Goal: Task Accomplishment & Management: Manage account settings

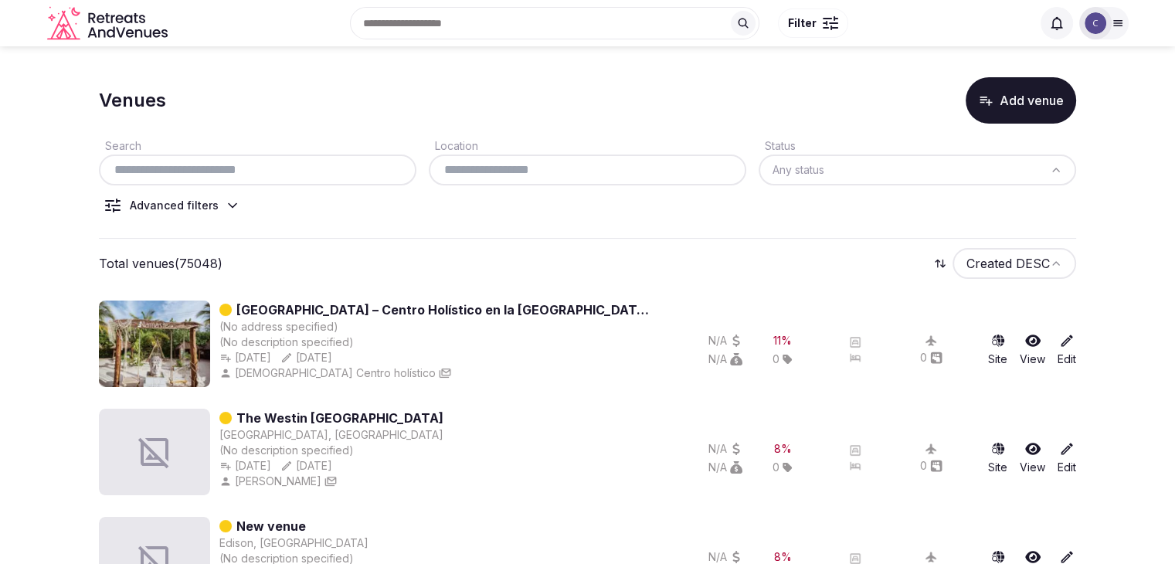
click at [362, 179] on div at bounding box center [258, 170] width 318 height 31
click at [365, 171] on input "text" at bounding box center [257, 170] width 305 height 19
paste input "**********"
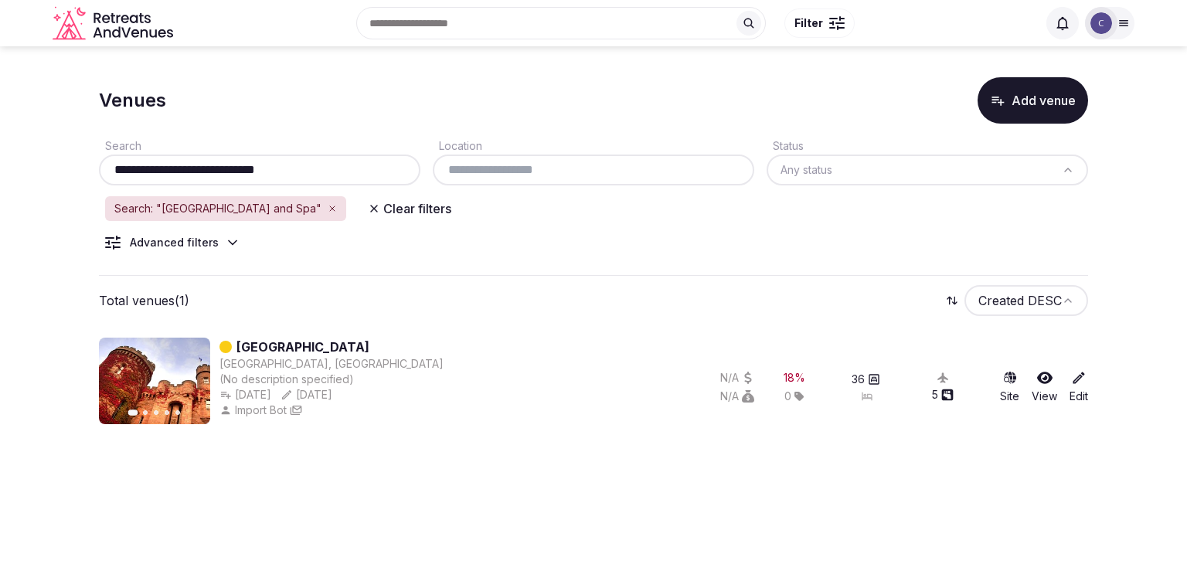
type input "**********"
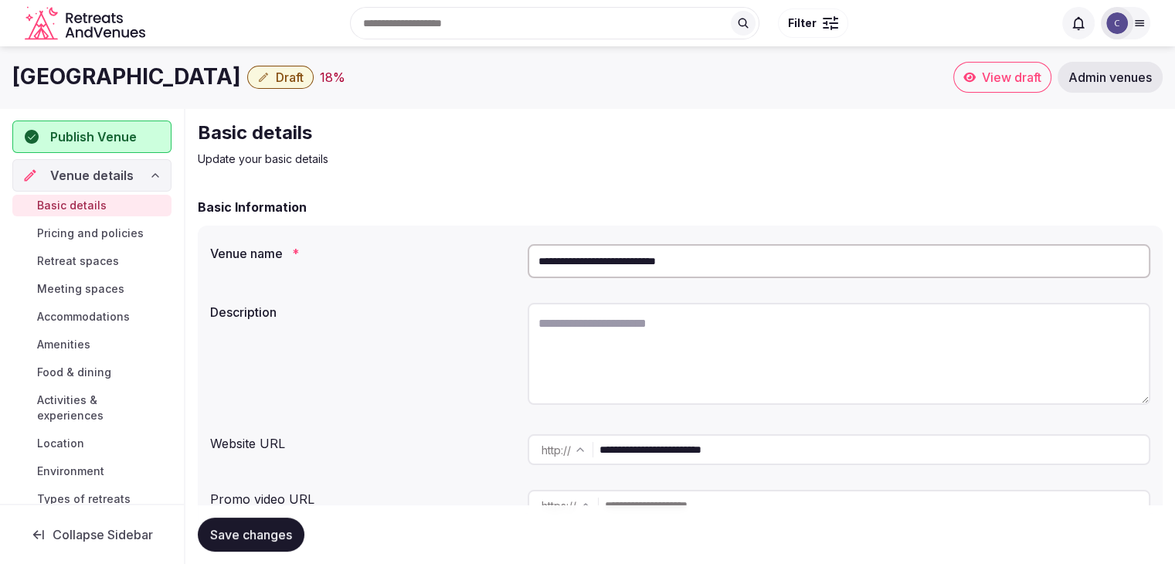
click at [766, 452] on input "**********" at bounding box center [874, 449] width 549 height 31
click at [627, 361] on textarea at bounding box center [839, 354] width 623 height 102
paste textarea "**********"
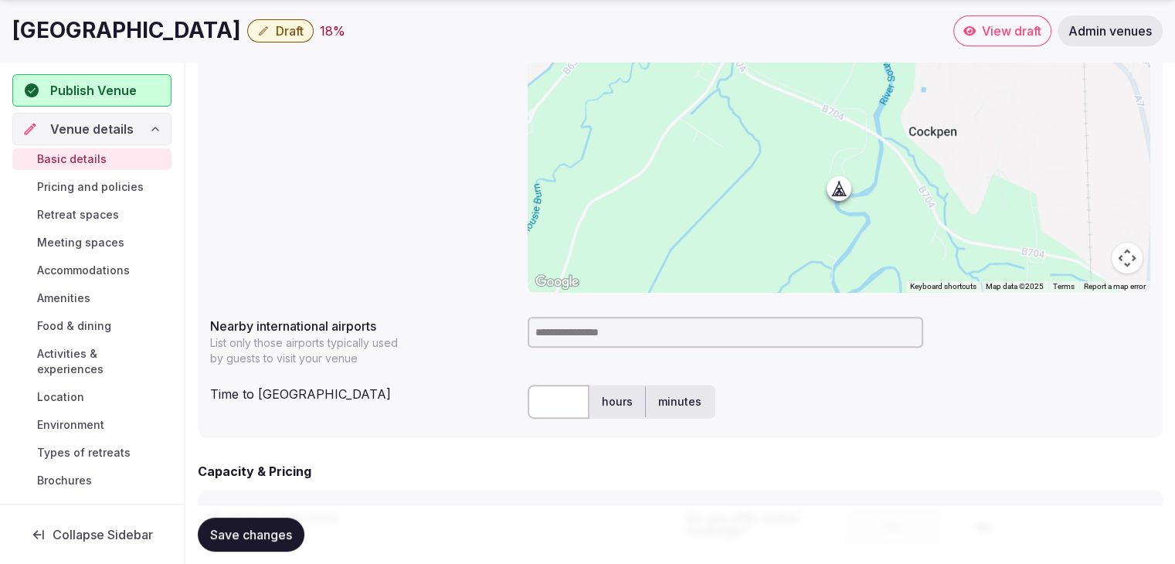
scroll to position [695, 0]
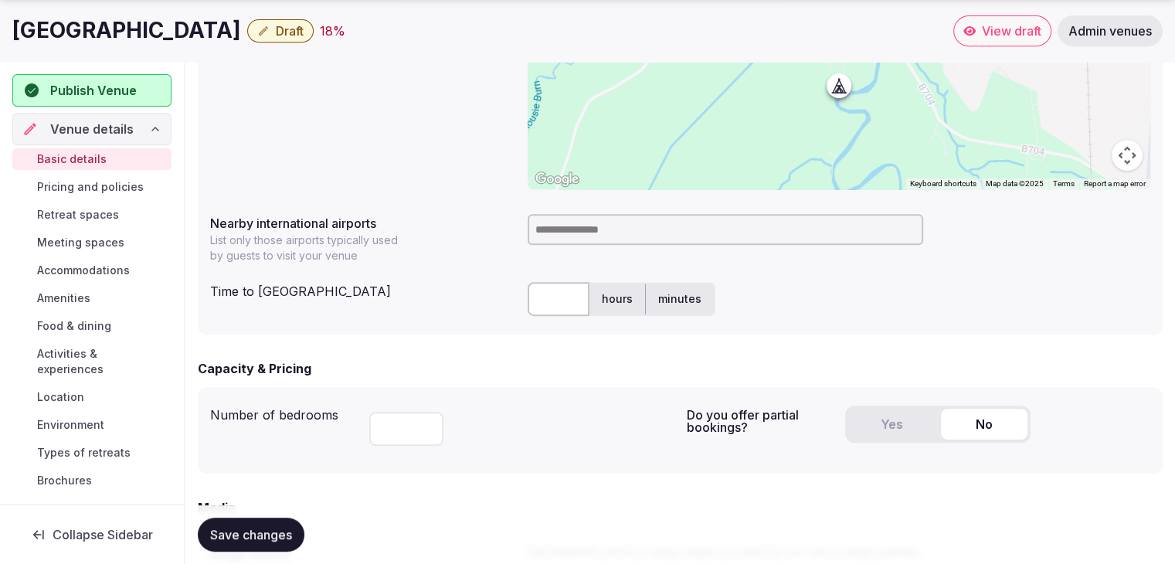
type textarea "**********"
click at [158, 25] on h1 "[GEOGRAPHIC_DATA]" at bounding box center [126, 30] width 229 height 30
copy div "[GEOGRAPHIC_DATA]"
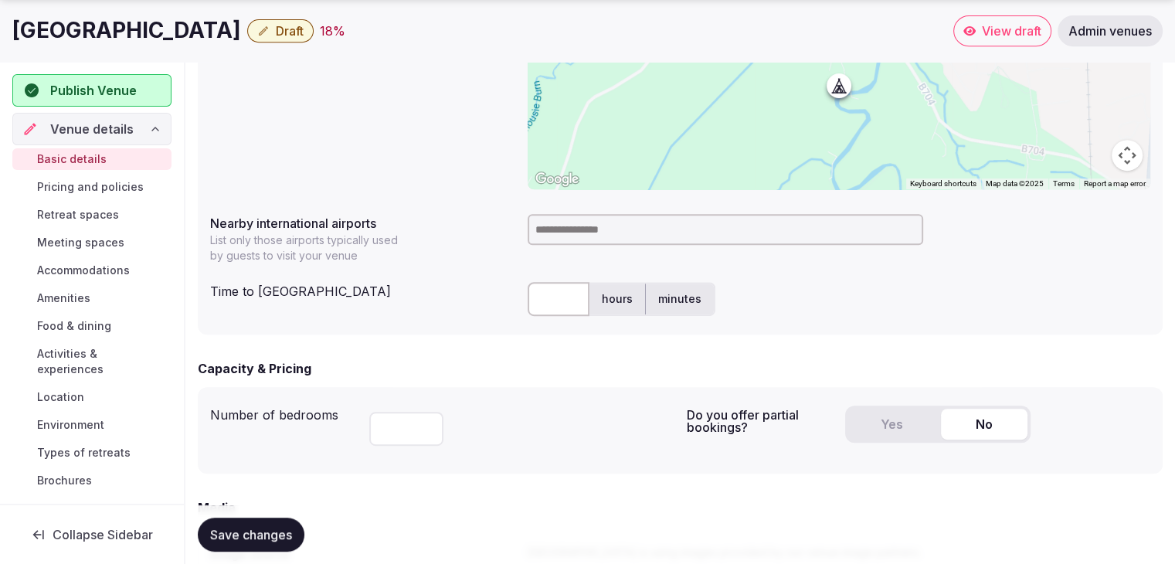
click at [606, 224] on input at bounding box center [726, 229] width 396 height 31
type input "***"
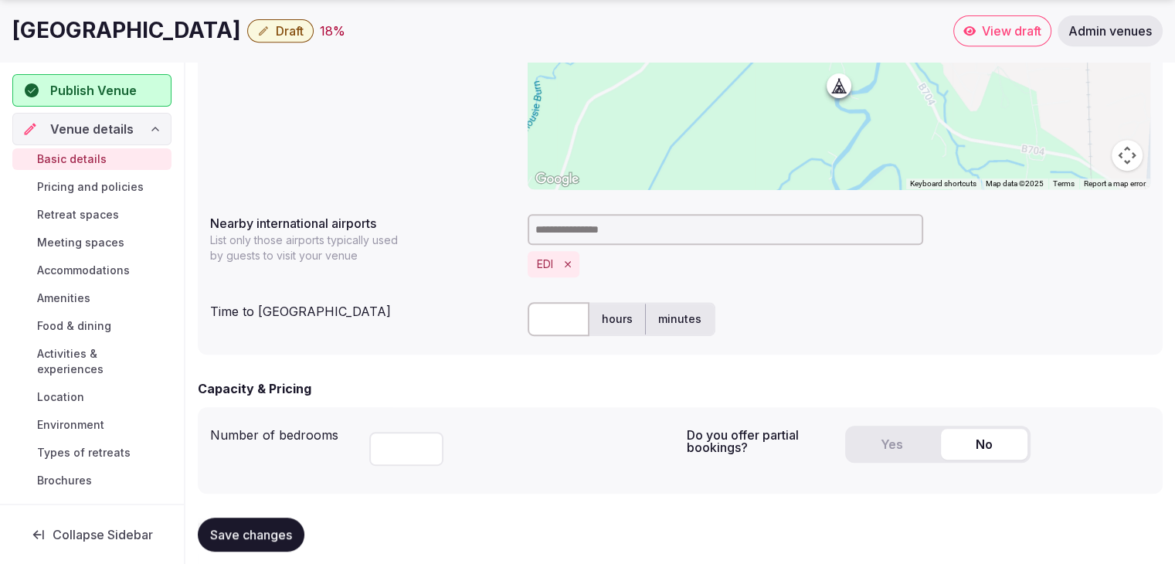
click at [559, 311] on input "text" at bounding box center [559, 319] width 62 height 34
type input "**"
click at [460, 353] on div "**********" at bounding box center [680, 125] width 965 height 459
click at [894, 445] on button "Yes" at bounding box center [891, 444] width 87 height 31
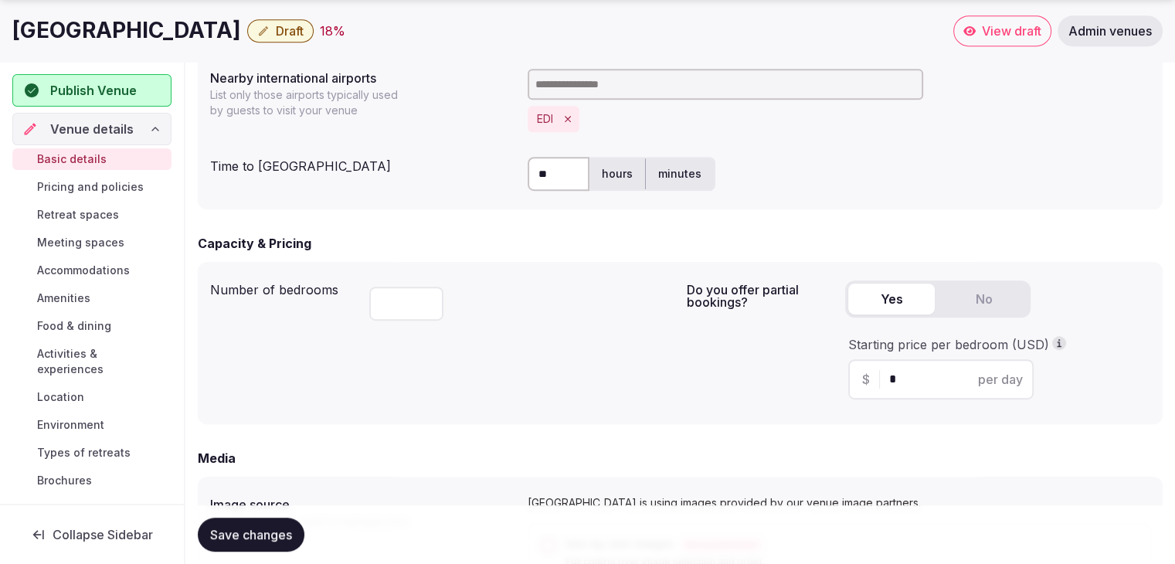
scroll to position [927, 0]
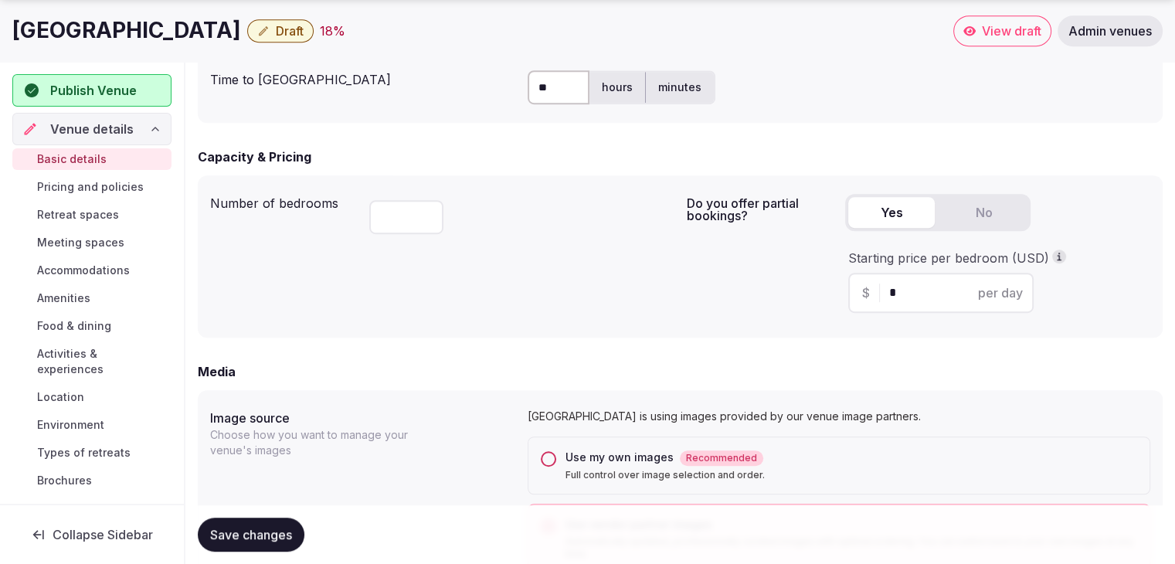
drag, startPoint x: 908, startPoint y: 279, endPoint x: 909, endPoint y: 295, distance: 16.2
click at [905, 291] on div "$ * per day" at bounding box center [940, 293] width 185 height 40
drag, startPoint x: 910, startPoint y: 295, endPoint x: 844, endPoint y: 295, distance: 66.4
click at [844, 295] on div "Do you offer partial bookings? Yes No Starting price per bedroom (USD) $ * per …" at bounding box center [919, 257] width 464 height 138
type input "***"
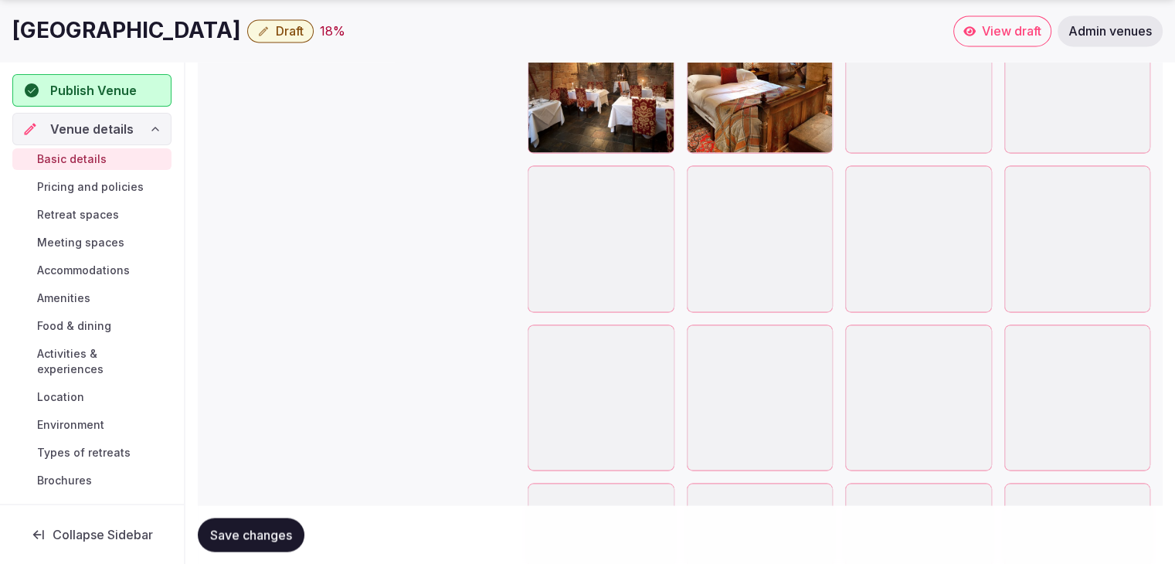
scroll to position [2858, 0]
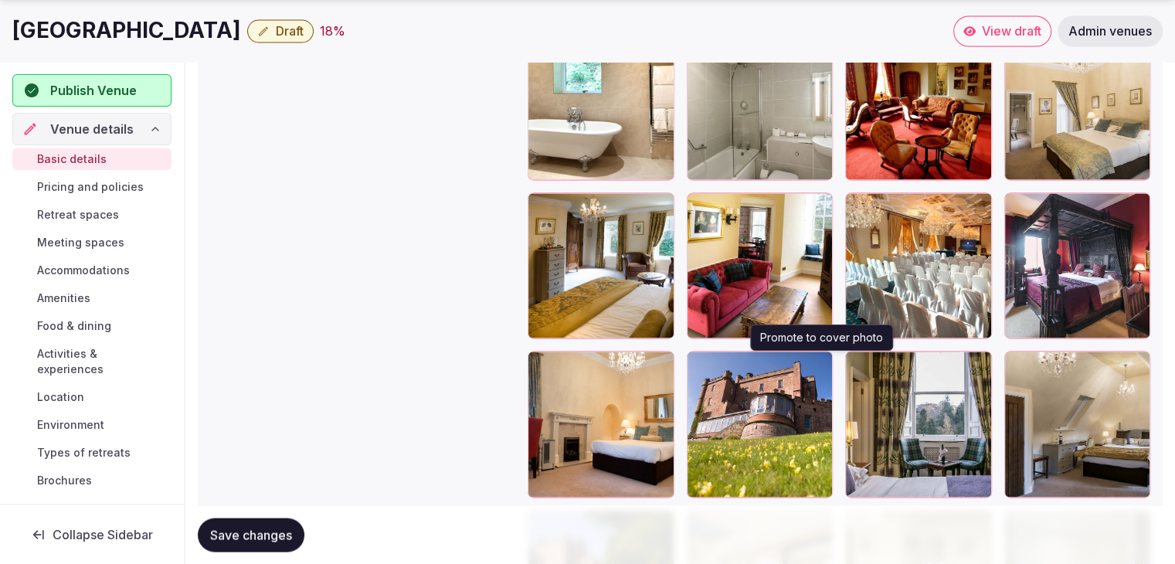
click at [816, 367] on icon "button" at bounding box center [817, 366] width 12 height 12
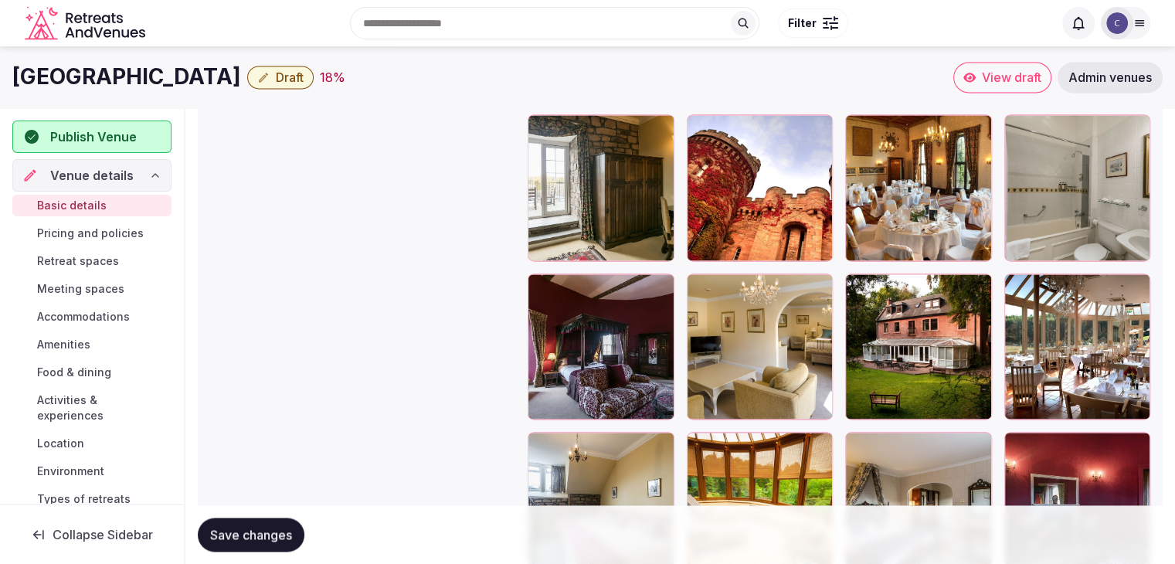
scroll to position [2064, 0]
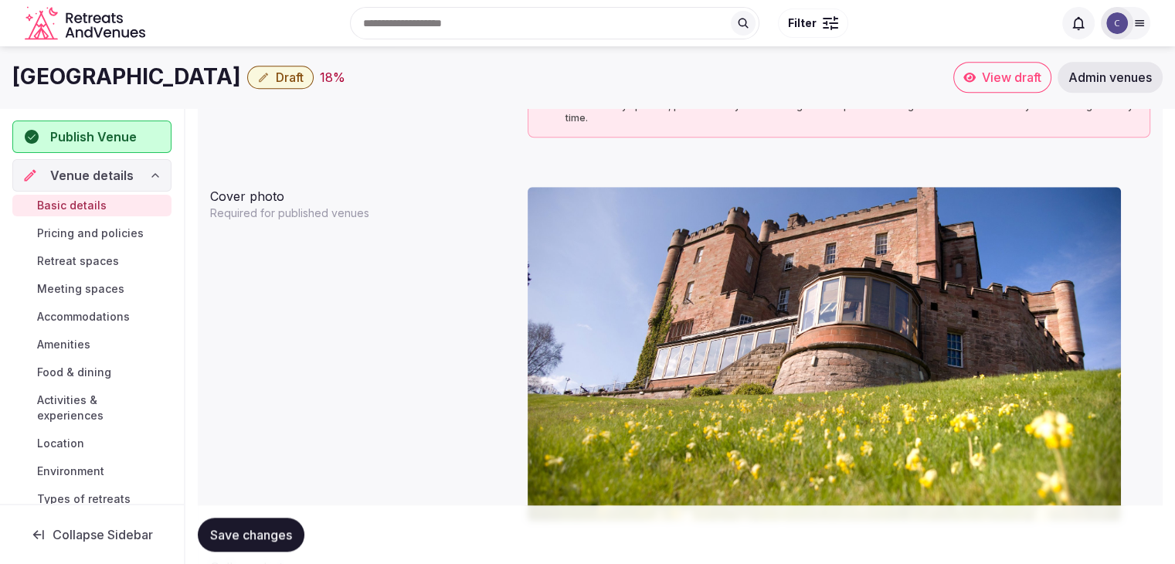
drag, startPoint x: 864, startPoint y: 368, endPoint x: 569, endPoint y: 430, distance: 301.7
click at [569, 430] on body "**********" at bounding box center [587, 531] width 1175 height 3788
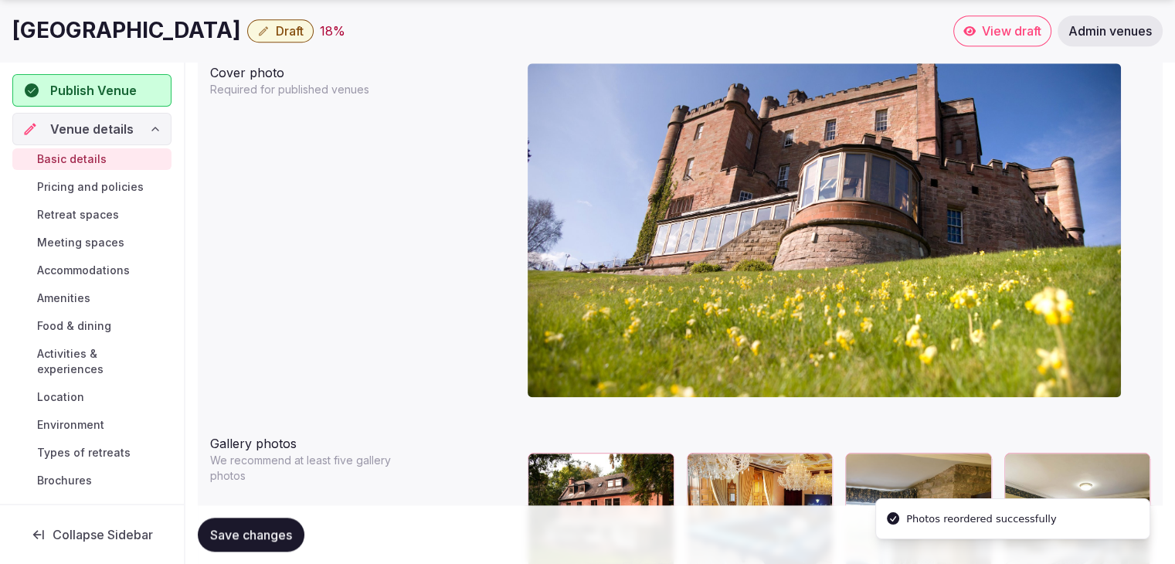
scroll to position [1795, 0]
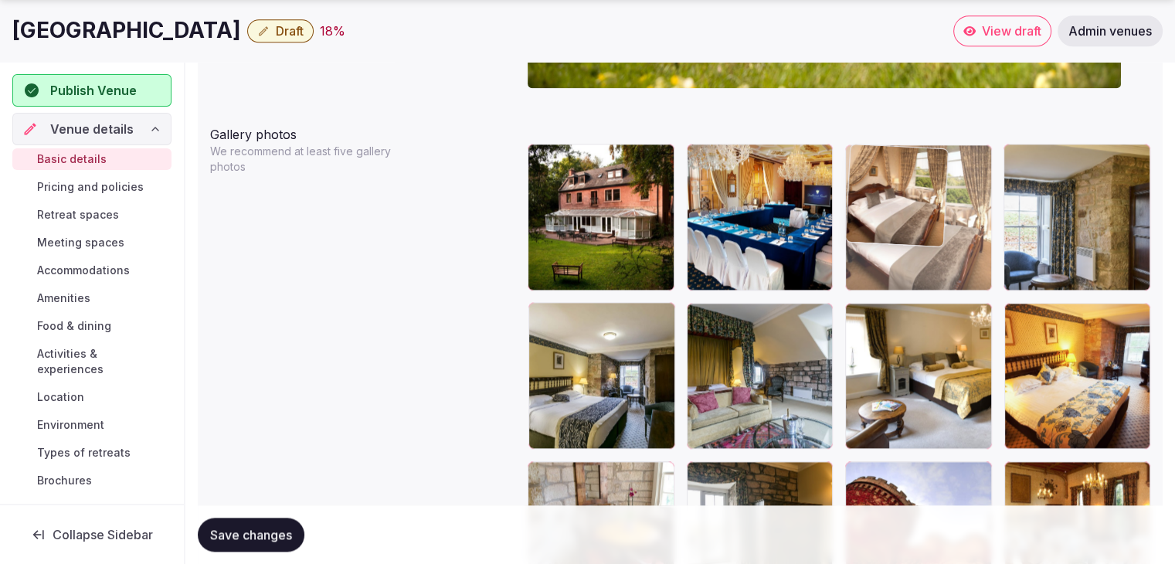
drag, startPoint x: 544, startPoint y: 311, endPoint x: 886, endPoint y: 216, distance: 355.2
click at [886, 216] on body "**********" at bounding box center [587, 99] width 1175 height 3788
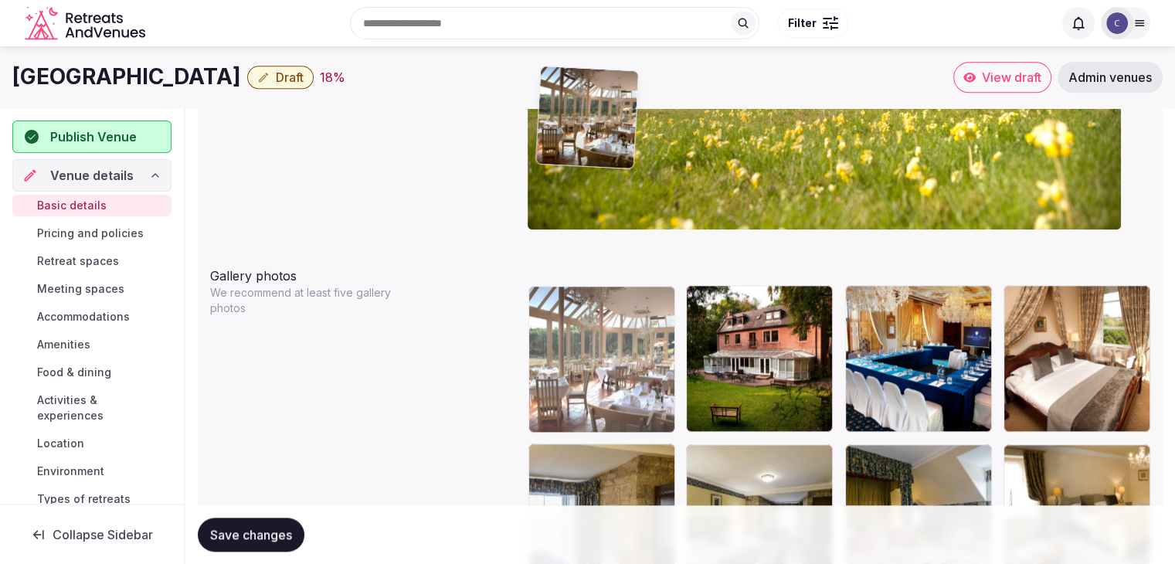
scroll to position [1598, 0]
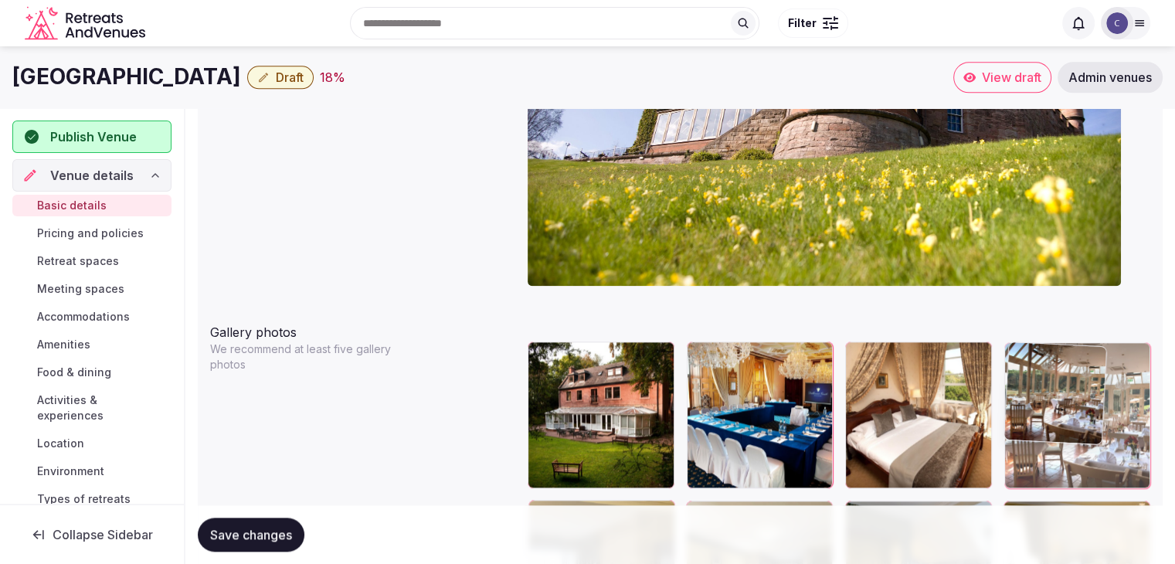
drag, startPoint x: 1013, startPoint y: 327, endPoint x: 1092, endPoint y: 399, distance: 107.2
click at [1092, 399] on body "**********" at bounding box center [587, 296] width 1175 height 3788
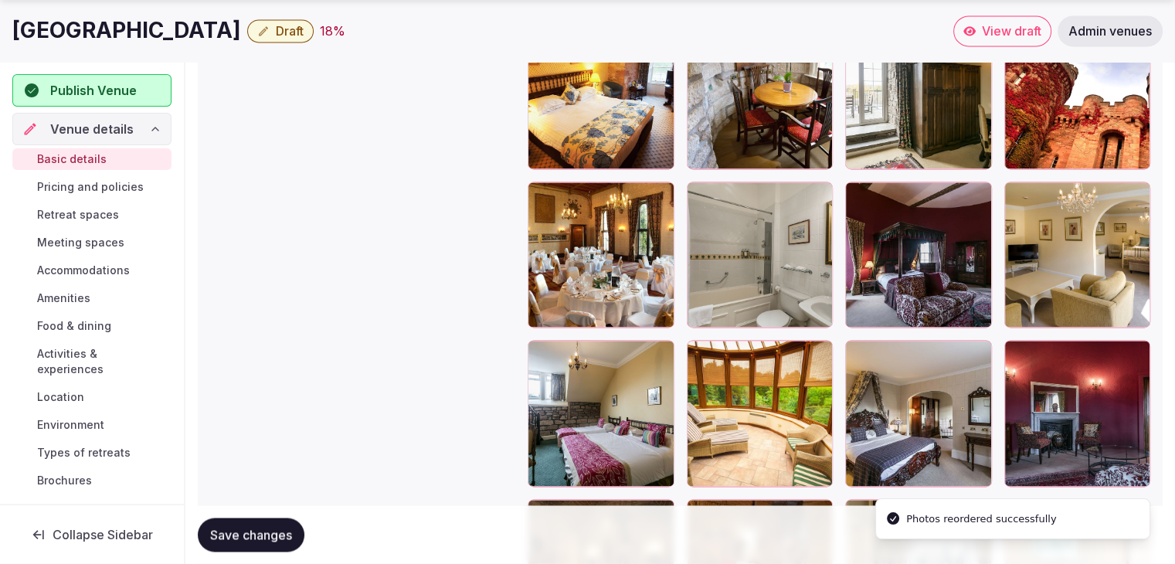
scroll to position [2370, 0]
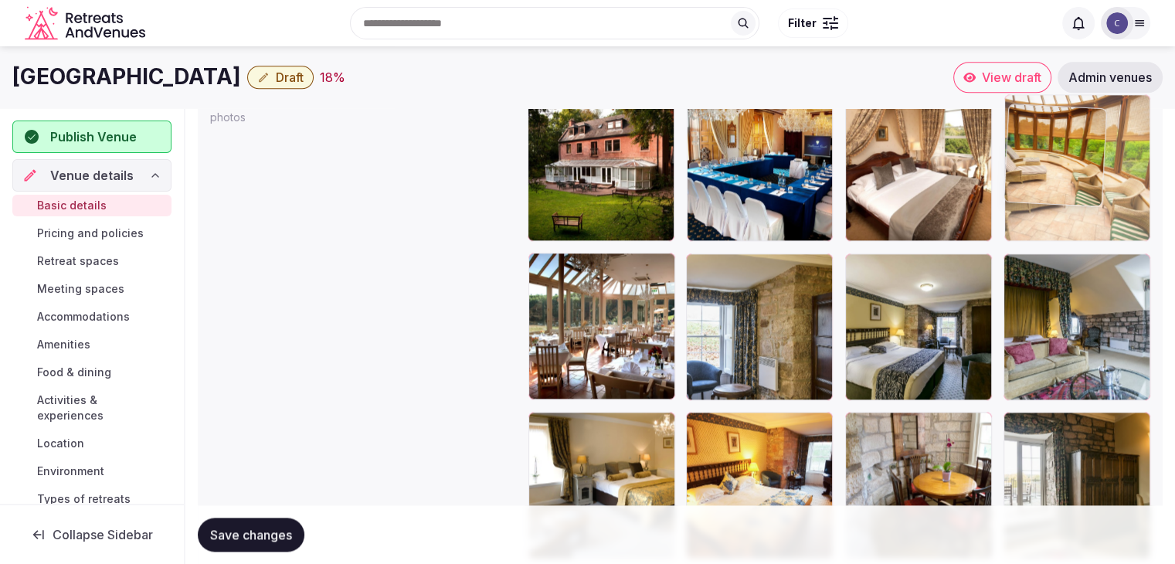
drag, startPoint x: 703, startPoint y: 212, endPoint x: 1042, endPoint y: 106, distance: 355.3
click at [1042, 106] on body "**********" at bounding box center [587, 49] width 1175 height 3788
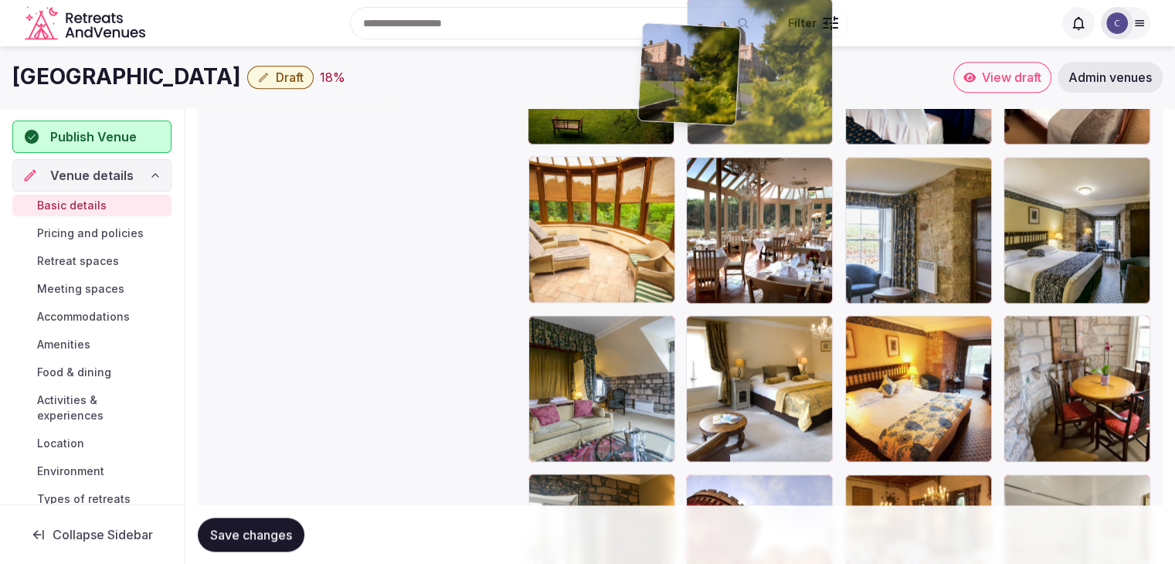
scroll to position [1920, 0]
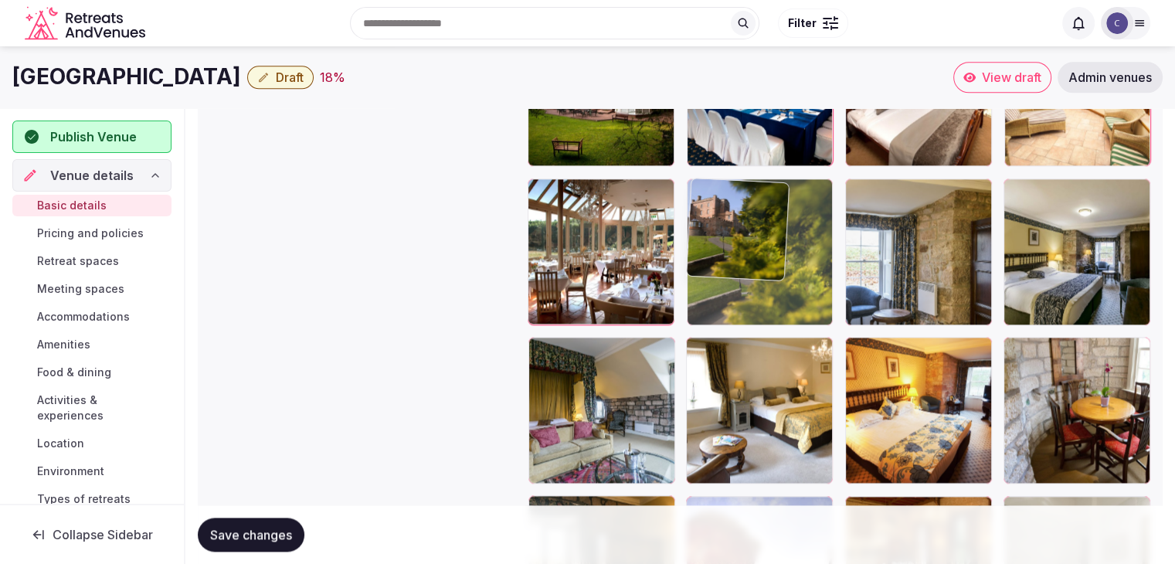
drag, startPoint x: 1023, startPoint y: 231, endPoint x: 726, endPoint y: 227, distance: 296.7
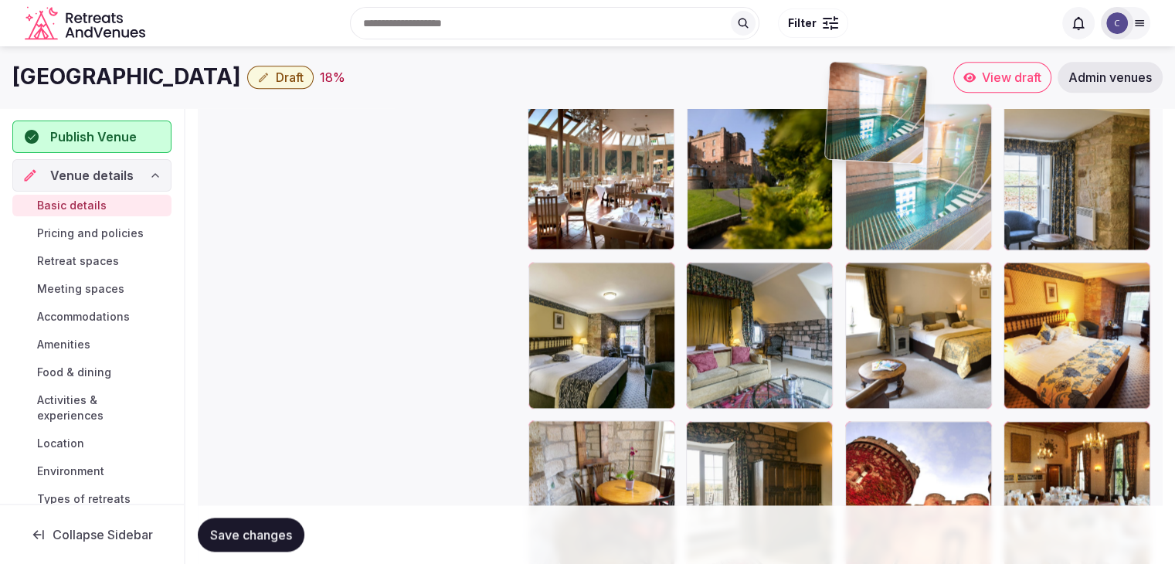
scroll to position [1992, 0]
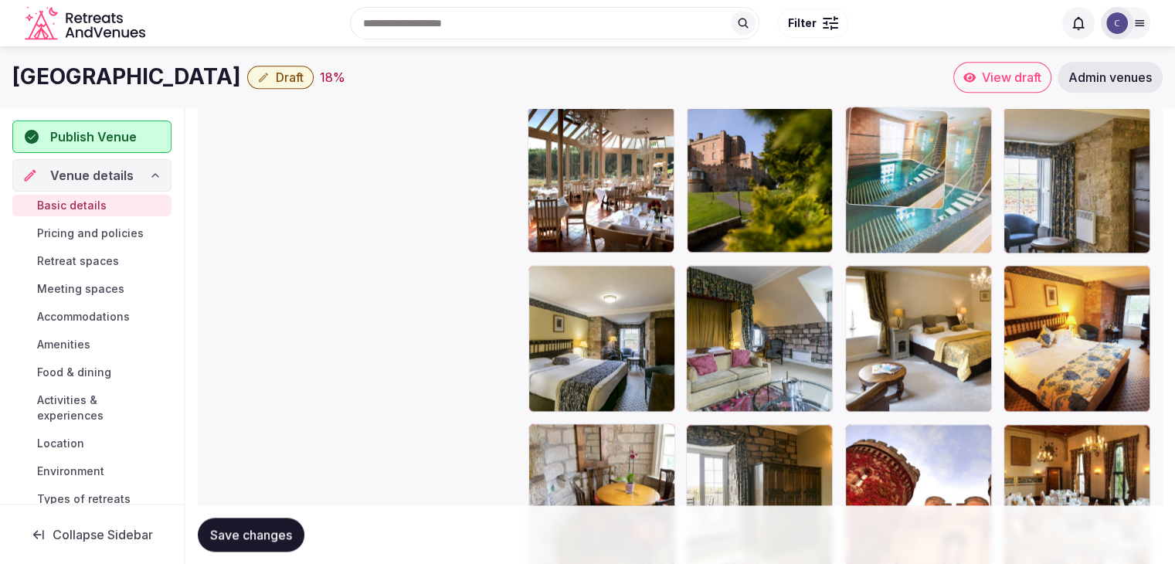
drag, startPoint x: 701, startPoint y: 226, endPoint x: 863, endPoint y: 135, distance: 185.7
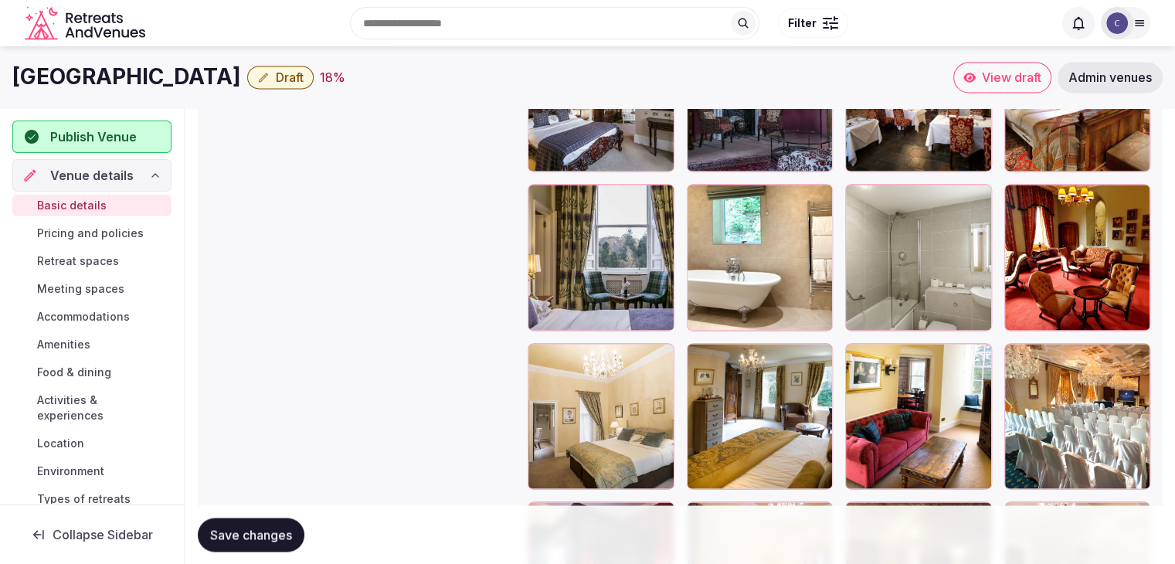
scroll to position [2605, 0]
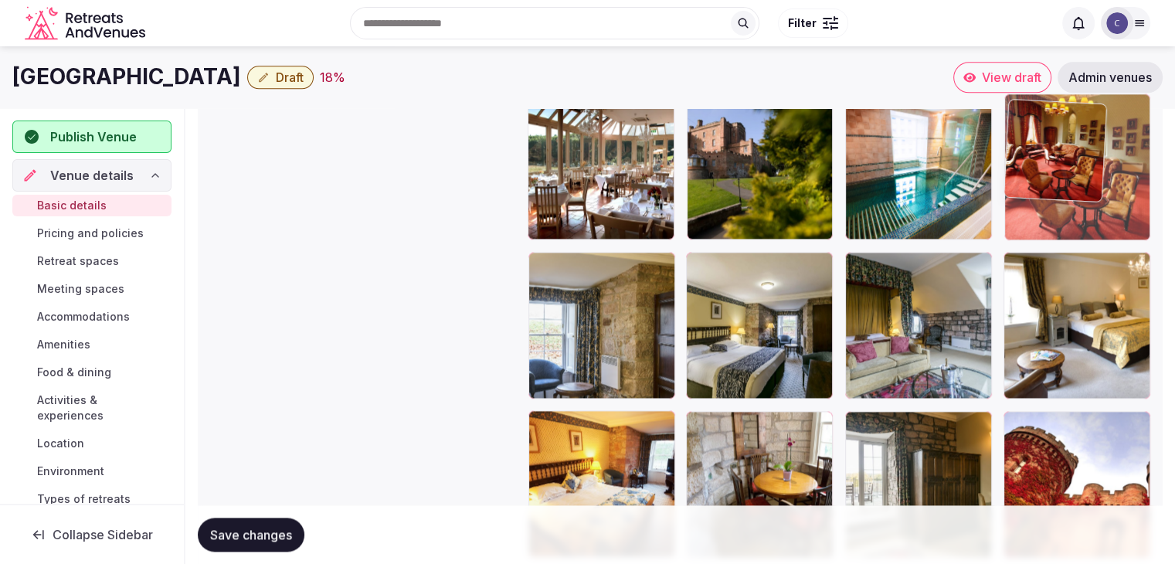
drag, startPoint x: 1022, startPoint y: 298, endPoint x: 1060, endPoint y: 87, distance: 215.0
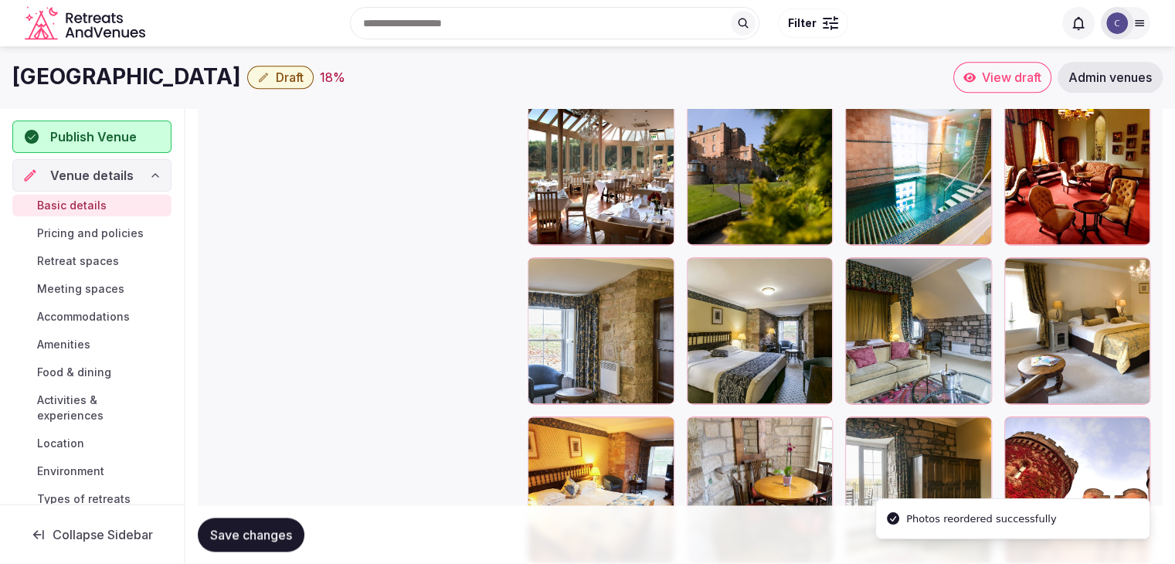
click at [267, 535] on span "Save changes" at bounding box center [251, 534] width 82 height 15
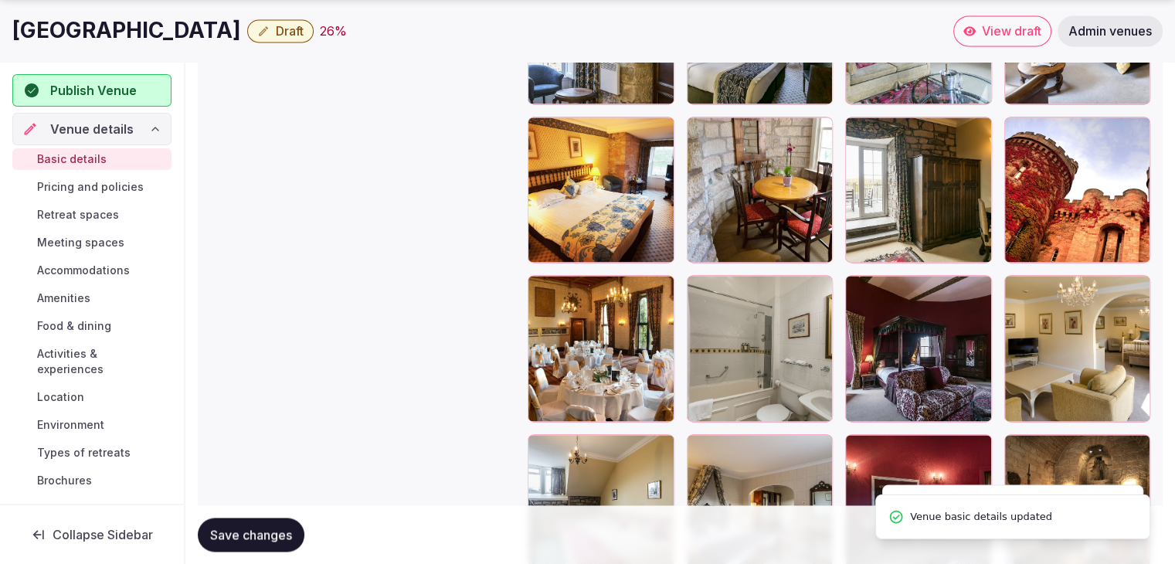
scroll to position [2308, 0]
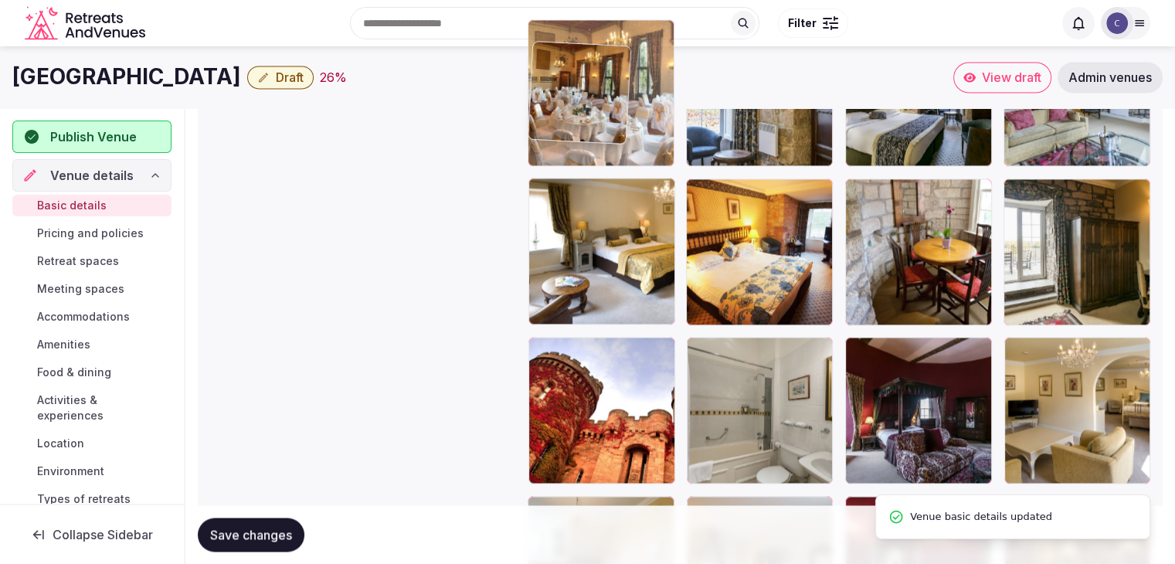
drag, startPoint x: 543, startPoint y: 285, endPoint x: 581, endPoint y: 76, distance: 212.0
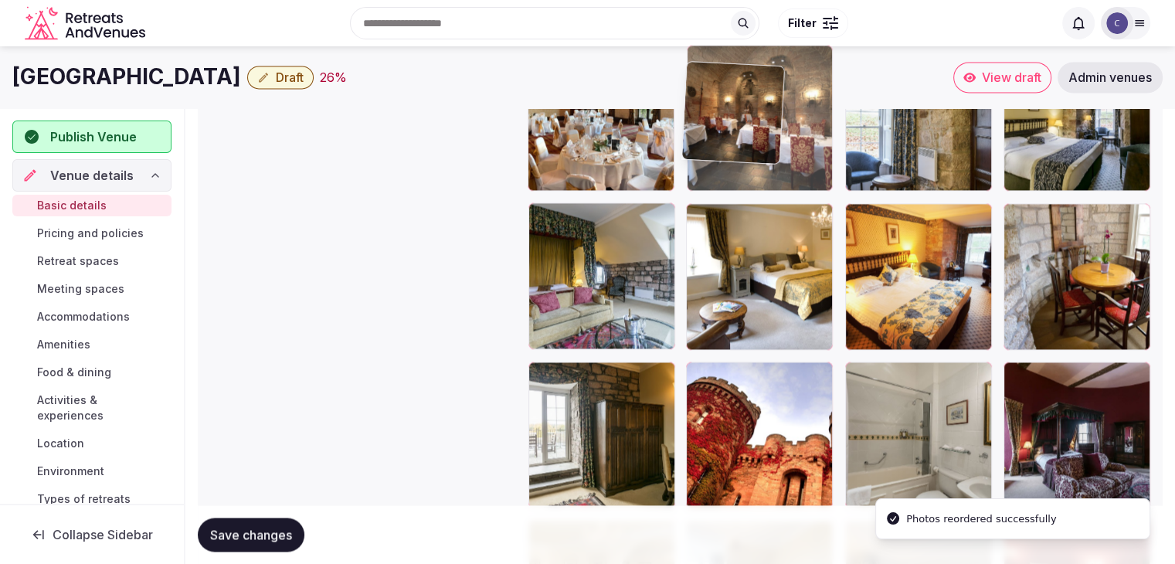
scroll to position [2180, 0]
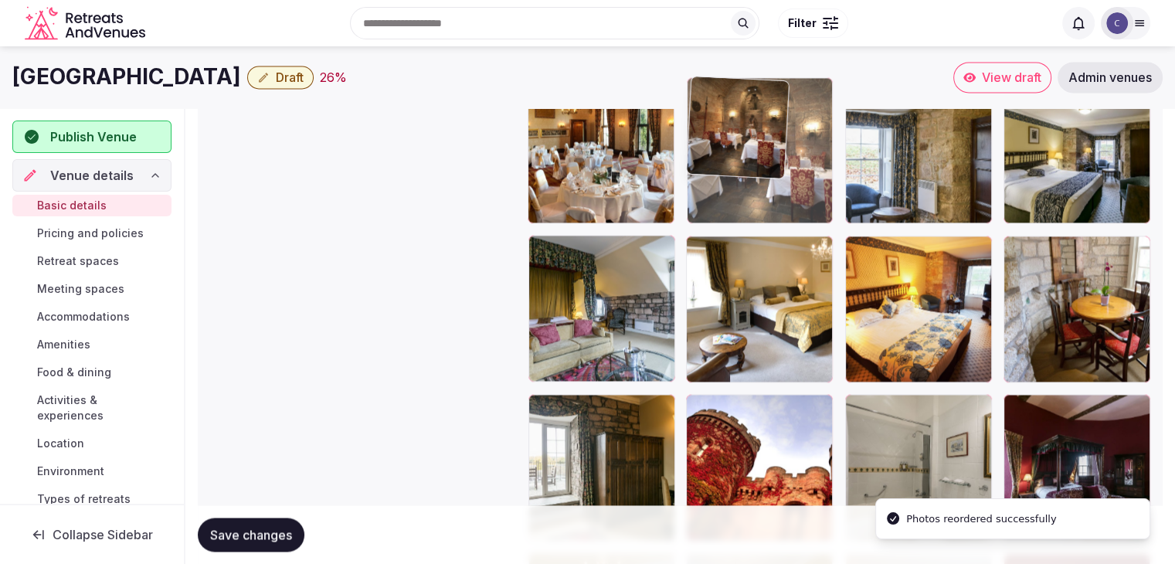
drag, startPoint x: 1011, startPoint y: 297, endPoint x: 705, endPoint y: 130, distance: 349.5
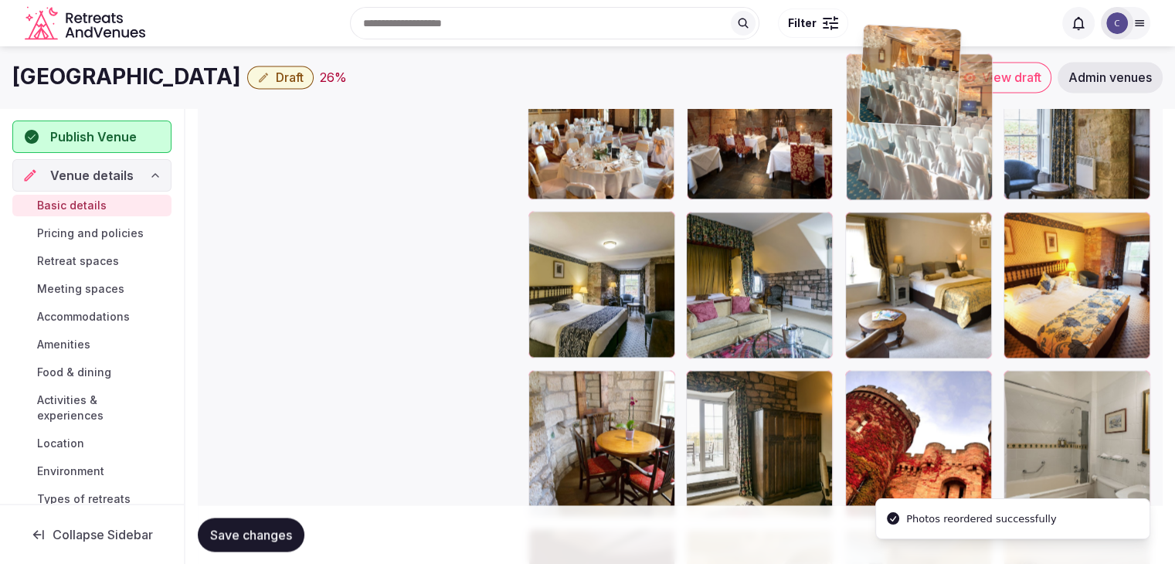
scroll to position [2196, 0]
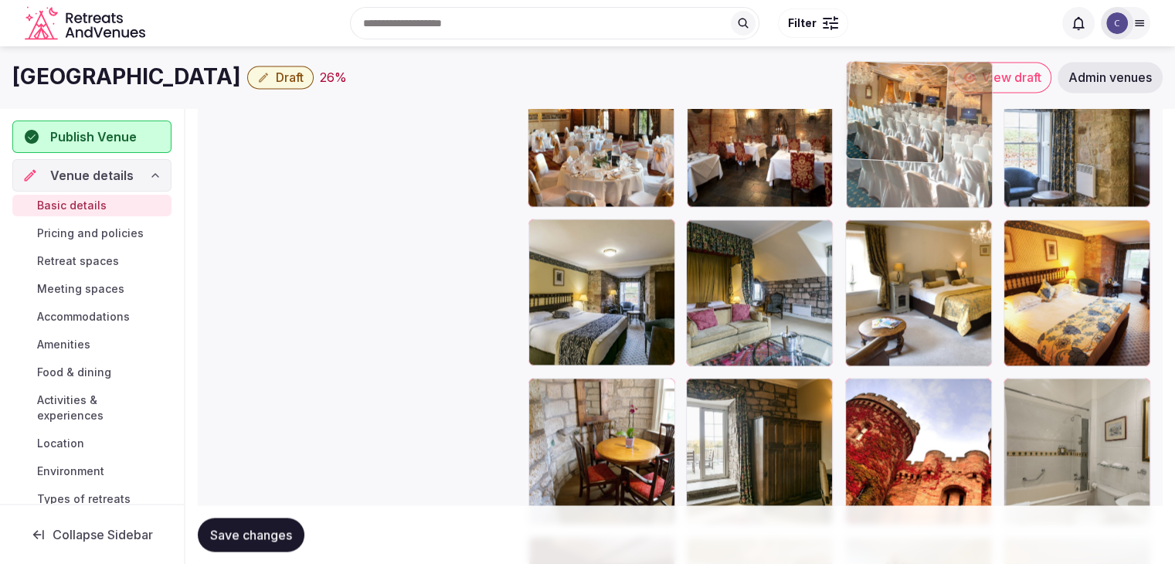
drag, startPoint x: 1023, startPoint y: 182, endPoint x: 899, endPoint y: 127, distance: 135.5
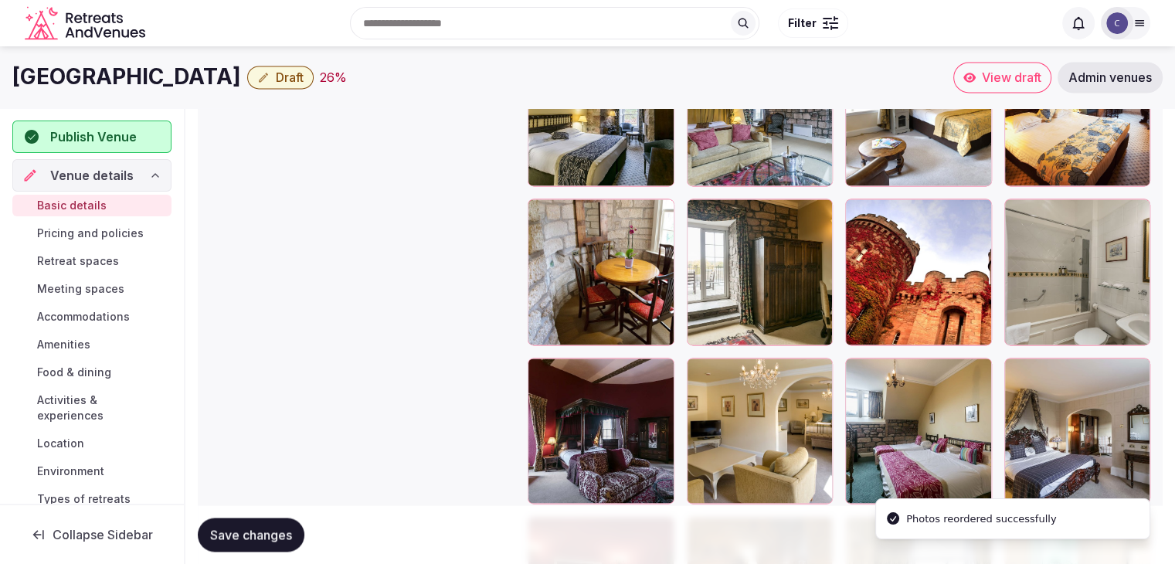
scroll to position [2373, 0]
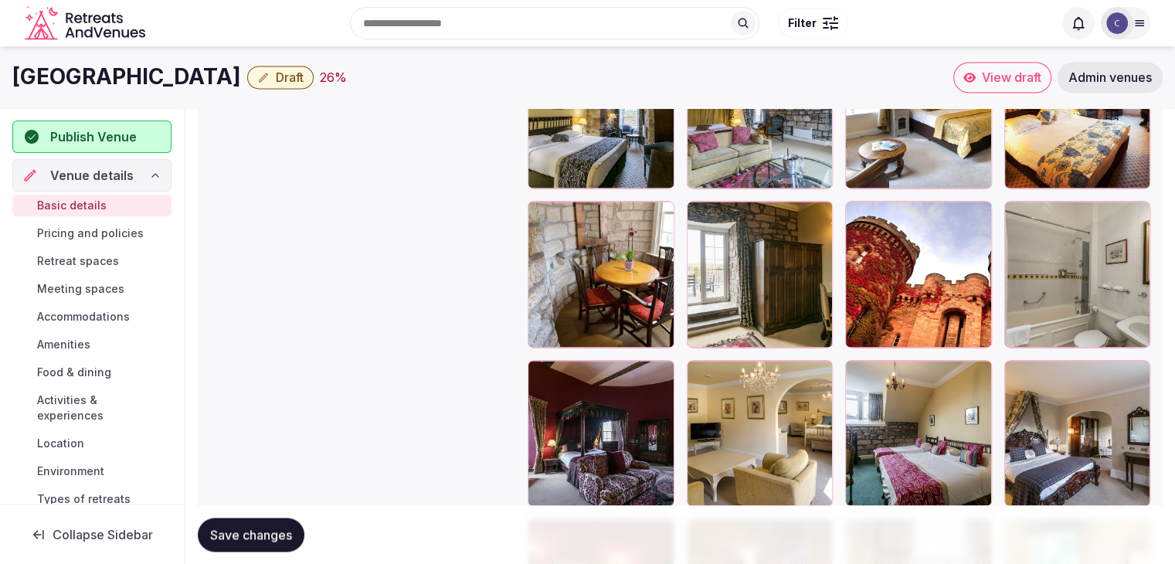
click at [263, 527] on span "Save changes" at bounding box center [251, 534] width 82 height 15
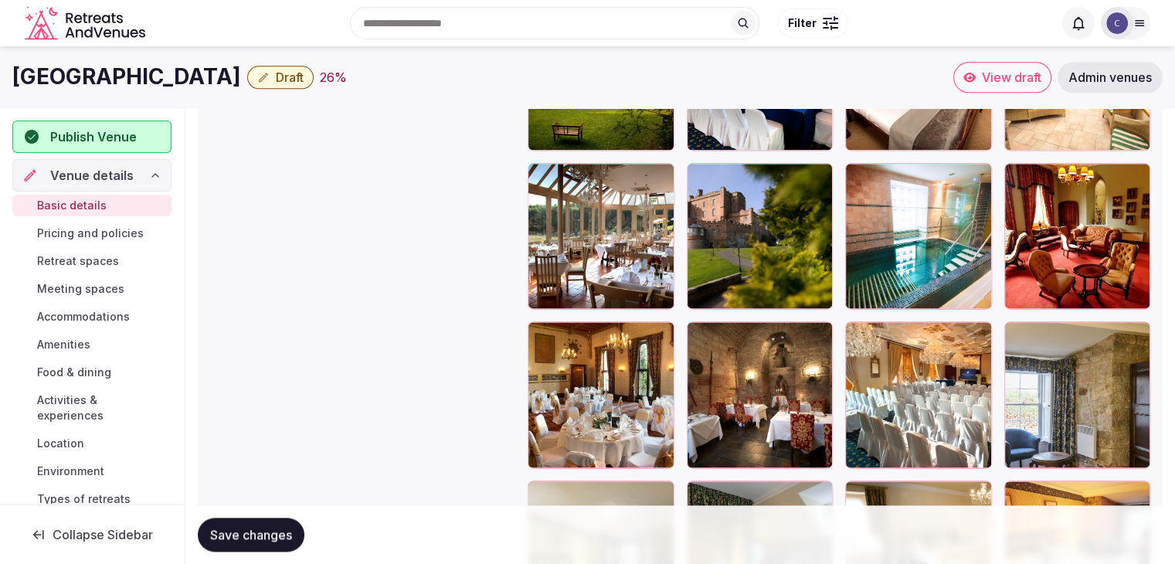
scroll to position [1910, 0]
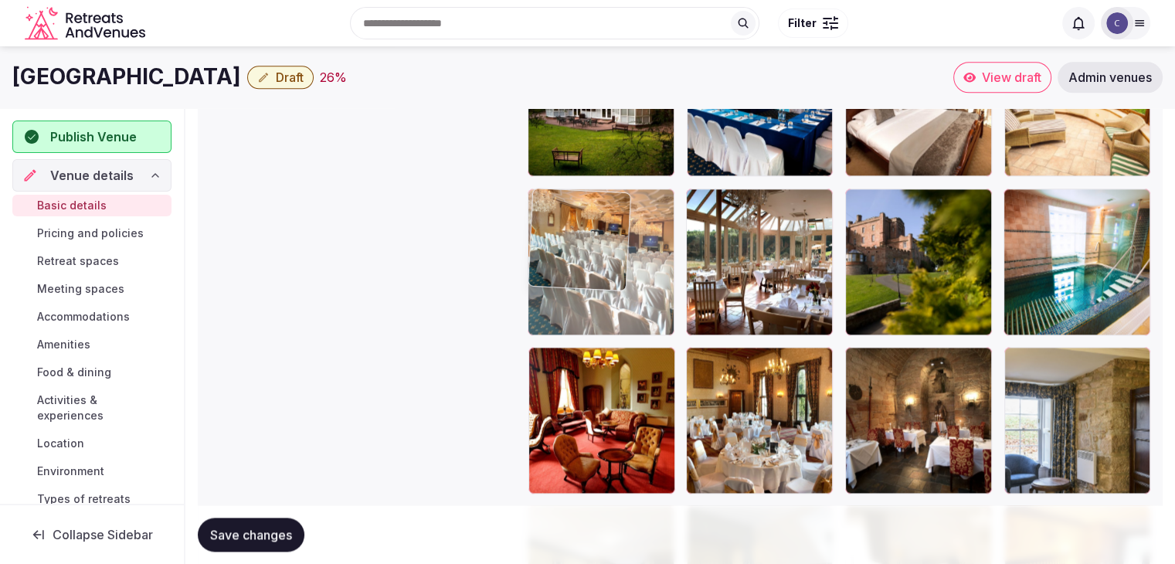
drag, startPoint x: 850, startPoint y: 355, endPoint x: 532, endPoint y: 197, distance: 354.8
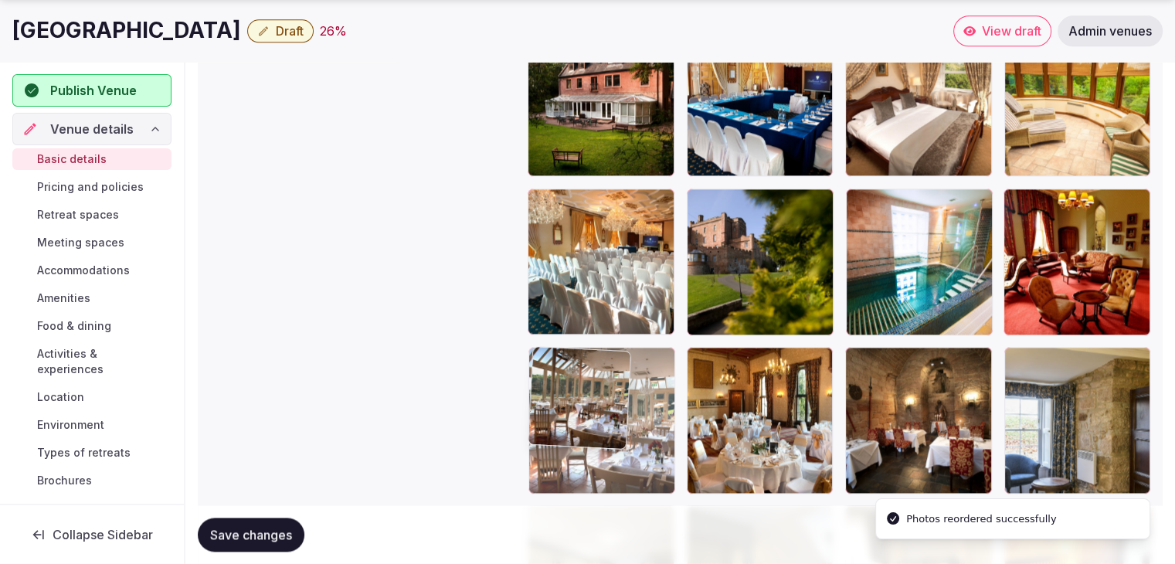
drag, startPoint x: 698, startPoint y: 201, endPoint x: 624, endPoint y: 399, distance: 211.9
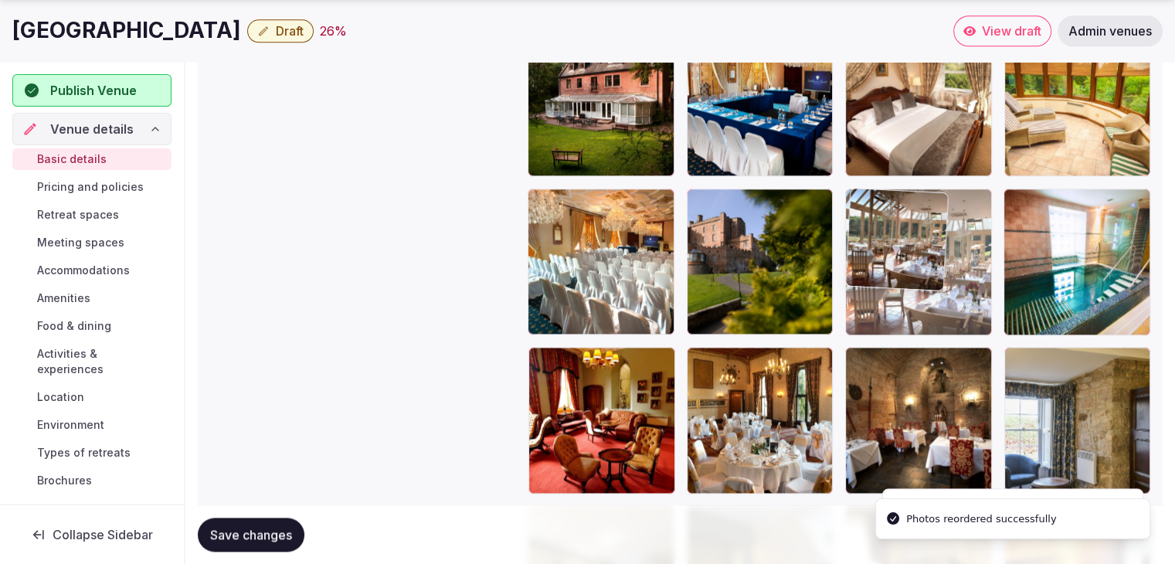
drag, startPoint x: 547, startPoint y: 361, endPoint x: 947, endPoint y: 263, distance: 412.0
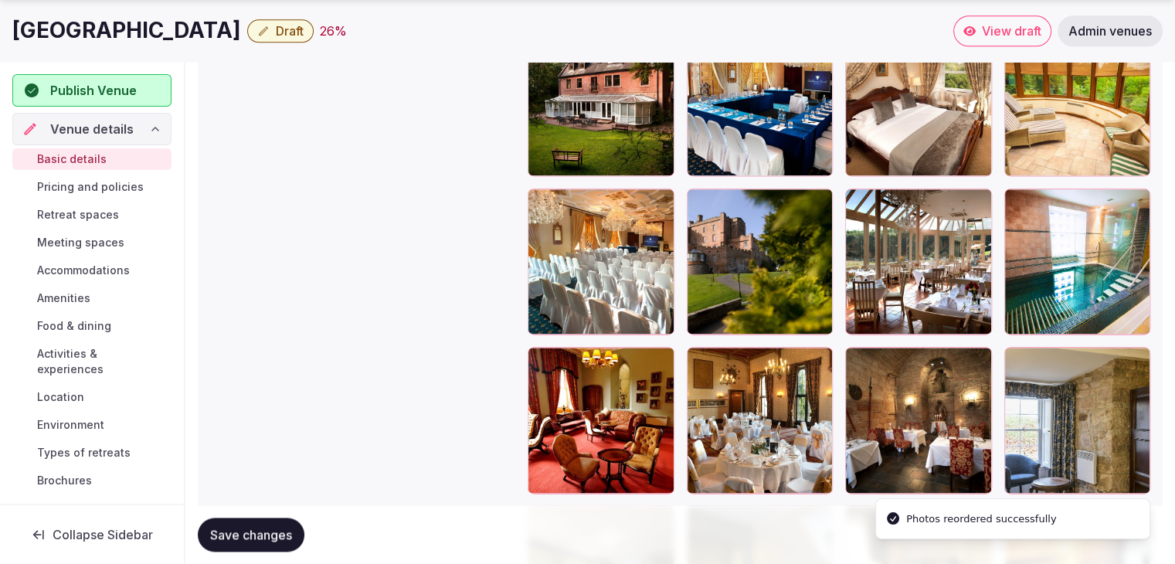
click at [277, 535] on span "Save changes" at bounding box center [251, 534] width 82 height 15
click at [117, 179] on span "Pricing and policies" at bounding box center [90, 186] width 107 height 15
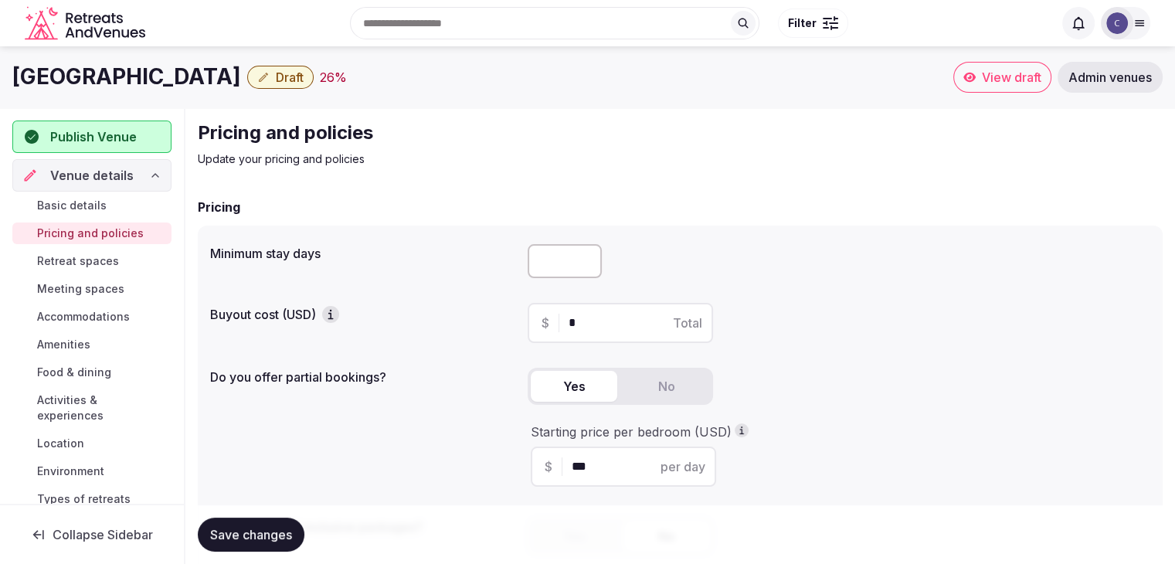
click at [571, 264] on input "number" at bounding box center [565, 261] width 74 height 34
type input "*"
drag, startPoint x: 419, startPoint y: 421, endPoint x: 396, endPoint y: 450, distance: 36.8
click at [416, 421] on div "Do you offer partial bookings? Yes No Starting price per bedroom (USD) $ *** pe…" at bounding box center [680, 431] width 940 height 138
click at [276, 529] on span "Save changes" at bounding box center [251, 534] width 82 height 15
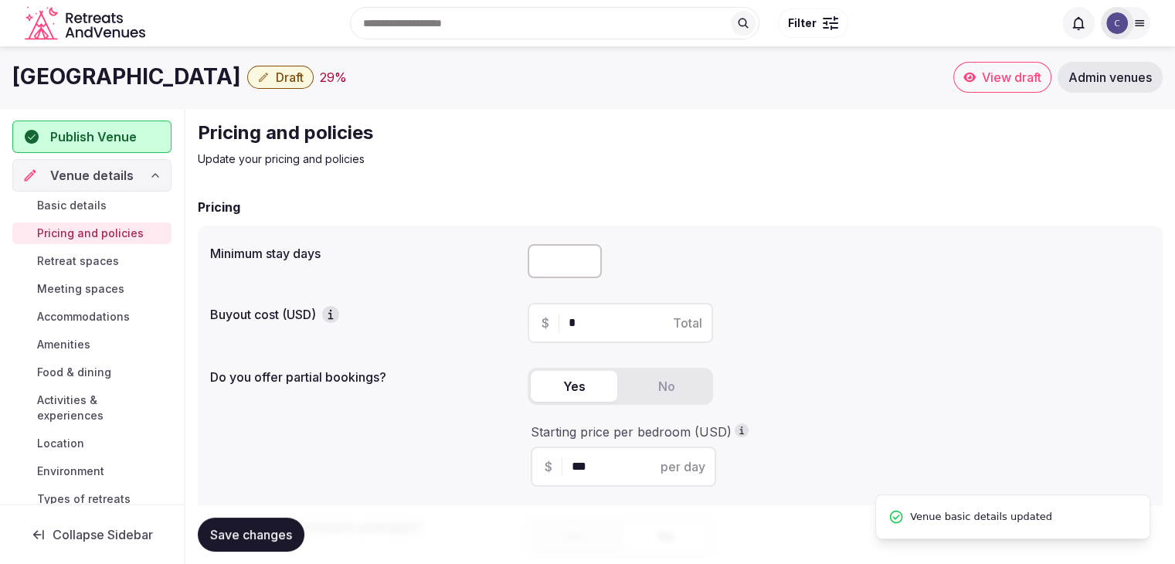
click at [211, 84] on h1 "Dalhousie Castle Hotel and Spa" at bounding box center [126, 77] width 229 height 30
copy div "Dalhousie Castle Hotel and Spa"
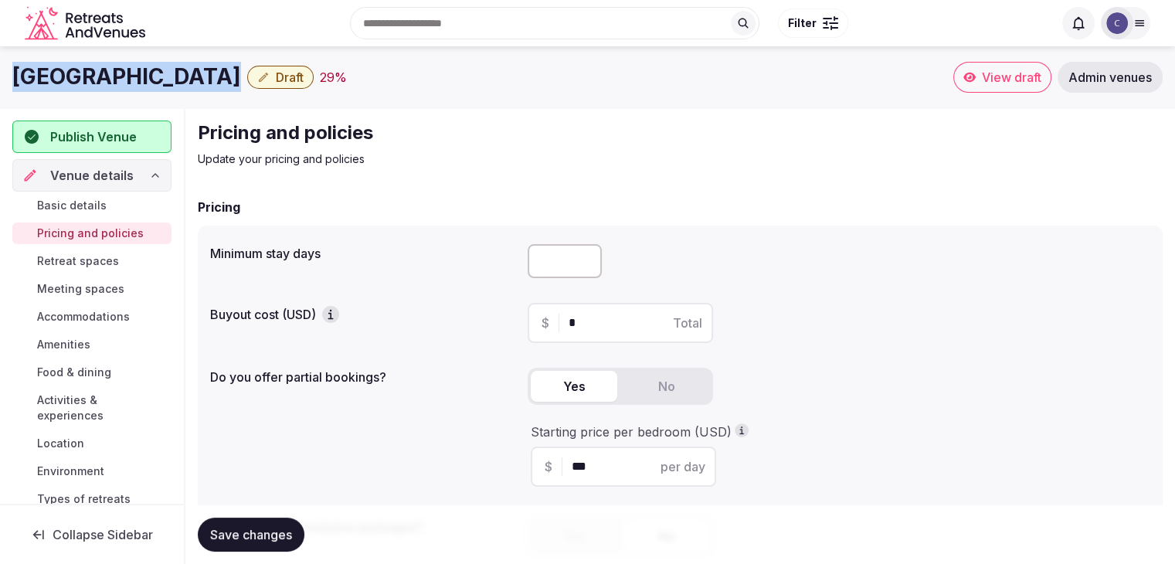
click at [109, 256] on span "Retreat spaces" at bounding box center [78, 260] width 82 height 15
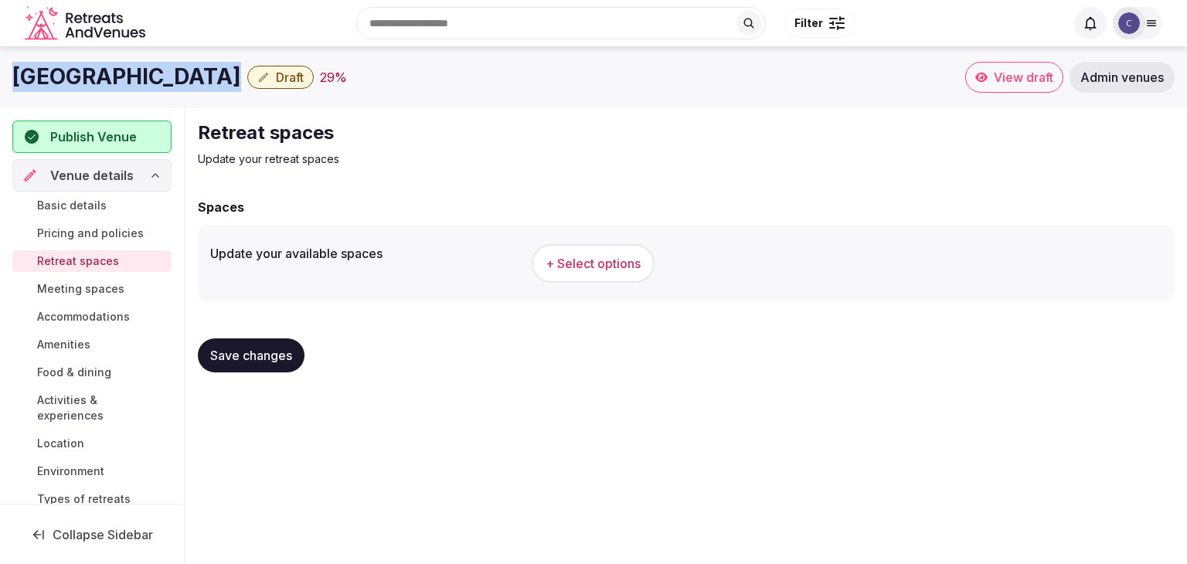
click at [600, 276] on button "+ Select options" at bounding box center [593, 263] width 123 height 39
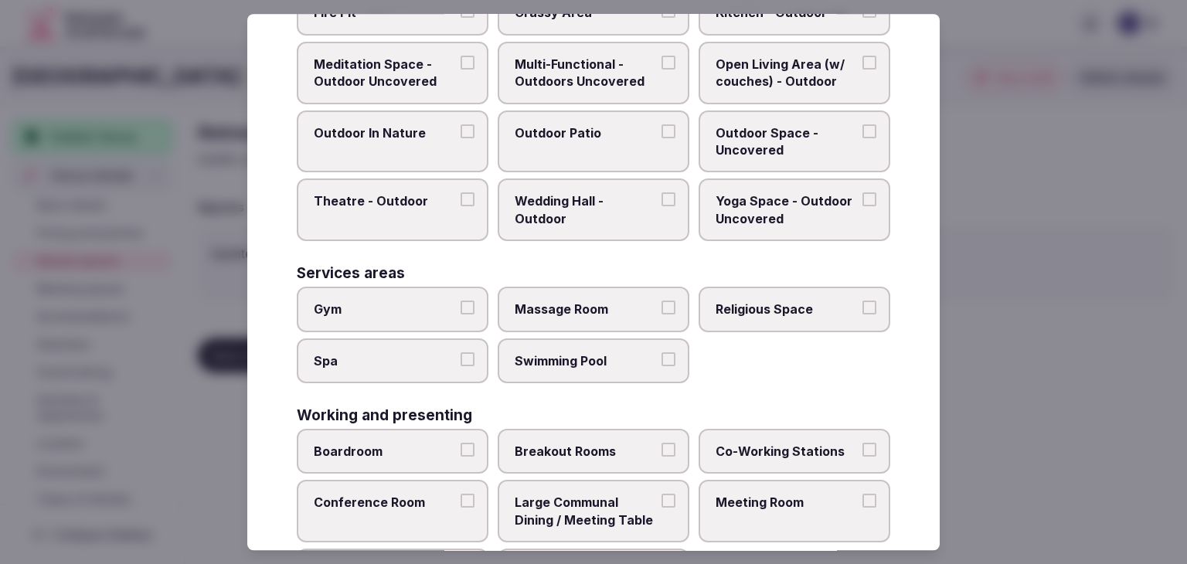
scroll to position [698, 0]
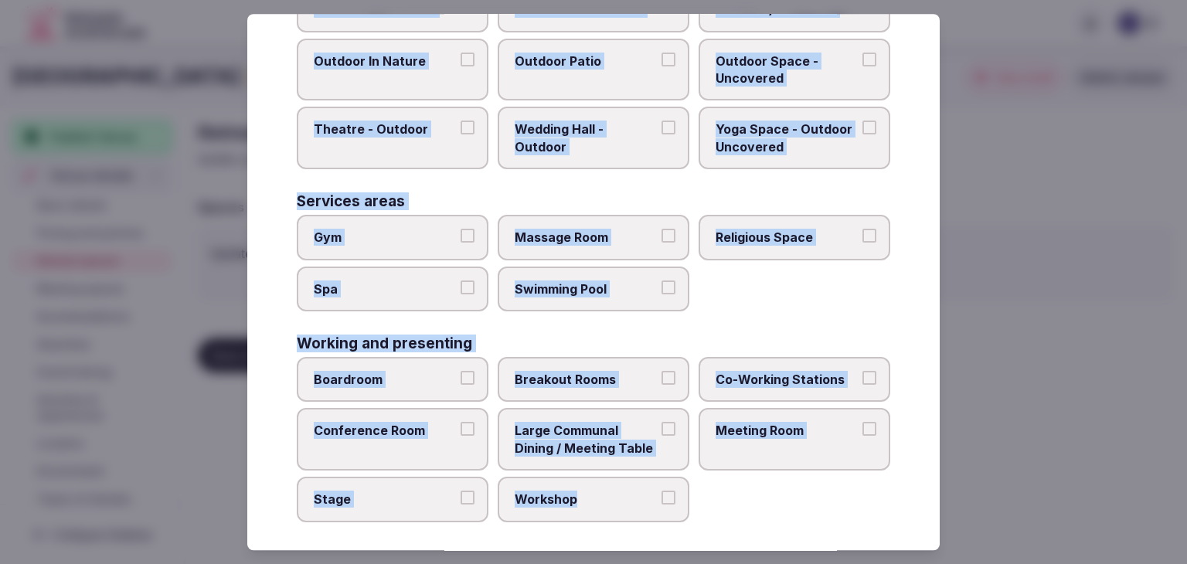
drag, startPoint x: 295, startPoint y: 120, endPoint x: 690, endPoint y: 518, distance: 560.5
click at [690, 518] on div "Select your retreat spaces Choose all applicable retreat spaces offered. Covere…" at bounding box center [593, 282] width 692 height 536
copy div "Choose all applicable retreat spaces offered. Covered outdoor spaces Meditation…"
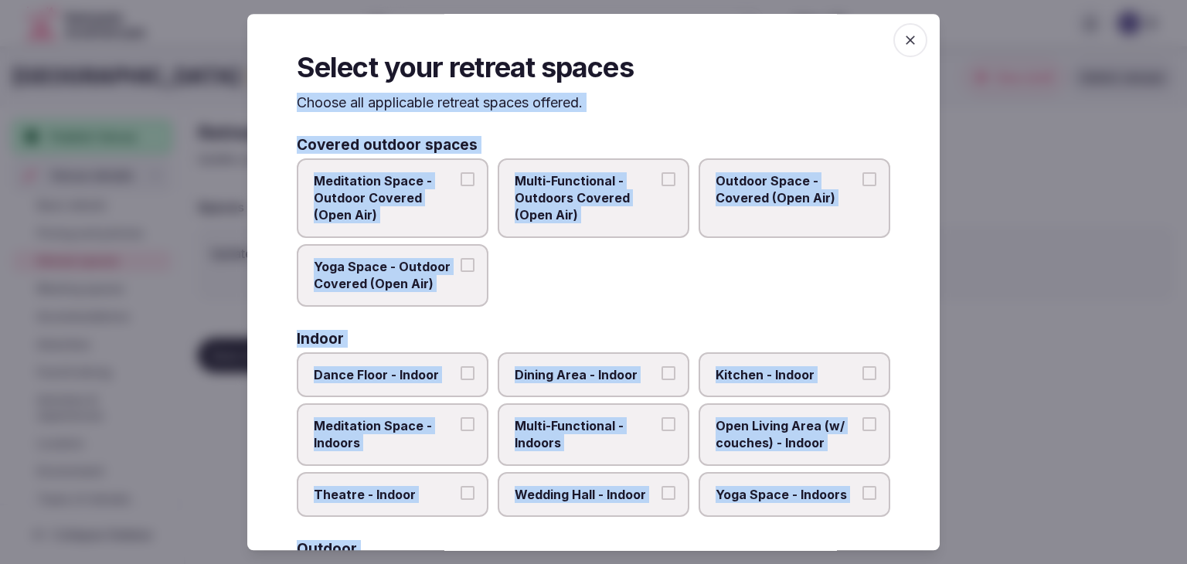
scroll to position [0, 0]
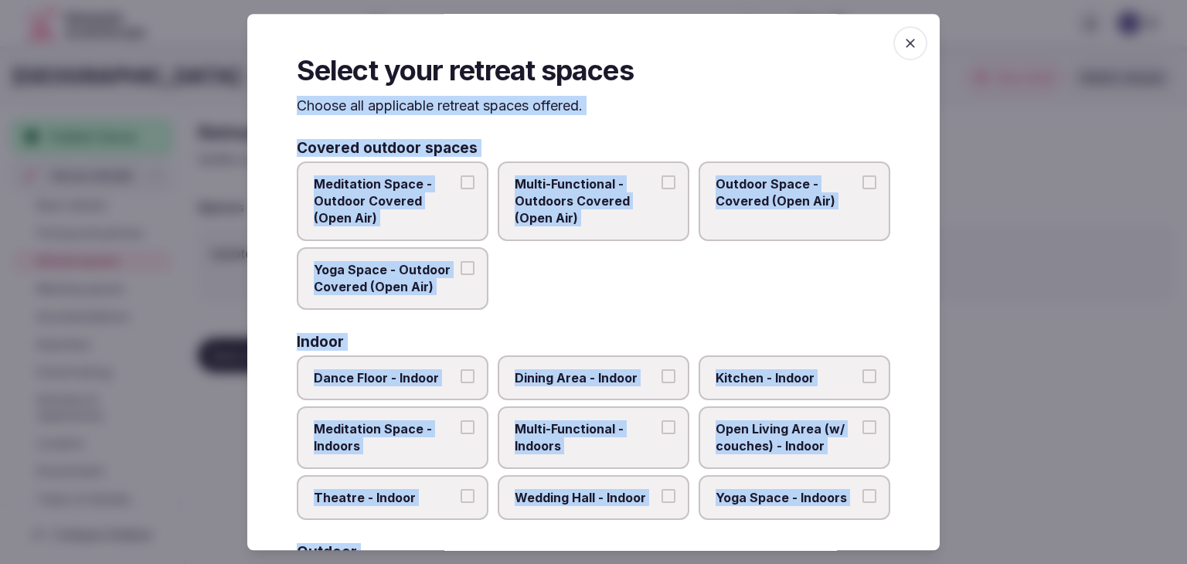
click at [715, 187] on span "Outdoor Space - Covered (Open Air)" at bounding box center [786, 192] width 142 height 35
click at [862, 187] on button "Outdoor Space - Covered (Open Air)" at bounding box center [869, 182] width 14 height 14
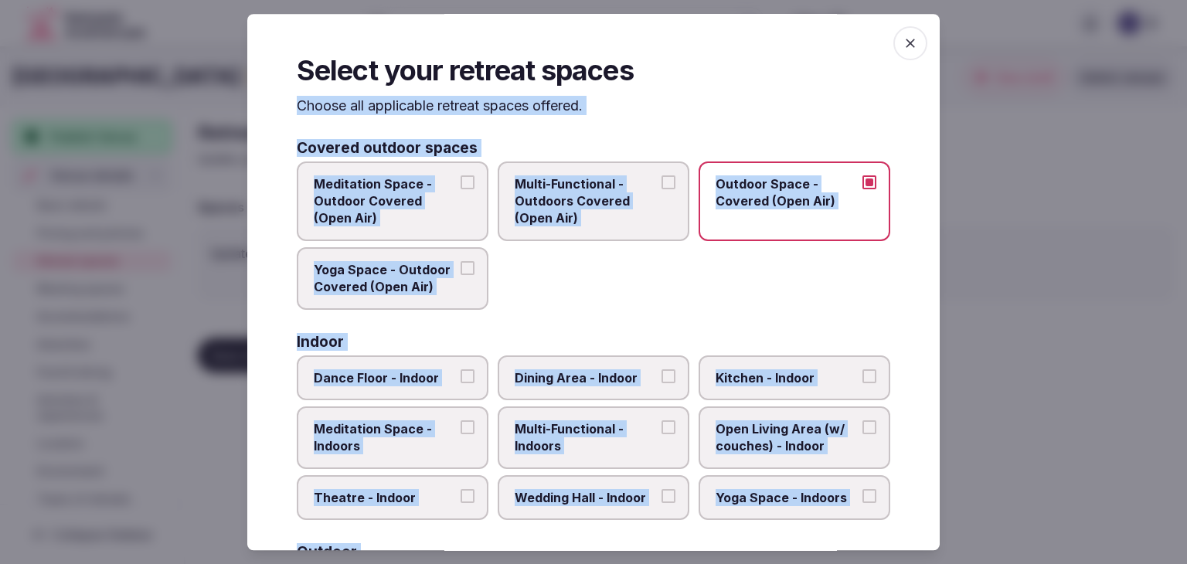
click at [418, 199] on span "Meditation Space - Outdoor Covered (Open Air)" at bounding box center [385, 201] width 142 height 52
click at [460, 189] on button "Meditation Space - Outdoor Covered (Open Air)" at bounding box center [467, 182] width 14 height 14
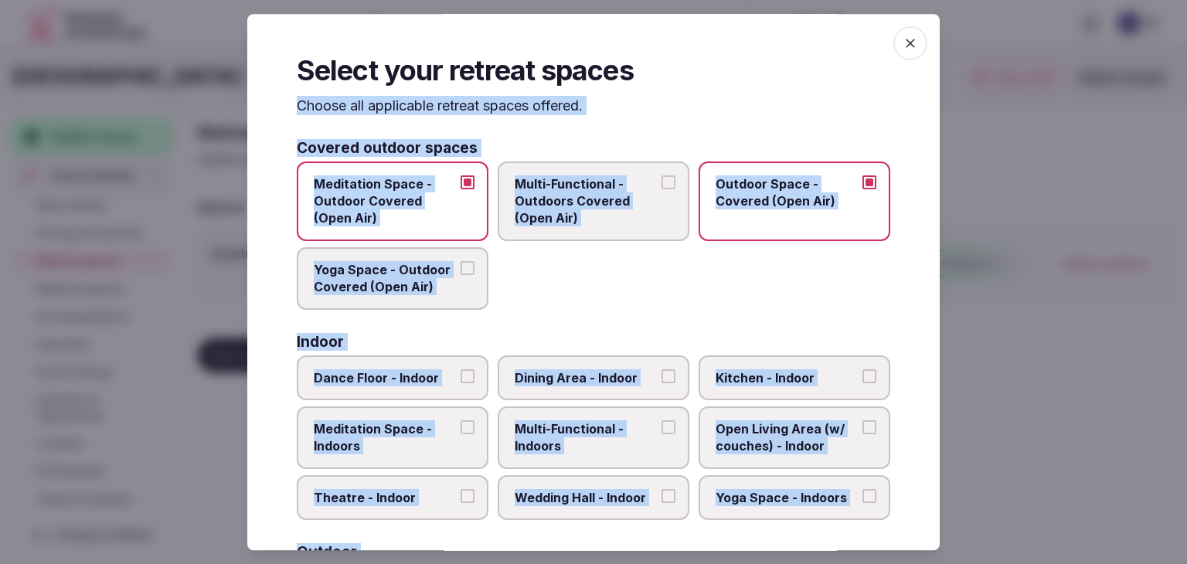
click at [392, 294] on span "Yoga Space - Outdoor Covered (Open Air)" at bounding box center [385, 278] width 142 height 35
click at [460, 275] on button "Yoga Space - Outdoor Covered (Open Air)" at bounding box center [467, 268] width 14 height 14
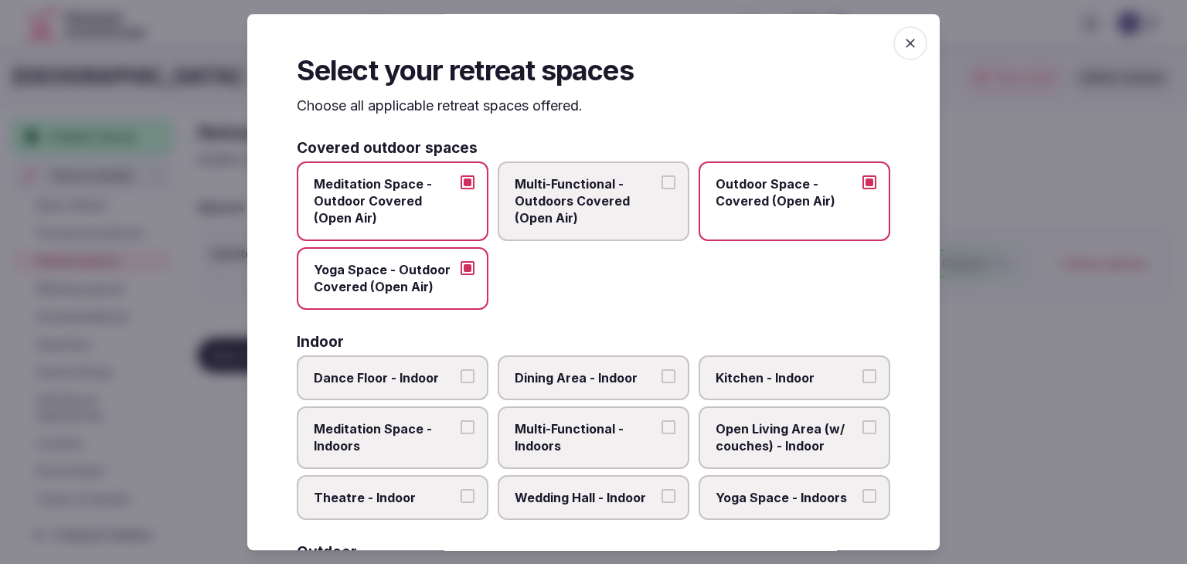
click at [525, 217] on span "Multi-Functional - Outdoors Covered (Open Air)" at bounding box center [586, 201] width 142 height 52
click at [661, 189] on button "Multi-Functional - Outdoors Covered (Open Air)" at bounding box center [668, 182] width 14 height 14
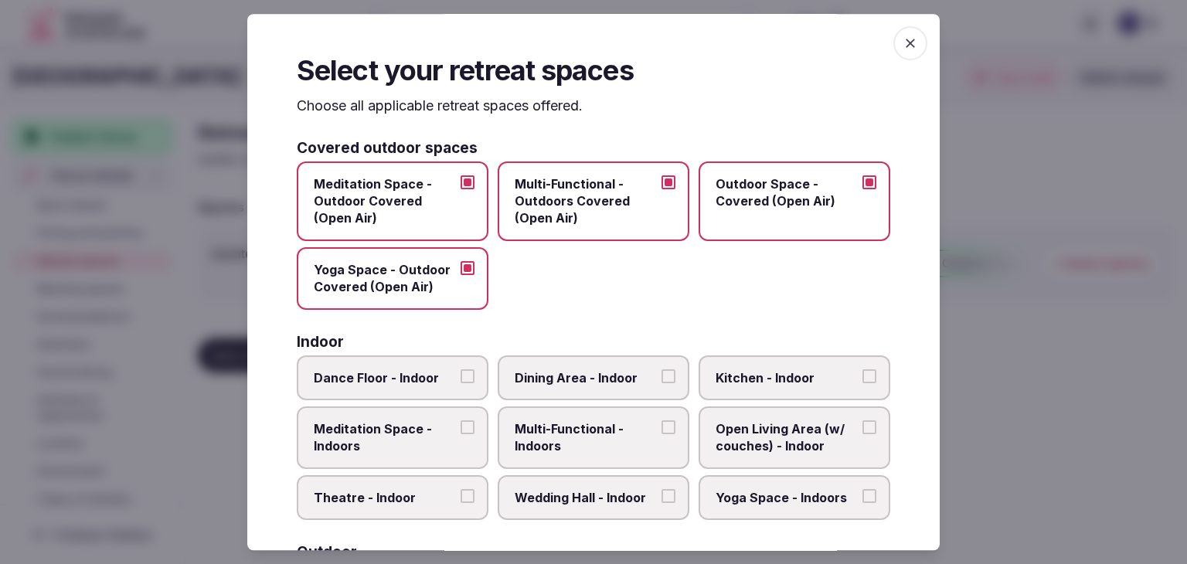
click at [417, 390] on label "Dance Floor - Indoor" at bounding box center [393, 377] width 192 height 45
click at [460, 383] on button "Dance Floor - Indoor" at bounding box center [467, 376] width 14 height 14
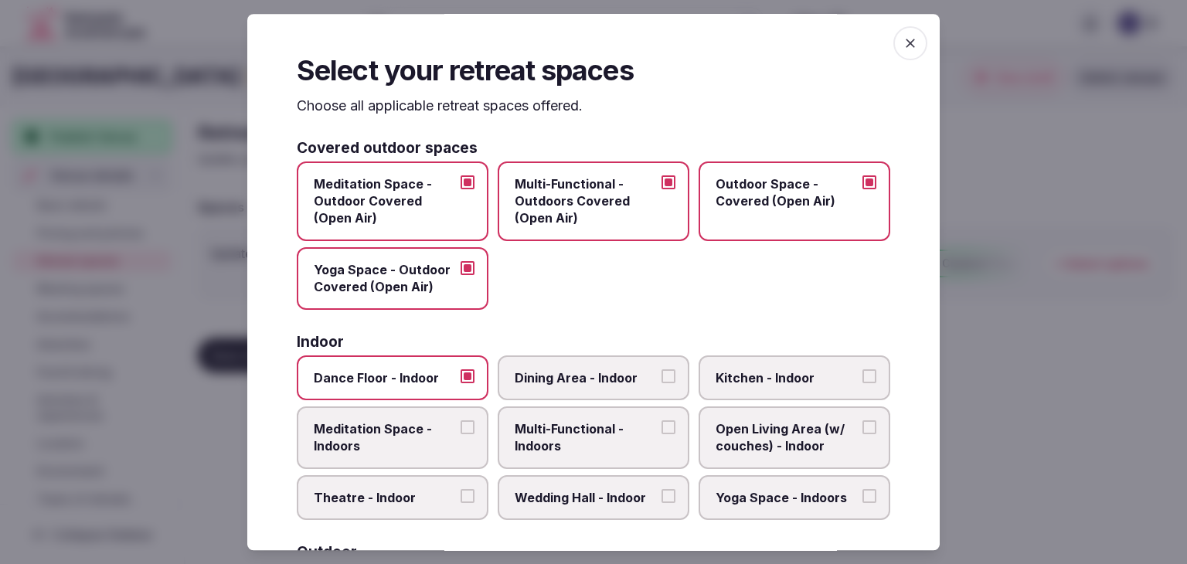
click at [557, 390] on label "Dining Area - Indoor" at bounding box center [594, 377] width 192 height 45
click at [661, 383] on button "Dining Area - Indoor" at bounding box center [668, 376] width 14 height 14
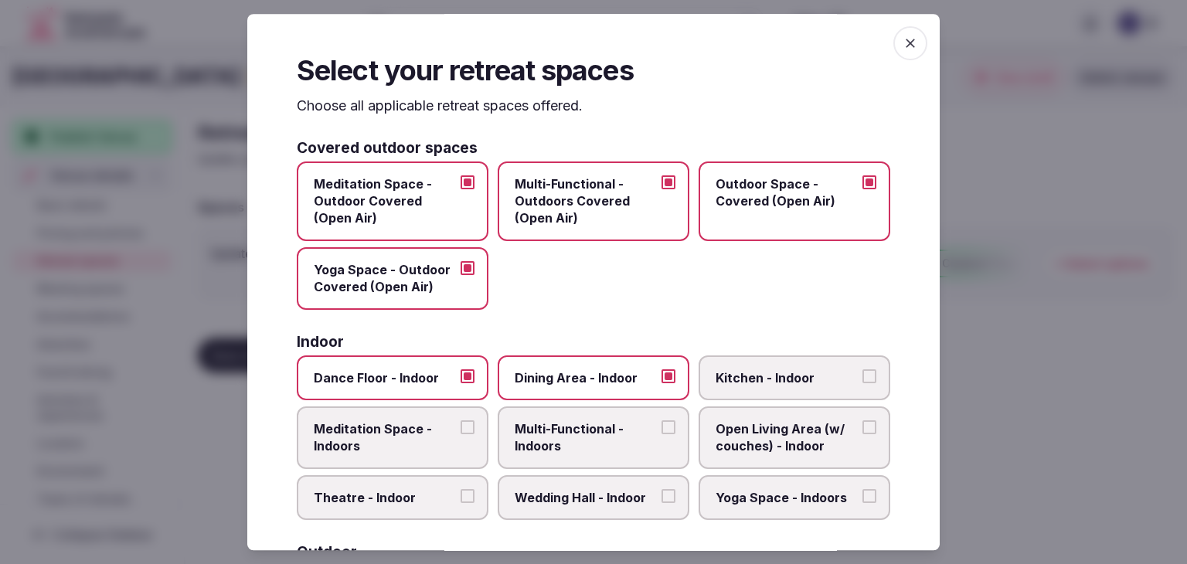
click at [759, 381] on span "Kitchen - Indoor" at bounding box center [786, 377] width 142 height 17
click at [862, 381] on button "Kitchen - Indoor" at bounding box center [869, 376] width 14 height 14
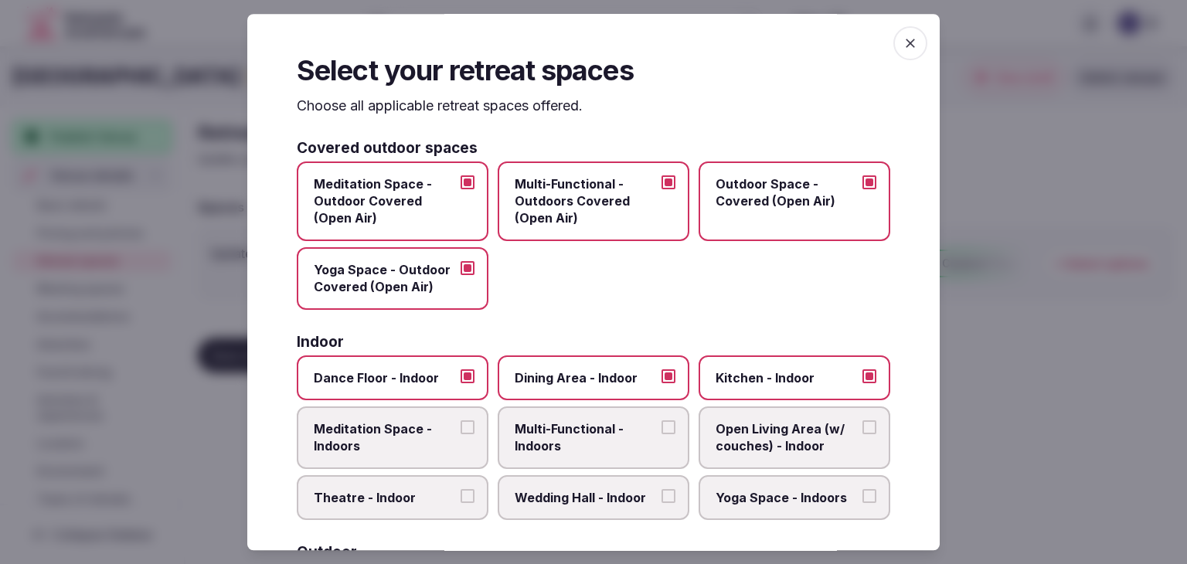
click at [430, 440] on span "Meditation Space - Indoors" at bounding box center [385, 437] width 142 height 35
click at [460, 434] on button "Meditation Space - Indoors" at bounding box center [467, 427] width 14 height 14
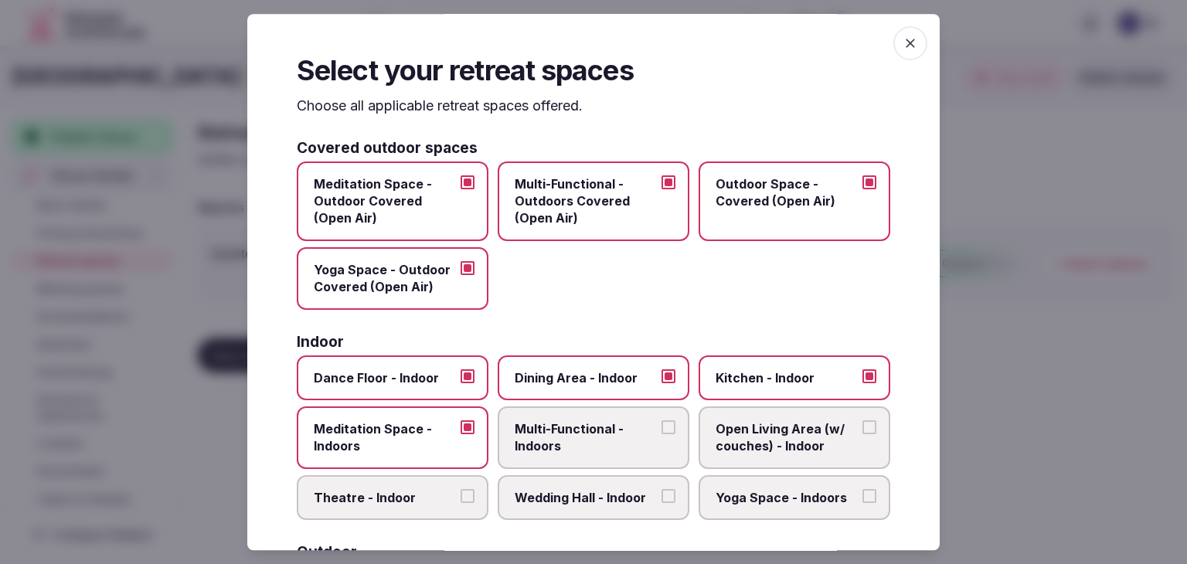
drag, startPoint x: 541, startPoint y: 432, endPoint x: 701, endPoint y: 432, distance: 160.7
click at [544, 432] on span "Multi-Functional - Indoors" at bounding box center [586, 437] width 142 height 35
click at [769, 438] on span "Open Living Area (w/ couches) - Indoor" at bounding box center [786, 437] width 142 height 35
click at [862, 434] on button "Open Living Area (w/ couches) - Indoor" at bounding box center [869, 427] width 14 height 14
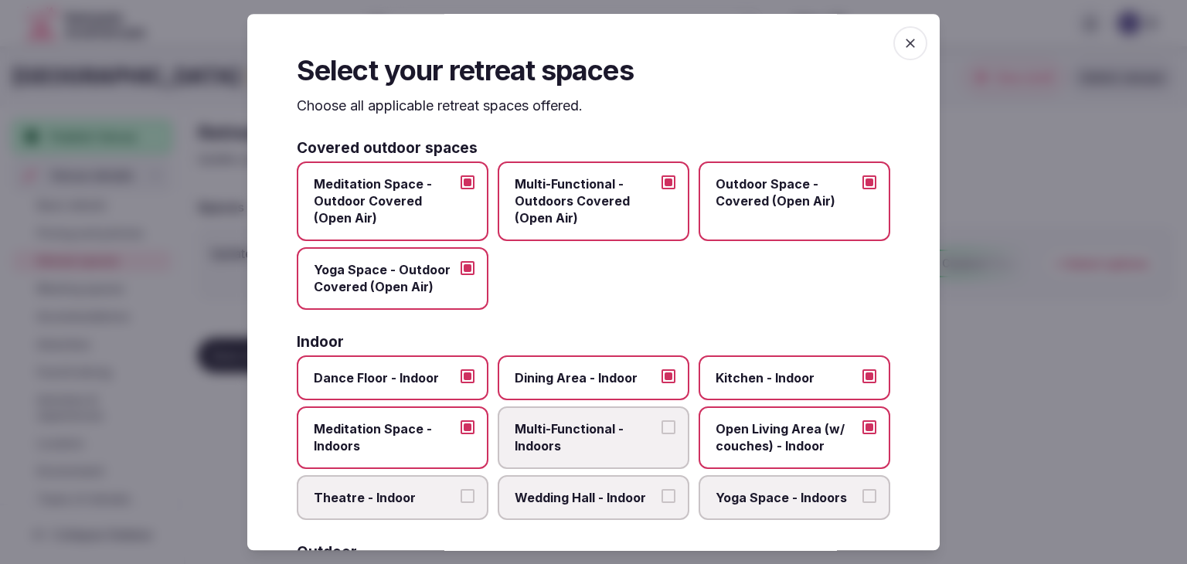
click at [657, 440] on label "Multi-Functional - Indoors" at bounding box center [594, 437] width 192 height 63
click at [661, 434] on button "Multi-Functional - Indoors" at bounding box center [668, 427] width 14 height 14
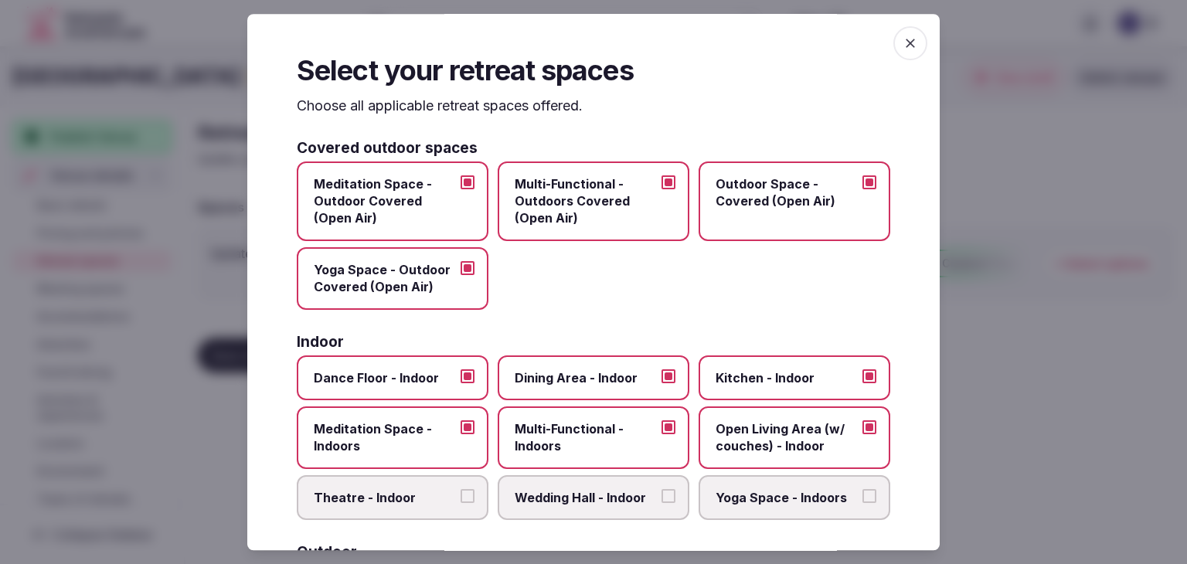
click at [414, 504] on label "Theatre - Indoor" at bounding box center [393, 497] width 192 height 45
click at [460, 503] on button "Theatre - Indoor" at bounding box center [467, 496] width 14 height 14
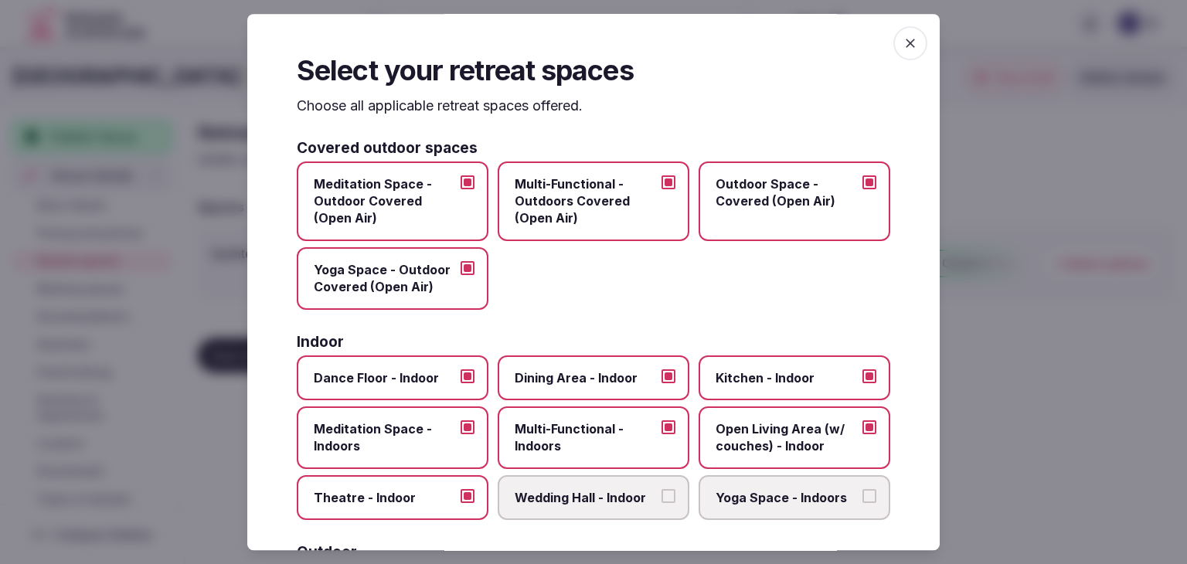
click at [517, 499] on span "Wedding Hall - Indoor" at bounding box center [586, 497] width 142 height 17
click at [661, 499] on button "Wedding Hall - Indoor" at bounding box center [668, 496] width 14 height 14
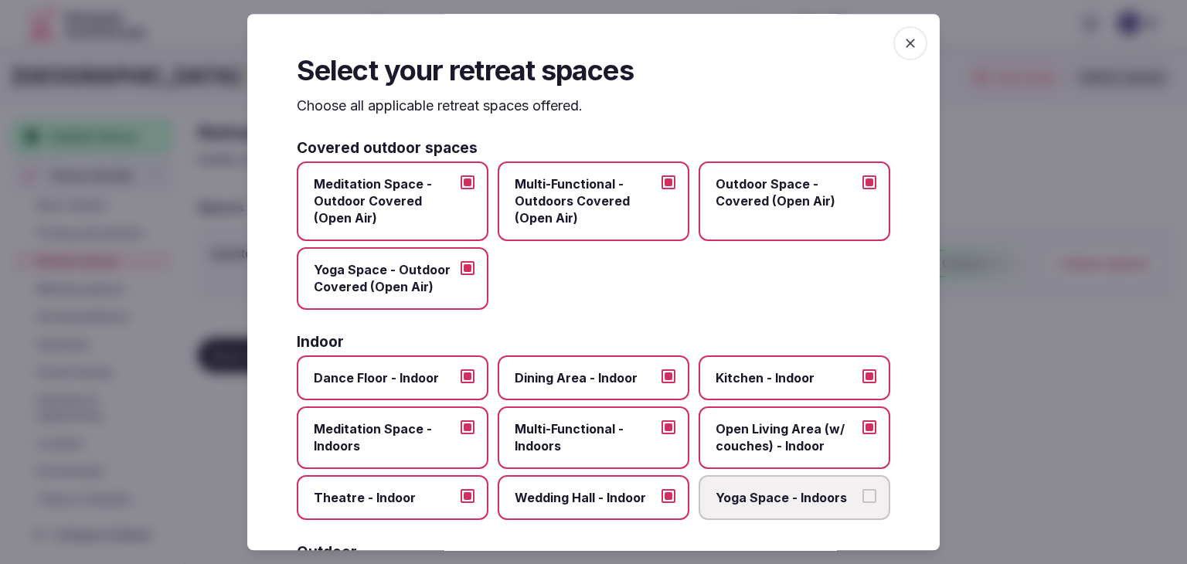
click at [781, 498] on span "Yoga Space - Indoors" at bounding box center [786, 497] width 142 height 17
click at [862, 498] on button "Yoga Space - Indoors" at bounding box center [869, 496] width 14 height 14
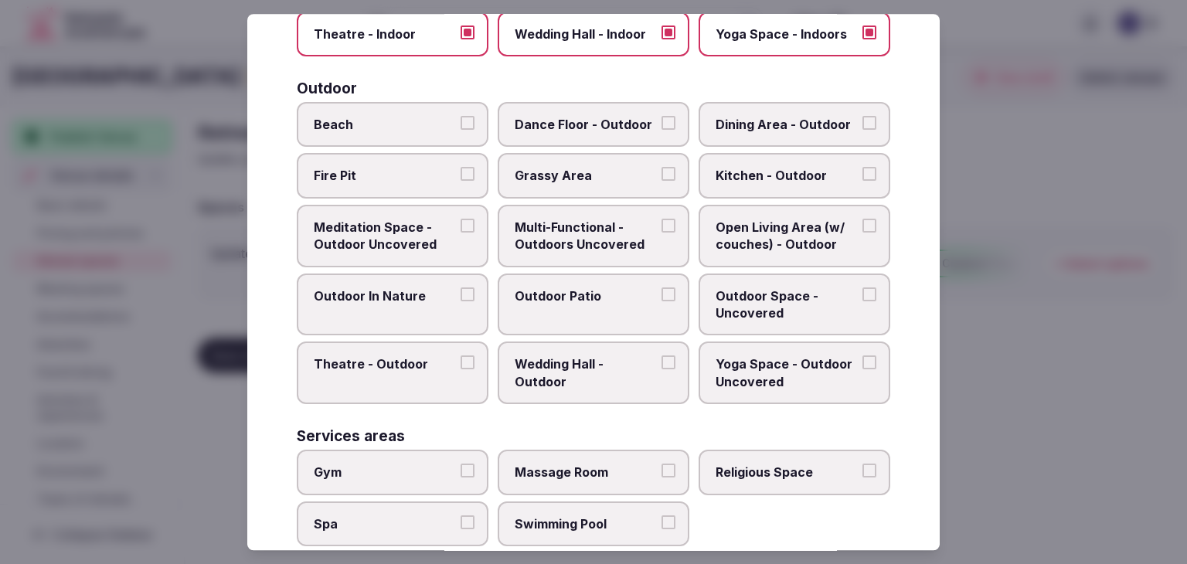
scroll to position [309, 0]
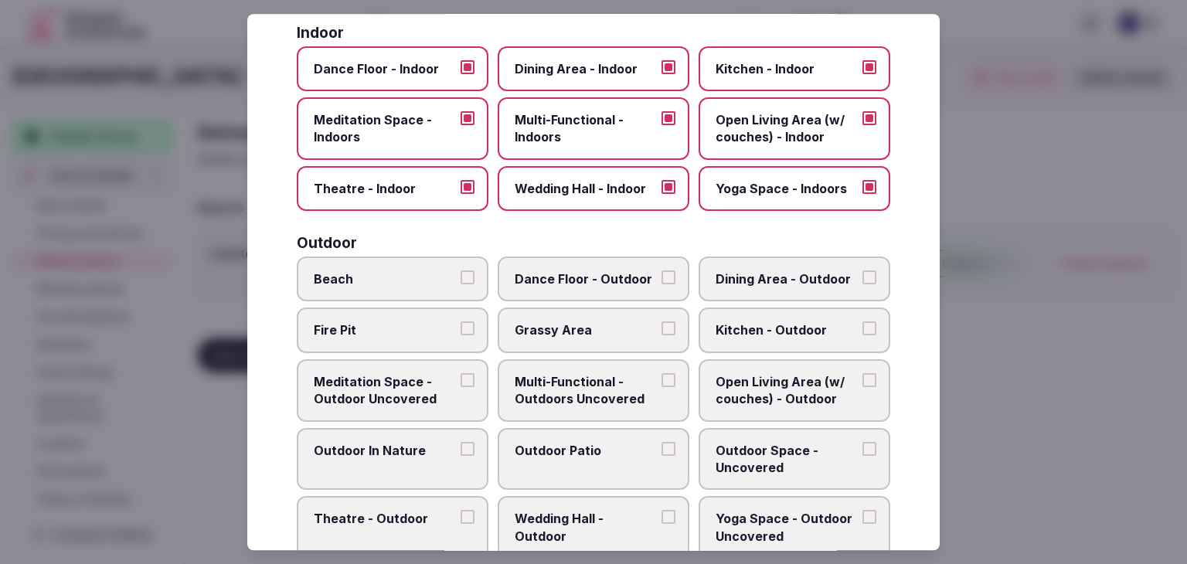
click at [453, 202] on label "Theatre - Indoor" at bounding box center [393, 188] width 192 height 45
click at [460, 194] on button "Theatre - Indoor" at bounding box center [467, 187] width 14 height 14
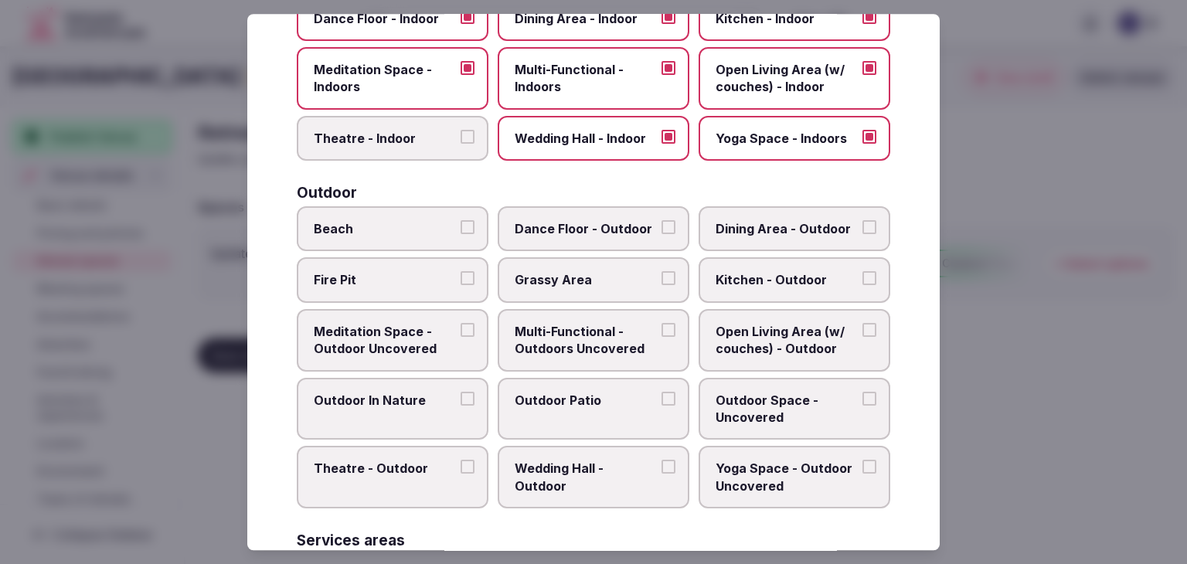
scroll to position [386, 0]
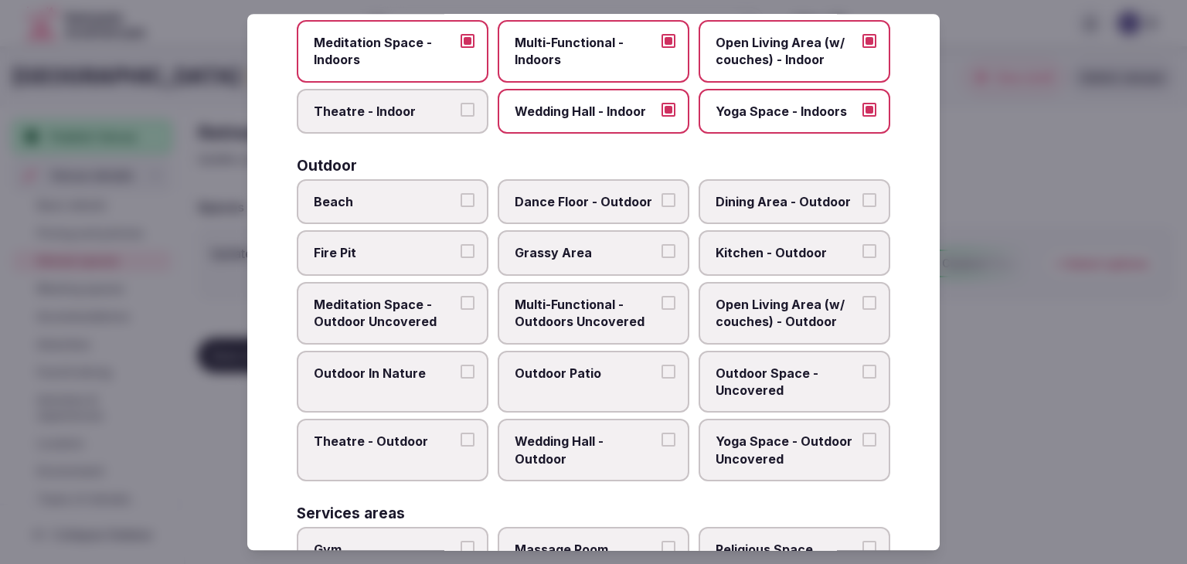
click at [551, 296] on span "Multi-Functional - Outdoors Uncovered" at bounding box center [586, 313] width 142 height 35
click at [661, 296] on button "Multi-Functional - Outdoors Uncovered" at bounding box center [668, 303] width 14 height 14
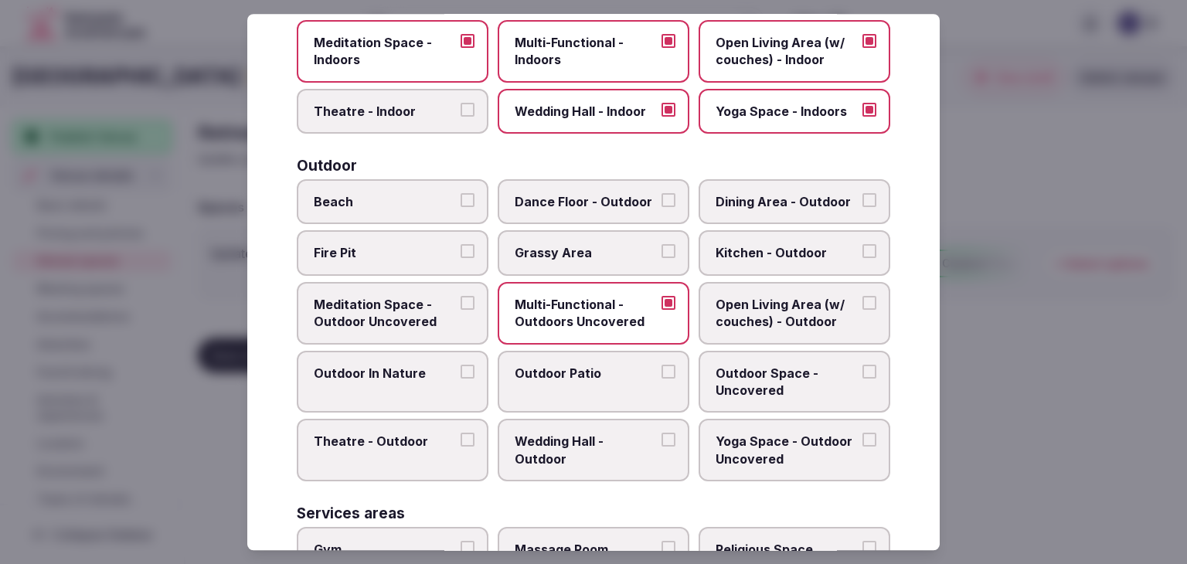
drag, startPoint x: 565, startPoint y: 363, endPoint x: 753, endPoint y: 226, distance: 232.9
click at [565, 365] on span "Outdoor Patio" at bounding box center [586, 373] width 142 height 17
click at [661, 365] on button "Outdoor Patio" at bounding box center [668, 372] width 14 height 14
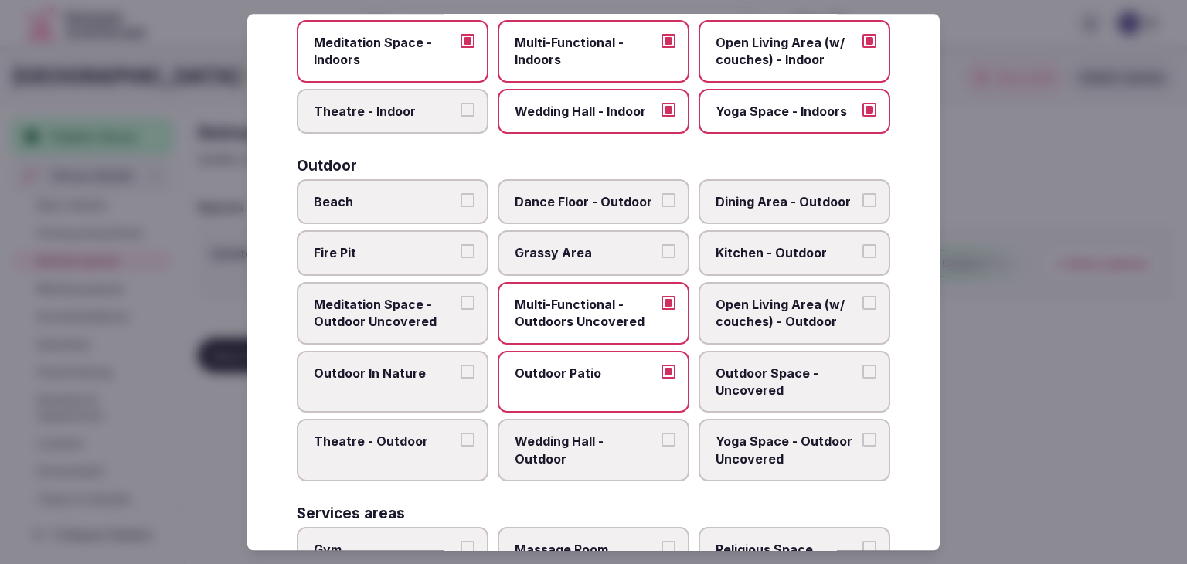
click at [790, 199] on span "Dining Area - Outdoor" at bounding box center [786, 201] width 142 height 17
click at [862, 199] on button "Dining Area - Outdoor" at bounding box center [869, 200] width 14 height 14
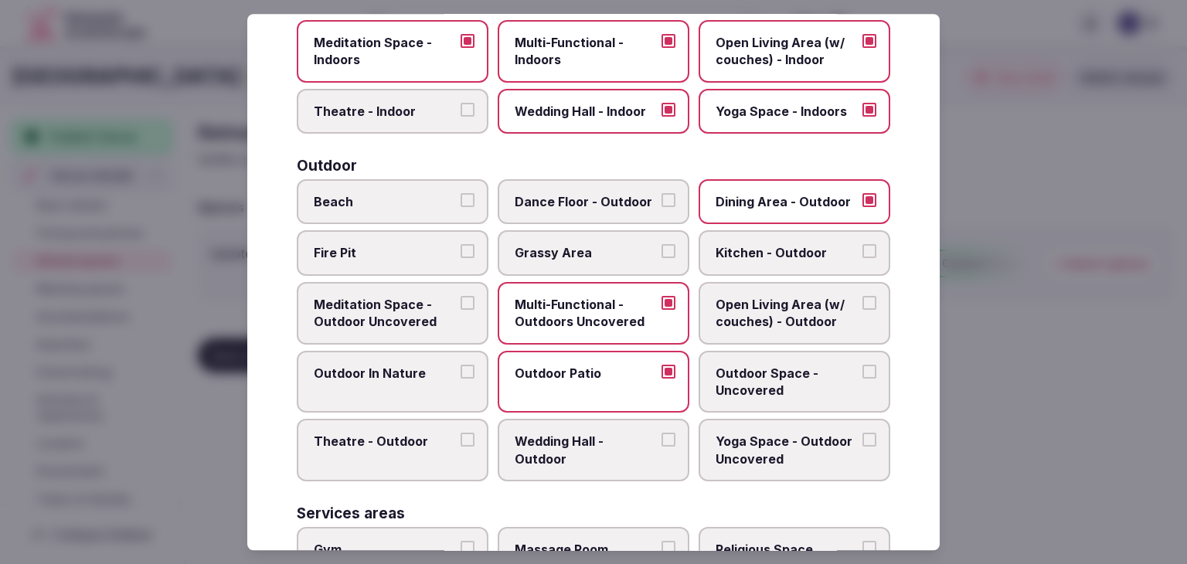
click at [571, 246] on span "Grassy Area" at bounding box center [586, 253] width 142 height 17
click at [661, 246] on button "Grassy Area" at bounding box center [668, 252] width 14 height 14
click at [383, 310] on span "Meditation Space - Outdoor Uncovered" at bounding box center [385, 313] width 142 height 35
click at [460, 310] on button "Meditation Space - Outdoor Uncovered" at bounding box center [467, 303] width 14 height 14
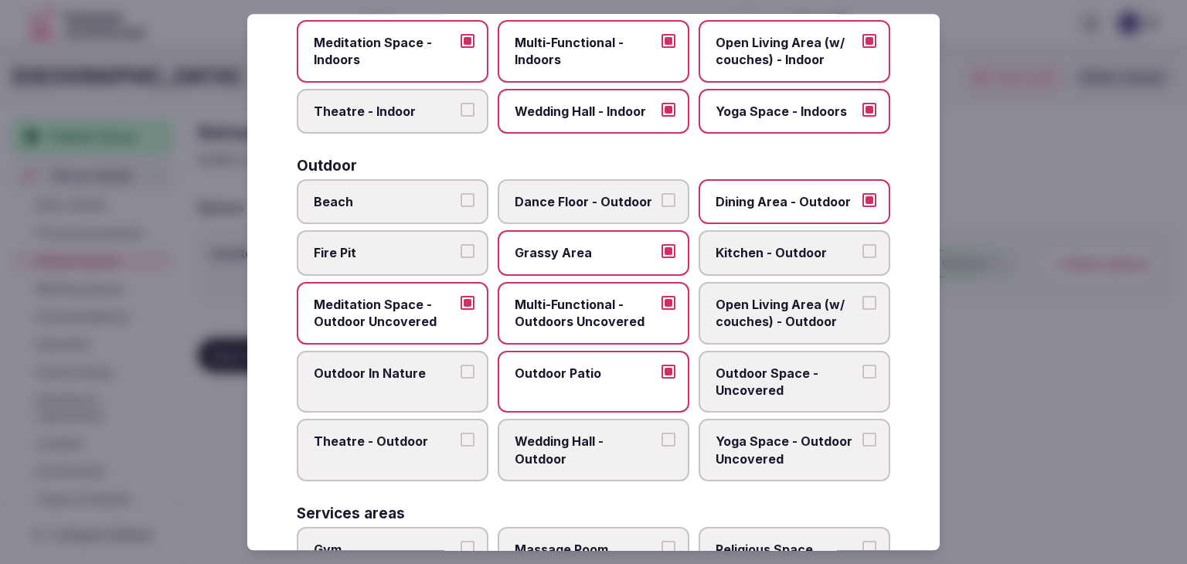
click at [391, 365] on span "Outdoor In Nature" at bounding box center [385, 373] width 142 height 17
click at [460, 365] on button "Outdoor In Nature" at bounding box center [467, 372] width 14 height 14
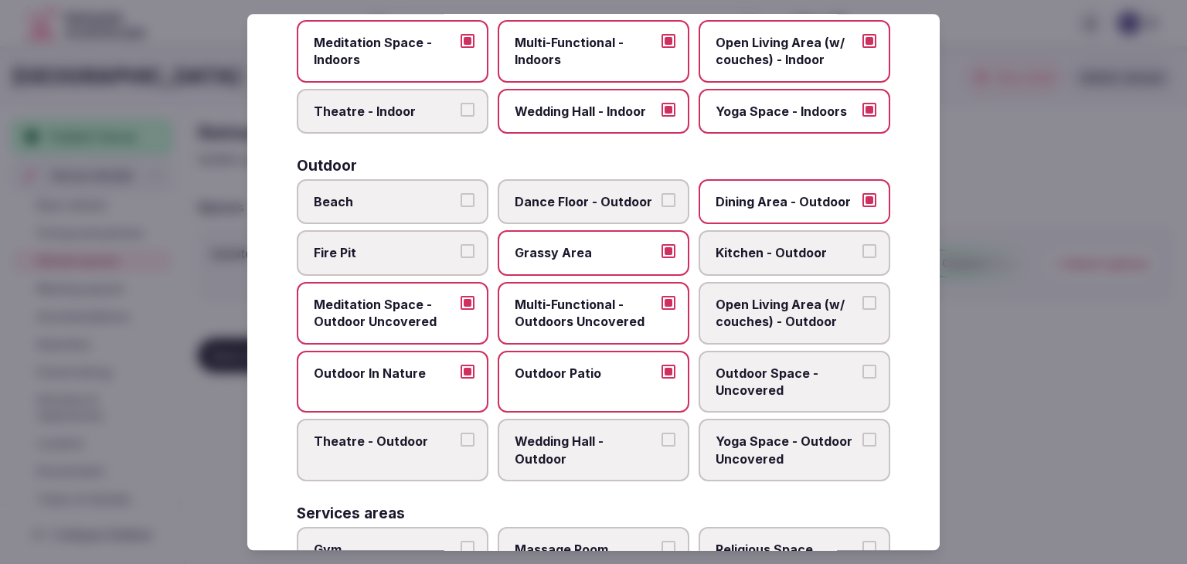
click at [773, 379] on span "Outdoor Space - Uncovered" at bounding box center [786, 382] width 142 height 35
click at [862, 379] on button "Outdoor Space - Uncovered" at bounding box center [869, 372] width 14 height 14
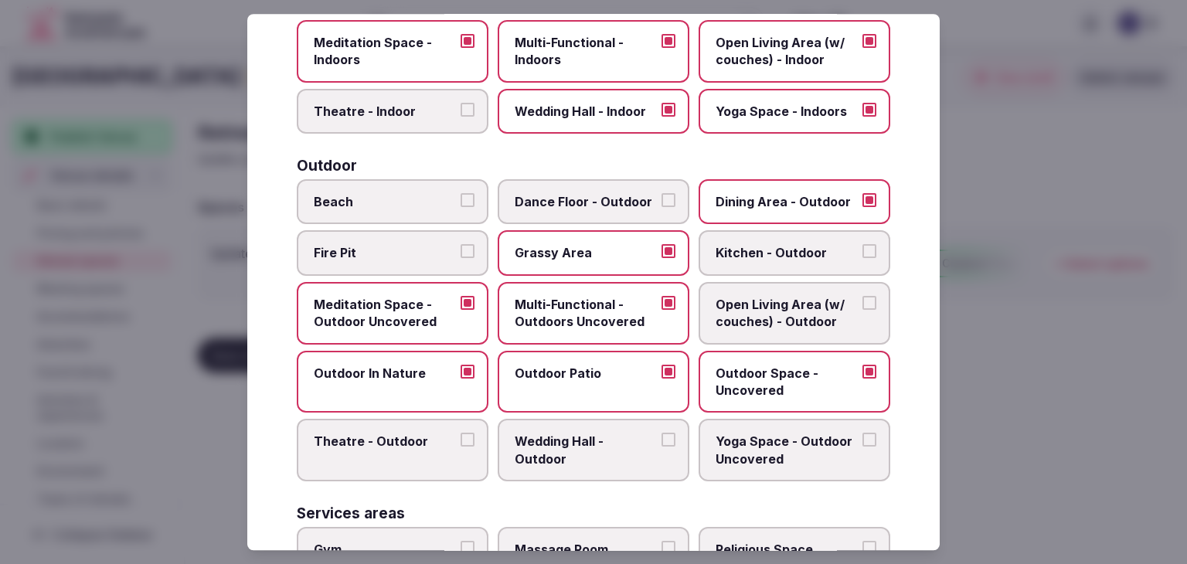
click at [575, 447] on span "Wedding Hall - Outdoor" at bounding box center [586, 450] width 142 height 35
click at [661, 447] on button "Wedding Hall - Outdoor" at bounding box center [668, 440] width 14 height 14
click at [743, 451] on span "Yoga Space - Outdoor Uncovered" at bounding box center [786, 450] width 142 height 35
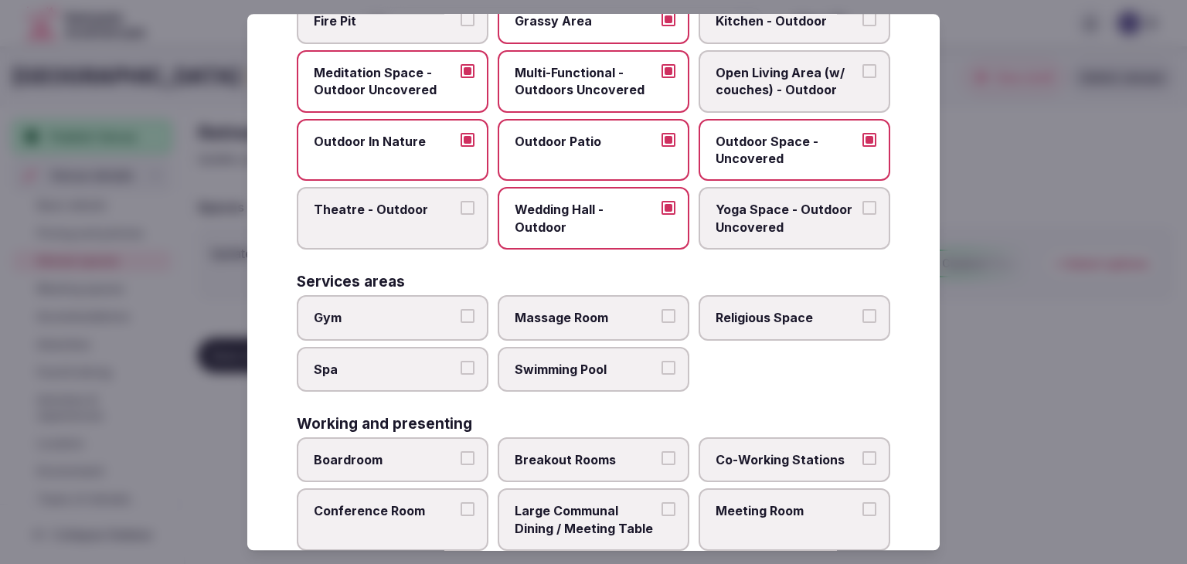
click at [752, 155] on span "Outdoor Space - Uncovered" at bounding box center [786, 150] width 142 height 35
click at [862, 147] on button "Outdoor Space - Uncovered" at bounding box center [869, 140] width 14 height 14
click at [762, 229] on span "Yoga Space - Outdoor Uncovered" at bounding box center [786, 219] width 142 height 35
click at [862, 216] on button "Yoga Space - Outdoor Uncovered" at bounding box center [869, 209] width 14 height 14
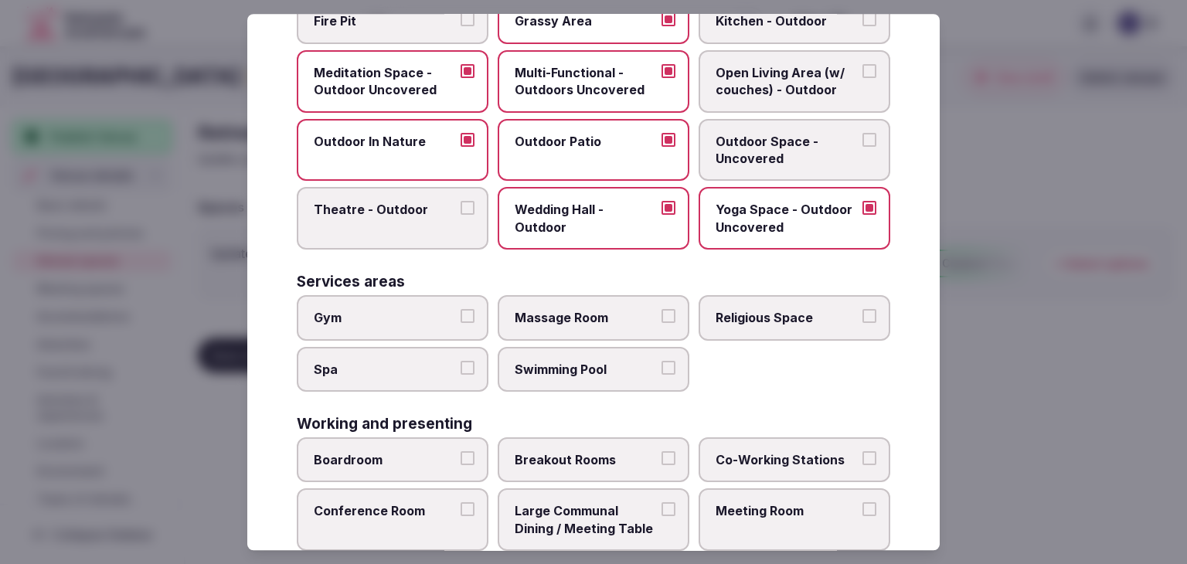
click at [766, 148] on span "Outdoor Space - Uncovered" at bounding box center [786, 150] width 142 height 35
click at [862, 147] on button "Outdoor Space - Uncovered" at bounding box center [869, 140] width 14 height 14
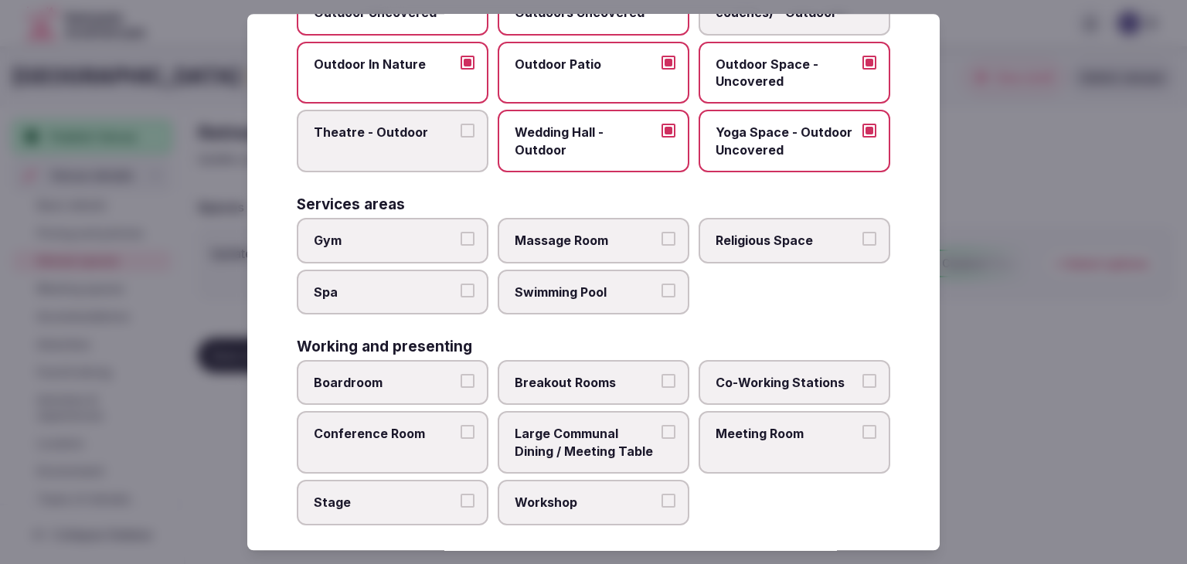
click at [439, 234] on span "Gym" at bounding box center [385, 240] width 142 height 17
click at [460, 234] on button "Gym" at bounding box center [467, 239] width 14 height 14
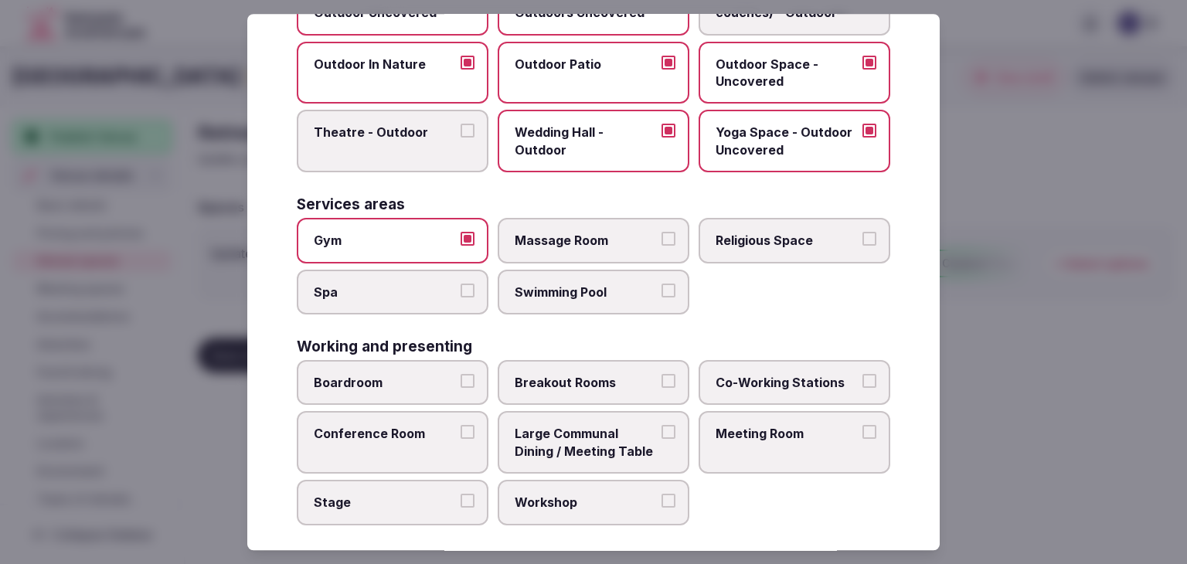
click at [544, 232] on span "Massage Room" at bounding box center [586, 240] width 142 height 17
click at [661, 232] on button "Massage Room" at bounding box center [668, 239] width 14 height 14
click at [423, 284] on span "Spa" at bounding box center [385, 292] width 142 height 17
click at [460, 284] on button "Spa" at bounding box center [467, 291] width 14 height 14
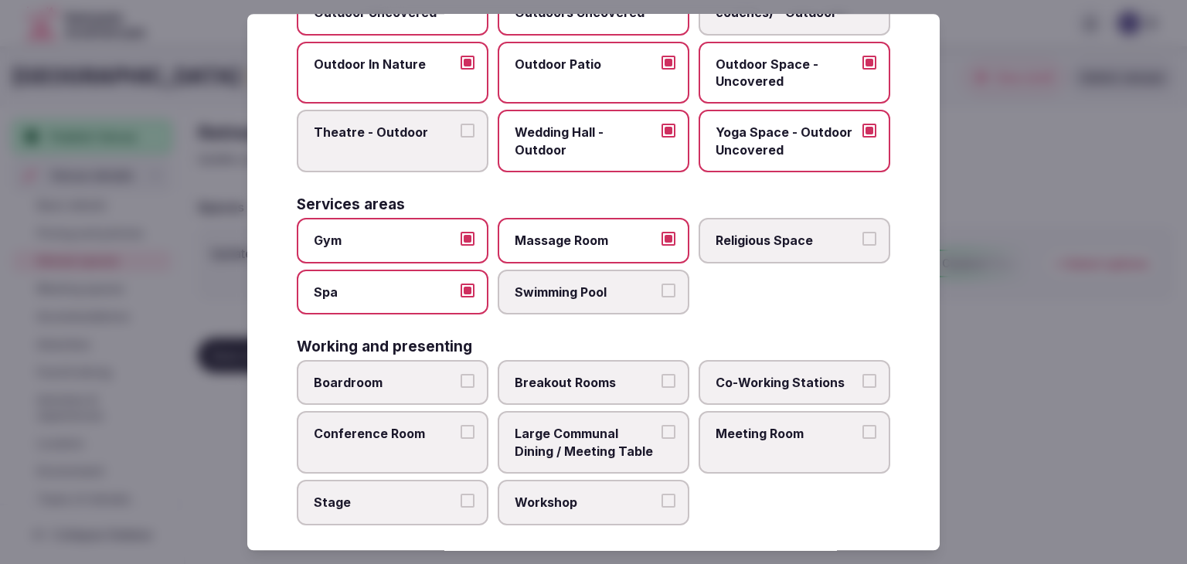
click at [402, 232] on span "Gym" at bounding box center [385, 240] width 142 height 17
click at [460, 232] on button "Gym" at bounding box center [467, 239] width 14 height 14
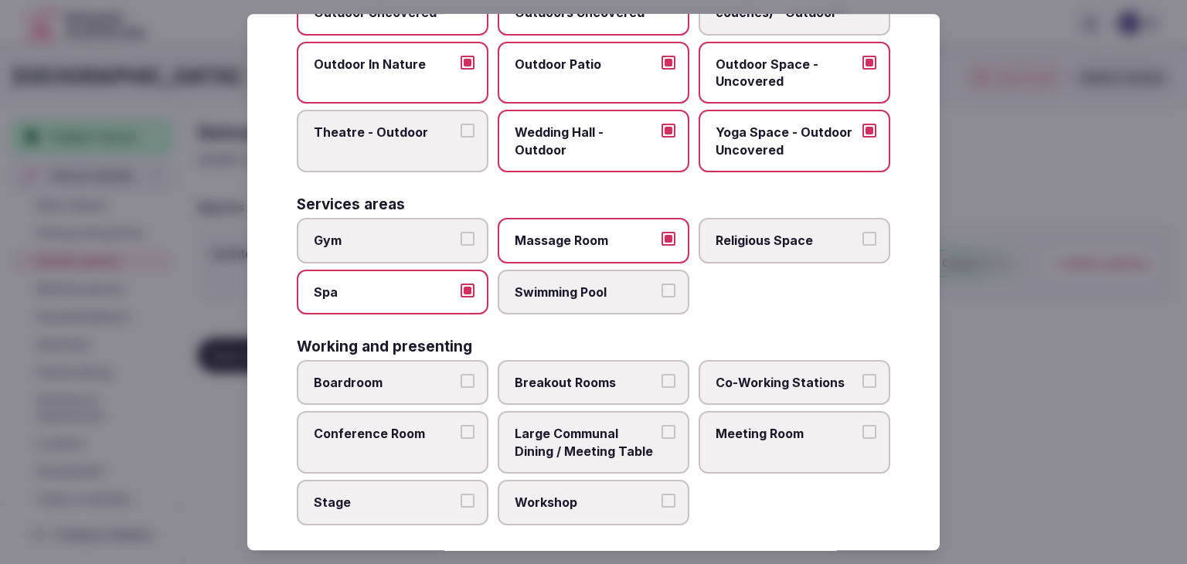
scroll to position [698, 0]
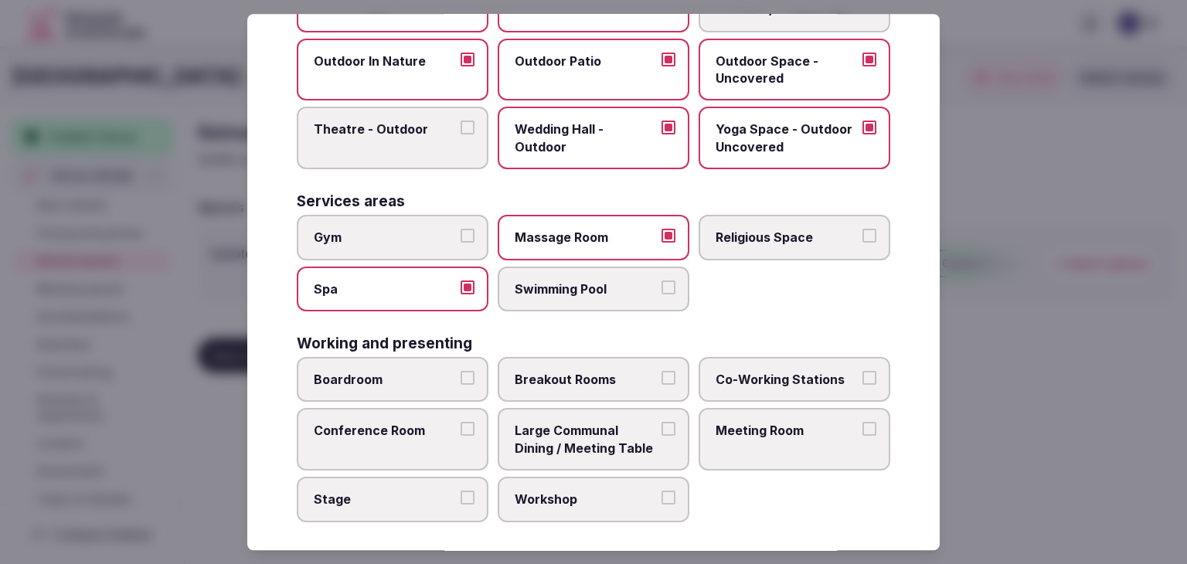
drag, startPoint x: 610, startPoint y: 418, endPoint x: 751, endPoint y: 418, distance: 140.6
click at [611, 423] on span "Large Communal Dining / Meeting Table" at bounding box center [586, 440] width 142 height 35
click at [754, 423] on span "Meeting Room" at bounding box center [786, 431] width 142 height 17
click at [862, 423] on button "Meeting Room" at bounding box center [869, 430] width 14 height 14
click at [652, 421] on label "Large Communal Dining / Meeting Table" at bounding box center [594, 440] width 192 height 63
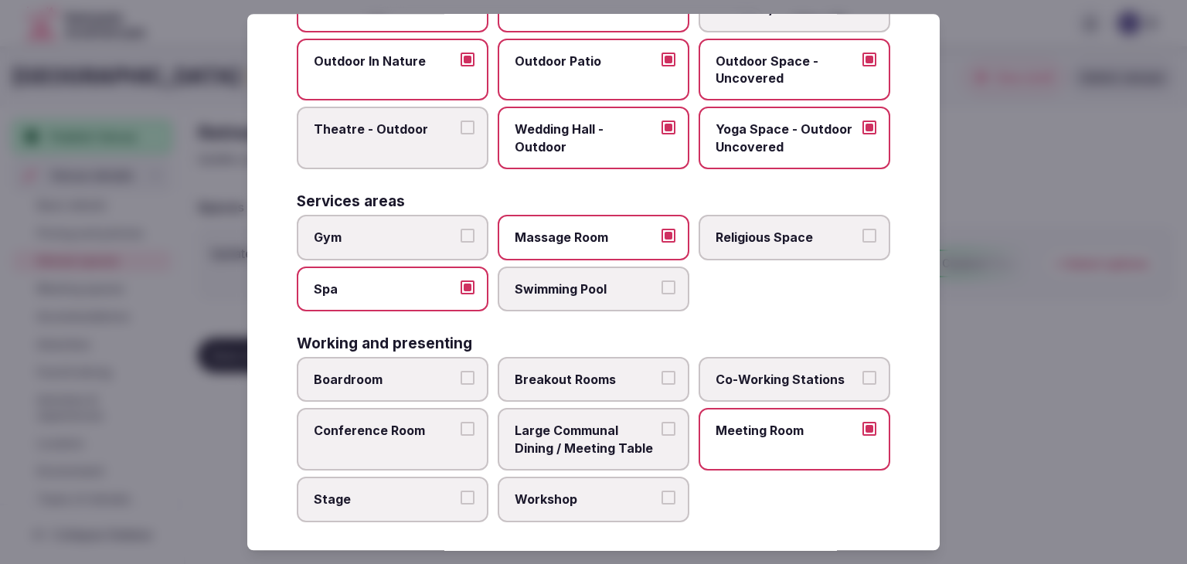
click at [661, 423] on button "Large Communal Dining / Meeting Table" at bounding box center [668, 430] width 14 height 14
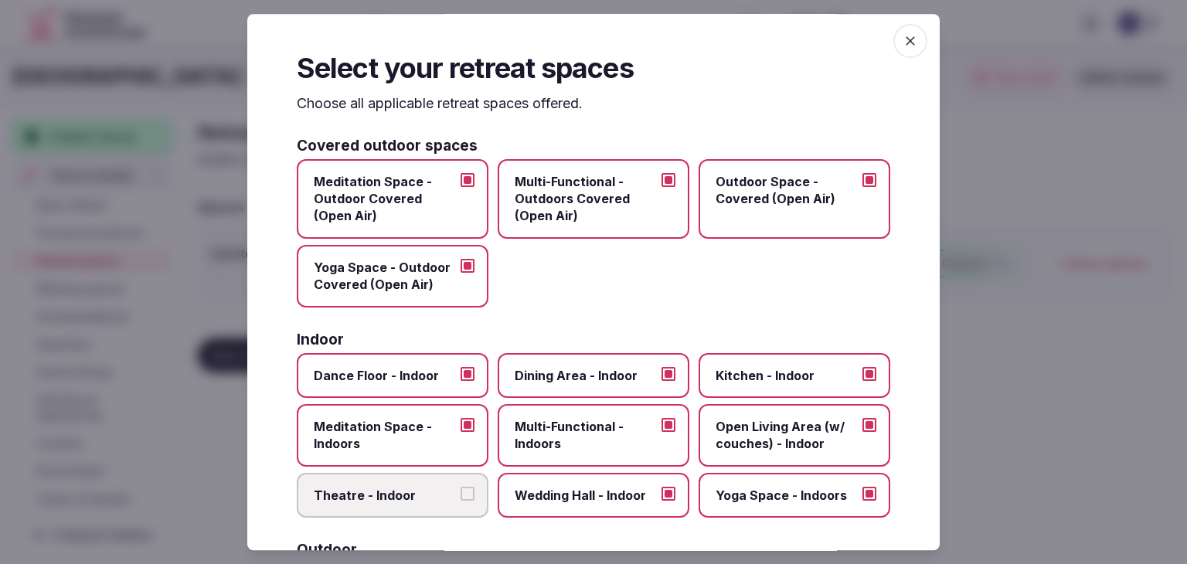
scroll to position [0, 0]
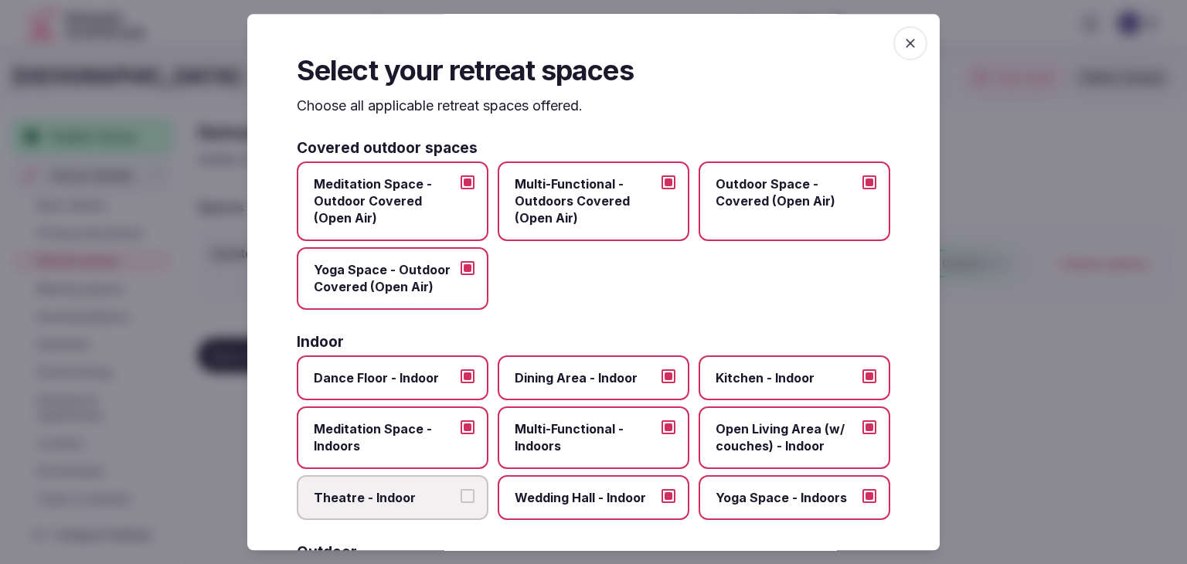
click at [908, 42] on span "button" at bounding box center [910, 43] width 34 height 34
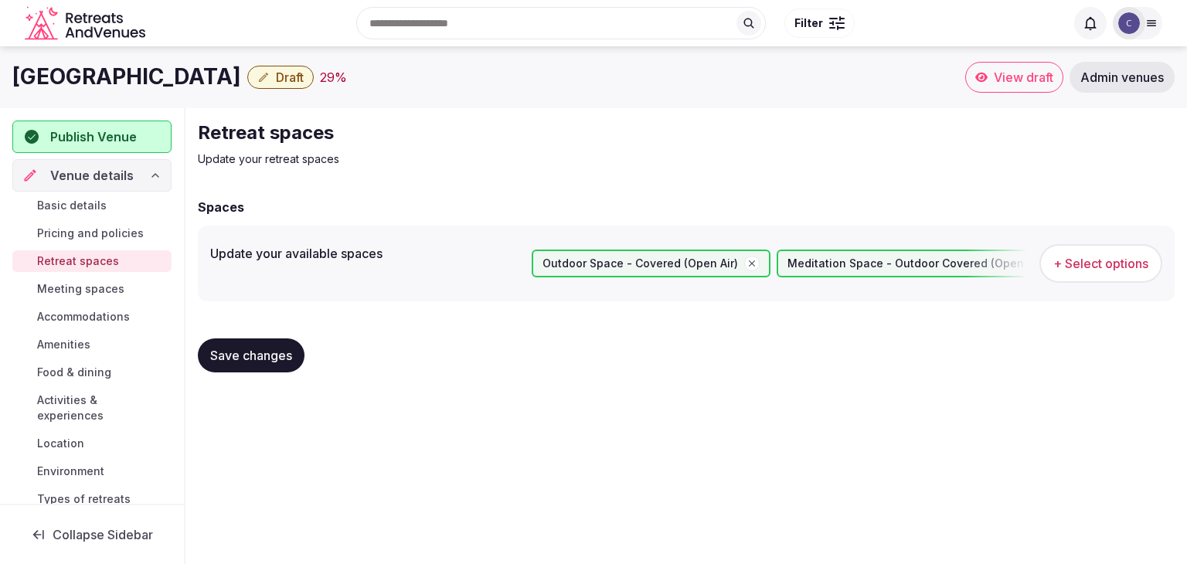
click at [240, 365] on button "Save changes" at bounding box center [251, 355] width 107 height 34
click at [100, 284] on span "Meeting spaces" at bounding box center [80, 288] width 87 height 15
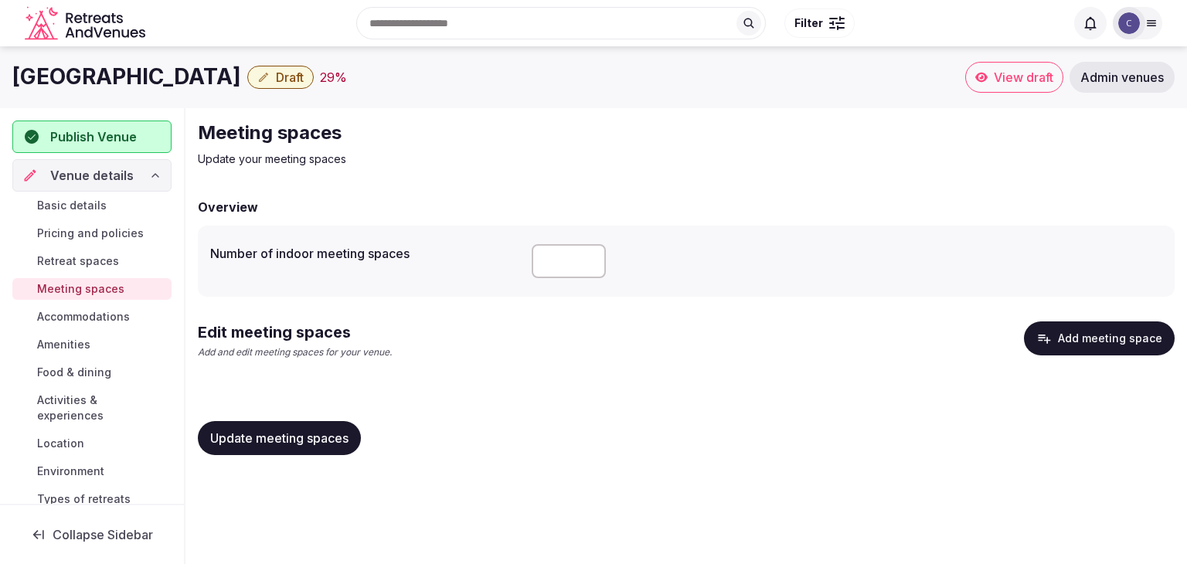
click at [1140, 338] on button "Add meeting space" at bounding box center [1099, 338] width 151 height 34
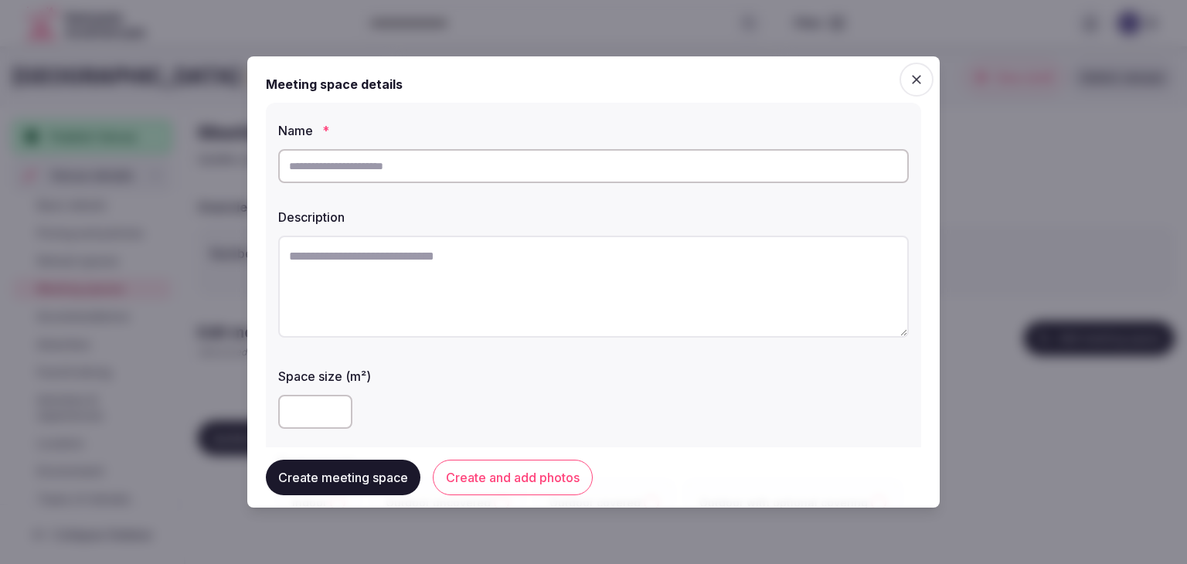
click at [438, 159] on input "text" at bounding box center [593, 166] width 630 height 34
paste input "**********"
type input "**********"
click at [569, 279] on textarea at bounding box center [593, 287] width 630 height 102
paste textarea "**********"
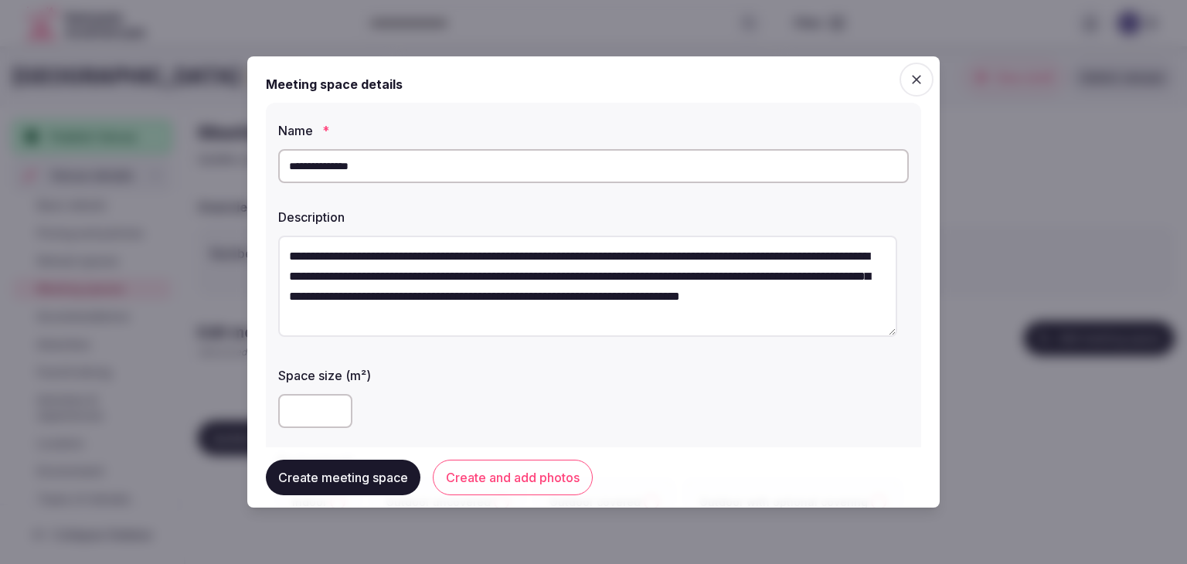
scroll to position [28, 0]
type textarea "**********"
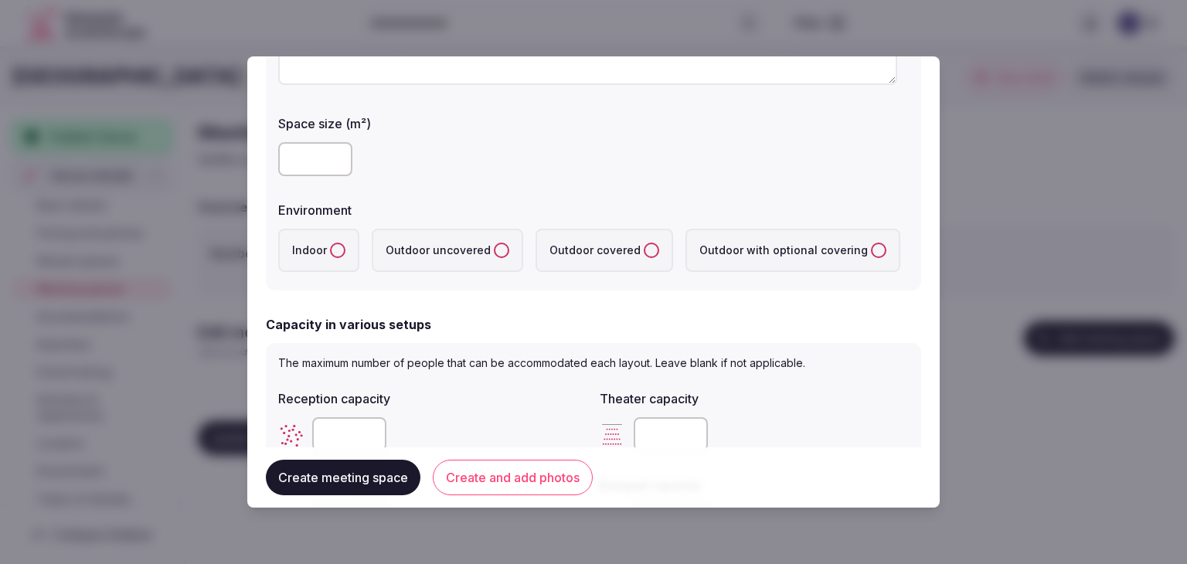
scroll to position [309, 0]
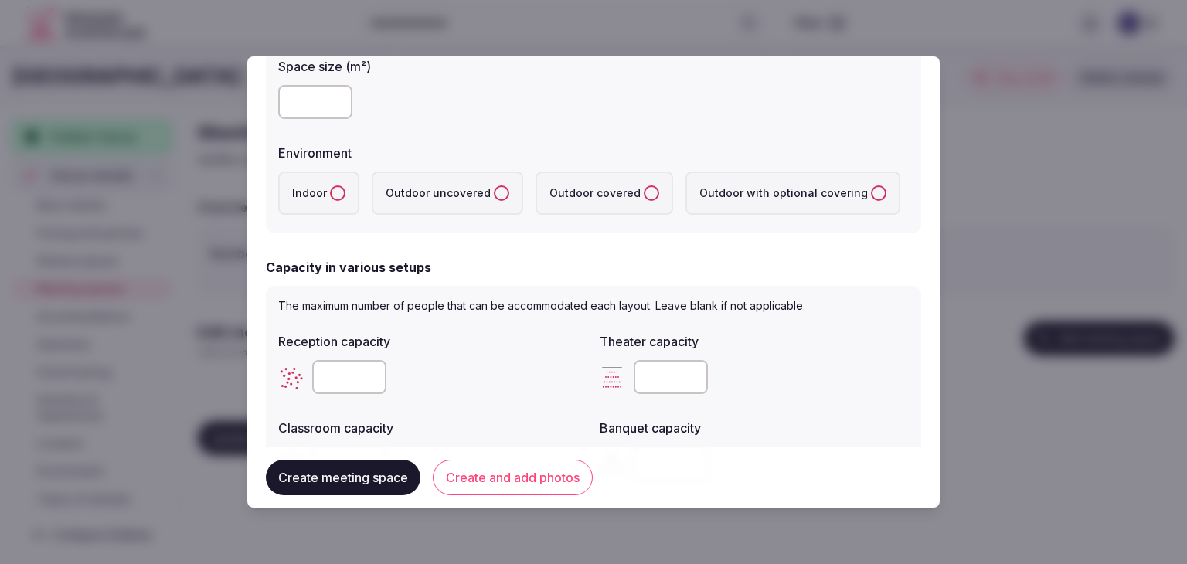
click at [331, 198] on button "Indoor" at bounding box center [337, 192] width 15 height 15
click at [640, 367] on input "number" at bounding box center [671, 377] width 74 height 34
type input "***"
click at [555, 393] on div at bounding box center [432, 377] width 309 height 46
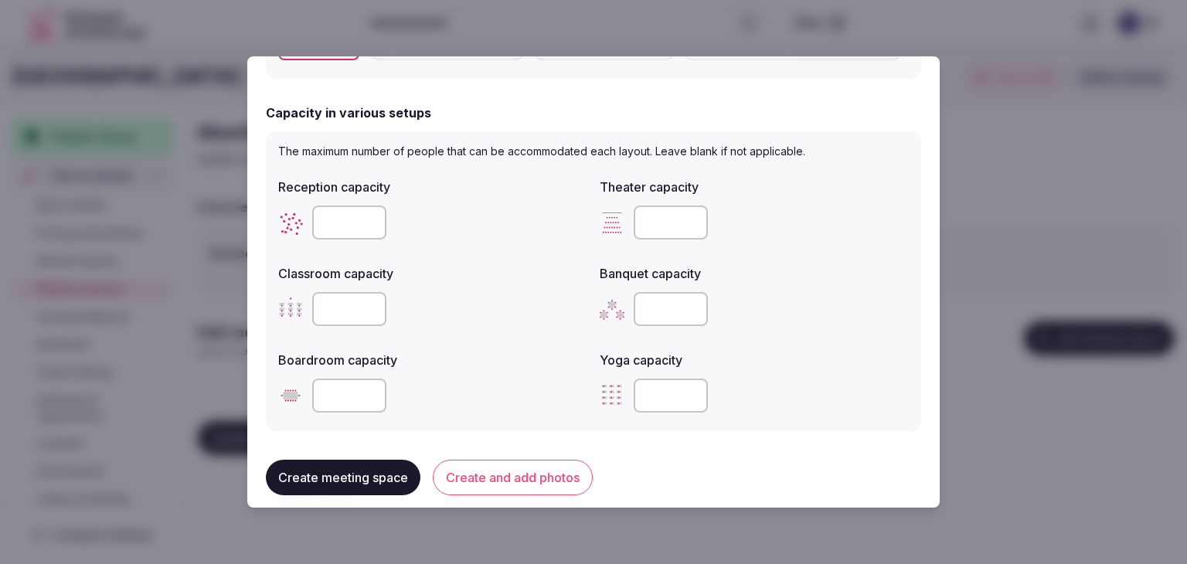
click at [656, 304] on input "number" at bounding box center [671, 309] width 74 height 34
type input "***"
click at [606, 338] on div "Reception capacity Theater capacity *** Classroom capacity Banquet capacity ***…" at bounding box center [593, 295] width 630 height 247
click at [329, 228] on input "number" at bounding box center [349, 223] width 74 height 34
type input "***"
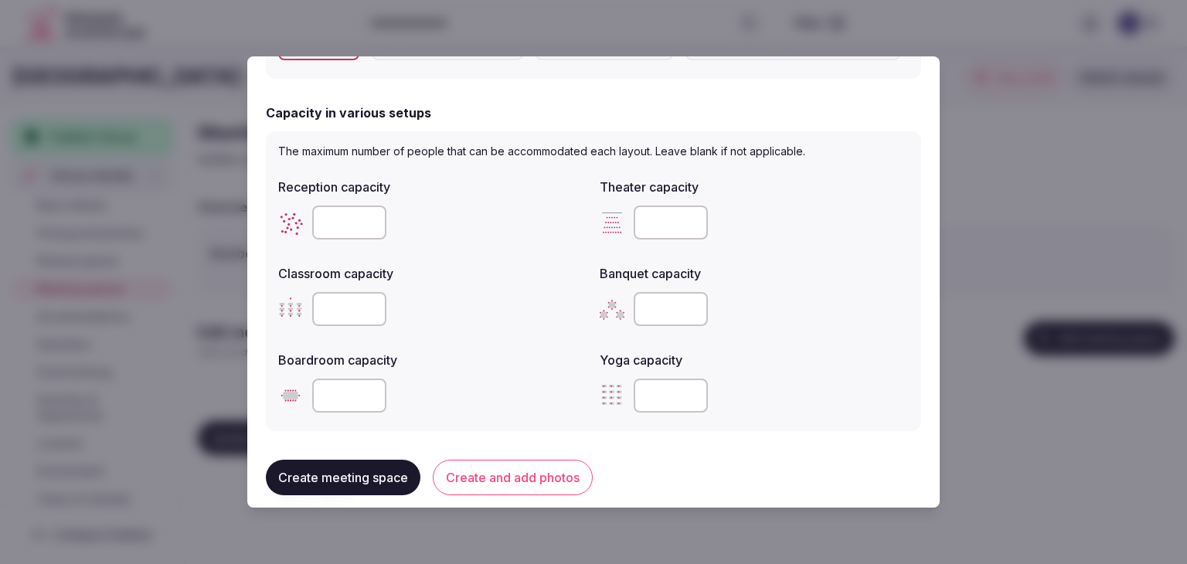
click at [343, 314] on input "number" at bounding box center [349, 309] width 74 height 34
type input "**"
click at [331, 379] on input "number" at bounding box center [349, 396] width 74 height 34
type input "**"
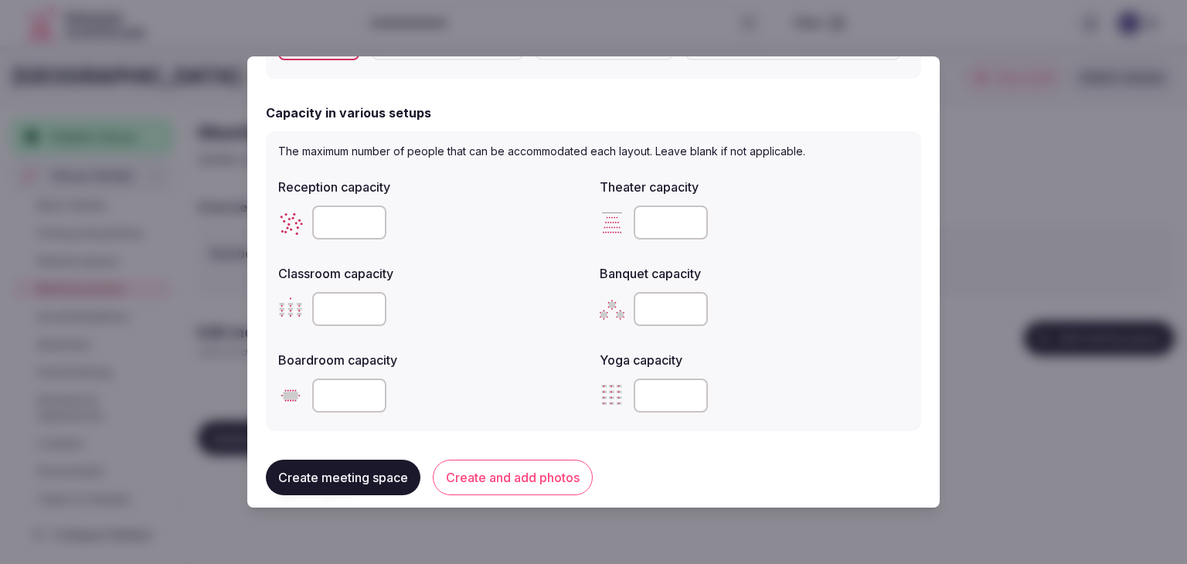
click at [525, 284] on div "Classroom capacity **" at bounding box center [432, 295] width 309 height 74
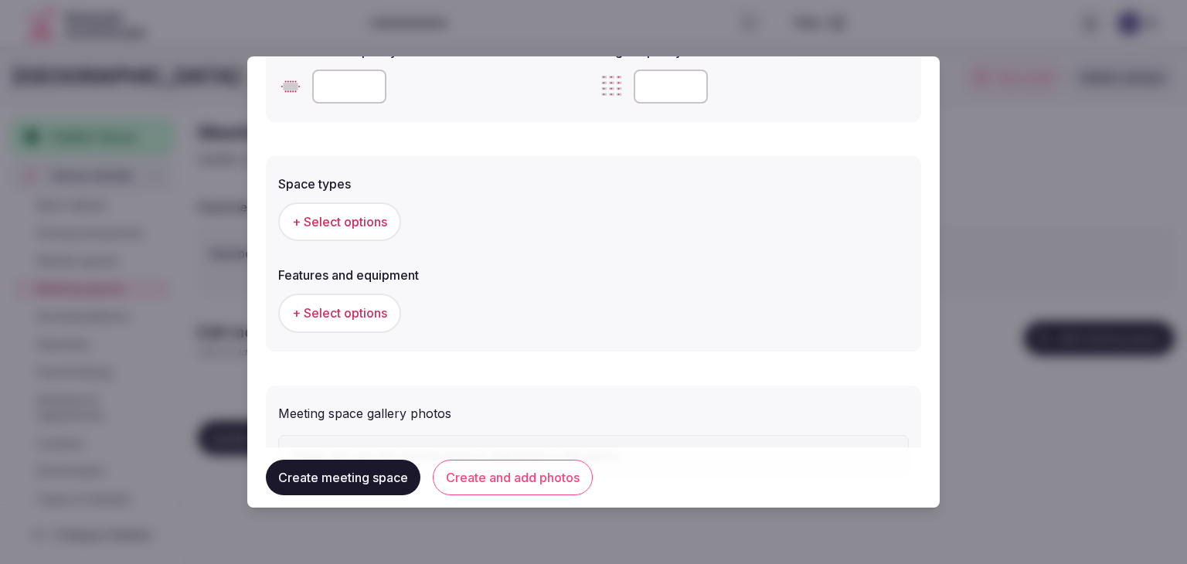
click at [374, 223] on span "+ Select options" at bounding box center [339, 221] width 95 height 17
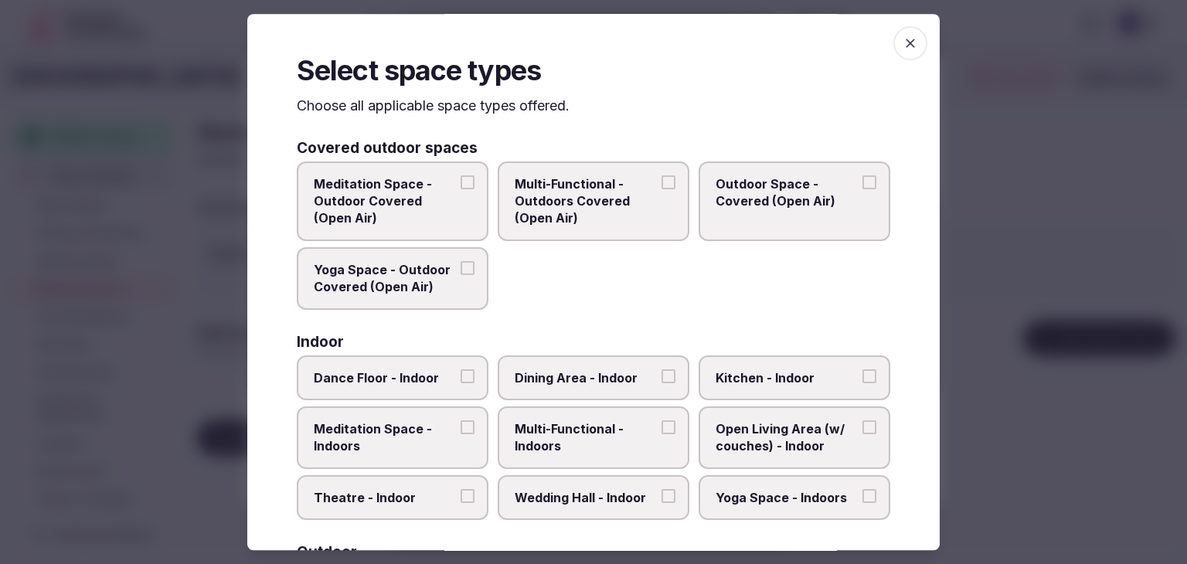
scroll to position [232, 0]
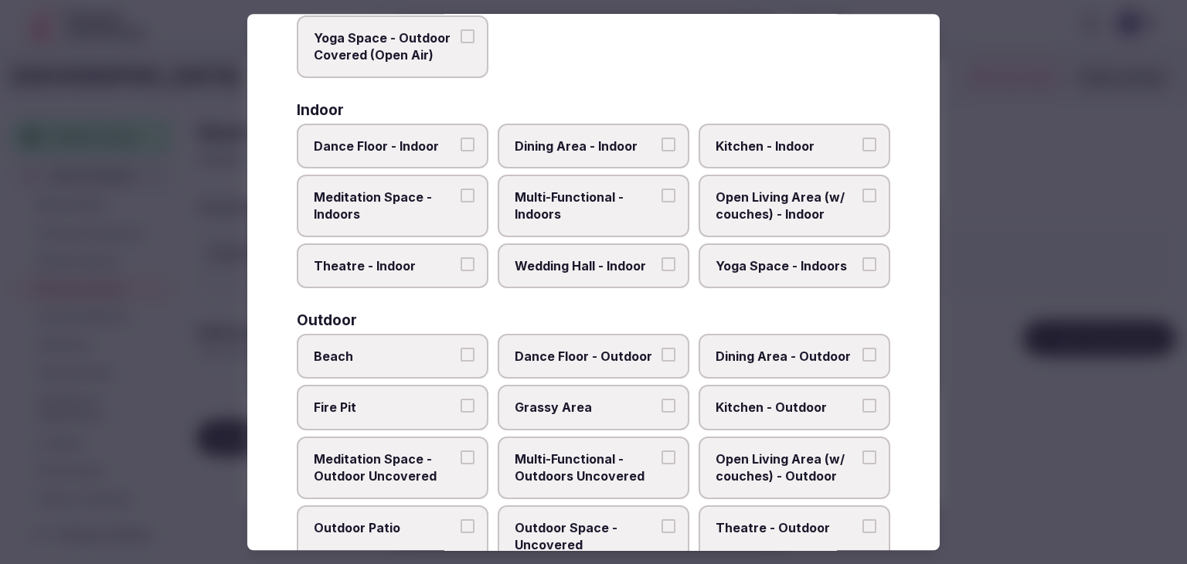
click at [593, 214] on span "Multi-Functional - Indoors" at bounding box center [586, 206] width 142 height 35
click at [661, 202] on button "Multi-Functional - Indoors" at bounding box center [668, 196] width 14 height 14
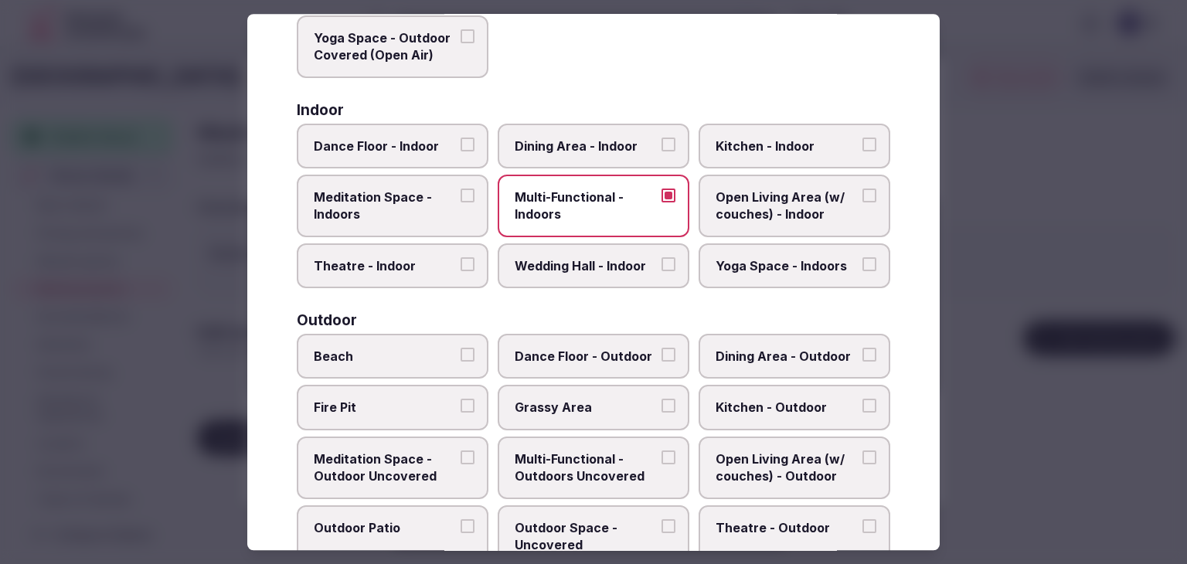
click at [612, 146] on span "Dining Area - Indoor" at bounding box center [586, 146] width 142 height 17
click at [661, 146] on button "Dining Area - Indoor" at bounding box center [668, 145] width 14 height 14
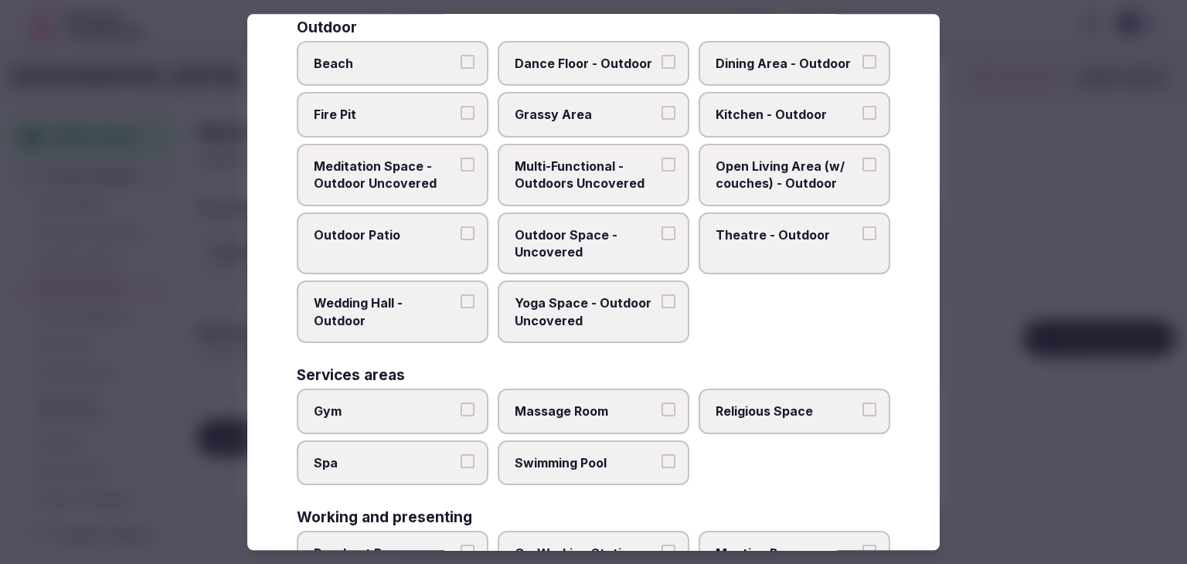
scroll to position [630, 0]
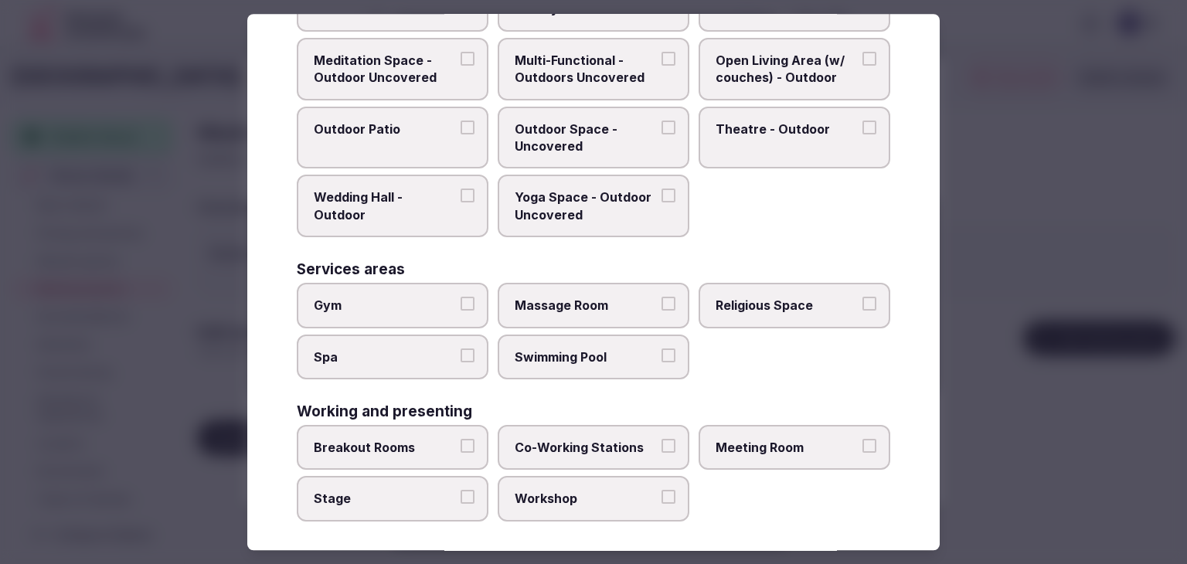
click at [763, 439] on span "Meeting Room" at bounding box center [786, 447] width 142 height 17
click at [862, 439] on button "Meeting Room" at bounding box center [869, 446] width 14 height 14
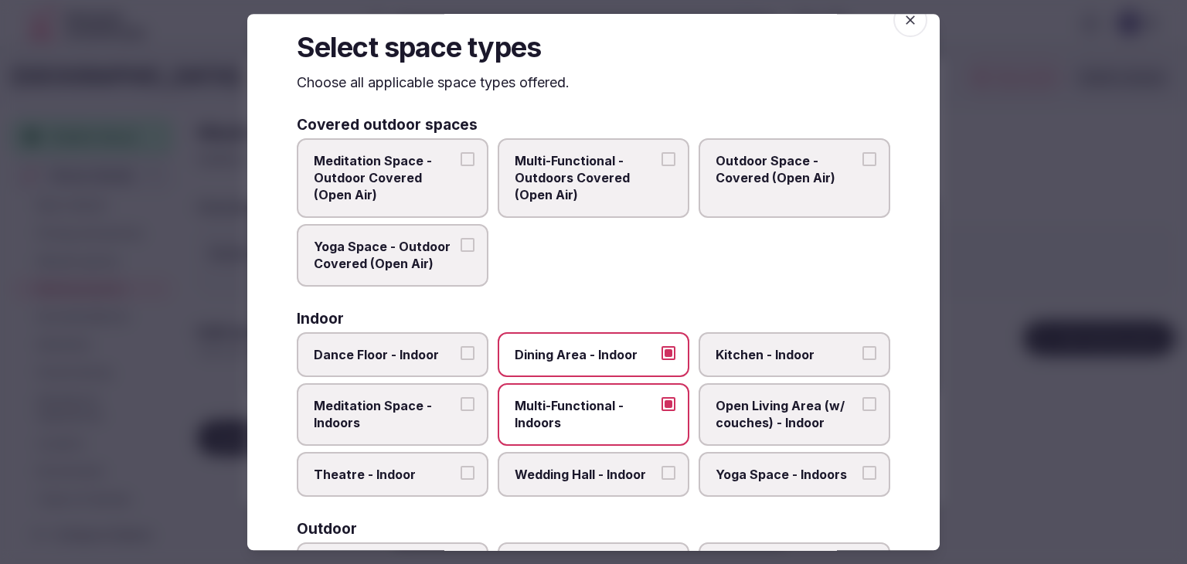
scroll to position [0, 0]
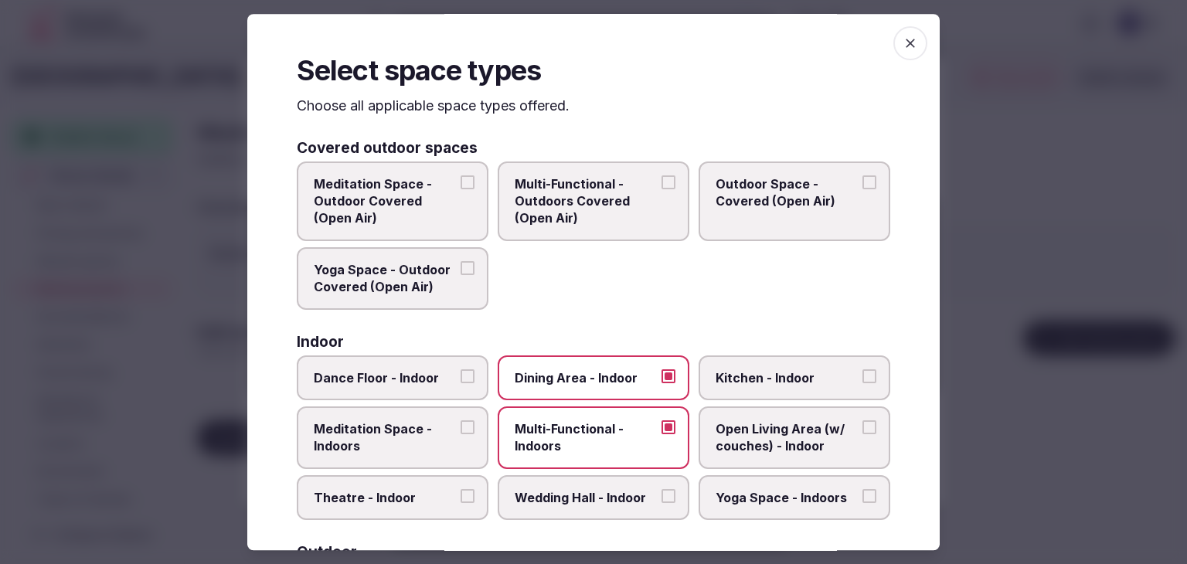
click at [902, 37] on icon "button" at bounding box center [909, 43] width 15 height 15
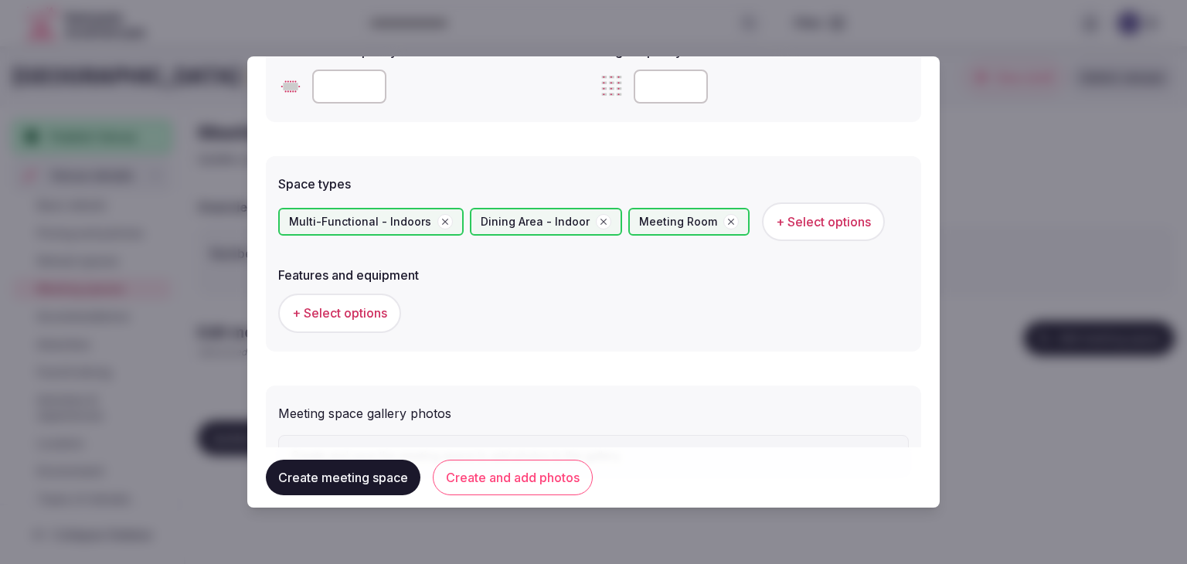
click at [528, 480] on button "Create and add photos" at bounding box center [513, 478] width 160 height 36
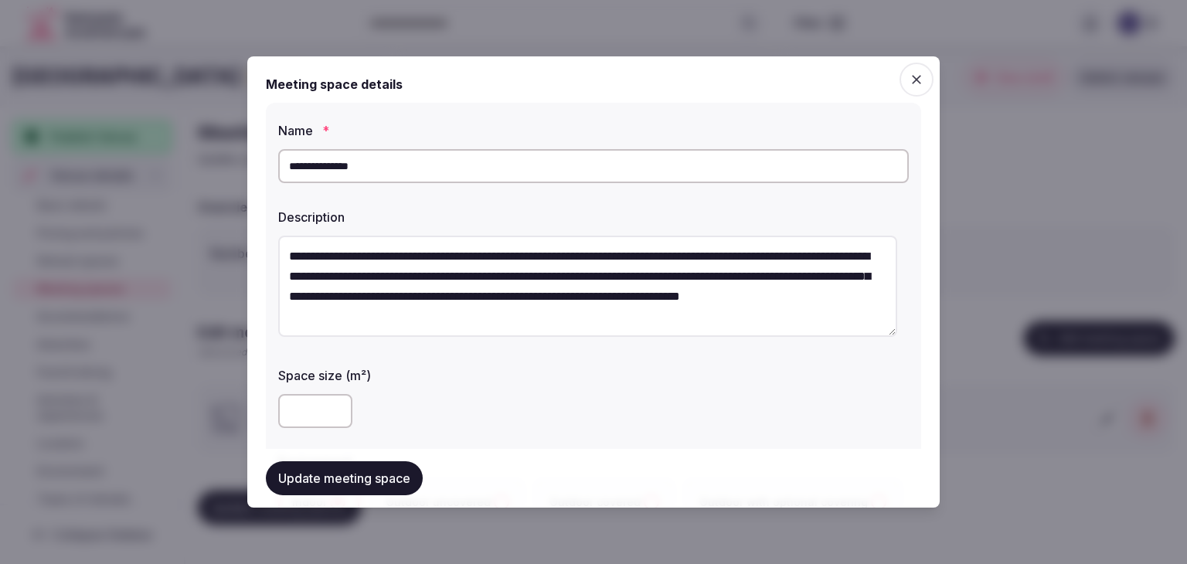
click at [318, 415] on input "number" at bounding box center [315, 411] width 74 height 34
type input "***"
click at [559, 390] on div "***" at bounding box center [593, 411] width 630 height 46
click at [486, 168] on input "**********" at bounding box center [593, 166] width 630 height 34
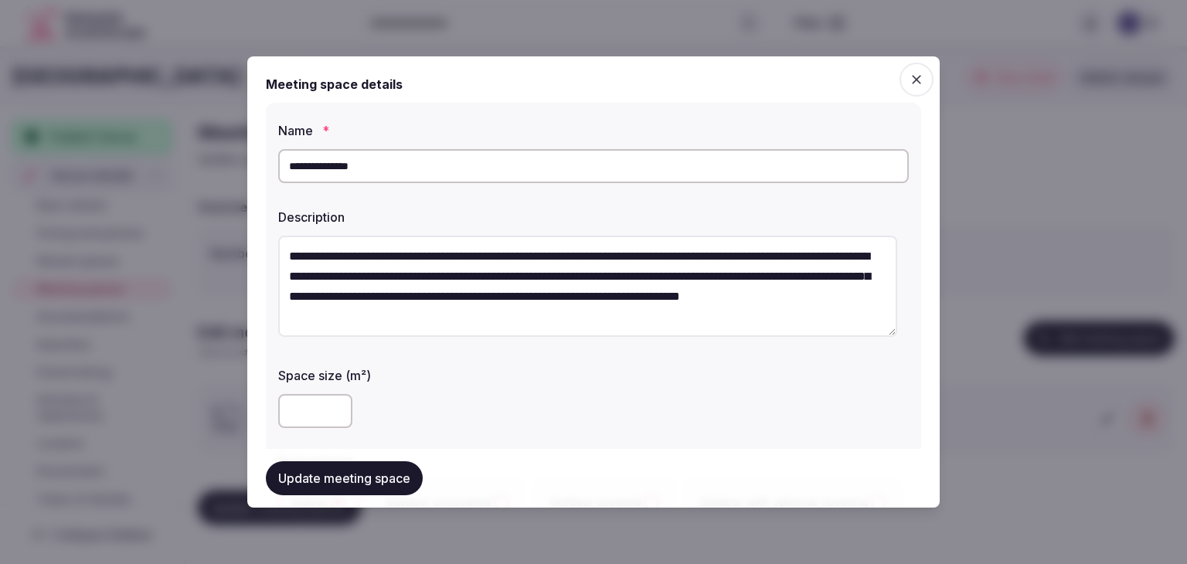
click at [486, 168] on input "**********" at bounding box center [593, 166] width 630 height 34
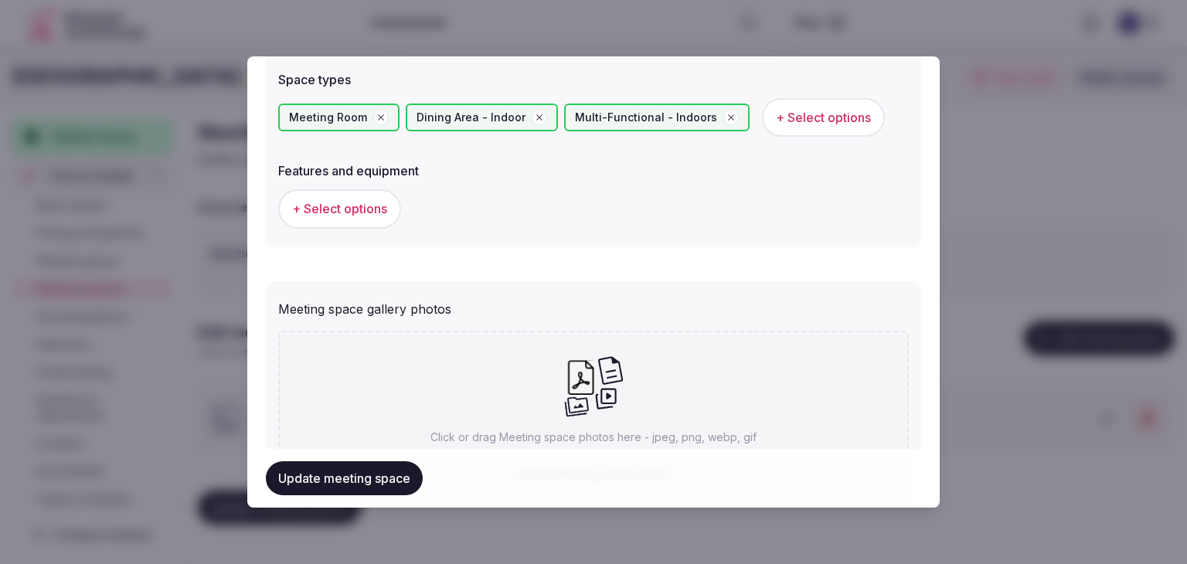
scroll to position [773, 0]
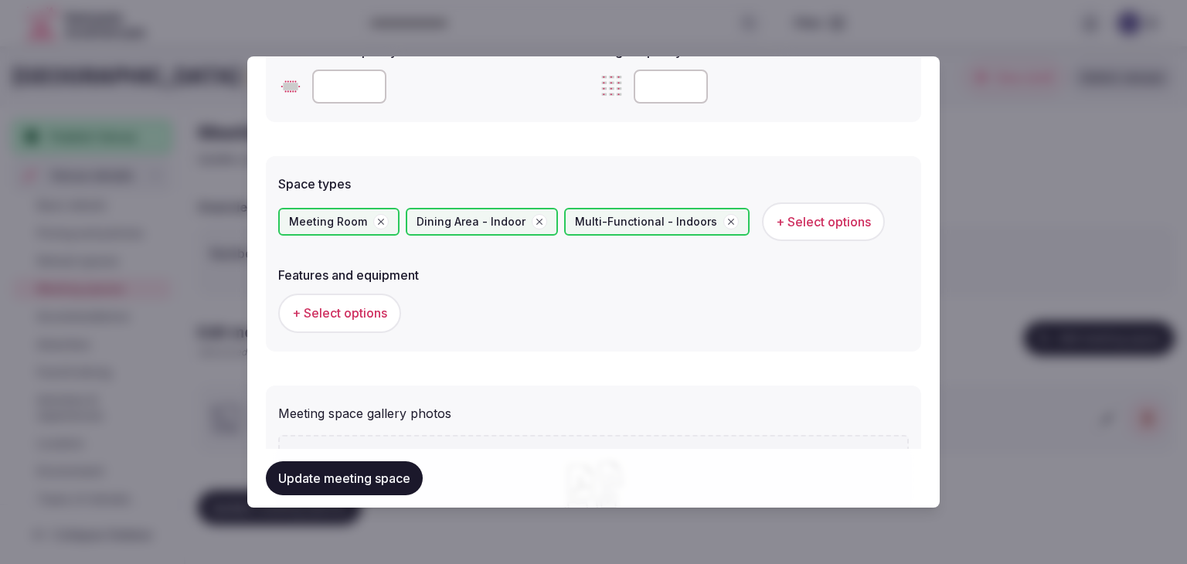
click at [828, 213] on span "+ Select options" at bounding box center [823, 221] width 95 height 17
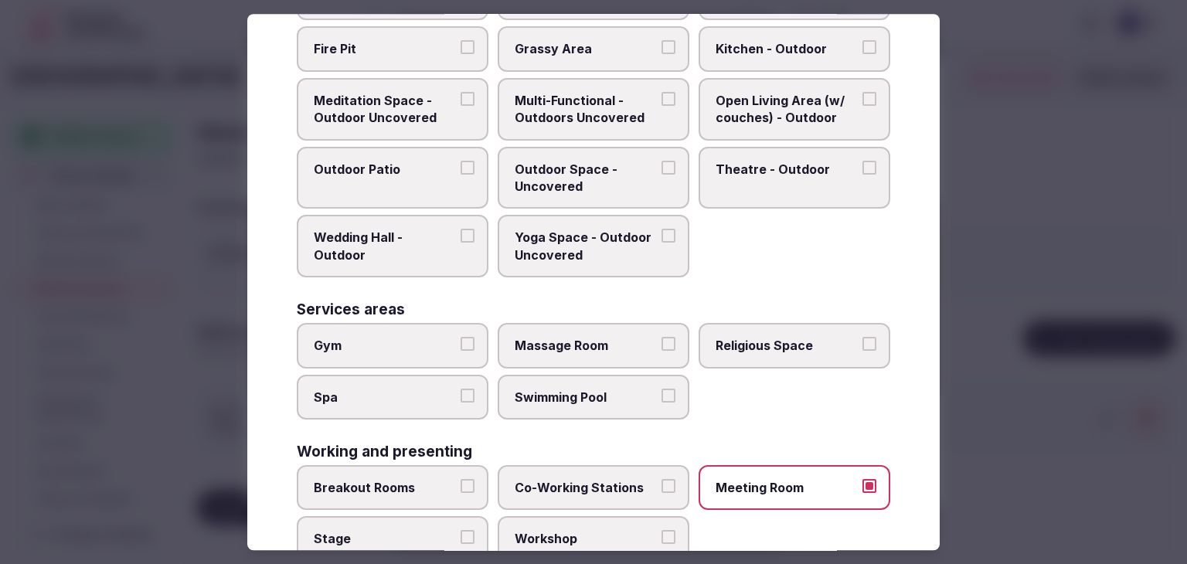
scroll to position [630, 0]
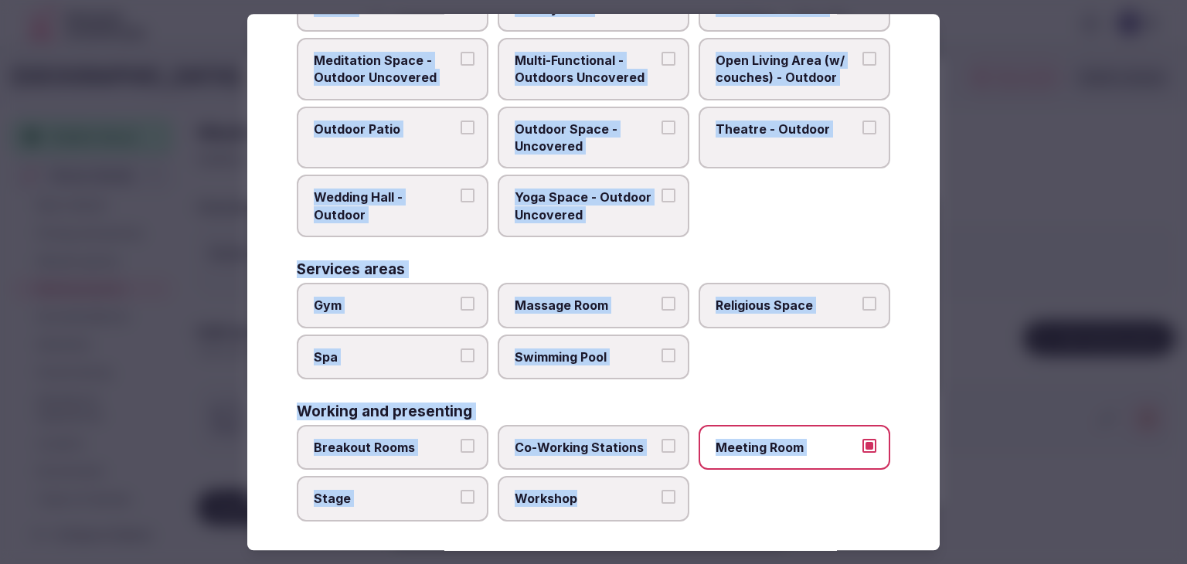
drag, startPoint x: 290, startPoint y: 100, endPoint x: 666, endPoint y: 509, distance: 555.5
click at [681, 512] on div "Select space types Choose all applicable space types offered. Covered outdoor s…" at bounding box center [593, 282] width 692 height 536
copy div "Choose all applicable space types offered. Covered outdoor spaces Meditation Sp…"
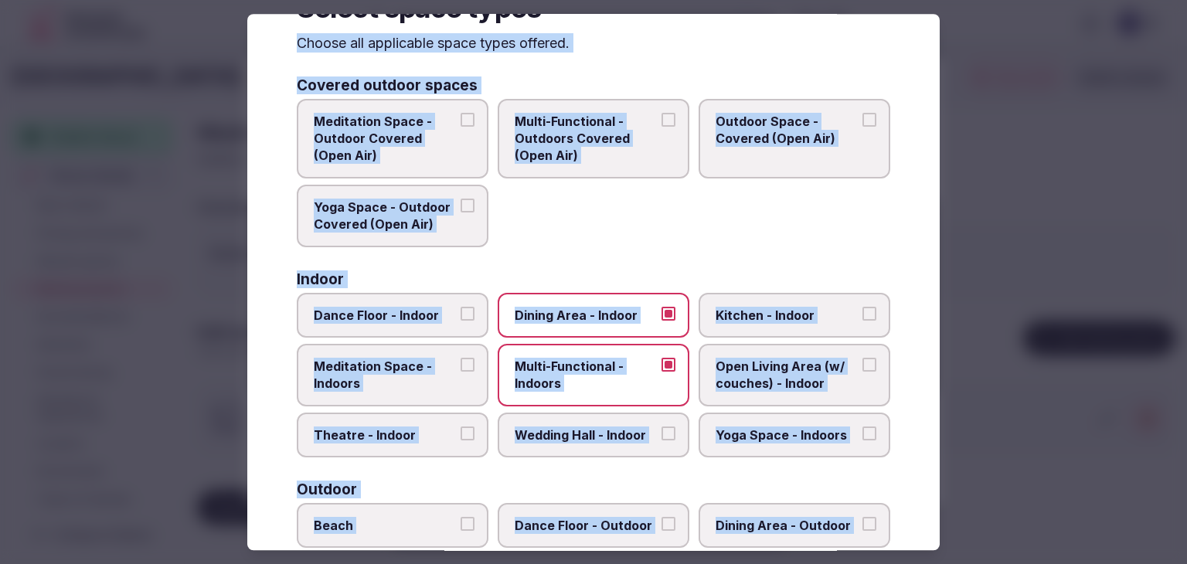
scroll to position [90, 0]
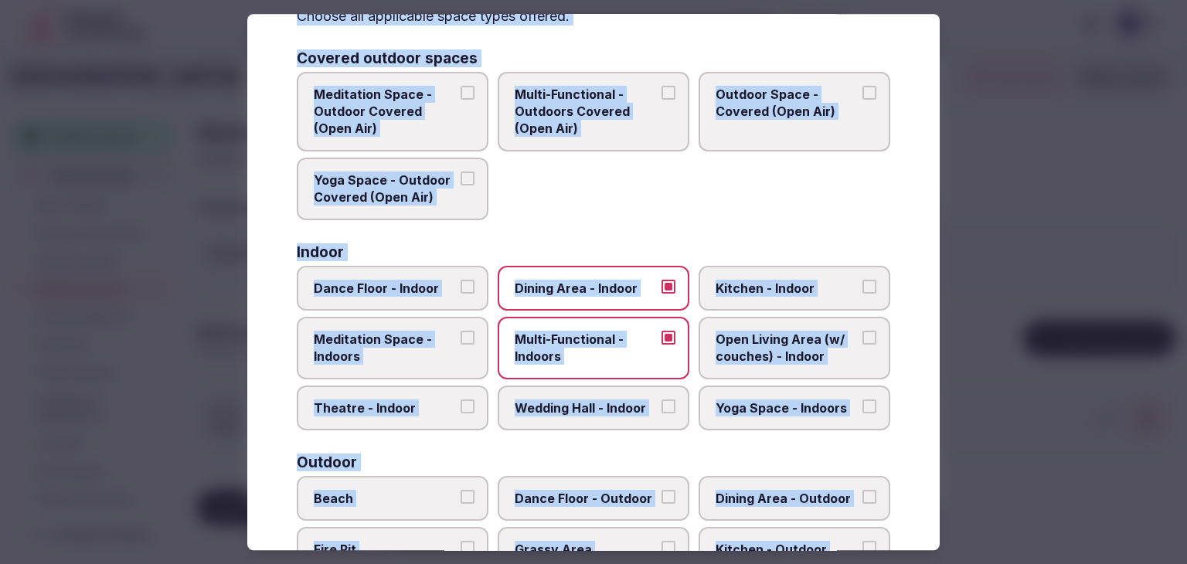
drag, startPoint x: 579, startPoint y: 400, endPoint x: 589, endPoint y: 397, distance: 10.5
click at [581, 399] on span "Wedding Hall - Indoor" at bounding box center [586, 407] width 142 height 17
click at [661, 399] on button "Wedding Hall - Indoor" at bounding box center [668, 406] width 14 height 14
click at [732, 406] on span "Yoga Space - Indoors" at bounding box center [786, 407] width 142 height 17
click at [862, 406] on button "Yoga Space - Indoors" at bounding box center [869, 406] width 14 height 14
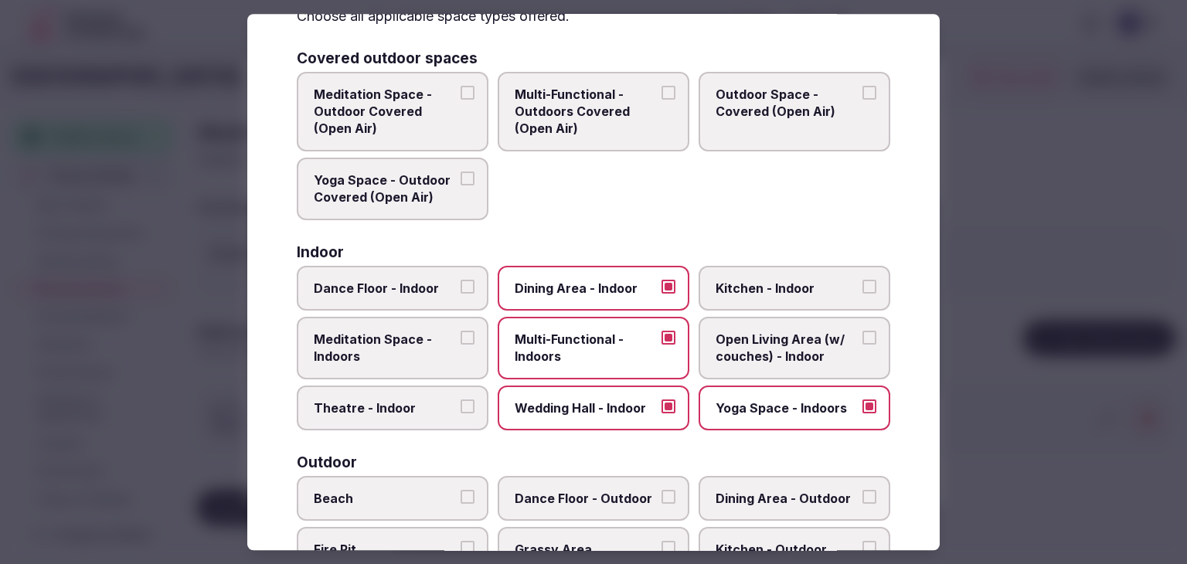
click at [388, 282] on span "Dance Floor - Indoor" at bounding box center [385, 288] width 142 height 17
click at [460, 282] on button "Dance Floor - Indoor" at bounding box center [467, 287] width 14 height 14
drag, startPoint x: 437, startPoint y: 349, endPoint x: 455, endPoint y: 353, distance: 18.2
click at [437, 350] on span "Meditation Space - Indoors" at bounding box center [385, 348] width 142 height 35
click at [460, 345] on button "Meditation Space - Indoors" at bounding box center [467, 338] width 14 height 14
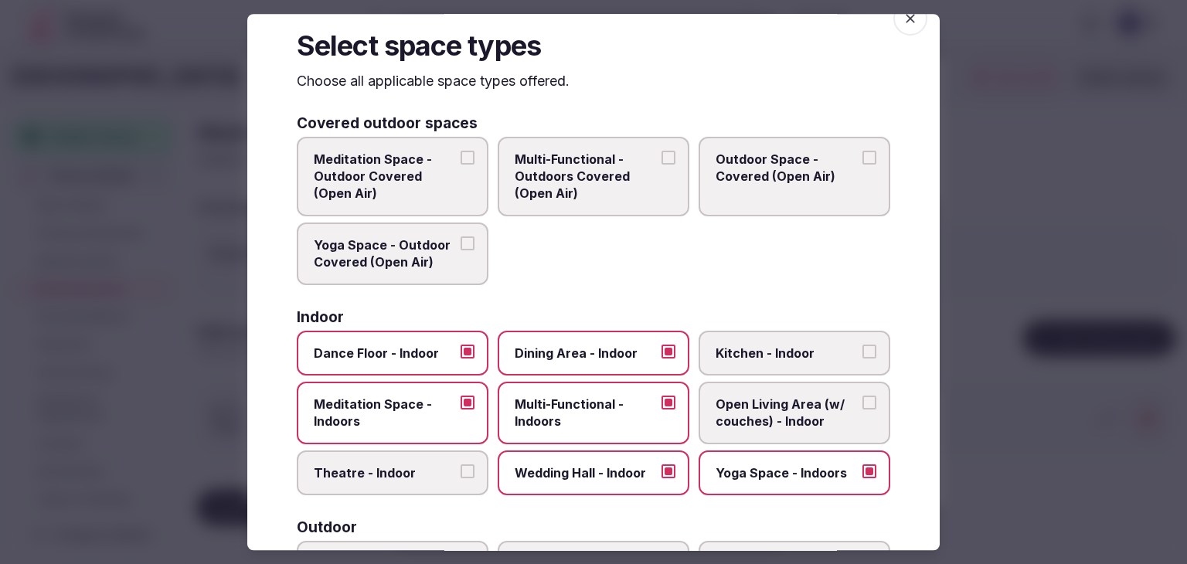
scroll to position [0, 0]
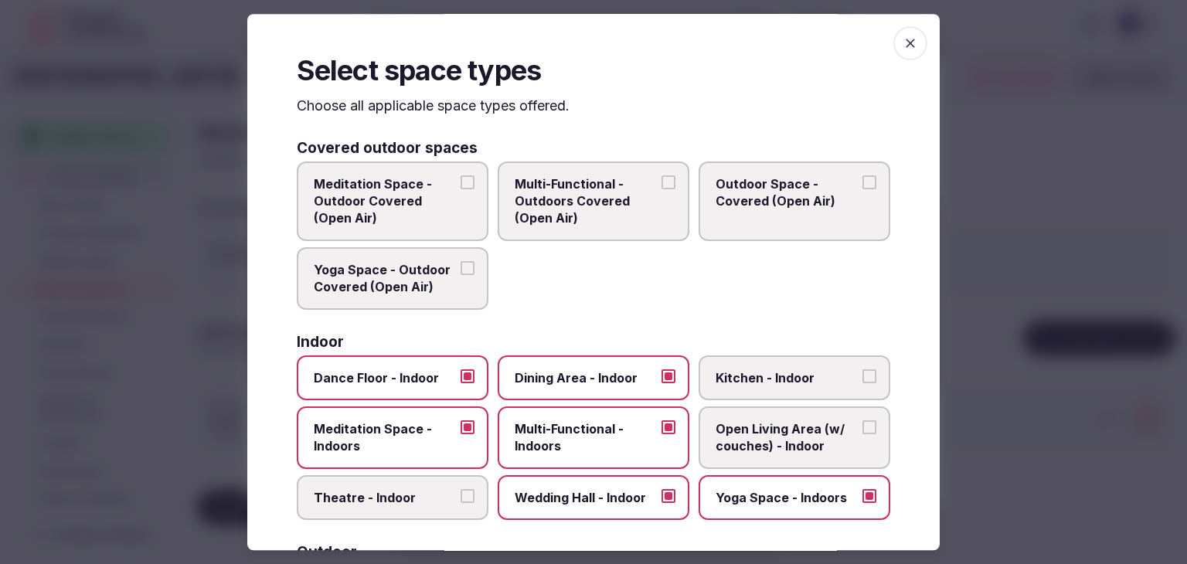
click at [902, 46] on icon "button" at bounding box center [909, 43] width 15 height 15
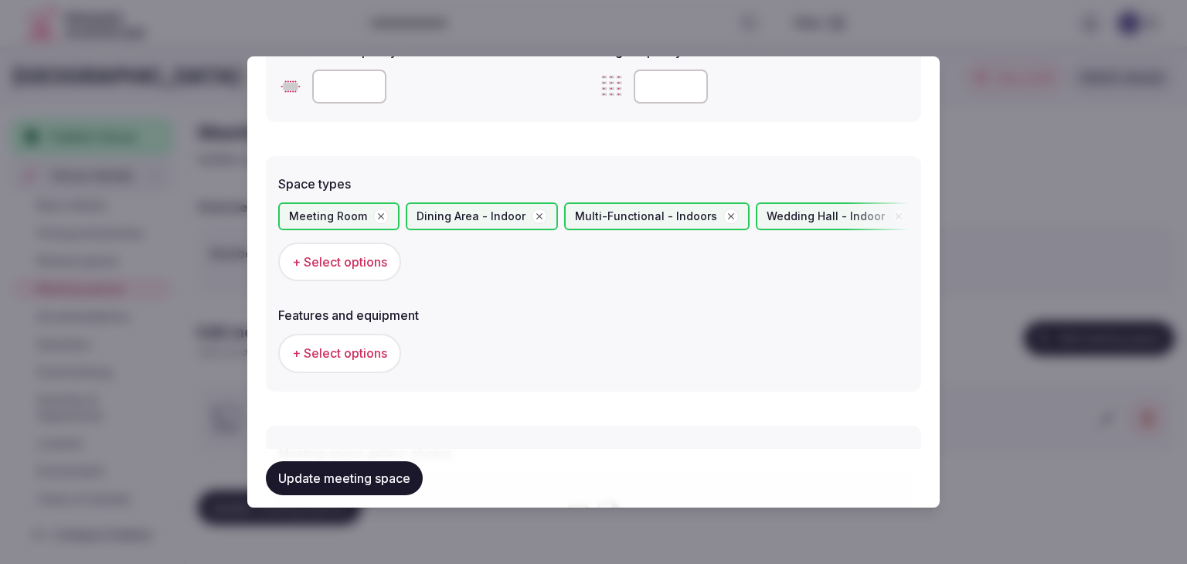
click at [346, 340] on button "+ Select options" at bounding box center [339, 353] width 123 height 39
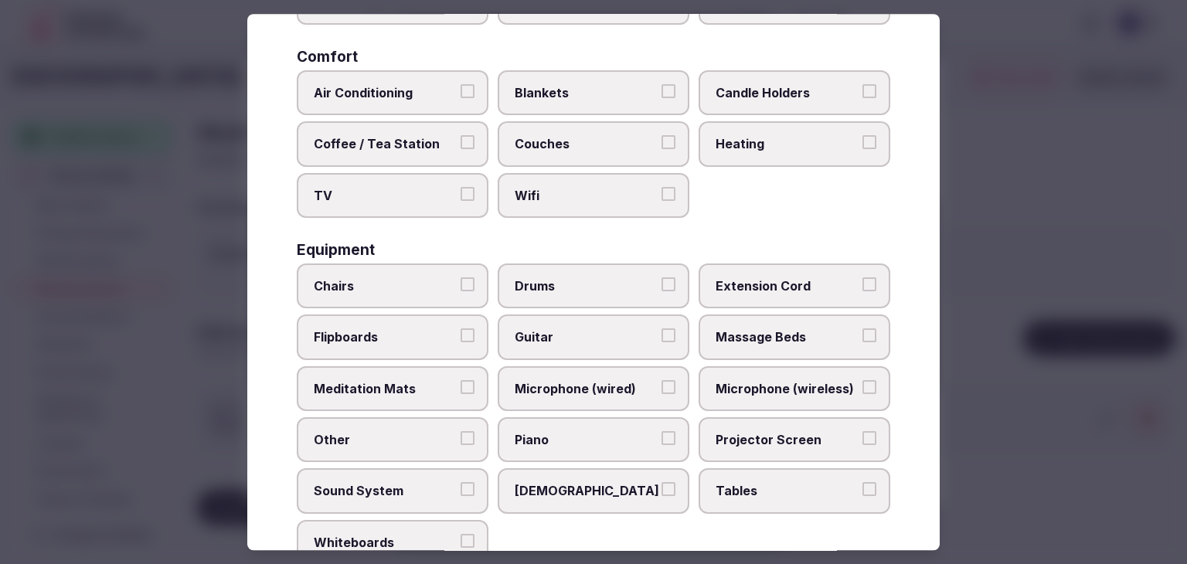
scroll to position [521, 0]
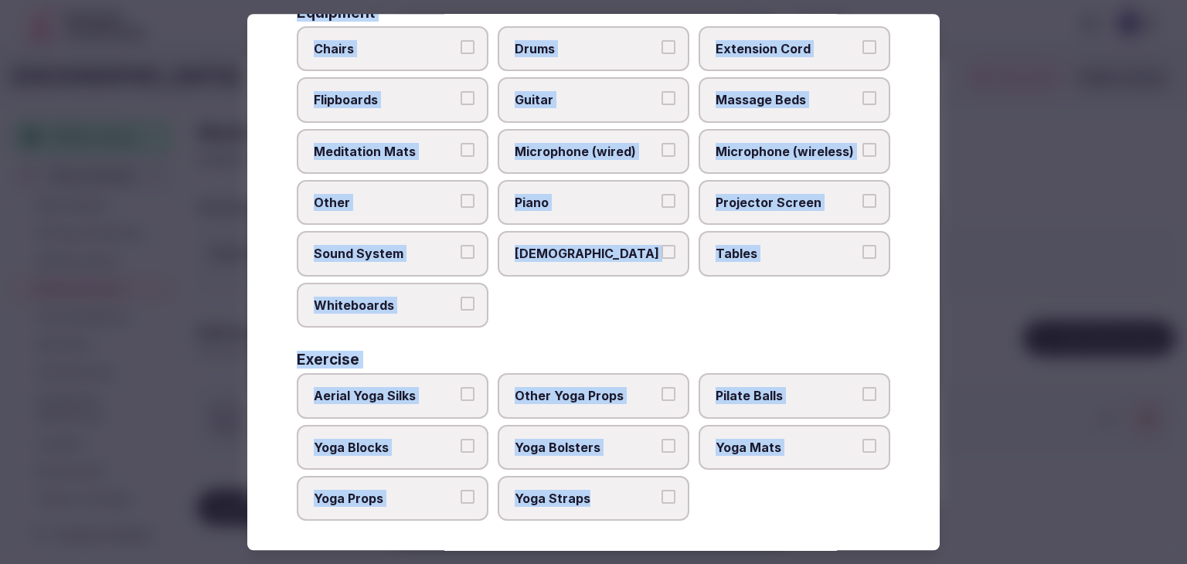
drag, startPoint x: 284, startPoint y: 94, endPoint x: 697, endPoint y: 509, distance: 585.6
click at [696, 511] on div "Select features and equipment Choose all applicable features and equipment offe…" at bounding box center [593, 282] width 692 height 536
copy div "Choose all applicable features and equipment offered. Area and views Big Window…"
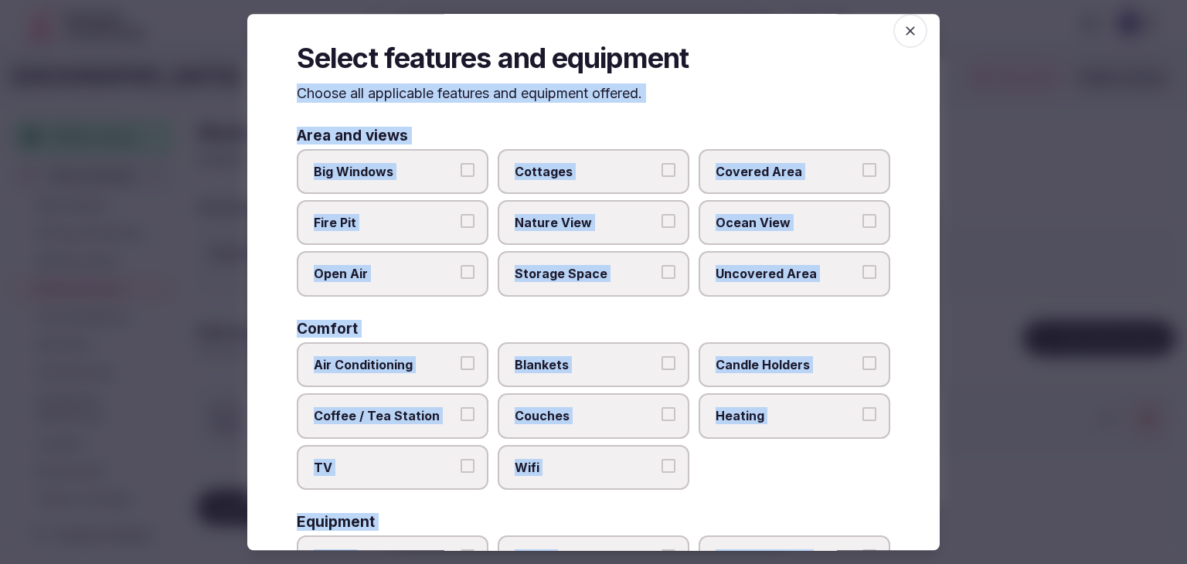
scroll to position [0, 0]
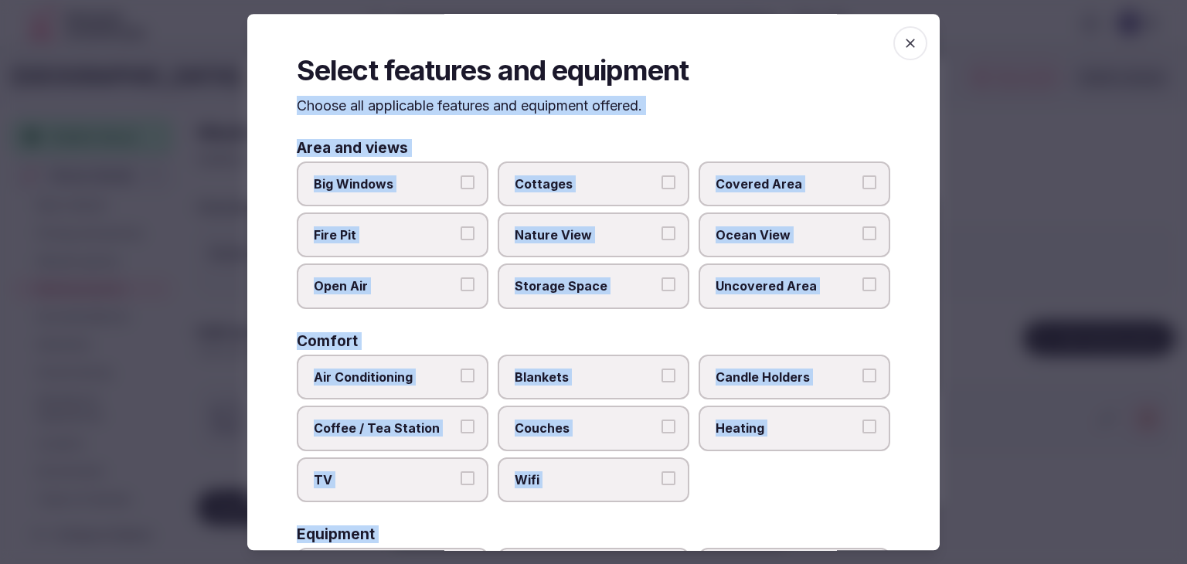
click at [416, 177] on span "Big Windows" at bounding box center [385, 183] width 142 height 17
click at [460, 177] on button "Big Windows" at bounding box center [467, 182] width 14 height 14
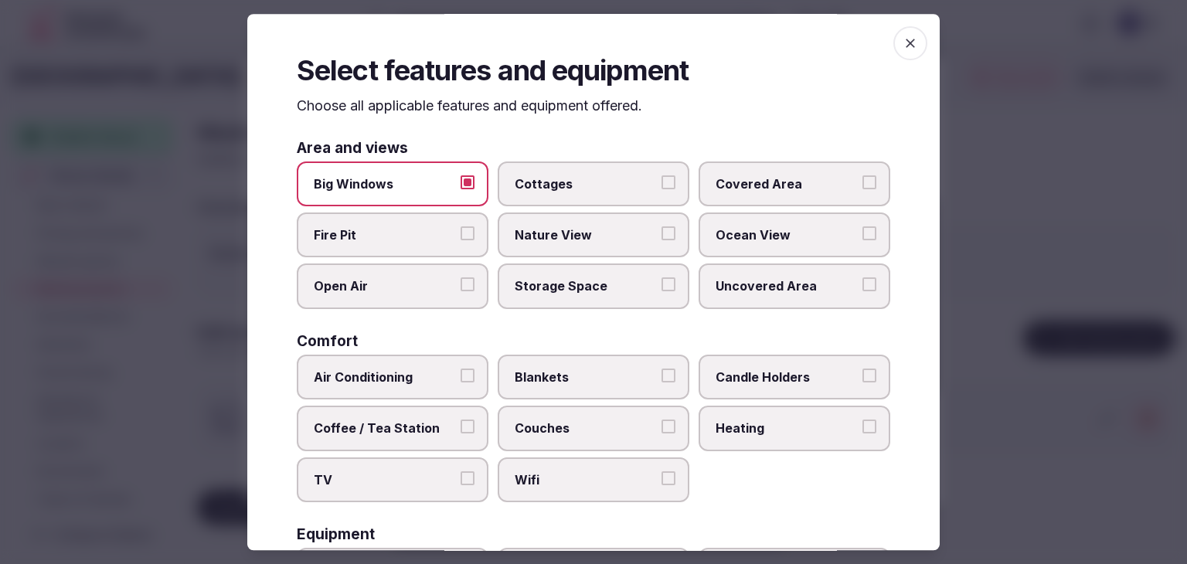
click at [759, 175] on span "Covered Area" at bounding box center [786, 183] width 142 height 17
click at [862, 175] on button "Covered Area" at bounding box center [869, 182] width 14 height 14
click at [562, 222] on label "Nature View" at bounding box center [594, 234] width 192 height 45
click at [661, 226] on button "Nature View" at bounding box center [668, 233] width 14 height 14
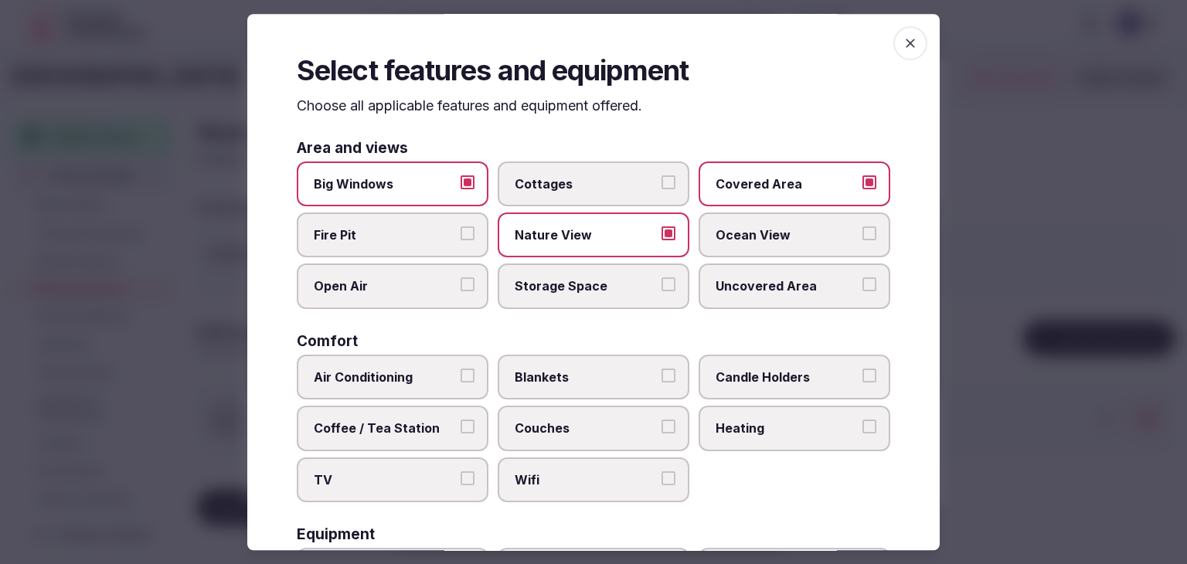
click at [421, 290] on span "Open Air" at bounding box center [385, 286] width 142 height 17
click at [460, 290] on button "Open Air" at bounding box center [467, 285] width 14 height 14
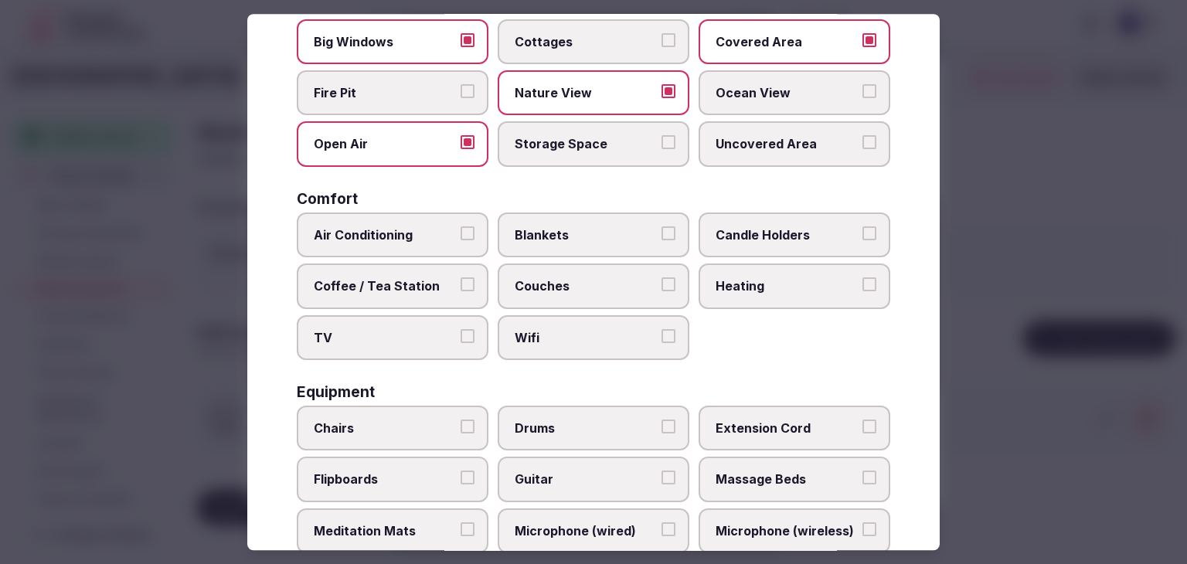
scroll to position [232, 0]
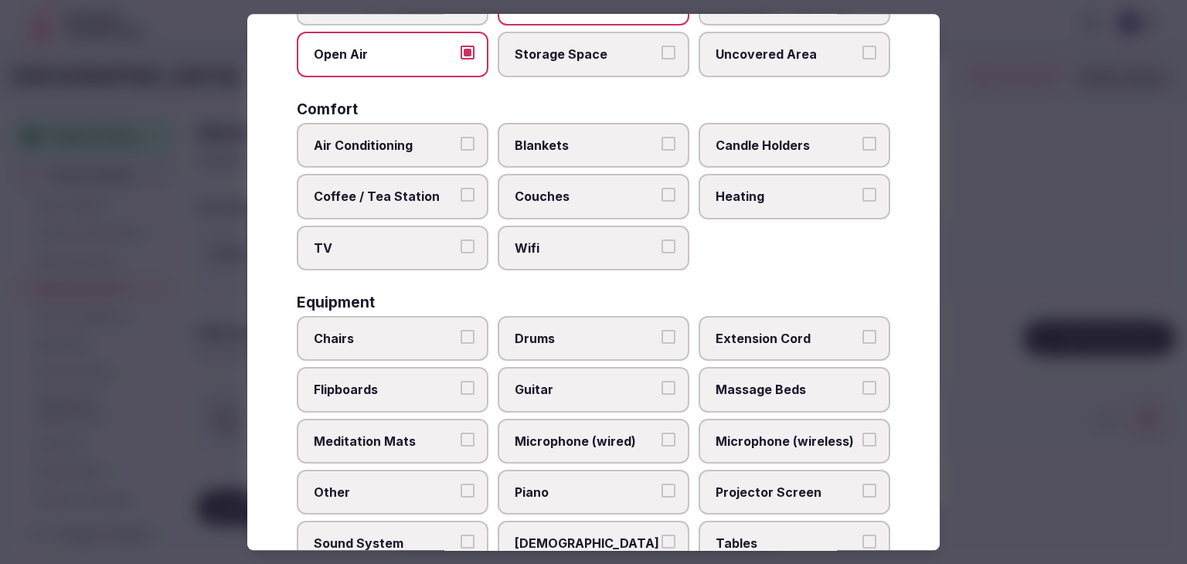
click at [553, 245] on span "Wifi" at bounding box center [586, 247] width 142 height 17
click at [661, 245] on button "Wifi" at bounding box center [668, 246] width 14 height 14
click at [732, 196] on span "Heating" at bounding box center [786, 196] width 142 height 17
click at [862, 196] on button "Heating" at bounding box center [869, 195] width 14 height 14
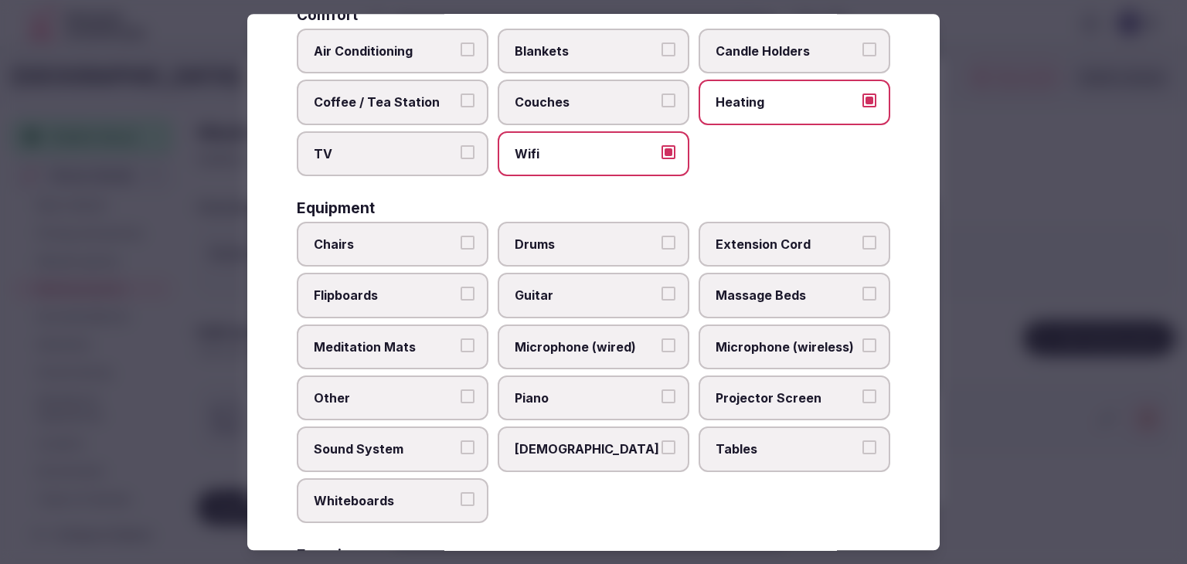
scroll to position [386, 0]
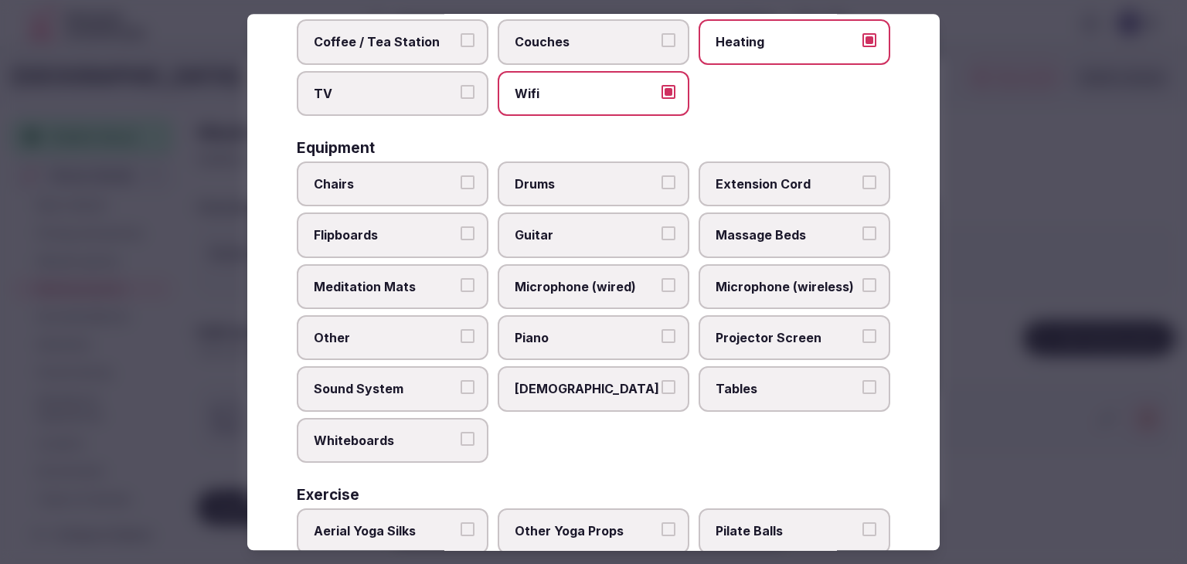
click at [403, 182] on span "Chairs" at bounding box center [385, 183] width 142 height 17
click at [460, 182] on button "Chairs" at bounding box center [467, 182] width 14 height 14
click at [398, 231] on span "Flipboards" at bounding box center [385, 235] width 142 height 17
click at [460, 231] on button "Flipboards" at bounding box center [467, 234] width 14 height 14
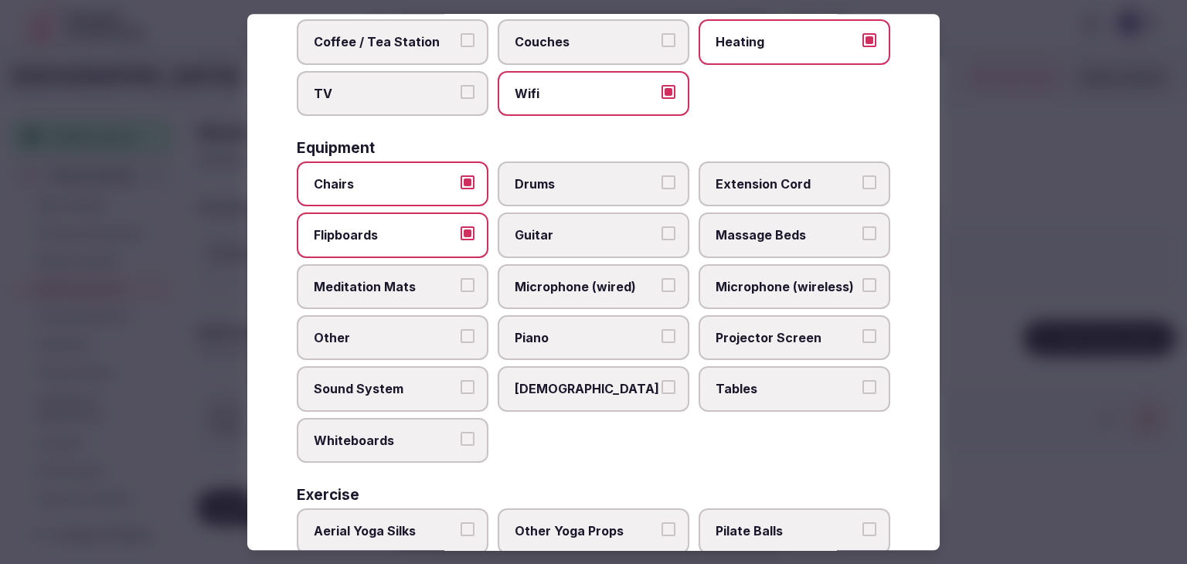
click at [618, 267] on label "Microphone (wired)" at bounding box center [594, 286] width 192 height 45
click at [661, 278] on button "Microphone (wired)" at bounding box center [668, 285] width 14 height 14
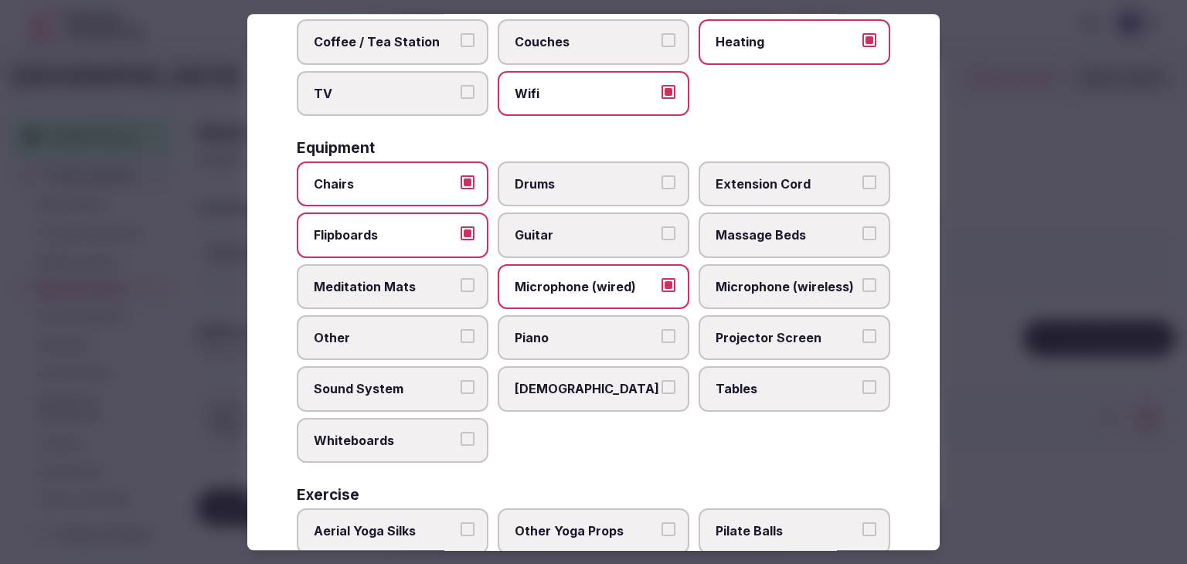
drag, startPoint x: 715, startPoint y: 270, endPoint x: 725, endPoint y: 277, distance: 11.6
click at [716, 270] on label "Microphone (wireless)" at bounding box center [794, 286] width 192 height 45
click at [862, 278] on button "Microphone (wireless)" at bounding box center [869, 285] width 14 height 14
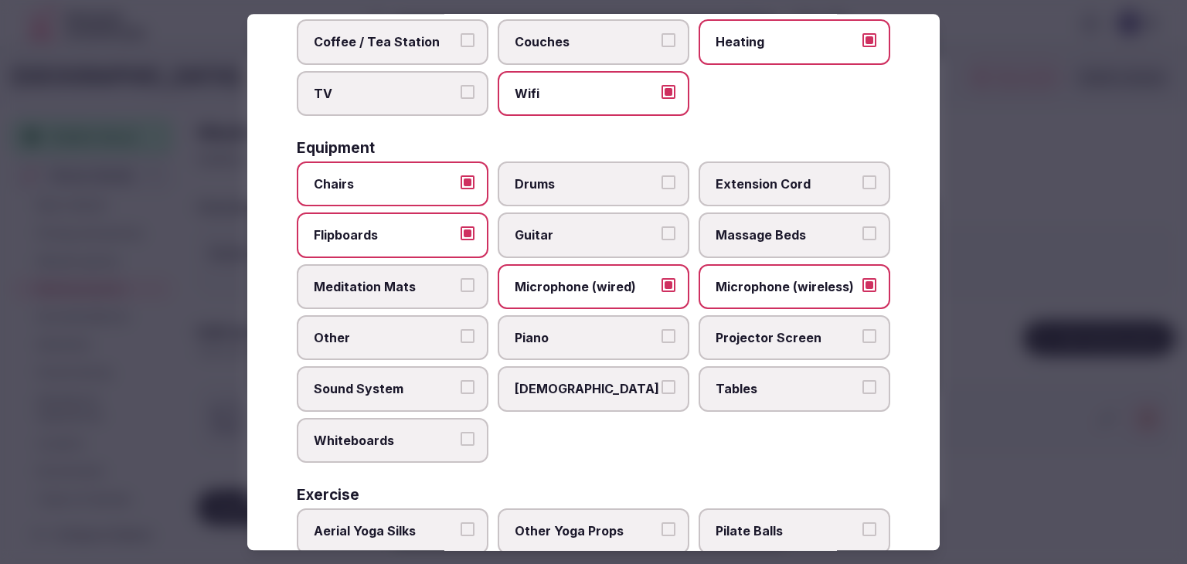
click at [782, 384] on span "Tables" at bounding box center [786, 389] width 142 height 17
click at [862, 384] on button "Tables" at bounding box center [869, 388] width 14 height 14
click at [774, 318] on label "Projector Screen" at bounding box center [794, 337] width 192 height 45
click at [862, 329] on button "Projector Screen" at bounding box center [869, 336] width 14 height 14
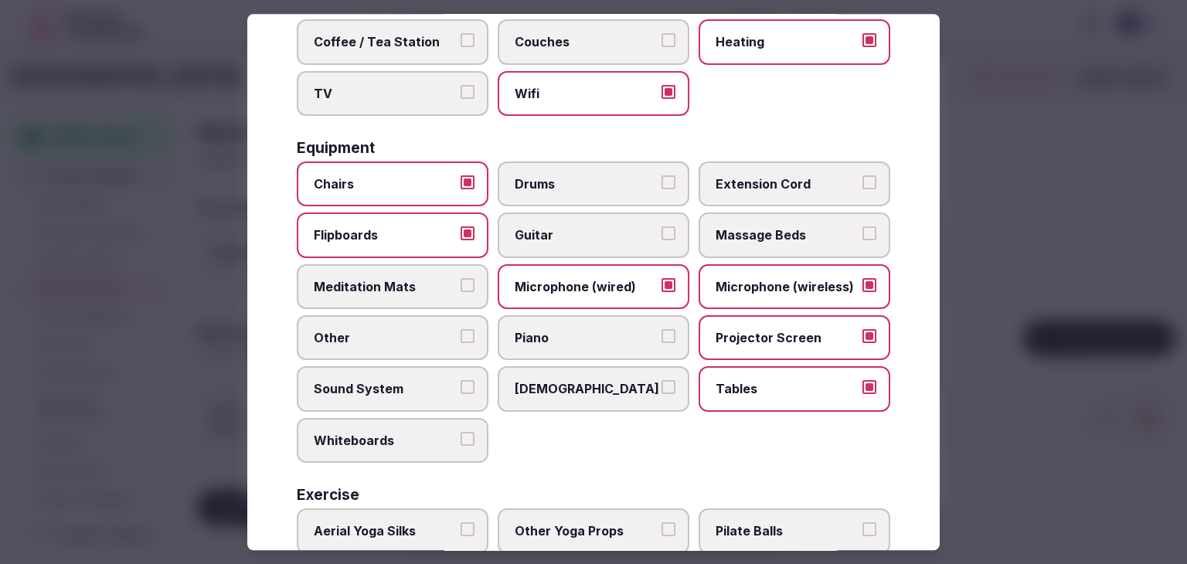
drag, startPoint x: 399, startPoint y: 392, endPoint x: 392, endPoint y: 398, distance: 8.7
click at [397, 392] on label "Sound System" at bounding box center [393, 389] width 192 height 45
click at [460, 392] on button "Sound System" at bounding box center [467, 388] width 14 height 14
click at [388, 440] on span "Whiteboards" at bounding box center [385, 440] width 142 height 17
click at [460, 440] on button "Whiteboards" at bounding box center [467, 439] width 14 height 14
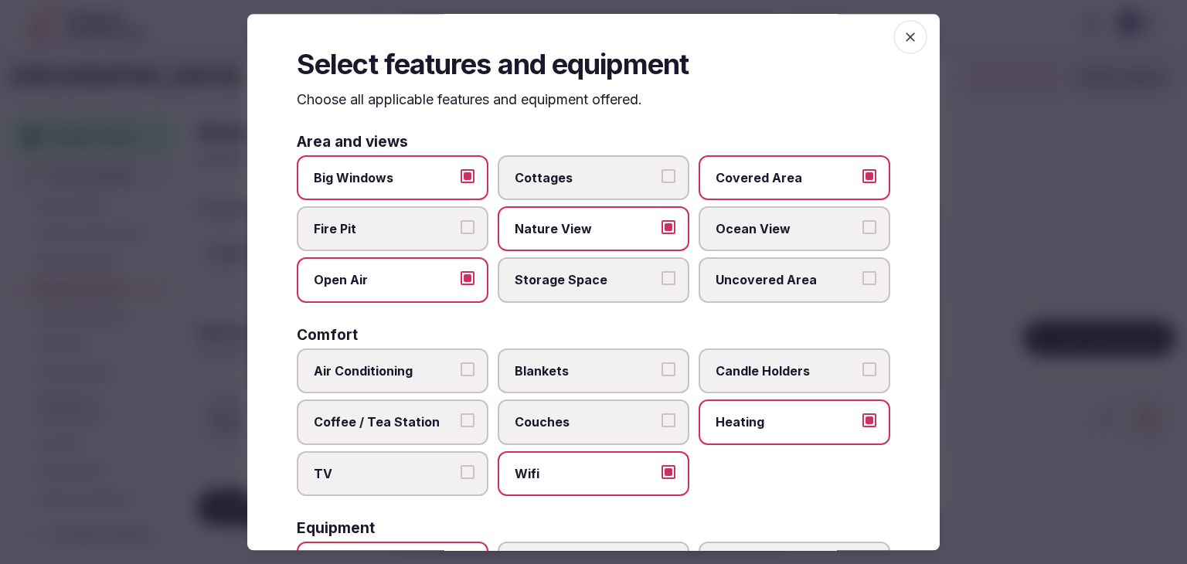
scroll to position [0, 0]
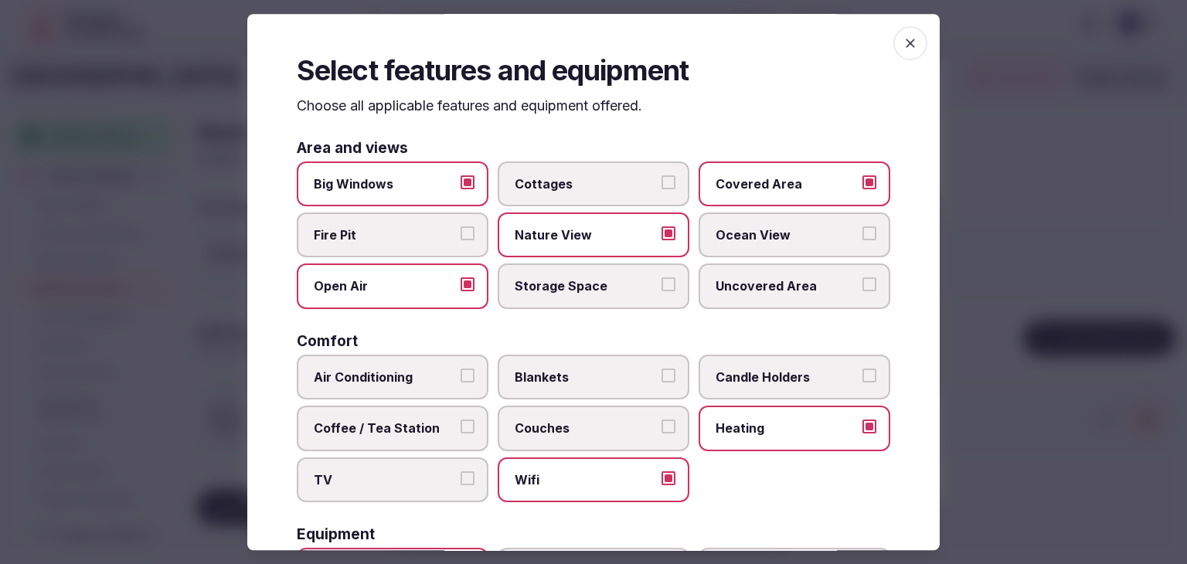
click at [909, 38] on span "button" at bounding box center [910, 43] width 34 height 34
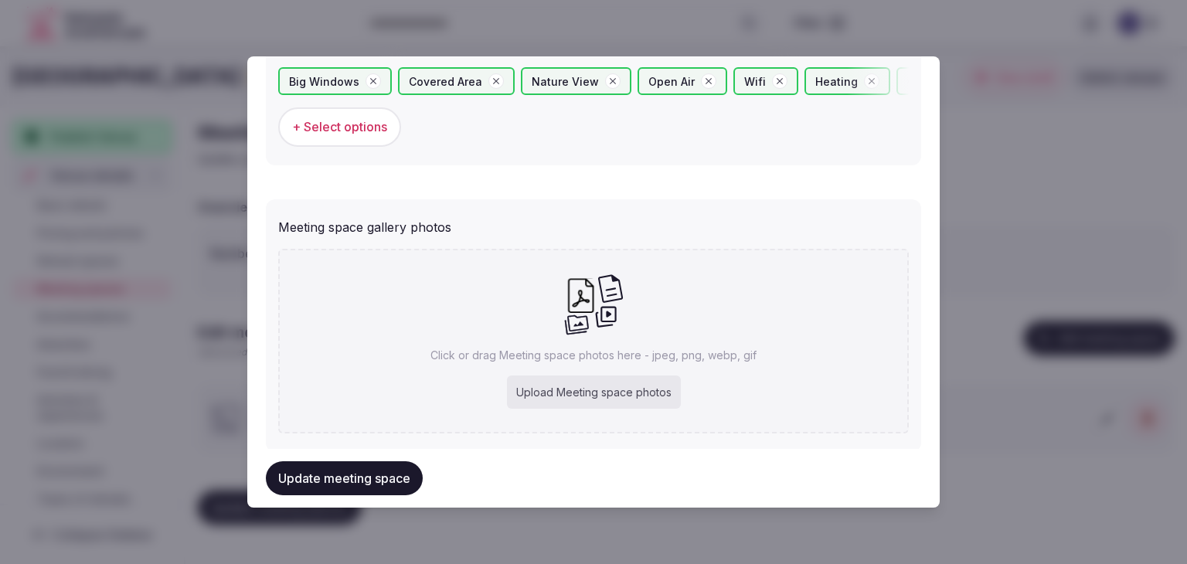
scroll to position [1070, 0]
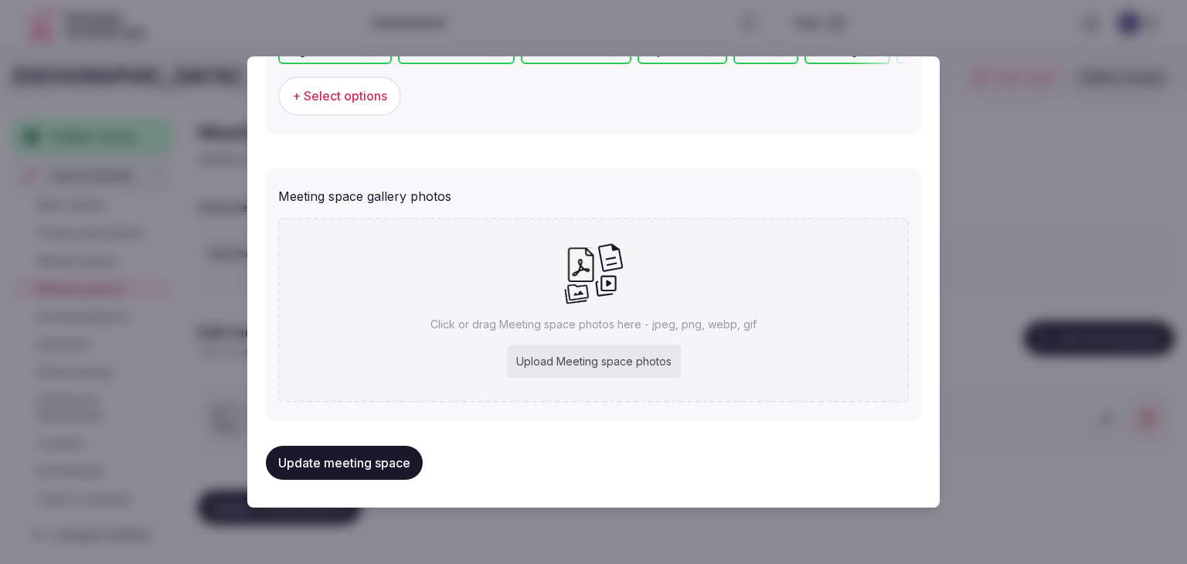
click at [387, 463] on button "Update meeting space" at bounding box center [344, 463] width 157 height 34
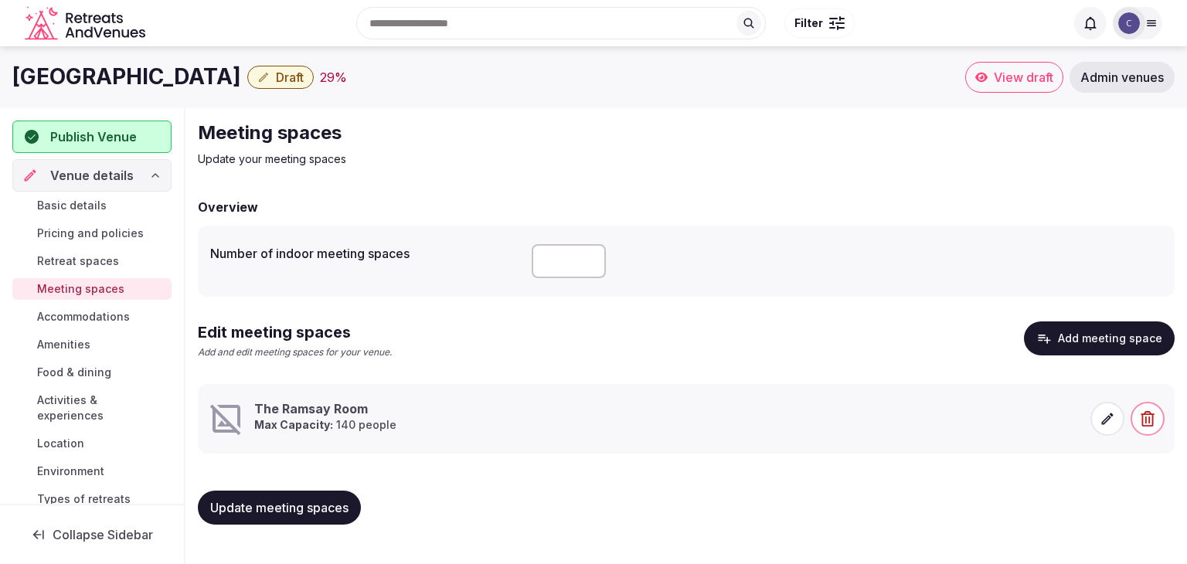
click at [1109, 417] on icon at bounding box center [1106, 418] width 15 height 15
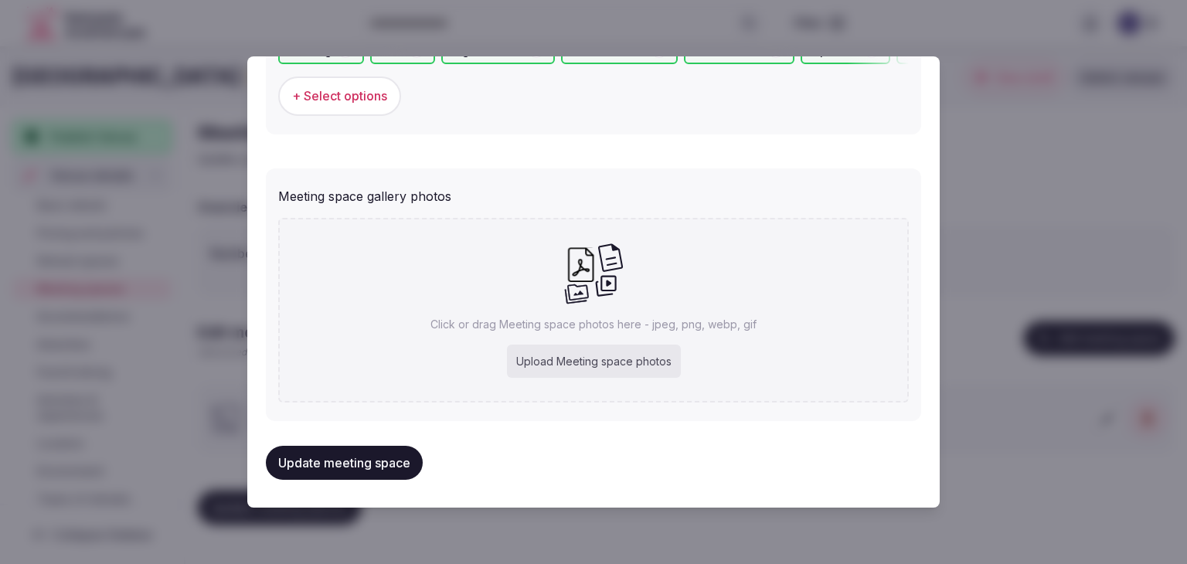
click at [647, 365] on div "Upload Meeting space photos" at bounding box center [594, 362] width 174 height 34
type input "**********"
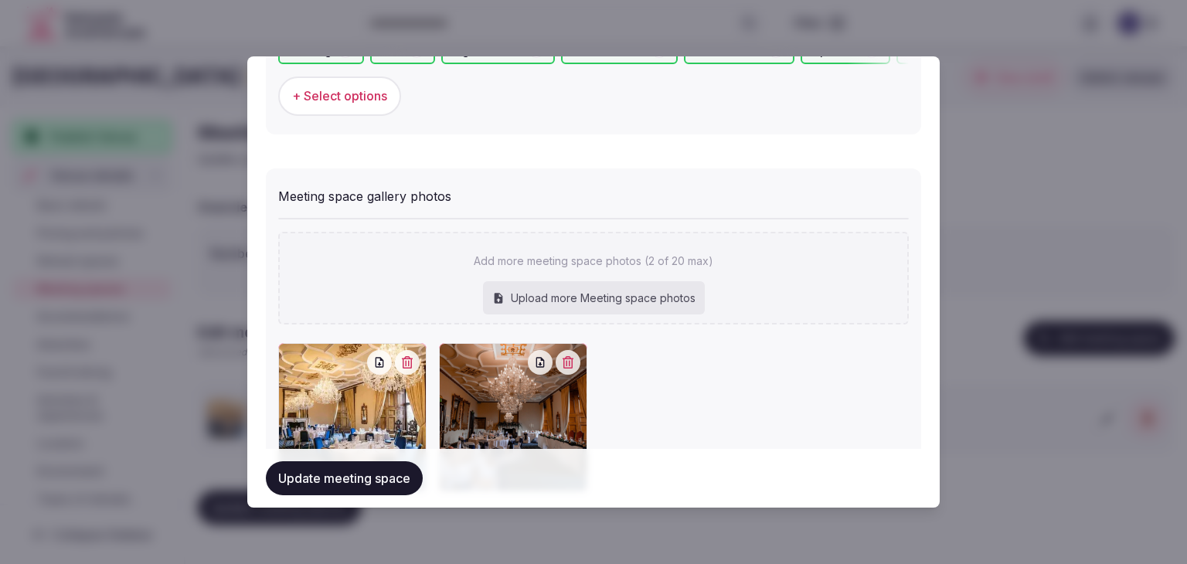
click at [352, 474] on button "Update meeting space" at bounding box center [344, 478] width 157 height 34
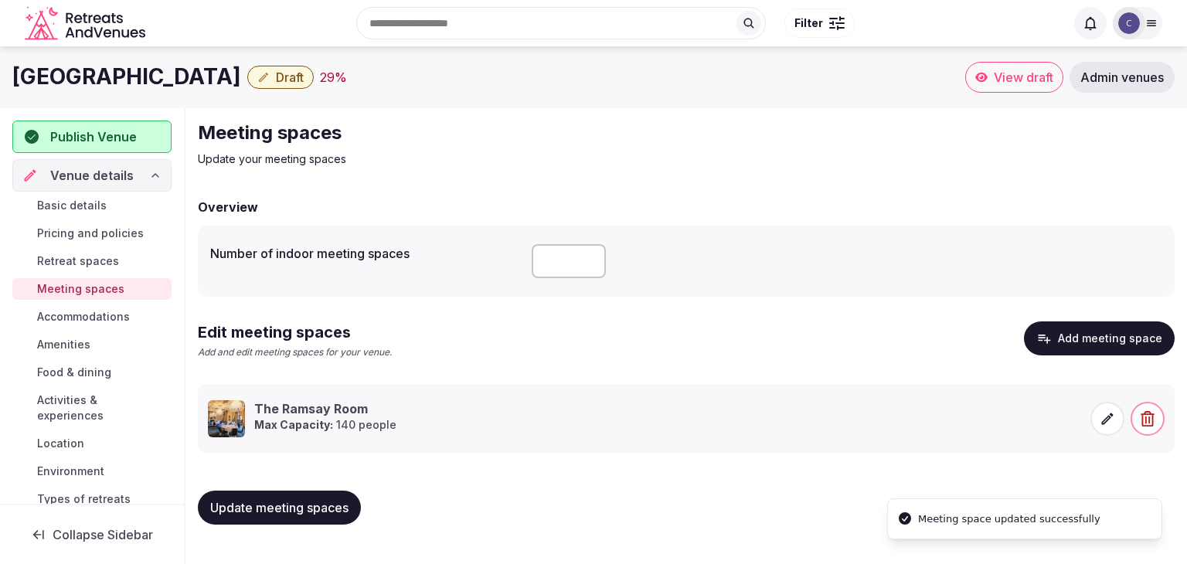
click at [321, 500] on span "Update meeting spaces" at bounding box center [279, 507] width 138 height 15
drag, startPoint x: 104, startPoint y: 319, endPoint x: 115, endPoint y: 327, distance: 13.9
click at [103, 319] on span "Accommodations" at bounding box center [83, 316] width 93 height 15
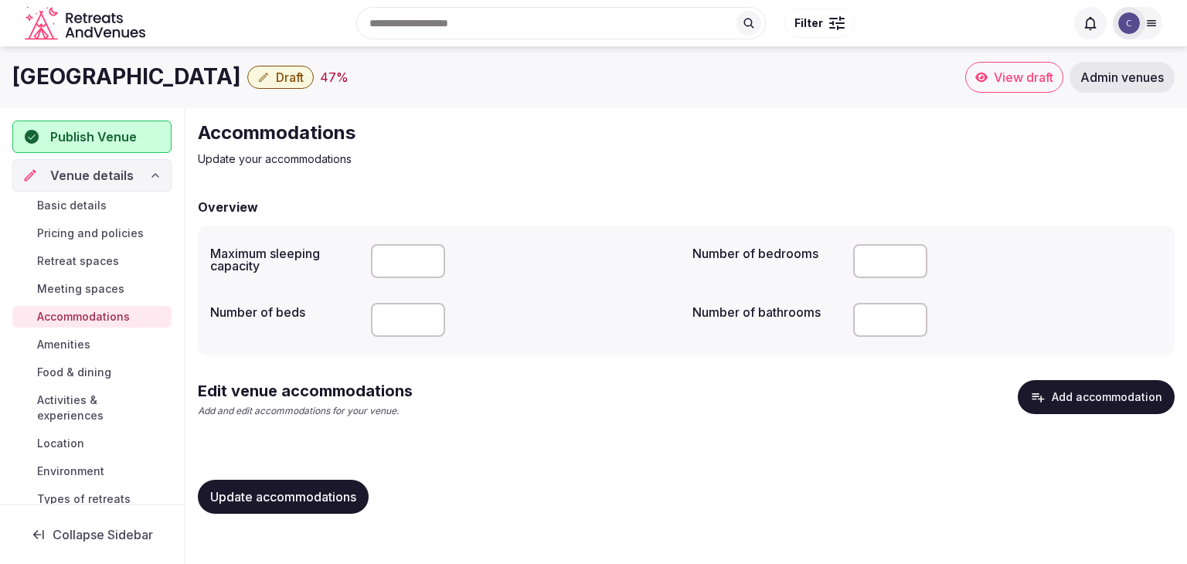
click at [1149, 396] on button "Add accommodation" at bounding box center [1095, 397] width 157 height 34
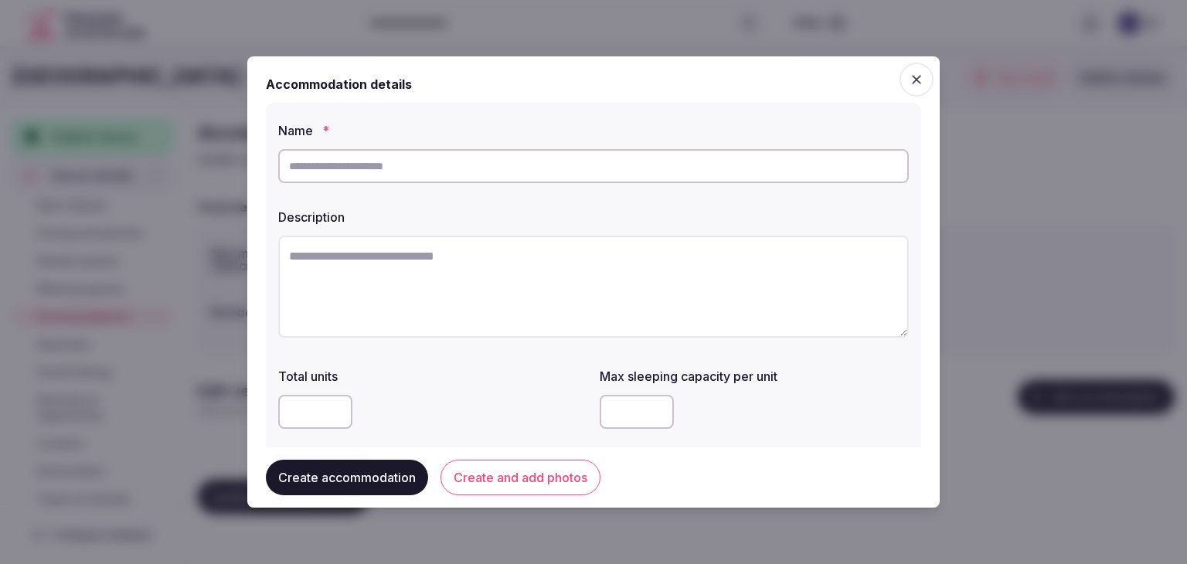
click at [463, 171] on input "text" at bounding box center [593, 166] width 630 height 34
type input "**********"
click at [453, 295] on textarea at bounding box center [593, 287] width 630 height 102
paste textarea "**********"
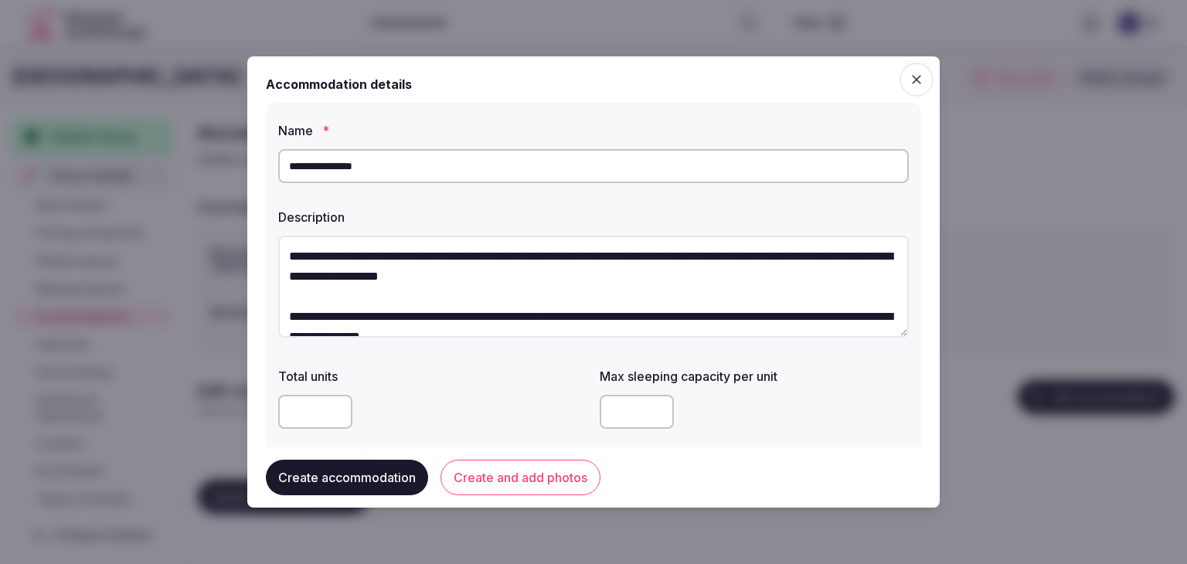
scroll to position [8, 0]
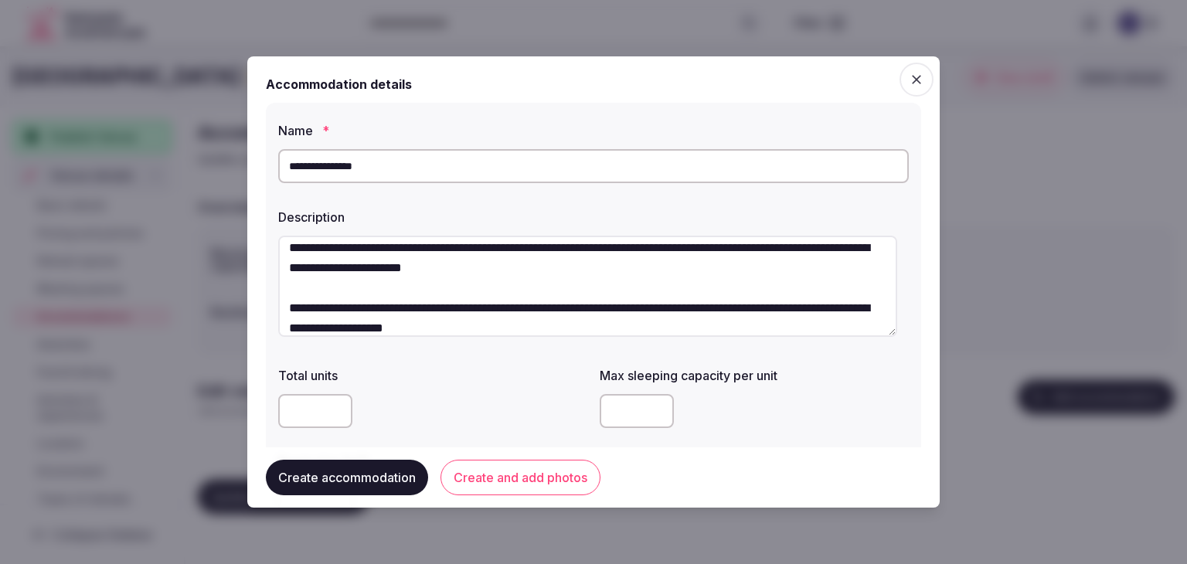
type textarea "**********"
click at [460, 161] on input "**********" at bounding box center [593, 166] width 630 height 34
paste input "text"
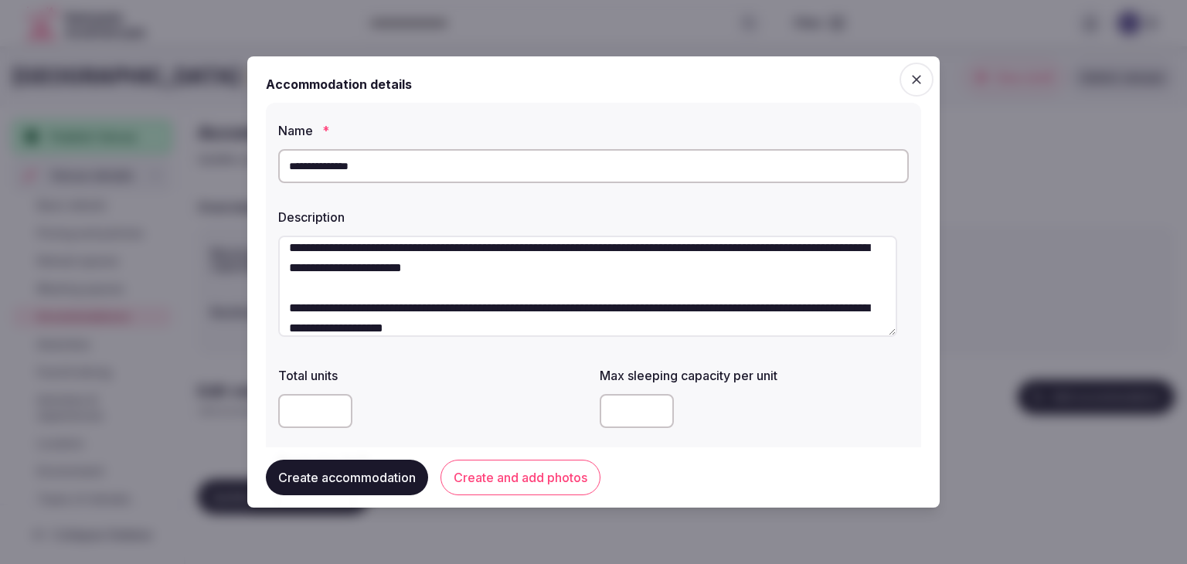
type input "**********"
click at [454, 365] on div "Total units" at bounding box center [432, 371] width 309 height 22
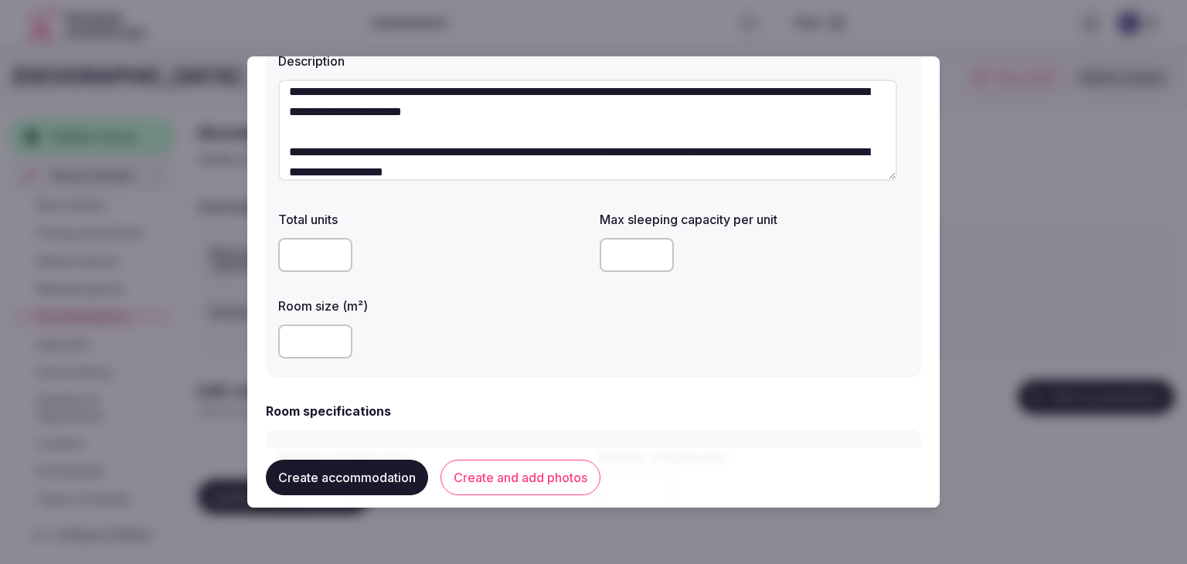
scroll to position [309, 0]
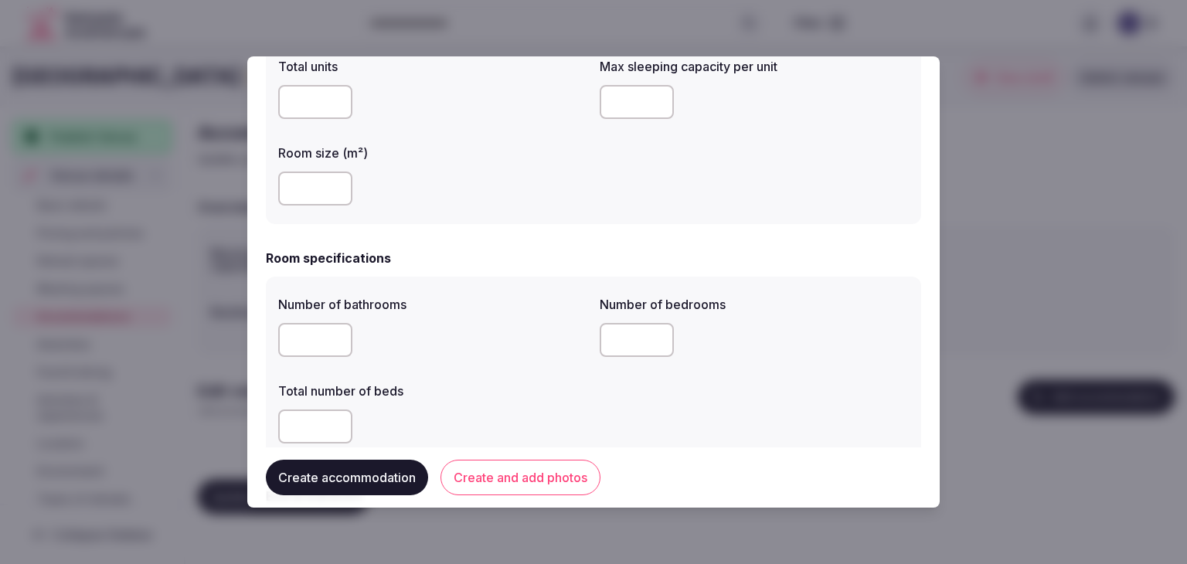
click at [612, 97] on input "number" at bounding box center [637, 102] width 74 height 34
type input "*"
click at [527, 206] on div at bounding box center [432, 188] width 309 height 46
click at [306, 335] on input "number" at bounding box center [315, 340] width 74 height 34
type input "*"
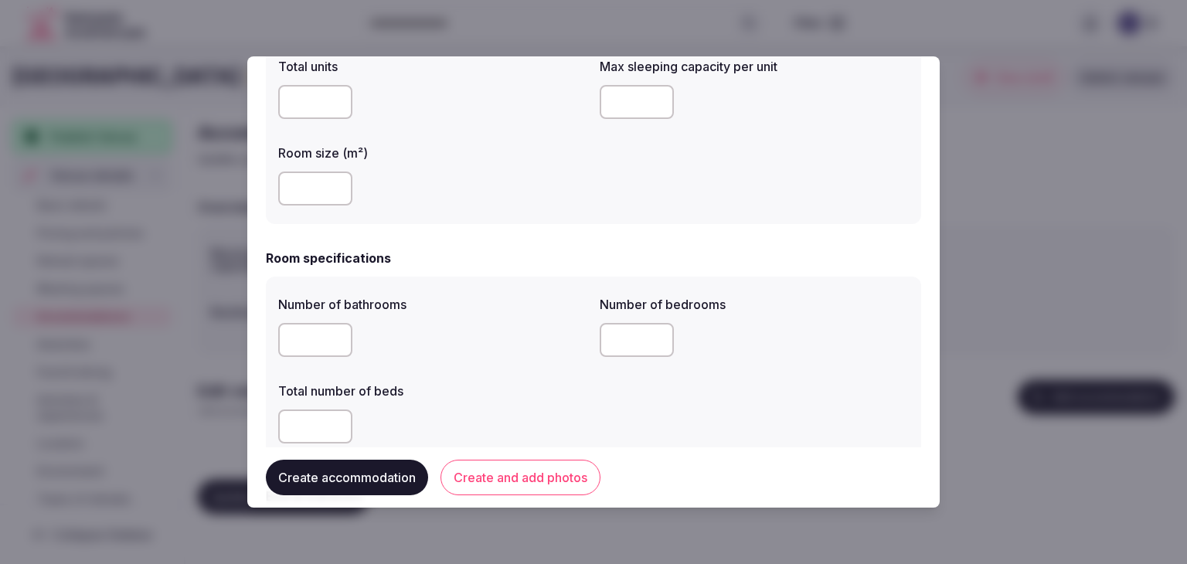
click at [311, 423] on input "number" at bounding box center [315, 426] width 74 height 34
type input "*"
click at [612, 347] on input "number" at bounding box center [637, 340] width 74 height 34
type input "*"
click at [527, 401] on div "Total number of beds *" at bounding box center [432, 412] width 309 height 74
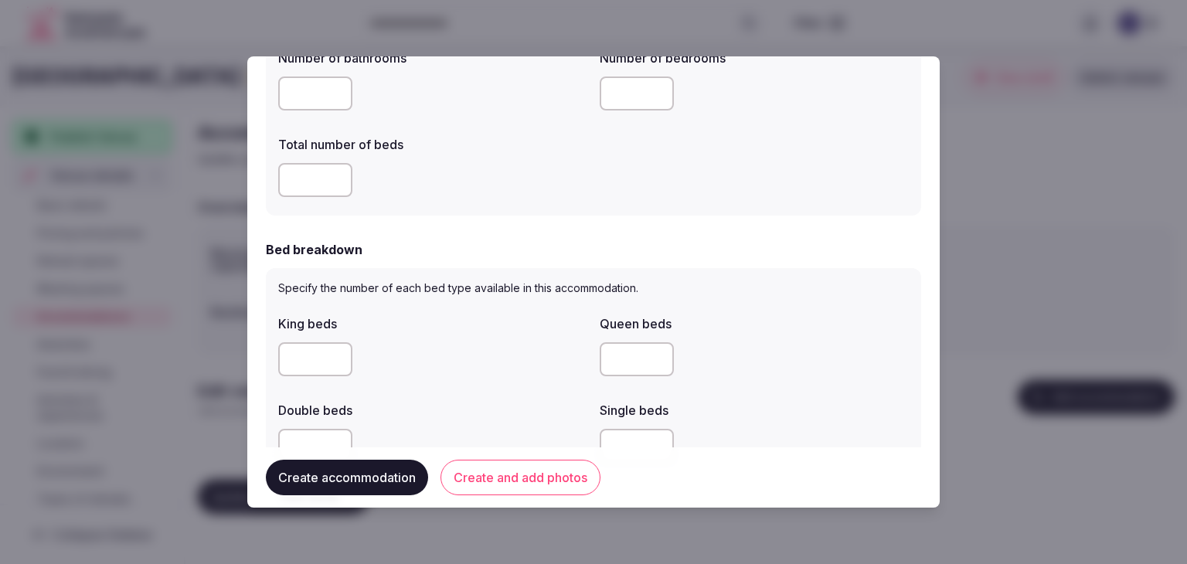
scroll to position [618, 0]
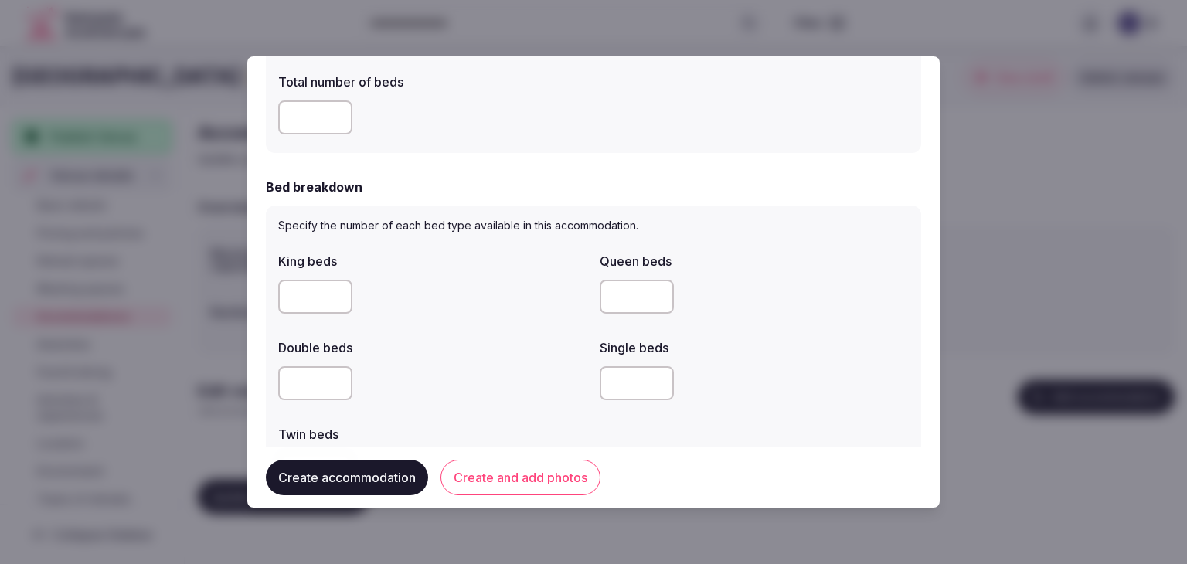
click at [299, 284] on input "number" at bounding box center [315, 297] width 74 height 34
type input "*"
click at [488, 366] on div at bounding box center [432, 383] width 309 height 34
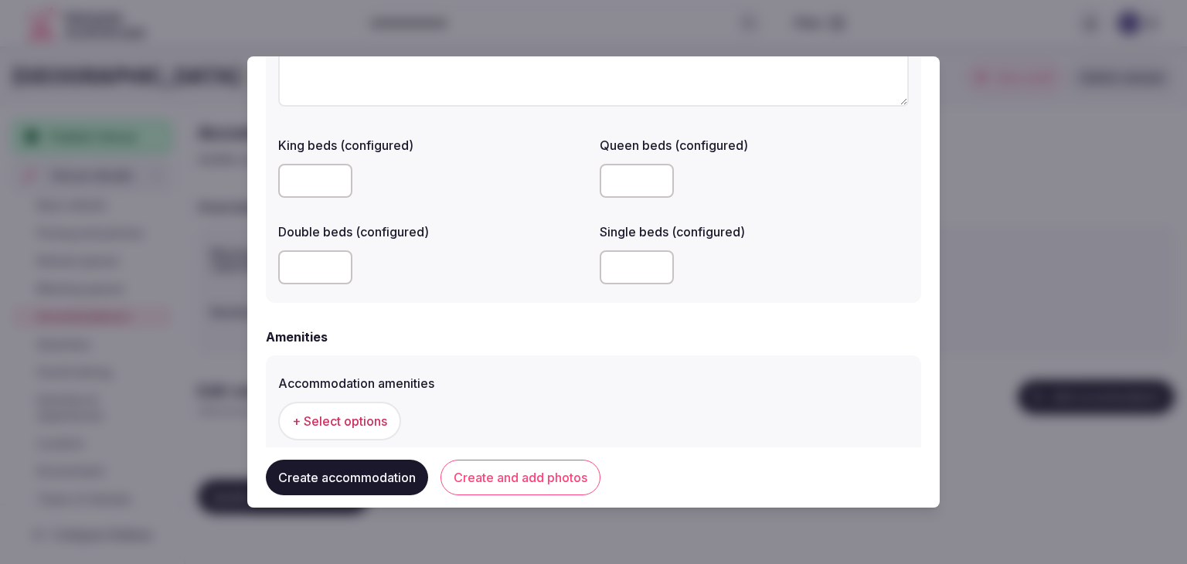
scroll to position [1313, 0]
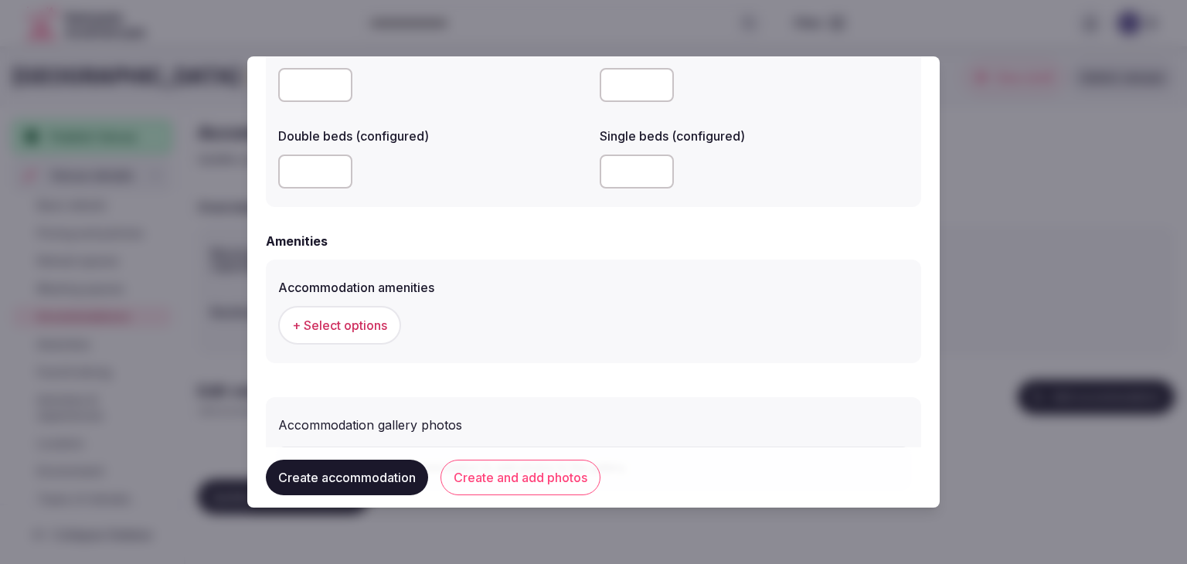
click at [359, 317] on span "+ Select options" at bounding box center [339, 325] width 95 height 17
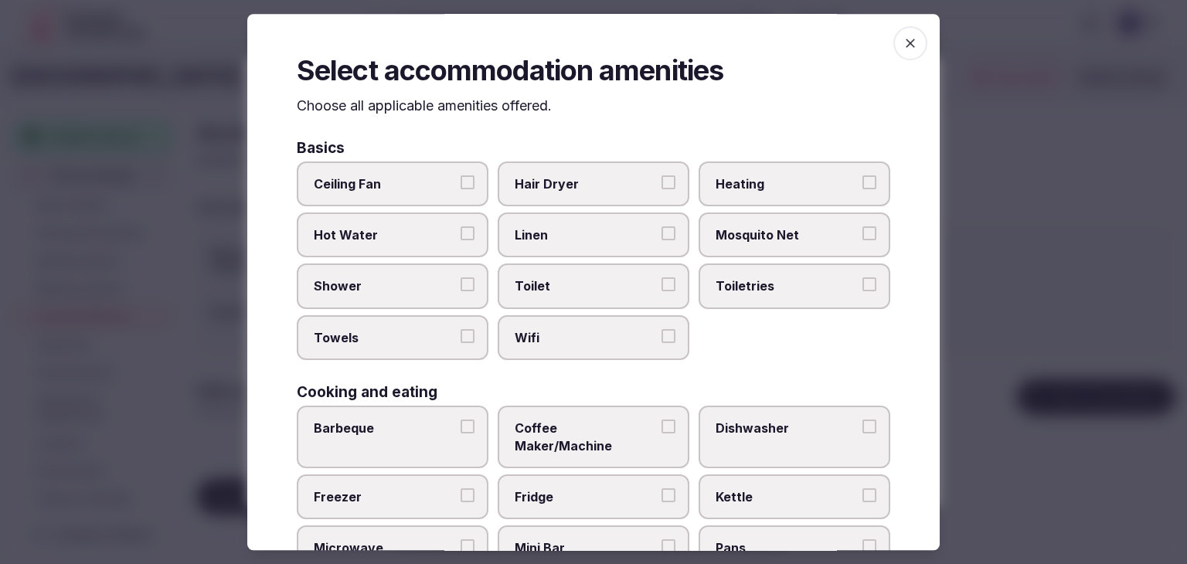
drag, startPoint x: 589, startPoint y: 340, endPoint x: 701, endPoint y: 308, distance: 117.2
click at [589, 339] on span "Wifi" at bounding box center [586, 337] width 142 height 17
click at [661, 339] on button "Wifi" at bounding box center [668, 336] width 14 height 14
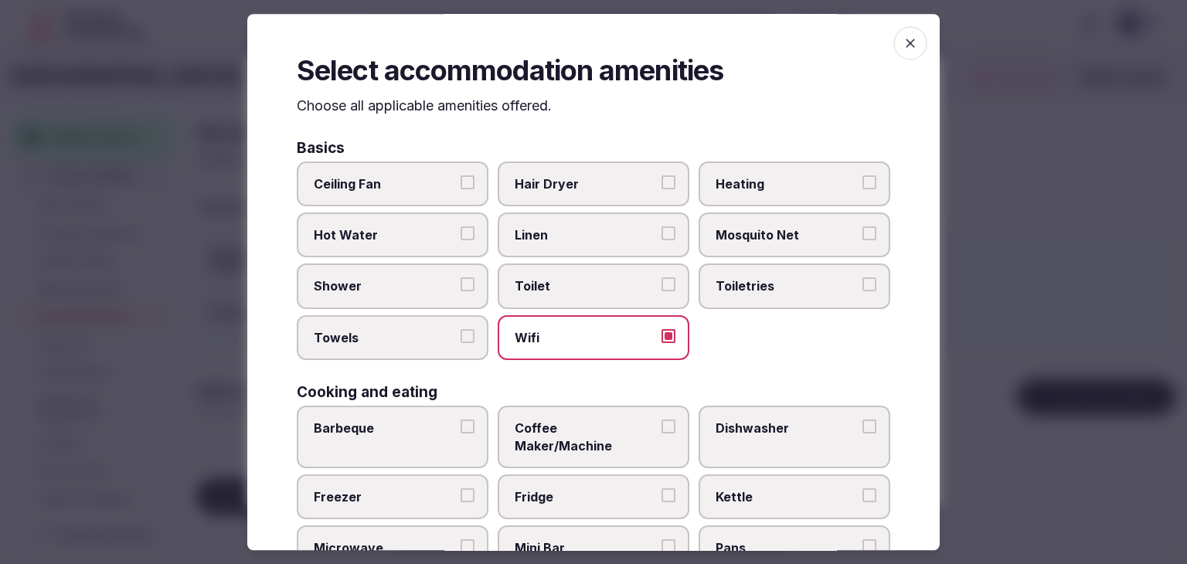
drag, startPoint x: 784, startPoint y: 291, endPoint x: 678, endPoint y: 246, distance: 115.6
click at [783, 290] on span "Toiletries" at bounding box center [786, 286] width 142 height 17
click at [862, 290] on button "Toiletries" at bounding box center [869, 285] width 14 height 14
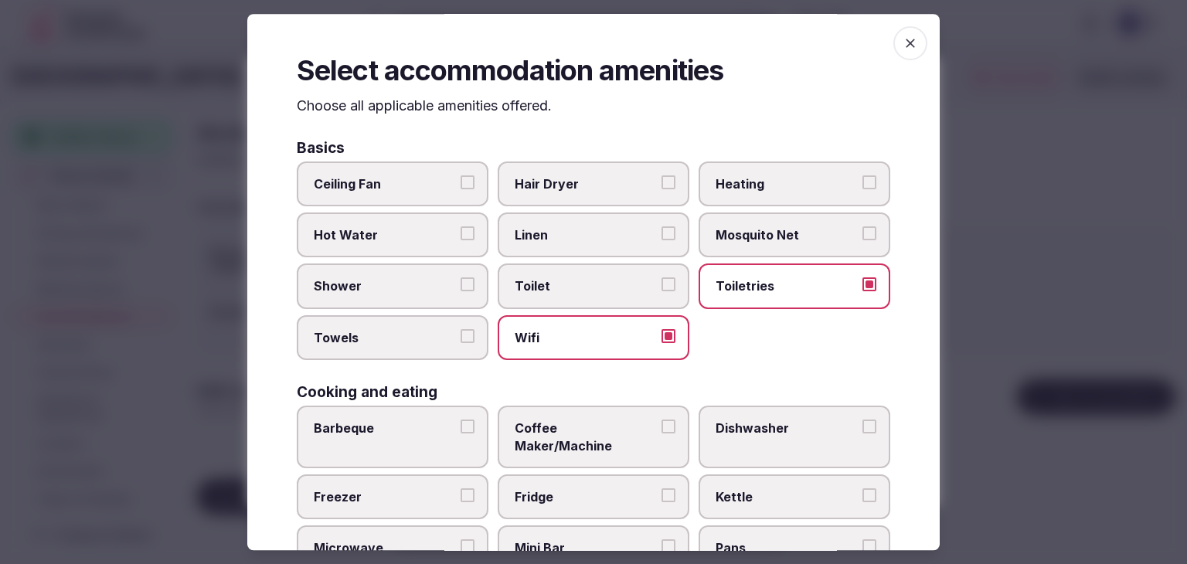
click at [531, 167] on label "Hair Dryer" at bounding box center [594, 183] width 192 height 45
click at [661, 175] on button "Hair Dryer" at bounding box center [668, 182] width 14 height 14
drag, startPoint x: 397, startPoint y: 267, endPoint x: 404, endPoint y: 315, distance: 49.2
click at [396, 268] on label "Shower" at bounding box center [393, 286] width 192 height 45
click at [460, 278] on button "Shower" at bounding box center [467, 285] width 14 height 14
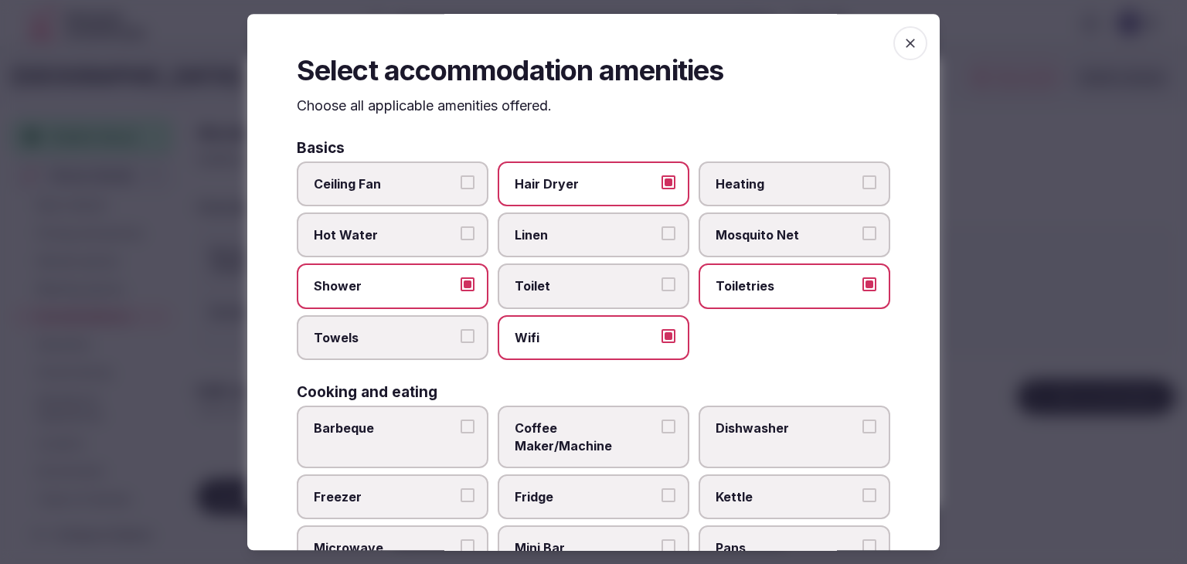
click at [403, 329] on span "Towels" at bounding box center [385, 337] width 142 height 17
click at [460, 329] on button "Towels" at bounding box center [467, 336] width 14 height 14
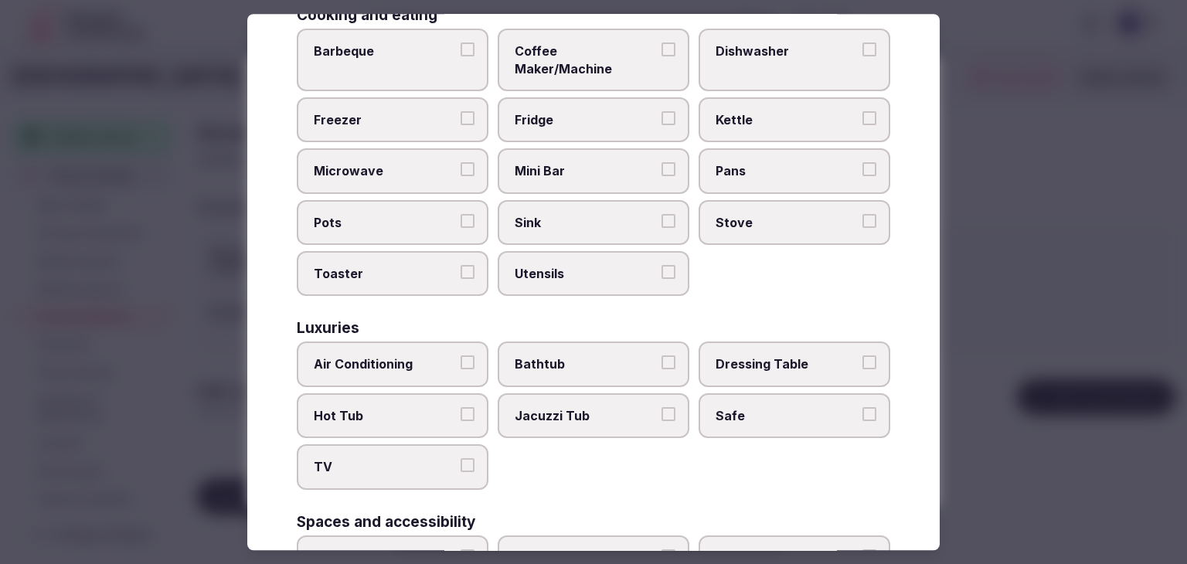
scroll to position [386, 0]
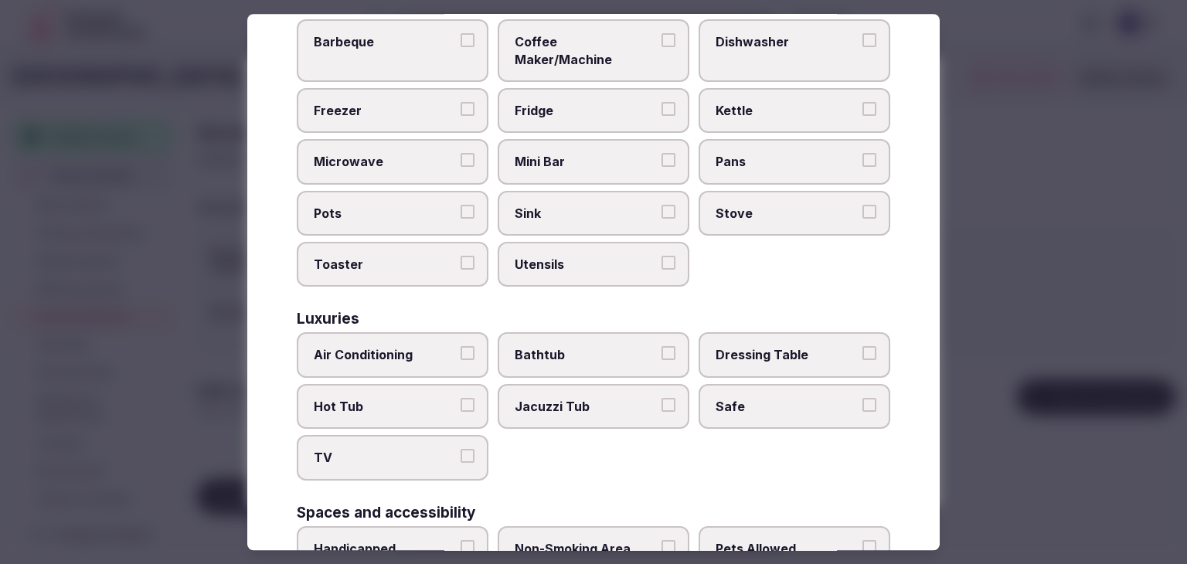
click at [403, 347] on span "Air Conditioning" at bounding box center [385, 355] width 142 height 17
click at [460, 347] on button "Air Conditioning" at bounding box center [467, 354] width 14 height 14
click at [416, 452] on label "TV" at bounding box center [393, 458] width 192 height 45
click at [460, 452] on button "TV" at bounding box center [467, 457] width 14 height 14
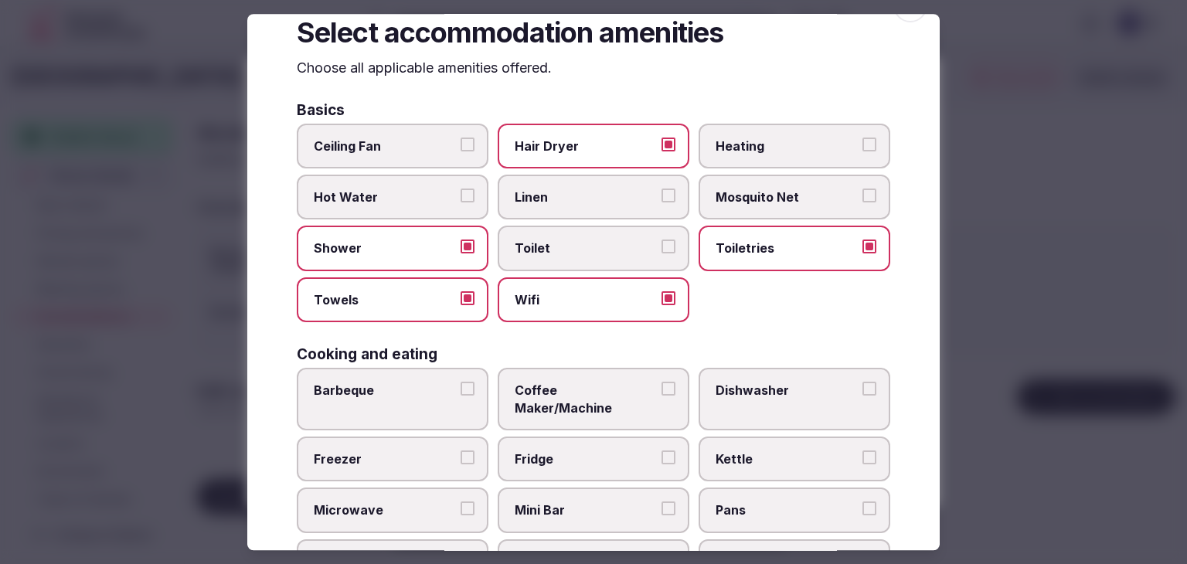
scroll to position [0, 0]
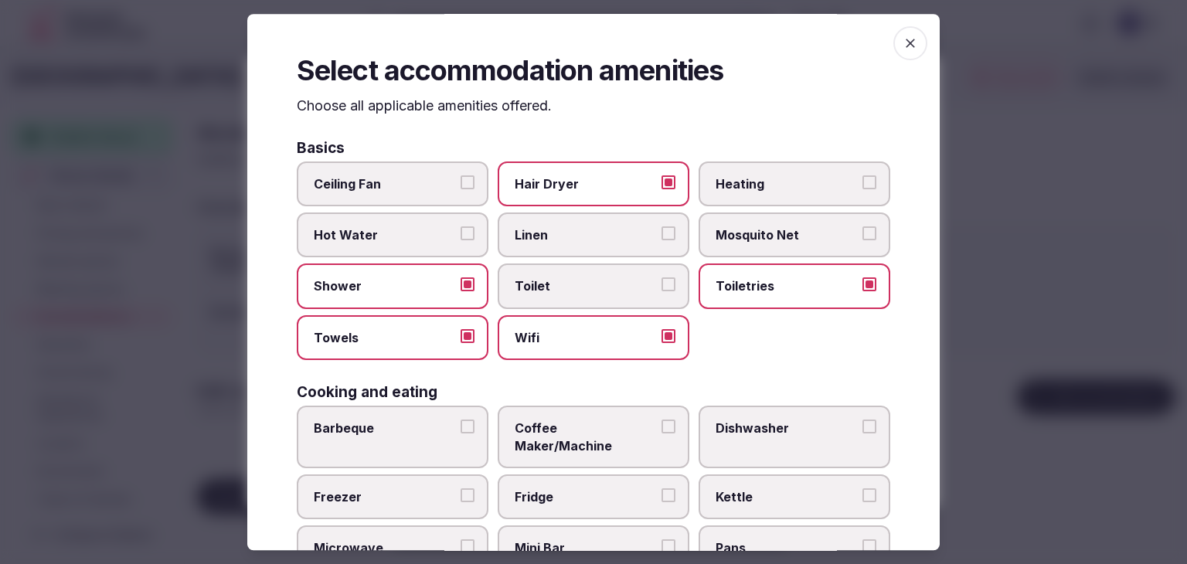
click at [532, 236] on span "Linen" at bounding box center [586, 234] width 142 height 17
click at [661, 236] on button "Linen" at bounding box center [668, 233] width 14 height 14
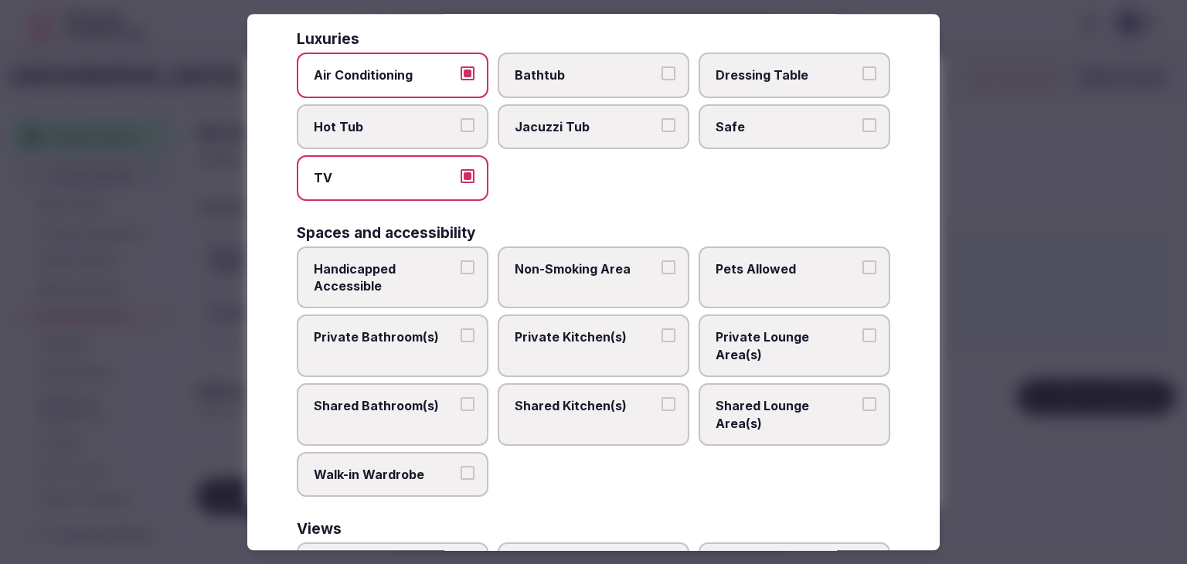
scroll to position [695, 0]
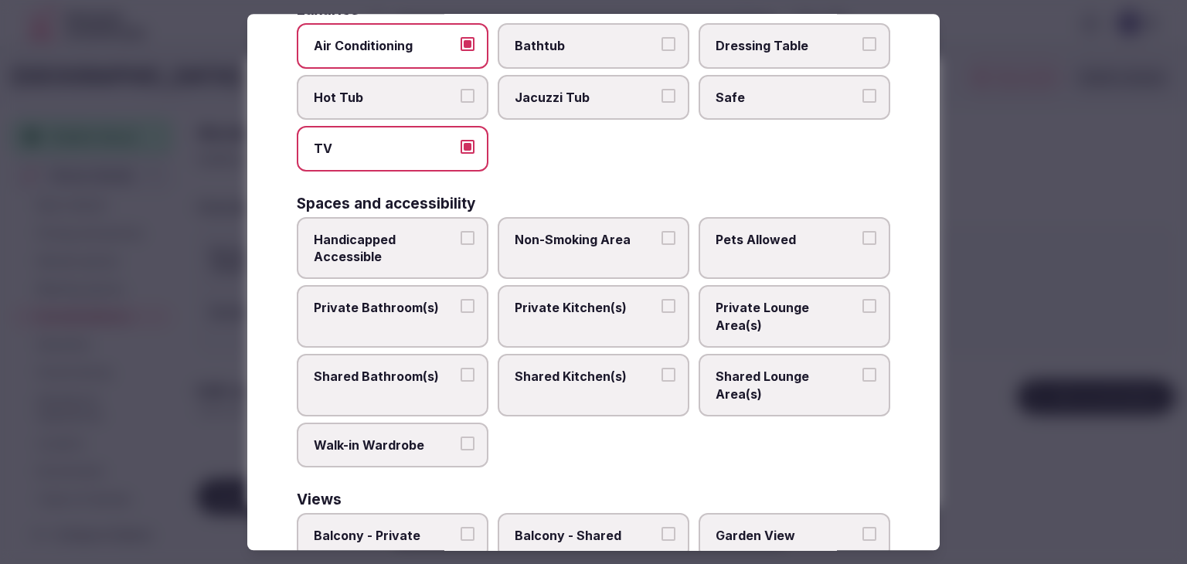
click at [387, 286] on label "Private Bathroom(s)" at bounding box center [393, 317] width 192 height 63
click at [460, 300] on button "Private Bathroom(s)" at bounding box center [467, 307] width 14 height 14
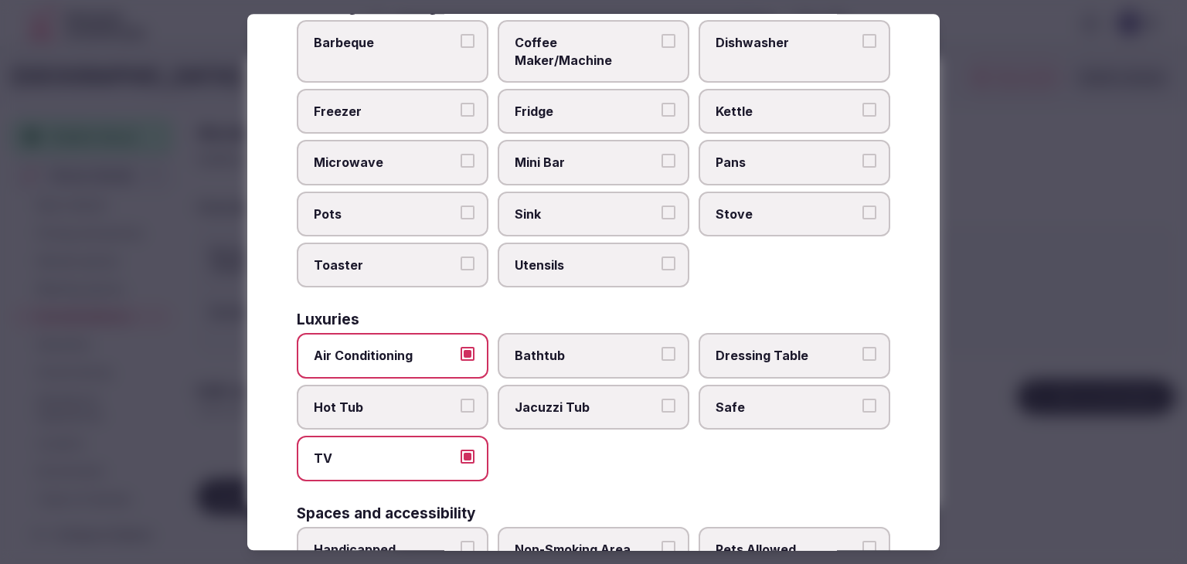
scroll to position [309, 0]
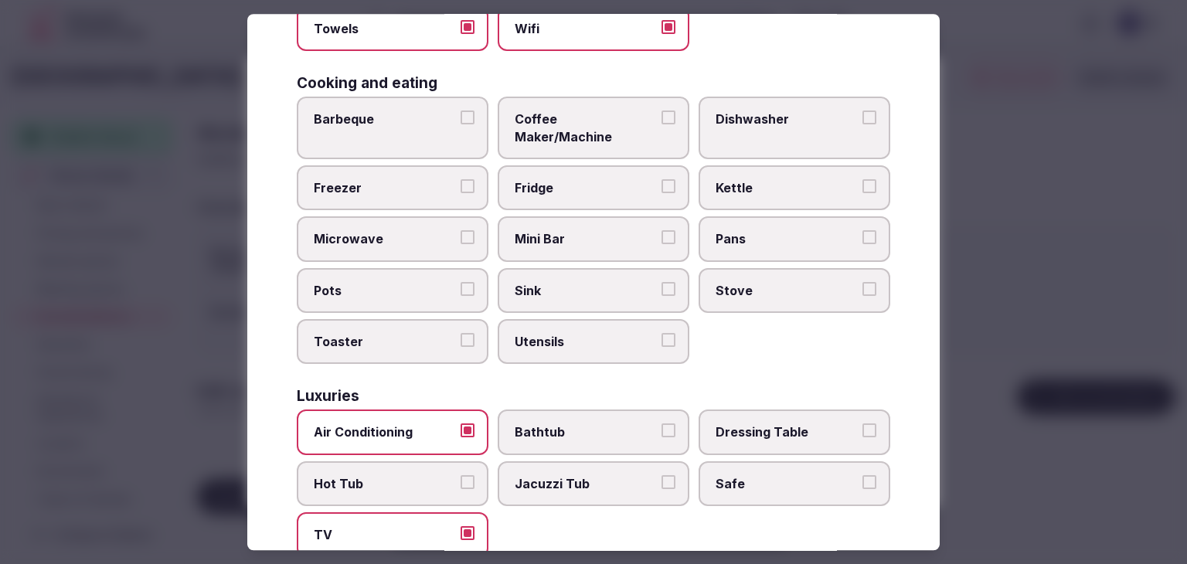
click at [556, 116] on span "Coffee Maker/Machine" at bounding box center [586, 127] width 142 height 35
click at [661, 116] on button "Coffee Maker/Machine" at bounding box center [668, 117] width 14 height 14
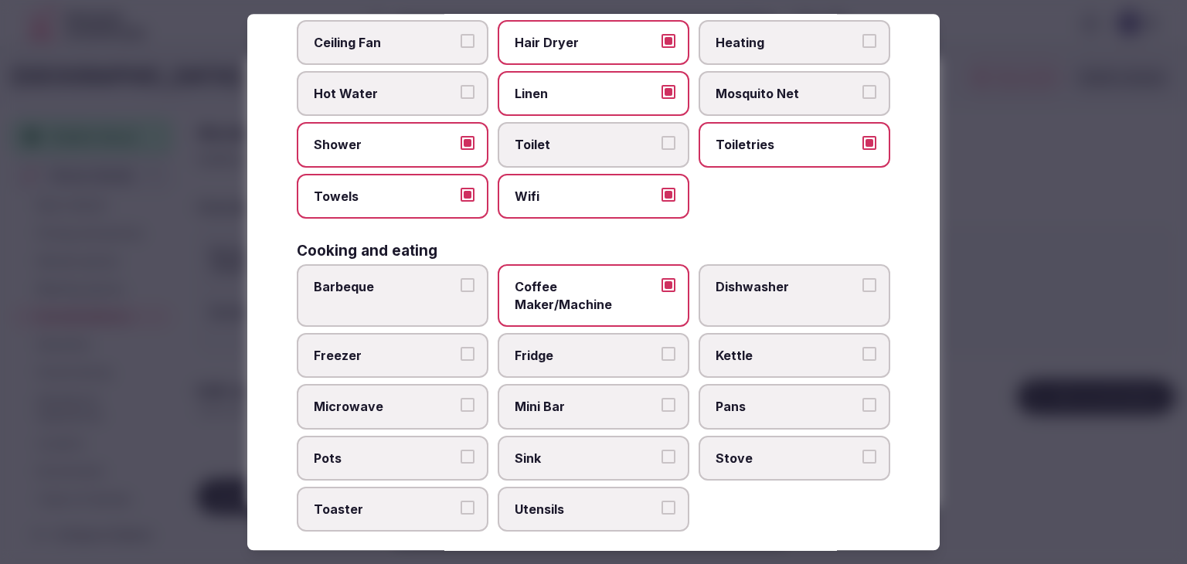
scroll to position [0, 0]
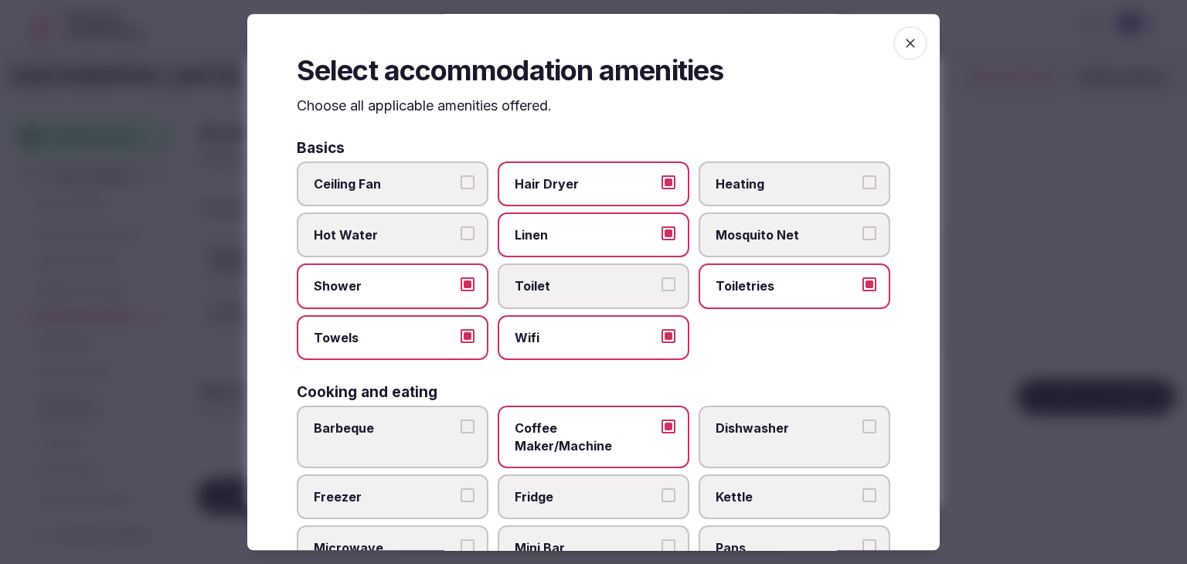
click at [902, 39] on icon "button" at bounding box center [909, 43] width 15 height 15
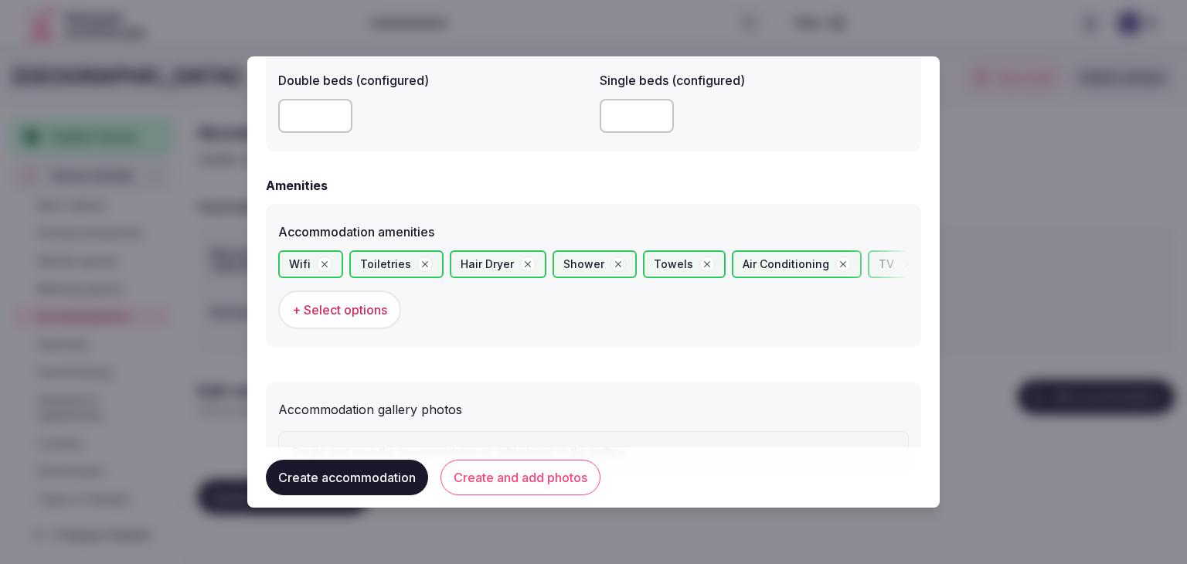
scroll to position [1391, 0]
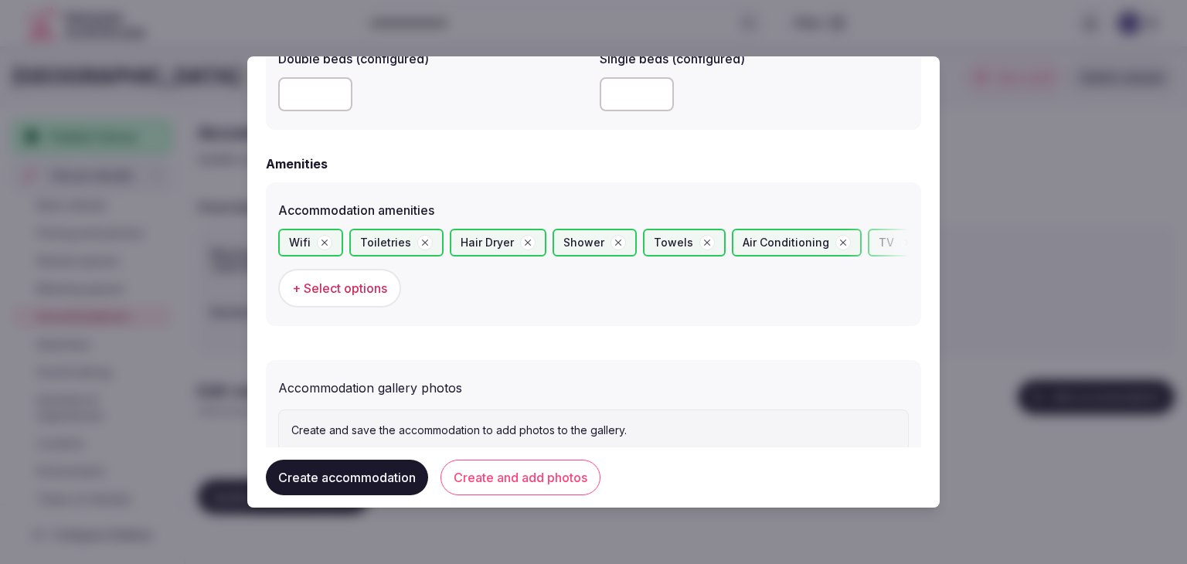
click at [569, 472] on button "Create and add photos" at bounding box center [520, 478] width 160 height 36
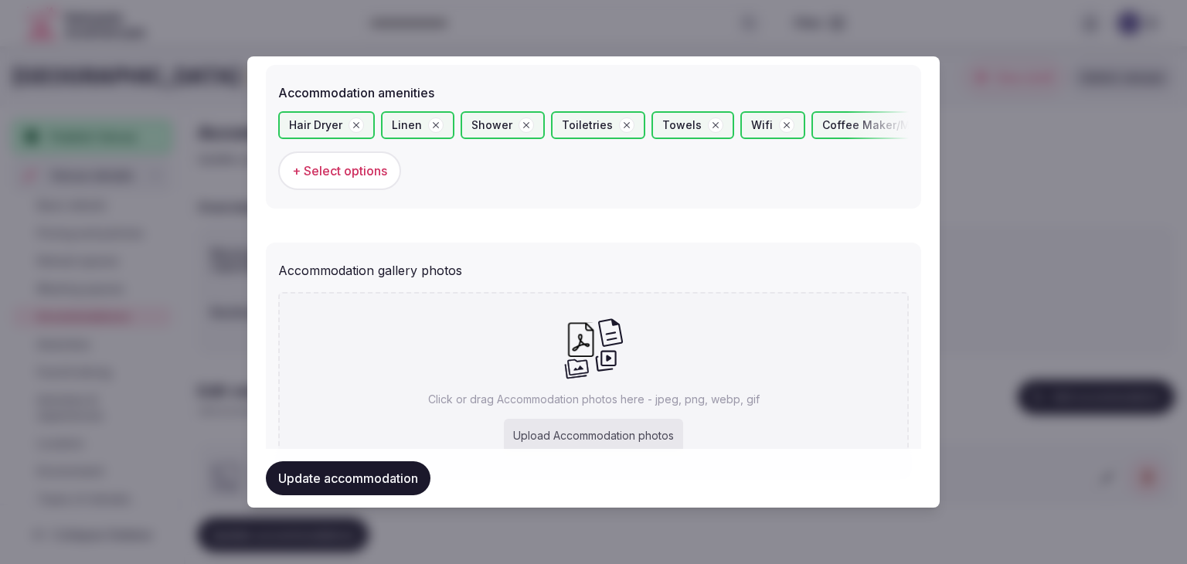
scroll to position [1585, 0]
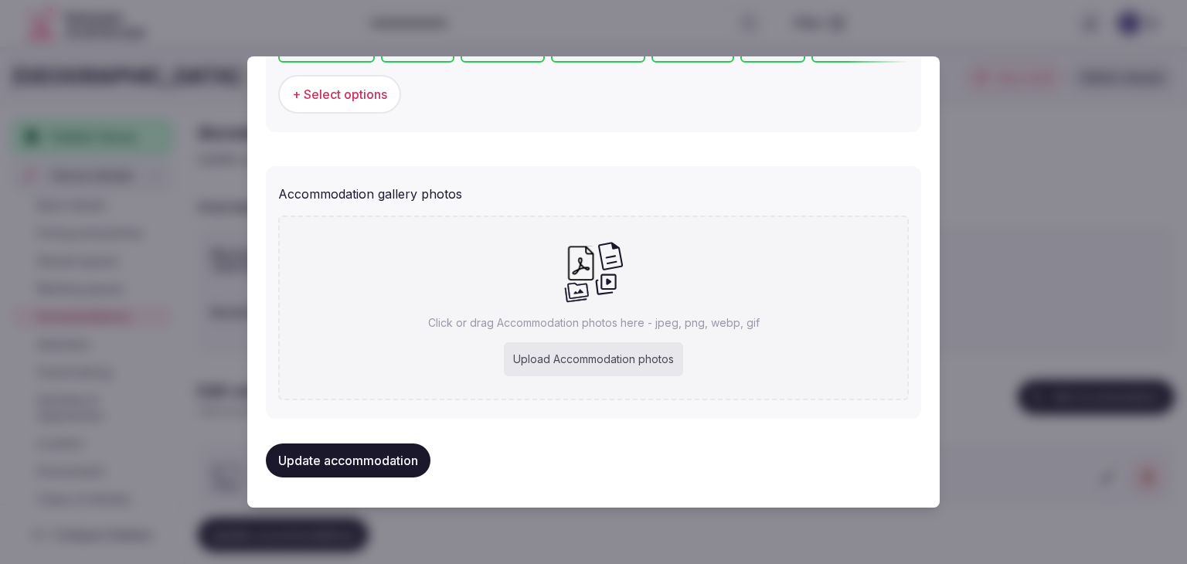
click at [587, 359] on div "Upload Accommodation photos" at bounding box center [593, 359] width 179 height 34
type input "**********"
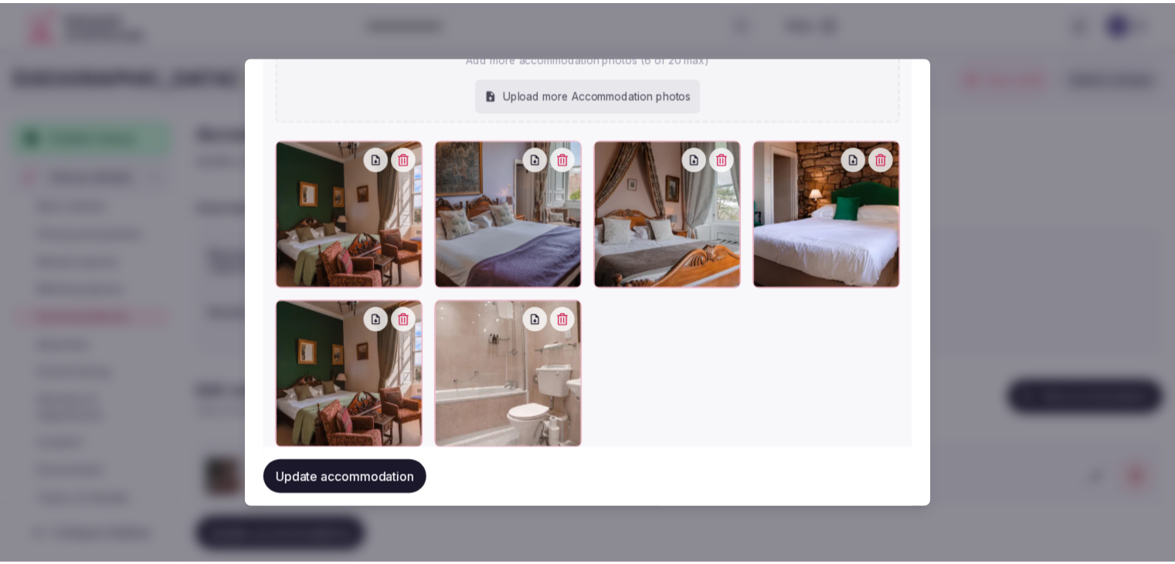
scroll to position [1828, 0]
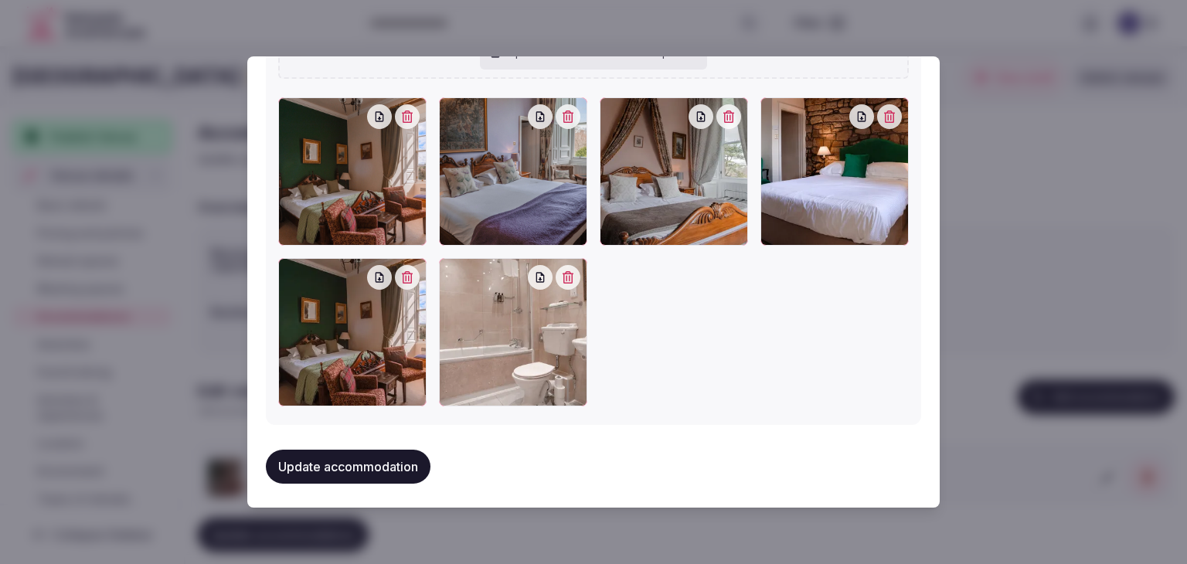
click at [404, 460] on button "Update accommodation" at bounding box center [348, 467] width 165 height 34
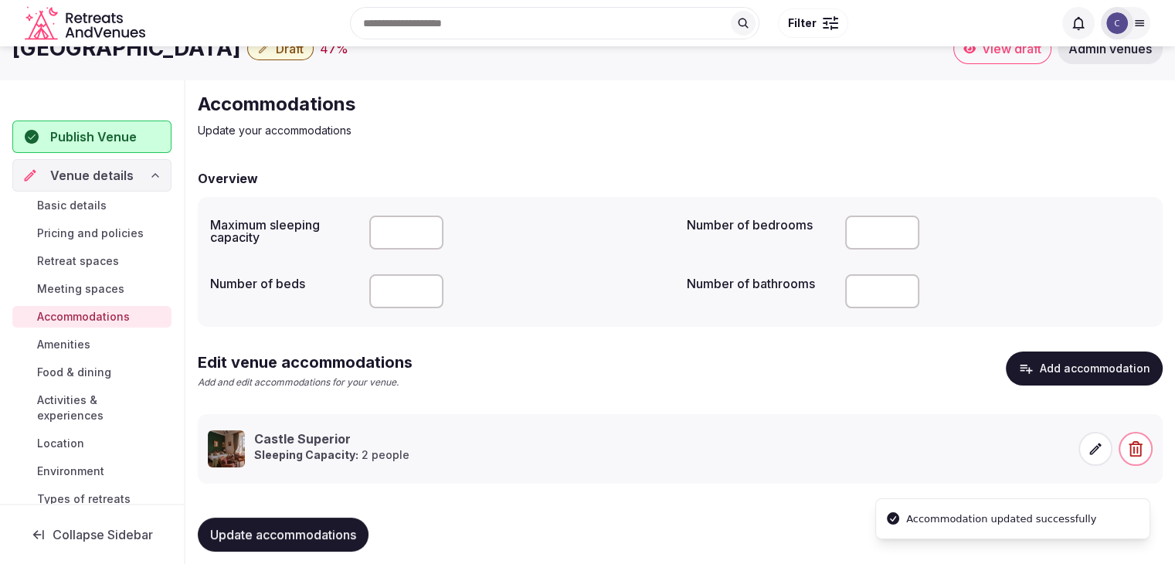
scroll to position [43, 0]
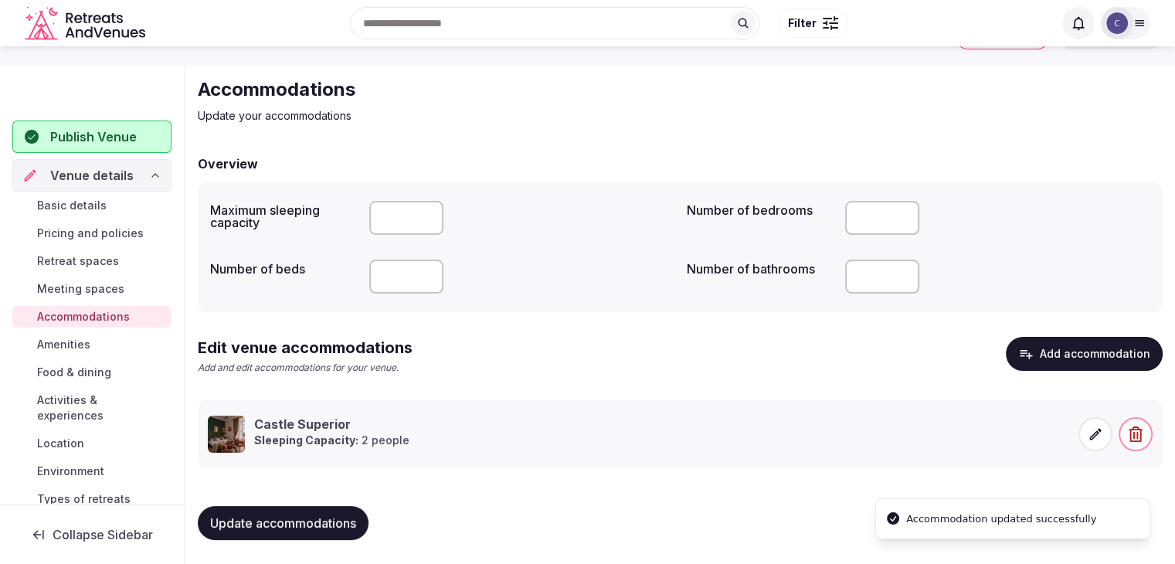
click at [355, 506] on button "Update accommodations" at bounding box center [283, 523] width 171 height 34
click at [83, 344] on span "Amenities" at bounding box center [63, 344] width 53 height 15
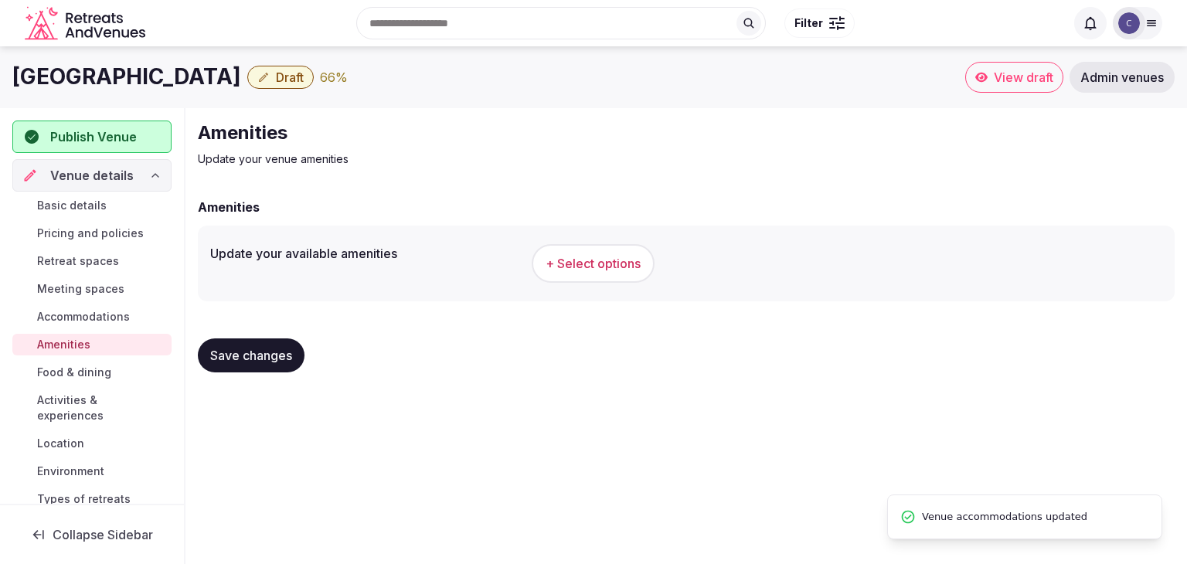
click at [241, 78] on h1 "Dalhousie Castle Hotel and Spa" at bounding box center [126, 77] width 229 height 30
click at [241, 76] on h1 "Dalhousie Castle Hotel and Spa" at bounding box center [126, 77] width 229 height 30
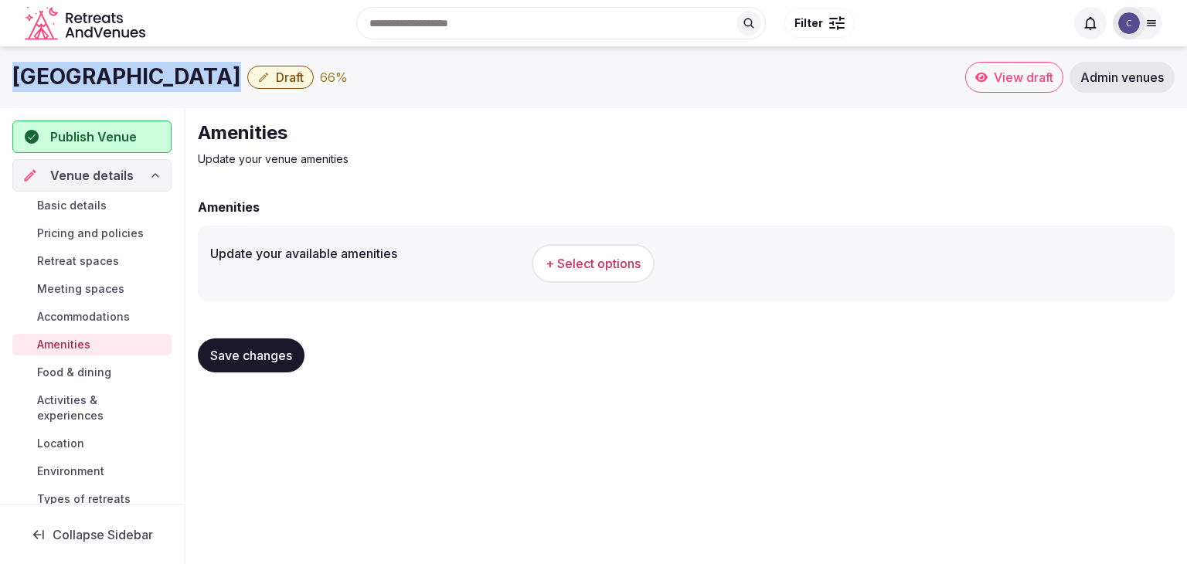
click at [241, 76] on h1 "Dalhousie Castle Hotel and Spa" at bounding box center [126, 77] width 229 height 30
click at [603, 247] on button "+ Select options" at bounding box center [593, 263] width 123 height 39
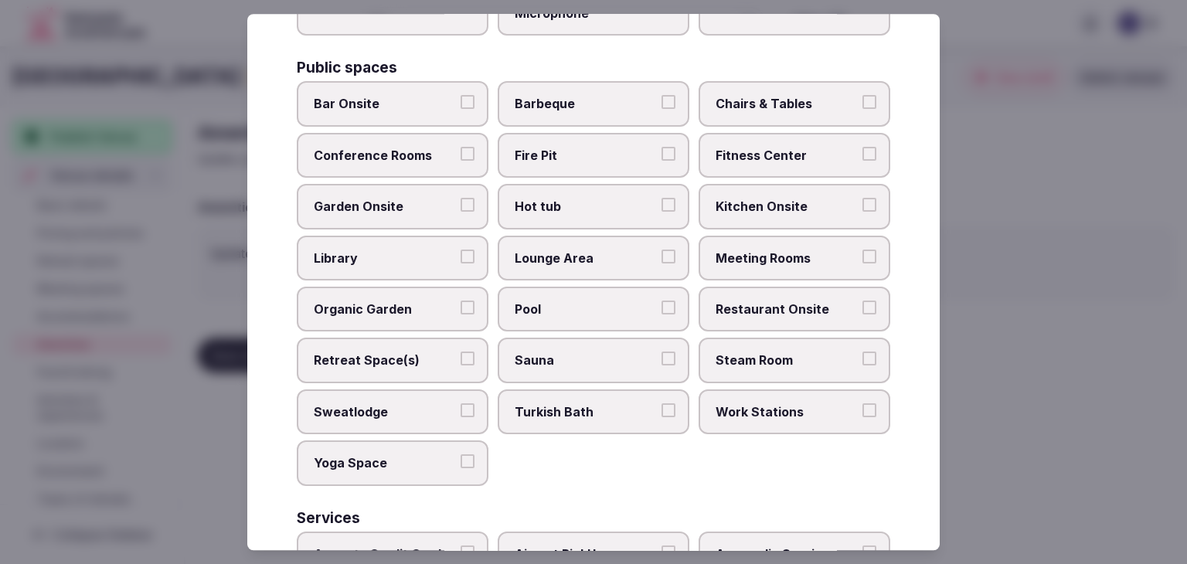
scroll to position [832, 0]
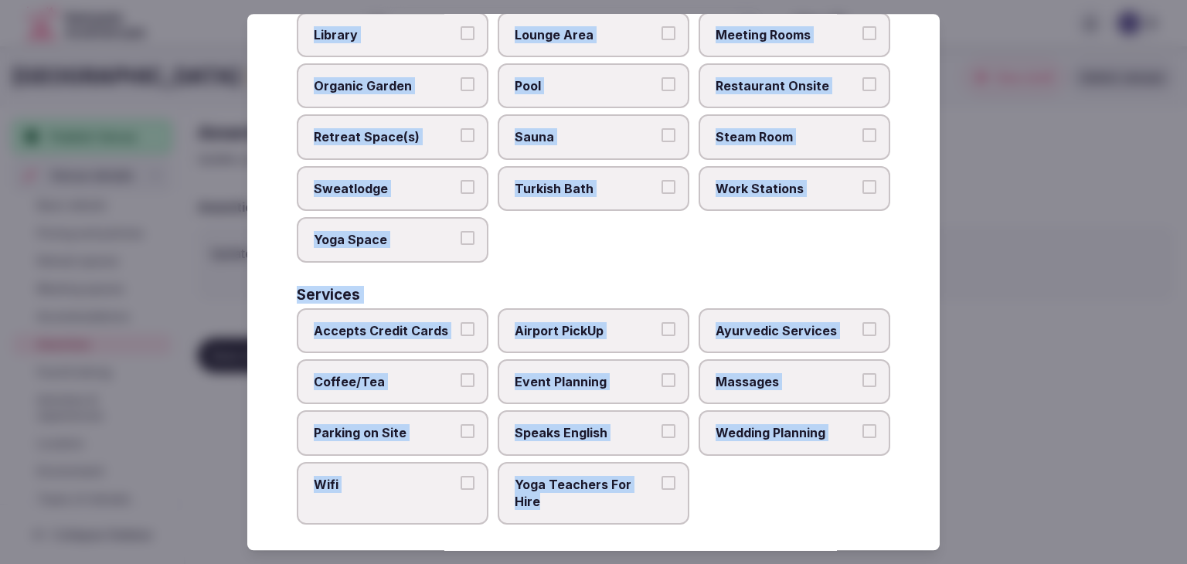
drag, startPoint x: 292, startPoint y: 107, endPoint x: 686, endPoint y: 519, distance: 569.9
click at [686, 519] on div "Select your venue amenities Choose all applicable amenities offered. Activities…" at bounding box center [593, 282] width 692 height 536
copy div "Choose all applicable amenities offered. Activities Bicycles Camping Allowed On…"
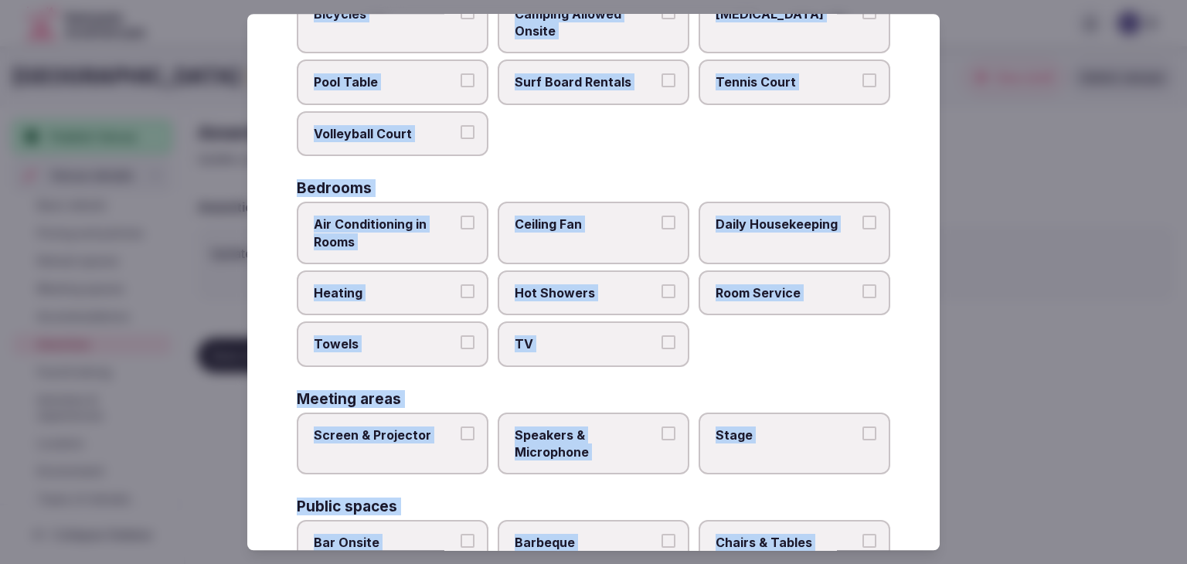
scroll to position [137, 0]
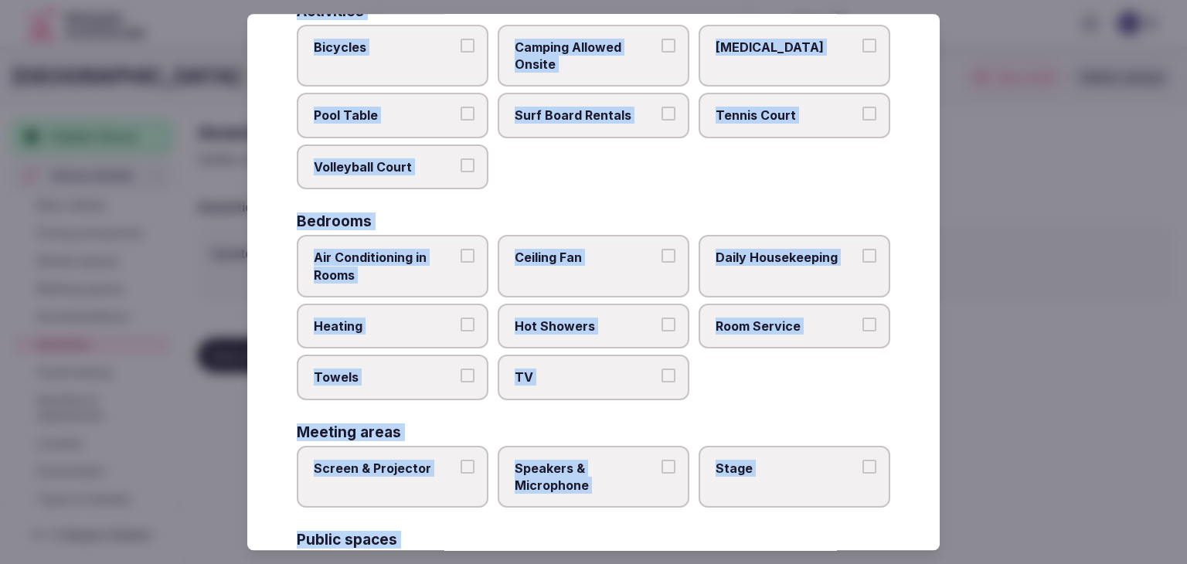
click at [445, 263] on span "Air Conditioning in Rooms" at bounding box center [385, 266] width 142 height 35
click at [460, 263] on button "Air Conditioning in Rooms" at bounding box center [467, 256] width 14 height 14
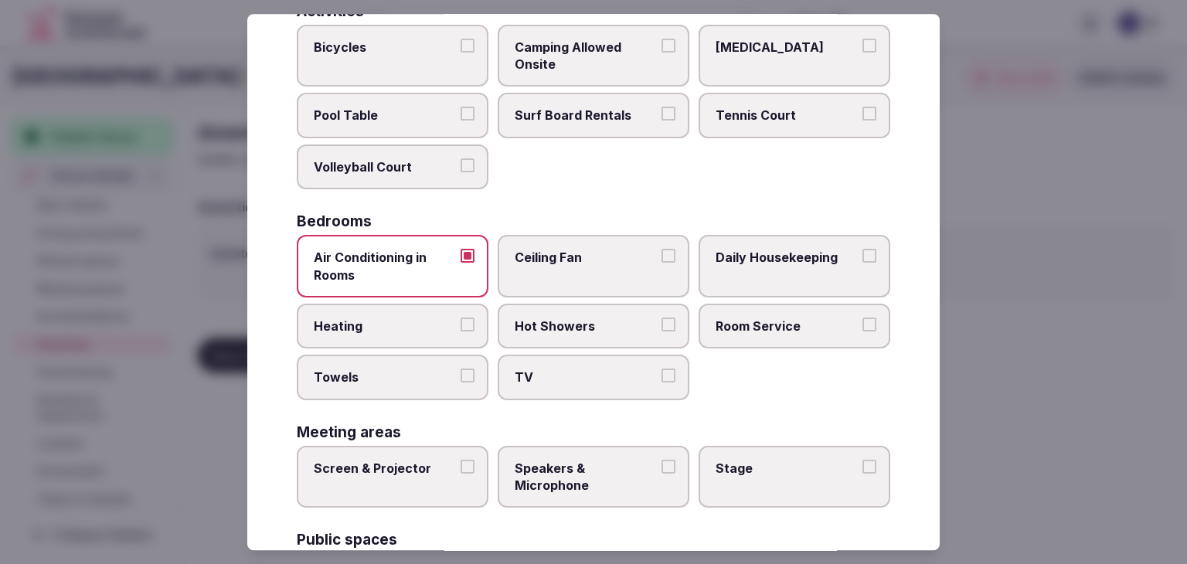
click at [422, 315] on label "Heating" at bounding box center [393, 326] width 192 height 45
click at [460, 318] on button "Heating" at bounding box center [467, 325] width 14 height 14
click at [464, 270] on label "Air Conditioning in Rooms" at bounding box center [393, 266] width 192 height 63
click at [464, 263] on button "Air Conditioning in Rooms" at bounding box center [467, 256] width 14 height 14
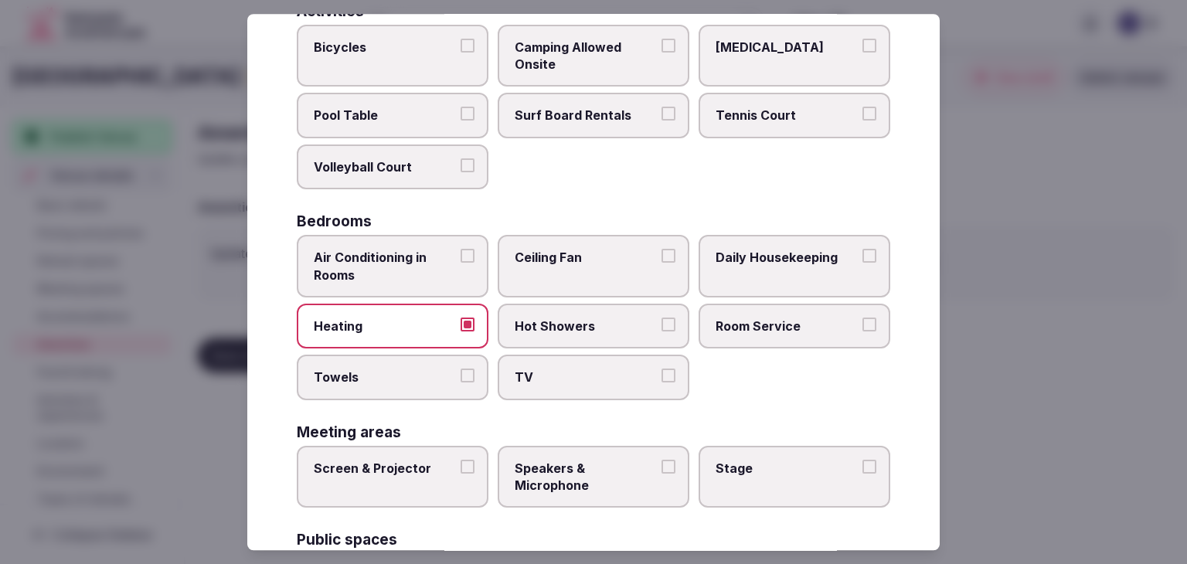
click at [723, 270] on label "Daily Housekeeping" at bounding box center [794, 266] width 192 height 63
click at [810, 297] on div "Air Conditioning in Rooms Ceiling Fan Daily Housekeeping Heating Hot Showers Ro…" at bounding box center [593, 317] width 593 height 165
click at [810, 291] on label "Daily Housekeeping" at bounding box center [794, 266] width 192 height 63
click at [862, 263] on button "Daily Housekeeping" at bounding box center [869, 256] width 14 height 14
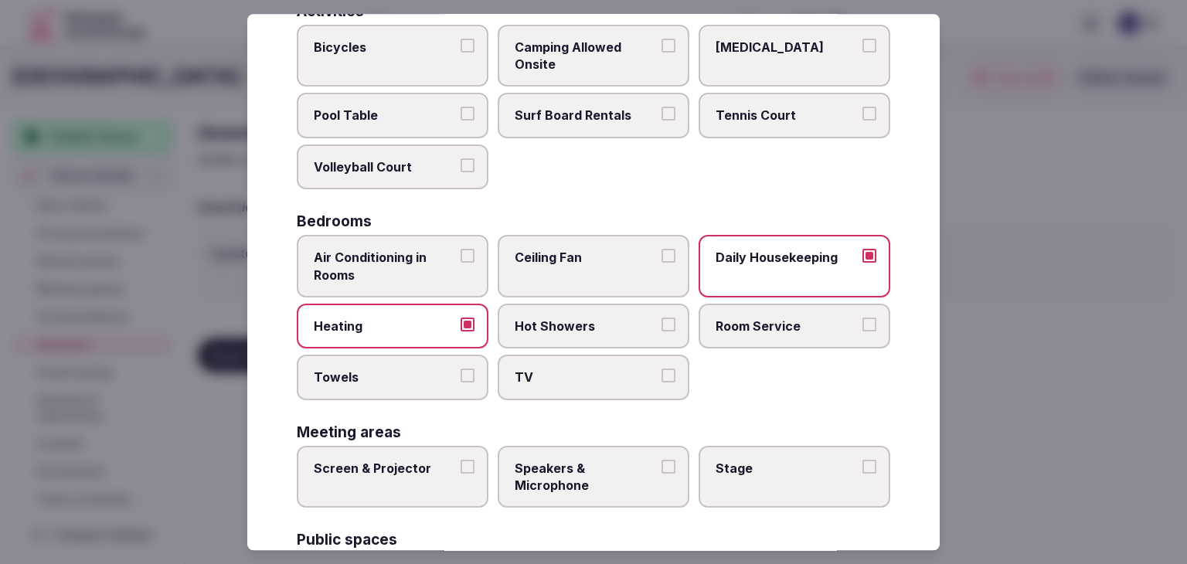
click at [552, 328] on span "Hot Showers" at bounding box center [586, 326] width 142 height 17
click at [661, 328] on button "Hot Showers" at bounding box center [668, 325] width 14 height 14
click at [610, 369] on span "TV" at bounding box center [586, 377] width 142 height 17
click at [661, 369] on button "TV" at bounding box center [668, 376] width 14 height 14
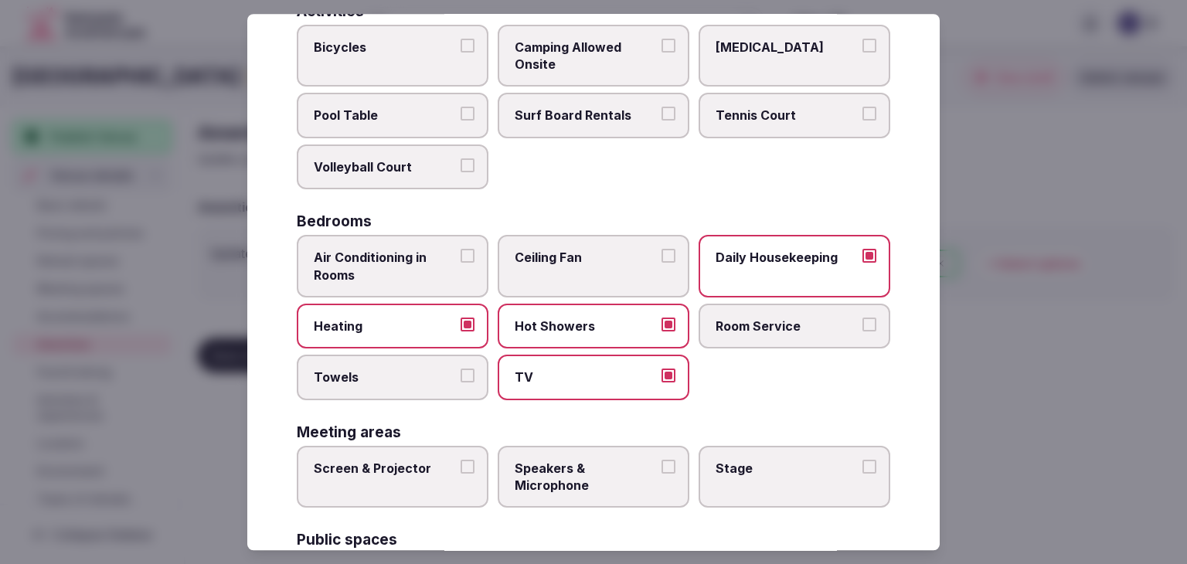
click at [408, 376] on span "Towels" at bounding box center [385, 377] width 142 height 17
click at [460, 376] on button "Towels" at bounding box center [467, 376] width 14 height 14
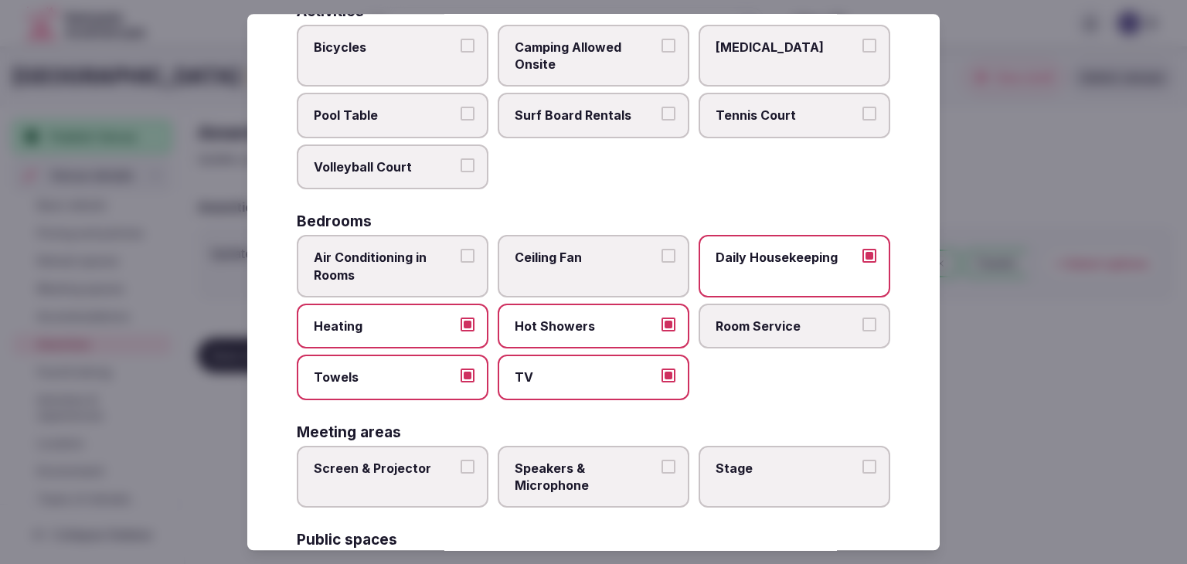
click at [430, 460] on span "Screen & Projector" at bounding box center [385, 468] width 142 height 17
click at [460, 460] on button "Screen & Projector" at bounding box center [467, 467] width 14 height 14
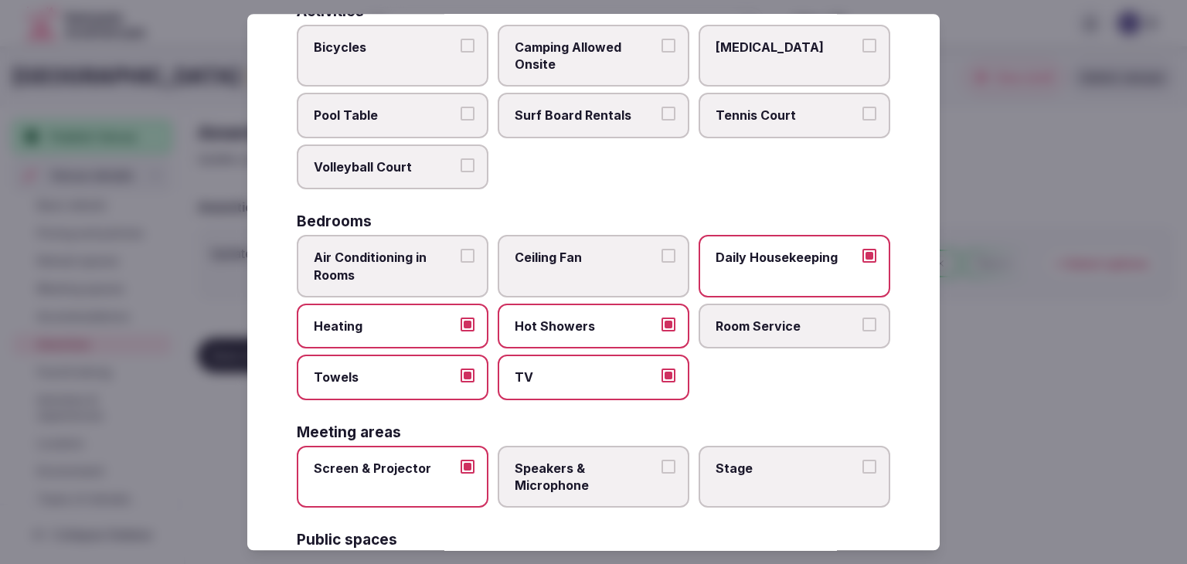
click at [599, 470] on span "Speakers & Microphone" at bounding box center [586, 477] width 142 height 35
click at [661, 470] on button "Speakers & Microphone" at bounding box center [668, 467] width 14 height 14
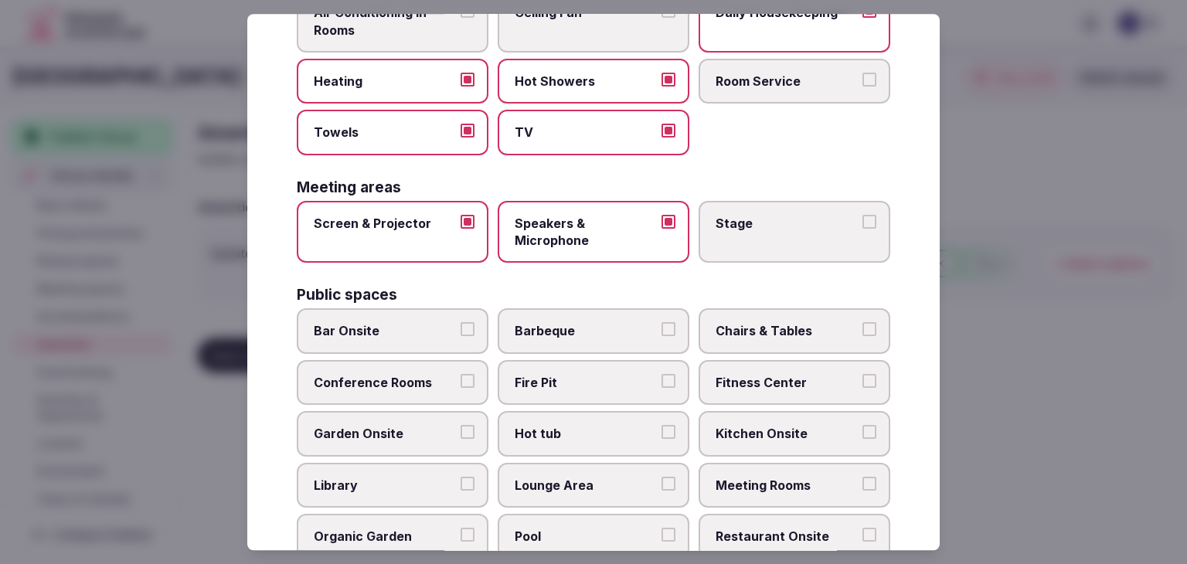
scroll to position [446, 0]
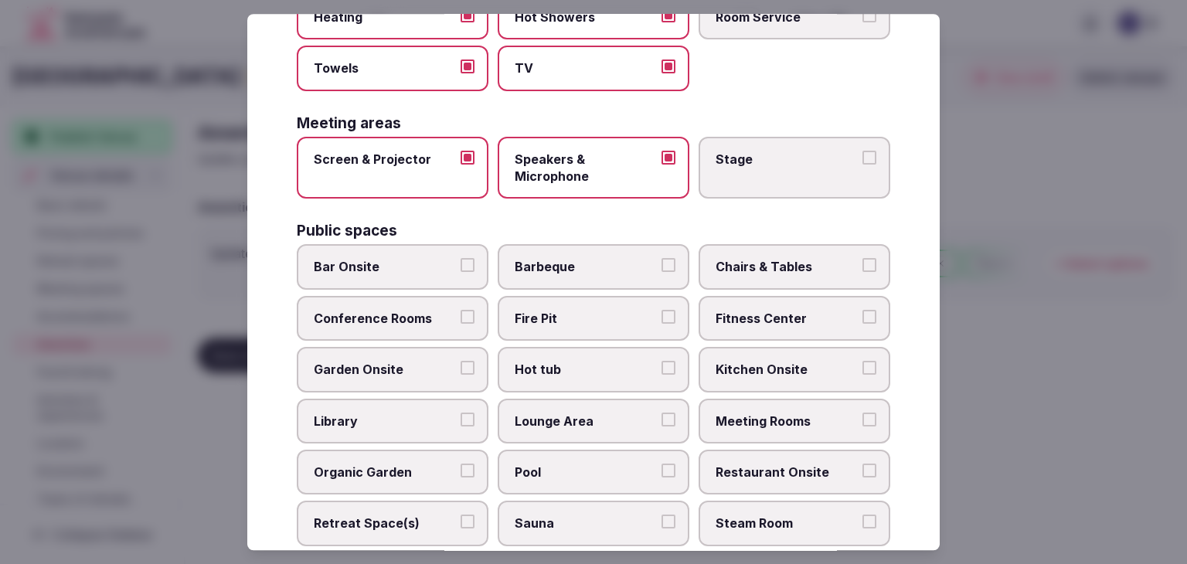
click at [739, 271] on label "Chairs & Tables" at bounding box center [794, 267] width 192 height 45
click at [862, 271] on button "Chairs & Tables" at bounding box center [869, 266] width 14 height 14
click at [369, 310] on span "Conference Rooms" at bounding box center [385, 318] width 142 height 17
click at [460, 310] on button "Conference Rooms" at bounding box center [467, 317] width 14 height 14
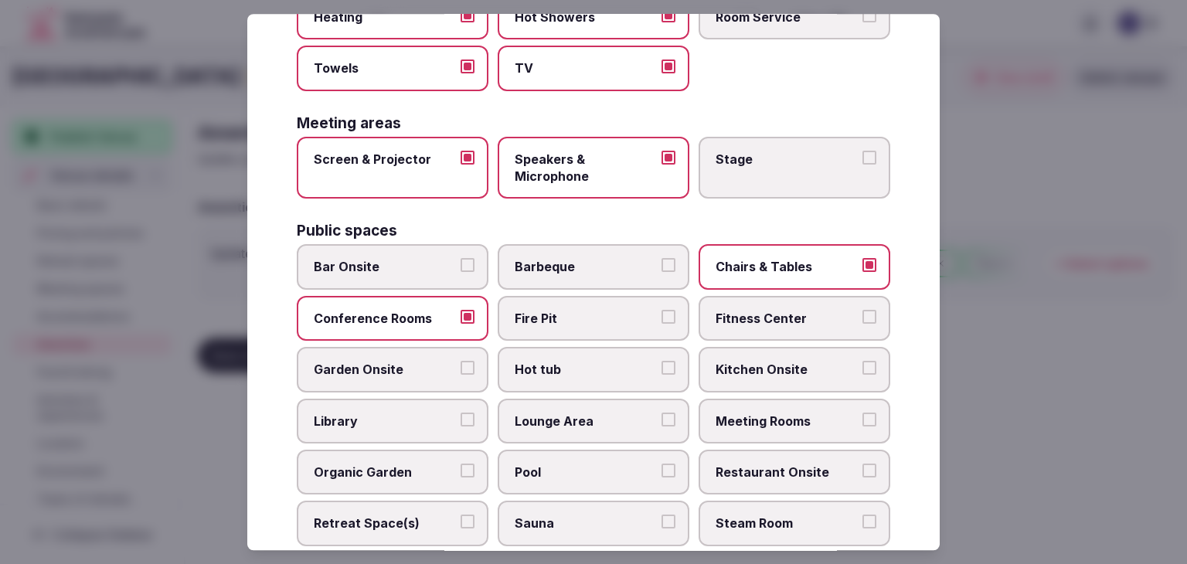
click at [368, 379] on label "Garden Onsite" at bounding box center [393, 370] width 192 height 45
click at [460, 375] on button "Garden Onsite" at bounding box center [467, 369] width 14 height 14
click at [774, 348] on label "Kitchen Onsite" at bounding box center [794, 370] width 192 height 45
click at [862, 362] on button "Kitchen Onsite" at bounding box center [869, 369] width 14 height 14
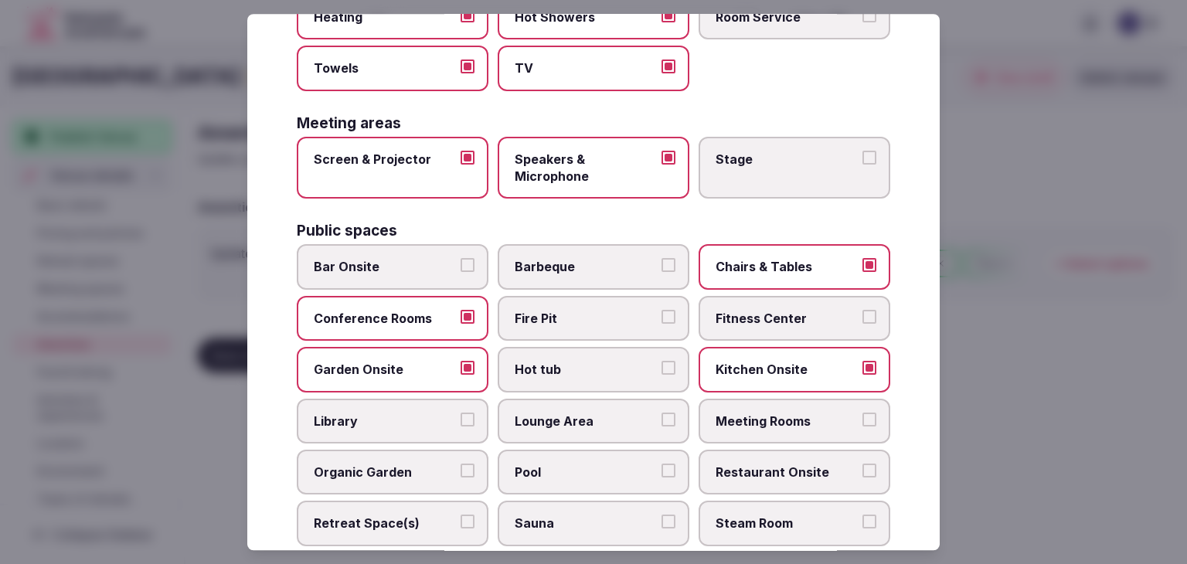
click at [627, 414] on span "Lounge Area" at bounding box center [586, 421] width 142 height 17
click at [661, 414] on button "Lounge Area" at bounding box center [668, 420] width 14 height 14
click at [751, 436] on label "Meeting Rooms" at bounding box center [794, 421] width 192 height 45
click at [862, 426] on button "Meeting Rooms" at bounding box center [869, 420] width 14 height 14
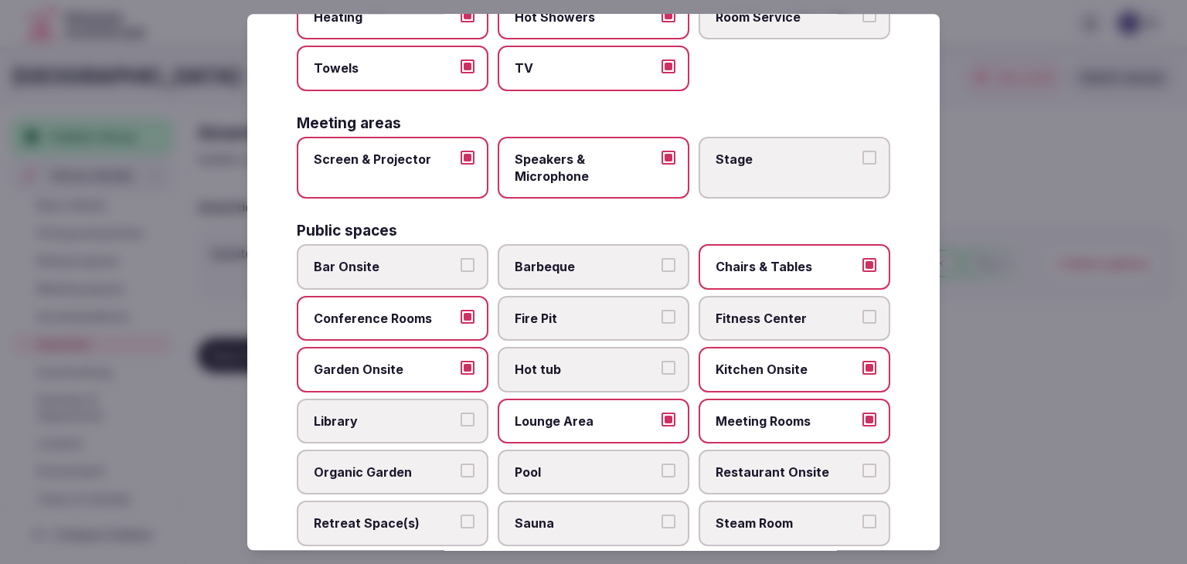
click at [785, 464] on span "Restaurant Onsite" at bounding box center [786, 472] width 142 height 17
click at [862, 464] on button "Restaurant Onsite" at bounding box center [869, 471] width 14 height 14
click at [419, 515] on span "Retreat Space(s)" at bounding box center [385, 523] width 142 height 17
click at [460, 515] on button "Retreat Space(s)" at bounding box center [467, 522] width 14 height 14
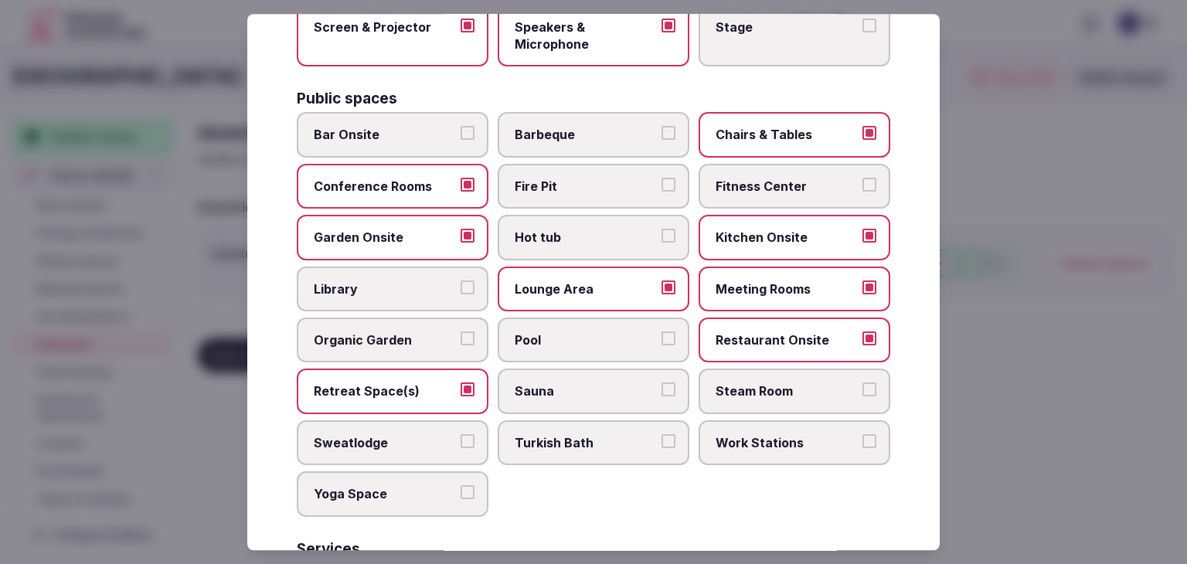
scroll to position [678, 0]
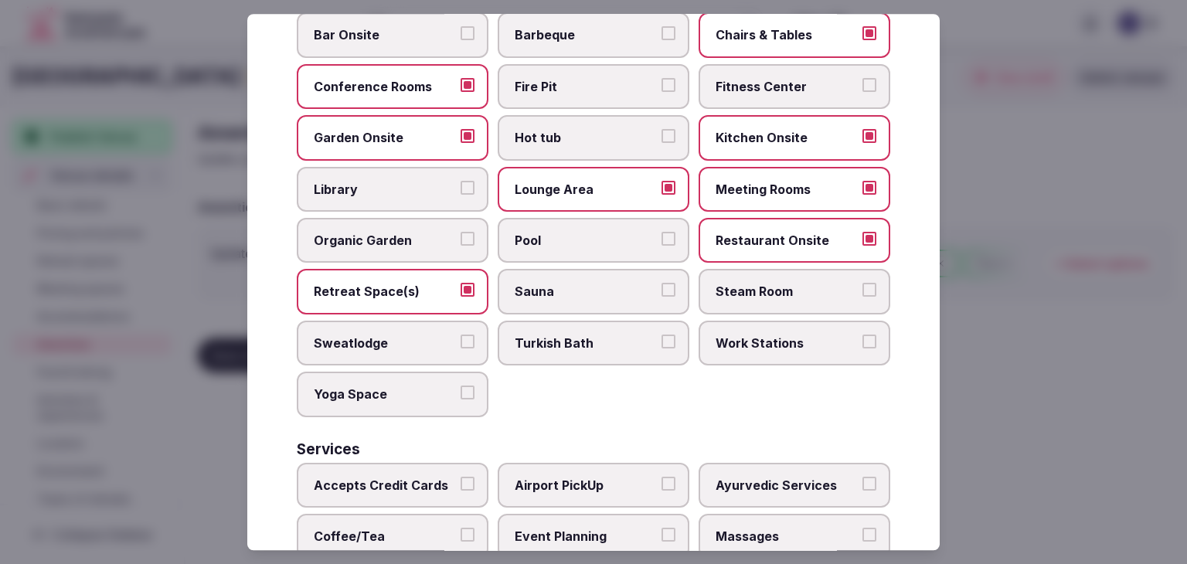
click at [404, 386] on span "Yoga Space" at bounding box center [385, 394] width 142 height 17
click at [460, 386] on button "Yoga Space" at bounding box center [467, 393] width 14 height 14
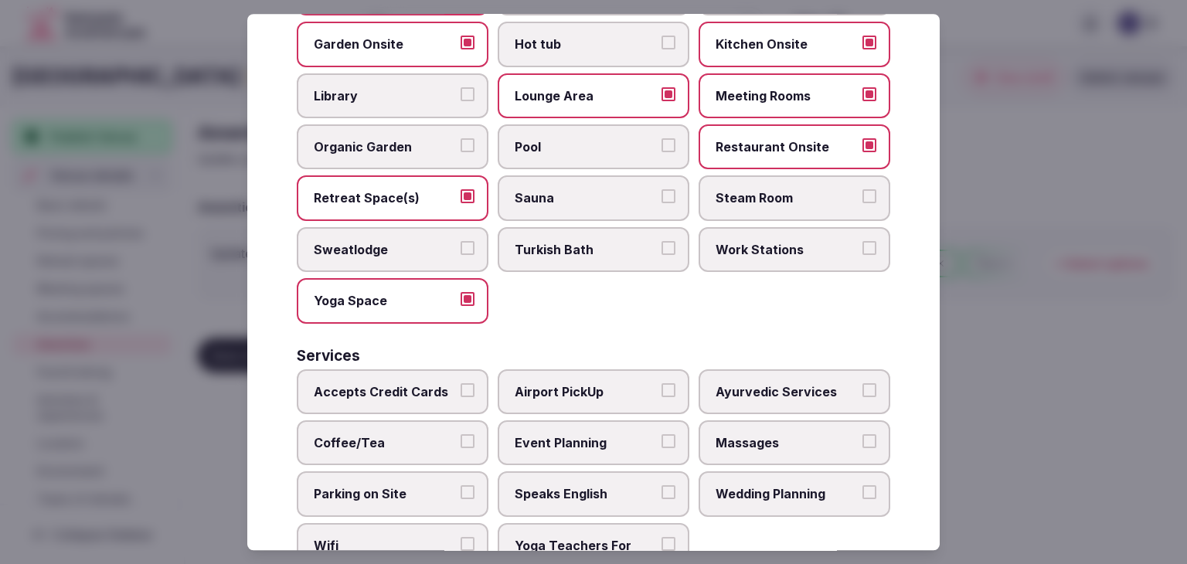
scroll to position [832, 0]
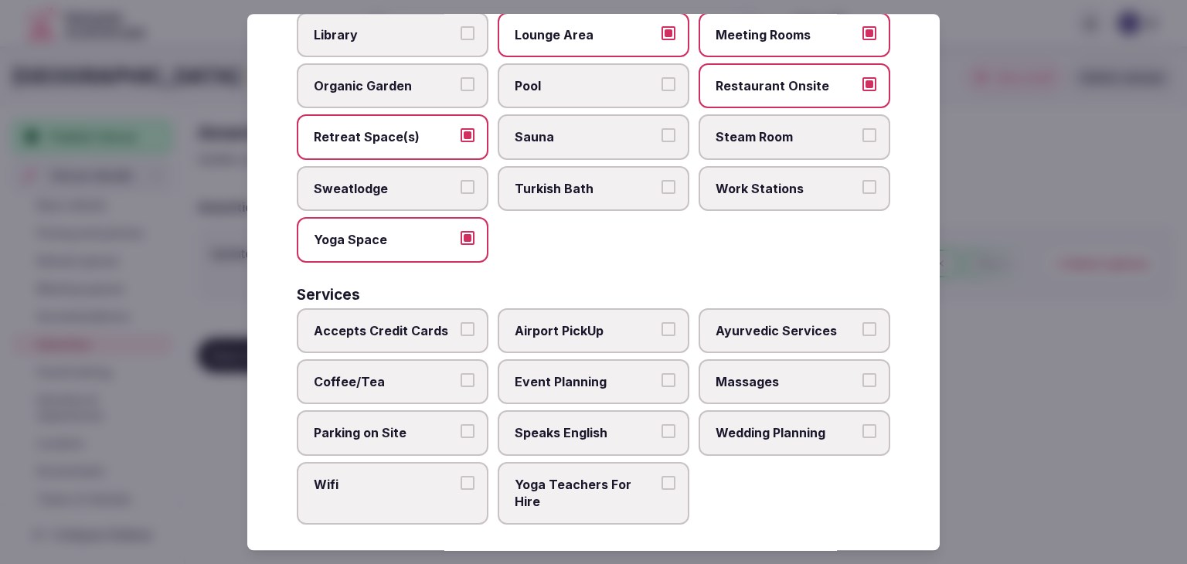
click at [396, 322] on span "Accepts Credit Cards" at bounding box center [385, 330] width 142 height 17
click at [460, 322] on button "Accepts Credit Cards" at bounding box center [467, 329] width 14 height 14
drag, startPoint x: 414, startPoint y: 372, endPoint x: 424, endPoint y: 422, distance: 50.5
click at [415, 374] on span "Coffee/Tea" at bounding box center [385, 381] width 142 height 17
click at [460, 374] on button "Coffee/Tea" at bounding box center [467, 380] width 14 height 14
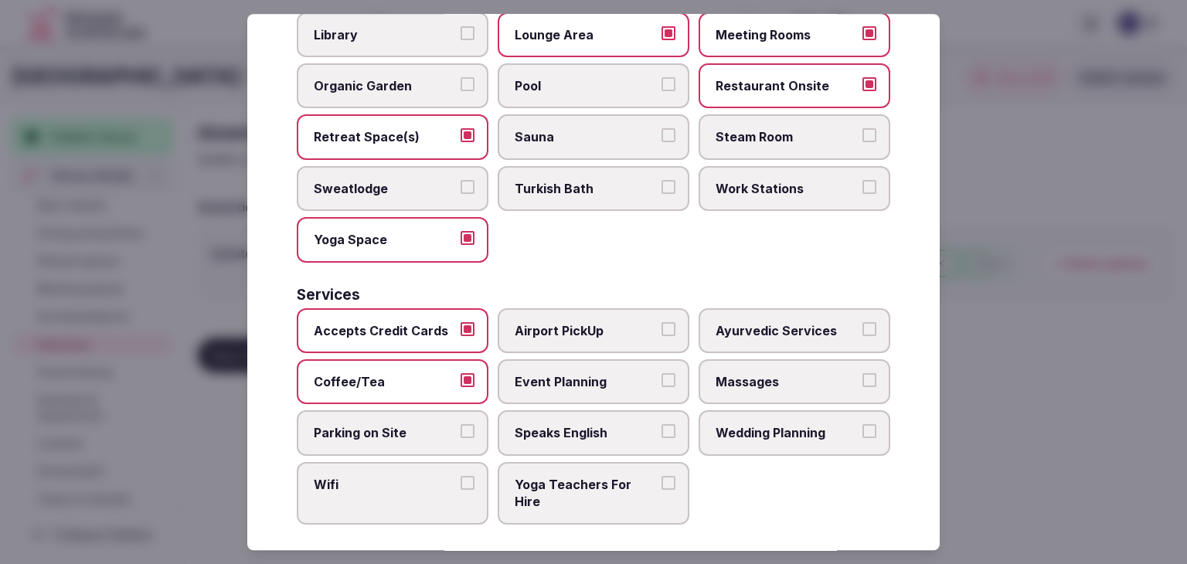
click at [424, 430] on span "Parking on Site" at bounding box center [385, 433] width 142 height 17
click at [460, 430] on button "Parking on Site" at bounding box center [467, 432] width 14 height 14
click at [427, 476] on span "Wifi" at bounding box center [385, 484] width 142 height 17
click at [460, 476] on button "Wifi" at bounding box center [467, 483] width 14 height 14
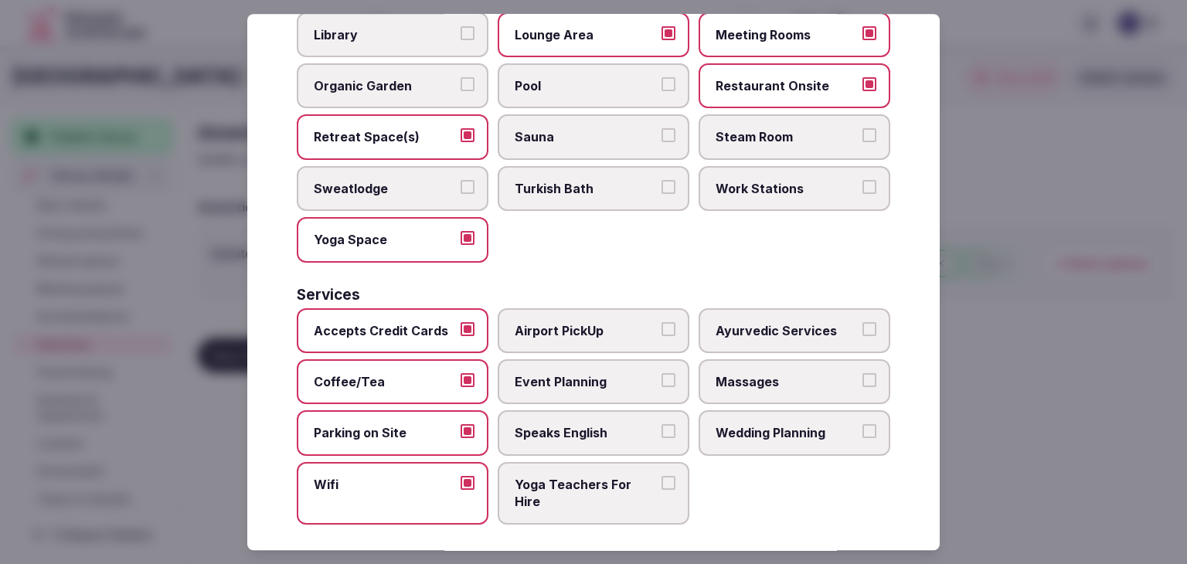
click at [539, 425] on span "Speaks English" at bounding box center [586, 433] width 142 height 17
click at [661, 425] on button "Speaks English" at bounding box center [668, 432] width 14 height 14
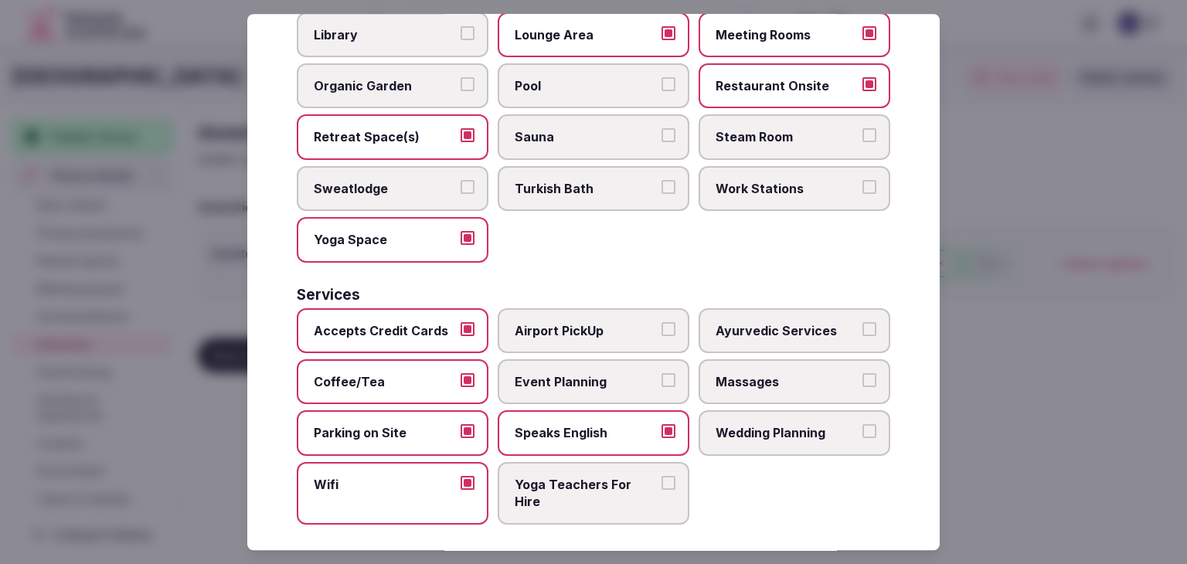
click at [569, 373] on span "Event Planning" at bounding box center [586, 381] width 142 height 17
click at [661, 373] on button "Event Planning" at bounding box center [668, 380] width 14 height 14
click at [766, 373] on span "Massages" at bounding box center [786, 381] width 142 height 17
click at [765, 425] on span "Wedding Planning" at bounding box center [786, 433] width 142 height 17
click at [862, 425] on button "Wedding Planning" at bounding box center [869, 432] width 14 height 14
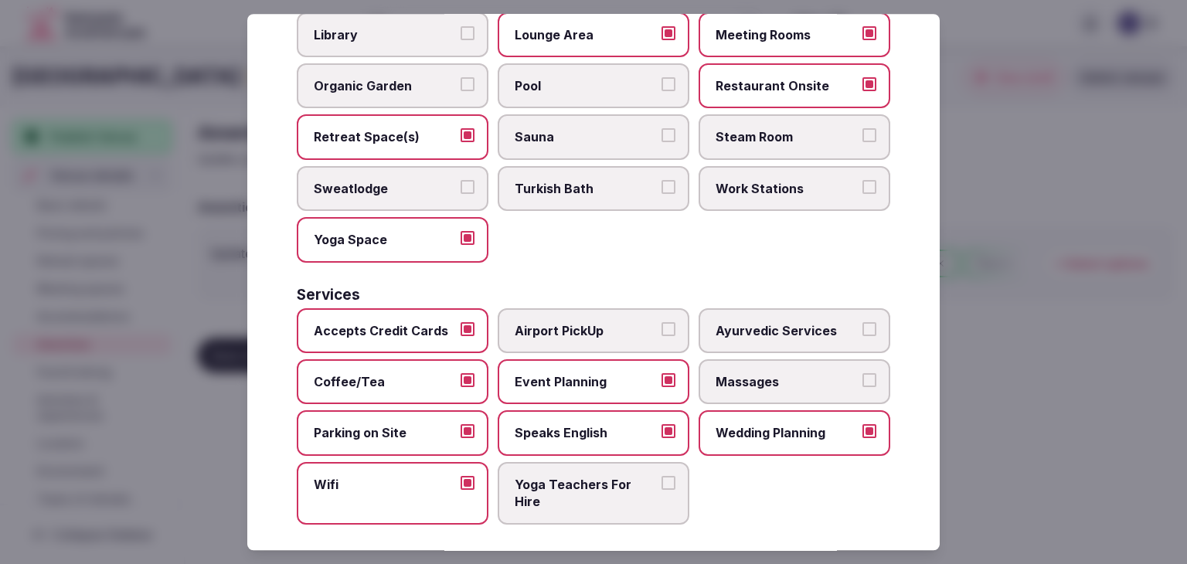
click at [739, 359] on label "Massages" at bounding box center [794, 381] width 192 height 45
click at [862, 373] on button "Massages" at bounding box center [869, 380] width 14 height 14
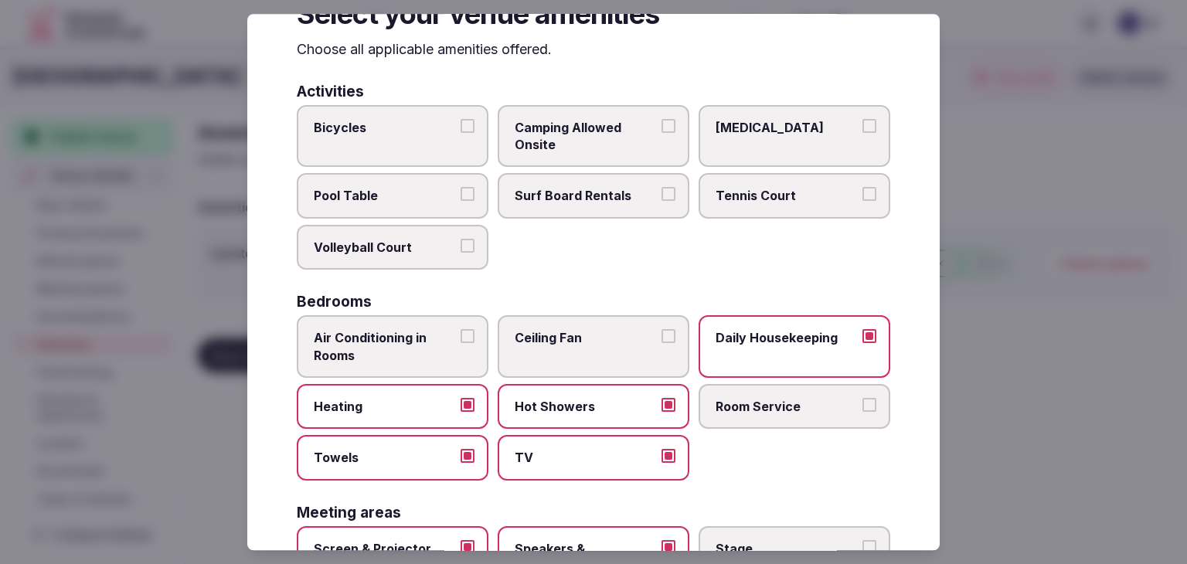
scroll to position [0, 0]
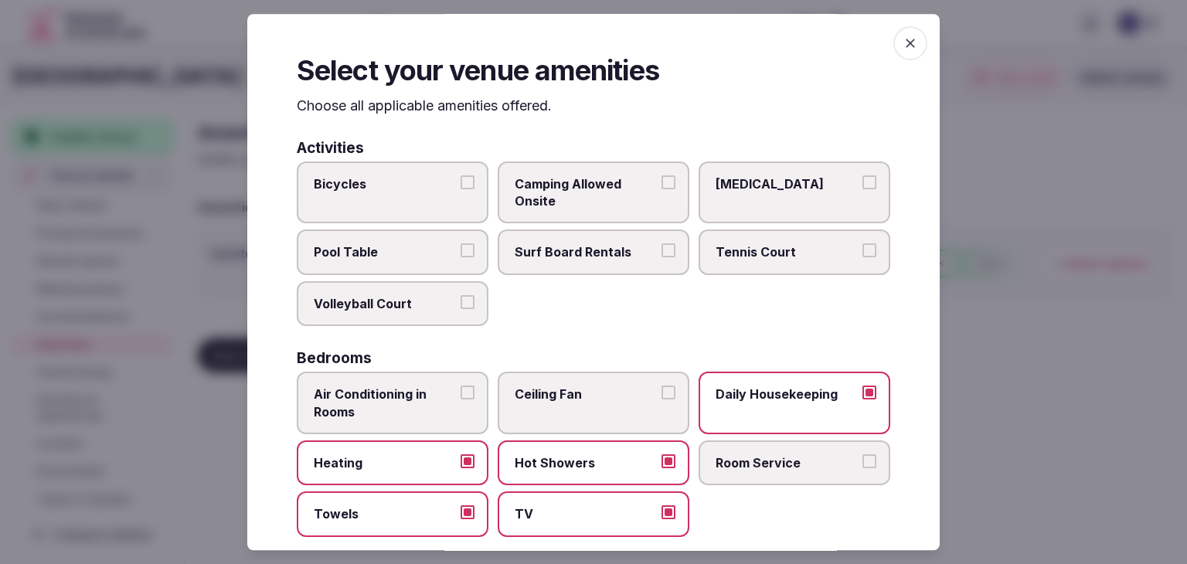
click at [905, 39] on icon "button" at bounding box center [909, 43] width 9 height 9
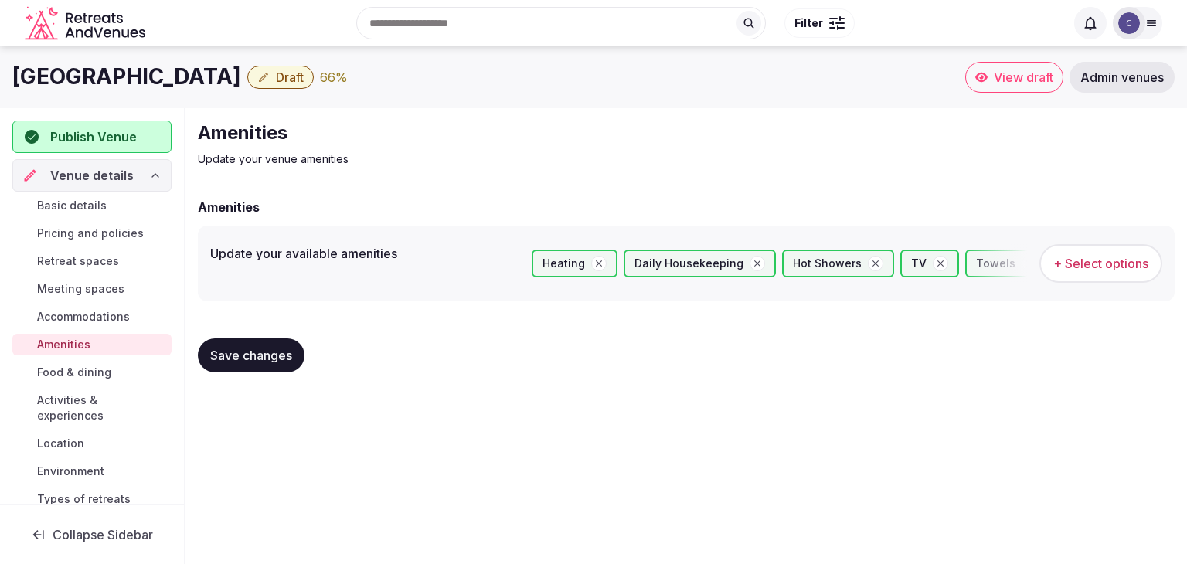
click at [277, 336] on div "Save changes" at bounding box center [686, 355] width 977 height 59
click at [295, 351] on button "Save changes" at bounding box center [251, 355] width 107 height 34
click at [95, 309] on span "Accommodations" at bounding box center [83, 316] width 93 height 15
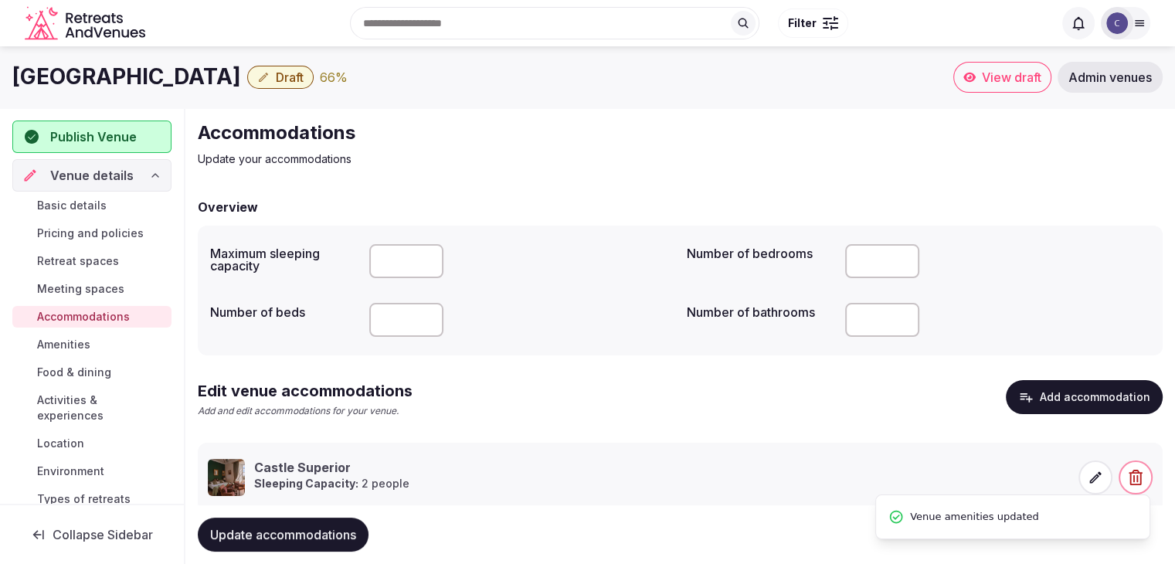
click at [1092, 480] on icon at bounding box center [1095, 477] width 15 height 15
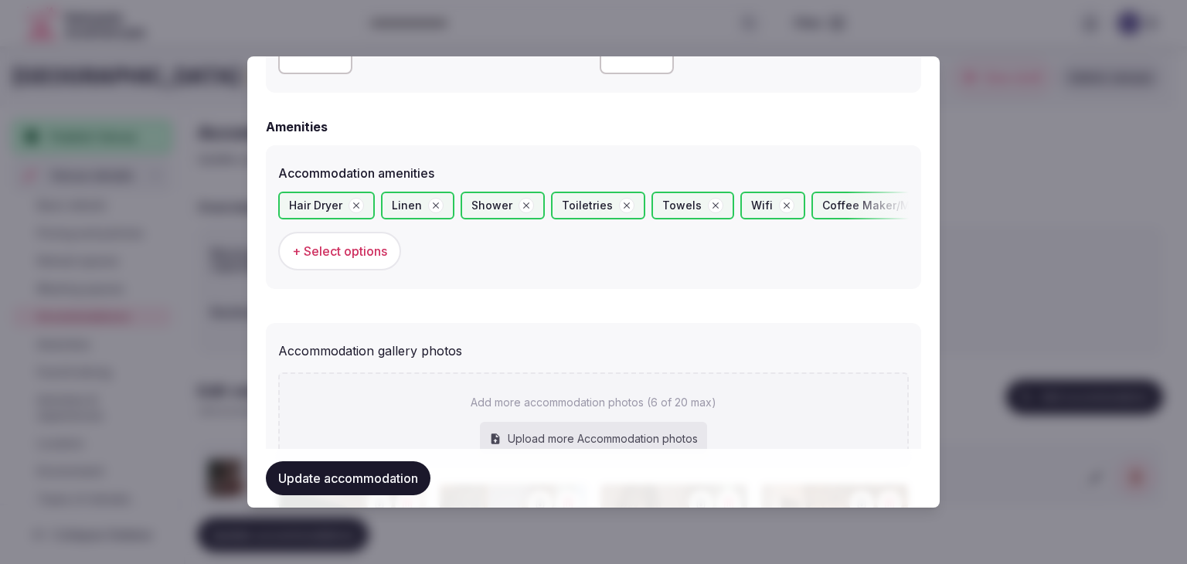
scroll to position [1273, 0]
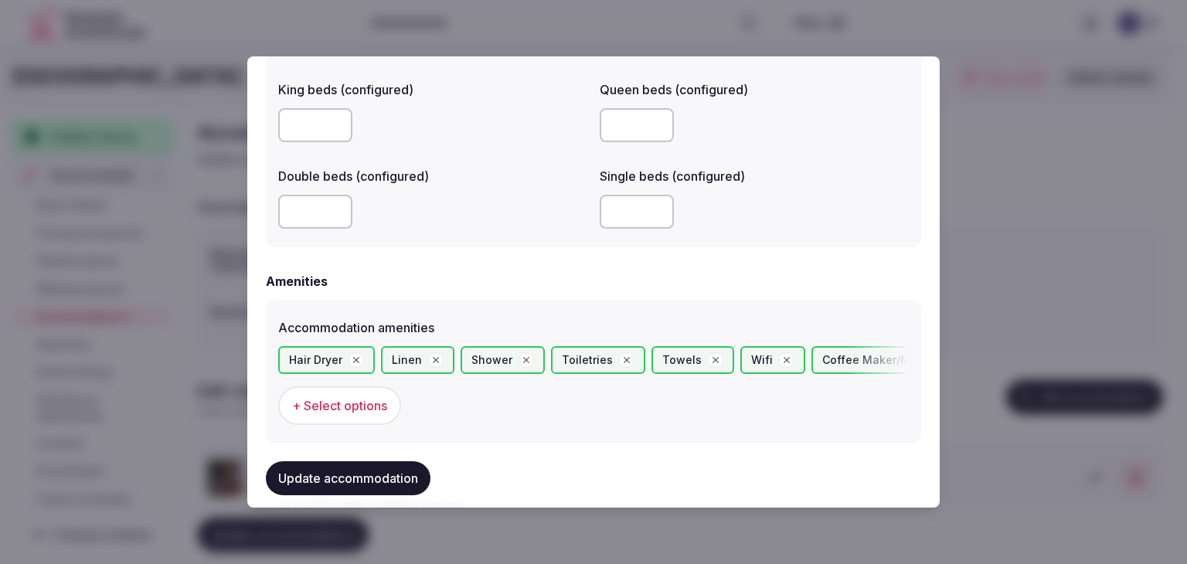
click at [348, 409] on span "+ Select options" at bounding box center [339, 405] width 95 height 17
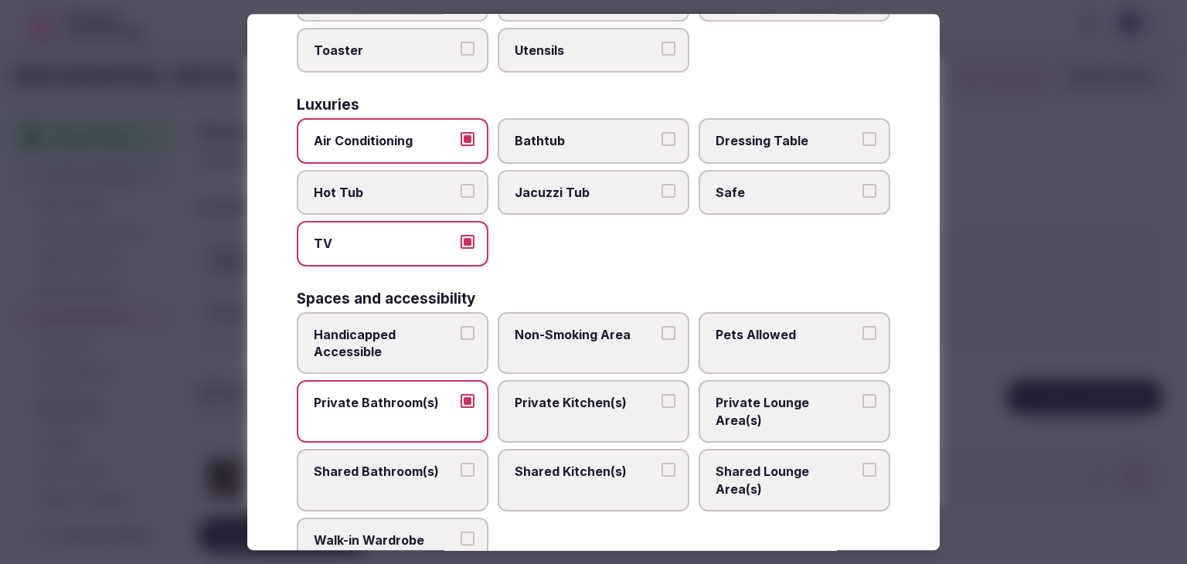
scroll to position [618, 0]
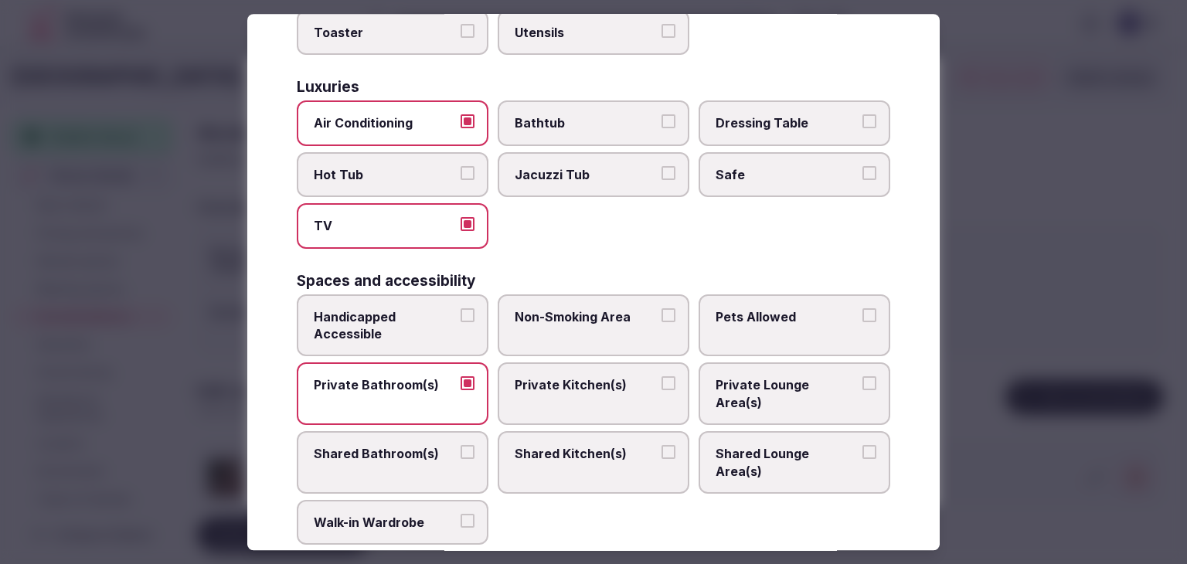
click at [358, 80] on h3 "Luxuries" at bounding box center [328, 87] width 63 height 15
click at [365, 101] on label "Air Conditioning" at bounding box center [393, 123] width 192 height 45
click at [460, 115] on button "Air Conditioning" at bounding box center [467, 122] width 14 height 14
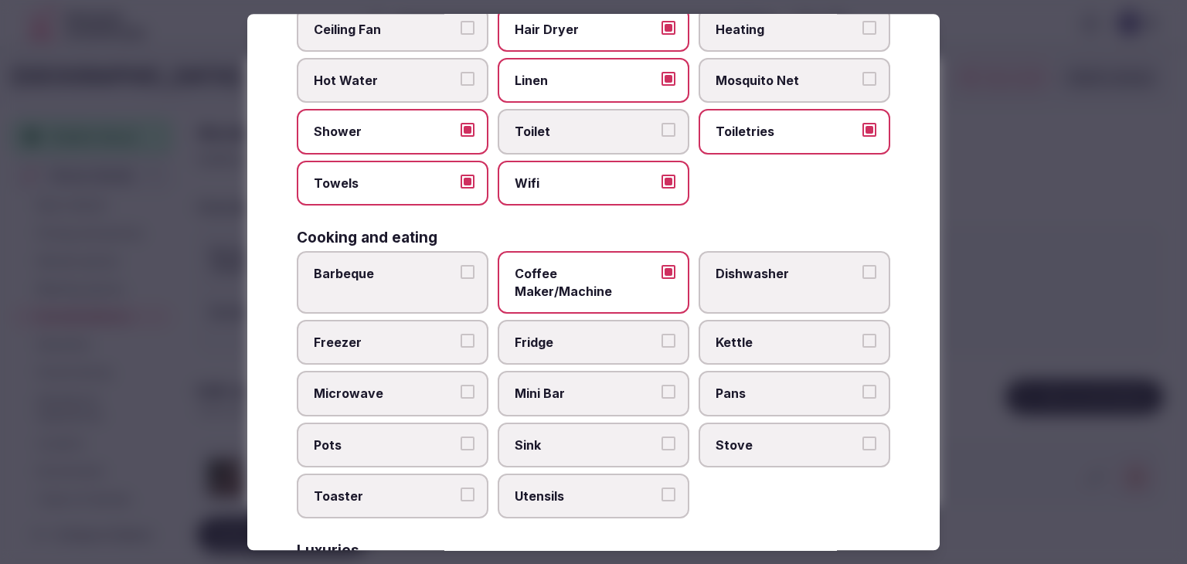
scroll to position [0, 0]
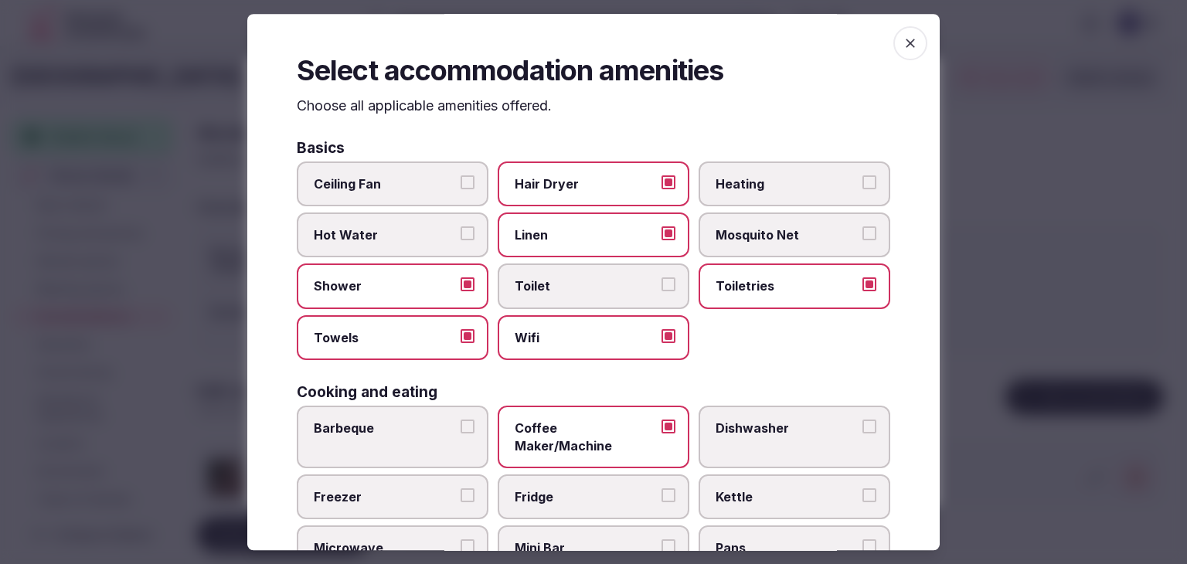
click at [905, 41] on icon "button" at bounding box center [909, 43] width 9 height 9
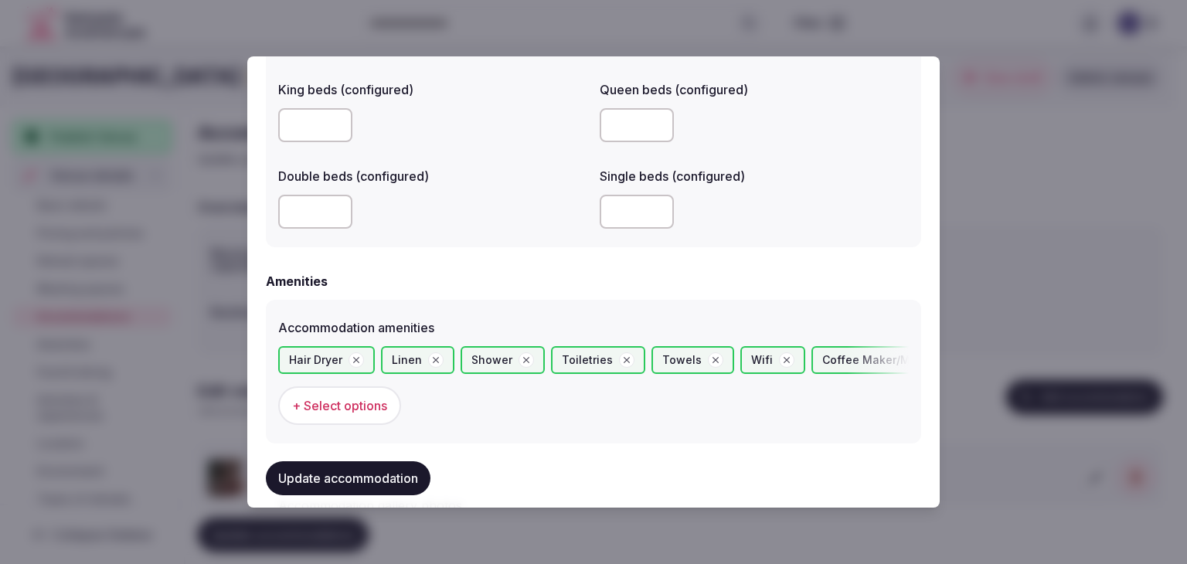
click at [408, 486] on button "Update accommodation" at bounding box center [348, 478] width 165 height 34
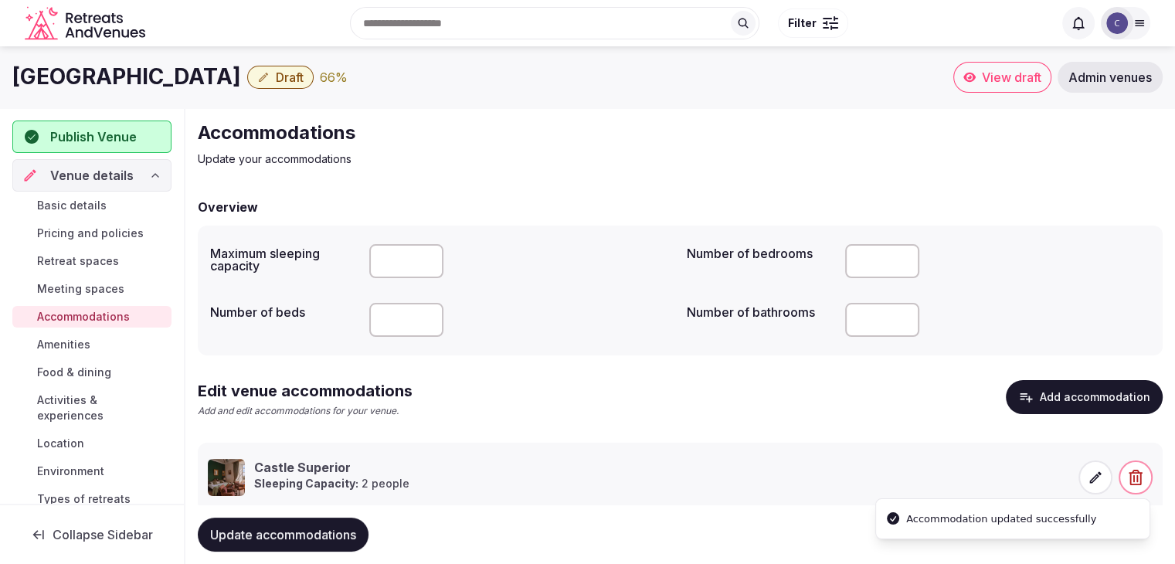
click at [355, 532] on span "Update accommodations" at bounding box center [283, 534] width 146 height 15
click at [98, 375] on span "Food & dining" at bounding box center [74, 372] width 74 height 15
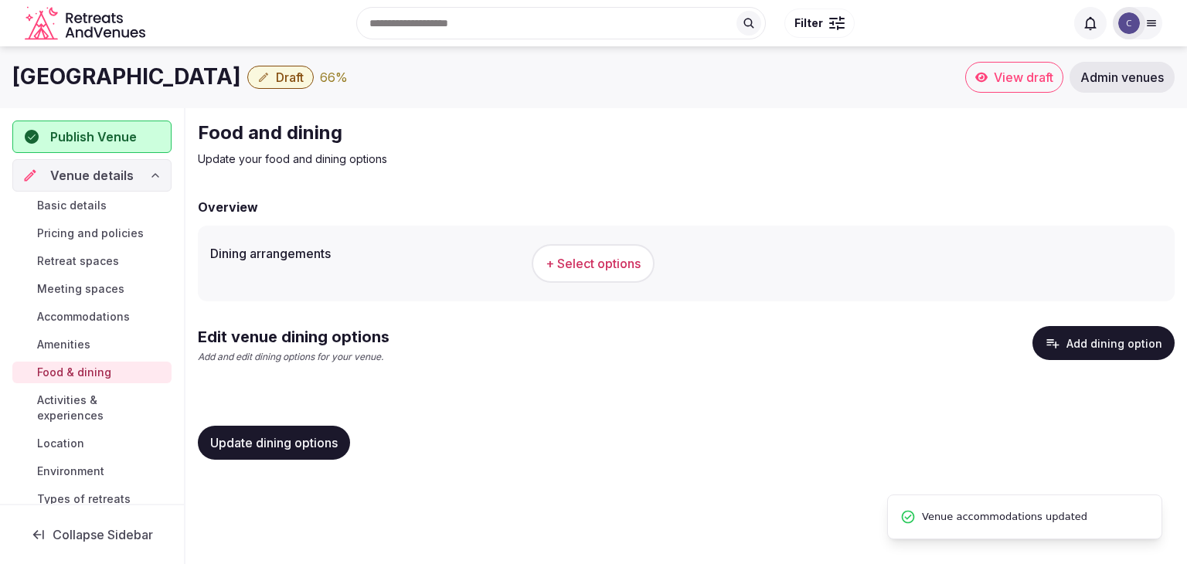
click at [610, 251] on button "+ Select options" at bounding box center [593, 263] width 123 height 39
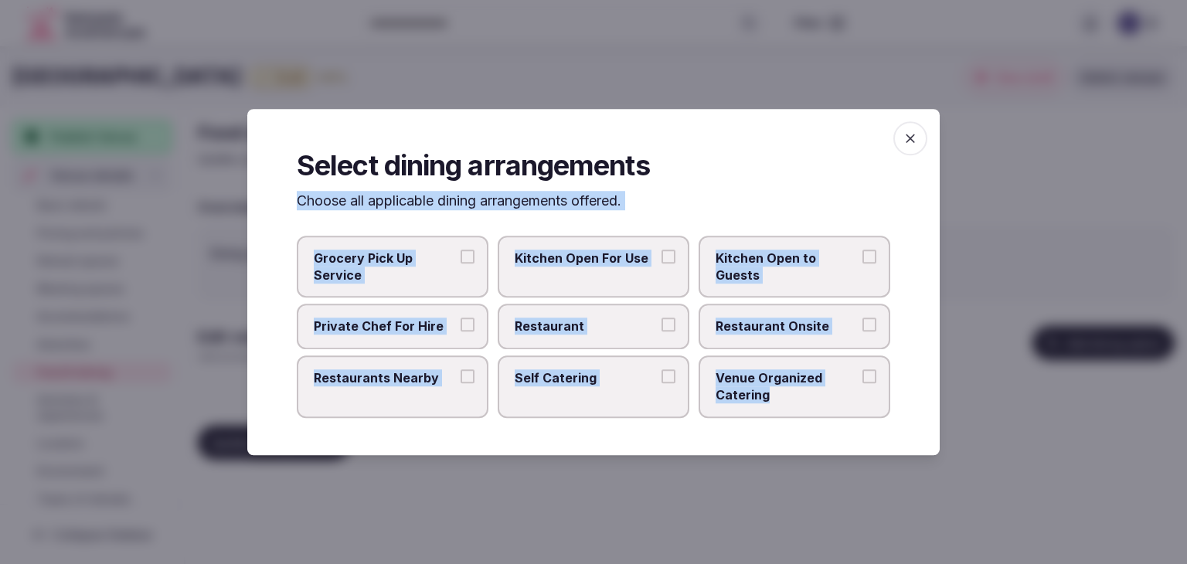
drag, startPoint x: 295, startPoint y: 199, endPoint x: 820, endPoint y: 389, distance: 558.7
click at [820, 389] on div "Select dining arrangements Choose all applicable dining arrangements offered. G…" at bounding box center [593, 282] width 692 height 346
copy div "Choose all applicable dining arrangements offered. Grocery Pick Up Service Kitc…"
click at [788, 321] on span "Restaurant Onsite" at bounding box center [786, 326] width 142 height 17
click at [862, 321] on button "Restaurant Onsite" at bounding box center [869, 325] width 14 height 14
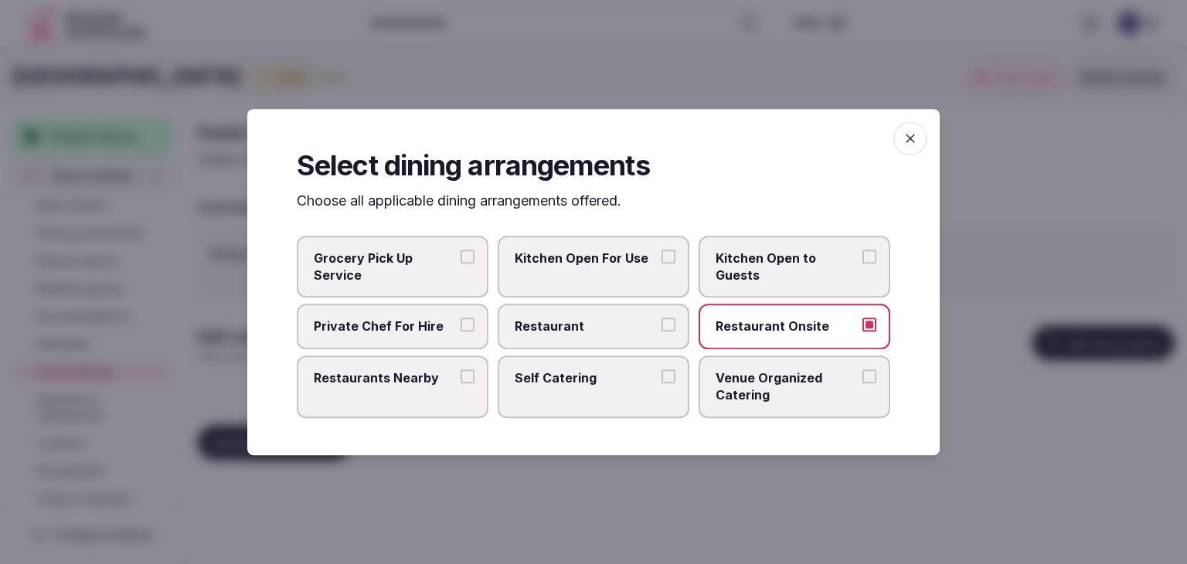
click at [776, 392] on span "Venue Organized Catering" at bounding box center [786, 386] width 142 height 35
click at [862, 383] on button "Venue Organized Catering" at bounding box center [869, 376] width 14 height 14
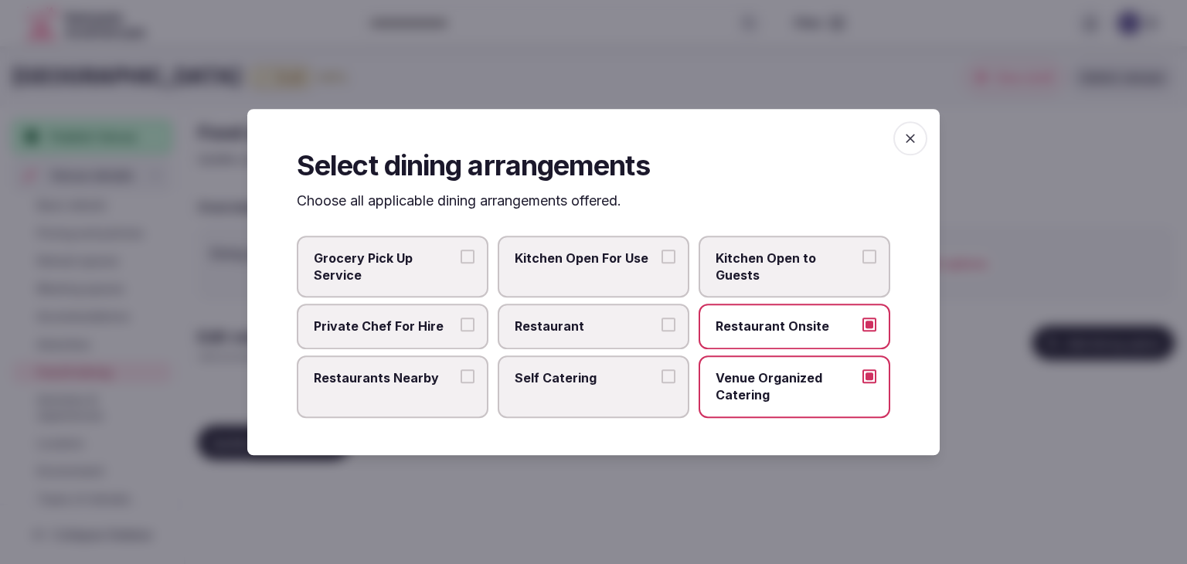
click at [912, 149] on span "button" at bounding box center [910, 138] width 34 height 34
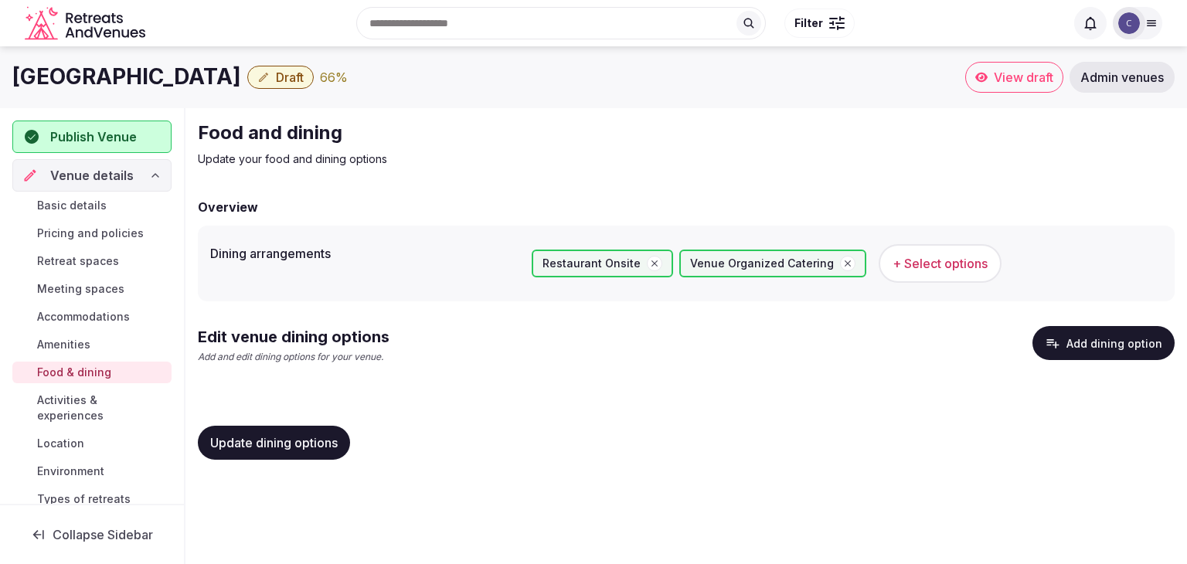
click at [1102, 345] on button "Add dining option" at bounding box center [1103, 343] width 142 height 34
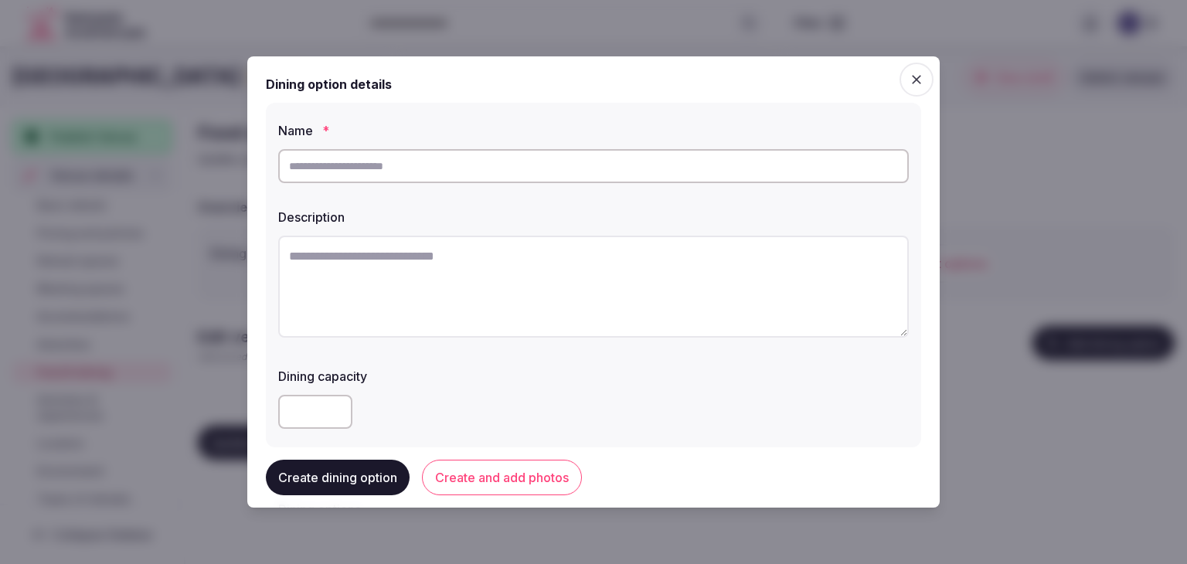
click at [448, 174] on input "text" at bounding box center [593, 166] width 630 height 34
paste input "**********"
click at [303, 165] on input "**********" at bounding box center [593, 166] width 630 height 34
type input "**********"
click at [457, 313] on textarea at bounding box center [593, 287] width 630 height 102
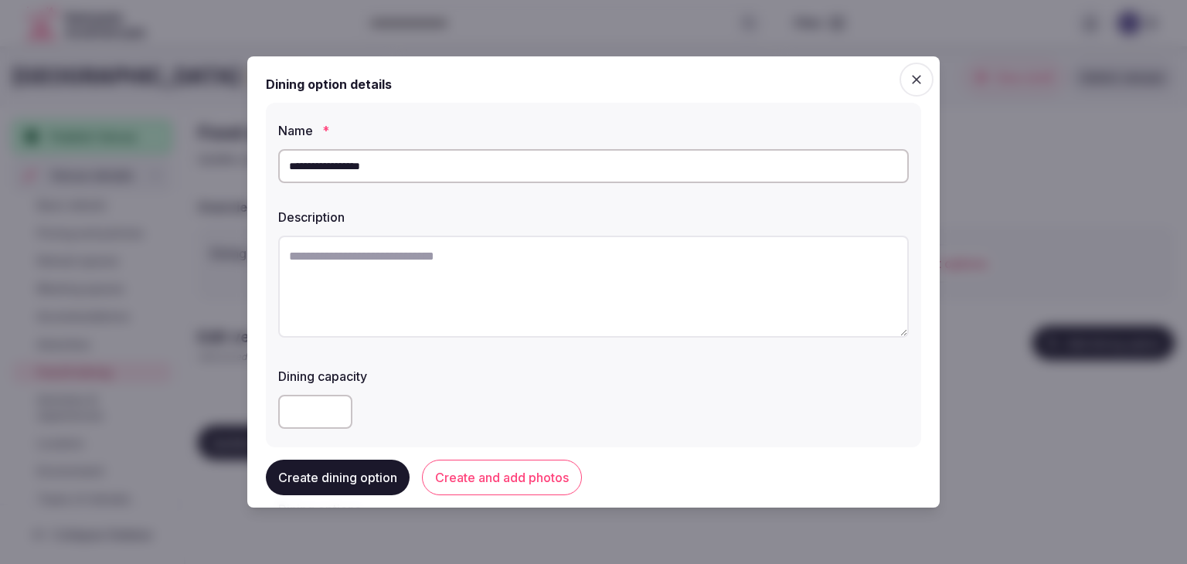
paste textarea "**********"
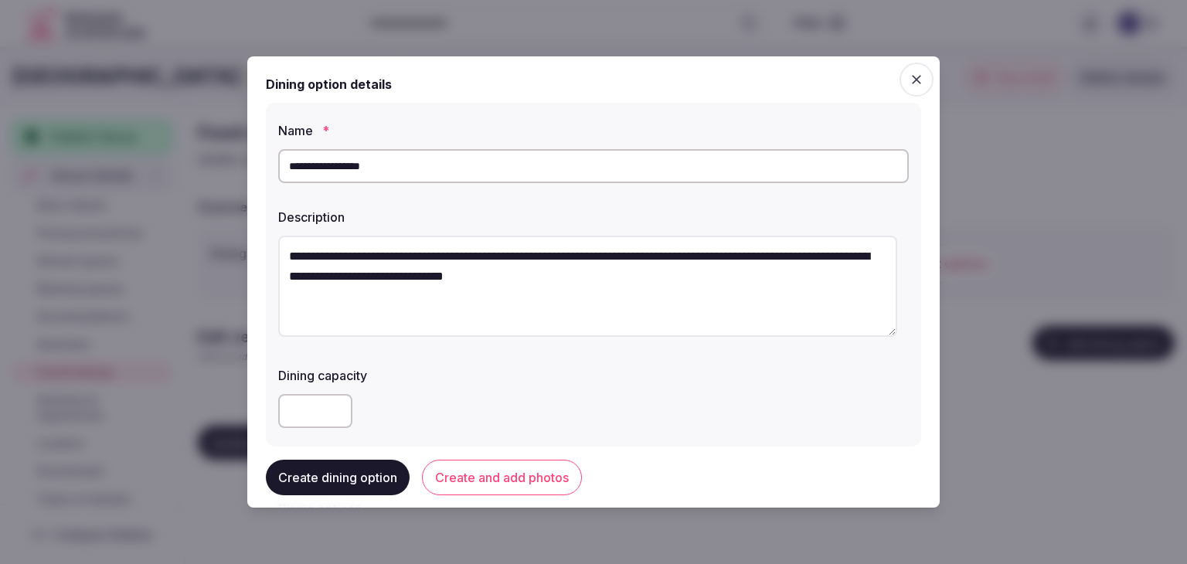
type textarea "**********"
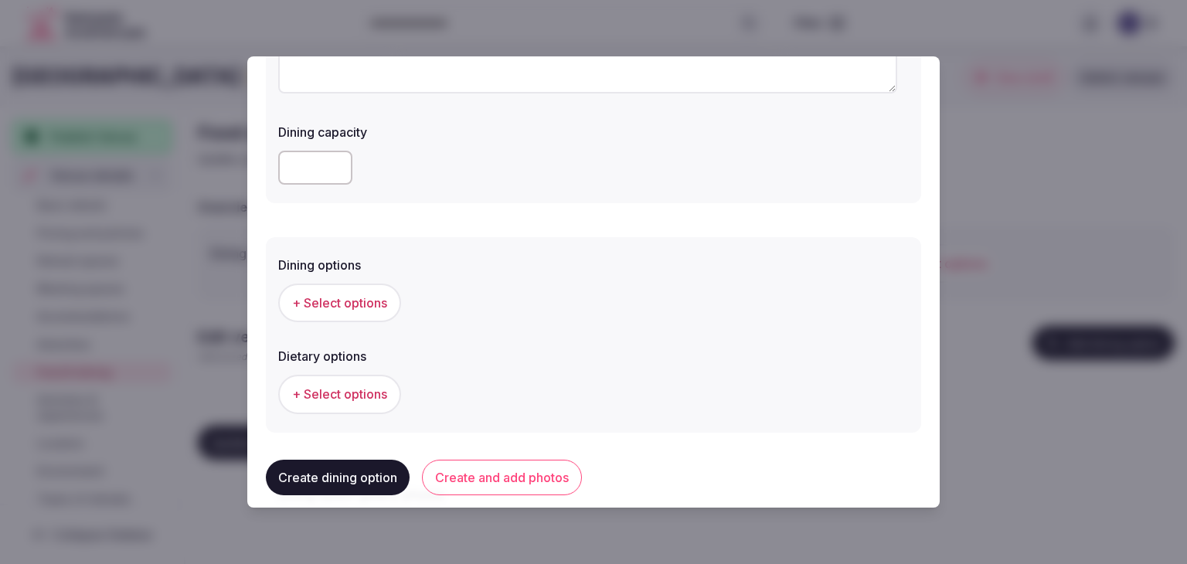
scroll to position [309, 0]
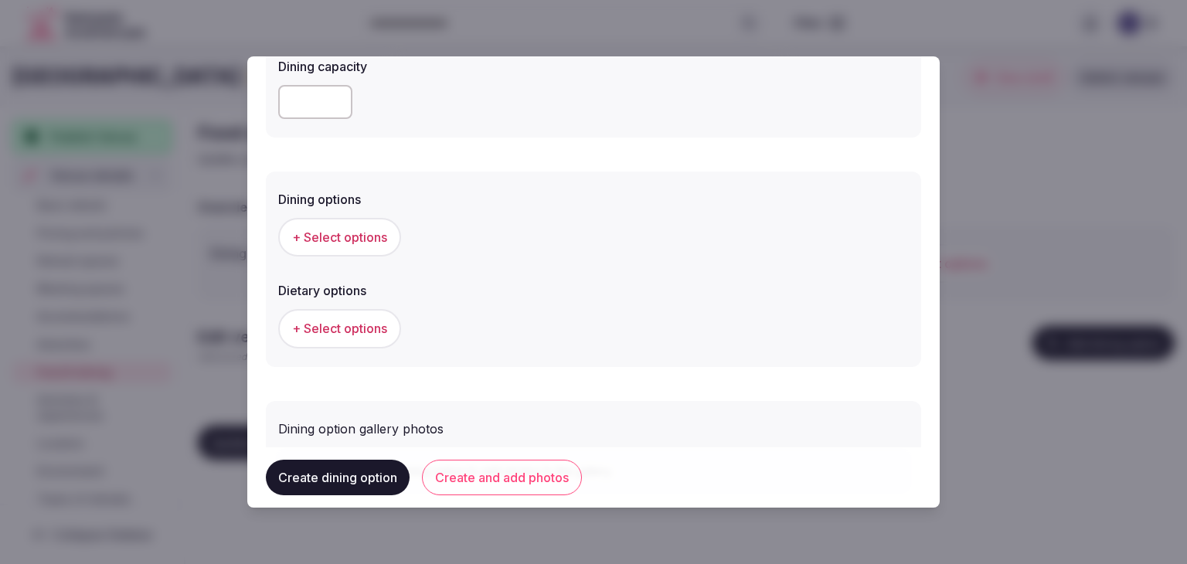
click at [365, 234] on span "+ Select options" at bounding box center [339, 237] width 95 height 17
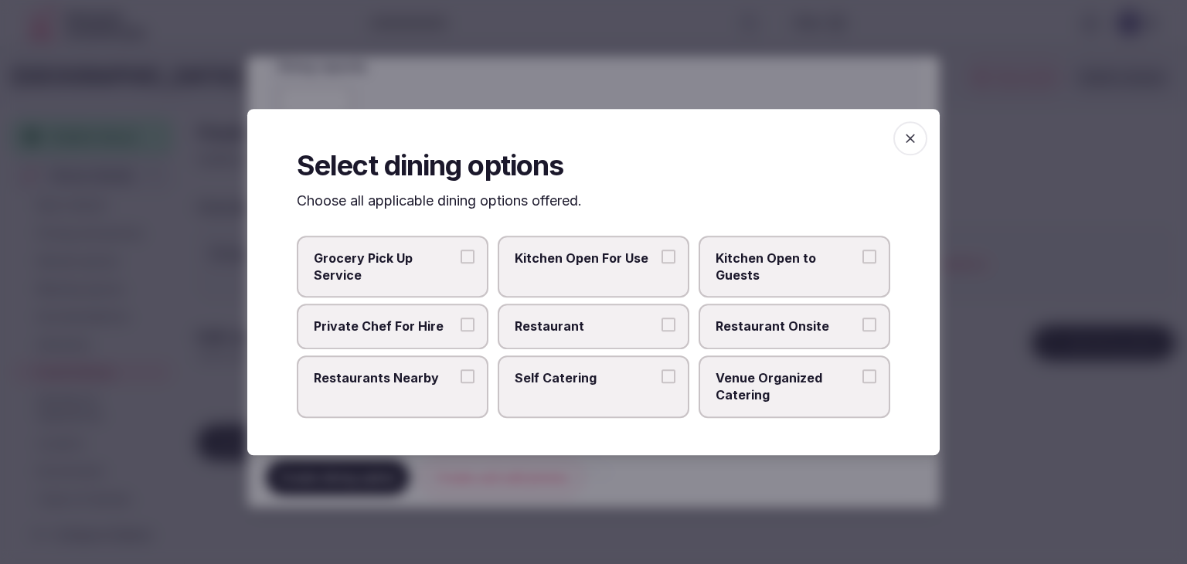
click at [787, 314] on label "Restaurant Onsite" at bounding box center [794, 326] width 192 height 45
click at [862, 318] on button "Restaurant Onsite" at bounding box center [869, 325] width 14 height 14
click at [912, 140] on icon "button" at bounding box center [909, 138] width 15 height 15
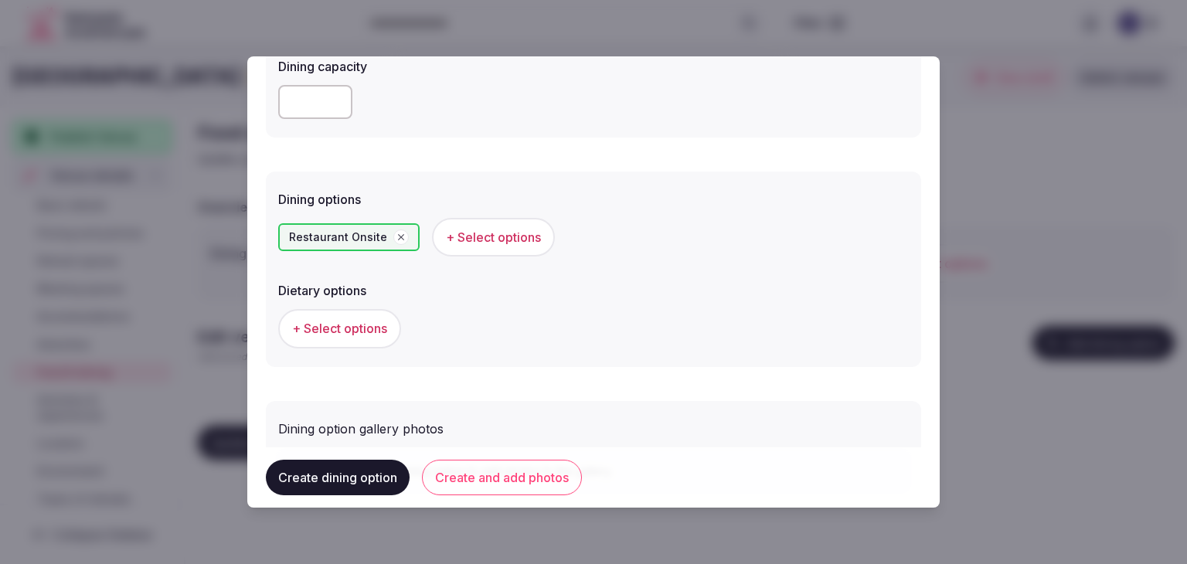
scroll to position [402, 0]
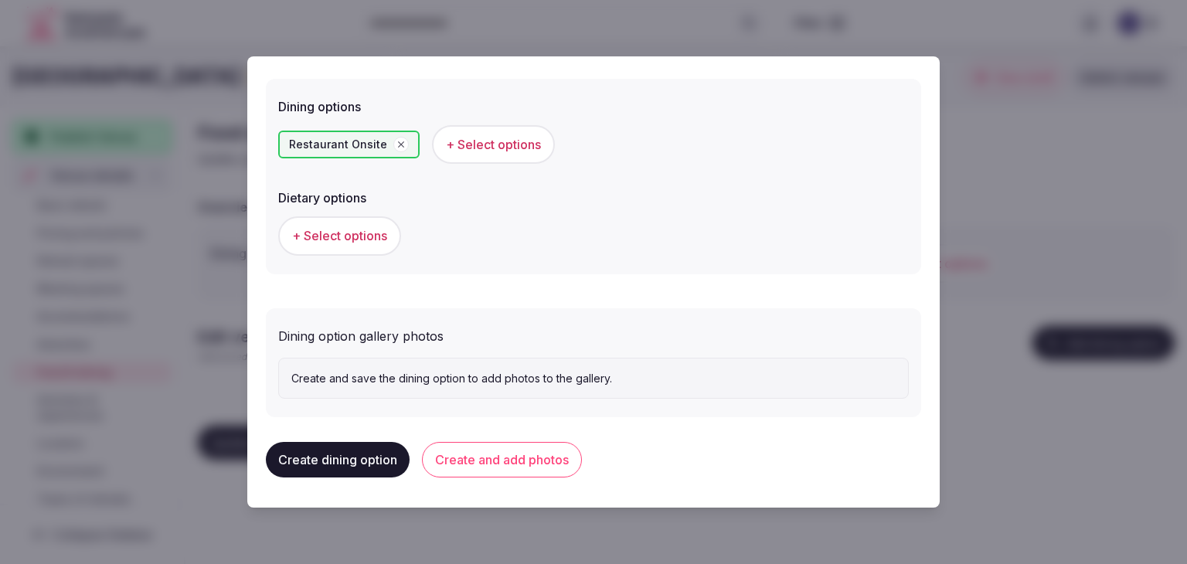
click at [536, 456] on button "Create and add photos" at bounding box center [502, 460] width 160 height 36
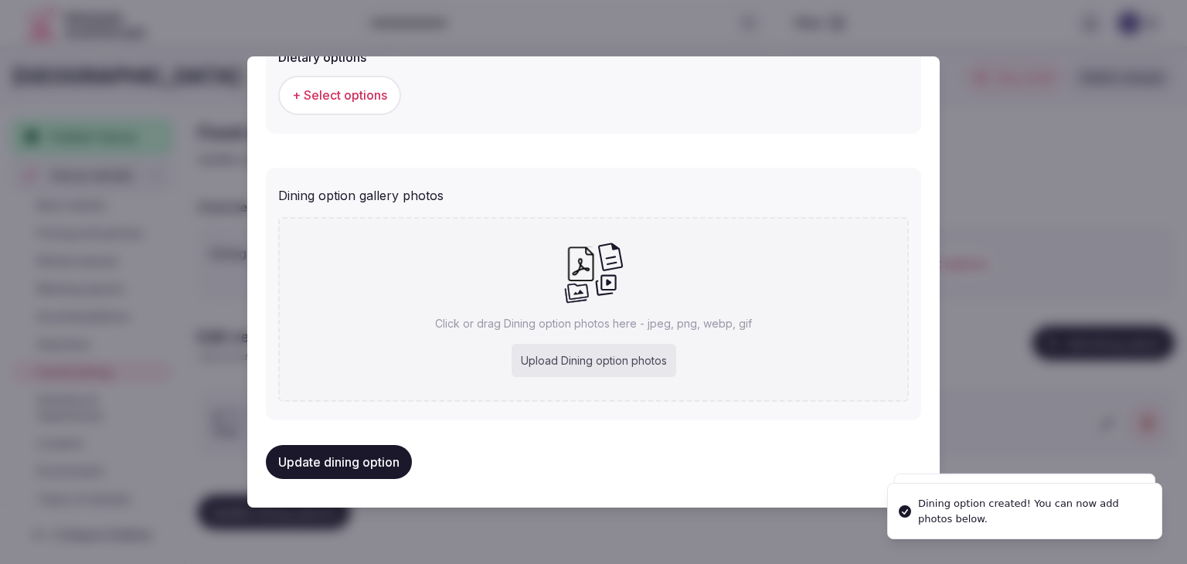
scroll to position [544, 0]
click at [575, 365] on div "Upload Dining option photos" at bounding box center [593, 359] width 165 height 34
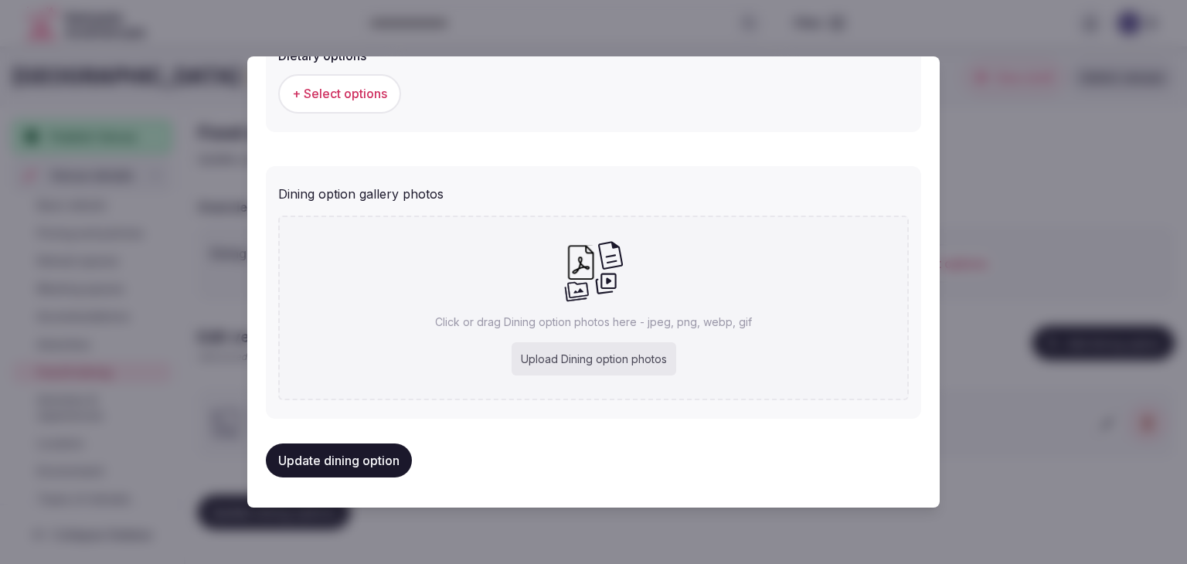
type input "**********"
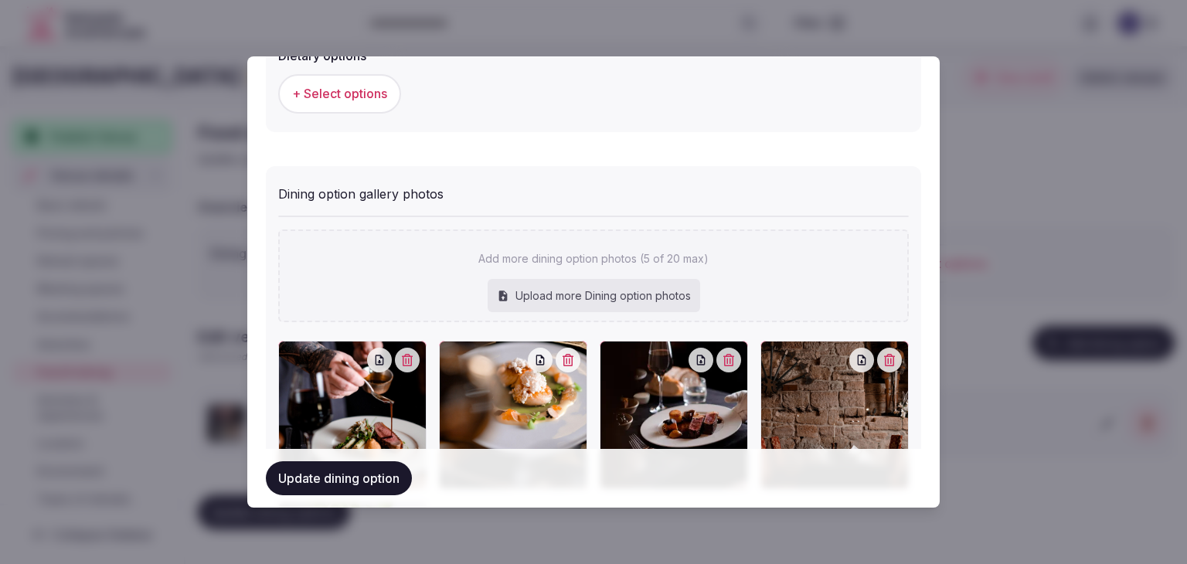
click at [377, 491] on button "Update dining option" at bounding box center [339, 478] width 146 height 34
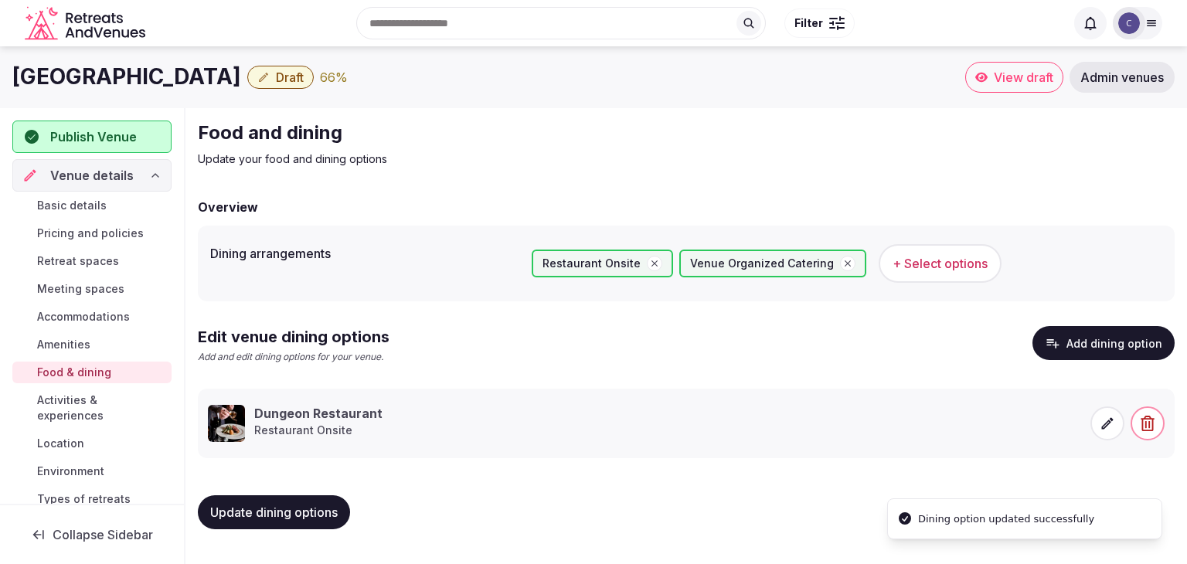
click at [283, 501] on button "Update dining options" at bounding box center [274, 512] width 152 height 34
click at [82, 406] on span "Activities & experiences" at bounding box center [101, 407] width 128 height 31
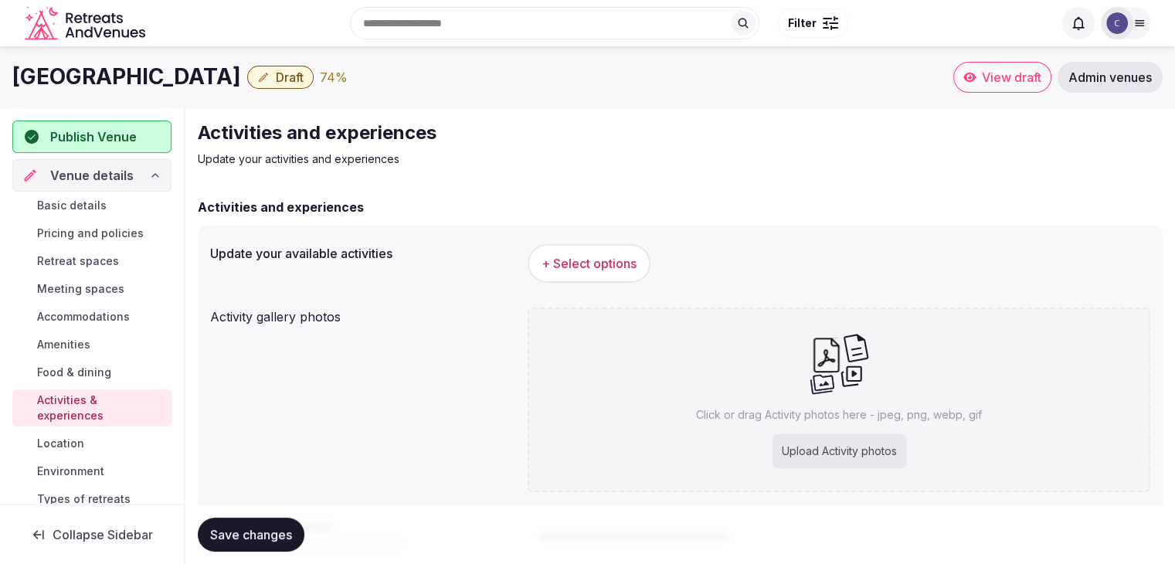
click at [831, 459] on div "Upload Activity photos" at bounding box center [840, 451] width 134 height 34
type input "**********"
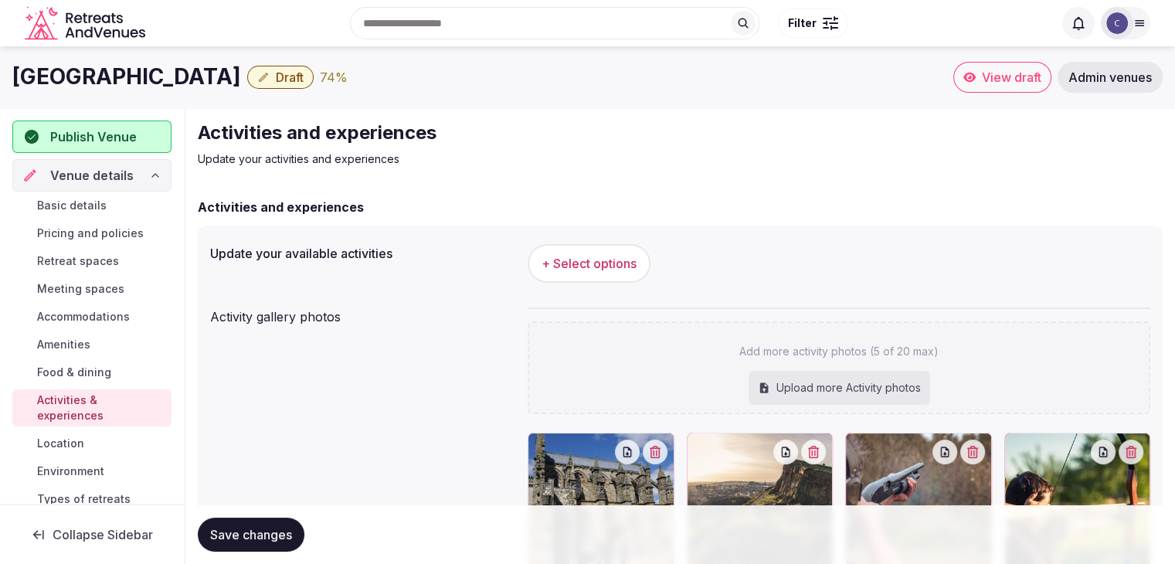
click at [275, 540] on span "Save changes" at bounding box center [251, 534] width 82 height 15
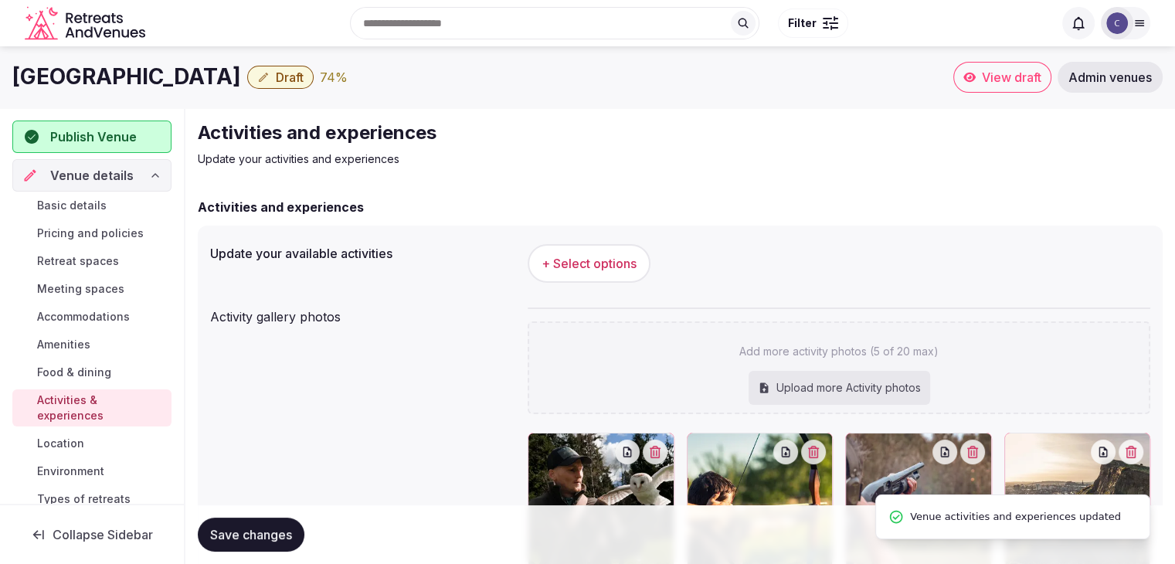
click at [616, 273] on button "+ Select options" at bounding box center [589, 263] width 123 height 39
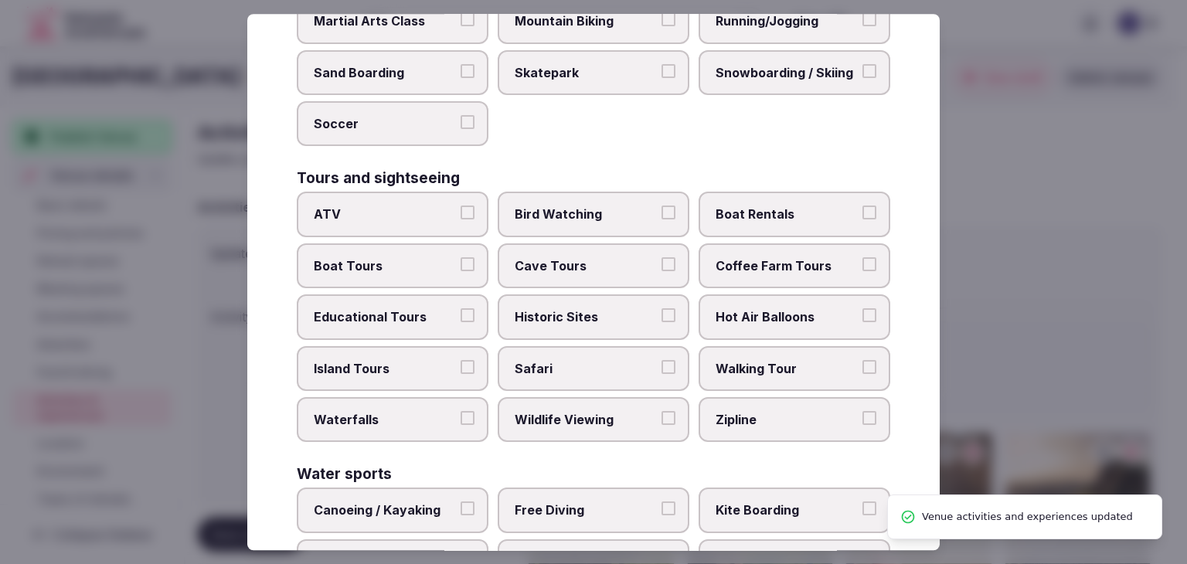
scroll to position [1193, 0]
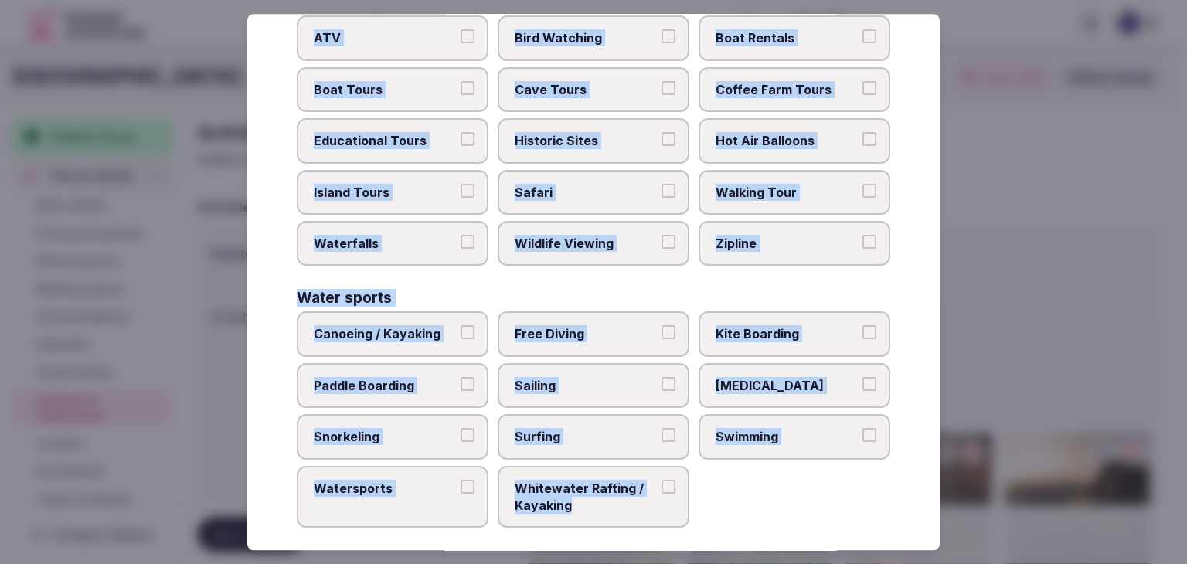
drag, startPoint x: 273, startPoint y: 108, endPoint x: 665, endPoint y: 508, distance: 560.0
click at [665, 508] on div "Select your activities Choose all applicable activities offered. Culture Dancin…" at bounding box center [593, 282] width 692 height 536
copy div "Choose all applicable activities offered. Culture Dancing Food and Culinary Cla…"
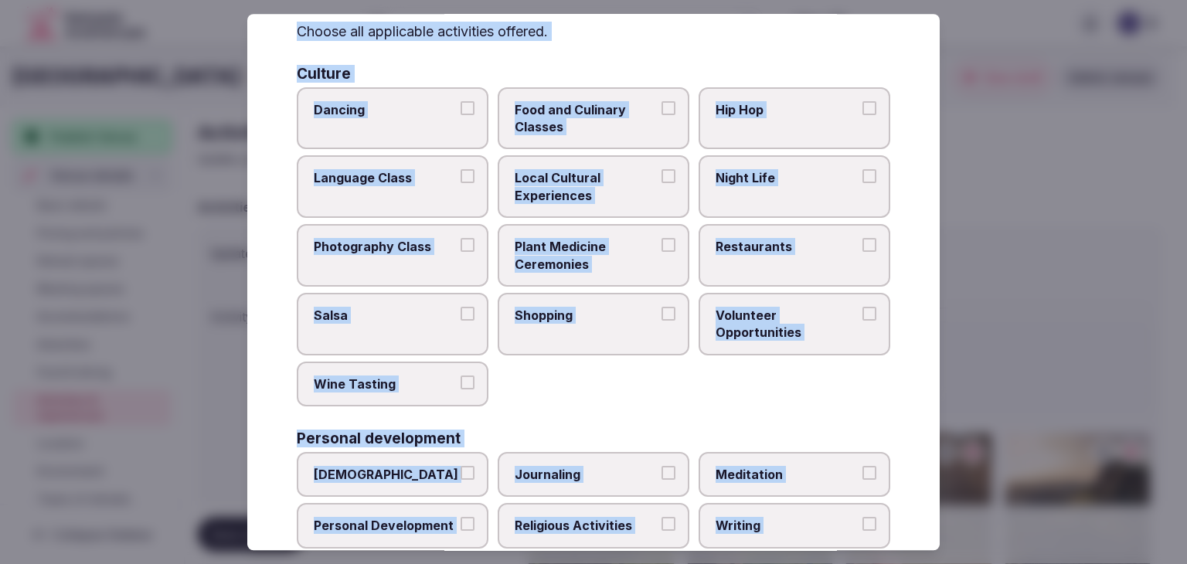
scroll to position [0, 0]
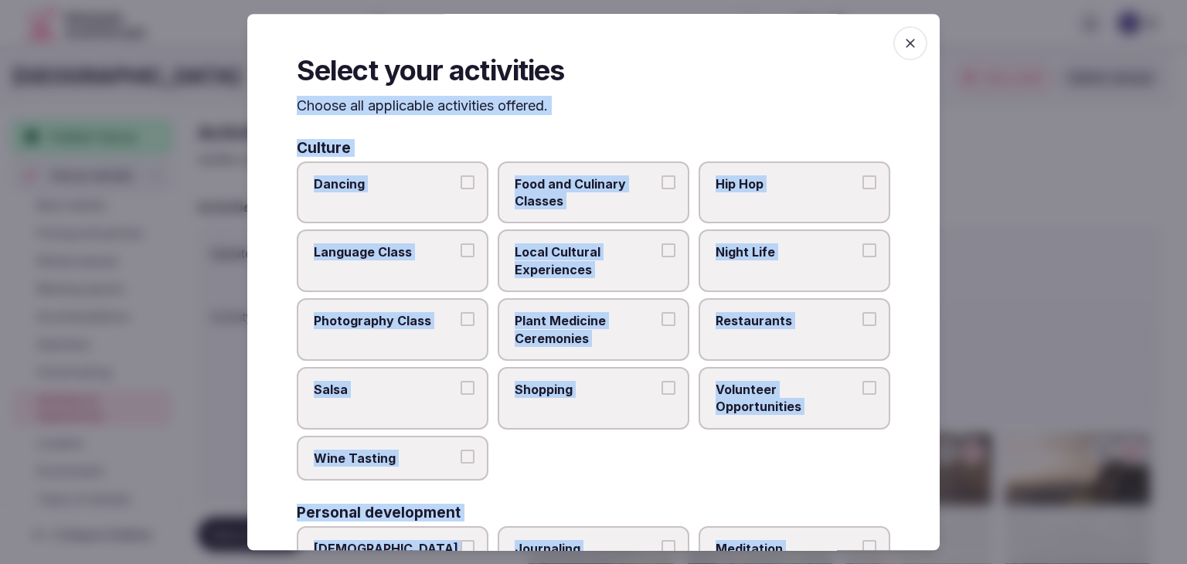
click at [626, 253] on span "Local Cultural Experiences" at bounding box center [586, 261] width 142 height 35
click at [661, 253] on button "Local Cultural Experiences" at bounding box center [668, 251] width 14 height 14
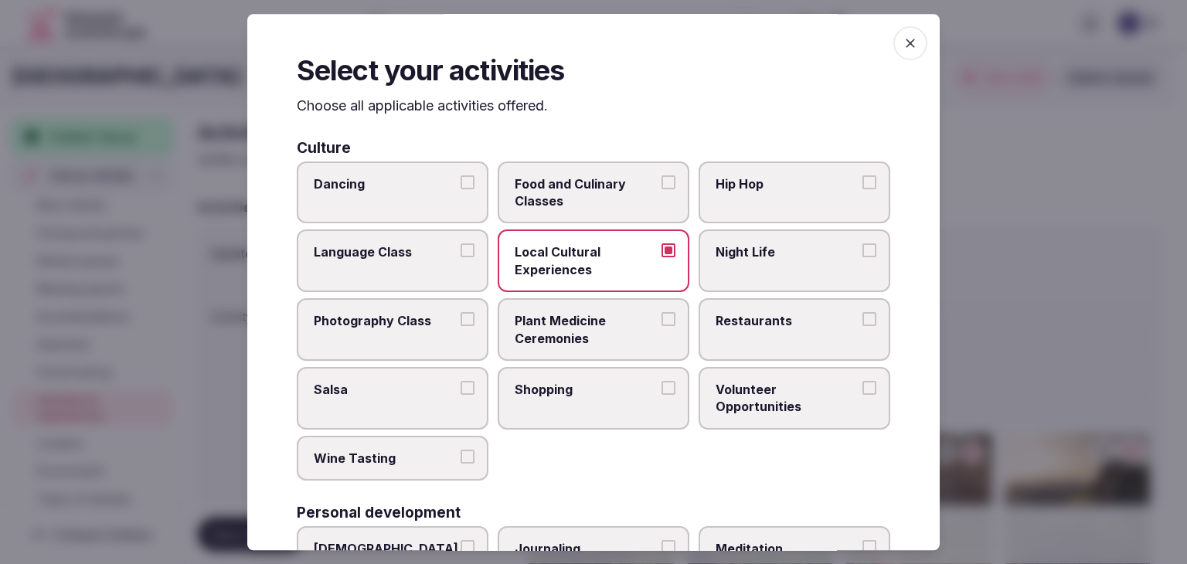
click at [742, 301] on label "Restaurants" at bounding box center [794, 329] width 192 height 63
click at [862, 312] on button "Restaurants" at bounding box center [869, 319] width 14 height 14
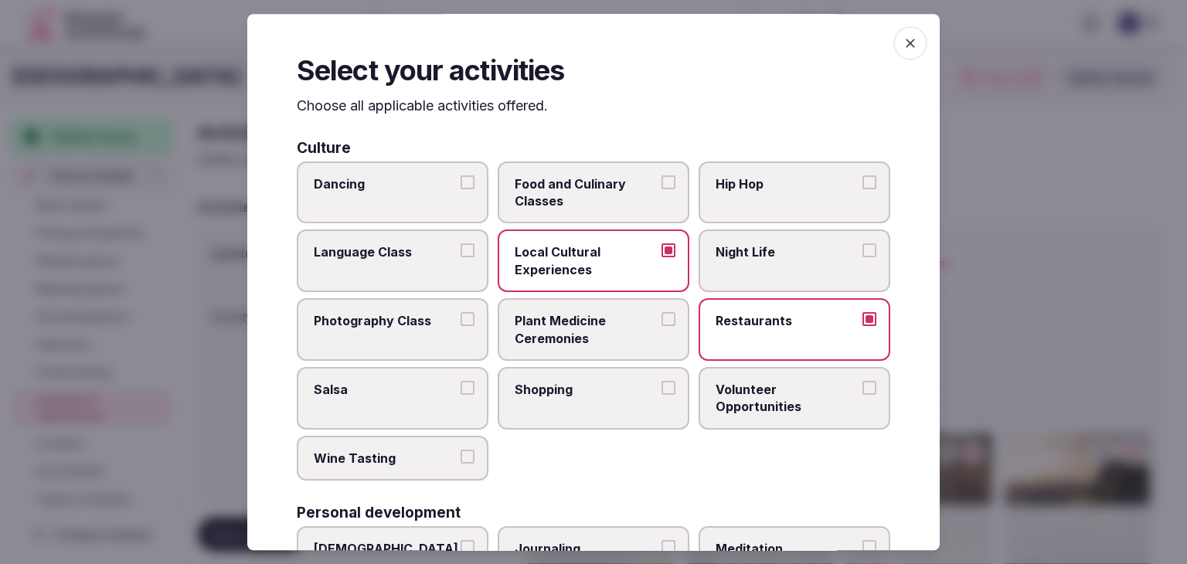
click at [603, 398] on label "Shopping" at bounding box center [594, 398] width 192 height 63
click at [661, 395] on button "Shopping" at bounding box center [668, 388] width 14 height 14
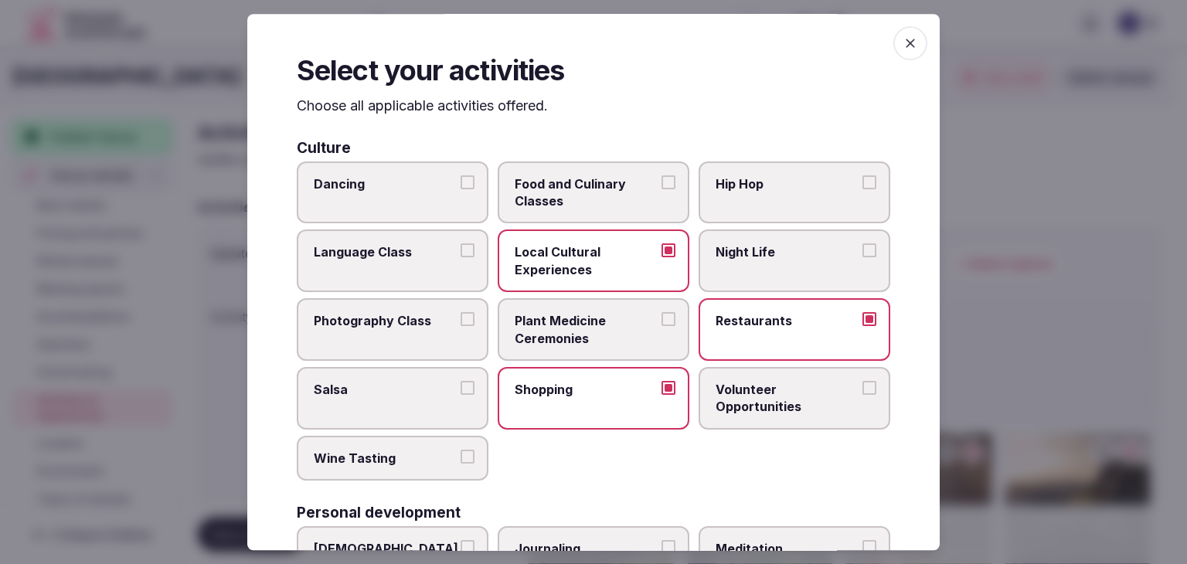
click at [358, 465] on label "Wine Tasting" at bounding box center [393, 458] width 192 height 45
click at [460, 464] on button "Wine Tasting" at bounding box center [467, 457] width 14 height 14
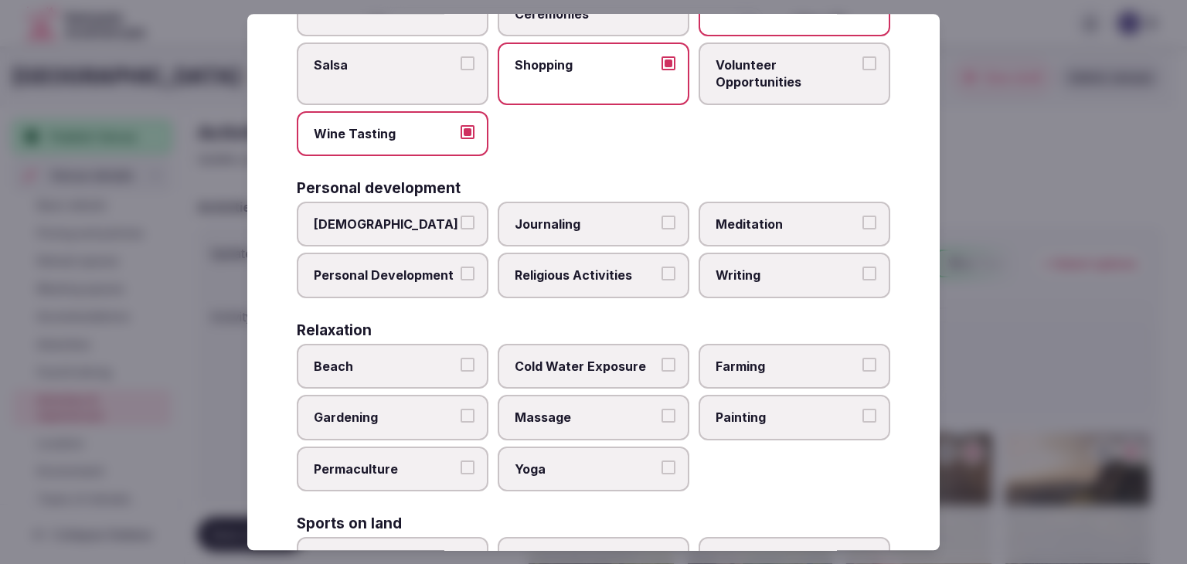
scroll to position [386, 0]
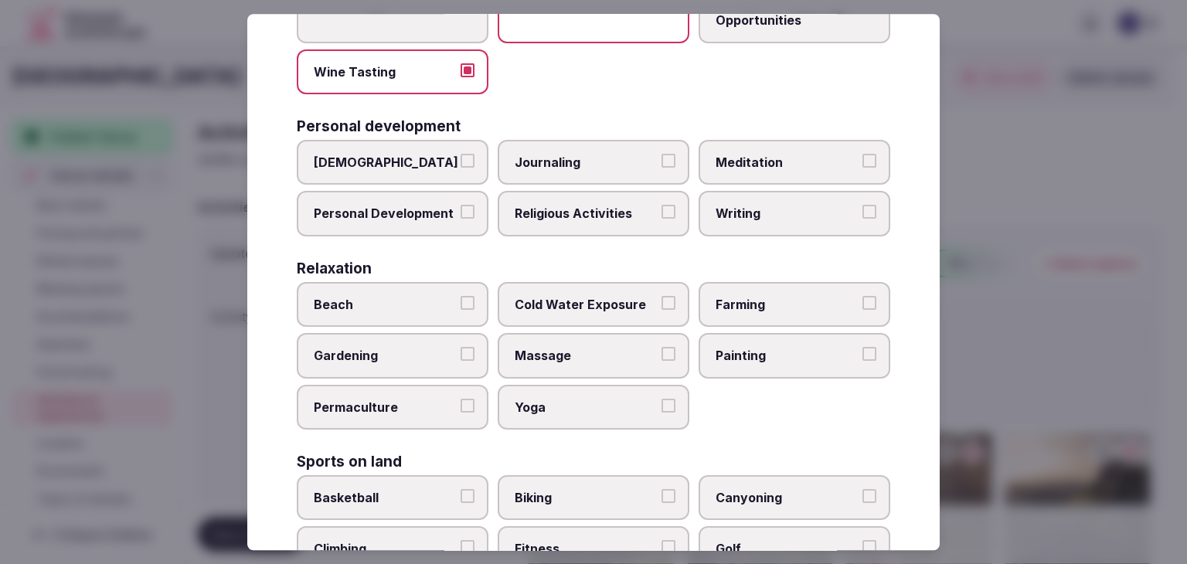
click at [705, 155] on label "Meditation" at bounding box center [794, 162] width 192 height 45
click at [862, 155] on button "Meditation" at bounding box center [869, 161] width 14 height 14
click at [505, 211] on label "Religious Activities" at bounding box center [594, 214] width 192 height 45
click at [661, 211] on button "Religious Activities" at bounding box center [668, 213] width 14 height 14
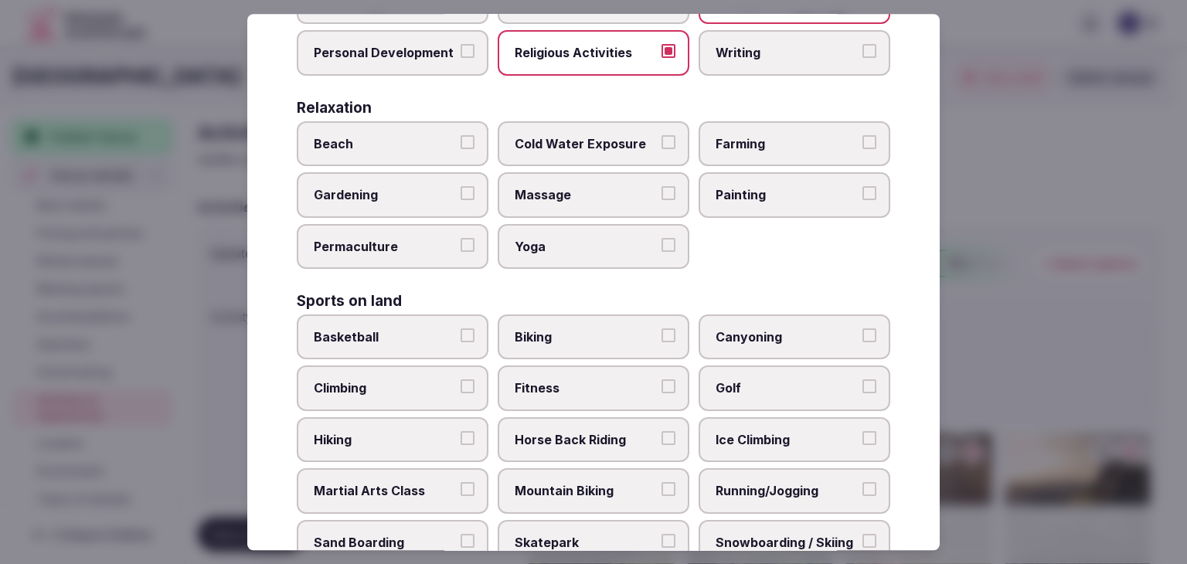
scroll to position [618, 0]
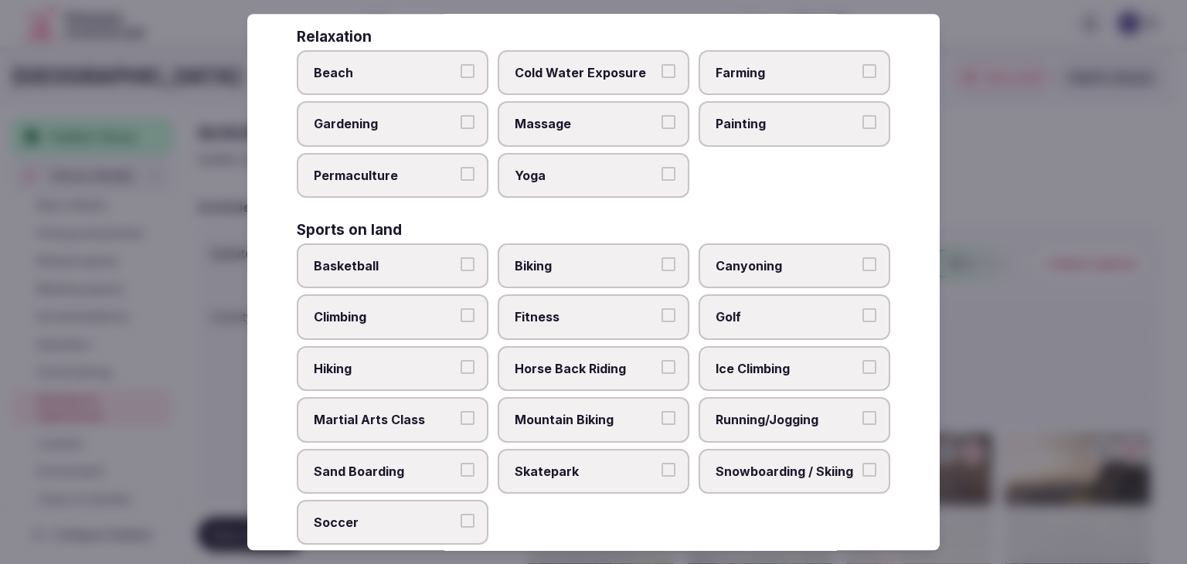
click at [571, 167] on span "Yoga" at bounding box center [586, 175] width 142 height 17
click at [661, 167] on button "Yoga" at bounding box center [668, 174] width 14 height 14
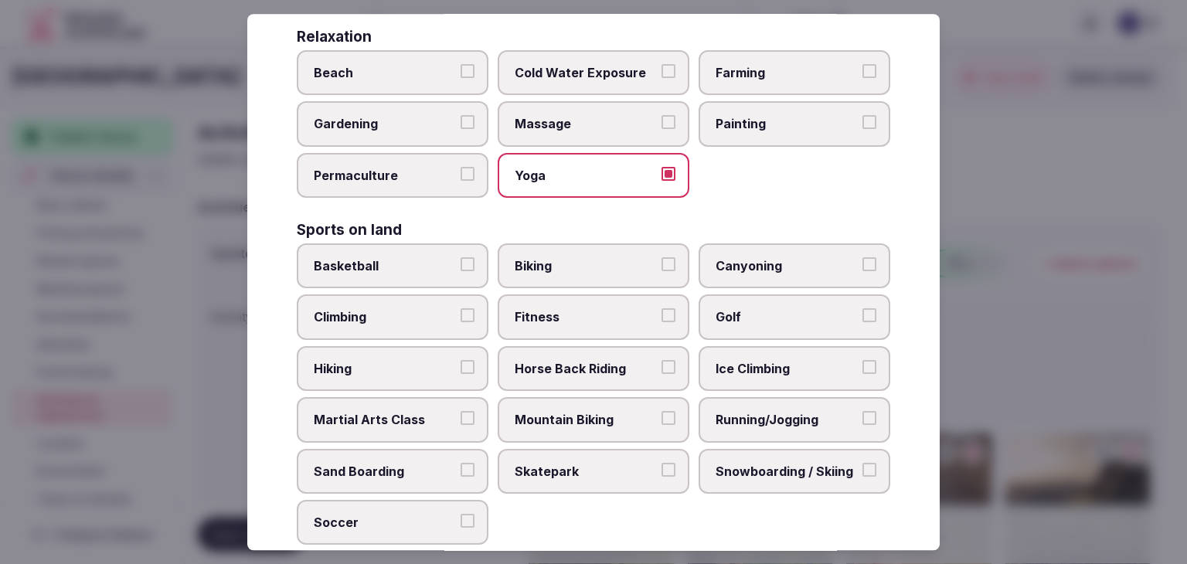
click at [571, 117] on span "Massage" at bounding box center [586, 124] width 142 height 17
click at [661, 117] on button "Massage" at bounding box center [668, 123] width 14 height 14
click at [416, 362] on span "Hiking" at bounding box center [385, 368] width 142 height 17
click at [460, 362] on button "Hiking" at bounding box center [467, 367] width 14 height 14
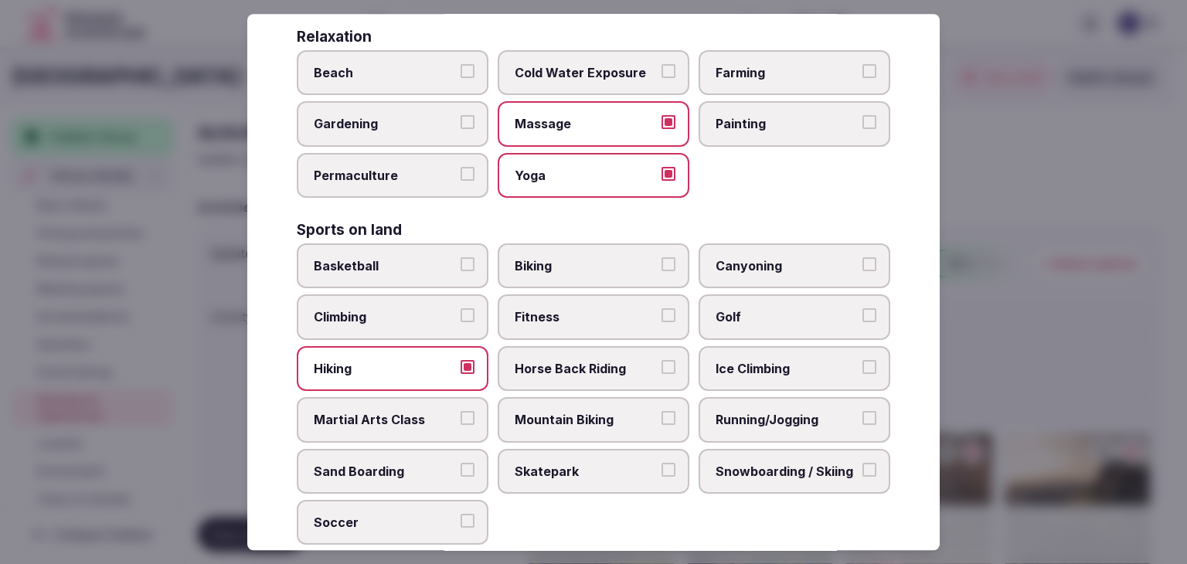
click at [535, 360] on span "Horse Back Riding" at bounding box center [586, 368] width 142 height 17
click at [661, 360] on button "Horse Back Riding" at bounding box center [668, 367] width 14 height 14
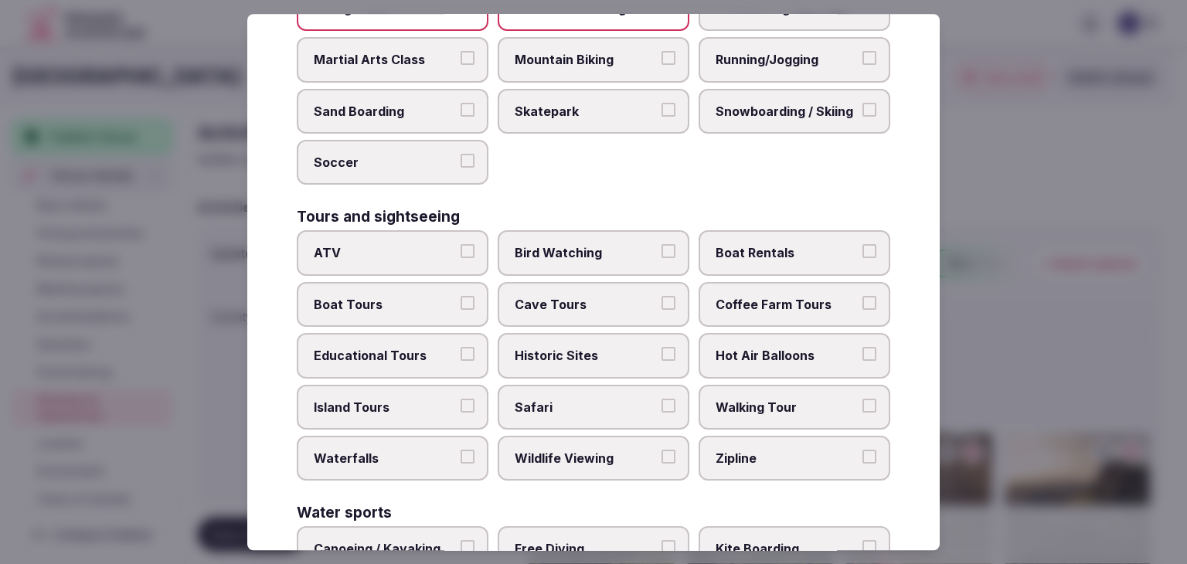
scroll to position [1004, 0]
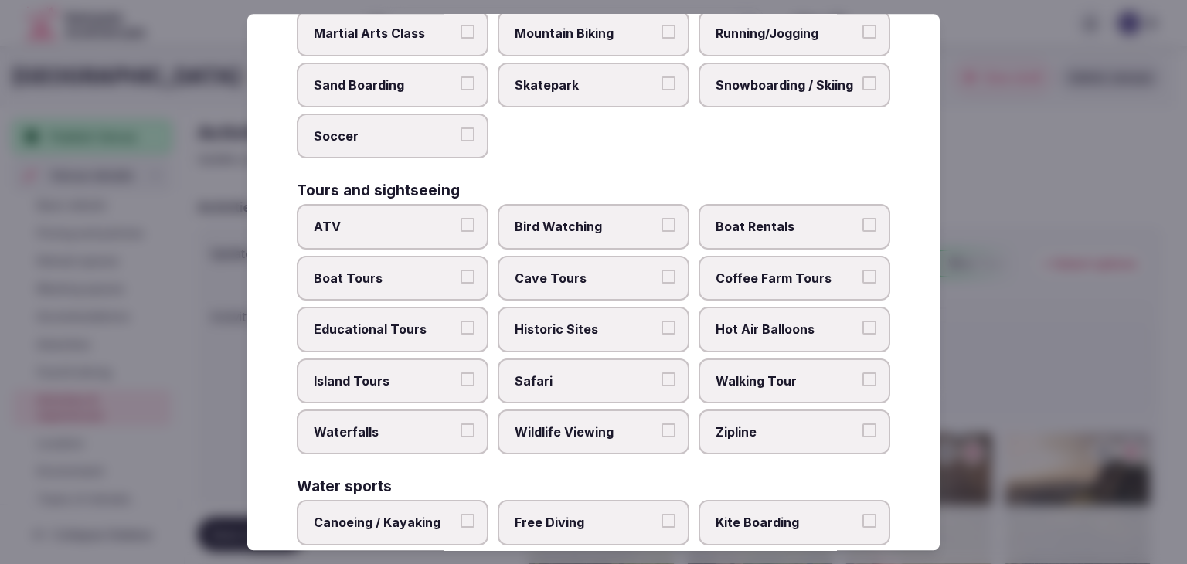
click at [426, 307] on label "Educational Tours" at bounding box center [393, 329] width 192 height 45
click at [460, 321] on button "Educational Tours" at bounding box center [467, 328] width 14 height 14
drag, startPoint x: 530, startPoint y: 301, endPoint x: 572, endPoint y: 307, distance: 42.9
click at [531, 307] on label "Historic Sites" at bounding box center [594, 329] width 192 height 45
click at [661, 321] on button "Historic Sites" at bounding box center [668, 328] width 14 height 14
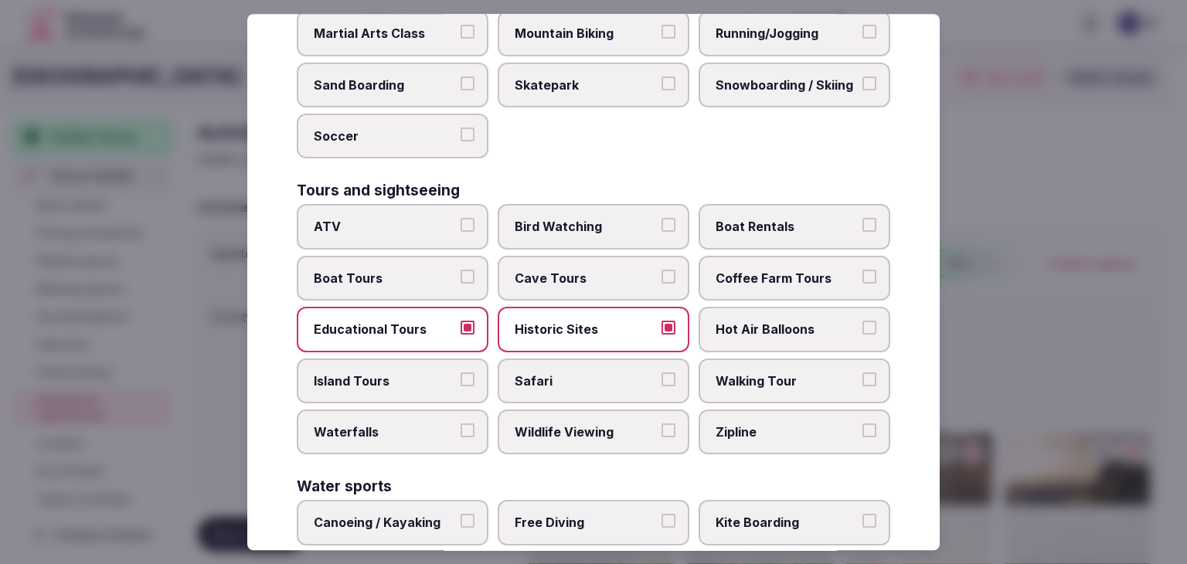
click at [735, 358] on label "Walking Tour" at bounding box center [794, 380] width 192 height 45
click at [862, 372] on button "Walking Tour" at bounding box center [869, 379] width 14 height 14
click at [594, 384] on label "Safari" at bounding box center [594, 380] width 192 height 45
click at [661, 384] on button "Safari" at bounding box center [668, 379] width 14 height 14
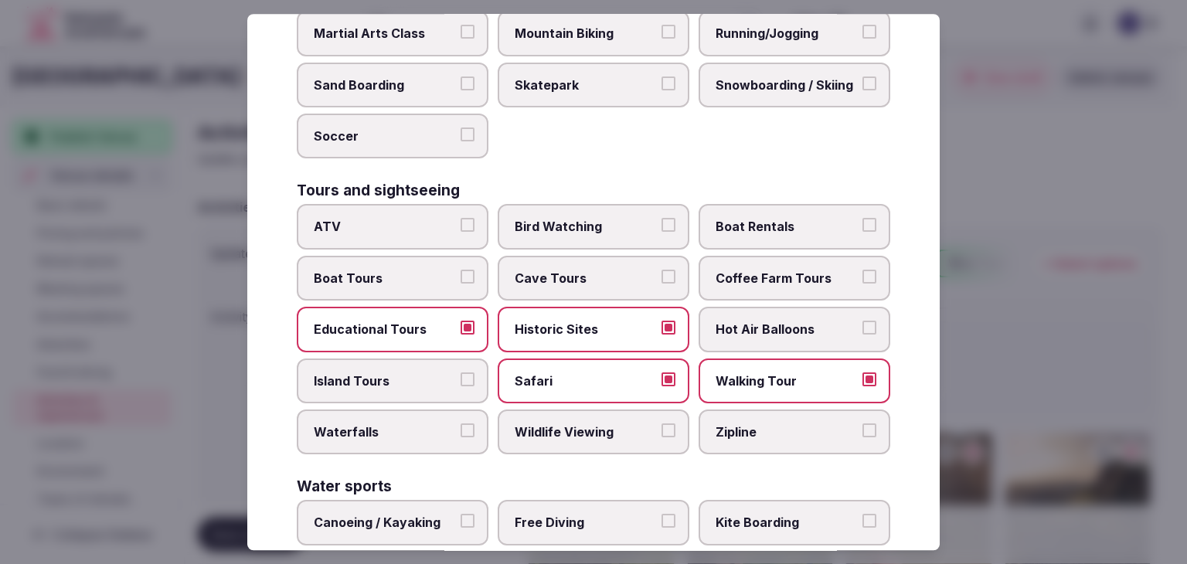
click at [591, 423] on span "Wildlife Viewing" at bounding box center [586, 431] width 142 height 17
click at [661, 423] on button "Wildlife Viewing" at bounding box center [668, 430] width 14 height 14
click at [591, 372] on span "Safari" at bounding box center [586, 380] width 142 height 17
click at [661, 372] on button "Safari" at bounding box center [668, 379] width 14 height 14
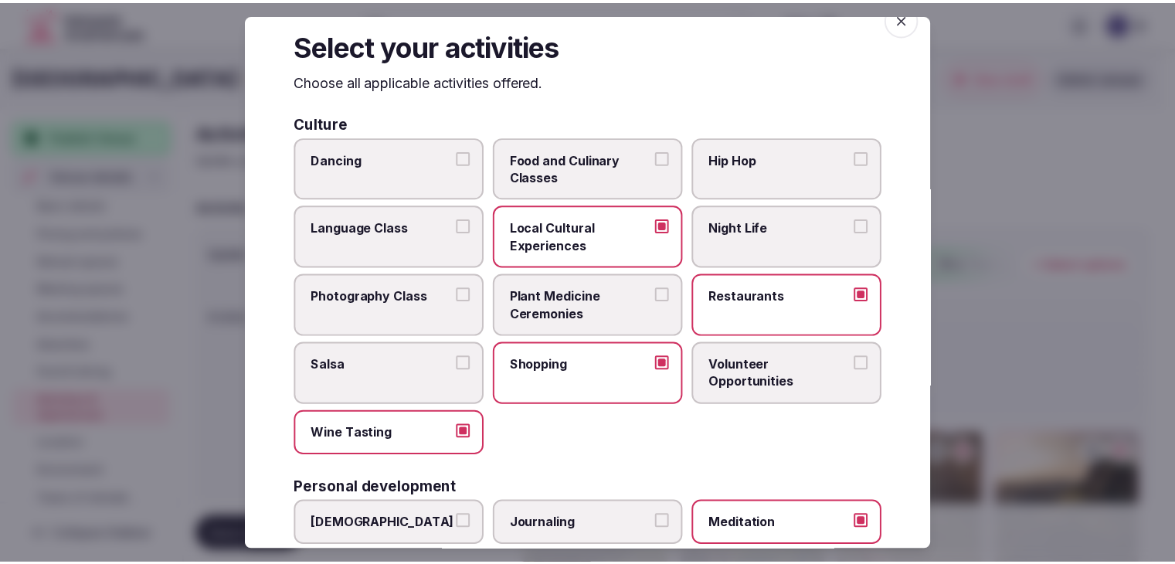
scroll to position [0, 0]
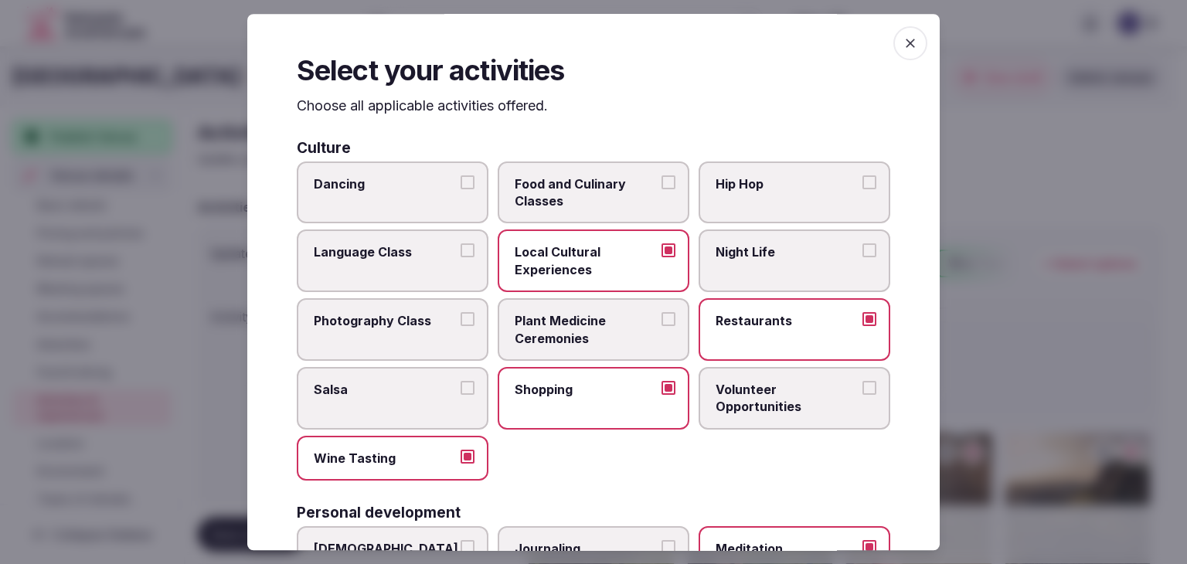
click at [902, 45] on icon "button" at bounding box center [909, 43] width 15 height 15
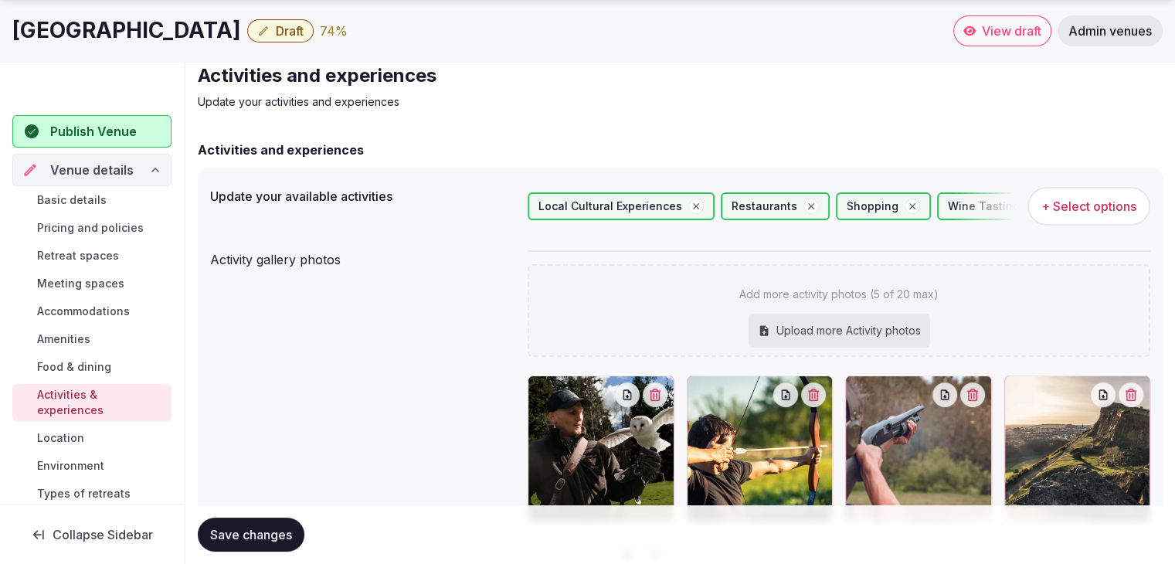
scroll to position [232, 0]
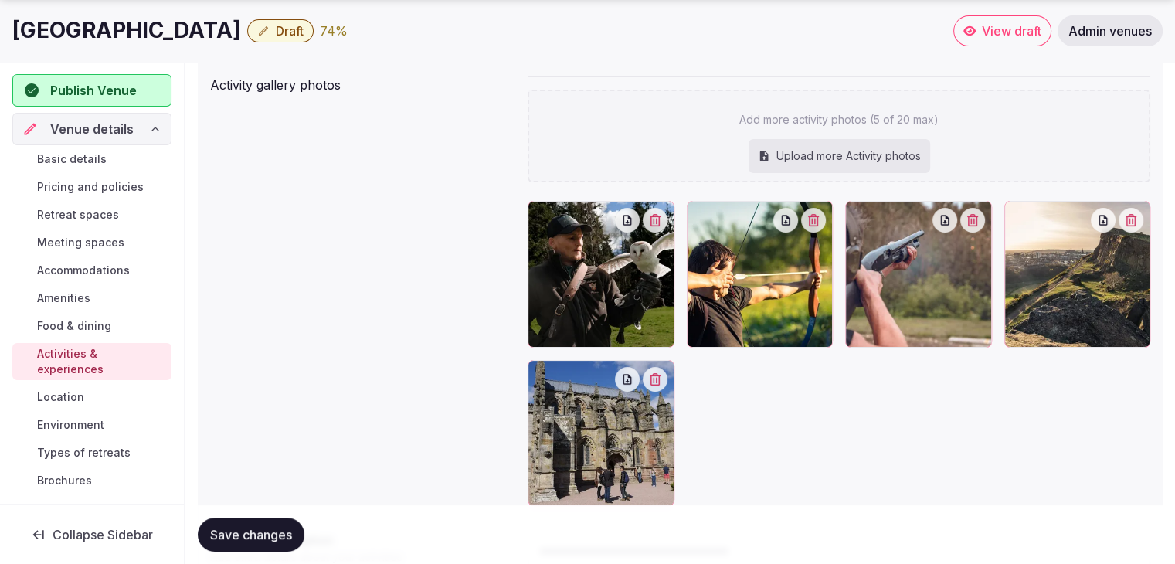
click at [272, 541] on span "Save changes" at bounding box center [251, 534] width 82 height 15
click at [106, 422] on link "Environment" at bounding box center [91, 425] width 159 height 22
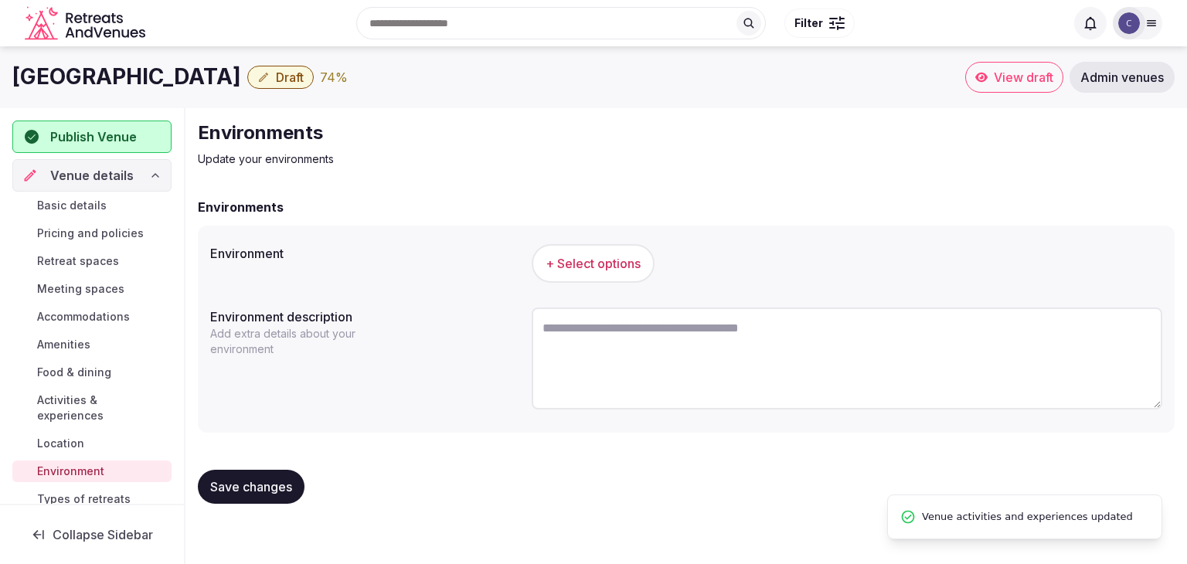
click at [570, 268] on span "+ Select options" at bounding box center [592, 263] width 95 height 17
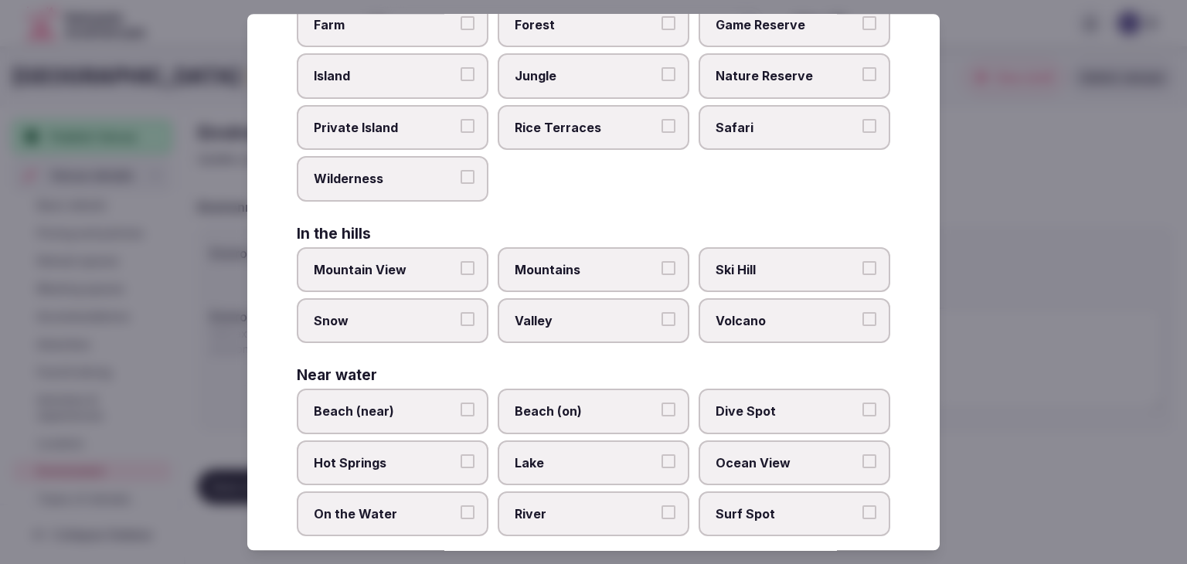
scroll to position [369, 0]
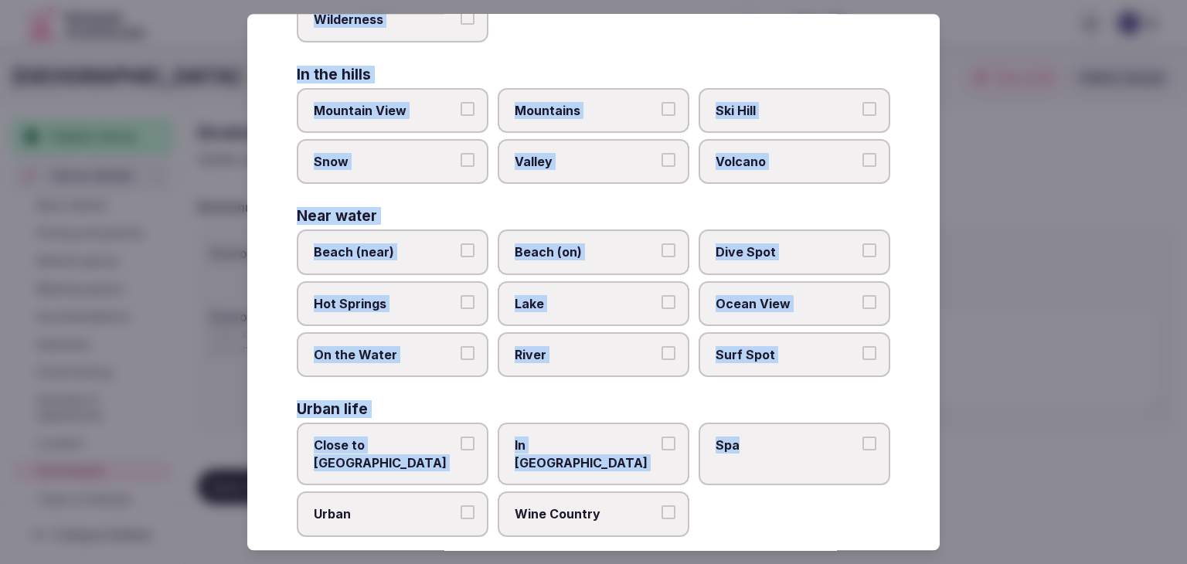
drag, startPoint x: 297, startPoint y: 104, endPoint x: 739, endPoint y: 514, distance: 602.4
click at [739, 514] on div "Select your environment Choose all applicable environments offered. In nature C…" at bounding box center [593, 282] width 692 height 536
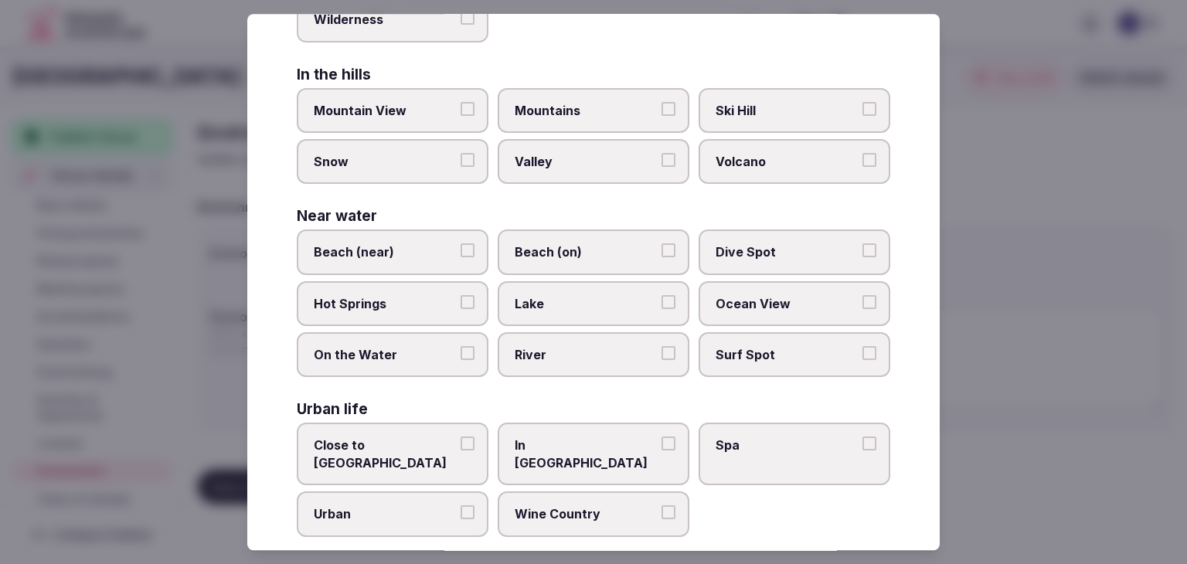
click at [705, 501] on div "Close to City Center In City Center Spa Urban Wine Country" at bounding box center [593, 480] width 593 height 114
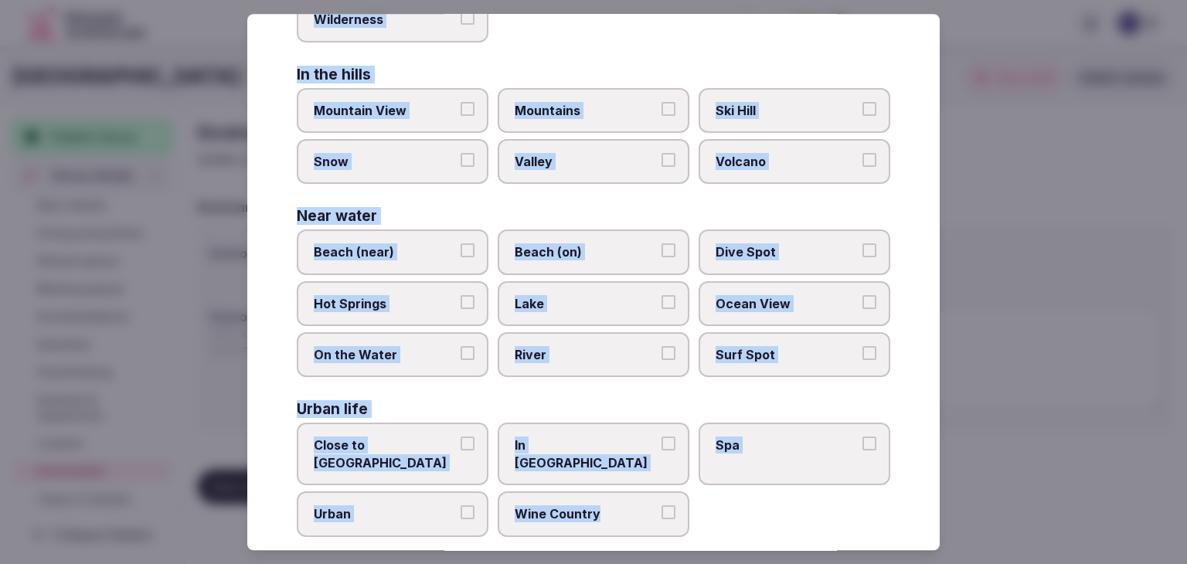
drag, startPoint x: 294, startPoint y: 103, endPoint x: 613, endPoint y: 517, distance: 522.8
click at [613, 517] on div "Select your environment Choose all applicable environments offered. In nature C…" at bounding box center [593, 282] width 692 height 536
copy div "Choose all applicable environments offered. In nature Close to Nature Countrysi…"
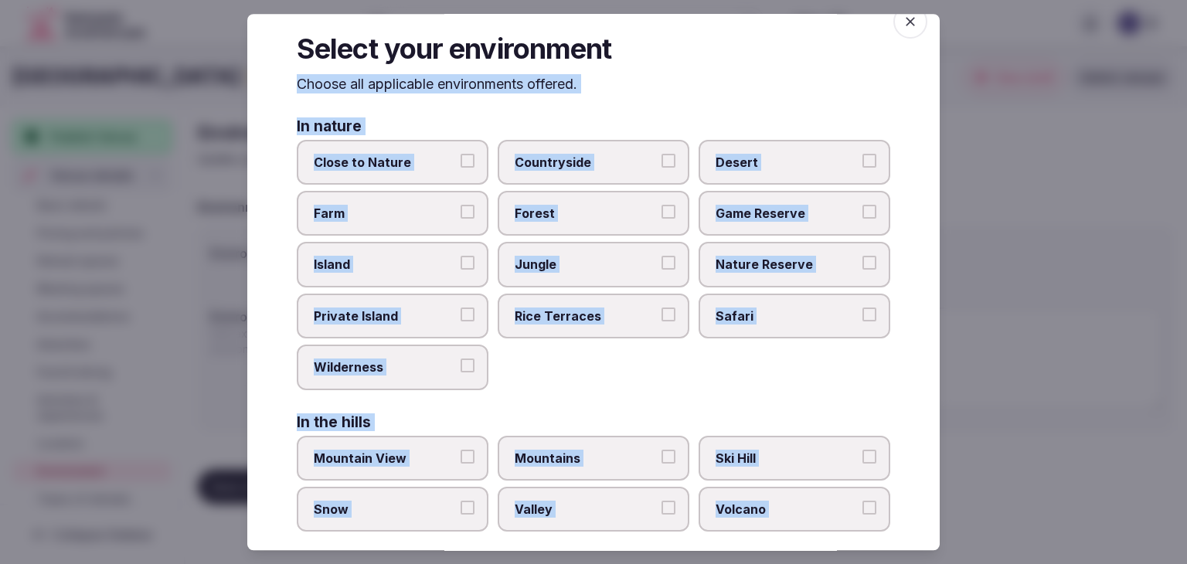
scroll to position [0, 0]
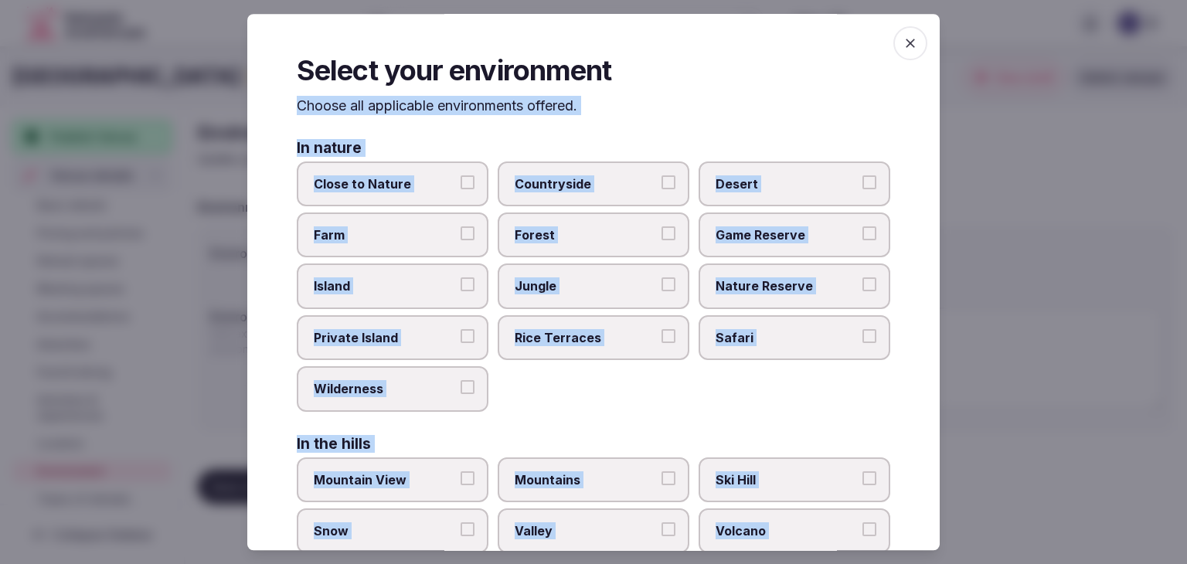
click at [413, 183] on span "Close to Nature" at bounding box center [385, 183] width 142 height 17
click at [460, 183] on button "Close to Nature" at bounding box center [467, 182] width 14 height 14
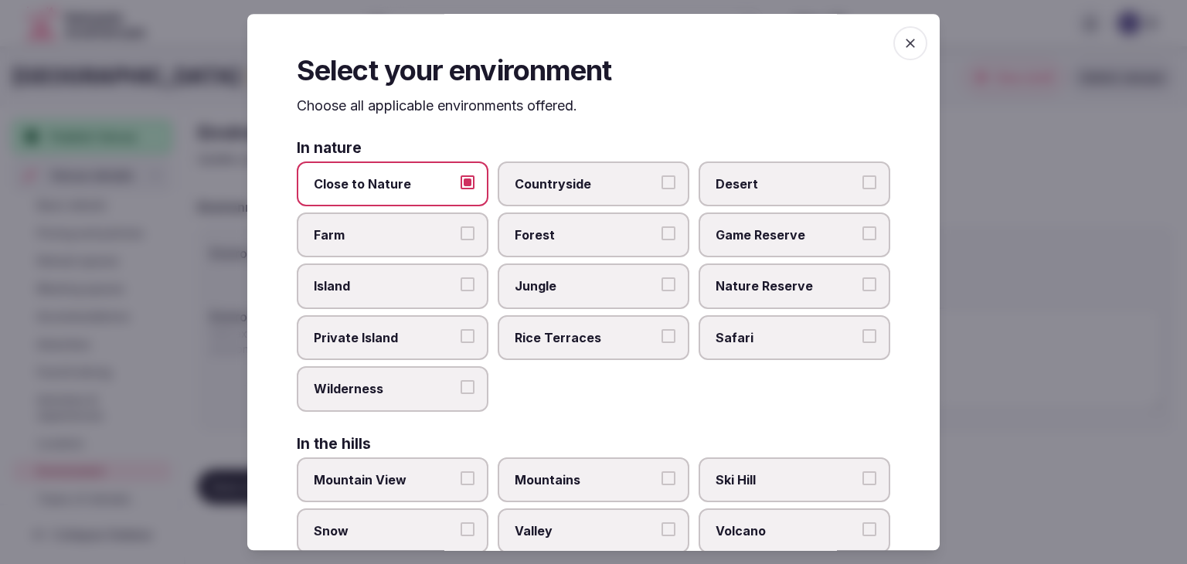
click at [562, 184] on span "Countryside" at bounding box center [586, 183] width 142 height 17
click at [661, 184] on button "Countryside" at bounding box center [668, 182] width 14 height 14
click at [574, 233] on span "Forest" at bounding box center [586, 234] width 142 height 17
click at [661, 233] on button "Forest" at bounding box center [668, 233] width 14 height 14
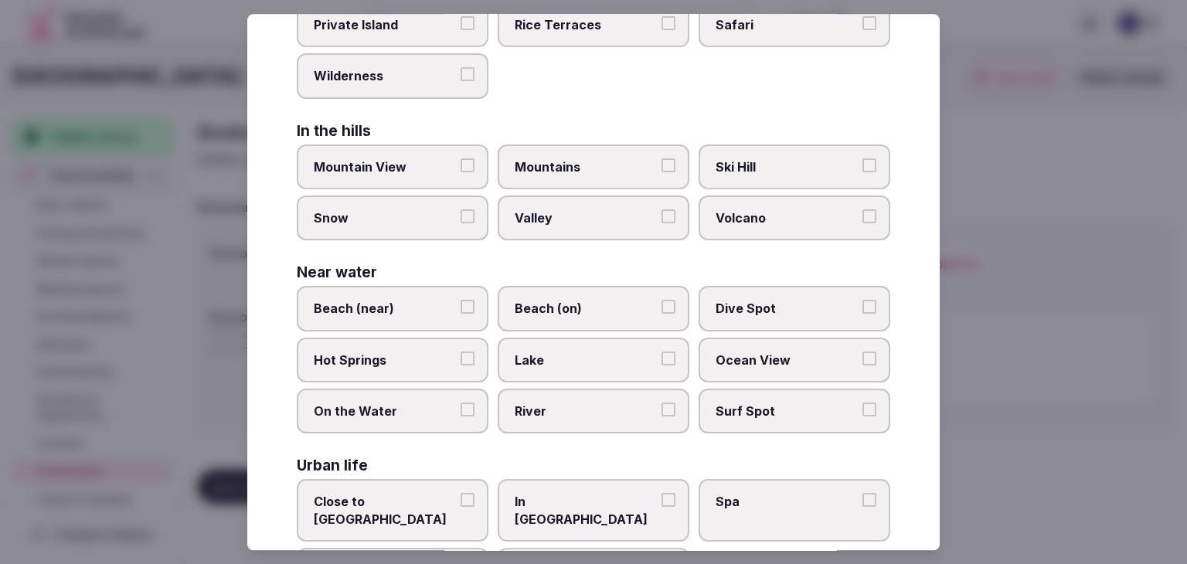
scroll to position [369, 0]
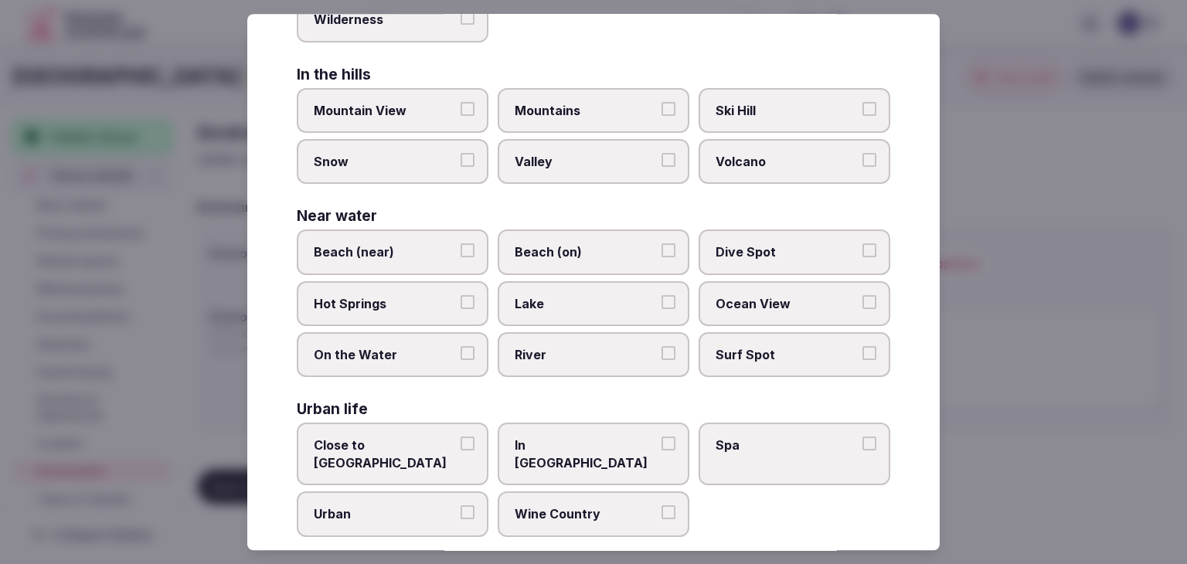
click at [562, 347] on span "River" at bounding box center [586, 354] width 142 height 17
click at [661, 347] on button "River" at bounding box center [668, 353] width 14 height 14
click at [584, 499] on label "Wine Country" at bounding box center [594, 514] width 192 height 45
click at [661, 506] on button "Wine Country" at bounding box center [668, 513] width 14 height 14
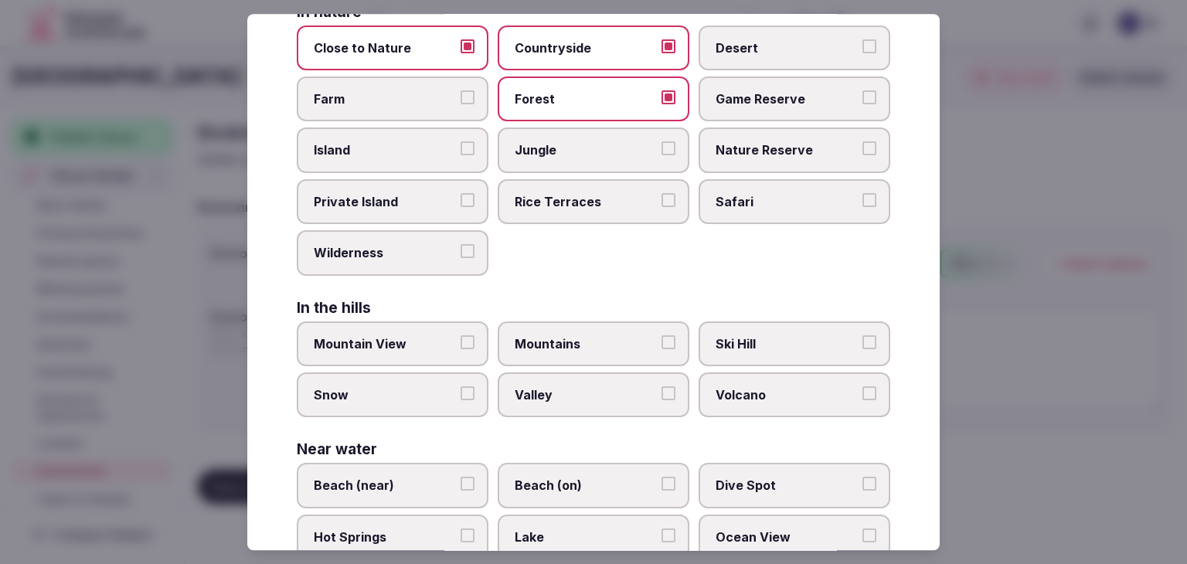
scroll to position [0, 0]
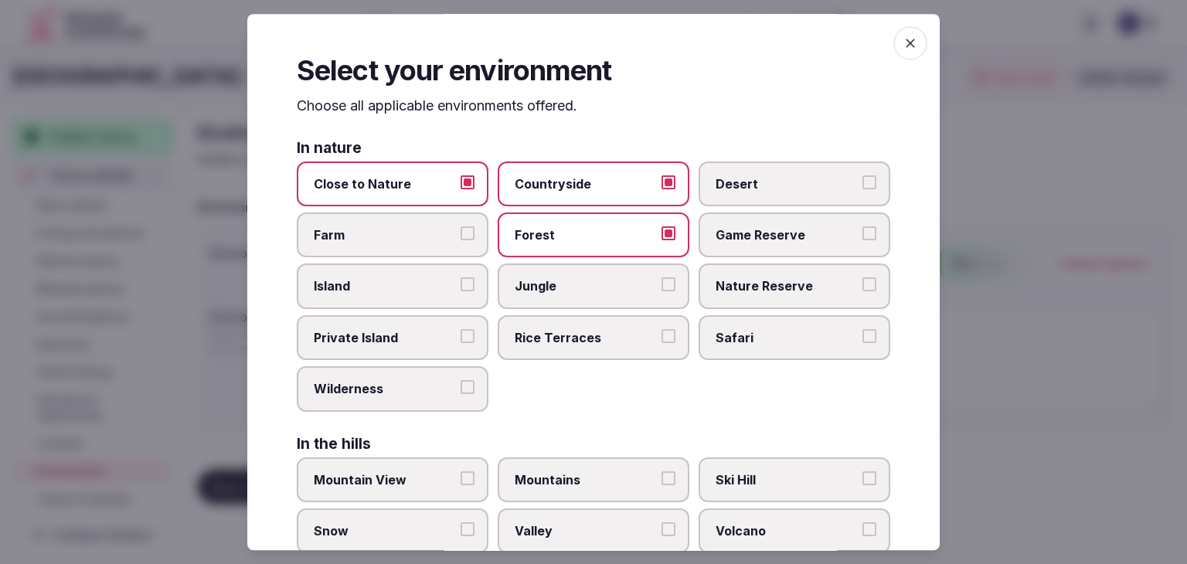
click at [902, 39] on icon "button" at bounding box center [909, 43] width 15 height 15
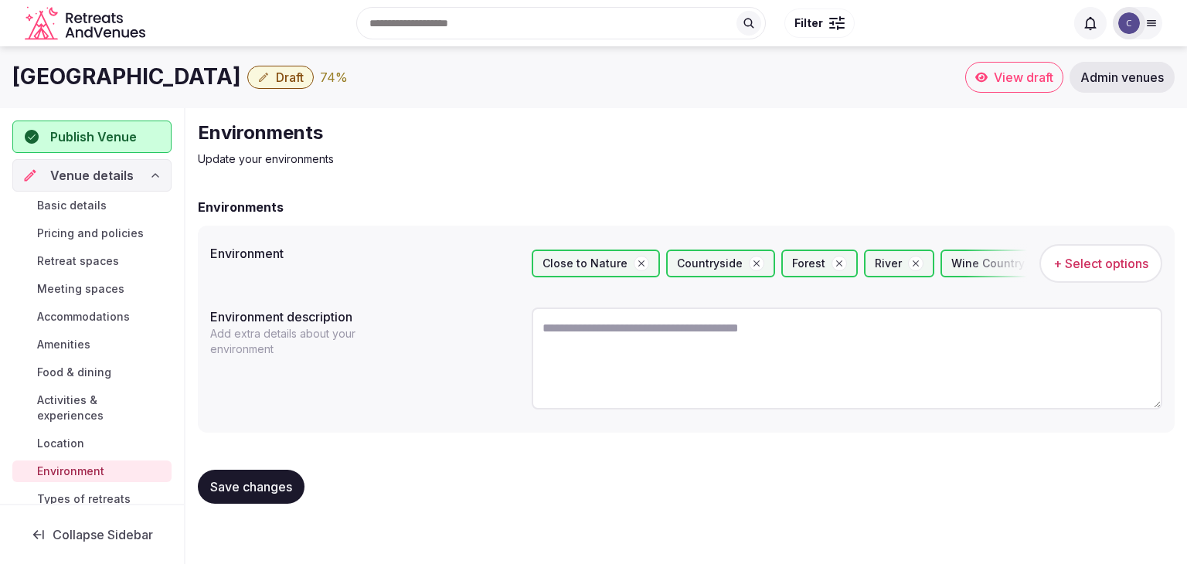
click at [198, 75] on h1 "Dalhousie Castle Hotel and Spa" at bounding box center [126, 77] width 229 height 30
click at [198, 74] on h1 "Dalhousie Castle Hotel and Spa" at bounding box center [126, 77] width 229 height 30
copy div "Dalhousie Castle Hotel and Spa"
click at [299, 492] on button "Save changes" at bounding box center [251, 487] width 107 height 34
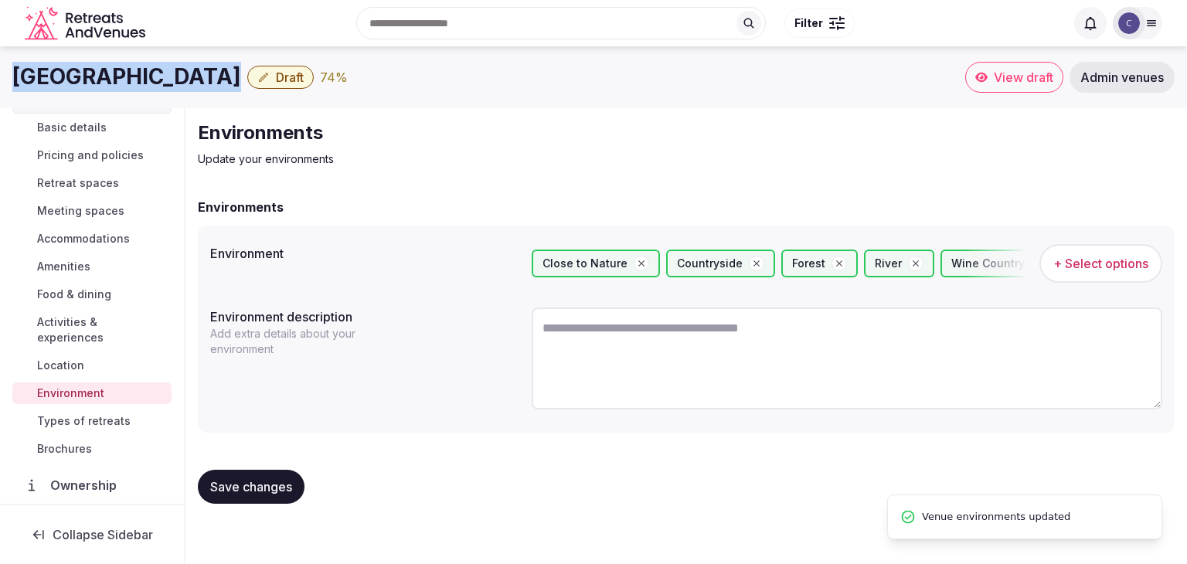
scroll to position [155, 0]
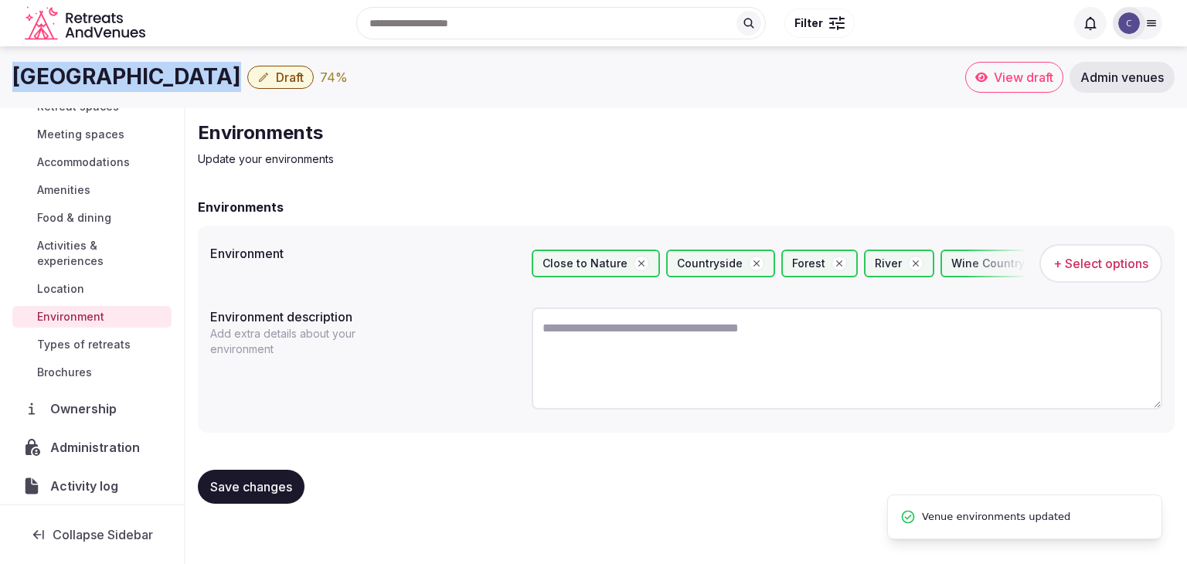
drag, startPoint x: 96, startPoint y: 340, endPoint x: 126, endPoint y: 359, distance: 35.8
click at [96, 340] on span "Types of retreats" at bounding box center [83, 344] width 93 height 15
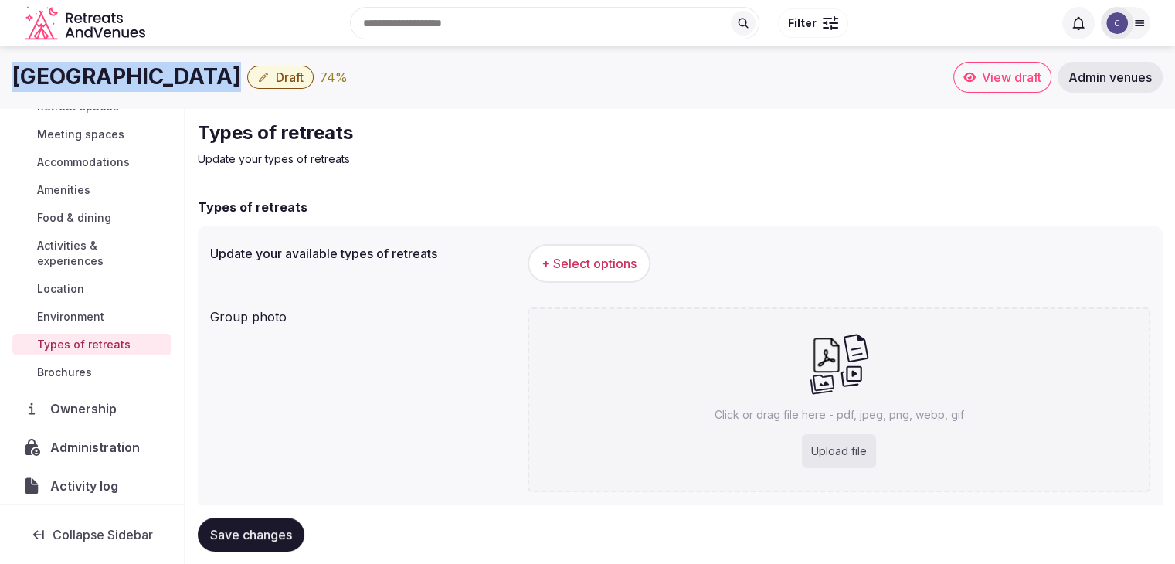
click at [620, 270] on span "+ Select options" at bounding box center [589, 263] width 95 height 17
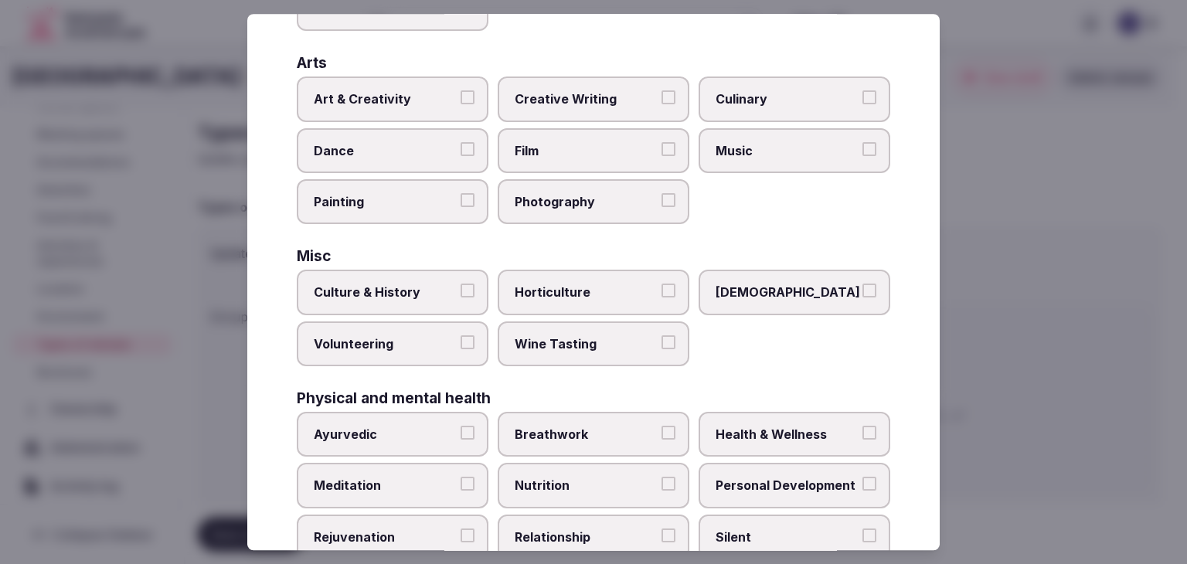
scroll to position [628, 0]
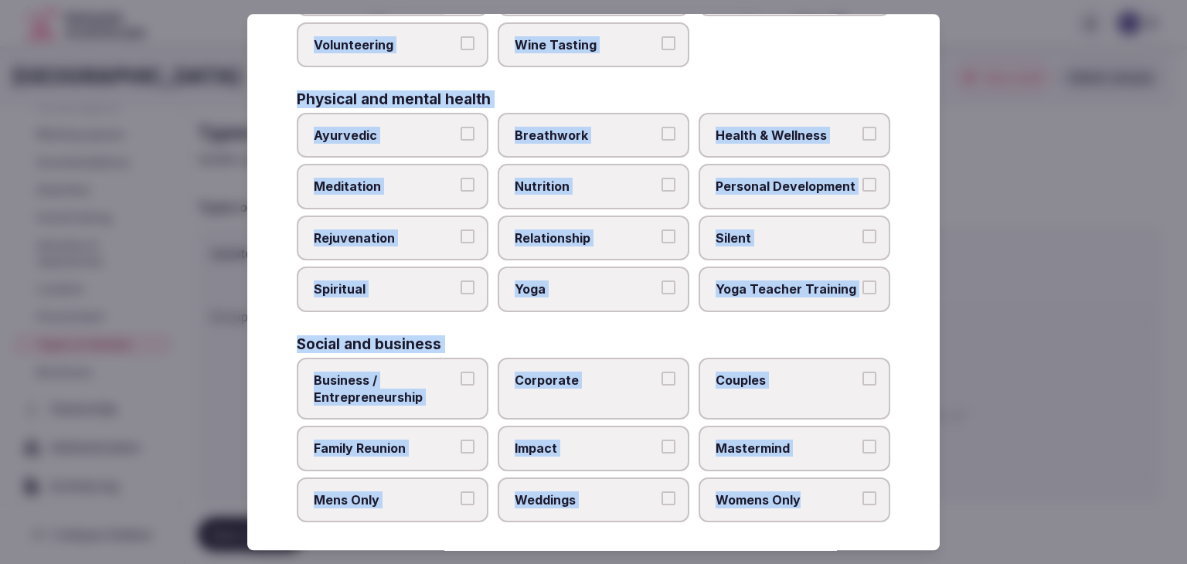
drag, startPoint x: 287, startPoint y: 109, endPoint x: 896, endPoint y: 498, distance: 723.3
click at [896, 498] on div "Select your types of retreats Choose all applicable types of retreats offered. …" at bounding box center [593, 282] width 692 height 536
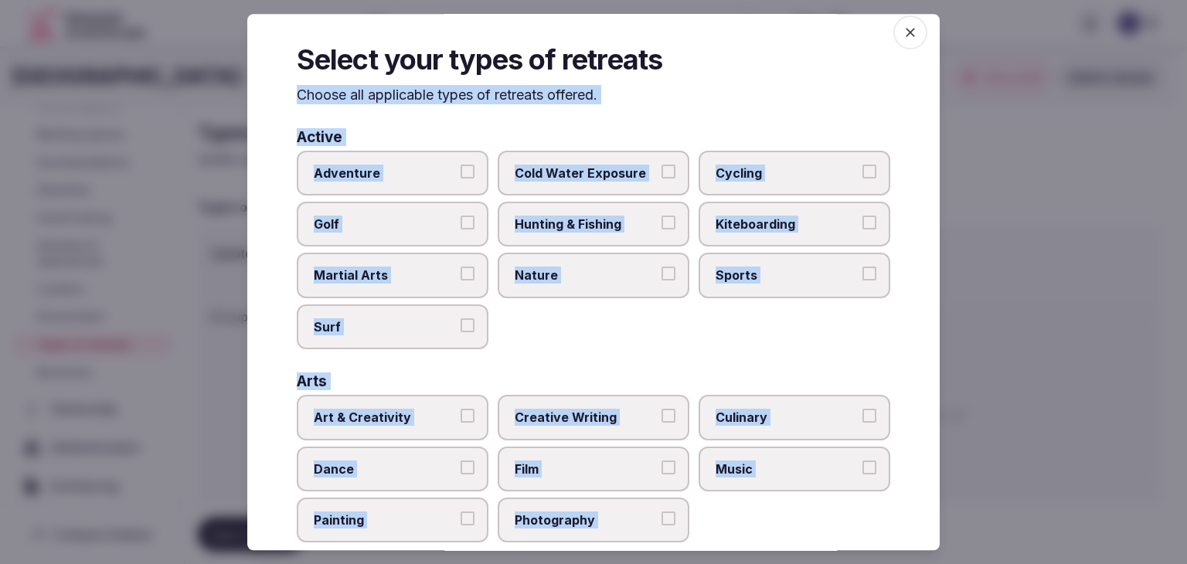
scroll to position [0, 0]
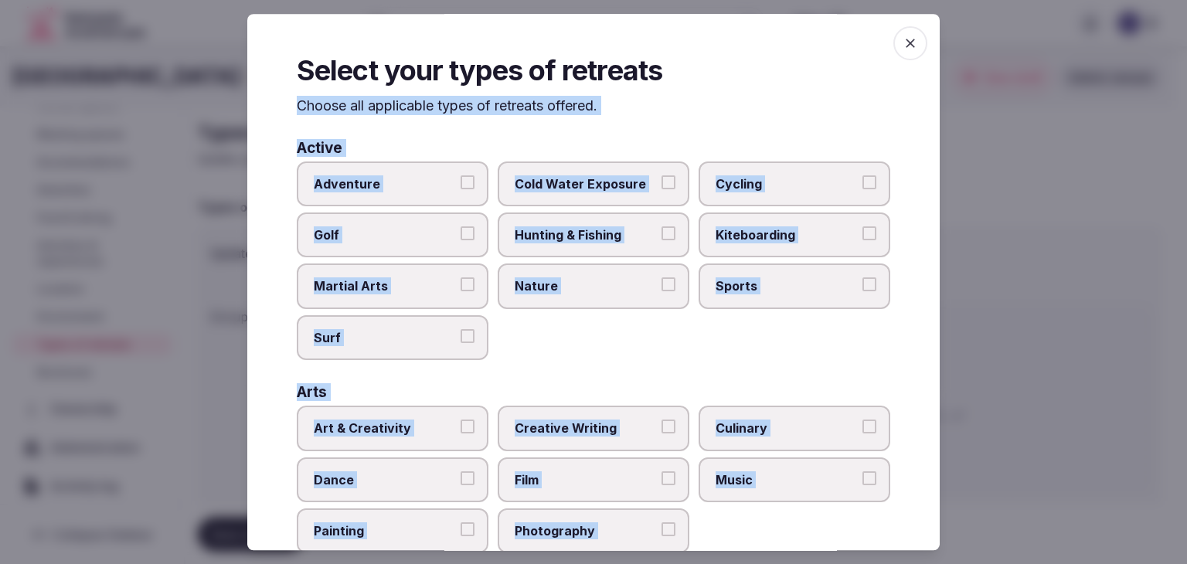
click at [603, 272] on label "Nature" at bounding box center [594, 286] width 192 height 45
click at [661, 278] on button "Nature" at bounding box center [668, 285] width 14 height 14
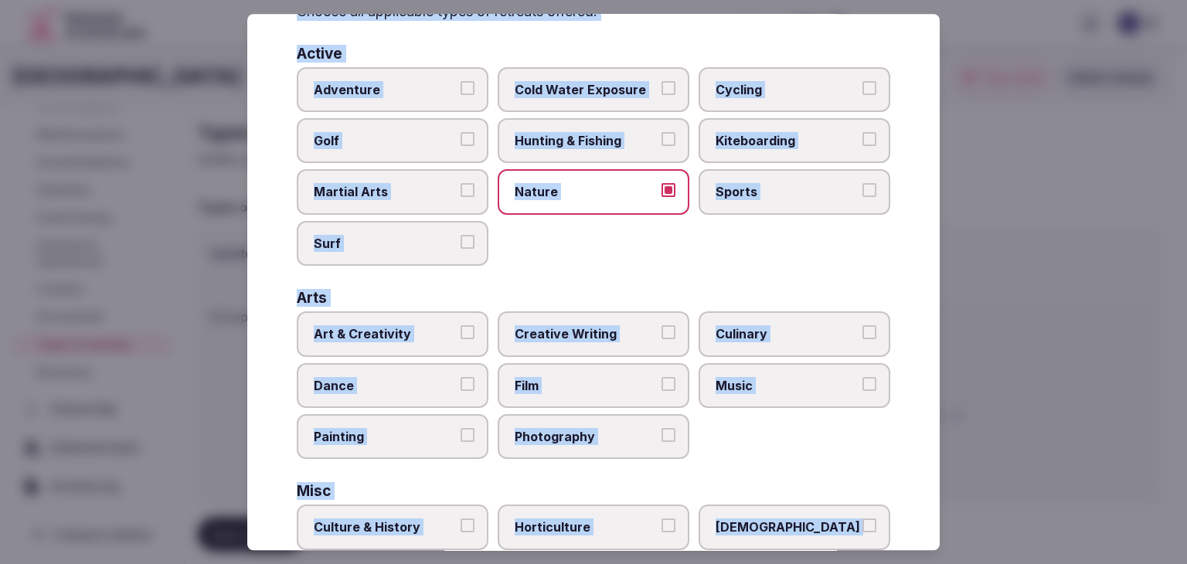
scroll to position [309, 0]
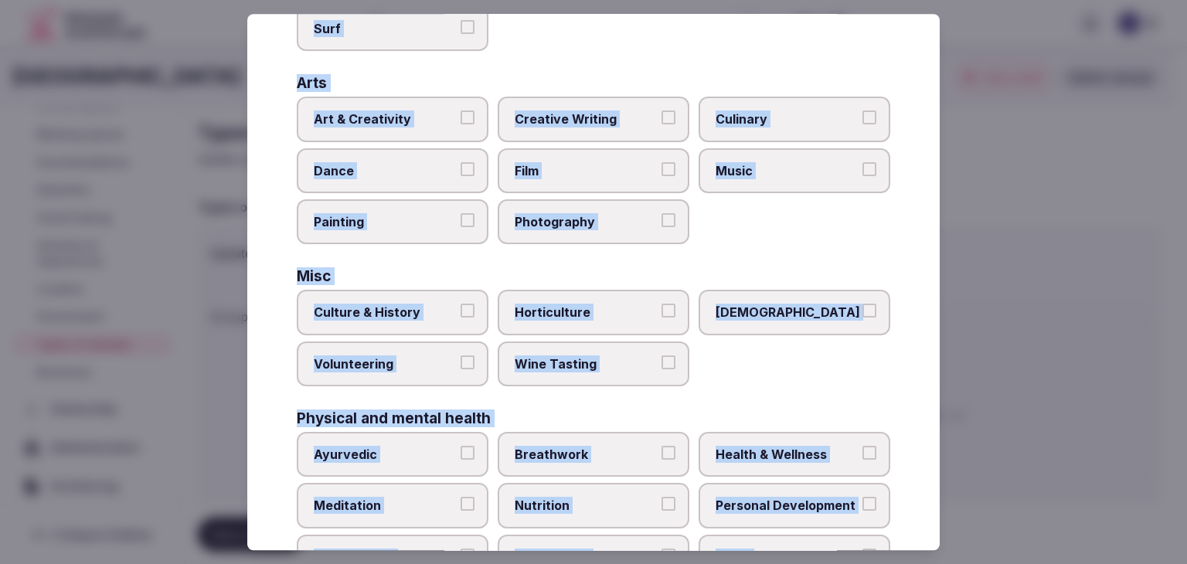
click at [433, 307] on span "Culture & History" at bounding box center [385, 312] width 142 height 17
click at [460, 307] on button "Culture & History" at bounding box center [467, 311] width 14 height 14
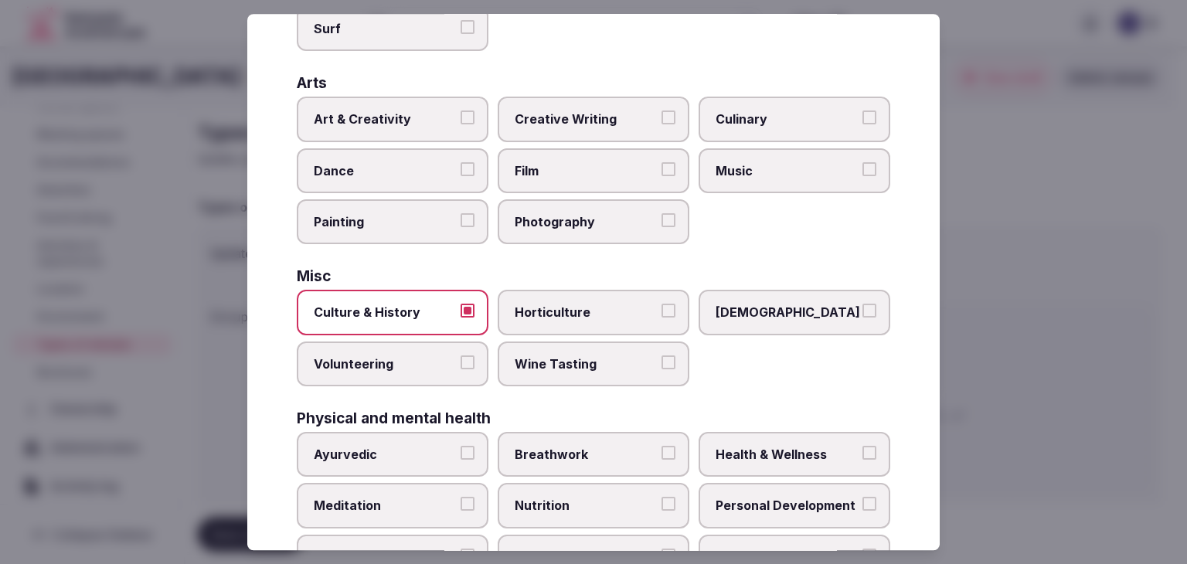
click at [571, 355] on span "Wine Tasting" at bounding box center [586, 363] width 142 height 17
click at [661, 355] on button "Wine Tasting" at bounding box center [668, 362] width 14 height 14
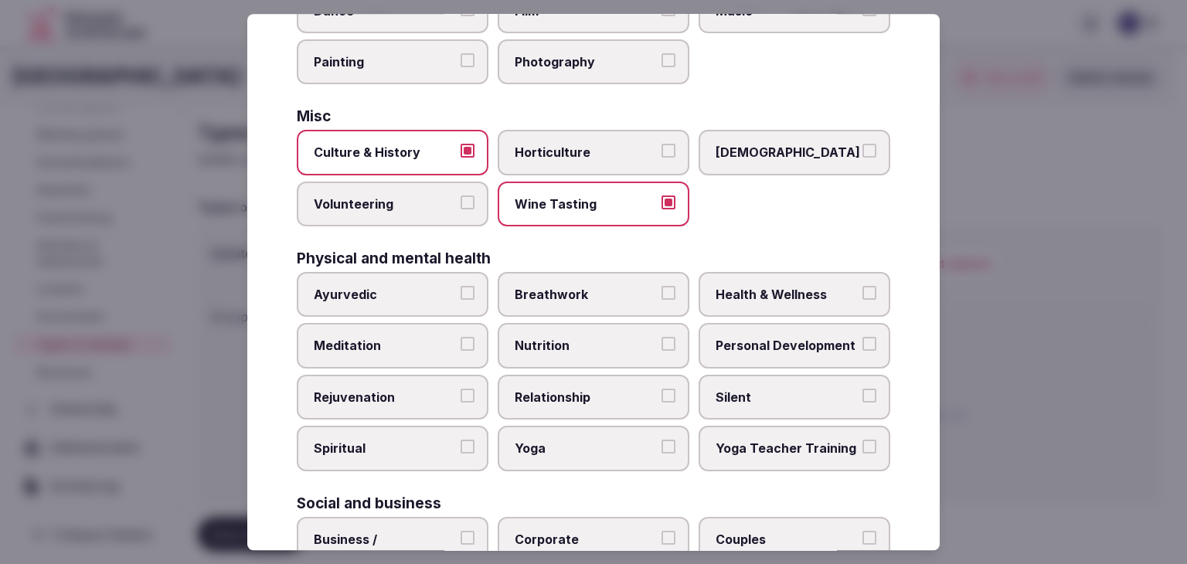
scroll to position [541, 0]
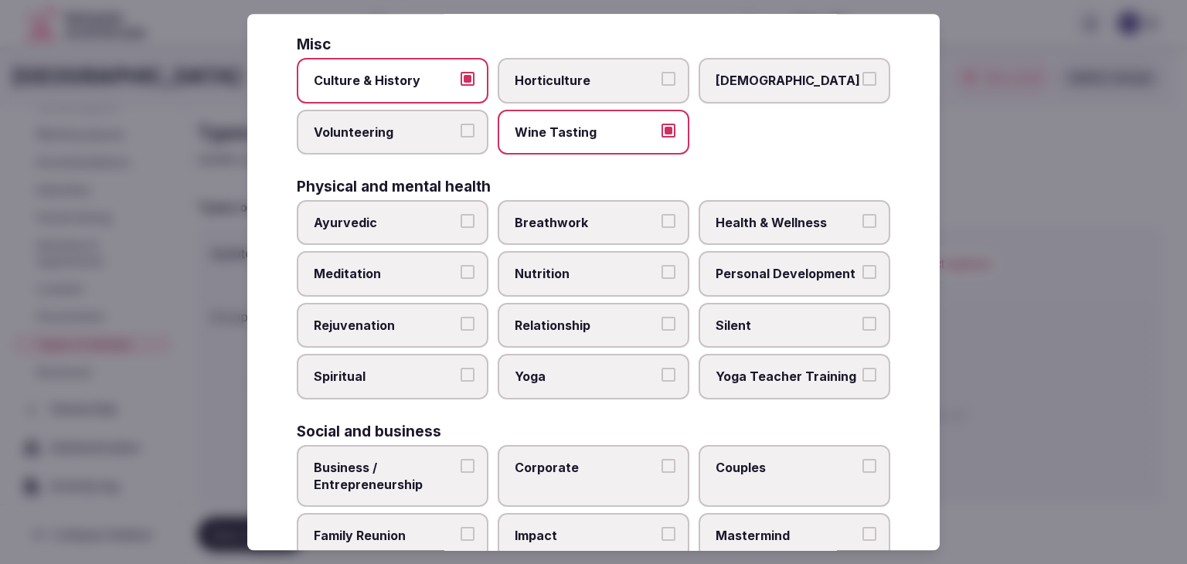
drag, startPoint x: 749, startPoint y: 220, endPoint x: 545, endPoint y: 285, distance: 214.0
click at [749, 219] on span "Health & Wellness" at bounding box center [786, 222] width 142 height 17
click at [862, 219] on button "Health & Wellness" at bounding box center [869, 221] width 14 height 14
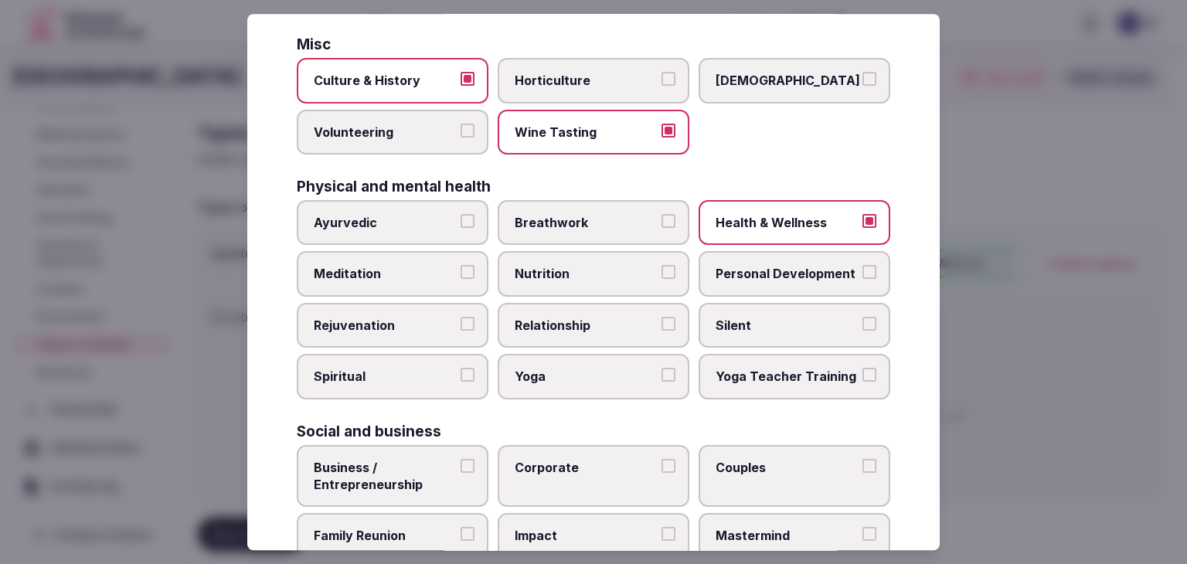
click at [394, 276] on span "Meditation" at bounding box center [385, 274] width 142 height 17
click at [460, 276] on button "Meditation" at bounding box center [467, 273] width 14 height 14
drag, startPoint x: 440, startPoint y: 321, endPoint x: 512, endPoint y: 320, distance: 71.9
click at [440, 320] on span "Rejuvenation" at bounding box center [385, 325] width 142 height 17
click at [460, 320] on button "Rejuvenation" at bounding box center [467, 324] width 14 height 14
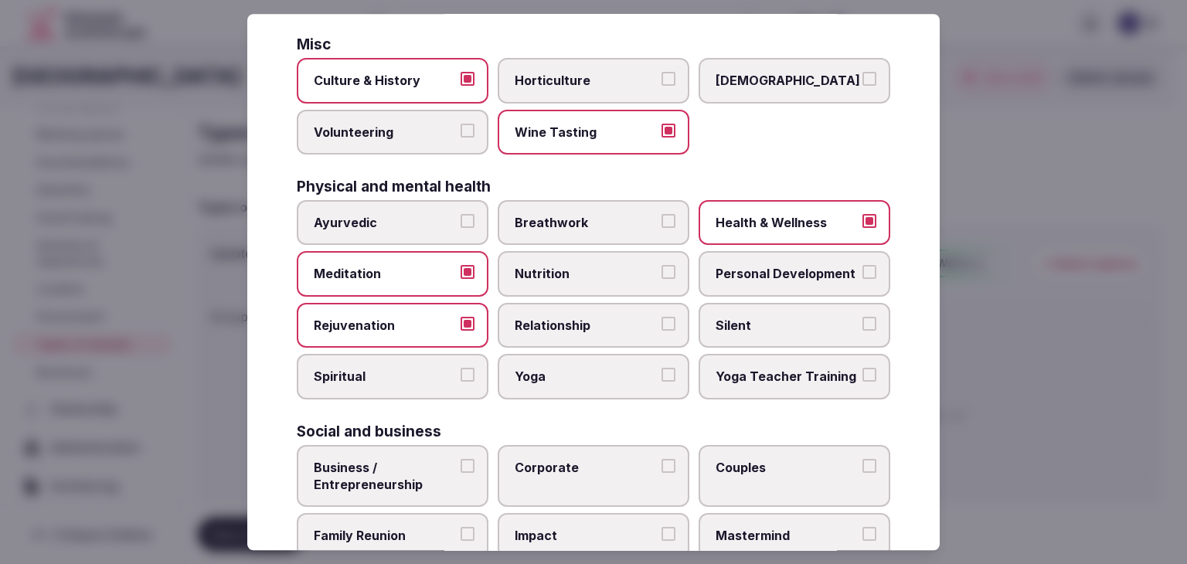
click at [576, 374] on span "Yoga" at bounding box center [586, 377] width 142 height 17
click at [661, 374] on button "Yoga" at bounding box center [668, 376] width 14 height 14
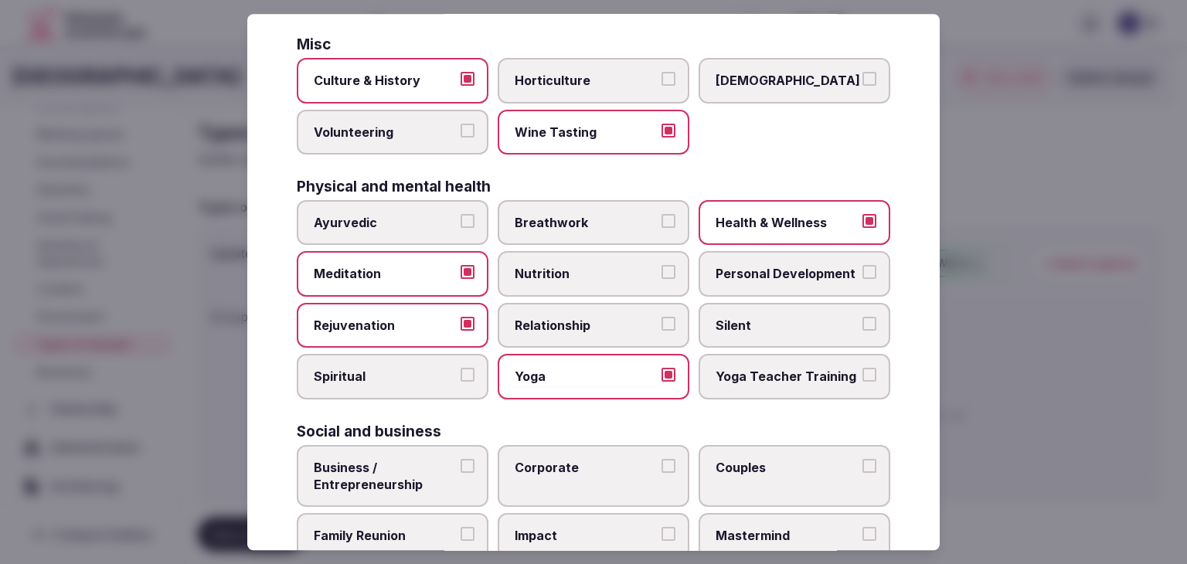
click at [454, 382] on label "Spiritual" at bounding box center [393, 377] width 192 height 45
click at [460, 382] on button "Spiritual" at bounding box center [467, 376] width 14 height 14
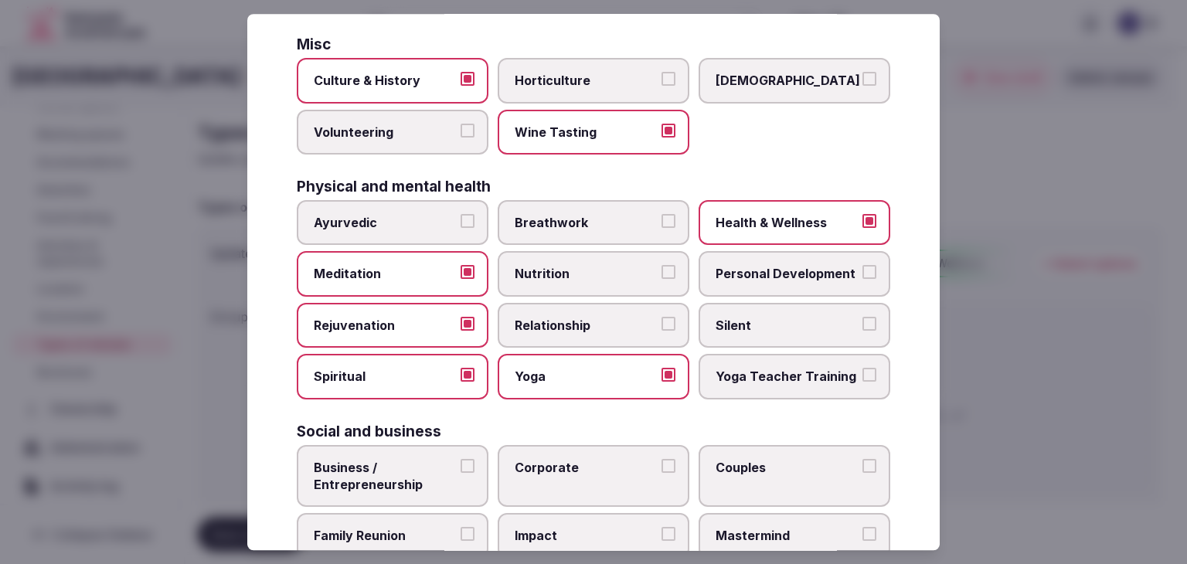
scroll to position [628, 0]
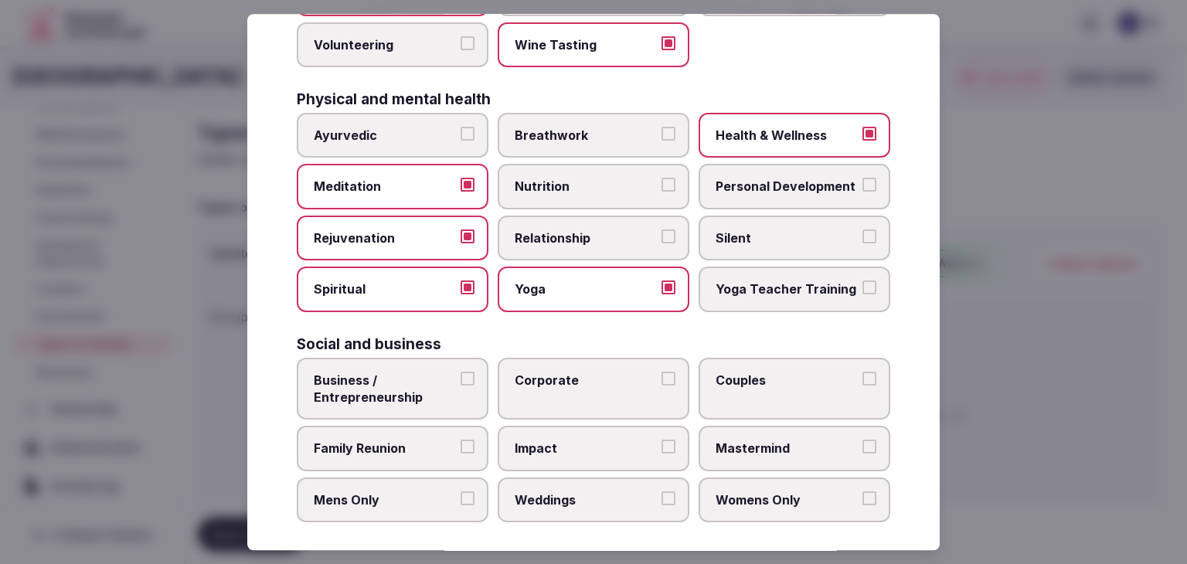
drag, startPoint x: 436, startPoint y: 440, endPoint x: 532, endPoint y: 394, distance: 106.1
click at [436, 440] on span "Family Reunion" at bounding box center [385, 448] width 142 height 17
click at [460, 440] on button "Family Reunion" at bounding box center [467, 447] width 14 height 14
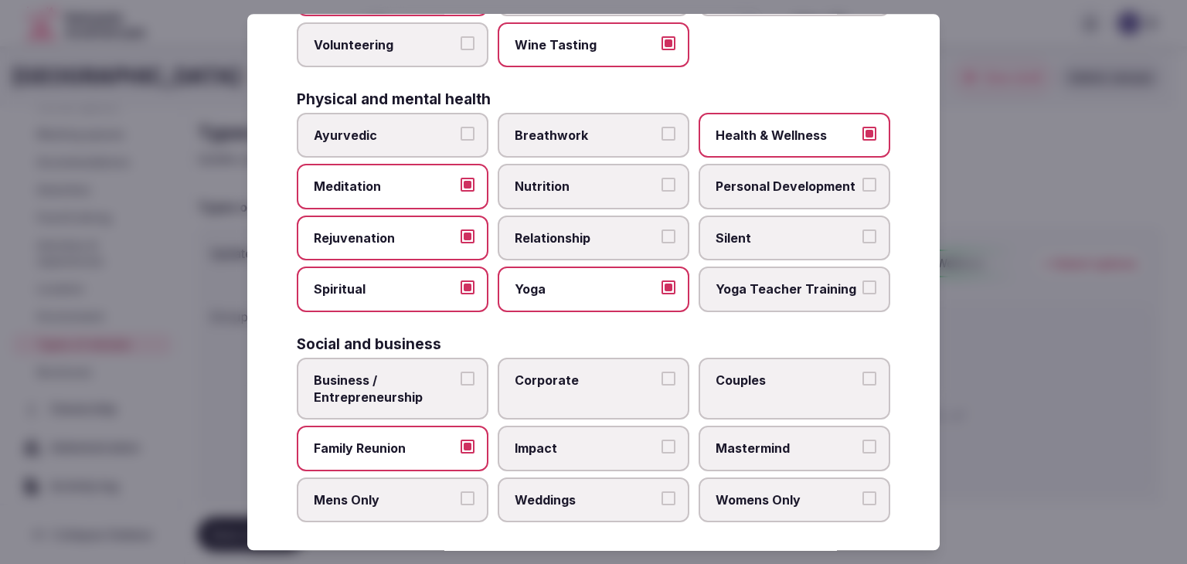
click at [543, 389] on label "Corporate" at bounding box center [594, 389] width 192 height 63
click at [661, 386] on button "Corporate" at bounding box center [668, 379] width 14 height 14
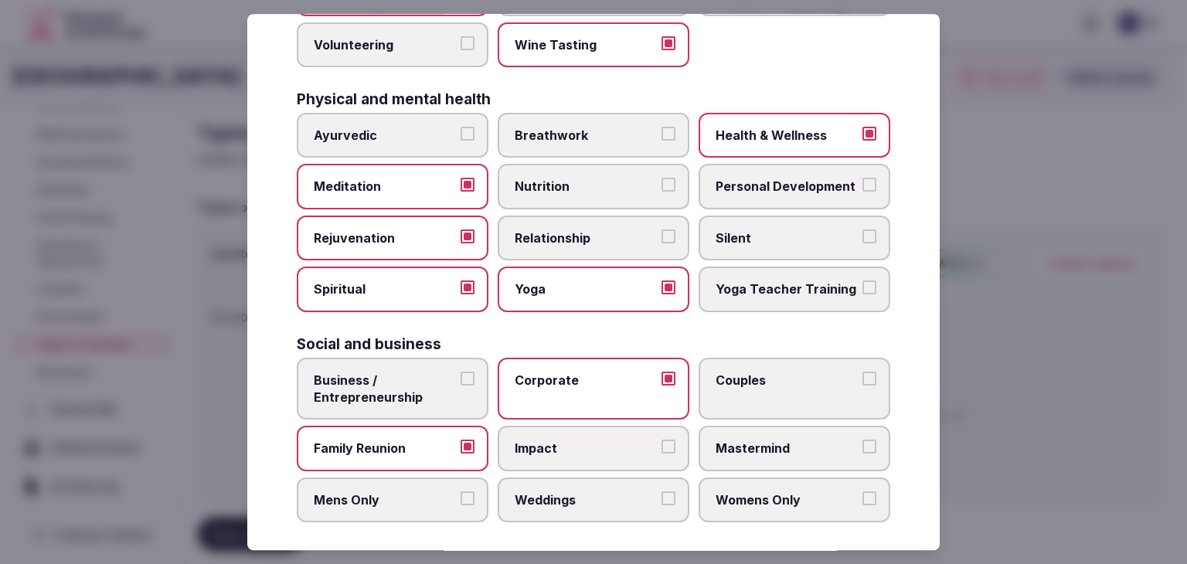
click at [562, 516] on div "Select your types of retreats Choose all applicable types of retreats offered. …" at bounding box center [593, 282] width 692 height 536
click at [597, 501] on label "Weddings" at bounding box center [594, 499] width 192 height 45
click at [661, 501] on button "Weddings" at bounding box center [668, 498] width 14 height 14
click at [714, 388] on label "Couples" at bounding box center [794, 389] width 192 height 63
click at [862, 386] on button "Couples" at bounding box center [869, 379] width 14 height 14
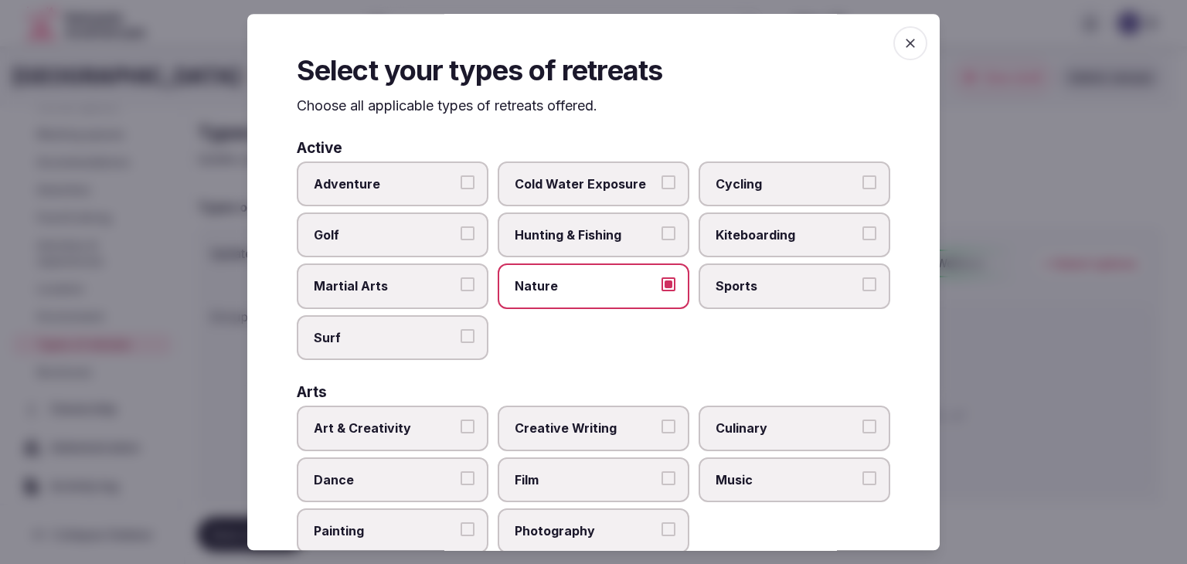
scroll to position [0, 0]
click at [909, 40] on span "button" at bounding box center [910, 43] width 34 height 34
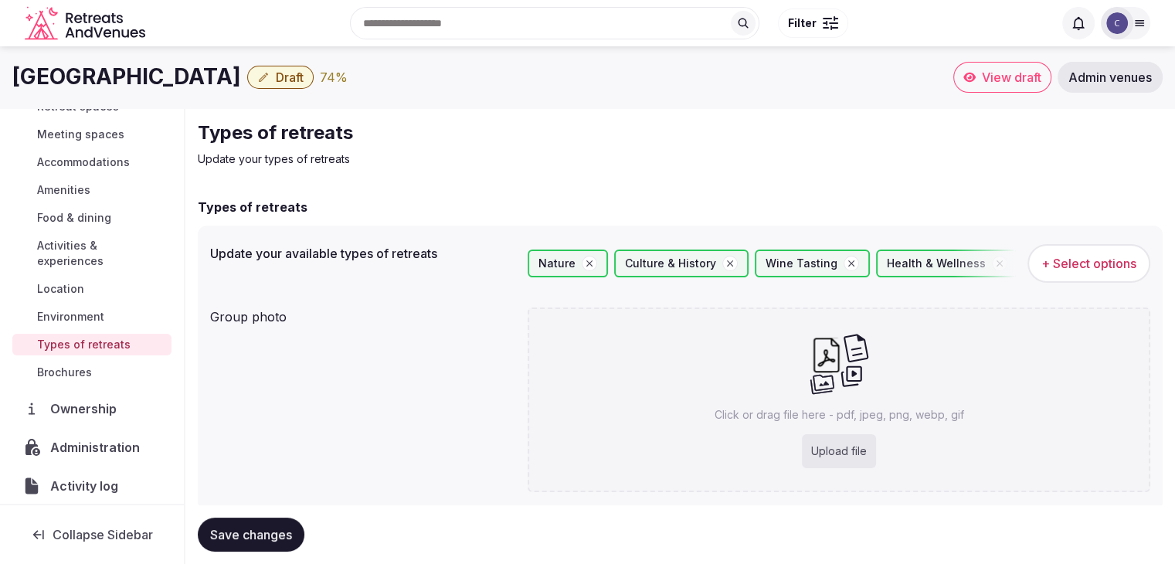
click at [780, 416] on p "Click or drag file here - pdf, jpeg, png, webp, gif" at bounding box center [840, 414] width 250 height 15
type input "**********"
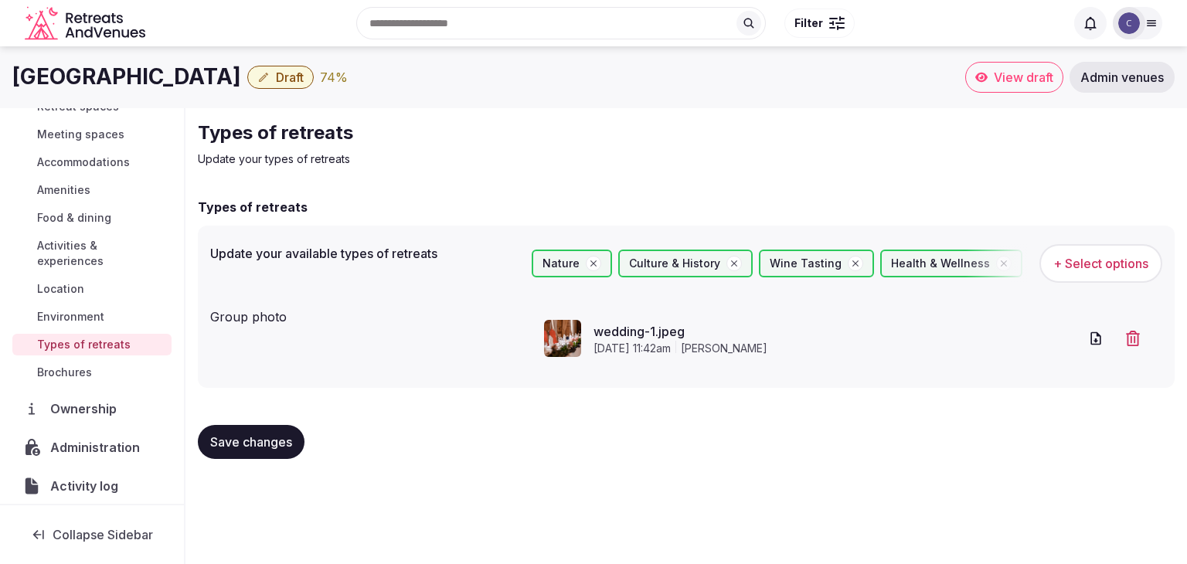
click at [273, 445] on span "Save changes" at bounding box center [251, 441] width 82 height 15
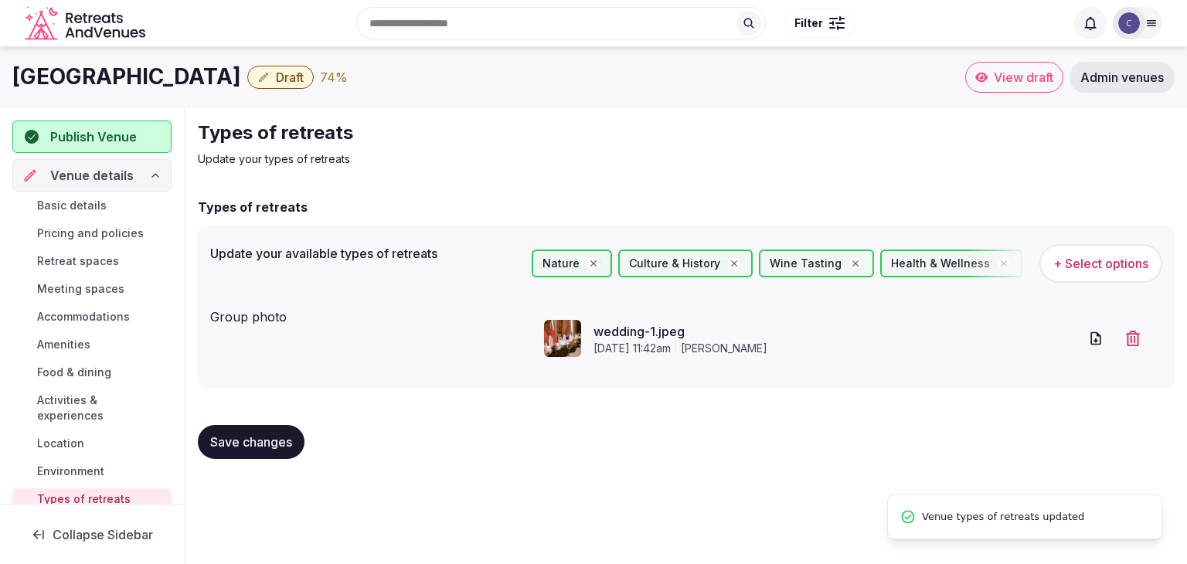
click at [59, 202] on span "Basic details" at bounding box center [72, 205] width 70 height 15
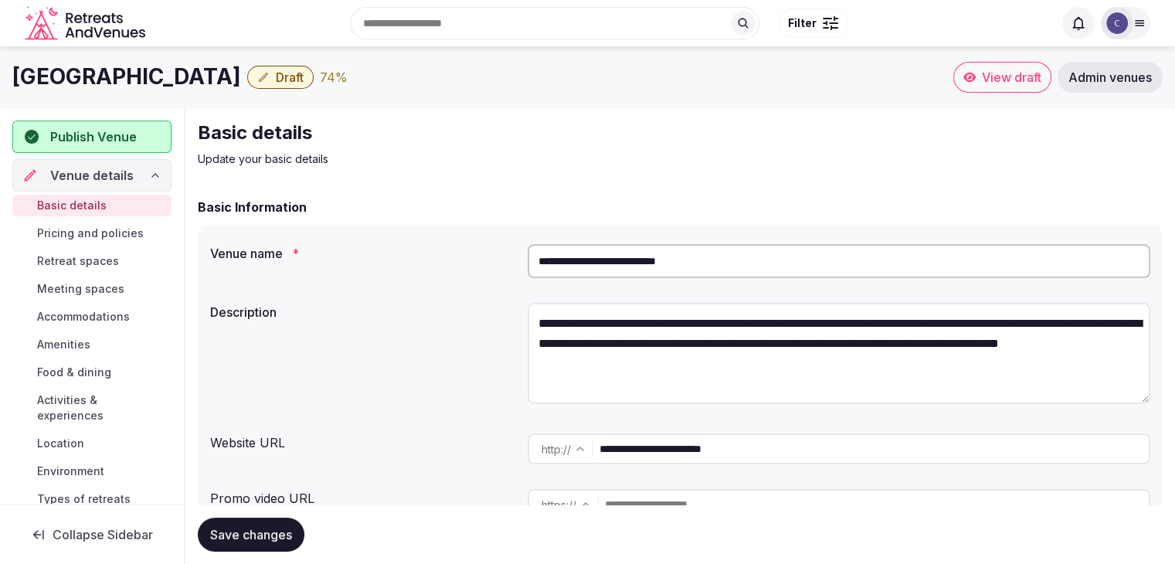
click at [304, 81] on span "Draft" at bounding box center [290, 77] width 28 height 15
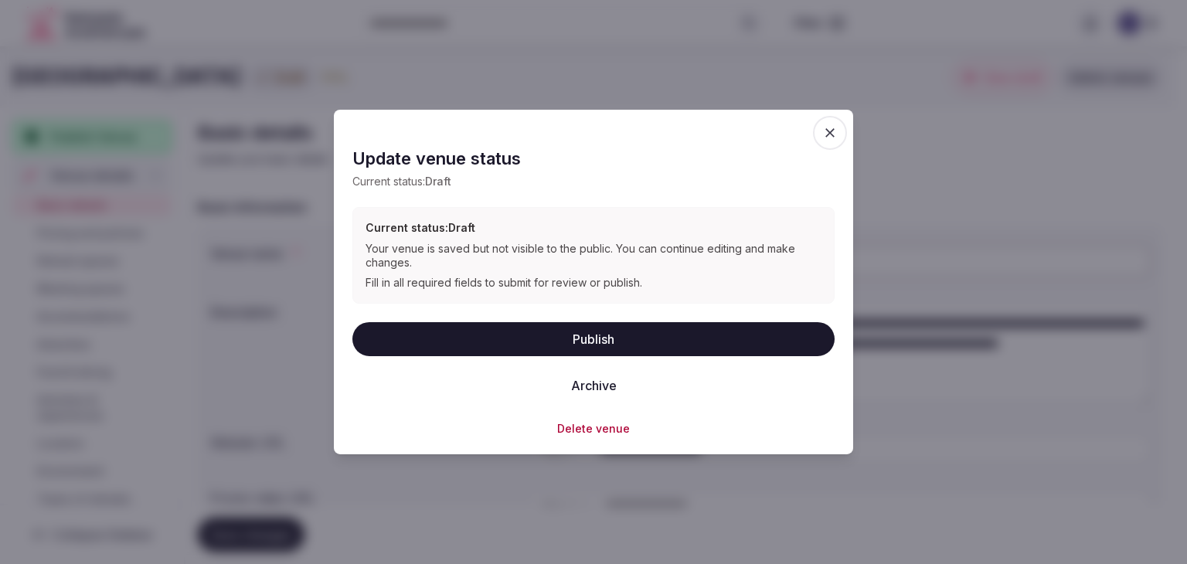
click at [542, 334] on button "Publish" at bounding box center [593, 338] width 482 height 34
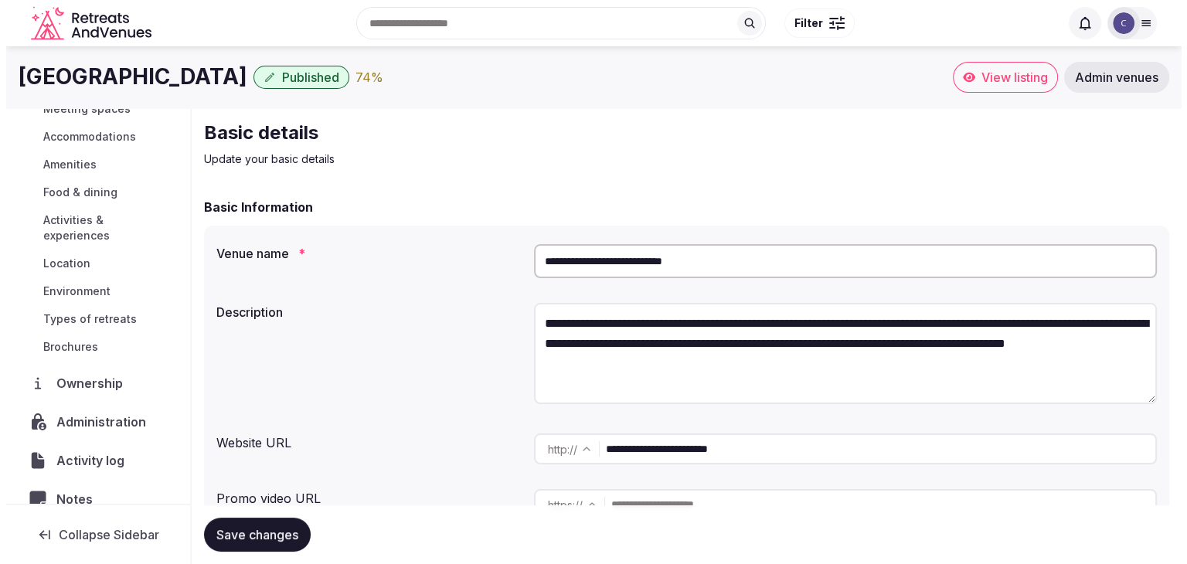
scroll to position [155, 0]
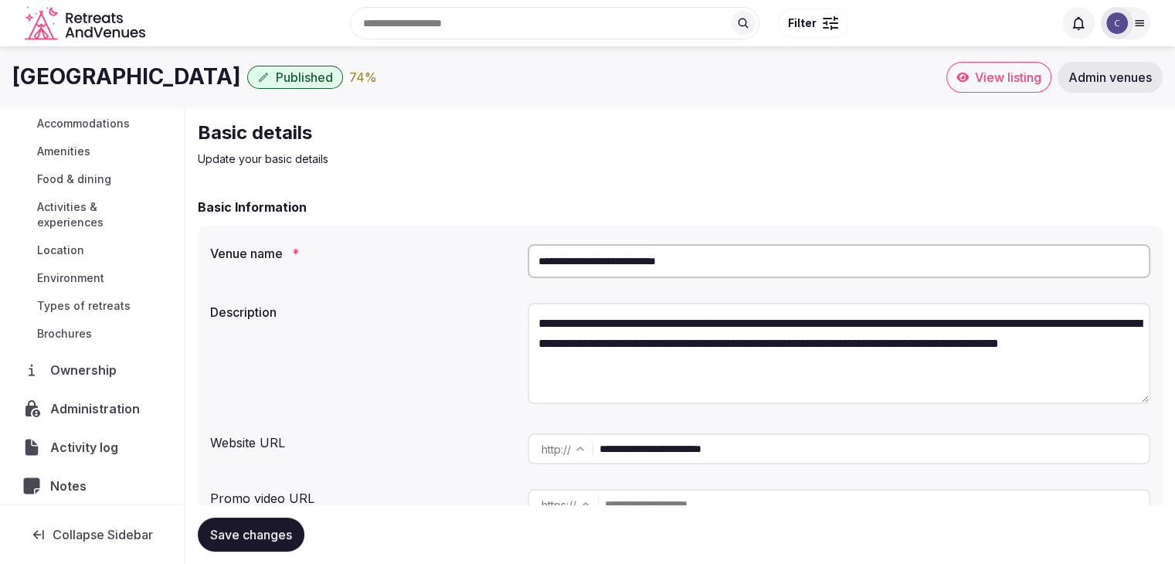
click at [101, 282] on span "Environment" at bounding box center [70, 277] width 67 height 15
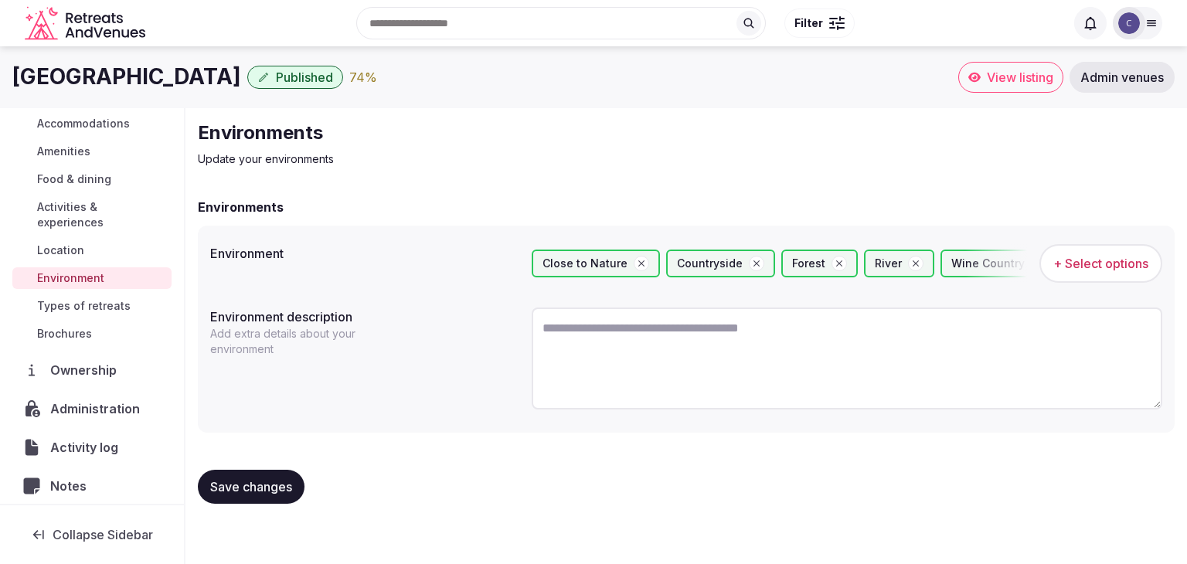
click at [745, 356] on textarea at bounding box center [847, 358] width 630 height 102
paste textarea "**********"
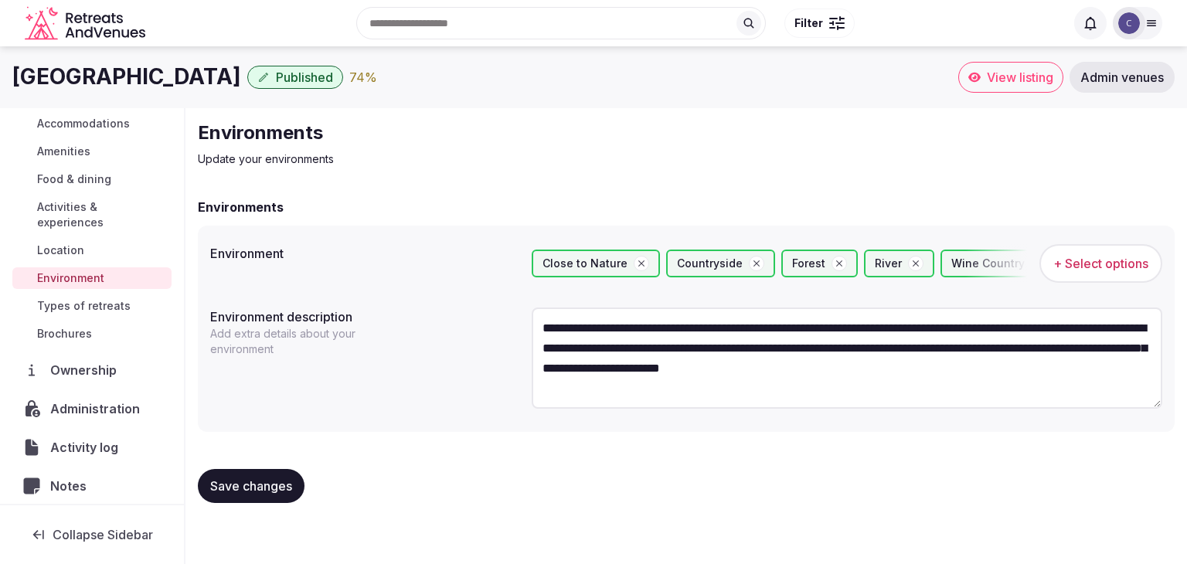
type textarea "**********"
click at [262, 484] on span "Save changes" at bounding box center [251, 485] width 82 height 15
click at [677, 358] on textarea "**********" at bounding box center [847, 357] width 630 height 101
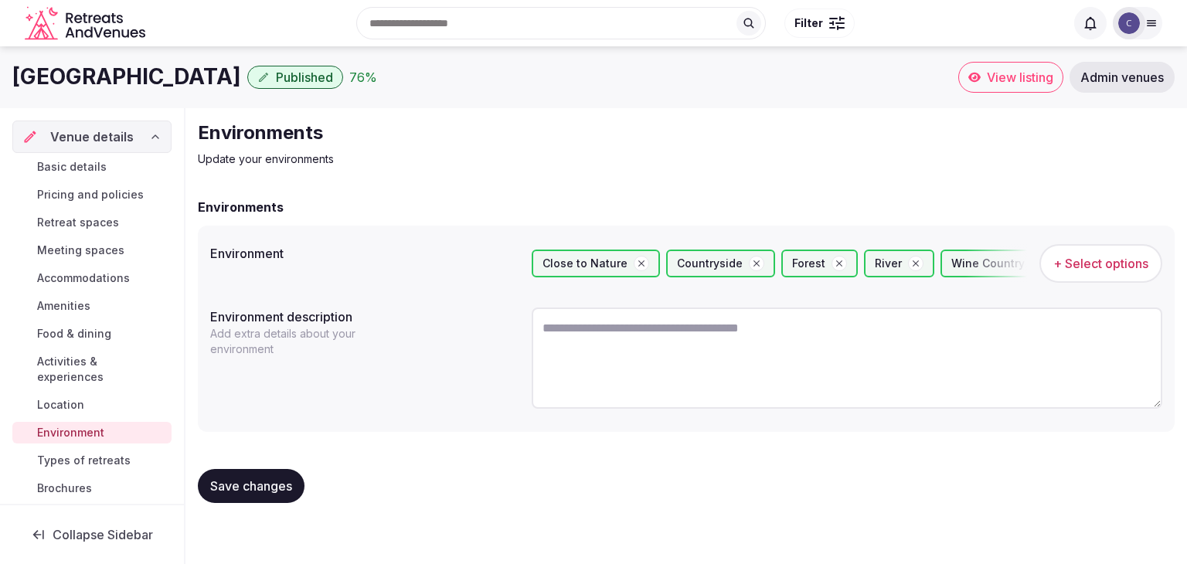
click at [70, 171] on span "Basic details" at bounding box center [72, 166] width 70 height 15
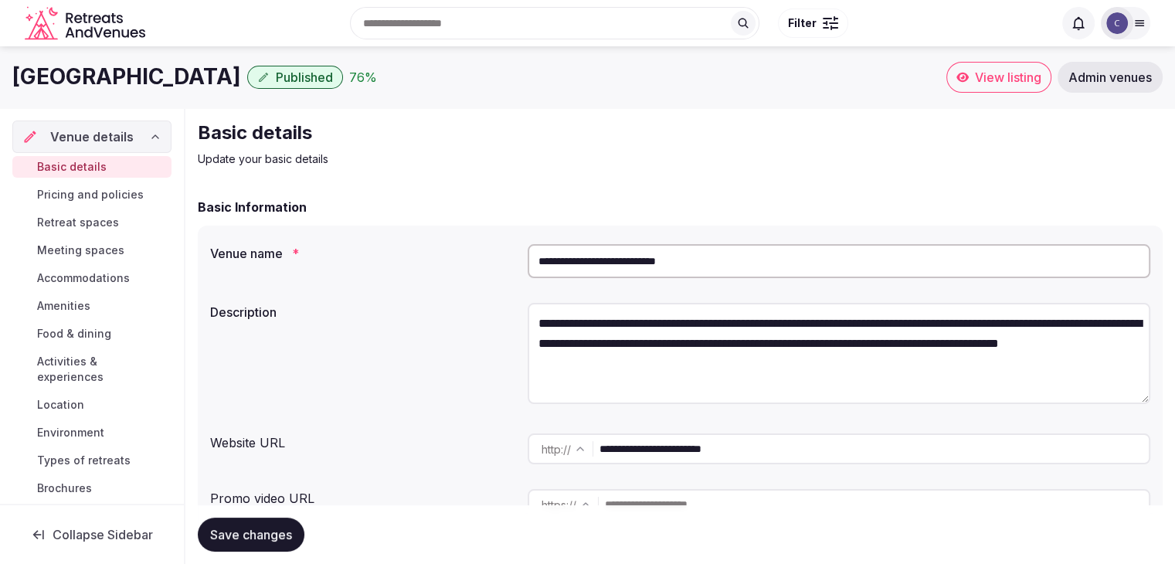
click at [666, 333] on textarea "**********" at bounding box center [839, 353] width 623 height 101
click at [666, 335] on textarea "**********" at bounding box center [839, 353] width 623 height 101
paste textarea "**********"
type textarea "**********"
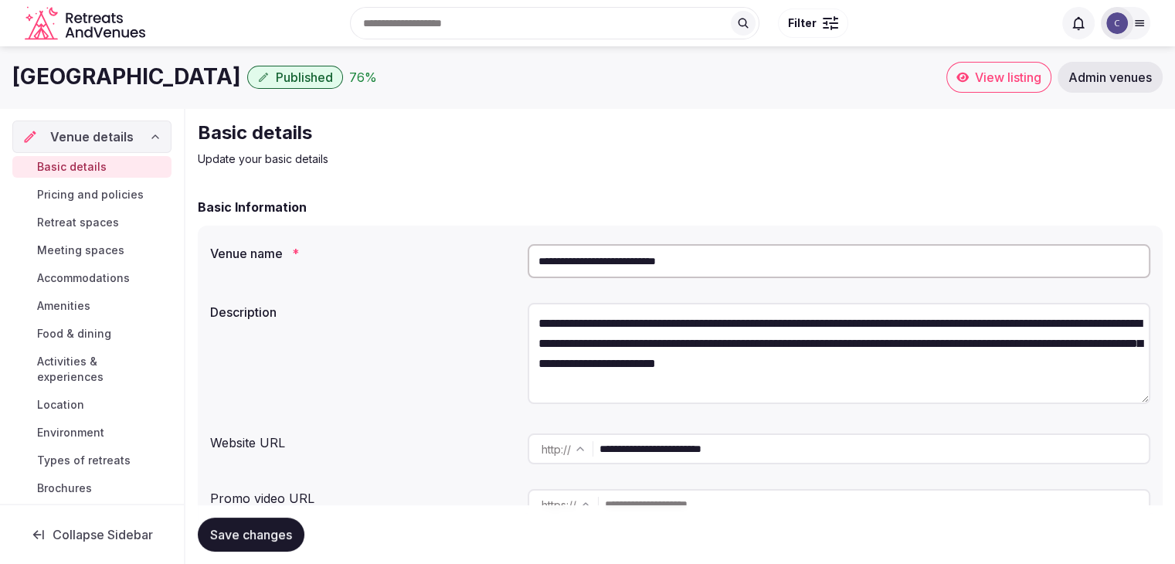
click at [290, 527] on span "Save changes" at bounding box center [251, 534] width 82 height 15
drag, startPoint x: 94, startPoint y: 433, endPoint x: 107, endPoint y: 433, distance: 12.4
click at [94, 433] on span "Environment" at bounding box center [70, 432] width 67 height 15
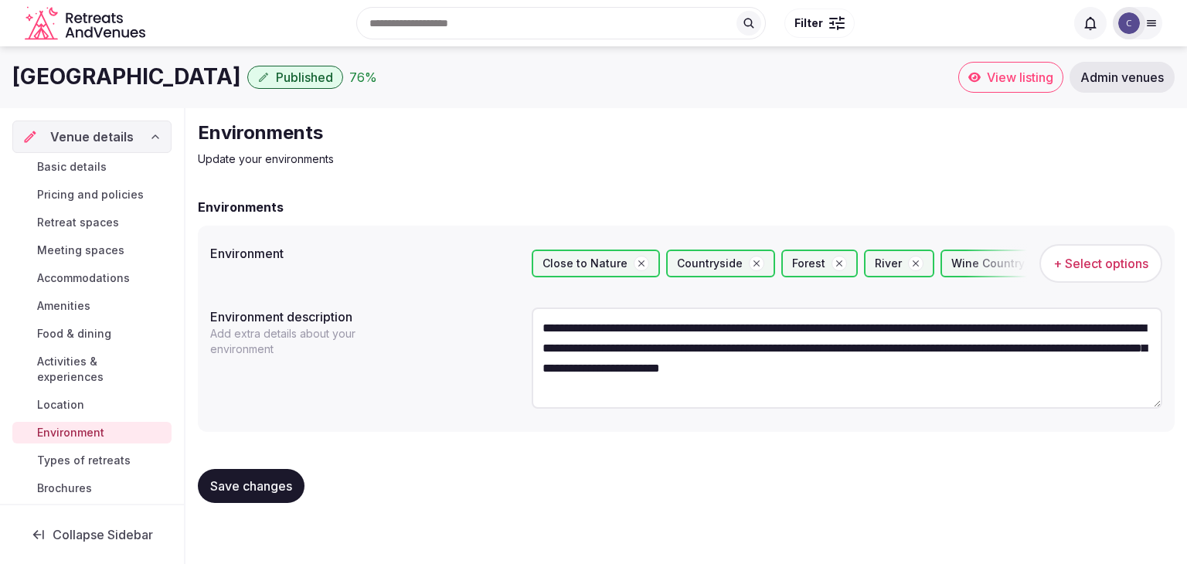
click at [680, 368] on textarea "**********" at bounding box center [847, 357] width 630 height 101
paste textarea
type textarea "**********"
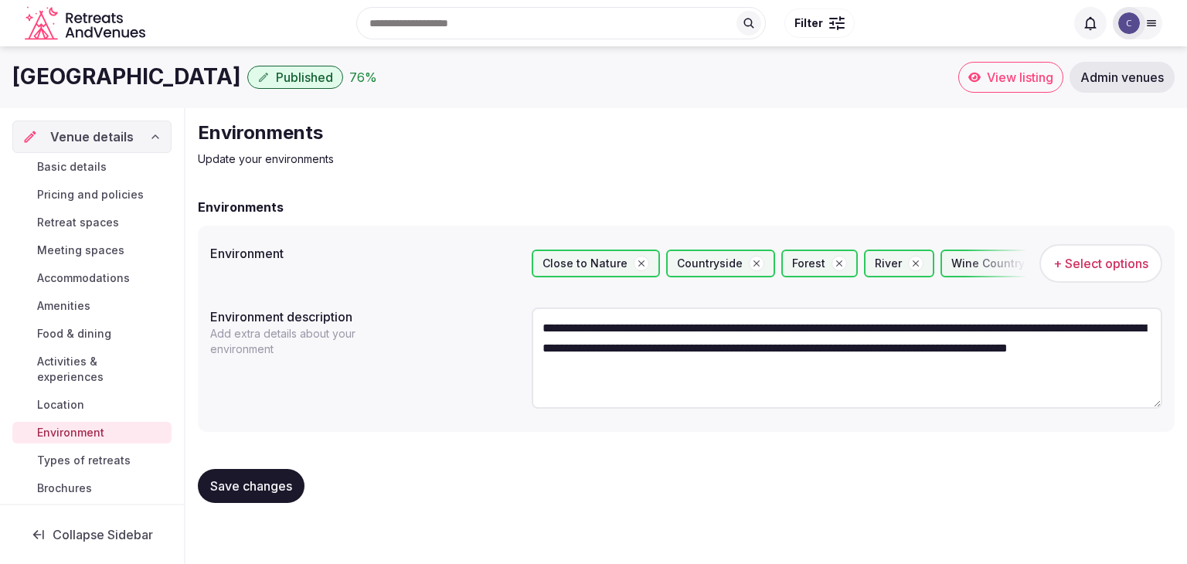
click at [443, 418] on div "**********" at bounding box center [686, 360] width 952 height 118
click at [281, 480] on span "Save changes" at bounding box center [251, 485] width 82 height 15
click at [241, 75] on h1 "Dalhousie Castle Hotel and Spa" at bounding box center [126, 77] width 229 height 30
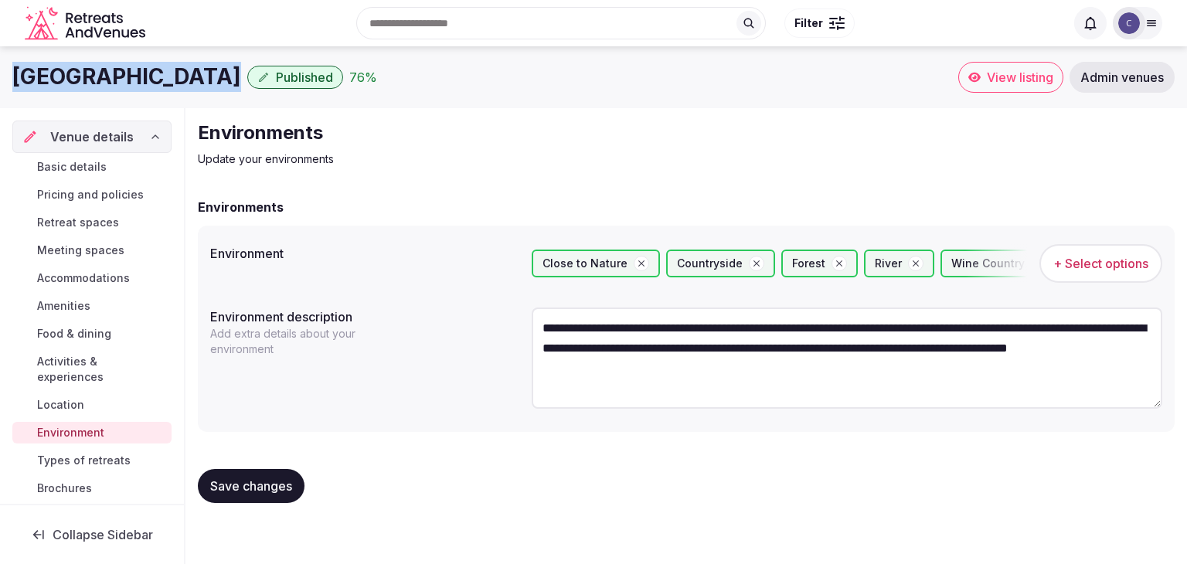
click at [241, 81] on h1 "Dalhousie Castle Hotel and Spa" at bounding box center [126, 77] width 229 height 30
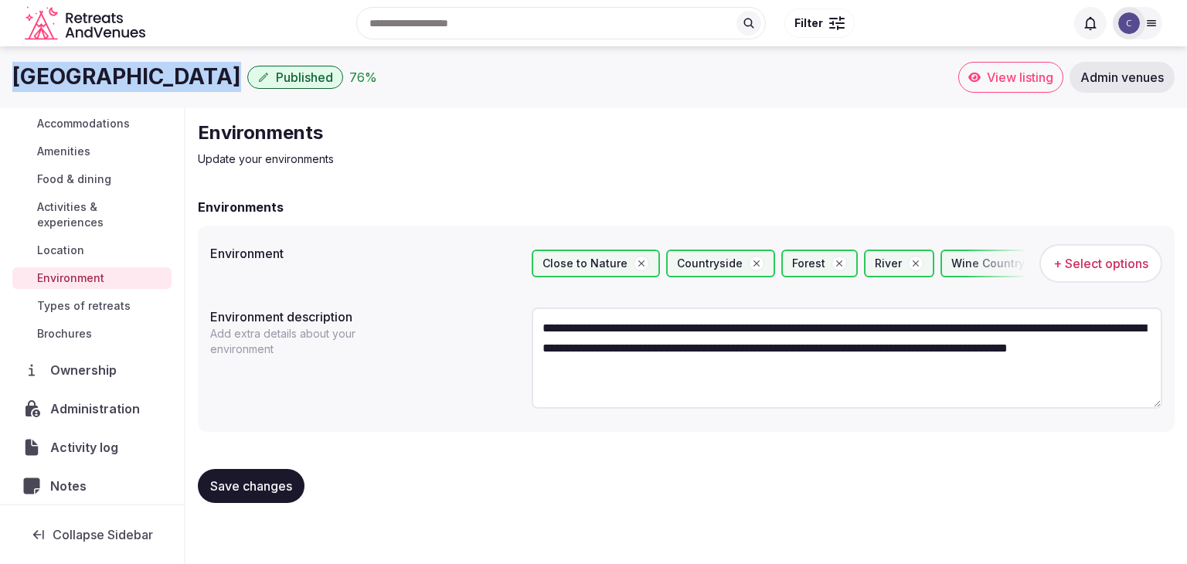
click at [97, 404] on span "Administration" at bounding box center [98, 408] width 96 height 19
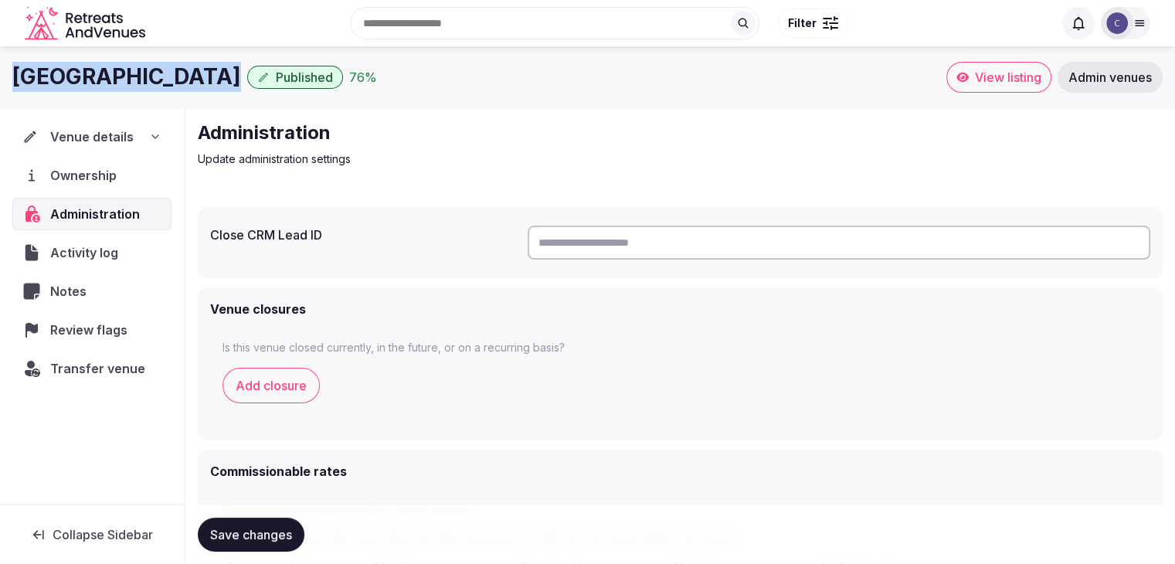
click at [145, 79] on h1 "Dalhousie Castle Hotel and Spa" at bounding box center [126, 77] width 229 height 30
click at [1014, 90] on link "View listing" at bounding box center [998, 77] width 105 height 31
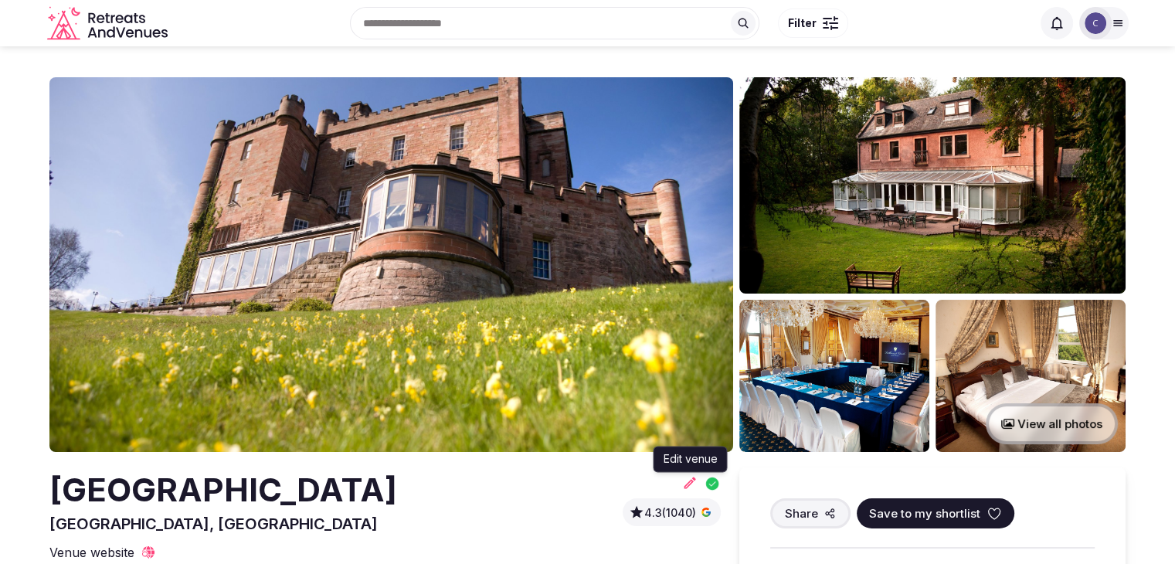
click at [692, 480] on icon at bounding box center [690, 483] width 12 height 12
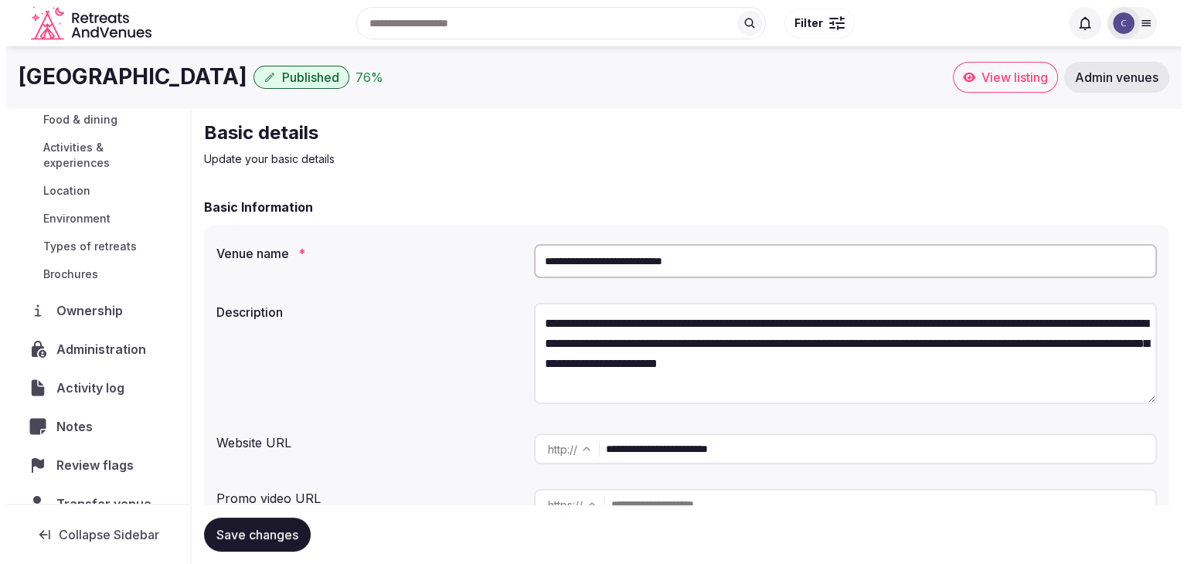
scroll to position [240, 0]
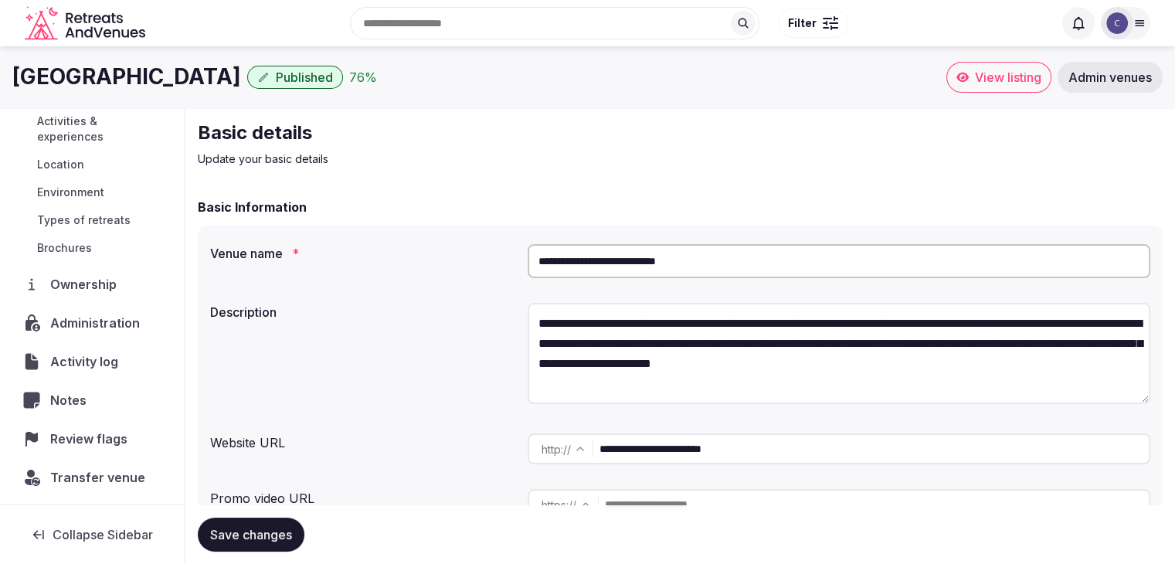
drag, startPoint x: 94, startPoint y: 320, endPoint x: 103, endPoint y: 319, distance: 8.5
click at [94, 320] on span "Administration" at bounding box center [98, 323] width 96 height 19
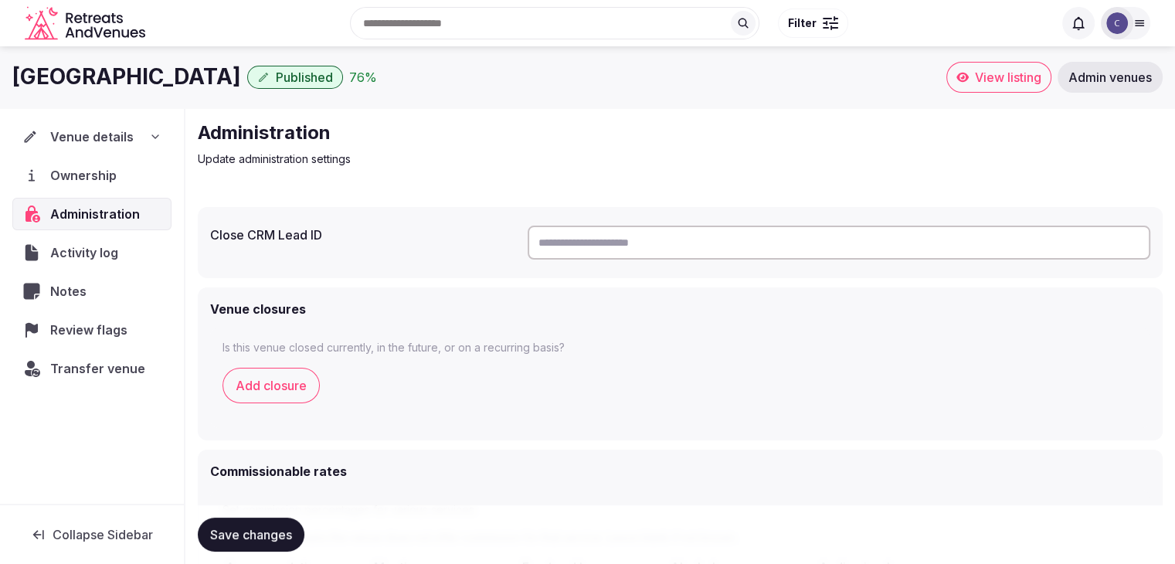
click at [644, 239] on input "text" at bounding box center [839, 243] width 623 height 34
paste input "**********"
type input "**********"
click at [250, 534] on span "Save changes" at bounding box center [251, 534] width 82 height 15
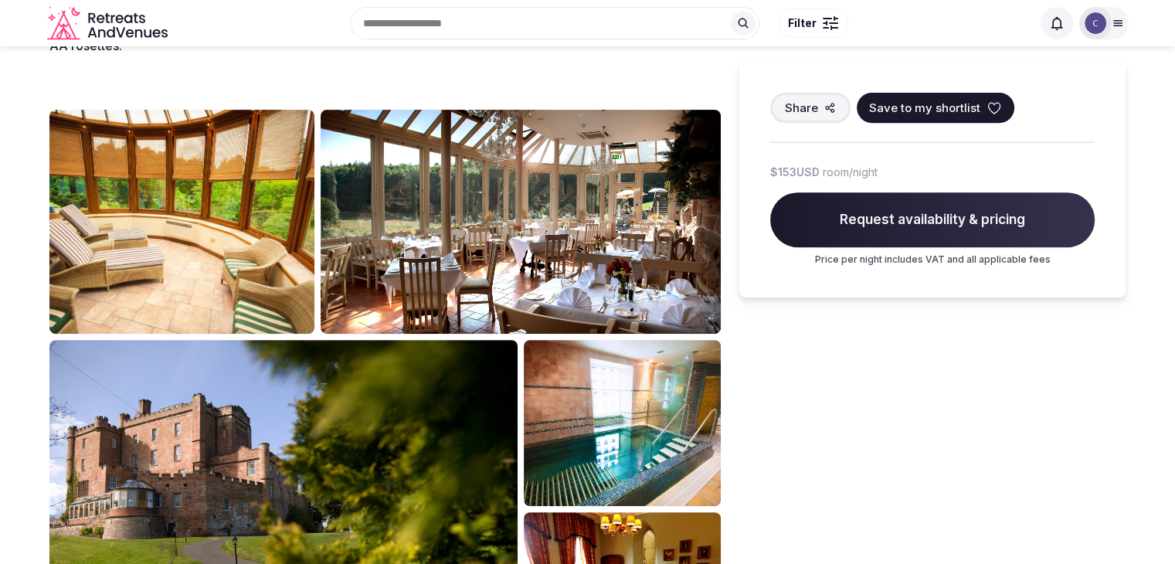
scroll to position [618, 0]
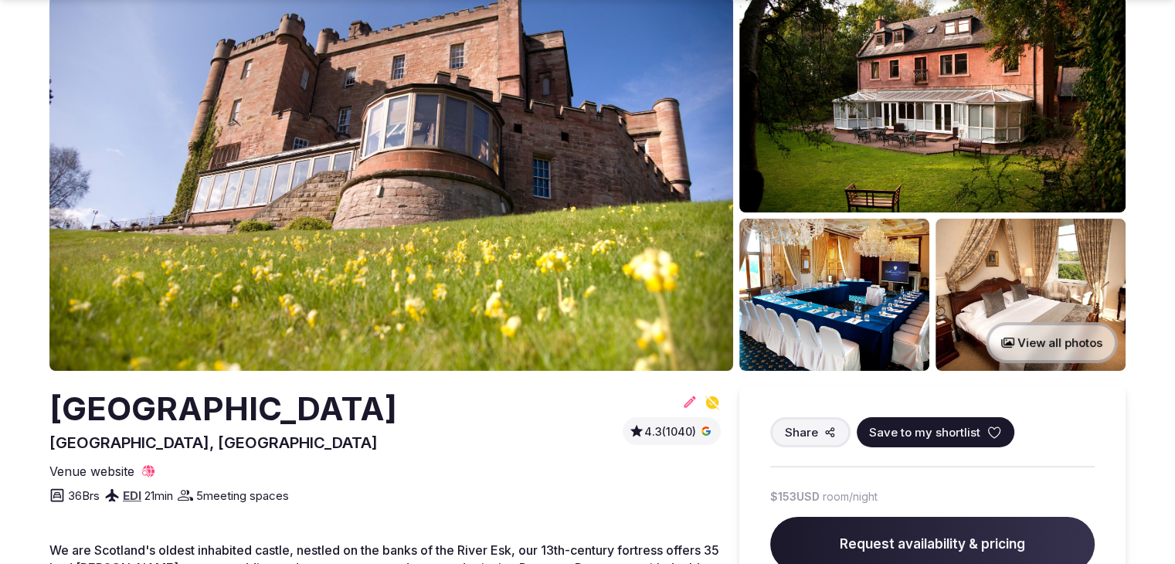
scroll to position [155, 0]
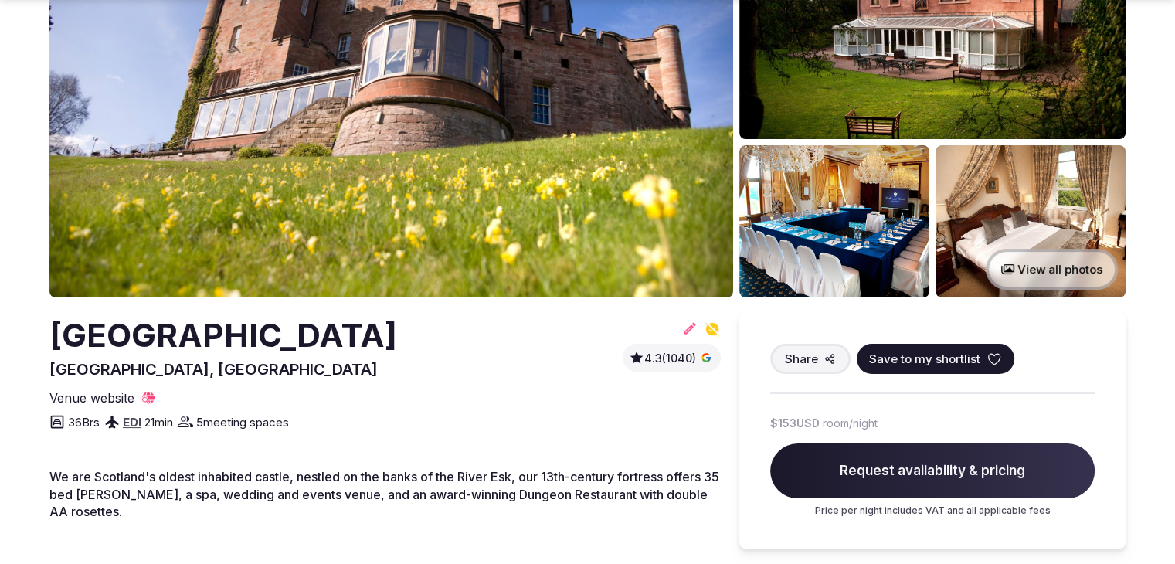
click at [397, 335] on h2 "[GEOGRAPHIC_DATA]" at bounding box center [223, 336] width 348 height 46
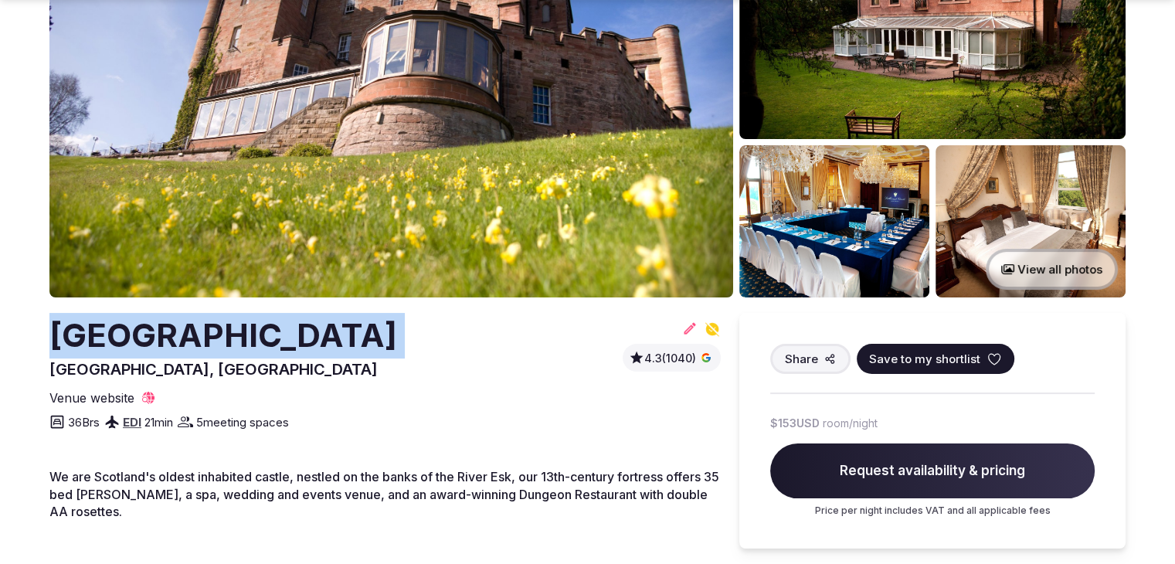
click at [397, 335] on h2 "[GEOGRAPHIC_DATA]" at bounding box center [223, 336] width 348 height 46
copy h2 "[GEOGRAPHIC_DATA]"
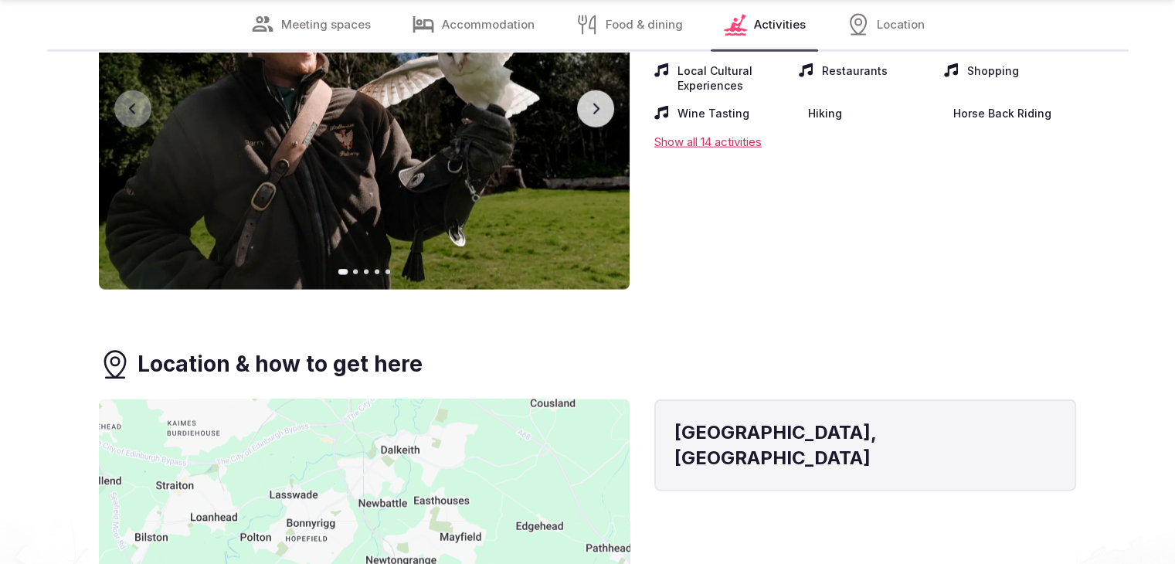
scroll to position [3708, 0]
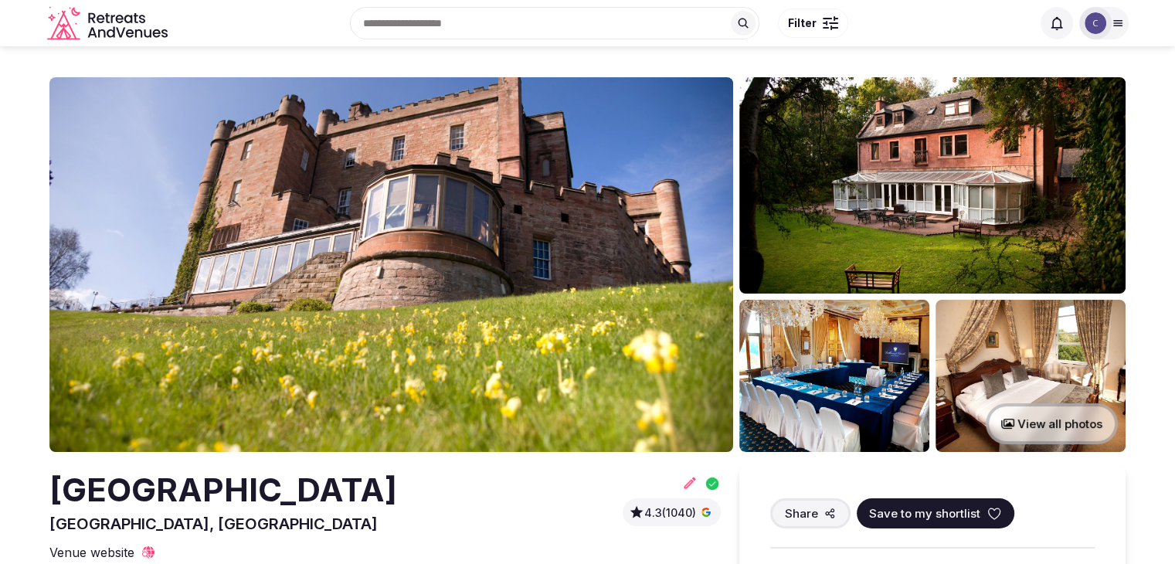
click at [1106, 25] on div at bounding box center [1096, 23] width 22 height 22
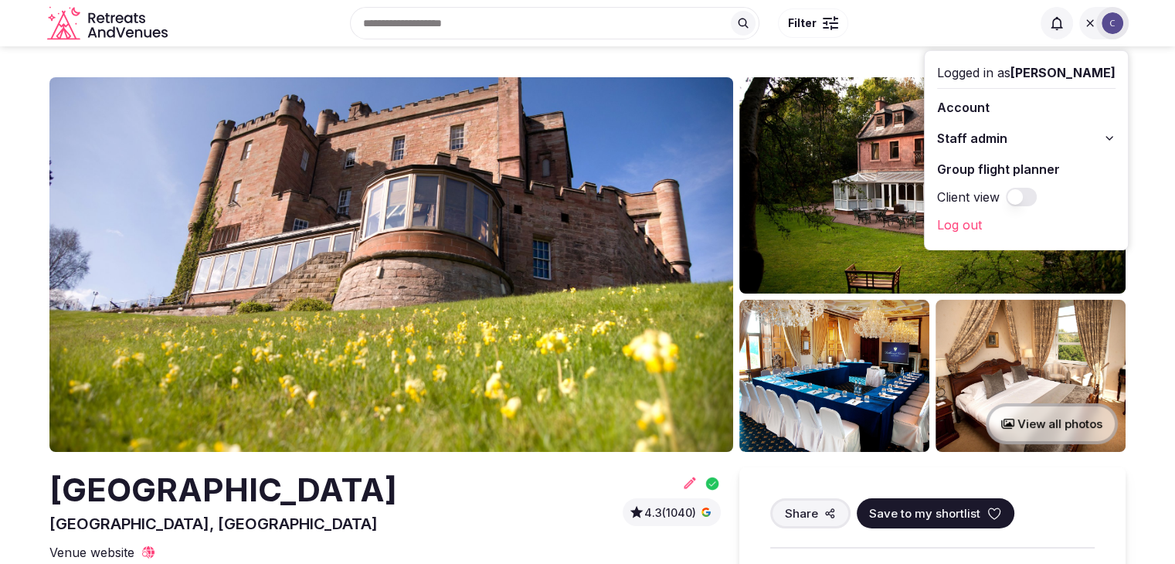
click at [1109, 135] on icon at bounding box center [1109, 138] width 12 height 12
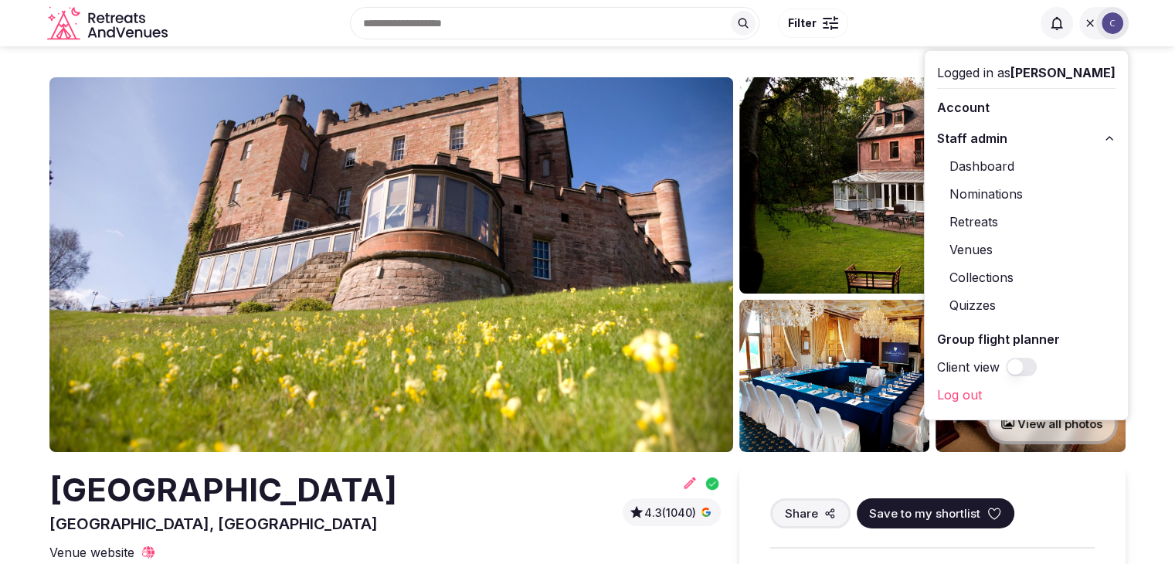
click at [988, 218] on link "Retreats" at bounding box center [1026, 221] width 178 height 25
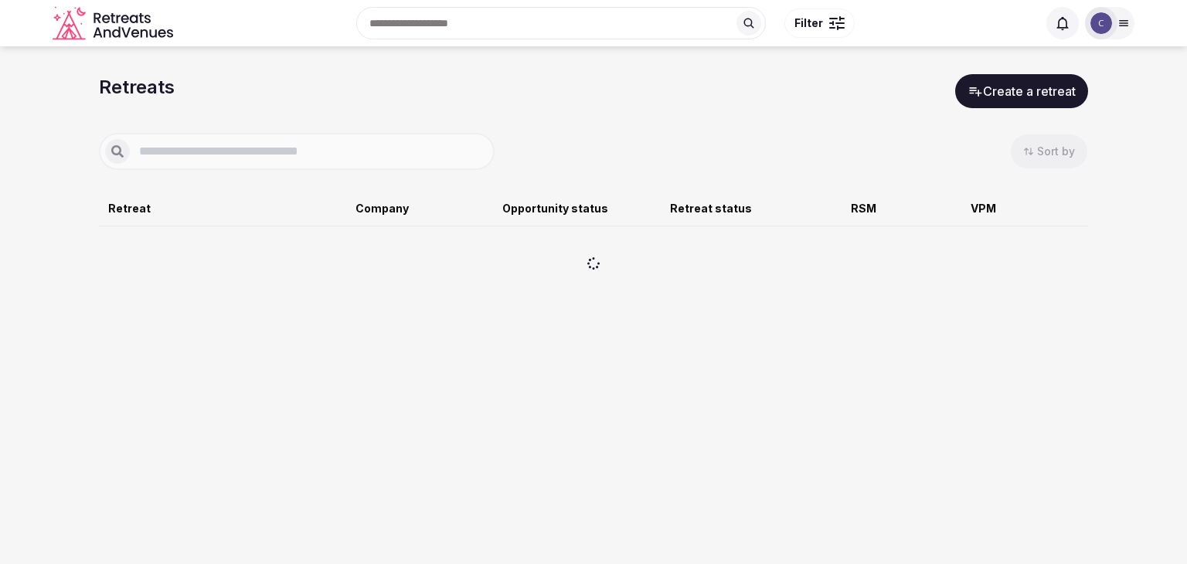
click at [275, 151] on input "text" at bounding box center [309, 151] width 358 height 19
click at [302, 198] on div "Retreat Company Opportunity status Retreat status RSM VPM End of results" at bounding box center [593, 223] width 989 height 106
click at [298, 155] on input "*****" at bounding box center [309, 151] width 358 height 19
click at [285, 202] on div "Retreat" at bounding box center [228, 208] width 241 height 15
click at [229, 192] on div "Retreat Company Opportunity status Retreat status RSM VPM End of results" at bounding box center [593, 223] width 989 height 106
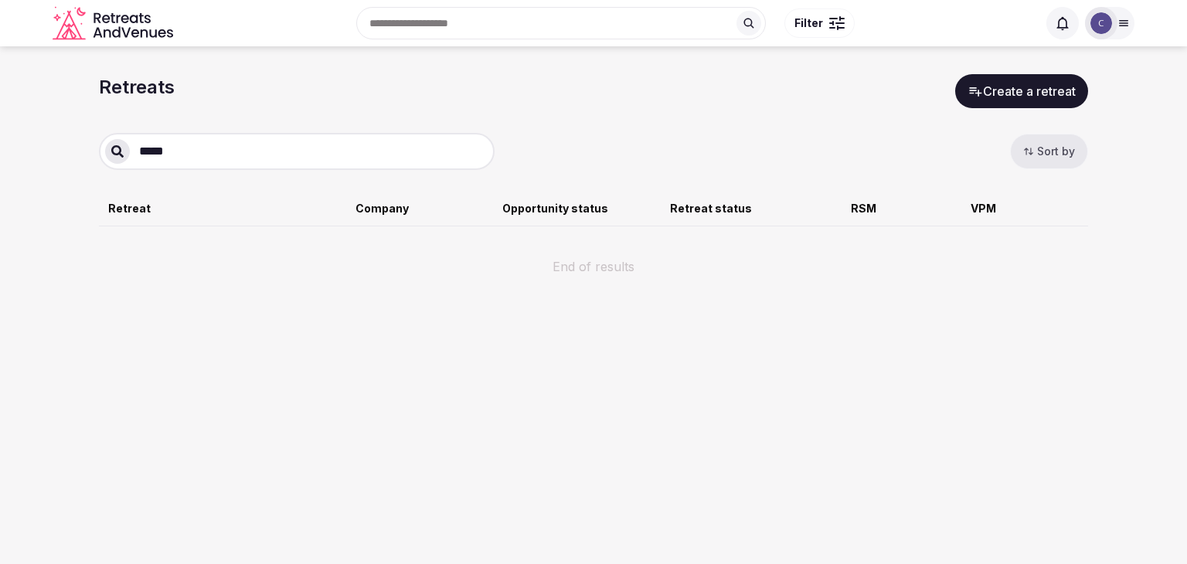
click at [260, 147] on input "*****" at bounding box center [309, 151] width 358 height 19
type input "**********"
click at [603, 134] on div "**********" at bounding box center [593, 151] width 989 height 37
click at [1150, 96] on section "**********" at bounding box center [593, 167] width 1187 height 242
click at [1116, 25] on div at bounding box center [1101, 23] width 32 height 32
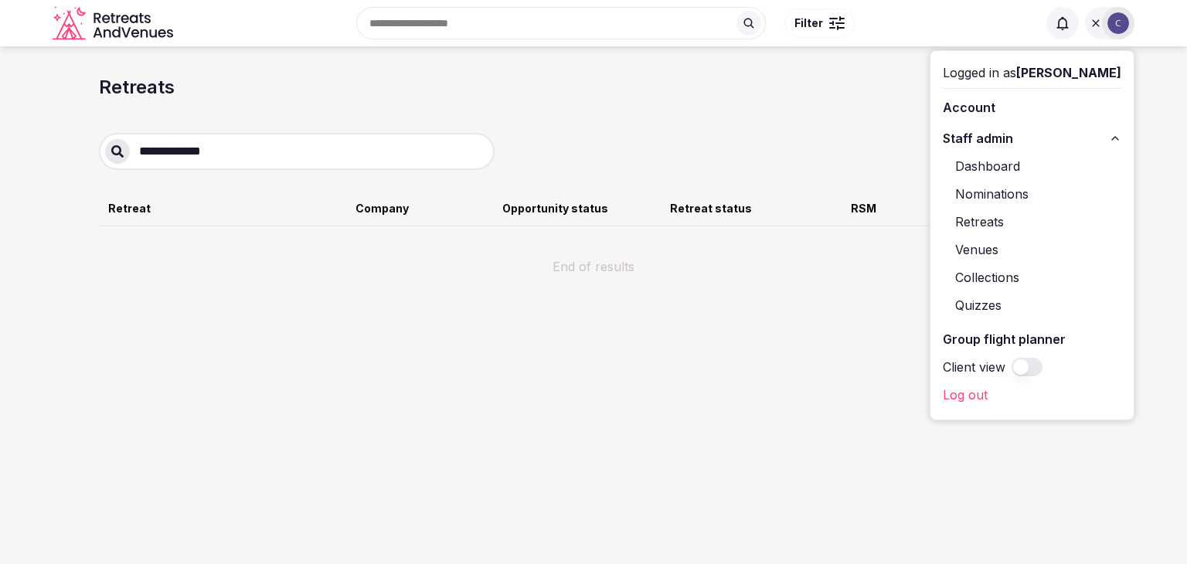
click at [991, 220] on link "Retreats" at bounding box center [1032, 221] width 178 height 25
drag, startPoint x: 577, startPoint y: 106, endPoint x: 600, endPoint y: 109, distance: 22.6
click at [578, 106] on div "Retreats Create a retreat" at bounding box center [593, 91] width 989 height 34
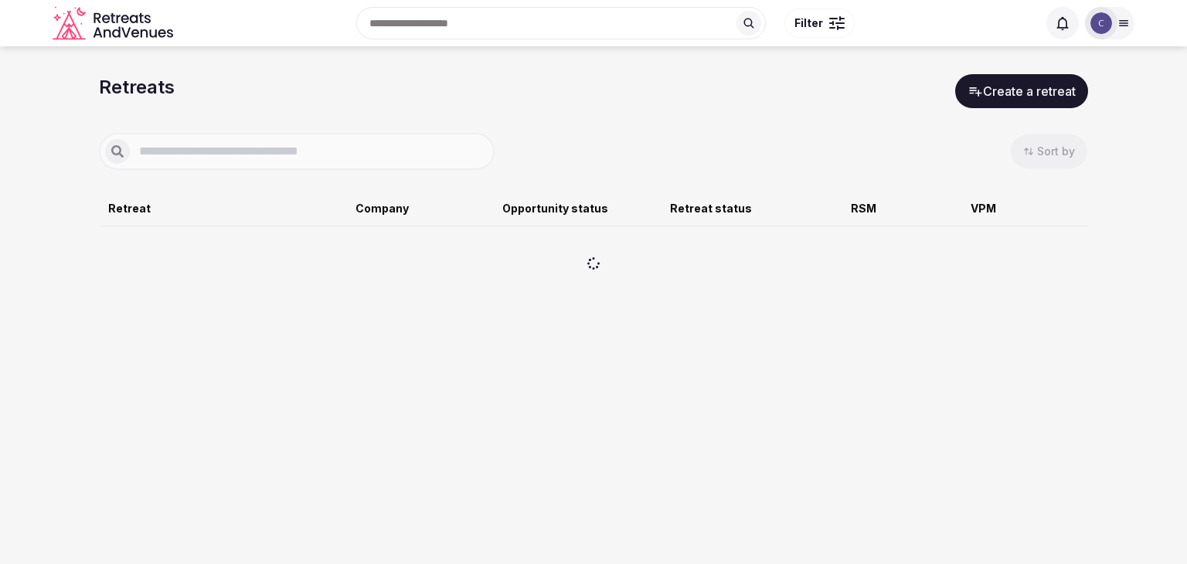
click at [283, 138] on div at bounding box center [297, 151] width 396 height 37
click at [282, 148] on input "text" at bounding box center [309, 151] width 358 height 19
type input "*"
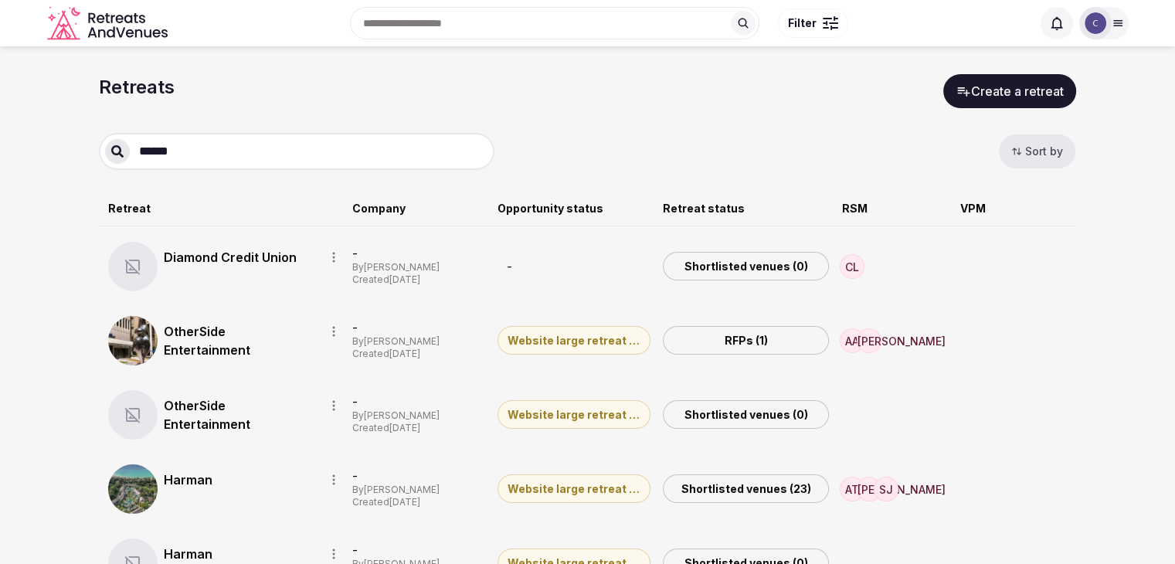
click at [214, 149] on input "******" at bounding box center [309, 151] width 358 height 19
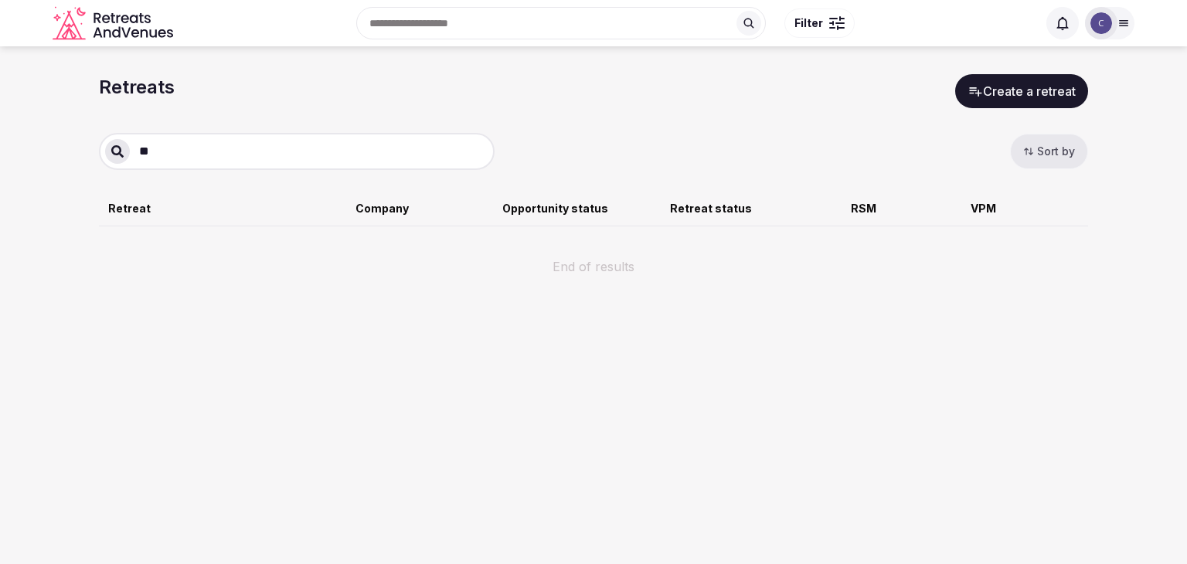
type input "*"
click at [115, 151] on icon at bounding box center [117, 151] width 12 height 12
click at [187, 144] on input "text" at bounding box center [309, 151] width 358 height 19
type input "*****"
click at [109, 152] on div at bounding box center [117, 151] width 25 height 25
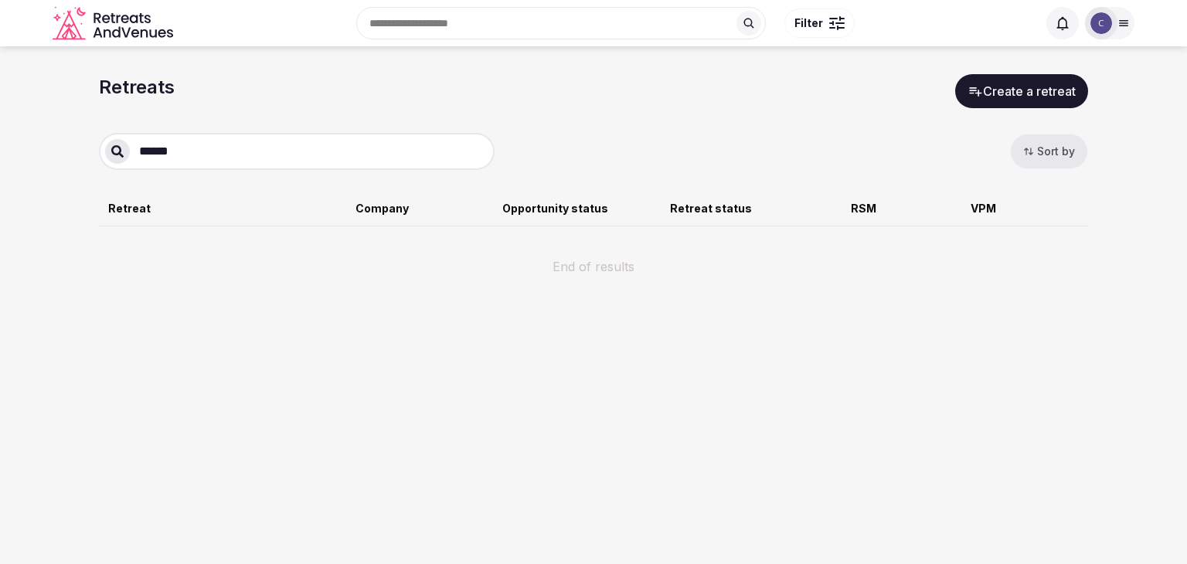
click at [121, 152] on icon at bounding box center [117, 151] width 12 height 12
click at [191, 146] on input "*****" at bounding box center [309, 151] width 358 height 19
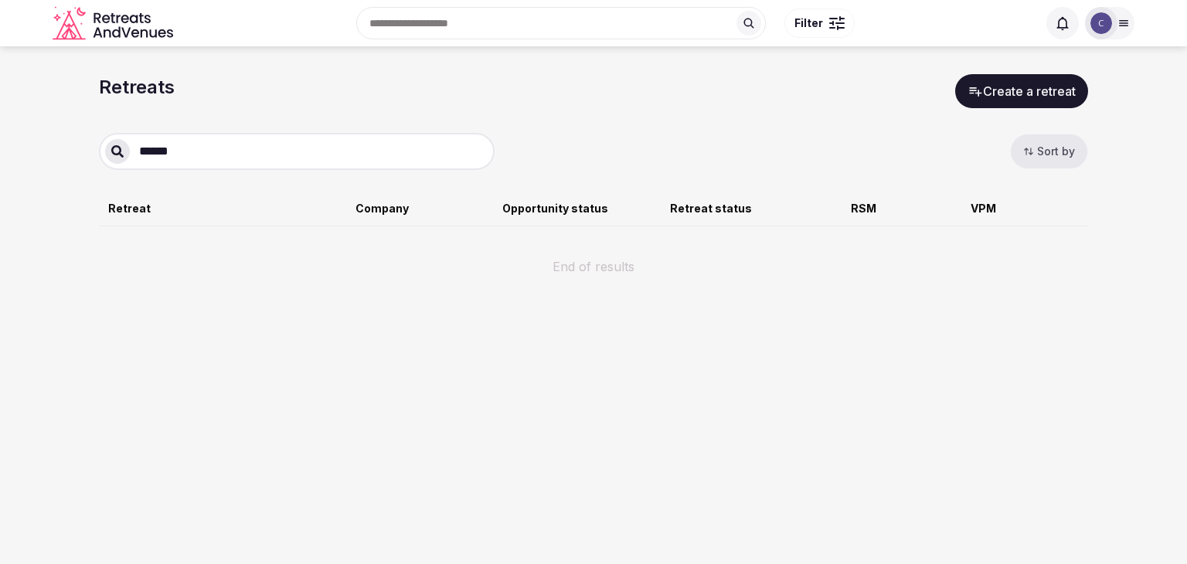
click at [191, 146] on input "*****" at bounding box center [309, 151] width 358 height 19
click at [259, 118] on div "Retreats Create a retreat Sort by Retreat Company Opportunity status Retreat st…" at bounding box center [593, 175] width 989 height 202
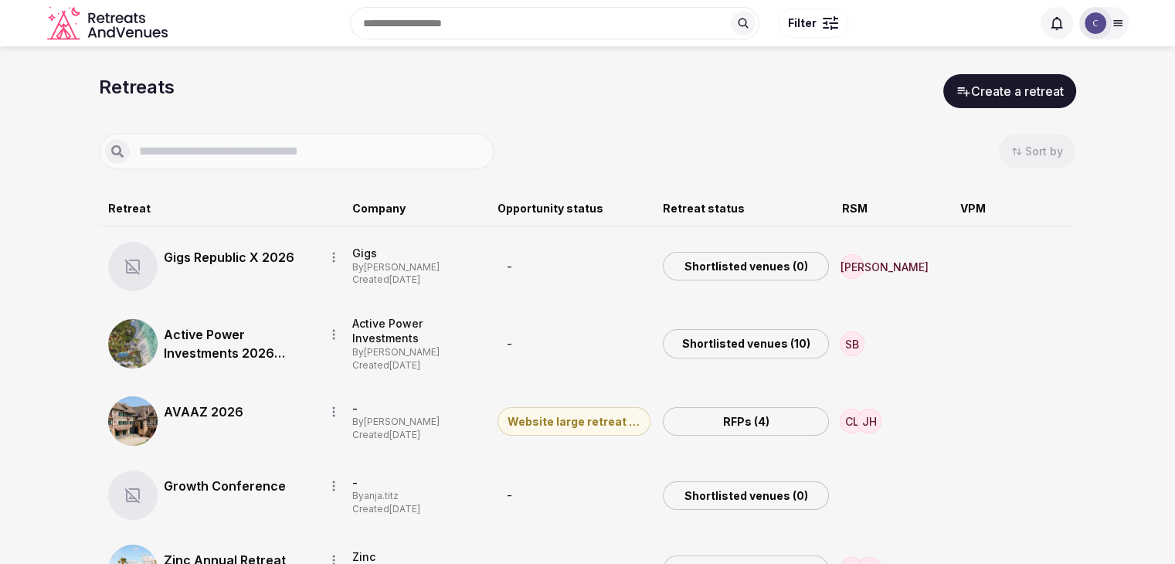
click at [251, 145] on input "text" at bounding box center [309, 151] width 358 height 19
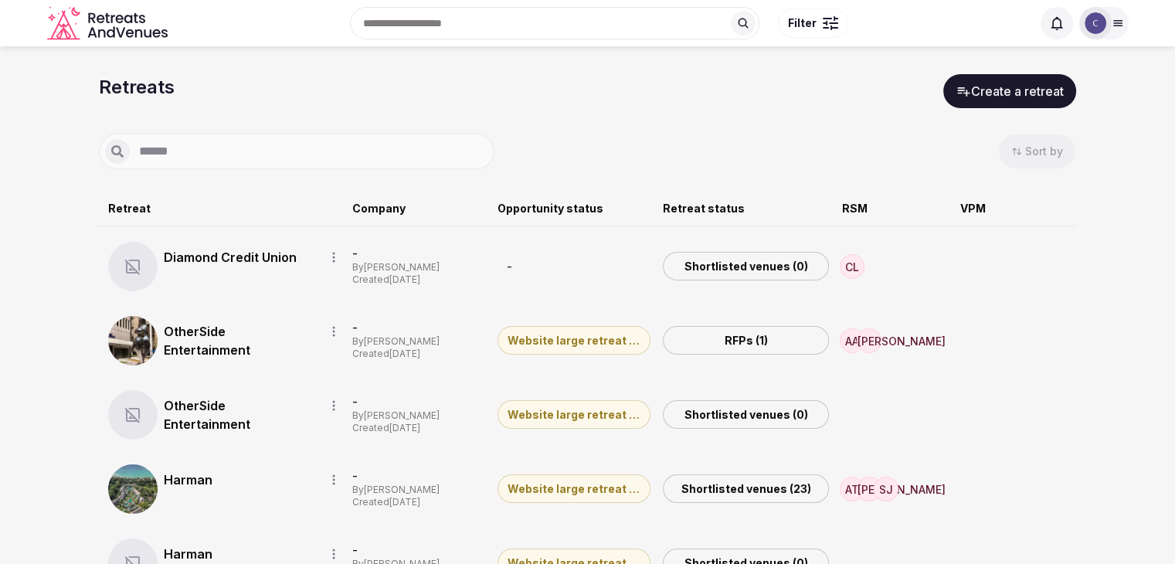
click at [219, 159] on input "******" at bounding box center [309, 151] width 358 height 19
click at [219, 158] on input "******" at bounding box center [309, 151] width 358 height 19
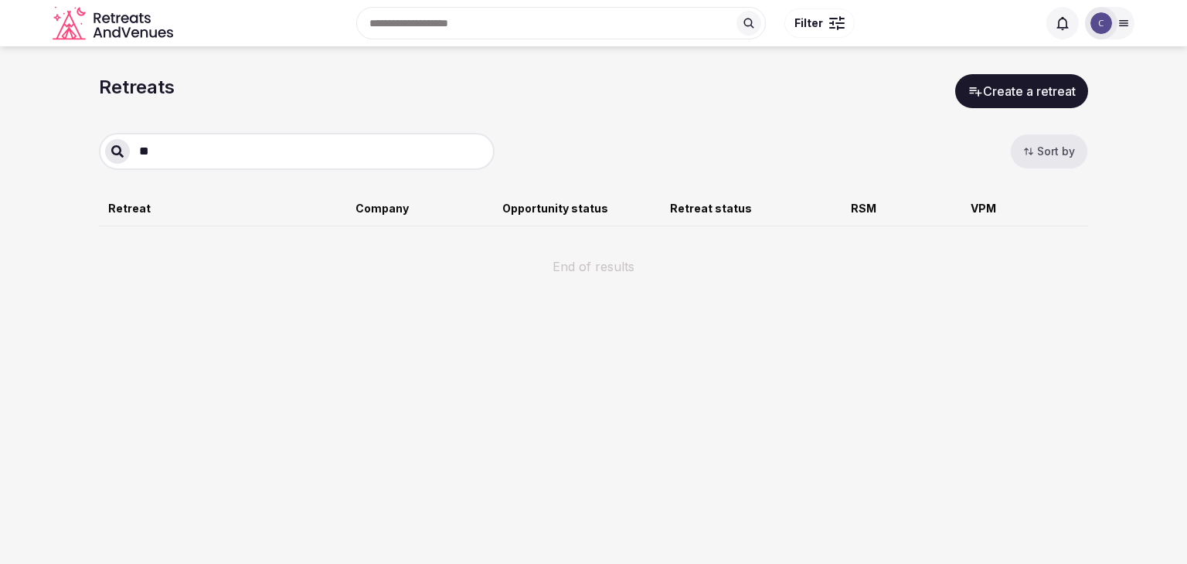
type input "*"
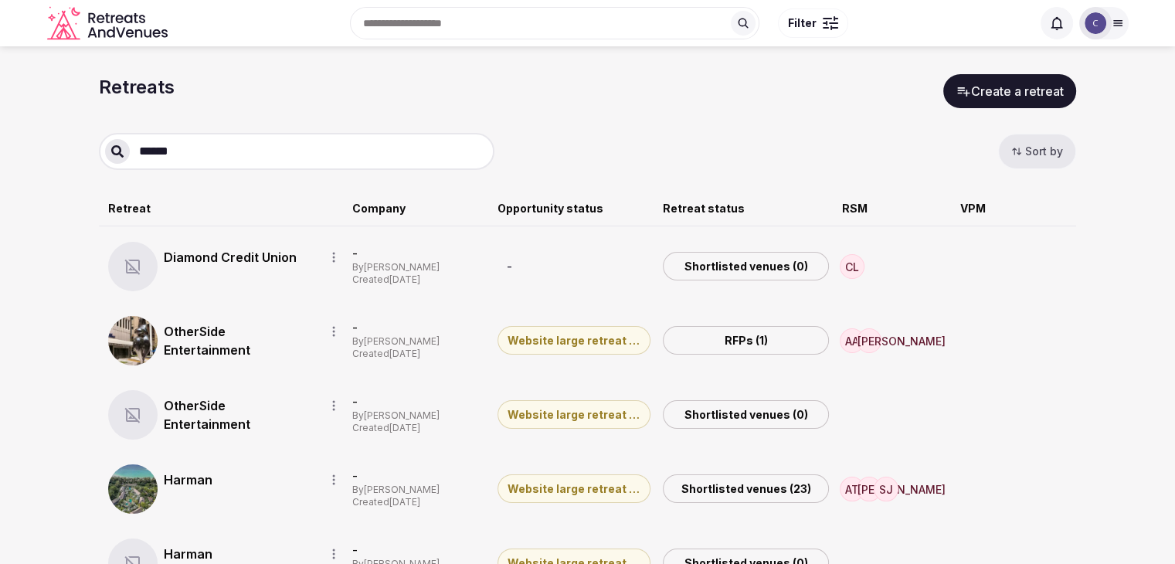
click at [387, 150] on input "******" at bounding box center [309, 151] width 358 height 19
paste input "**********"
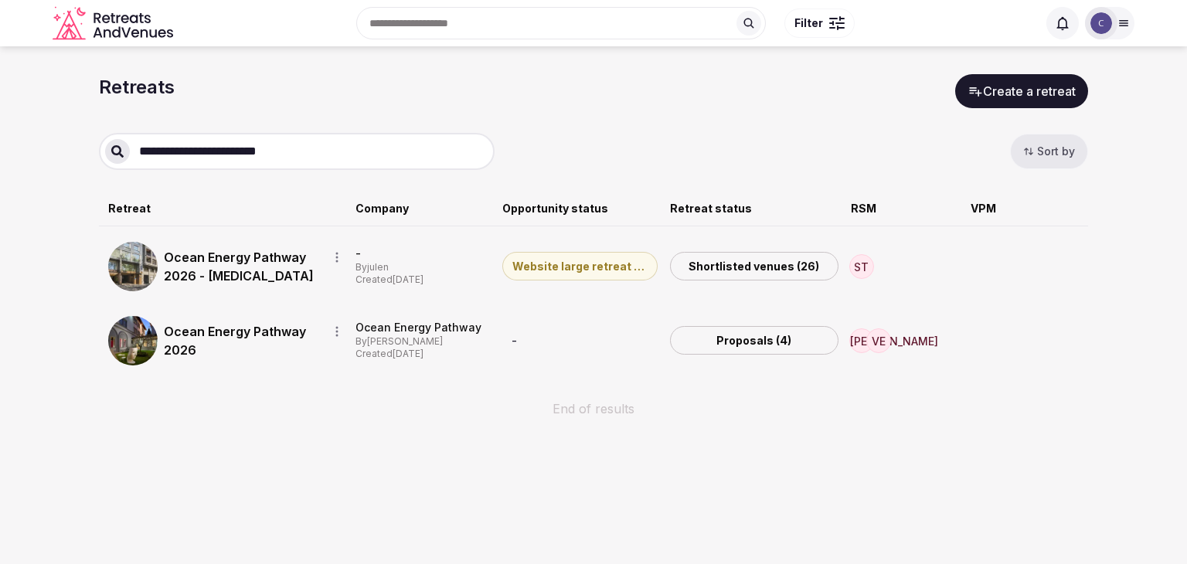
type input "**********"
click at [202, 352] on link "Ocean Energy Pathway 2026" at bounding box center [239, 340] width 151 height 37
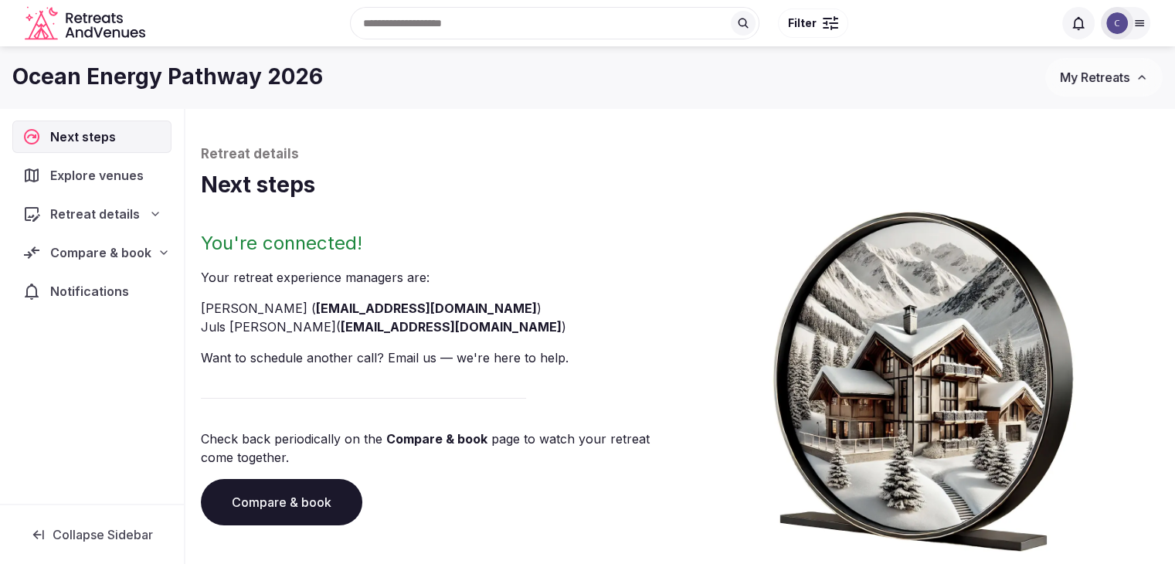
click at [343, 511] on link "Compare & book" at bounding box center [281, 502] width 161 height 46
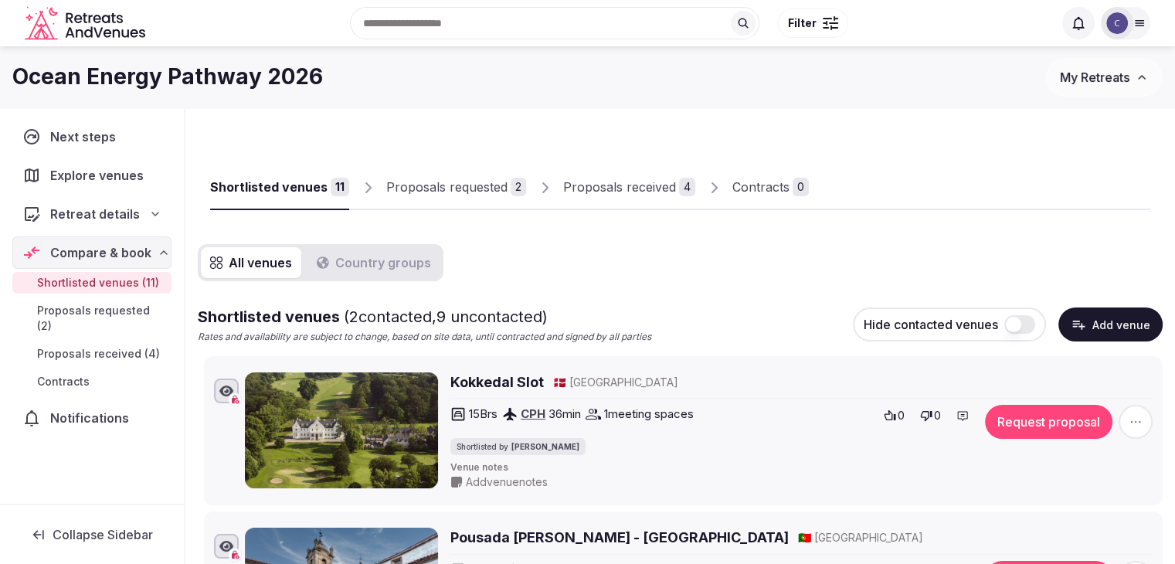
click at [1116, 333] on button "Add venue" at bounding box center [1110, 324] width 104 height 34
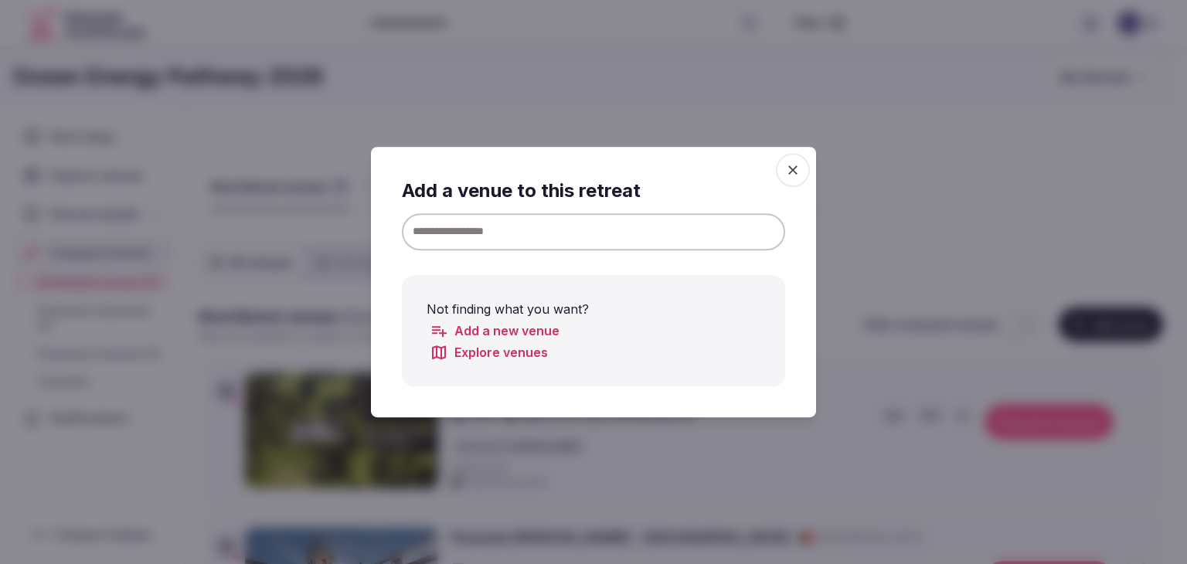
click at [479, 245] on input at bounding box center [593, 231] width 383 height 37
paste input "**********"
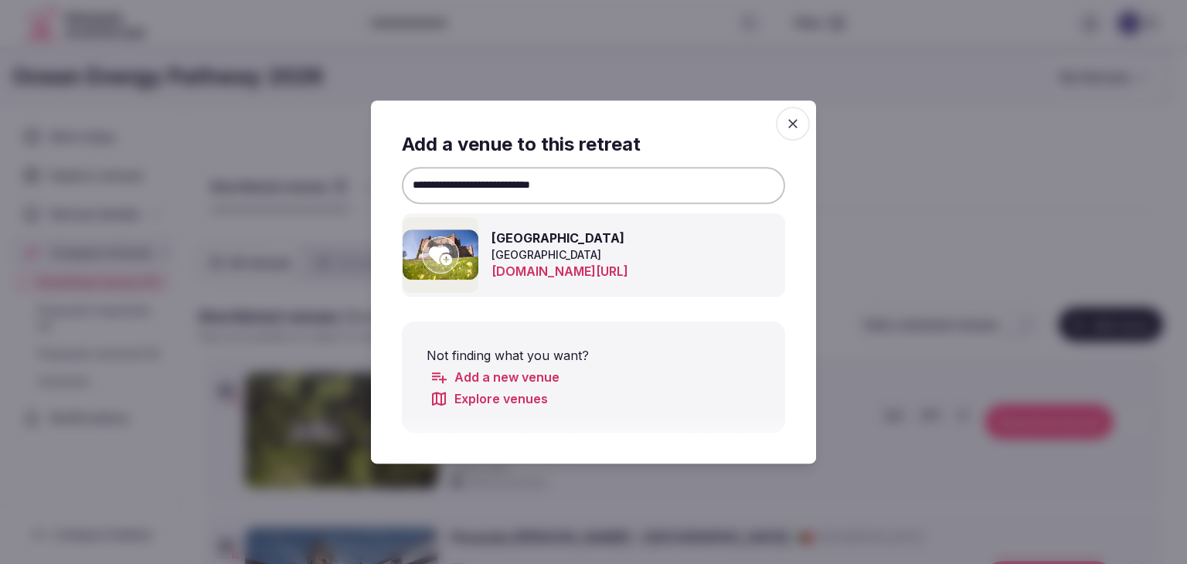
type input "**********"
click at [438, 256] on icon at bounding box center [440, 255] width 23 height 19
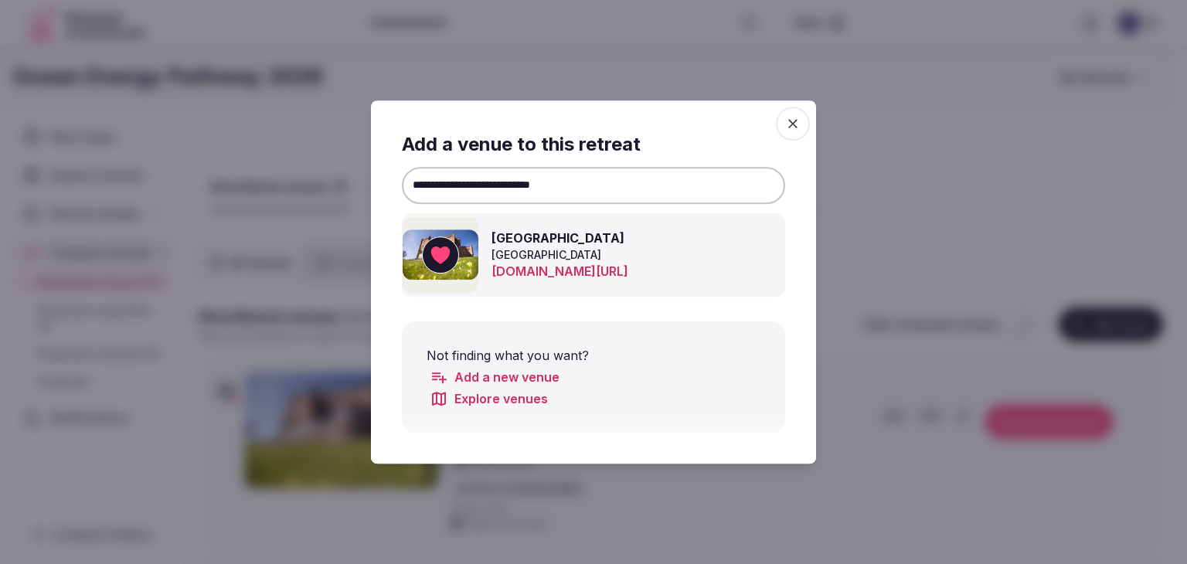
drag, startPoint x: 797, startPoint y: 122, endPoint x: 754, endPoint y: 172, distance: 65.8
click at [797, 121] on icon "button" at bounding box center [792, 123] width 15 height 15
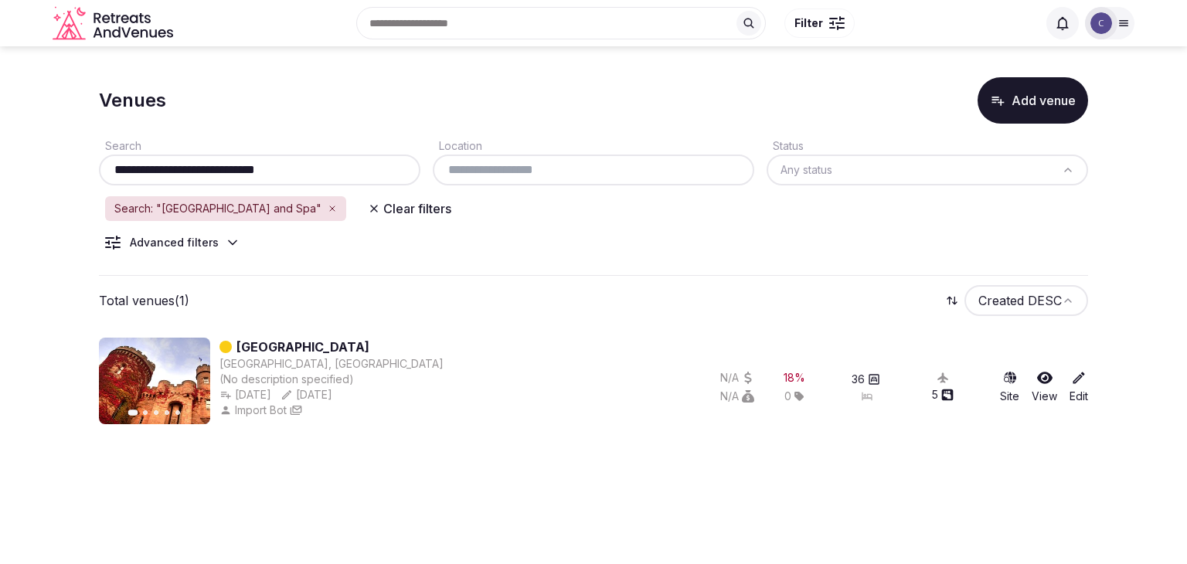
click at [331, 173] on input "**********" at bounding box center [259, 170] width 309 height 19
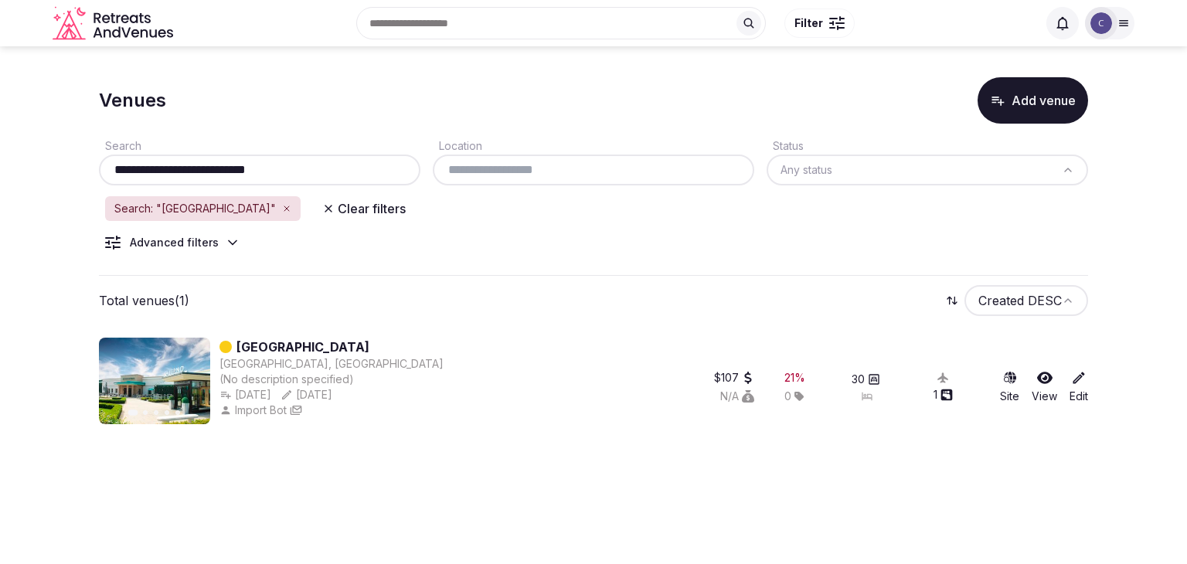
type input "**********"
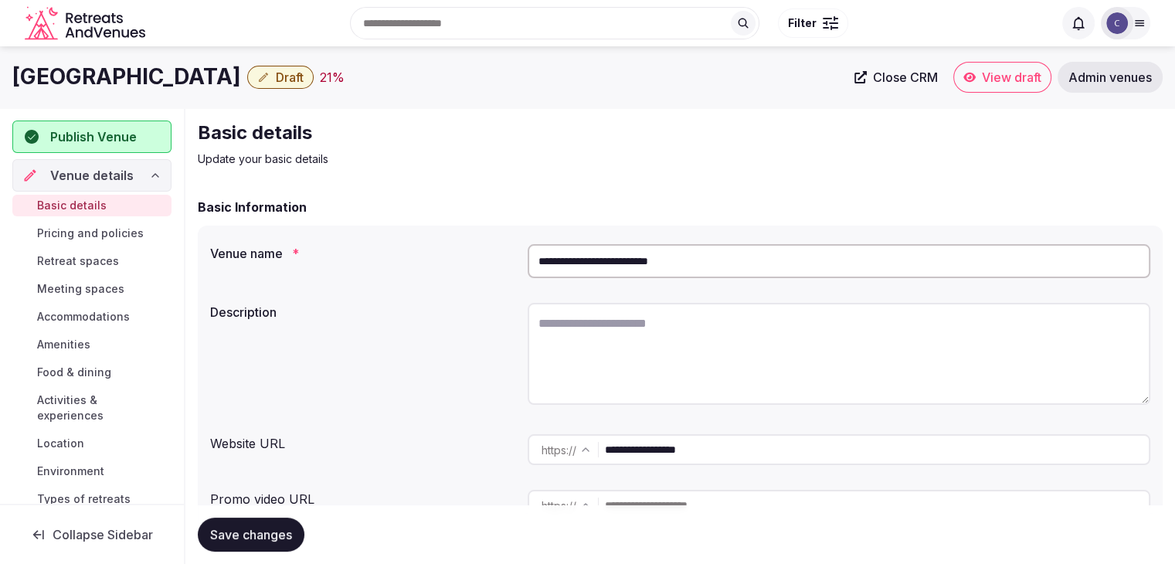
click at [765, 440] on input "**********" at bounding box center [877, 449] width 544 height 31
click at [667, 354] on textarea at bounding box center [839, 354] width 623 height 102
paste textarea "**********"
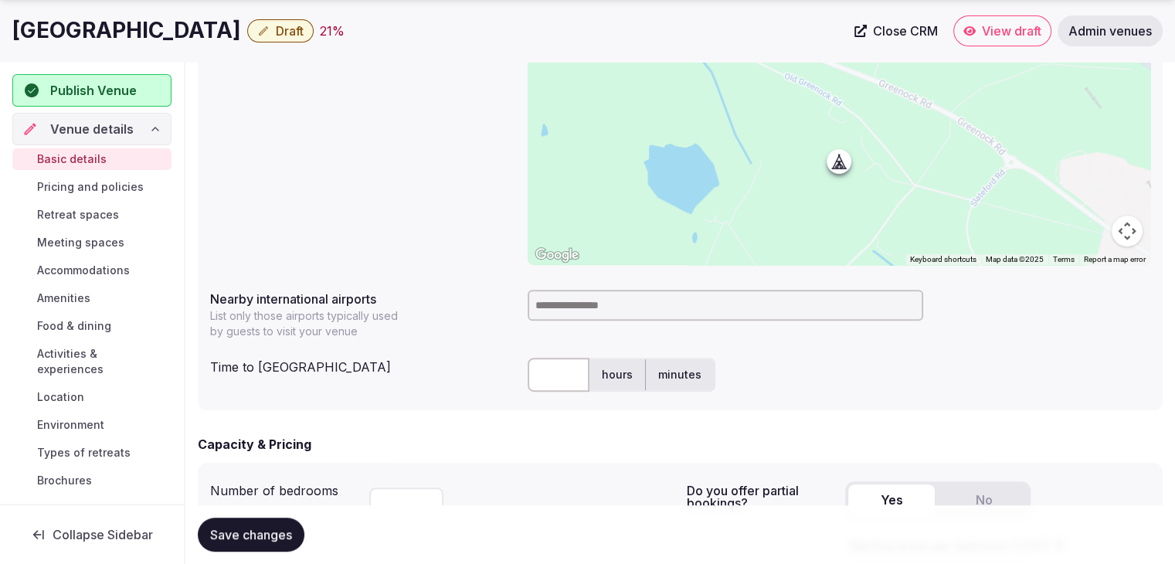
scroll to position [773, 0]
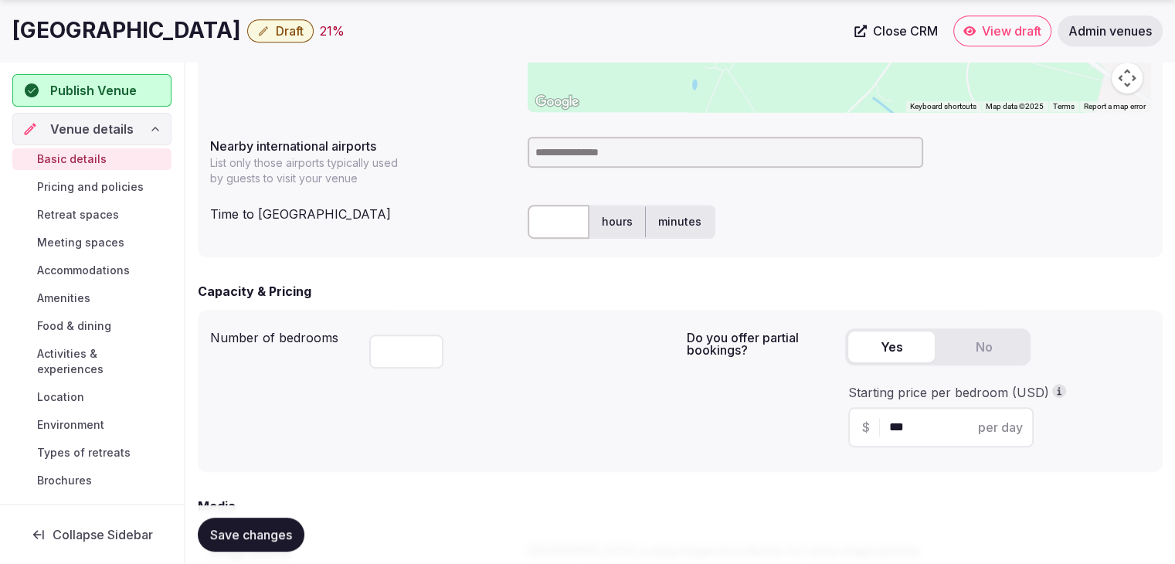
type textarea "**********"
click at [156, 32] on h1 "[GEOGRAPHIC_DATA]" at bounding box center [126, 30] width 229 height 30
click at [158, 35] on h1 "[GEOGRAPHIC_DATA]" at bounding box center [126, 30] width 229 height 30
drag, startPoint x: 158, startPoint y: 35, endPoint x: 168, endPoint y: 37, distance: 11.1
click at [158, 36] on h1 "[GEOGRAPHIC_DATA]" at bounding box center [126, 30] width 229 height 30
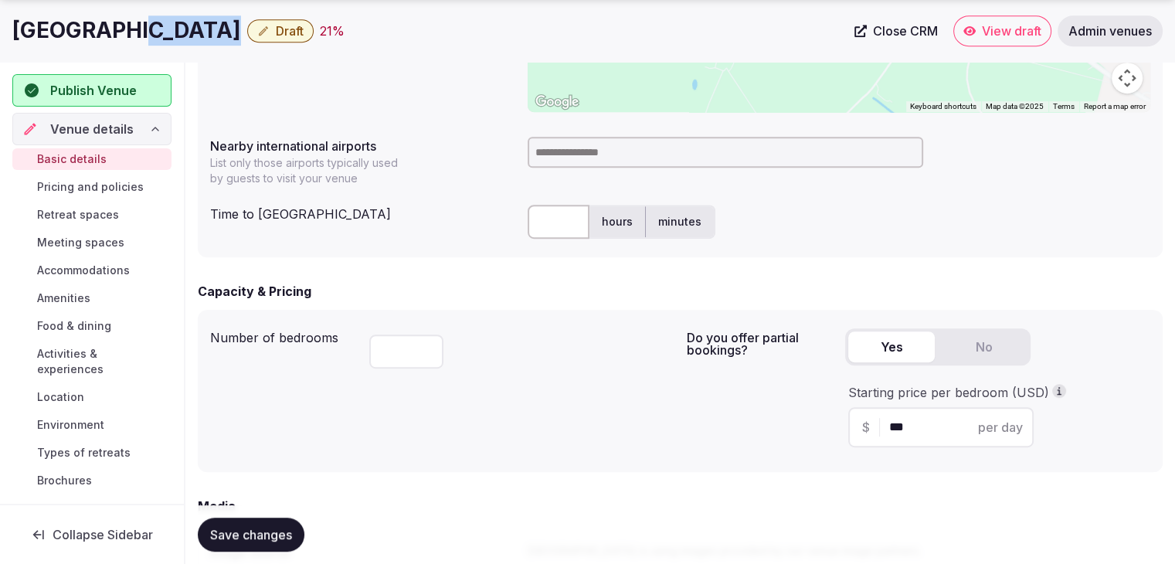
click at [170, 38] on h1 "[GEOGRAPHIC_DATA]" at bounding box center [126, 30] width 229 height 30
drag, startPoint x: 182, startPoint y: 40, endPoint x: 191, endPoint y: 42, distance: 8.6
click at [183, 41] on h1 "[GEOGRAPHIC_DATA]" at bounding box center [126, 30] width 229 height 30
click at [192, 42] on h1 "[GEOGRAPHIC_DATA]" at bounding box center [126, 30] width 229 height 30
click at [195, 42] on h1 "[GEOGRAPHIC_DATA]" at bounding box center [126, 30] width 229 height 30
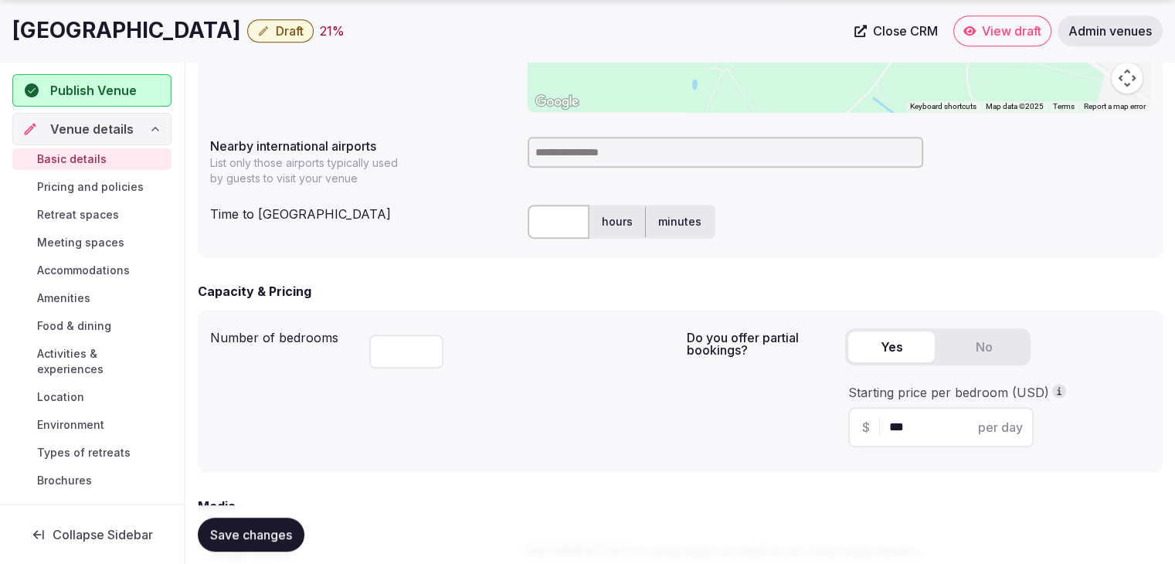
click at [203, 39] on h1 "[GEOGRAPHIC_DATA]" at bounding box center [126, 30] width 229 height 30
copy div "[GEOGRAPHIC_DATA]"
drag, startPoint x: 620, startPoint y: 138, endPoint x: 604, endPoint y: 145, distance: 17.7
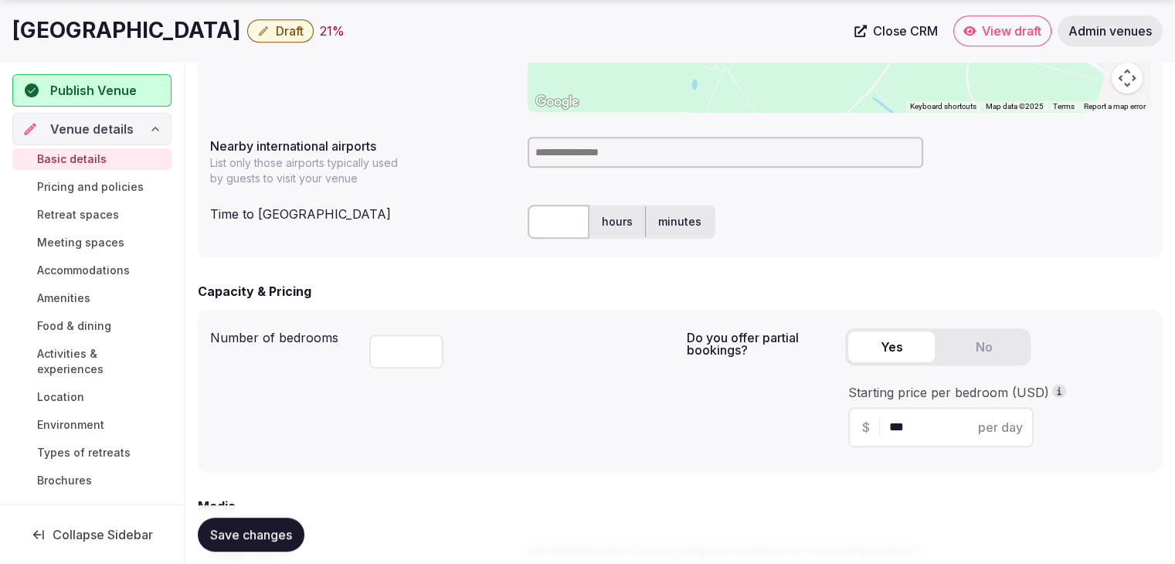
click at [620, 138] on input at bounding box center [726, 152] width 396 height 31
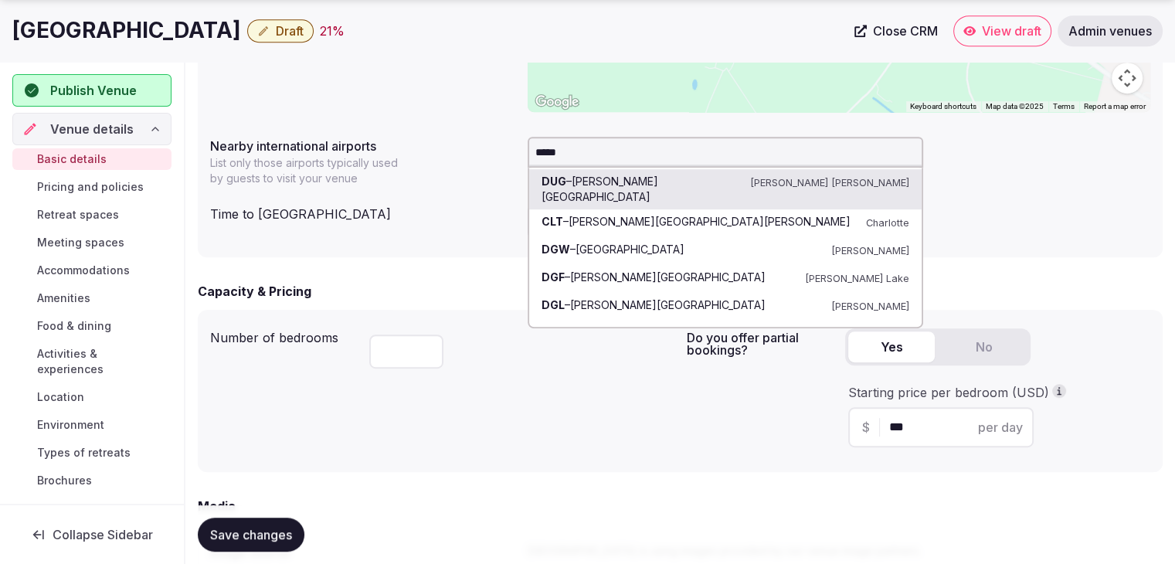
type input "******"
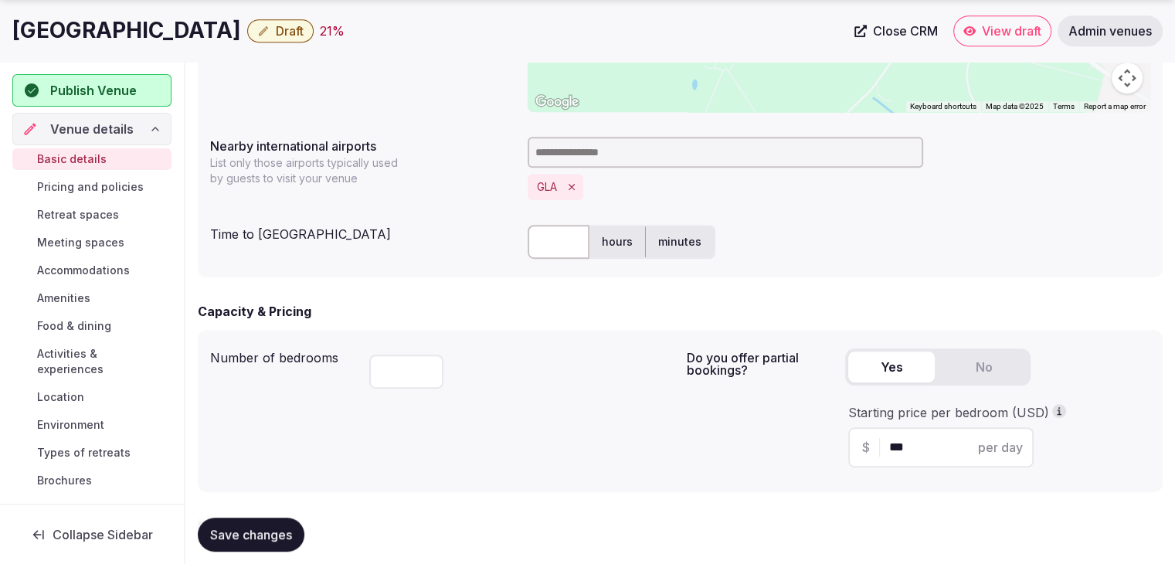
click at [568, 245] on input "text" at bounding box center [559, 242] width 62 height 34
type input "**"
click at [497, 431] on div "Number of bedrooms **" at bounding box center [442, 411] width 464 height 138
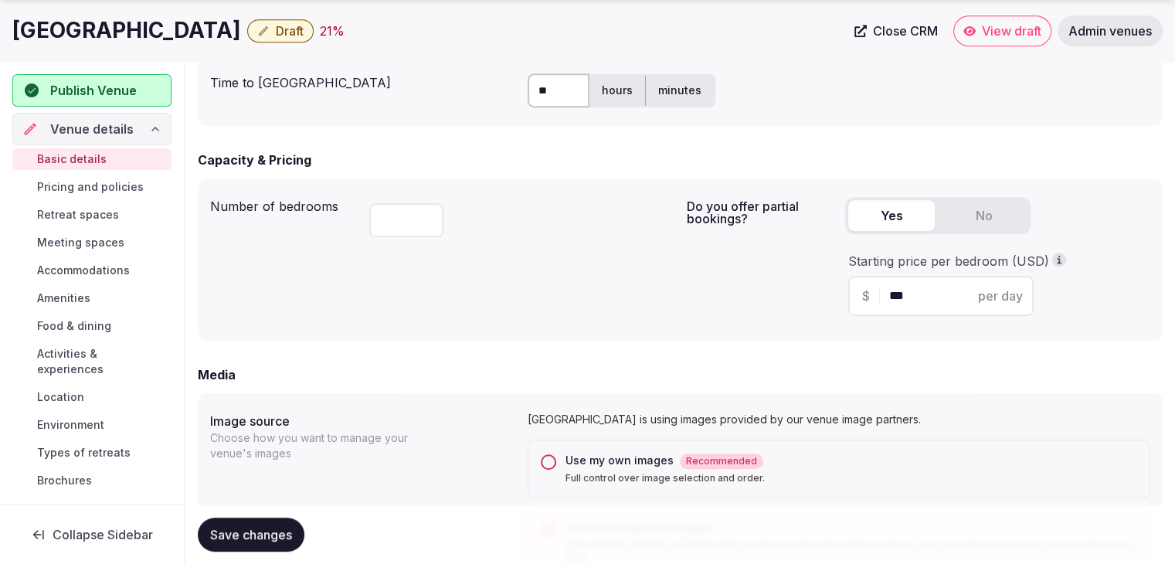
scroll to position [927, 0]
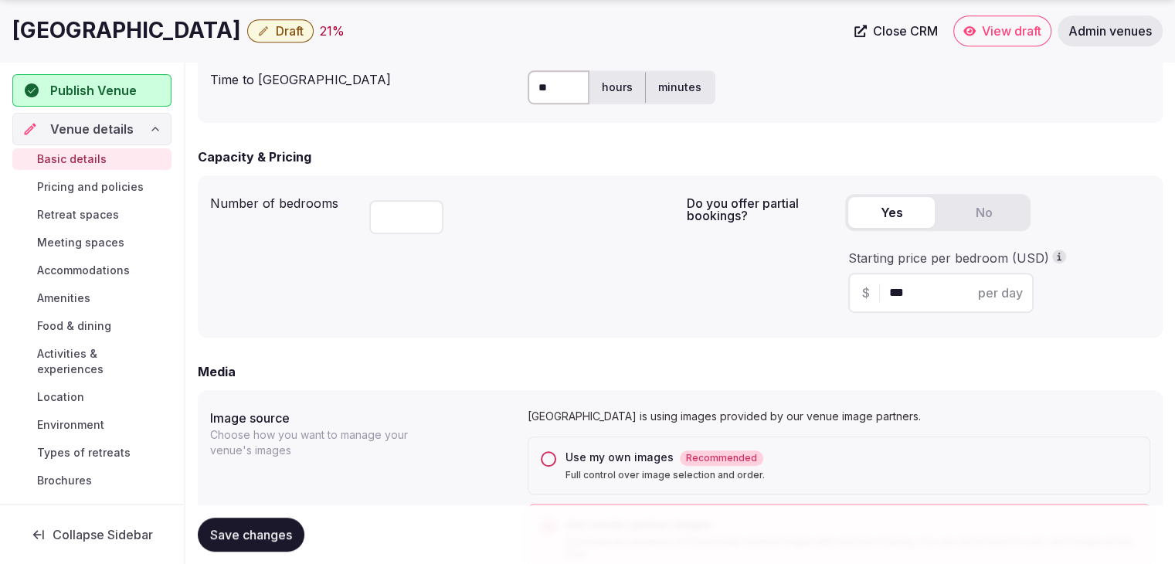
click at [280, 529] on span "Save changes" at bounding box center [251, 534] width 82 height 15
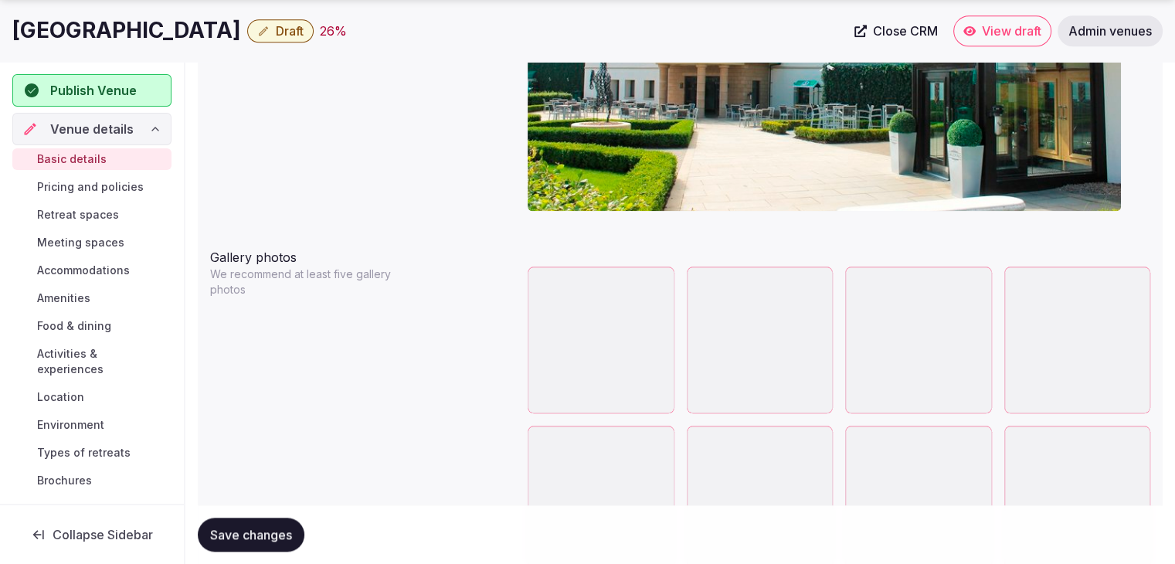
scroll to position [1700, 0]
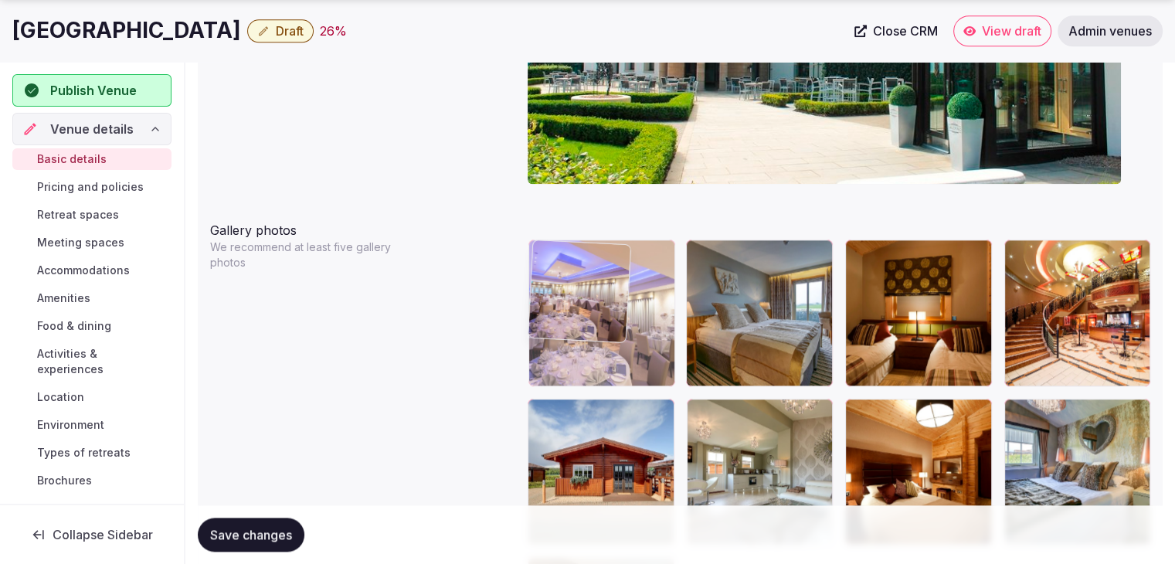
drag, startPoint x: 711, startPoint y: 246, endPoint x: 646, endPoint y: 318, distance: 96.8
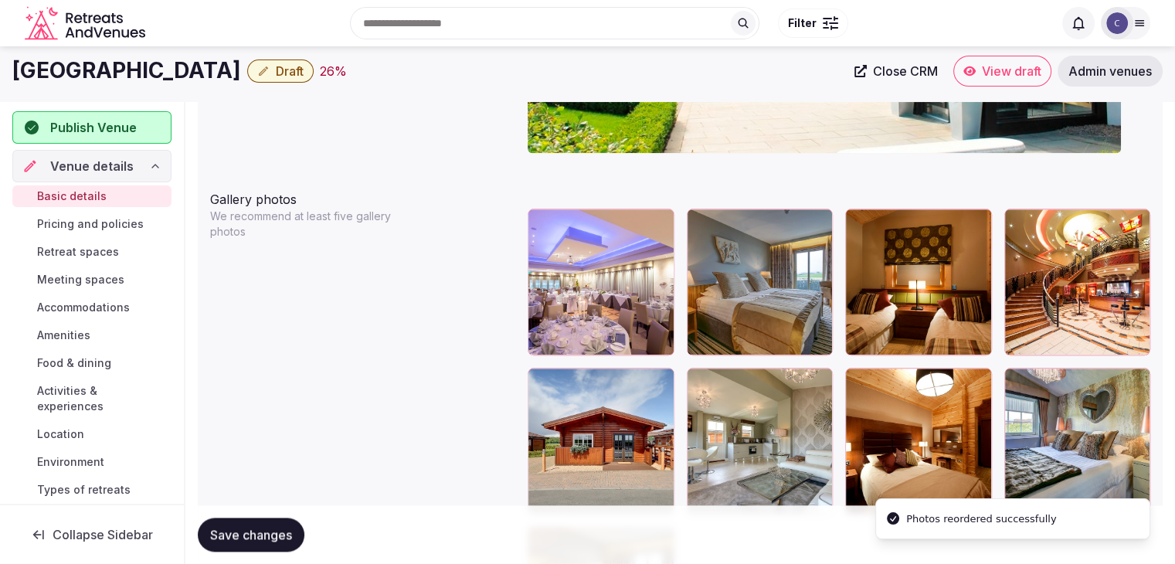
scroll to position [1721, 0]
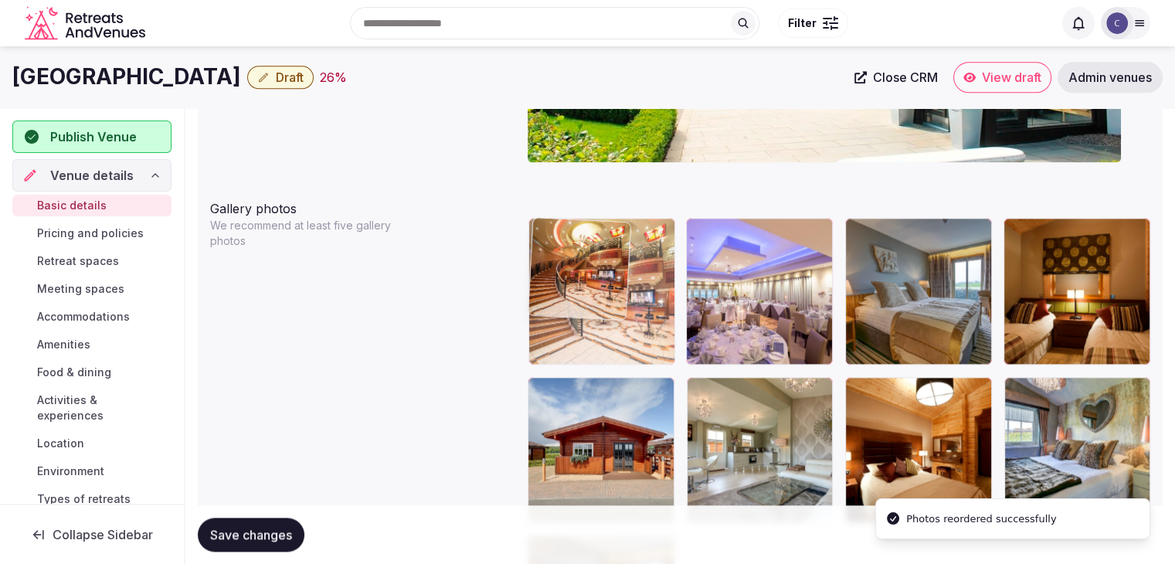
drag, startPoint x: 1021, startPoint y: 229, endPoint x: 591, endPoint y: 289, distance: 433.6
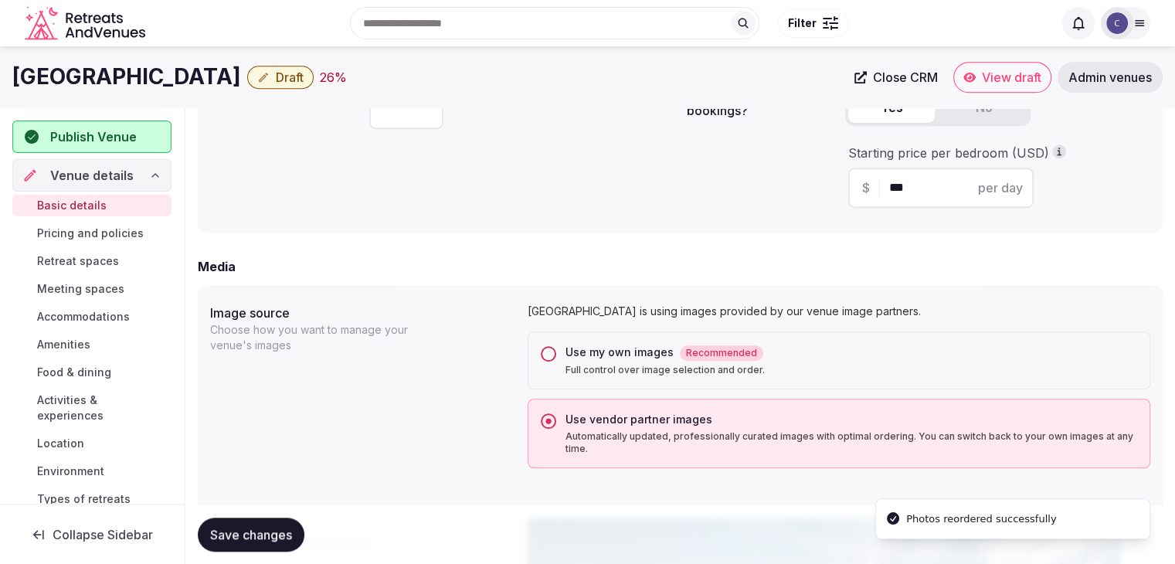
scroll to position [1026, 0]
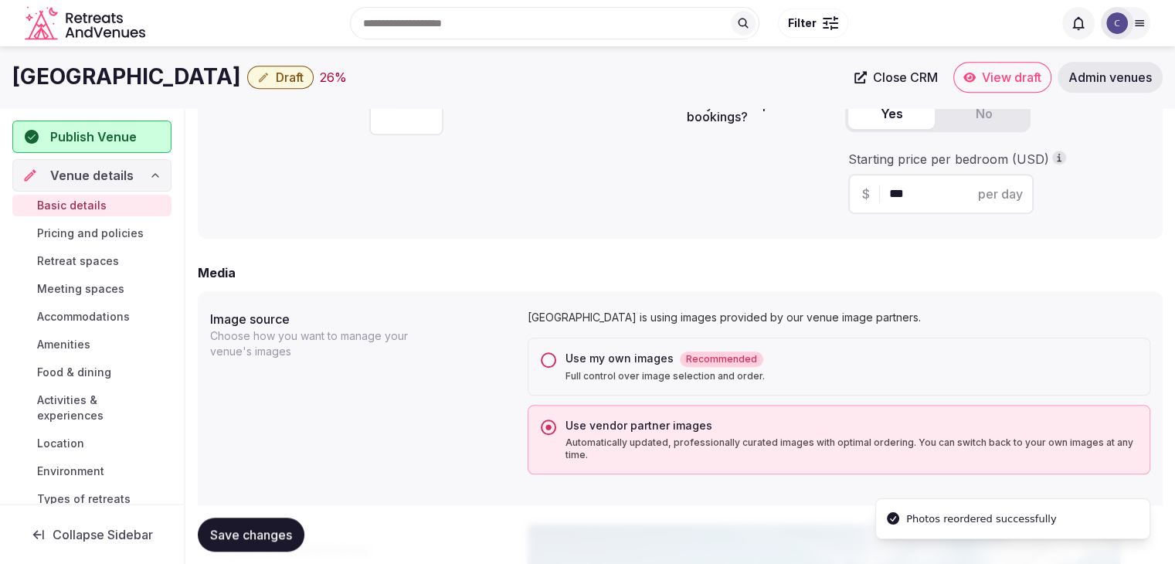
click at [549, 360] on button "Use my own images Recommended Full control over image selection and order." at bounding box center [548, 359] width 15 height 15
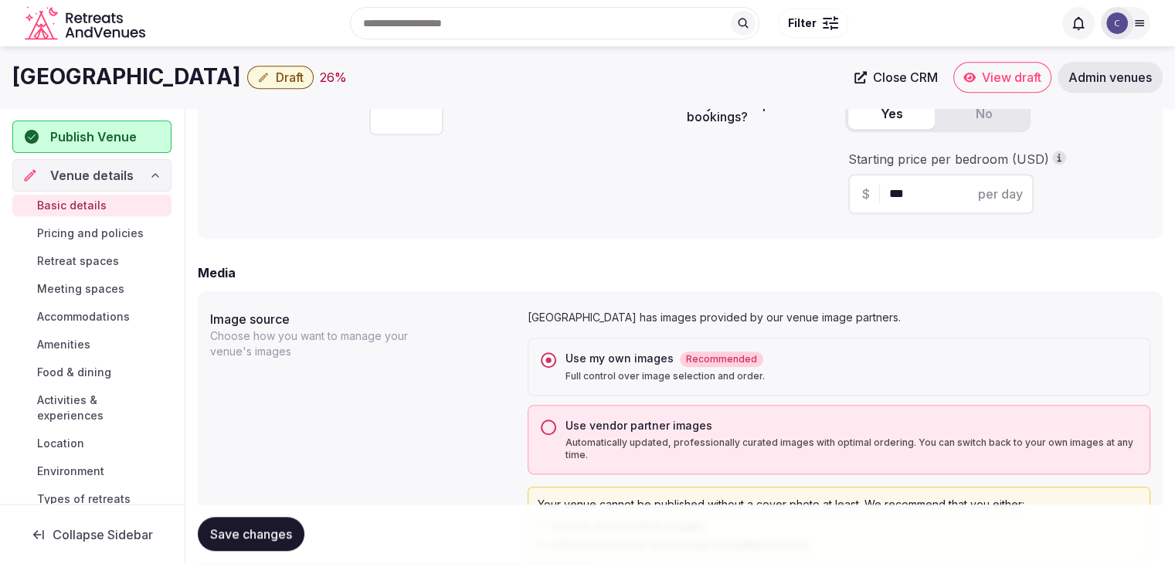
click at [131, 66] on h1 "[GEOGRAPHIC_DATA]" at bounding box center [126, 77] width 229 height 30
copy div "[GEOGRAPHIC_DATA]"
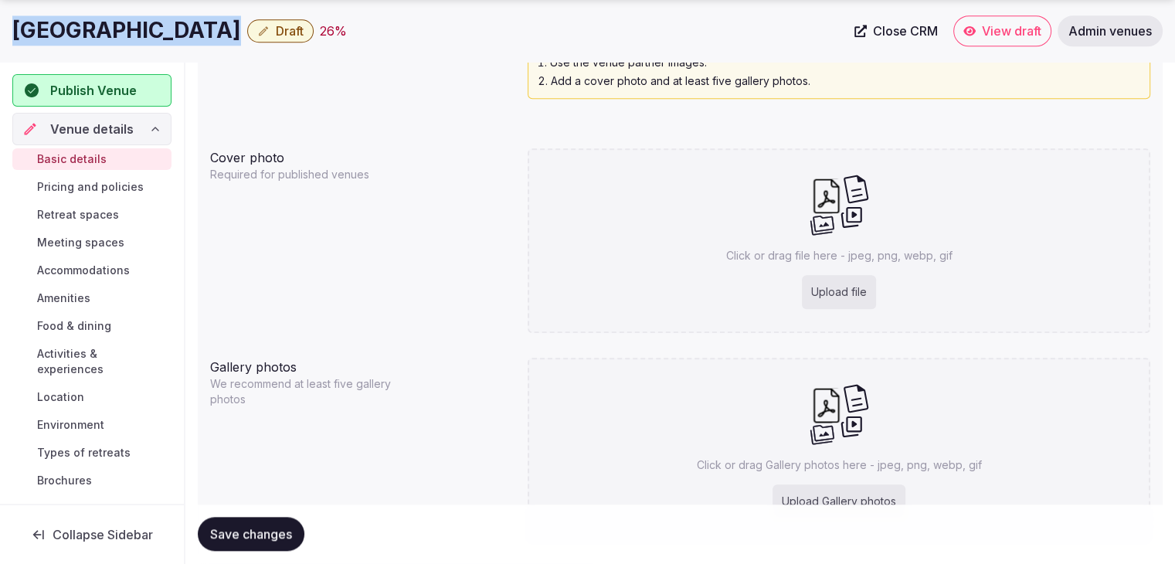
scroll to position [1582, 0]
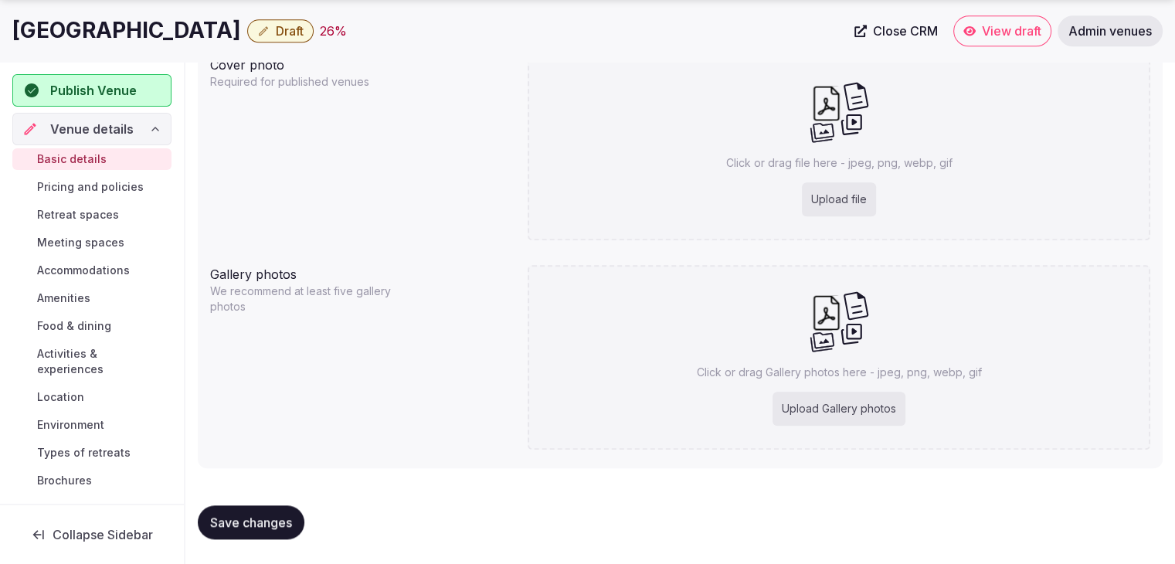
click at [837, 199] on div "Upload file" at bounding box center [839, 199] width 74 height 34
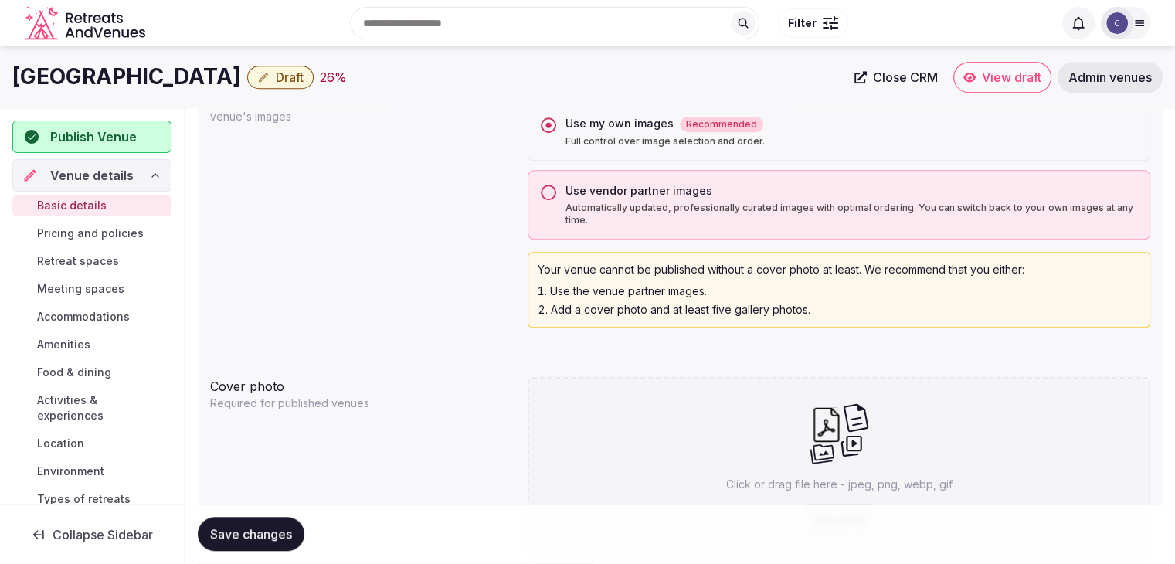
scroll to position [1196, 0]
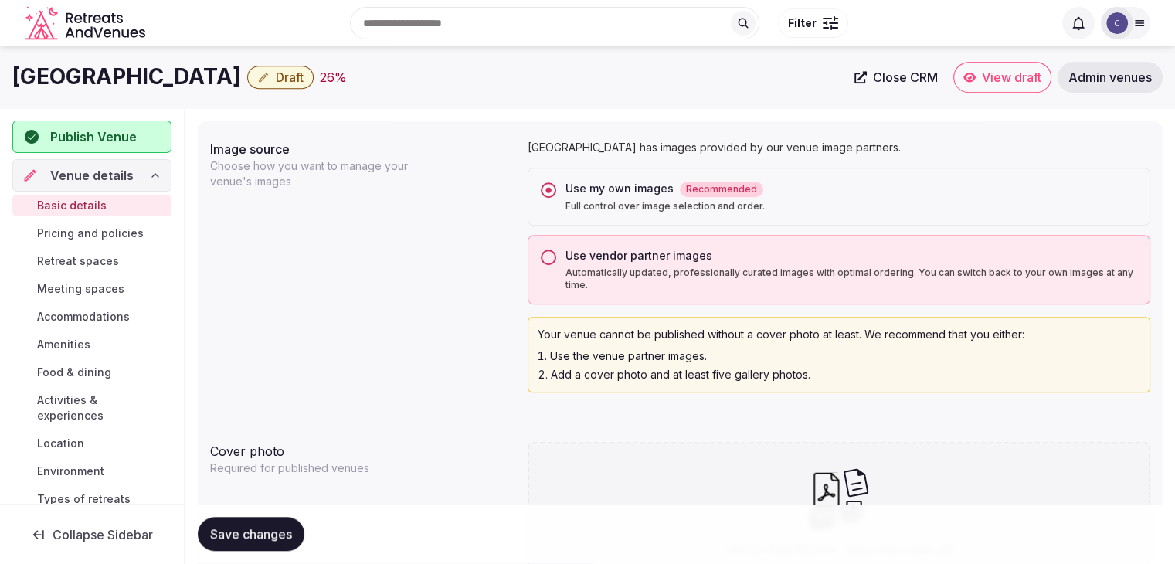
click at [553, 263] on button "Use vendor partner images Automatically updated, professionally curated images …" at bounding box center [548, 257] width 15 height 15
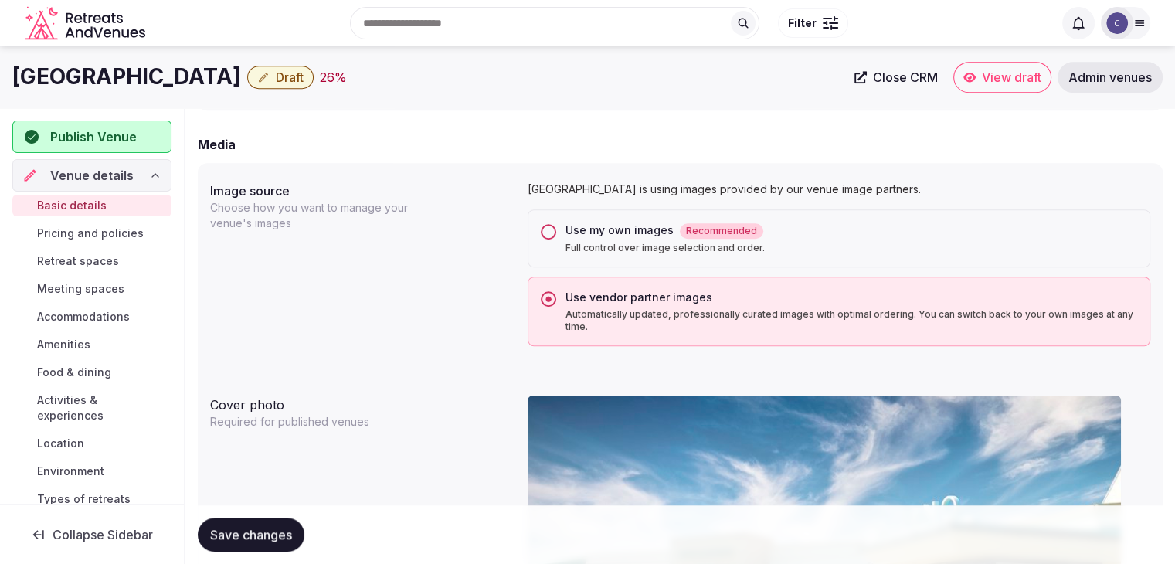
scroll to position [1119, 0]
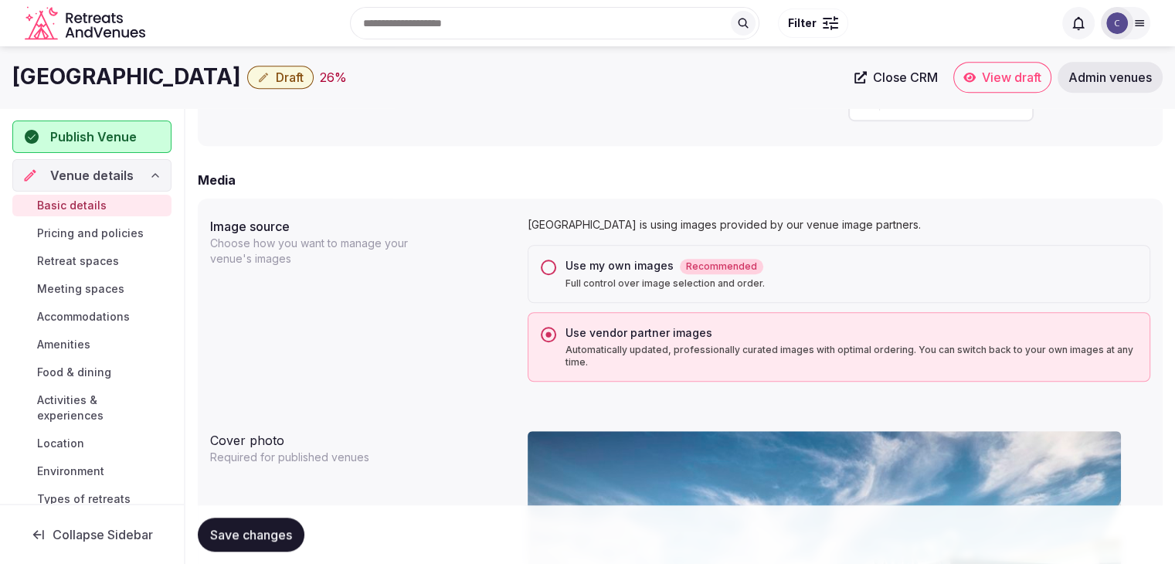
click at [601, 242] on div "Ingliston Country Club Hotel is using images provided by our venue image partne…" at bounding box center [839, 299] width 623 height 165
click at [603, 260] on div "Use my own images Recommended" at bounding box center [852, 266] width 572 height 16
click at [556, 260] on button "Use my own images Recommended Full control over image selection and order." at bounding box center [548, 267] width 15 height 15
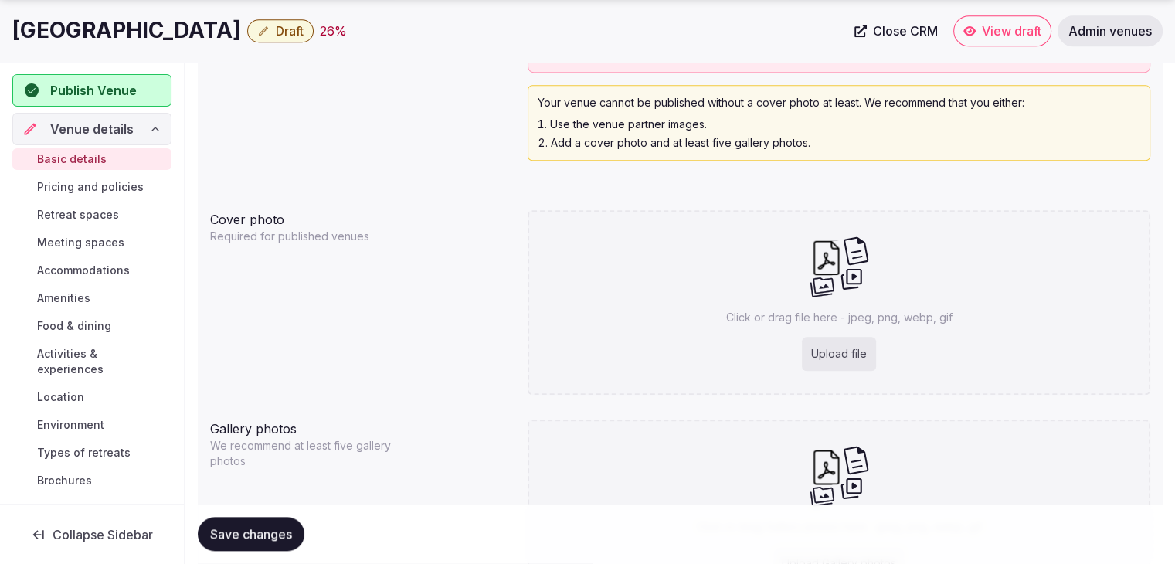
scroll to position [1582, 0]
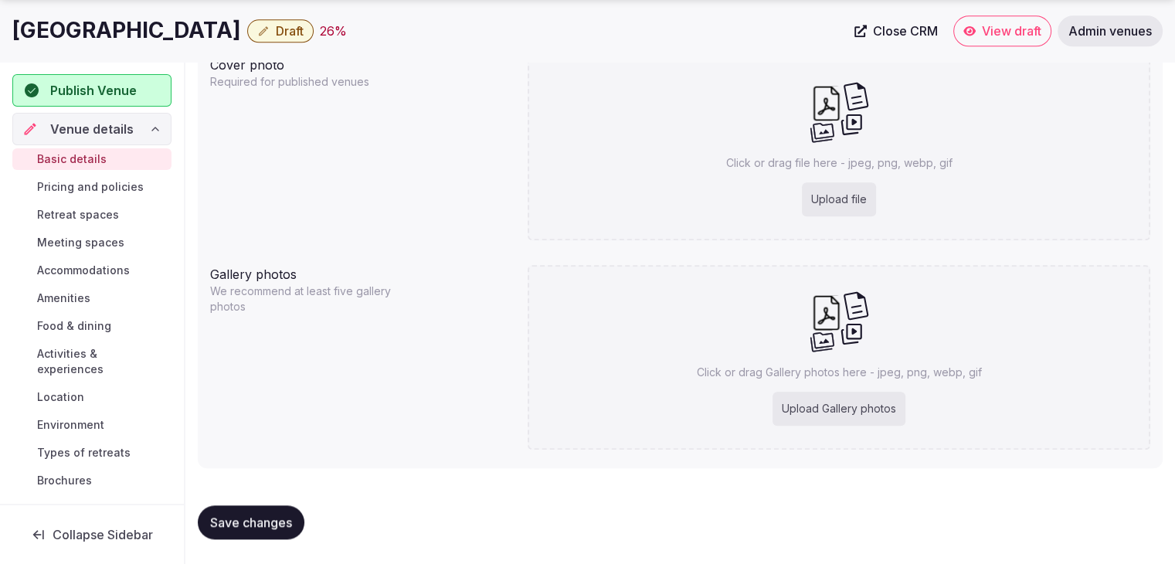
click at [841, 202] on div "Upload file" at bounding box center [839, 199] width 74 height 34
click at [845, 203] on div "Upload file" at bounding box center [839, 199] width 74 height 34
type input "**********"
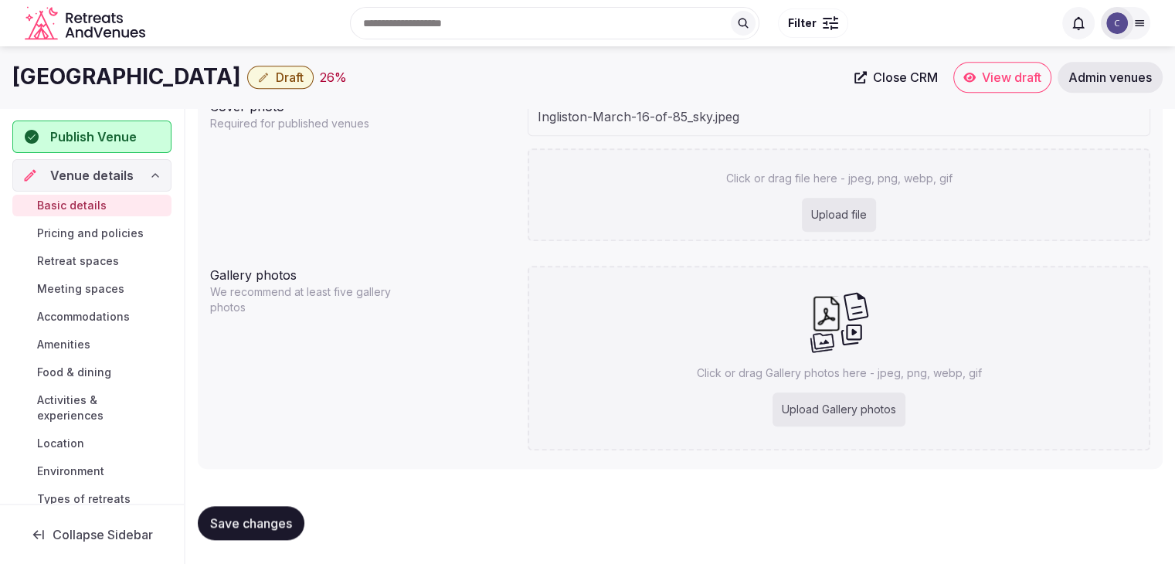
click at [800, 403] on div "Upload Gallery photos" at bounding box center [839, 409] width 133 height 34
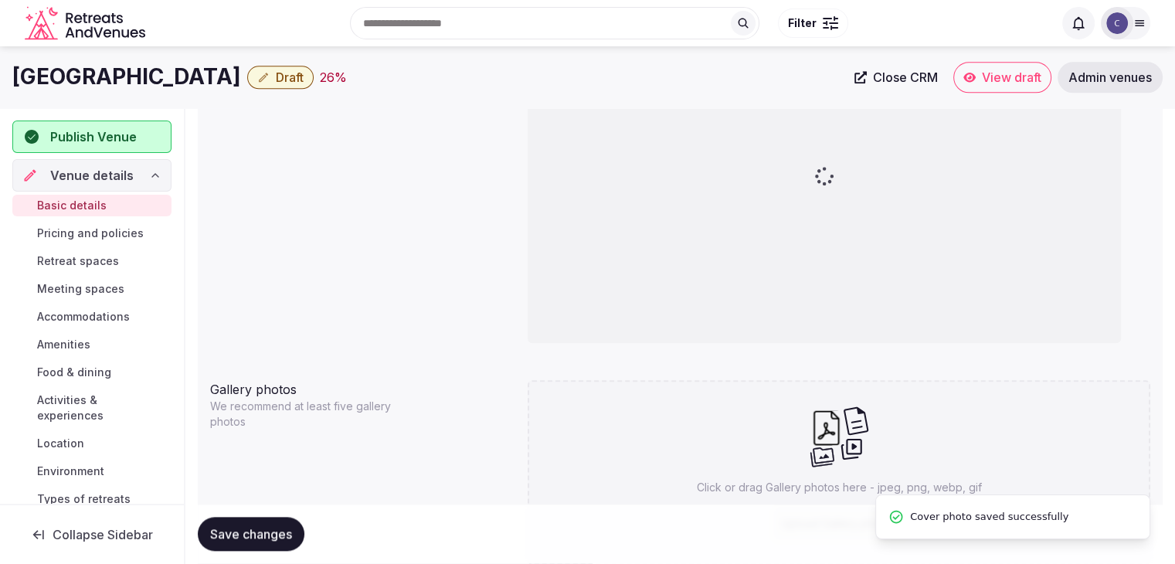
type input "**********"
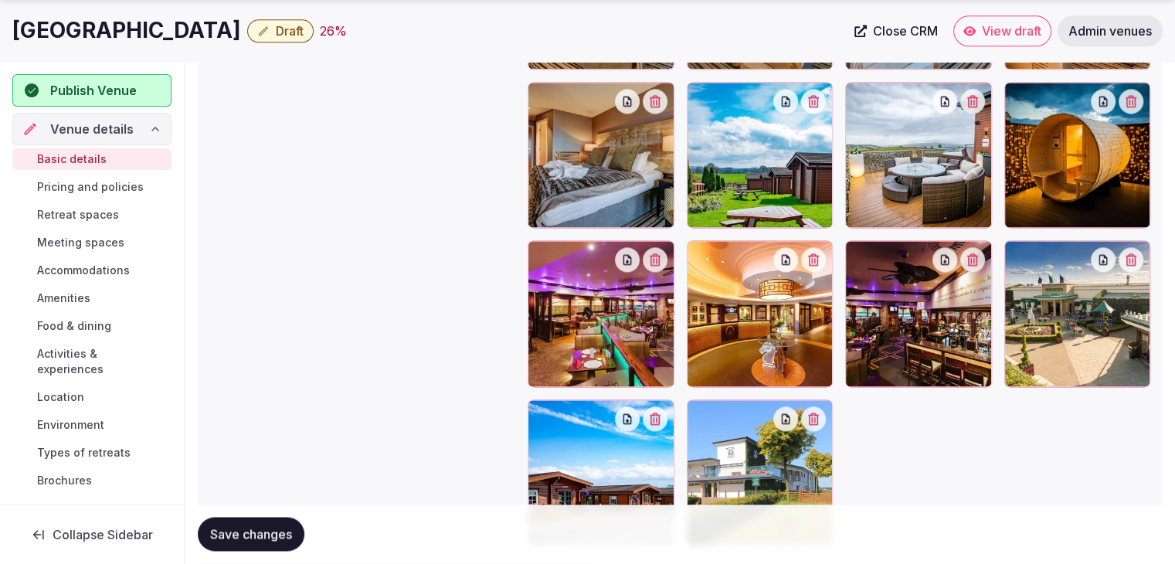
scroll to position [2219, 0]
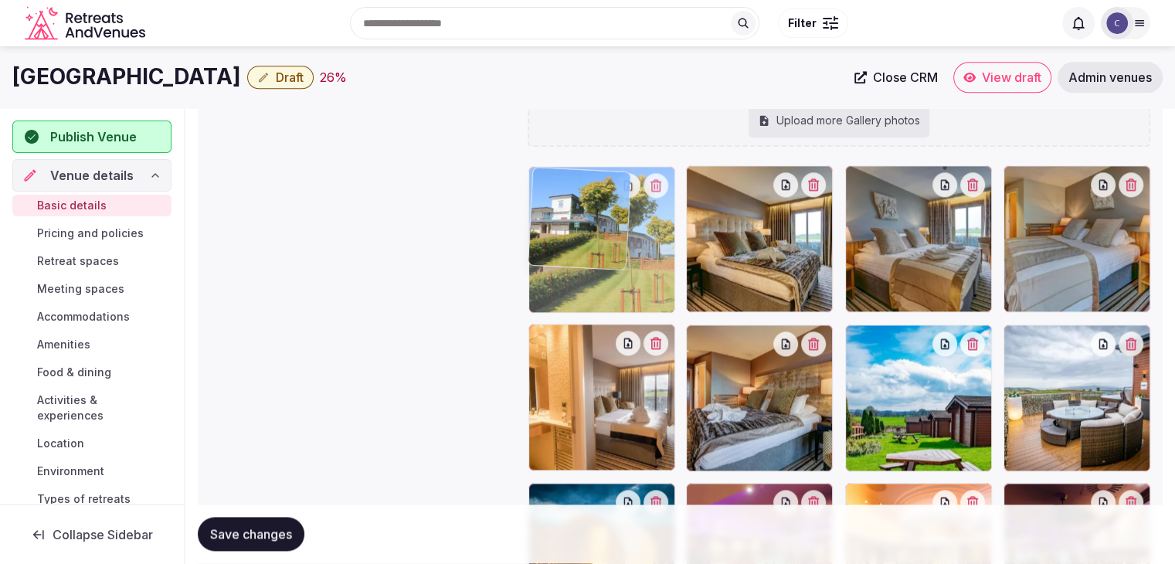
drag, startPoint x: 696, startPoint y: 304, endPoint x: 569, endPoint y: 114, distance: 229.5
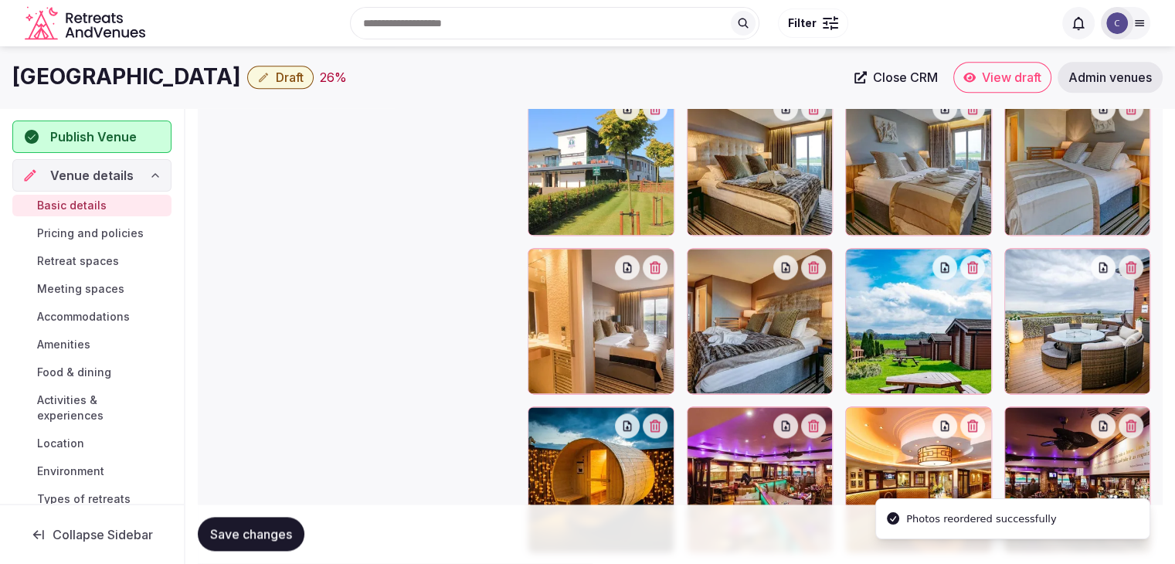
scroll to position [1956, 0]
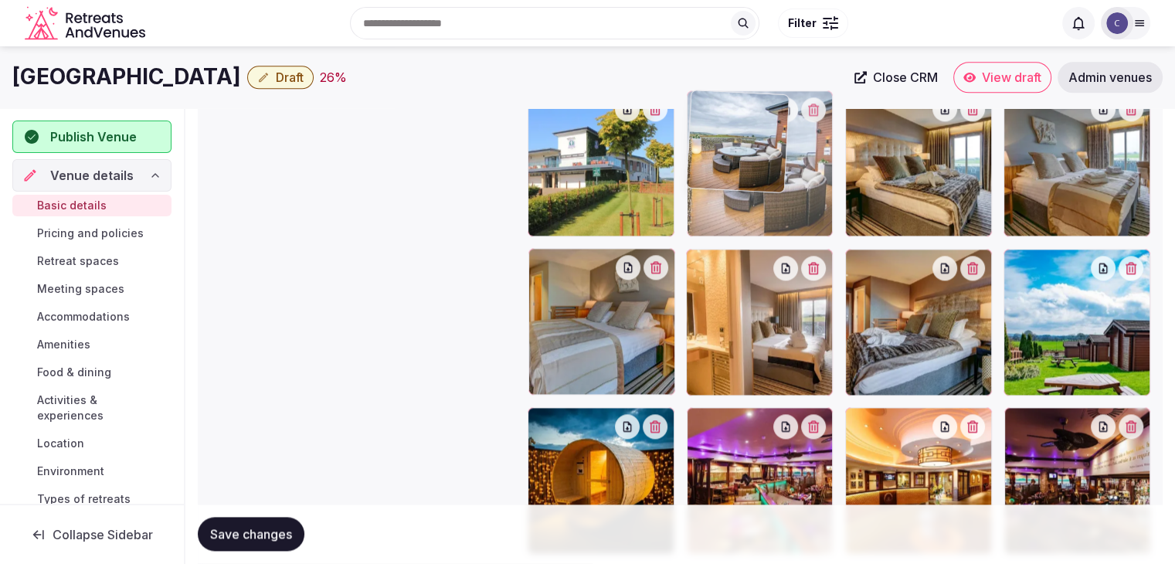
drag, startPoint x: 1001, startPoint y: 256, endPoint x: 763, endPoint y: 167, distance: 254.3
click at [763, 167] on div at bounding box center [760, 163] width 147 height 147
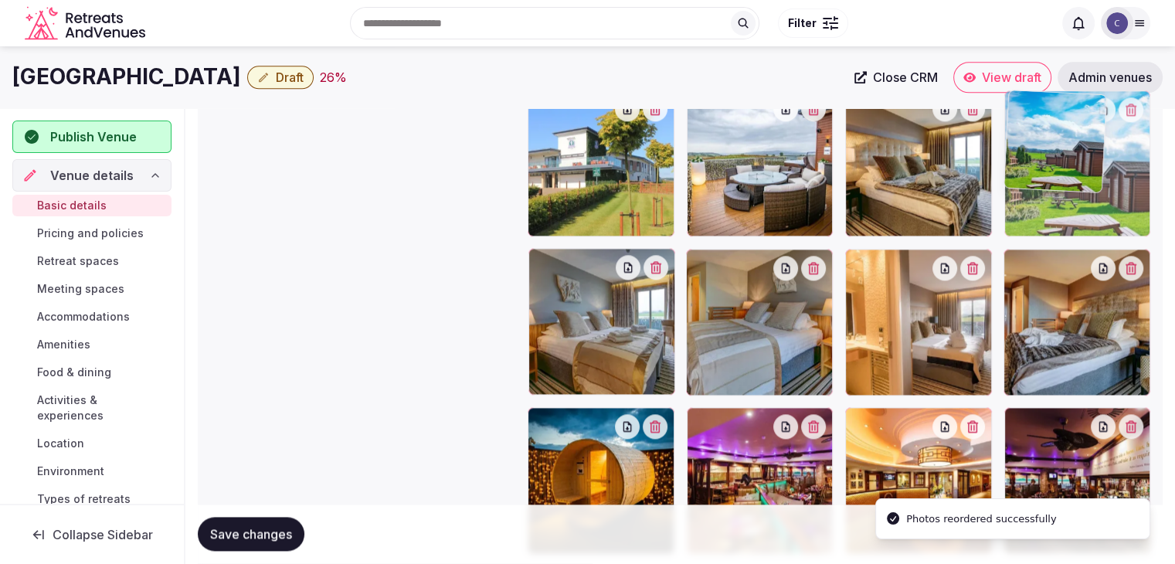
drag, startPoint x: 1007, startPoint y: 257, endPoint x: 871, endPoint y: 307, distance: 145.4
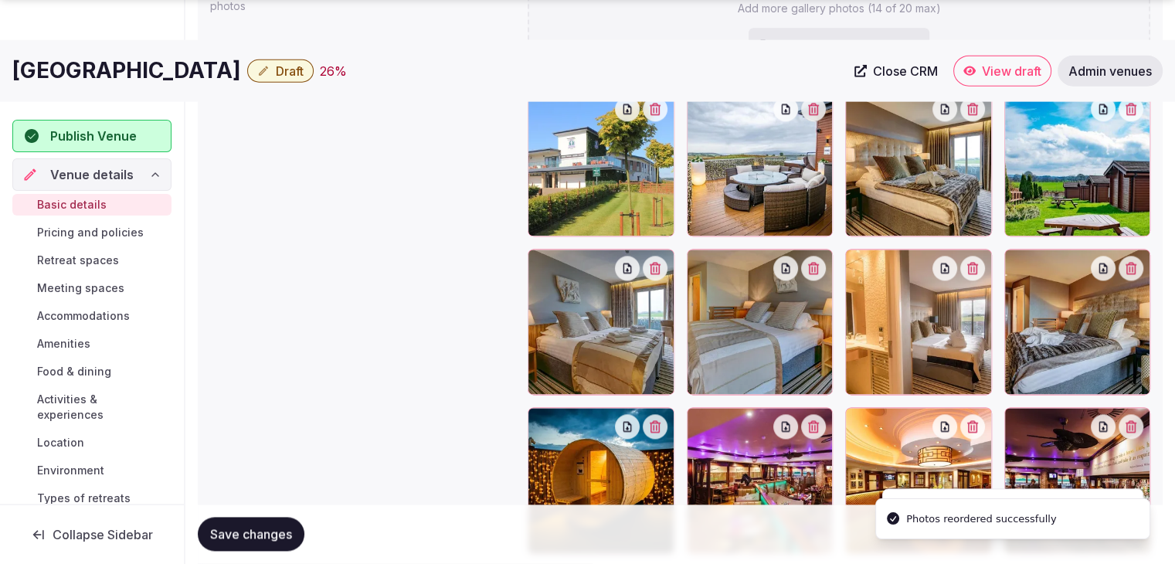
scroll to position [2033, 0]
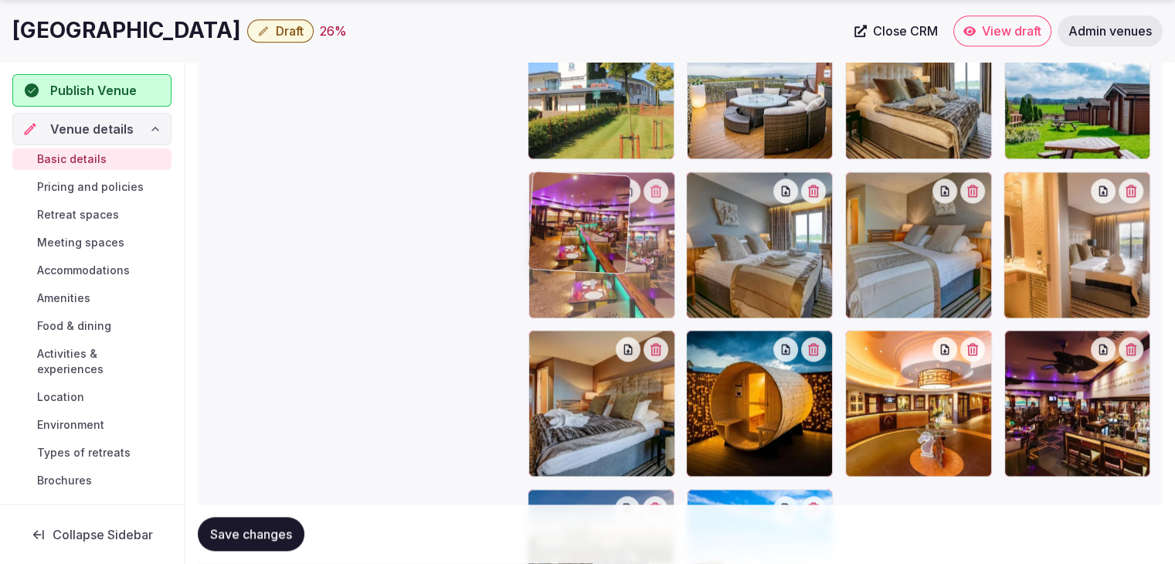
drag, startPoint x: 718, startPoint y: 344, endPoint x: 591, endPoint y: 238, distance: 165.7
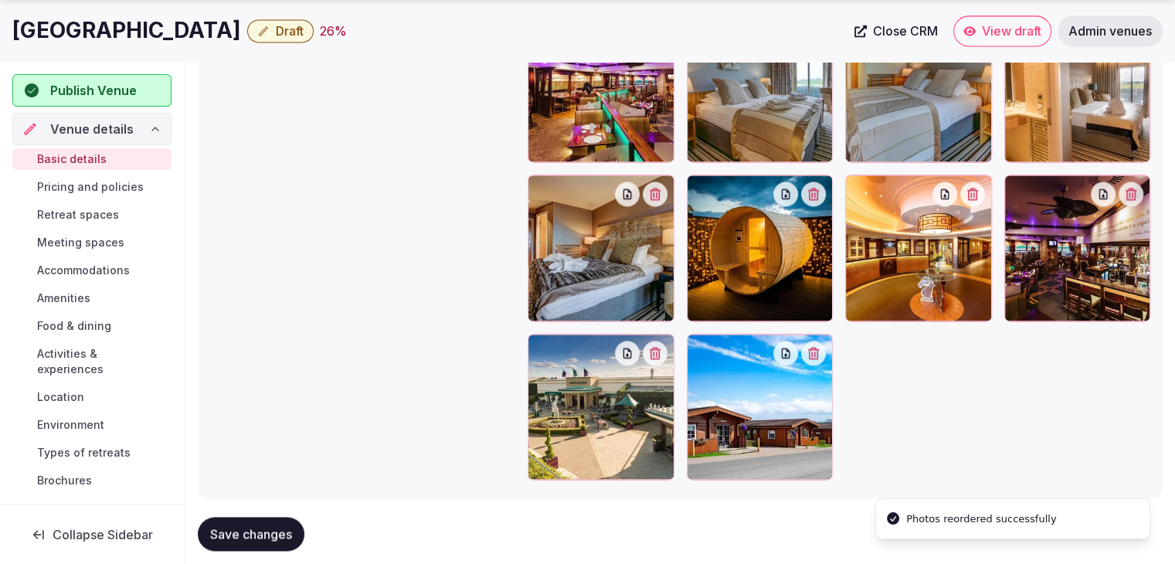
scroll to position [2219, 0]
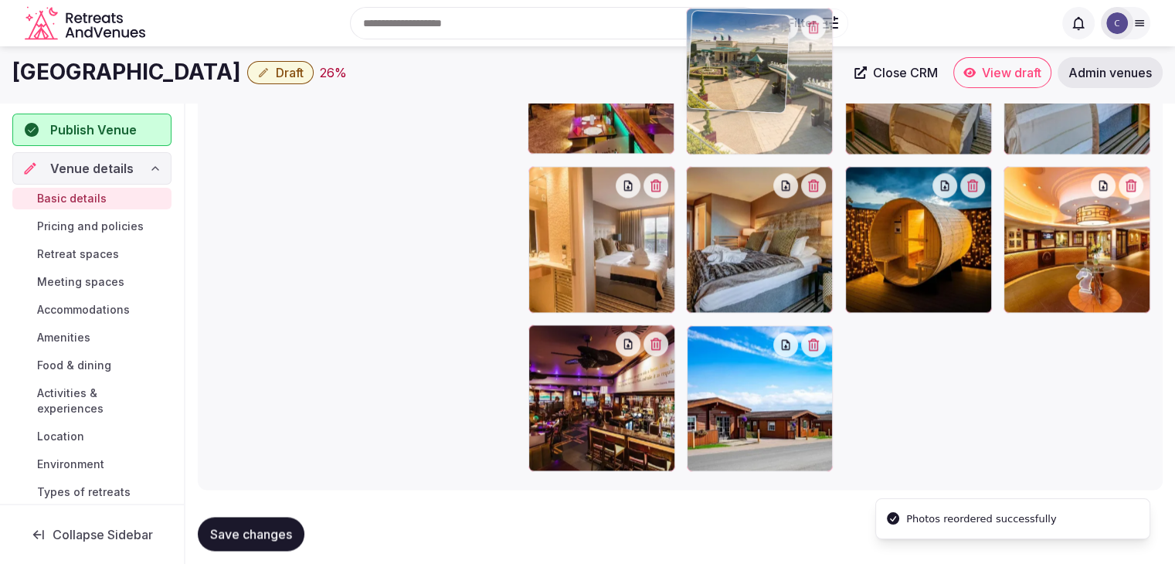
drag, startPoint x: 544, startPoint y: 321, endPoint x: 708, endPoint y: 91, distance: 281.9
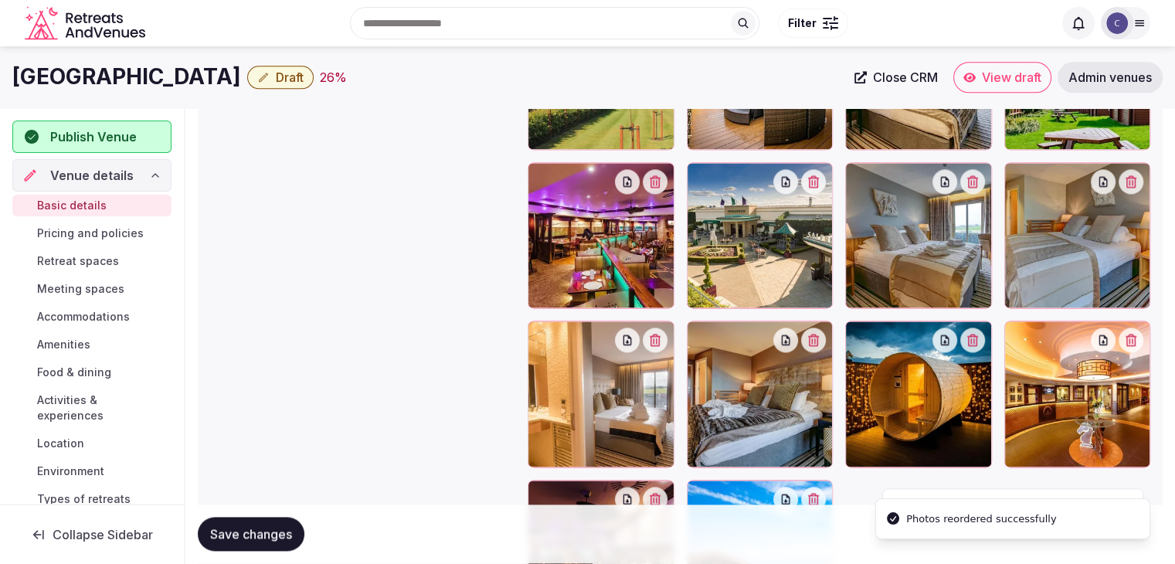
scroll to position [2040, 0]
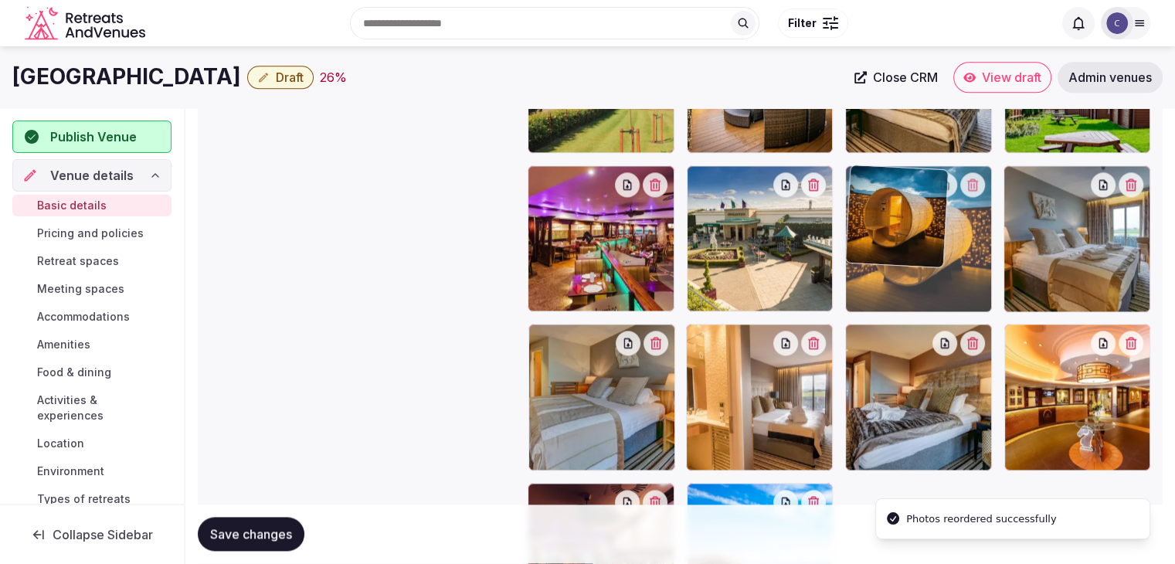
drag, startPoint x: 856, startPoint y: 331, endPoint x: 868, endPoint y: 247, distance: 85.0
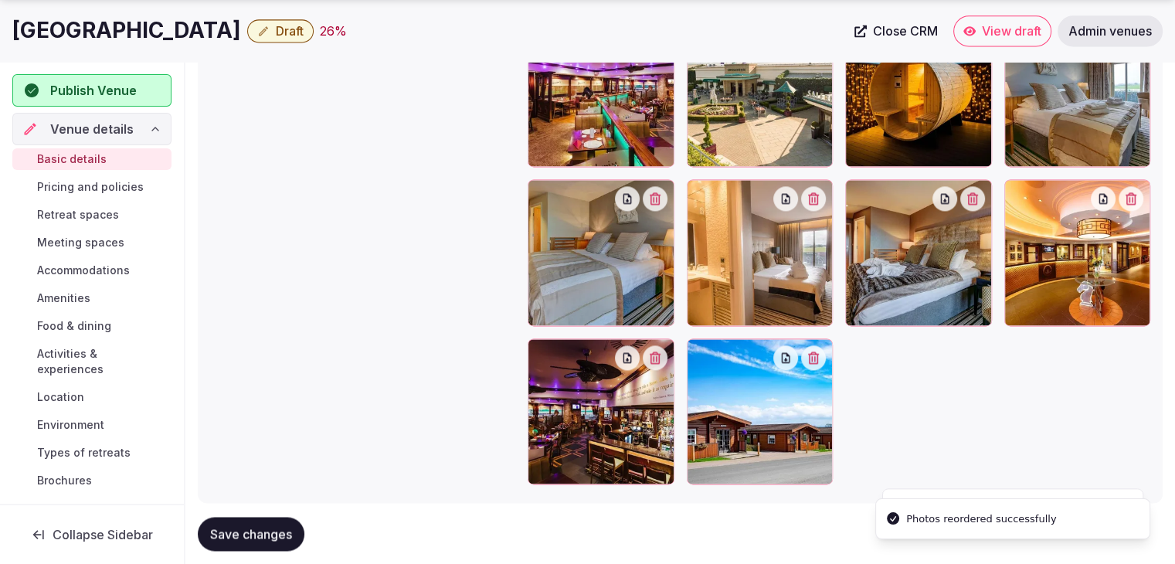
scroll to position [2194, 0]
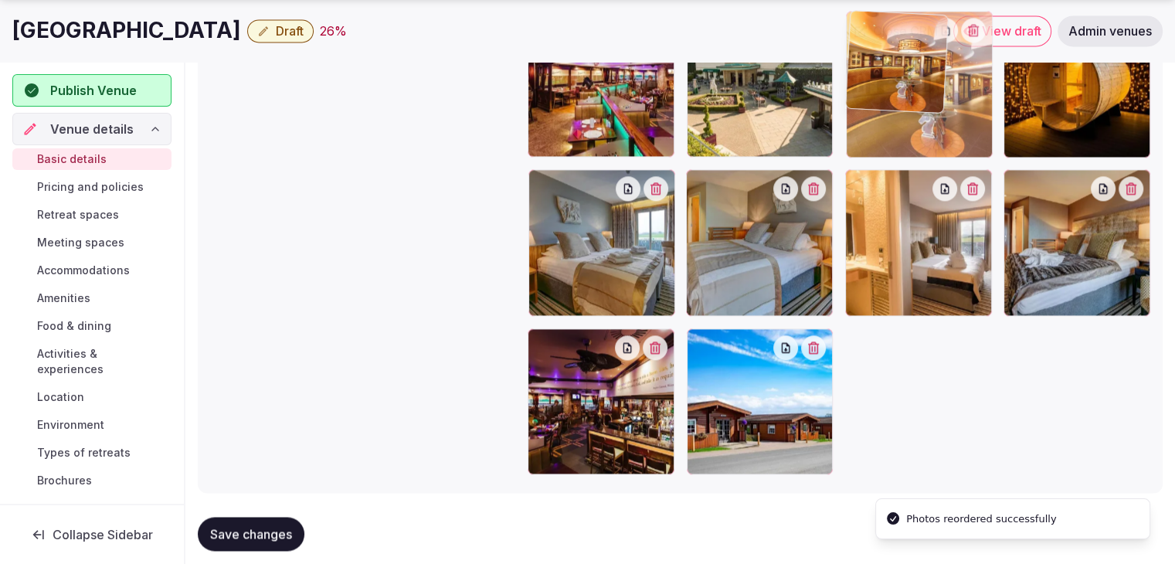
drag, startPoint x: 1020, startPoint y: 183, endPoint x: 896, endPoint y: 194, distance: 124.1
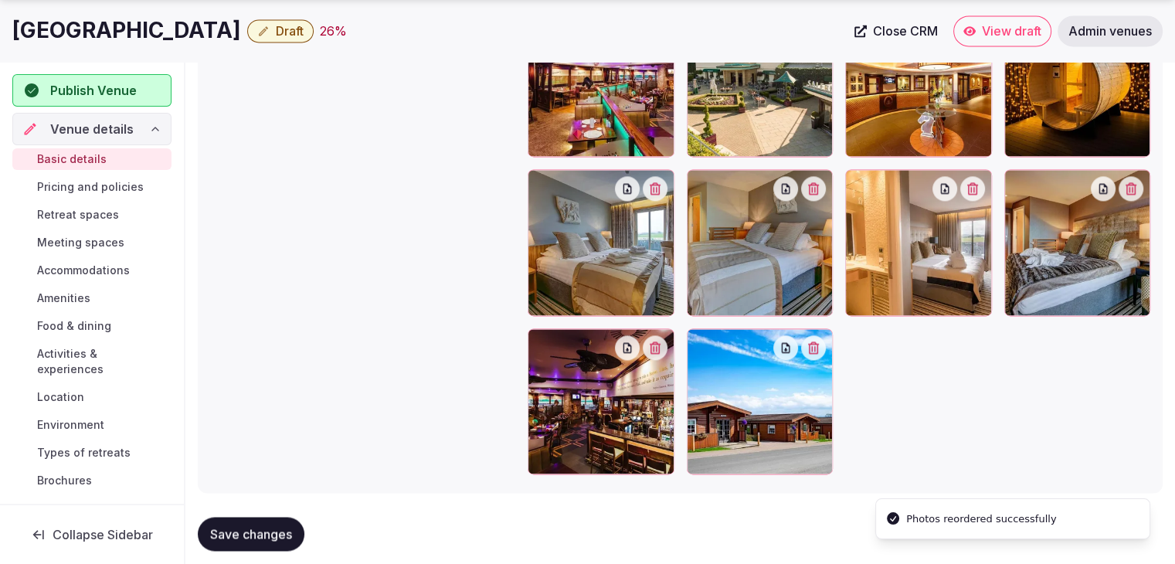
click at [282, 525] on button "Save changes" at bounding box center [251, 535] width 107 height 34
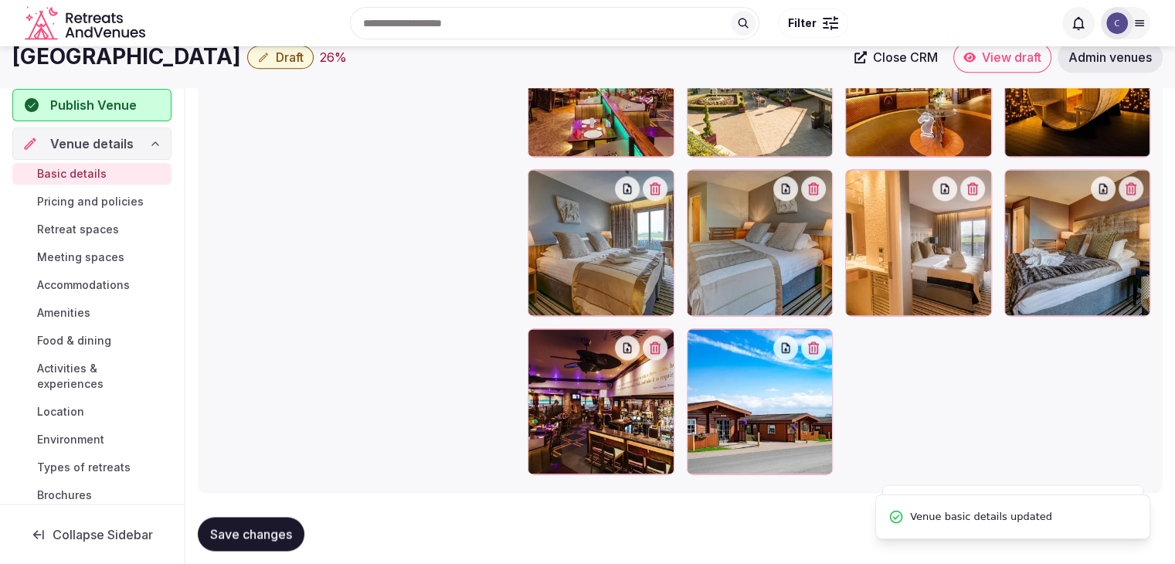
scroll to position [2040, 0]
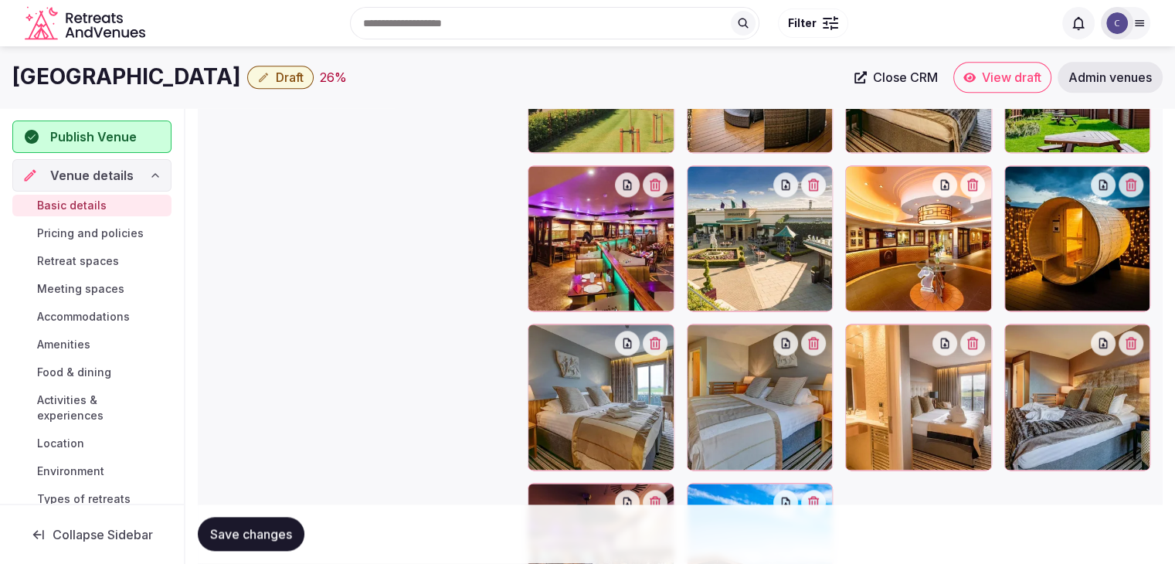
click at [105, 238] on span "Pricing and policies" at bounding box center [90, 233] width 107 height 15
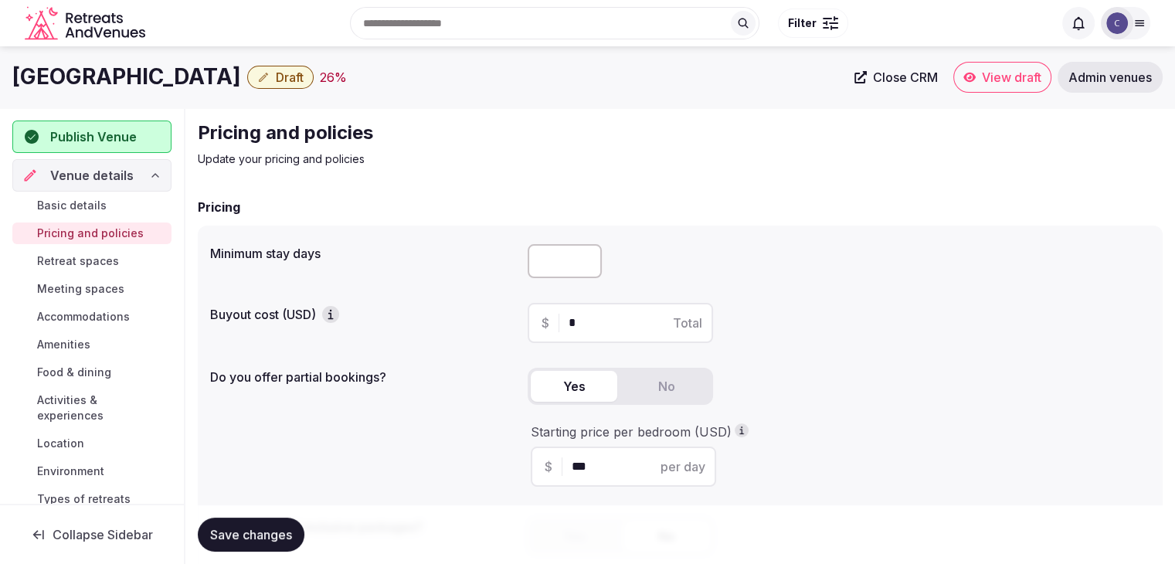
click at [553, 273] on input "number" at bounding box center [565, 261] width 74 height 34
type input "*"
click at [284, 539] on span "Save changes" at bounding box center [251, 534] width 82 height 15
click at [73, 260] on span "Retreat spaces" at bounding box center [78, 260] width 82 height 15
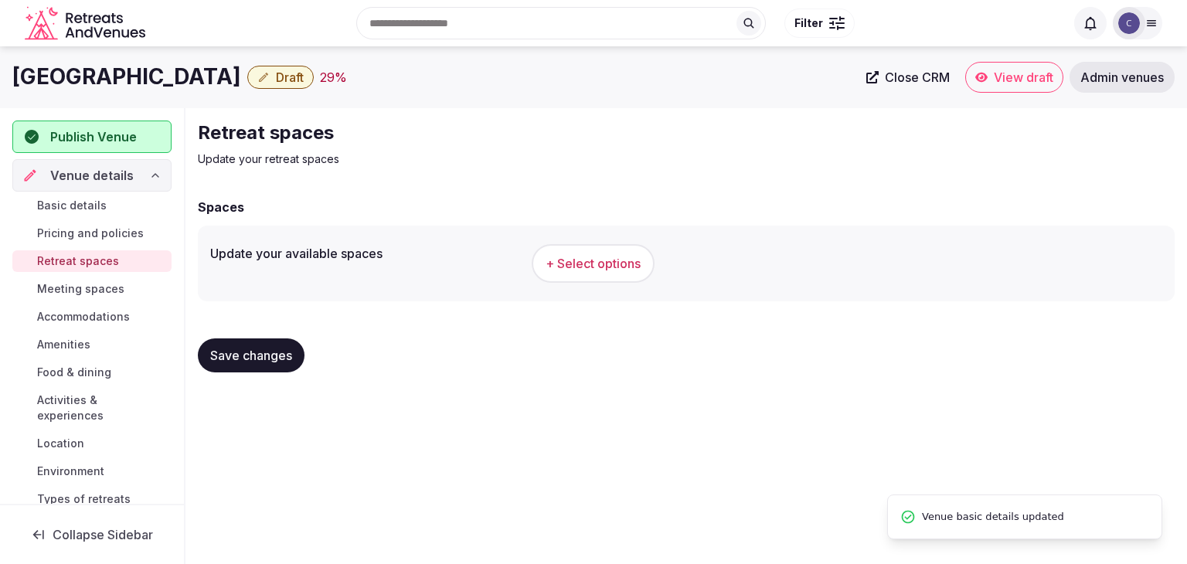
click at [167, 58] on div "Search Popular Destinations [GEOGRAPHIC_DATA], [GEOGRAPHIC_DATA] [GEOGRAPHIC_DA…" at bounding box center [593, 23] width 1162 height 79
click at [170, 78] on h1 "Ingliston Country Club Hotel" at bounding box center [126, 77] width 229 height 30
click at [171, 73] on h1 "Ingliston Country Club Hotel" at bounding box center [126, 77] width 229 height 30
click at [172, 72] on h1 "Ingliston Country Club Hotel" at bounding box center [126, 77] width 229 height 30
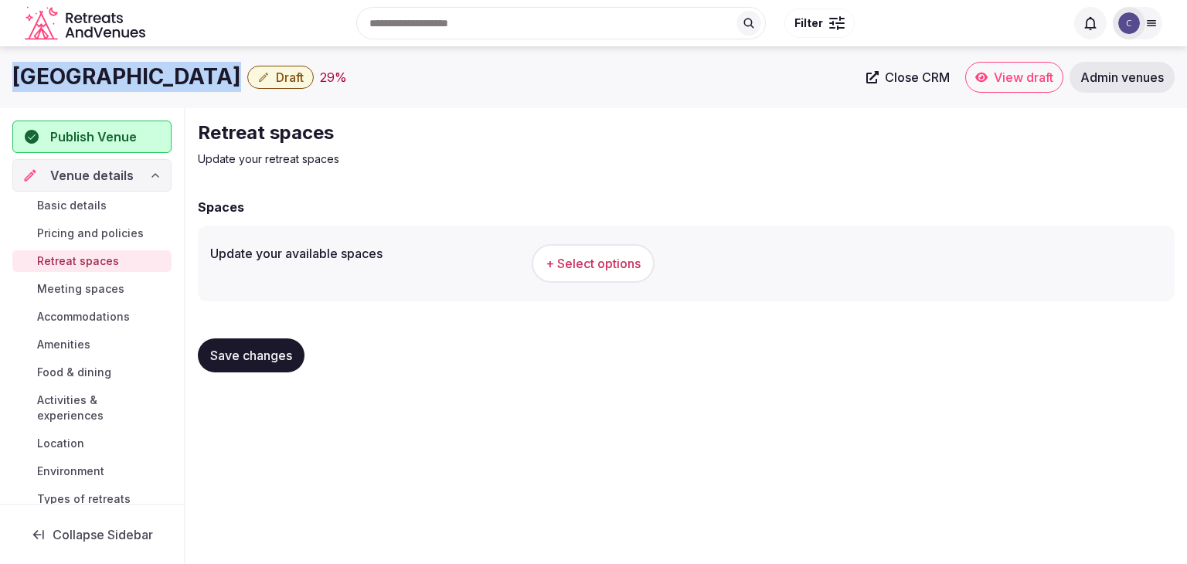
click at [172, 72] on h1 "Ingliston Country Club Hotel" at bounding box center [126, 77] width 229 height 30
copy div "Ingliston Country Club Hotel"
click at [615, 260] on span "+ Select options" at bounding box center [592, 263] width 95 height 17
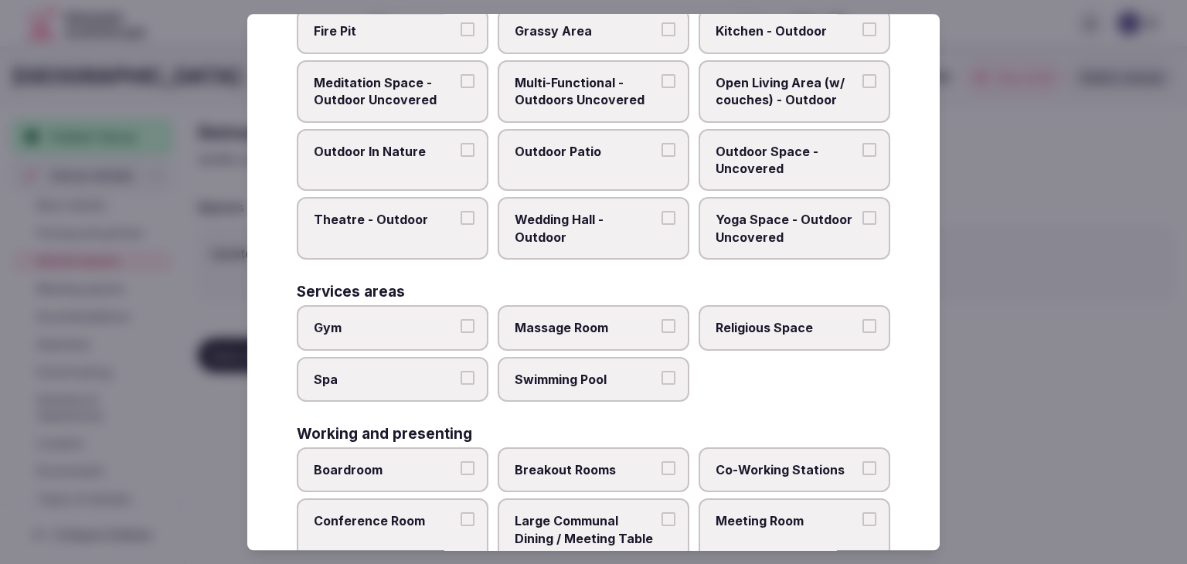
scroll to position [698, 0]
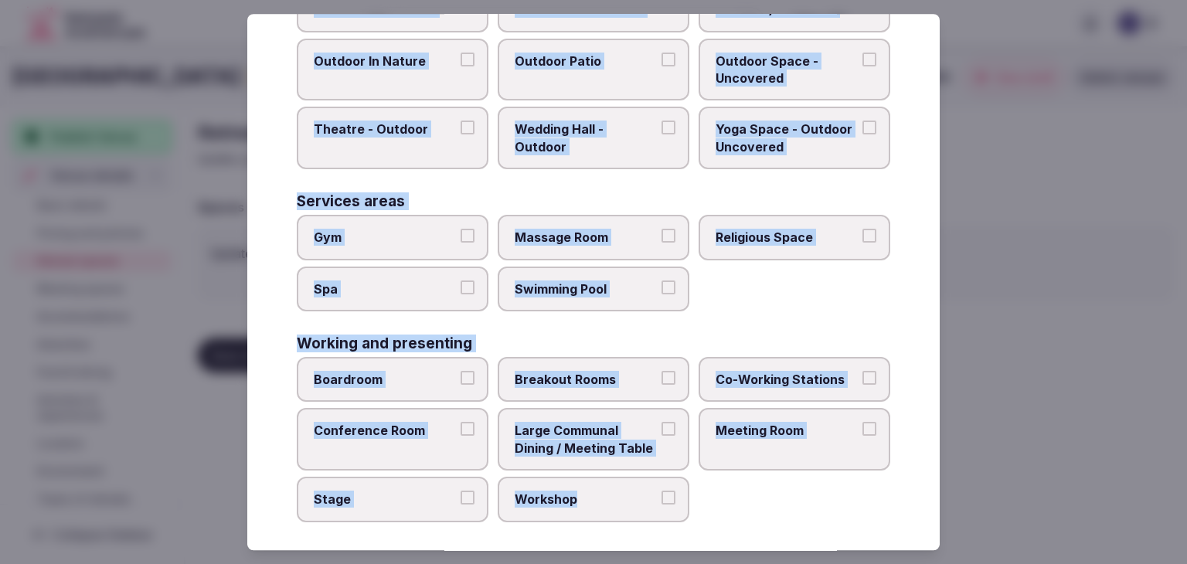
drag, startPoint x: 293, startPoint y: 109, endPoint x: 686, endPoint y: 498, distance: 553.4
click at [686, 498] on div "Select your retreat spaces Choose all applicable retreat spaces offered. Covere…" at bounding box center [593, 282] width 692 height 536
copy div "Choose all applicable retreat spaces offered. Covered outdoor spaces Meditation…"
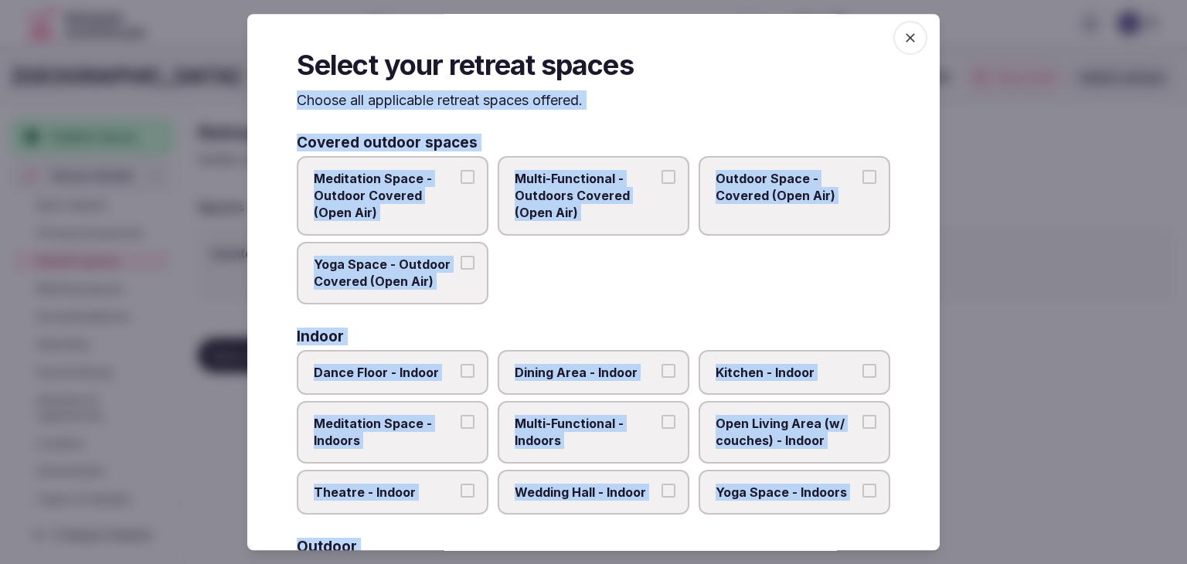
scroll to position [0, 0]
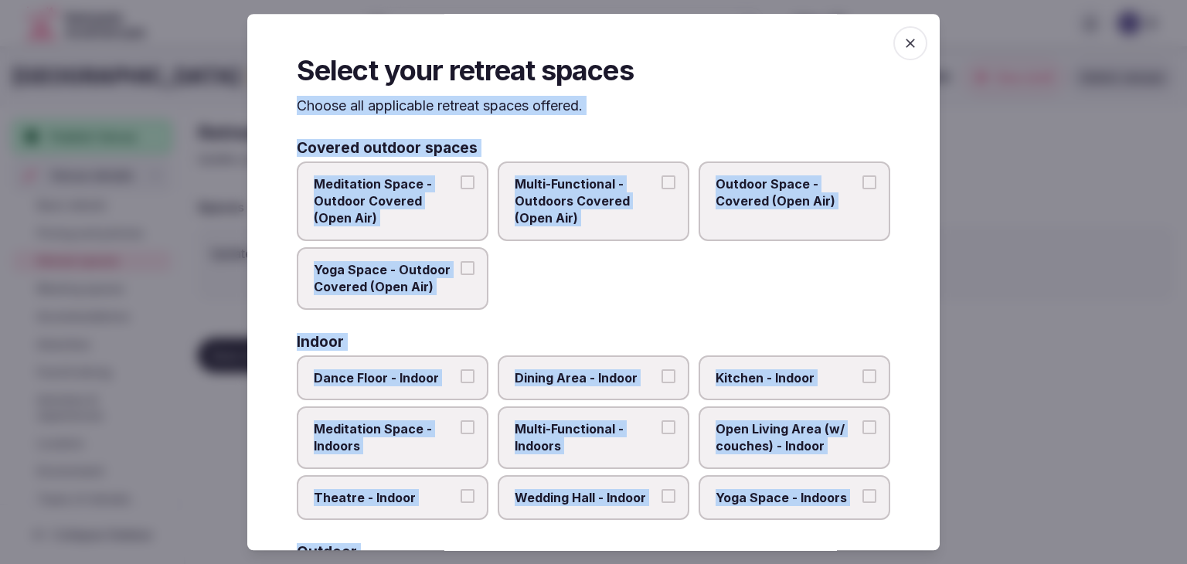
click at [615, 220] on span "Multi-Functional - Outdoors Covered (Open Air)" at bounding box center [586, 201] width 142 height 52
click at [661, 189] on button "Multi-Functional - Outdoors Covered (Open Air)" at bounding box center [668, 182] width 14 height 14
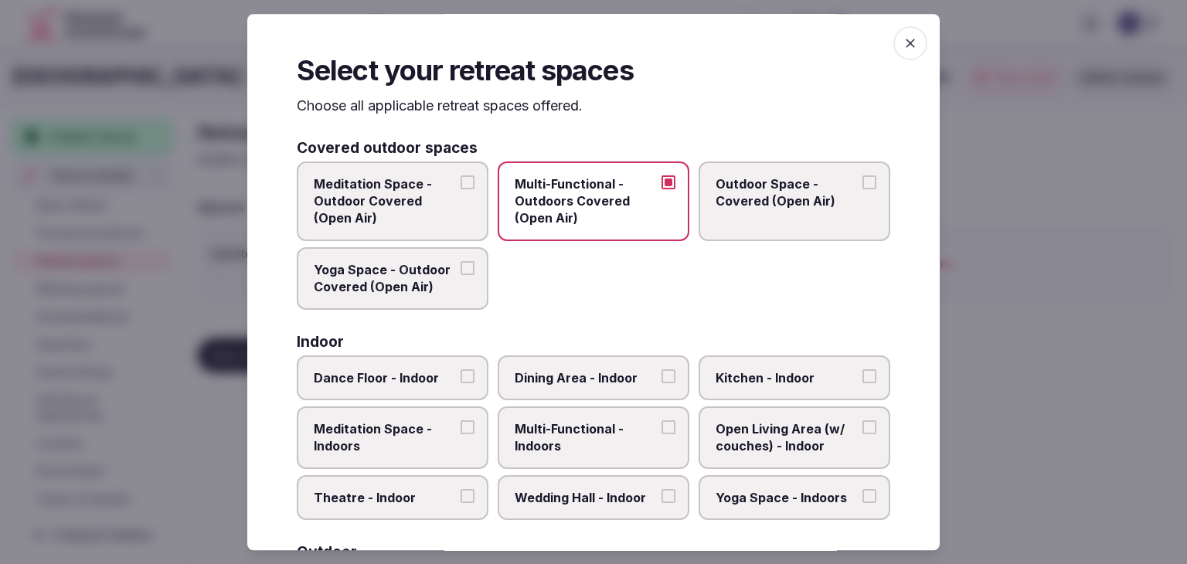
click at [783, 205] on span "Outdoor Space - Covered (Open Air)" at bounding box center [786, 192] width 142 height 35
click at [862, 189] on button "Outdoor Space - Covered (Open Air)" at bounding box center [869, 182] width 14 height 14
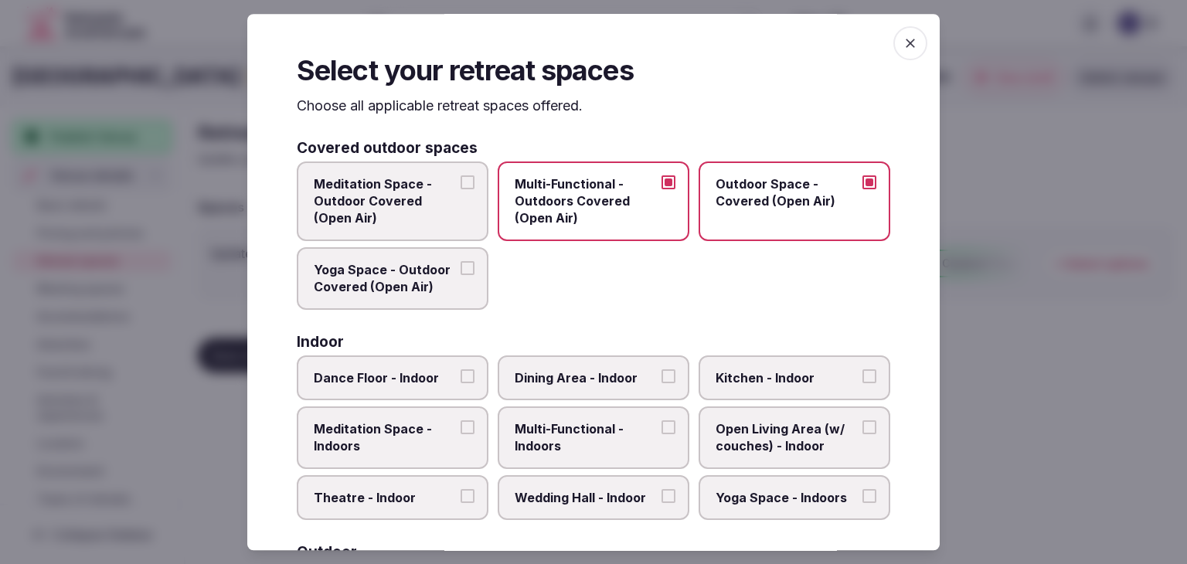
scroll to position [155, 0]
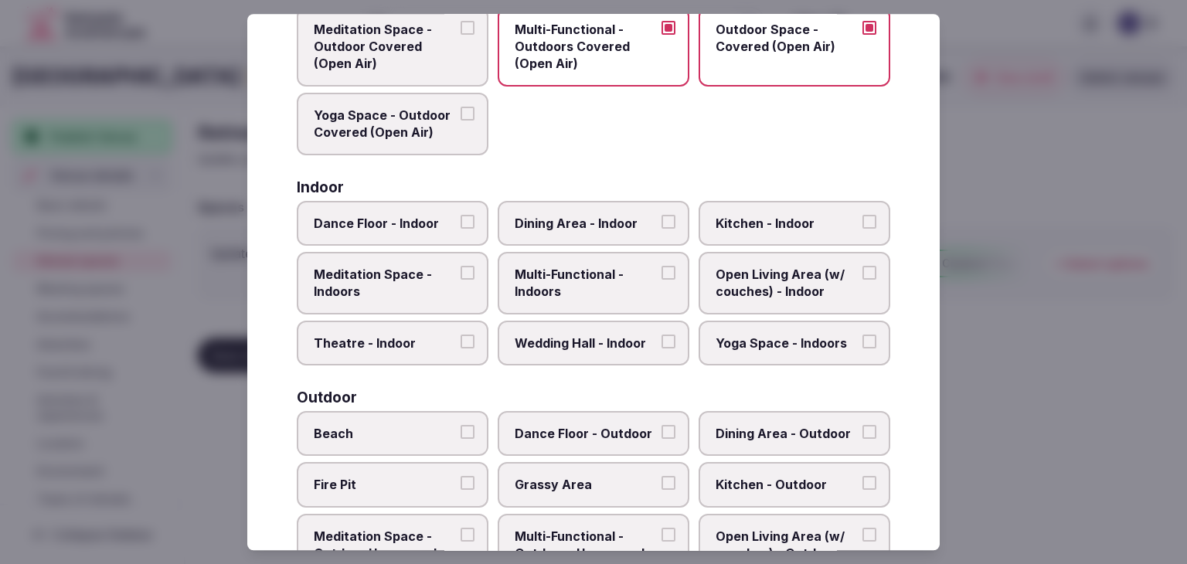
click at [405, 215] on span "Dance Floor - Indoor" at bounding box center [385, 223] width 142 height 17
click at [460, 215] on button "Dance Floor - Indoor" at bounding box center [467, 222] width 14 height 14
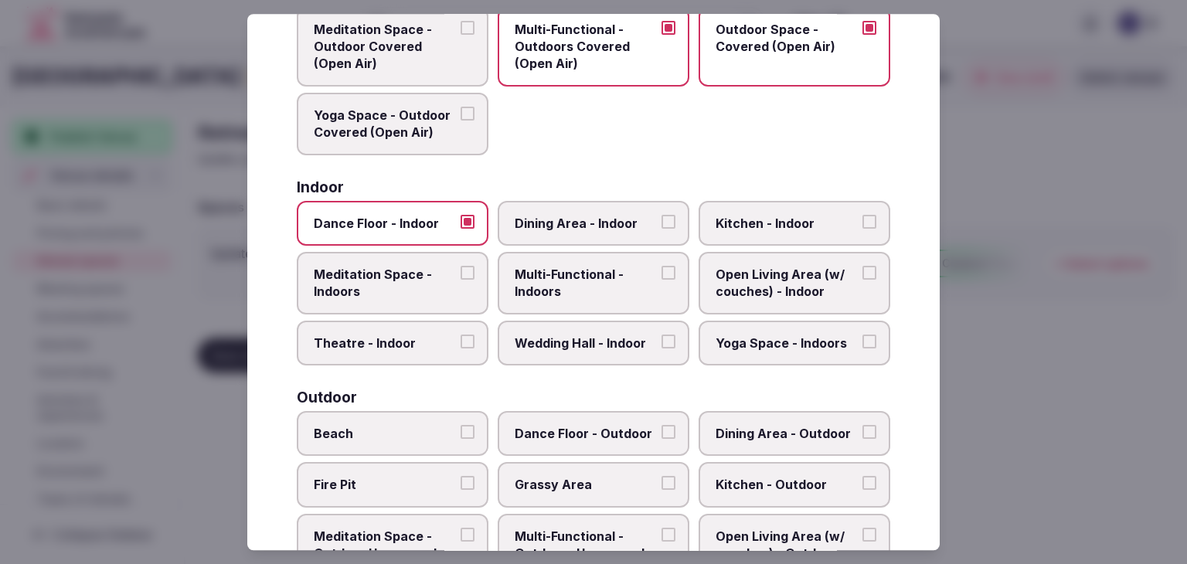
click at [561, 222] on span "Dining Area - Indoor" at bounding box center [586, 223] width 142 height 17
click at [661, 222] on button "Dining Area - Indoor" at bounding box center [668, 222] width 14 height 14
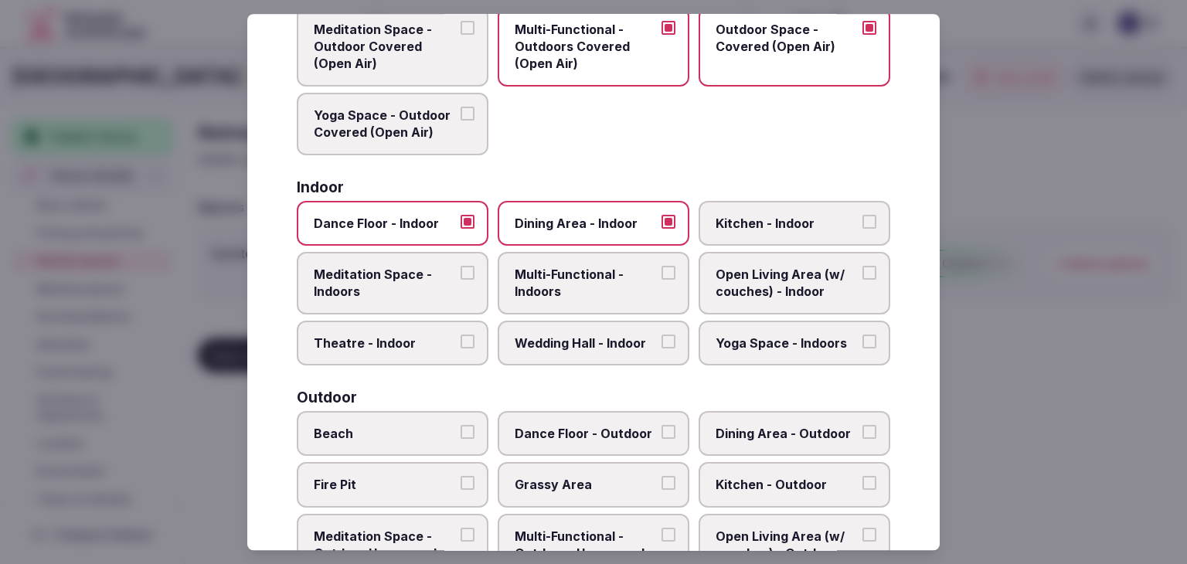
drag, startPoint x: 574, startPoint y: 270, endPoint x: 649, endPoint y: 212, distance: 94.7
click at [574, 270] on span "Multi-Functional - Indoors" at bounding box center [586, 283] width 142 height 35
click at [661, 270] on button "Multi-Functional - Indoors" at bounding box center [668, 273] width 14 height 14
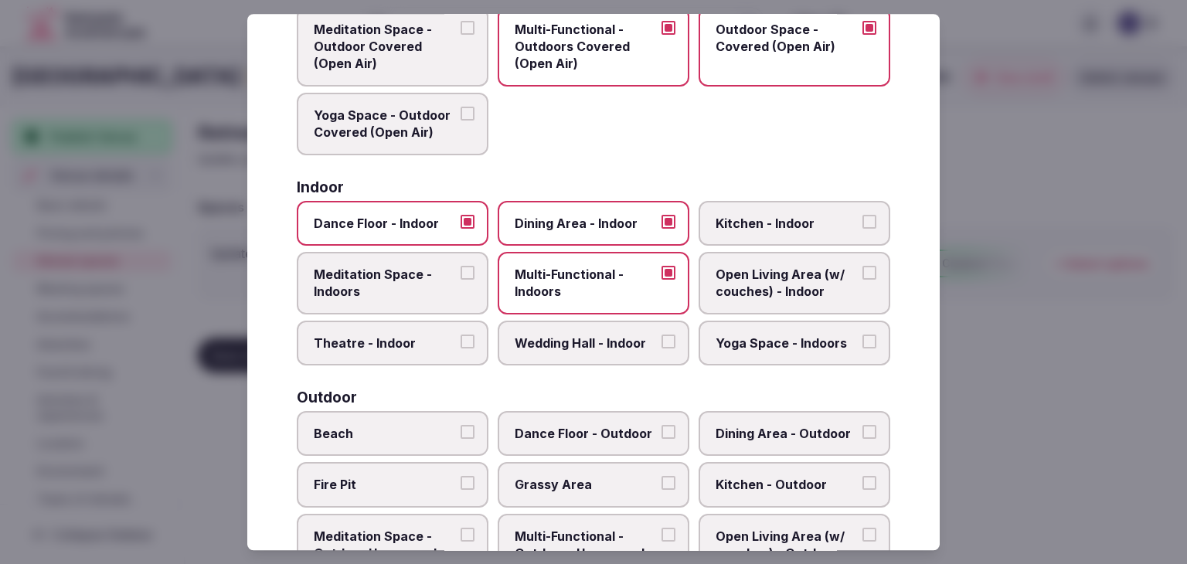
click at [614, 342] on span "Wedding Hall - Indoor" at bounding box center [586, 343] width 142 height 17
click at [661, 342] on button "Wedding Hall - Indoor" at bounding box center [668, 342] width 14 height 14
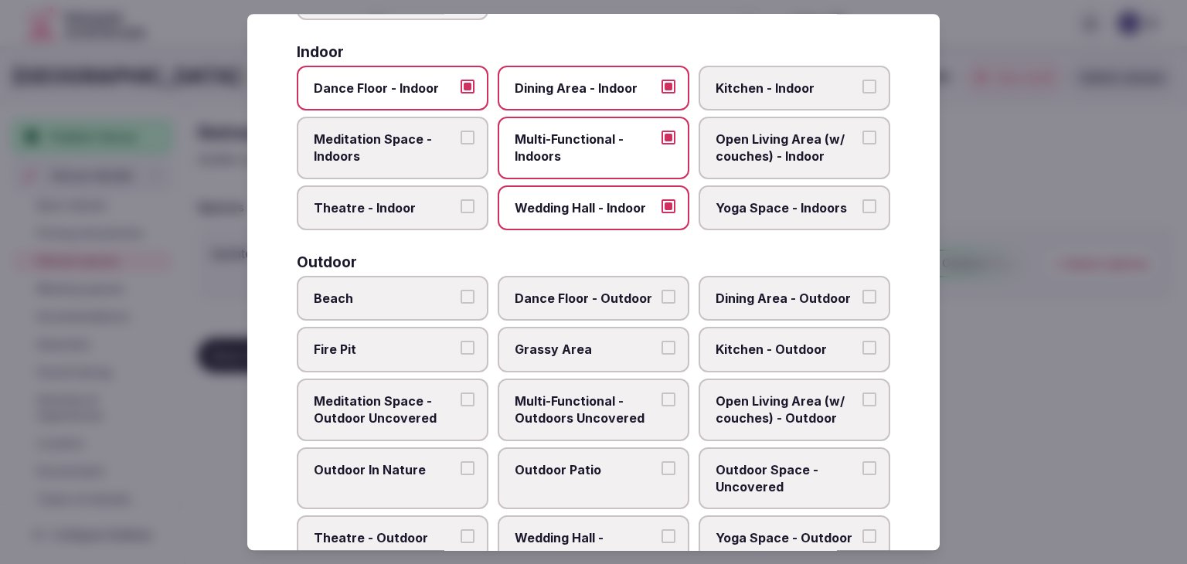
scroll to position [309, 0]
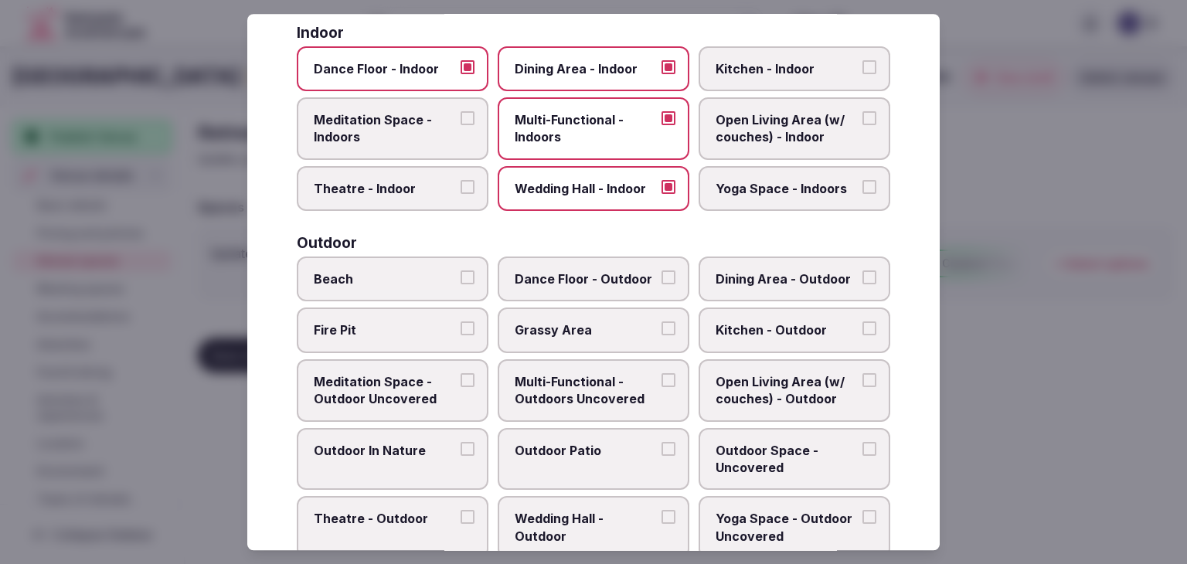
click at [583, 274] on span "Dance Floor - Outdoor" at bounding box center [586, 278] width 142 height 17
click at [661, 274] on button "Dance Floor - Outdoor" at bounding box center [668, 277] width 14 height 14
click at [793, 281] on span "Dining Area - Outdoor" at bounding box center [786, 278] width 142 height 17
click at [862, 281] on button "Dining Area - Outdoor" at bounding box center [869, 277] width 14 height 14
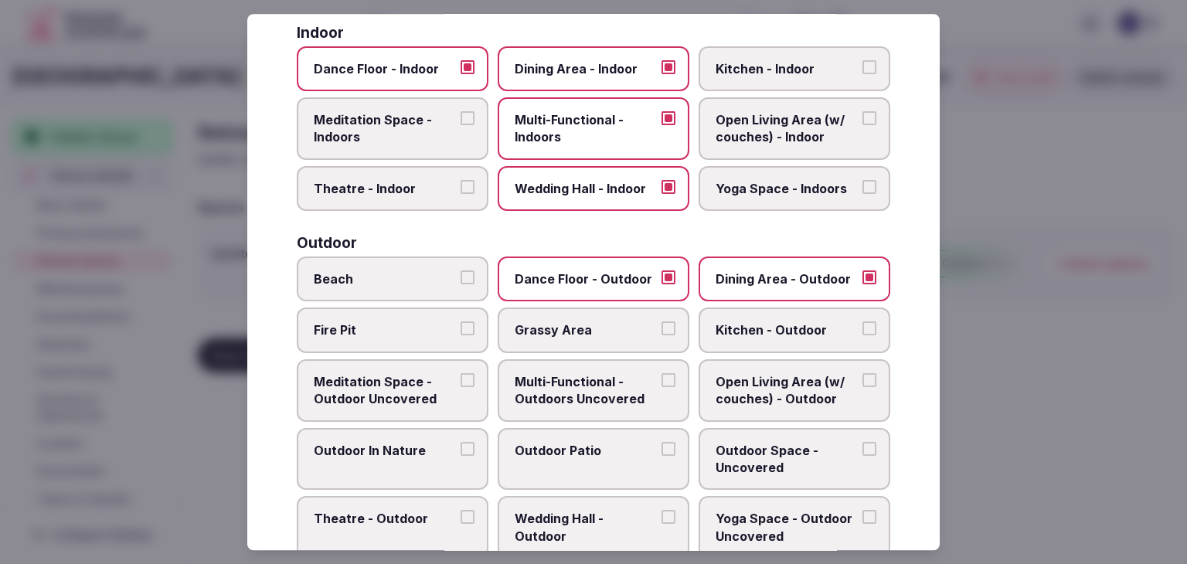
click at [588, 322] on span "Grassy Area" at bounding box center [586, 330] width 142 height 17
click at [661, 322] on button "Grassy Area" at bounding box center [668, 329] width 14 height 14
click at [588, 389] on span "Multi-Functional - Outdoors Uncovered" at bounding box center [586, 390] width 142 height 35
click at [661, 387] on button "Multi-Functional - Outdoors Uncovered" at bounding box center [668, 380] width 14 height 14
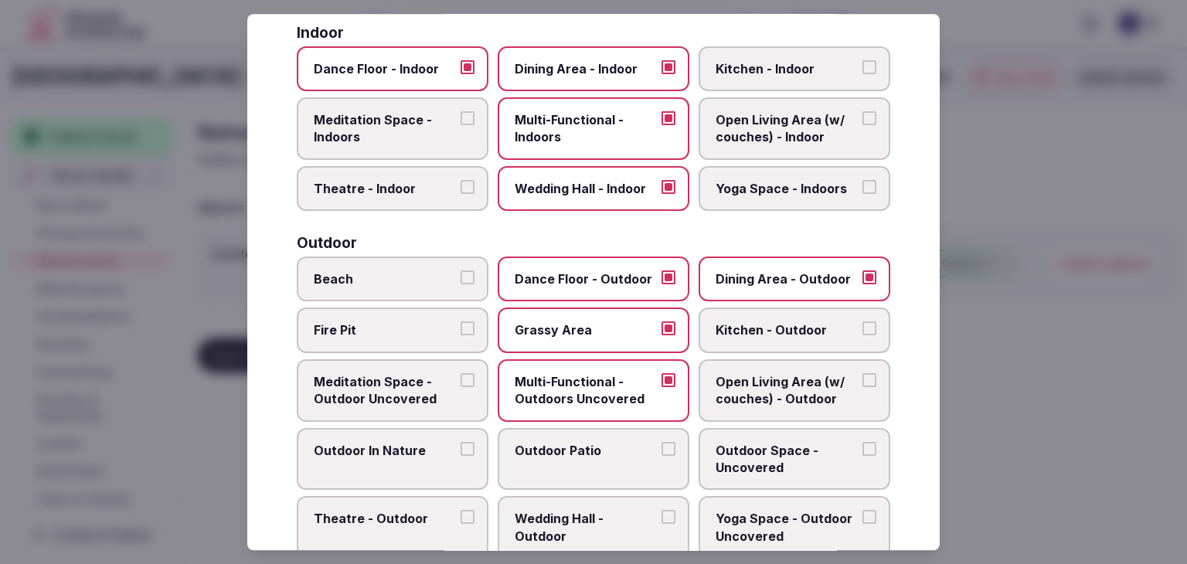
click at [583, 452] on span "Outdoor Patio" at bounding box center [586, 450] width 142 height 17
click at [661, 452] on button "Outdoor Patio" at bounding box center [668, 449] width 14 height 14
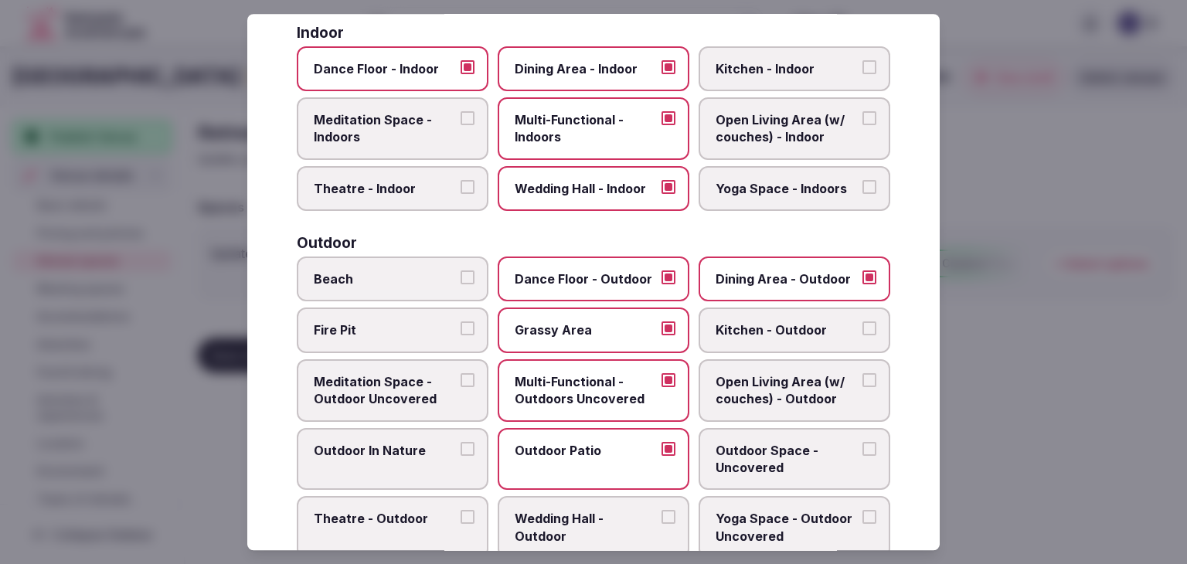
click at [733, 430] on label "Outdoor Space - Uncovered" at bounding box center [794, 459] width 192 height 63
click at [862, 442] on button "Outdoor Space - Uncovered" at bounding box center [869, 449] width 14 height 14
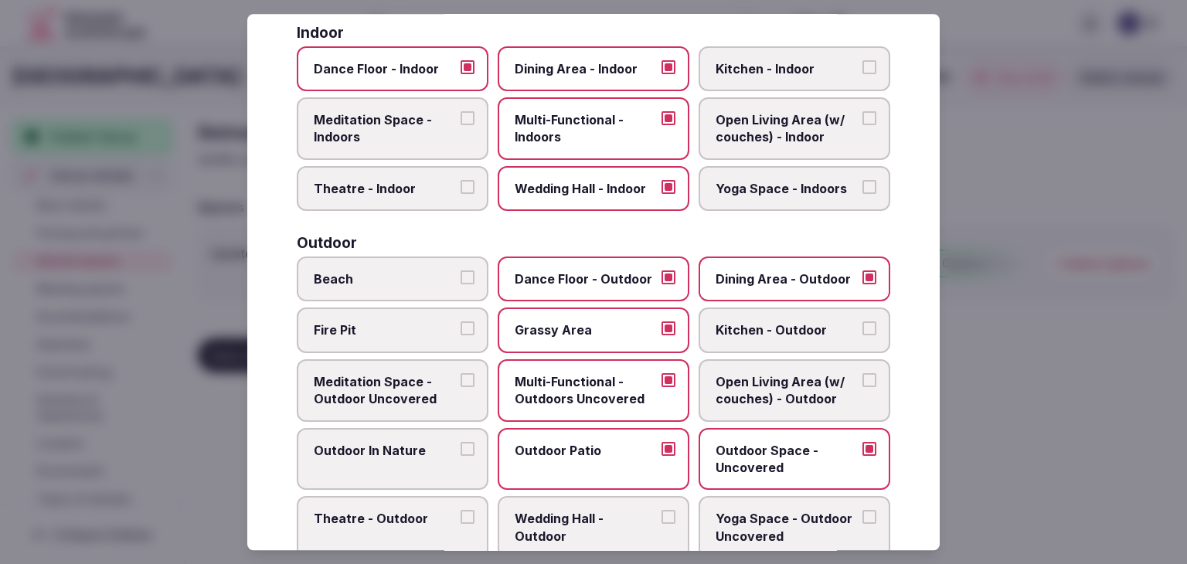
click at [362, 446] on span "Outdoor In Nature" at bounding box center [385, 450] width 142 height 17
click at [460, 446] on button "Outdoor In Nature" at bounding box center [467, 449] width 14 height 14
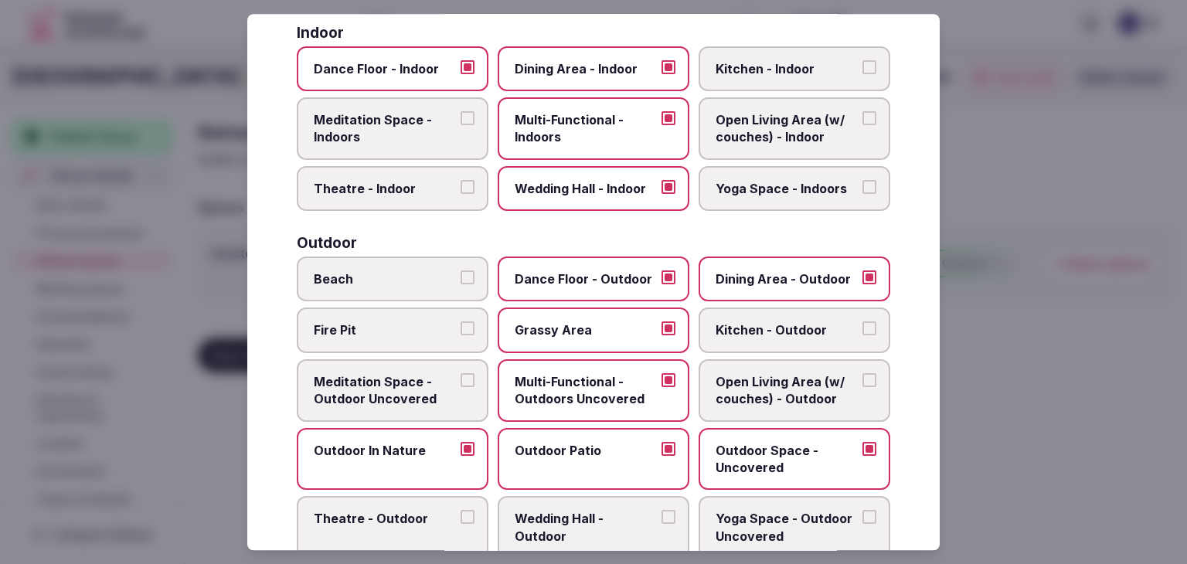
scroll to position [541, 0]
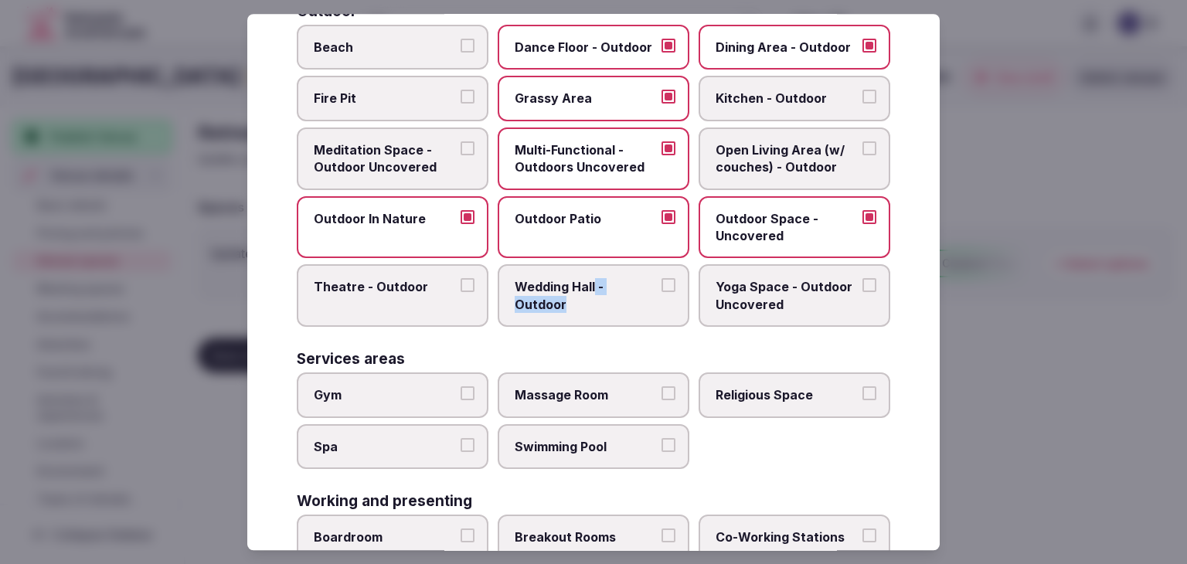
click at [590, 296] on span "Wedding Hall - Outdoor" at bounding box center [586, 296] width 142 height 35
click at [590, 307] on label "Wedding Hall - Outdoor" at bounding box center [594, 296] width 192 height 63
click at [661, 293] on button "Wedding Hall - Outdoor" at bounding box center [668, 286] width 14 height 14
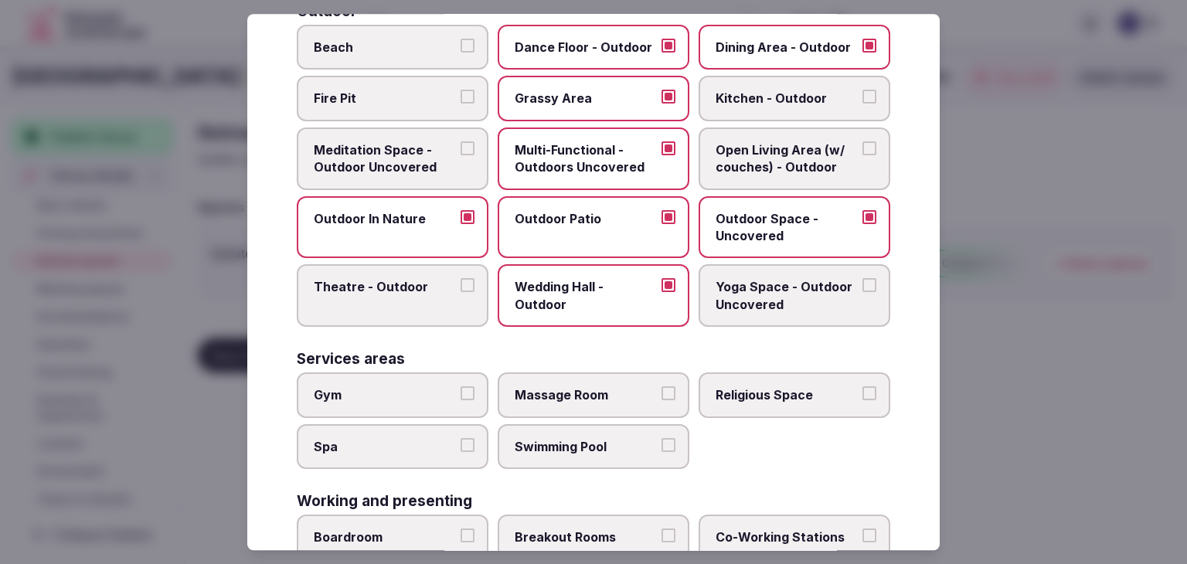
click at [372, 386] on span "Gym" at bounding box center [385, 394] width 142 height 17
click at [460, 386] on button "Gym" at bounding box center [467, 393] width 14 height 14
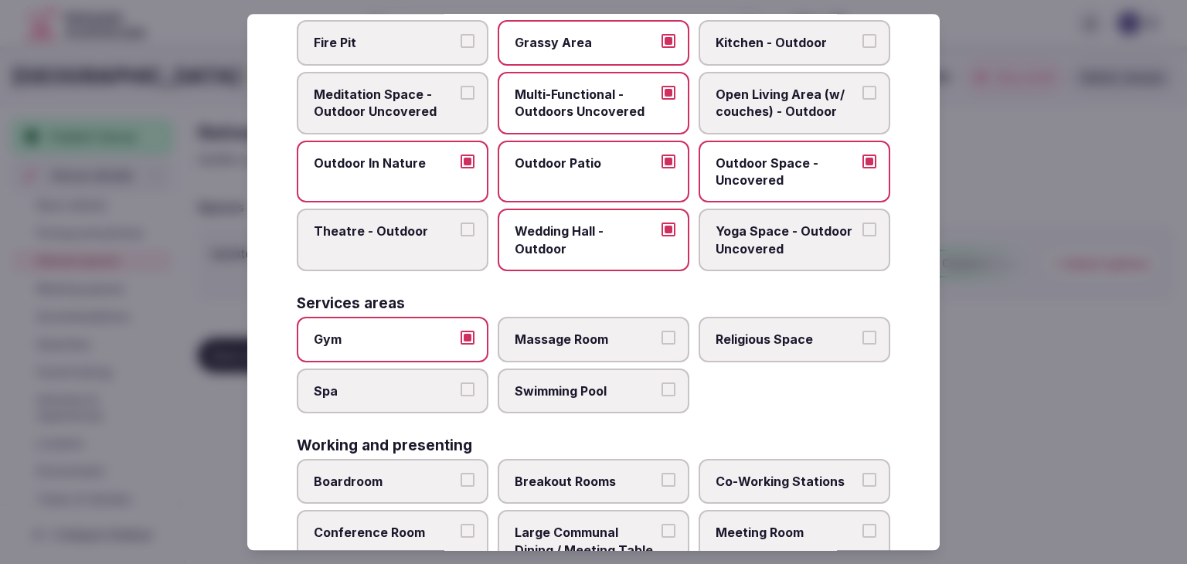
scroll to position [618, 0]
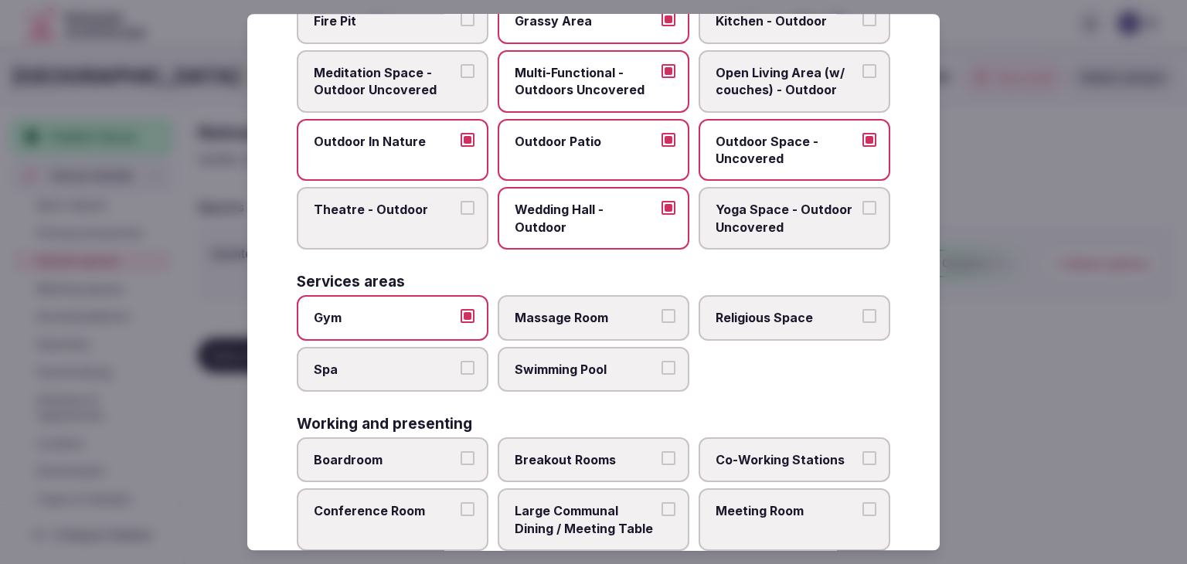
click at [405, 468] on label "Boardroom" at bounding box center [393, 459] width 192 height 45
click at [460, 465] on button "Boardroom" at bounding box center [467, 458] width 14 height 14
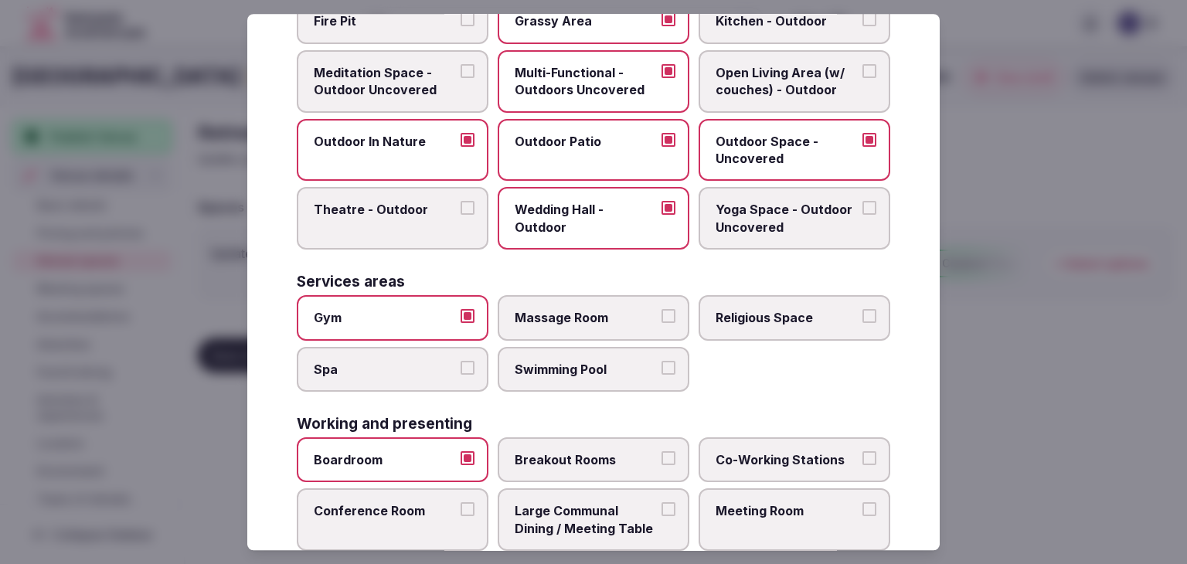
scroll to position [695, 0]
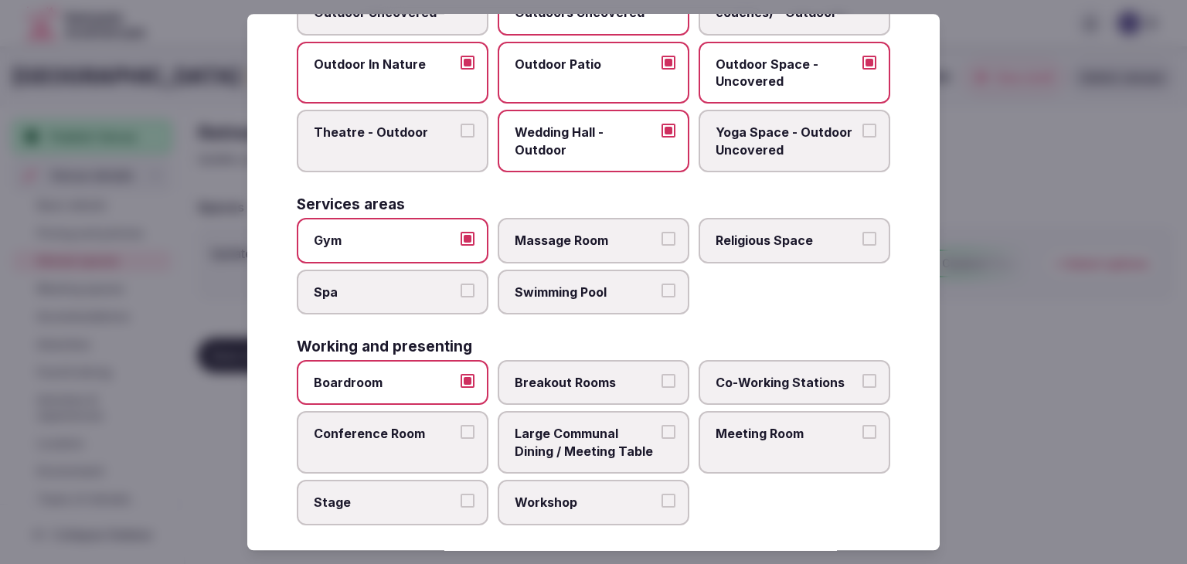
click at [426, 437] on label "Conference Room" at bounding box center [393, 443] width 192 height 63
click at [460, 437] on button "Conference Room" at bounding box center [467, 433] width 14 height 14
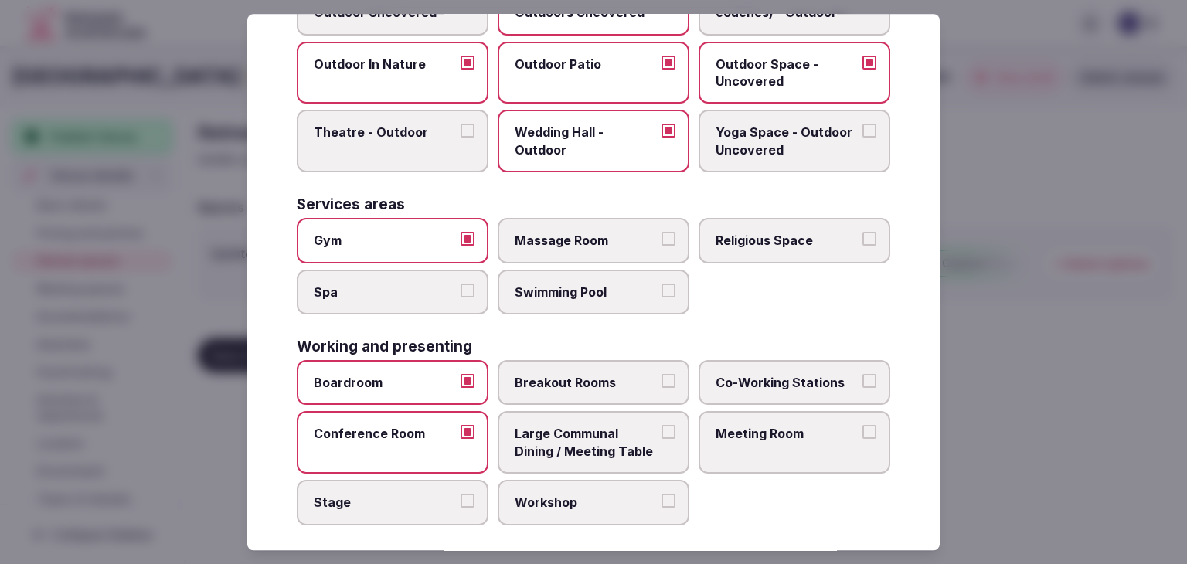
click at [550, 433] on span "Large Communal Dining / Meeting Table" at bounding box center [586, 443] width 142 height 35
click at [661, 433] on button "Large Communal Dining / Meeting Table" at bounding box center [668, 433] width 14 height 14
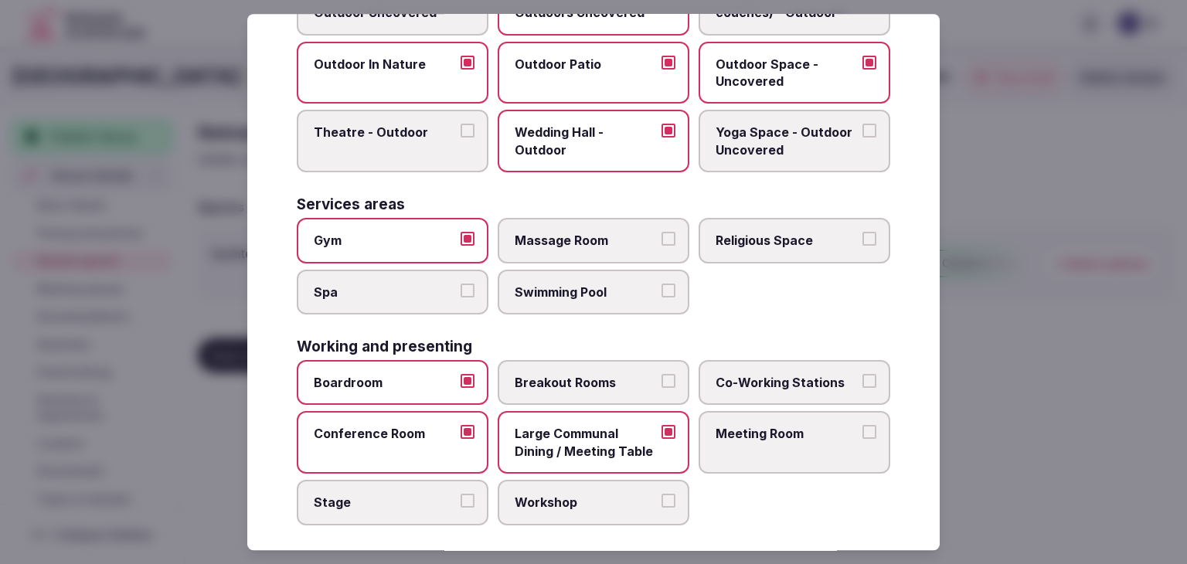
click at [796, 433] on span "Meeting Room" at bounding box center [786, 434] width 142 height 17
click at [862, 433] on button "Meeting Room" at bounding box center [869, 433] width 14 height 14
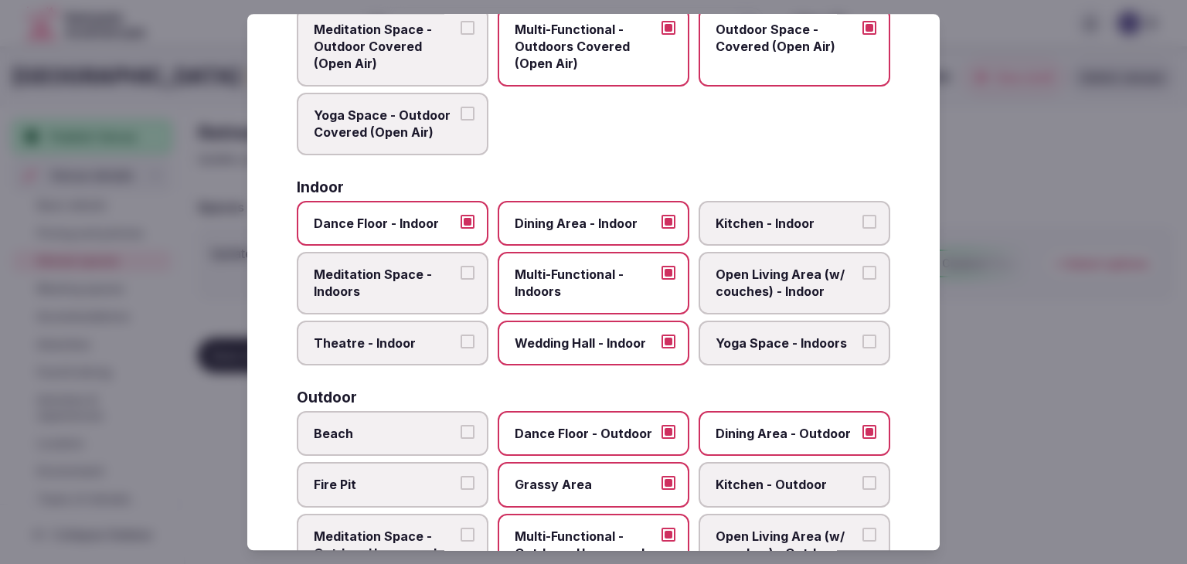
scroll to position [0, 0]
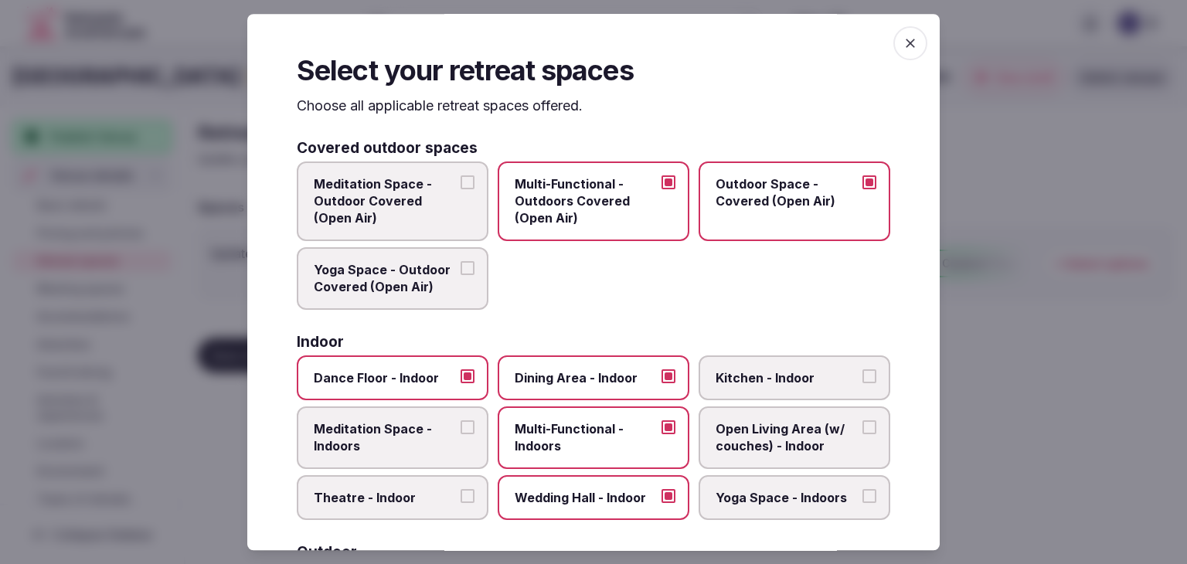
click at [909, 29] on div "Select your retreat spaces Choose all applicable retreat spaces offered. Covere…" at bounding box center [593, 282] width 692 height 536
drag, startPoint x: 885, startPoint y: 44, endPoint x: 848, endPoint y: 143, distance: 105.3
click at [893, 44] on span "button" at bounding box center [910, 43] width 34 height 34
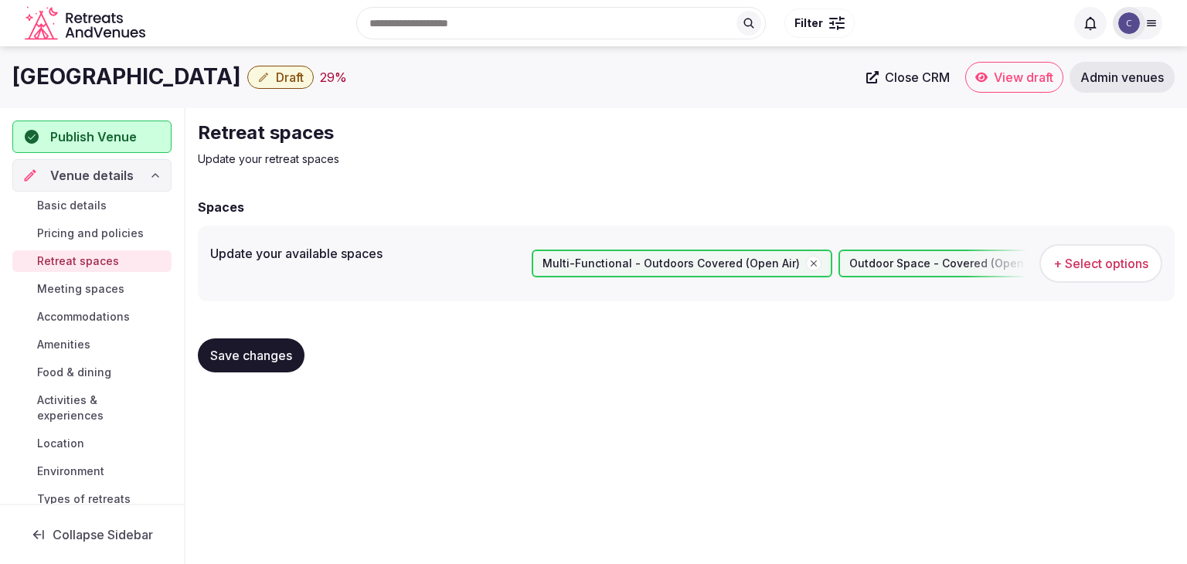
click at [270, 357] on span "Save changes" at bounding box center [251, 355] width 82 height 15
click at [125, 290] on link "Meeting spaces" at bounding box center [91, 289] width 159 height 22
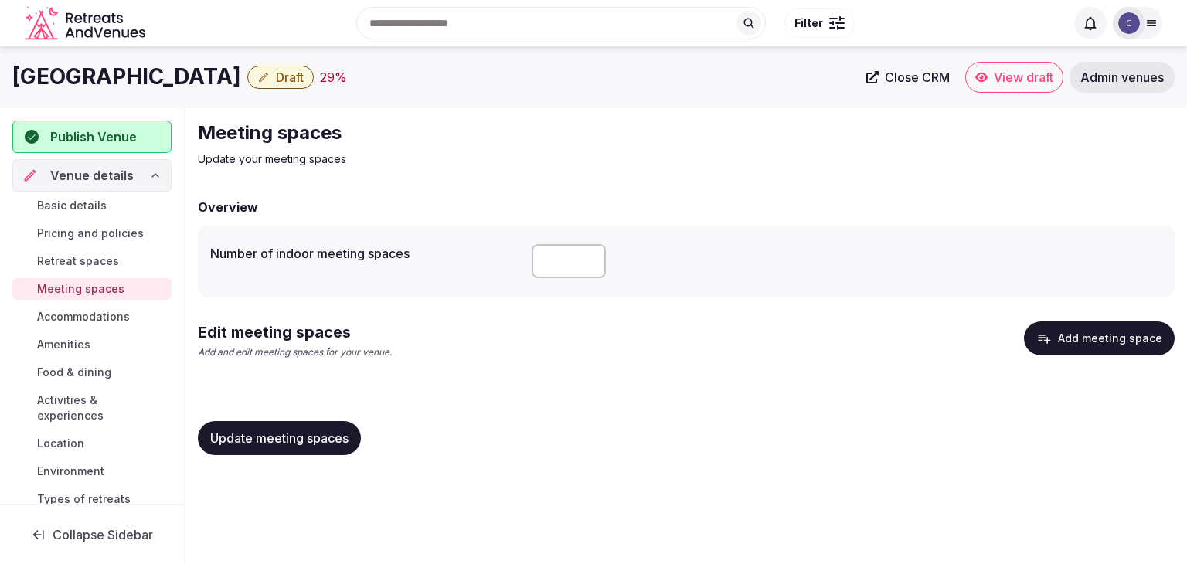
drag, startPoint x: 562, startPoint y: 263, endPoint x: 487, endPoint y: 264, distance: 75.7
click at [493, 265] on div "Number of indoor meeting spaces *" at bounding box center [686, 261] width 952 height 46
type input "*"
click at [318, 436] on span "Update meeting spaces" at bounding box center [279, 437] width 138 height 15
click at [1061, 338] on button "Add meeting space" at bounding box center [1099, 338] width 151 height 34
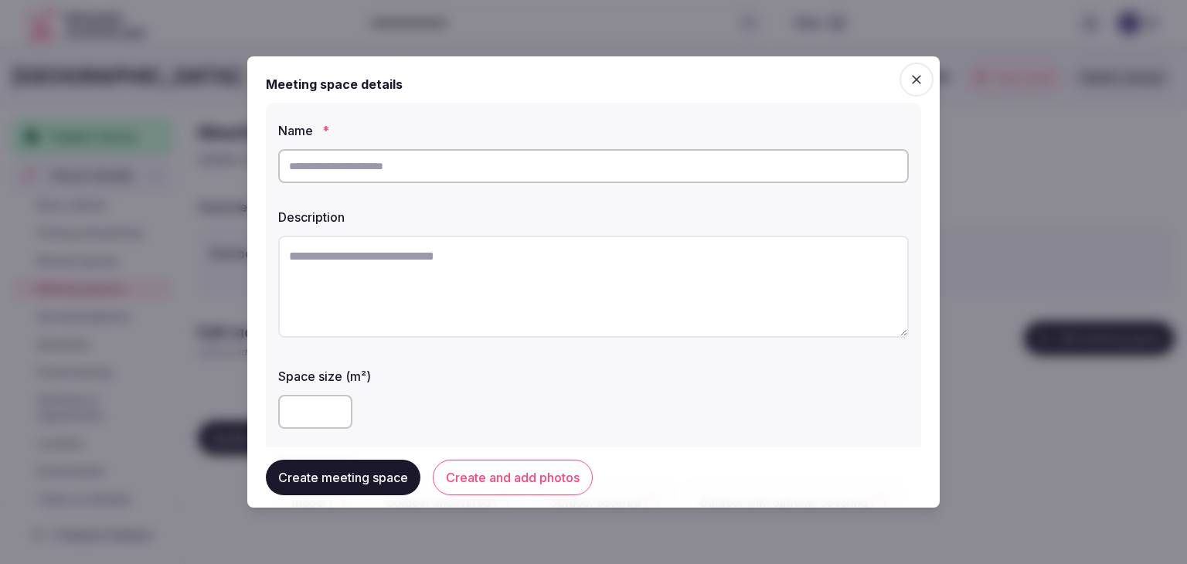
click at [431, 165] on input "text" at bounding box center [593, 166] width 630 height 34
paste input "**********"
type input "**********"
click at [517, 287] on textarea at bounding box center [593, 287] width 630 height 102
paste textarea "**********"
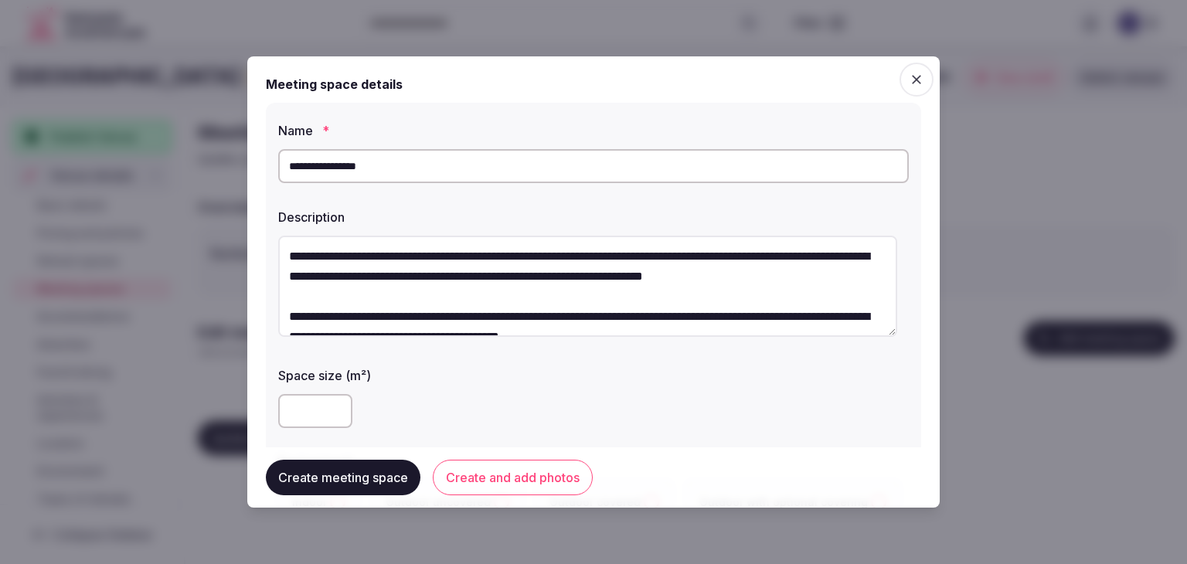
scroll to position [49, 0]
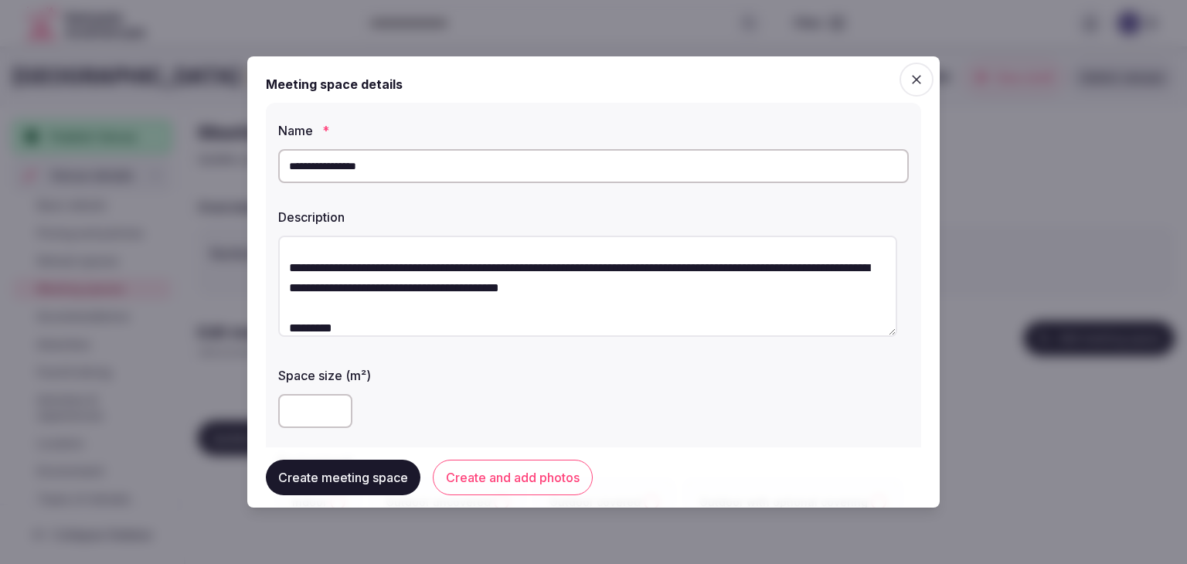
click at [450, 331] on textarea "**********" at bounding box center [587, 286] width 619 height 101
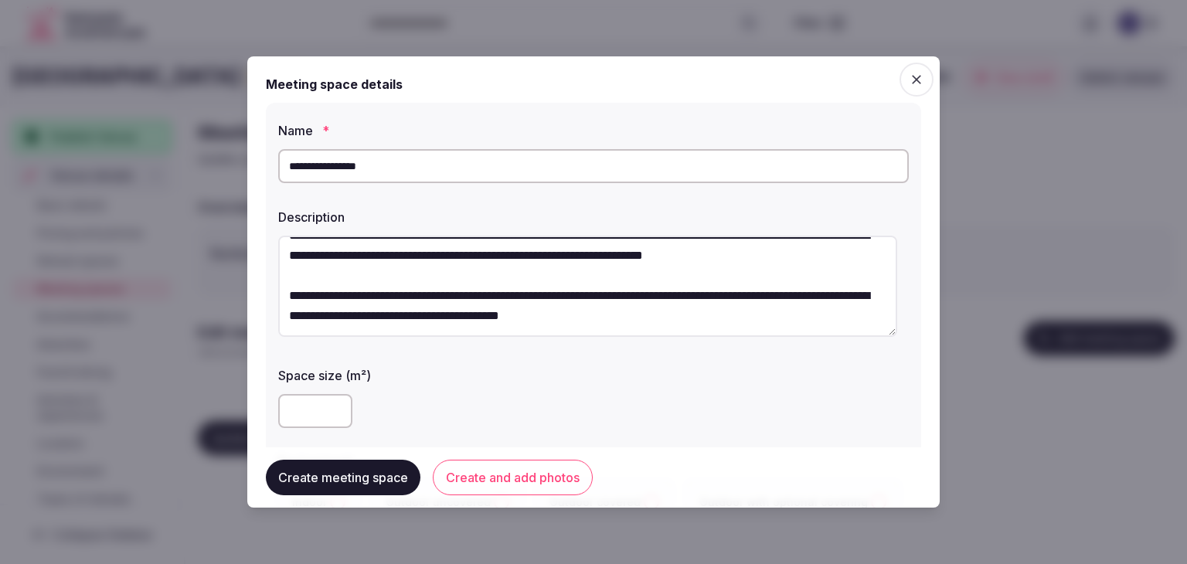
scroll to position [20, 0]
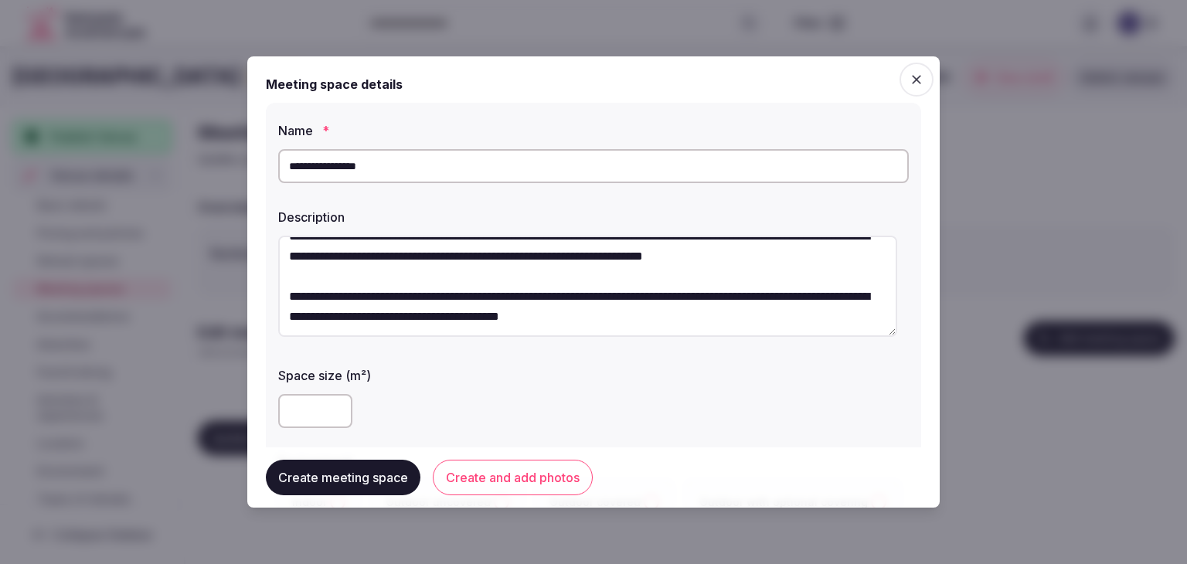
type textarea "**********"
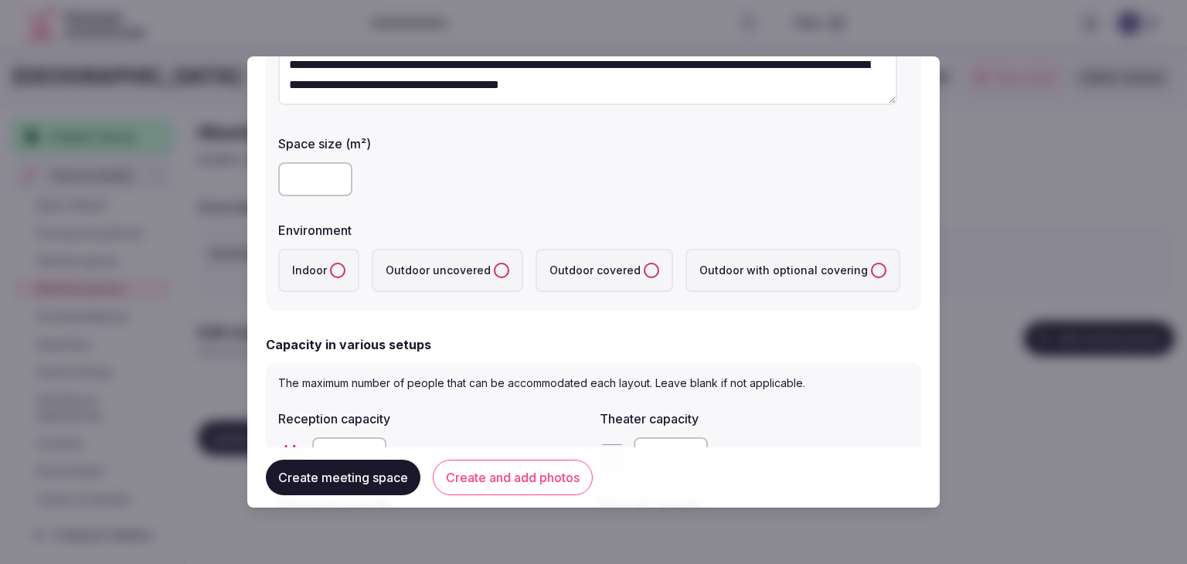
click at [332, 268] on button "Indoor" at bounding box center [337, 270] width 15 height 15
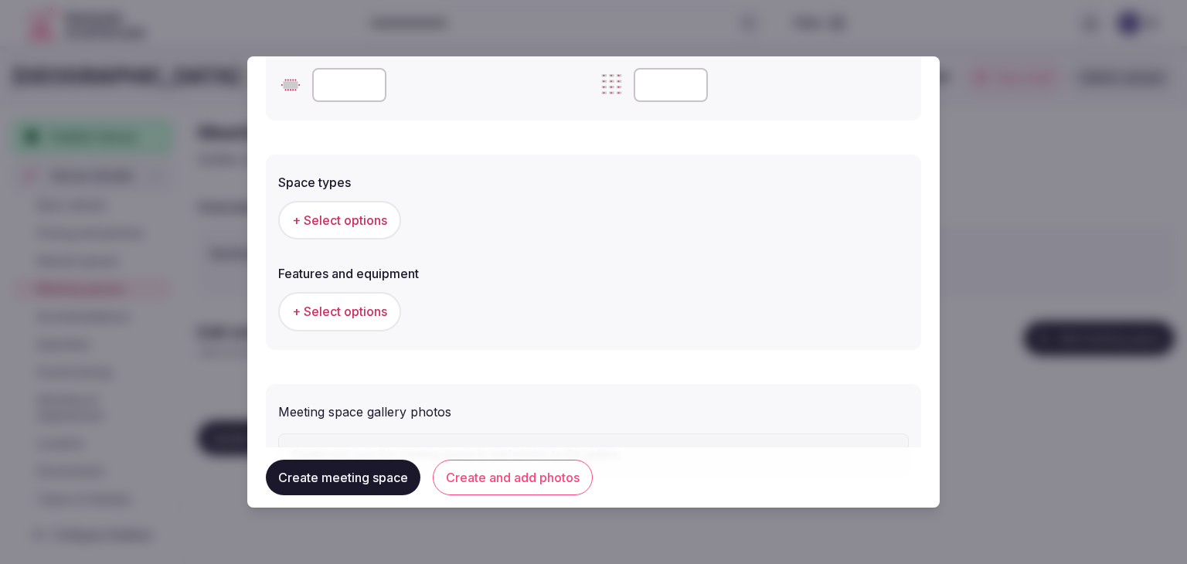
scroll to position [849, 0]
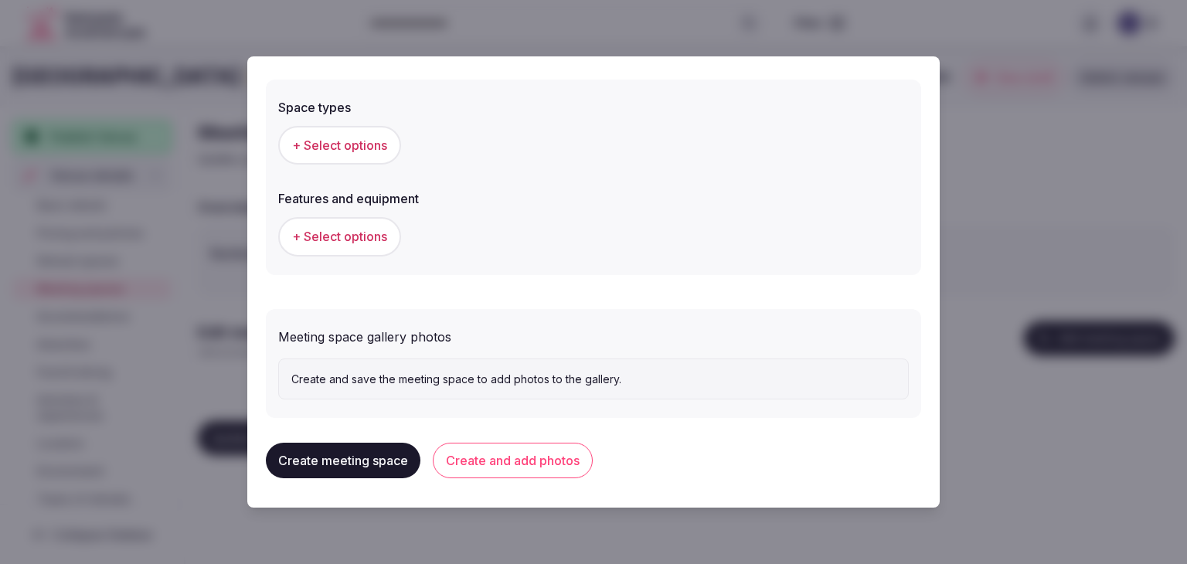
drag, startPoint x: 570, startPoint y: 456, endPoint x: 576, endPoint y: 461, distance: 8.2
click at [571, 458] on button "Create and add photos" at bounding box center [513, 461] width 160 height 36
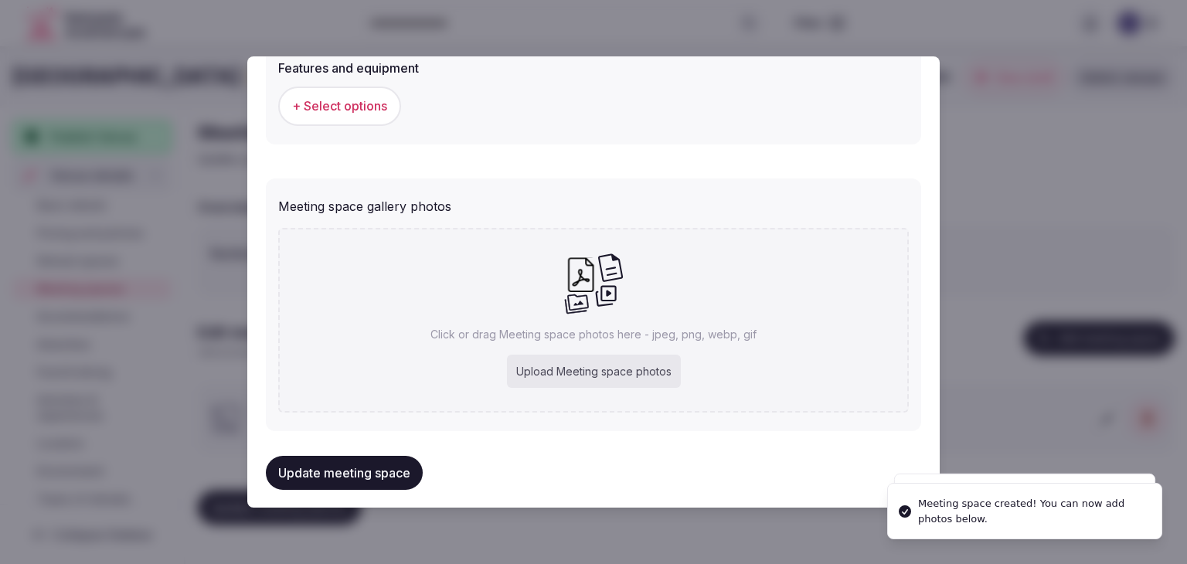
scroll to position [991, 0]
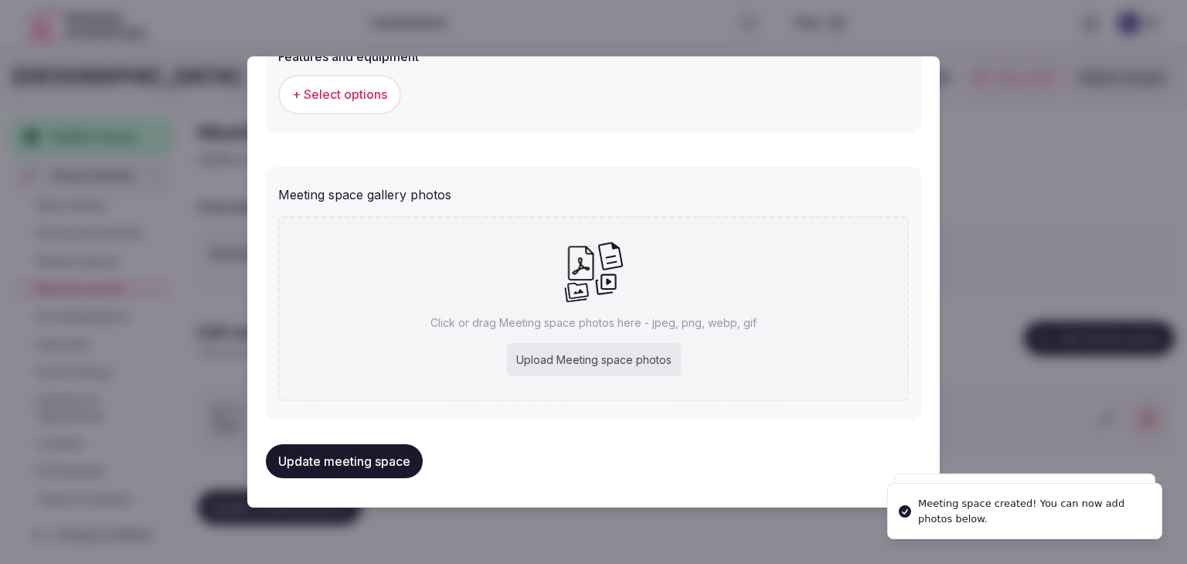
click at [621, 347] on div "Upload Meeting space photos" at bounding box center [594, 360] width 174 height 34
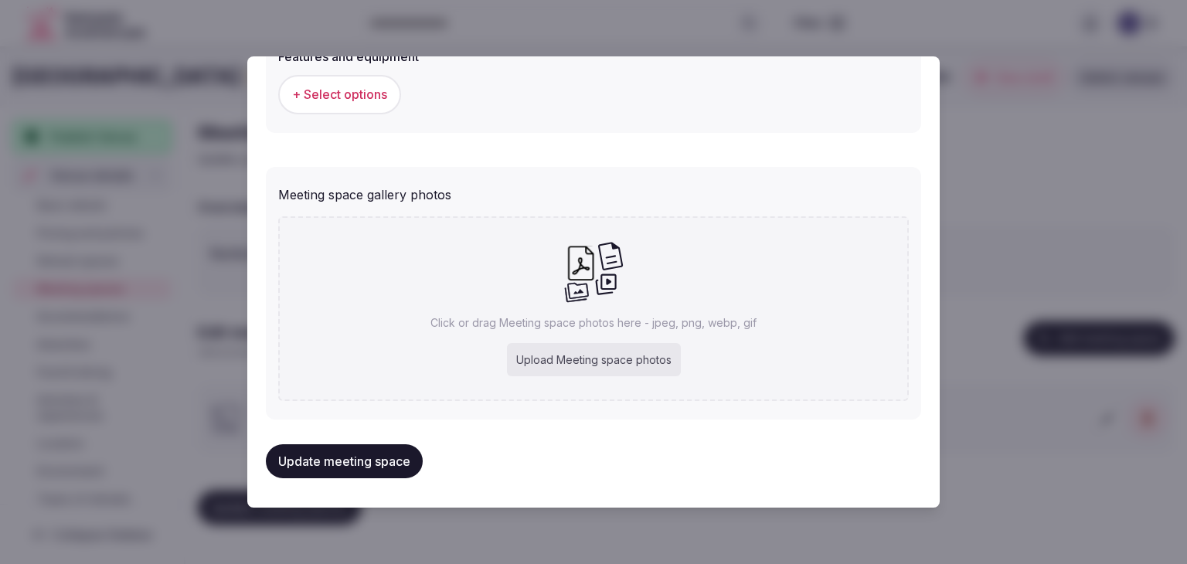
type input "**********"
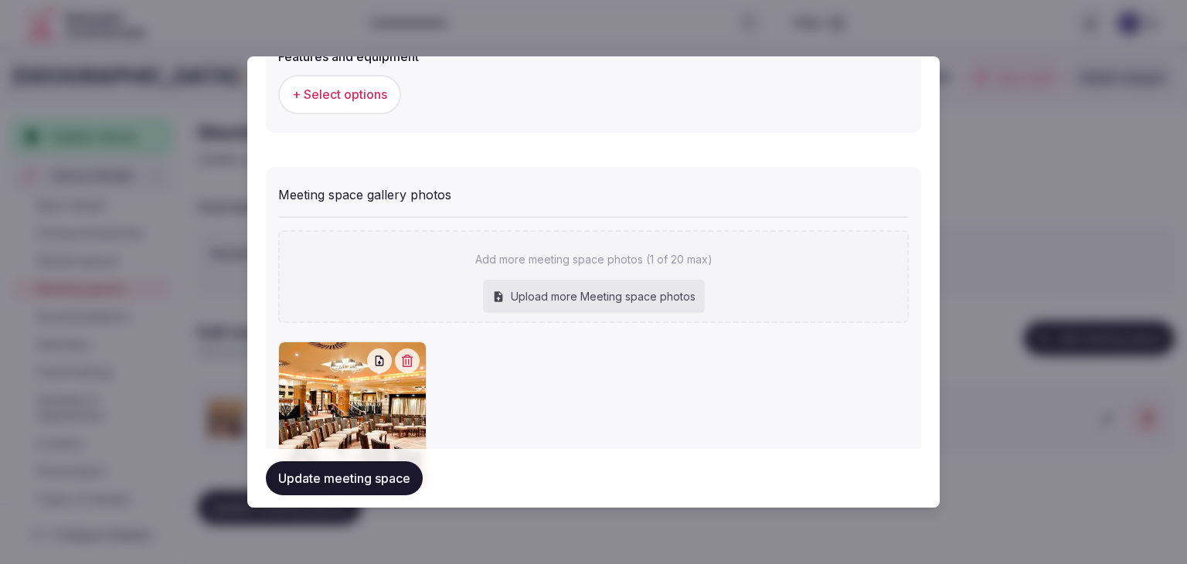
click at [392, 476] on button "Update meeting space" at bounding box center [344, 478] width 157 height 34
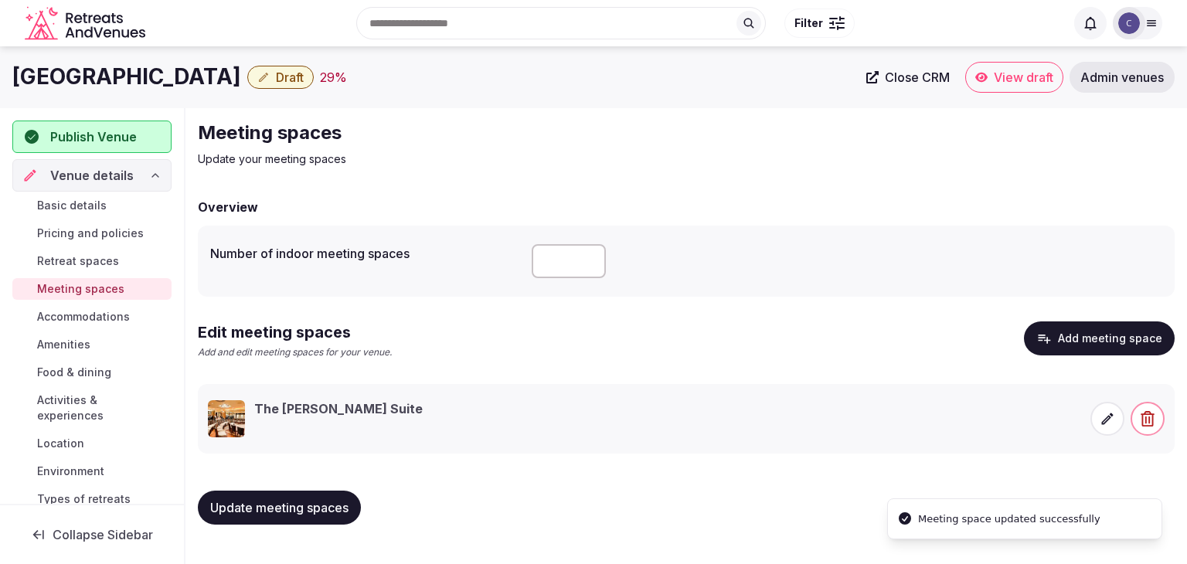
click at [222, 77] on h1 "Ingliston Country Club Hotel" at bounding box center [126, 77] width 229 height 30
copy div "Ingliston Country Club Hotel"
click at [1102, 416] on icon at bounding box center [1106, 418] width 15 height 15
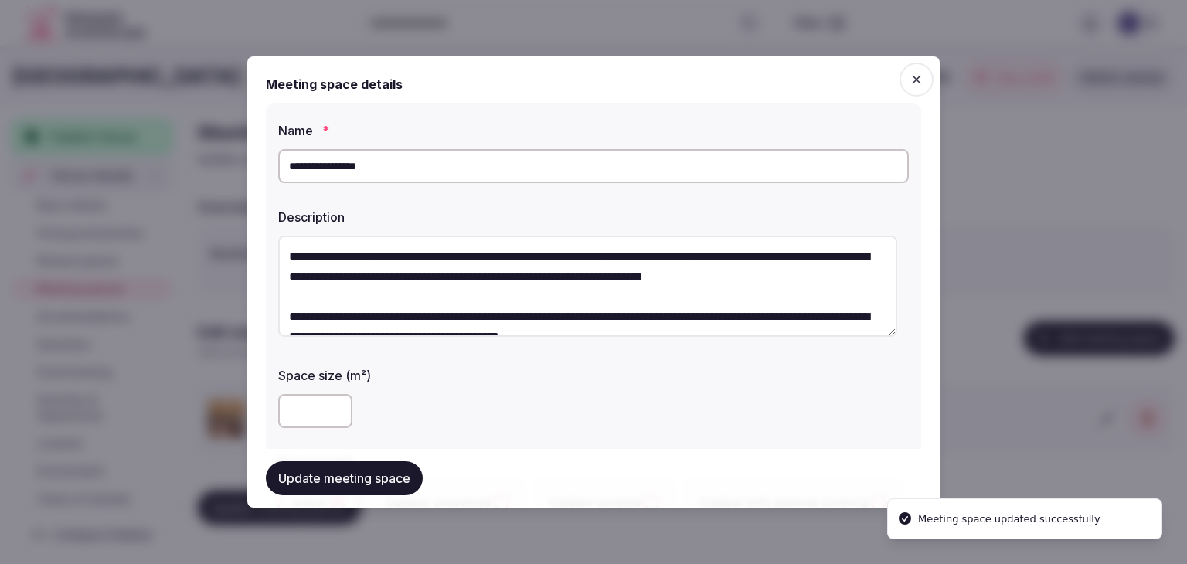
click at [392, 159] on input "**********" at bounding box center [593, 166] width 630 height 34
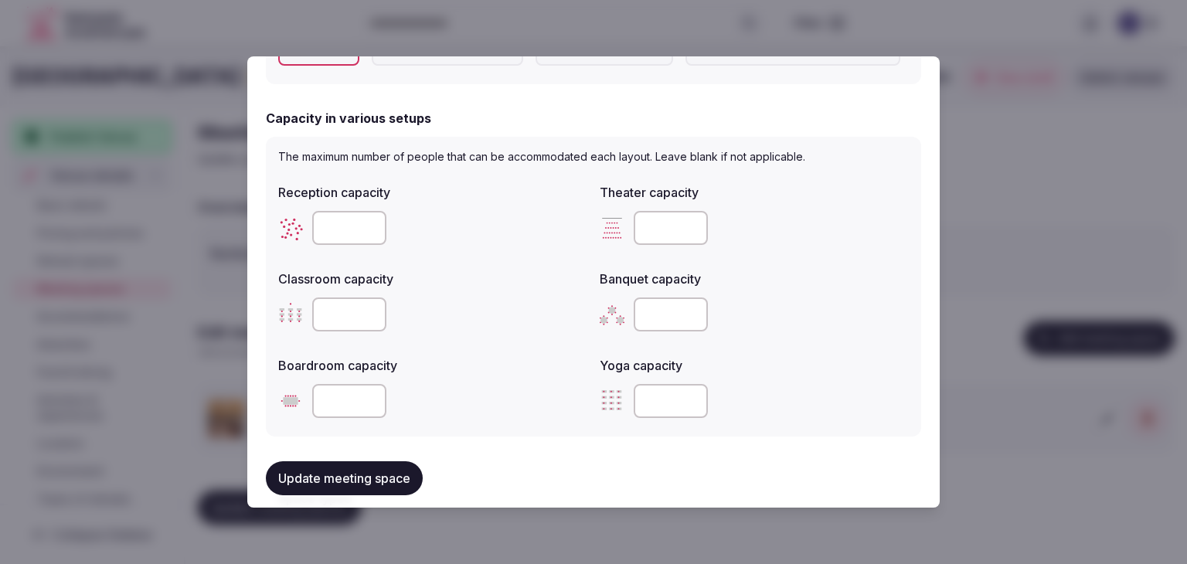
scroll to position [541, 0]
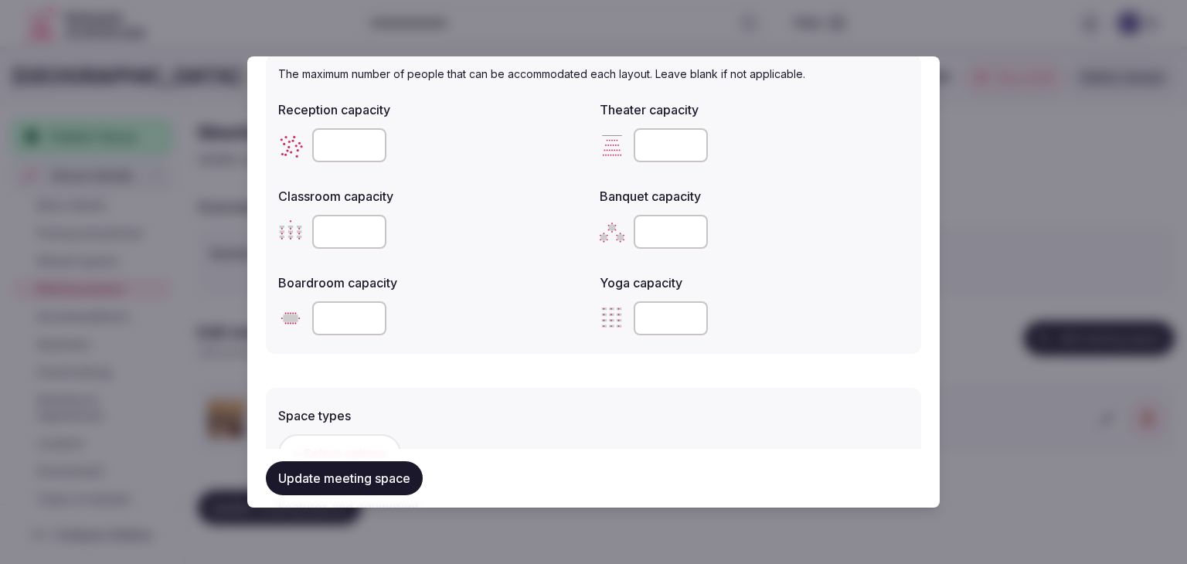
click at [657, 233] on input "number" at bounding box center [671, 232] width 74 height 34
type input "***"
click at [336, 139] on input "number" at bounding box center [349, 145] width 74 height 34
type input "***"
click at [482, 209] on div at bounding box center [432, 232] width 309 height 46
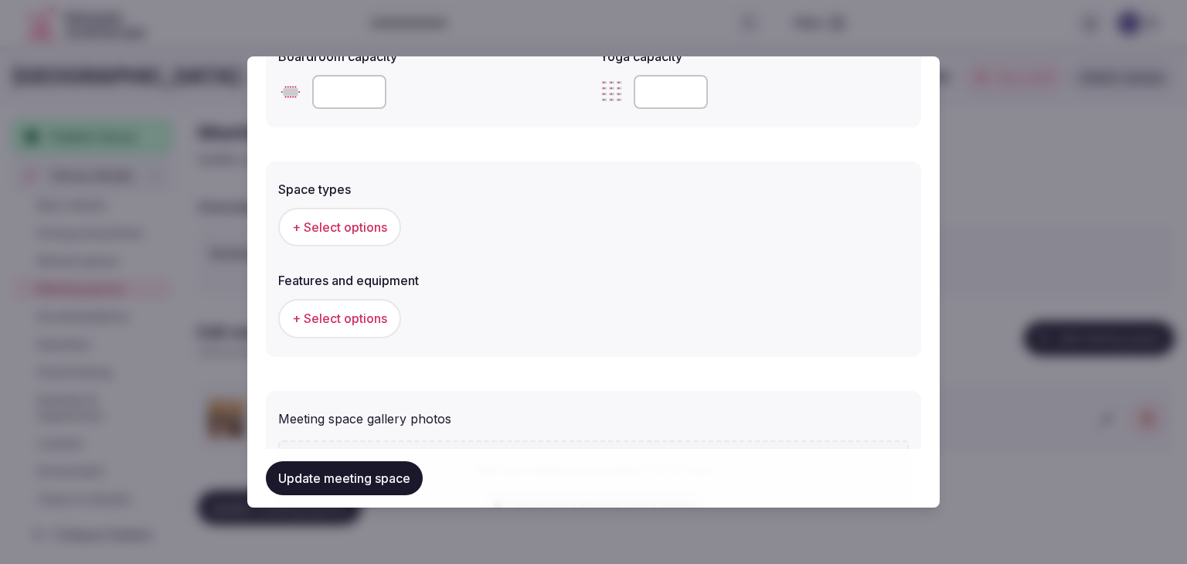
scroll to position [773, 0]
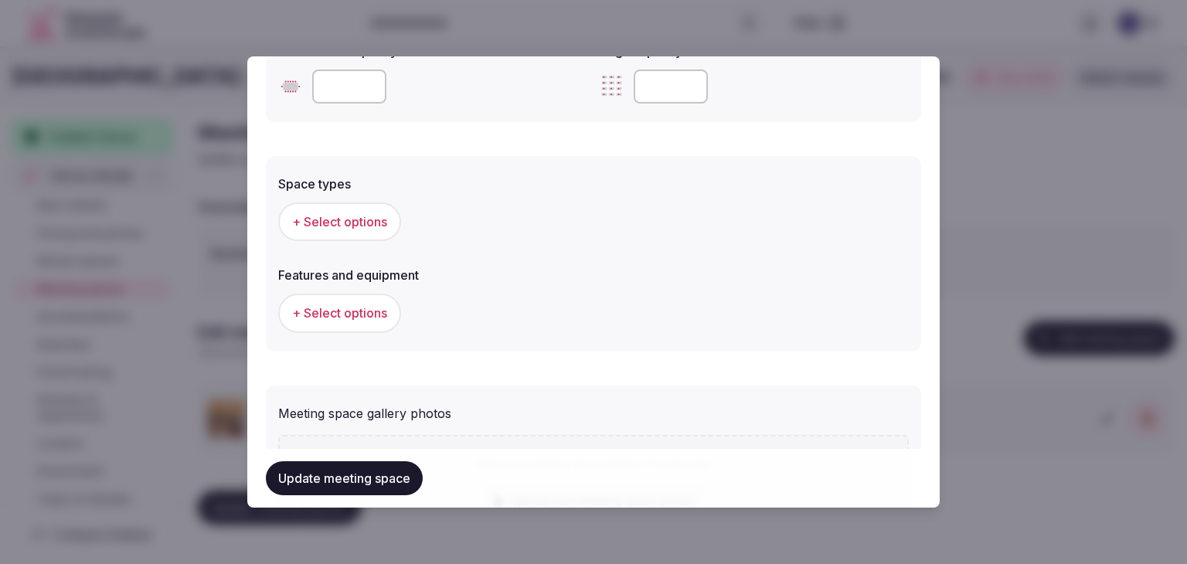
click at [391, 219] on button "+ Select options" at bounding box center [339, 221] width 123 height 39
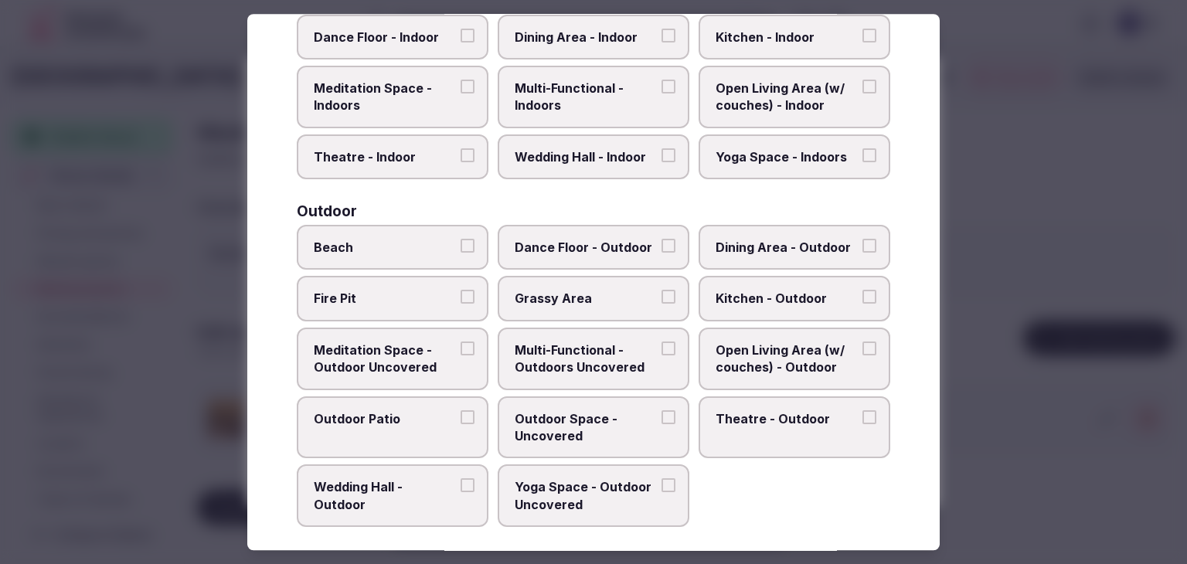
scroll to position [630, 0]
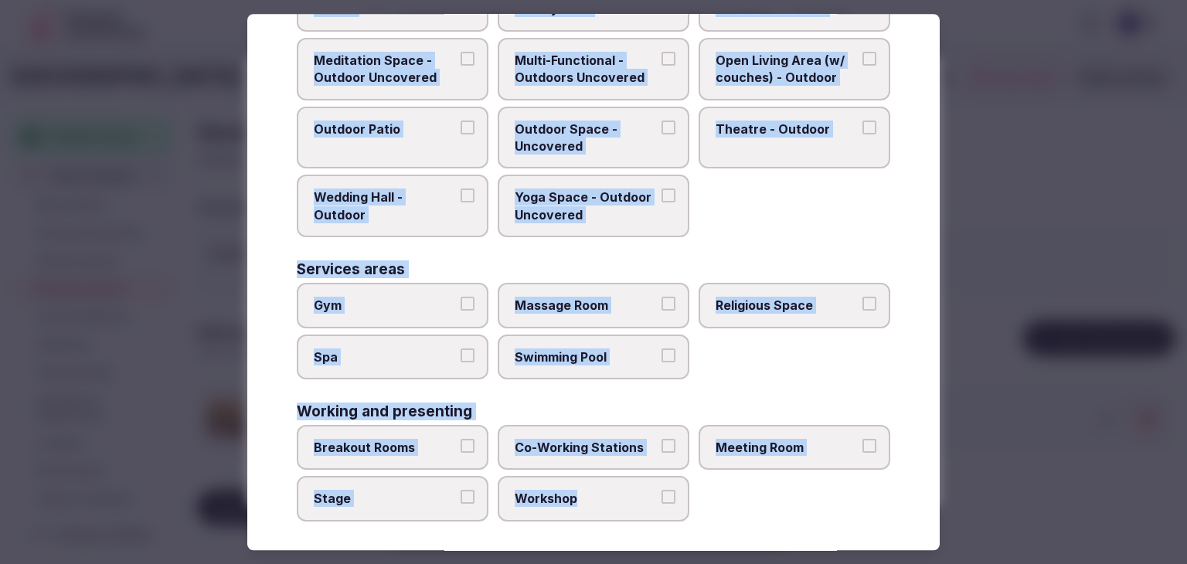
drag, startPoint x: 286, startPoint y: 91, endPoint x: 721, endPoint y: 521, distance: 611.8
click at [722, 522] on div "Select space types Choose all applicable space types offered. Covered outdoor s…" at bounding box center [593, 282] width 692 height 536
copy div "Choose all applicable space types offered. Covered outdoor spaces Meditation Sp…"
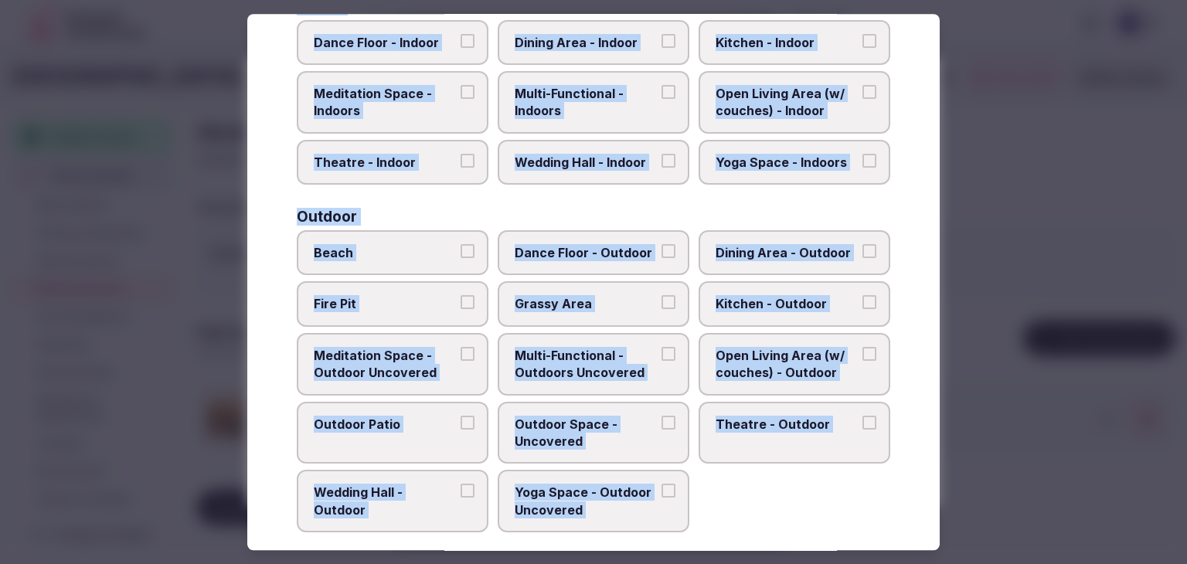
scroll to position [244, 0]
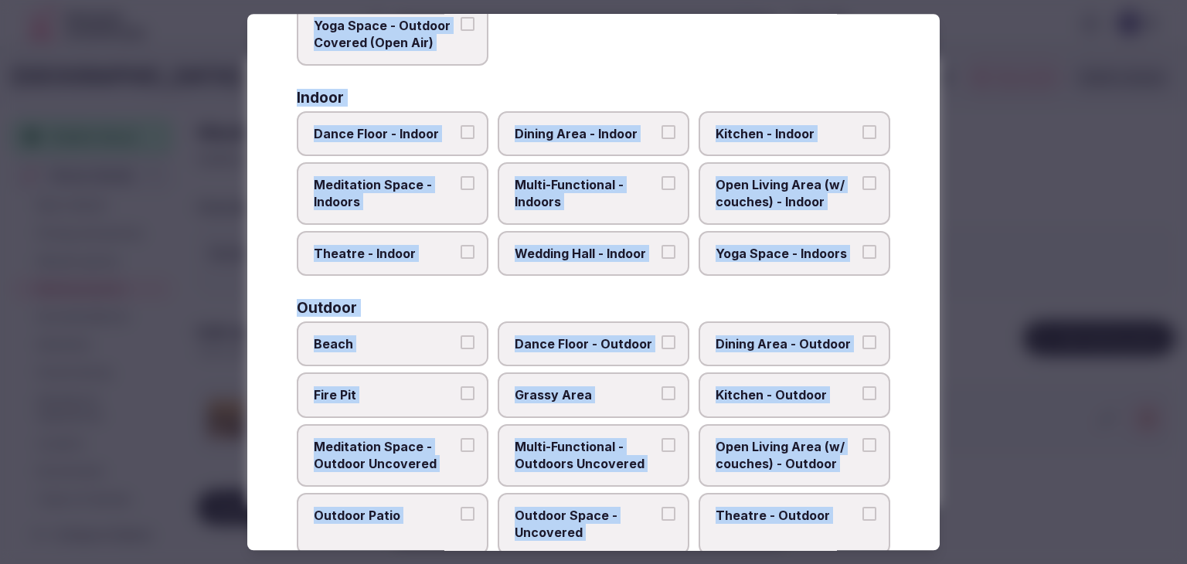
drag, startPoint x: 400, startPoint y: 142, endPoint x: 532, endPoint y: 135, distance: 131.5
click at [400, 141] on label "Dance Floor - Indoor" at bounding box center [393, 133] width 192 height 45
click at [460, 139] on button "Dance Floor - Indoor" at bounding box center [467, 132] width 14 height 14
click at [550, 131] on span "Dining Area - Indoor" at bounding box center [586, 133] width 142 height 17
click at [661, 131] on button "Dining Area - Indoor" at bounding box center [668, 132] width 14 height 14
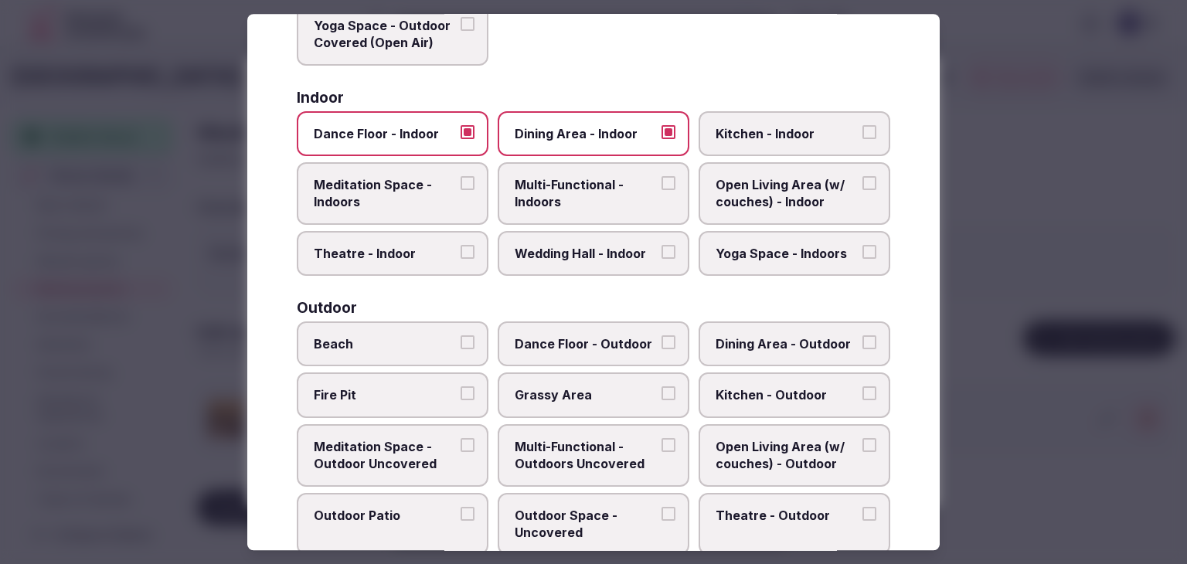
click at [561, 192] on span "Multi-Functional - Indoors" at bounding box center [586, 193] width 142 height 35
click at [661, 190] on button "Multi-Functional - Indoors" at bounding box center [668, 183] width 14 height 14
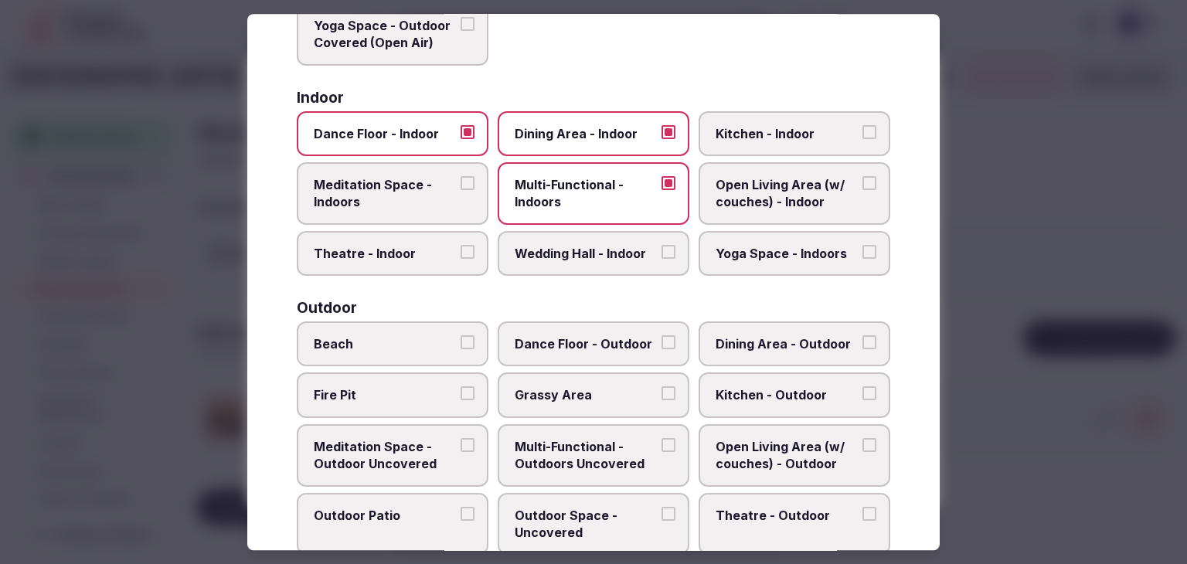
drag, startPoint x: 580, startPoint y: 256, endPoint x: 655, endPoint y: 180, distance: 106.5
click at [581, 256] on span "Wedding Hall - Indoor" at bounding box center [586, 253] width 142 height 17
click at [661, 256] on button "Wedding Hall - Indoor" at bounding box center [668, 252] width 14 height 14
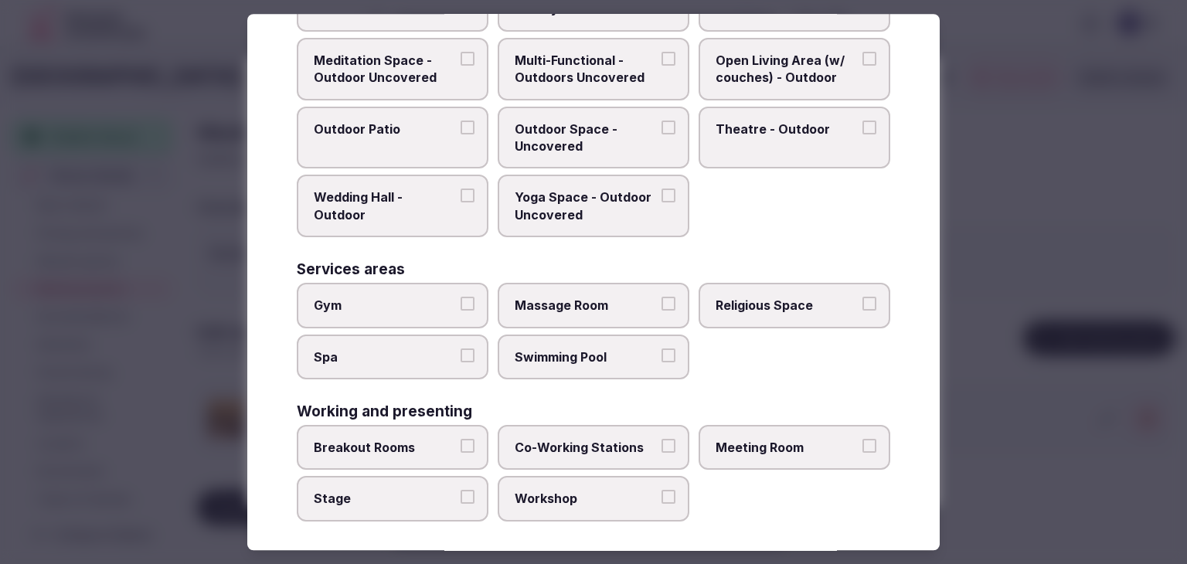
click at [794, 453] on label "Meeting Room" at bounding box center [794, 447] width 192 height 45
click at [862, 453] on button "Meeting Room" at bounding box center [869, 446] width 14 height 14
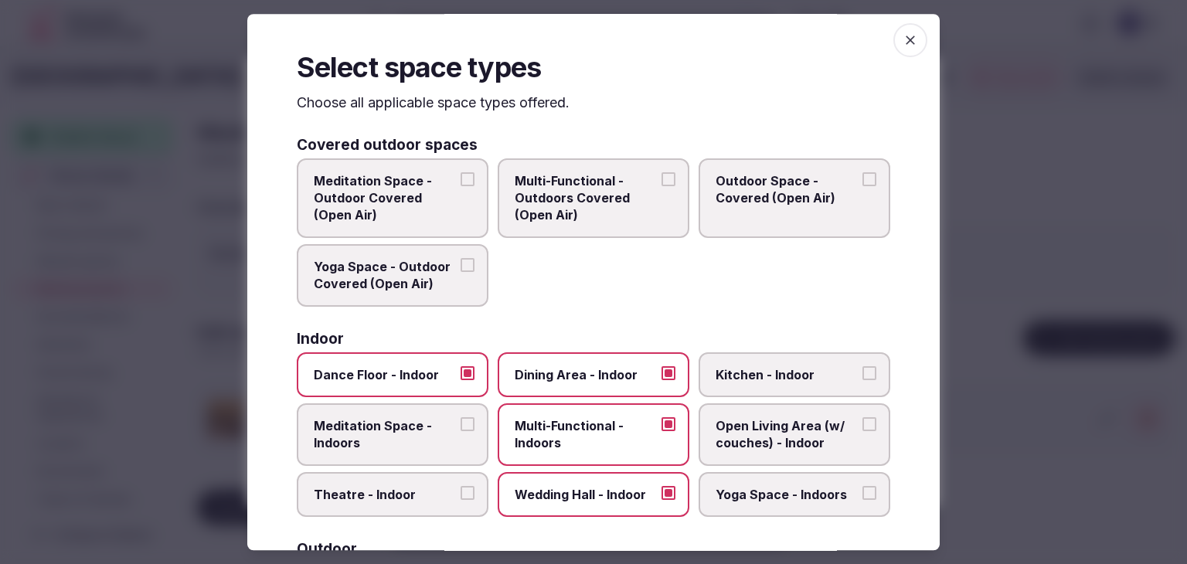
scroll to position [0, 0]
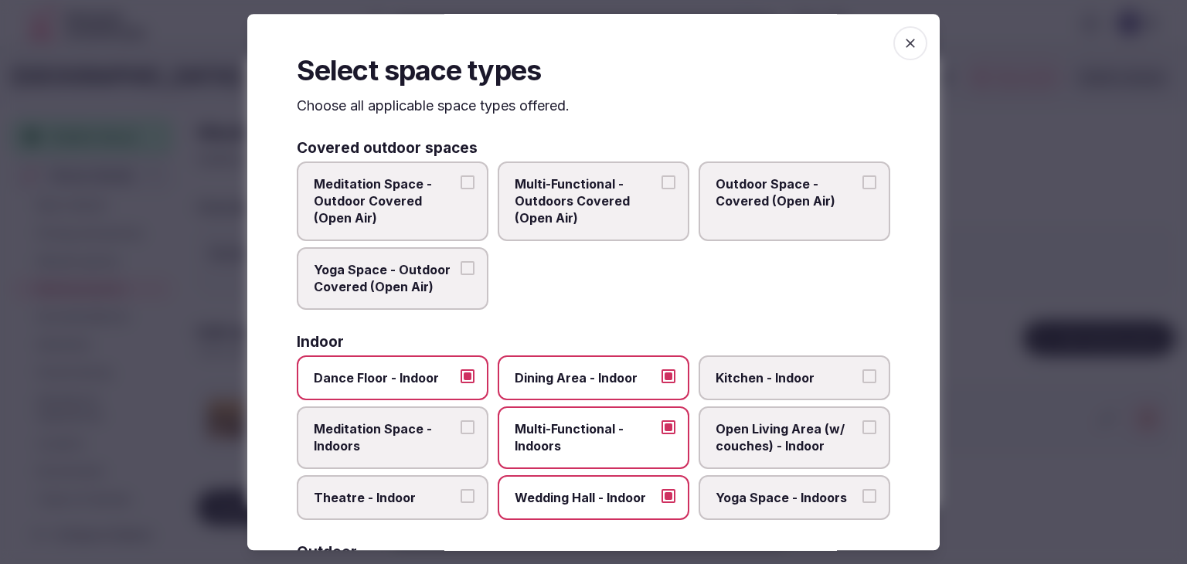
click at [902, 36] on icon "button" at bounding box center [909, 43] width 15 height 15
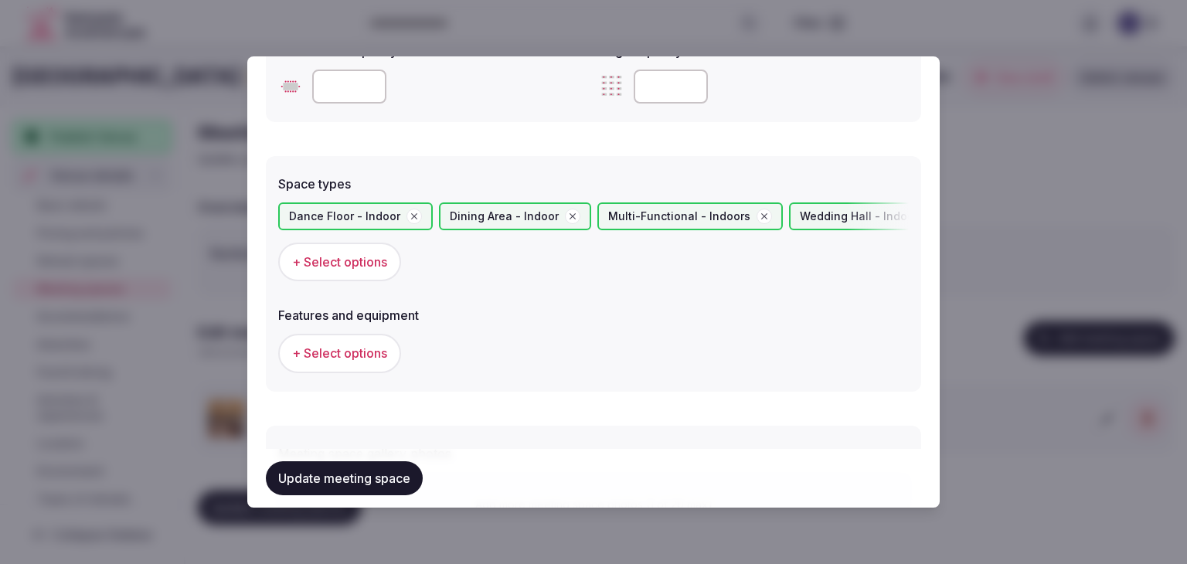
click at [360, 336] on button "+ Select options" at bounding box center [339, 353] width 123 height 39
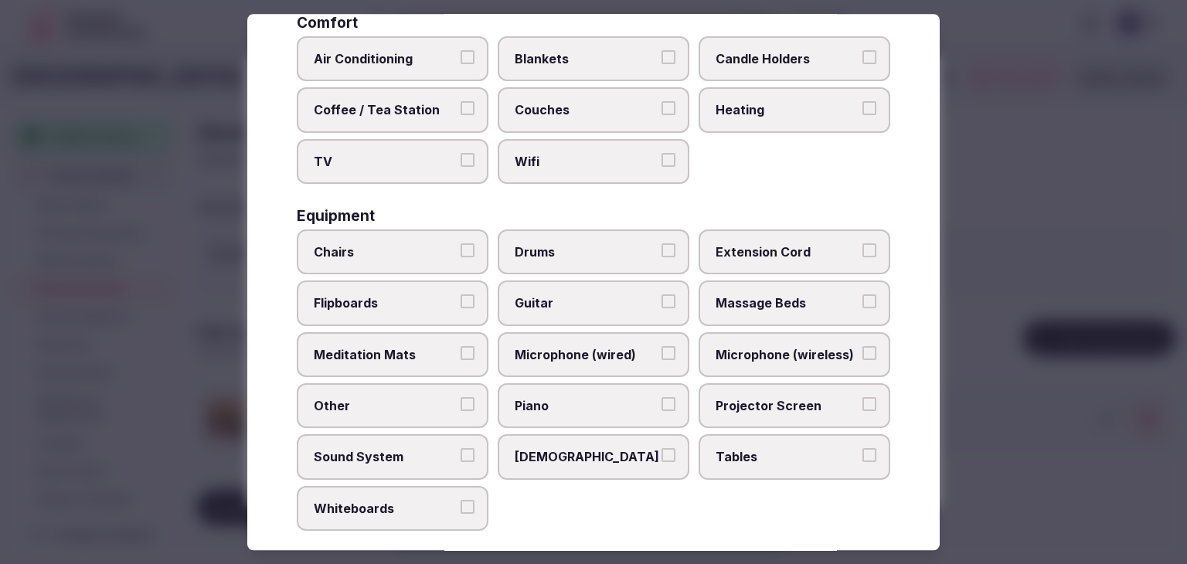
scroll to position [521, 0]
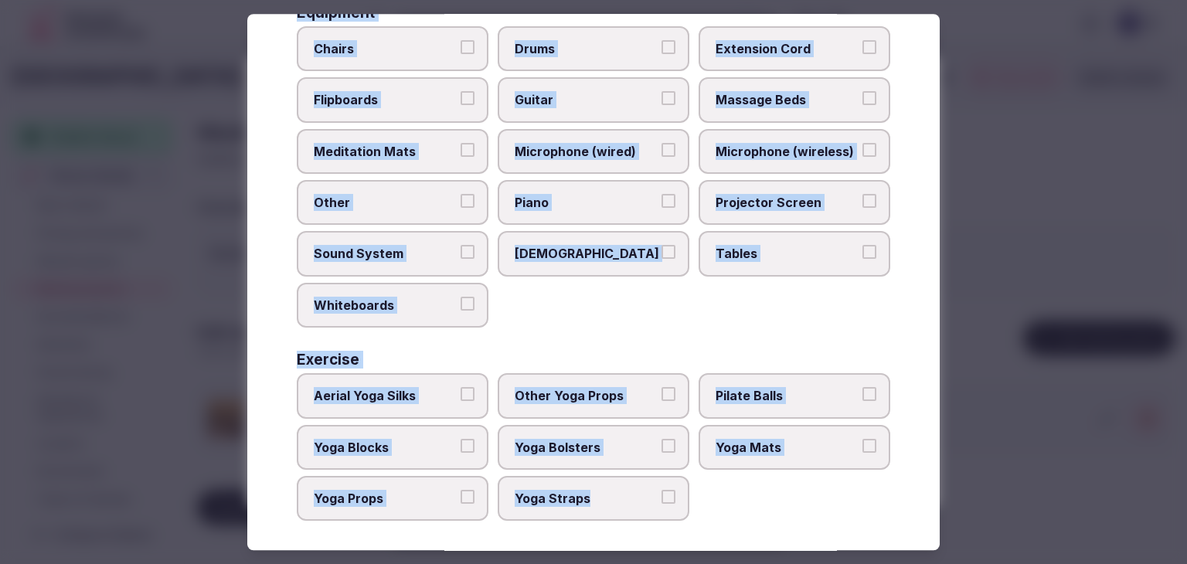
drag, startPoint x: 298, startPoint y: 110, endPoint x: 707, endPoint y: 514, distance: 574.2
click at [707, 514] on div "Select features and equipment Choose all applicable features and equipment offe…" at bounding box center [593, 282] width 692 height 536
copy div "Choose all applicable features and equipment offered. Area and views Big Window…"
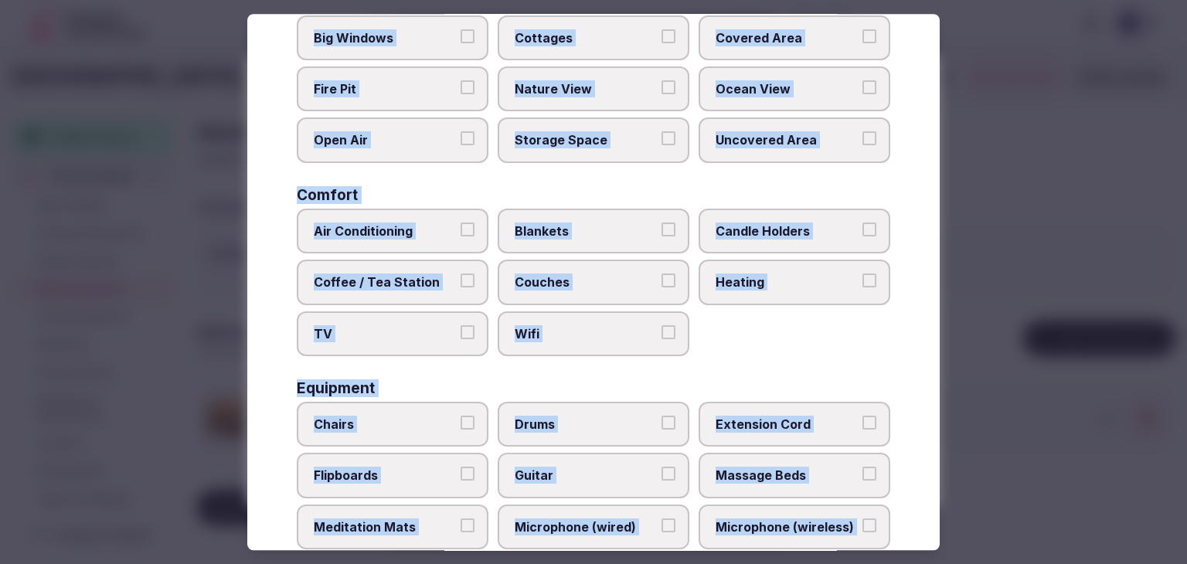
scroll to position [155, 0]
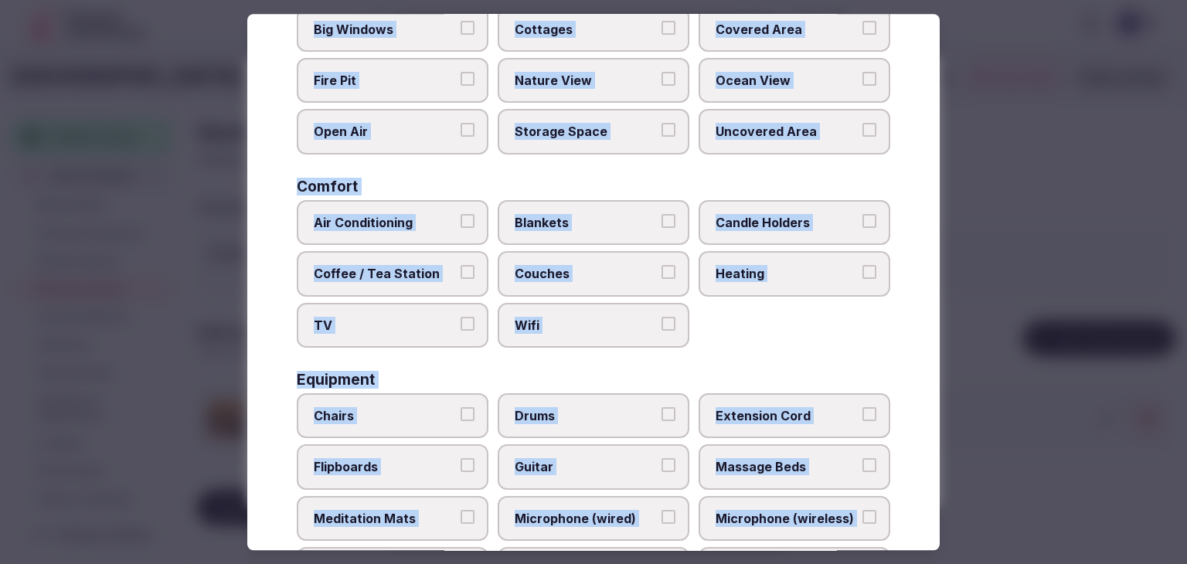
click at [401, 217] on span "Air Conditioning" at bounding box center [385, 222] width 142 height 17
click at [460, 217] on button "Air Conditioning" at bounding box center [467, 221] width 14 height 14
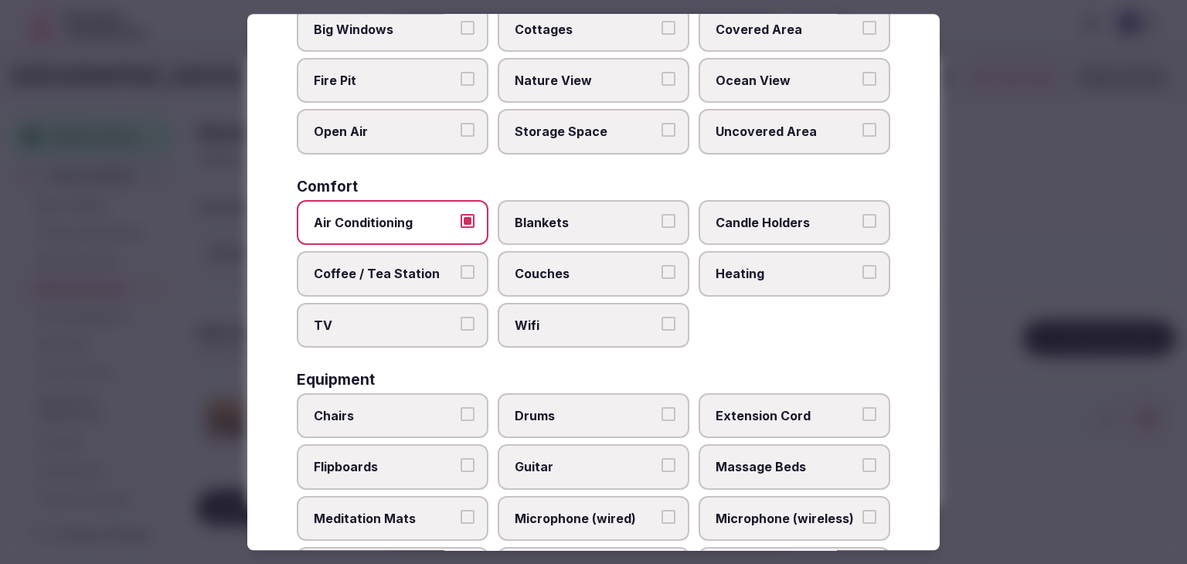
click at [411, 267] on span "Coffee / Tea Station" at bounding box center [385, 273] width 142 height 17
click at [460, 267] on button "Coffee / Tea Station" at bounding box center [467, 272] width 14 height 14
drag, startPoint x: 410, startPoint y: 309, endPoint x: 535, endPoint y: 311, distance: 124.4
click at [412, 311] on label "TV" at bounding box center [393, 325] width 192 height 45
click at [460, 317] on button "TV" at bounding box center [467, 324] width 14 height 14
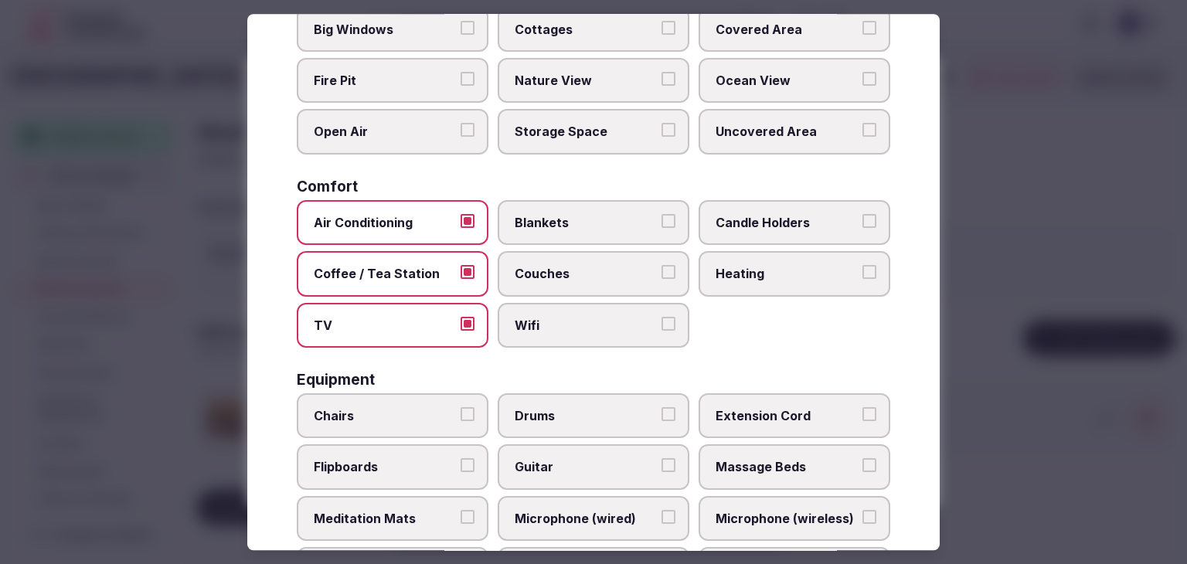
click at [574, 312] on label "Wifi" at bounding box center [594, 325] width 192 height 45
click at [661, 317] on button "Wifi" at bounding box center [668, 324] width 14 height 14
click at [756, 268] on span "Heating" at bounding box center [786, 273] width 142 height 17
click at [862, 268] on button "Heating" at bounding box center [869, 272] width 14 height 14
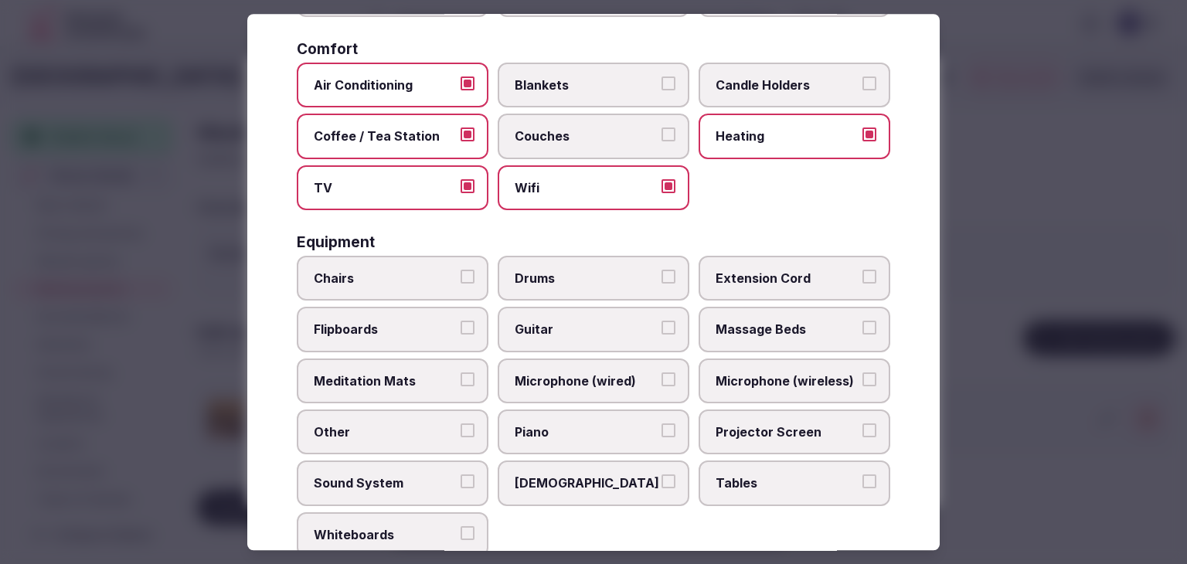
scroll to position [386, 0]
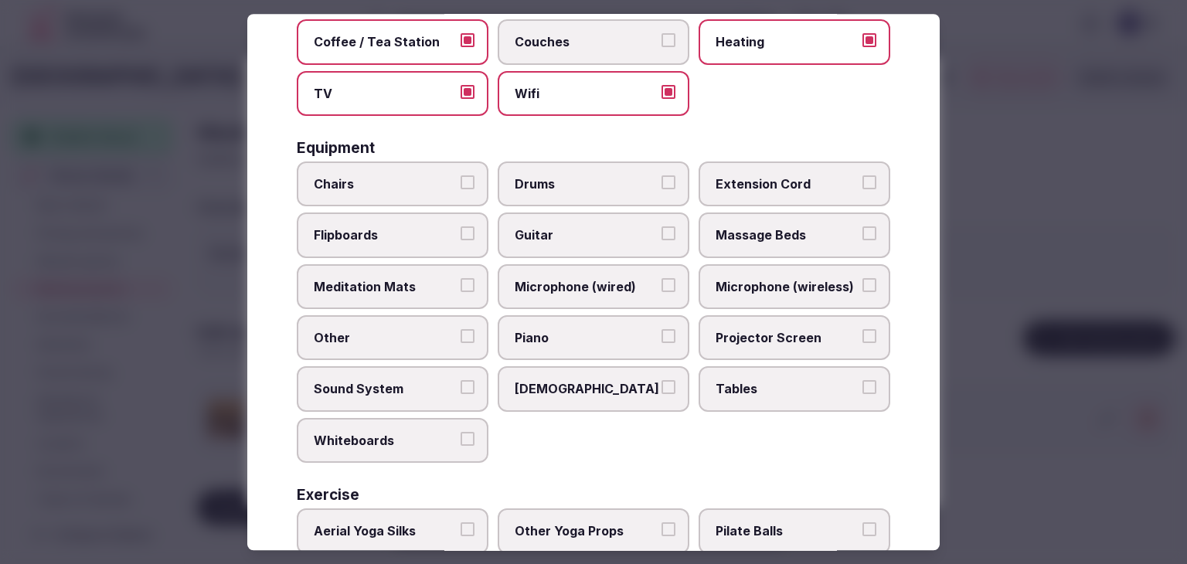
click at [433, 168] on label "Chairs" at bounding box center [393, 183] width 192 height 45
click at [460, 175] on button "Chairs" at bounding box center [467, 182] width 14 height 14
click at [786, 382] on span "Tables" at bounding box center [786, 389] width 142 height 17
click at [862, 382] on button "Tables" at bounding box center [869, 388] width 14 height 14
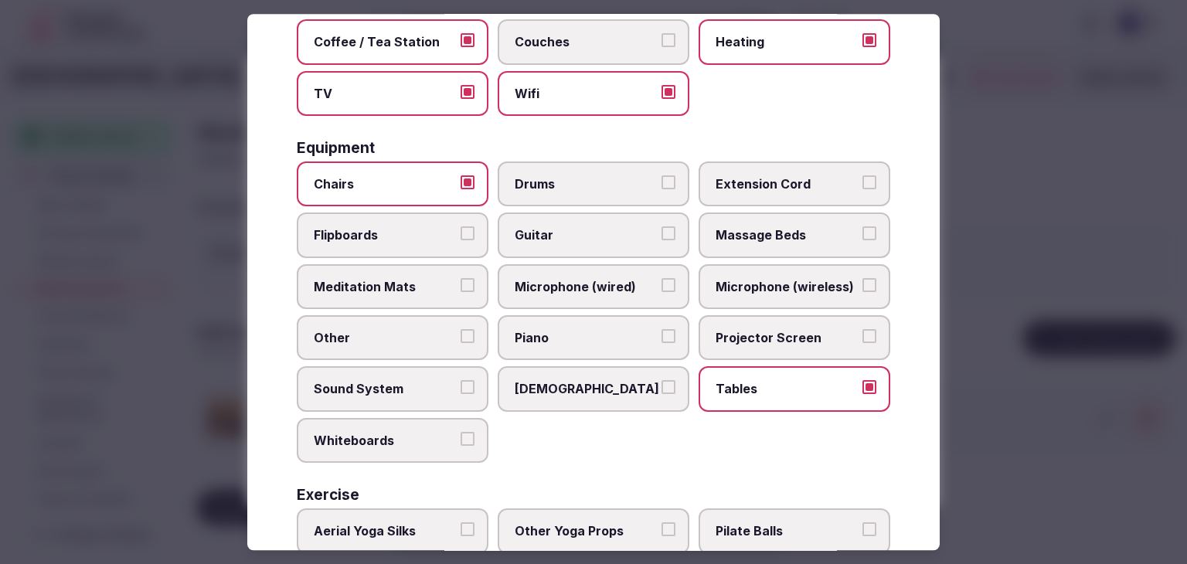
click at [761, 316] on label "Projector Screen" at bounding box center [794, 337] width 192 height 45
click at [862, 329] on button "Projector Screen" at bounding box center [869, 336] width 14 height 14
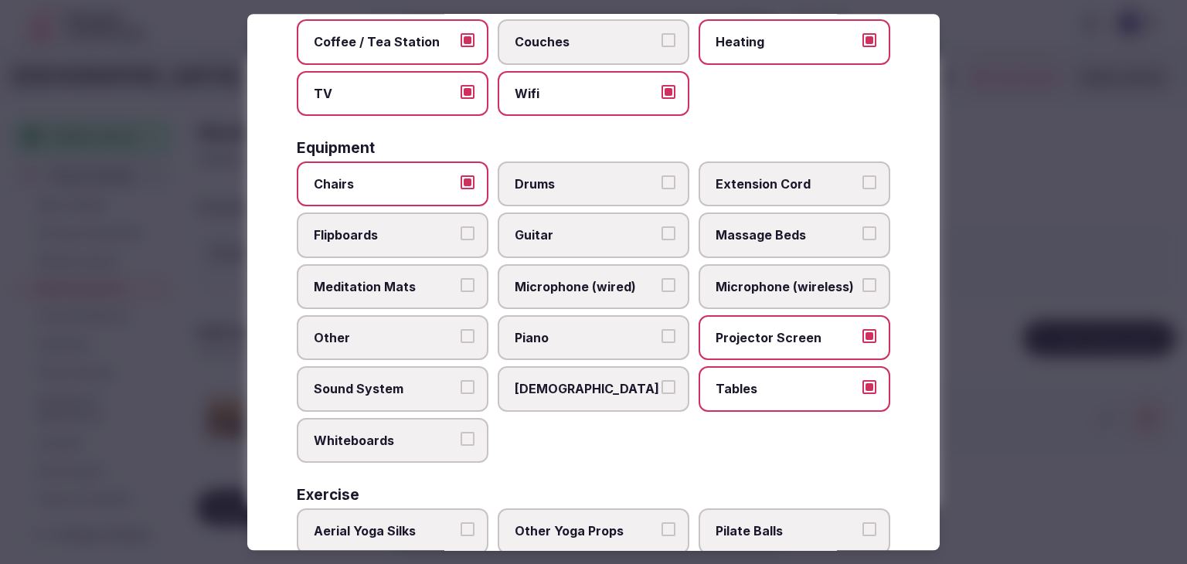
click at [801, 294] on label "Microphone (wireless)" at bounding box center [794, 286] width 192 height 45
click at [862, 292] on button "Microphone (wireless)" at bounding box center [869, 285] width 14 height 14
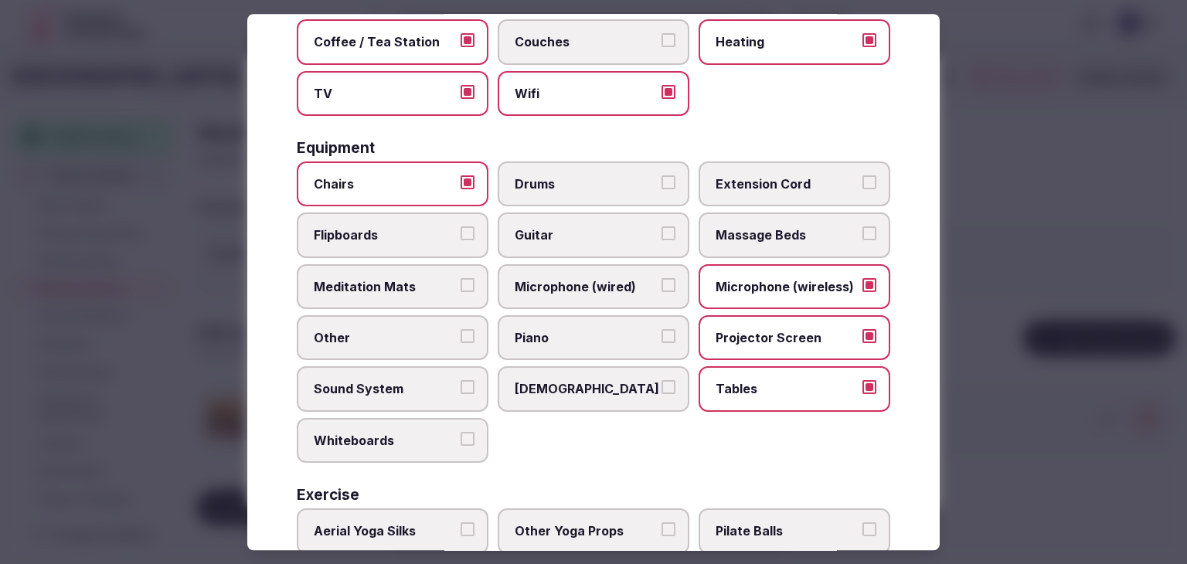
click at [572, 282] on span "Microphone (wired)" at bounding box center [586, 286] width 142 height 17
click at [661, 282] on button "Microphone (wired)" at bounding box center [668, 285] width 14 height 14
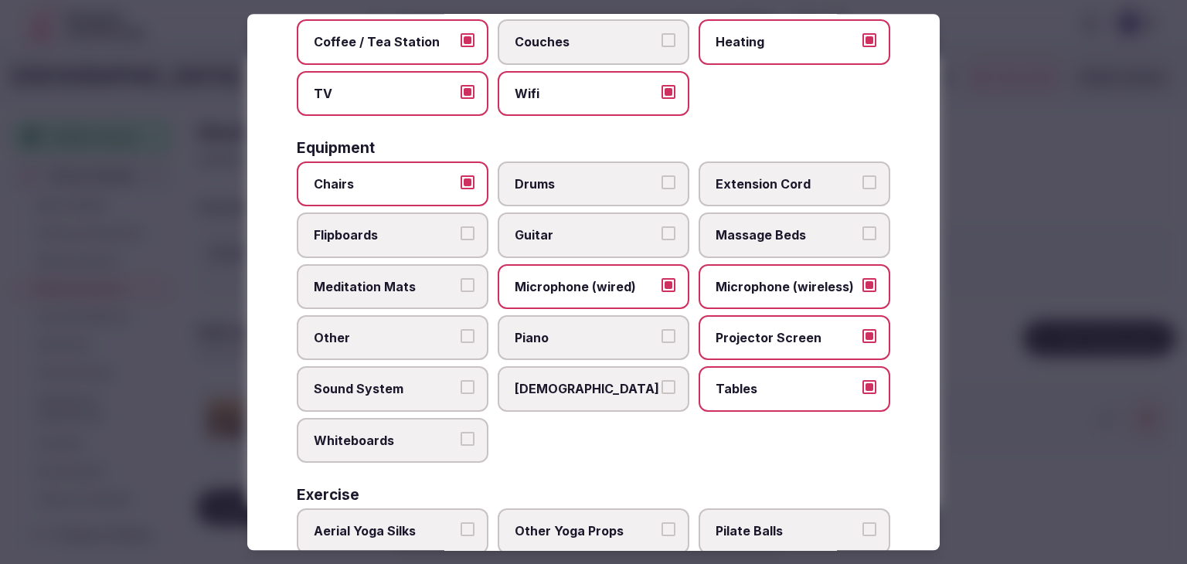
click at [386, 386] on span "Sound System" at bounding box center [385, 389] width 142 height 17
click at [460, 386] on button "Sound System" at bounding box center [467, 388] width 14 height 14
drag, startPoint x: 430, startPoint y: 223, endPoint x: 433, endPoint y: 232, distance: 8.8
click at [430, 227] on span "Flipboards" at bounding box center [385, 235] width 142 height 17
click at [460, 227] on button "Flipboards" at bounding box center [467, 234] width 14 height 14
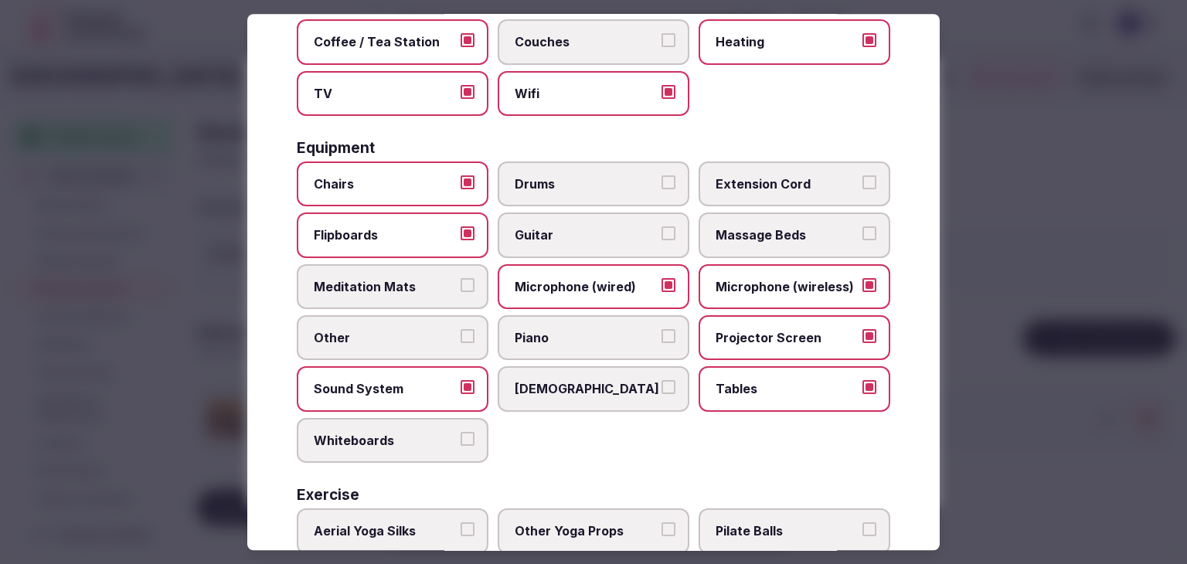
click at [413, 447] on label "Whiteboards" at bounding box center [393, 440] width 192 height 45
click at [460, 446] on button "Whiteboards" at bounding box center [467, 439] width 14 height 14
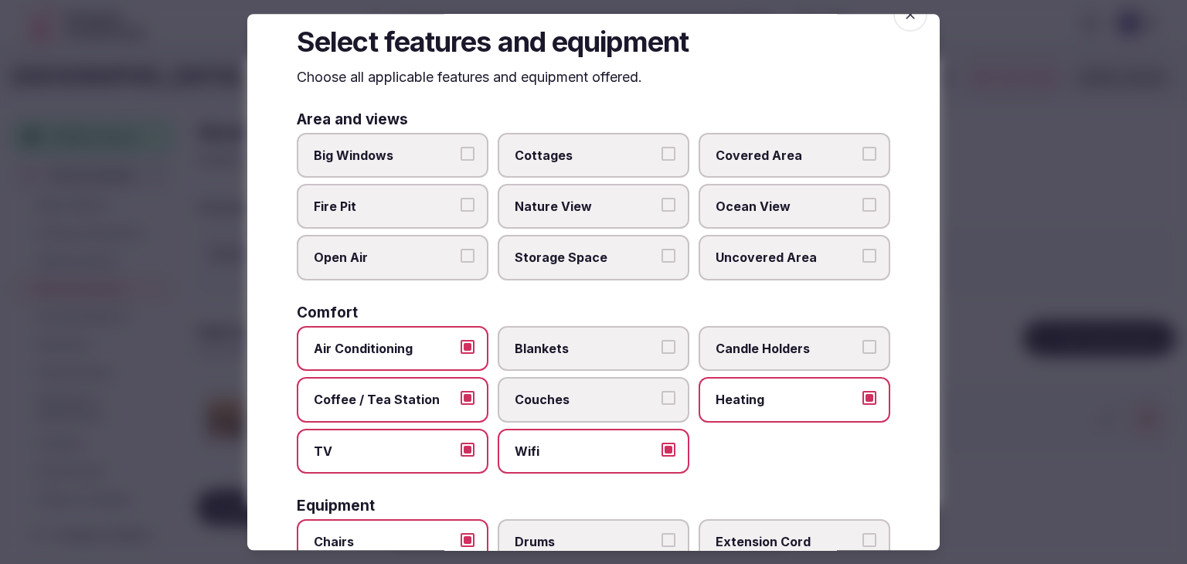
scroll to position [0, 0]
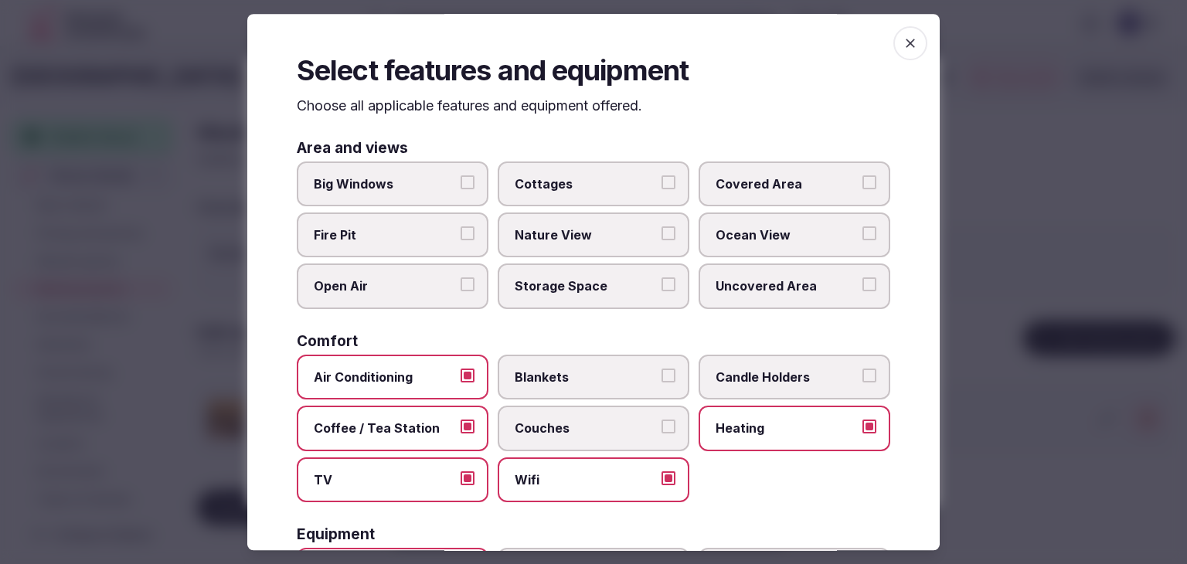
click at [902, 38] on icon "button" at bounding box center [909, 43] width 15 height 15
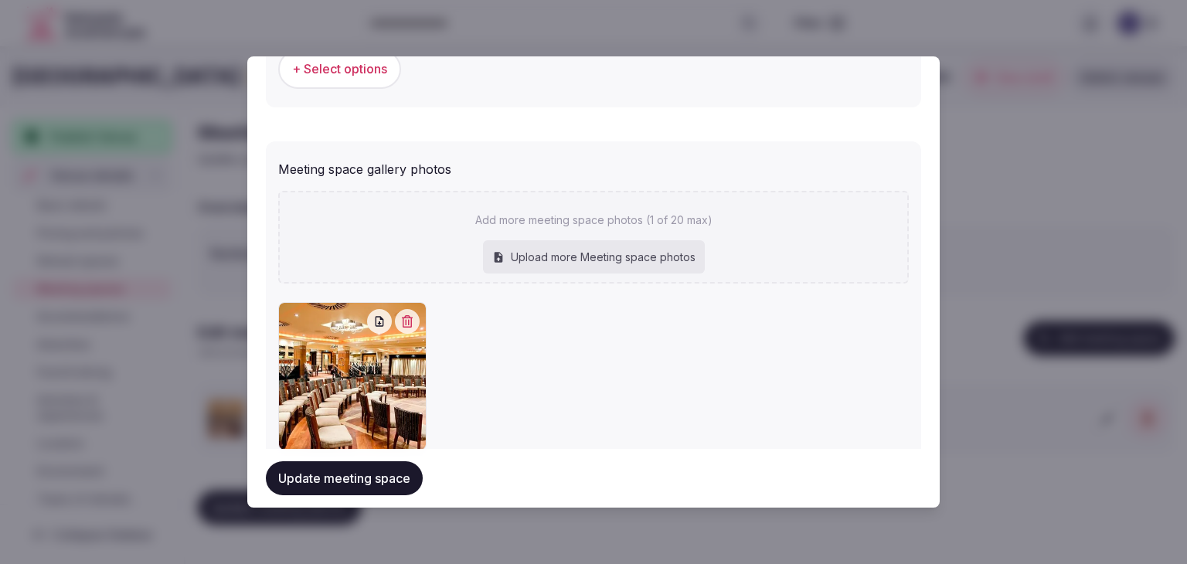
scroll to position [1142, 0]
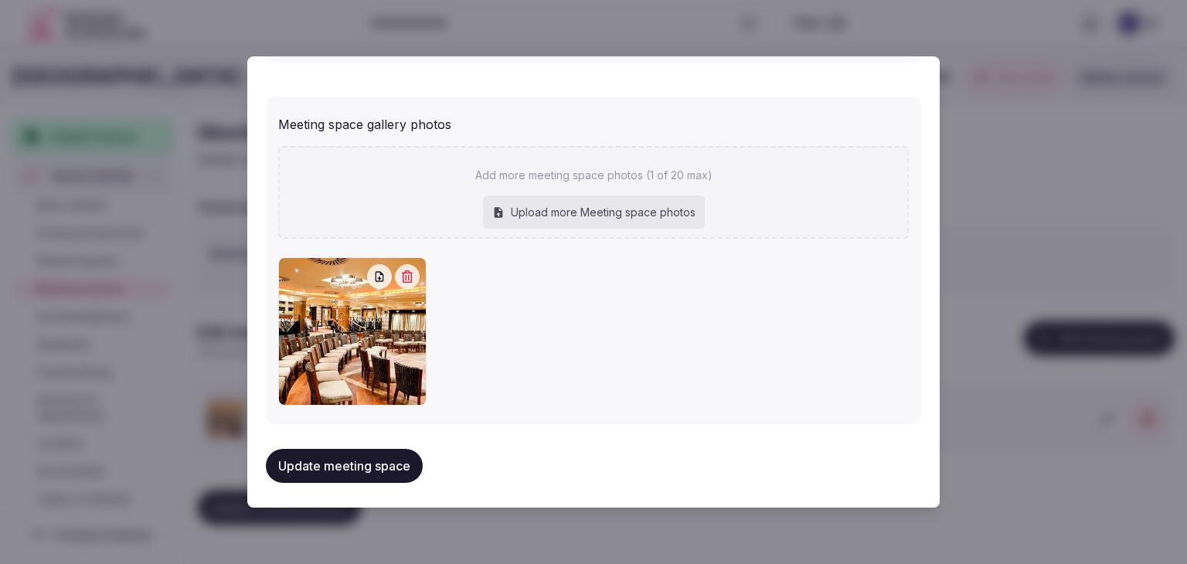
click at [404, 472] on button "Update meeting space" at bounding box center [344, 466] width 157 height 34
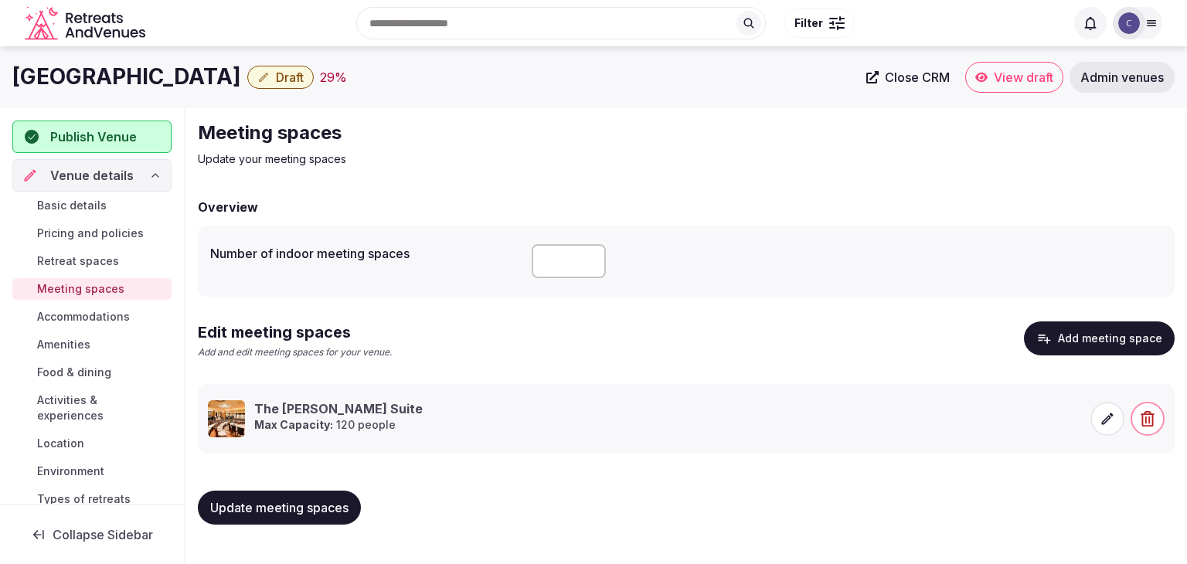
click at [1090, 421] on div "The Salerno Suite Max Capacity: 120 people" at bounding box center [686, 418] width 956 height 37
click at [1096, 420] on span at bounding box center [1107, 419] width 34 height 34
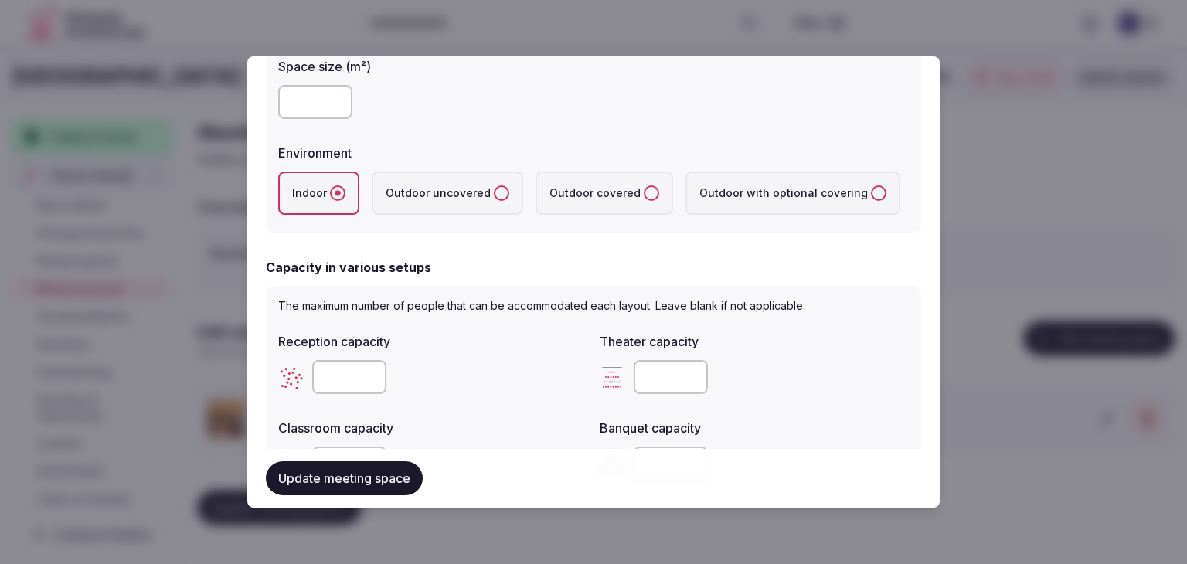
scroll to position [541, 0]
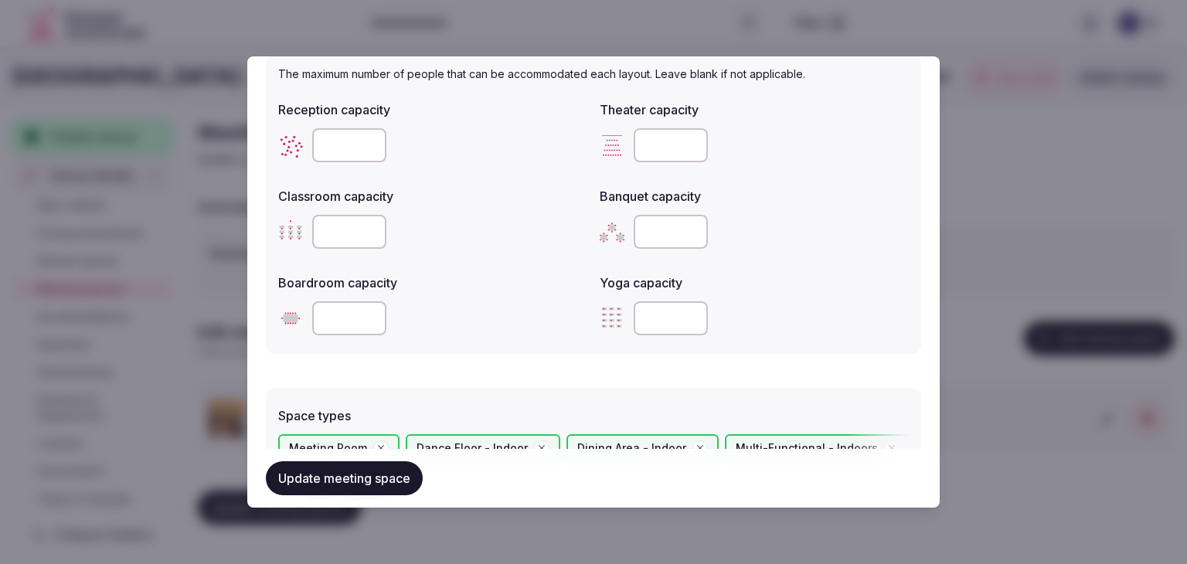
drag, startPoint x: 671, startPoint y: 224, endPoint x: 589, endPoint y: 222, distance: 82.7
click at [592, 223] on div "Reception capacity *** Theater capacity Classroom capacity Banquet capacity ***…" at bounding box center [593, 217] width 630 height 247
type input "***"
click at [670, 137] on input "number" at bounding box center [671, 145] width 74 height 34
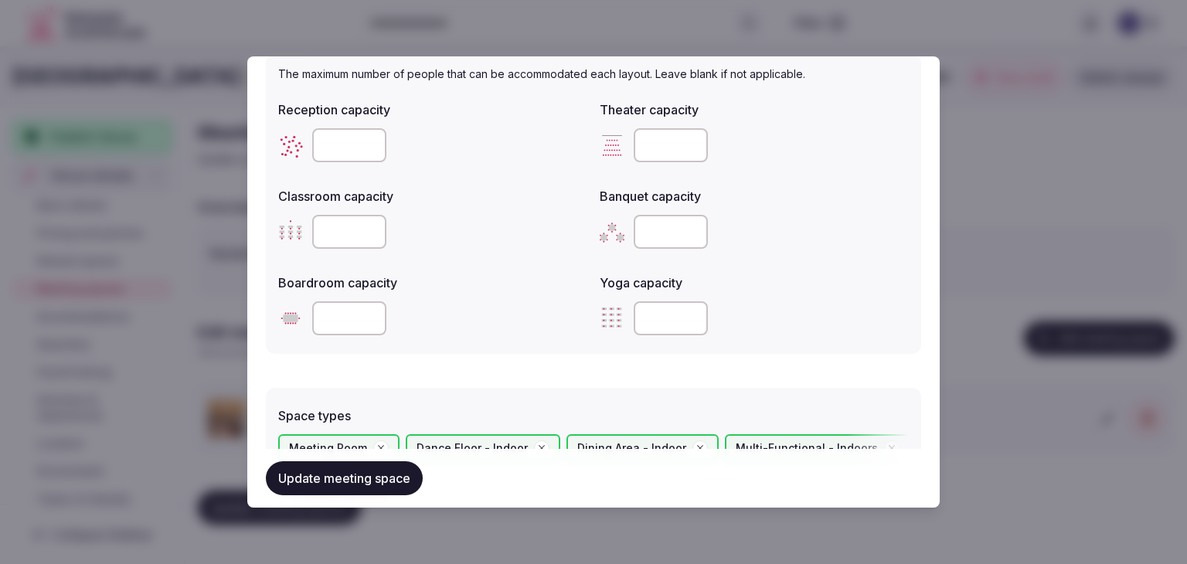
type input "***"
drag, startPoint x: 354, startPoint y: 143, endPoint x: 297, endPoint y: 131, distance: 57.7
click at [297, 131] on div "***" at bounding box center [432, 145] width 309 height 34
click at [318, 140] on input "***" at bounding box center [349, 145] width 74 height 34
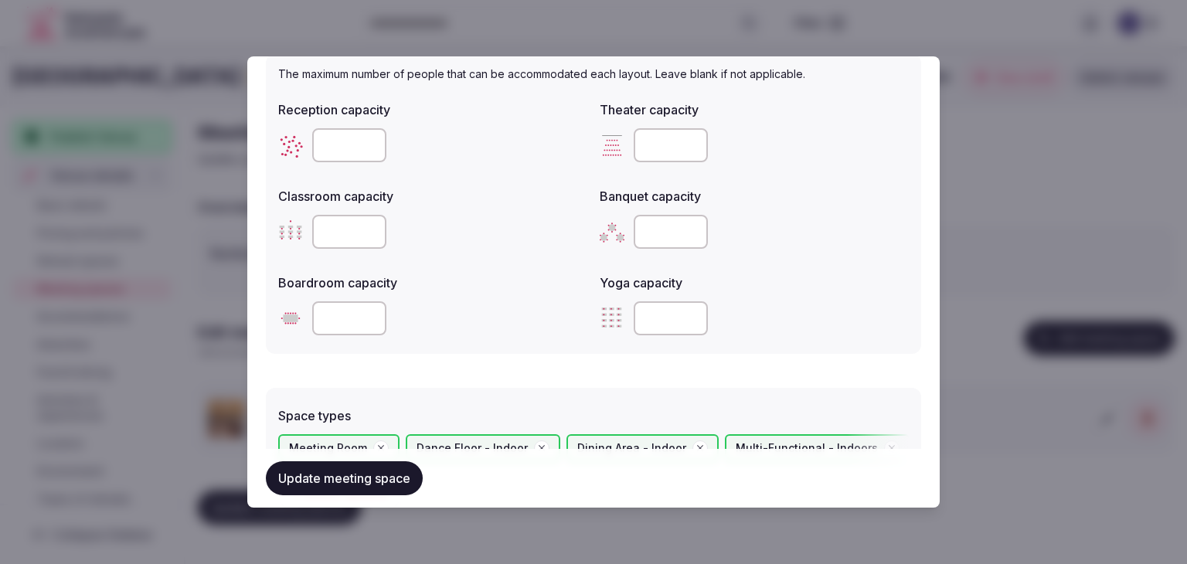
click at [318, 140] on input "***" at bounding box center [349, 145] width 74 height 34
click at [505, 185] on div "Classroom capacity" at bounding box center [432, 192] width 309 height 22
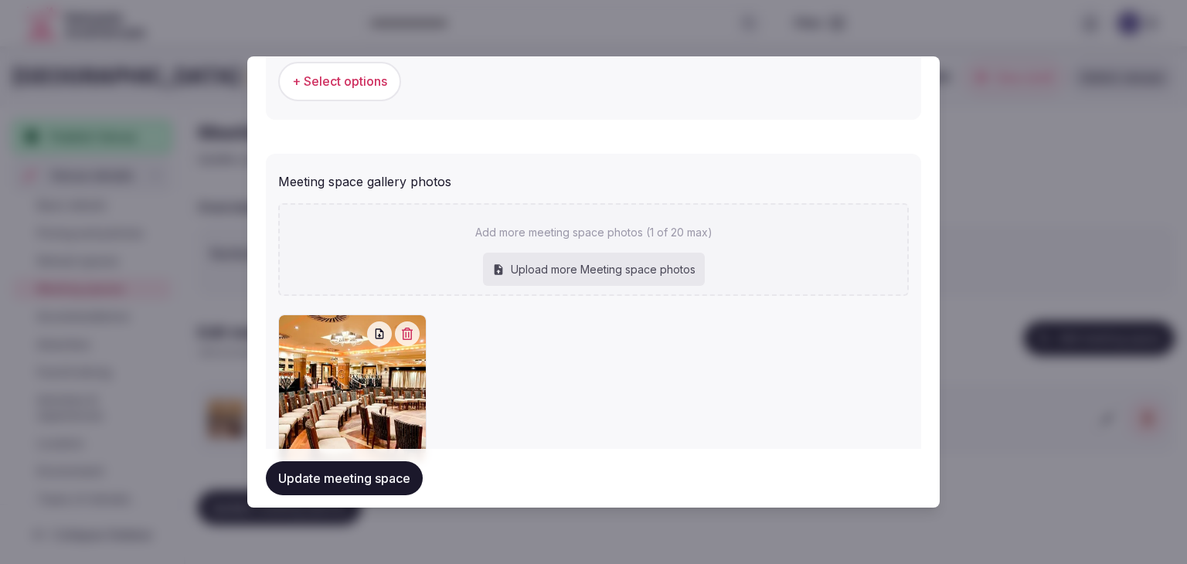
scroll to position [1142, 0]
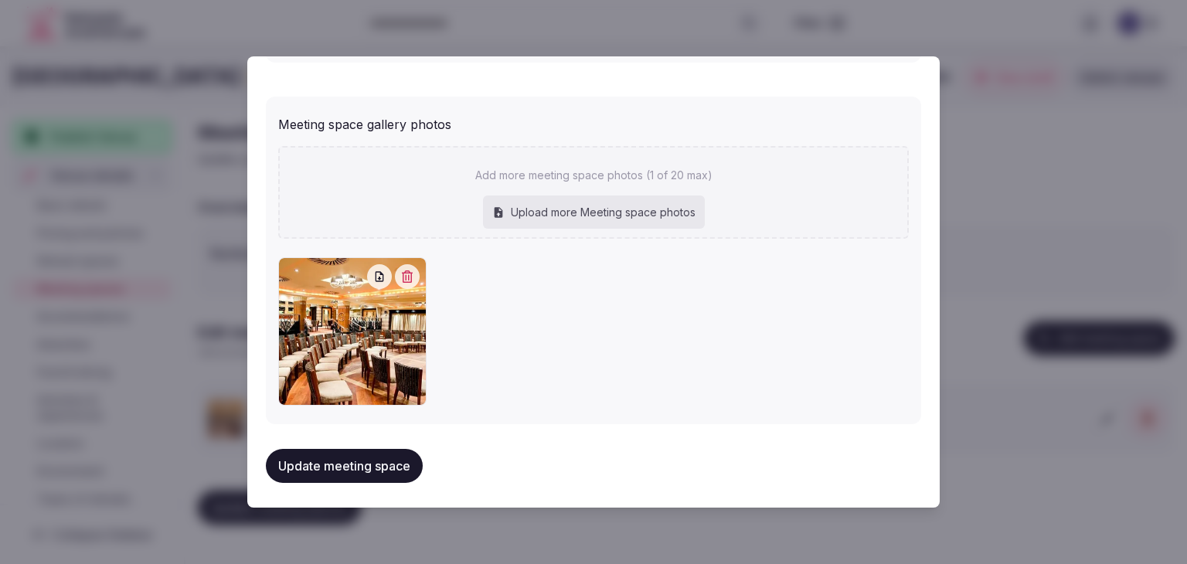
click at [376, 467] on button "Update meeting space" at bounding box center [344, 466] width 157 height 34
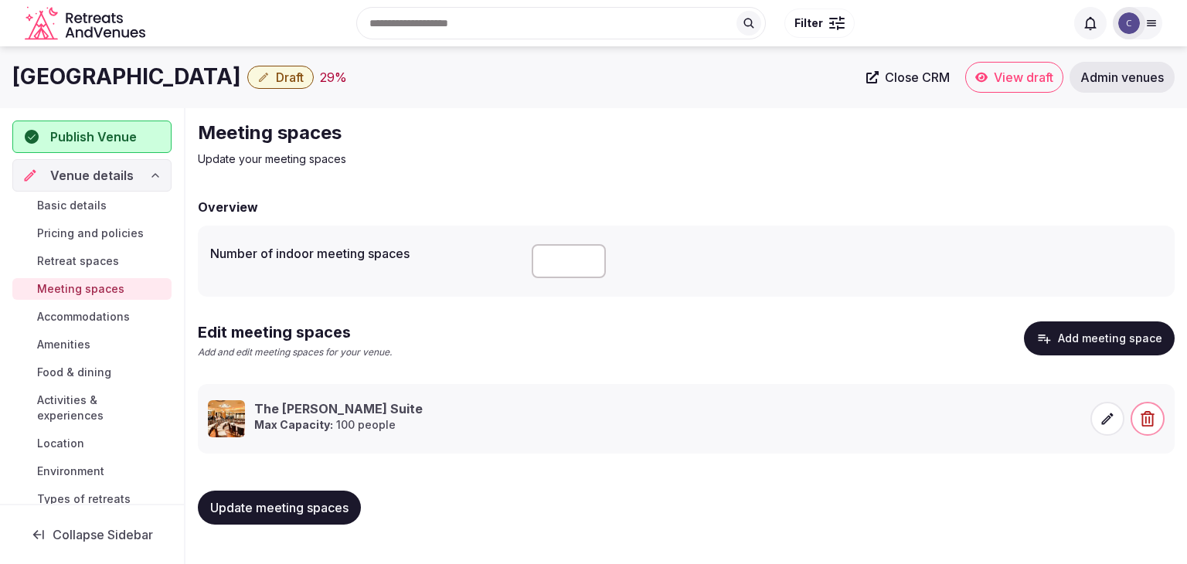
click at [77, 199] on span "Basic details" at bounding box center [72, 205] width 70 height 15
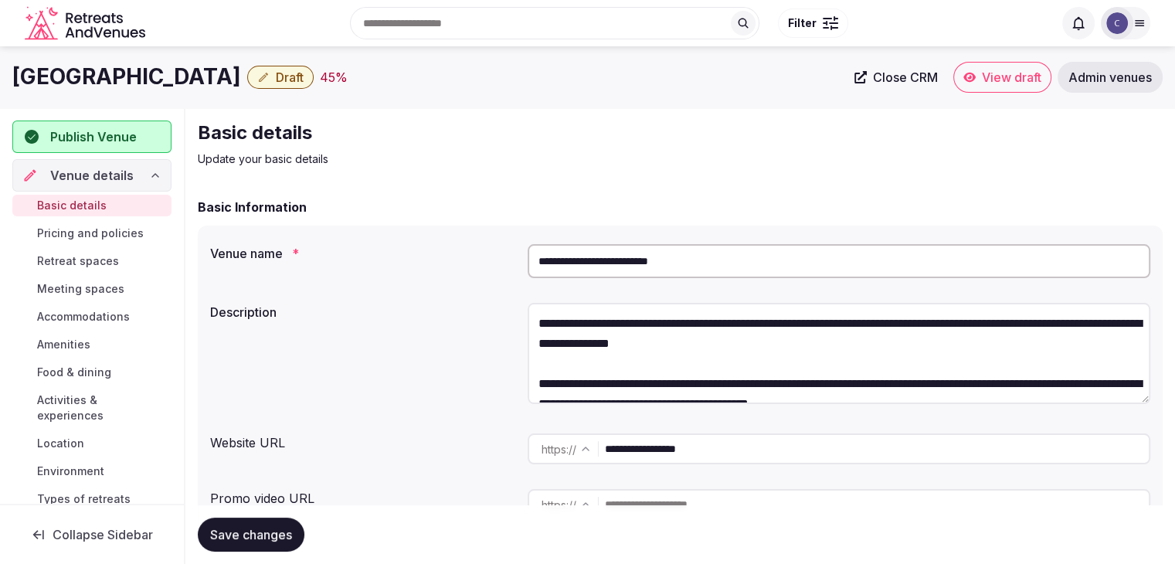
click at [93, 298] on link "Meeting spaces" at bounding box center [91, 289] width 159 height 22
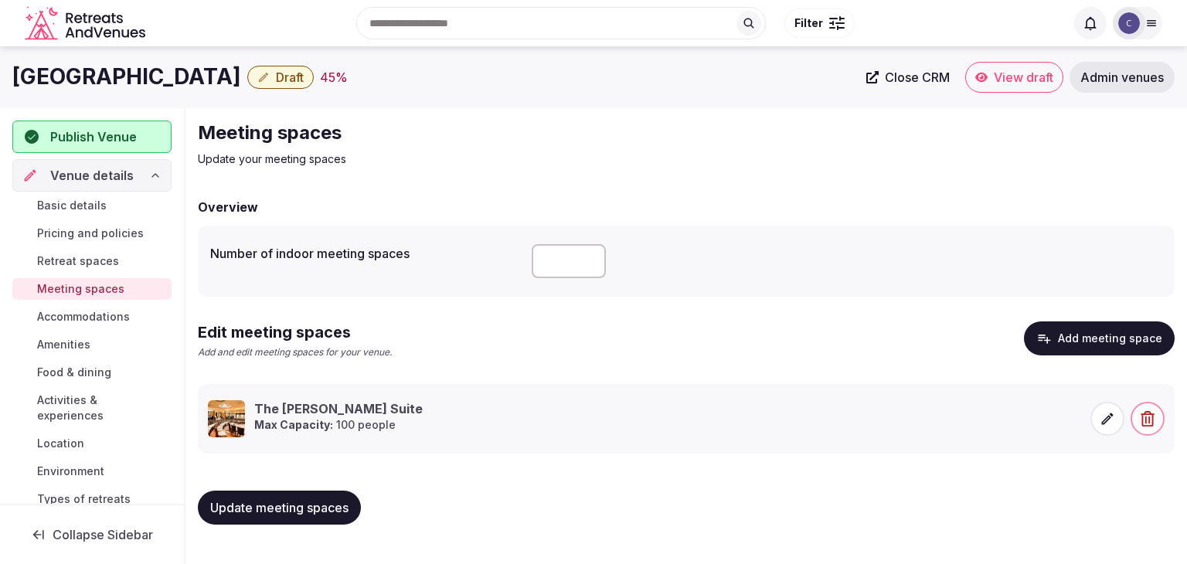
click at [114, 321] on span "Accommodations" at bounding box center [83, 316] width 93 height 15
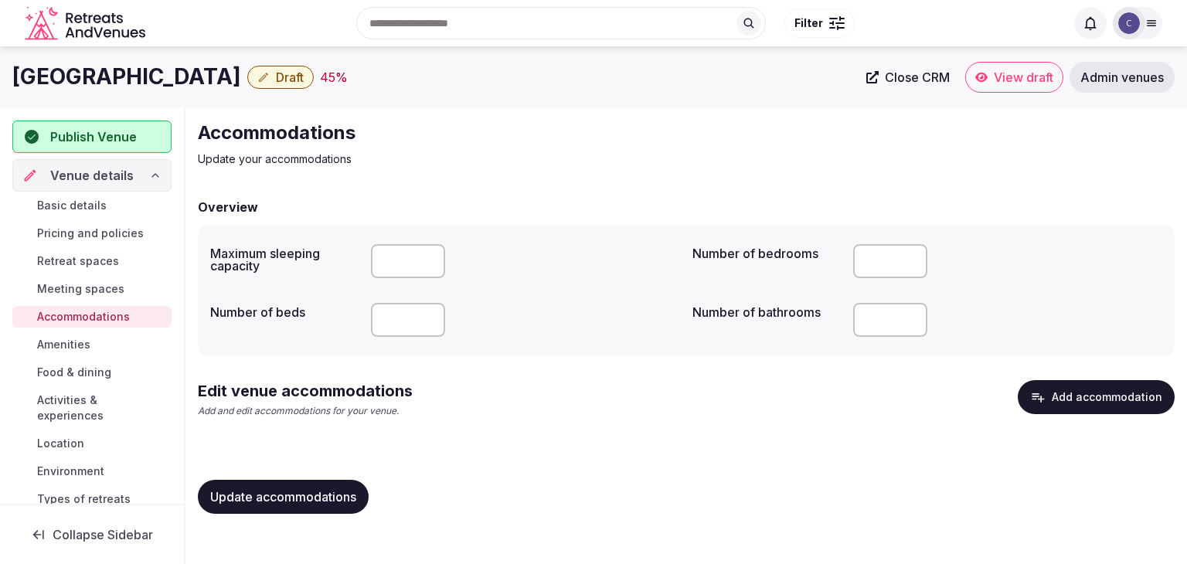
click at [1124, 388] on button "Add accommodation" at bounding box center [1095, 397] width 157 height 34
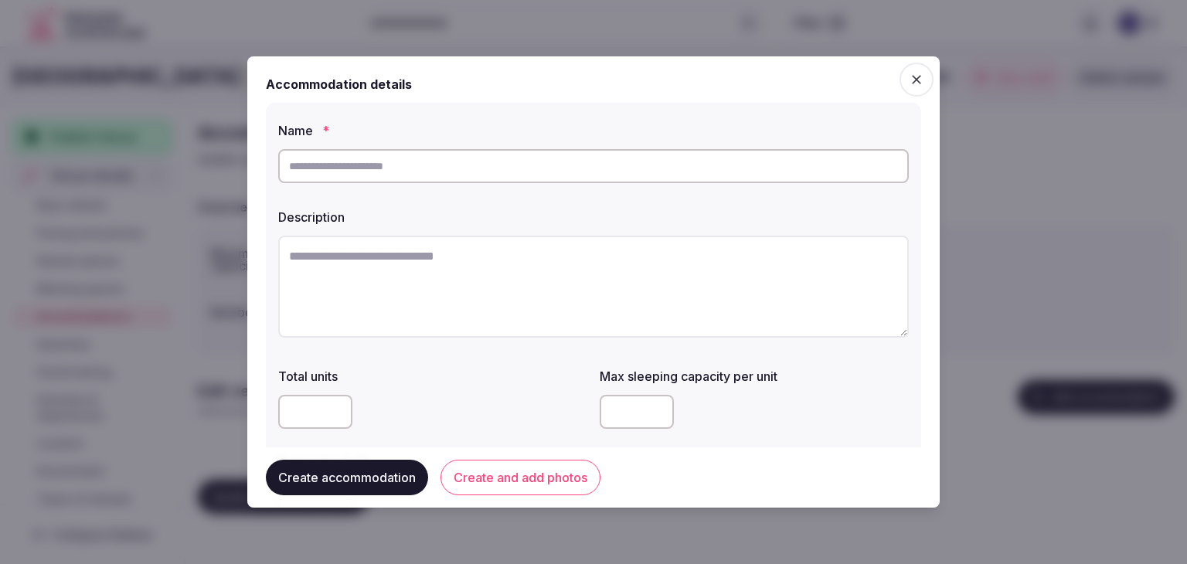
click at [460, 165] on input "text" at bounding box center [593, 166] width 630 height 34
paste input "**********"
type input "**********"
click at [527, 294] on textarea at bounding box center [593, 287] width 630 height 102
paste textarea "**********"
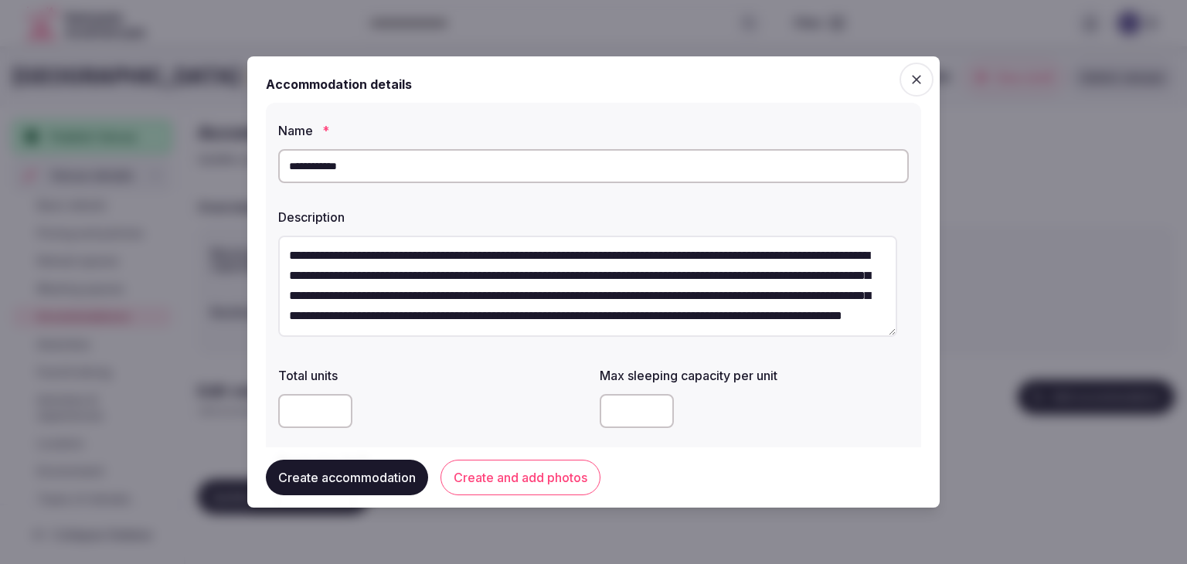
scroll to position [20, 0]
type textarea "**********"
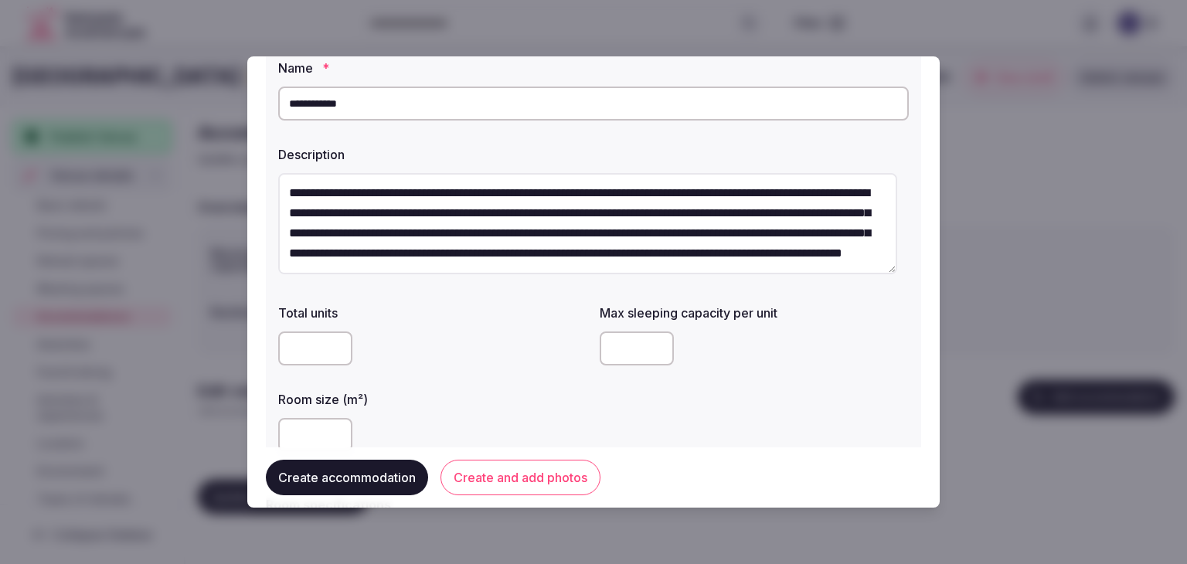
scroll to position [155, 0]
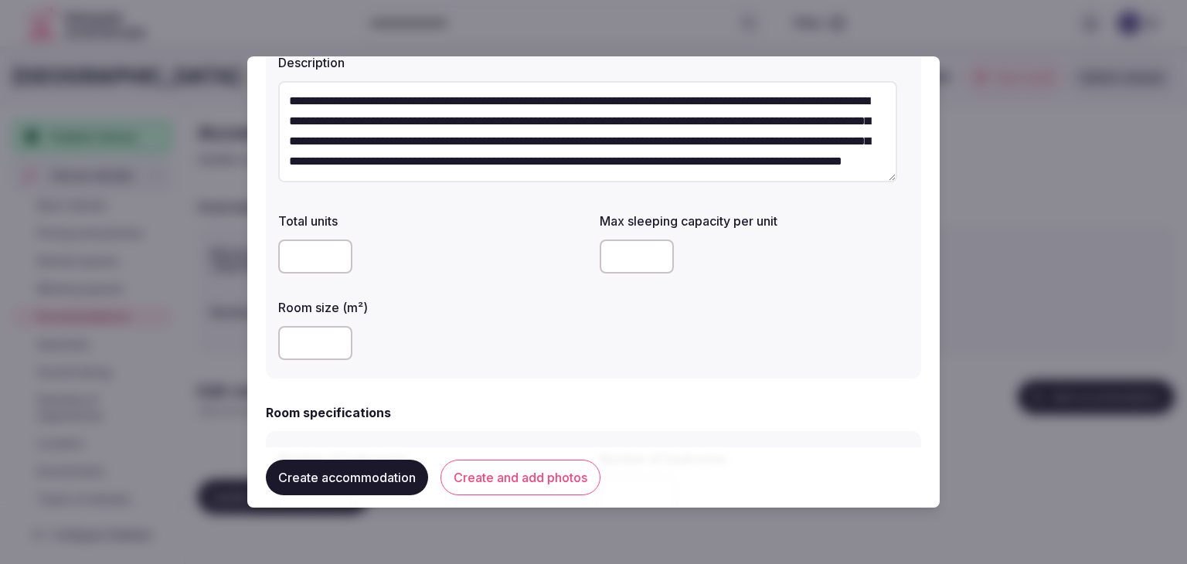
click at [606, 260] on input "number" at bounding box center [637, 256] width 74 height 34
type input "*"
click at [577, 353] on div at bounding box center [432, 343] width 309 height 34
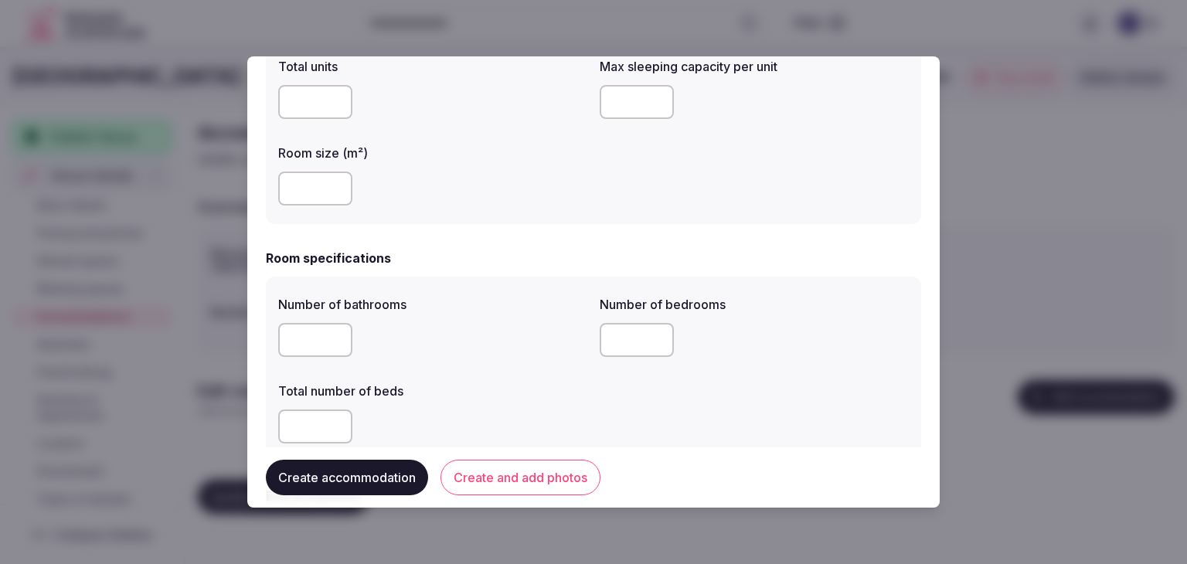
scroll to position [464, 0]
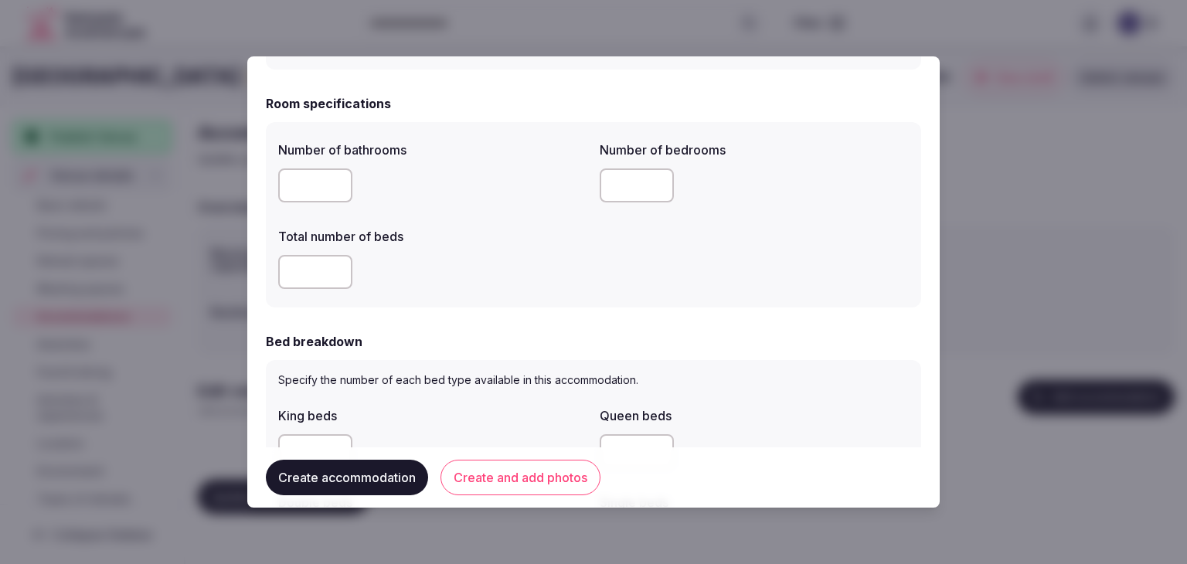
click at [311, 173] on input "number" at bounding box center [315, 185] width 74 height 34
type input "*"
click at [295, 271] on input "number" at bounding box center [315, 272] width 74 height 34
type input "*"
click at [621, 183] on input "number" at bounding box center [637, 185] width 74 height 34
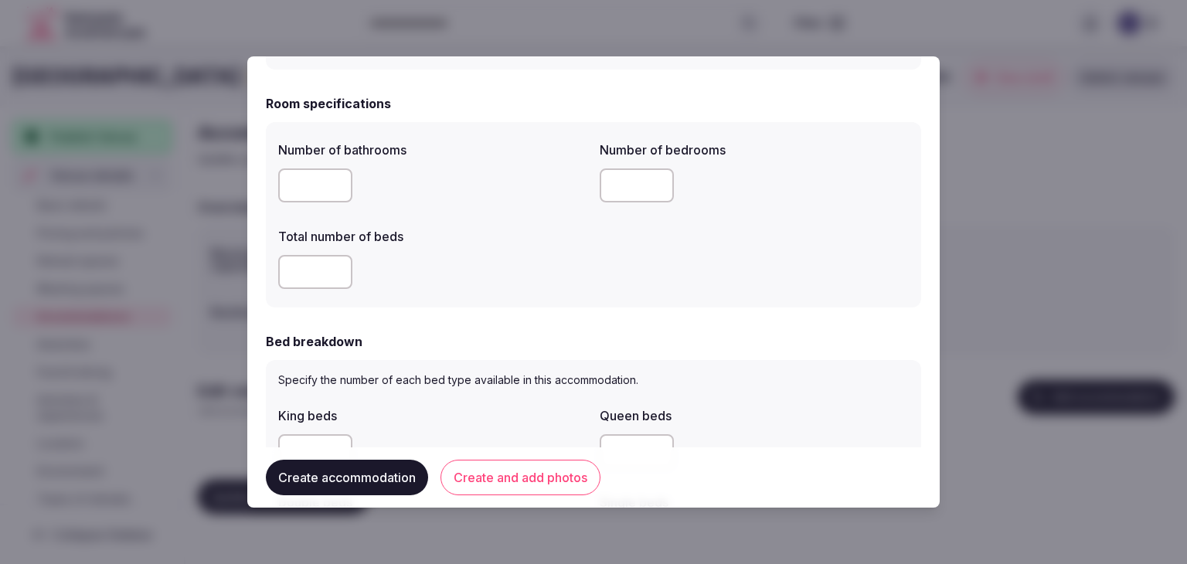
type input "*"
drag, startPoint x: 284, startPoint y: 275, endPoint x: 260, endPoint y: 273, distance: 24.0
click at [261, 274] on div "**********" at bounding box center [593, 281] width 692 height 451
type input "*"
click at [470, 314] on form "**********" at bounding box center [593, 483] width 655 height 1745
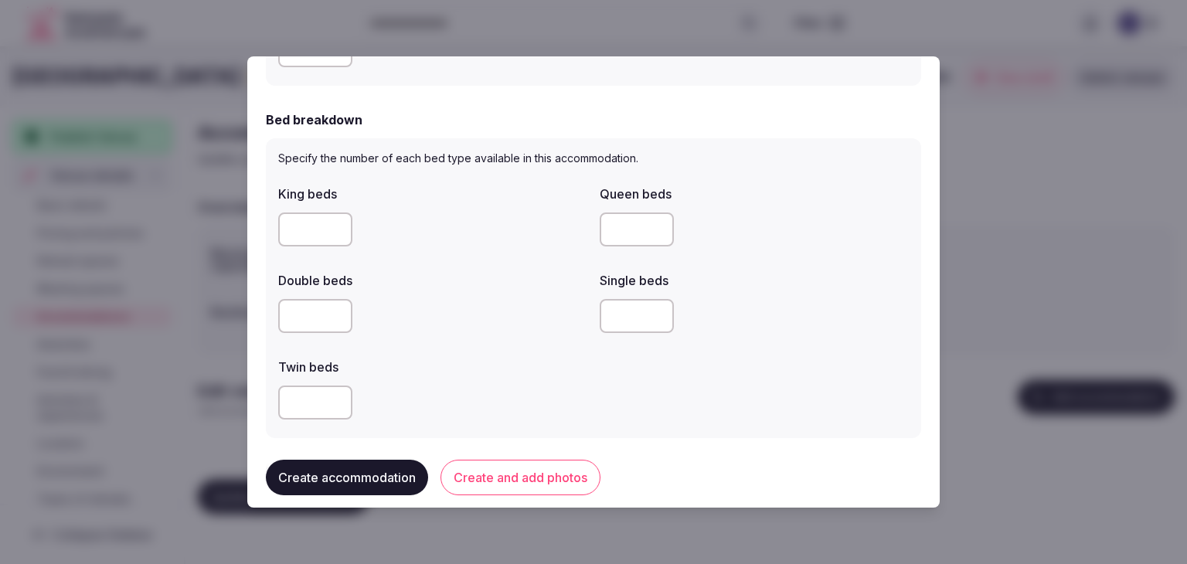
scroll to position [773, 0]
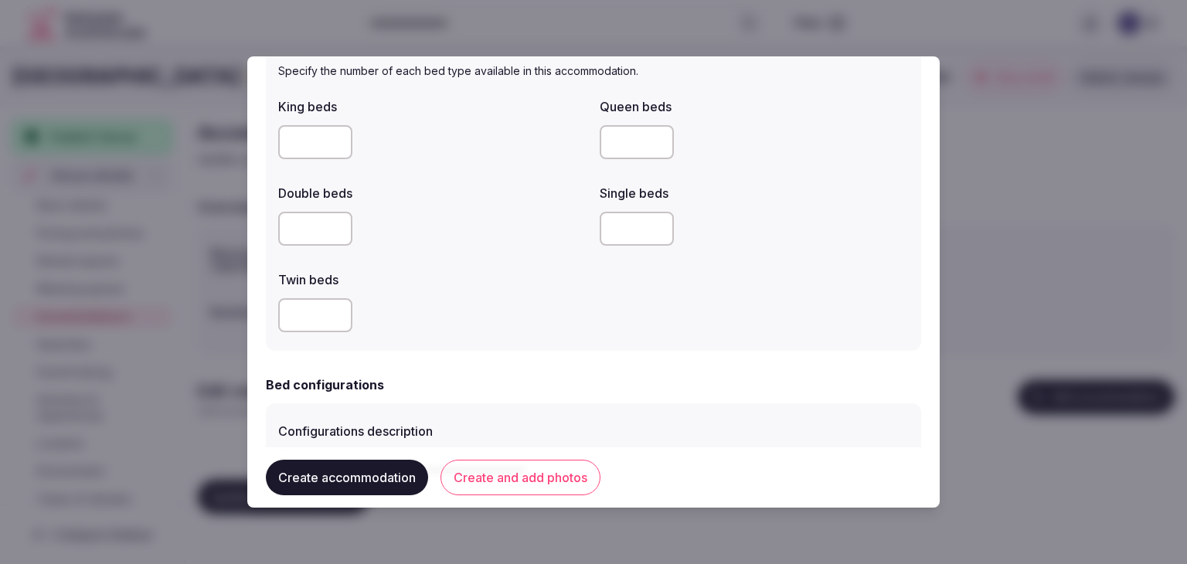
click at [289, 149] on input "number" at bounding box center [315, 142] width 74 height 34
type input "*"
click at [412, 233] on div at bounding box center [432, 229] width 309 height 34
click at [638, 216] on input "number" at bounding box center [637, 229] width 74 height 34
type input "*"
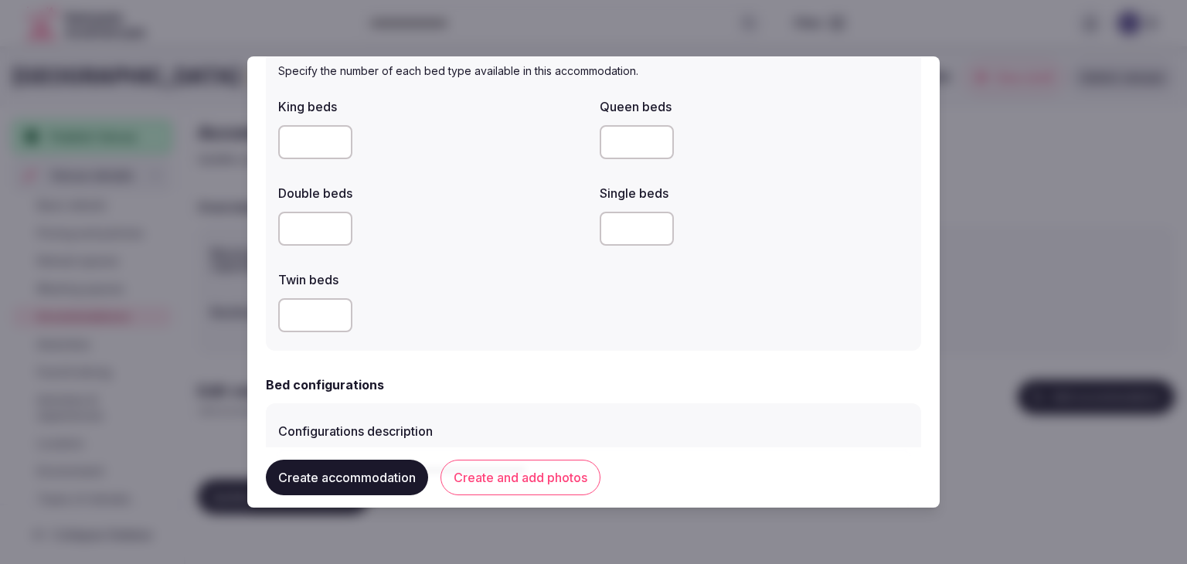
click at [601, 328] on div "King beds * Queen beds Double beds Single beds * Twin beds" at bounding box center [593, 214] width 630 height 247
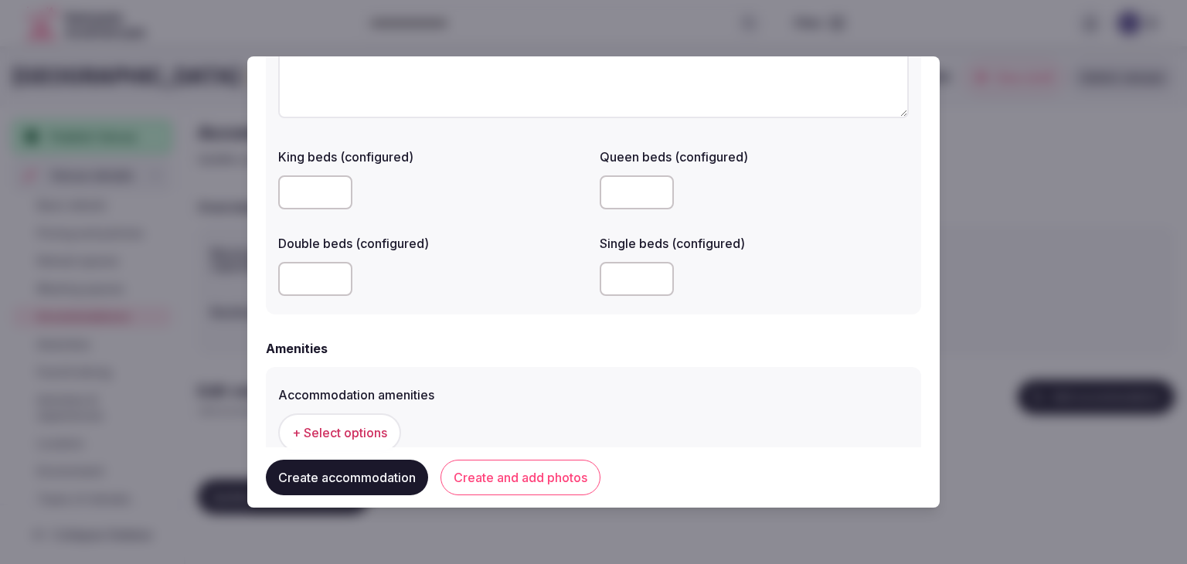
scroll to position [1313, 0]
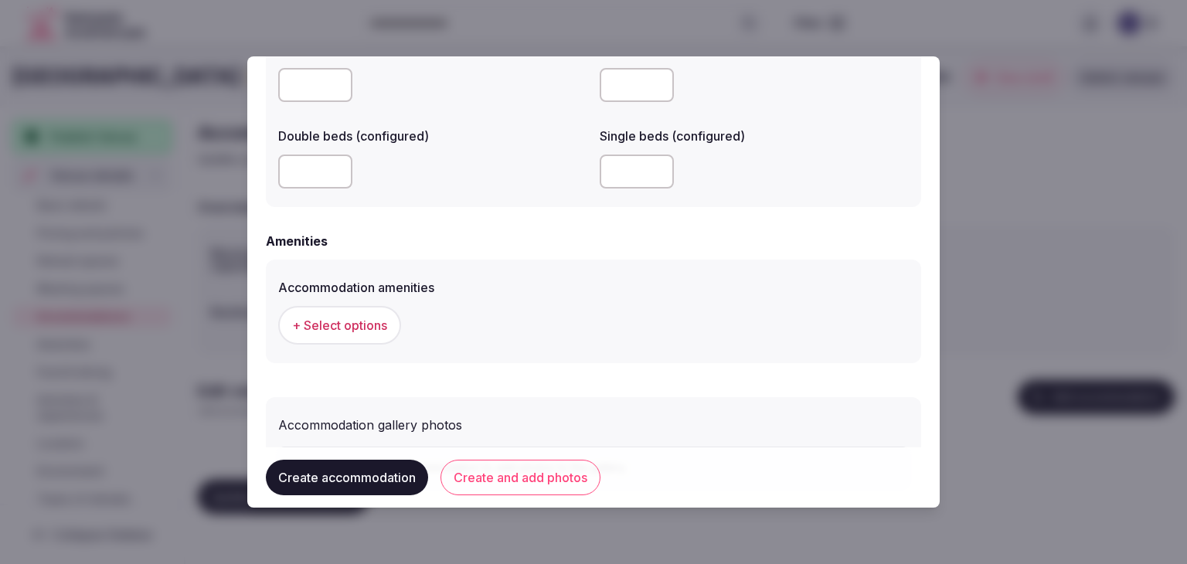
click at [365, 321] on span "+ Select options" at bounding box center [339, 325] width 95 height 17
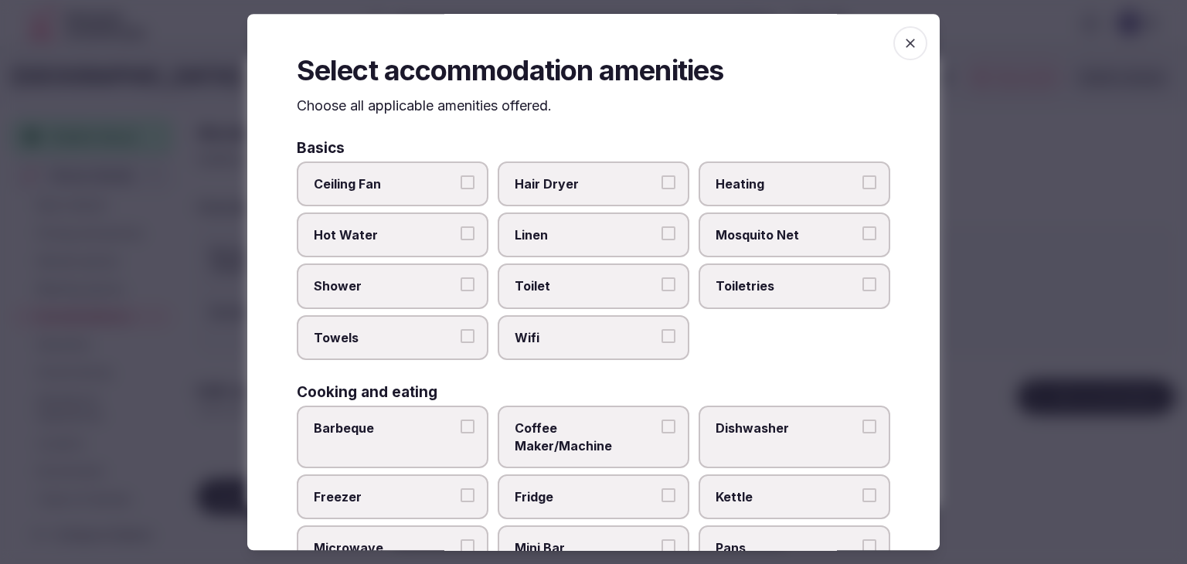
click at [595, 329] on span "Wifi" at bounding box center [586, 337] width 142 height 17
click at [661, 329] on button "Wifi" at bounding box center [668, 336] width 14 height 14
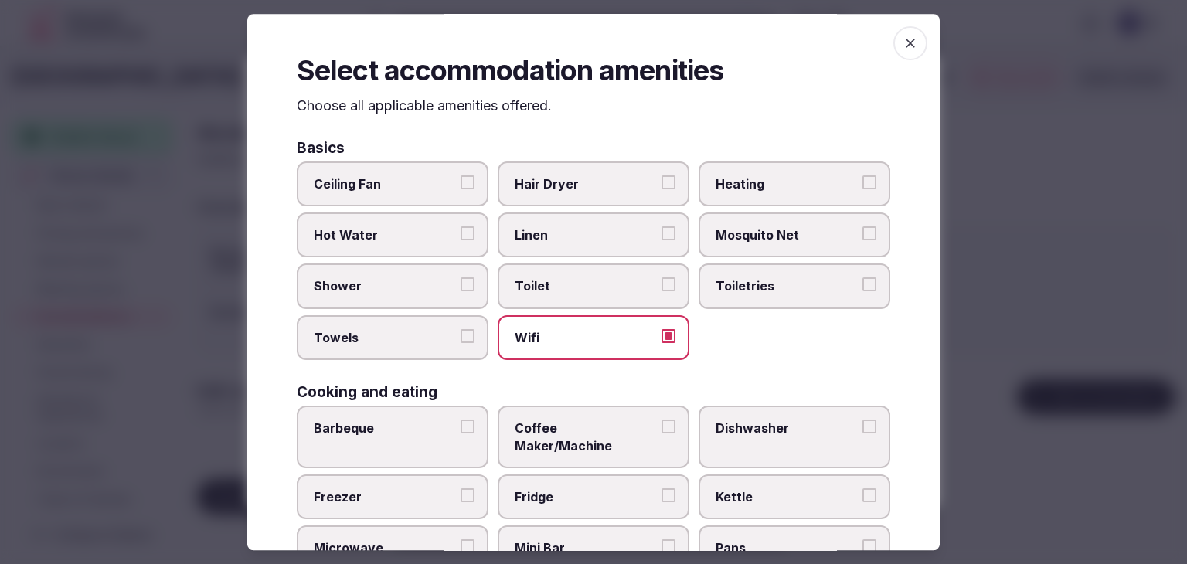
click at [746, 283] on span "Toiletries" at bounding box center [786, 286] width 142 height 17
click at [862, 283] on button "Toiletries" at bounding box center [869, 285] width 14 height 14
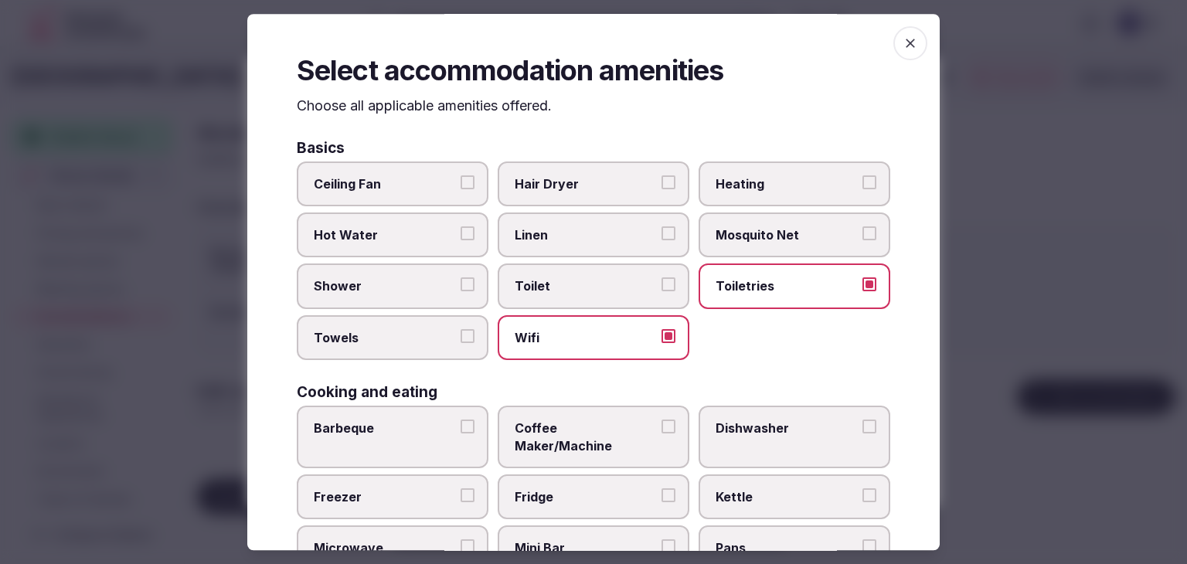
click at [632, 191] on span "Hair Dryer" at bounding box center [586, 183] width 142 height 17
click at [661, 189] on button "Hair Dryer" at bounding box center [668, 182] width 14 height 14
click at [379, 352] on label "Towels" at bounding box center [393, 337] width 192 height 45
click at [460, 343] on button "Towels" at bounding box center [467, 336] width 14 height 14
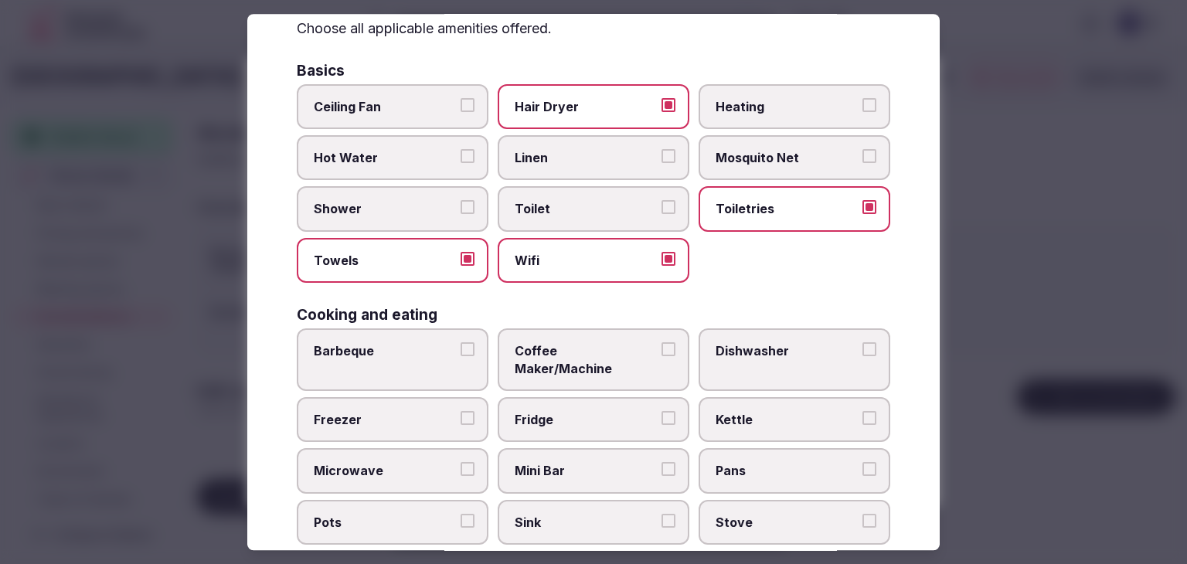
scroll to position [155, 0]
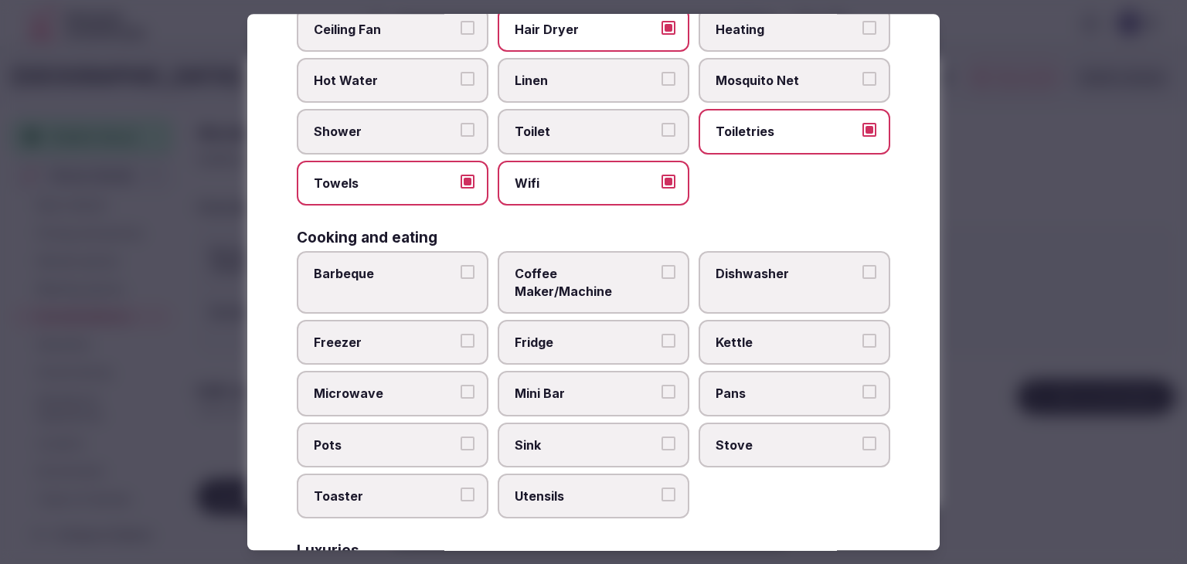
click at [405, 110] on label "Shower" at bounding box center [393, 132] width 192 height 45
click at [460, 124] on button "Shower" at bounding box center [467, 131] width 14 height 14
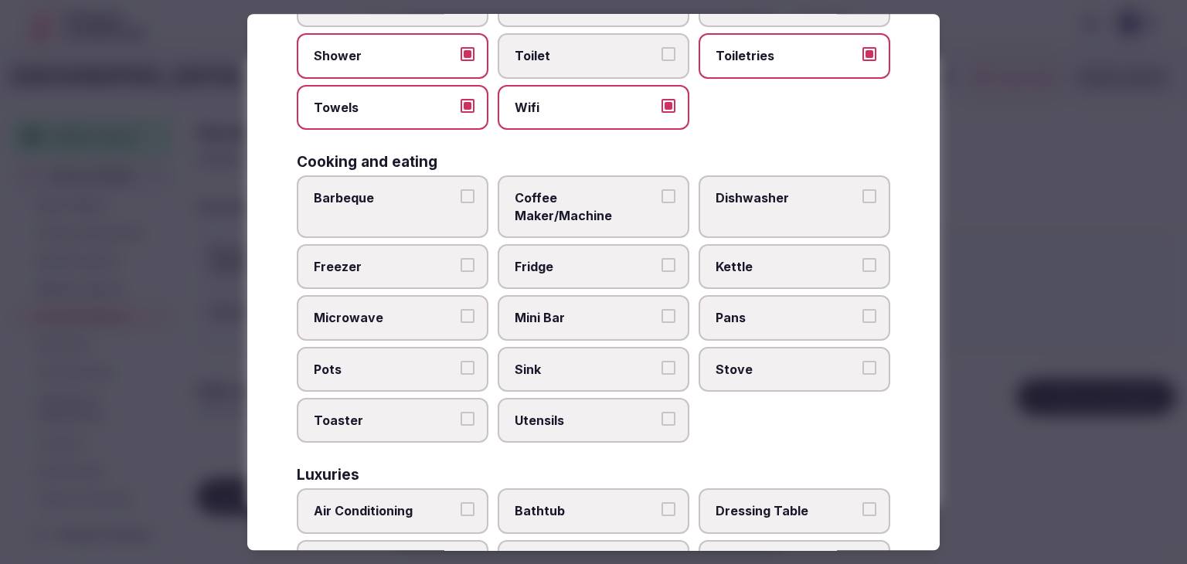
scroll to position [309, 0]
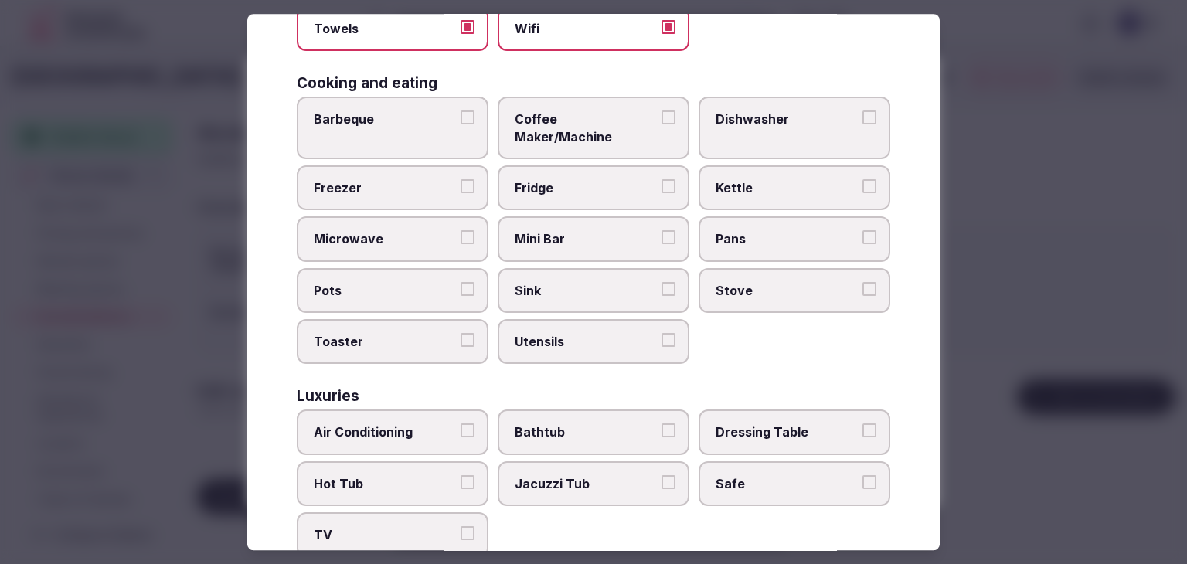
drag, startPoint x: 562, startPoint y: 115, endPoint x: 558, endPoint y: 215, distance: 99.8
click at [566, 115] on span "Coffee Maker/Machine" at bounding box center [586, 127] width 142 height 35
click at [661, 115] on button "Coffee Maker/Machine" at bounding box center [668, 117] width 14 height 14
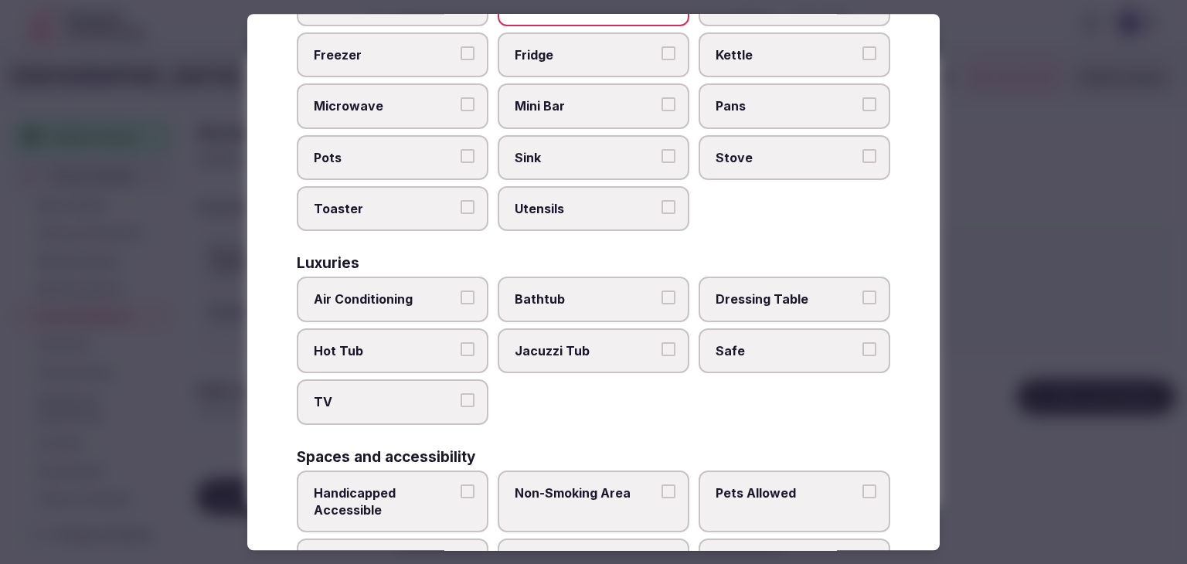
scroll to position [541, 0]
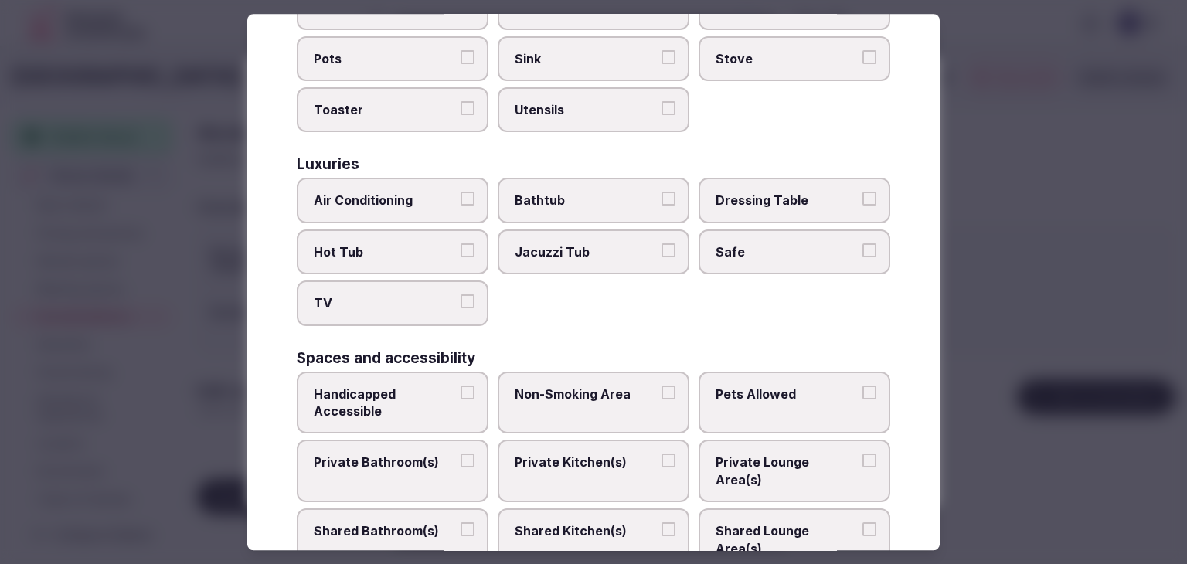
click at [385, 454] on span "Private Bathroom(s)" at bounding box center [385, 462] width 142 height 17
click at [460, 454] on button "Private Bathroom(s)" at bounding box center [467, 461] width 14 height 14
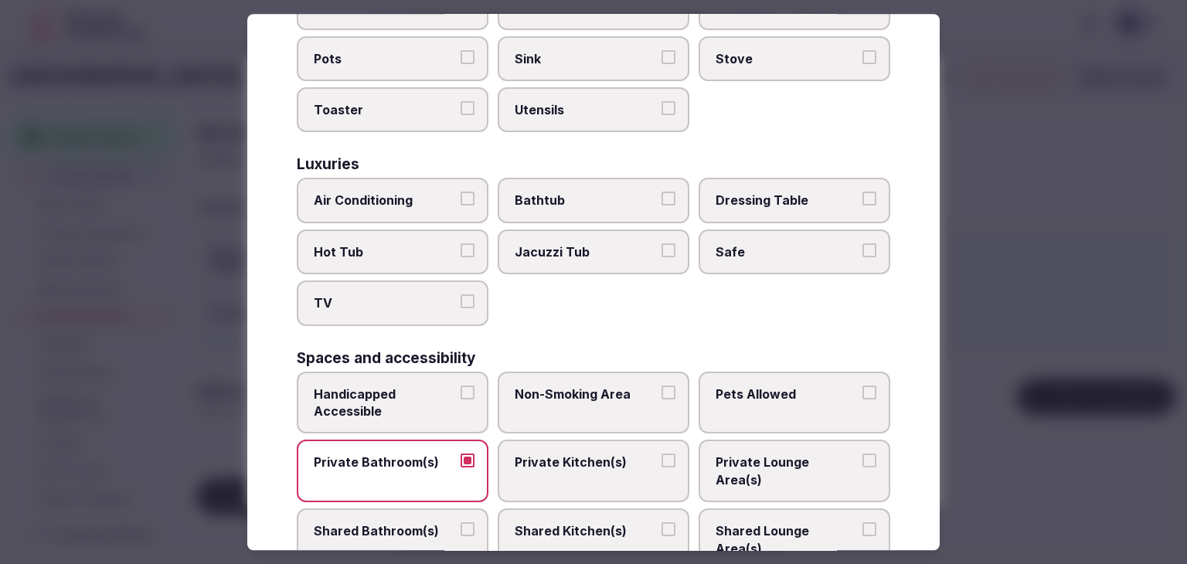
drag, startPoint x: 396, startPoint y: 280, endPoint x: 410, endPoint y: 313, distance: 36.0
click at [396, 295] on span "TV" at bounding box center [385, 303] width 142 height 17
click at [460, 295] on button "TV" at bounding box center [467, 302] width 14 height 14
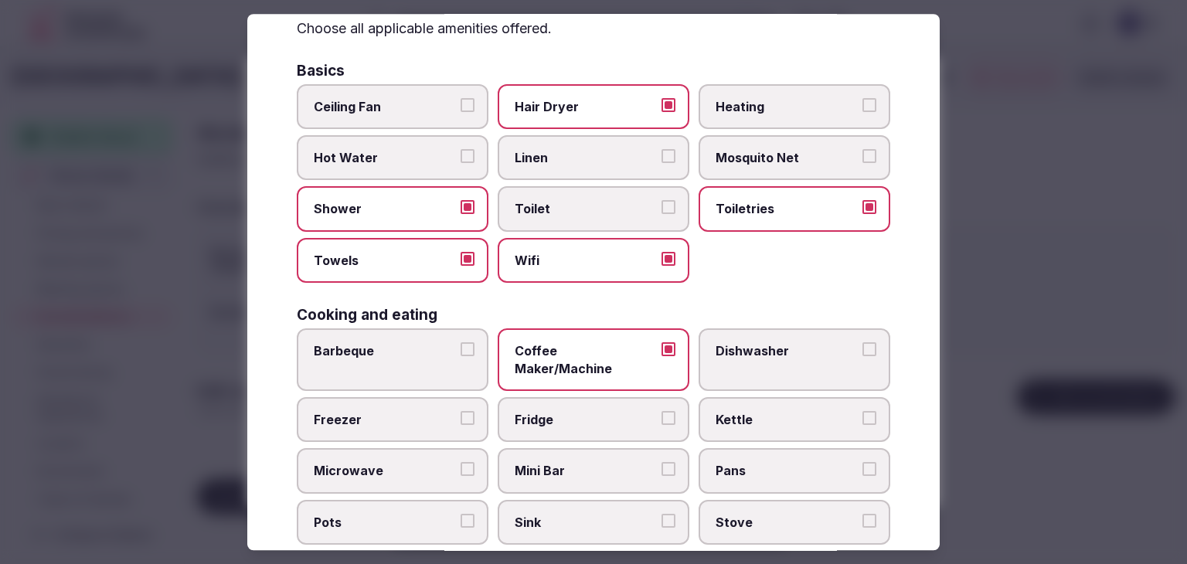
scroll to position [0, 0]
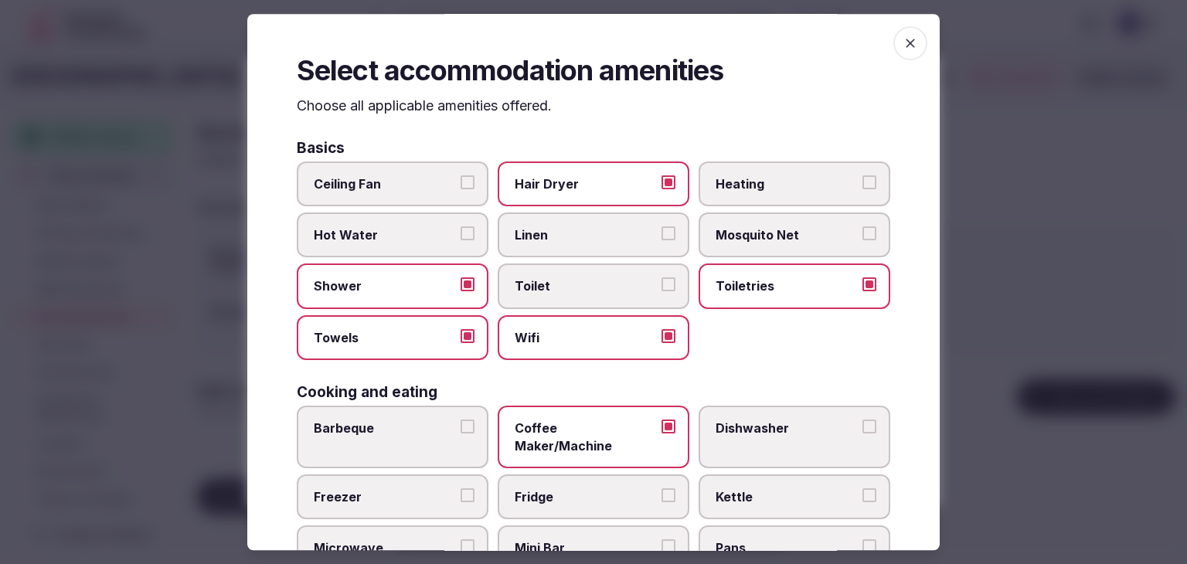
click at [902, 36] on icon "button" at bounding box center [909, 43] width 15 height 15
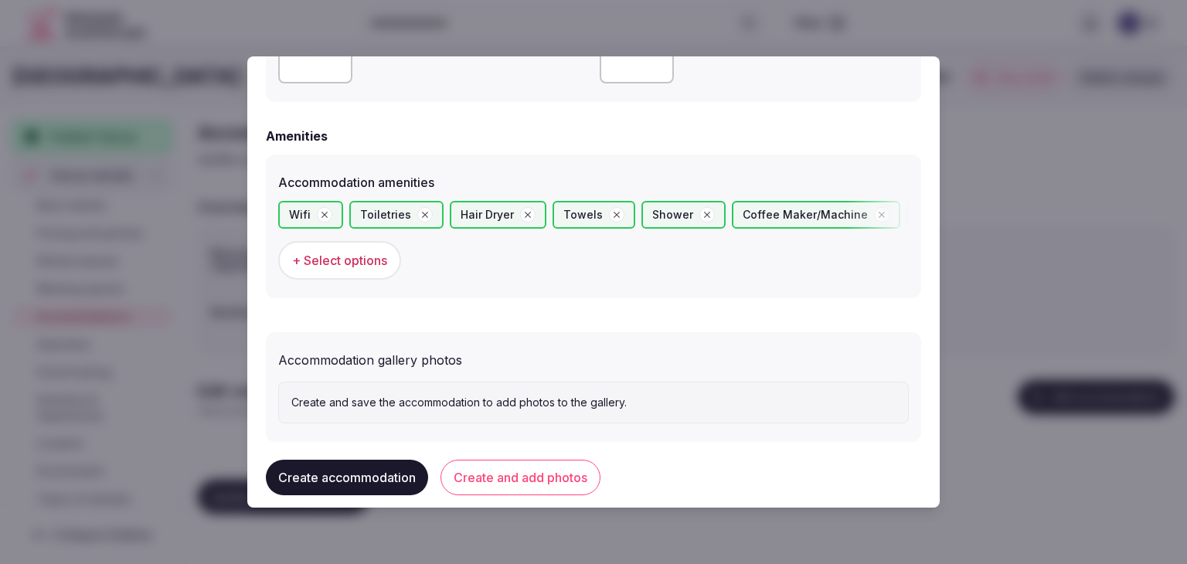
scroll to position [1442, 0]
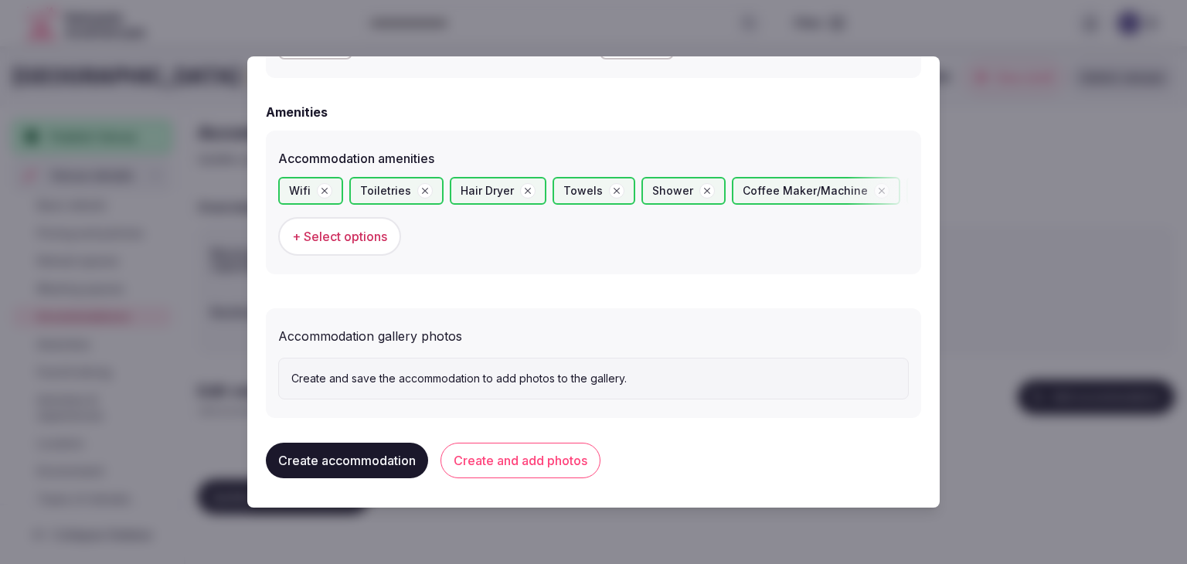
click at [516, 445] on button "Create and add photos" at bounding box center [520, 461] width 160 height 36
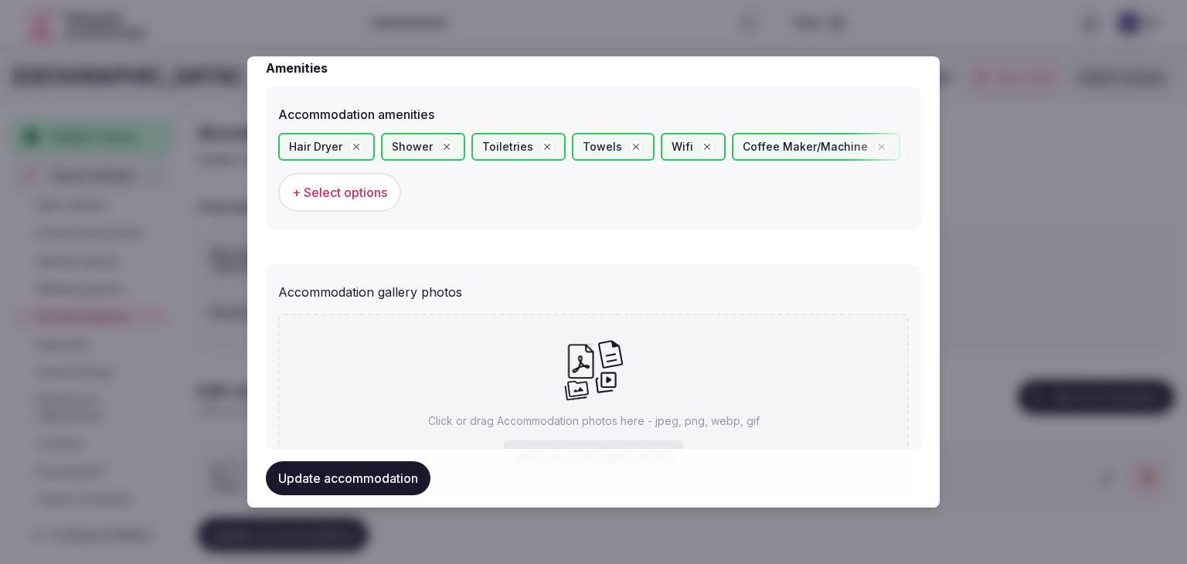
scroll to position [1585, 0]
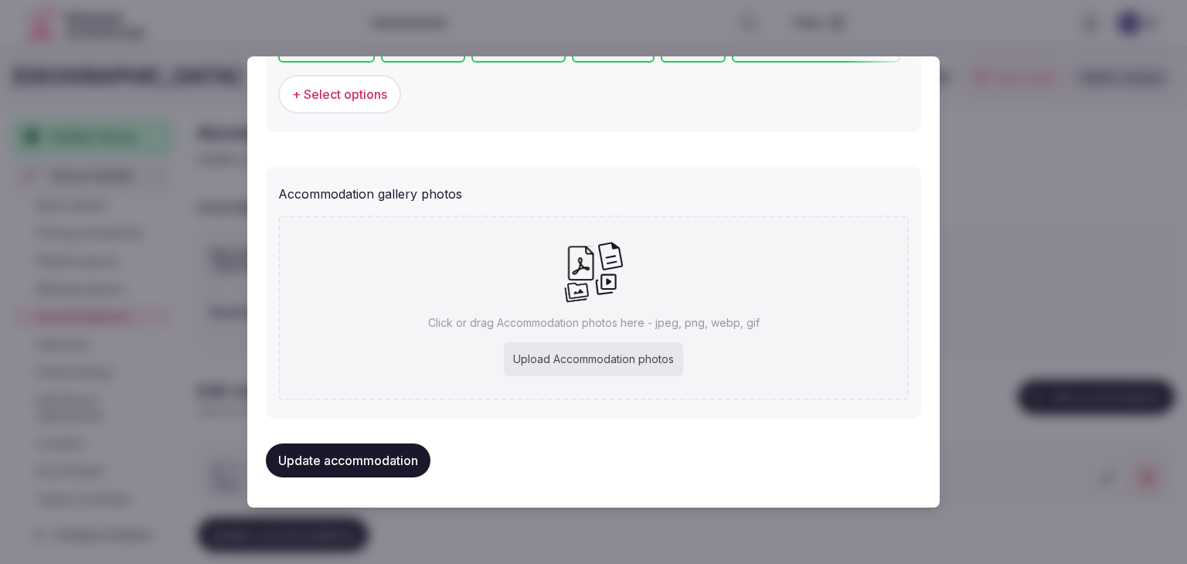
click at [624, 356] on div "Upload Accommodation photos" at bounding box center [593, 359] width 179 height 34
type input "**********"
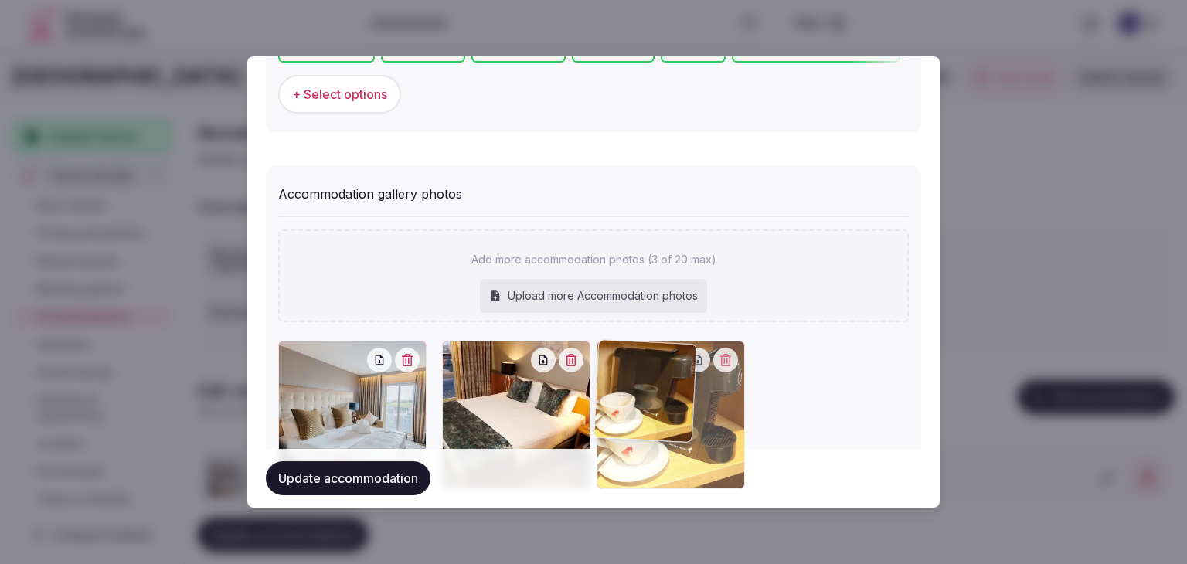
drag, startPoint x: 443, startPoint y: 347, endPoint x: 718, endPoint y: 349, distance: 275.0
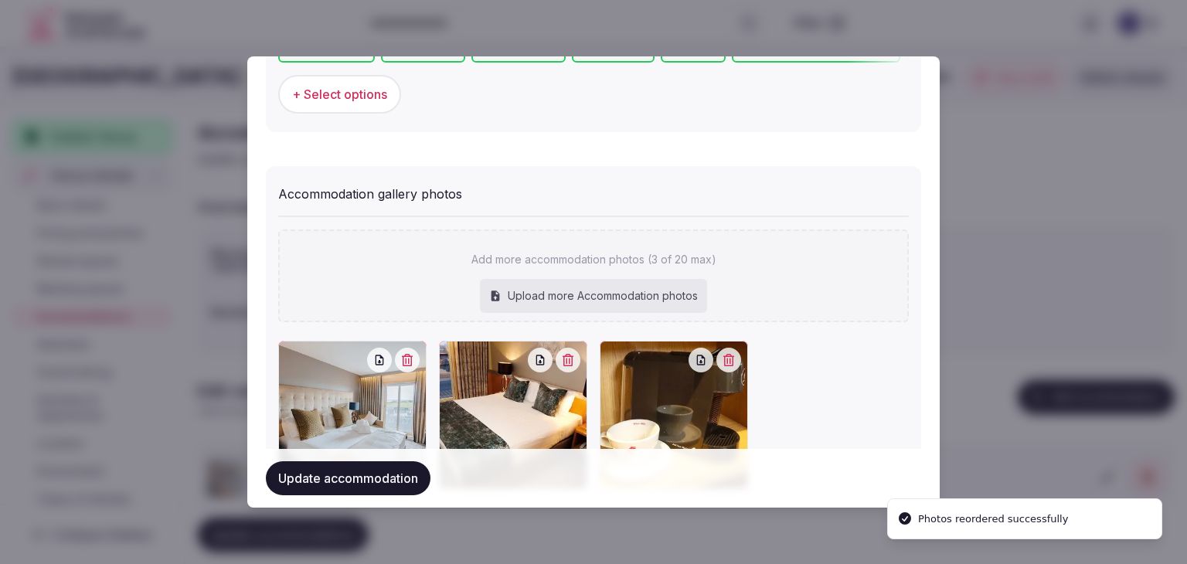
click at [348, 477] on button "Update accommodation" at bounding box center [348, 478] width 165 height 34
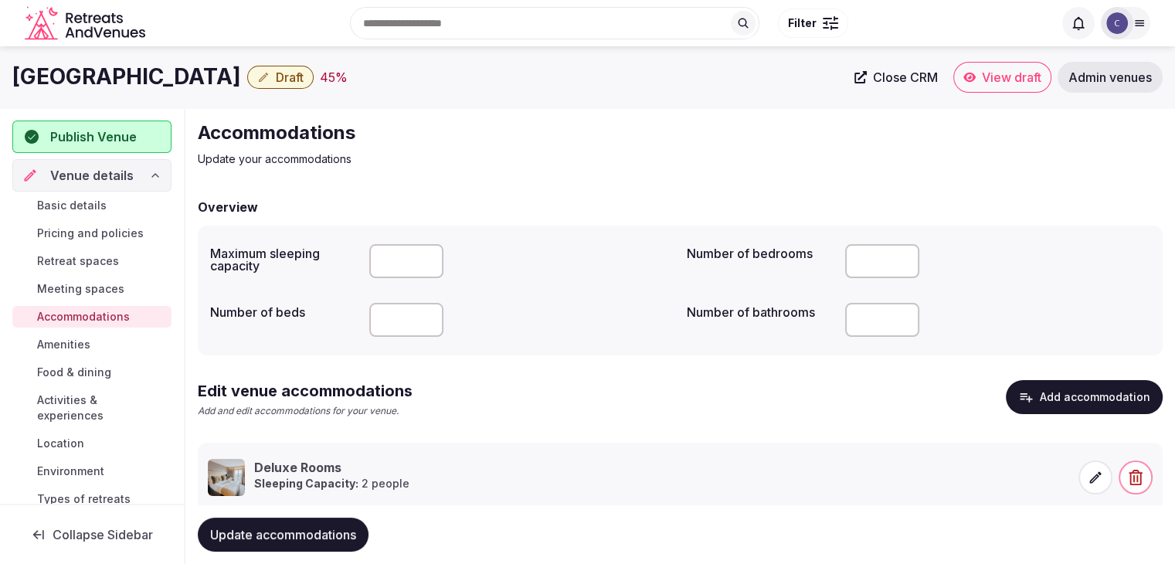
click at [67, 341] on span "Amenities" at bounding box center [63, 344] width 53 height 15
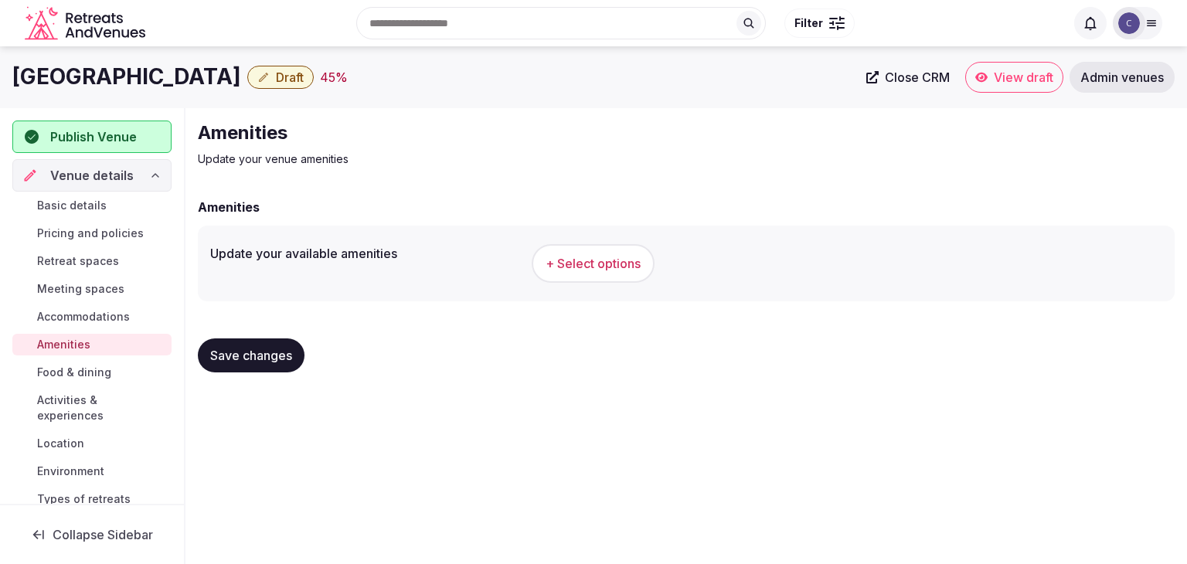
click at [167, 70] on h1 "Ingliston Country Club Hotel" at bounding box center [126, 77] width 229 height 30
click at [168, 72] on h1 "Ingliston Country Club Hotel" at bounding box center [126, 77] width 229 height 30
copy div "Ingliston Country Club Hotel"
click at [581, 264] on span "+ Select options" at bounding box center [592, 263] width 95 height 17
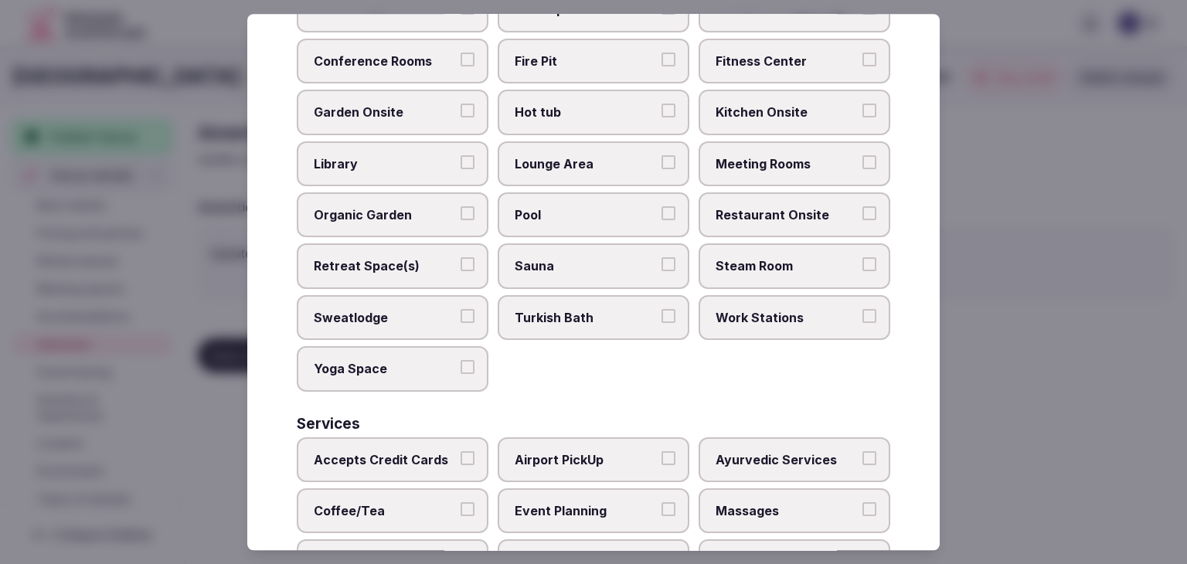
scroll to position [832, 0]
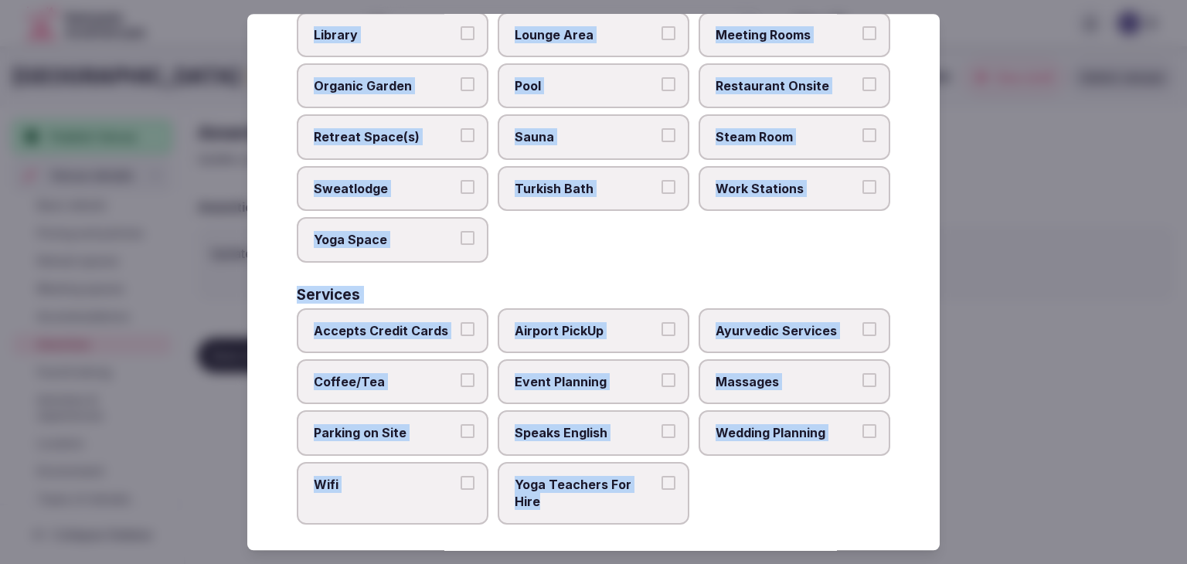
drag, startPoint x: 292, startPoint y: 107, endPoint x: 681, endPoint y: 519, distance: 567.3
click at [681, 519] on div "Select your venue amenities Choose all applicable amenities offered. Activities…" at bounding box center [593, 282] width 692 height 536
copy div "Choose all applicable amenities offered. Activities Bicycles Camping Allowed On…"
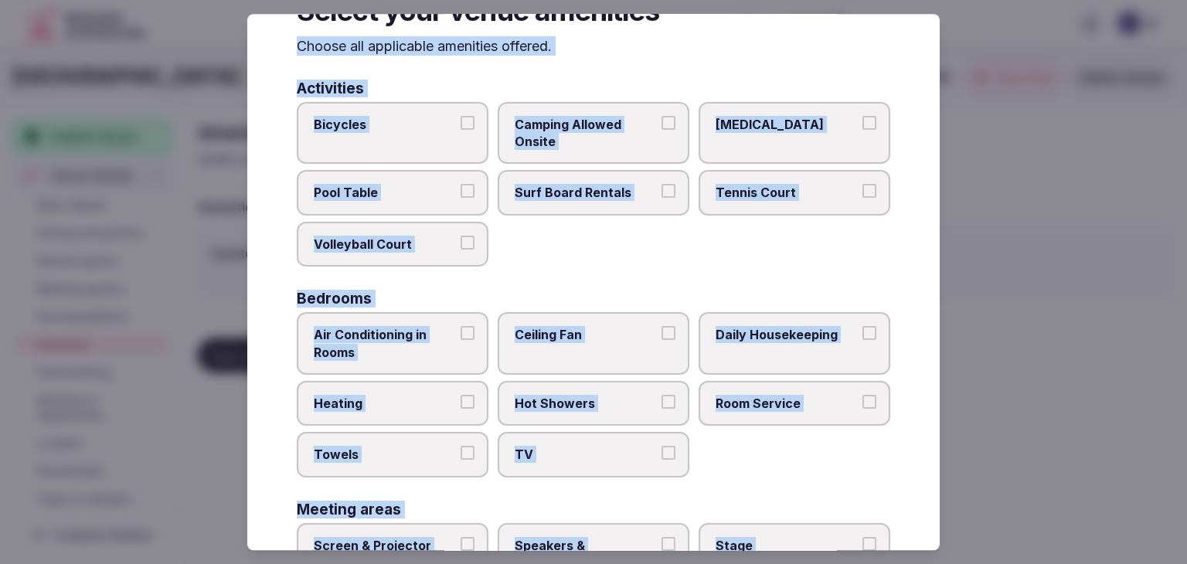
scroll to position [0, 0]
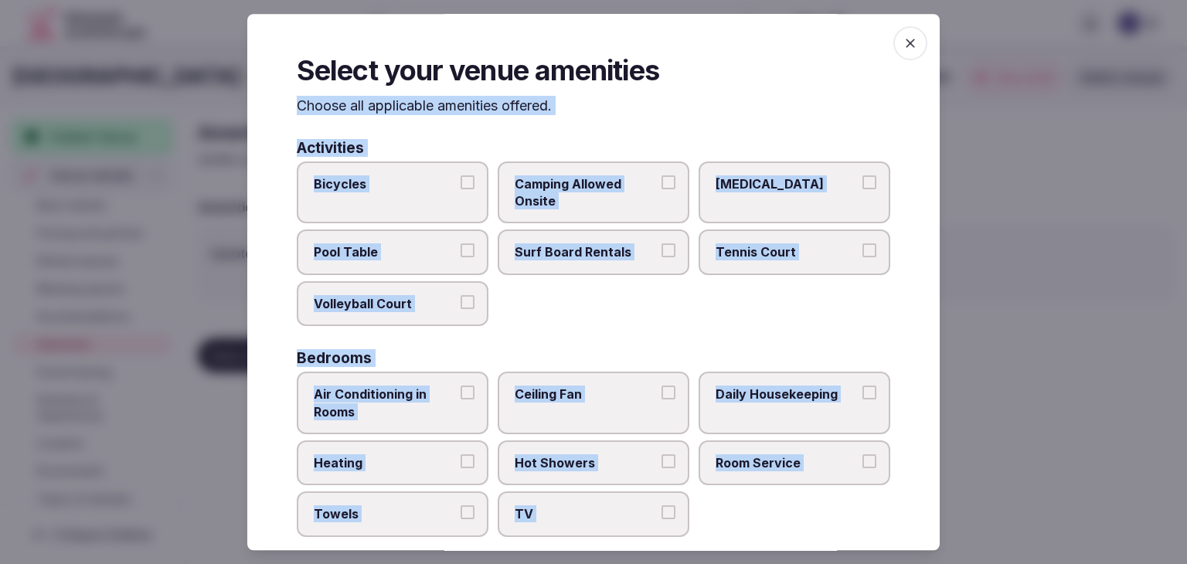
click at [789, 251] on span "Tennis Court" at bounding box center [786, 252] width 142 height 17
click at [862, 251] on button "Tennis Court" at bounding box center [869, 251] width 14 height 14
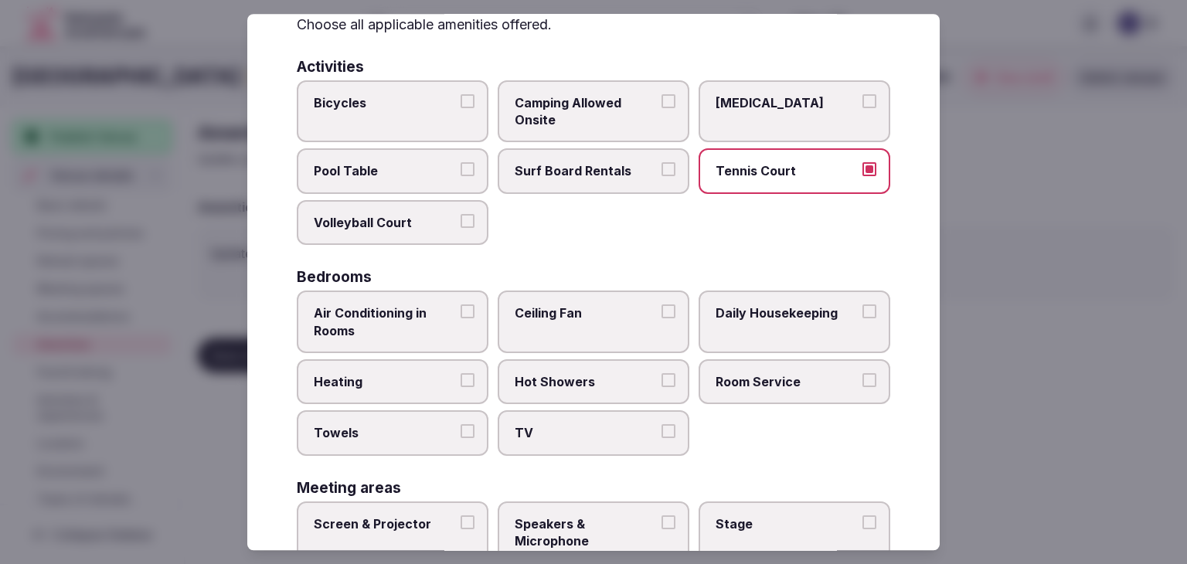
scroll to position [155, 0]
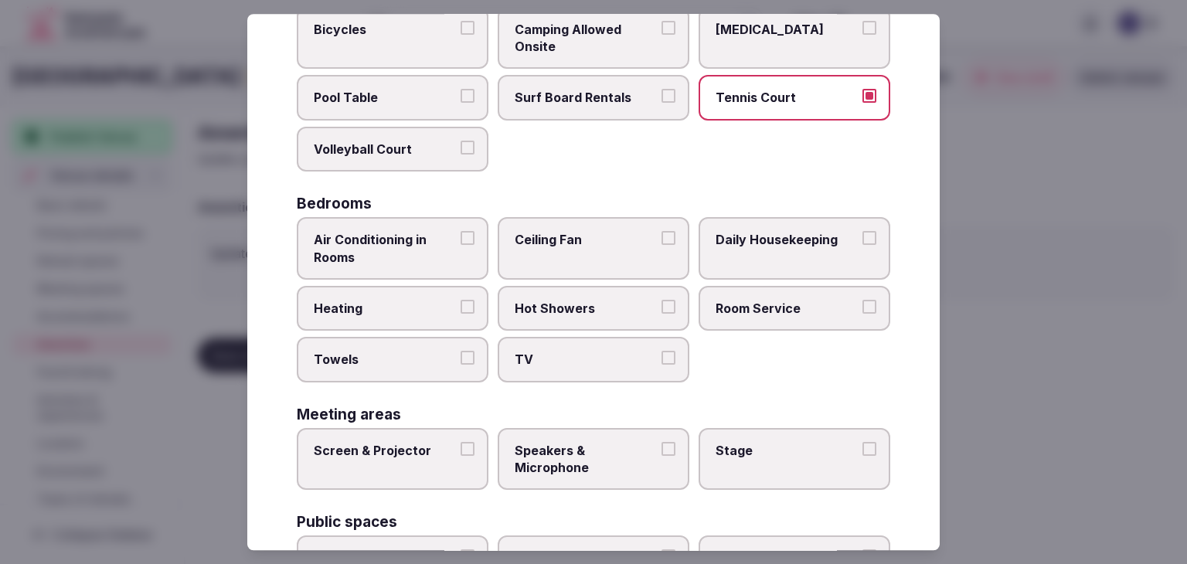
click at [396, 245] on span "Air Conditioning in Rooms" at bounding box center [385, 248] width 142 height 35
click at [460, 245] on button "Air Conditioning in Rooms" at bounding box center [467, 238] width 14 height 14
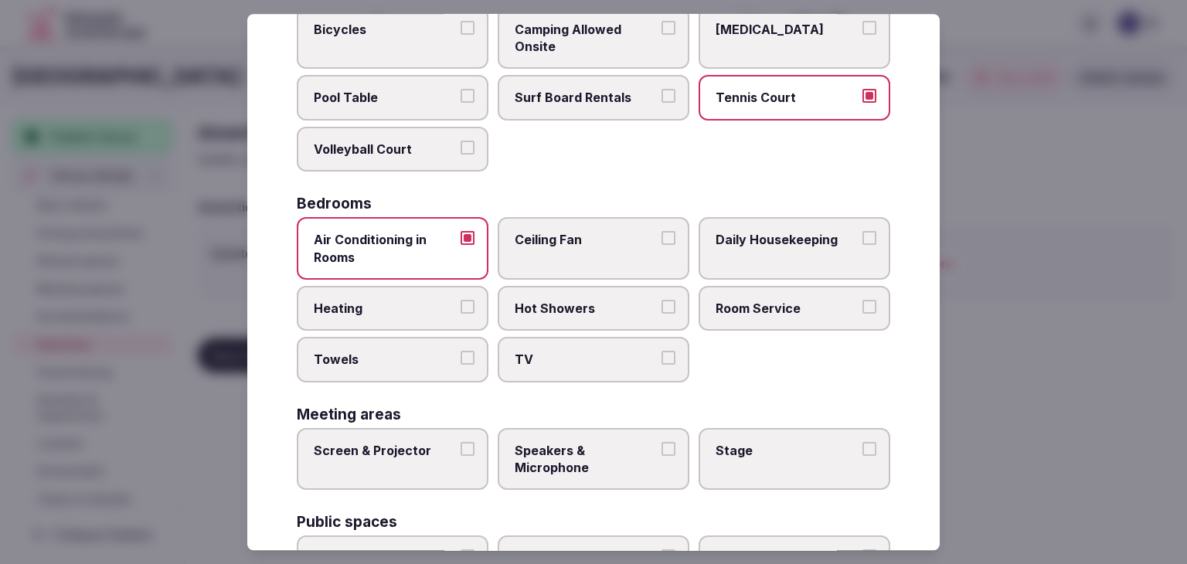
click at [396, 289] on label "Heating" at bounding box center [393, 308] width 192 height 45
click at [460, 300] on button "Heating" at bounding box center [467, 307] width 14 height 14
drag, startPoint x: 426, startPoint y: 358, endPoint x: 525, endPoint y: 359, distance: 98.9
click at [426, 358] on span "Towels" at bounding box center [385, 360] width 142 height 17
click at [460, 358] on button "Towels" at bounding box center [467, 359] width 14 height 14
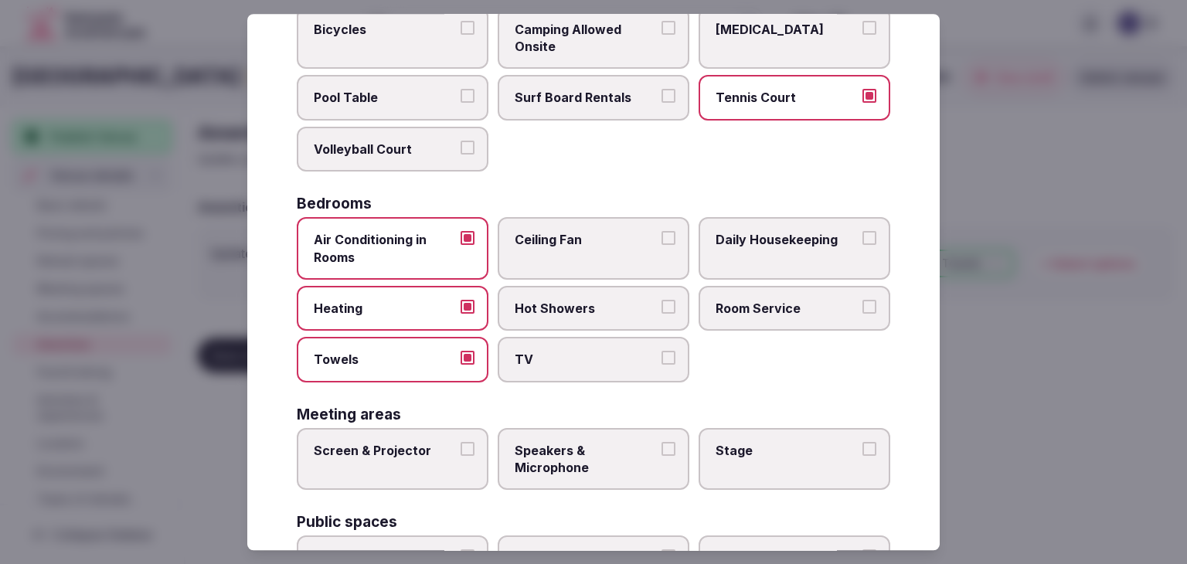
click at [528, 359] on span "TV" at bounding box center [586, 360] width 142 height 17
click at [661, 359] on button "TV" at bounding box center [668, 359] width 14 height 14
drag, startPoint x: 541, startPoint y: 319, endPoint x: 661, endPoint y: 313, distance: 120.7
click at [541, 318] on label "Hot Showers" at bounding box center [594, 308] width 192 height 45
click at [661, 314] on button "Hot Showers" at bounding box center [668, 307] width 14 height 14
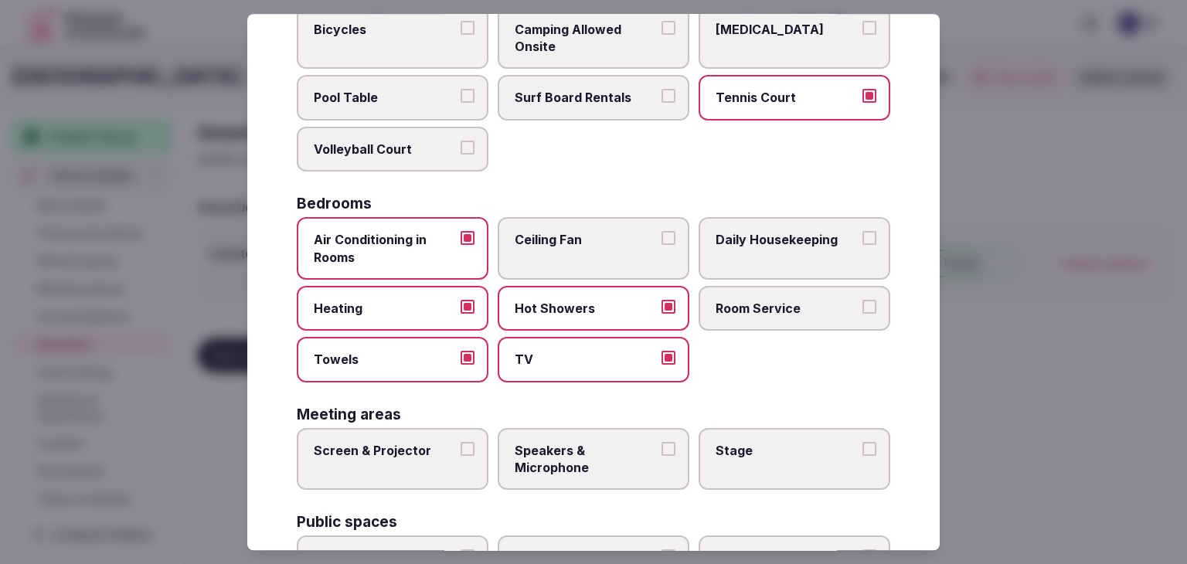
click at [752, 313] on span "Room Service" at bounding box center [786, 308] width 142 height 17
click at [862, 313] on button "Room Service" at bounding box center [869, 307] width 14 height 14
click at [760, 236] on span "Daily Housekeeping" at bounding box center [786, 239] width 142 height 17
click at [862, 236] on button "Daily Housekeeping" at bounding box center [869, 238] width 14 height 14
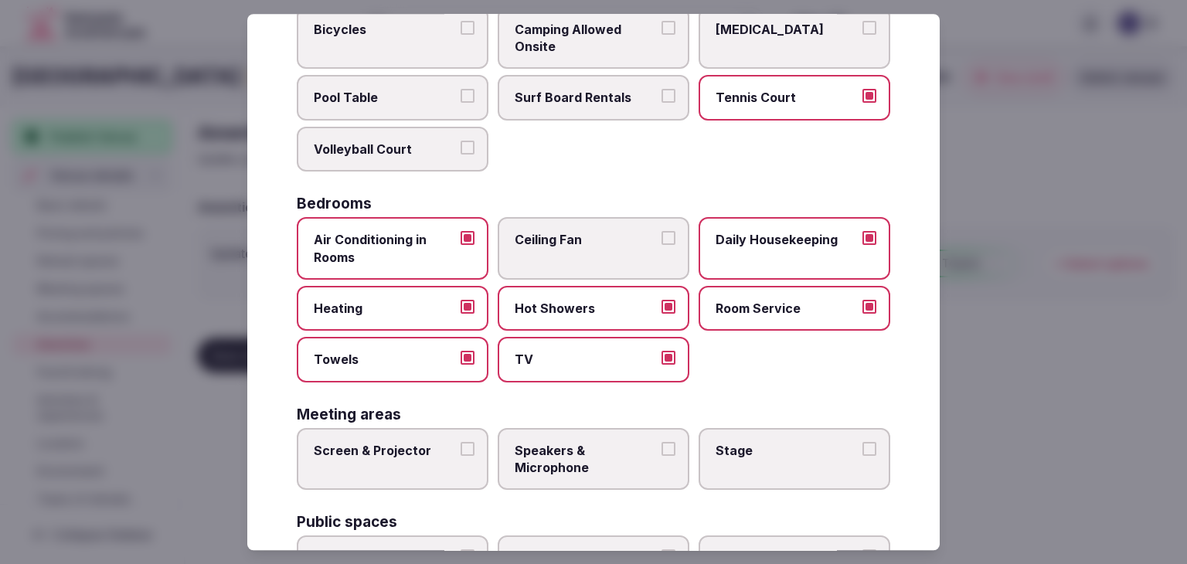
click at [425, 456] on label "Screen & Projector" at bounding box center [393, 459] width 192 height 63
click at [460, 456] on button "Screen & Projector" at bounding box center [467, 449] width 14 height 14
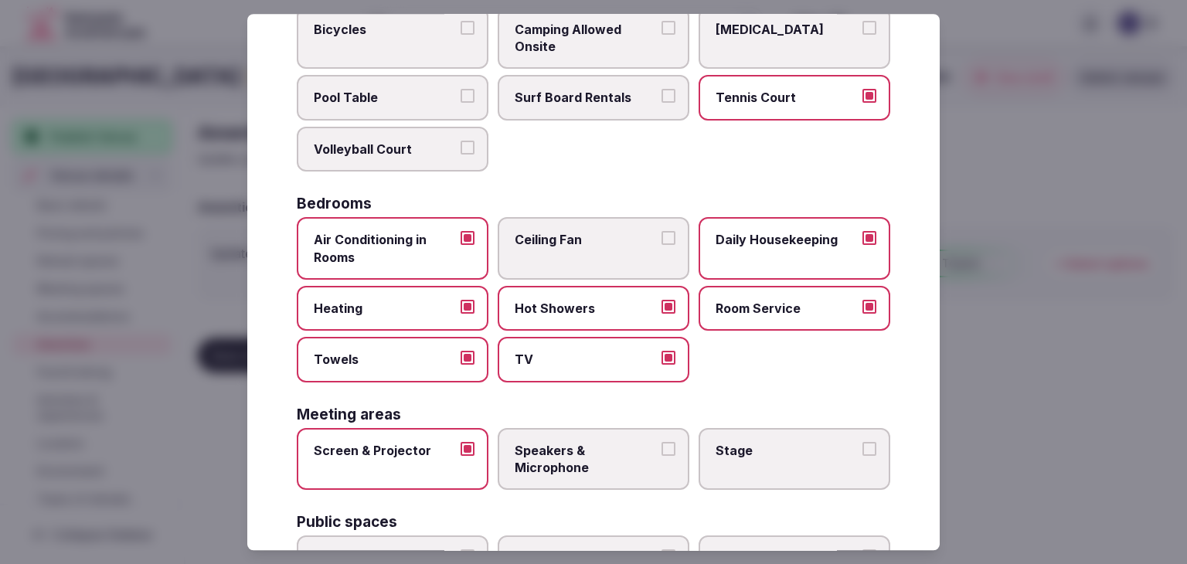
click at [576, 461] on span "Speakers & Microphone" at bounding box center [586, 459] width 142 height 35
click at [661, 456] on button "Speakers & Microphone" at bounding box center [668, 449] width 14 height 14
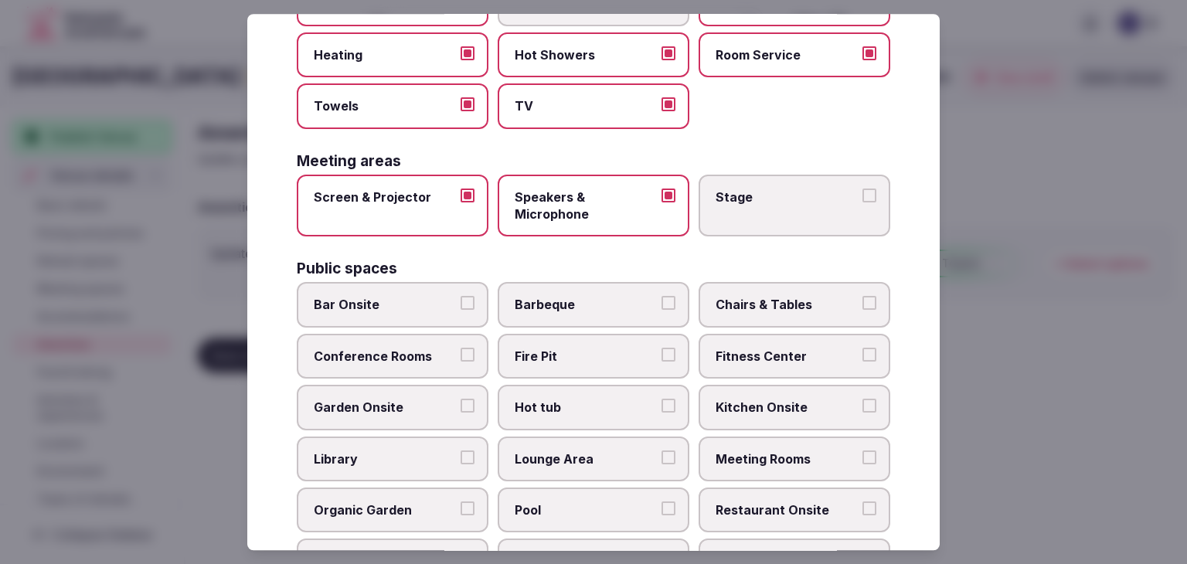
scroll to position [464, 0]
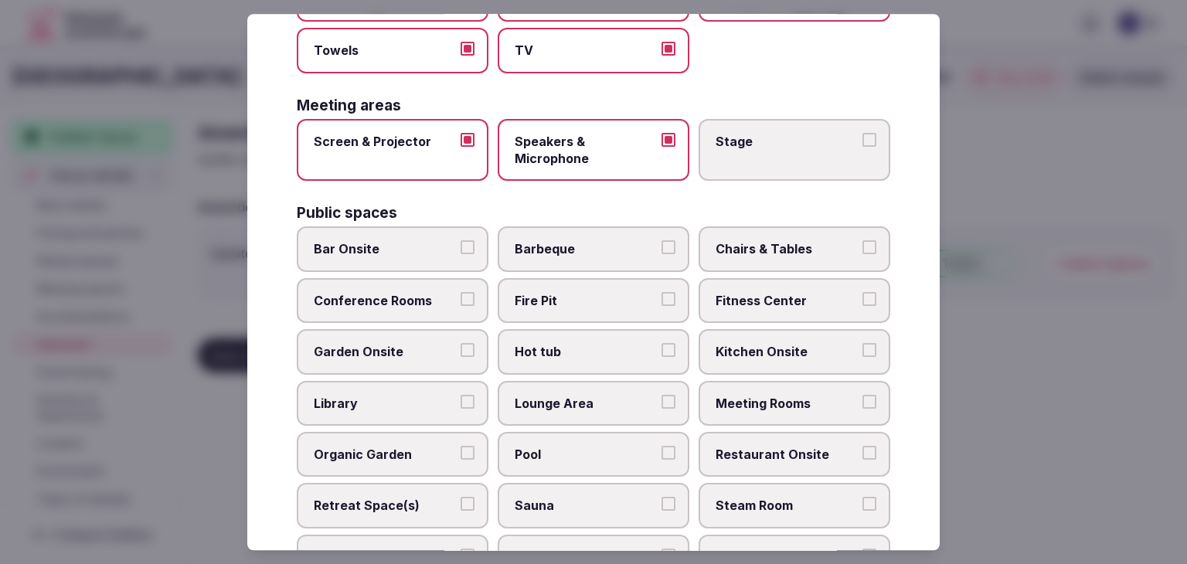
click at [426, 247] on span "Bar Onsite" at bounding box center [385, 249] width 142 height 17
click at [460, 247] on button "Bar Onsite" at bounding box center [467, 248] width 14 height 14
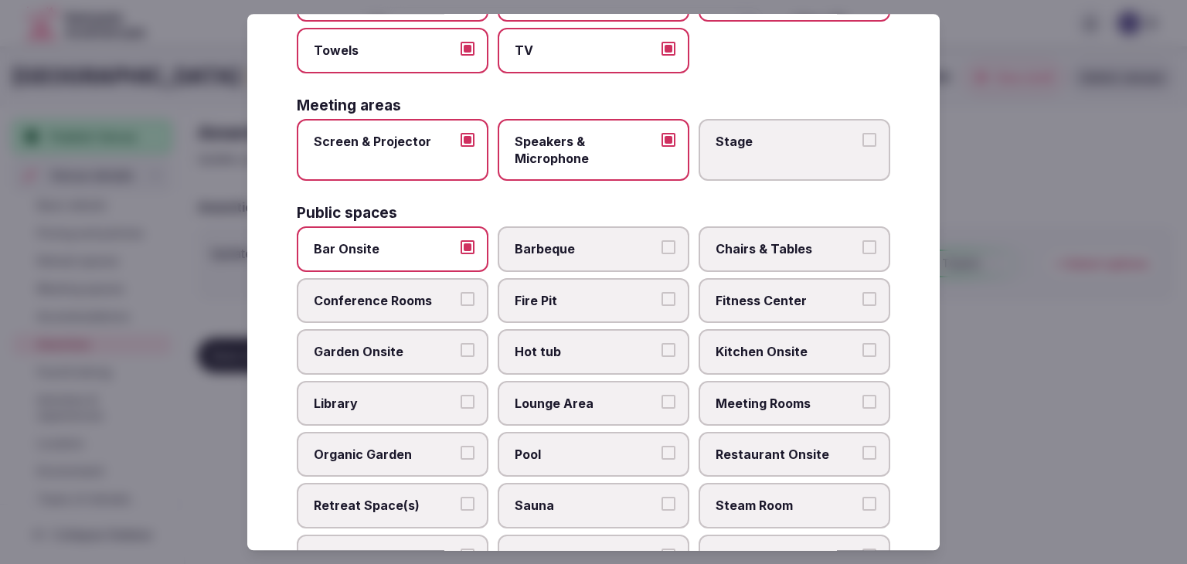
click at [436, 293] on span "Conference Rooms" at bounding box center [385, 300] width 142 height 17
click at [460, 293] on button "Conference Rooms" at bounding box center [467, 299] width 14 height 14
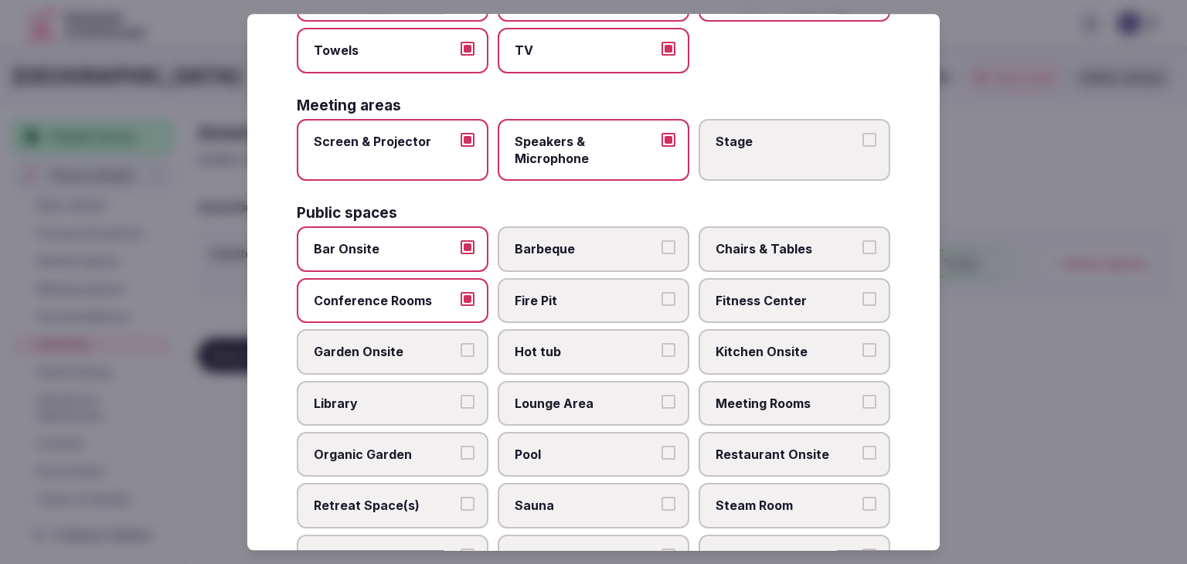
click at [764, 263] on label "Chairs & Tables" at bounding box center [794, 249] width 192 height 45
click at [862, 255] on button "Chairs & Tables" at bounding box center [869, 248] width 14 height 14
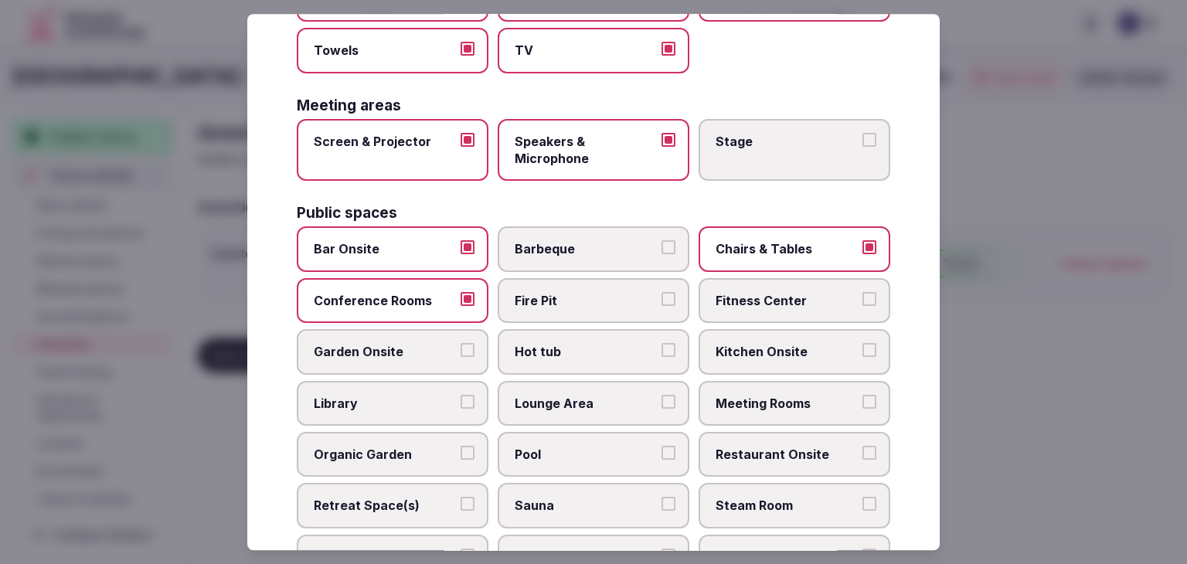
drag, startPoint x: 769, startPoint y: 295, endPoint x: 769, endPoint y: 355, distance: 60.3
click at [769, 296] on span "Fitness Center" at bounding box center [786, 300] width 142 height 17
click at [862, 296] on button "Fitness Center" at bounding box center [869, 299] width 14 height 14
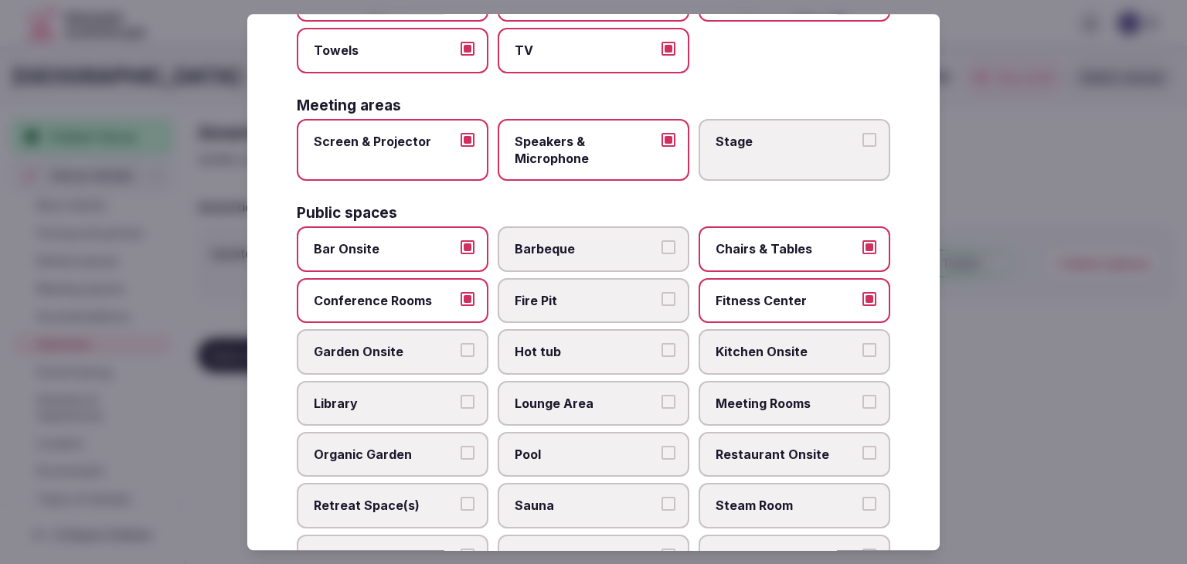
drag, startPoint x: 761, startPoint y: 396, endPoint x: 766, endPoint y: 440, distance: 43.6
click at [761, 400] on span "Meeting Rooms" at bounding box center [786, 403] width 142 height 17
click at [862, 400] on button "Meeting Rooms" at bounding box center [869, 402] width 14 height 14
click at [766, 446] on span "Restaurant Onsite" at bounding box center [786, 454] width 142 height 17
click at [862, 446] on button "Restaurant Onsite" at bounding box center [869, 453] width 14 height 14
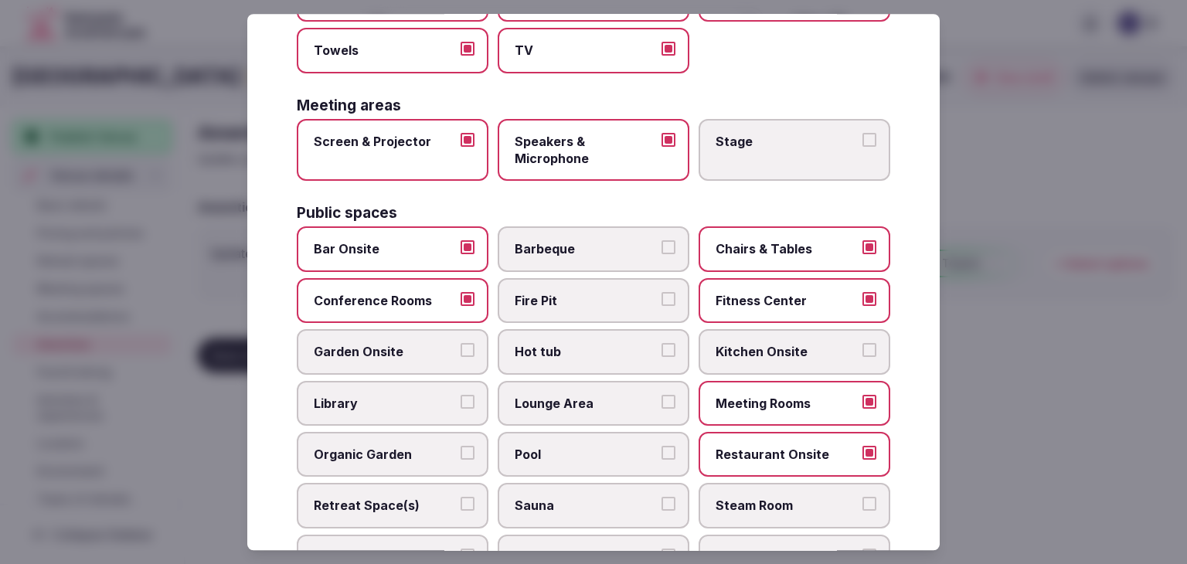
click at [597, 418] on label "Lounge Area" at bounding box center [594, 403] width 192 height 45
click at [661, 409] on button "Lounge Area" at bounding box center [668, 402] width 14 height 14
click at [727, 308] on label "Fitness Center" at bounding box center [794, 300] width 192 height 45
click at [862, 306] on button "Fitness Center" at bounding box center [869, 299] width 14 height 14
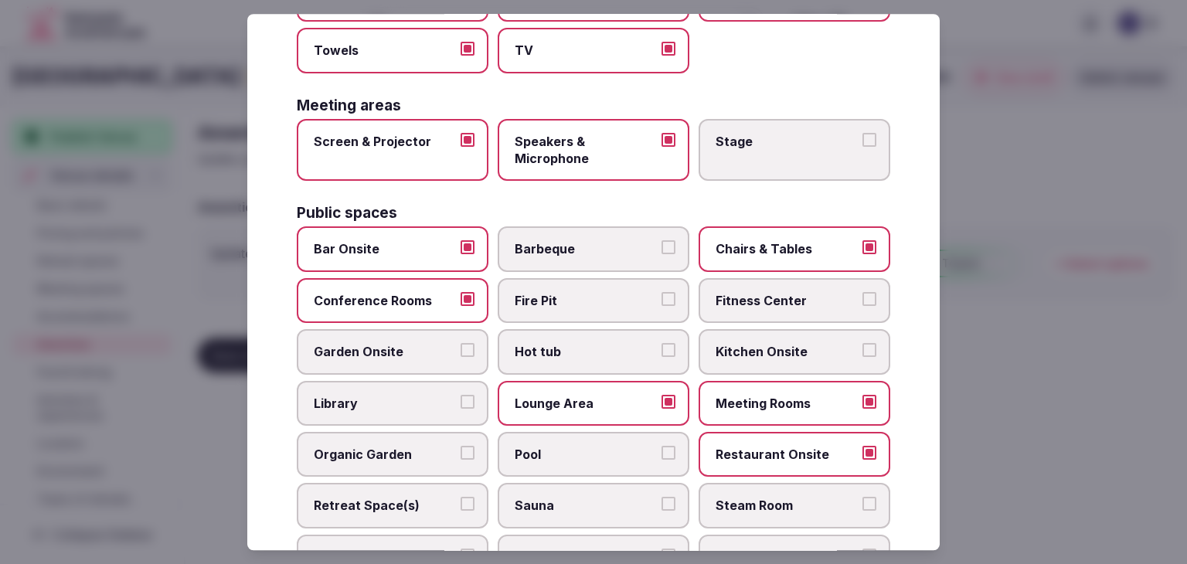
click at [384, 353] on span "Garden Onsite" at bounding box center [385, 352] width 142 height 17
click at [460, 353] on button "Garden Onsite" at bounding box center [467, 351] width 14 height 14
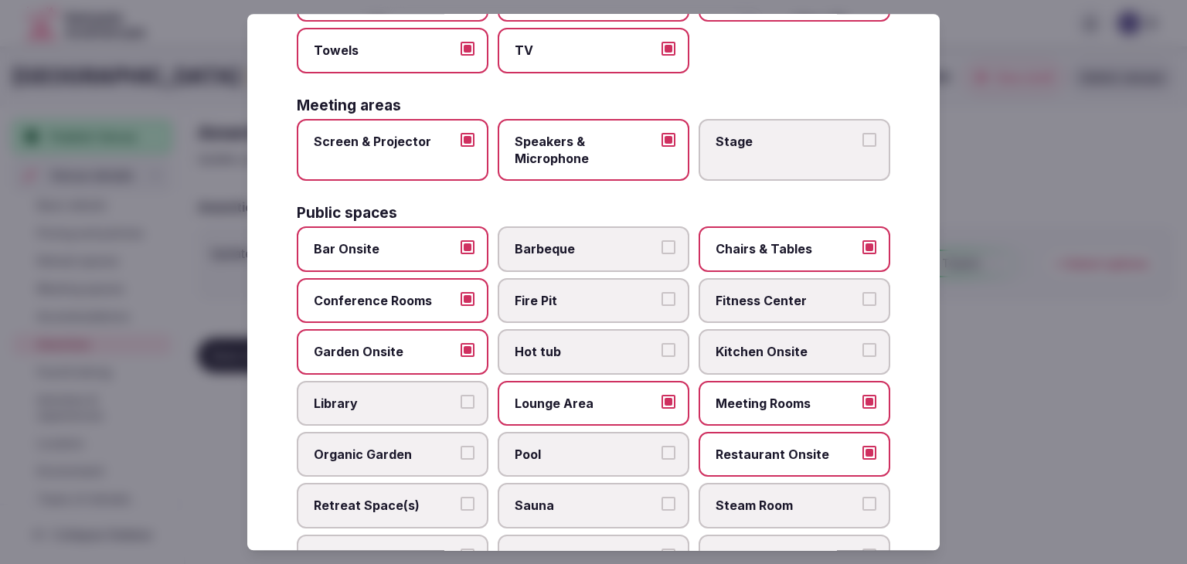
scroll to position [618, 0]
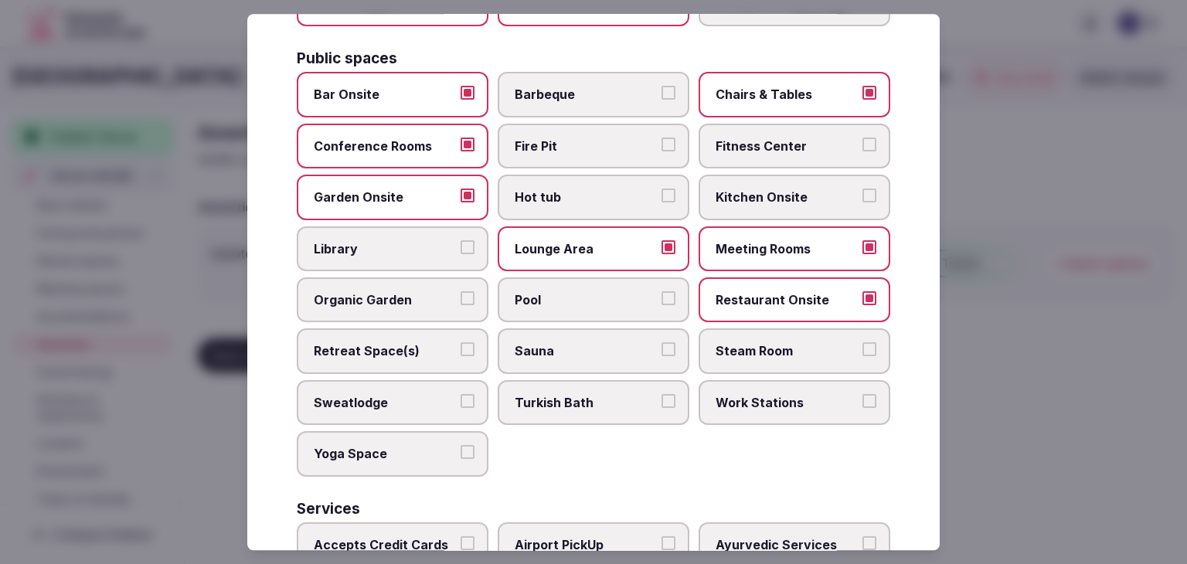
click at [429, 343] on span "Retreat Space(s)" at bounding box center [385, 351] width 142 height 17
click at [460, 343] on button "Retreat Space(s)" at bounding box center [467, 350] width 14 height 14
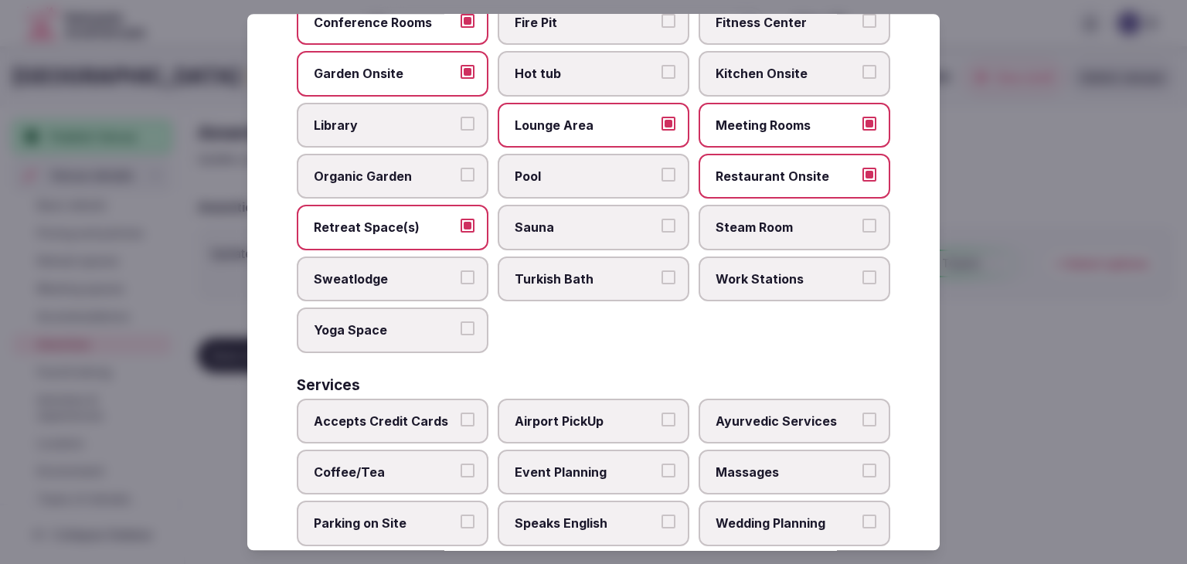
scroll to position [832, 0]
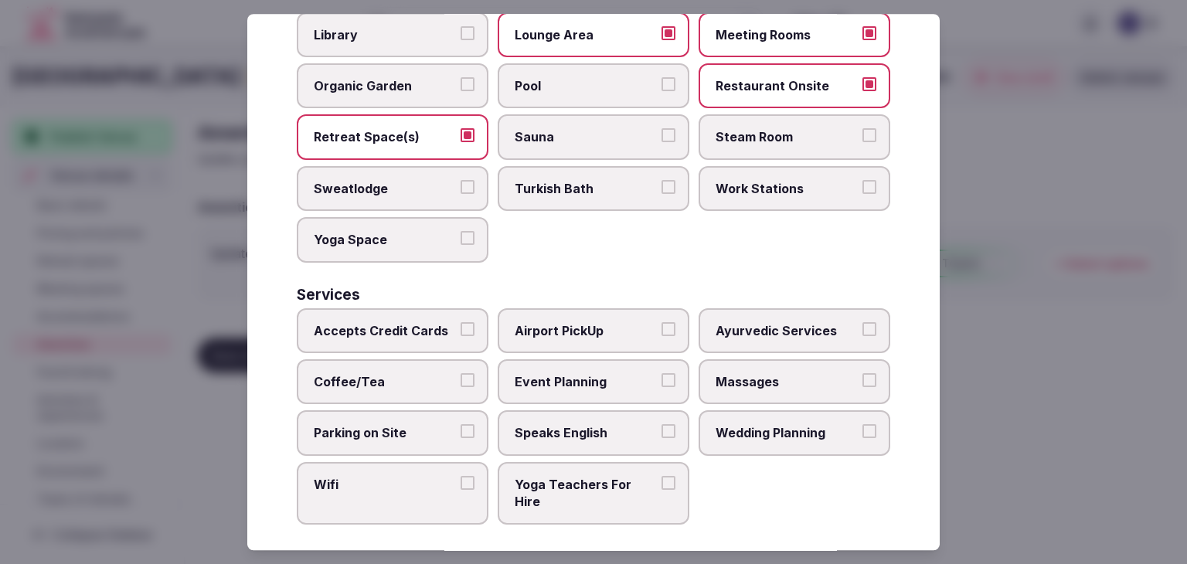
click at [440, 322] on span "Accepts Credit Cards" at bounding box center [385, 330] width 142 height 17
click at [460, 322] on button "Accepts Credit Cards" at bounding box center [467, 329] width 14 height 14
click at [430, 373] on span "Coffee/Tea" at bounding box center [385, 381] width 142 height 17
click at [460, 373] on button "Coffee/Tea" at bounding box center [467, 380] width 14 height 14
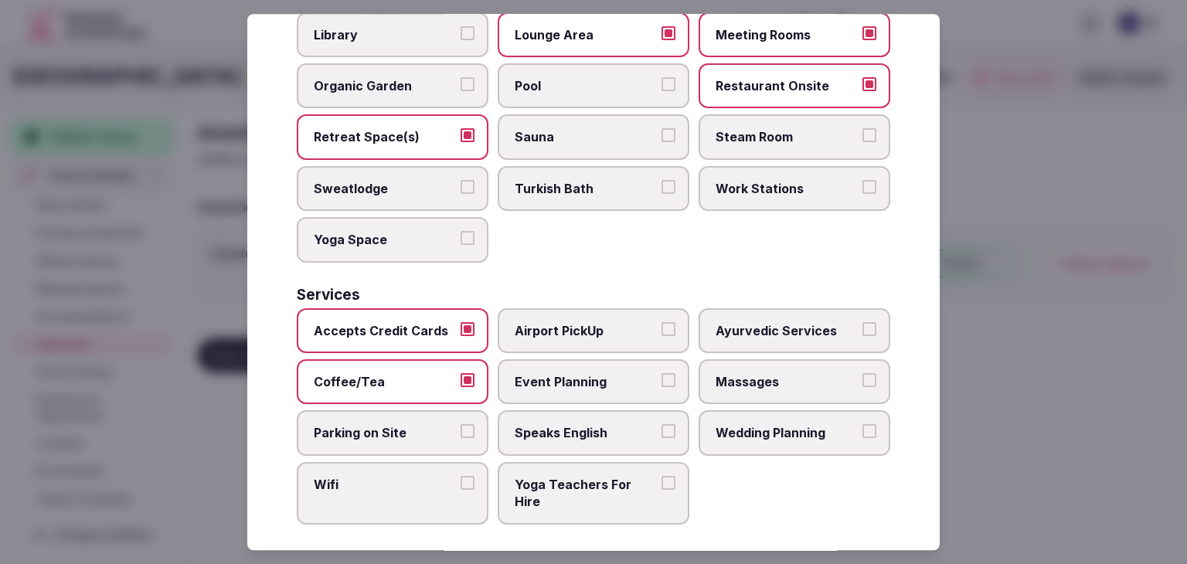
drag, startPoint x: 417, startPoint y: 423, endPoint x: 417, endPoint y: 458, distance: 34.8
click at [417, 425] on span "Parking on Site" at bounding box center [385, 433] width 142 height 17
click at [460, 425] on button "Parking on Site" at bounding box center [467, 432] width 14 height 14
click at [411, 489] on label "Wifi" at bounding box center [393, 493] width 192 height 63
click at [460, 489] on button "Wifi" at bounding box center [467, 483] width 14 height 14
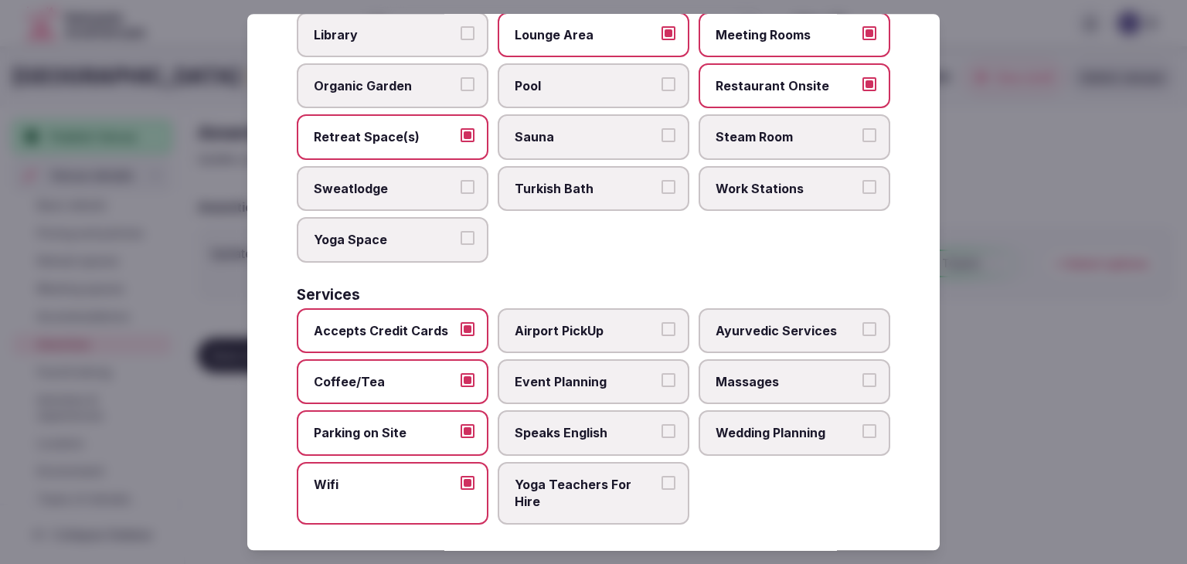
click at [618, 427] on span "Speaks English" at bounding box center [586, 433] width 142 height 17
click at [661, 427] on button "Speaks English" at bounding box center [668, 432] width 14 height 14
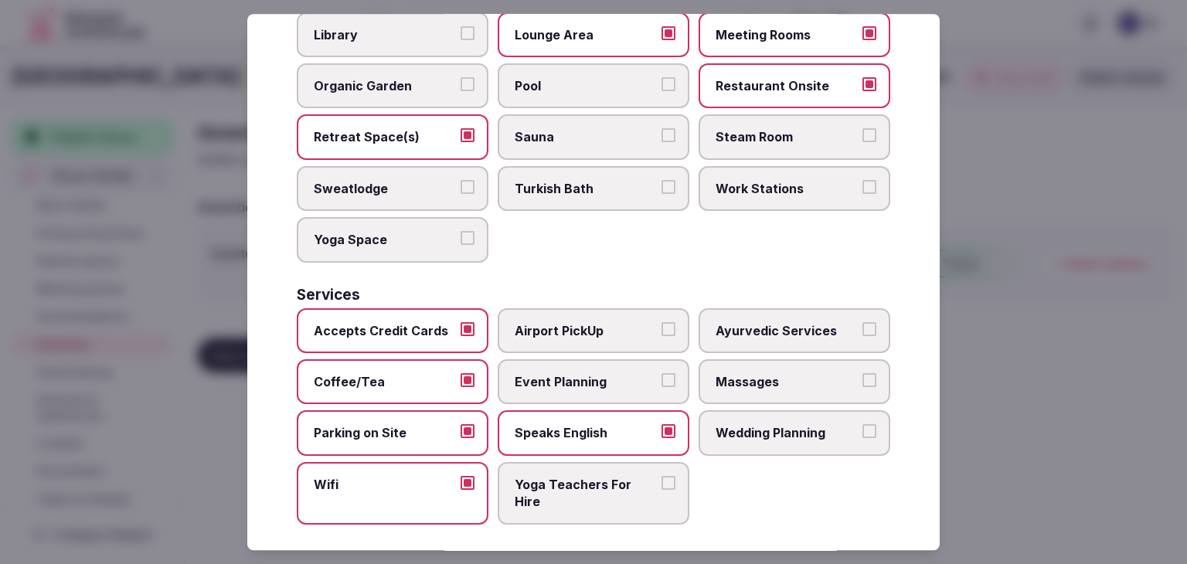
click at [606, 375] on span "Event Planning" at bounding box center [586, 381] width 142 height 17
click at [661, 375] on button "Event Planning" at bounding box center [668, 380] width 14 height 14
click at [747, 433] on label "Wedding Planning" at bounding box center [794, 433] width 192 height 45
click at [862, 433] on button "Wedding Planning" at bounding box center [869, 432] width 14 height 14
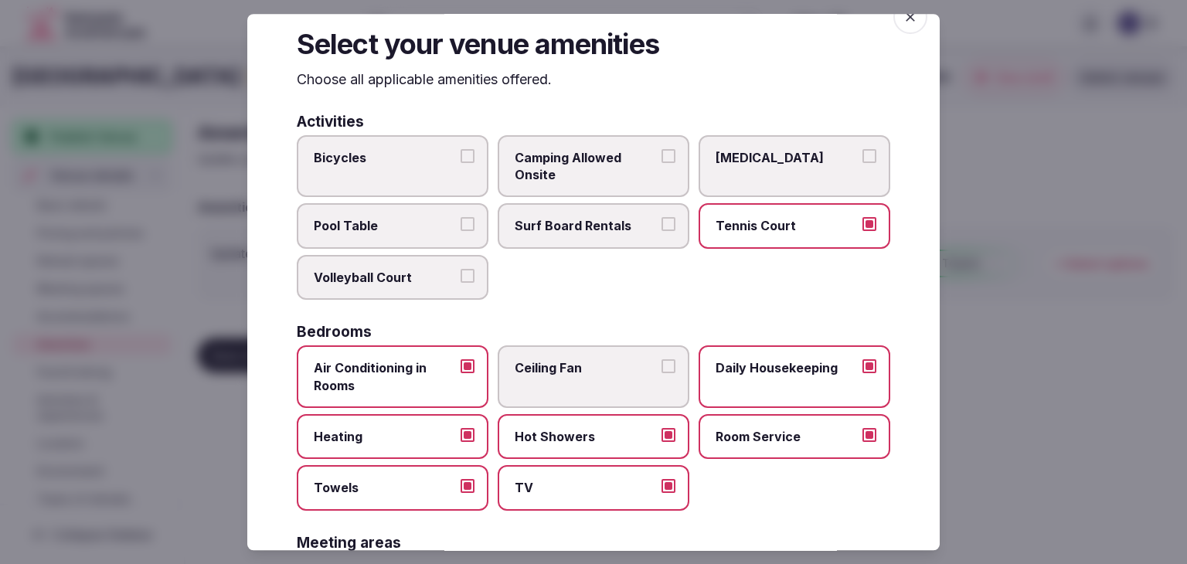
scroll to position [0, 0]
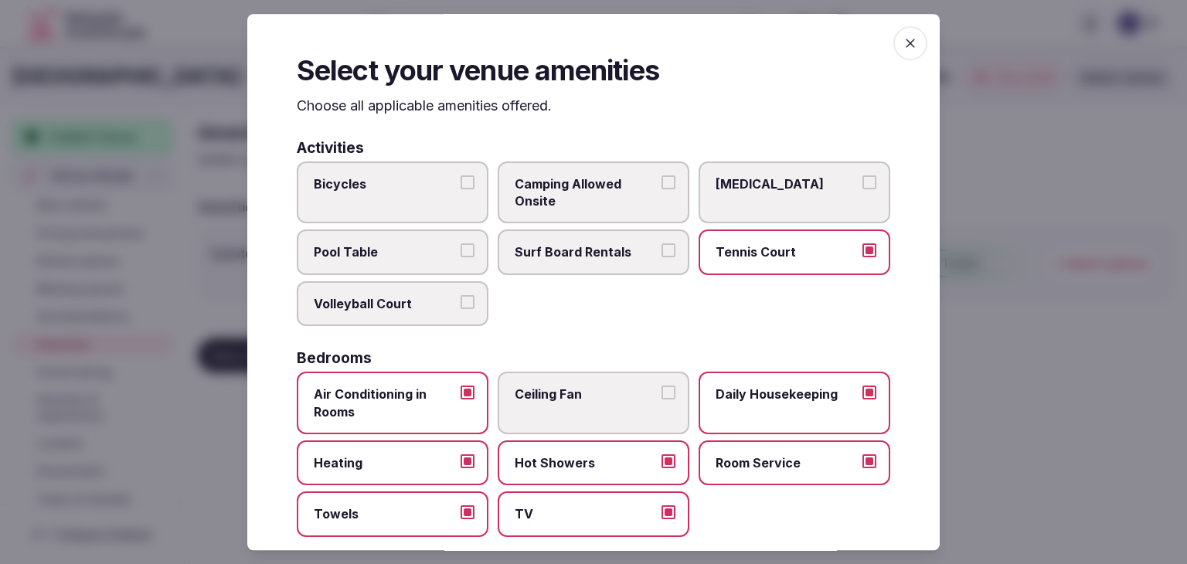
click at [893, 48] on span "button" at bounding box center [910, 43] width 34 height 34
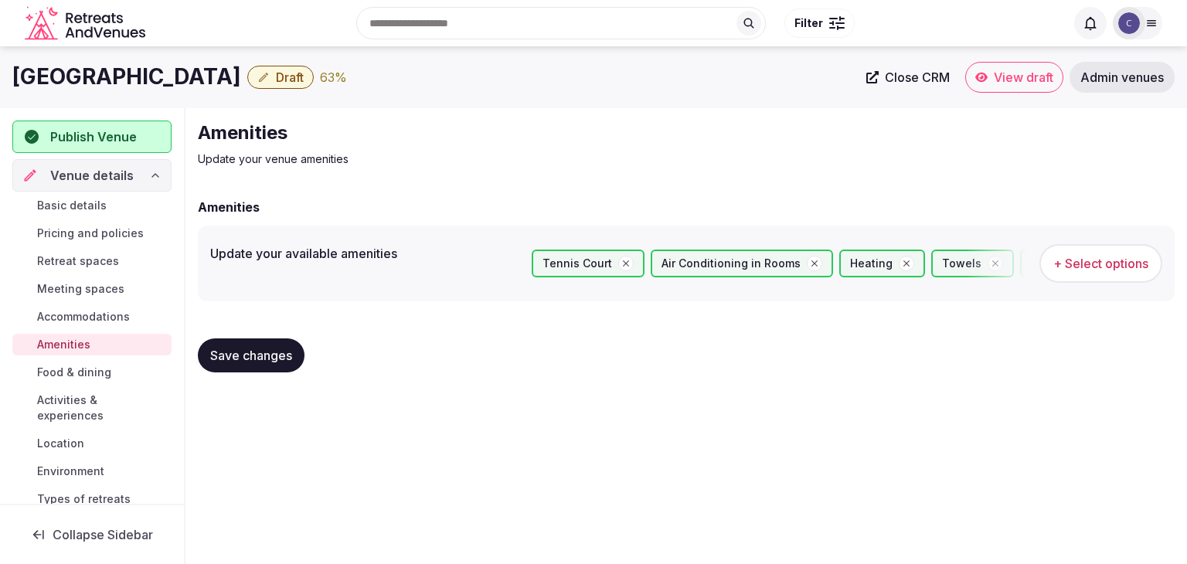
click at [260, 359] on span "Save changes" at bounding box center [251, 355] width 82 height 15
click at [106, 375] on span "Food & dining" at bounding box center [74, 372] width 74 height 15
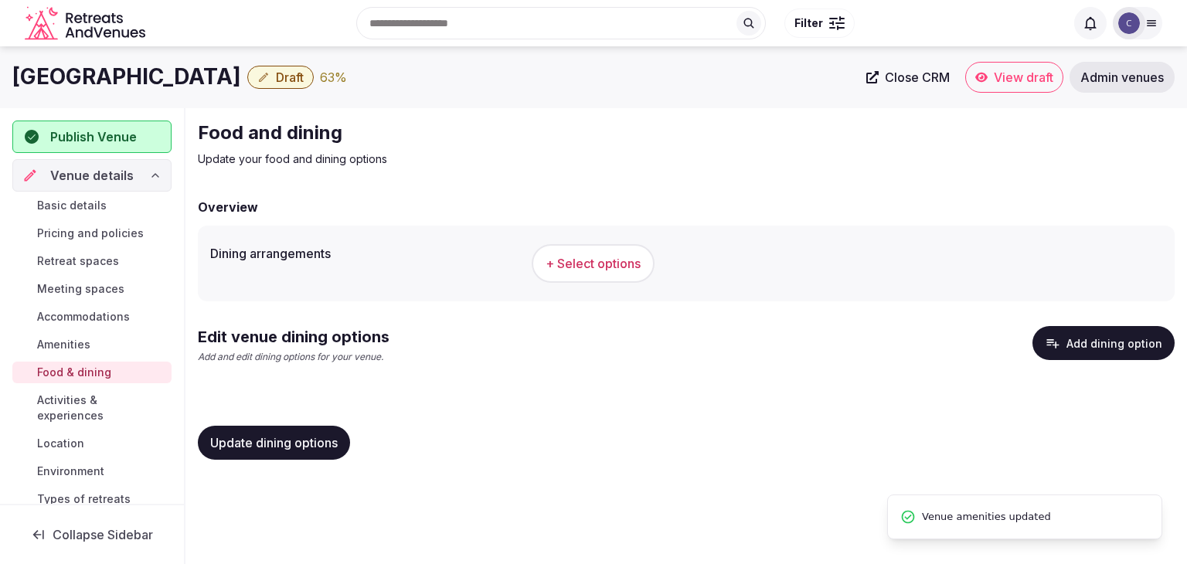
click at [627, 258] on span "+ Select options" at bounding box center [592, 263] width 95 height 17
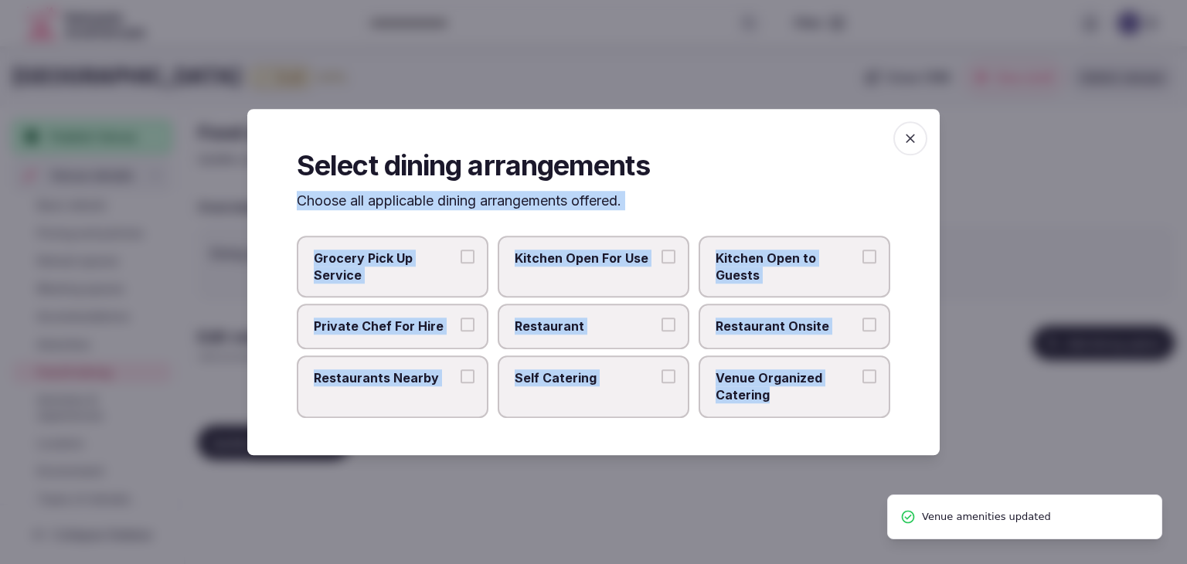
drag, startPoint x: 284, startPoint y: 197, endPoint x: 779, endPoint y: 404, distance: 536.0
click at [779, 404] on div "Select dining arrangements Choose all applicable dining arrangements offered. G…" at bounding box center [593, 282] width 692 height 346
copy div "Choose all applicable dining arrangements offered. Grocery Pick Up Service Kitc…"
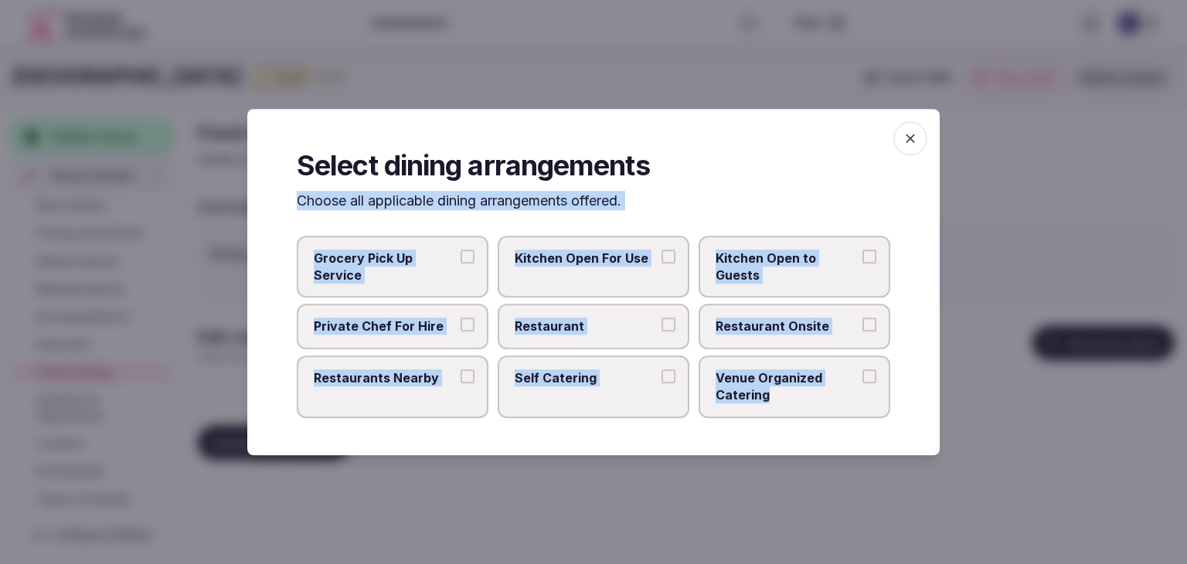
click at [596, 324] on span "Restaurant" at bounding box center [586, 326] width 142 height 17
click at [661, 324] on button "Restaurant" at bounding box center [668, 325] width 14 height 14
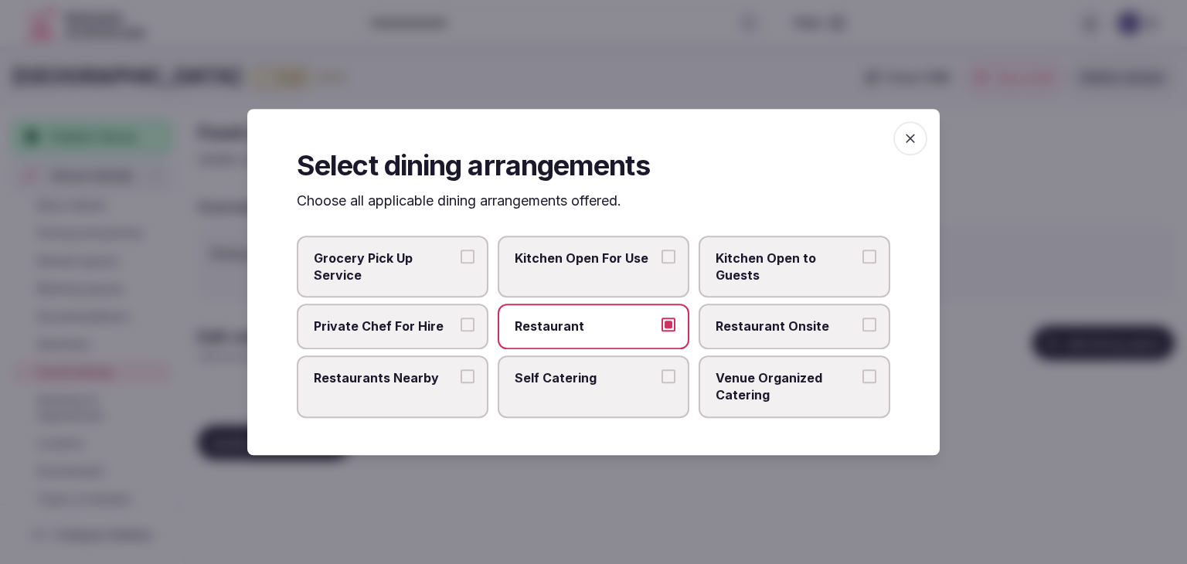
click at [764, 331] on span "Restaurant Onsite" at bounding box center [786, 326] width 142 height 17
click at [862, 331] on button "Restaurant Onsite" at bounding box center [869, 325] width 14 height 14
click at [760, 399] on span "Venue Organized Catering" at bounding box center [786, 386] width 142 height 35
click at [862, 383] on button "Venue Organized Catering" at bounding box center [869, 376] width 14 height 14
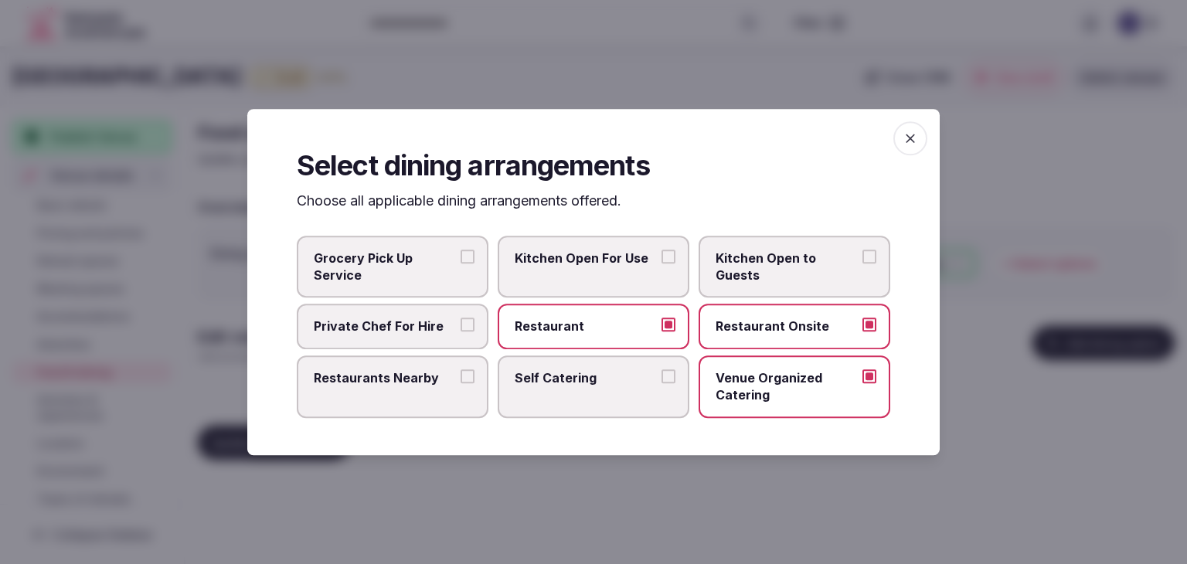
click at [408, 392] on label "Restaurants Nearby" at bounding box center [393, 386] width 192 height 63
click at [460, 383] on button "Restaurants Nearby" at bounding box center [467, 376] width 14 height 14
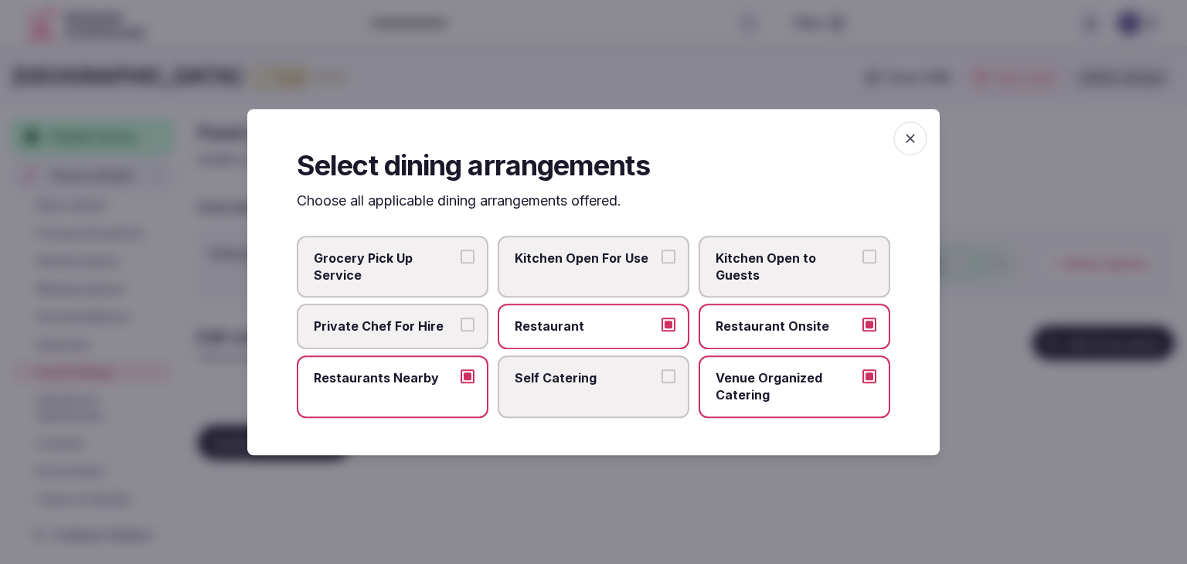
click at [905, 139] on icon "button" at bounding box center [909, 138] width 15 height 15
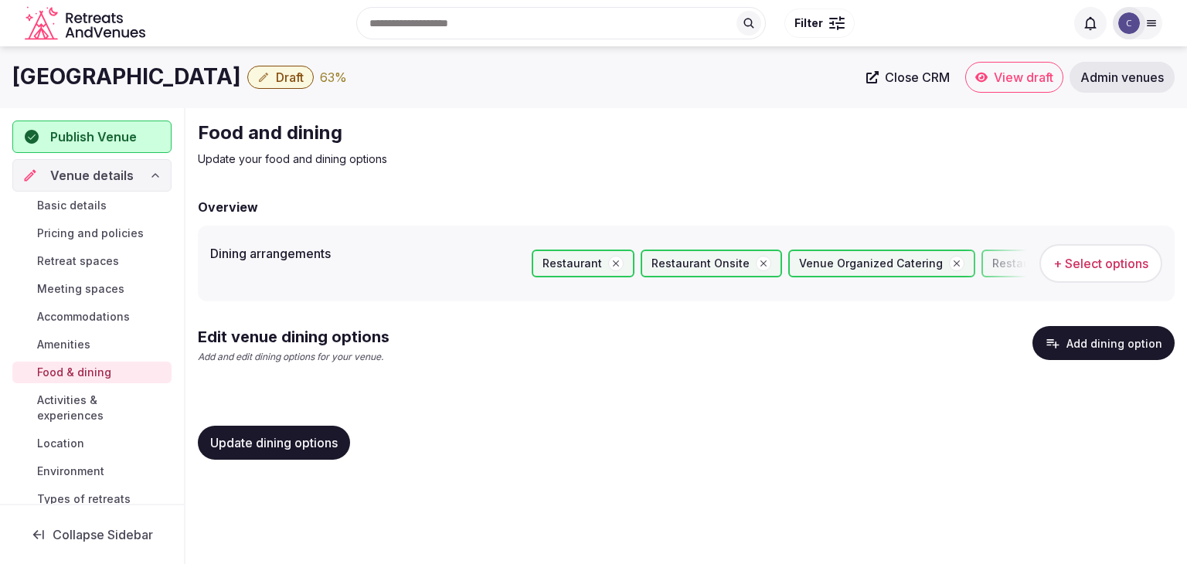
click at [315, 436] on span "Update dining options" at bounding box center [273, 442] width 127 height 15
click at [1088, 344] on button "Add dining option" at bounding box center [1103, 343] width 142 height 34
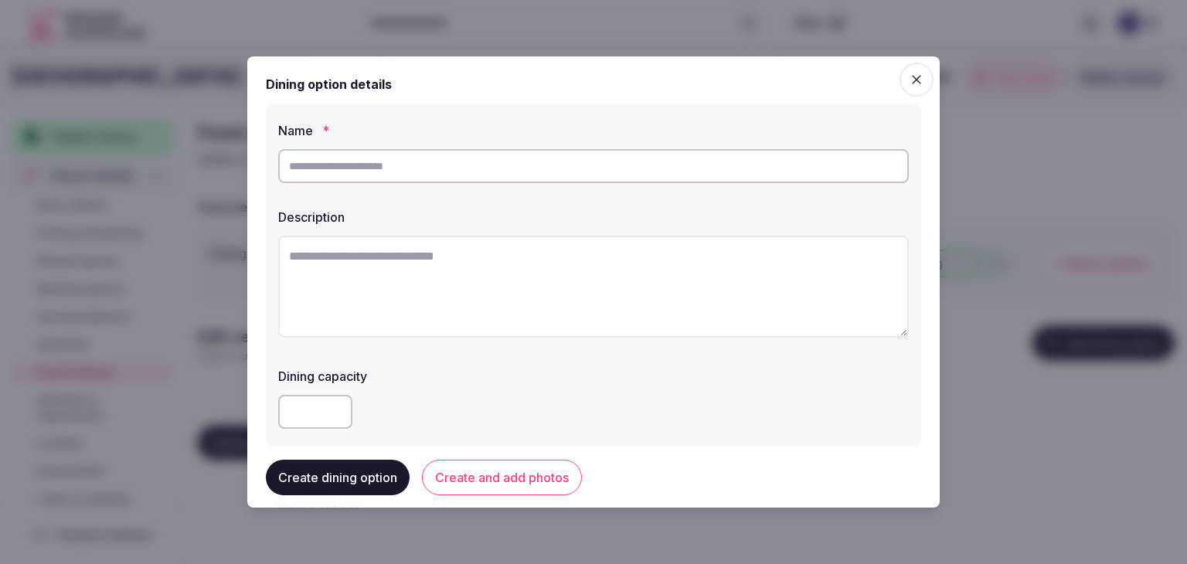
click at [562, 157] on input "text" at bounding box center [593, 166] width 630 height 34
paste input "**********"
type input "**********"
click at [527, 301] on textarea at bounding box center [593, 287] width 630 height 102
paste textarea "**********"
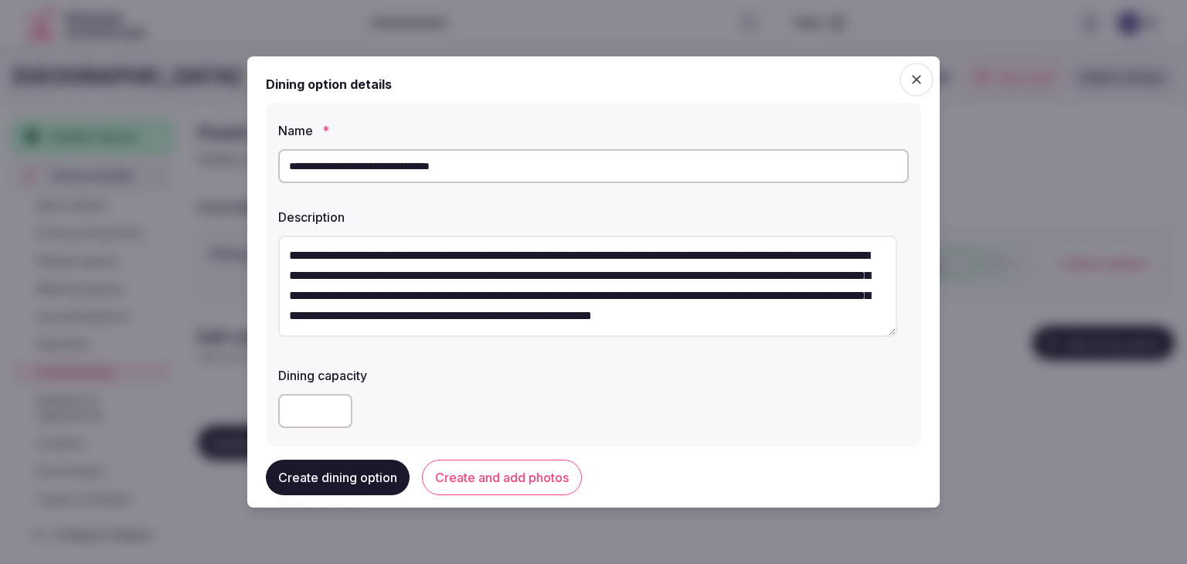
scroll to position [232, 0]
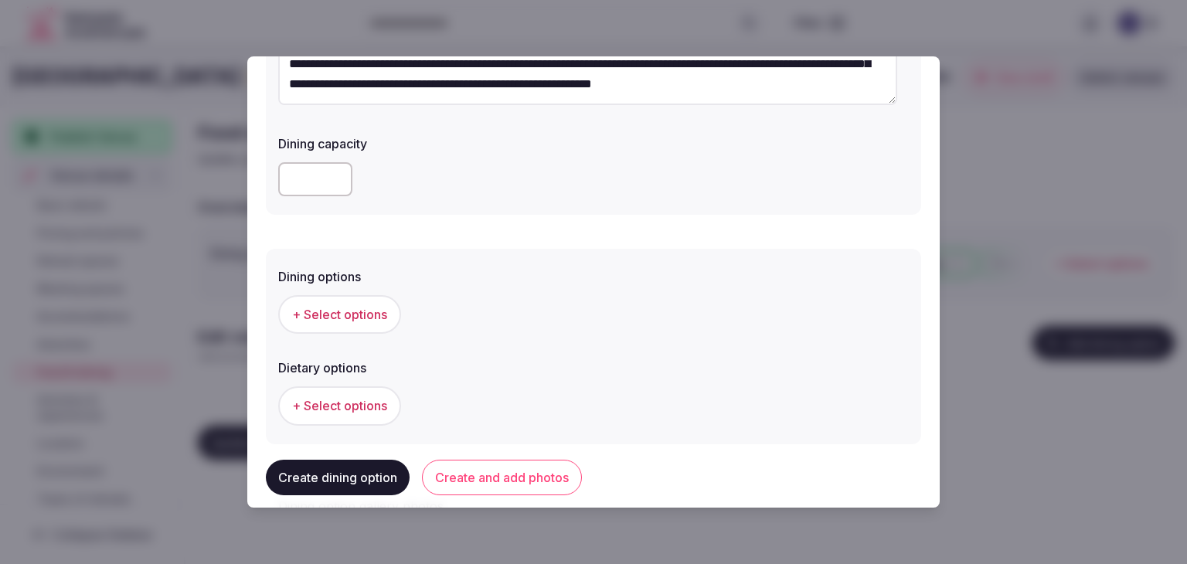
type textarea "**********"
click at [375, 303] on button "+ Select options" at bounding box center [339, 314] width 123 height 39
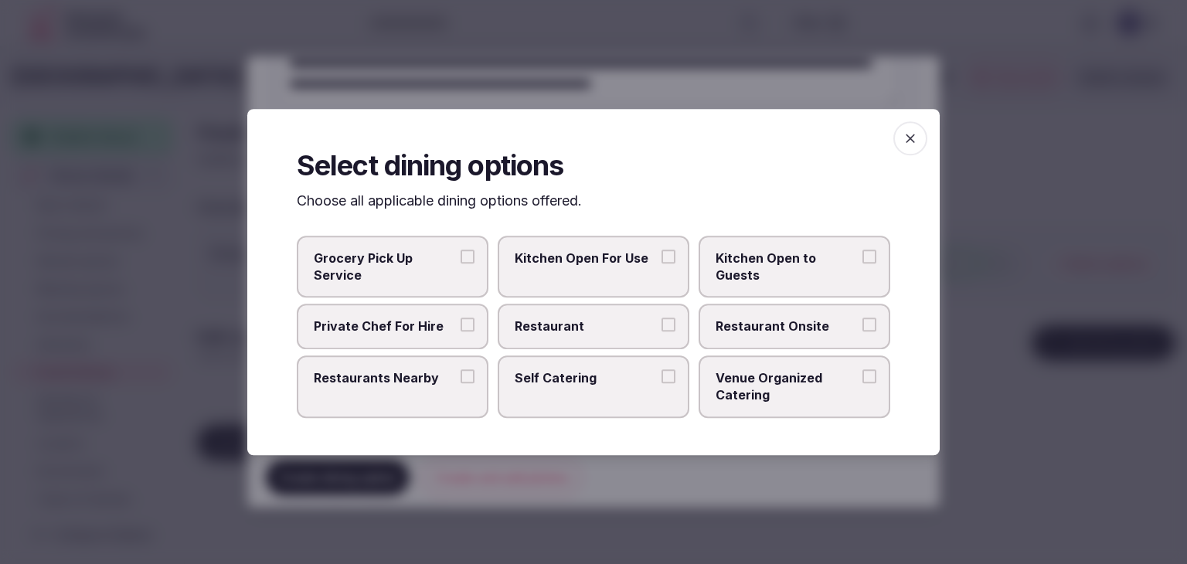
click at [771, 318] on span "Restaurant Onsite" at bounding box center [786, 326] width 142 height 17
click at [862, 318] on button "Restaurant Onsite" at bounding box center [869, 325] width 14 height 14
click at [914, 127] on span "button" at bounding box center [910, 138] width 34 height 34
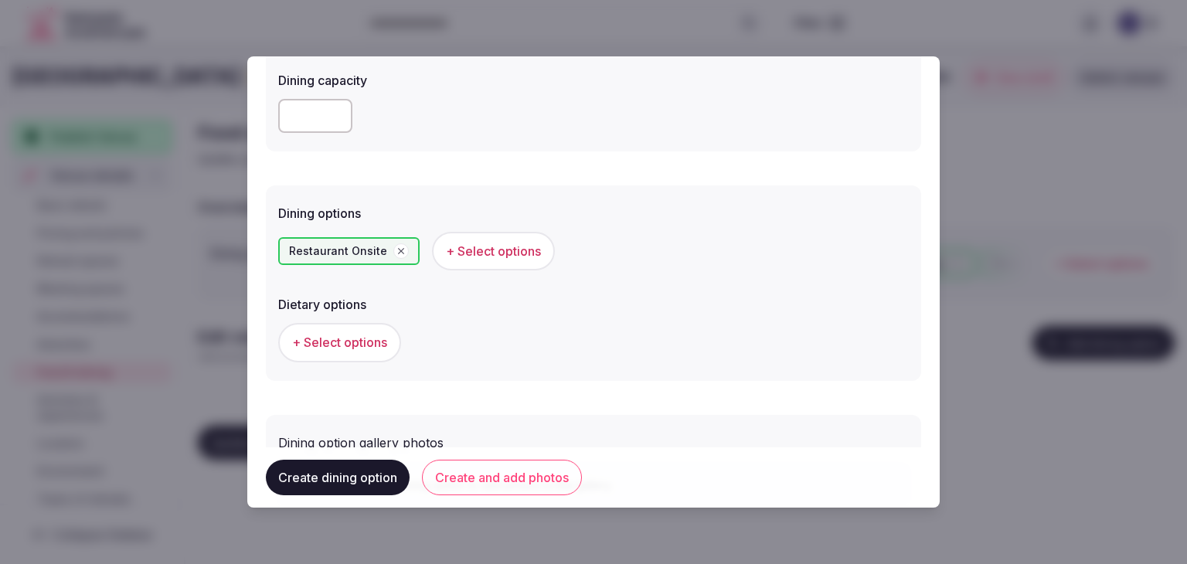
scroll to position [386, 0]
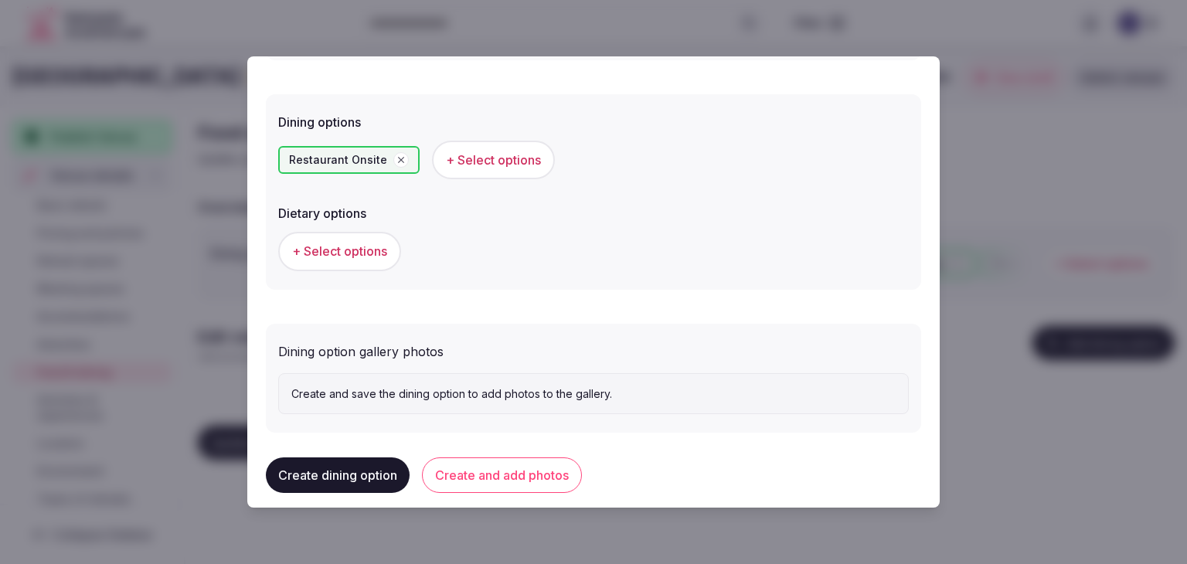
drag, startPoint x: 514, startPoint y: 456, endPoint x: 522, endPoint y: 479, distance: 24.7
click at [514, 457] on button "Create and add photos" at bounding box center [502, 475] width 160 height 36
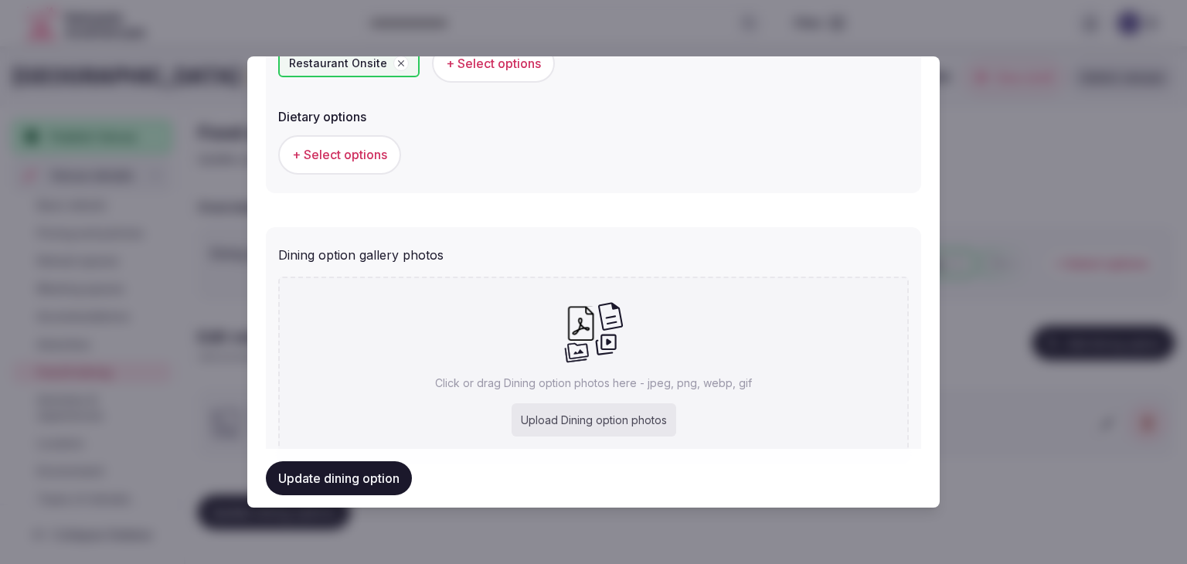
scroll to position [541, 0]
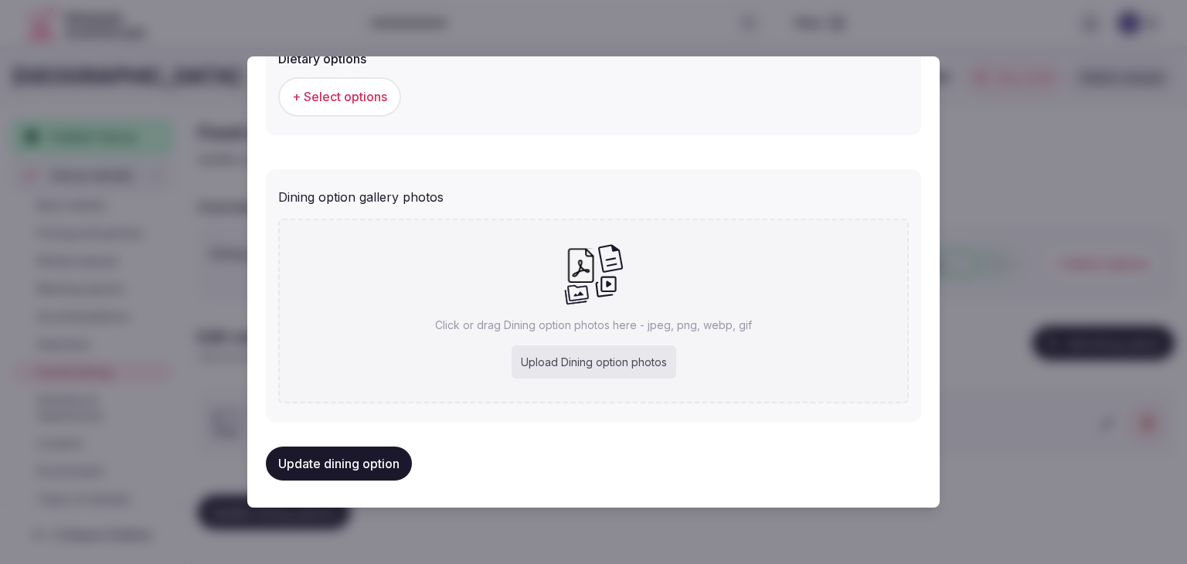
click at [578, 375] on div "Upload Dining option photos" at bounding box center [593, 362] width 165 height 34
type input "**********"
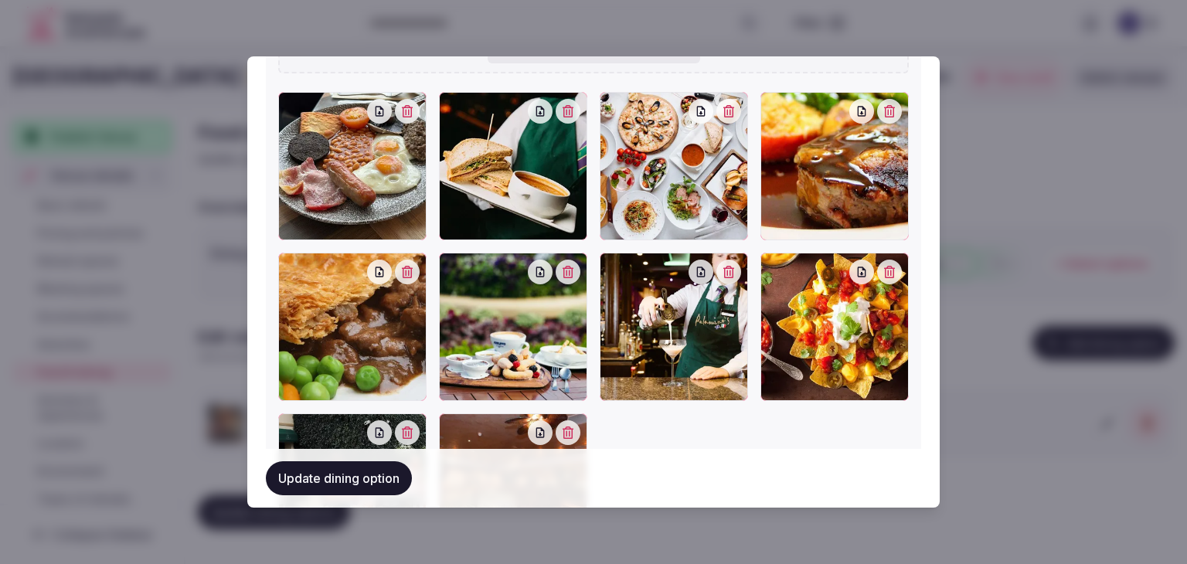
scroll to position [790, 0]
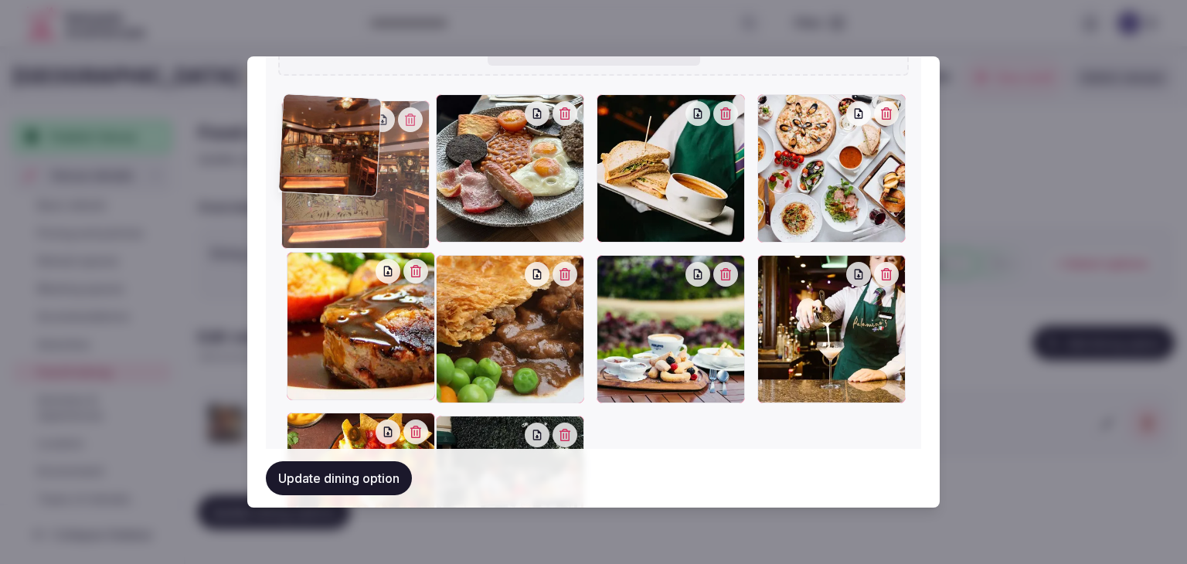
drag, startPoint x: 442, startPoint y: 424, endPoint x: 392, endPoint y: 152, distance: 276.5
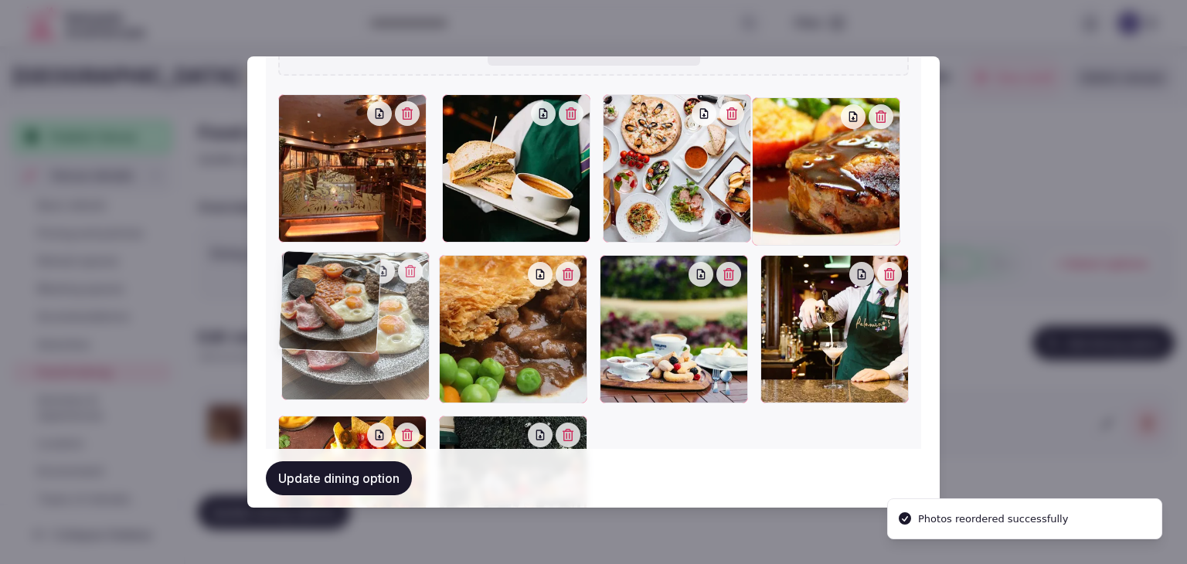
drag, startPoint x: 457, startPoint y: 109, endPoint x: 368, endPoint y: 253, distance: 170.0
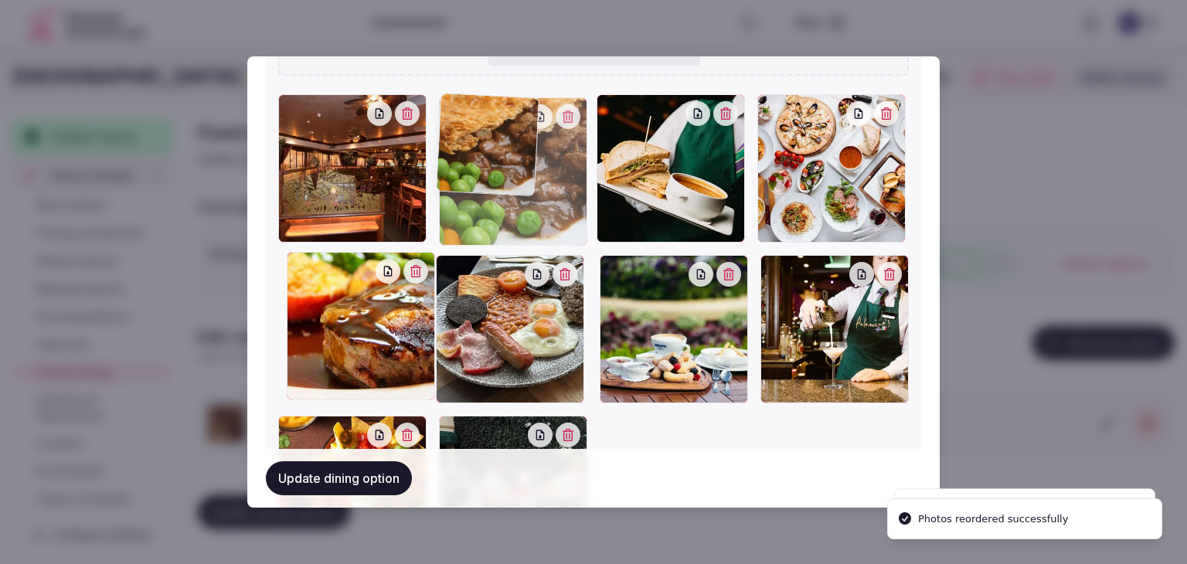
drag, startPoint x: 448, startPoint y: 250, endPoint x: 361, endPoint y: 369, distance: 146.9
click at [455, 179] on div at bounding box center [513, 171] width 148 height 148
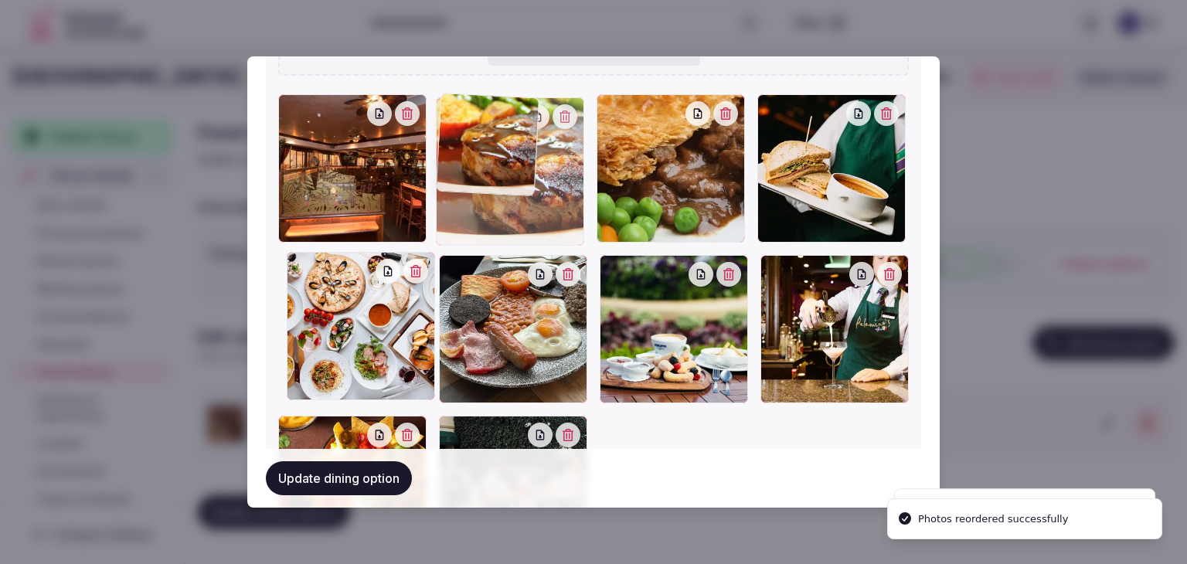
drag, startPoint x: 287, startPoint y: 257, endPoint x: 416, endPoint y: 153, distance: 166.5
click at [424, 168] on div at bounding box center [593, 329] width 630 height 470
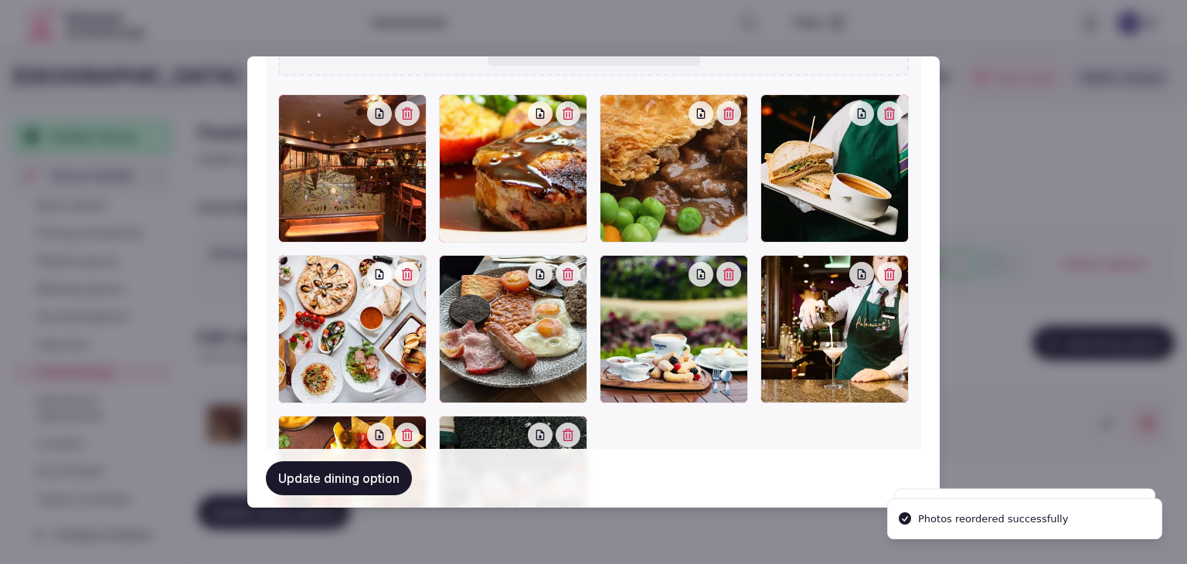
click at [383, 484] on button "Update dining option" at bounding box center [339, 478] width 146 height 34
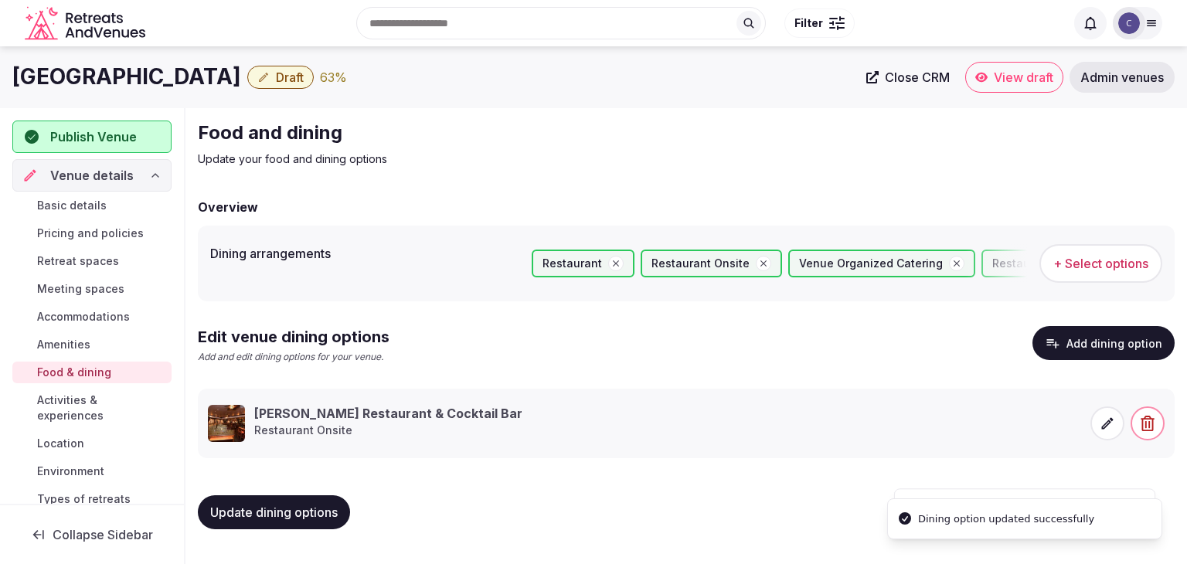
click at [316, 511] on span "Update dining options" at bounding box center [273, 511] width 127 height 15
click at [70, 406] on span "Activities & experiences" at bounding box center [101, 407] width 128 height 31
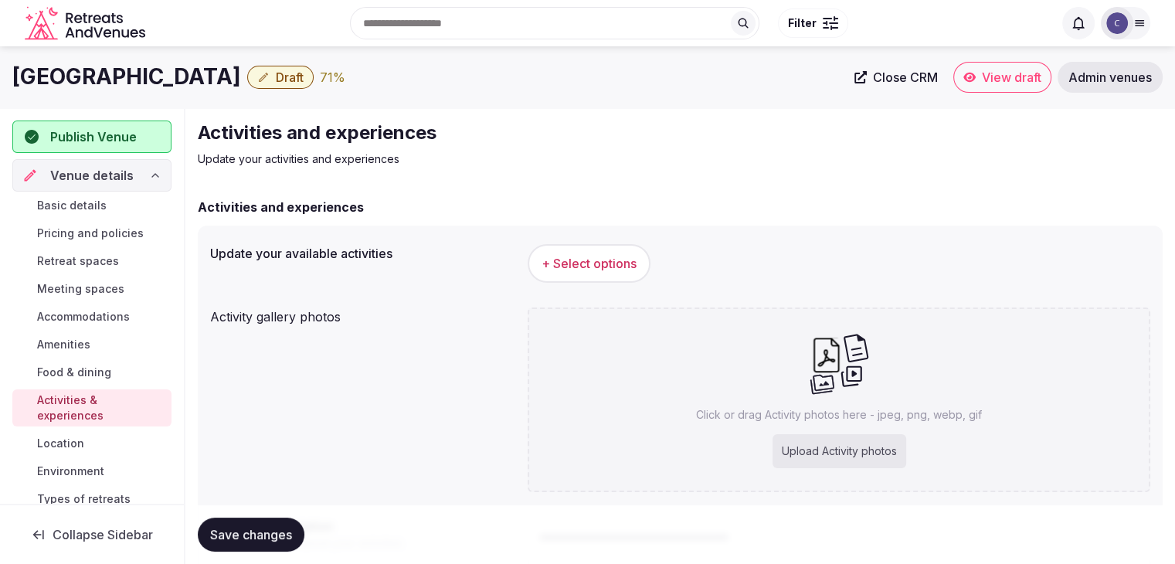
click at [615, 260] on span "+ Select options" at bounding box center [589, 263] width 95 height 17
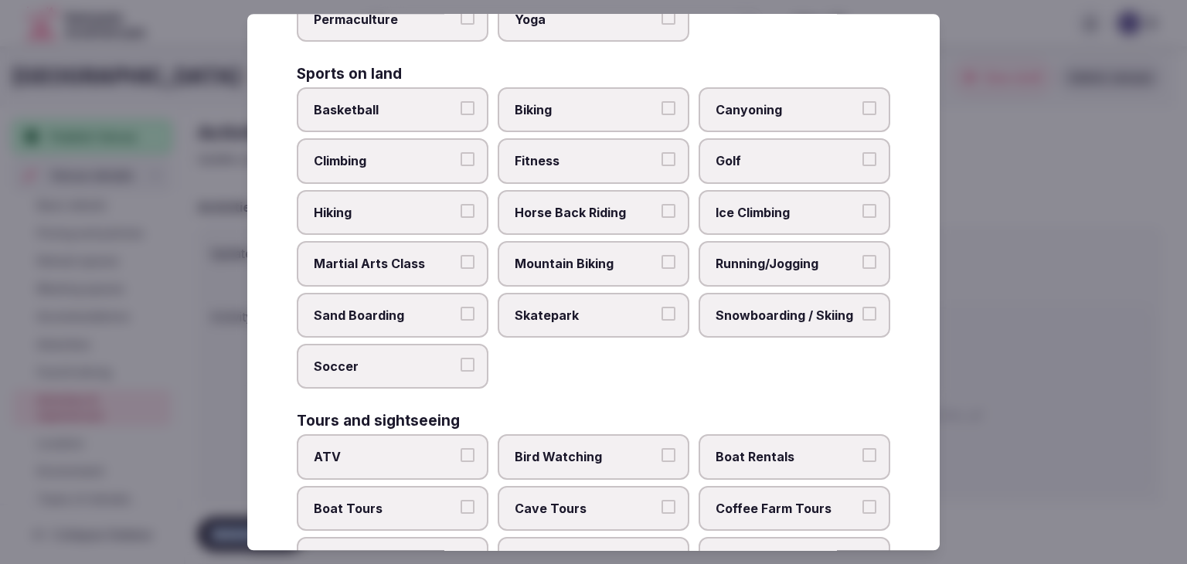
scroll to position [1193, 0]
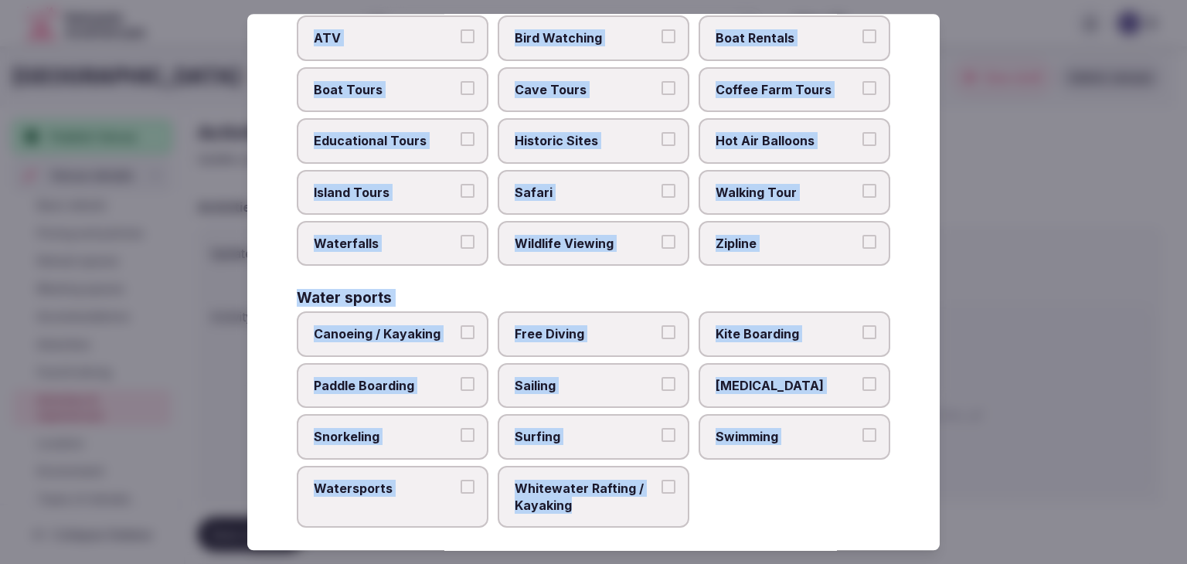
drag, startPoint x: 270, startPoint y: 100, endPoint x: 691, endPoint y: 535, distance: 605.9
click at [691, 535] on div "Select your activities Choose all applicable activities offered. Culture Dancin…" at bounding box center [593, 282] width 692 height 536
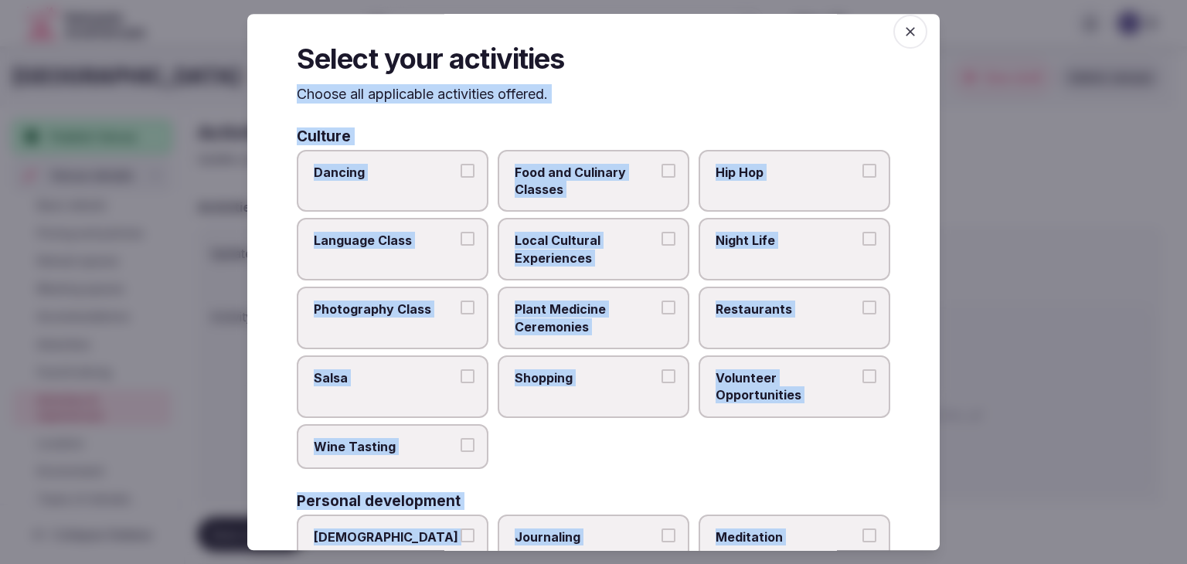
scroll to position [0, 0]
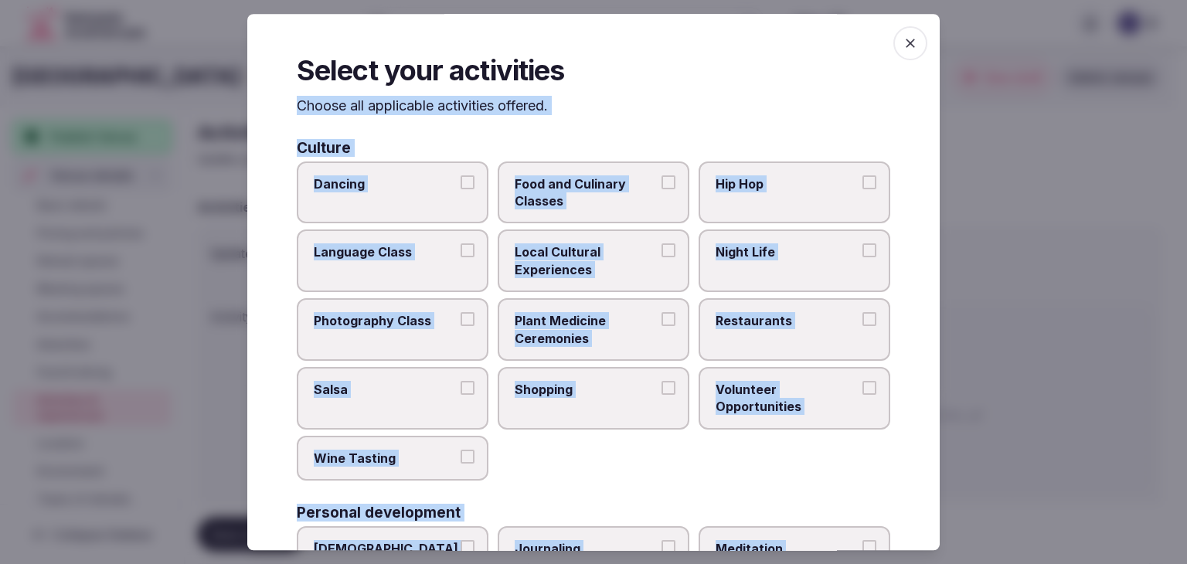
click at [640, 273] on span "Local Cultural Experiences" at bounding box center [586, 261] width 142 height 35
click at [661, 258] on button "Local Cultural Experiences" at bounding box center [668, 251] width 14 height 14
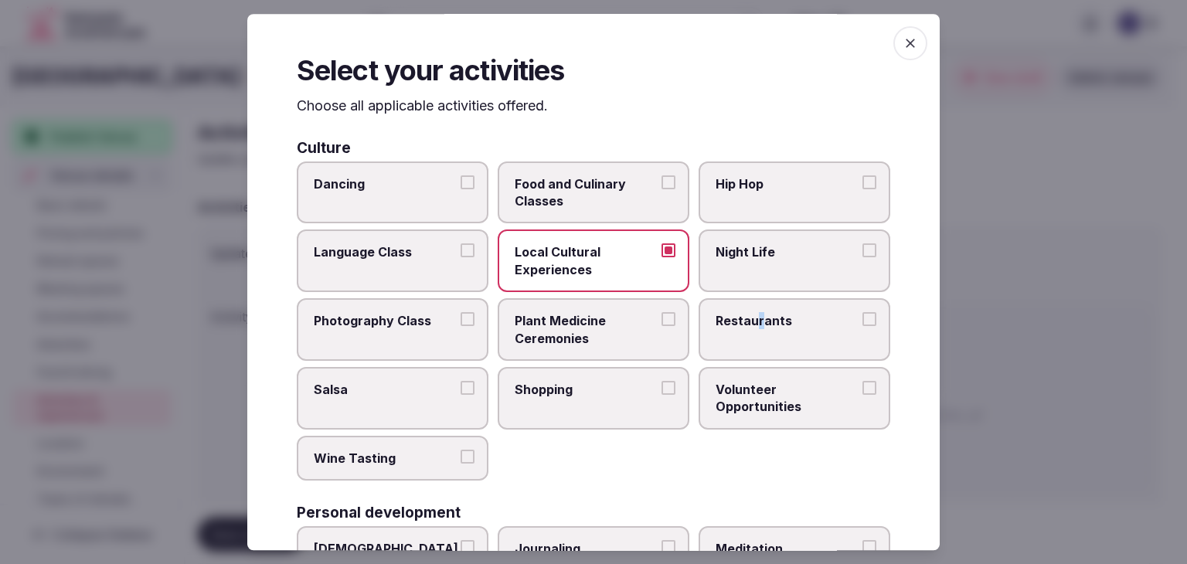
click at [751, 320] on span "Restaurants" at bounding box center [786, 320] width 142 height 17
click at [606, 410] on label "Shopping" at bounding box center [594, 398] width 192 height 63
click at [661, 395] on button "Shopping" at bounding box center [668, 388] width 14 height 14
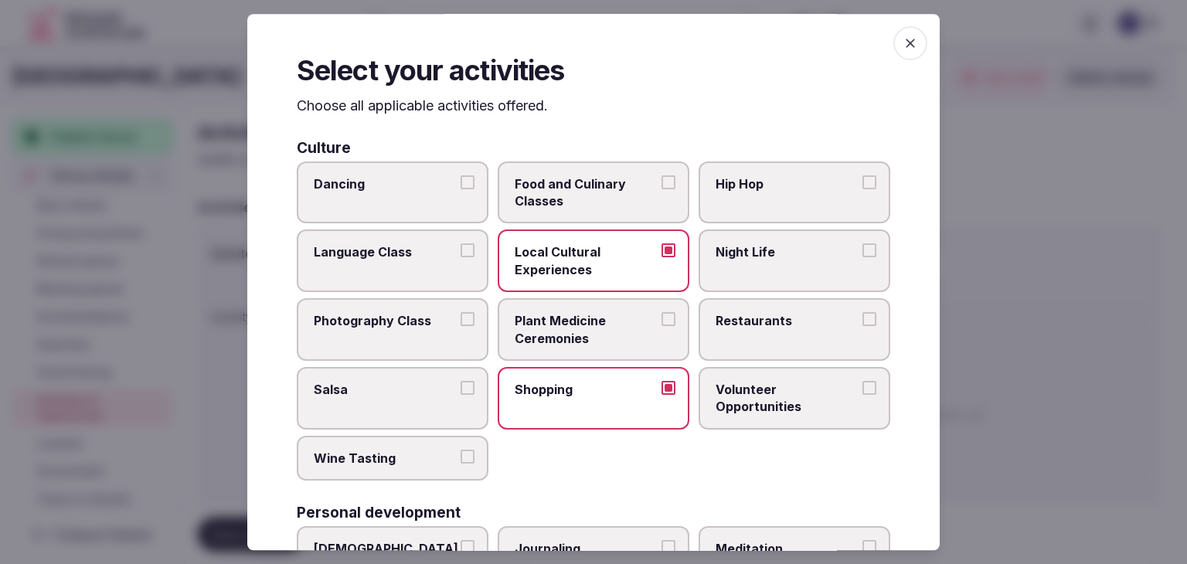
click at [353, 458] on span "Wine Tasting" at bounding box center [385, 458] width 142 height 17
click at [460, 458] on button "Wine Tasting" at bounding box center [467, 457] width 14 height 14
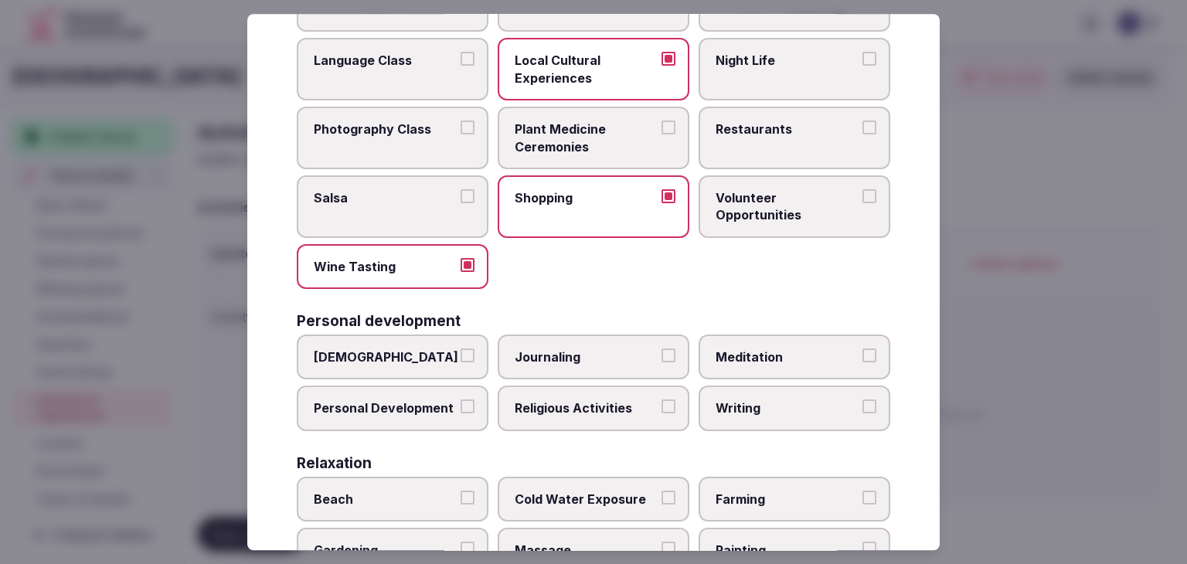
scroll to position [232, 0]
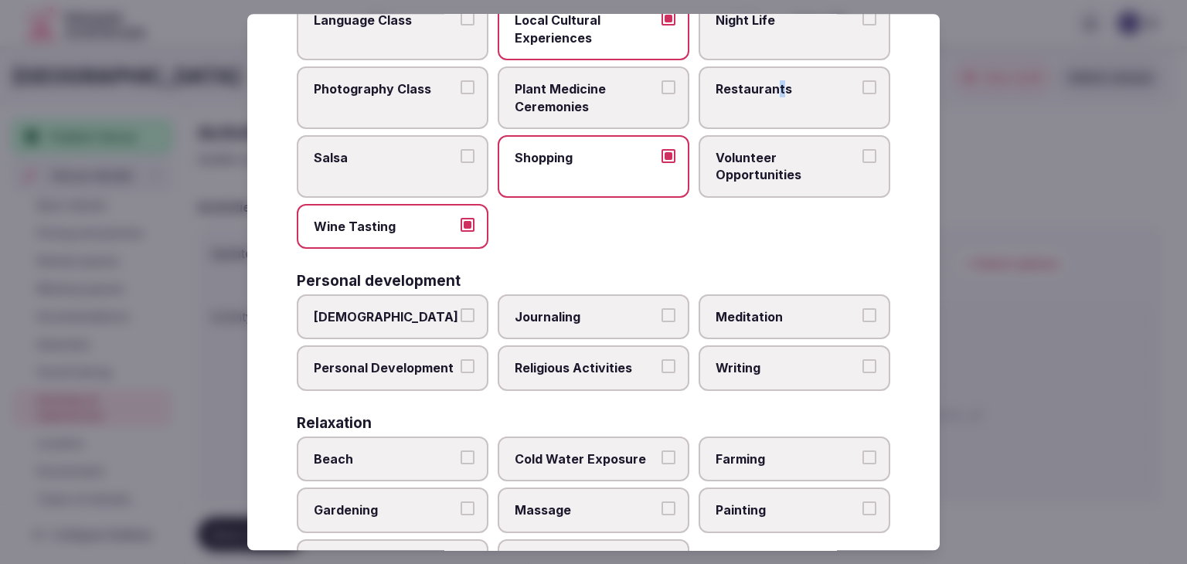
click at [768, 77] on label "Restaurants" at bounding box center [794, 97] width 192 height 63
click at [763, 116] on label "Restaurants" at bounding box center [794, 97] width 192 height 63
click at [862, 94] on button "Restaurants" at bounding box center [869, 87] width 14 height 14
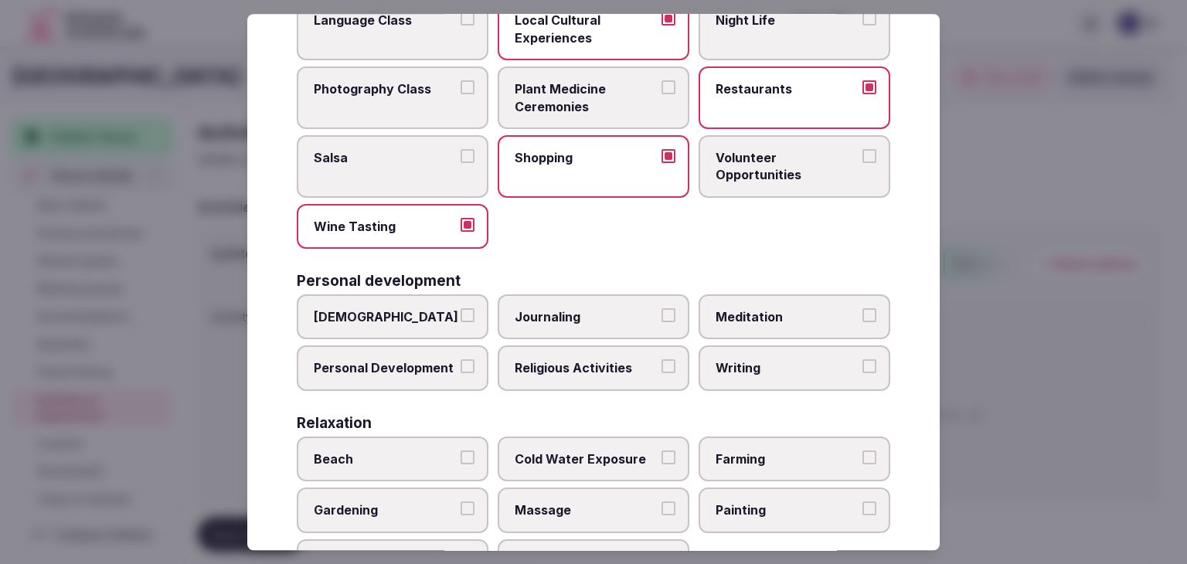
click at [412, 225] on span "Wine Tasting" at bounding box center [385, 226] width 142 height 17
click at [460, 225] on button "Wine Tasting" at bounding box center [467, 225] width 14 height 14
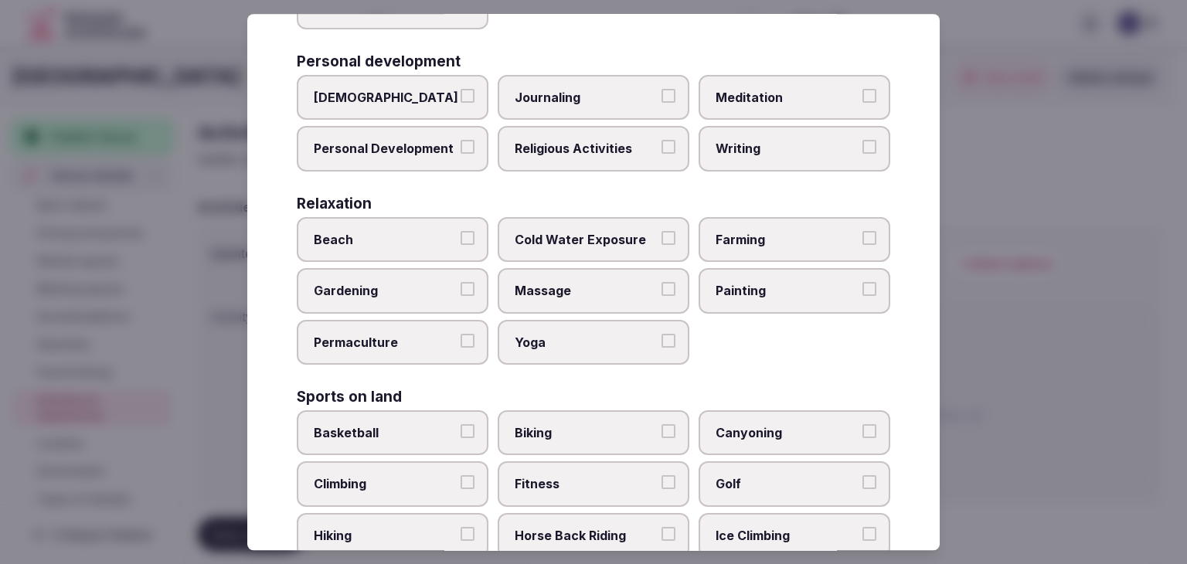
scroll to position [541, 0]
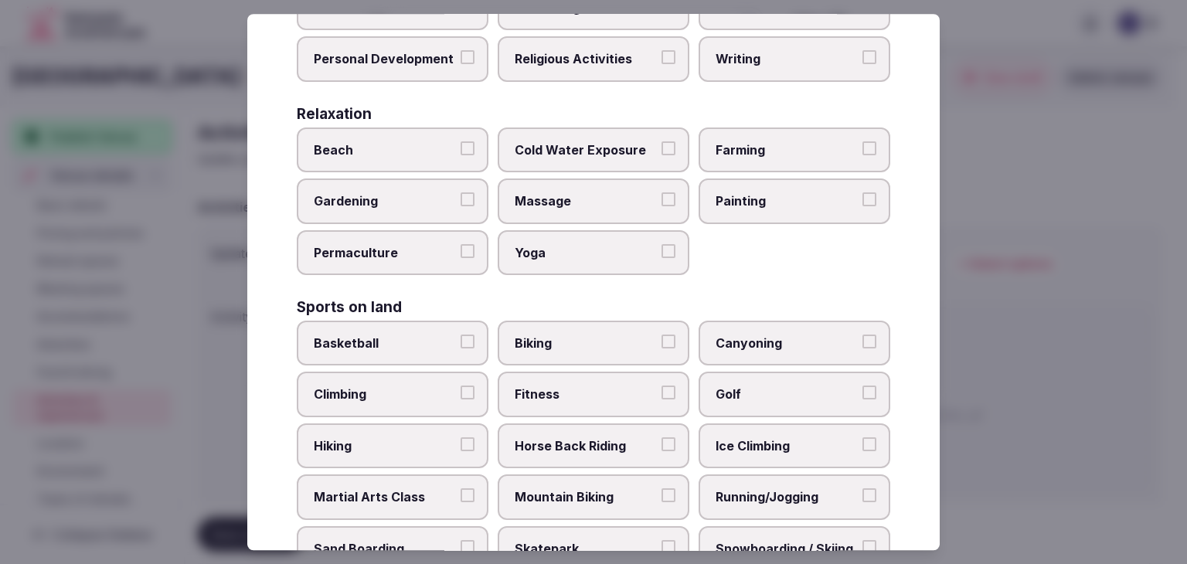
drag, startPoint x: 593, startPoint y: 378, endPoint x: 590, endPoint y: 365, distance: 12.7
click at [593, 375] on label "Fitness" at bounding box center [594, 394] width 192 height 45
click at [661, 386] on button "Fitness" at bounding box center [668, 393] width 14 height 14
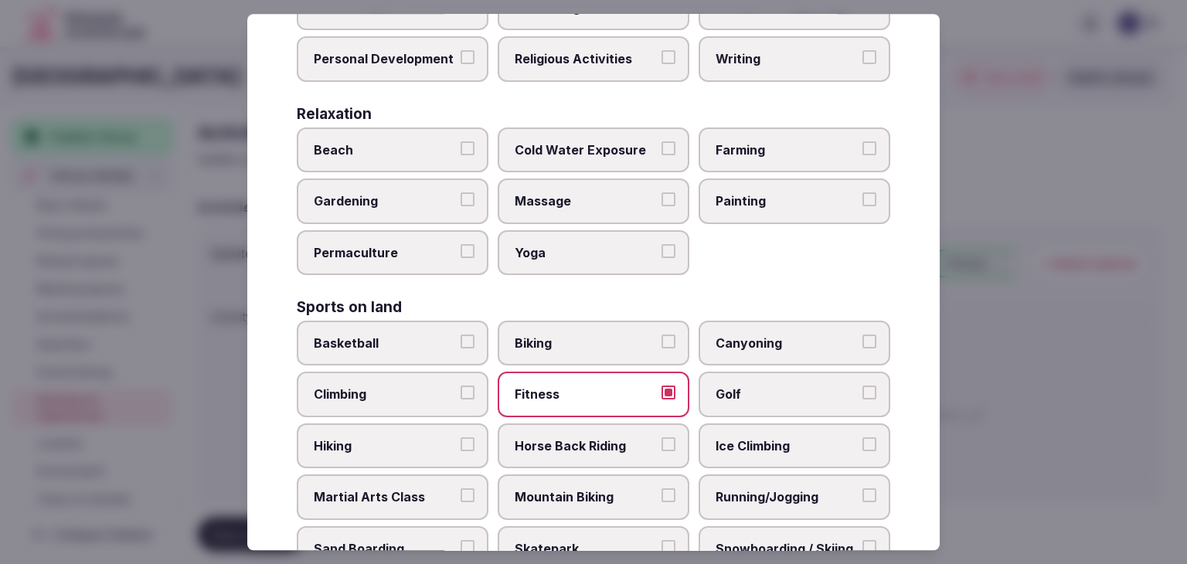
click at [603, 443] on span "Horse Back Riding" at bounding box center [586, 445] width 142 height 17
click at [661, 443] on button "Horse Back Riding" at bounding box center [668, 444] width 14 height 14
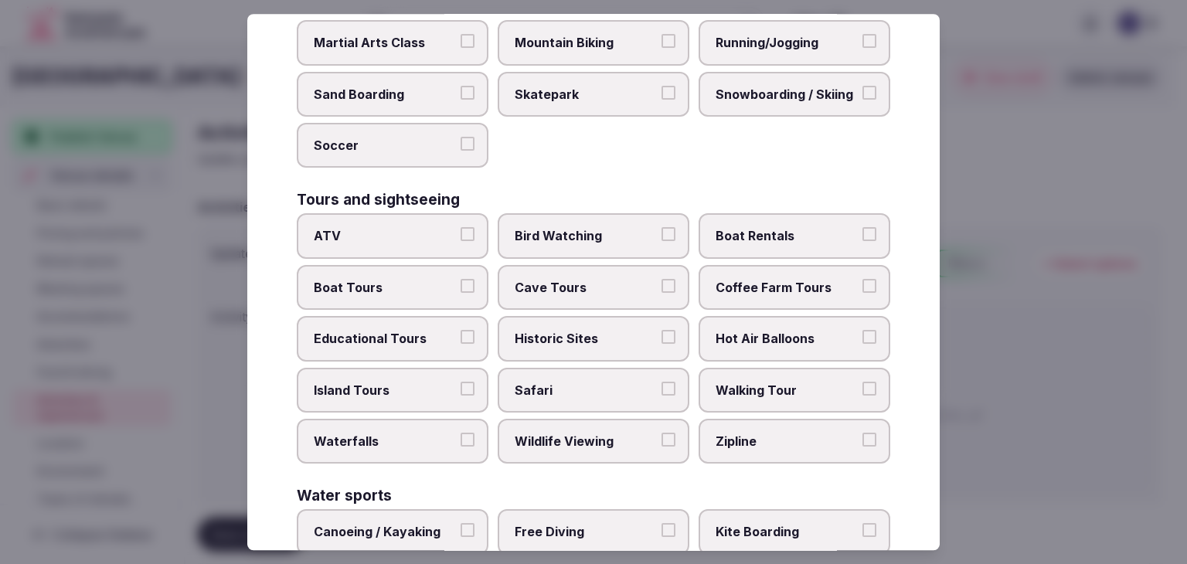
scroll to position [1004, 0]
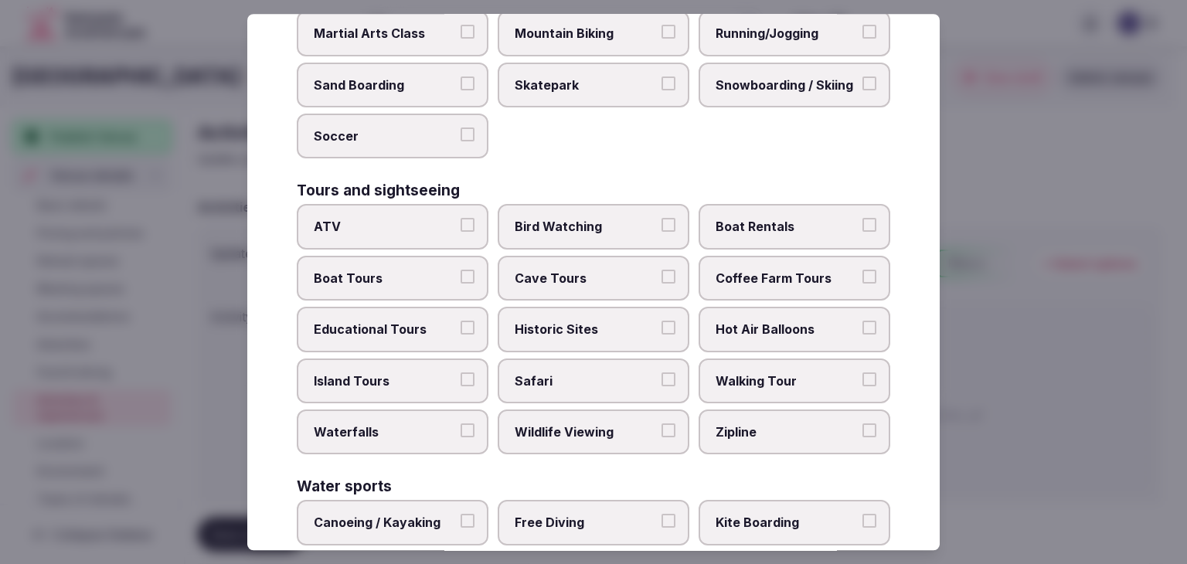
click at [769, 377] on span "Walking Tour" at bounding box center [786, 380] width 142 height 17
click at [862, 377] on button "Walking Tour" at bounding box center [869, 379] width 14 height 14
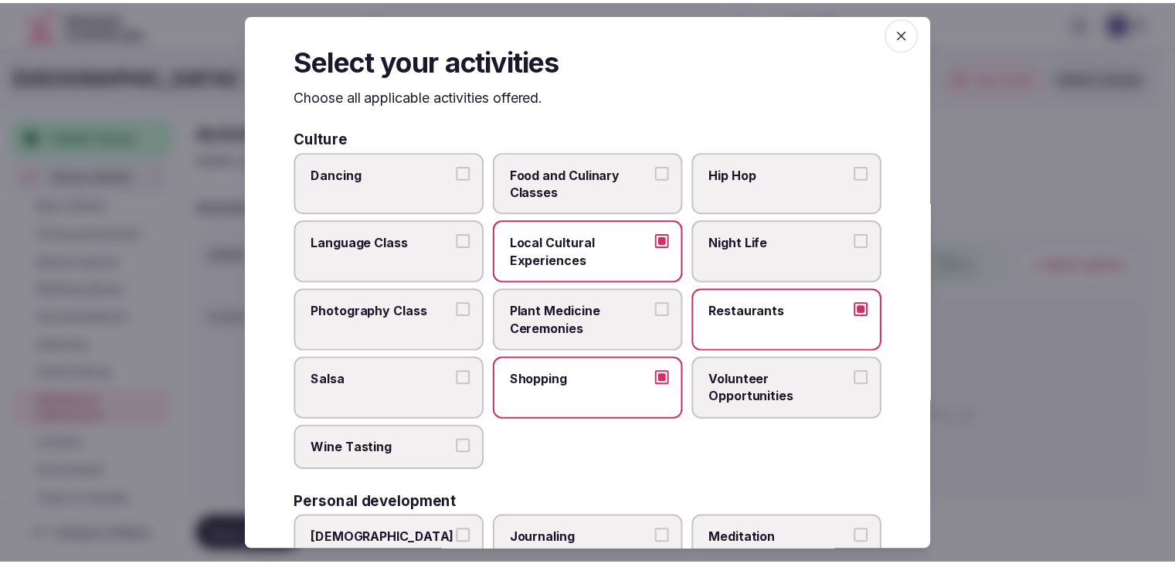
scroll to position [0, 0]
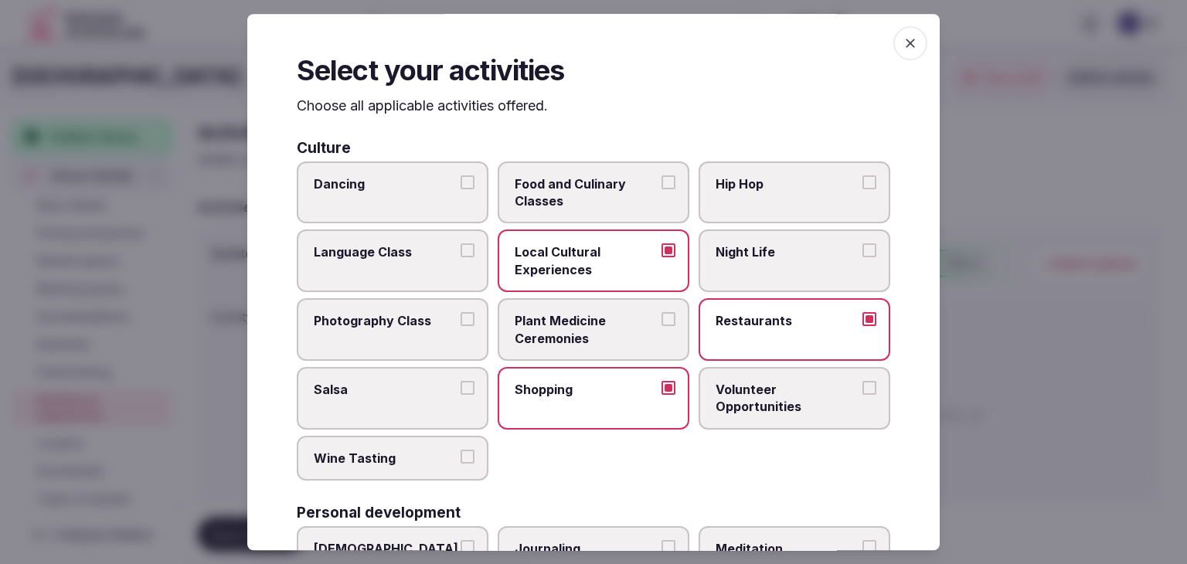
click at [769, 254] on span "Night Life" at bounding box center [786, 252] width 142 height 17
click at [862, 254] on button "Night Life" at bounding box center [869, 251] width 14 height 14
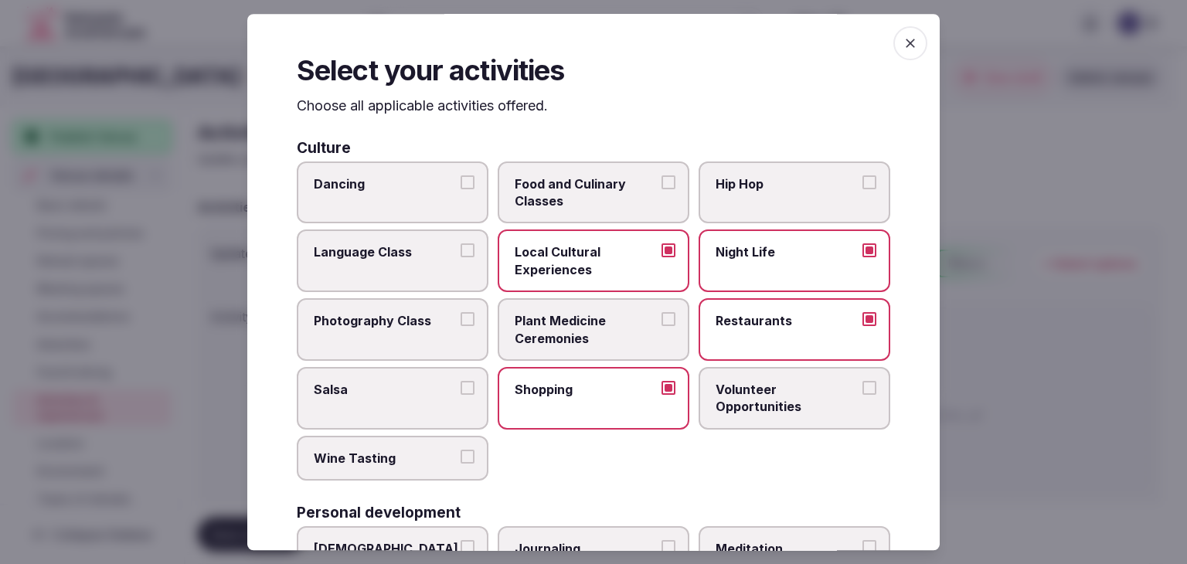
click at [902, 41] on icon "button" at bounding box center [909, 43] width 15 height 15
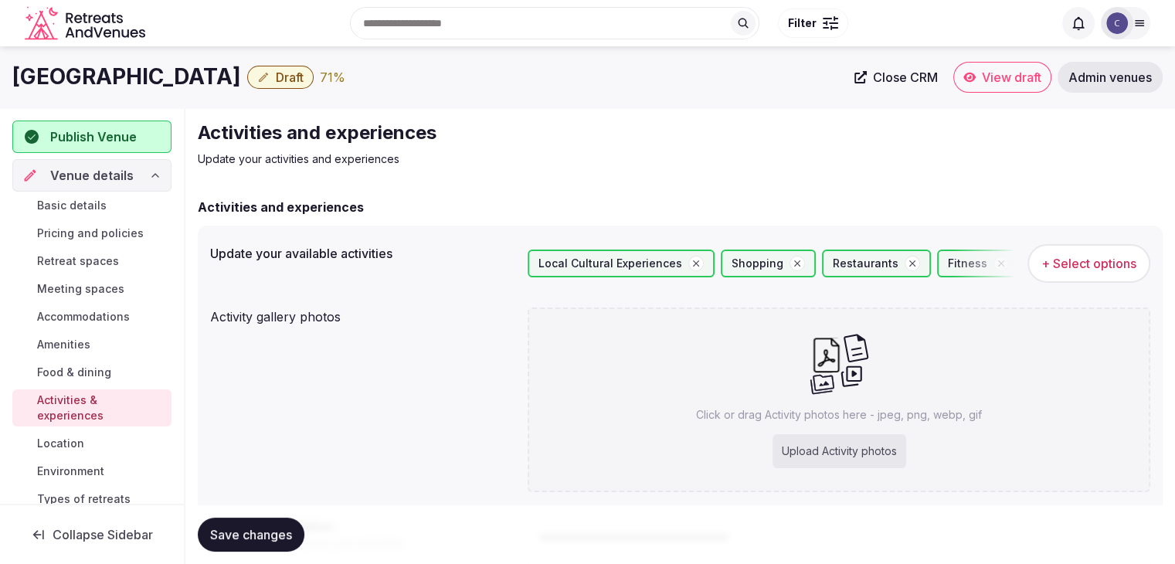
click at [819, 457] on div "Upload Activity photos" at bounding box center [840, 451] width 134 height 34
type input "**********"
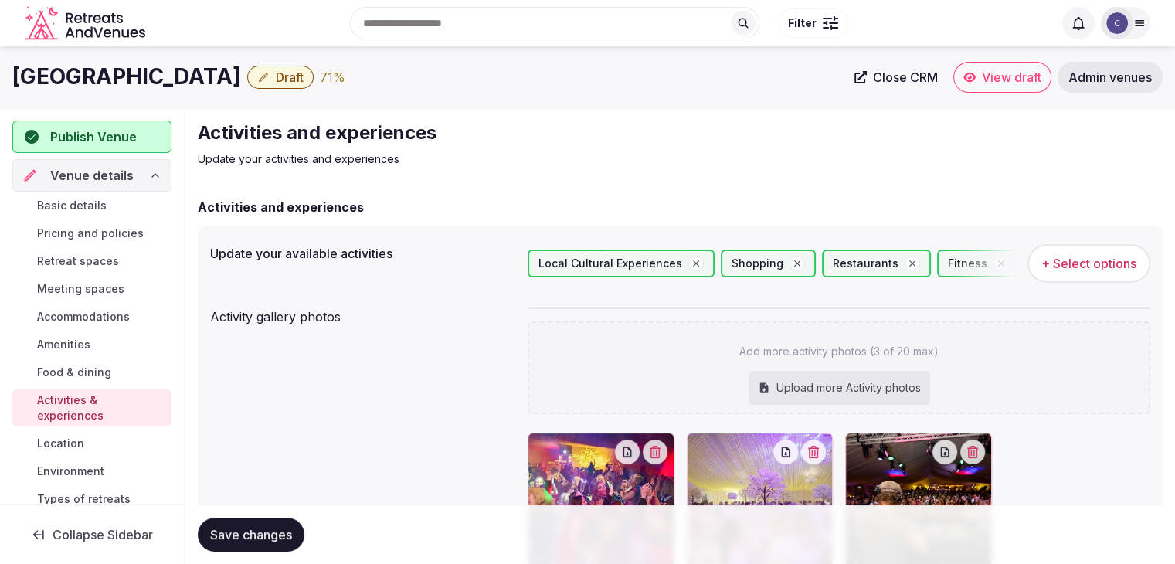
click at [260, 545] on button "Save changes" at bounding box center [251, 535] width 107 height 34
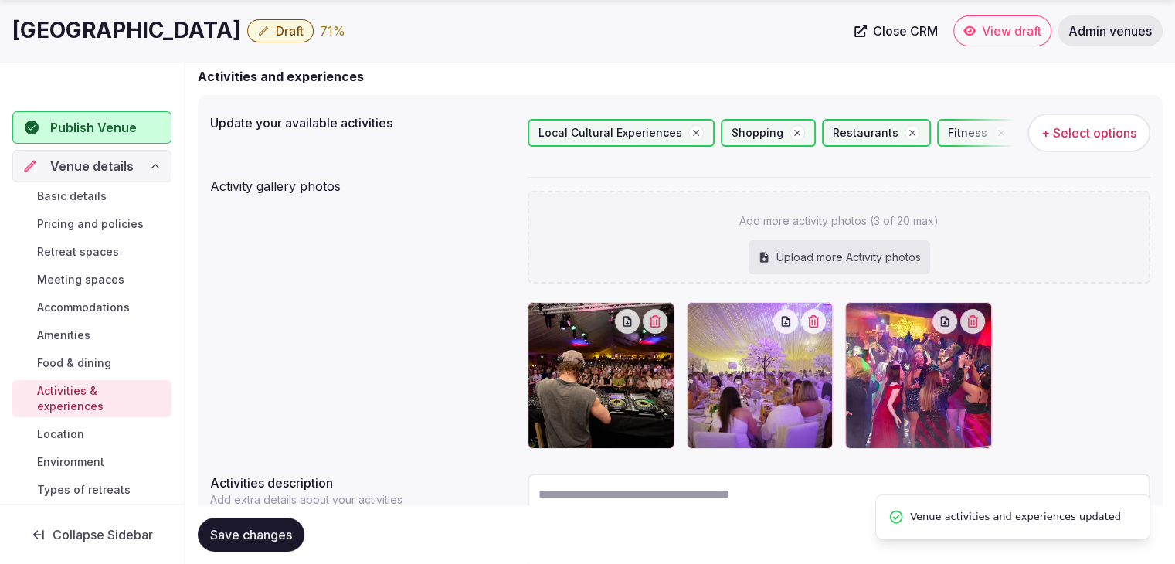
scroll to position [260, 0]
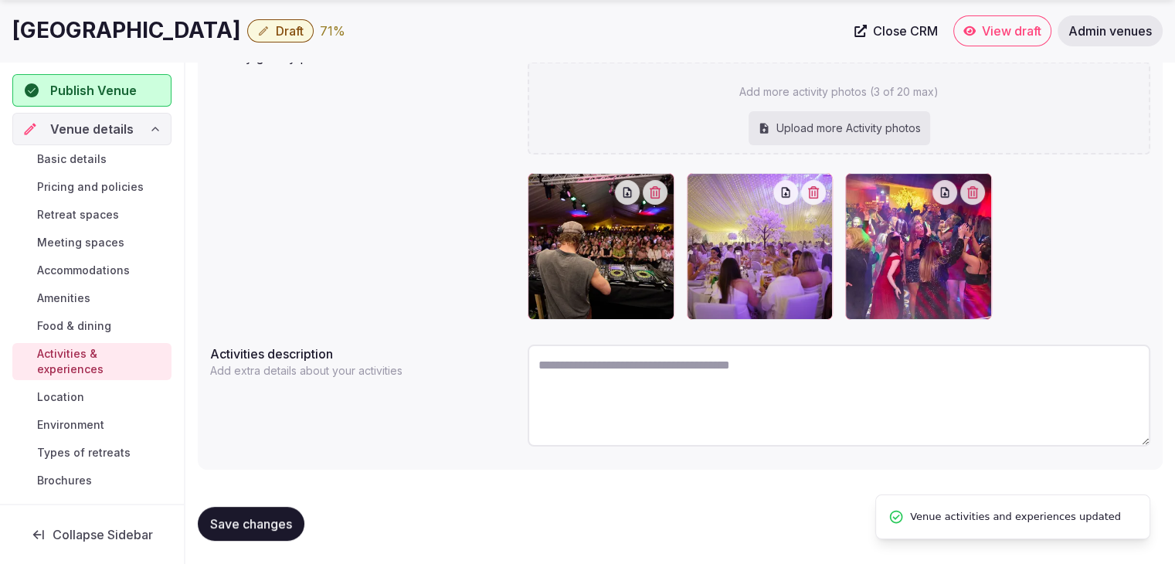
click at [107, 430] on link "Environment" at bounding box center [91, 425] width 159 height 22
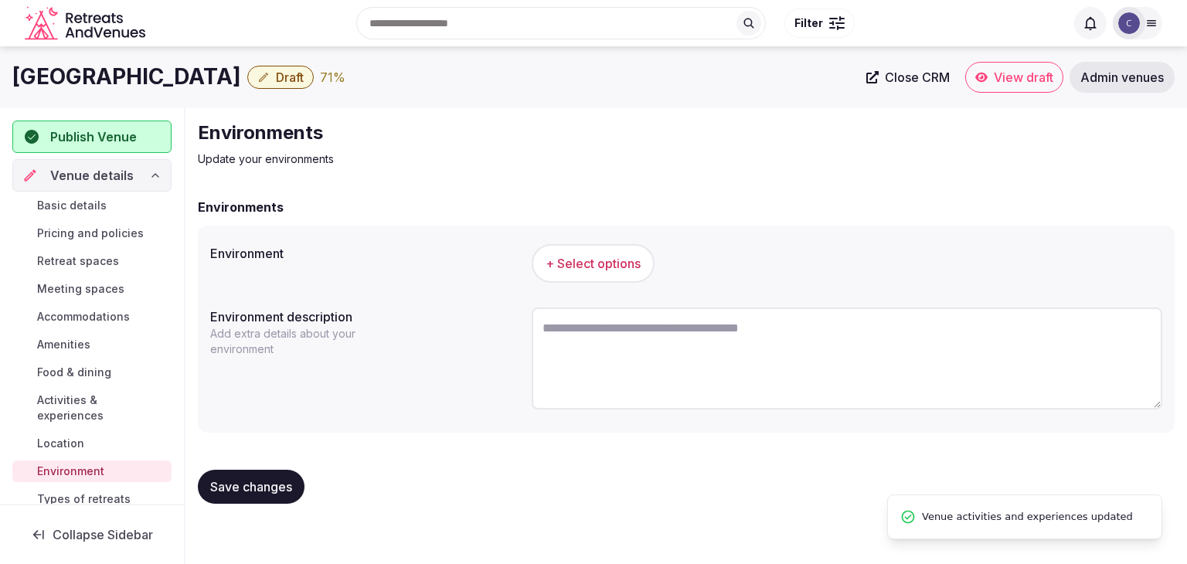
click at [587, 266] on span "+ Select options" at bounding box center [592, 263] width 95 height 17
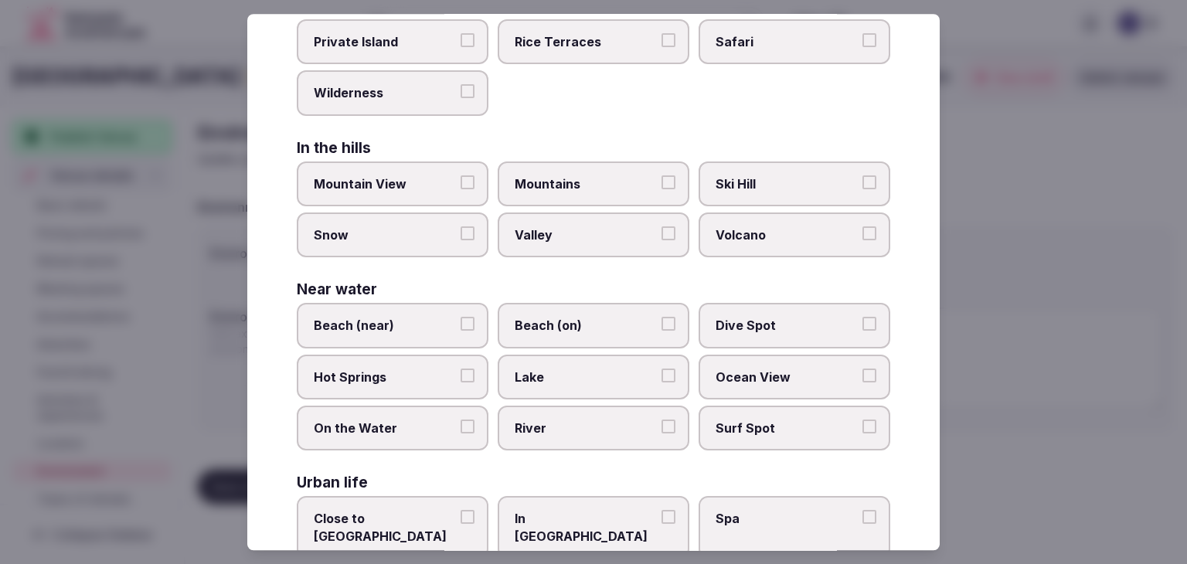
scroll to position [369, 0]
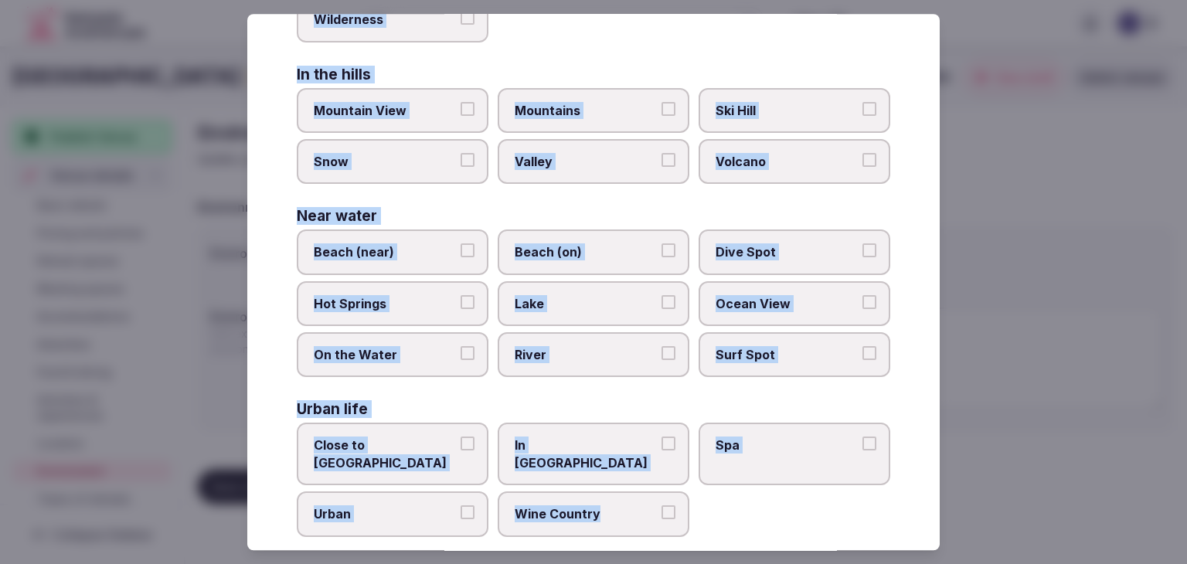
drag, startPoint x: 287, startPoint y: 111, endPoint x: 643, endPoint y: 517, distance: 539.8
click at [643, 517] on div "Select your environment Choose all applicable environments offered. In nature C…" at bounding box center [593, 282] width 692 height 536
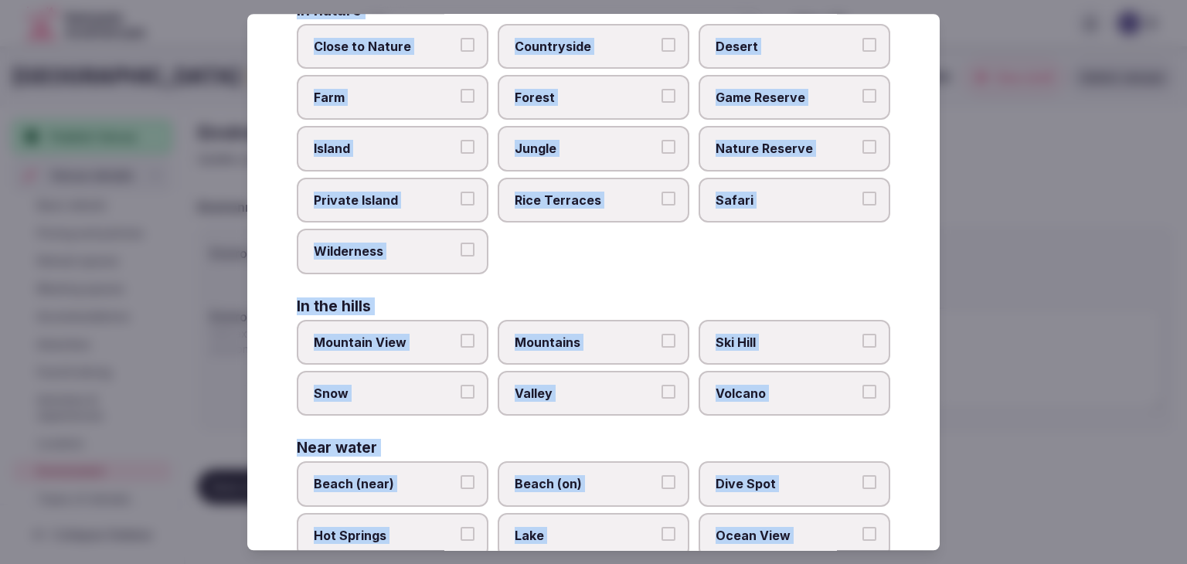
scroll to position [0, 0]
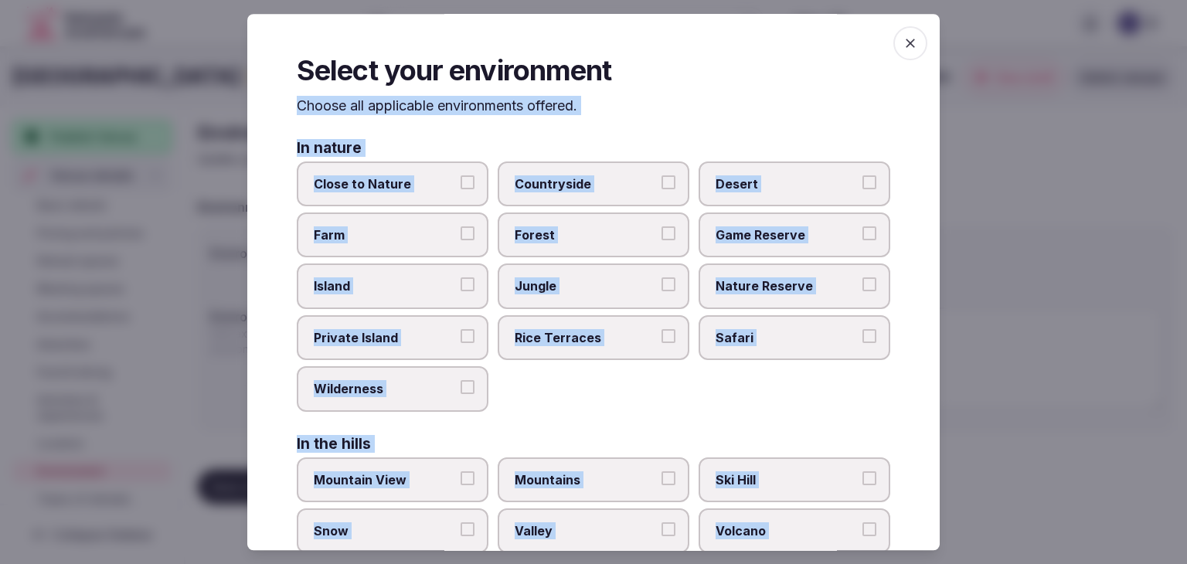
click at [399, 189] on span "Close to Nature" at bounding box center [385, 183] width 142 height 17
click at [460, 189] on button "Close to Nature" at bounding box center [467, 182] width 14 height 14
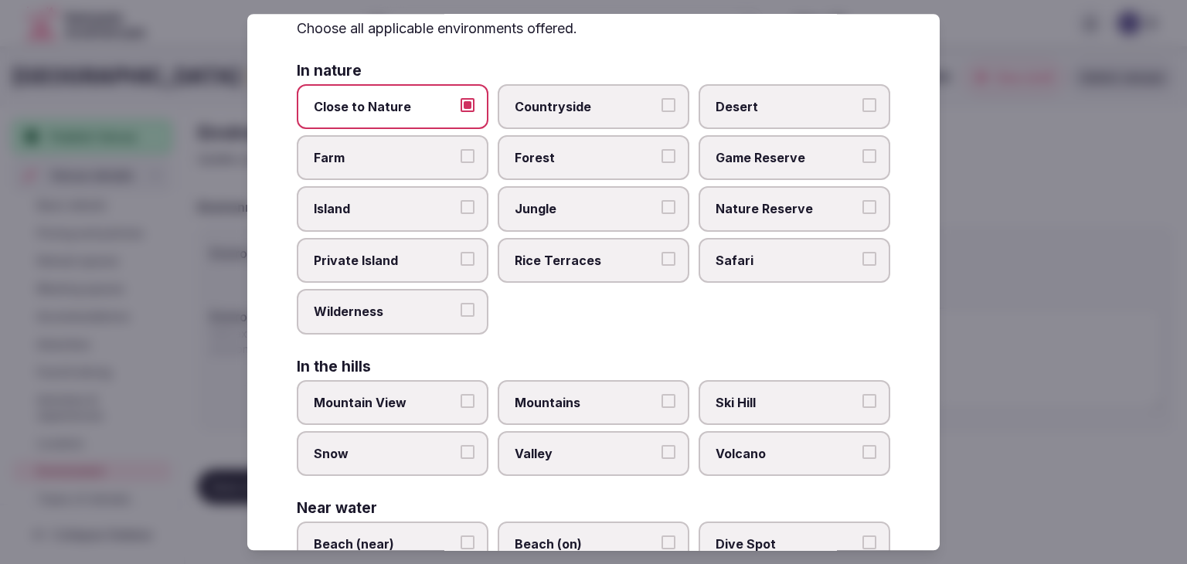
click at [557, 107] on span "Countryside" at bounding box center [586, 106] width 142 height 17
click at [661, 107] on button "Countryside" at bounding box center [668, 105] width 14 height 14
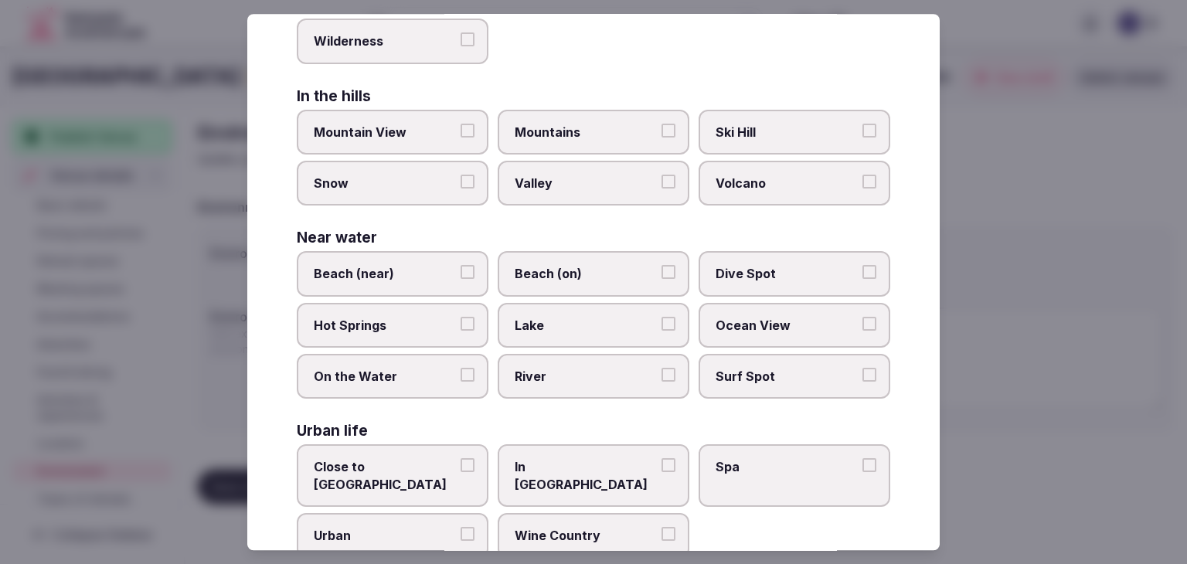
scroll to position [369, 0]
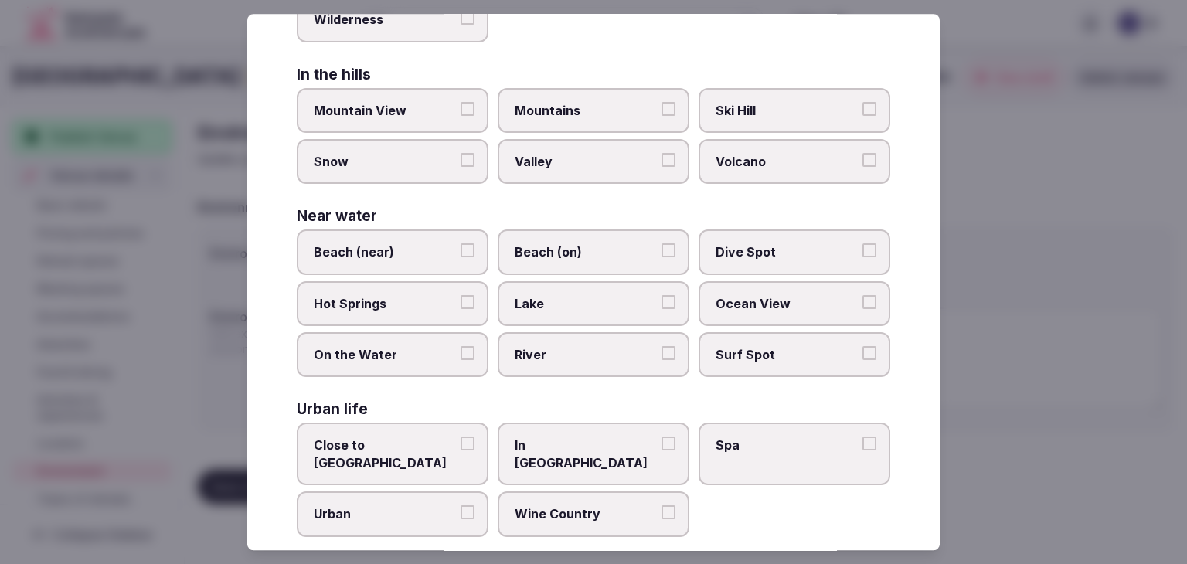
click at [399, 427] on label "Close to City Center" at bounding box center [393, 454] width 192 height 63
click at [460, 437] on button "Close to City Center" at bounding box center [467, 444] width 14 height 14
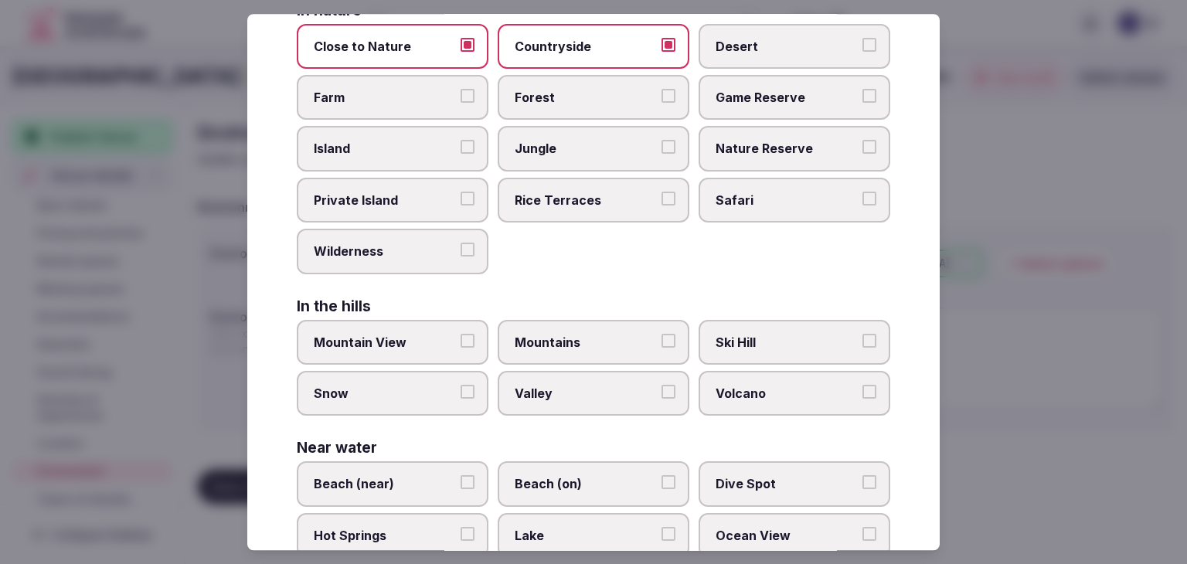
scroll to position [0, 0]
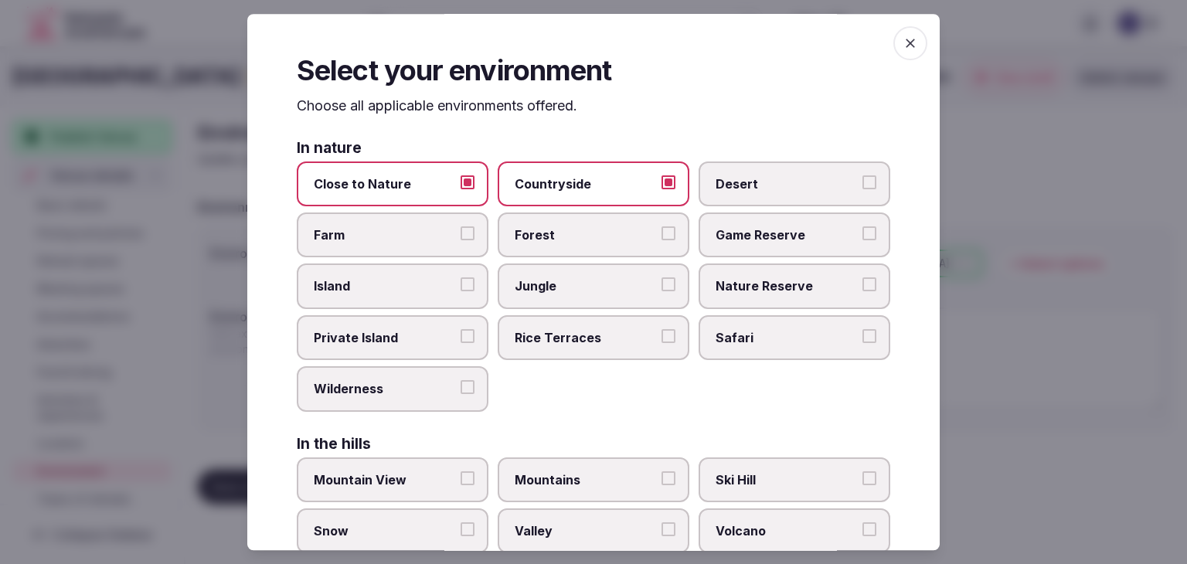
click at [905, 73] on div "Select your environment Choose all applicable environments offered. In nature C…" at bounding box center [593, 282] width 692 height 536
drag, startPoint x: 905, startPoint y: 29, endPoint x: 834, endPoint y: 192, distance: 177.5
click at [903, 31] on span "button" at bounding box center [910, 43] width 34 height 34
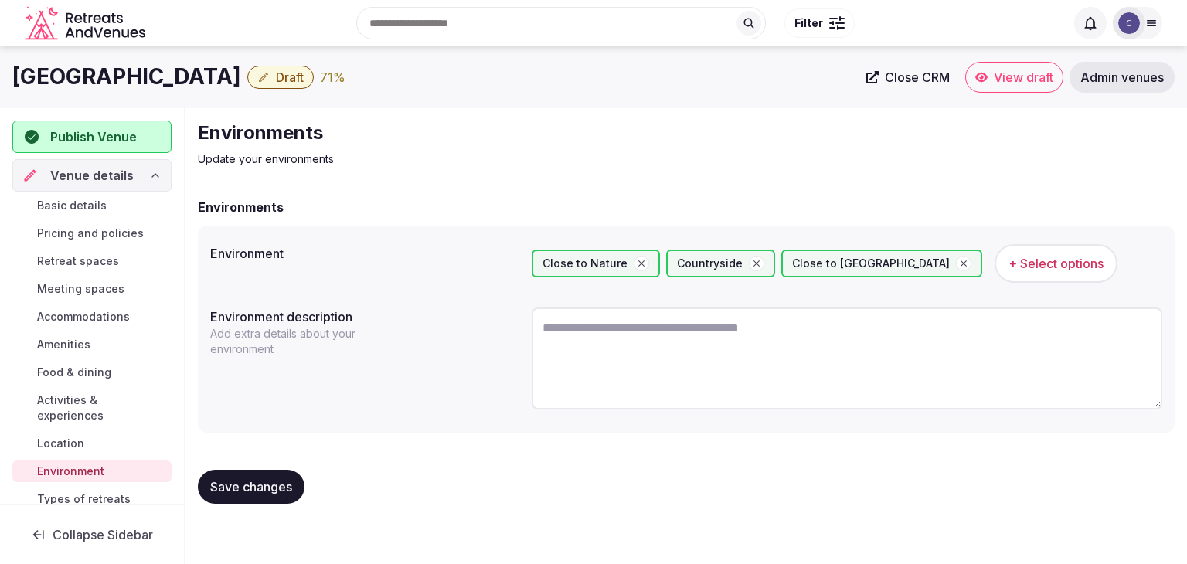
click at [718, 324] on textarea at bounding box center [847, 358] width 630 height 102
paste textarea "**********"
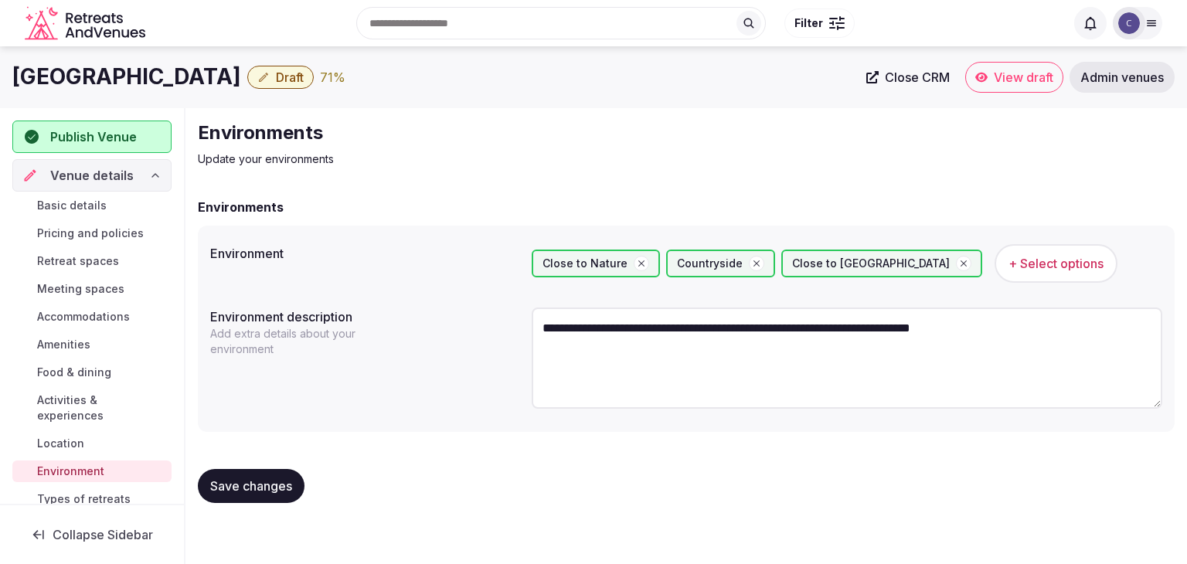
type textarea "**********"
click at [285, 478] on span "Save changes" at bounding box center [251, 485] width 82 height 15
click at [74, 495] on span "Types of retreats" at bounding box center [83, 498] width 93 height 15
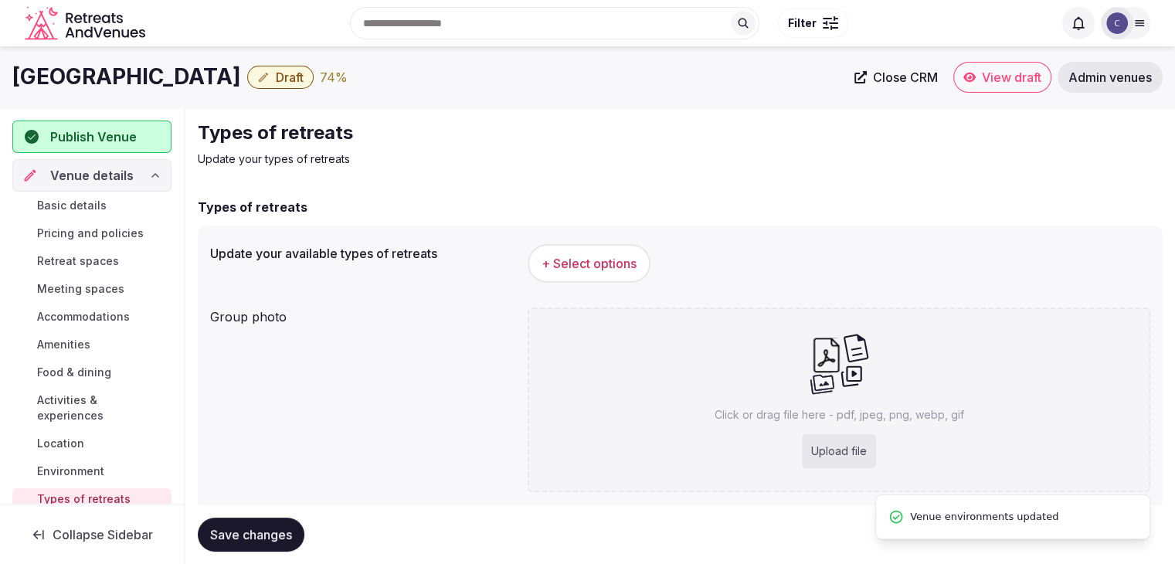
click at [594, 248] on button "+ Select options" at bounding box center [589, 263] width 123 height 39
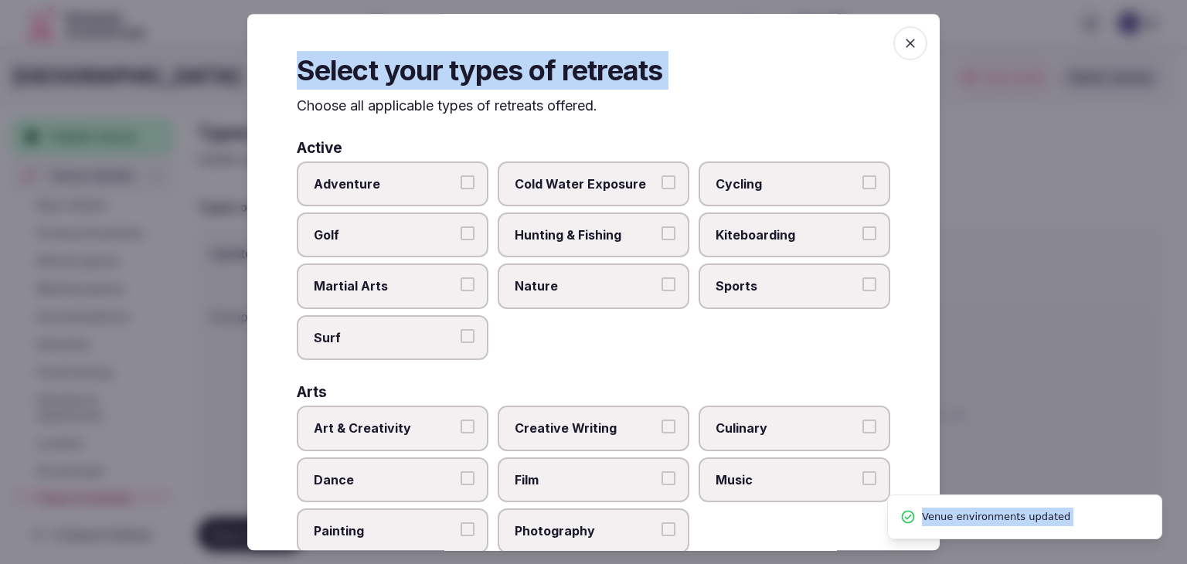
scroll to position [628, 0]
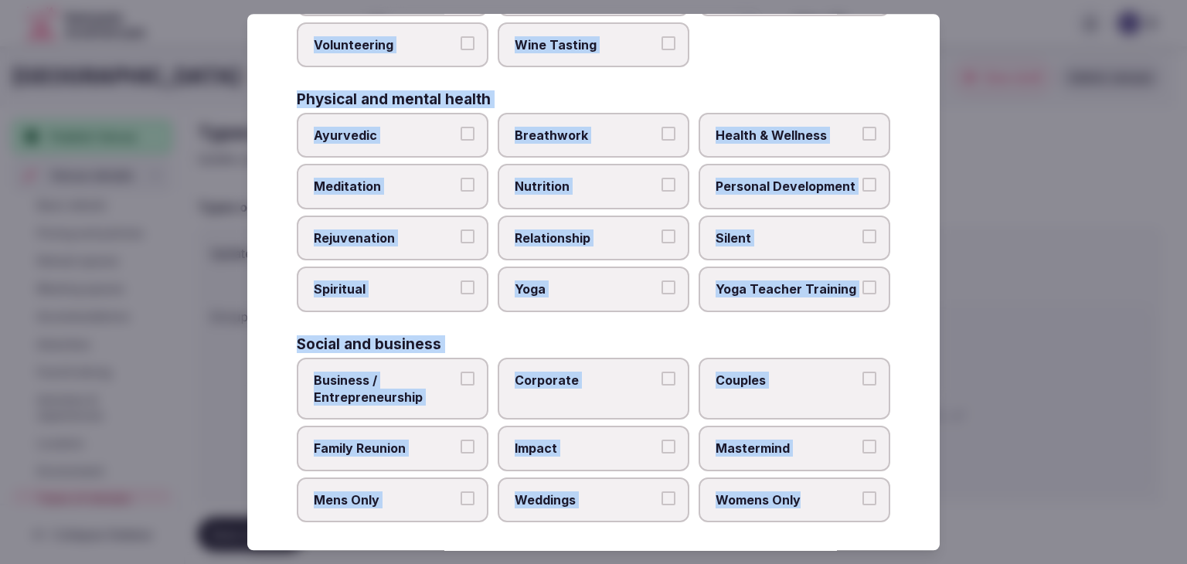
drag, startPoint x: 284, startPoint y: 103, endPoint x: 841, endPoint y: 501, distance: 685.0
click at [841, 501] on div "Select your types of retreats Choose all applicable types of retreats offered. …" at bounding box center [593, 282] width 692 height 536
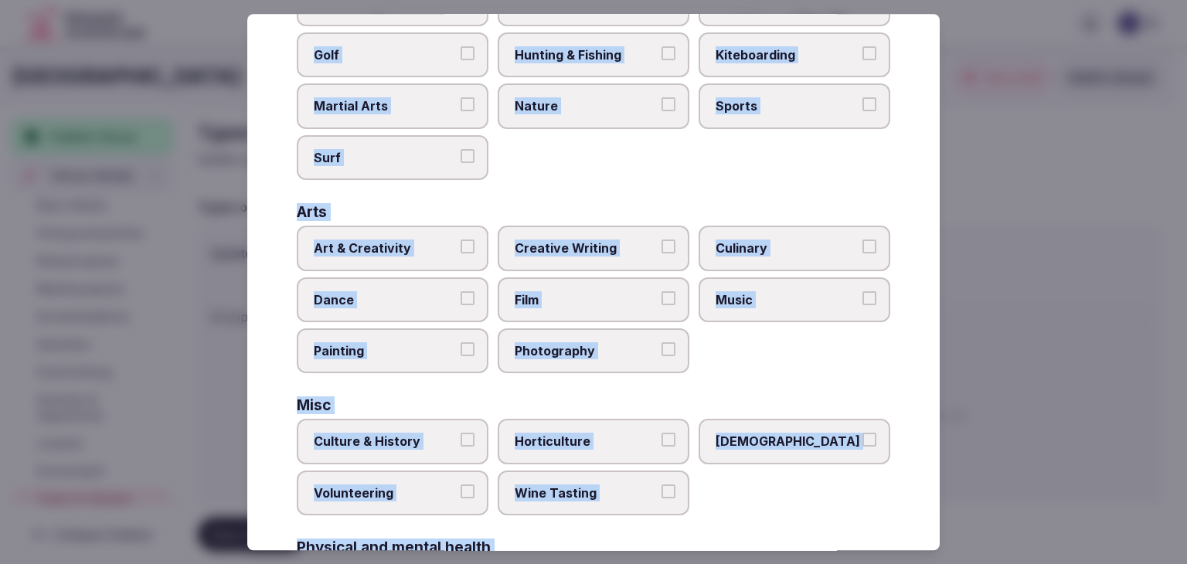
scroll to position [165, 0]
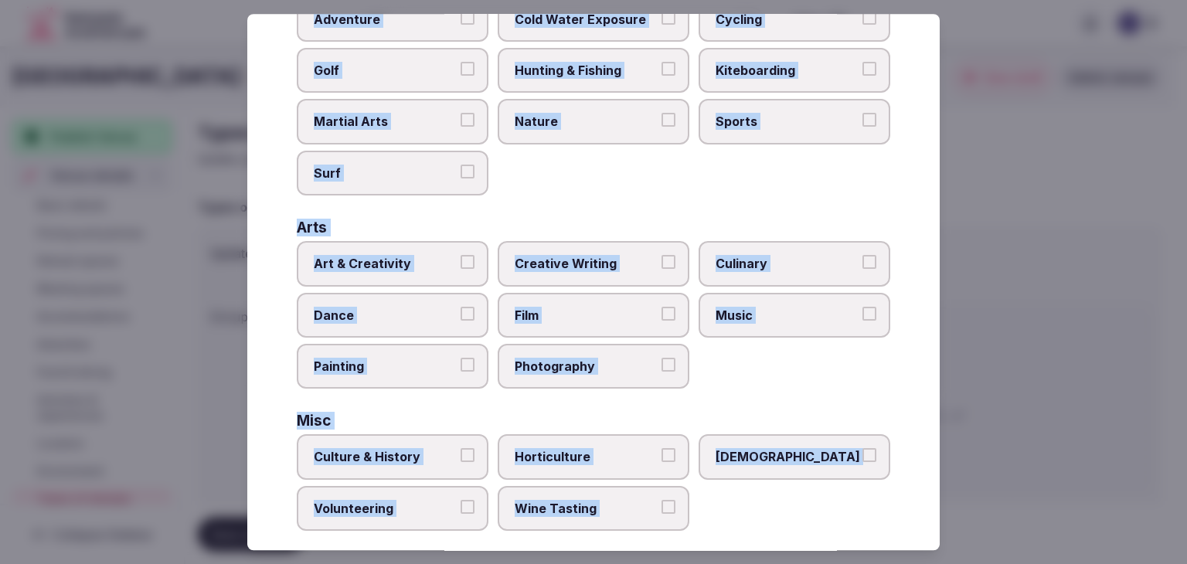
drag, startPoint x: 737, startPoint y: 253, endPoint x: 726, endPoint y: 263, distance: 14.8
click at [737, 255] on span "Culinary" at bounding box center [786, 263] width 142 height 17
click at [862, 255] on button "Culinary" at bounding box center [869, 262] width 14 height 14
click at [748, 314] on span "Music" at bounding box center [786, 315] width 142 height 17
click at [862, 314] on button "Music" at bounding box center [869, 314] width 14 height 14
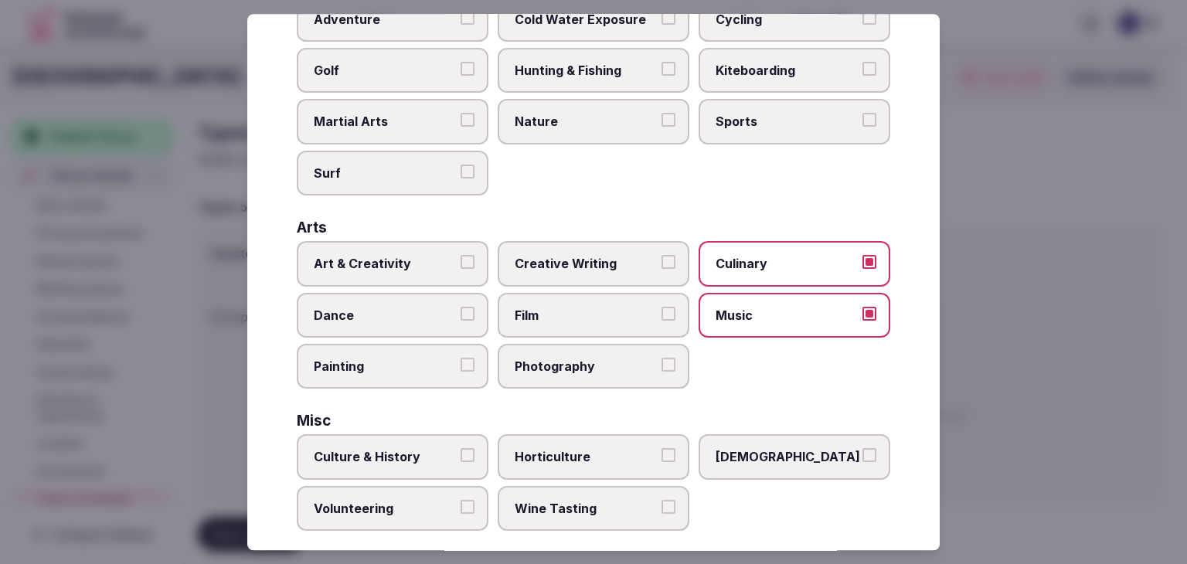
click at [424, 322] on label "Dance" at bounding box center [393, 315] width 192 height 45
click at [460, 321] on button "Dance" at bounding box center [467, 314] width 14 height 14
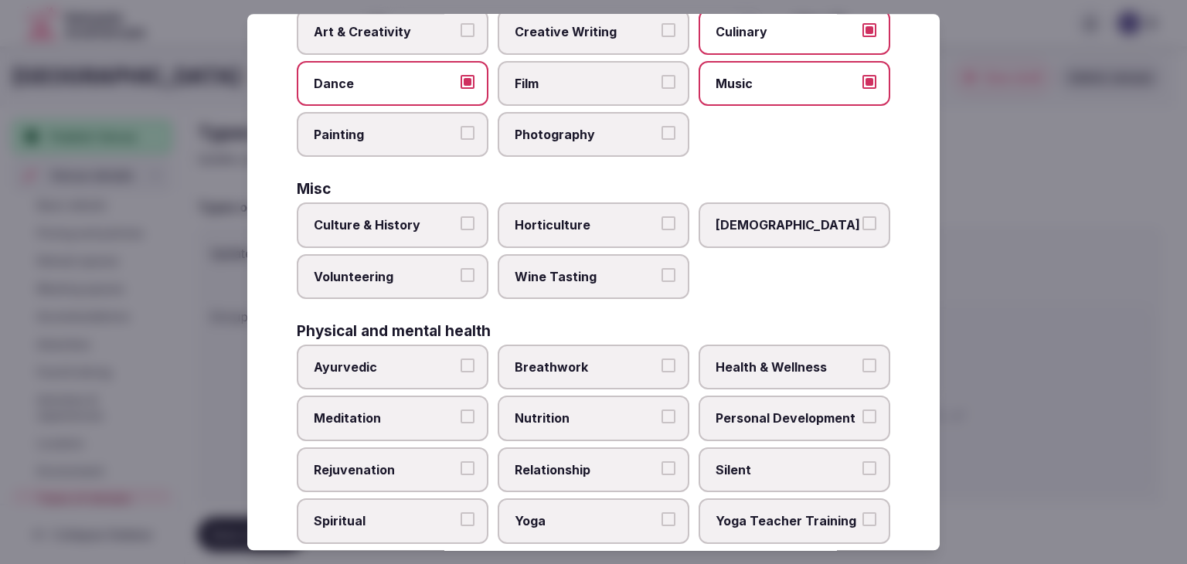
click at [794, 374] on label "Health & Wellness" at bounding box center [794, 367] width 192 height 45
click at [862, 372] on button "Health & Wellness" at bounding box center [869, 365] width 14 height 14
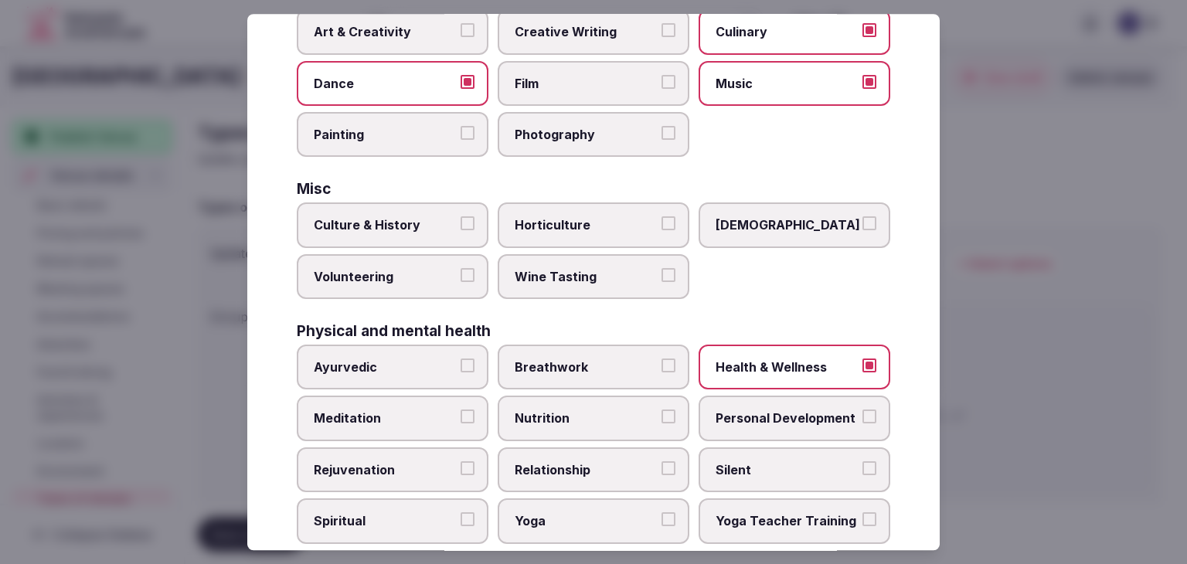
click at [380, 467] on span "Rejuvenation" at bounding box center [385, 469] width 142 height 17
click at [460, 467] on button "Rejuvenation" at bounding box center [467, 468] width 14 height 14
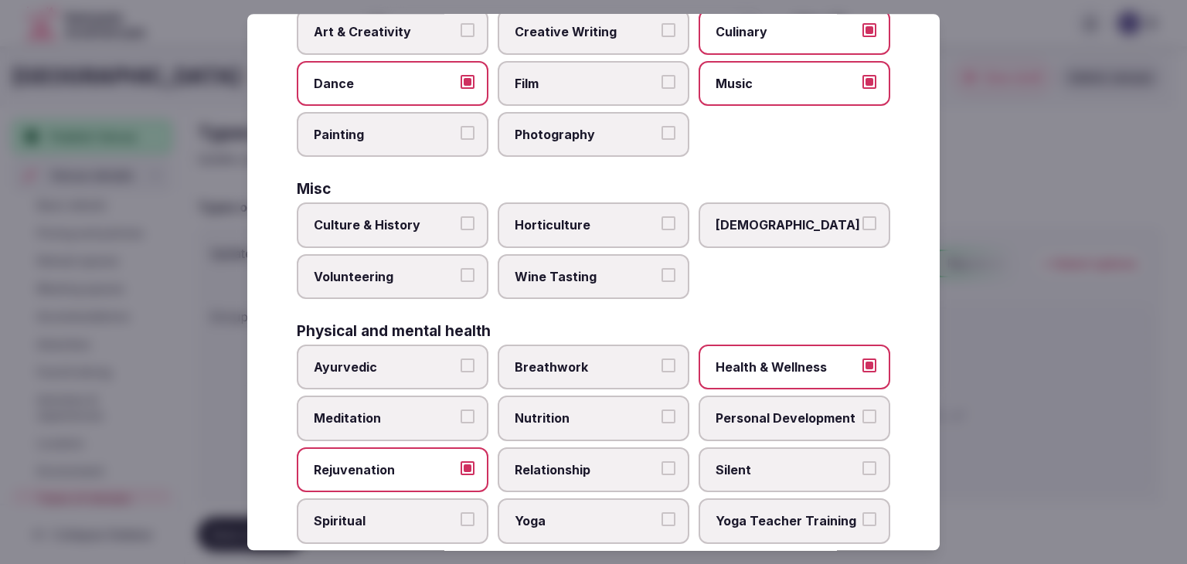
click at [782, 411] on span "Personal Development" at bounding box center [786, 418] width 142 height 17
click at [862, 411] on button "Personal Development" at bounding box center [869, 417] width 14 height 14
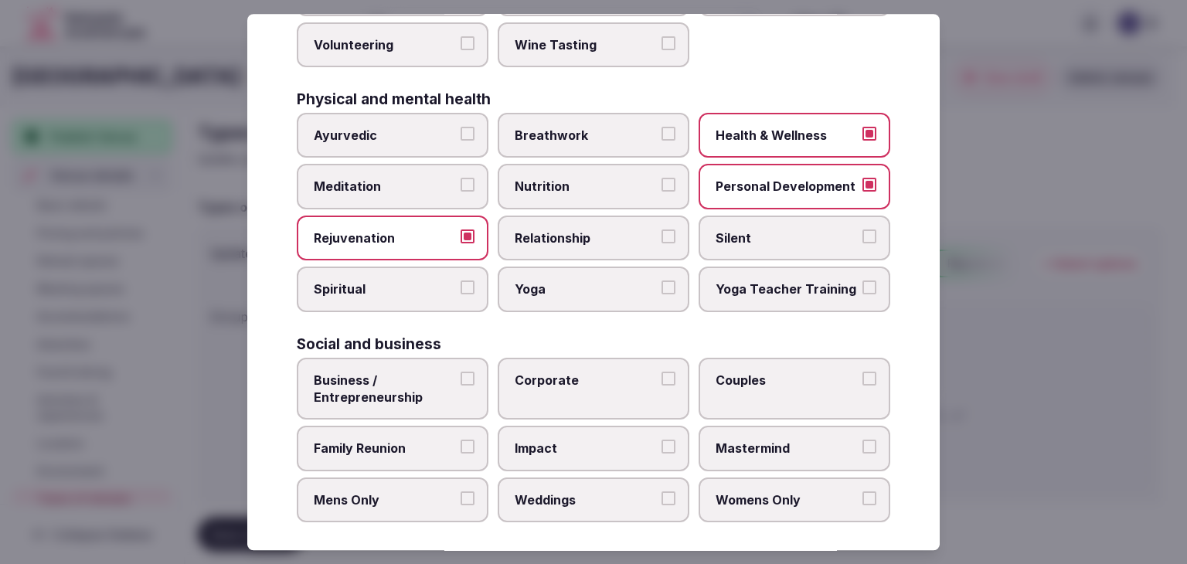
click at [420, 372] on span "Business / Entrepreneurship" at bounding box center [385, 389] width 142 height 35
click at [460, 372] on button "Business / Entrepreneurship" at bounding box center [467, 379] width 14 height 14
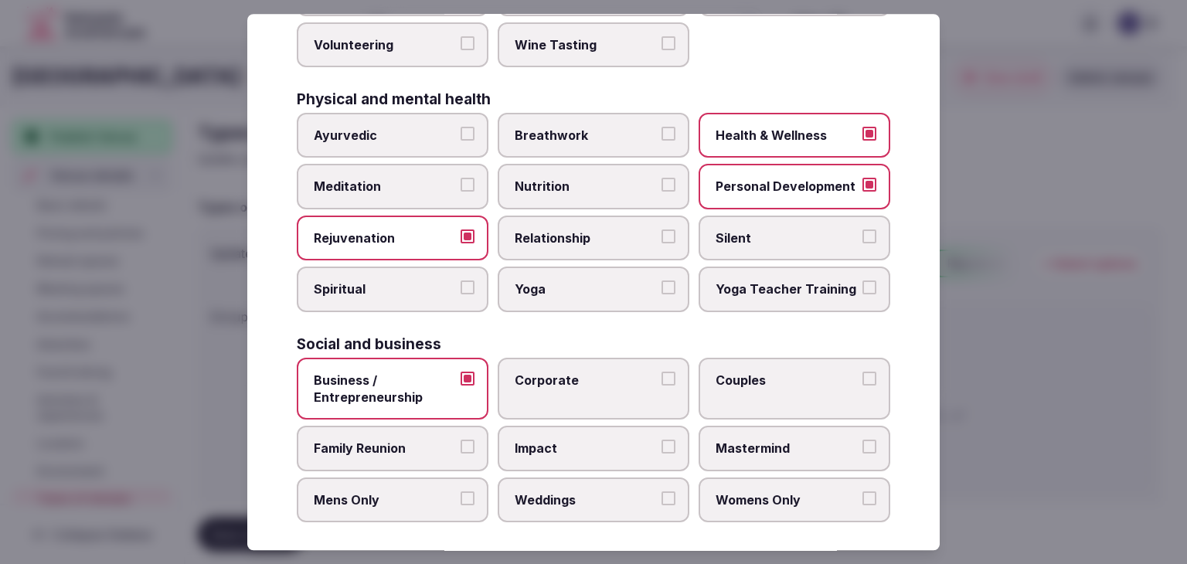
drag, startPoint x: 423, startPoint y: 439, endPoint x: 579, endPoint y: 484, distance: 161.8
click at [423, 440] on span "Family Reunion" at bounding box center [385, 448] width 142 height 17
click at [460, 440] on button "Family Reunion" at bounding box center [467, 447] width 14 height 14
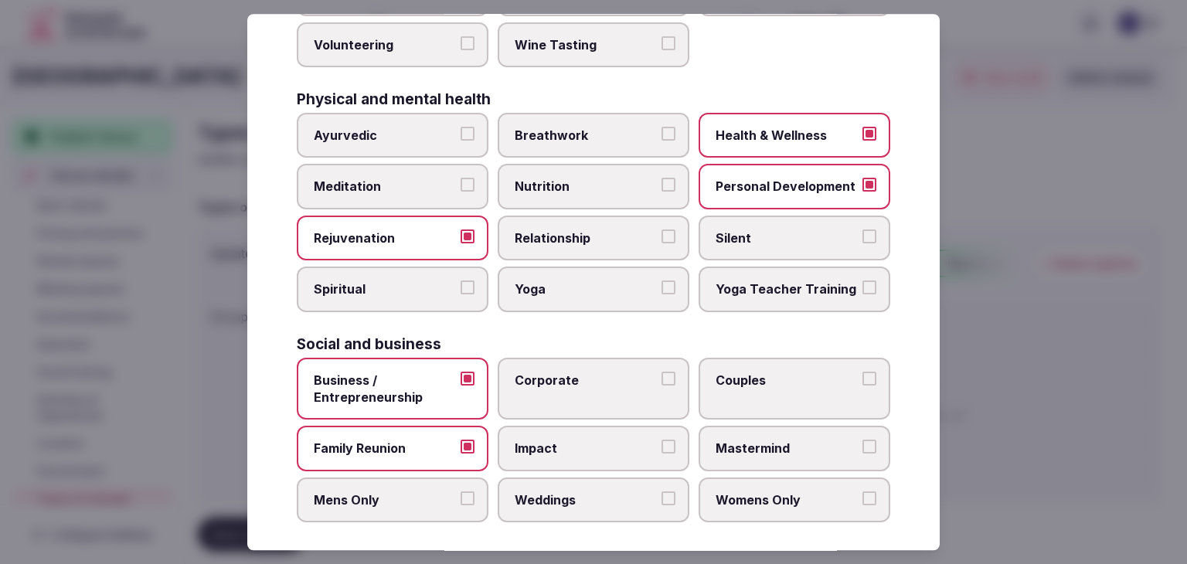
click at [593, 495] on span "Weddings" at bounding box center [586, 499] width 142 height 17
click at [661, 495] on button "Weddings" at bounding box center [668, 498] width 14 height 14
click at [579, 404] on label "Corporate" at bounding box center [594, 389] width 192 height 63
click at [661, 386] on button "Corporate" at bounding box center [668, 379] width 14 height 14
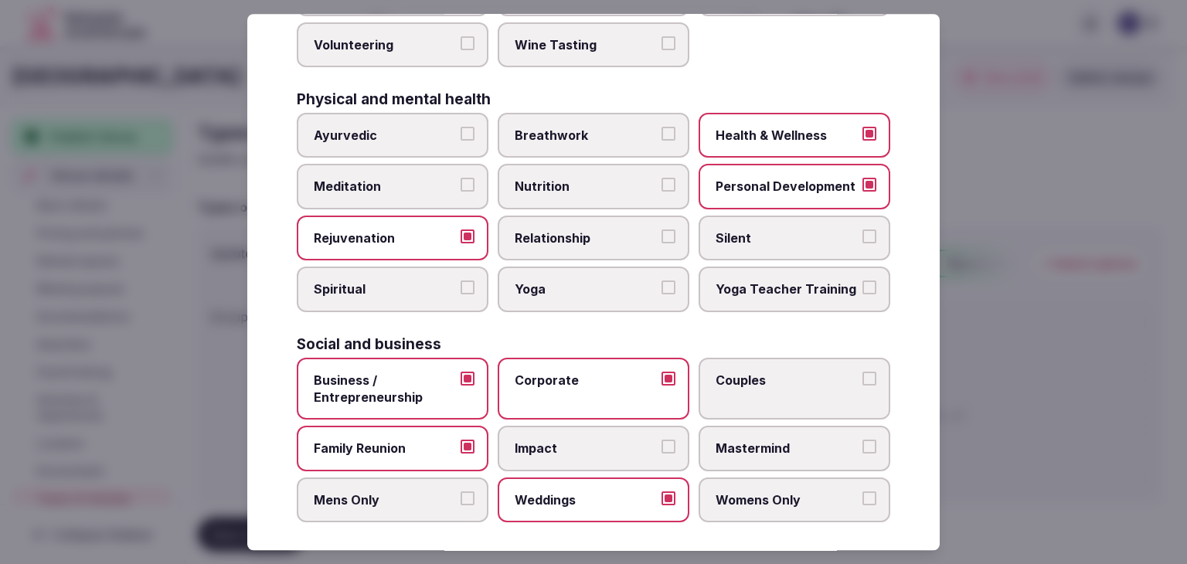
click at [822, 376] on span "Couples" at bounding box center [786, 380] width 142 height 17
click at [862, 376] on button "Couples" at bounding box center [869, 379] width 14 height 14
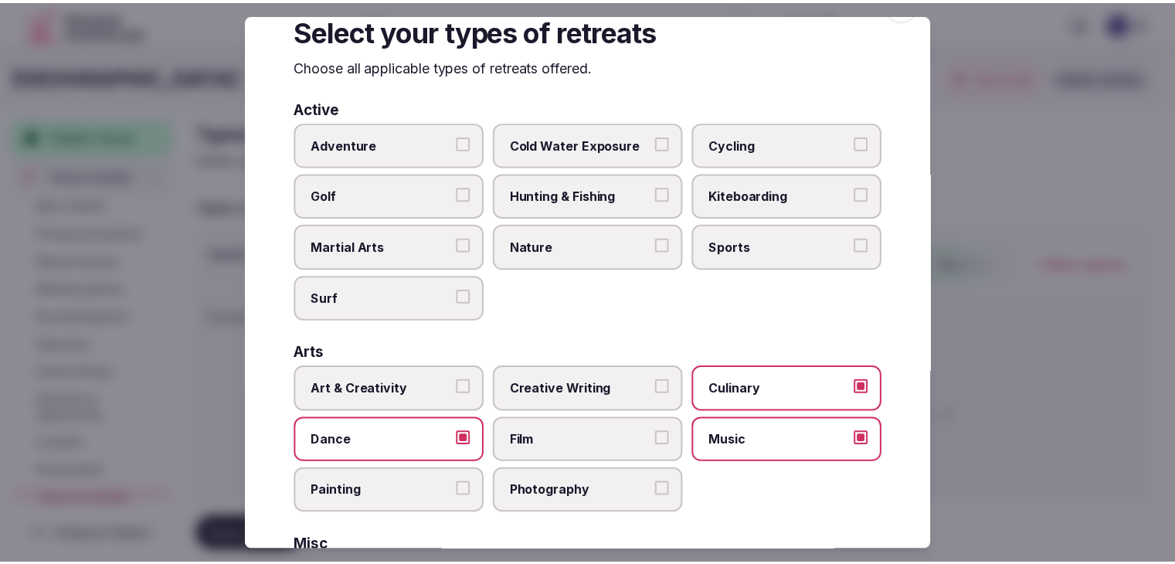
scroll to position [0, 0]
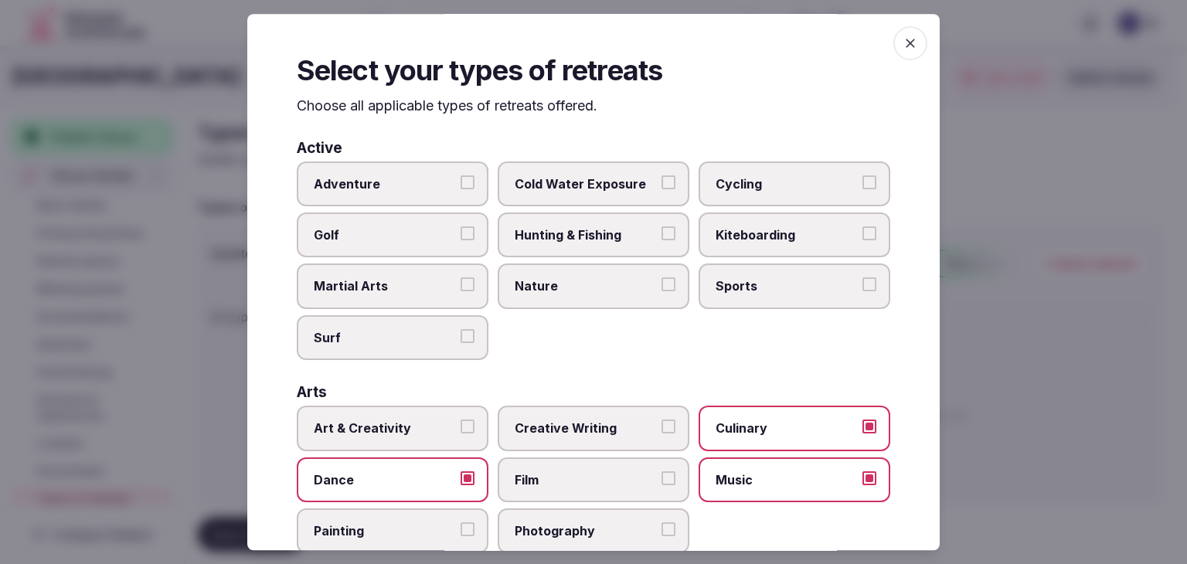
click at [893, 45] on span "button" at bounding box center [910, 43] width 34 height 34
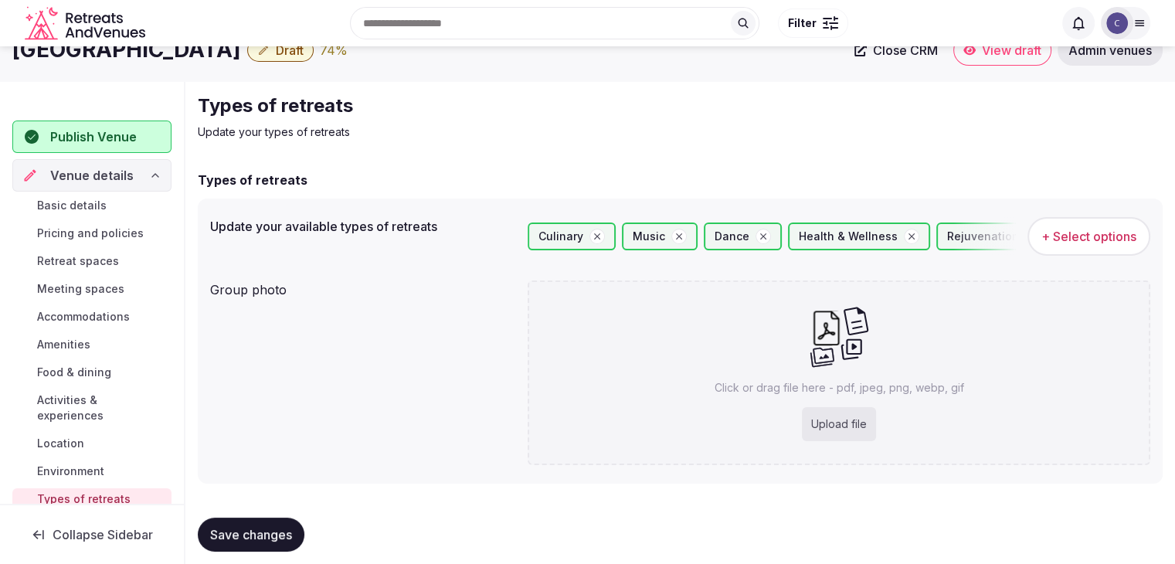
scroll to position [42, 0]
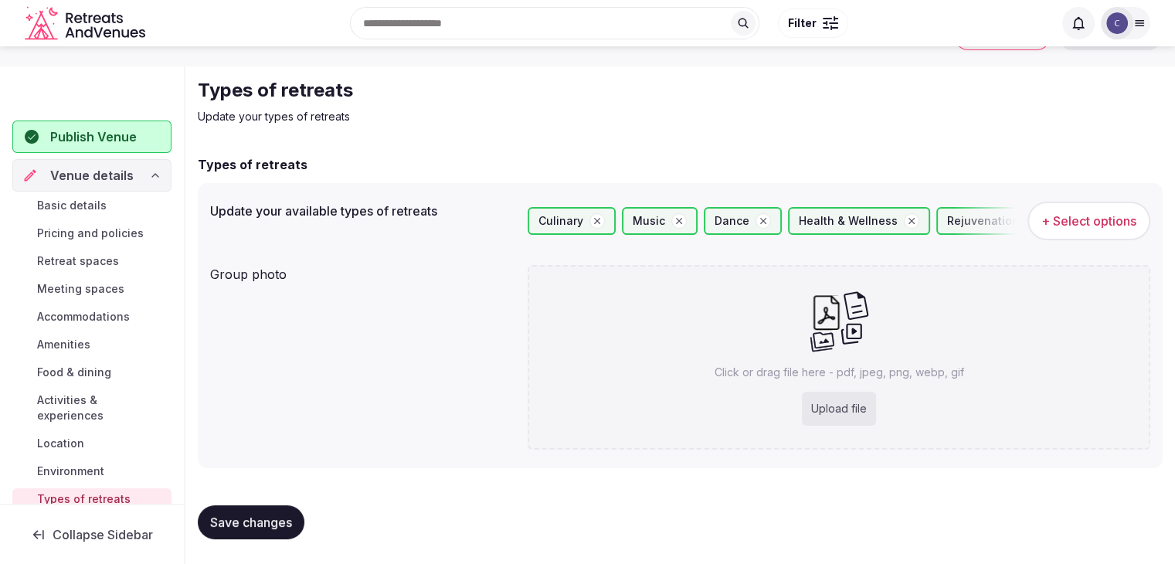
click at [871, 399] on div "Upload file" at bounding box center [839, 409] width 74 height 34
type input "**********"
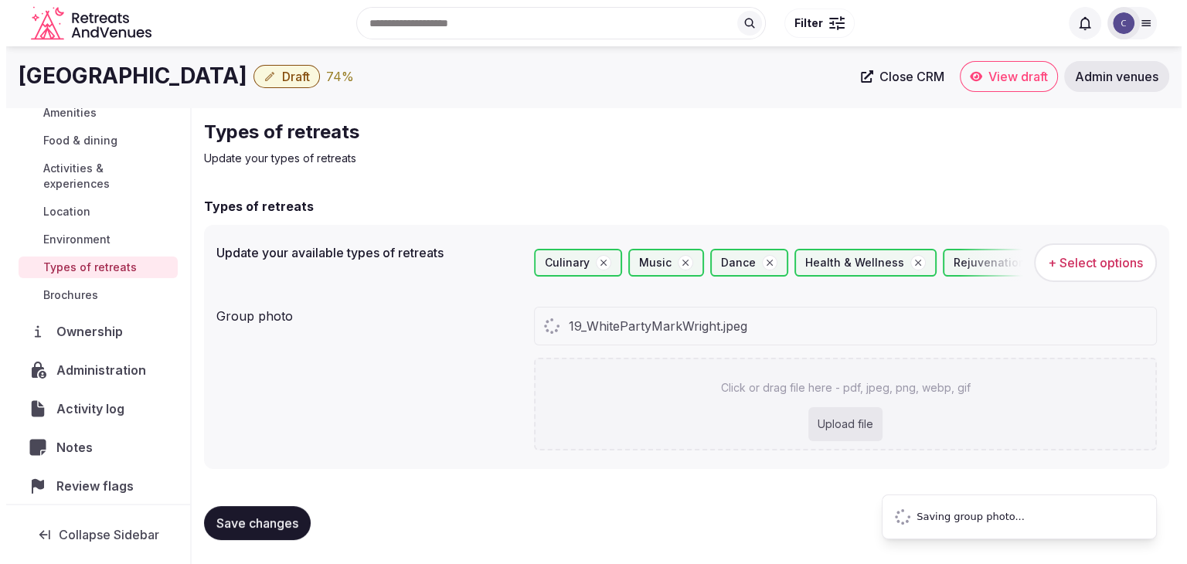
scroll to position [0, 0]
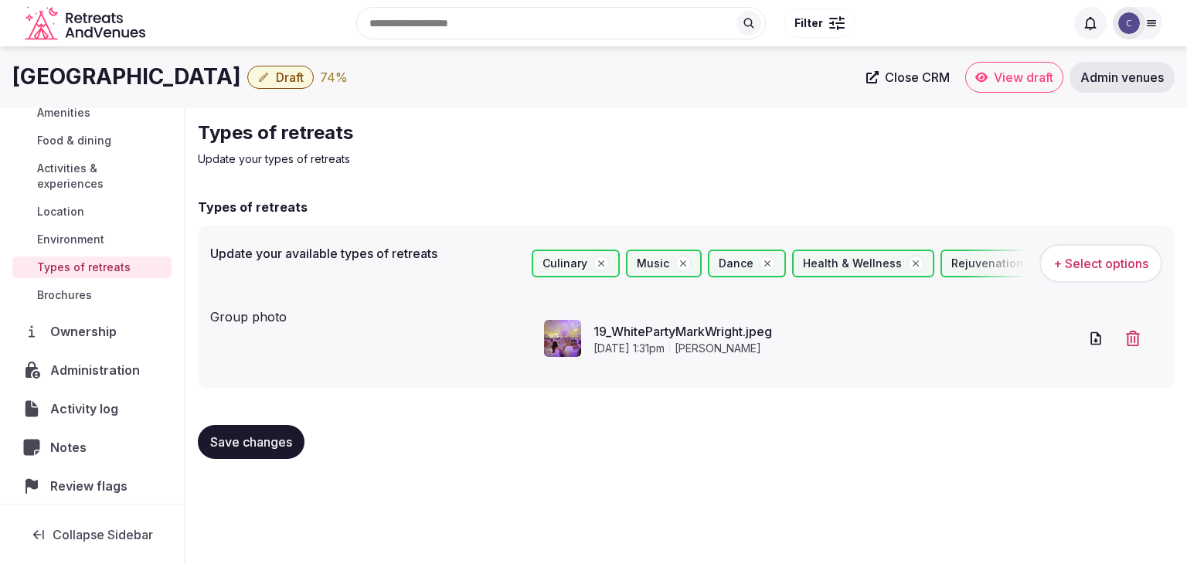
click at [266, 447] on span "Save changes" at bounding box center [251, 441] width 82 height 15
click at [304, 73] on span "Draft" at bounding box center [290, 77] width 28 height 15
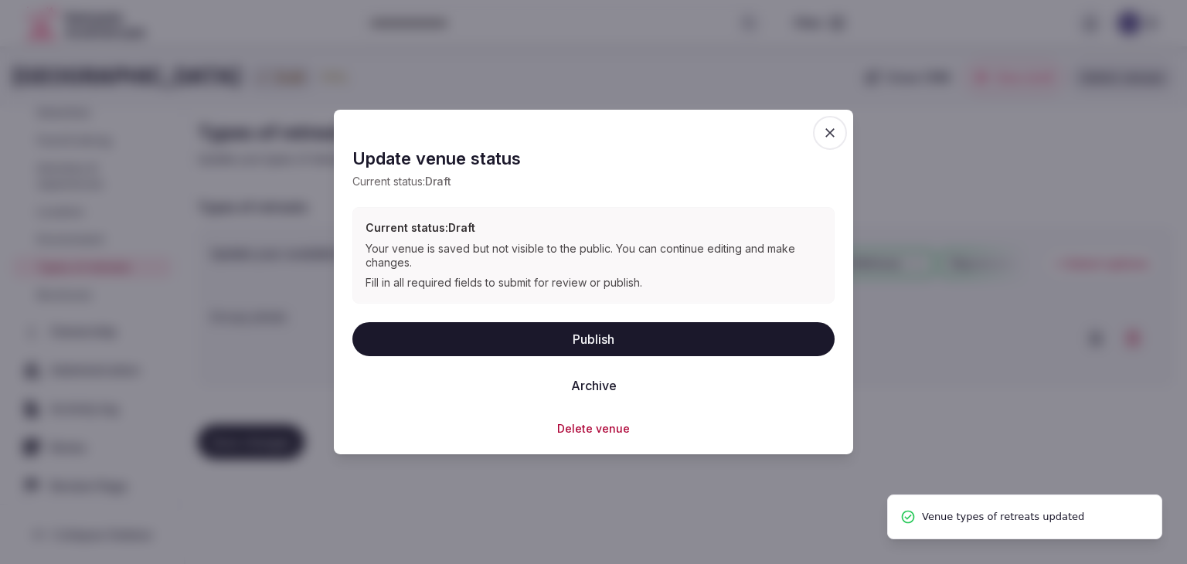
click at [556, 335] on button "Publish" at bounding box center [593, 338] width 482 height 34
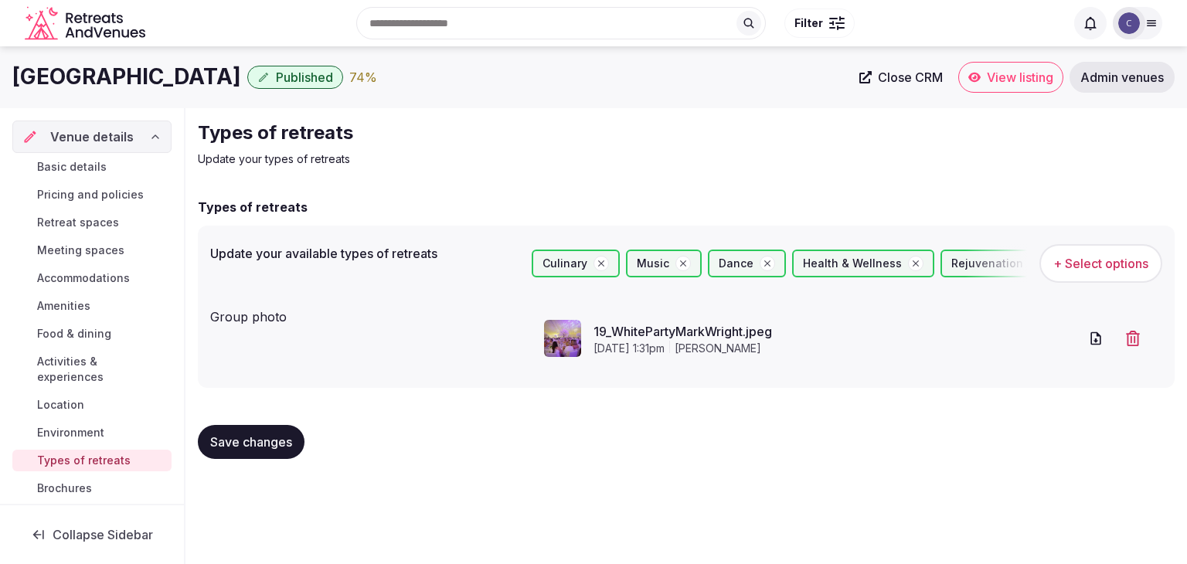
click at [97, 162] on span "Basic details" at bounding box center [72, 166] width 70 height 15
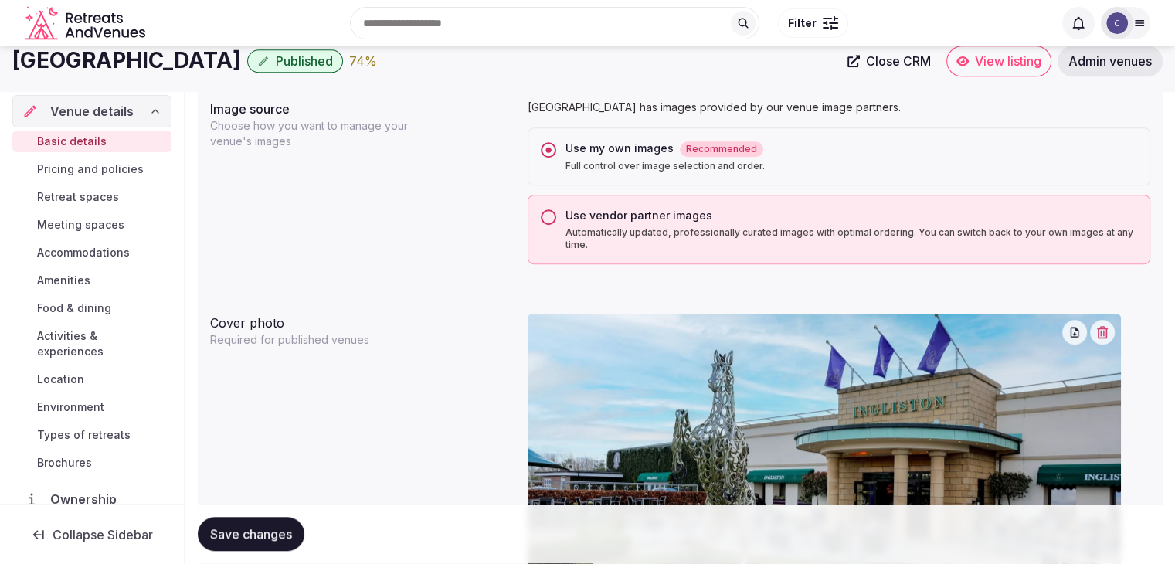
scroll to position [1082, 0]
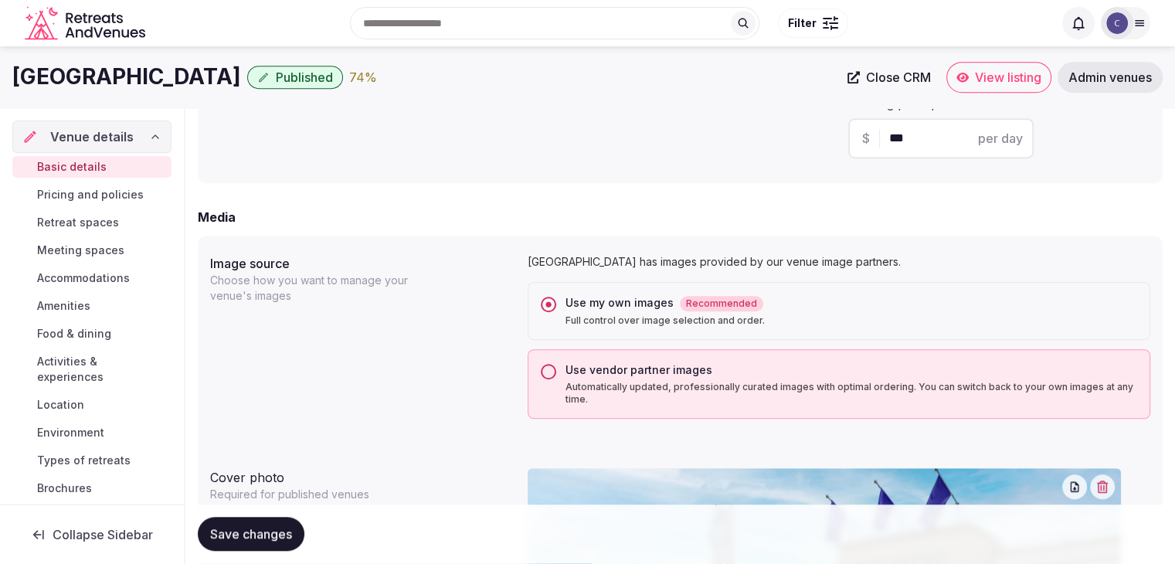
click at [53, 193] on span "Pricing and policies" at bounding box center [90, 194] width 107 height 15
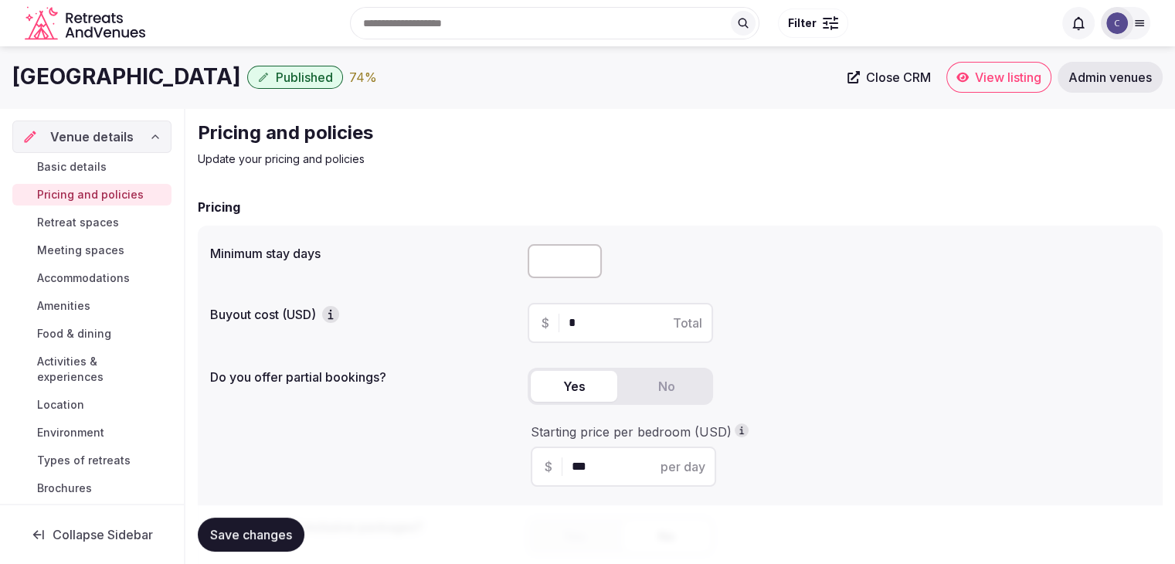
click at [74, 223] on span "Retreat spaces" at bounding box center [78, 222] width 82 height 15
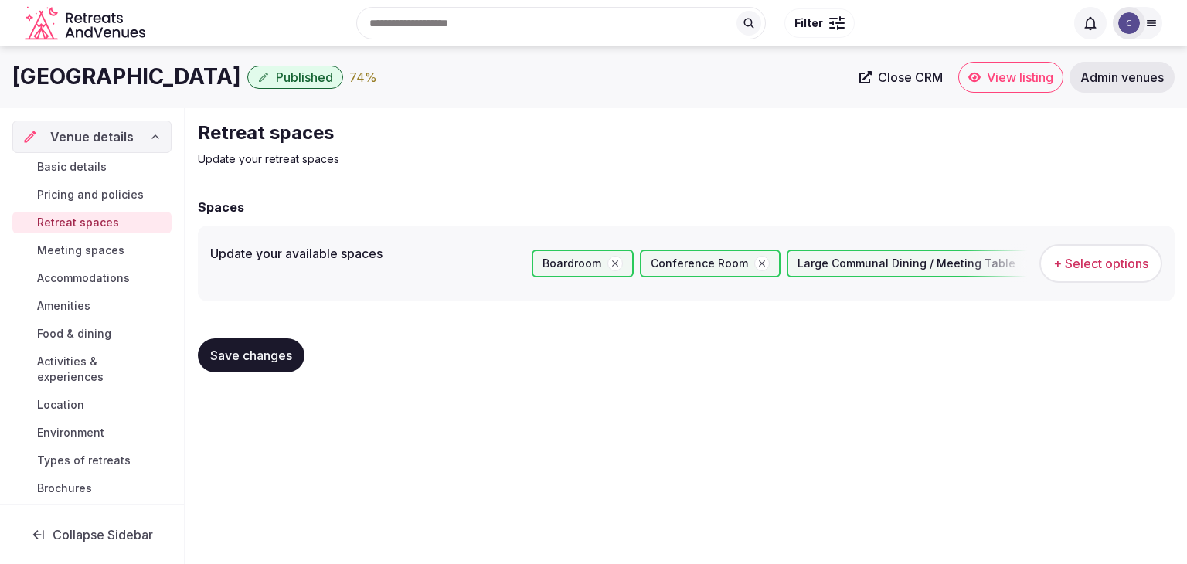
click at [98, 251] on span "Meeting spaces" at bounding box center [80, 250] width 87 height 15
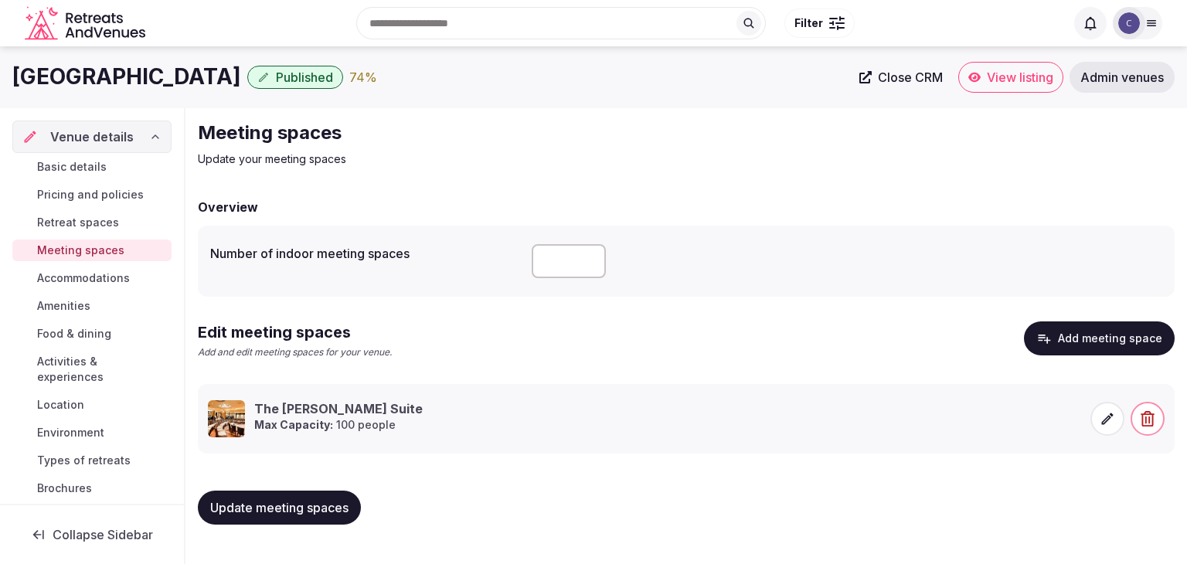
click at [117, 275] on span "Accommodations" at bounding box center [83, 277] width 93 height 15
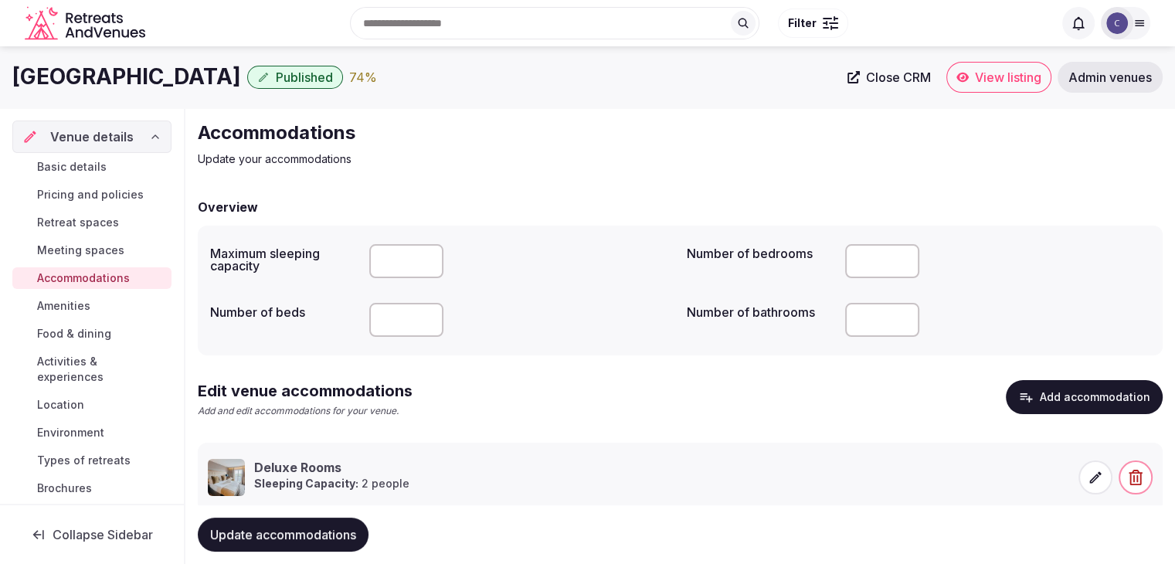
click at [241, 72] on h1 "Ingliston Country Club Hotel" at bounding box center [126, 77] width 229 height 30
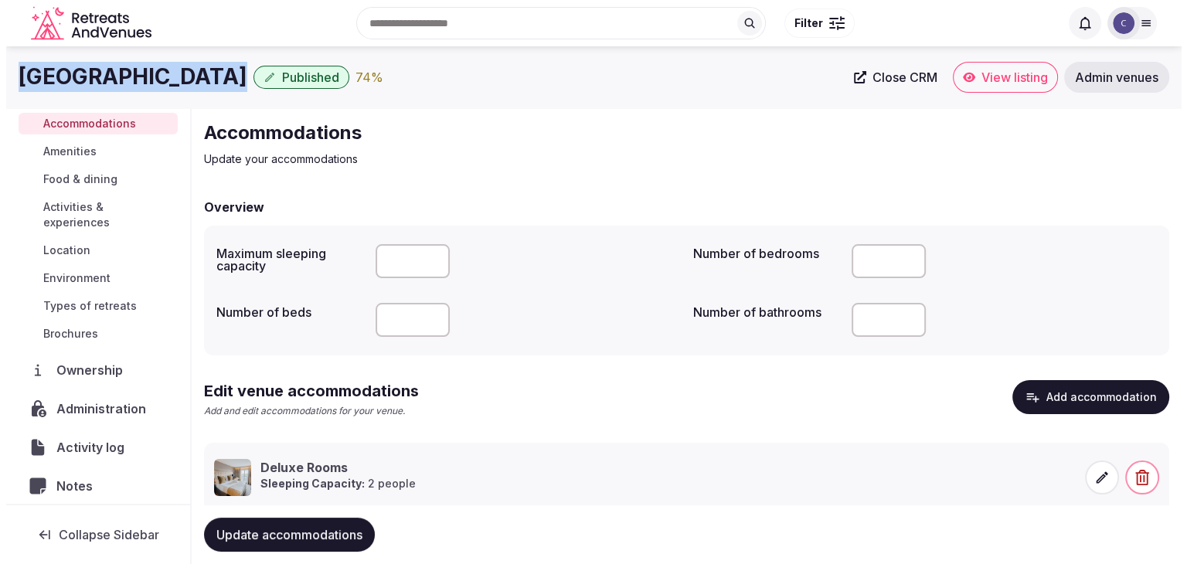
scroll to position [240, 0]
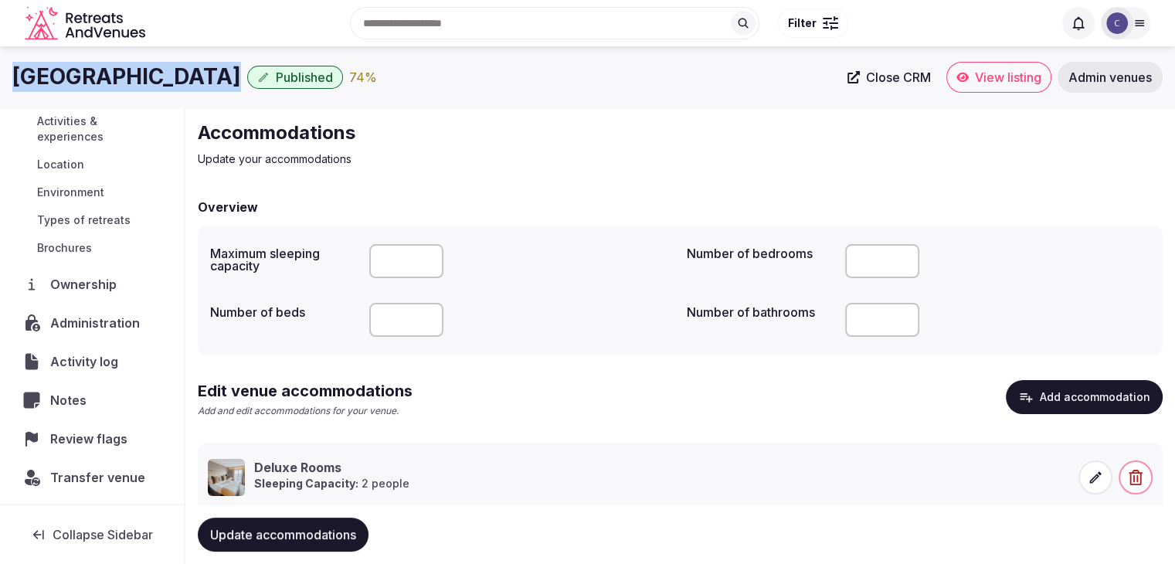
click at [97, 434] on span "Review flags" at bounding box center [91, 439] width 83 height 19
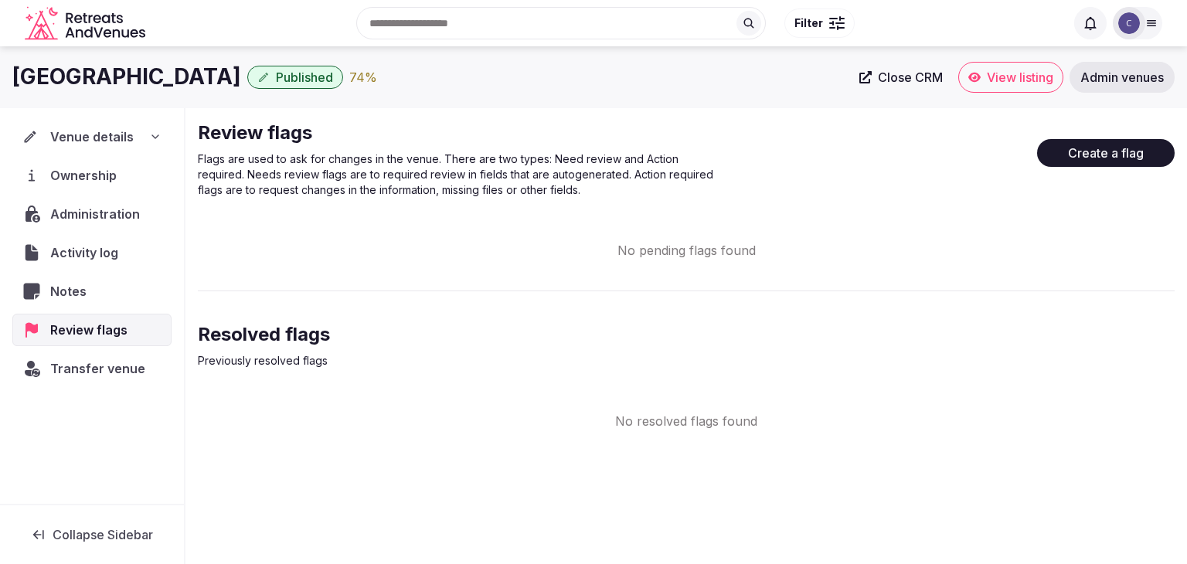
click at [1090, 21] on icon at bounding box center [1089, 22] width 15 height 15
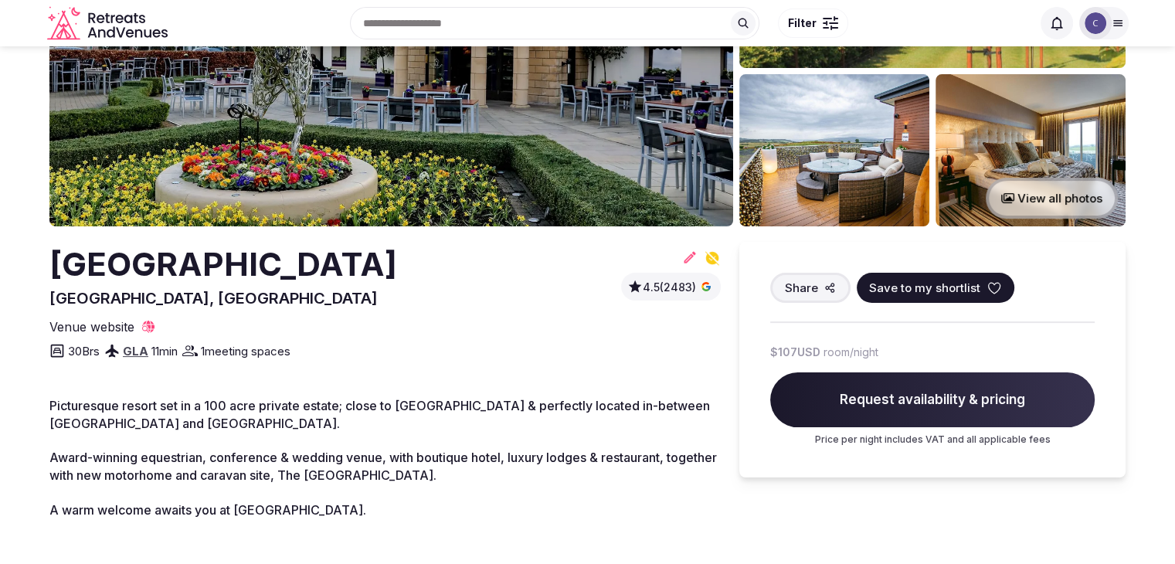
scroll to position [155, 0]
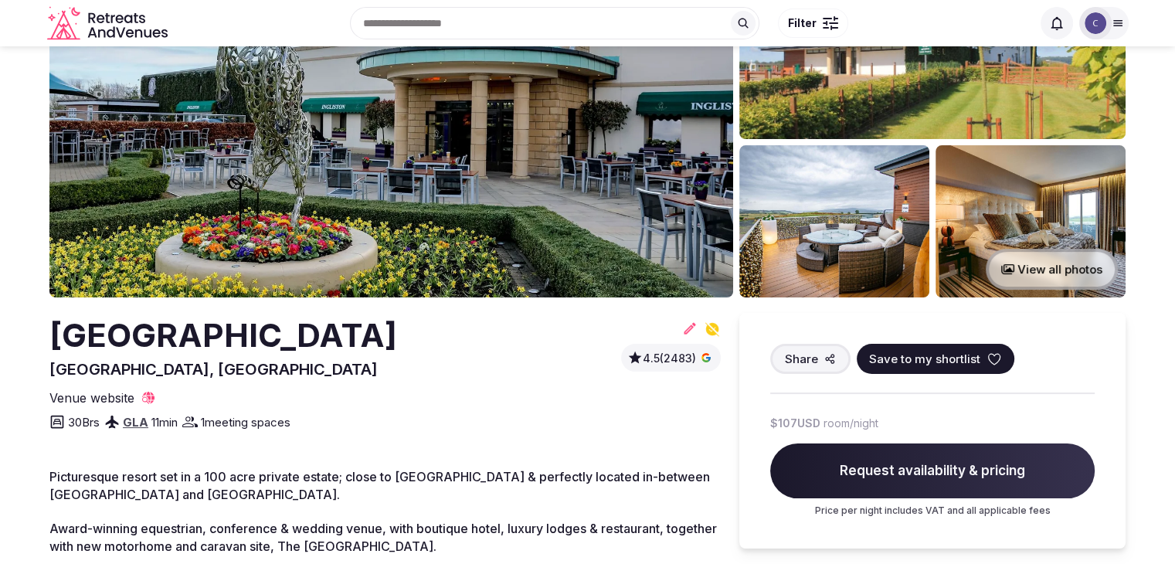
click at [397, 322] on h2 "[GEOGRAPHIC_DATA]" at bounding box center [223, 336] width 348 height 46
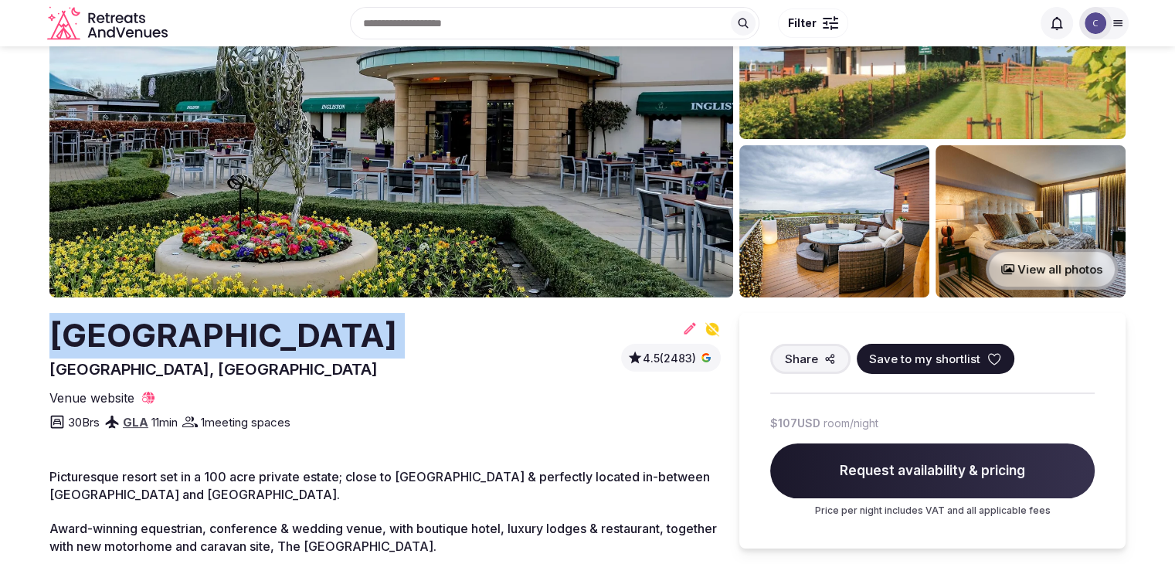
click at [397, 322] on h2 "[GEOGRAPHIC_DATA]" at bounding box center [223, 336] width 348 height 46
copy h2 "[GEOGRAPHIC_DATA]"
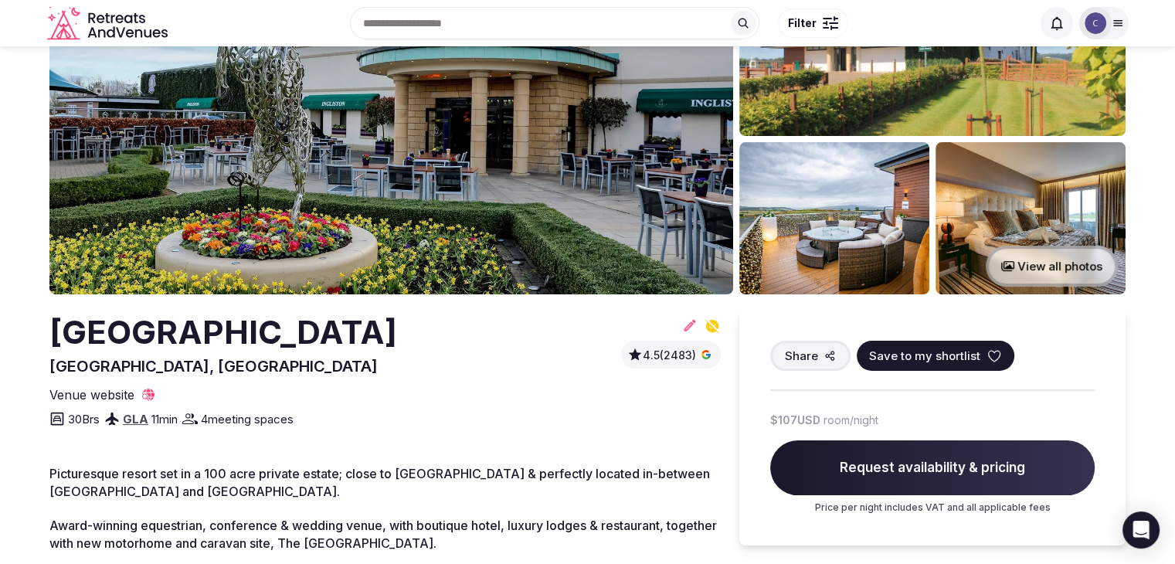
scroll to position [155, 0]
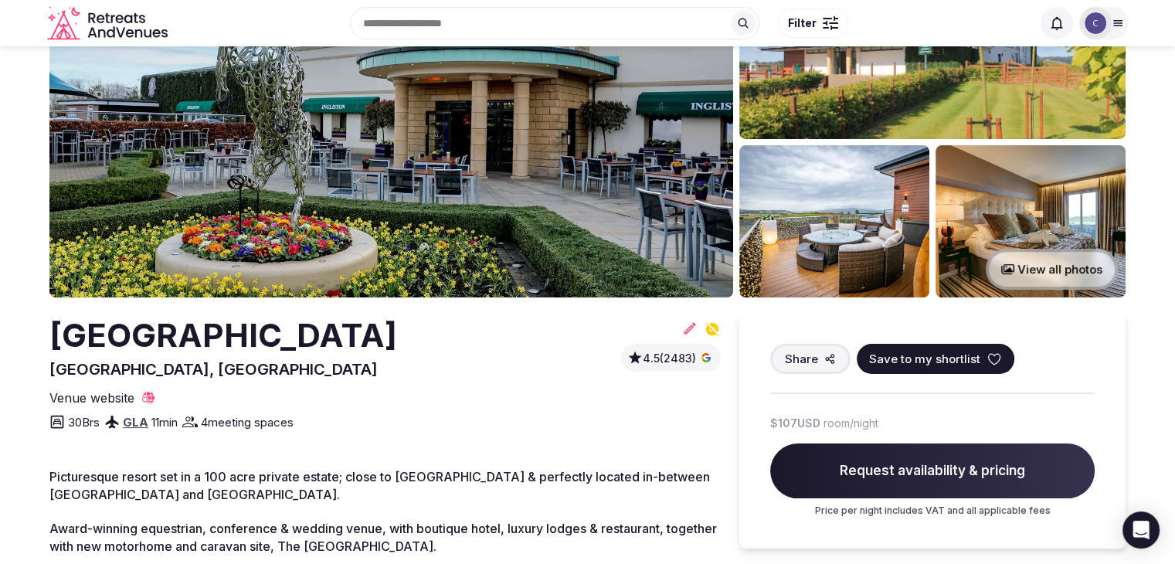
click at [397, 348] on h2 "[GEOGRAPHIC_DATA]" at bounding box center [223, 336] width 348 height 46
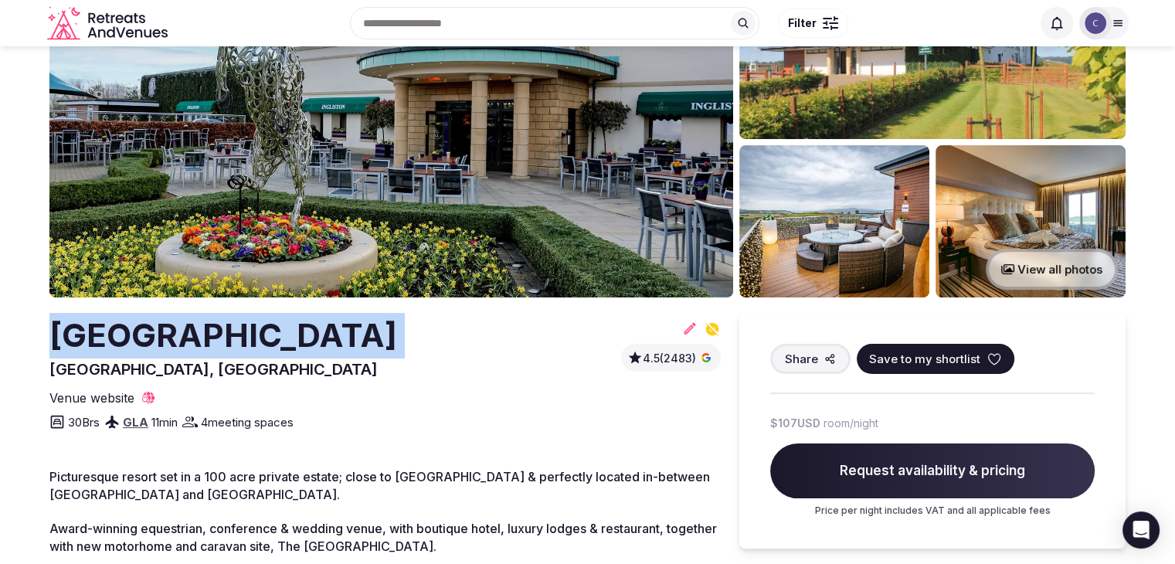
click at [397, 348] on h2 "[GEOGRAPHIC_DATA]" at bounding box center [223, 336] width 348 height 46
copy h2 "[GEOGRAPHIC_DATA]"
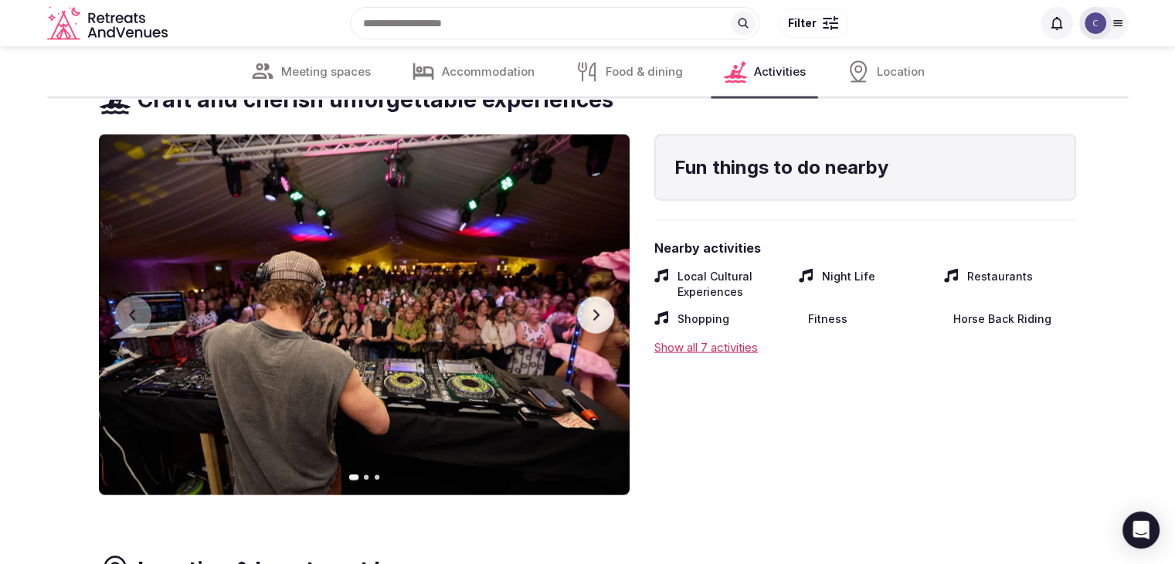
scroll to position [3245, 0]
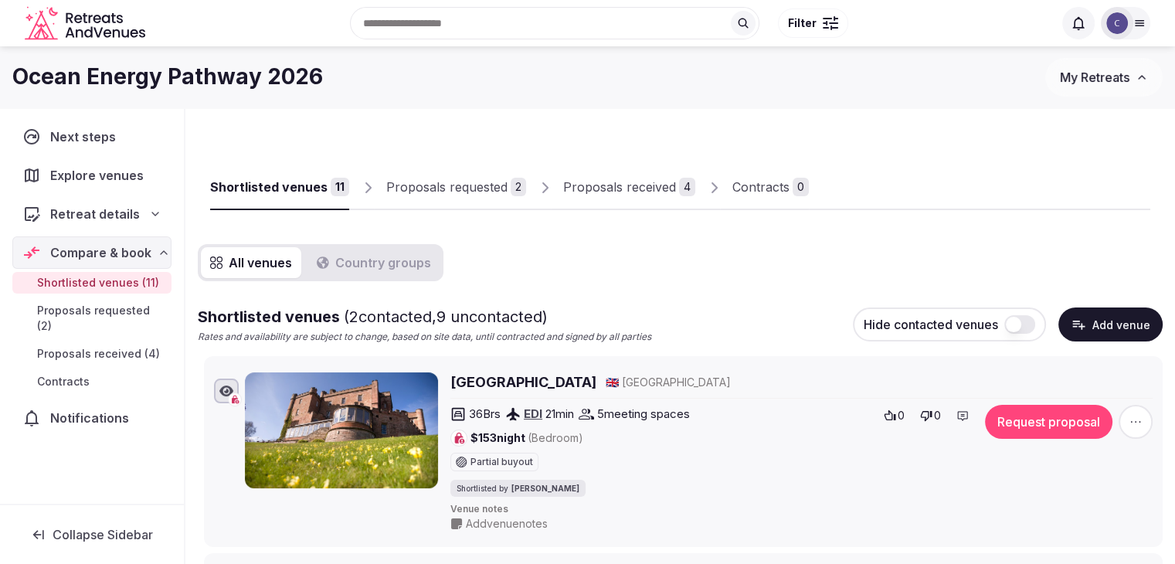
click at [1125, 322] on button "Add venue" at bounding box center [1110, 324] width 104 height 34
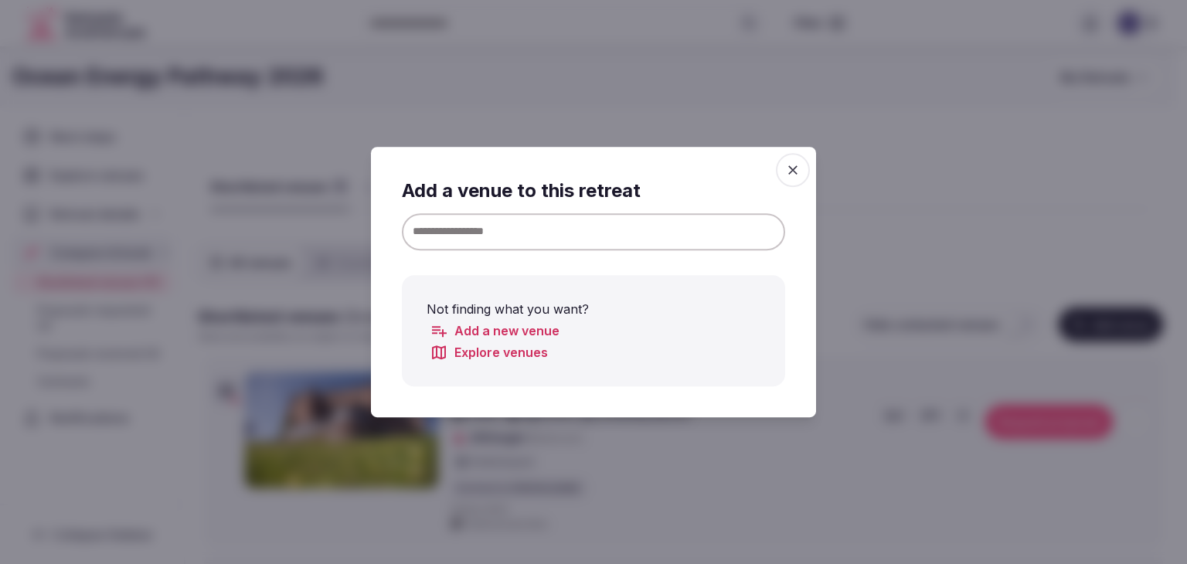
click at [601, 224] on input at bounding box center [593, 231] width 383 height 37
paste input "**********"
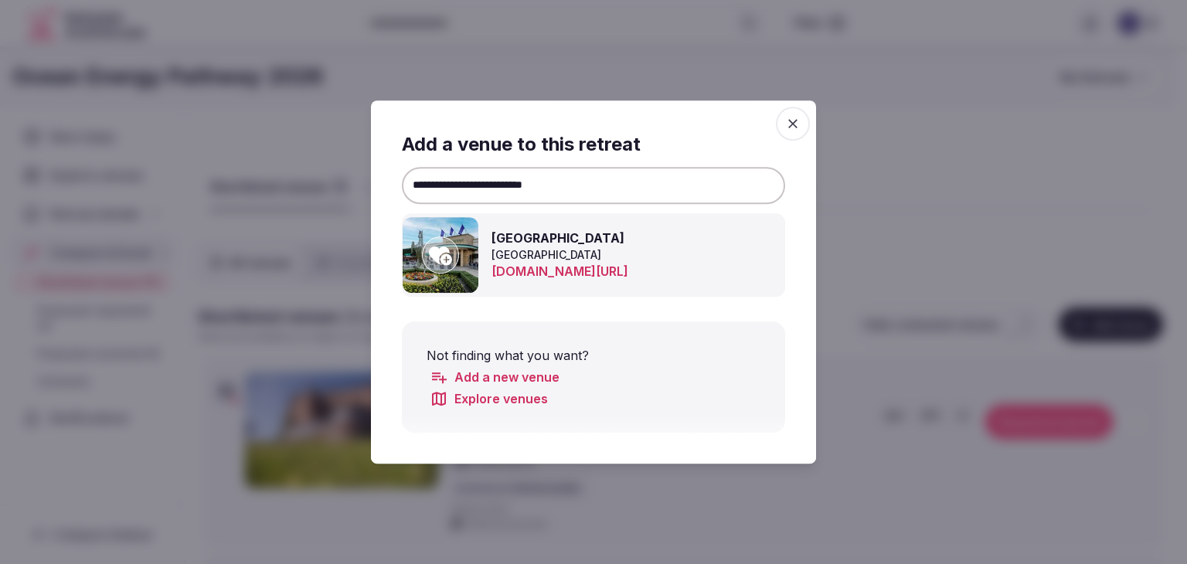
type input "**********"
click at [453, 267] on div at bounding box center [440, 254] width 37 height 37
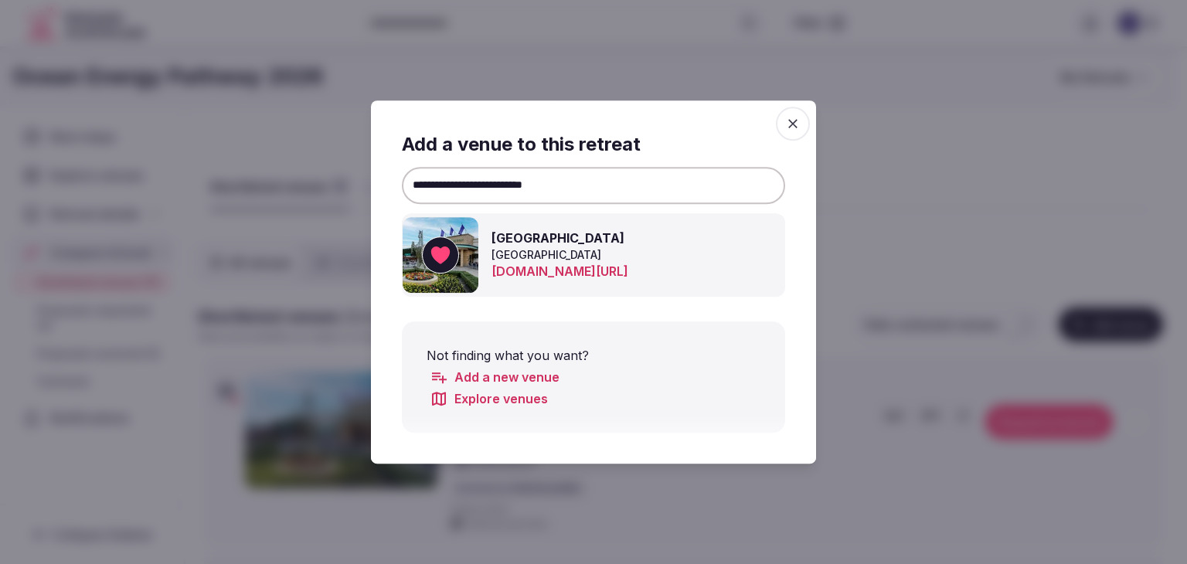
drag, startPoint x: 794, startPoint y: 118, endPoint x: 802, endPoint y: 192, distance: 74.6
click at [795, 118] on icon "button" at bounding box center [792, 123] width 15 height 15
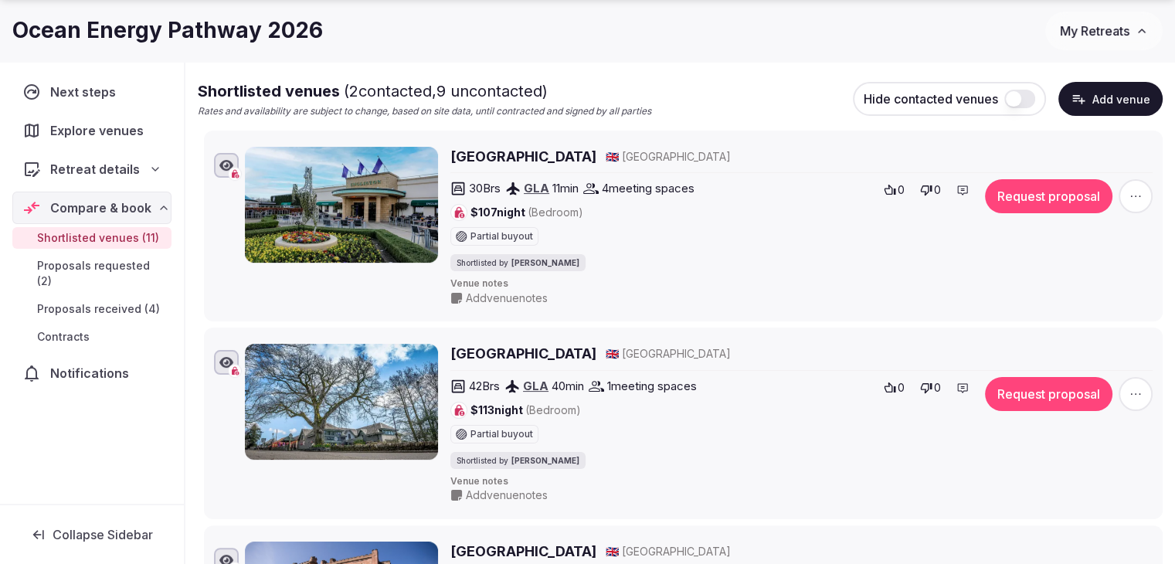
scroll to position [232, 0]
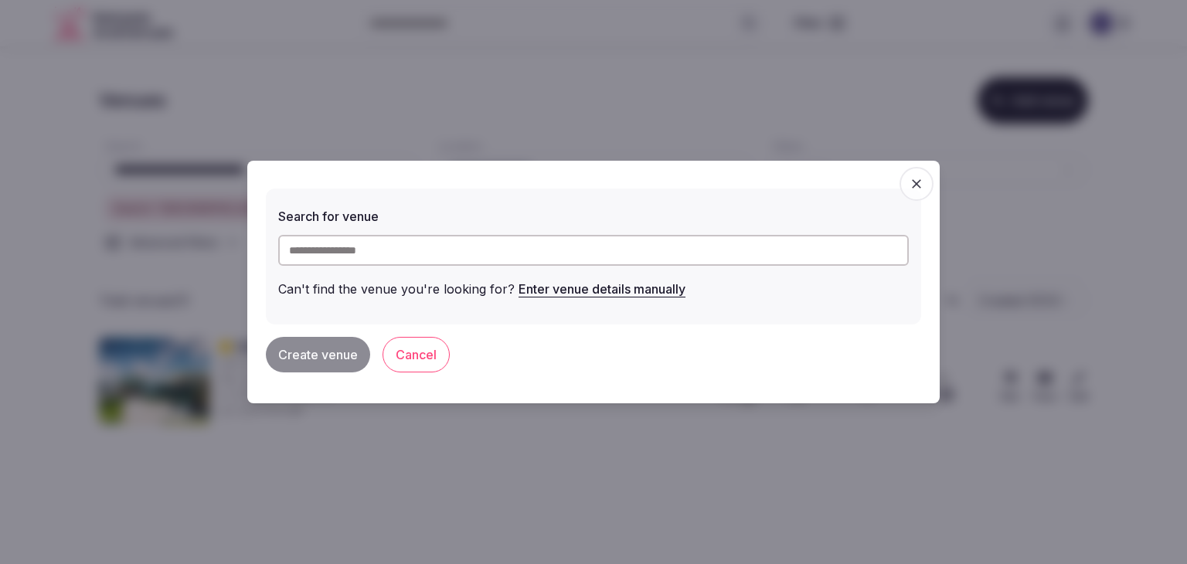
click at [429, 256] on input "text" at bounding box center [593, 250] width 630 height 31
click at [915, 189] on icon "button" at bounding box center [916, 183] width 15 height 15
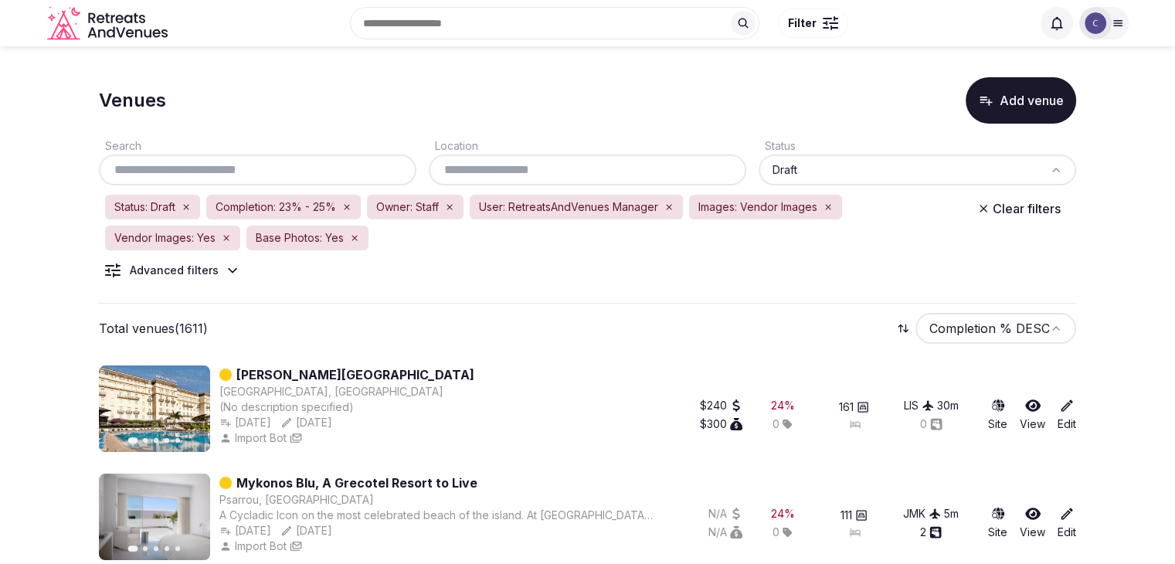
click at [535, 155] on div at bounding box center [588, 170] width 318 height 31
click at [525, 170] on input "text" at bounding box center [587, 170] width 305 height 19
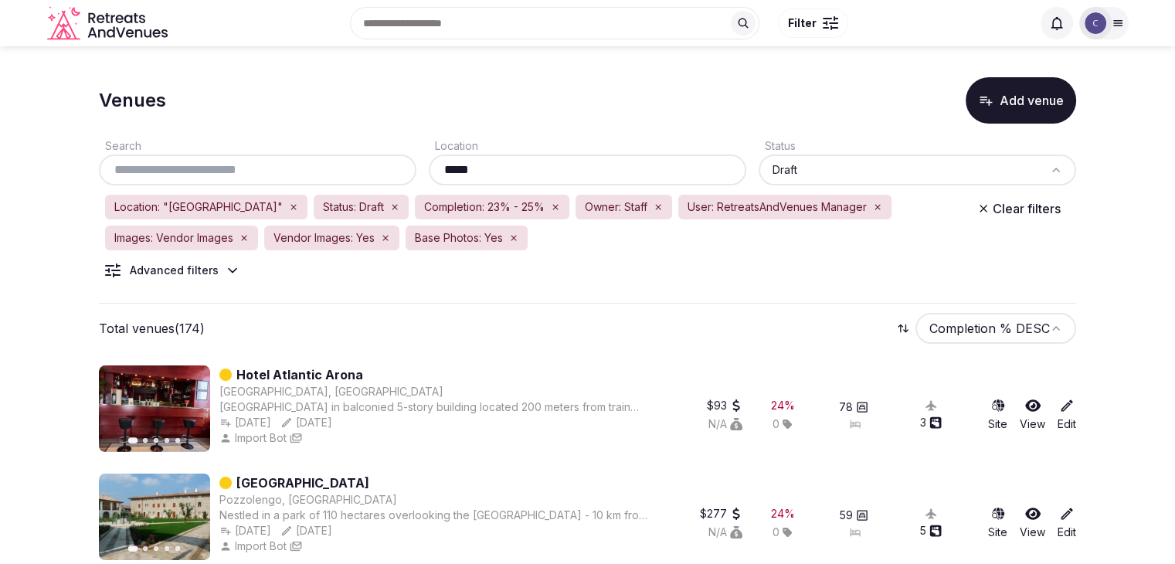
type input "*****"
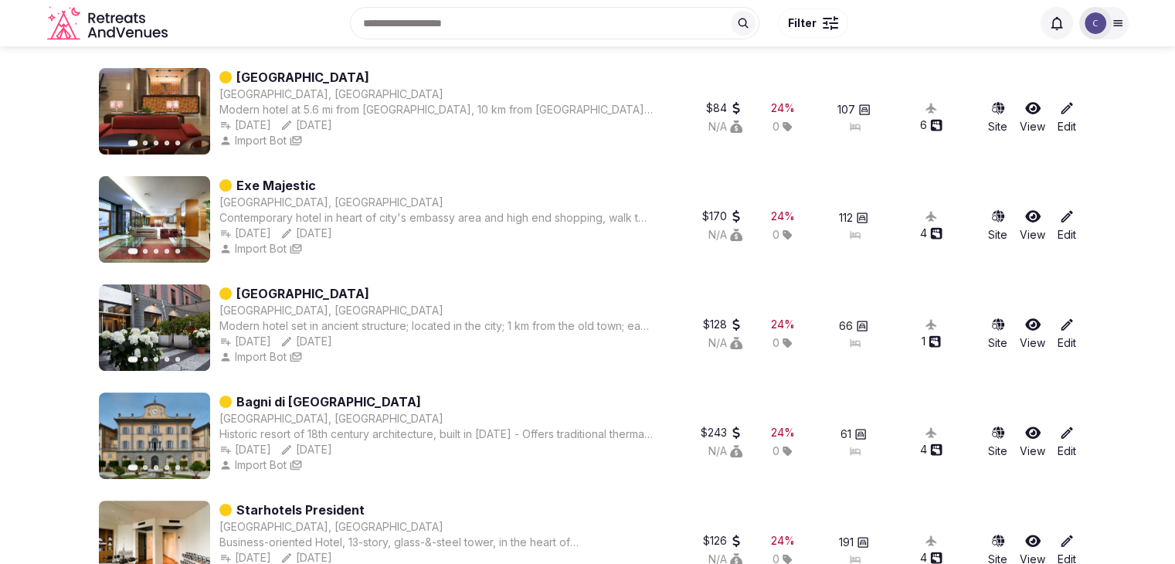
scroll to position [386, 0]
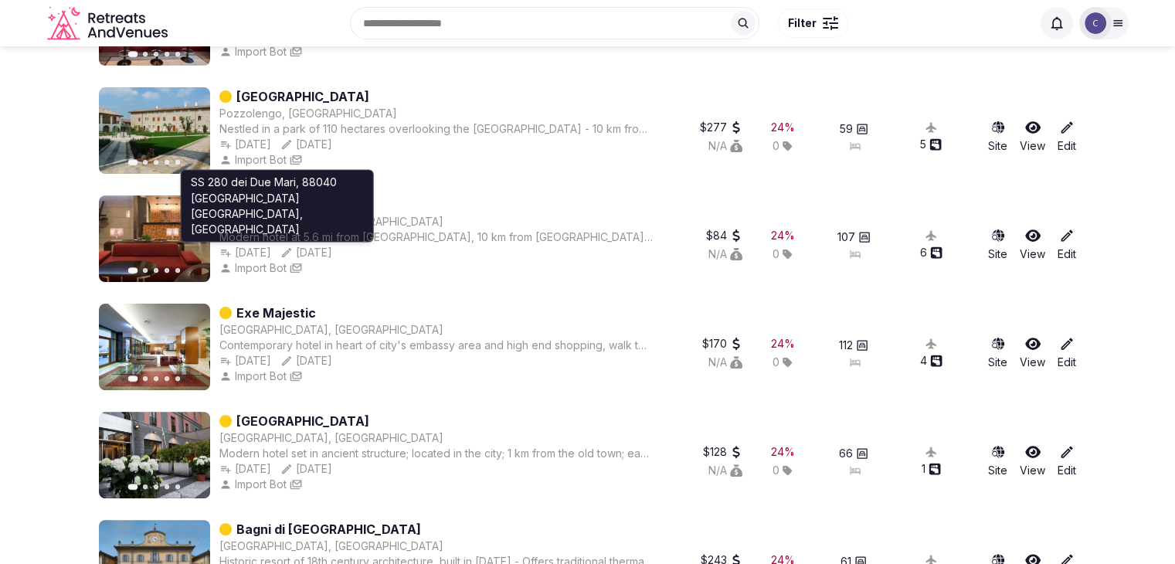
drag, startPoint x: 312, startPoint y: 202, endPoint x: 491, endPoint y: 152, distance: 185.4
click at [491, 152] on div "Import Bot" at bounding box center [435, 159] width 433 height 15
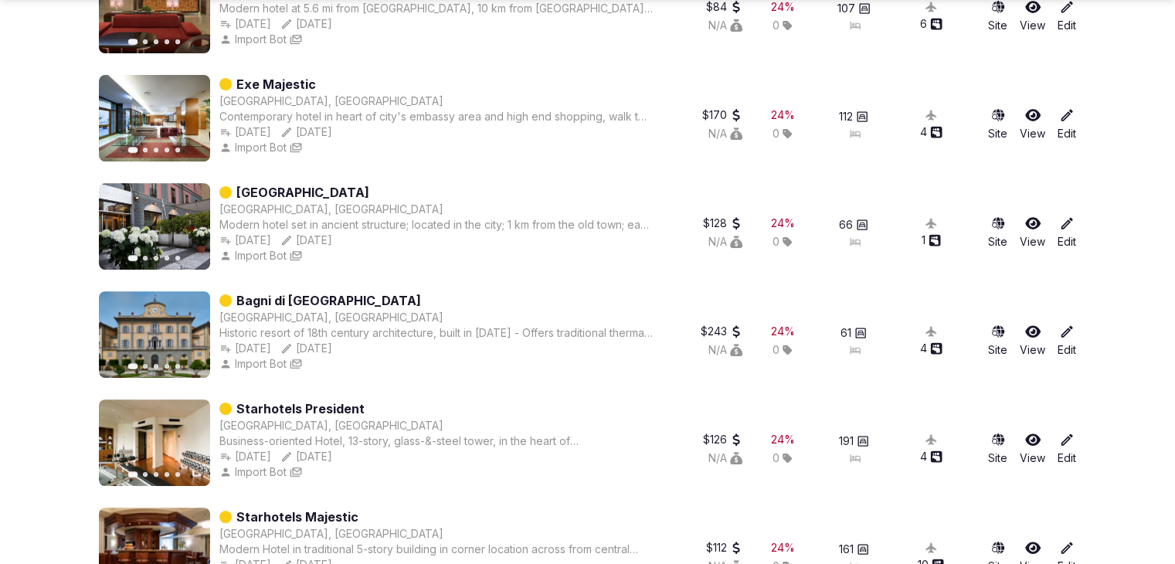
scroll to position [618, 0]
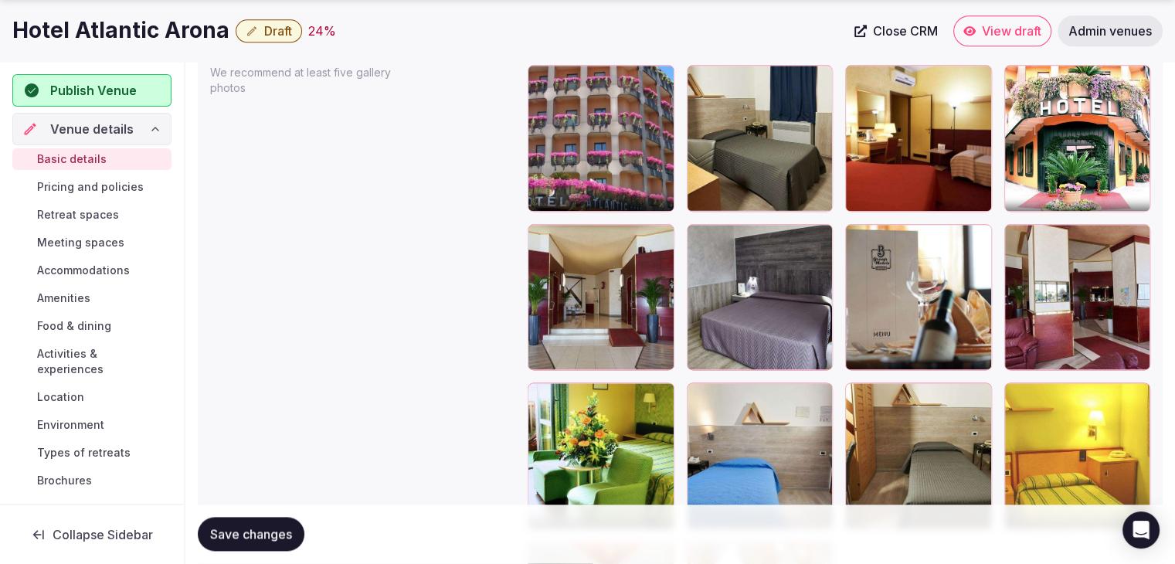
scroll to position [2092, 0]
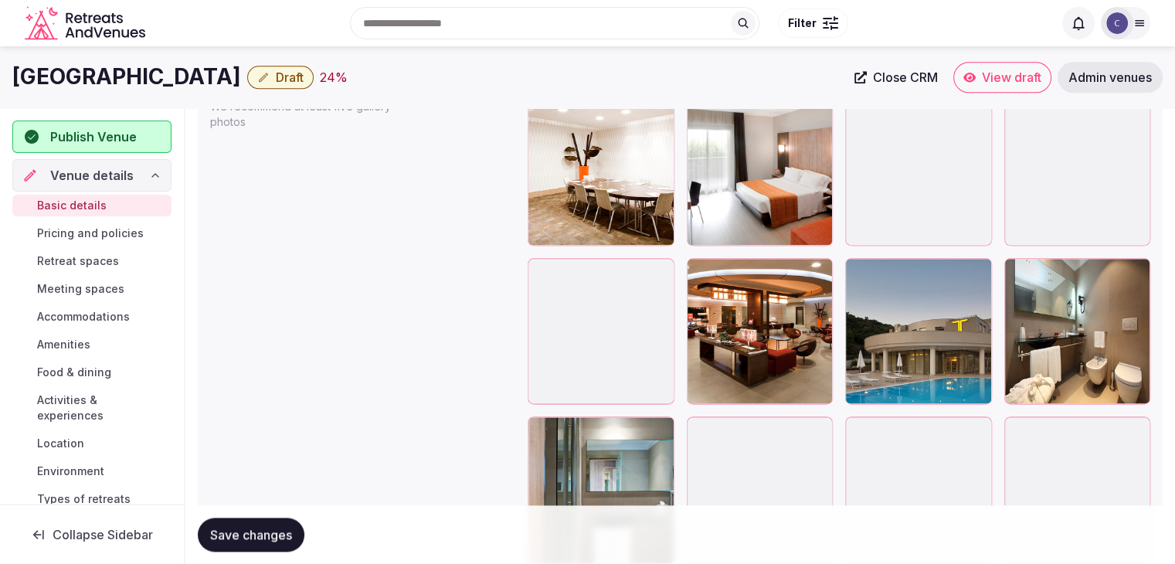
scroll to position [1787, 0]
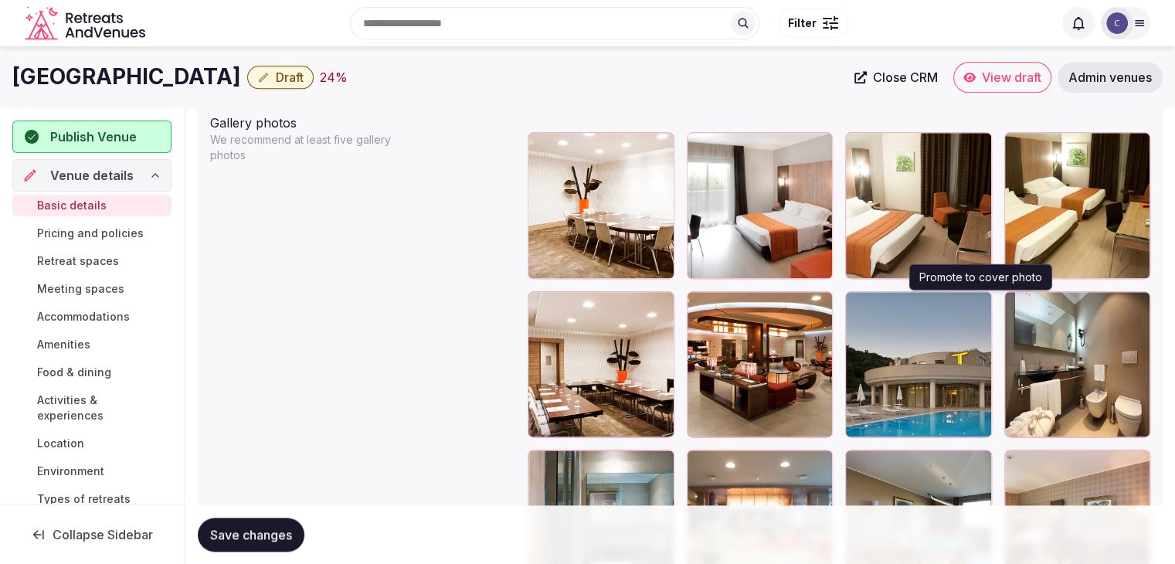
click at [979, 301] on icon "button" at bounding box center [976, 307] width 12 height 12
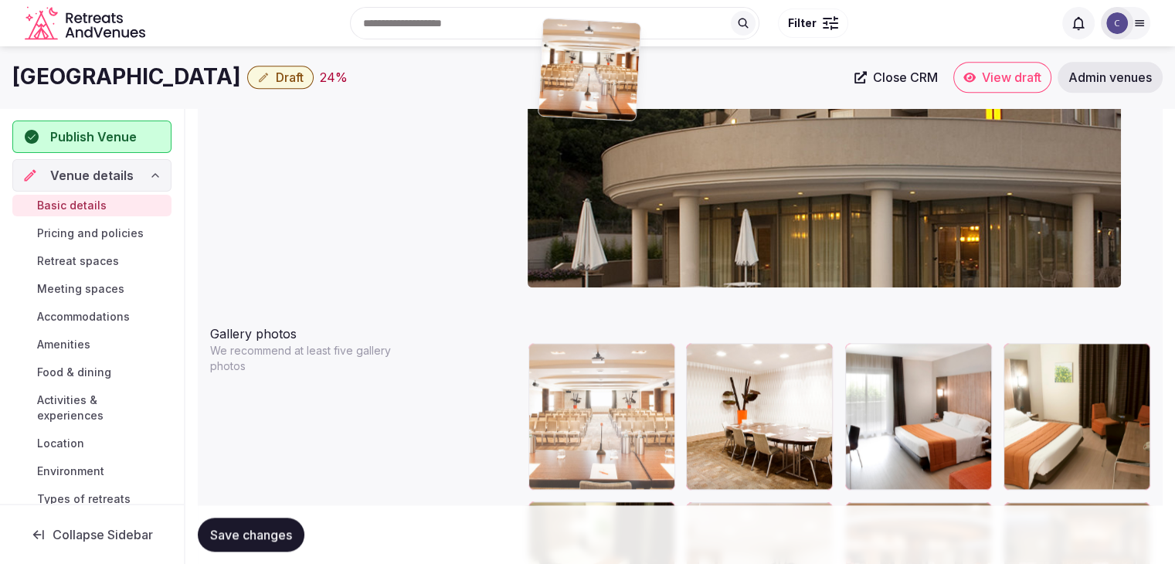
scroll to position [1564, 0]
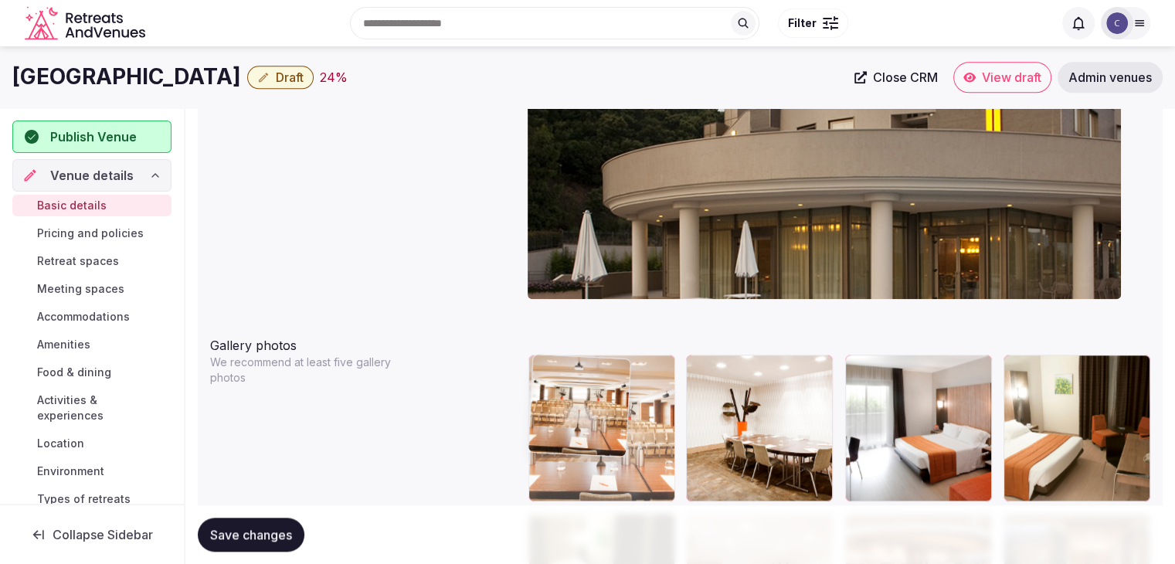
drag, startPoint x: 698, startPoint y: 309, endPoint x: 632, endPoint y: 378, distance: 95.6
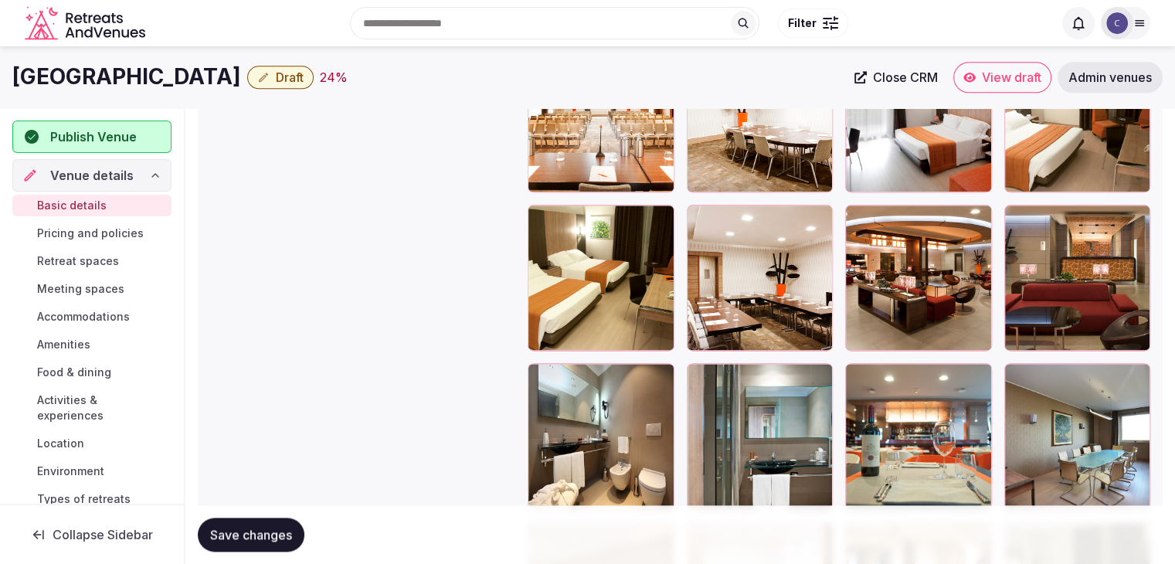
scroll to position [1796, 0]
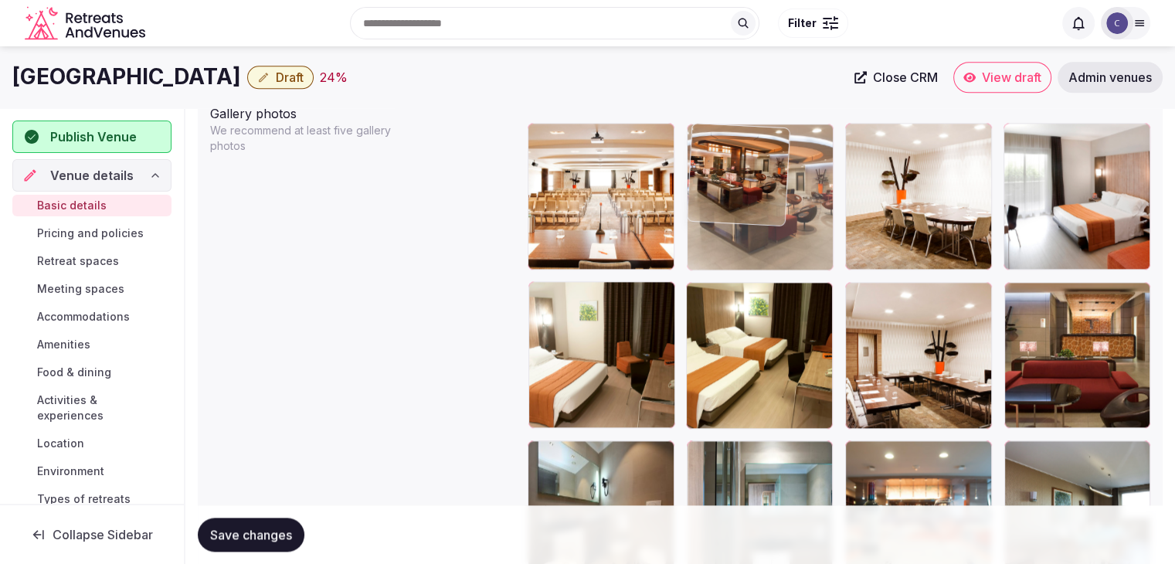
drag, startPoint x: 862, startPoint y: 297, endPoint x: 735, endPoint y: 162, distance: 184.7
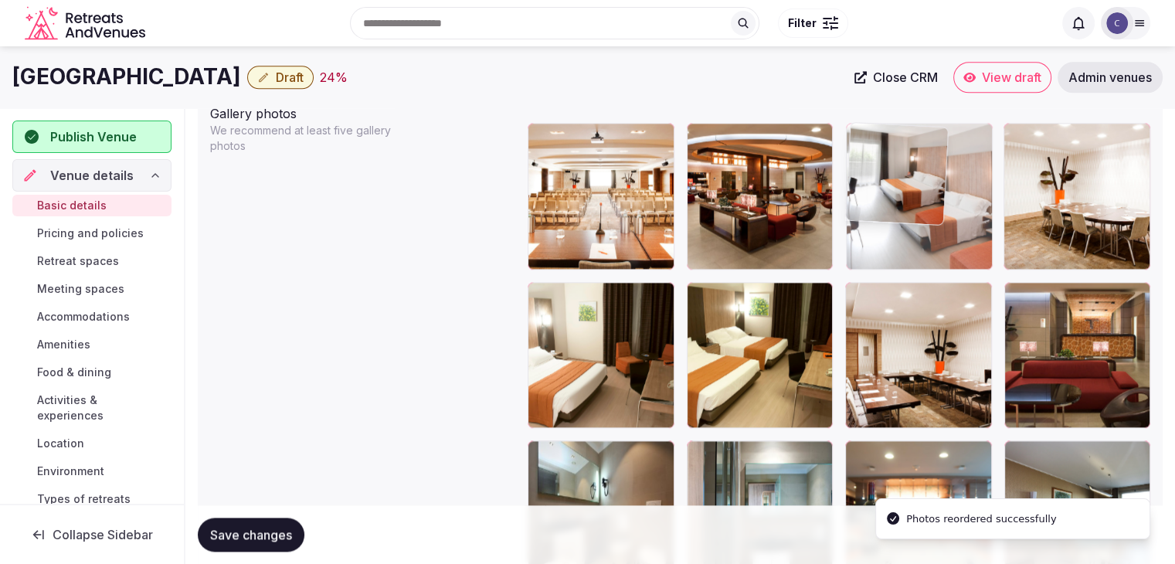
drag, startPoint x: 1018, startPoint y: 138, endPoint x: 949, endPoint y: 136, distance: 69.5
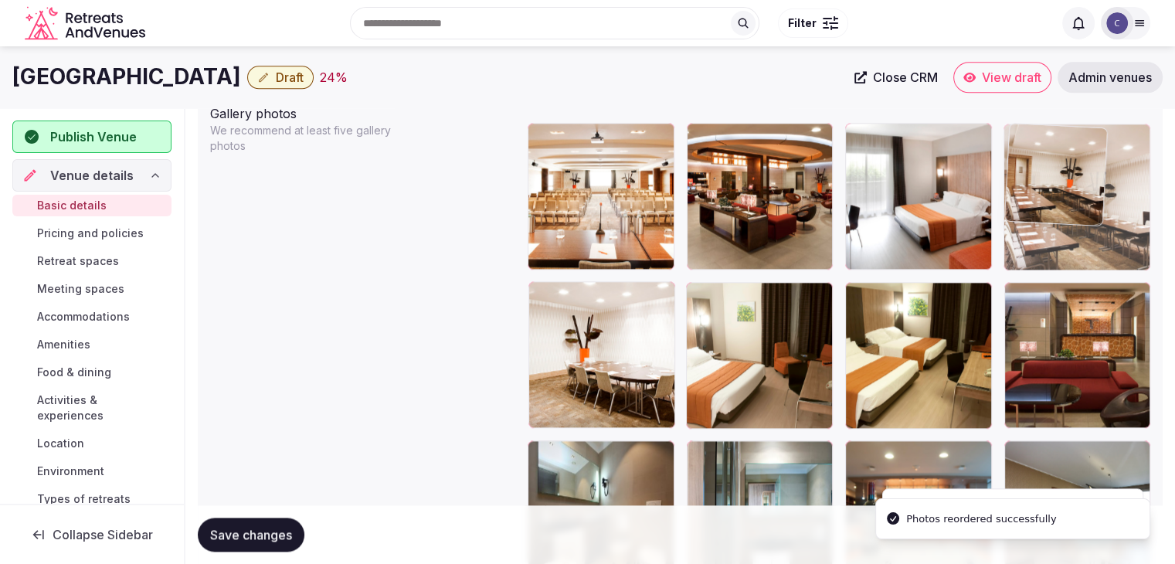
drag, startPoint x: 859, startPoint y: 295, endPoint x: 947, endPoint y: 267, distance: 92.6
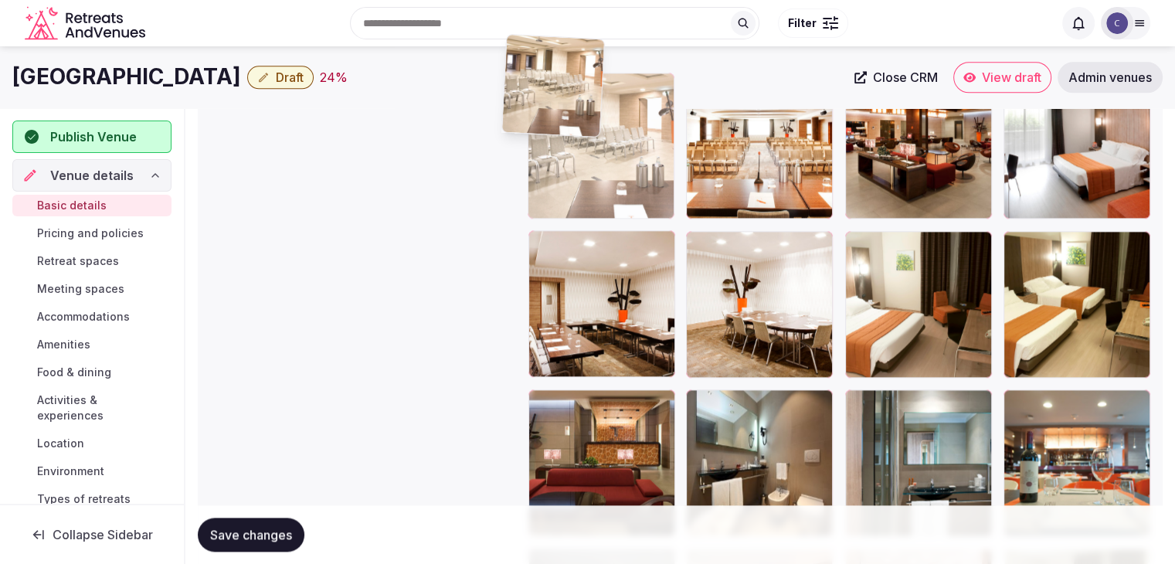
scroll to position [1816, 0]
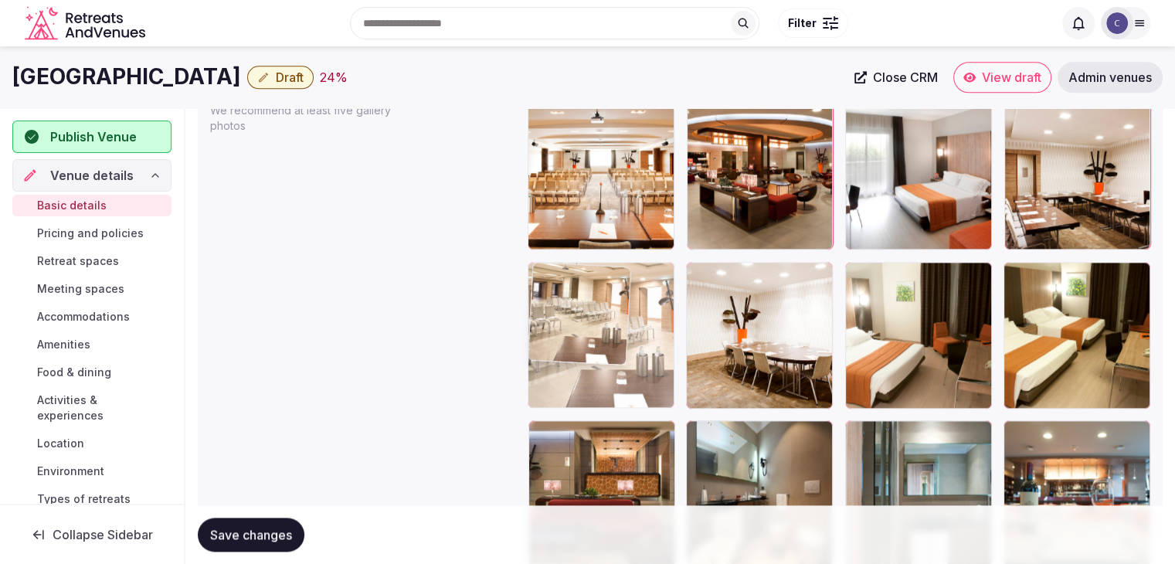
drag, startPoint x: 861, startPoint y: 302, endPoint x: 600, endPoint y: 305, distance: 260.4
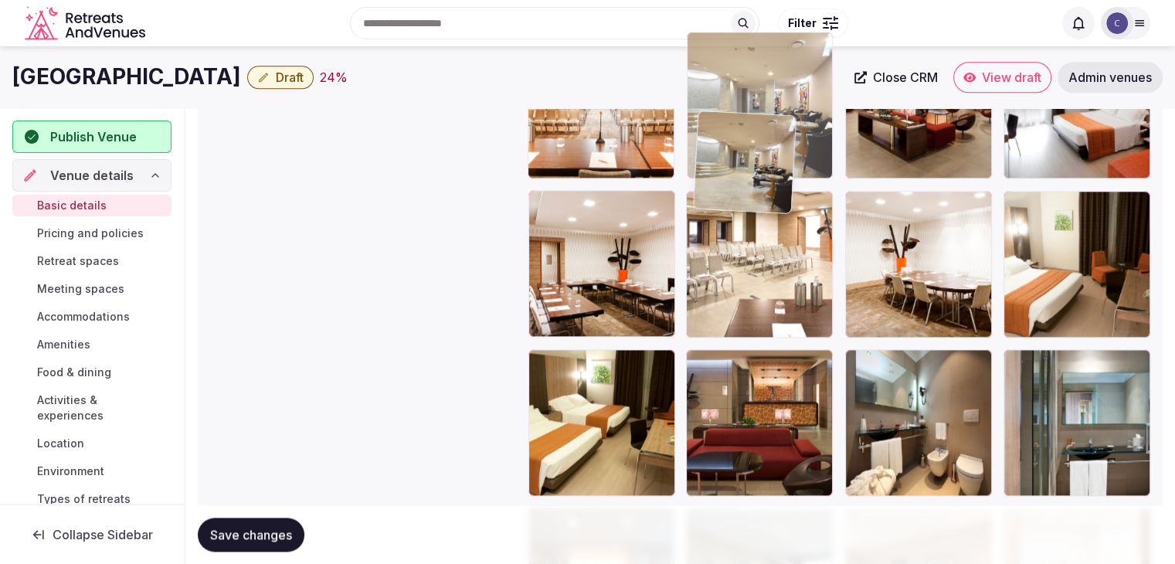
scroll to position [1876, 0]
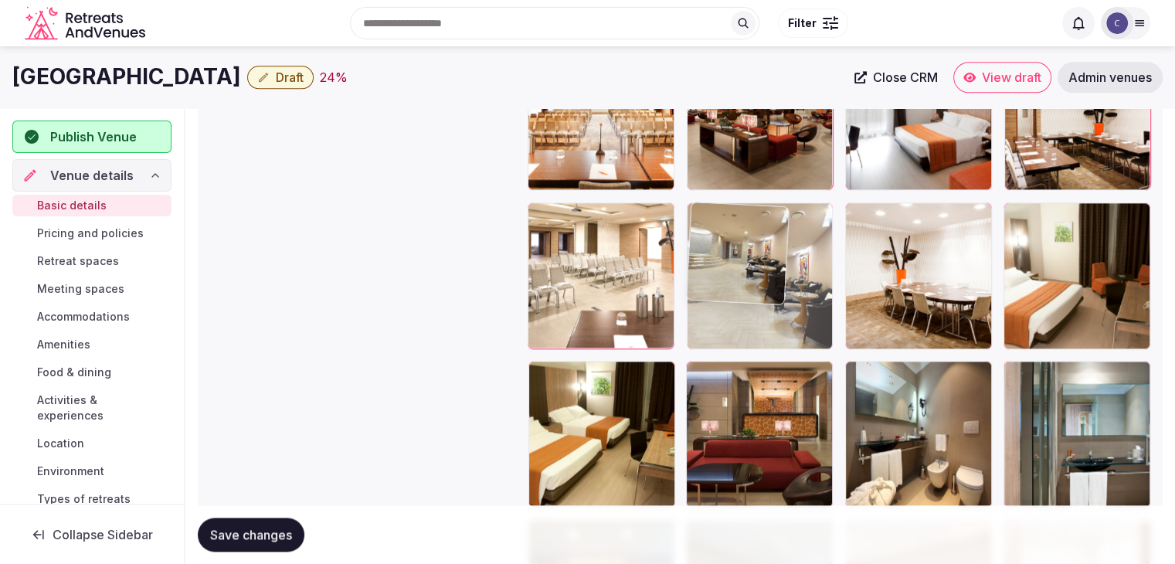
drag, startPoint x: 691, startPoint y: 381, endPoint x: 714, endPoint y: 165, distance: 216.7
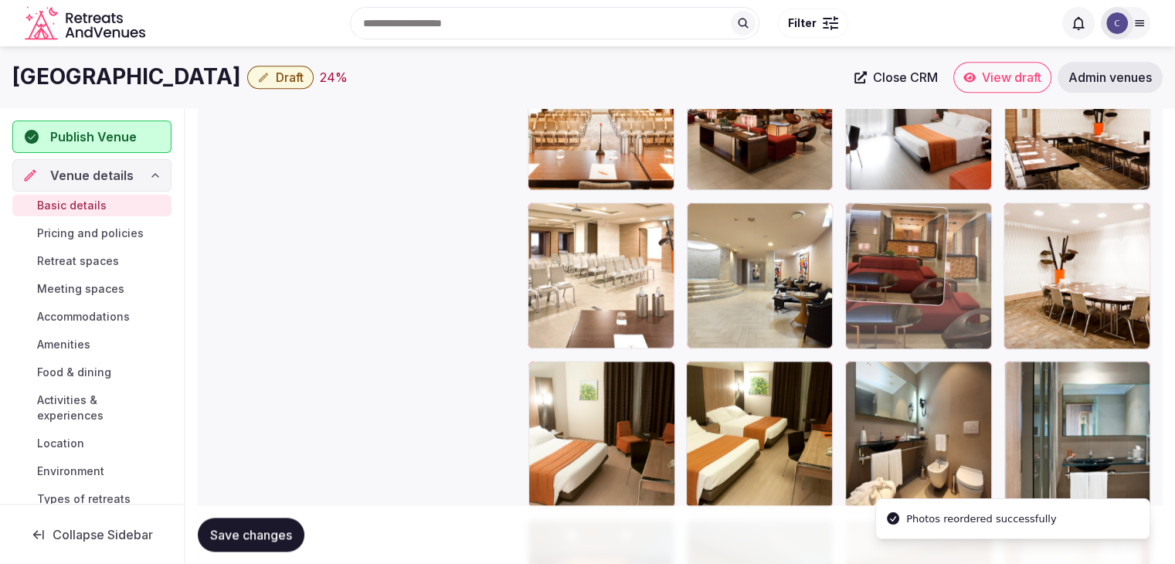
drag, startPoint x: 698, startPoint y: 375, endPoint x: 875, endPoint y: 227, distance: 230.4
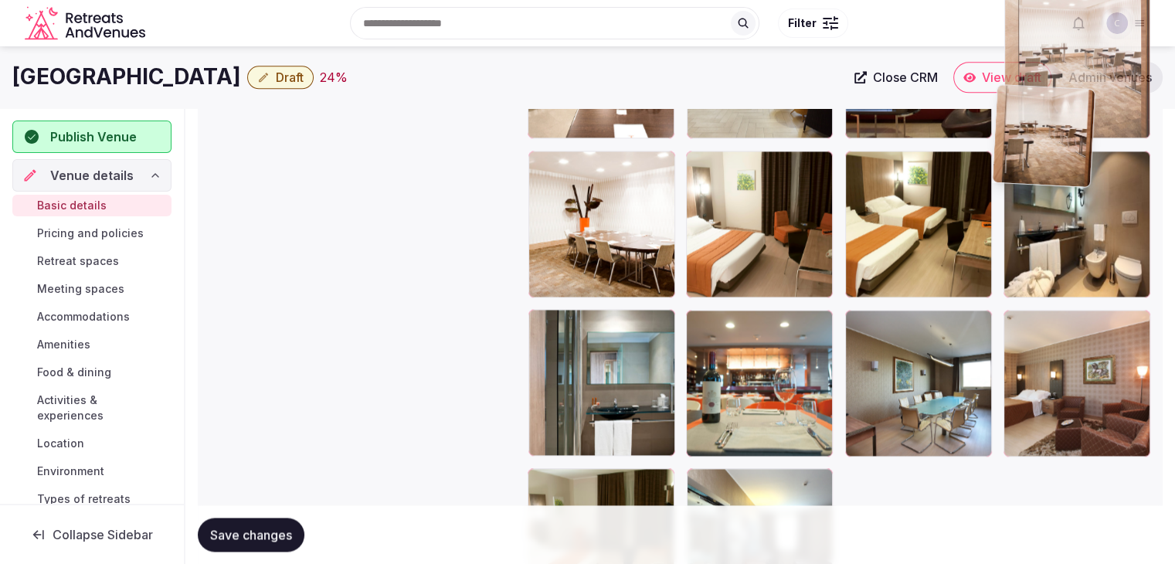
scroll to position [2084, 0]
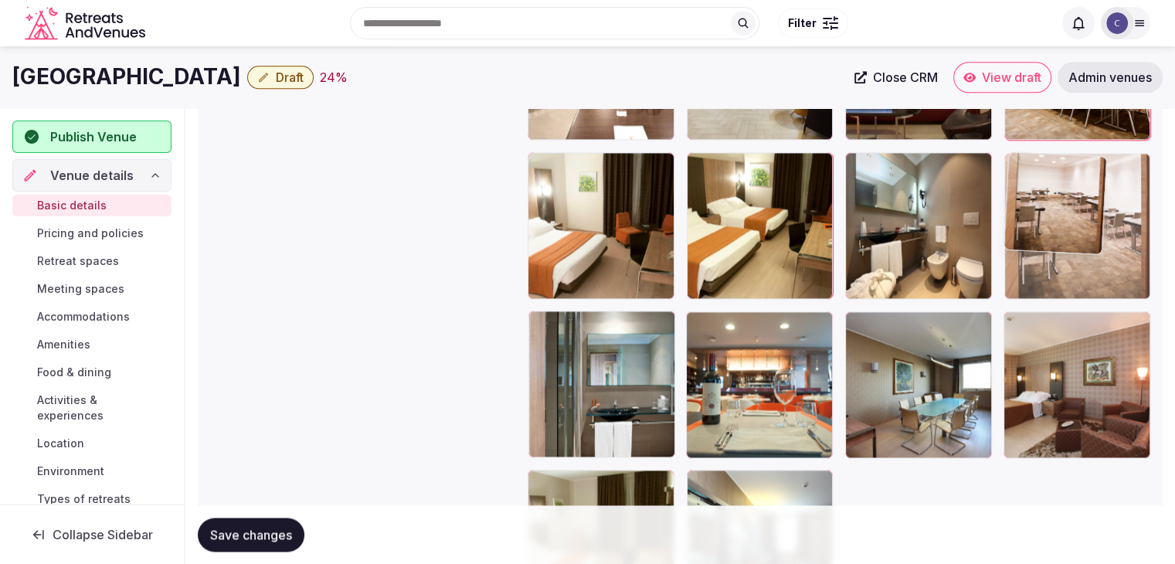
drag, startPoint x: 1023, startPoint y: 304, endPoint x: 1046, endPoint y: 267, distance: 44.4
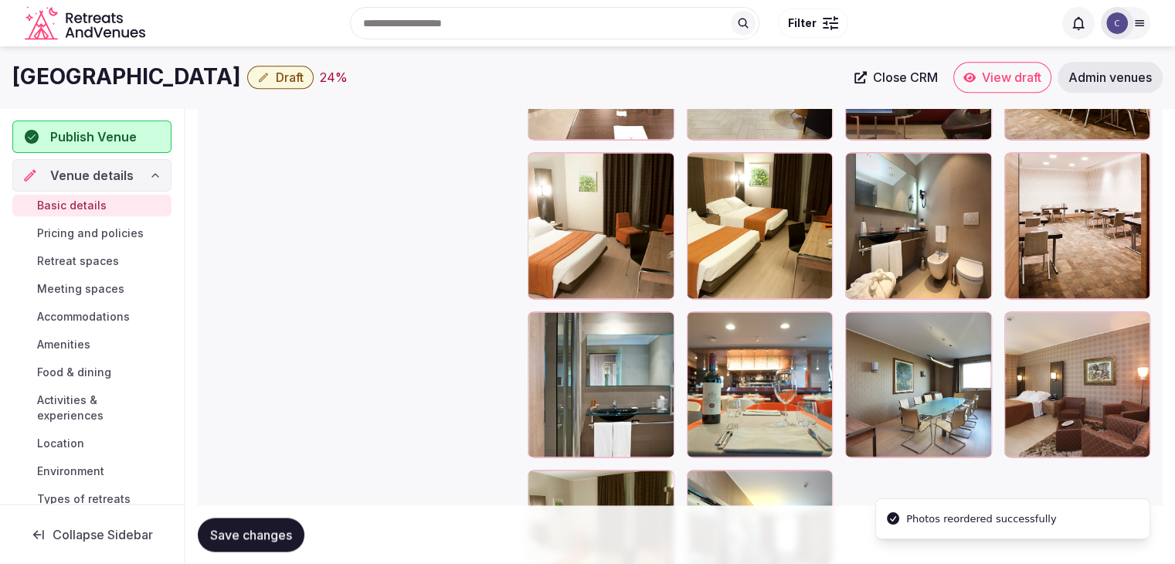
scroll to position [2007, 0]
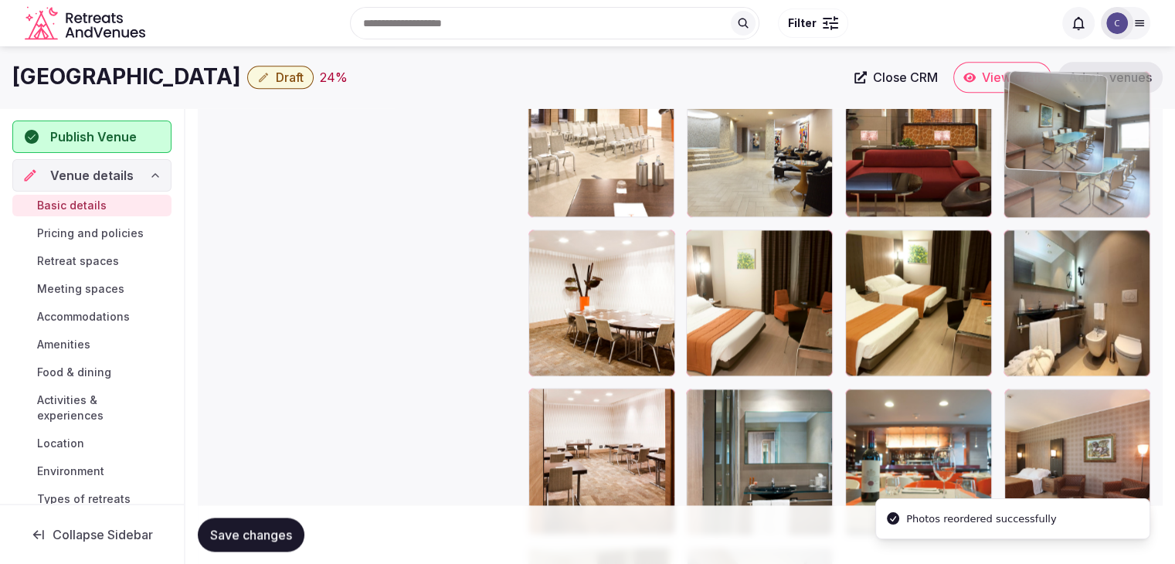
drag, startPoint x: 864, startPoint y: 403, endPoint x: 1000, endPoint y: 139, distance: 296.5
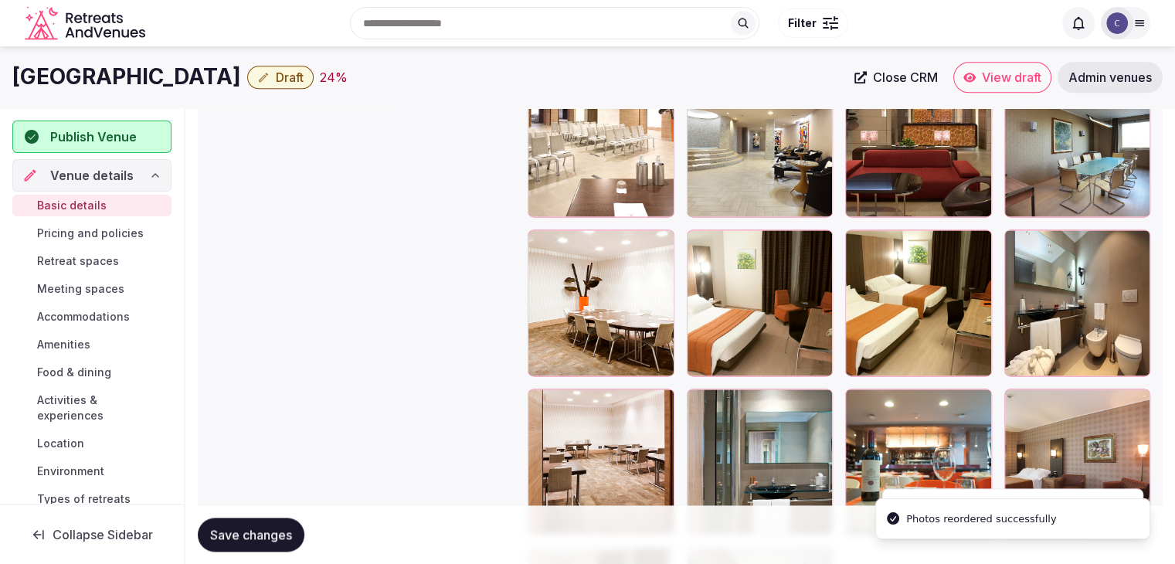
drag, startPoint x: 244, startPoint y: 538, endPoint x: 254, endPoint y: 538, distance: 10.0
click at [245, 538] on span "Save changes" at bounding box center [251, 534] width 82 height 15
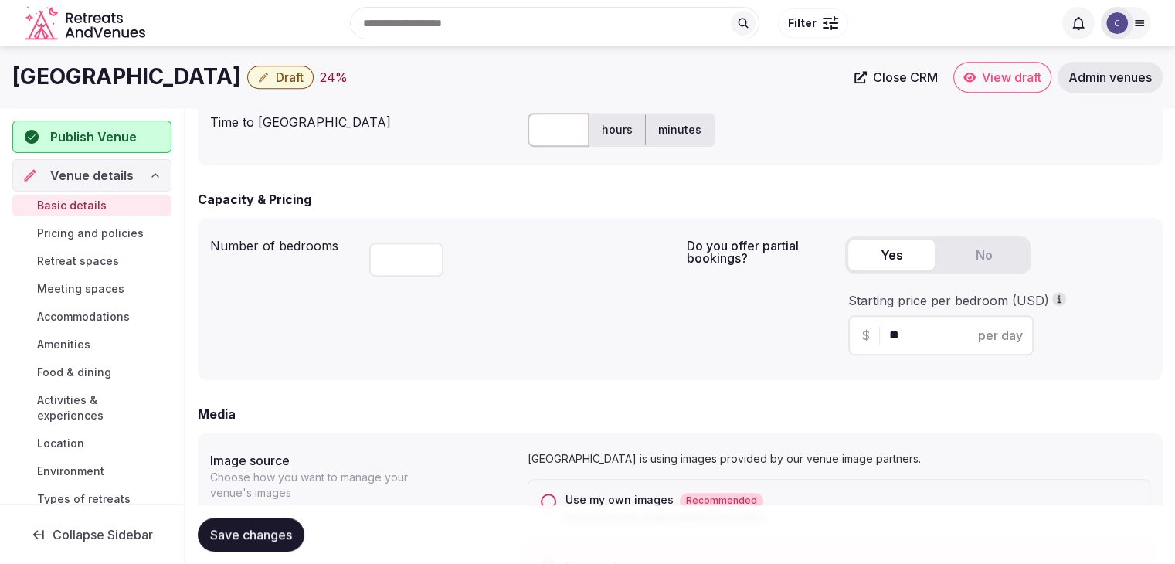
scroll to position [771, 0]
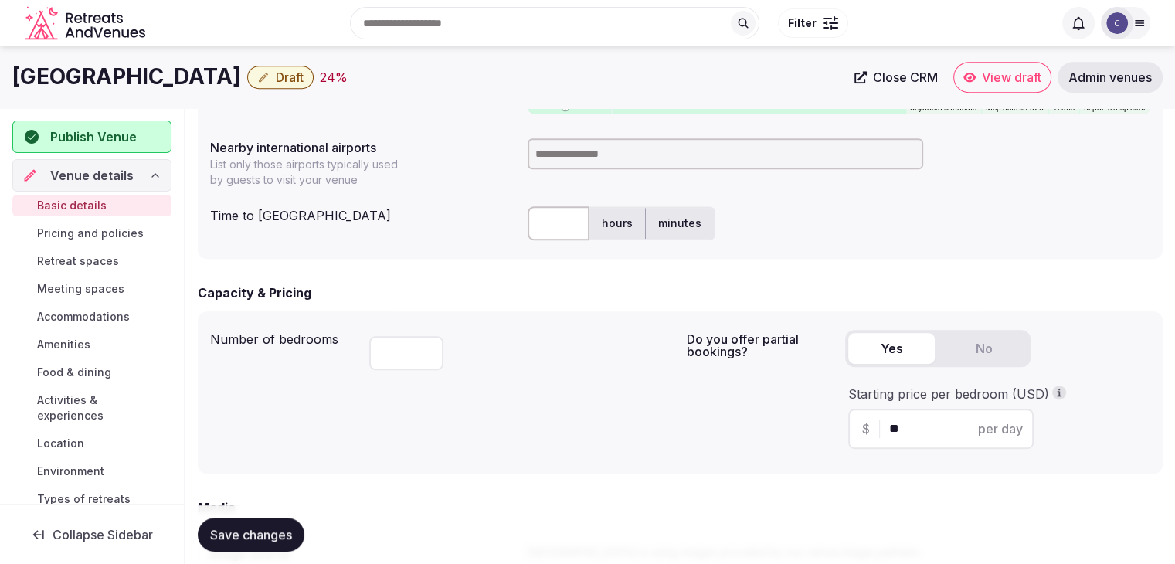
click at [586, 143] on input at bounding box center [726, 153] width 396 height 31
type input "***"
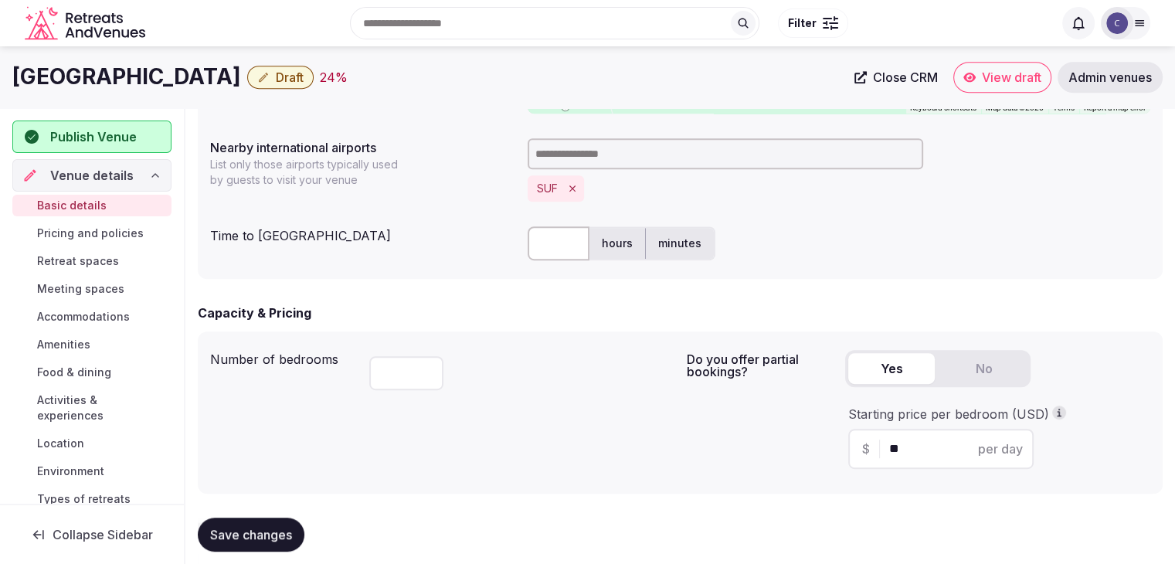
drag, startPoint x: 559, startPoint y: 246, endPoint x: 562, endPoint y: 255, distance: 9.6
click at [559, 246] on input "text" at bounding box center [559, 243] width 62 height 34
type input "**"
click at [457, 267] on div "**********" at bounding box center [680, 49] width 965 height 459
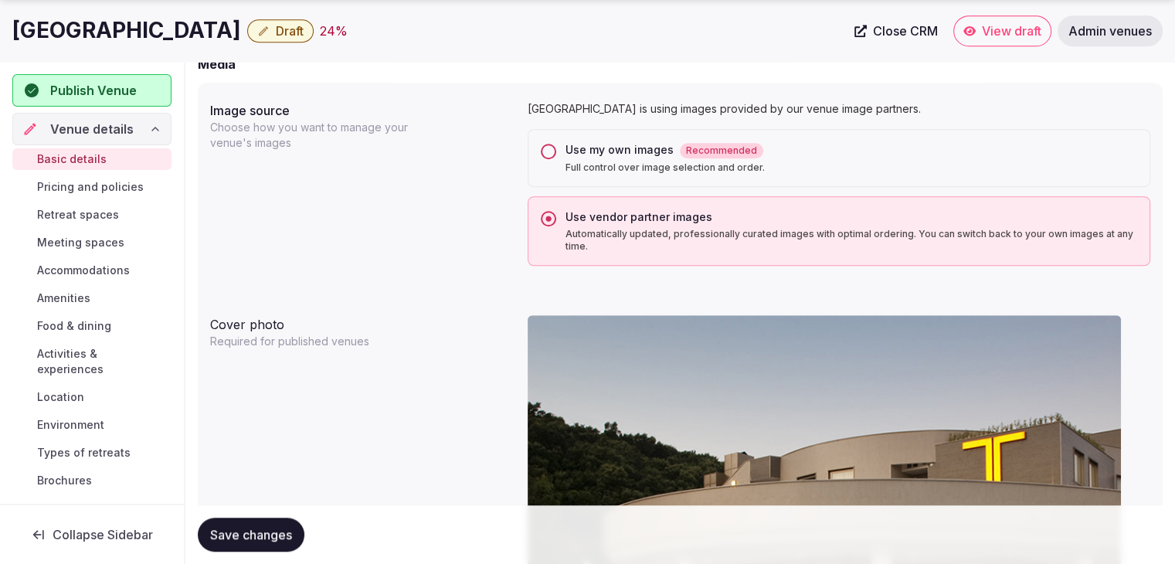
scroll to position [1466, 0]
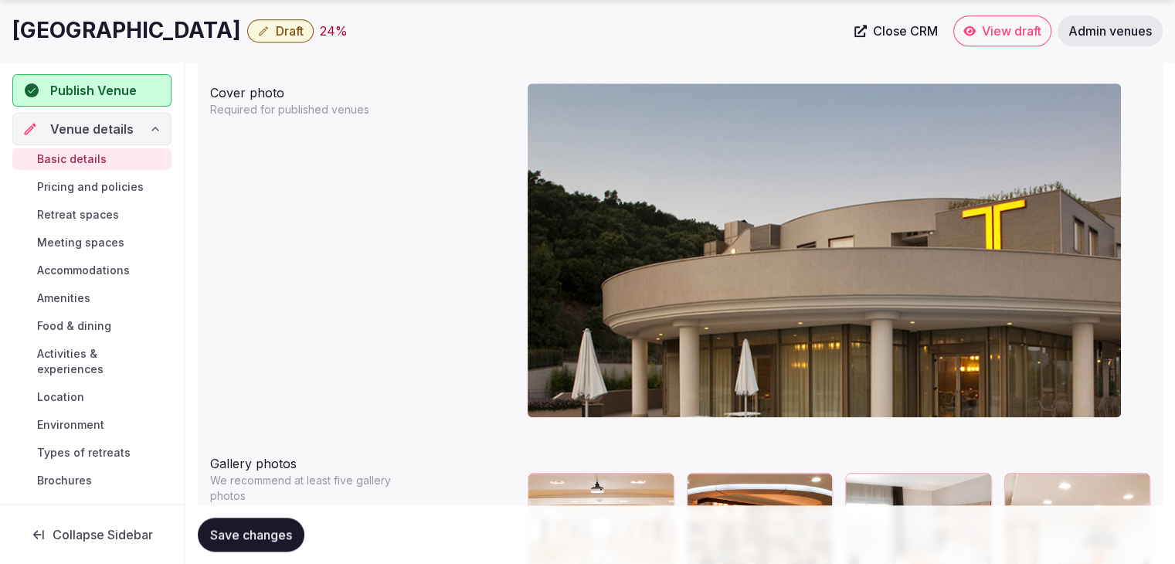
click at [272, 544] on button "Save changes" at bounding box center [251, 535] width 107 height 34
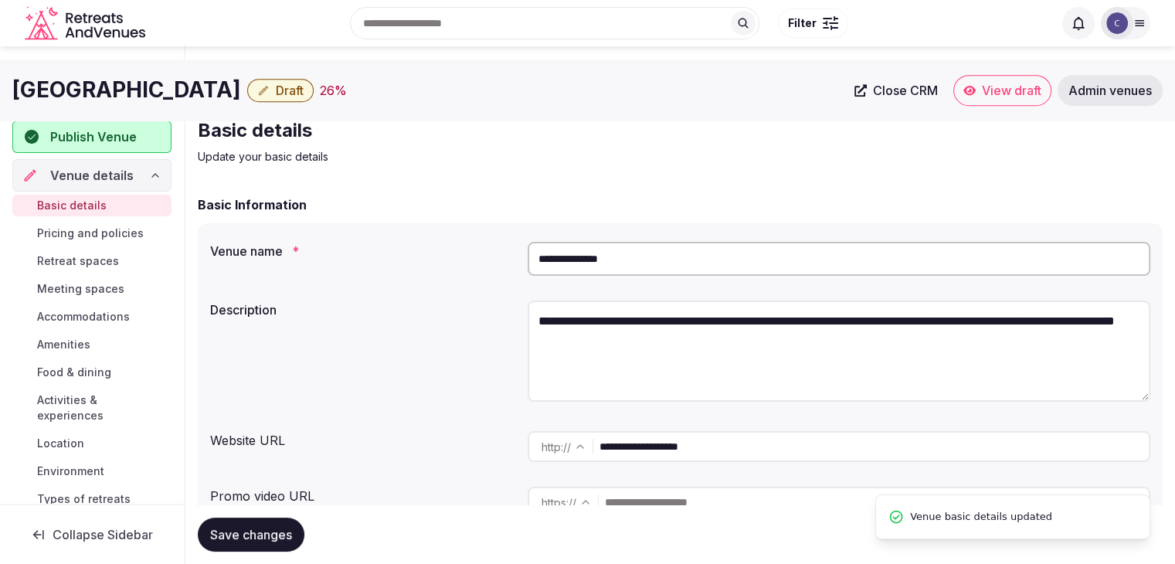
scroll to position [0, 0]
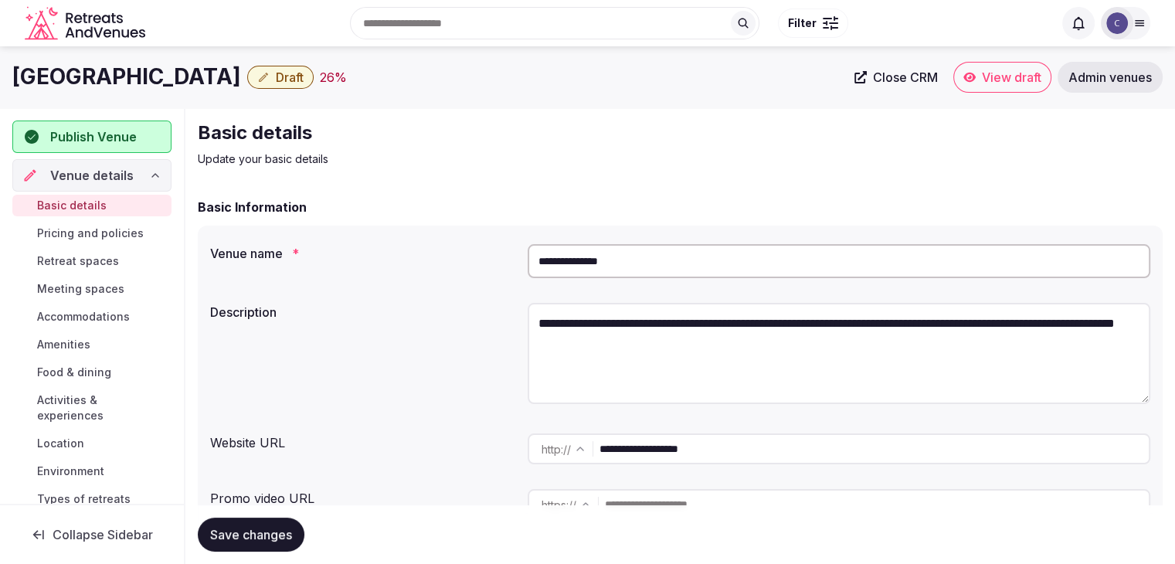
click at [613, 319] on textarea "**********" at bounding box center [839, 353] width 623 height 101
click at [614, 319] on textarea "**********" at bounding box center [839, 353] width 623 height 101
click at [615, 319] on textarea "**********" at bounding box center [839, 353] width 623 height 101
paste textarea "**********"
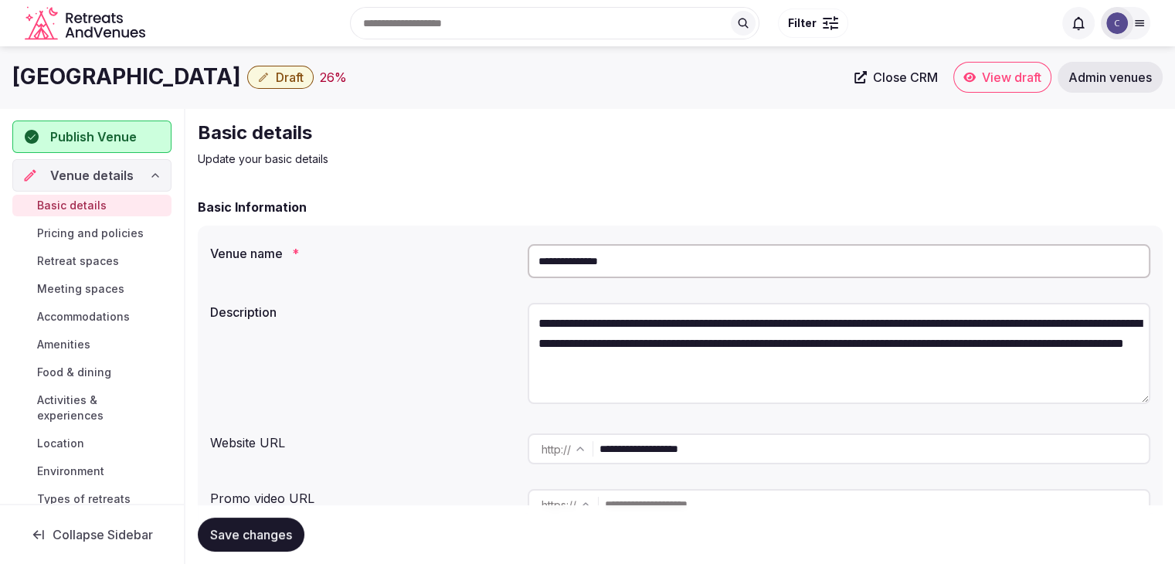
type textarea "**********"
click at [270, 544] on button "Save changes" at bounding box center [251, 535] width 107 height 34
click at [276, 78] on span "Draft" at bounding box center [290, 77] width 28 height 15
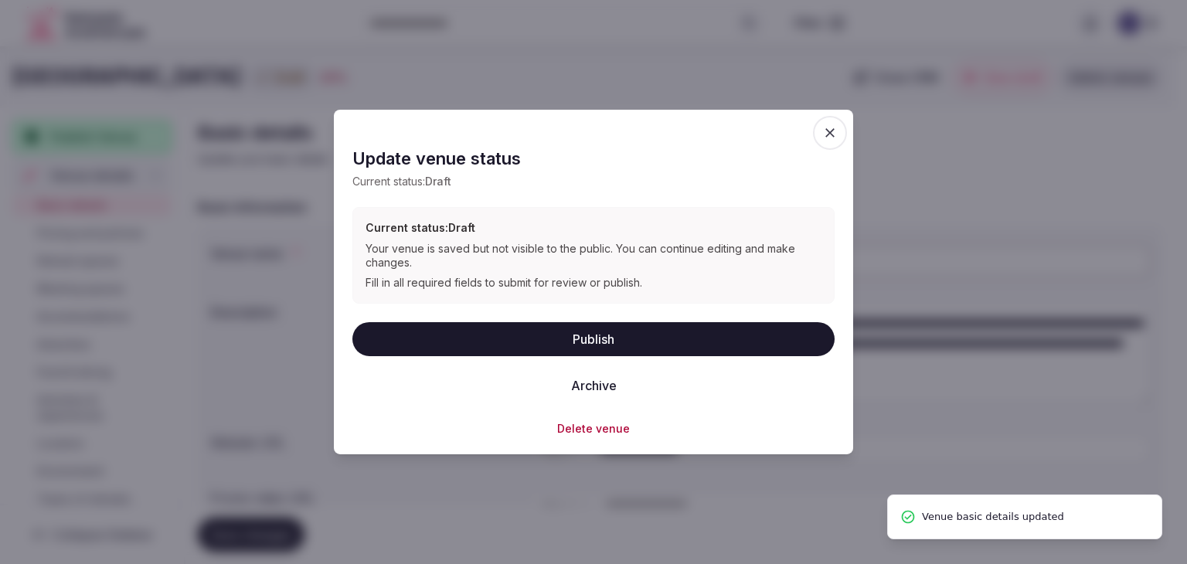
click at [618, 336] on button "Publish" at bounding box center [593, 338] width 482 height 34
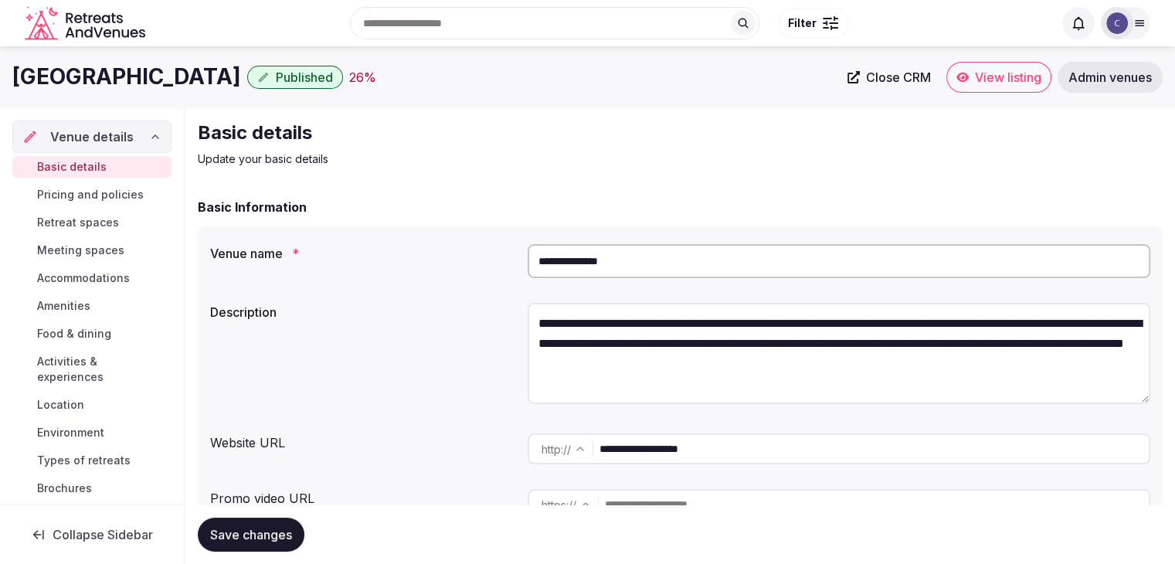
click at [117, 72] on h1 "T Hotel Lamezia" at bounding box center [126, 77] width 229 height 30
click at [117, 76] on h1 "T Hotel Lamezia" at bounding box center [126, 77] width 229 height 30
click at [117, 78] on h1 "T Hotel Lamezia" at bounding box center [126, 77] width 229 height 30
click at [117, 79] on h1 "T Hotel Lamezia" at bounding box center [126, 77] width 229 height 30
click at [118, 80] on h1 "T Hotel Lamezia" at bounding box center [126, 77] width 229 height 30
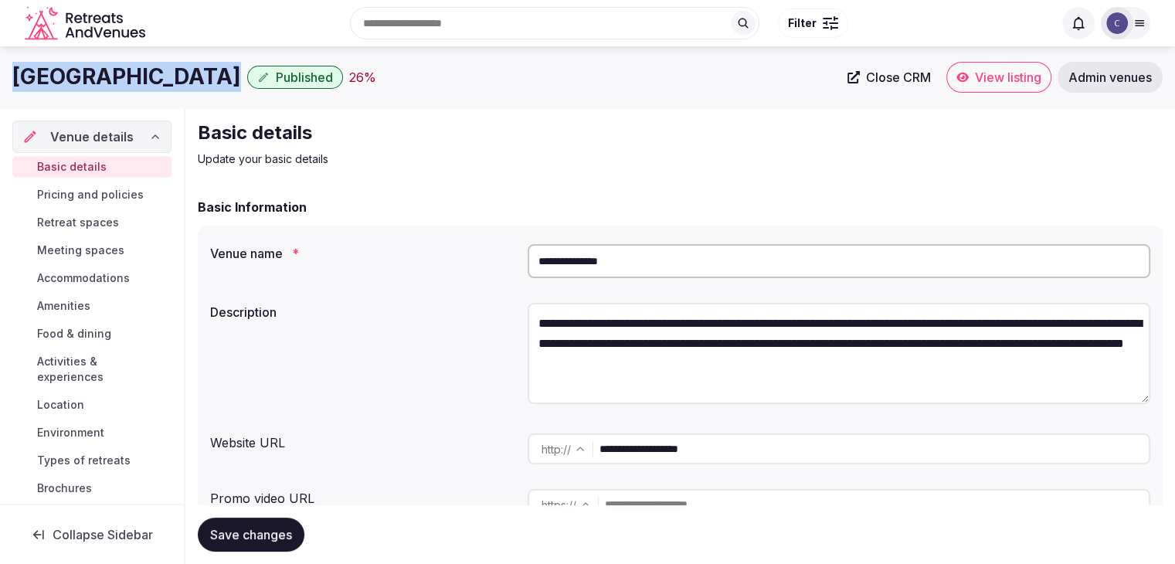
click at [118, 80] on h1 "T Hotel Lamezia" at bounding box center [126, 77] width 229 height 30
copy div "T Hotel Lamezia"
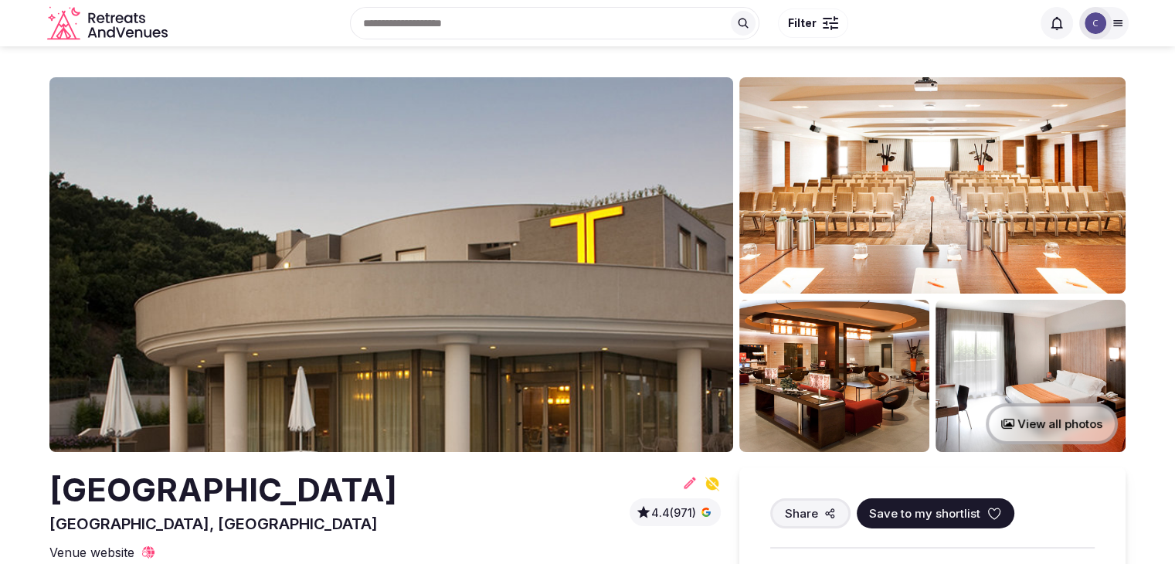
click at [268, 484] on h2 "[GEOGRAPHIC_DATA]" at bounding box center [223, 490] width 348 height 46
click at [268, 486] on h2 "[GEOGRAPHIC_DATA]" at bounding box center [223, 490] width 348 height 46
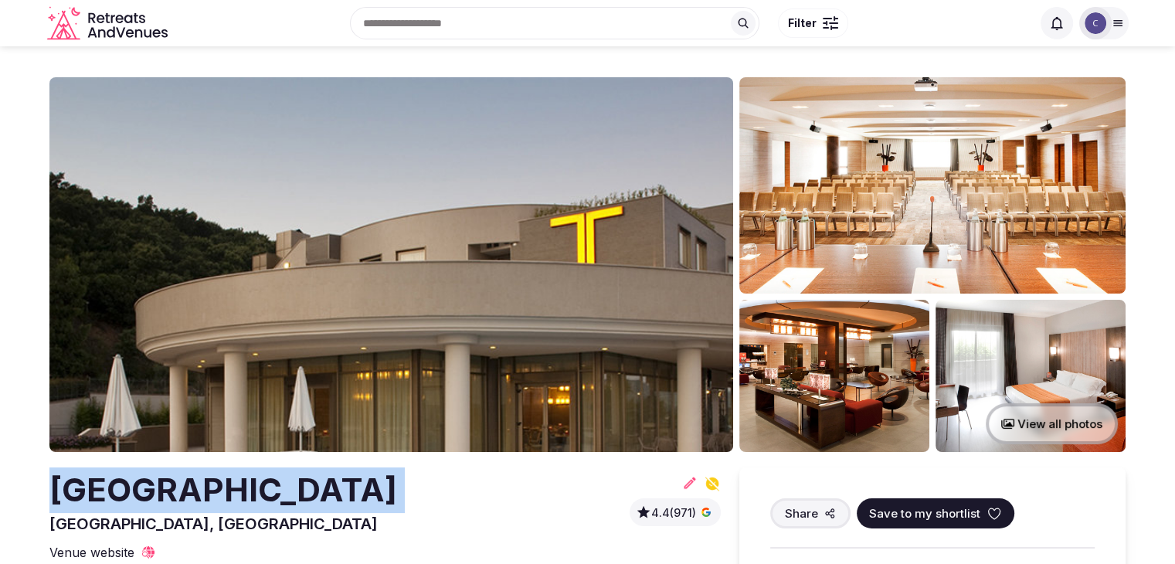
click at [268, 486] on h2 "[GEOGRAPHIC_DATA]" at bounding box center [223, 490] width 348 height 46
copy h2 "[GEOGRAPHIC_DATA]"
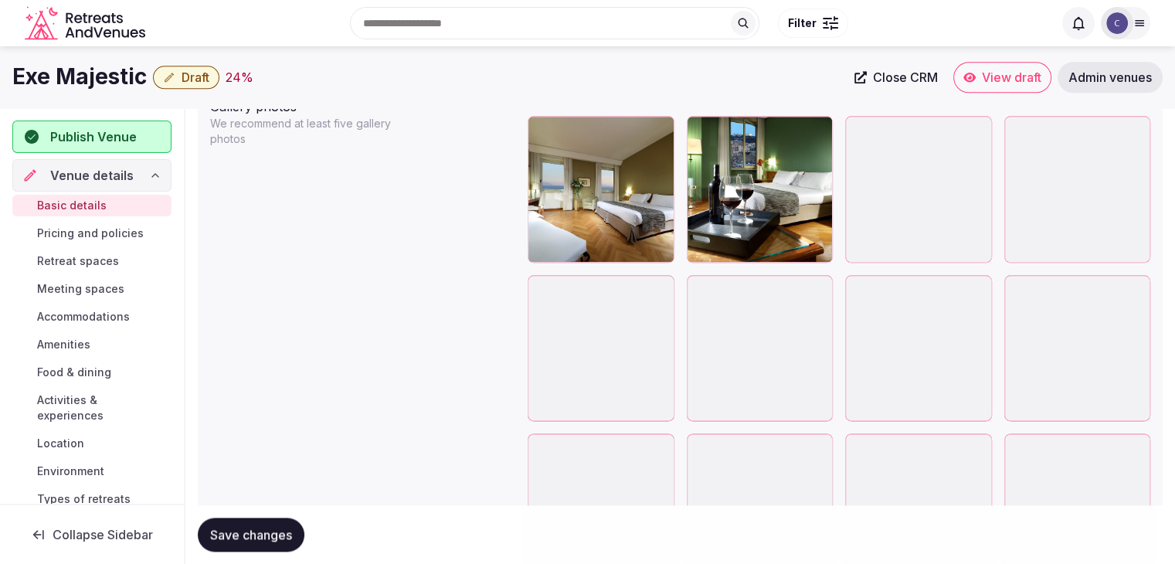
scroll to position [1777, 0]
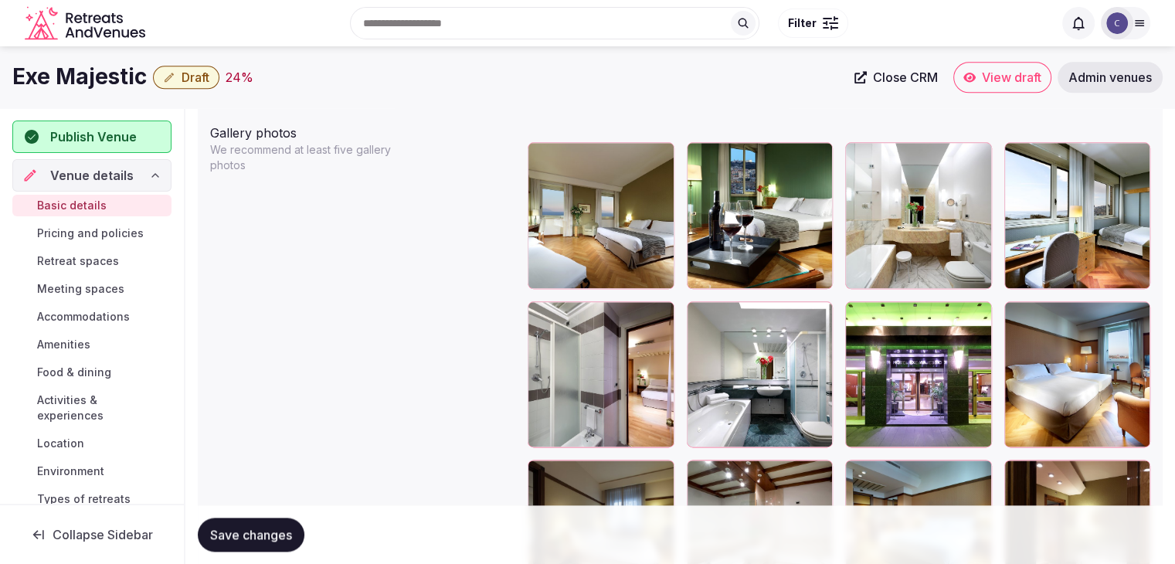
click at [977, 316] on icon "button" at bounding box center [976, 317] width 12 height 12
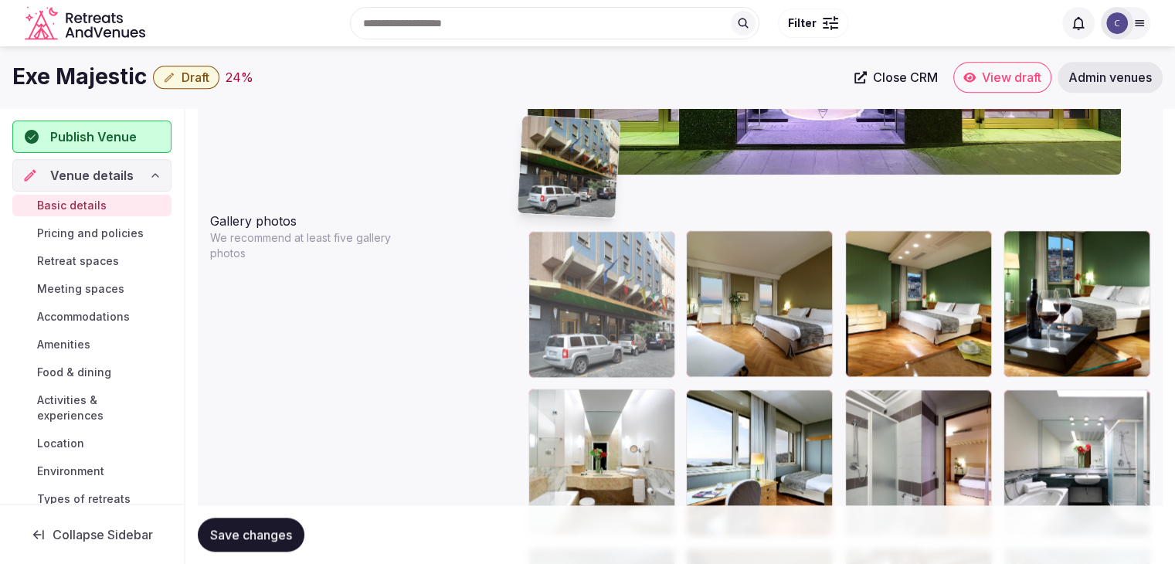
scroll to position [1680, 0]
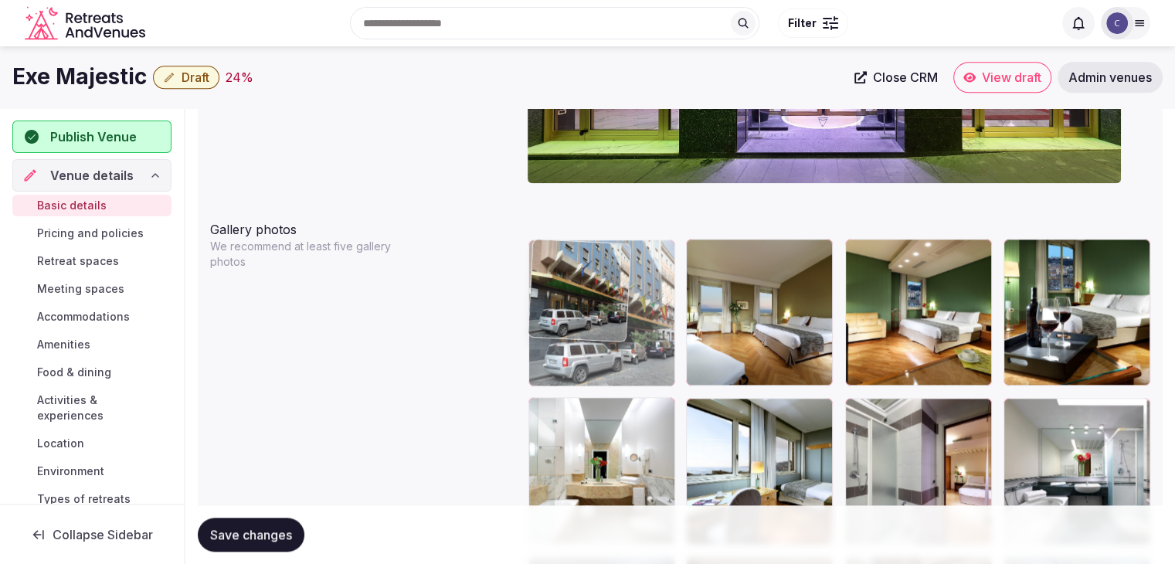
drag, startPoint x: 690, startPoint y: 393, endPoint x: 543, endPoint y: 239, distance: 213.1
click at [532, 222] on body "**********" at bounding box center [587, 204] width 1175 height 3768
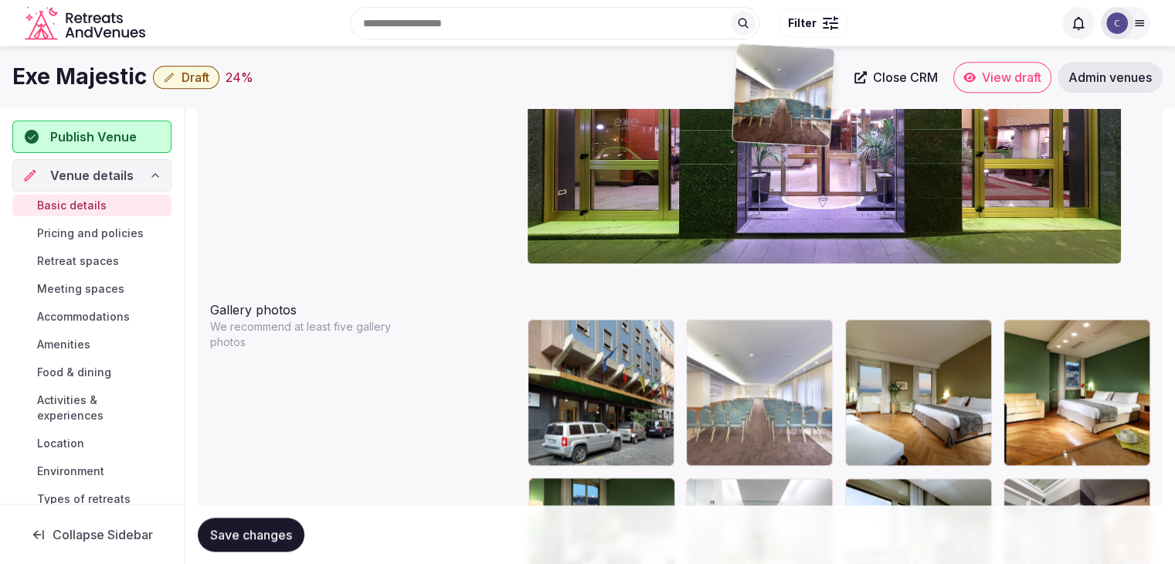
scroll to position [1588, 0]
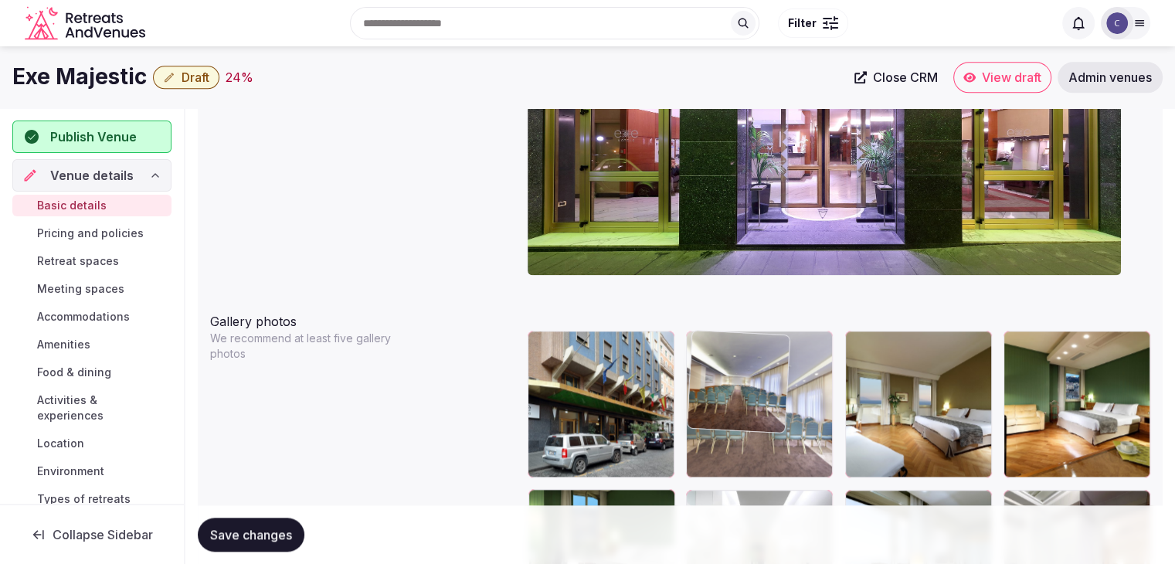
drag, startPoint x: 539, startPoint y: 196, endPoint x: 746, endPoint y: 334, distance: 248.6
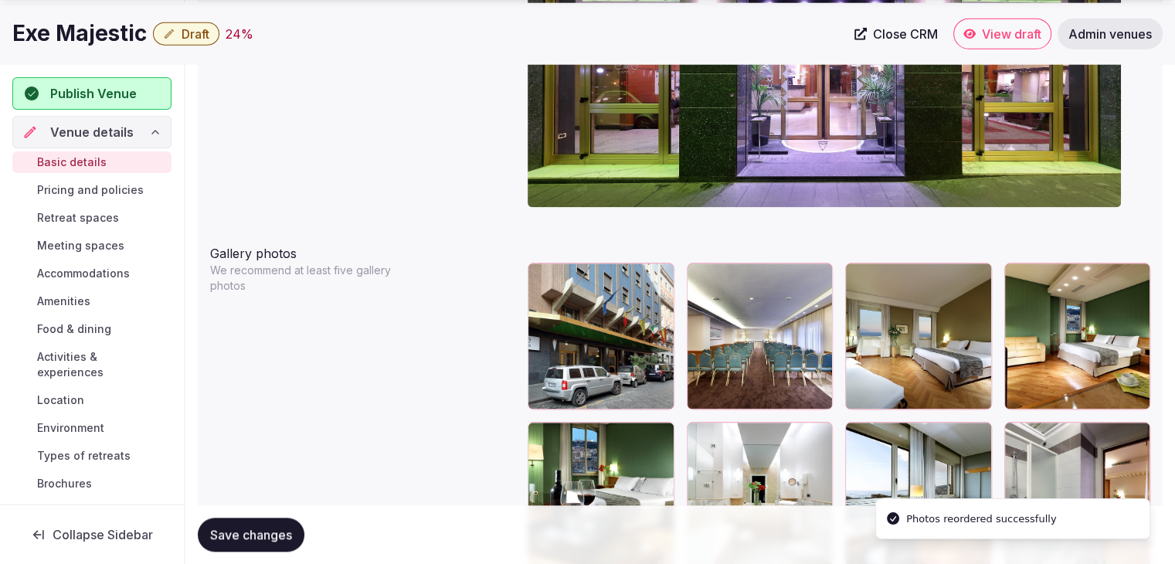
scroll to position [1820, 0]
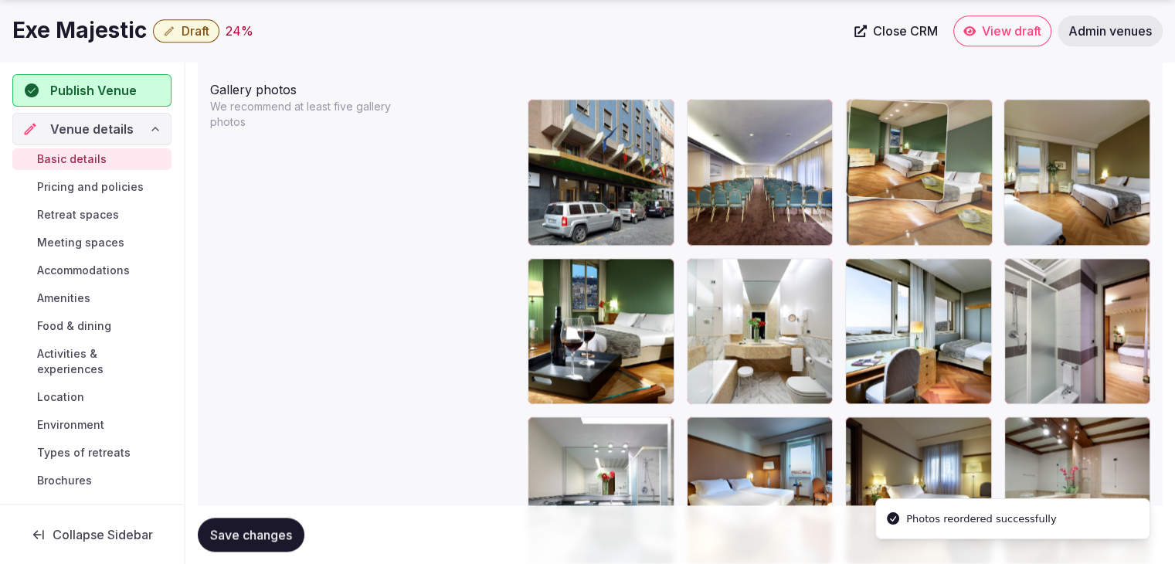
drag, startPoint x: 1011, startPoint y: 112, endPoint x: 887, endPoint y: 116, distance: 123.7
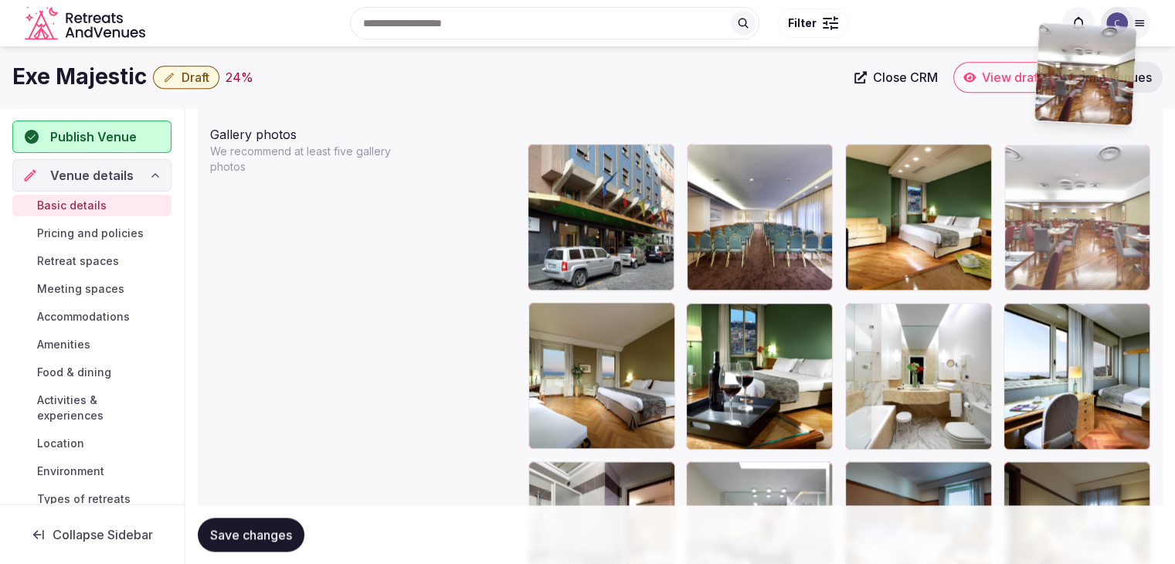
scroll to position [1754, 0]
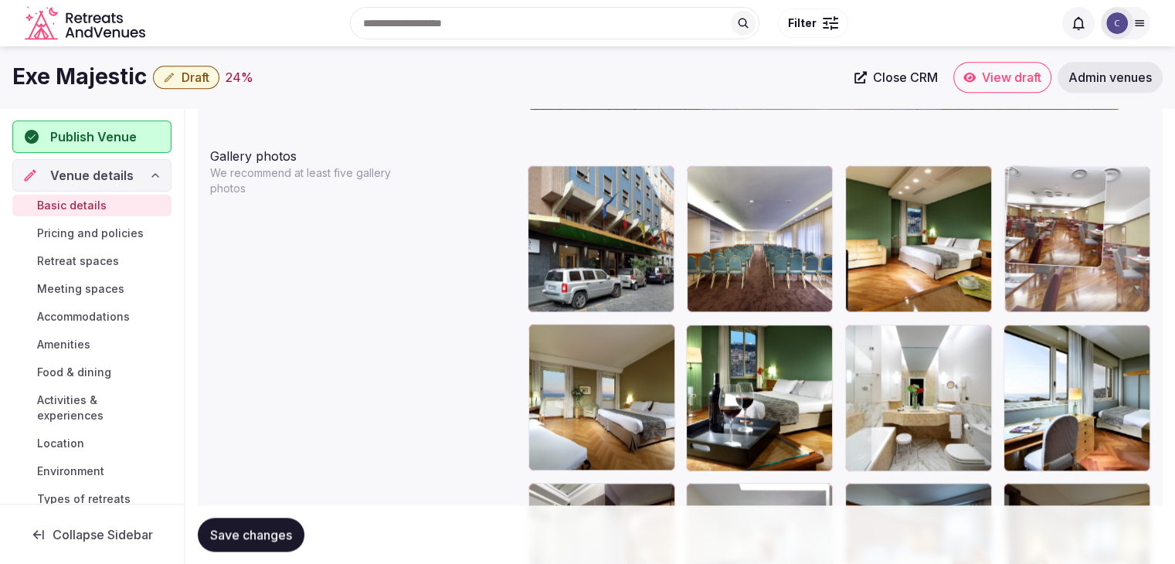
drag, startPoint x: 1023, startPoint y: 300, endPoint x: 1041, endPoint y: 191, distance: 110.5
click at [1055, 181] on body "**********" at bounding box center [587, 130] width 1175 height 3768
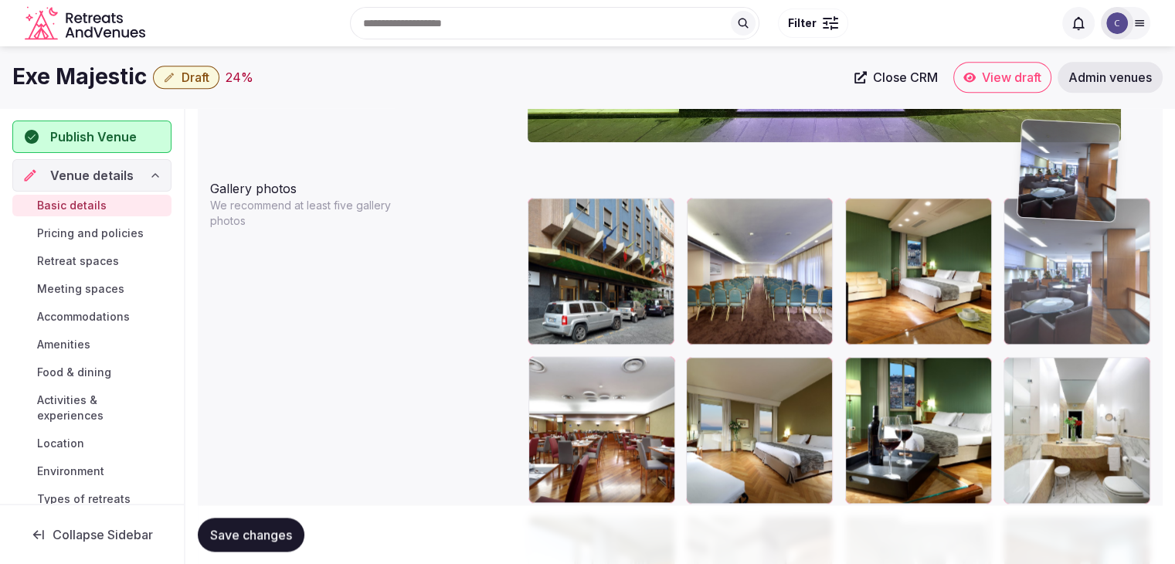
scroll to position [1718, 0]
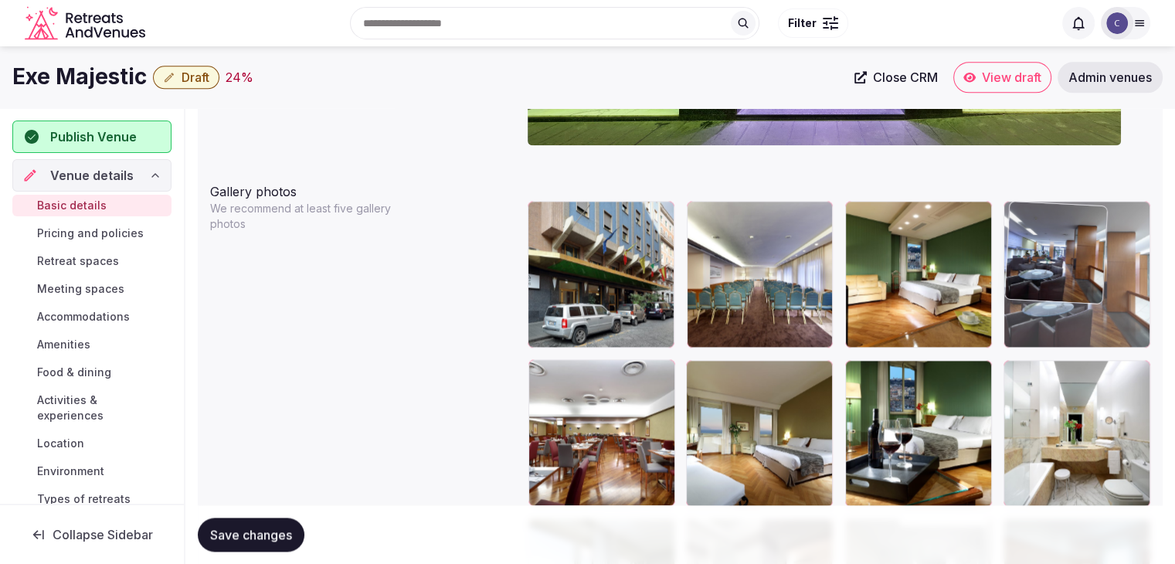
drag, startPoint x: 864, startPoint y: 315, endPoint x: 1042, endPoint y: 202, distance: 210.9
click at [1041, 199] on body "**********" at bounding box center [587, 166] width 1175 height 3768
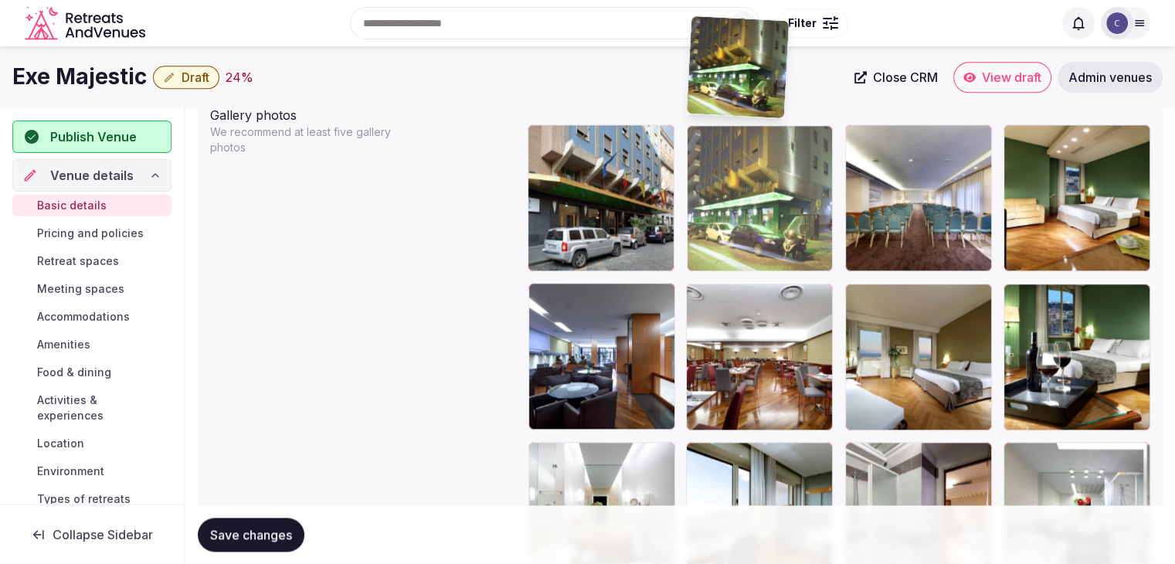
scroll to position [1775, 0]
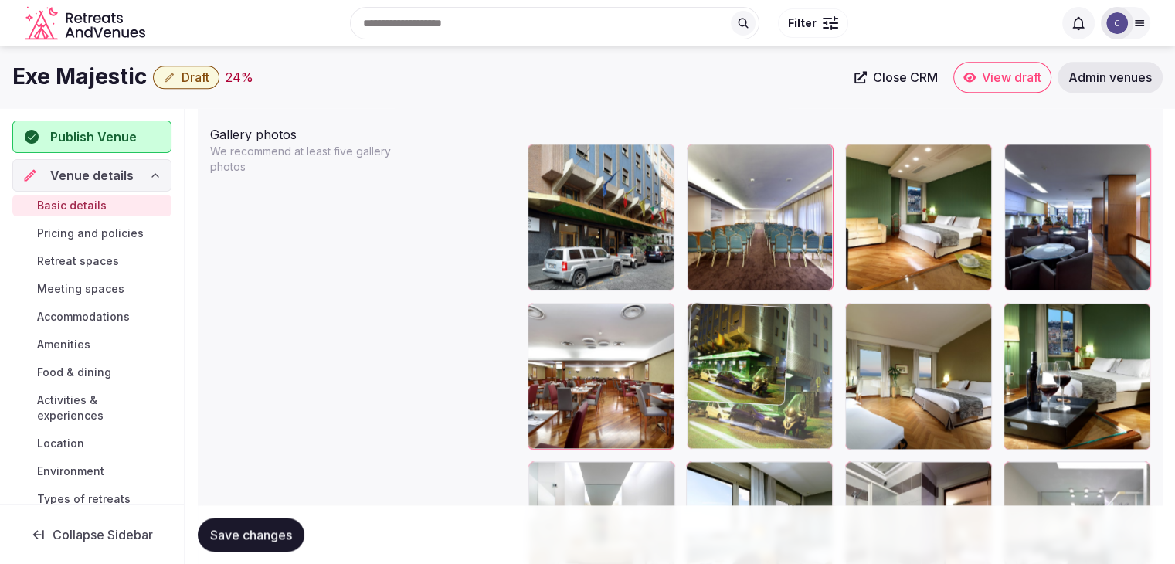
drag, startPoint x: 847, startPoint y: 121, endPoint x: 769, endPoint y: 316, distance: 209.7
click at [769, 316] on body "**********" at bounding box center [587, 109] width 1175 height 3768
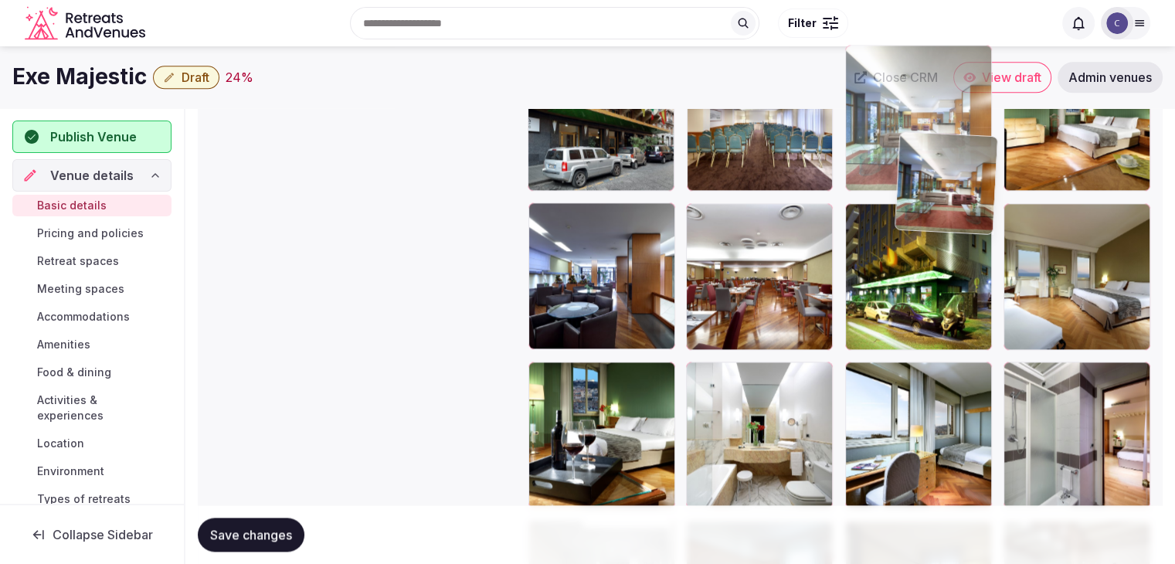
scroll to position [1874, 0]
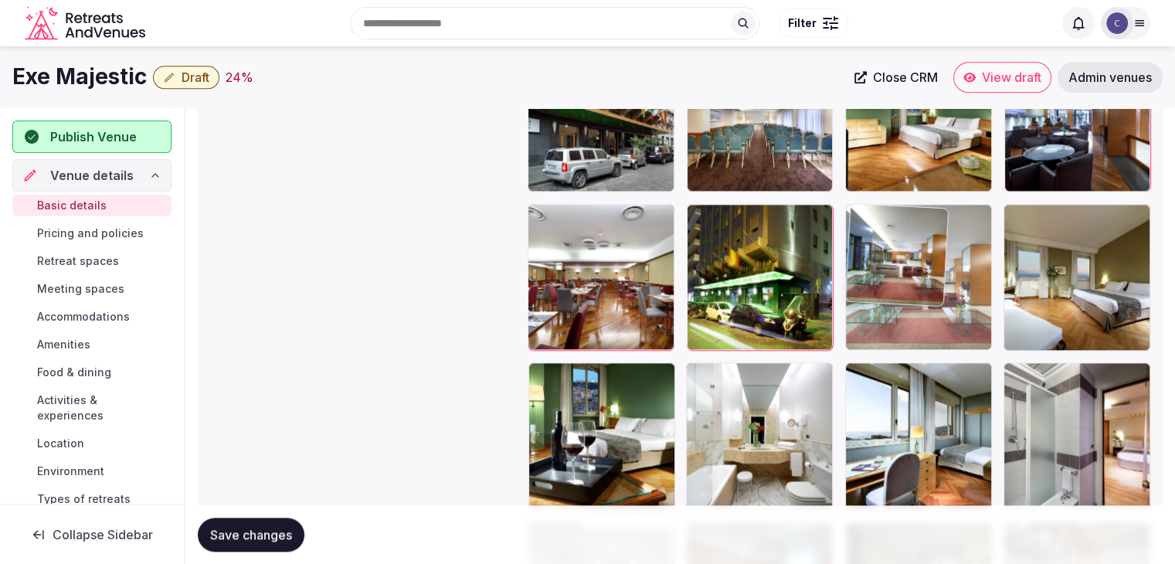
drag, startPoint x: 866, startPoint y: 267, endPoint x: 894, endPoint y: 270, distance: 27.9
click at [902, 239] on body "**********" at bounding box center [587, 10] width 1175 height 3768
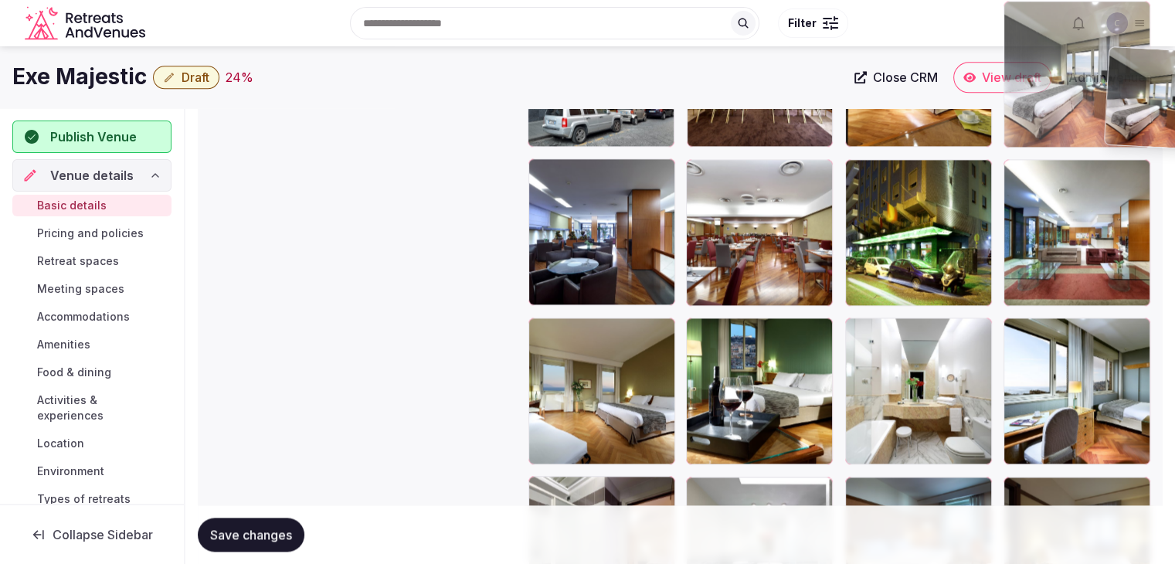
scroll to position [1911, 0]
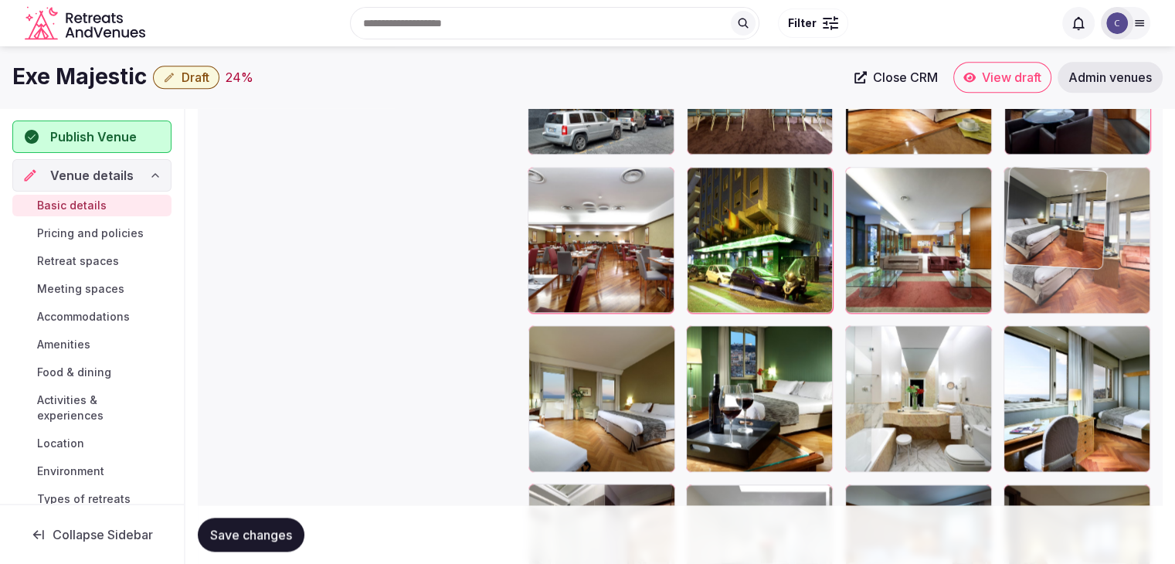
drag, startPoint x: 544, startPoint y: 220, endPoint x: 1097, endPoint y: 174, distance: 555.1
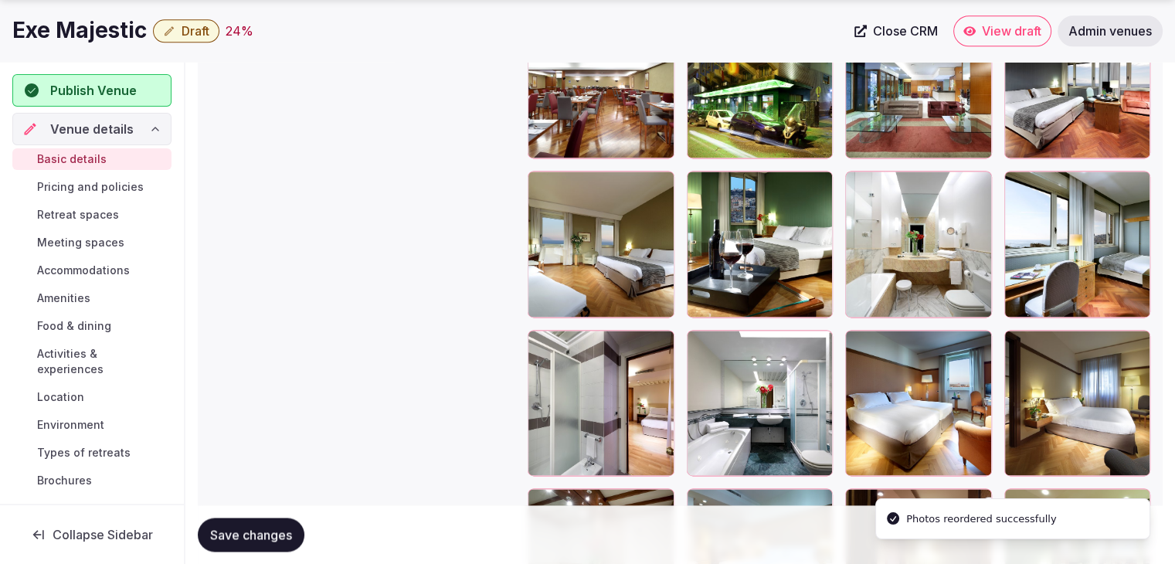
scroll to position [2143, 0]
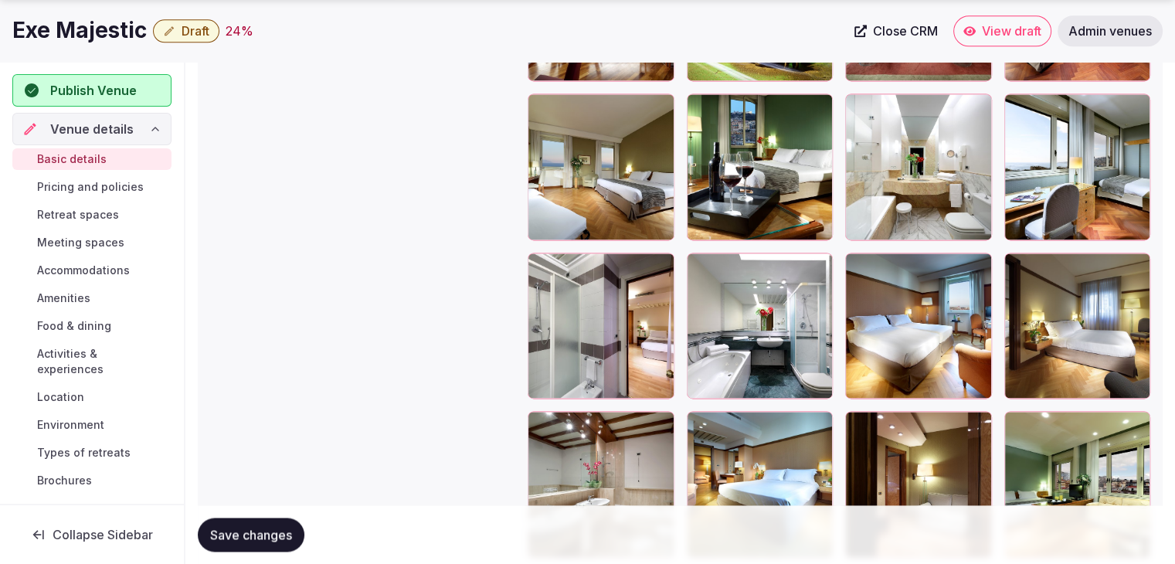
click at [269, 535] on span "Save changes" at bounding box center [251, 534] width 82 height 15
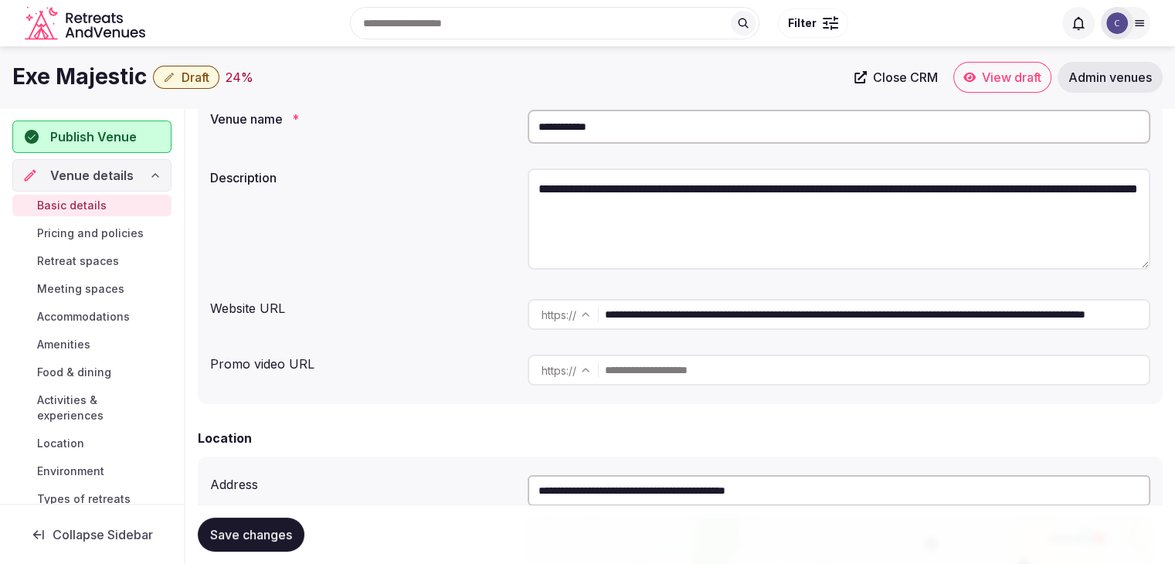
scroll to position [0, 0]
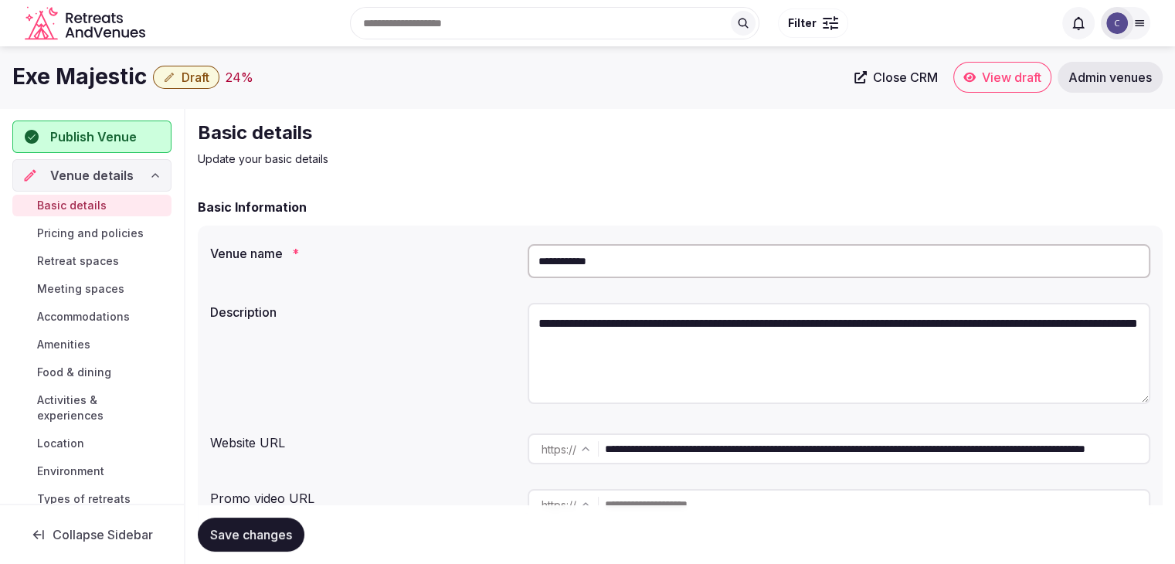
click at [87, 61] on div "Search Popular Destinations [GEOGRAPHIC_DATA], [GEOGRAPHIC_DATA] [GEOGRAPHIC_DA…" at bounding box center [587, 23] width 1150 height 79
click at [87, 74] on h1 "Exe Majestic" at bounding box center [79, 77] width 134 height 30
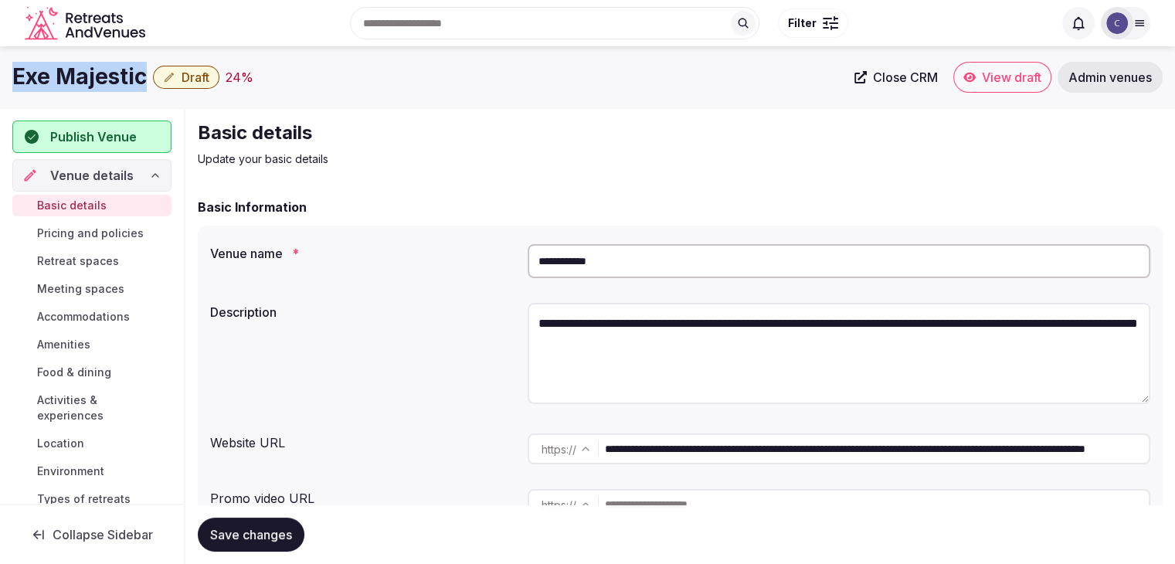
copy div "Exe Majestic"
click at [640, 251] on input "**********" at bounding box center [839, 261] width 623 height 34
click at [640, 267] on input "**********" at bounding box center [839, 261] width 623 height 34
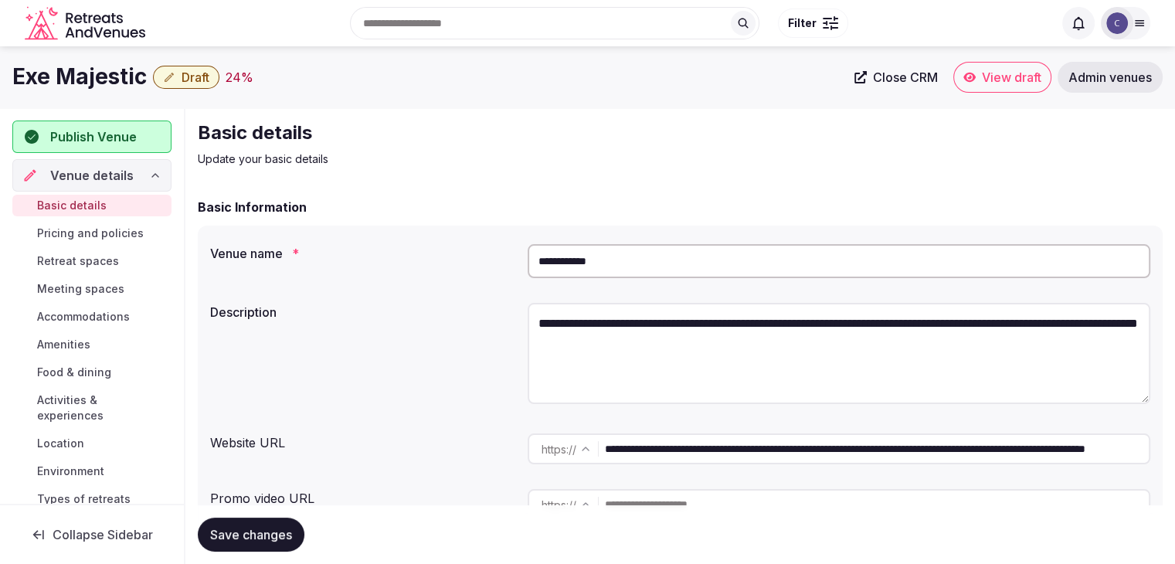
click at [637, 267] on input "**********" at bounding box center [839, 261] width 623 height 34
click at [634, 267] on input "**********" at bounding box center [839, 261] width 623 height 34
drag, startPoint x: 634, startPoint y: 267, endPoint x: 600, endPoint y: 251, distance: 37.7
click at [632, 267] on input "**********" at bounding box center [839, 261] width 623 height 34
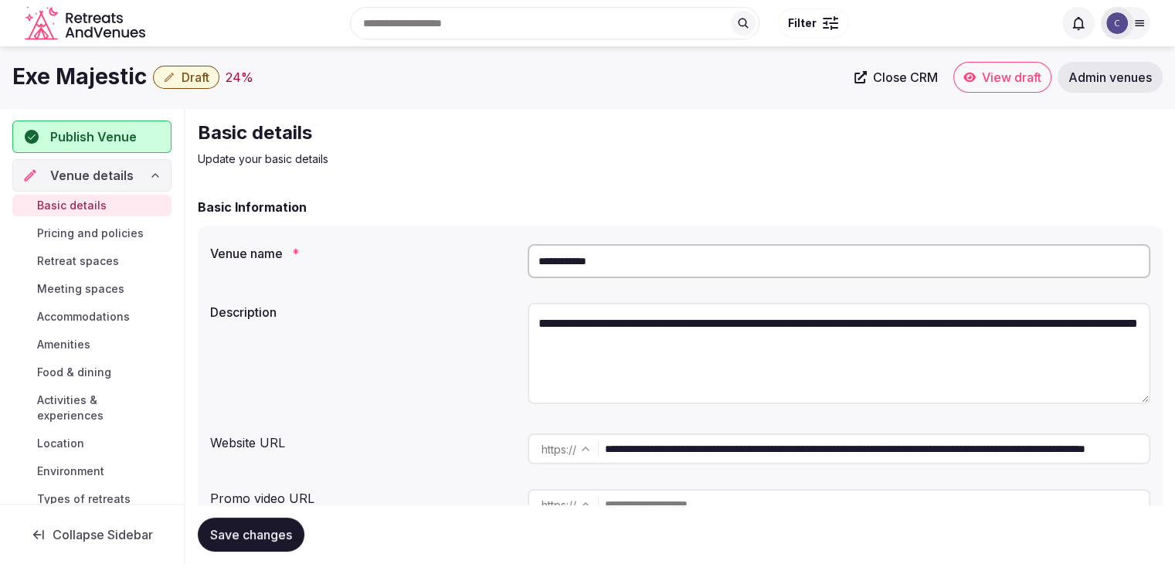
click at [606, 255] on input "**********" at bounding box center [839, 261] width 623 height 34
paste input "******"
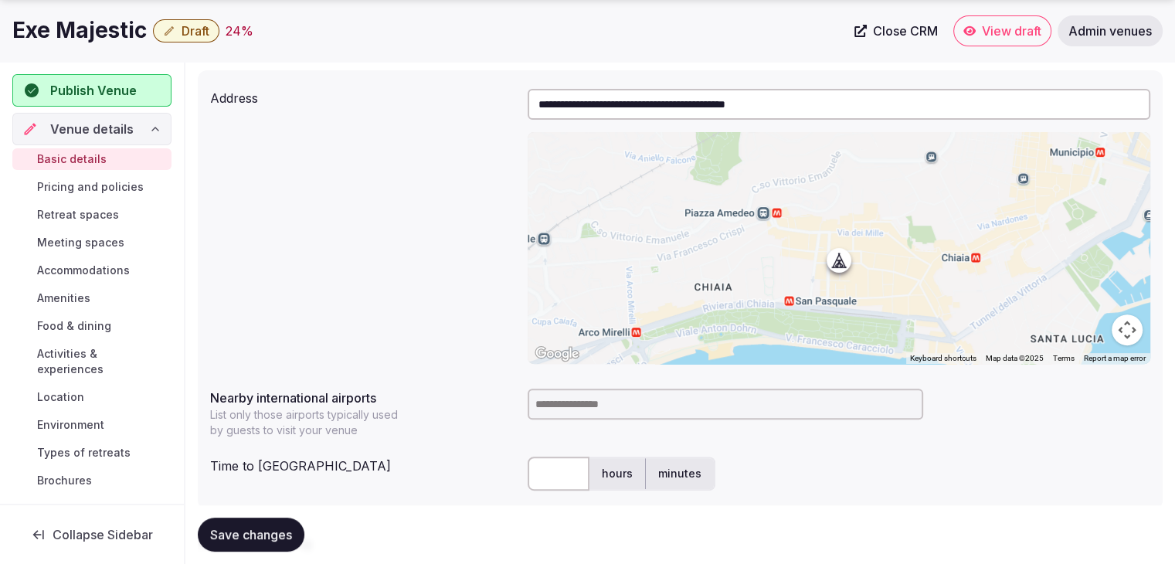
scroll to position [541, 0]
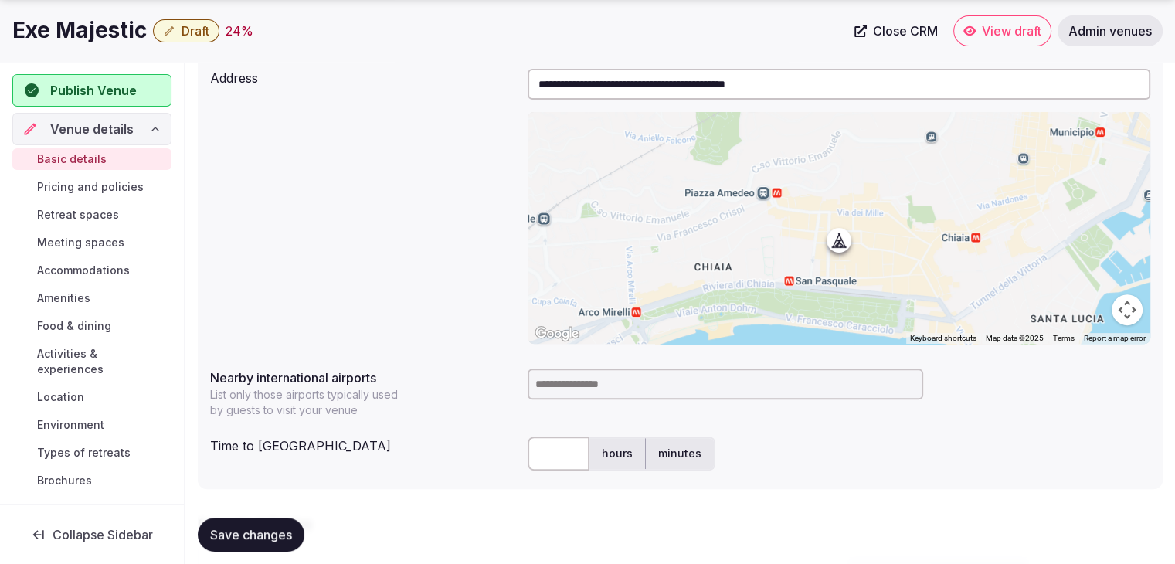
type input "**********"
click at [594, 387] on input at bounding box center [726, 384] width 396 height 31
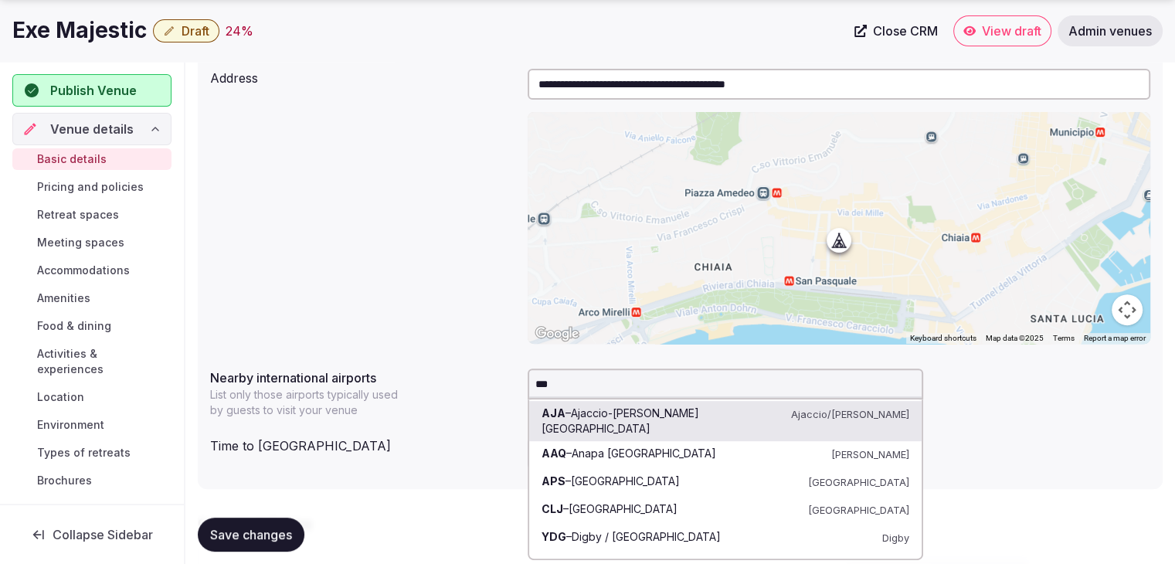
type input "****"
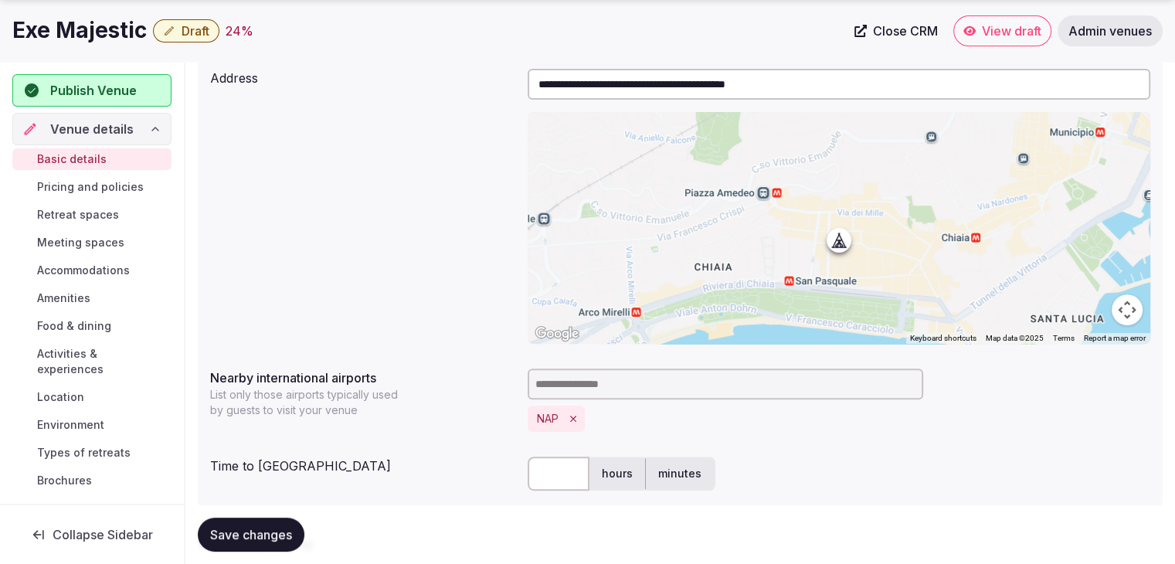
click at [562, 475] on input "text" at bounding box center [559, 474] width 62 height 34
type input "**"
click at [489, 474] on div "Time to [GEOGRAPHIC_DATA]" at bounding box center [362, 462] width 305 height 25
click at [246, 538] on span "Save changes" at bounding box center [251, 534] width 82 height 15
click at [239, 536] on span "Save changes" at bounding box center [251, 534] width 82 height 15
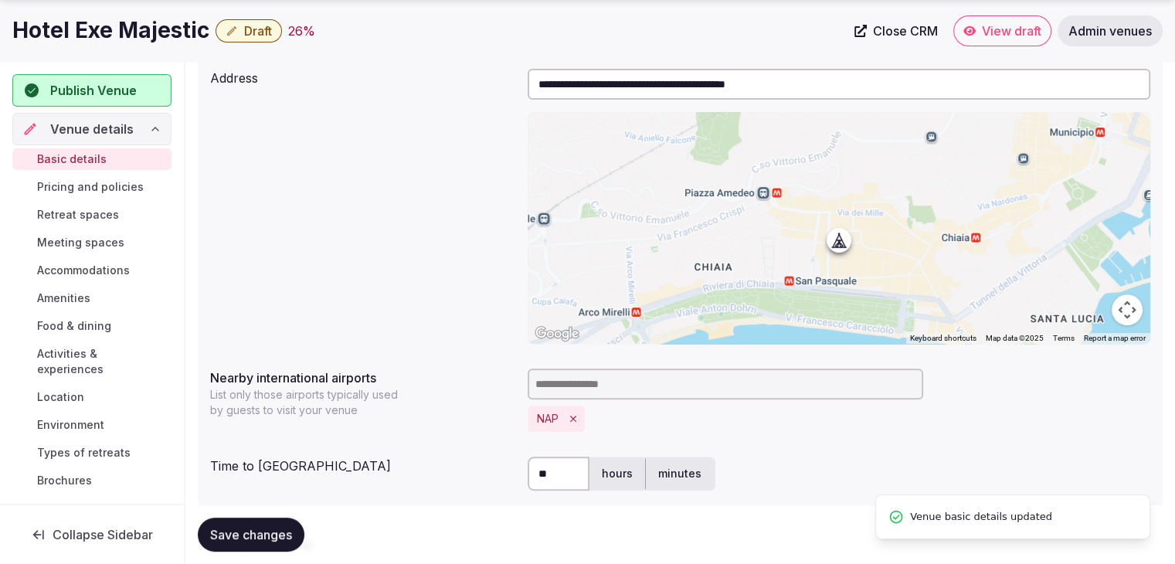
click at [263, 28] on span "Draft" at bounding box center [258, 30] width 28 height 15
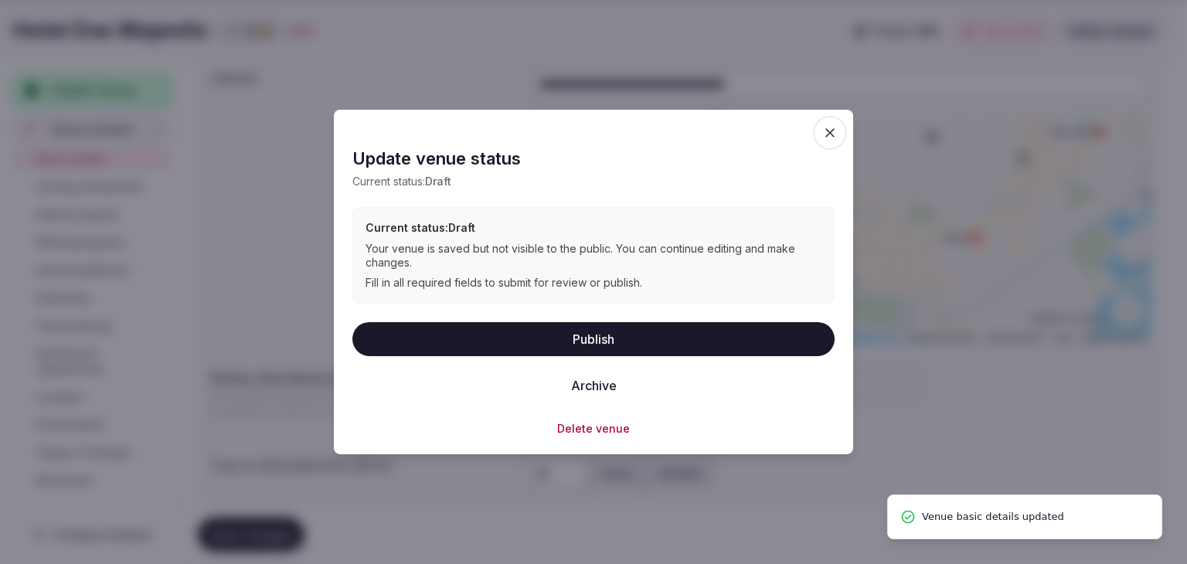
click at [525, 332] on button "Publish" at bounding box center [593, 338] width 482 height 34
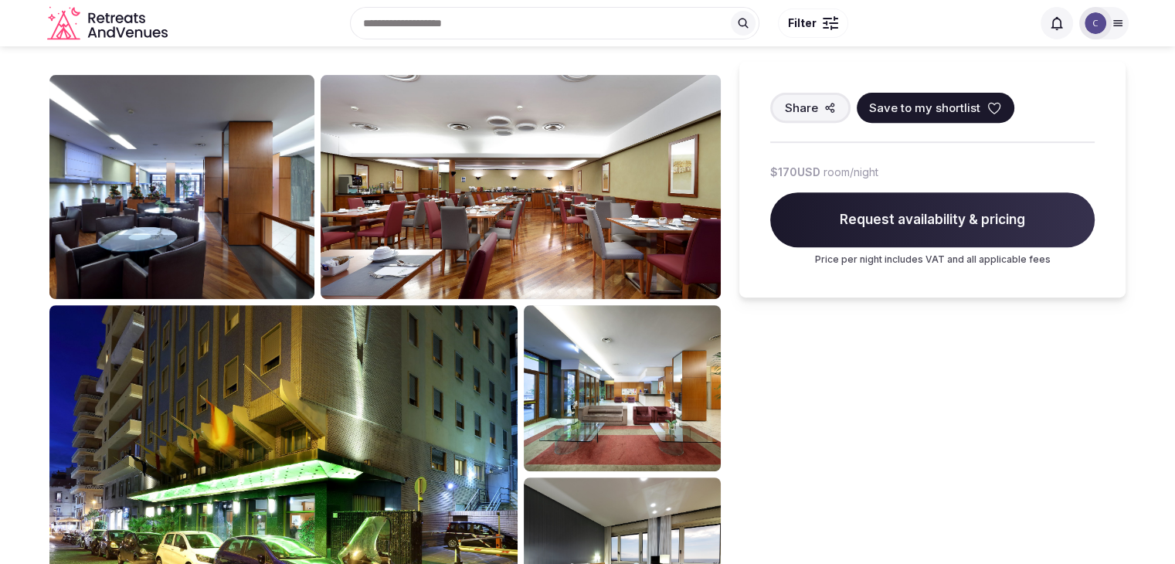
scroll to position [618, 0]
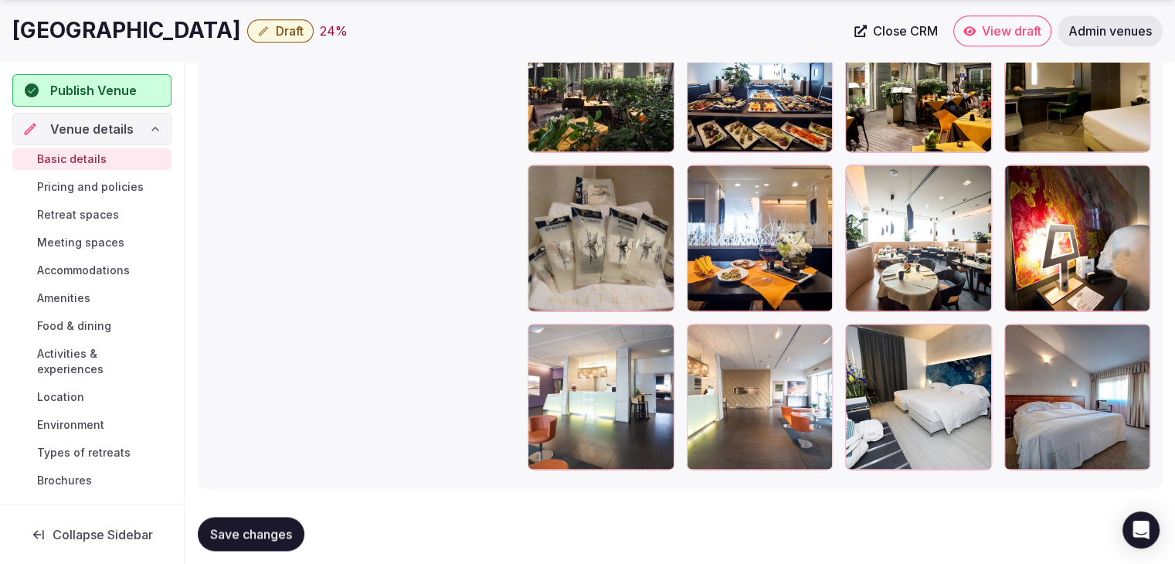
scroll to position [2092, 0]
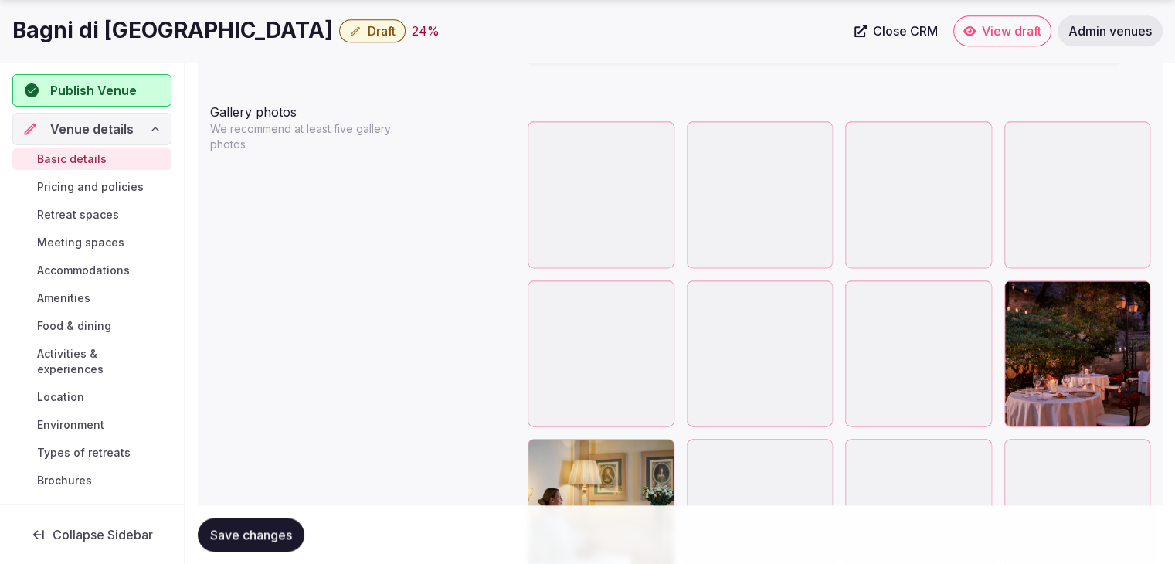
scroll to position [1854, 0]
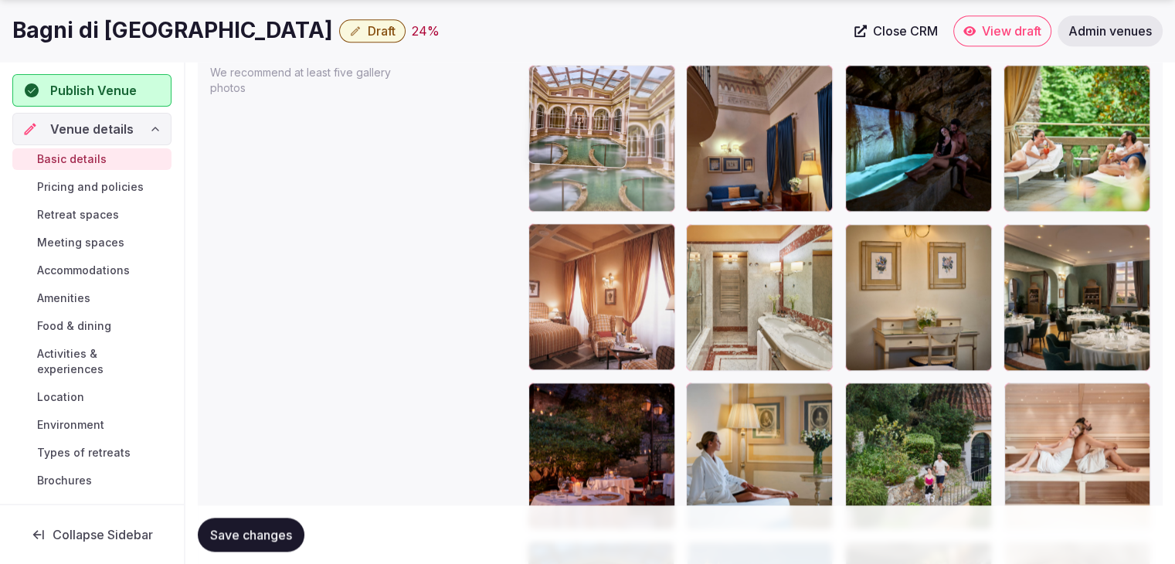
drag, startPoint x: 708, startPoint y: 393, endPoint x: 585, endPoint y: 131, distance: 289.3
click at [585, 131] on body "**********" at bounding box center [587, 188] width 1175 height 4085
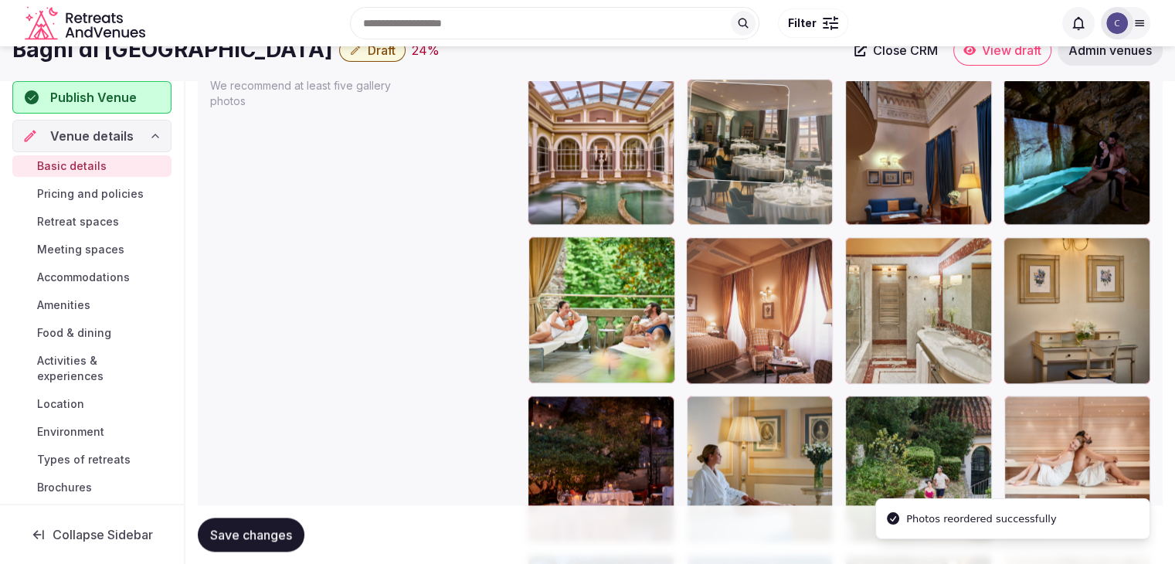
drag, startPoint x: 1024, startPoint y: 231, endPoint x: 742, endPoint y: 105, distance: 309.5
click at [742, 104] on body "**********" at bounding box center [587, 201] width 1175 height 4085
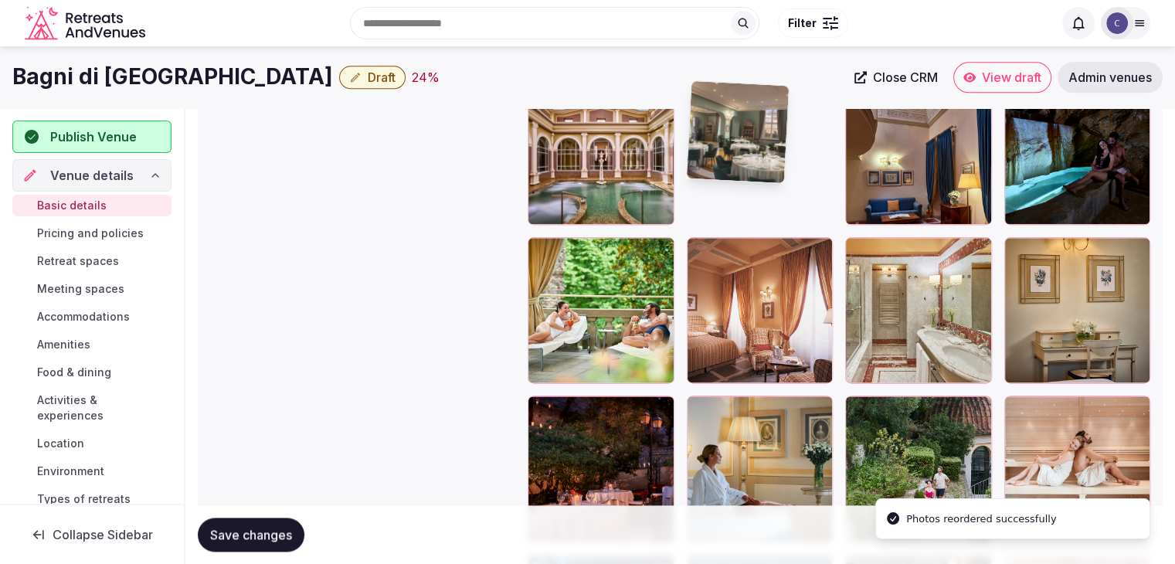
scroll to position [1839, 0]
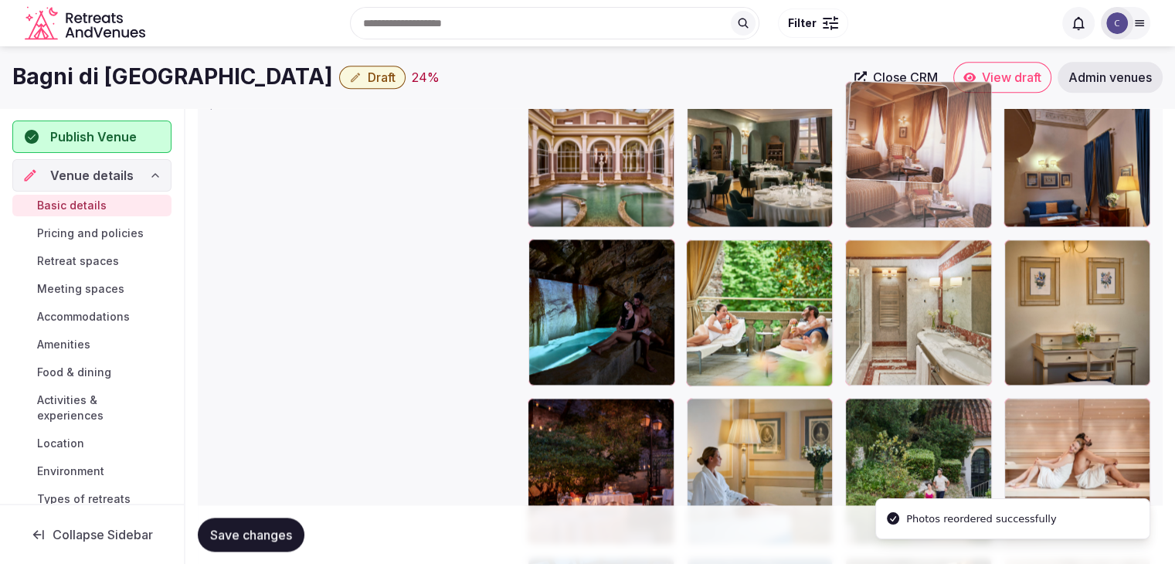
drag, startPoint x: 699, startPoint y: 259, endPoint x: 879, endPoint y: 134, distance: 219.2
click at [879, 134] on body "**********" at bounding box center [587, 203] width 1175 height 4085
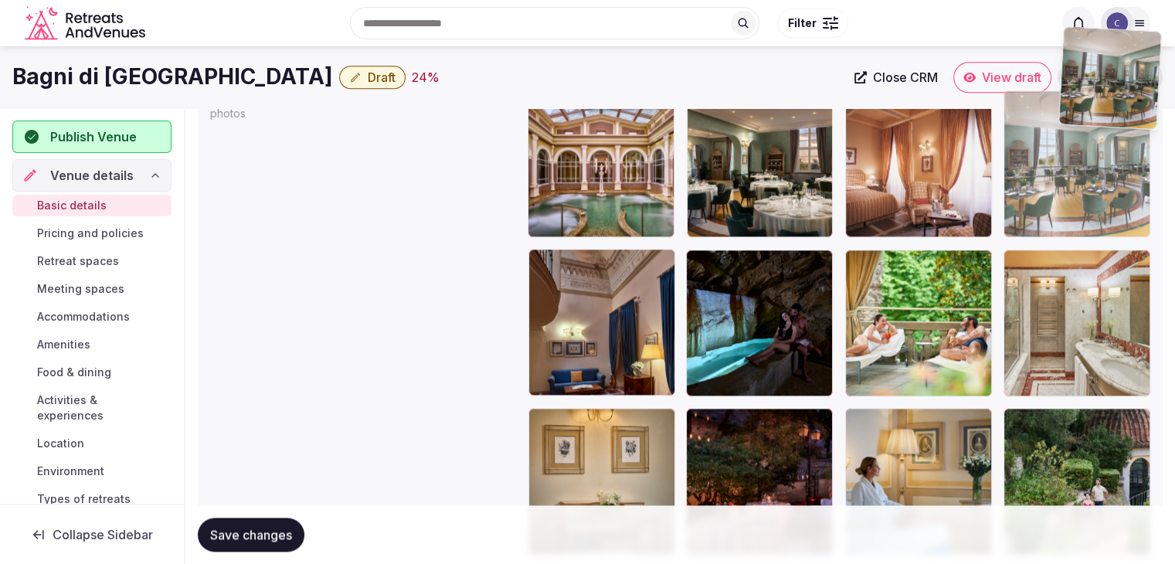
scroll to position [1805, 0]
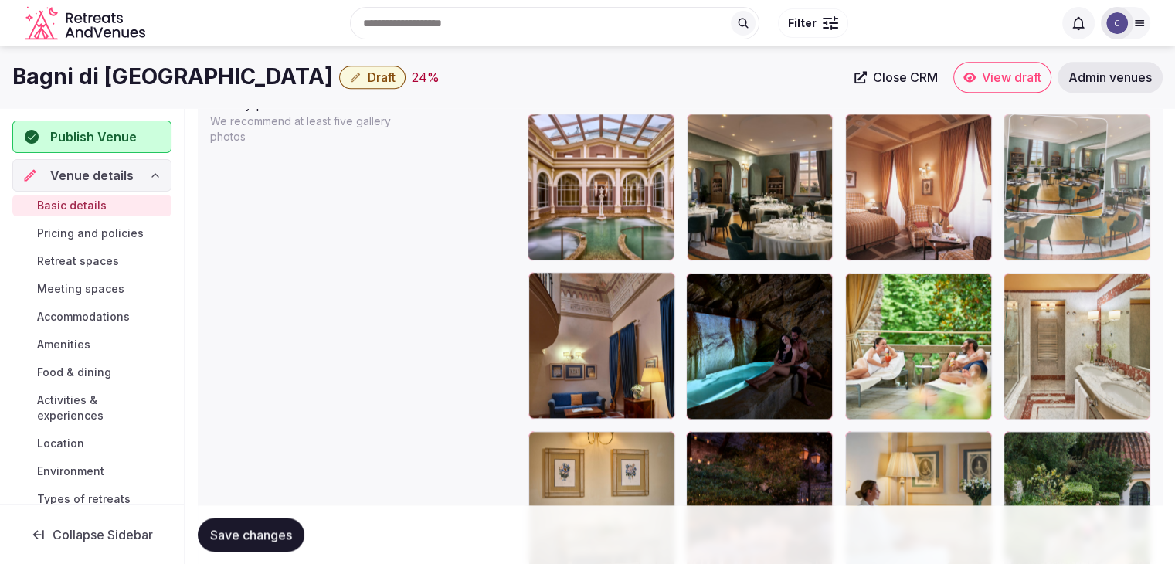
drag, startPoint x: 551, startPoint y: 284, endPoint x: 1085, endPoint y: 137, distance: 553.9
click at [1085, 137] on body "**********" at bounding box center [587, 237] width 1175 height 4085
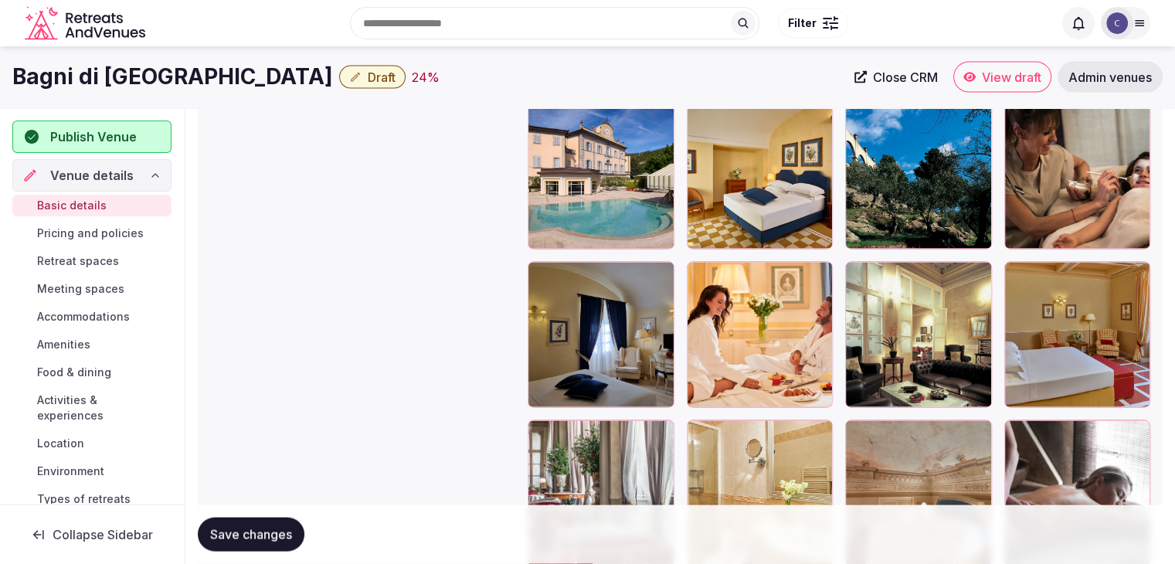
scroll to position [3057, 0]
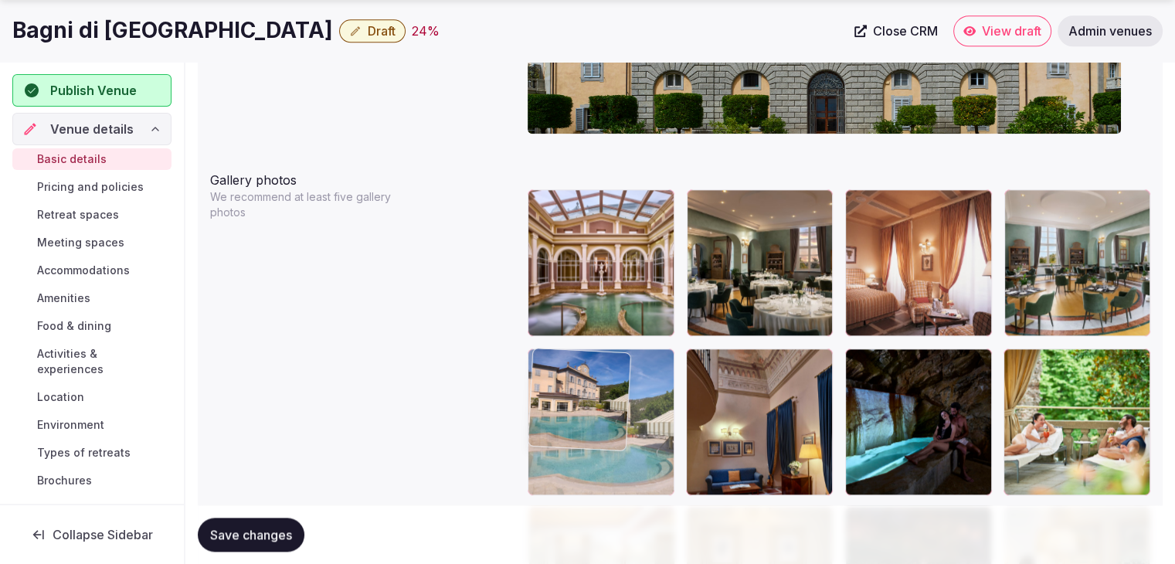
drag, startPoint x: 538, startPoint y: 143, endPoint x: 585, endPoint y: 396, distance: 257.7
click at [575, 397] on body "**********" at bounding box center [587, 312] width 1175 height 4085
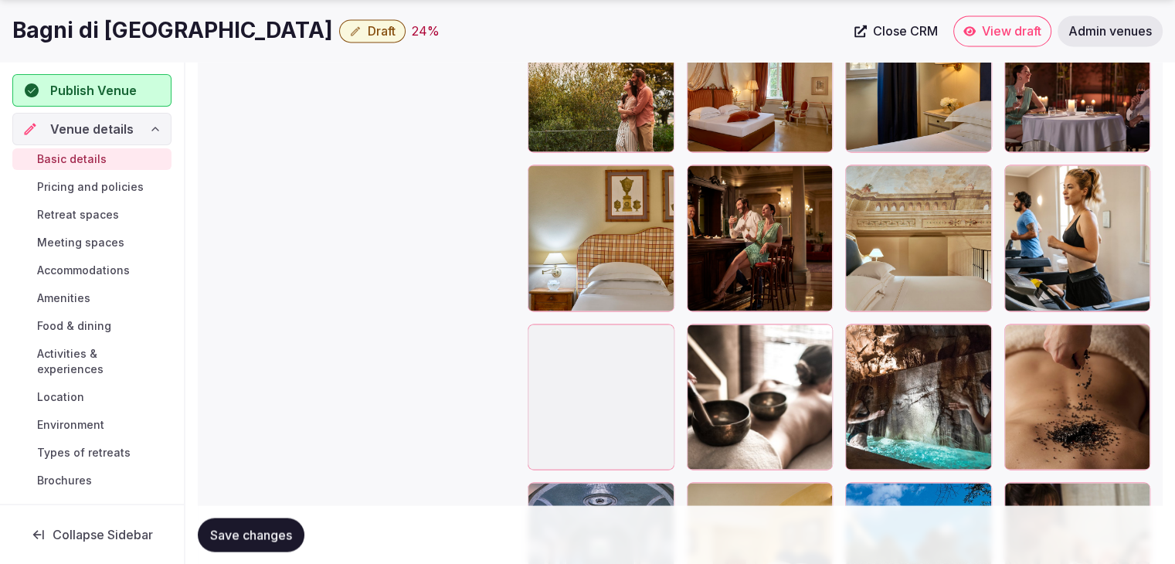
scroll to position [2734, 0]
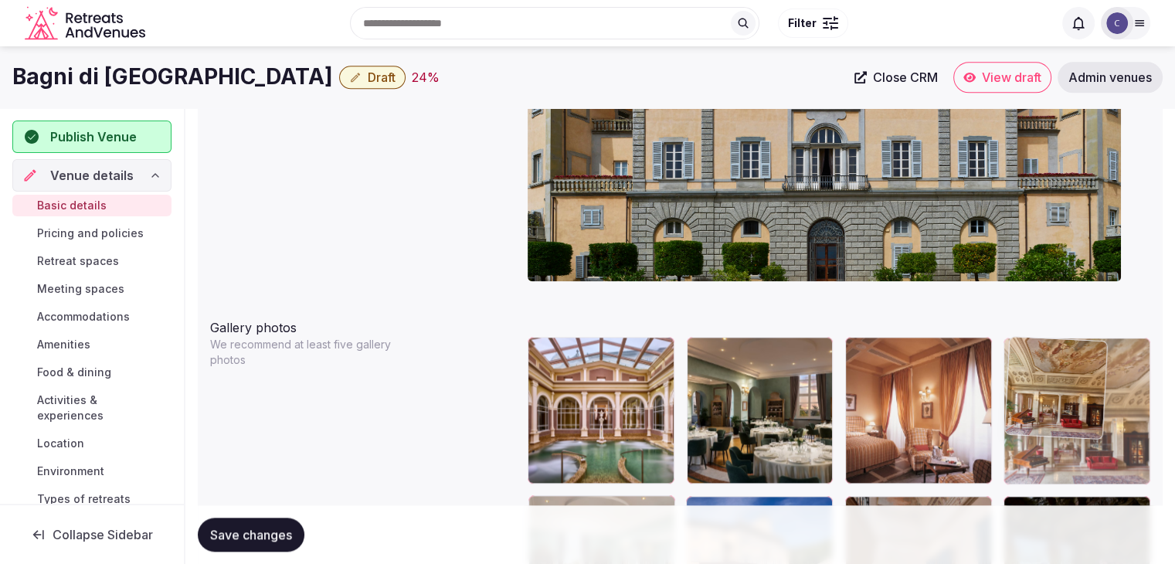
drag, startPoint x: 541, startPoint y: 305, endPoint x: 1092, endPoint y: 352, distance: 553.6
click at [1107, 329] on body "**********" at bounding box center [587, 460] width 1175 height 4085
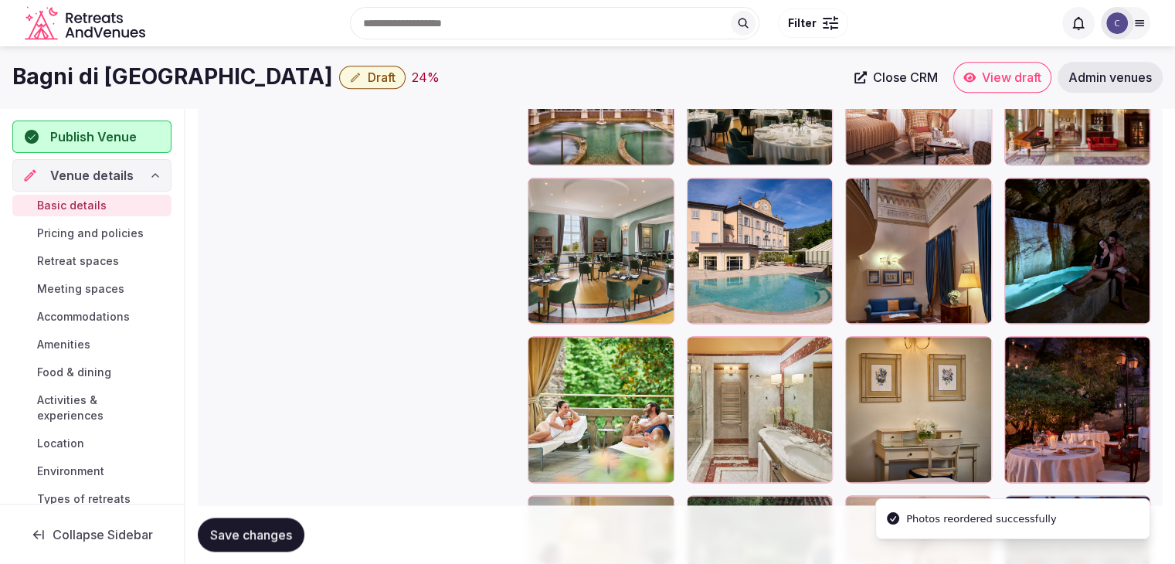
scroll to position [1891, 0]
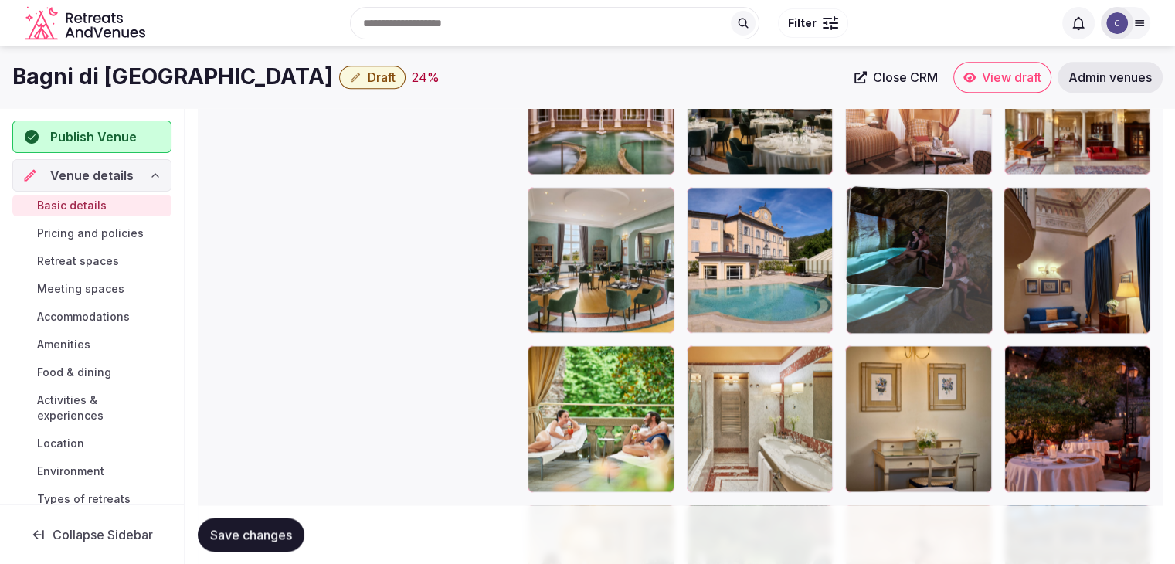
drag, startPoint x: 1020, startPoint y: 189, endPoint x: 949, endPoint y: 214, distance: 75.3
click at [949, 192] on body "**********" at bounding box center [587, 151] width 1175 height 4085
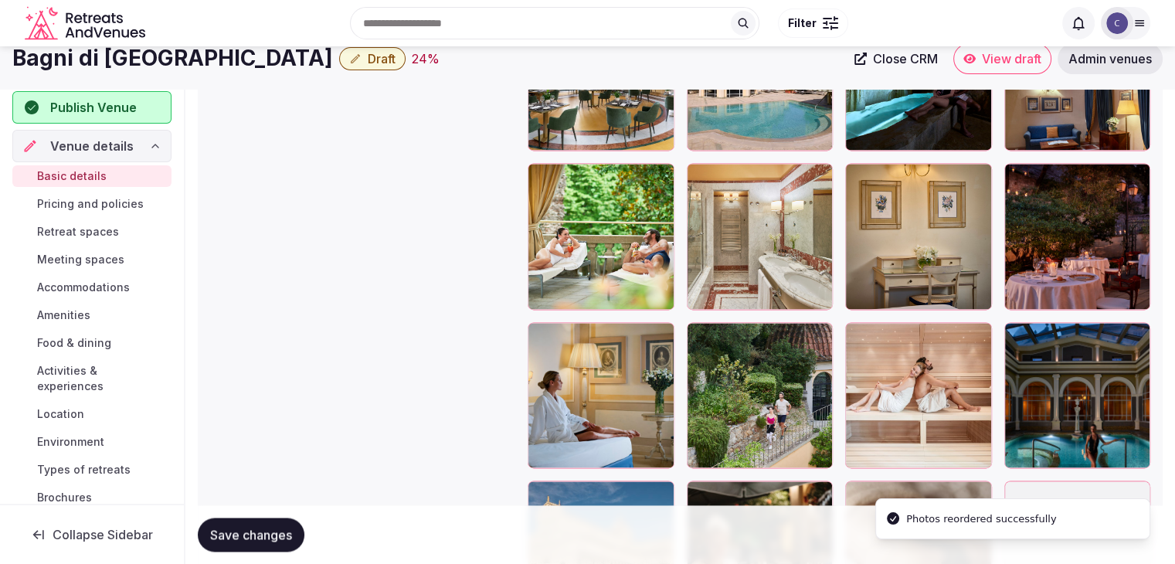
scroll to position [1968, 0]
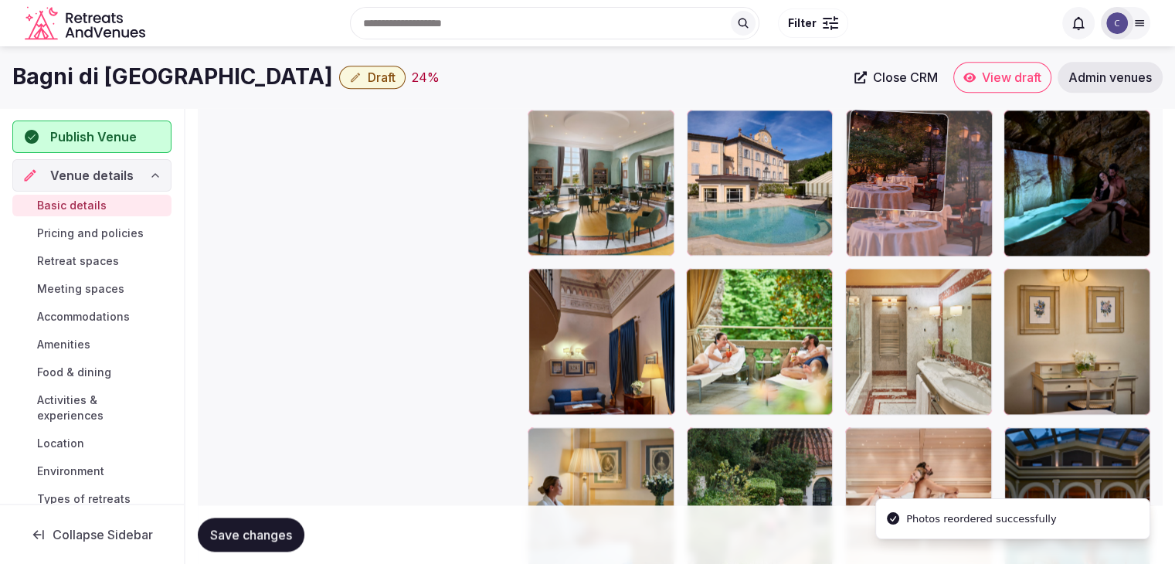
drag, startPoint x: 1017, startPoint y: 276, endPoint x: 908, endPoint y: 167, distance: 154.1
click at [908, 167] on body "**********" at bounding box center [587, 74] width 1175 height 4085
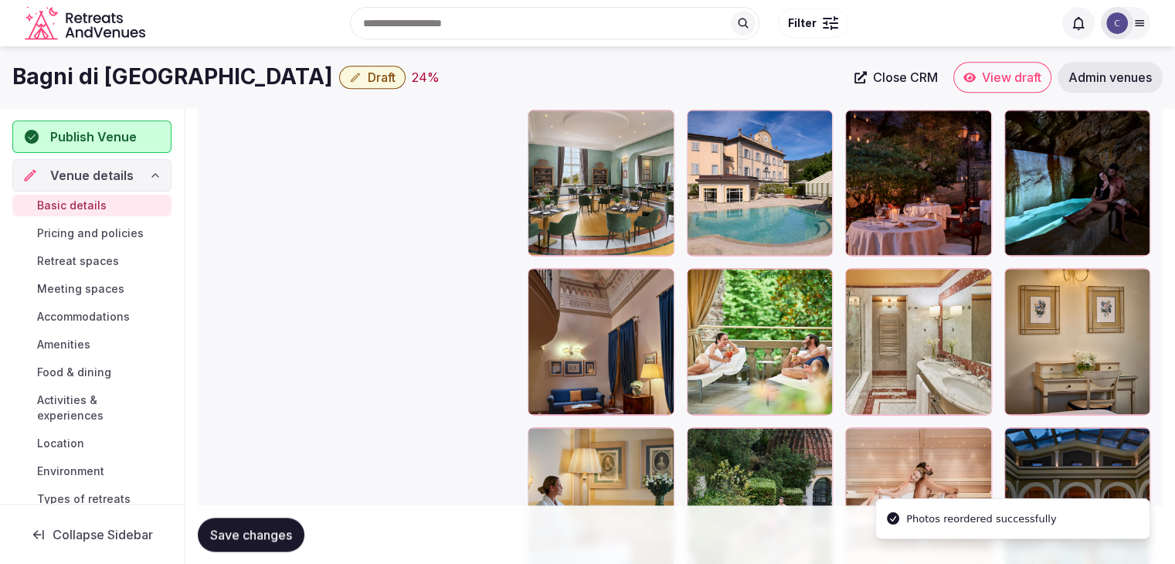
click at [272, 521] on button "Save changes" at bounding box center [251, 535] width 107 height 34
click at [263, 516] on div "Save changes" at bounding box center [680, 534] width 965 height 59
click at [266, 523] on button "Save changes" at bounding box center [251, 535] width 107 height 34
click at [148, 53] on div "Search Popular Destinations [GEOGRAPHIC_DATA], [GEOGRAPHIC_DATA] [GEOGRAPHIC_DA…" at bounding box center [587, 23] width 1150 height 79
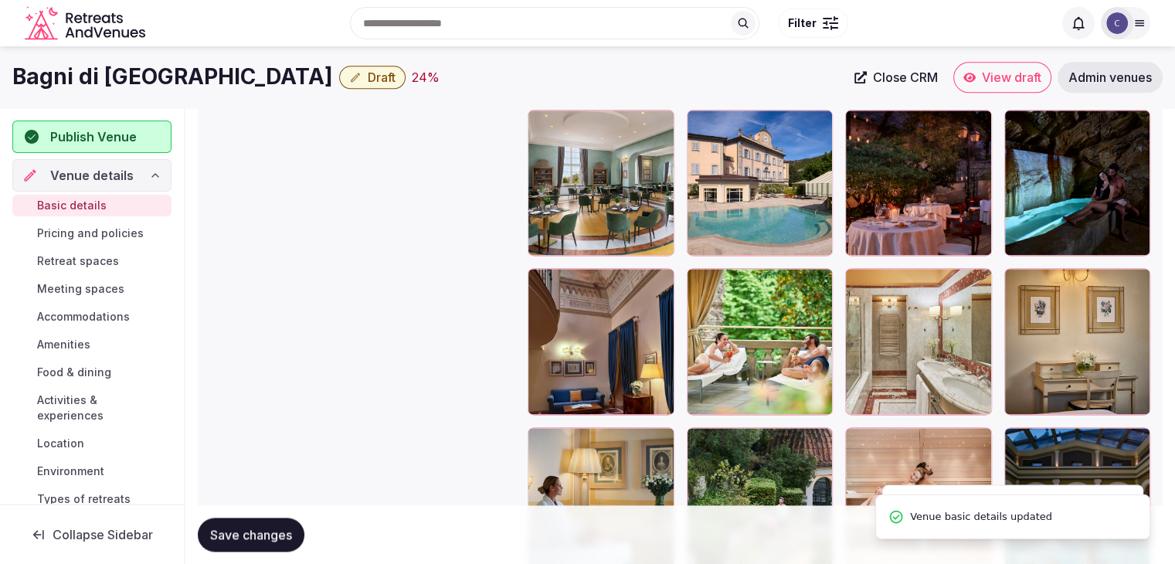
click at [148, 53] on div "Search Popular Destinations [GEOGRAPHIC_DATA], [GEOGRAPHIC_DATA] [GEOGRAPHIC_DA…" at bounding box center [587, 23] width 1150 height 79
click at [148, 70] on h1 "Bagni di [GEOGRAPHIC_DATA]" at bounding box center [172, 77] width 321 height 30
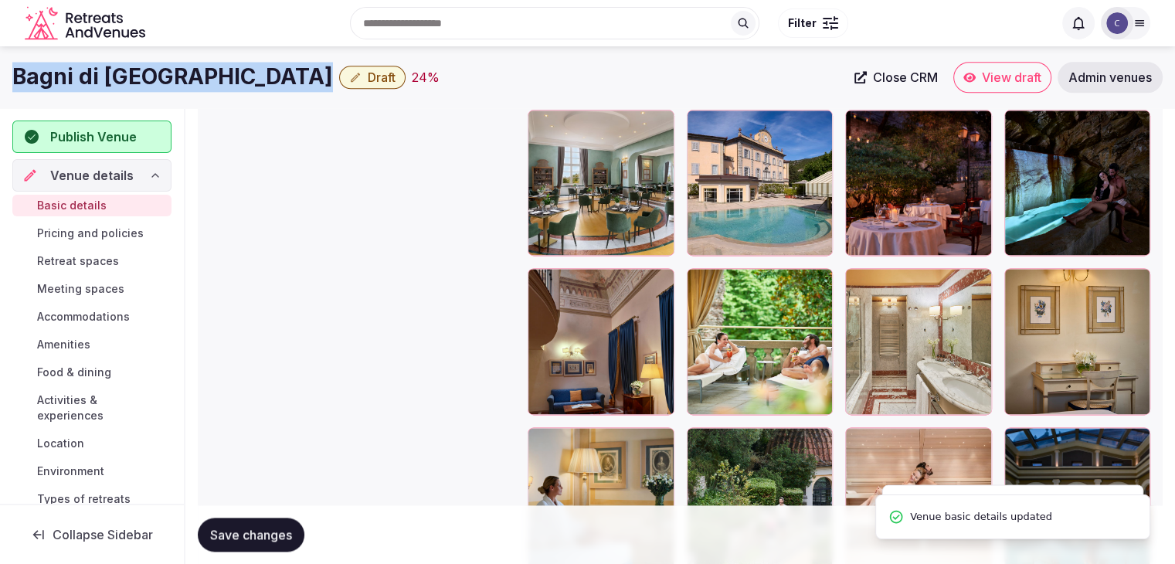
click at [148, 71] on h1 "Bagni di [GEOGRAPHIC_DATA]" at bounding box center [172, 77] width 321 height 30
copy div "Bagni di [GEOGRAPHIC_DATA]"
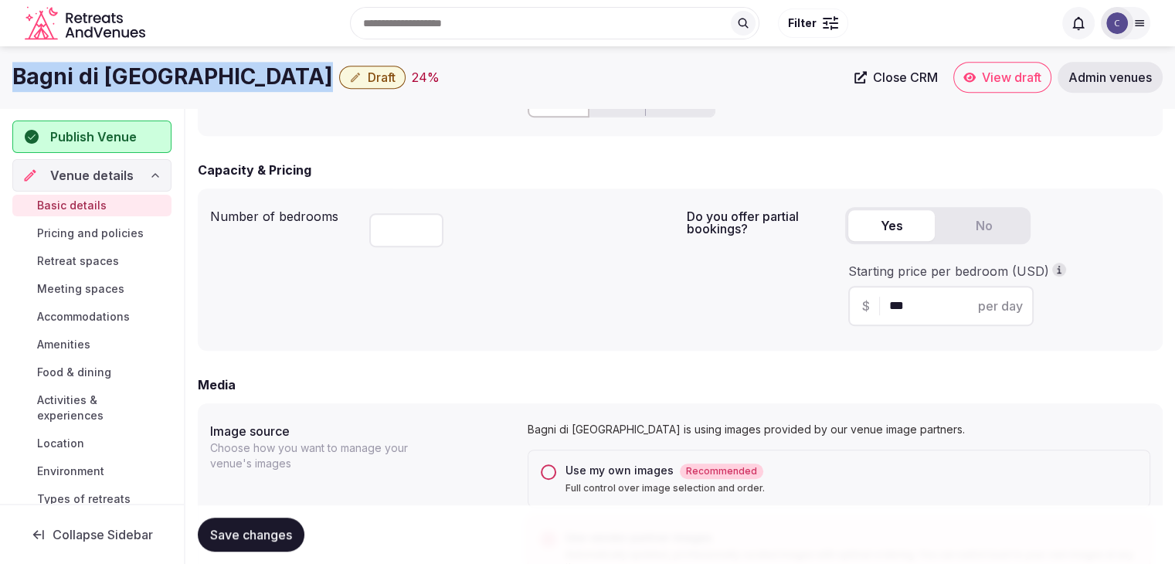
scroll to position [810, 0]
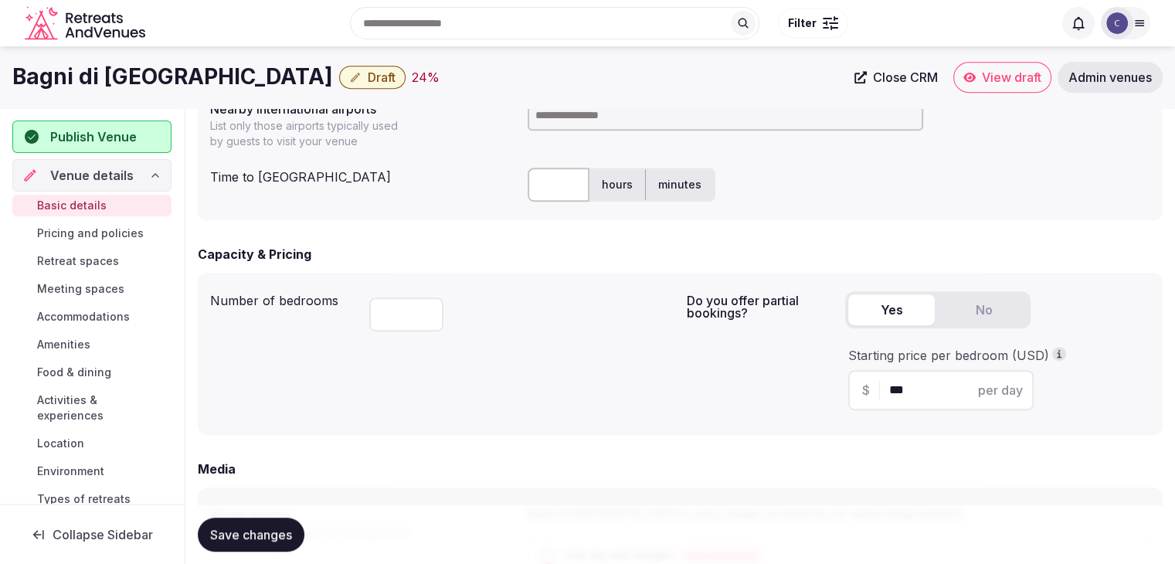
click at [583, 123] on input at bounding box center [726, 115] width 396 height 31
type input "***"
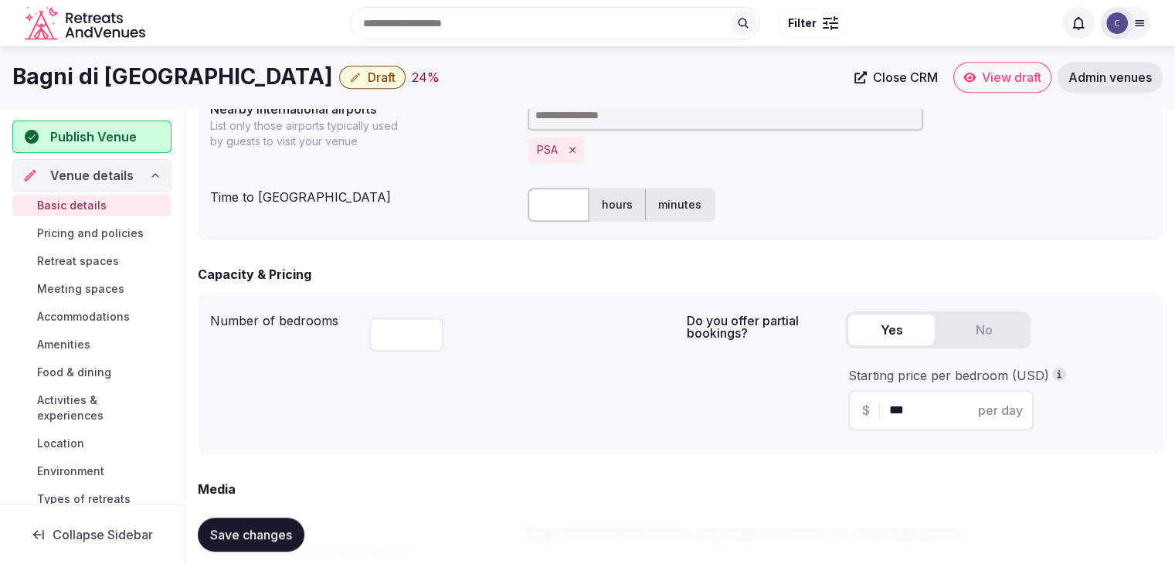
click at [563, 215] on input "text" at bounding box center [559, 205] width 62 height 34
type input "**"
drag, startPoint x: 680, startPoint y: 359, endPoint x: 593, endPoint y: 405, distance: 97.8
click at [680, 359] on div "Number of bedrooms ** Do you offer partial bookings? Yes No Starting price per …" at bounding box center [680, 374] width 940 height 138
click at [256, 527] on span "Save changes" at bounding box center [251, 534] width 82 height 15
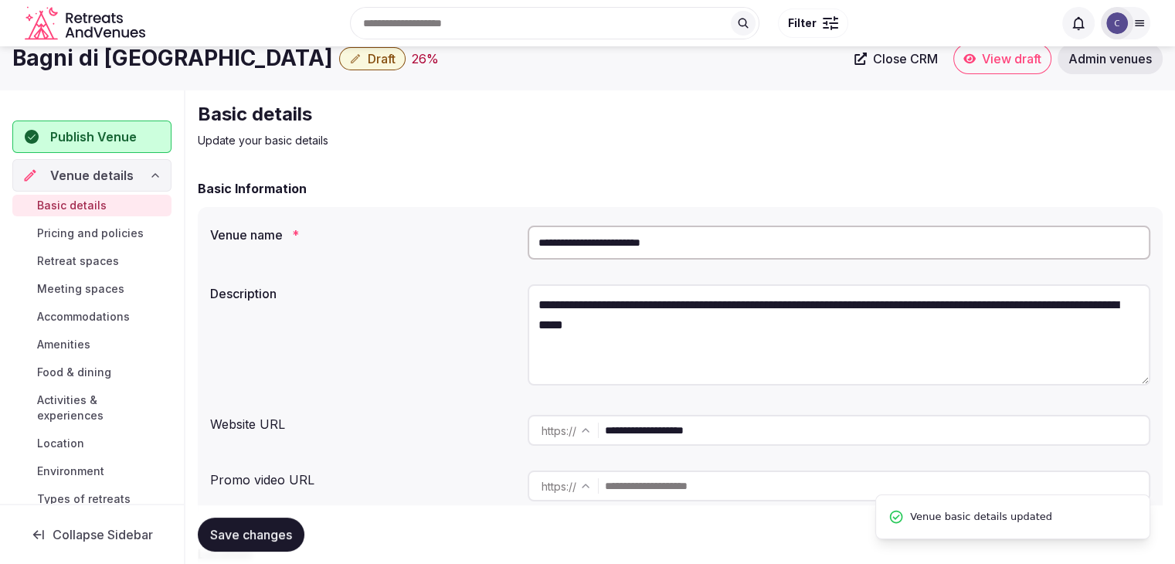
scroll to position [0, 0]
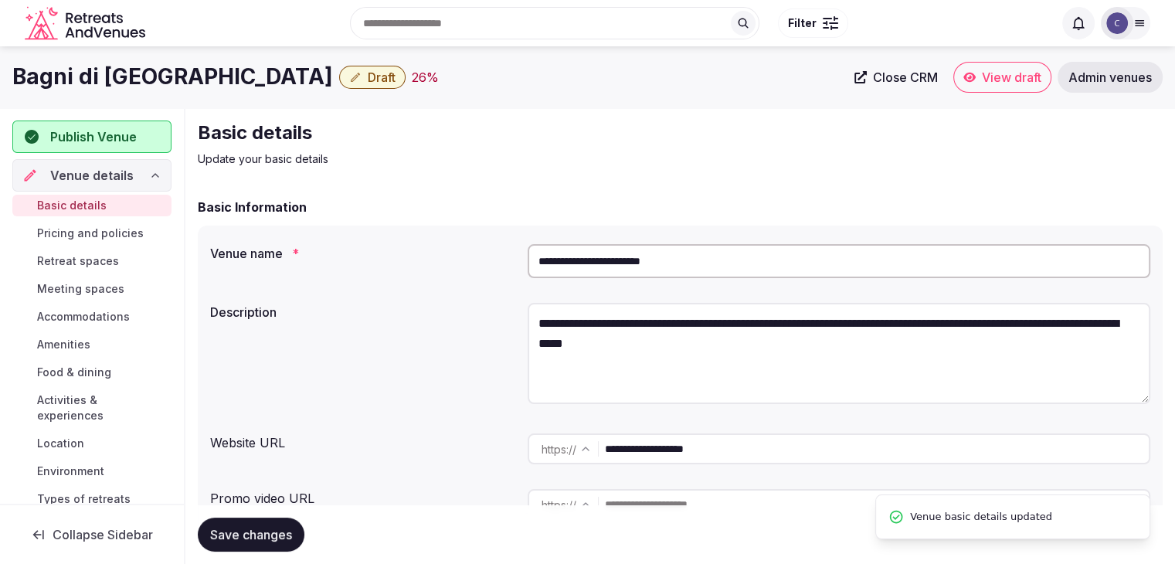
click at [368, 76] on span "Draft" at bounding box center [382, 77] width 28 height 15
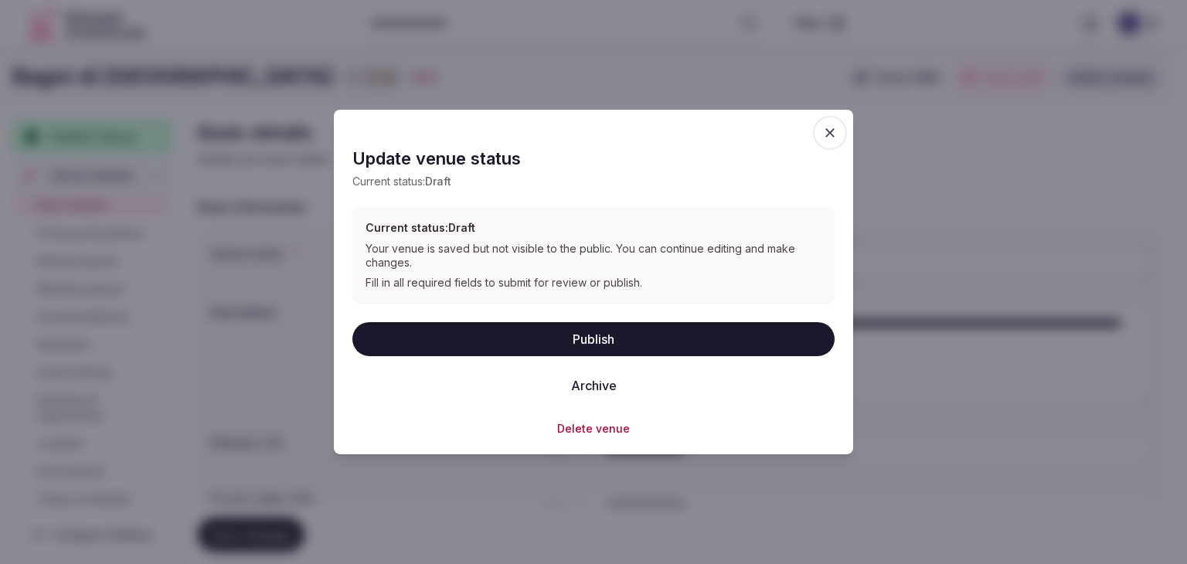
click at [522, 341] on button "Publish" at bounding box center [593, 338] width 482 height 34
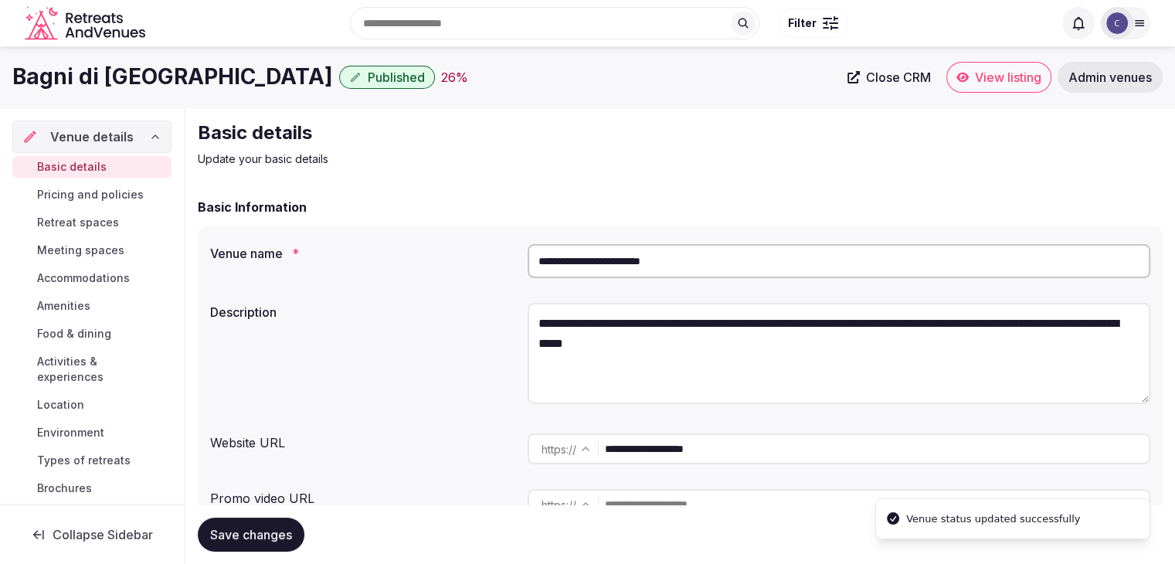
click at [787, 267] on input "**********" at bounding box center [839, 261] width 623 height 34
click at [178, 74] on h1 "Bagni di [GEOGRAPHIC_DATA]" at bounding box center [172, 77] width 321 height 30
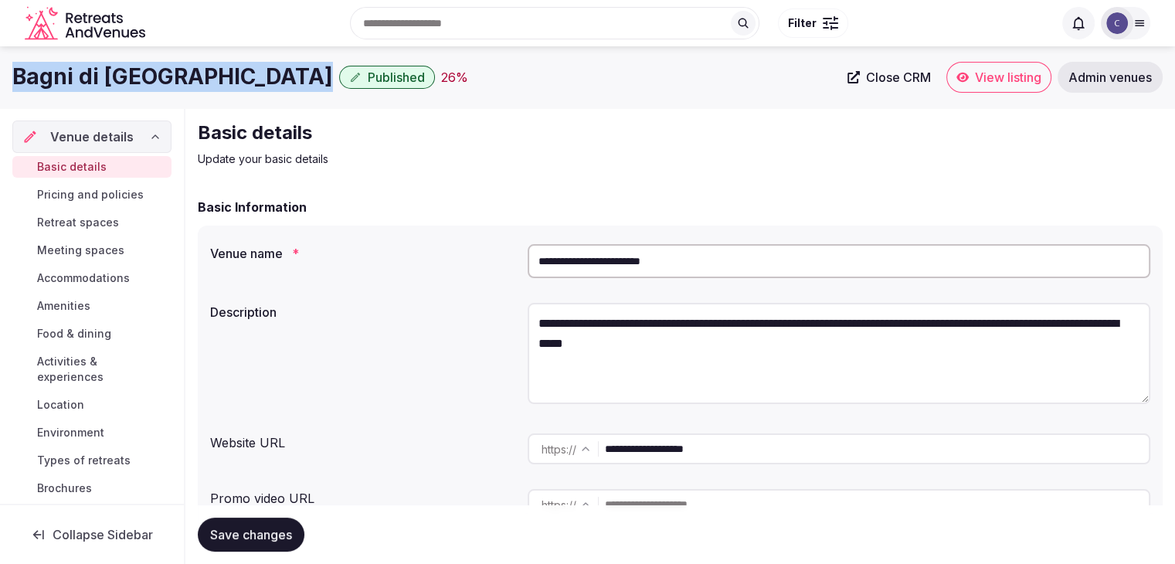
click at [178, 74] on h1 "Bagni di [GEOGRAPHIC_DATA]" at bounding box center [172, 77] width 321 height 30
copy div "Bagni di [GEOGRAPHIC_DATA]"
click at [238, 87] on h1 "Bagni di [GEOGRAPHIC_DATA]" at bounding box center [172, 77] width 321 height 30
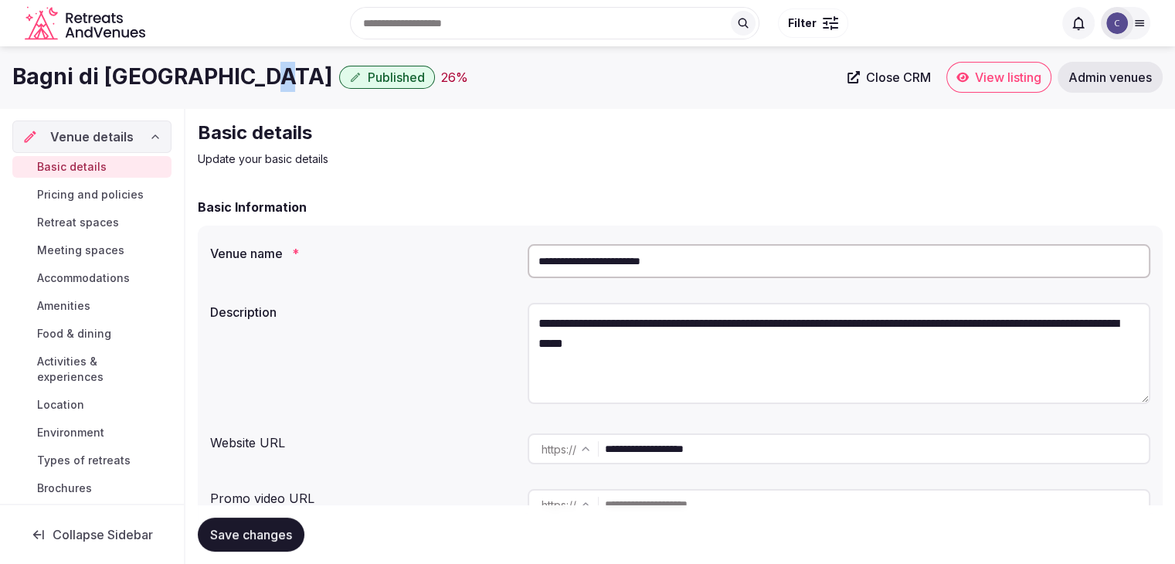
click at [238, 87] on h1 "Bagni di [GEOGRAPHIC_DATA]" at bounding box center [172, 77] width 321 height 30
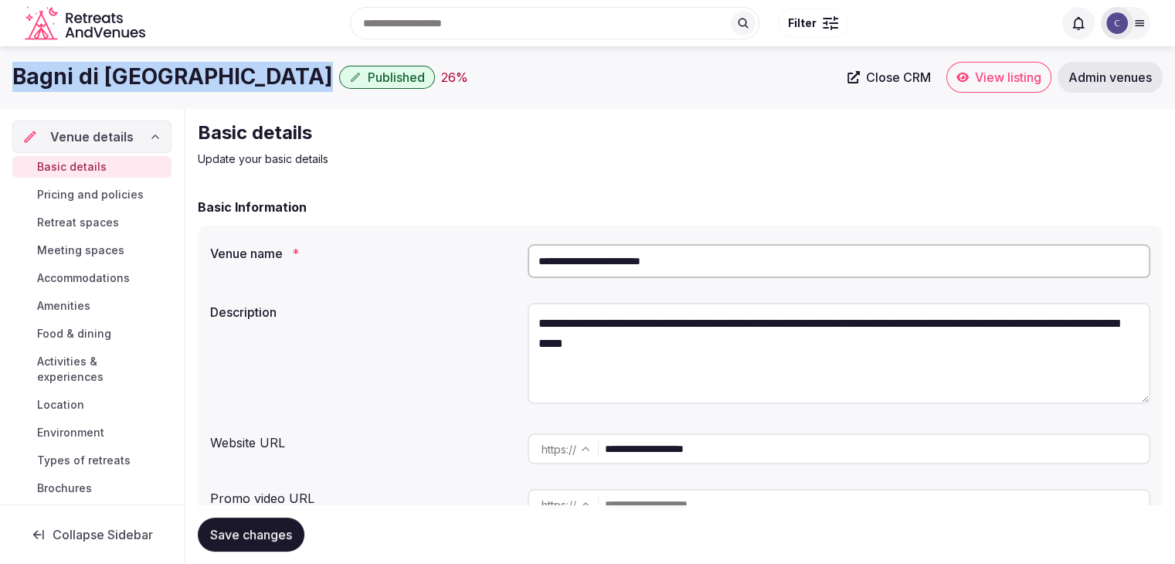
click at [238, 87] on h1 "Bagni di [GEOGRAPHIC_DATA]" at bounding box center [172, 77] width 321 height 30
click at [971, 73] on link "View listing" at bounding box center [998, 77] width 105 height 31
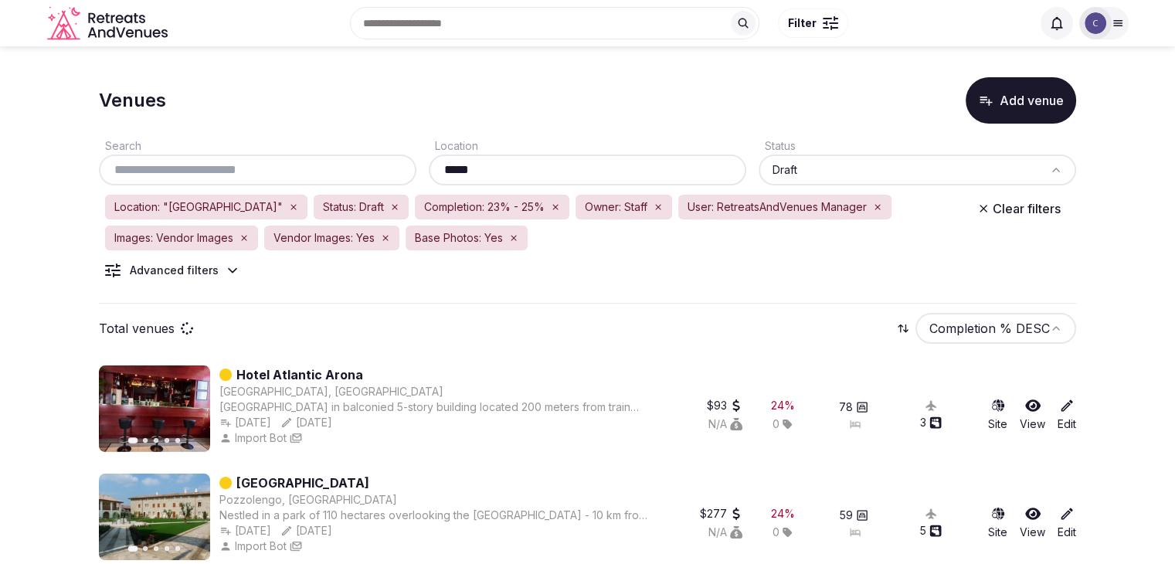
click at [1020, 331] on html "Search Popular Destinations Toscana, Italy Riviera Maya, Mexico Indonesia, Bali…" at bounding box center [587, 282] width 1175 height 564
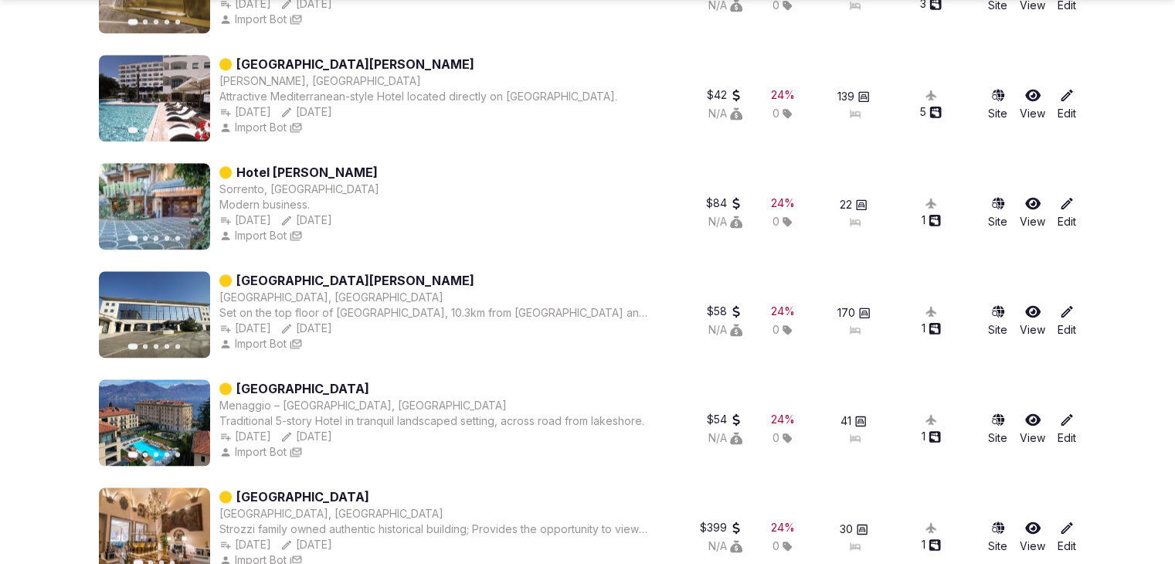
scroll to position [2509, 0]
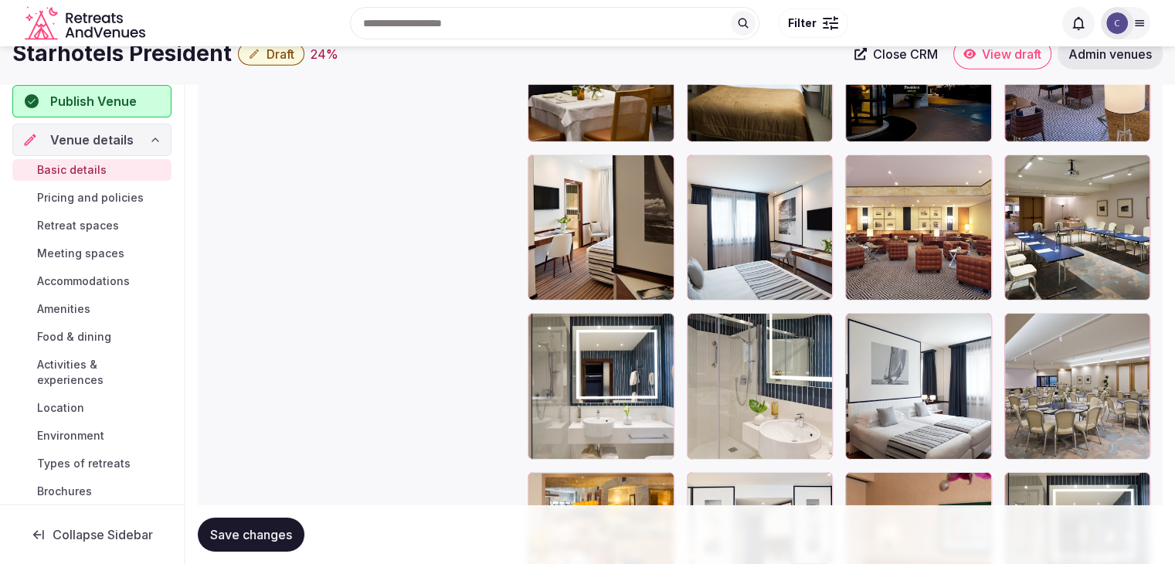
scroll to position [4867, 0]
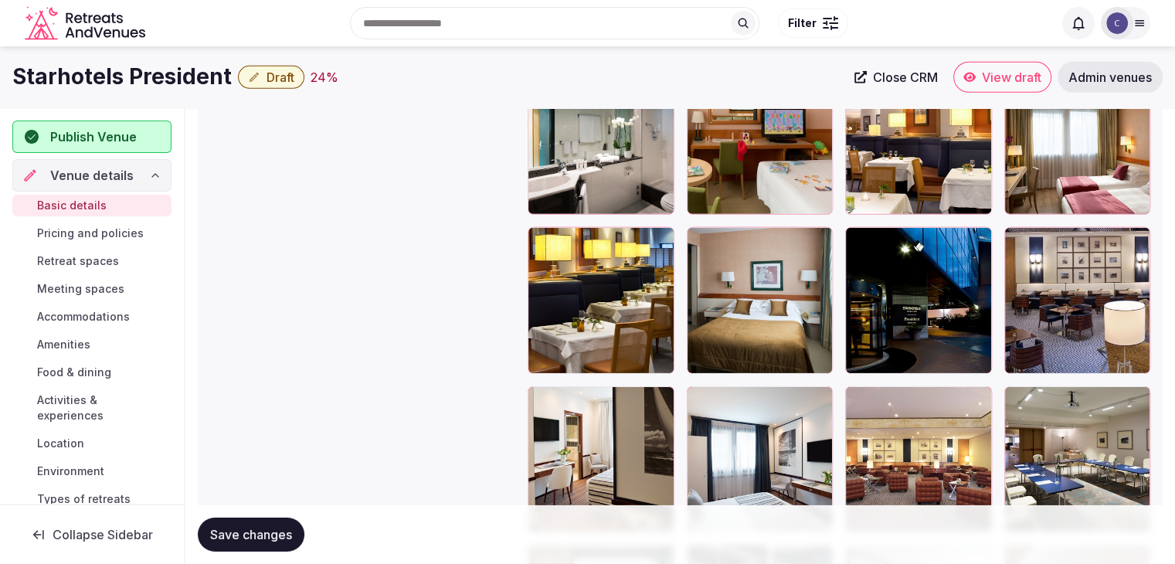
click at [977, 242] on icon "button" at bounding box center [976, 242] width 12 height 12
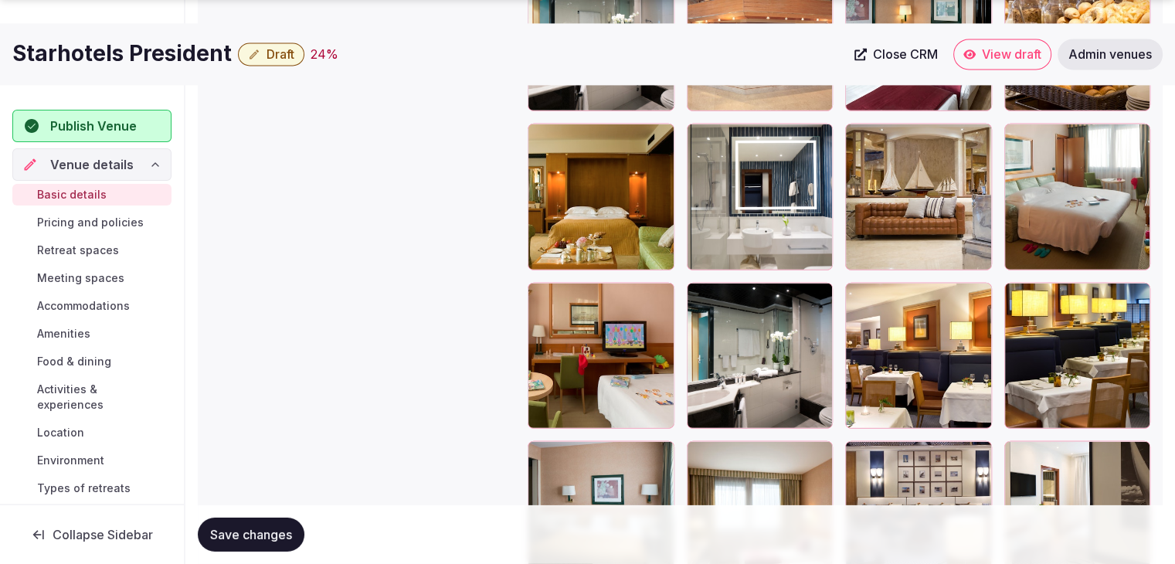
scroll to position [4962, 0]
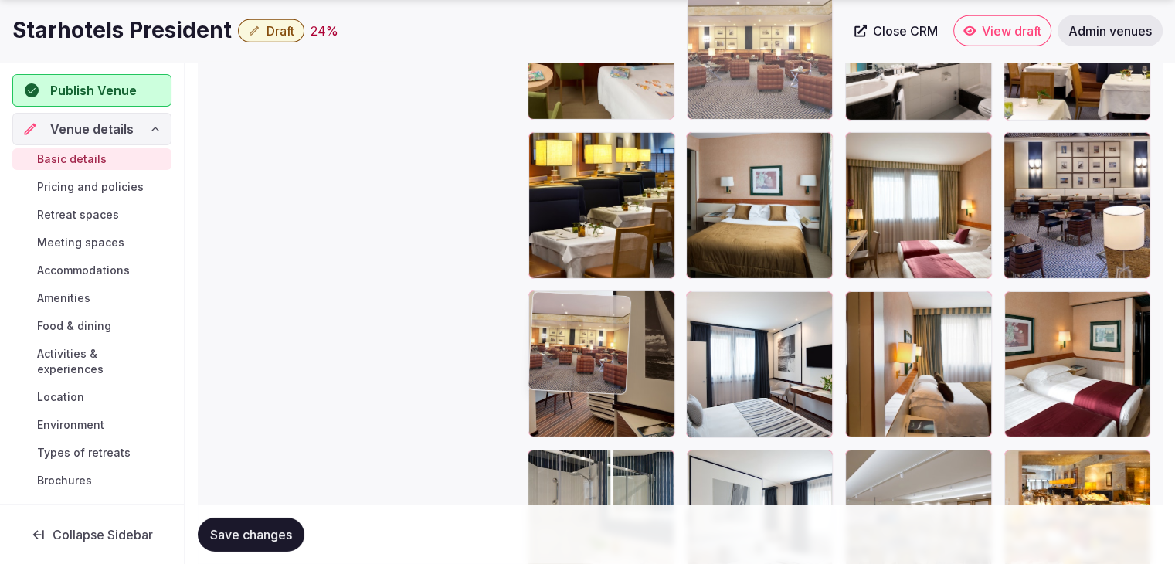
drag, startPoint x: 695, startPoint y: 294, endPoint x: 679, endPoint y: 220, distance: 75.9
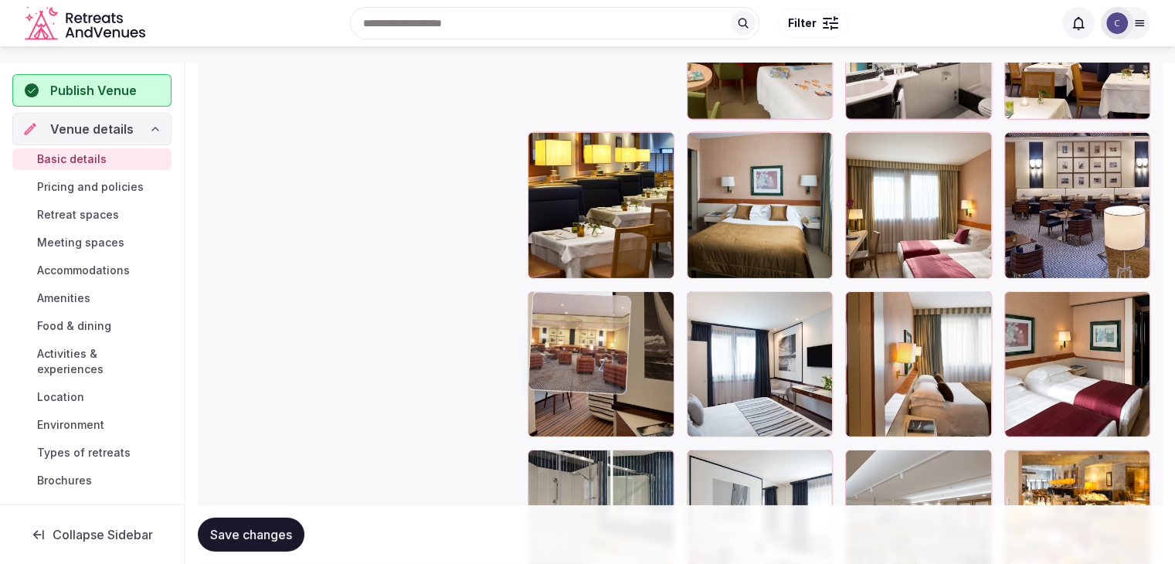
scroll to position [4645, 0]
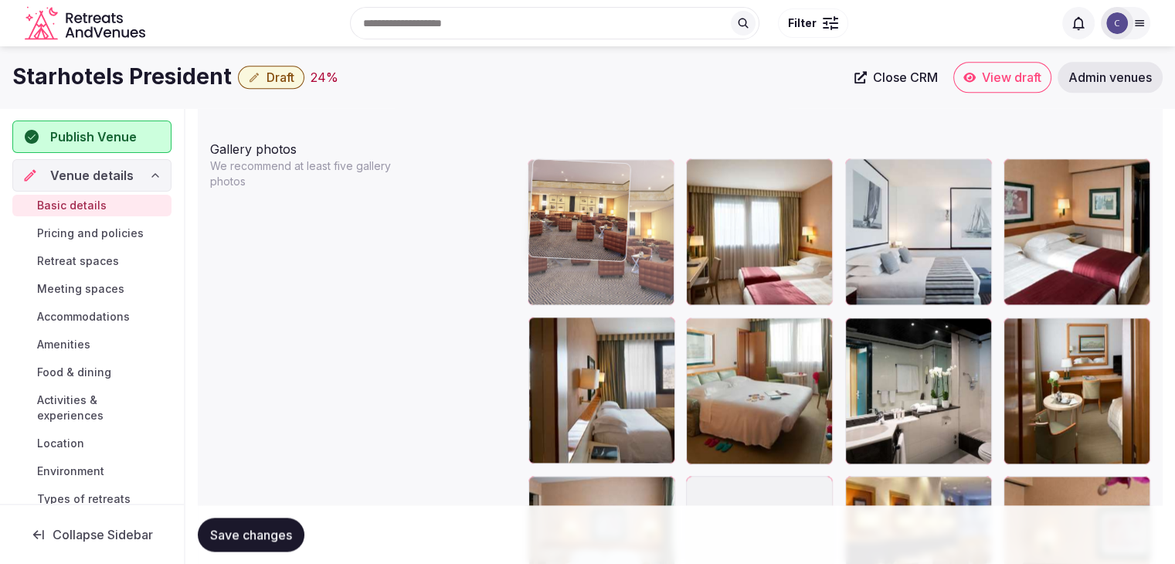
drag, startPoint x: 549, startPoint y: 304, endPoint x: 590, endPoint y: 232, distance: 82.7
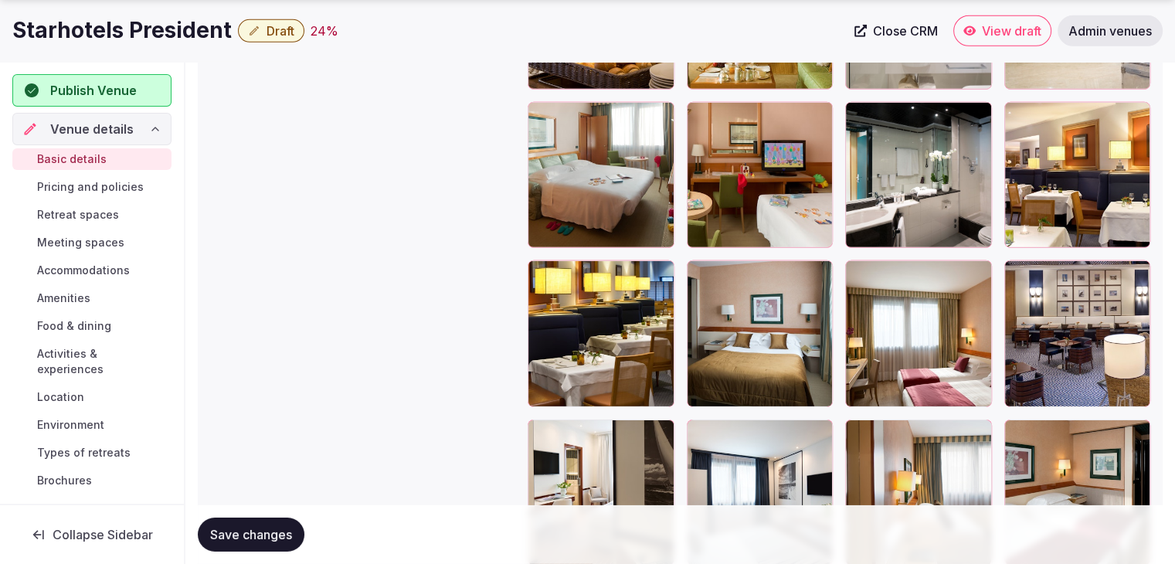
scroll to position [4928, 0]
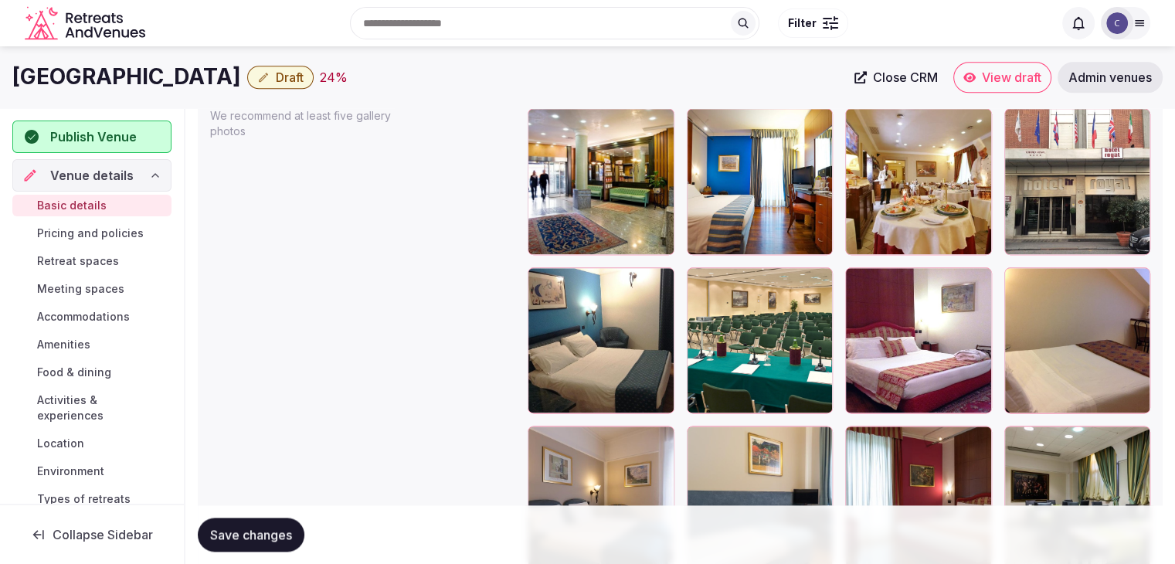
scroll to position [1787, 0]
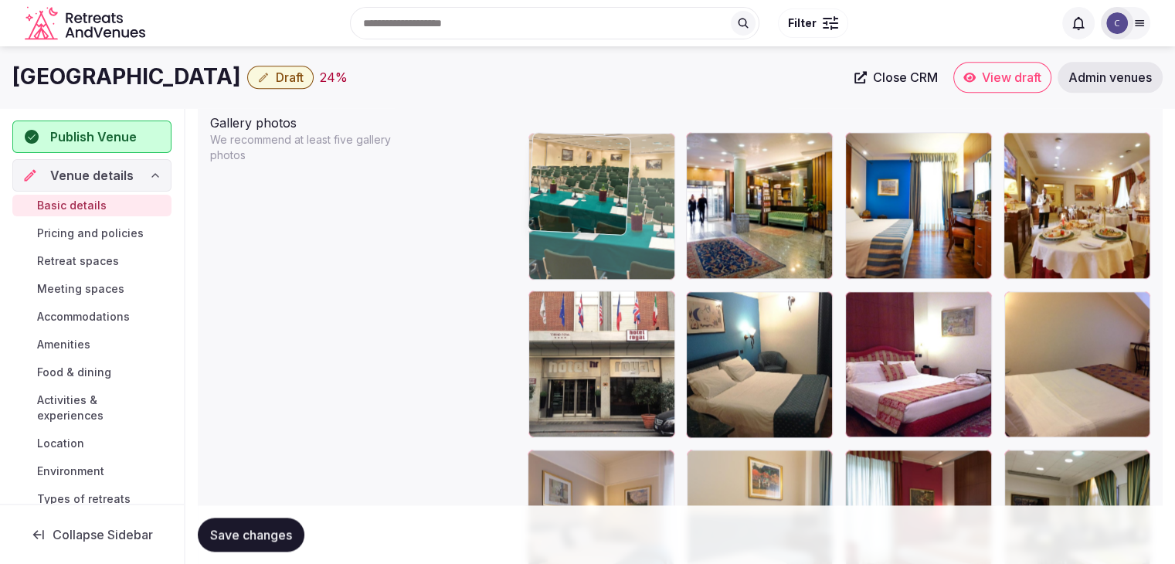
drag, startPoint x: 694, startPoint y: 301, endPoint x: 780, endPoint y: 222, distance: 117.0
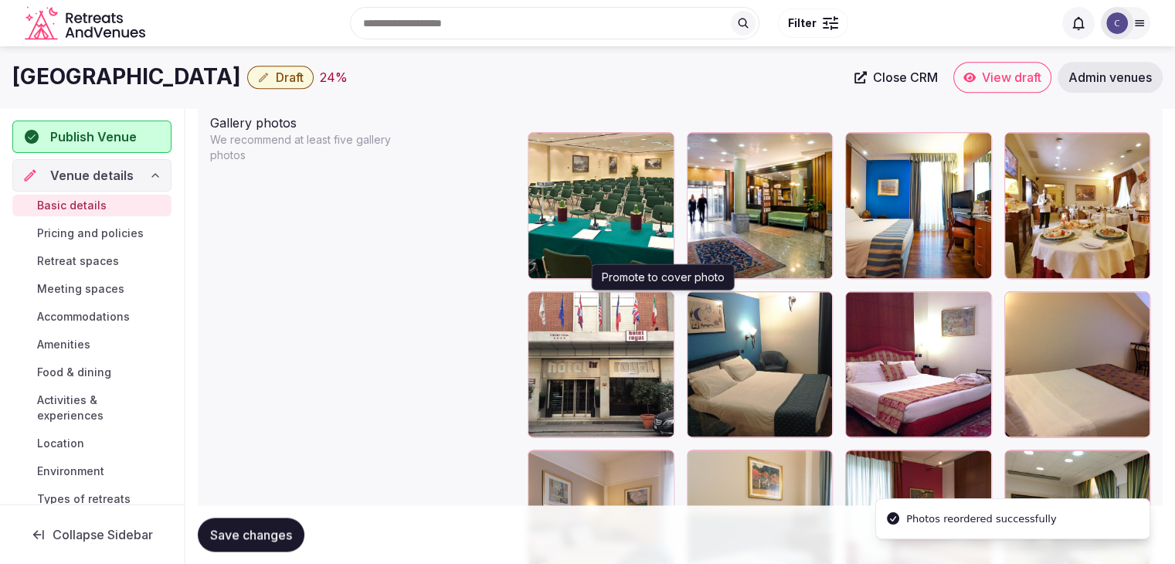
click at [662, 301] on icon "button" at bounding box center [659, 307] width 12 height 12
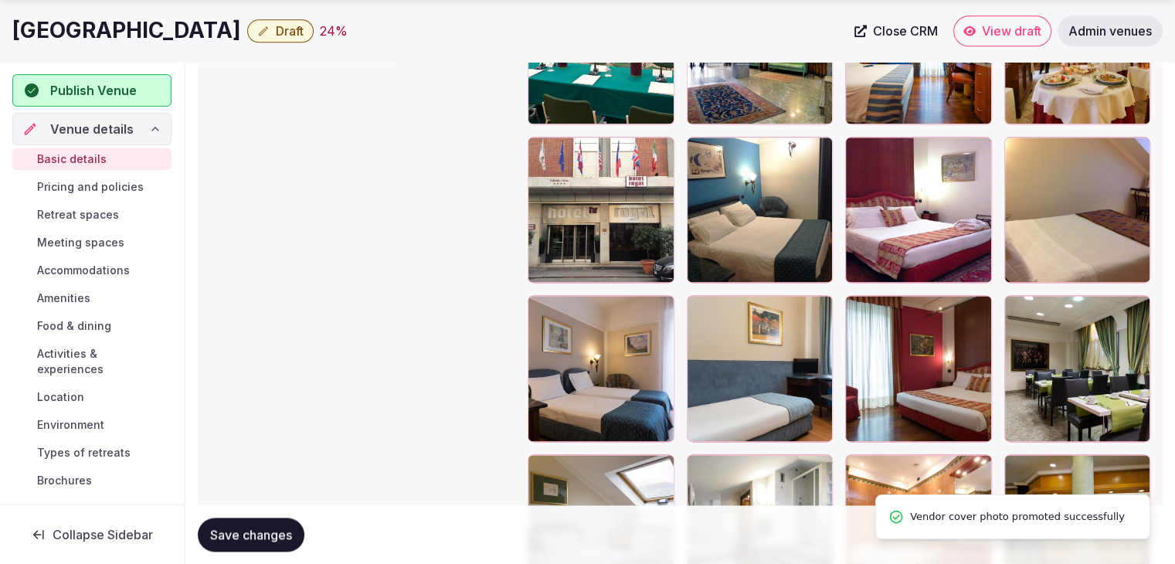
scroll to position [2173, 0]
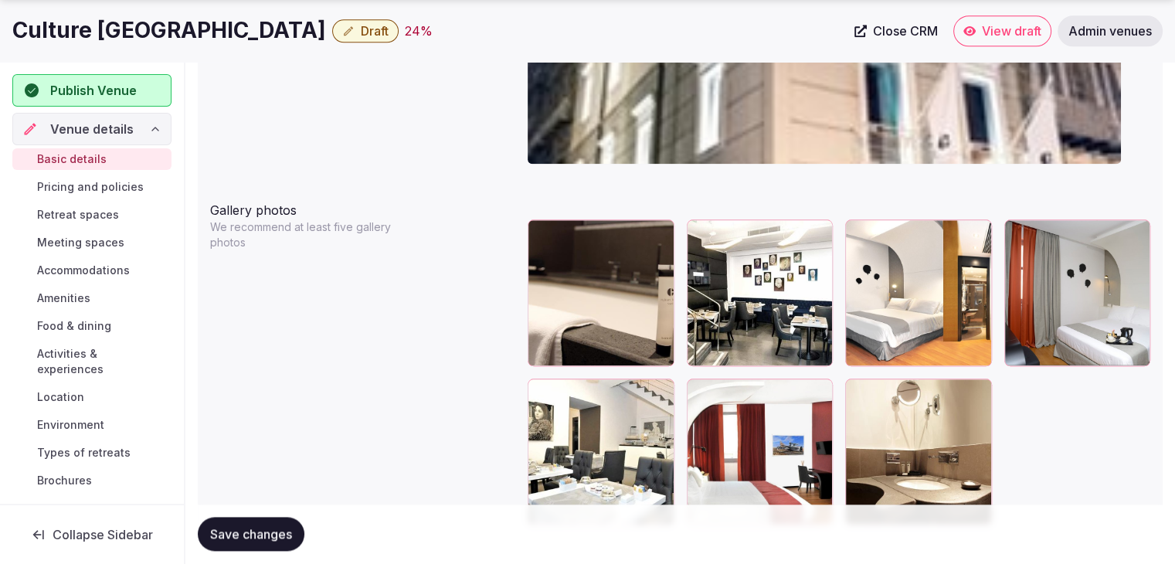
scroll to position [1774, 0]
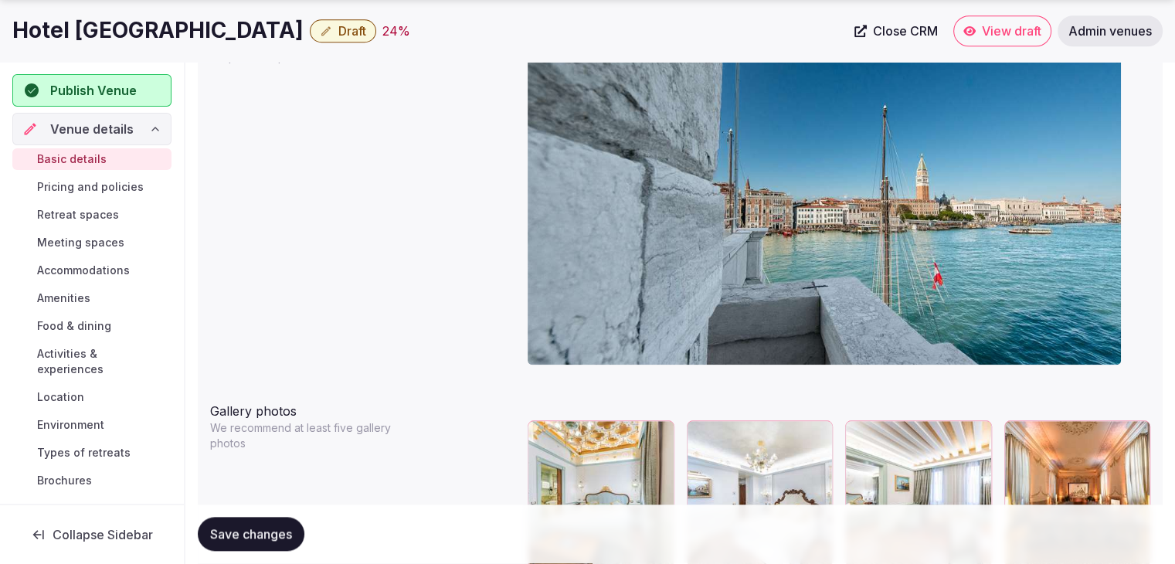
scroll to position [1545, 0]
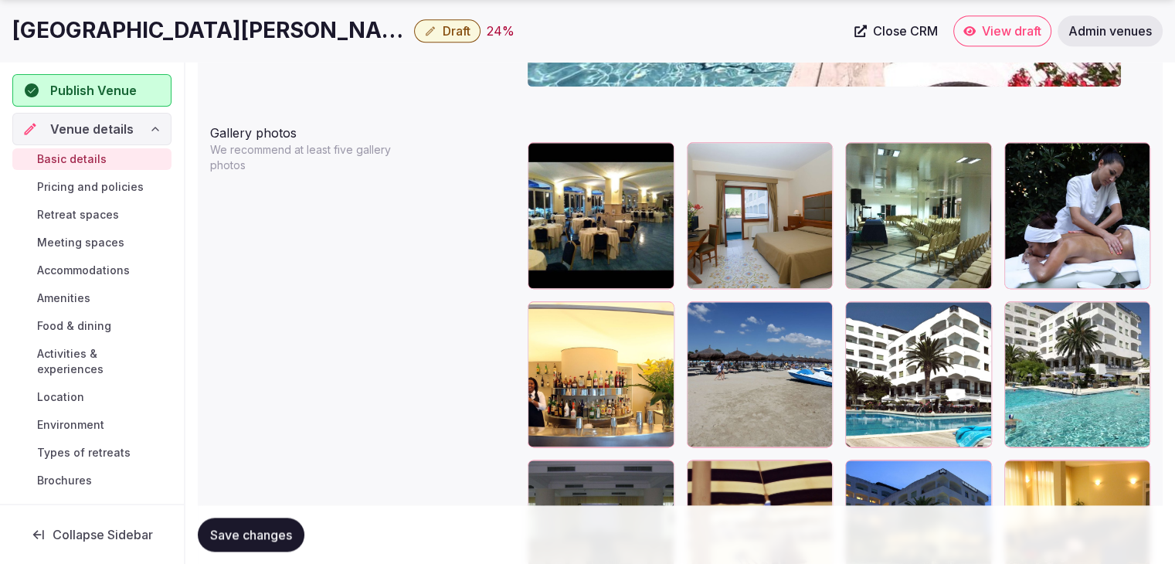
scroll to position [1931, 0]
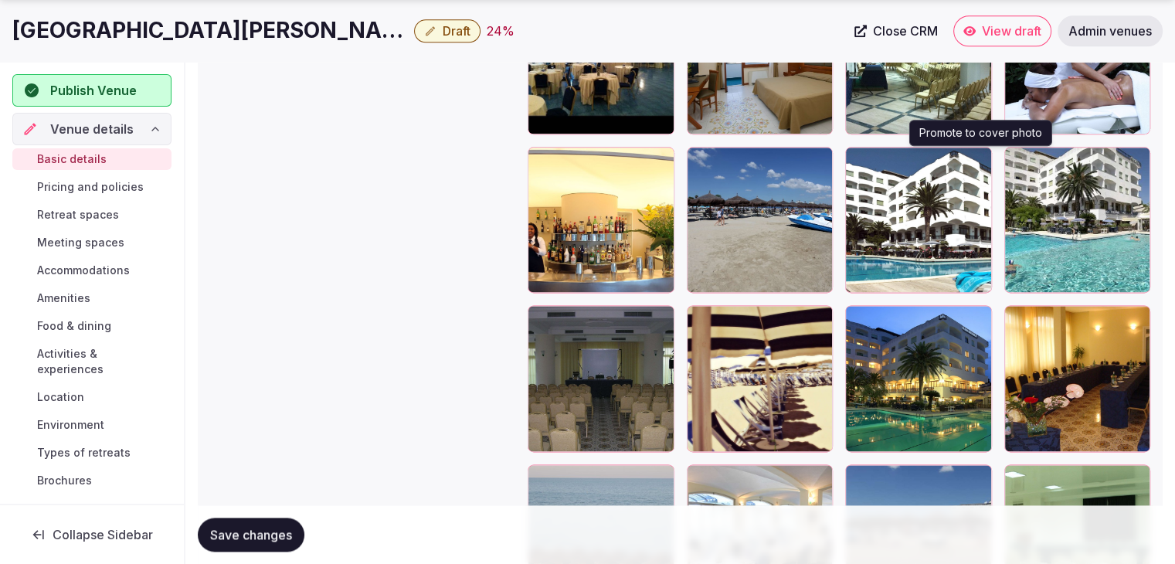
click at [975, 158] on icon "button" at bounding box center [976, 162] width 12 height 12
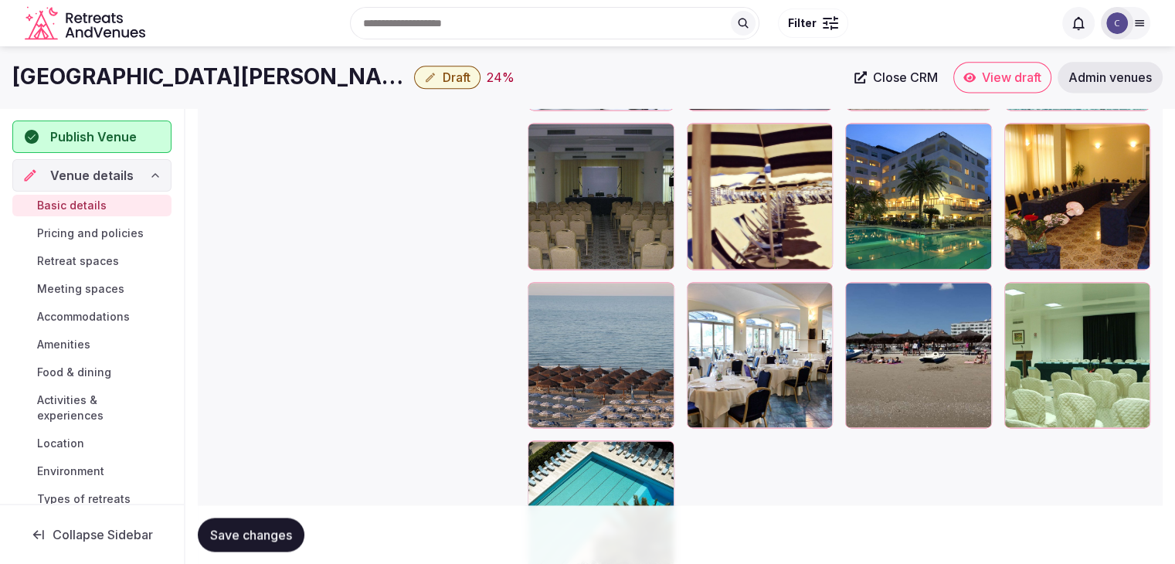
scroll to position [2096, 0]
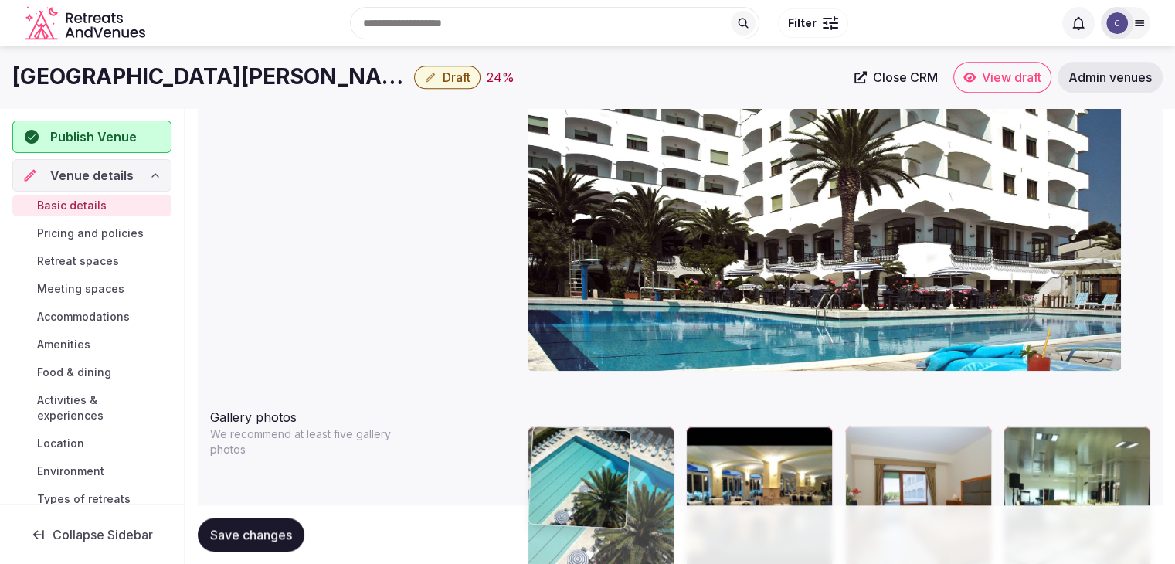
drag, startPoint x: 550, startPoint y: 466, endPoint x: 591, endPoint y: 390, distance: 86.1
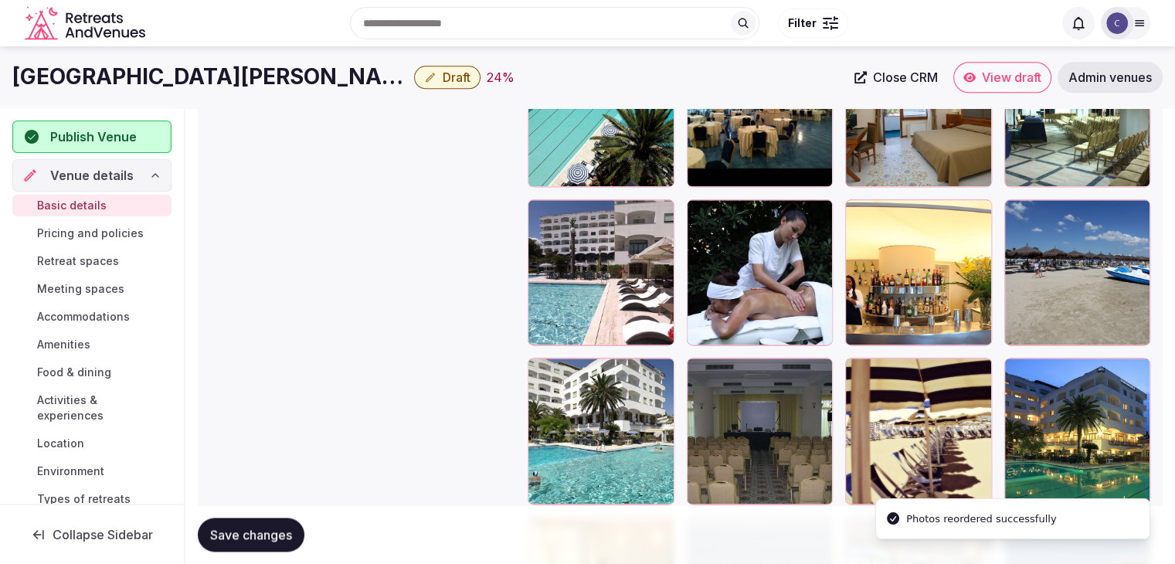
scroll to position [1802, 0]
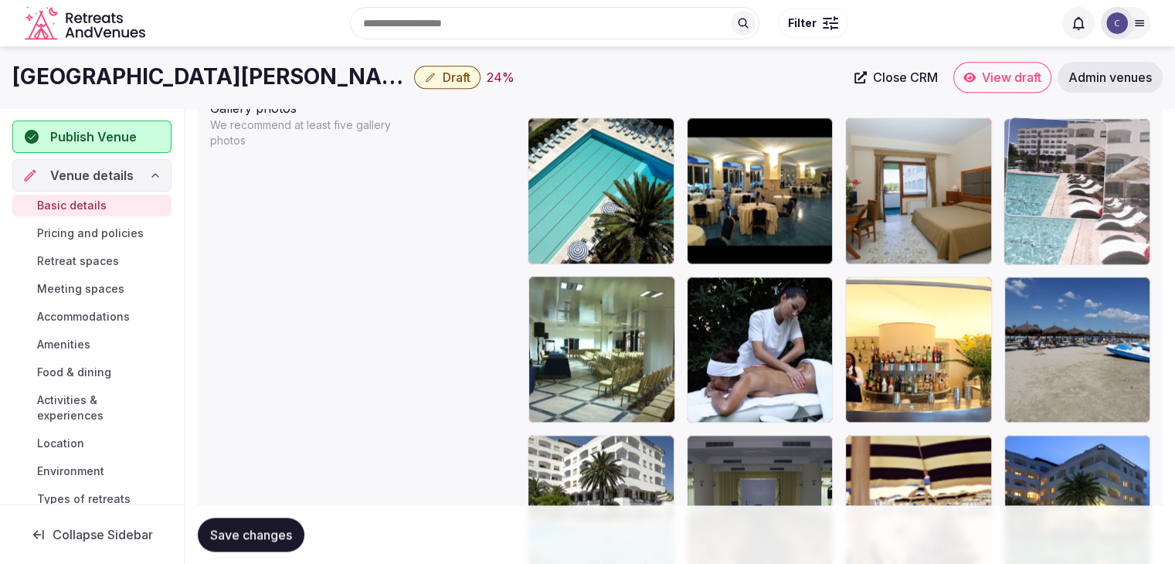
drag, startPoint x: 546, startPoint y: 276, endPoint x: 1066, endPoint y: 141, distance: 537.2
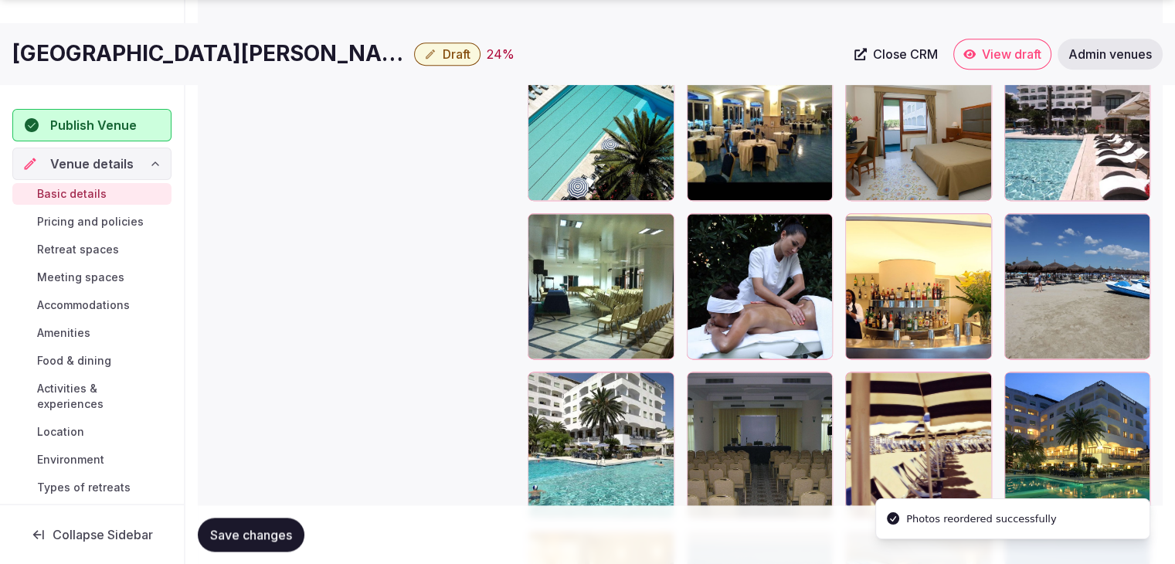
scroll to position [1879, 0]
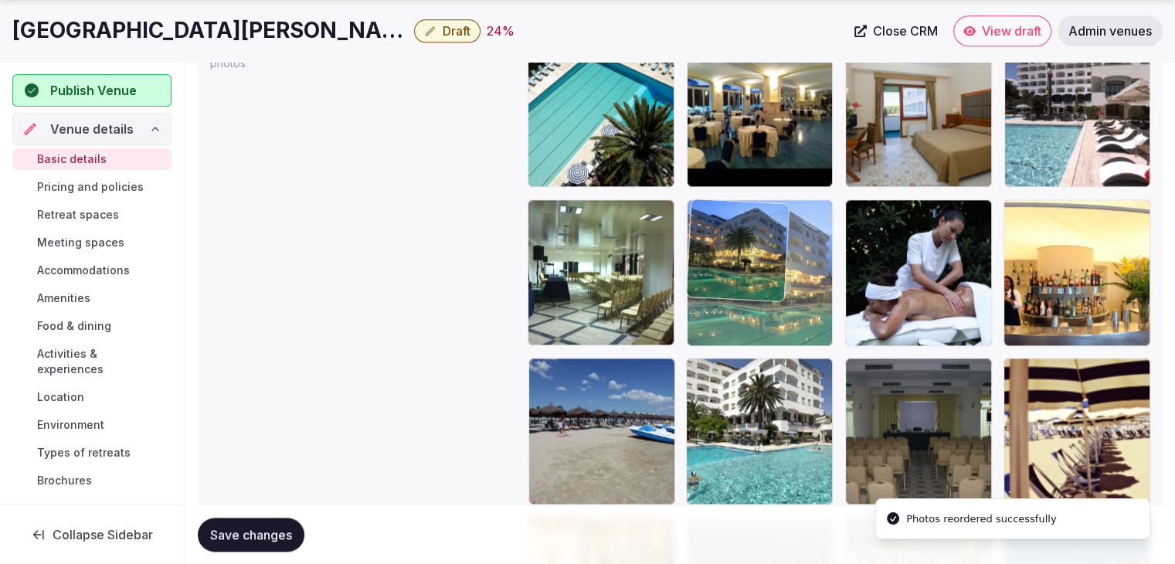
drag, startPoint x: 1030, startPoint y: 365, endPoint x: 751, endPoint y: 253, distance: 300.8
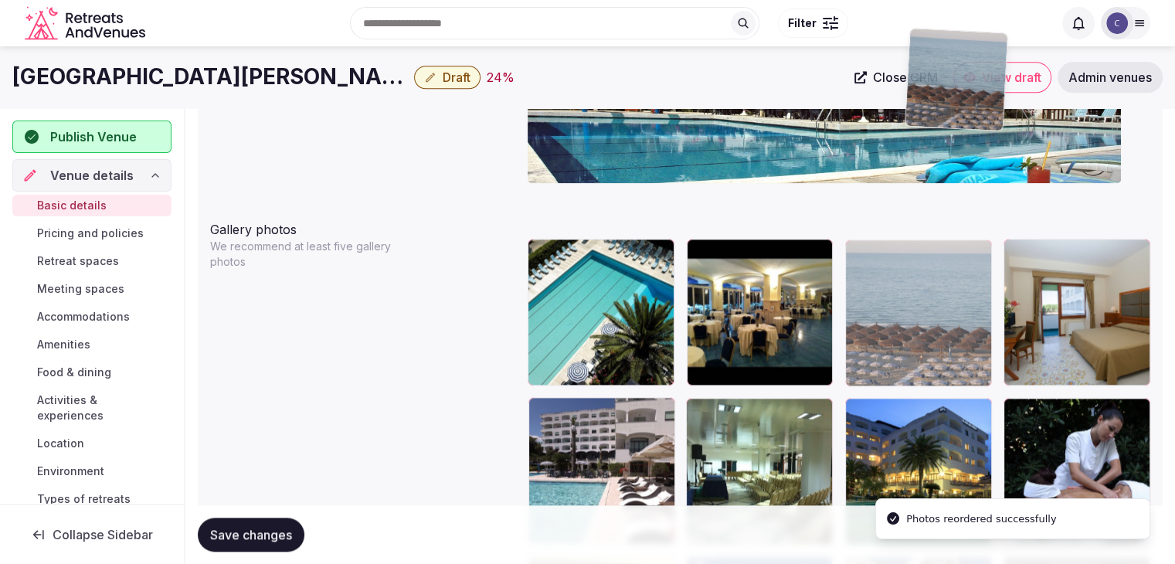
scroll to position [1677, 0]
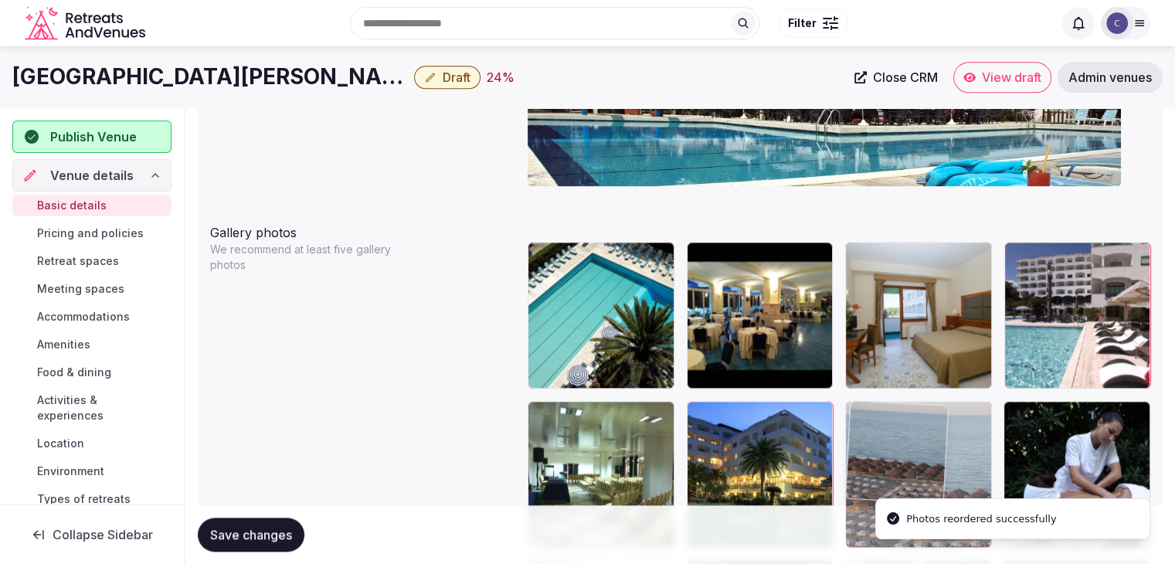
drag, startPoint x: 695, startPoint y: 217, endPoint x: 913, endPoint y: 369, distance: 265.3
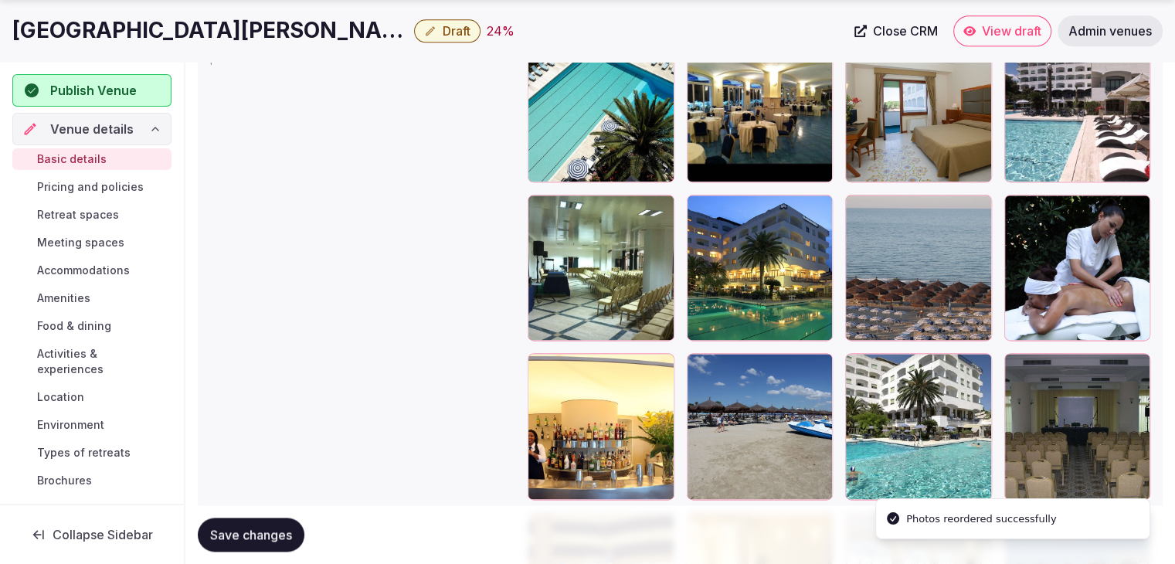
scroll to position [1909, 0]
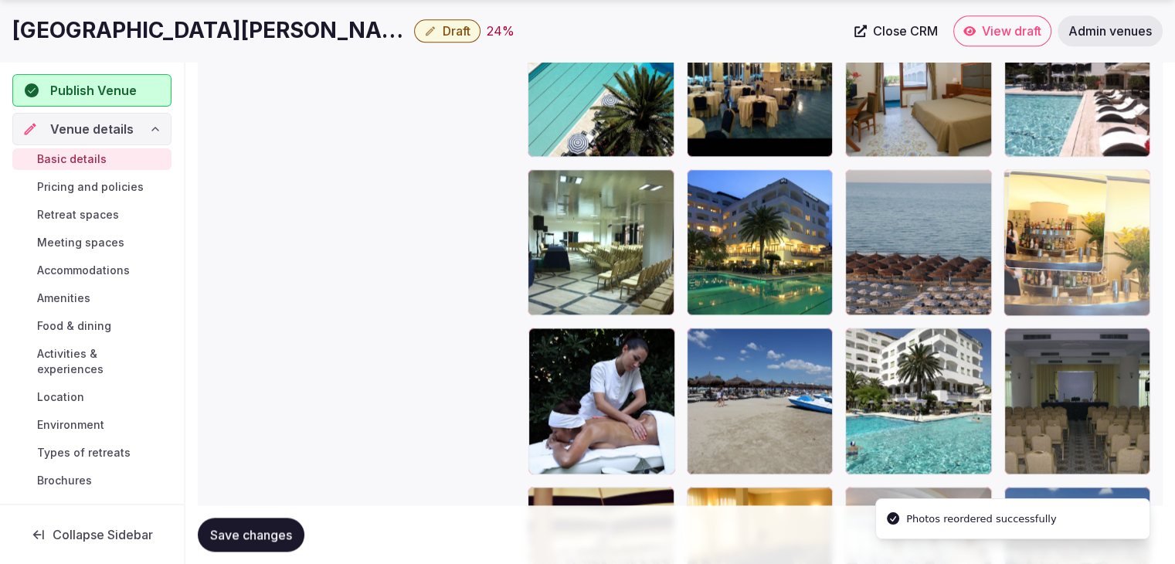
drag, startPoint x: 536, startPoint y: 344, endPoint x: 988, endPoint y: 244, distance: 462.8
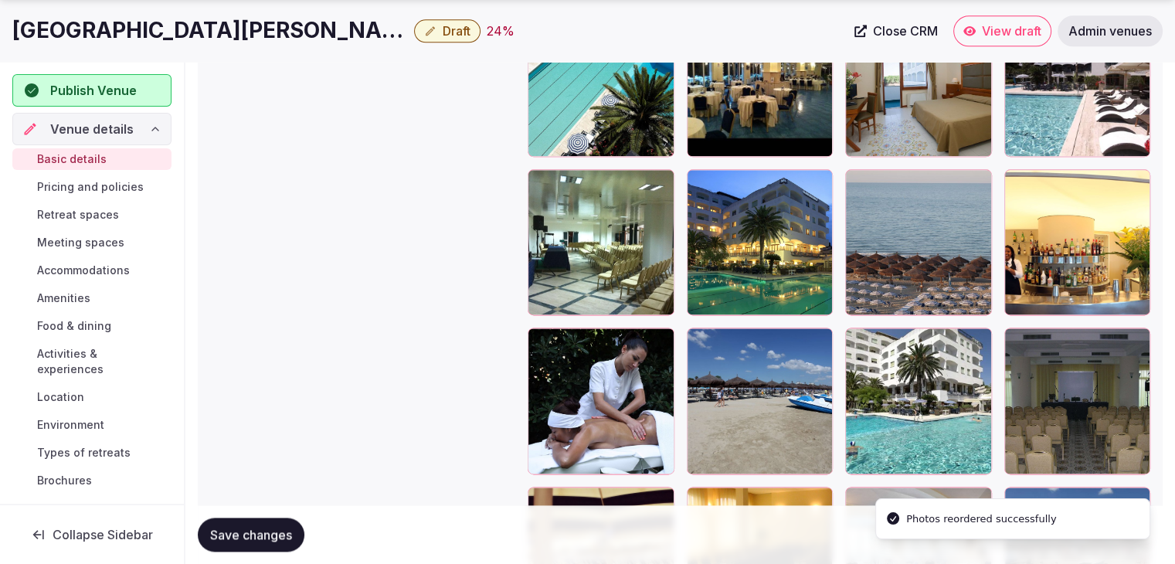
click at [253, 518] on button "Save changes" at bounding box center [251, 535] width 107 height 34
click at [206, 25] on h1 "[GEOGRAPHIC_DATA][PERSON_NAME]" at bounding box center [210, 30] width 396 height 30
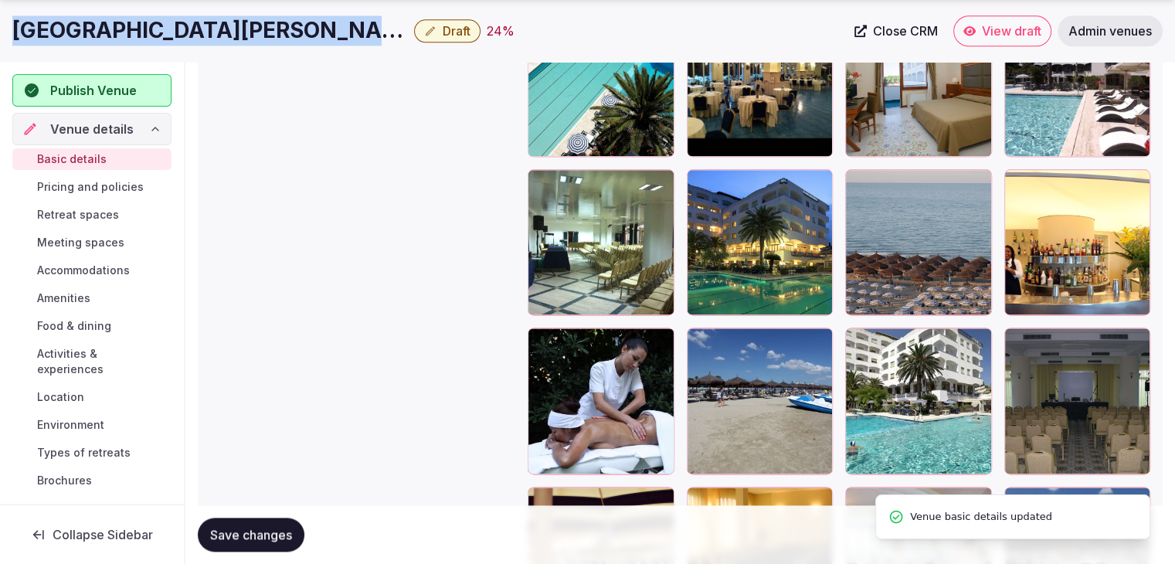
click at [206, 25] on h1 "[GEOGRAPHIC_DATA][PERSON_NAME]" at bounding box center [210, 30] width 396 height 30
copy div "[GEOGRAPHIC_DATA][PERSON_NAME]"
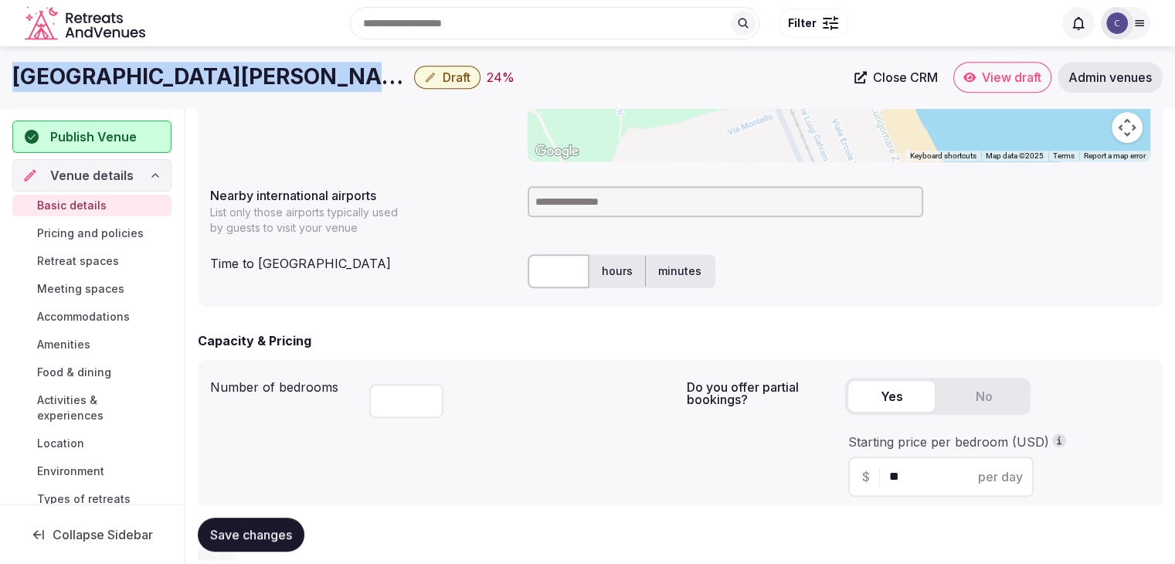
scroll to position [673, 0]
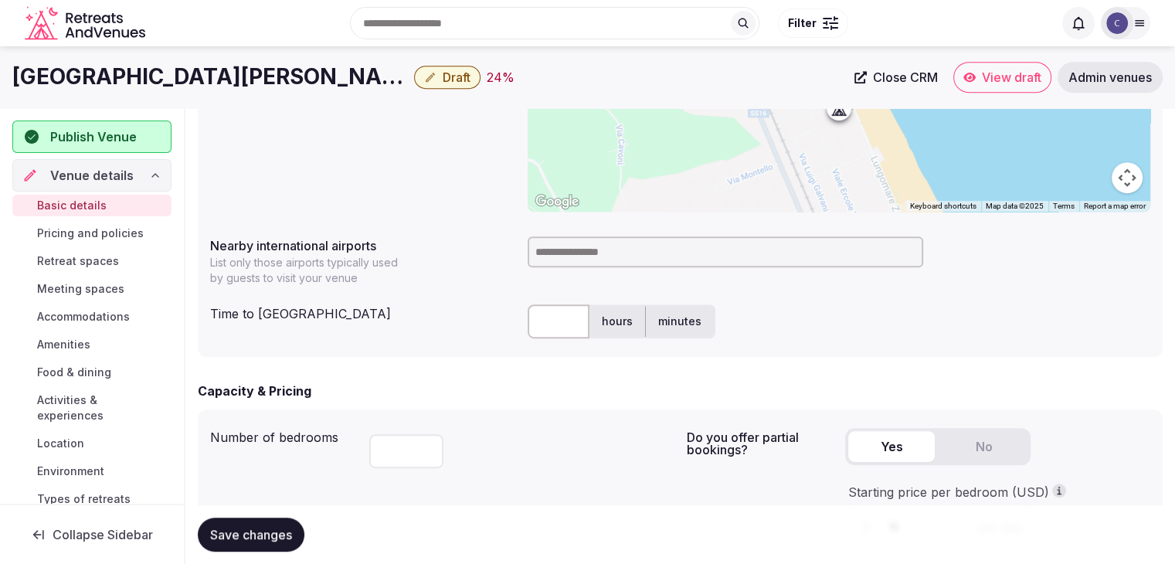
click at [576, 257] on input at bounding box center [726, 251] width 396 height 31
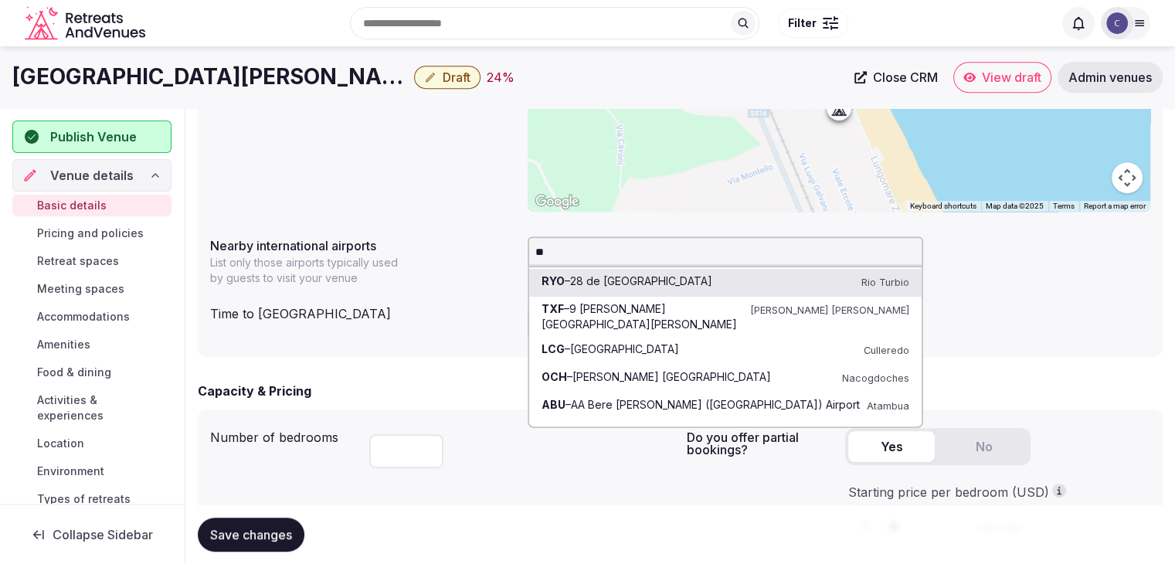
type input "***"
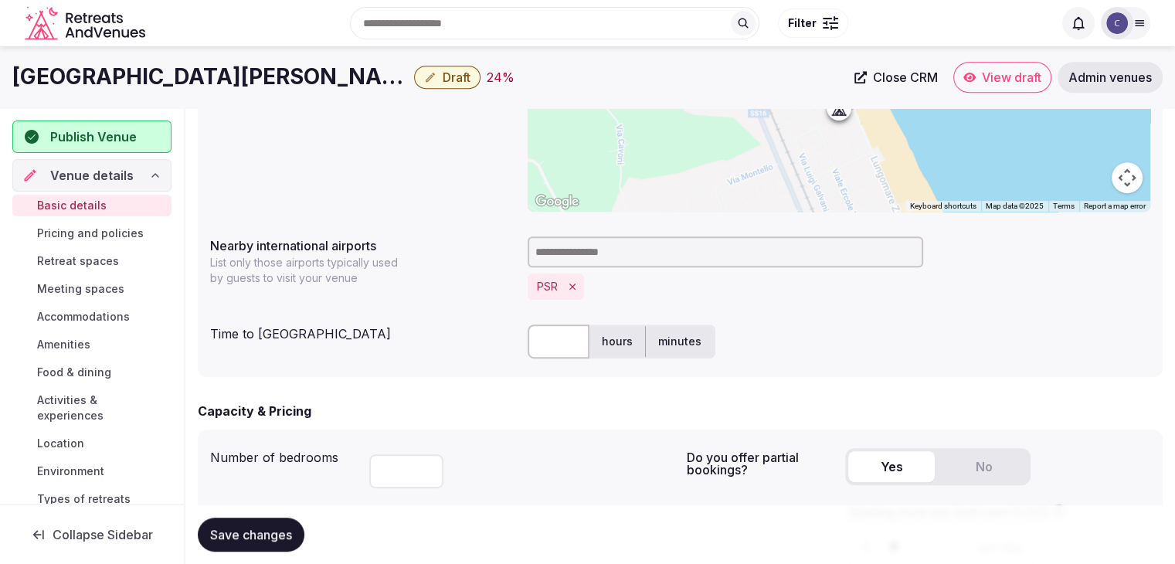
click at [550, 347] on input "text" at bounding box center [559, 341] width 62 height 34
type input "**"
click at [268, 539] on span "Save changes" at bounding box center [251, 534] width 82 height 15
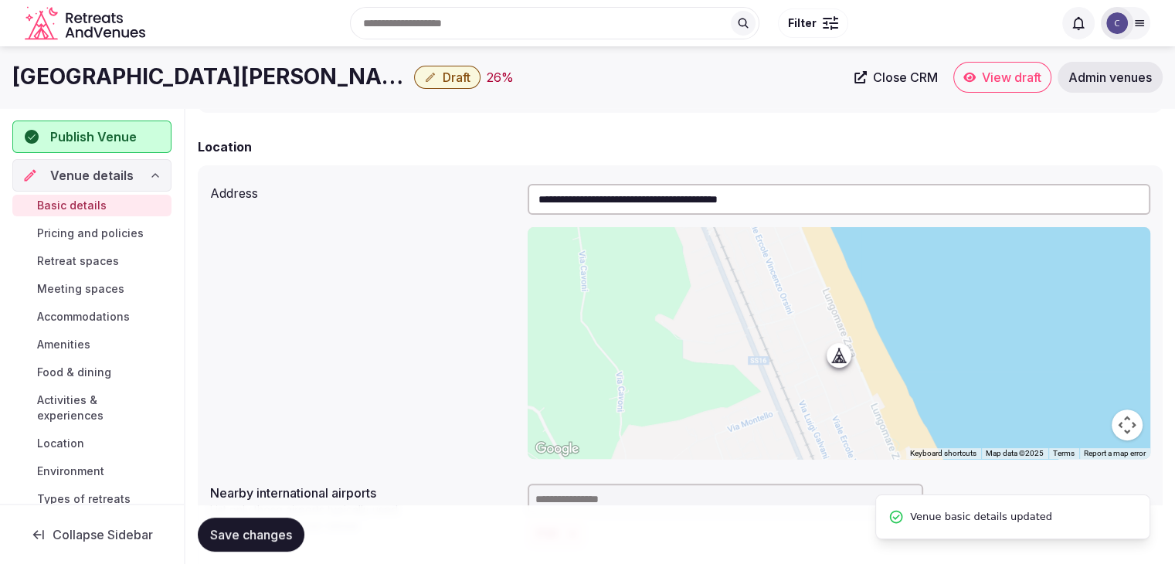
scroll to position [0, 0]
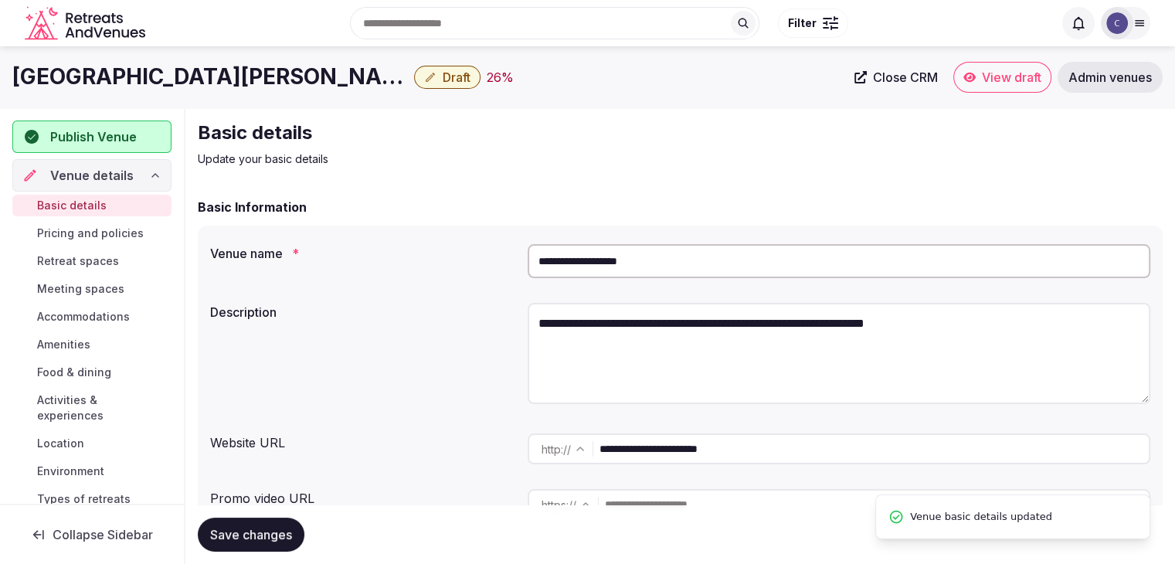
click at [608, 273] on input "**********" at bounding box center [839, 261] width 623 height 34
click at [607, 271] on input "**********" at bounding box center [839, 261] width 623 height 34
click at [692, 461] on input "**********" at bounding box center [874, 448] width 549 height 31
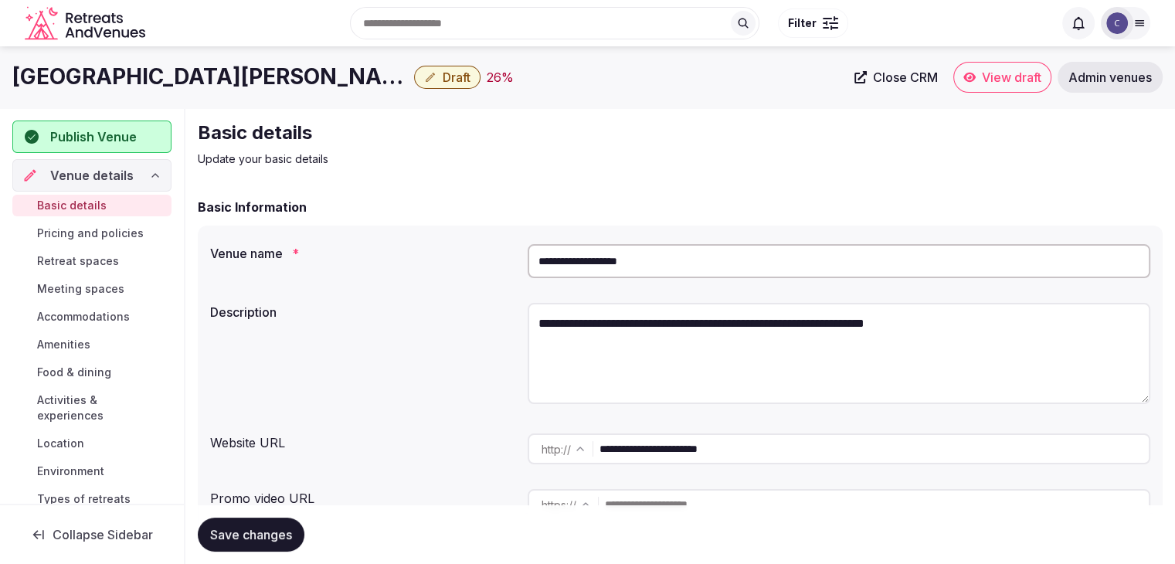
click at [692, 461] on input "**********" at bounding box center [874, 448] width 549 height 31
click at [640, 321] on textarea "**********" at bounding box center [839, 353] width 623 height 101
paste textarea "**********"
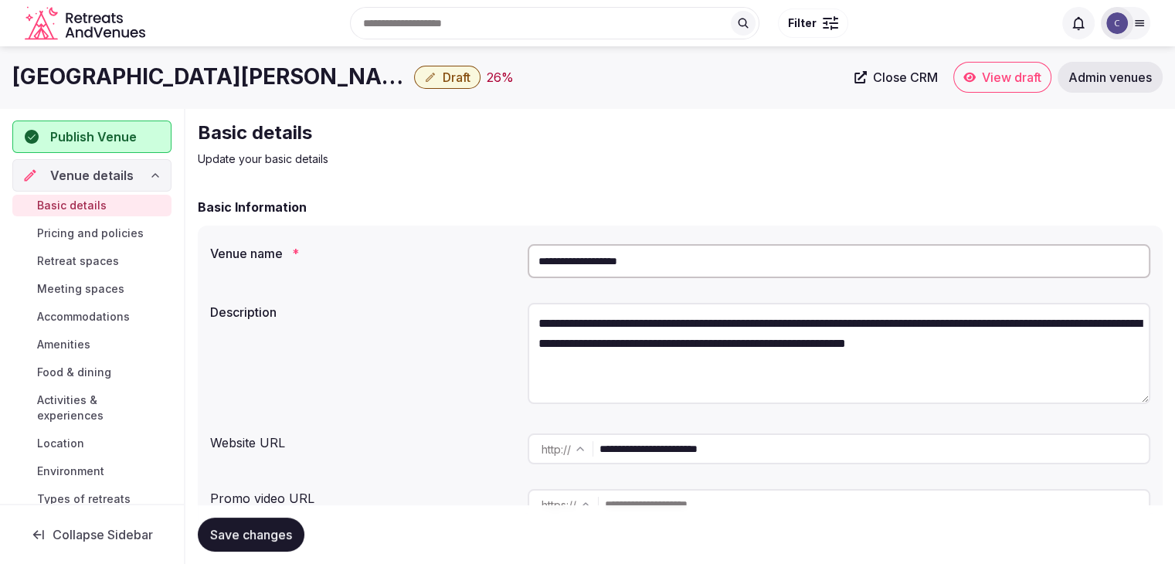
type textarea "**********"
click at [288, 542] on button "Save changes" at bounding box center [251, 535] width 107 height 34
click at [443, 73] on span "Draft" at bounding box center [457, 77] width 28 height 15
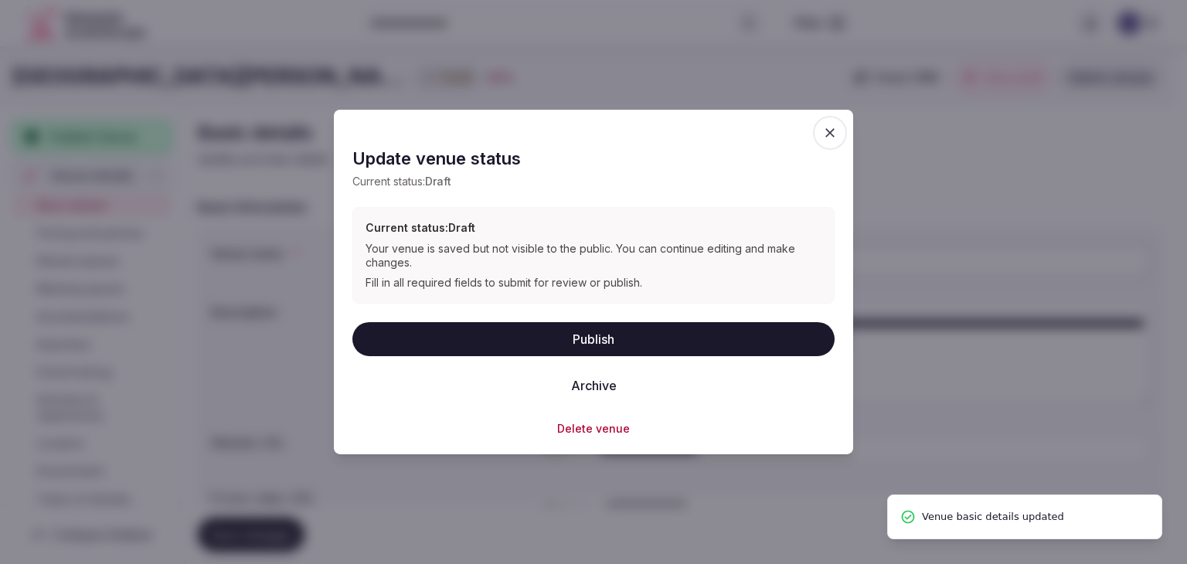
click at [562, 327] on button "Publish" at bounding box center [593, 338] width 482 height 34
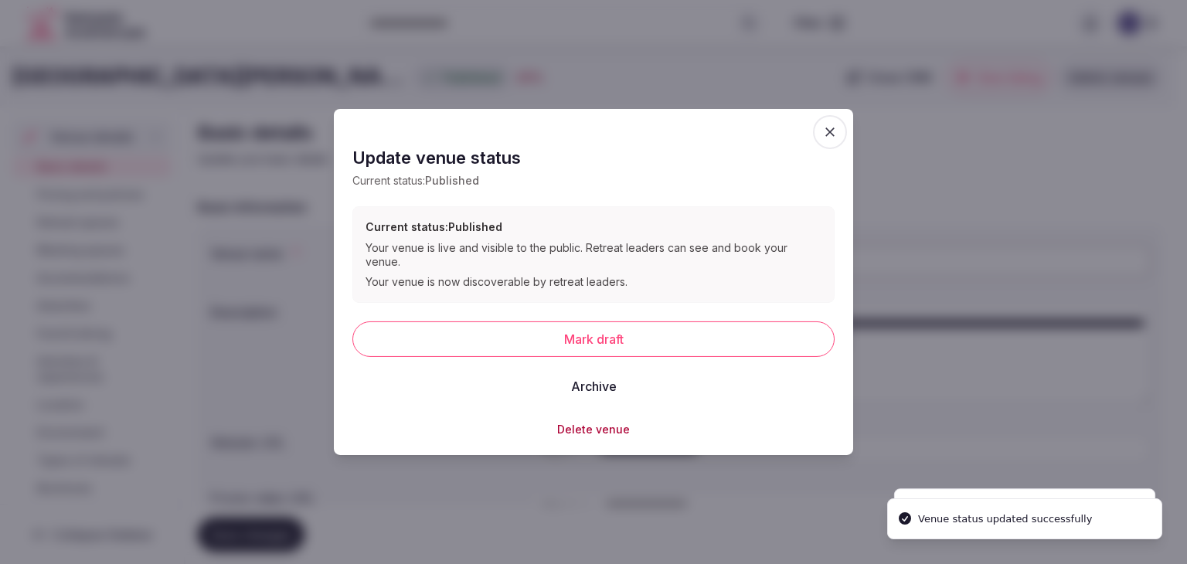
click at [837, 134] on icon "button" at bounding box center [829, 131] width 15 height 15
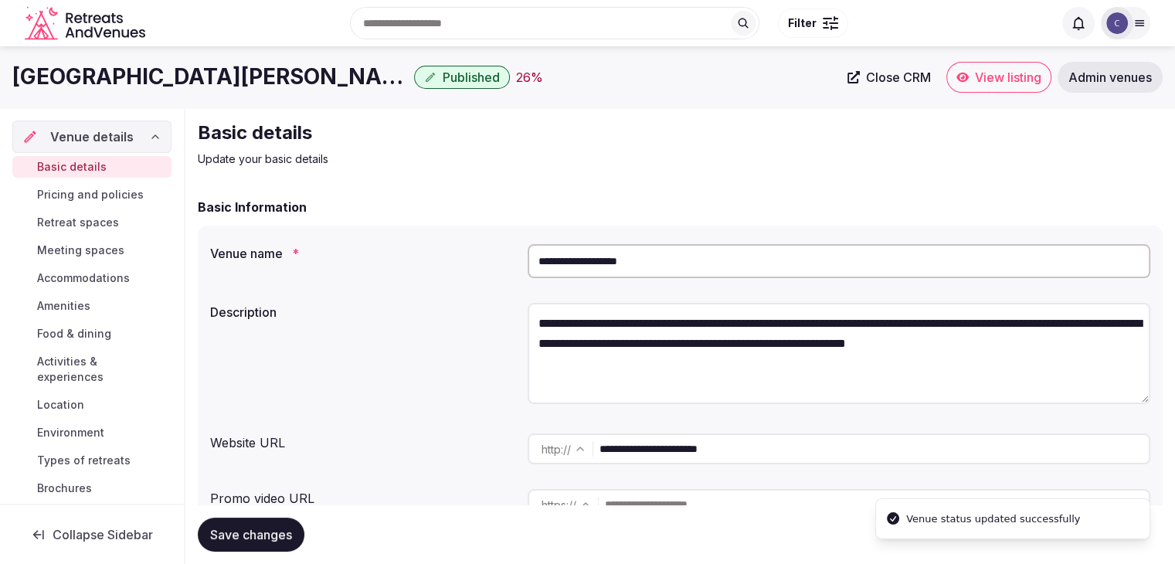
click at [179, 82] on h1 "[GEOGRAPHIC_DATA][PERSON_NAME]" at bounding box center [210, 77] width 396 height 30
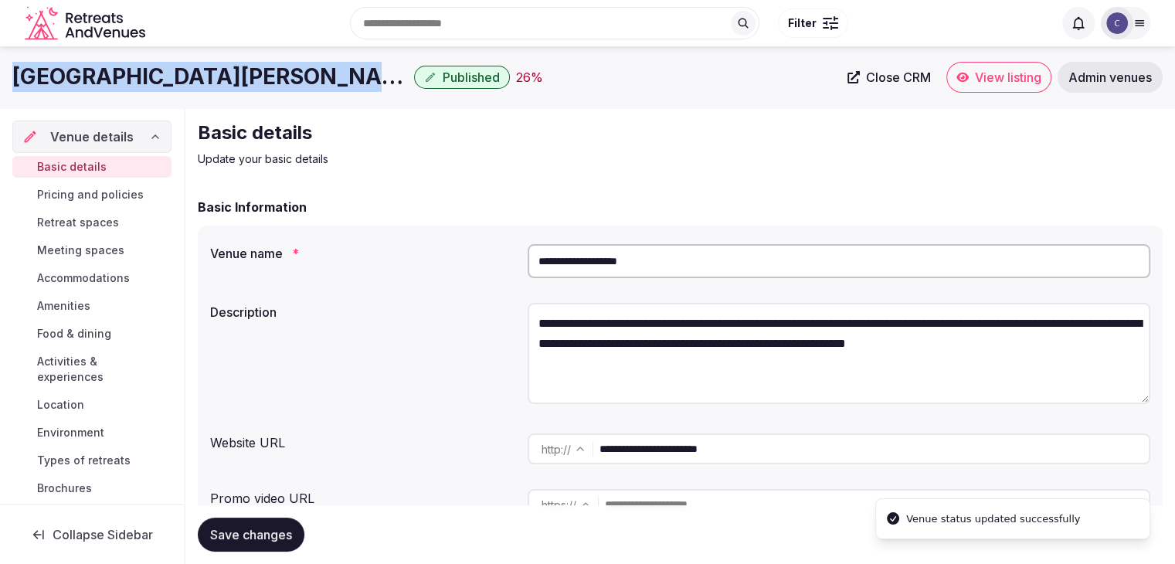
click at [179, 82] on h1 "[GEOGRAPHIC_DATA][PERSON_NAME]" at bounding box center [210, 77] width 396 height 30
copy div "[GEOGRAPHIC_DATA][PERSON_NAME]"
click at [107, 76] on h1 "[GEOGRAPHIC_DATA][PERSON_NAME]" at bounding box center [210, 77] width 396 height 30
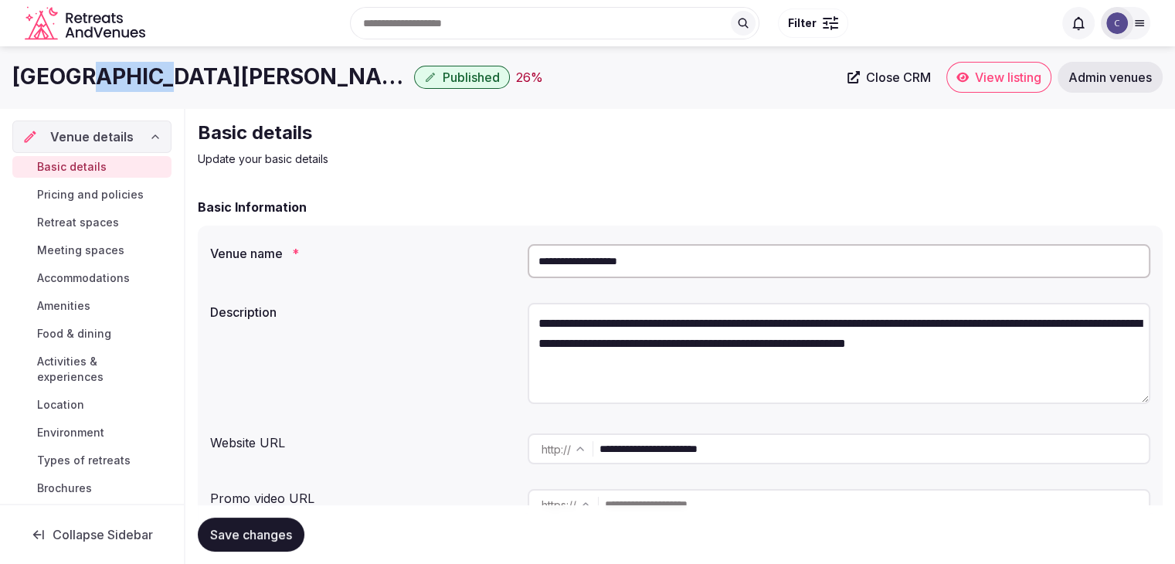
click at [107, 76] on h1 "[GEOGRAPHIC_DATA][PERSON_NAME]" at bounding box center [210, 77] width 396 height 30
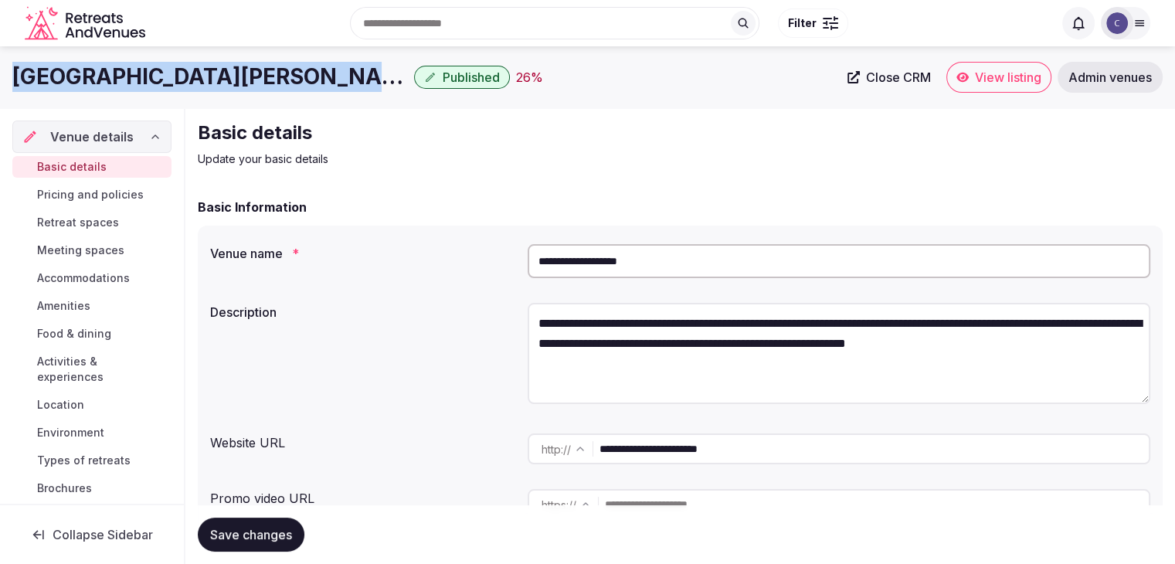
drag, startPoint x: 107, startPoint y: 76, endPoint x: 95, endPoint y: 76, distance: 12.4
click at [106, 76] on h1 "[GEOGRAPHIC_DATA][PERSON_NAME]" at bounding box center [210, 77] width 396 height 30
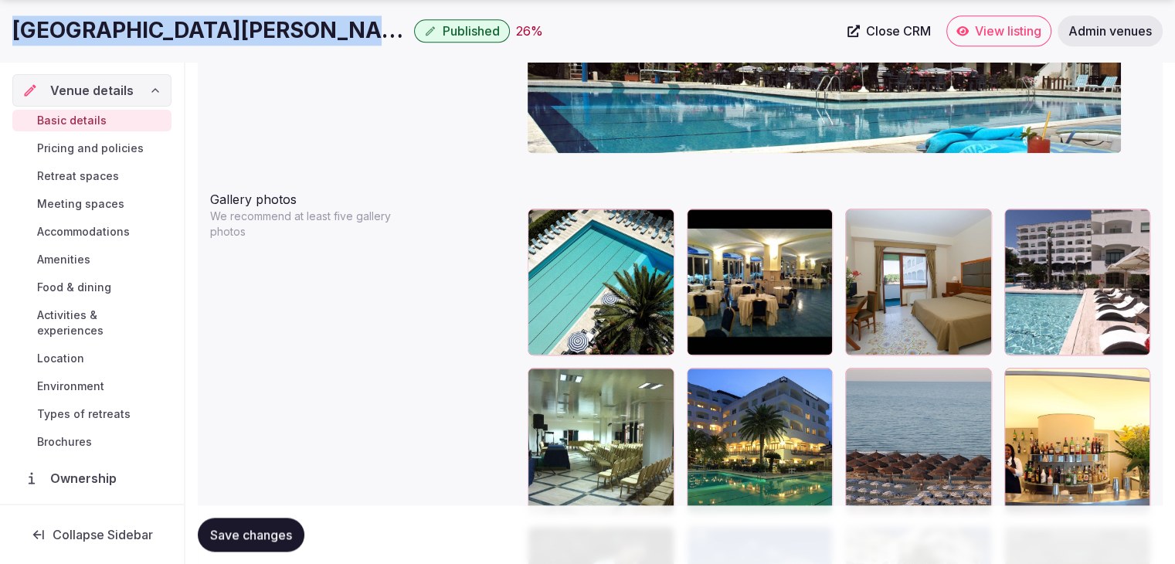
scroll to position [1777, 0]
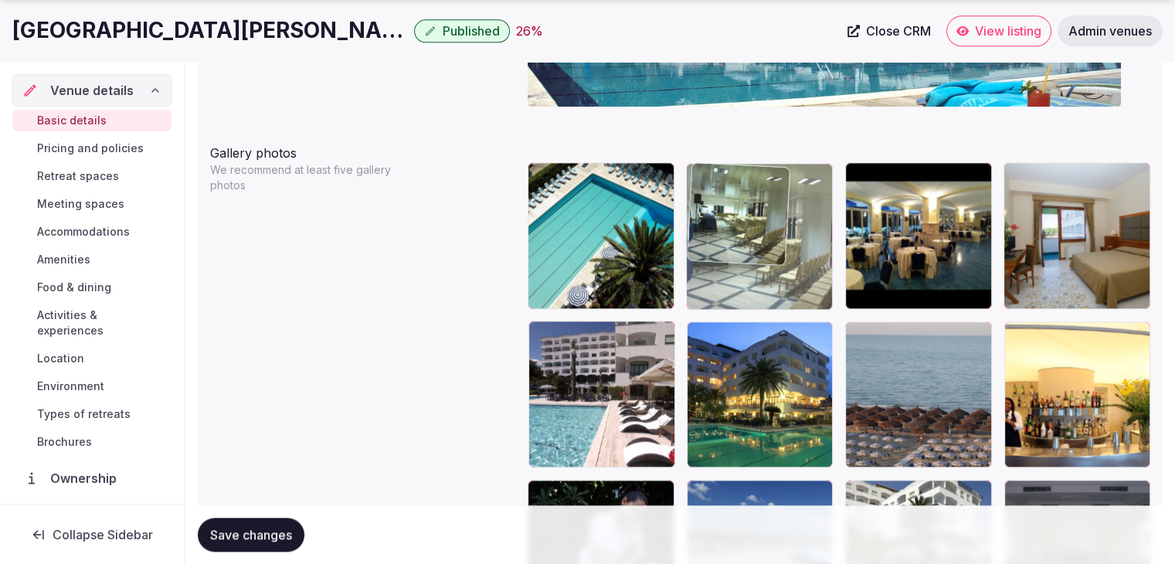
drag, startPoint x: 549, startPoint y: 334, endPoint x: 763, endPoint y: 199, distance: 253.4
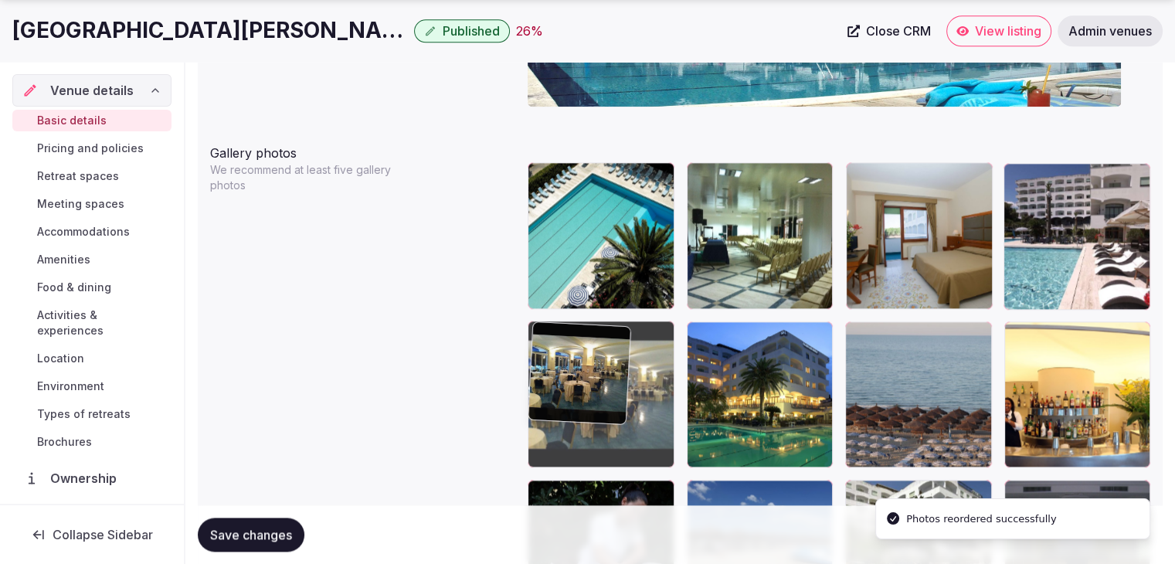
drag, startPoint x: 851, startPoint y: 177, endPoint x: 627, endPoint y: 373, distance: 297.8
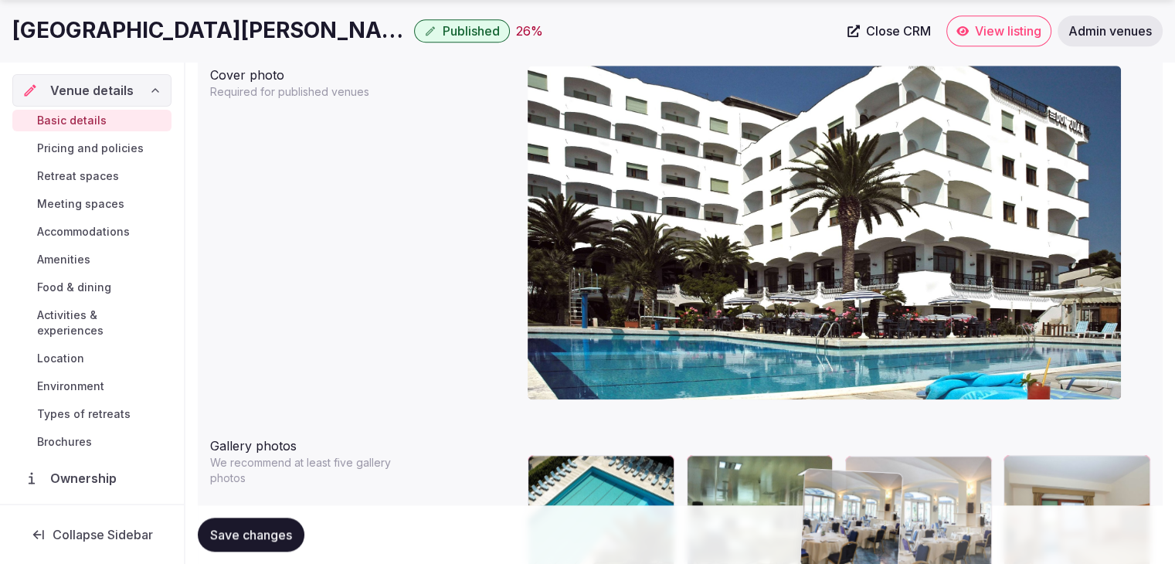
scroll to position [1496, 0]
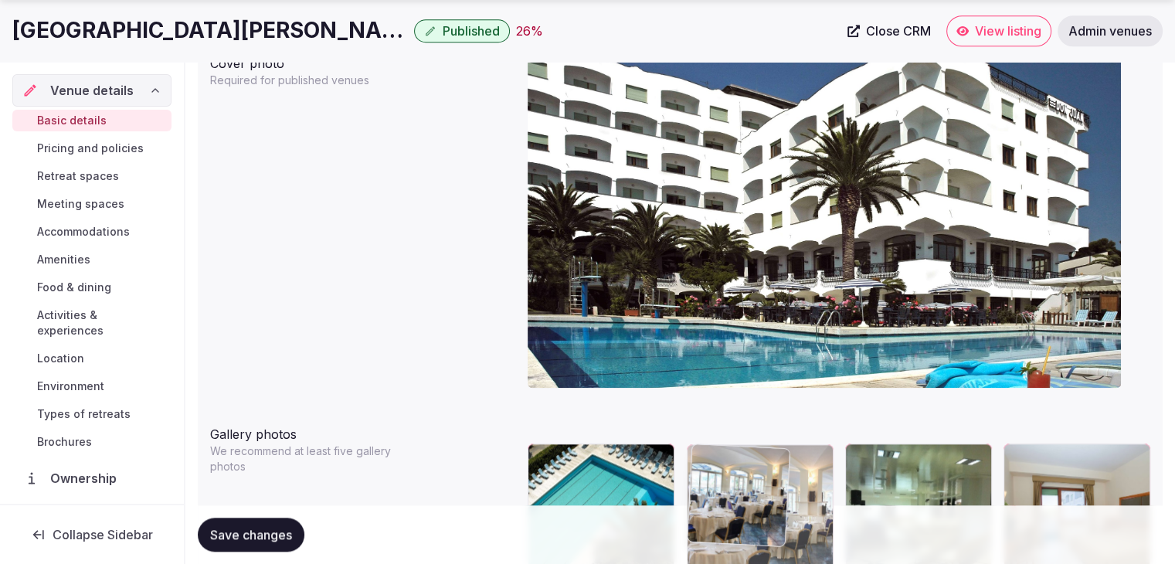
drag, startPoint x: 867, startPoint y: 310, endPoint x: 742, endPoint y: 455, distance: 191.7
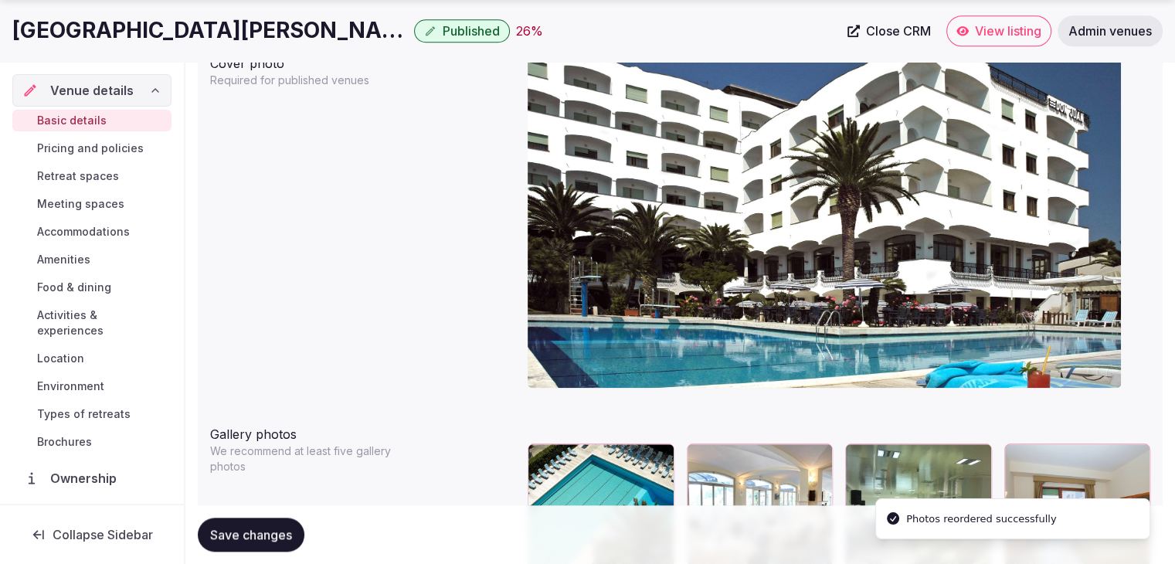
scroll to position [1727, 0]
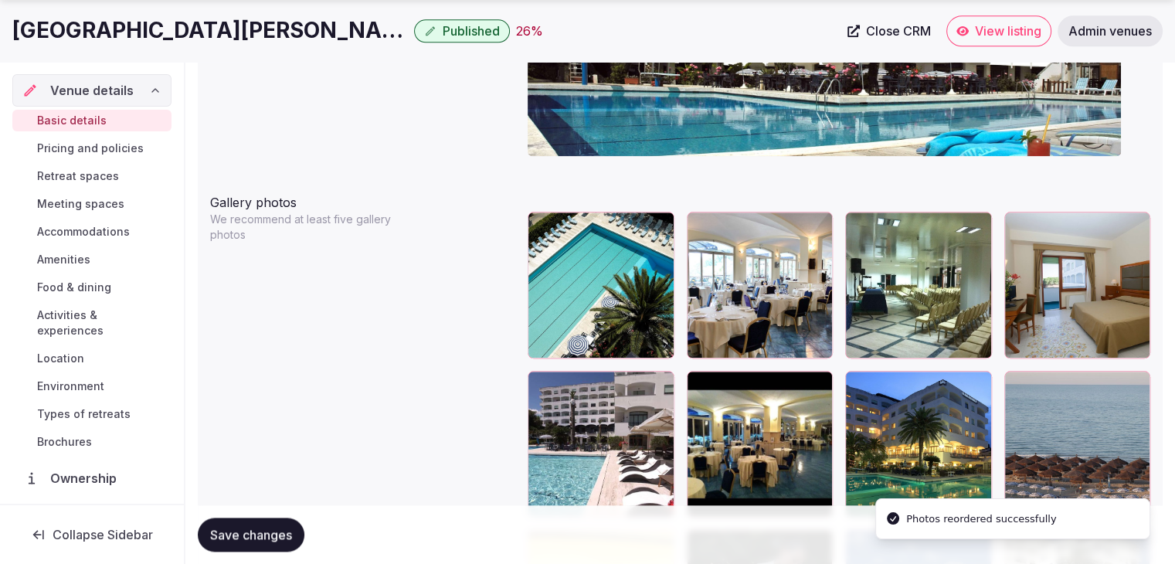
click at [861, 223] on icon at bounding box center [857, 224] width 19 height 19
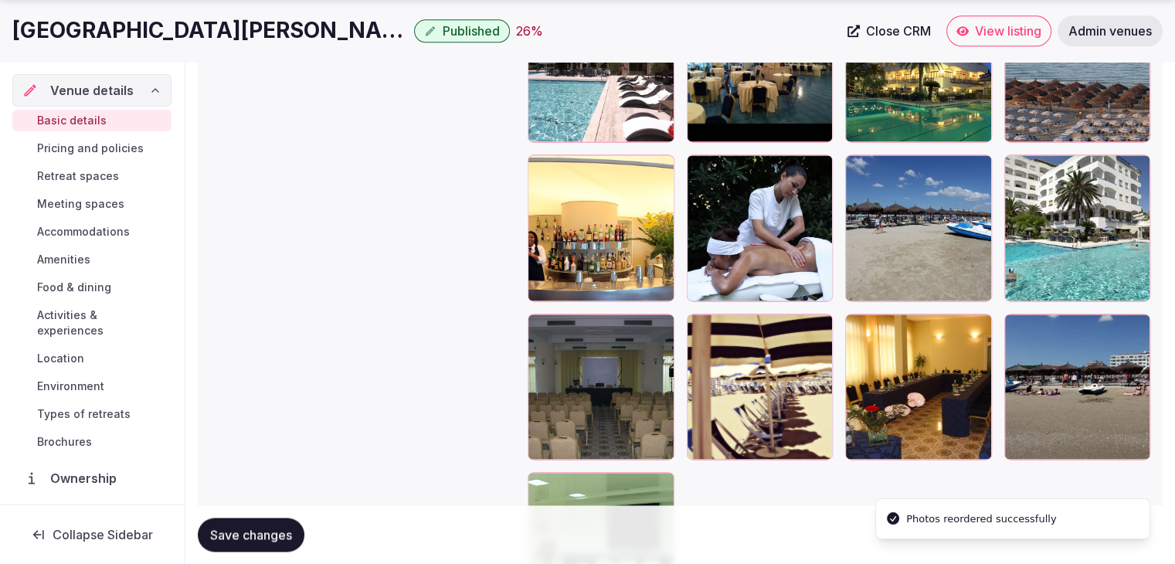
scroll to position [2191, 0]
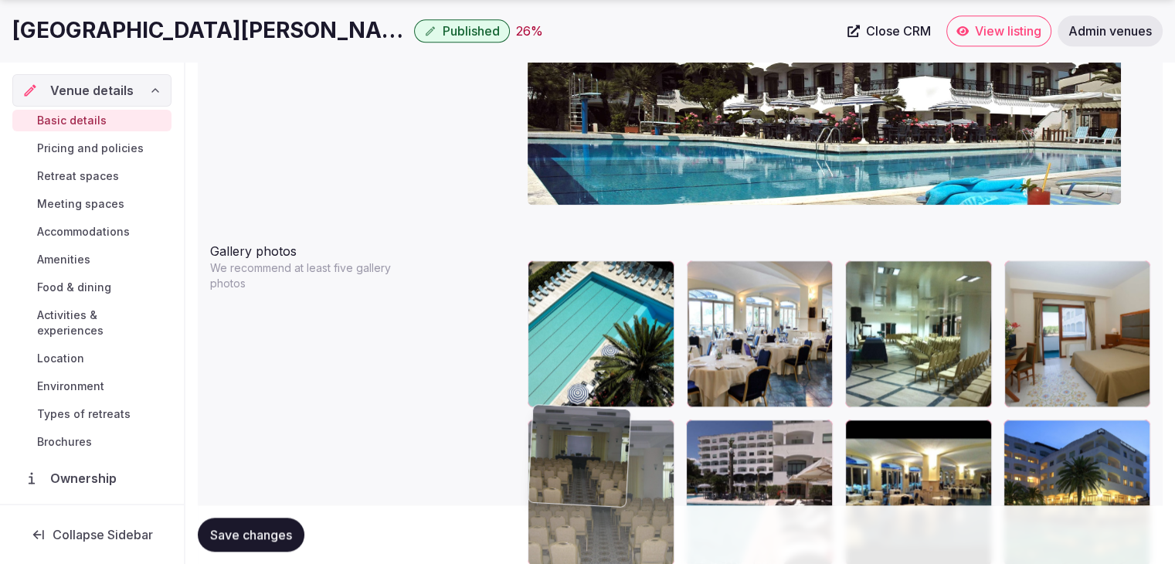
drag, startPoint x: 552, startPoint y: 238, endPoint x: 544, endPoint y: 480, distance: 242.0
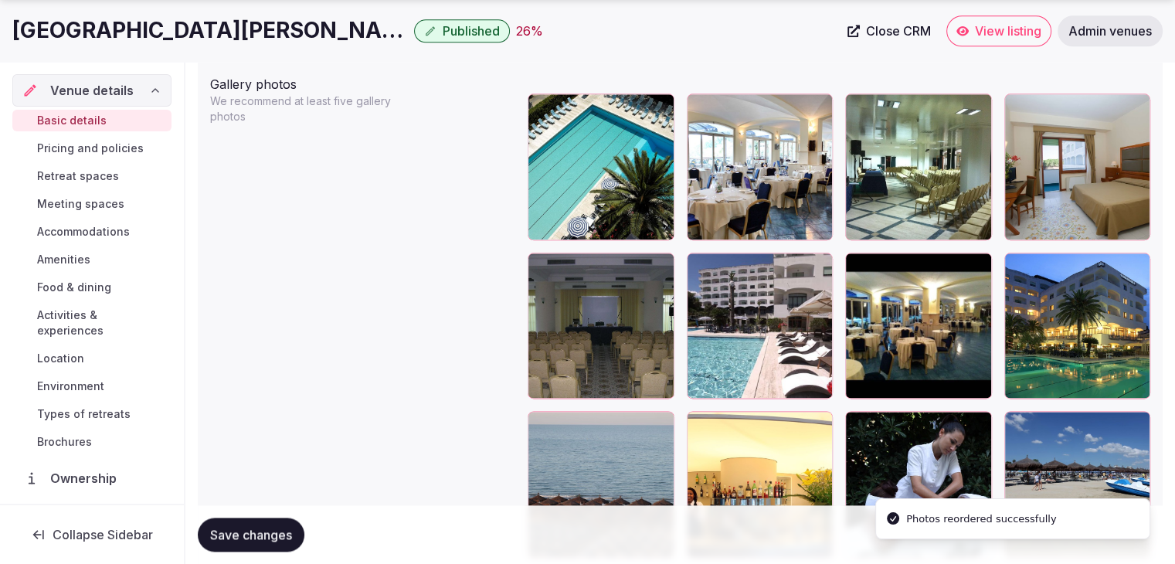
scroll to position [1848, 0]
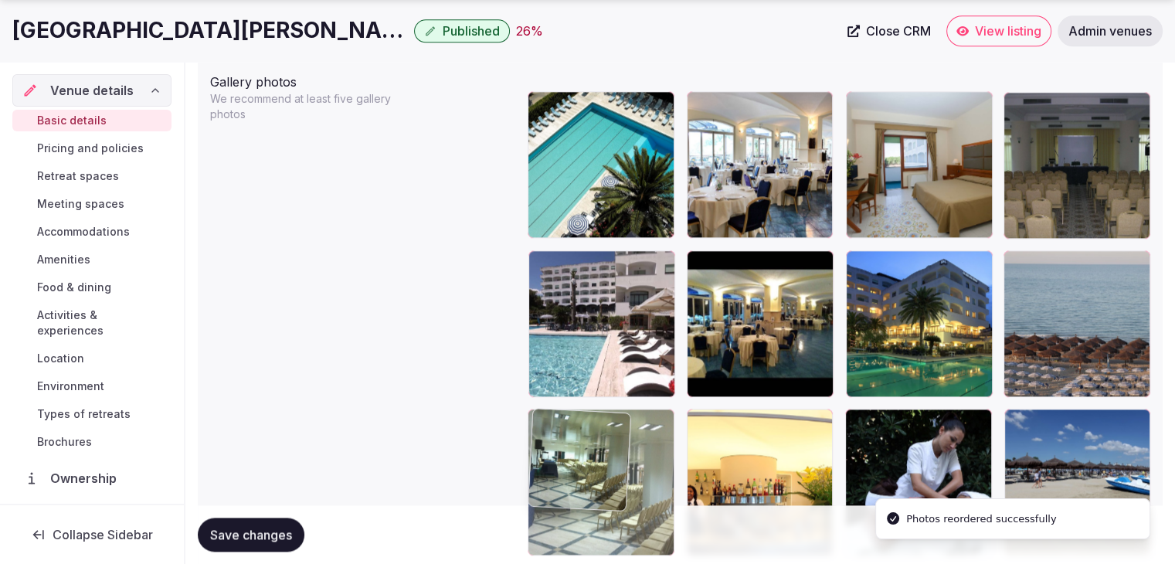
drag, startPoint x: 807, startPoint y: 177, endPoint x: 549, endPoint y: 409, distance: 347.4
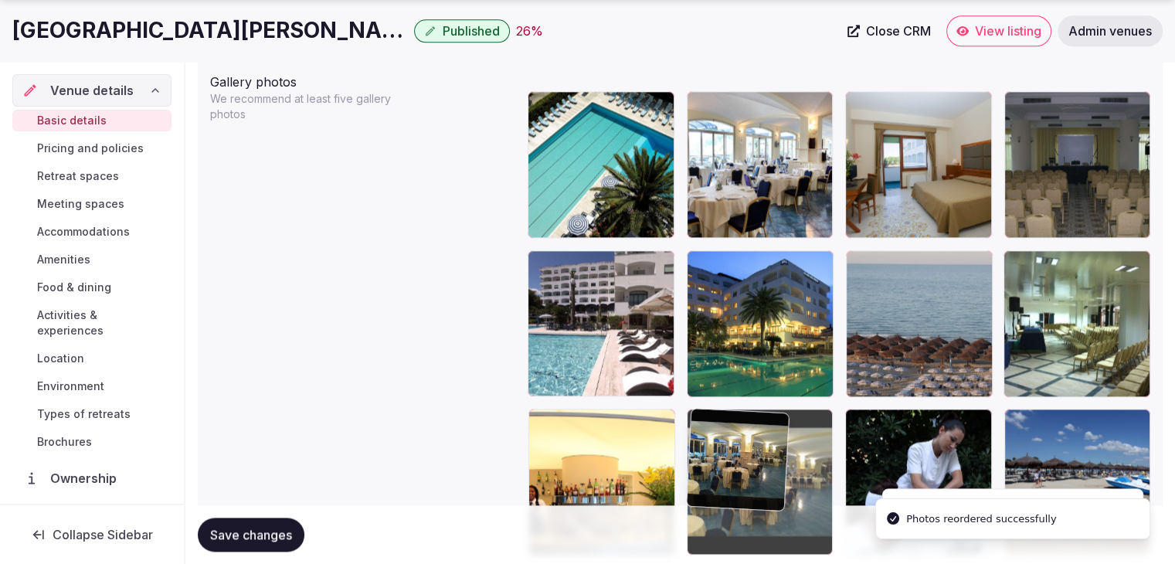
drag, startPoint x: 704, startPoint y: 257, endPoint x: 657, endPoint y: 435, distance: 183.6
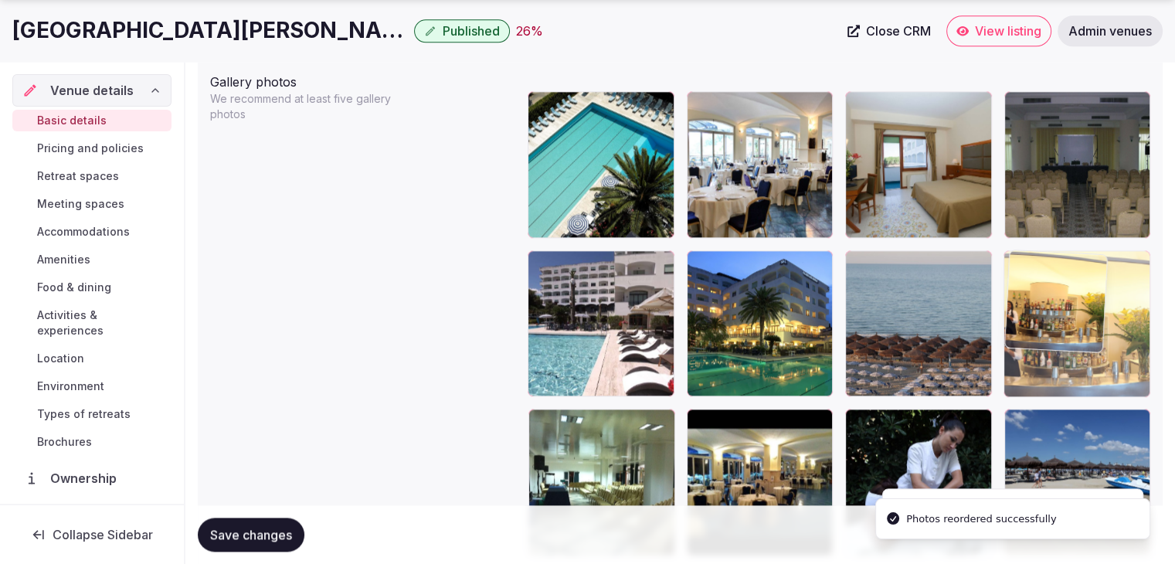
drag, startPoint x: 537, startPoint y: 423, endPoint x: 822, endPoint y: 421, distance: 285.1
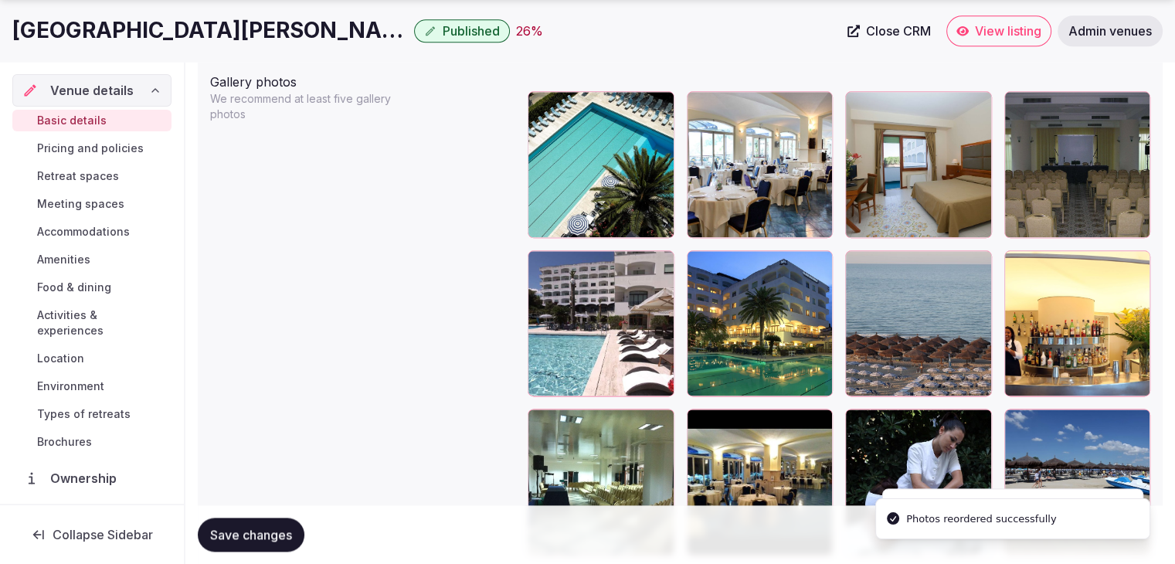
drag, startPoint x: 246, startPoint y: 533, endPoint x: 686, endPoint y: 379, distance: 466.0
click at [247, 532] on span "Save changes" at bounding box center [251, 534] width 82 height 15
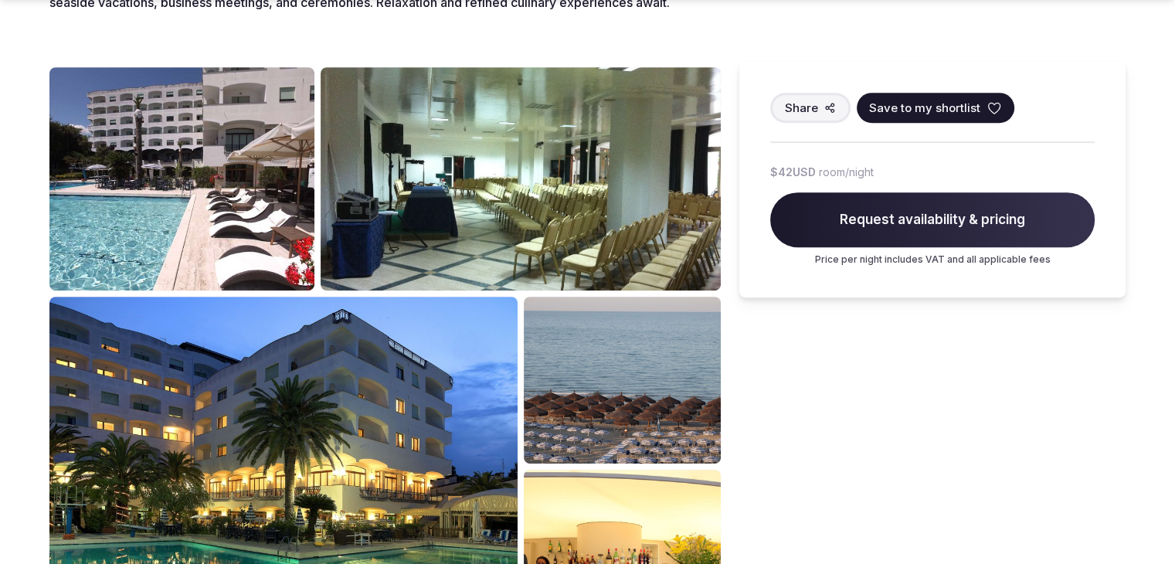
scroll to position [695, 0]
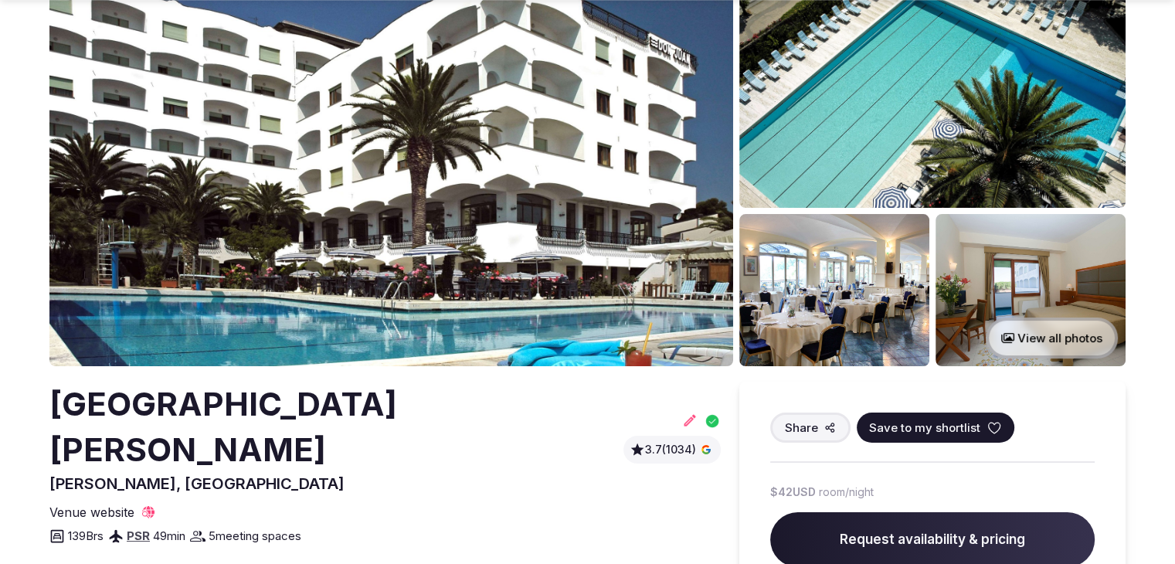
scroll to position [155, 0]
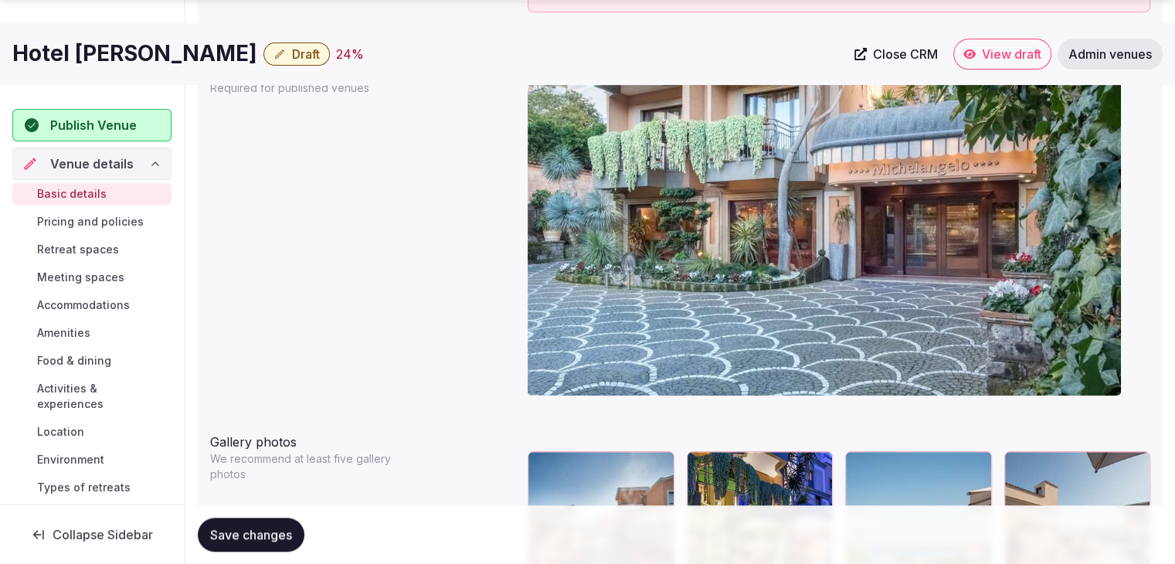
scroll to position [1700, 0]
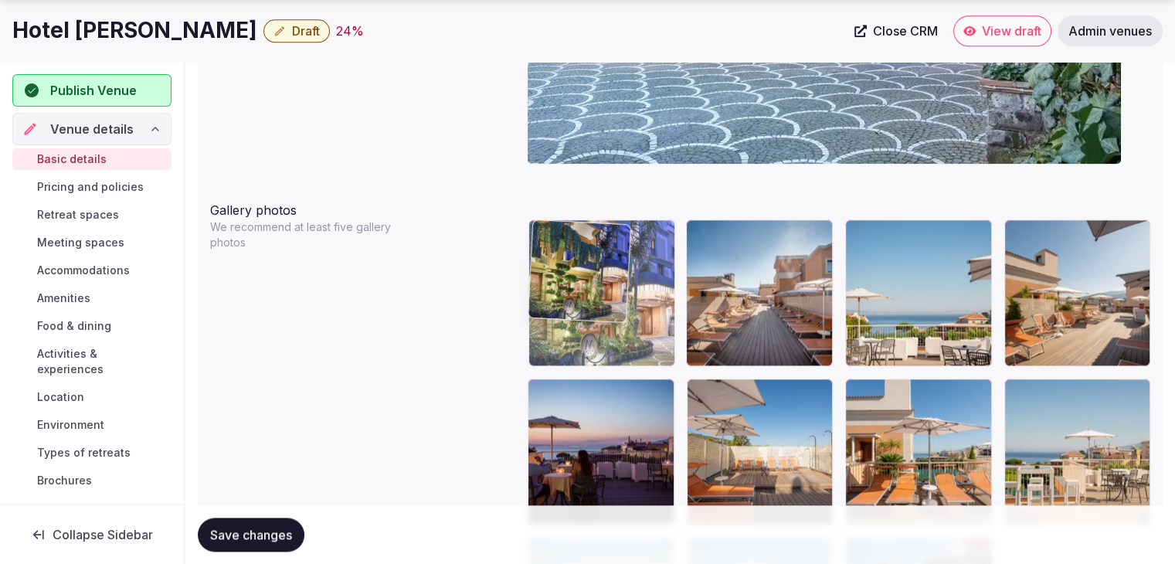
drag, startPoint x: 698, startPoint y: 226, endPoint x: 705, endPoint y: 272, distance: 46.0
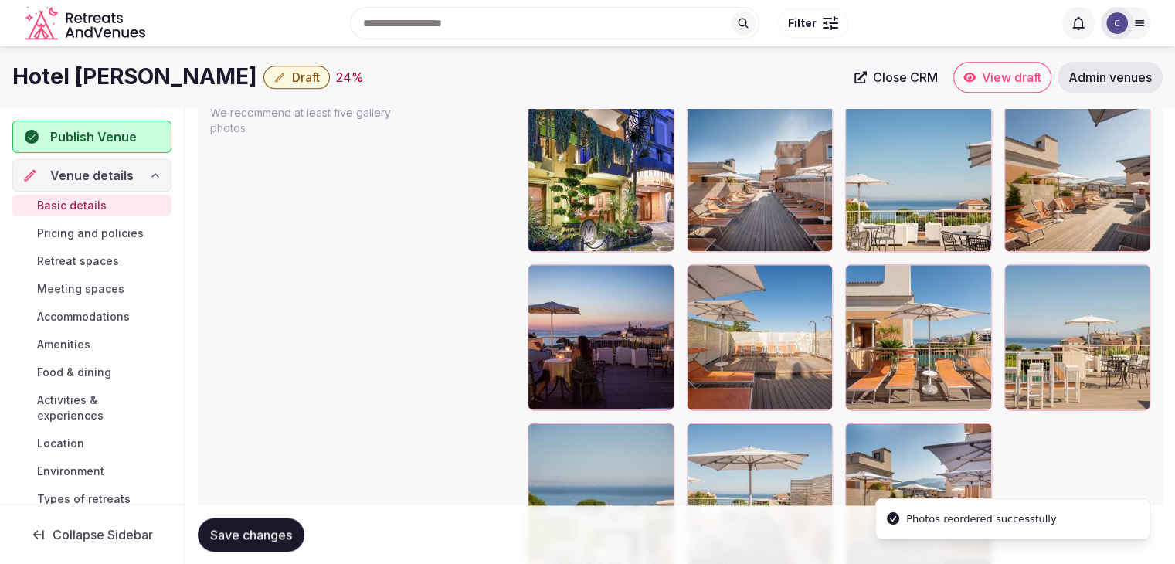
scroll to position [1778, 0]
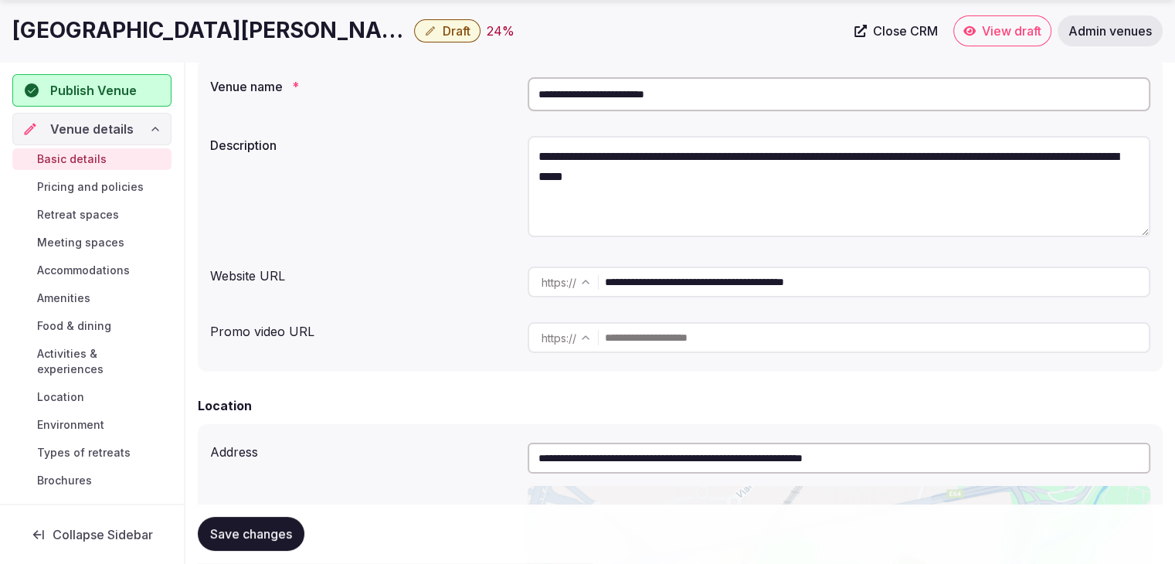
scroll to position [1774, 0]
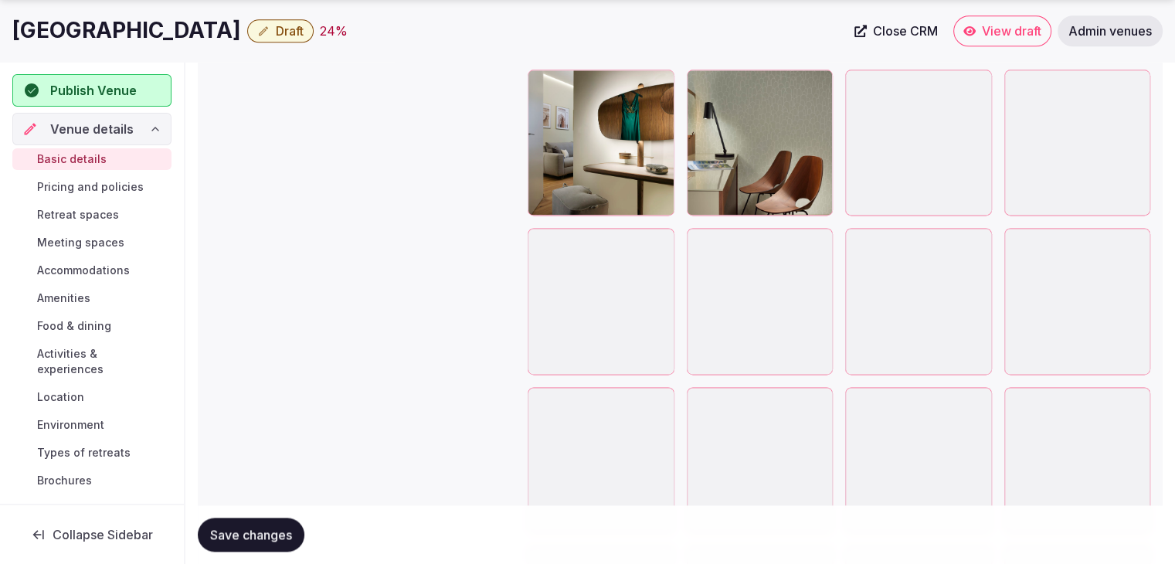
scroll to position [2240, 0]
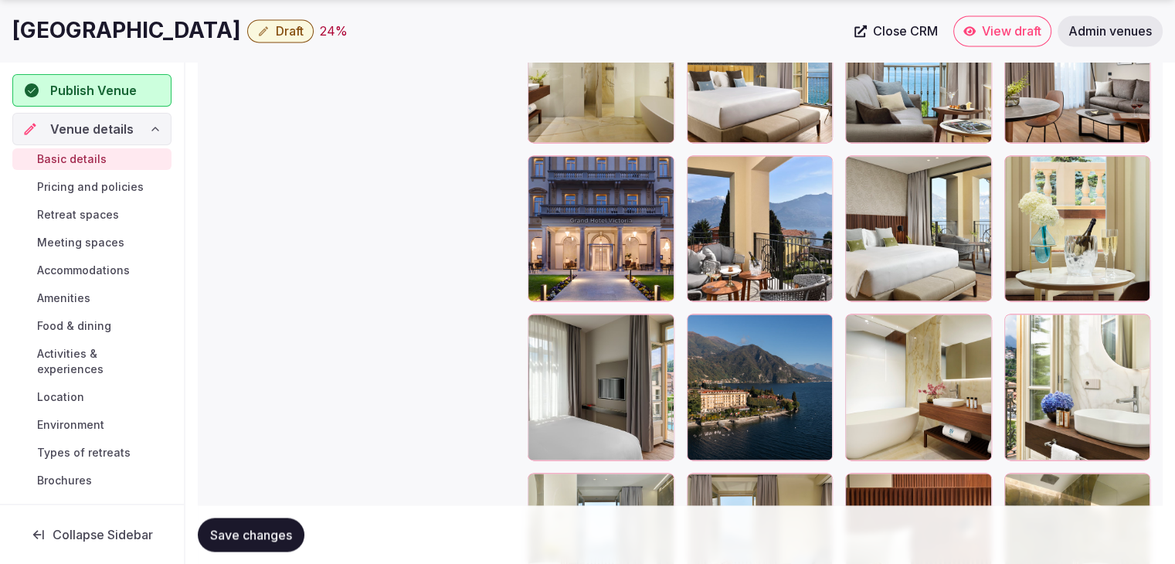
drag, startPoint x: 537, startPoint y: 154, endPoint x: 538, endPoint y: 398, distance: 244.1
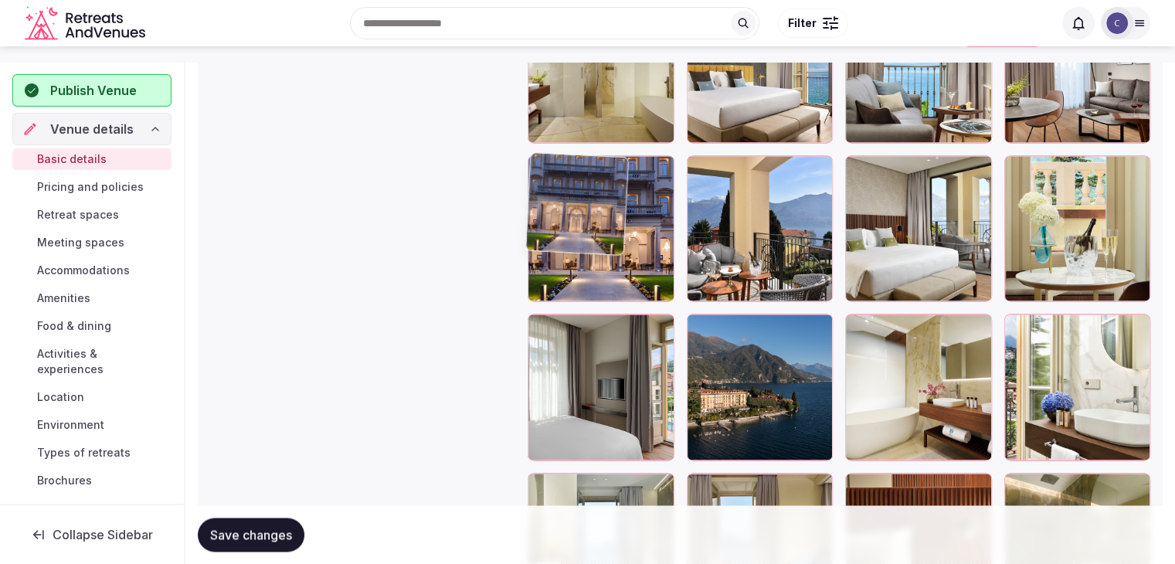
scroll to position [2009, 0]
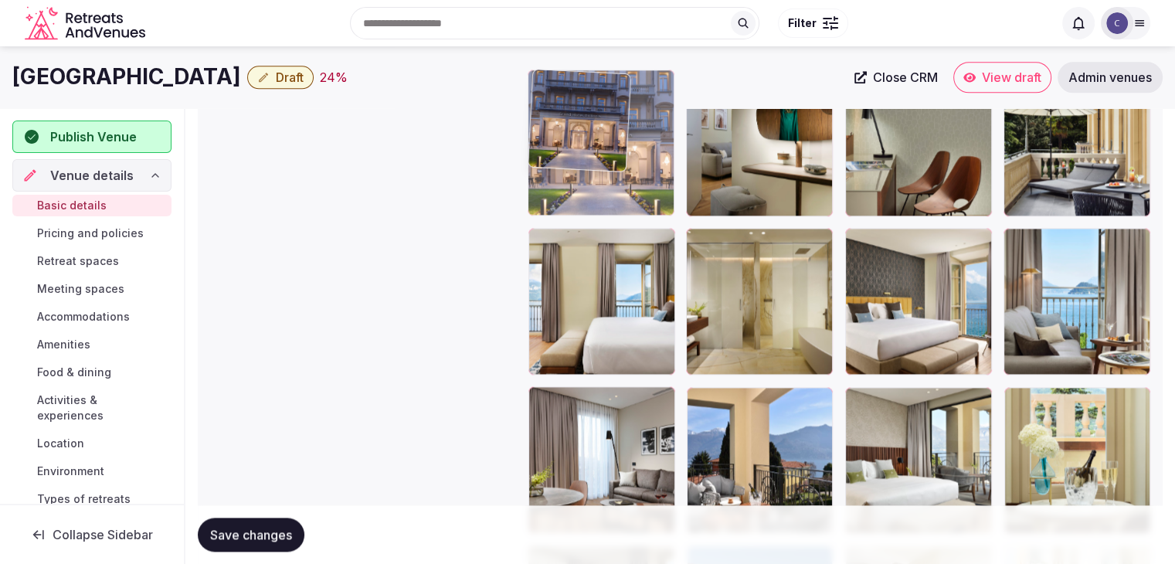
drag, startPoint x: 541, startPoint y: 391, endPoint x: 545, endPoint y: 161, distance: 229.5
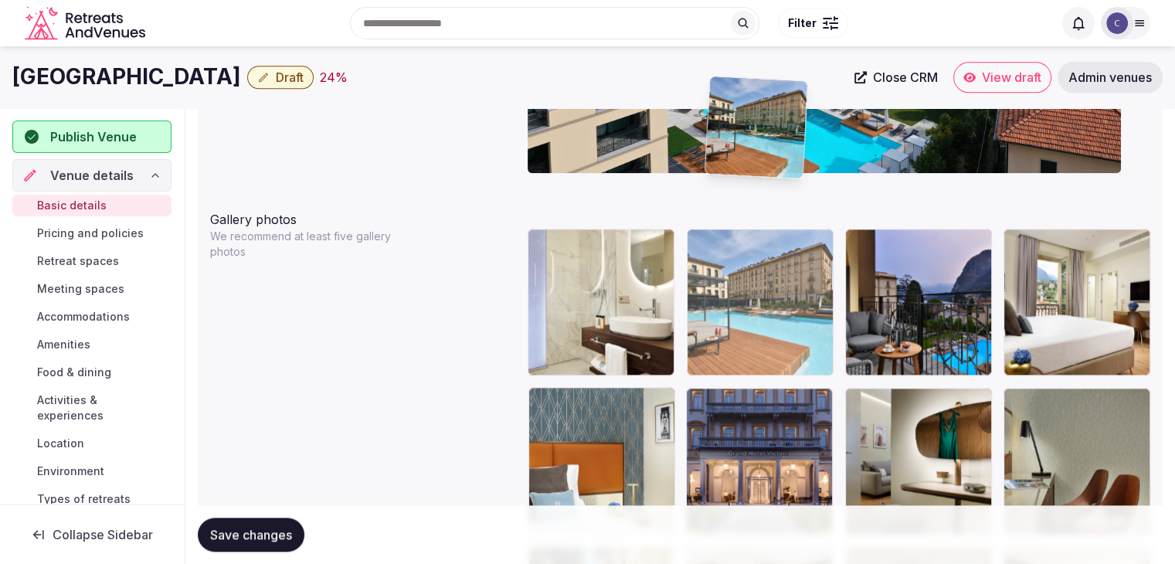
scroll to position [1690, 0]
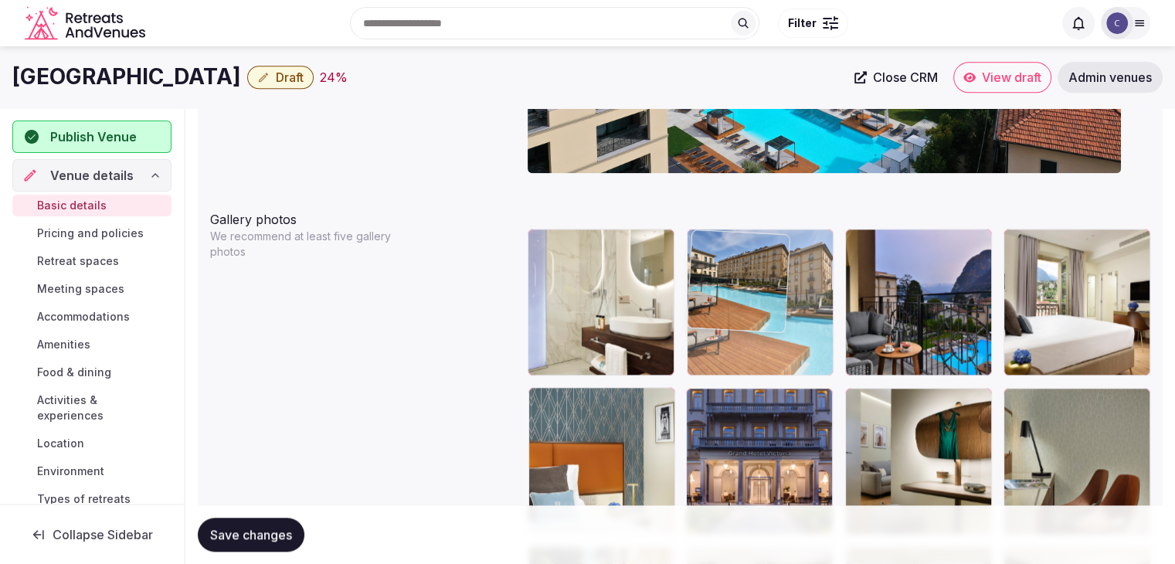
drag, startPoint x: 868, startPoint y: 443, endPoint x: 760, endPoint y: 287, distance: 190.1
click at [732, 224] on body "**********" at bounding box center [587, 352] width 1175 height 4085
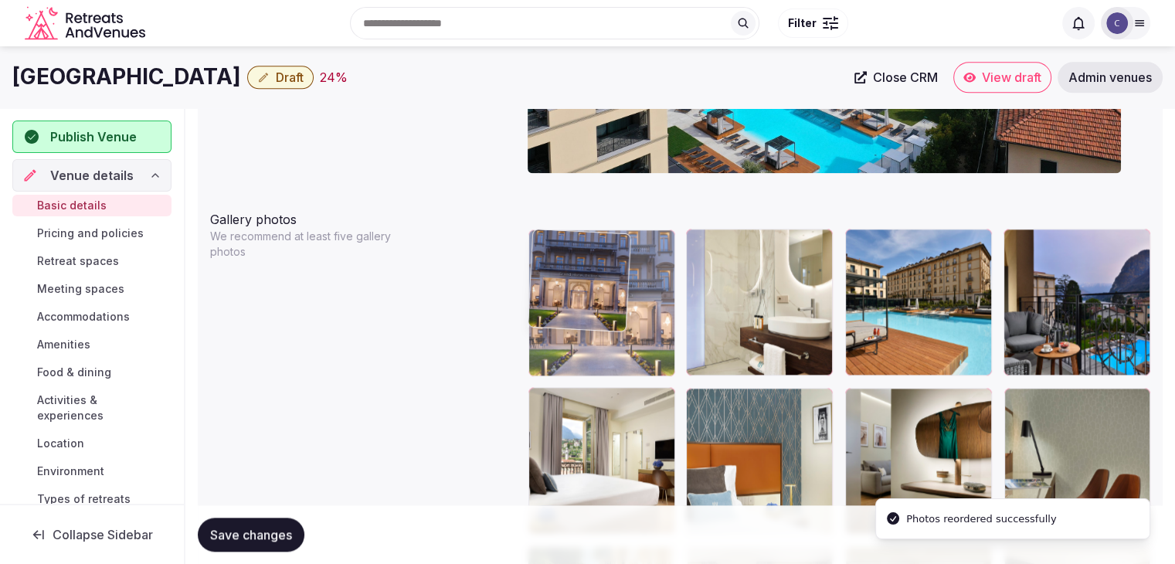
drag, startPoint x: 701, startPoint y: 404, endPoint x: 621, endPoint y: 284, distance: 143.8
click at [621, 284] on body "**********" at bounding box center [587, 352] width 1175 height 4085
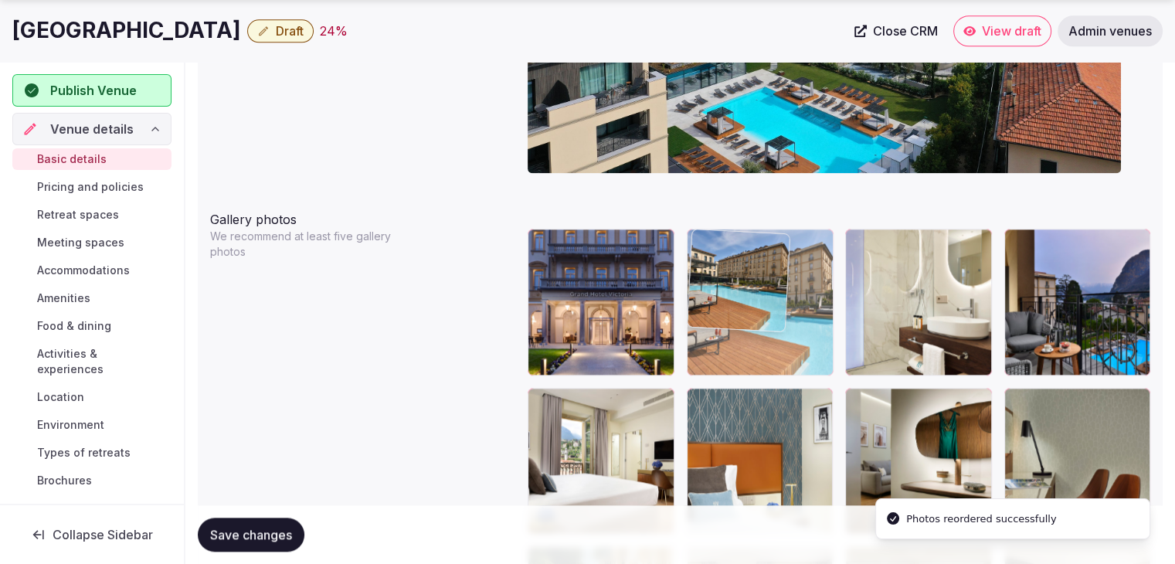
drag, startPoint x: 865, startPoint y: 242, endPoint x: 782, endPoint y: 237, distance: 83.6
click at [782, 237] on body "**********" at bounding box center [587, 352] width 1175 height 4085
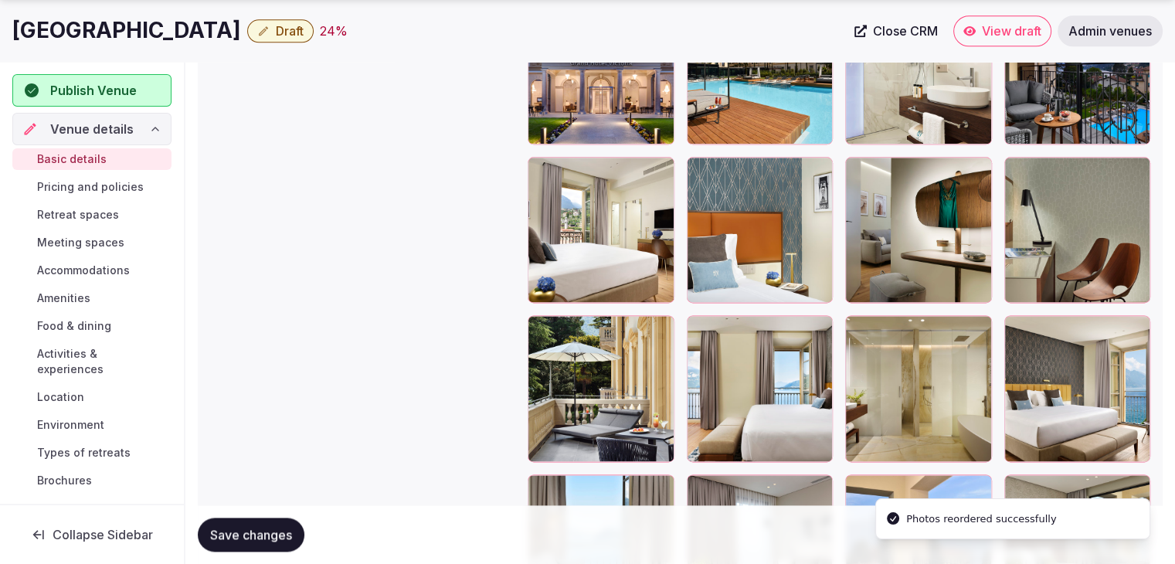
scroll to position [1999, 0]
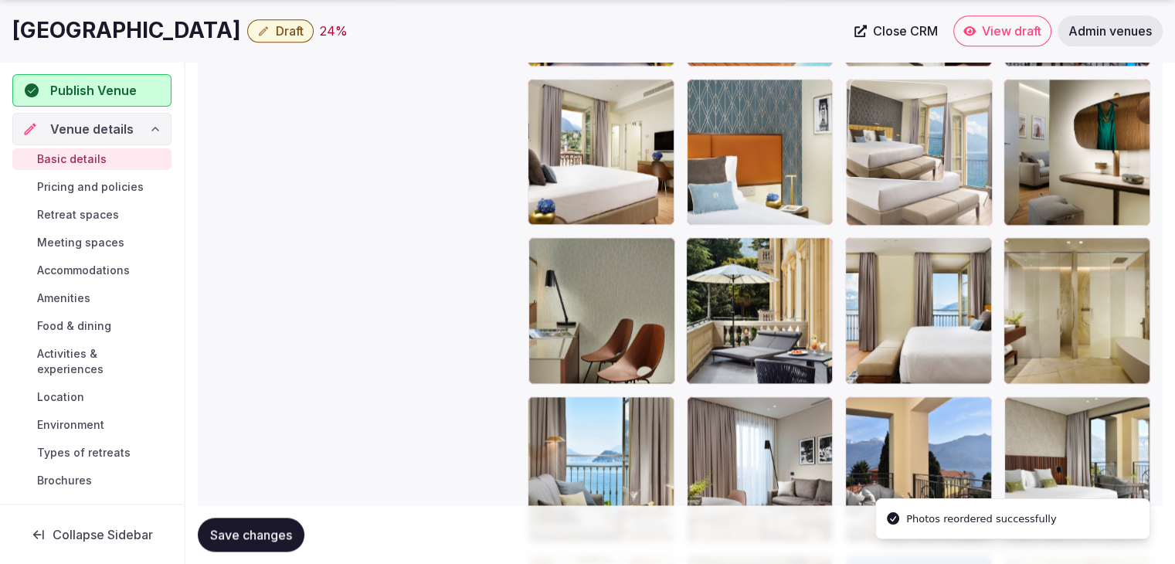
drag, startPoint x: 878, startPoint y: 145, endPoint x: 895, endPoint y: 170, distance: 30.4
click at [863, 124] on body "**********" at bounding box center [587, 43] width 1175 height 4085
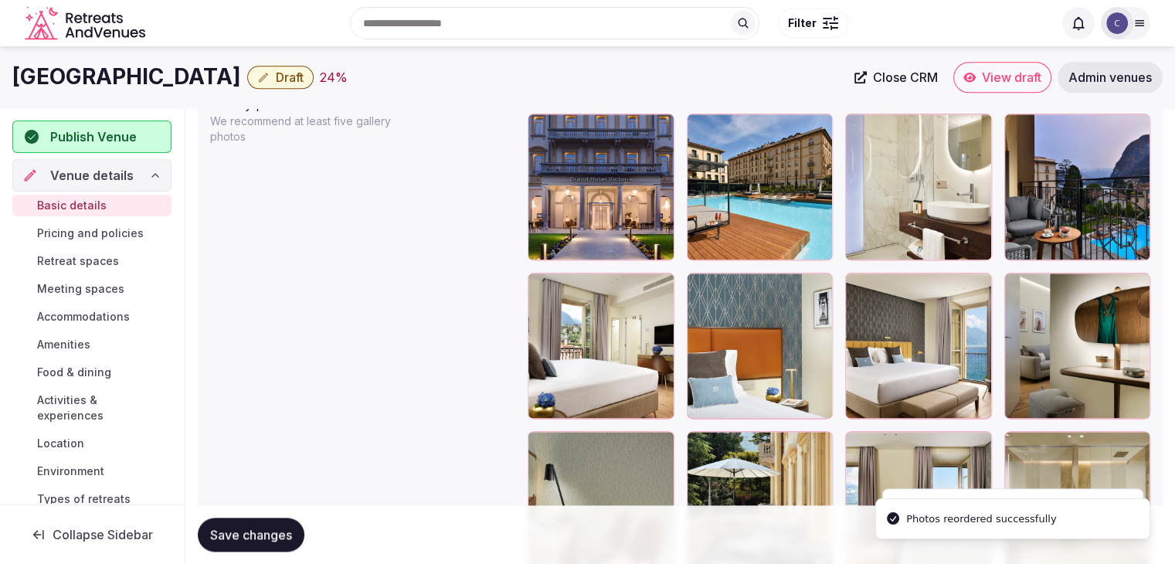
scroll to position [1768, 0]
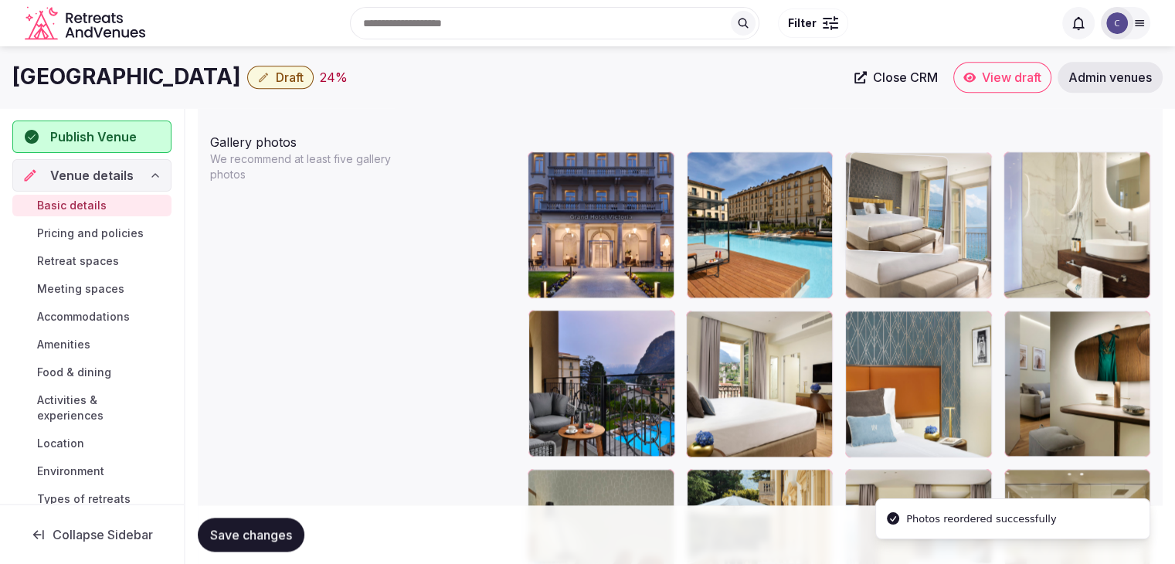
drag, startPoint x: 868, startPoint y: 316, endPoint x: 856, endPoint y: 211, distance: 105.8
click at [856, 211] on body "**********" at bounding box center [587, 274] width 1175 height 4085
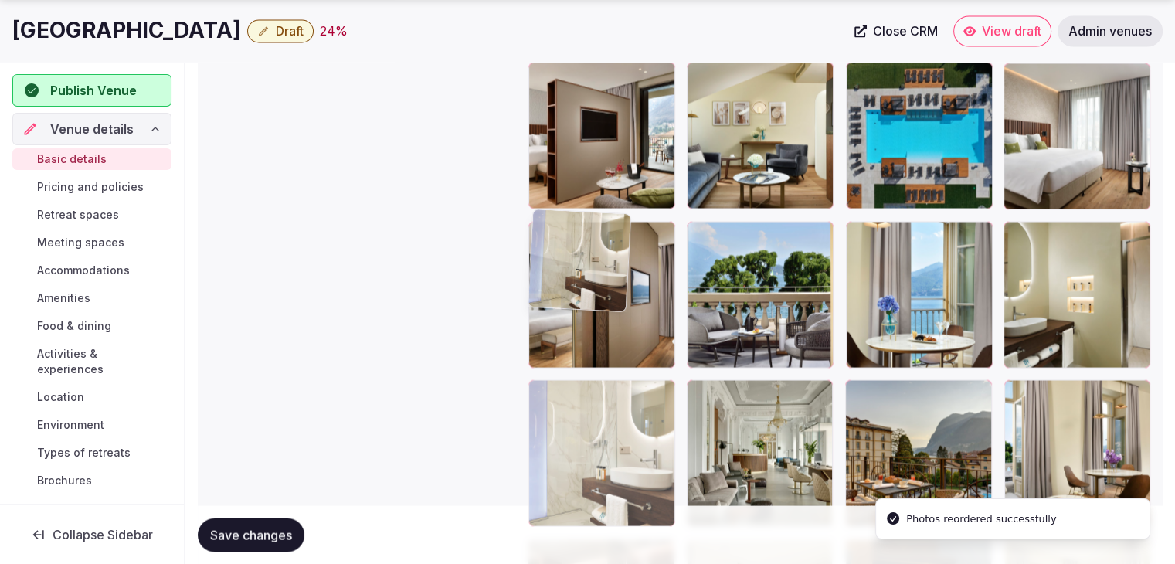
drag, startPoint x: 1017, startPoint y: 156, endPoint x: 541, endPoint y: 403, distance: 535.9
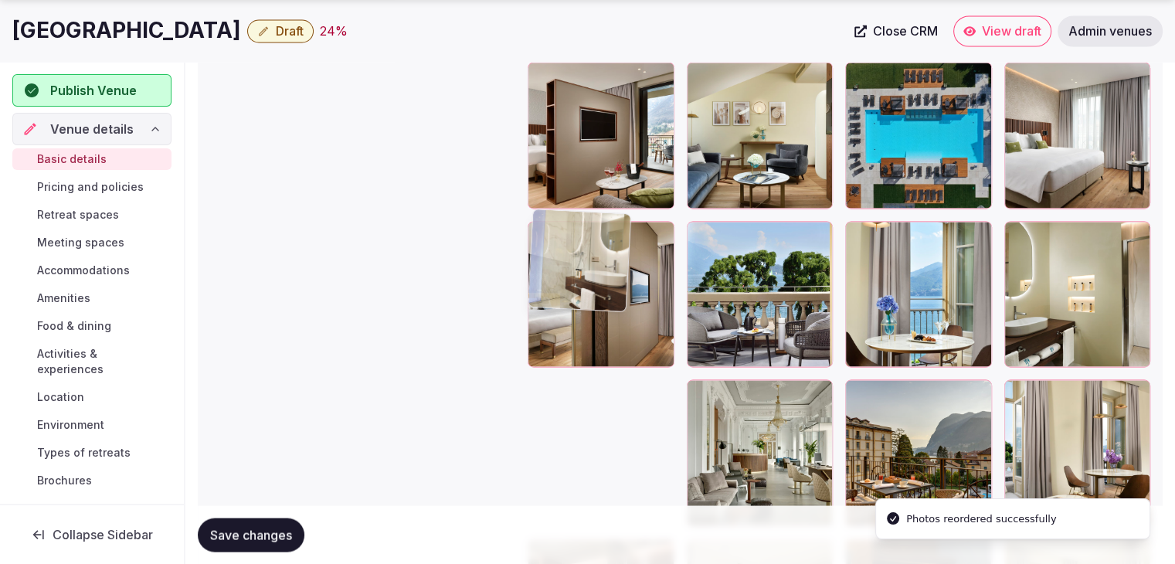
scroll to position [2980, 0]
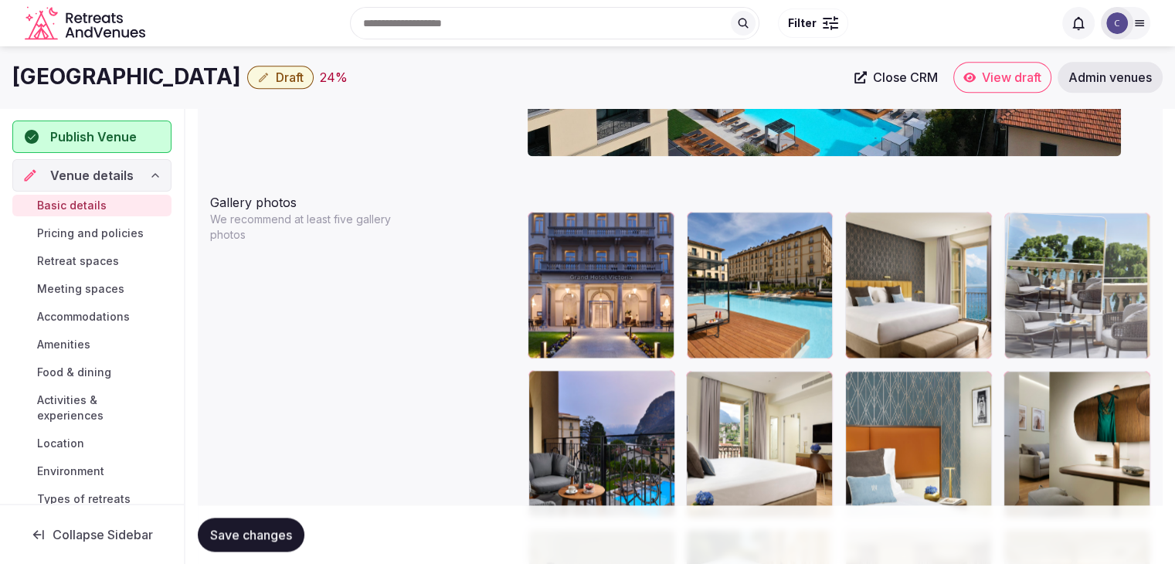
drag, startPoint x: 699, startPoint y: 217, endPoint x: 1011, endPoint y: 297, distance: 322.3
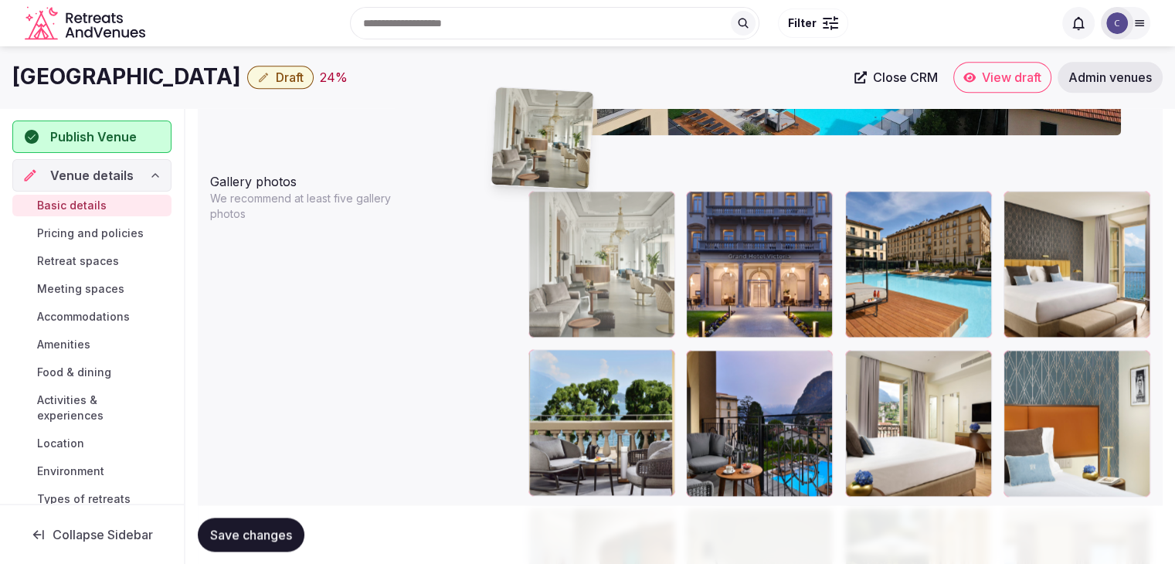
scroll to position [1712, 0]
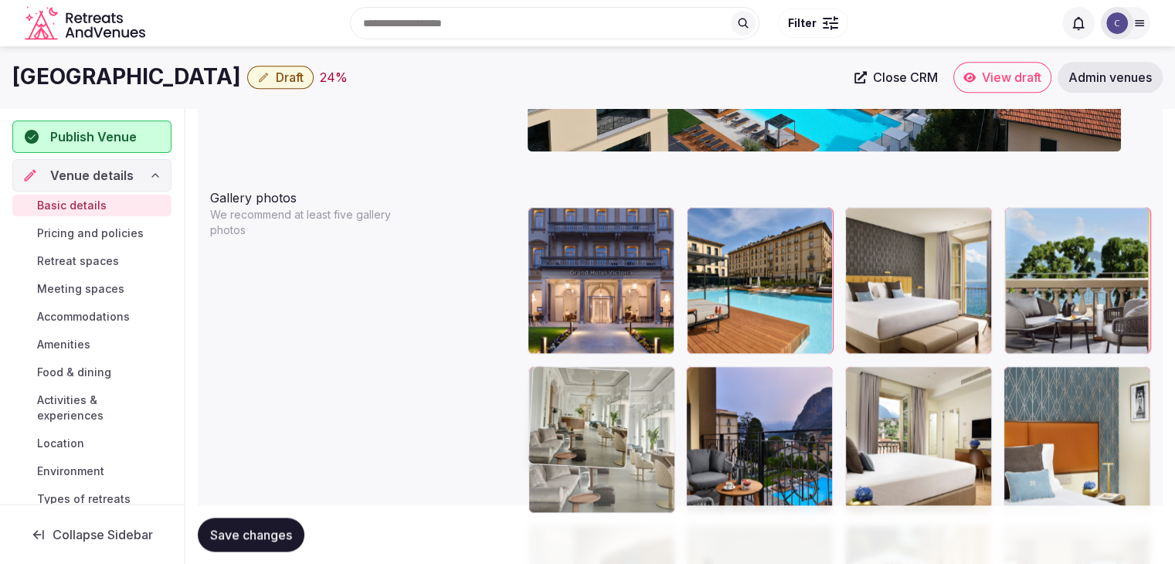
drag, startPoint x: 705, startPoint y: 253, endPoint x: 538, endPoint y: 358, distance: 197.0
click at [538, 358] on body "**********" at bounding box center [587, 330] width 1175 height 4085
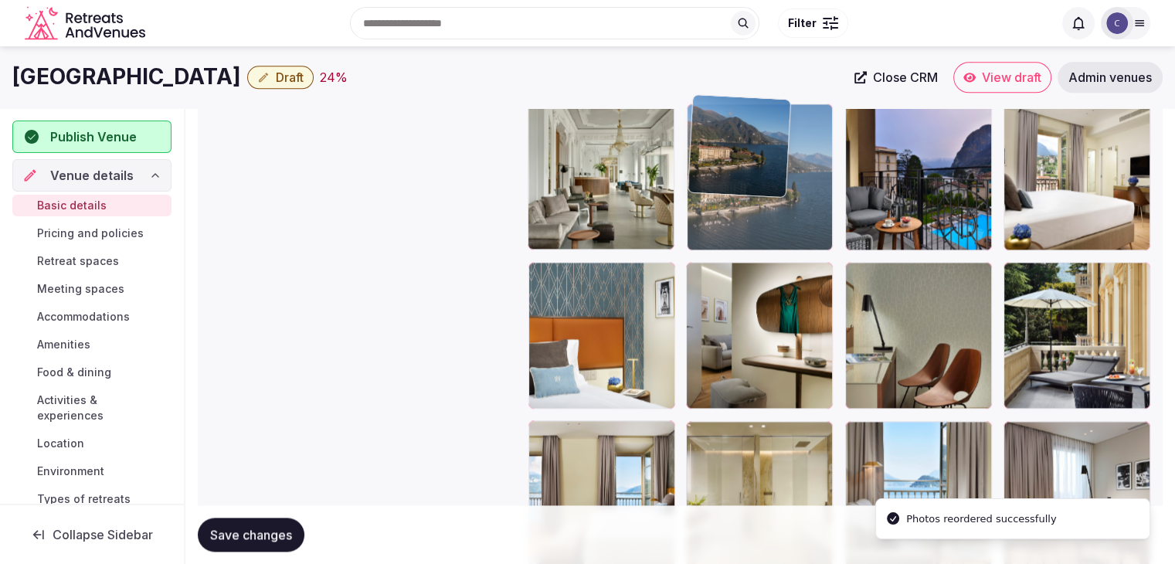
scroll to position [1958, 0]
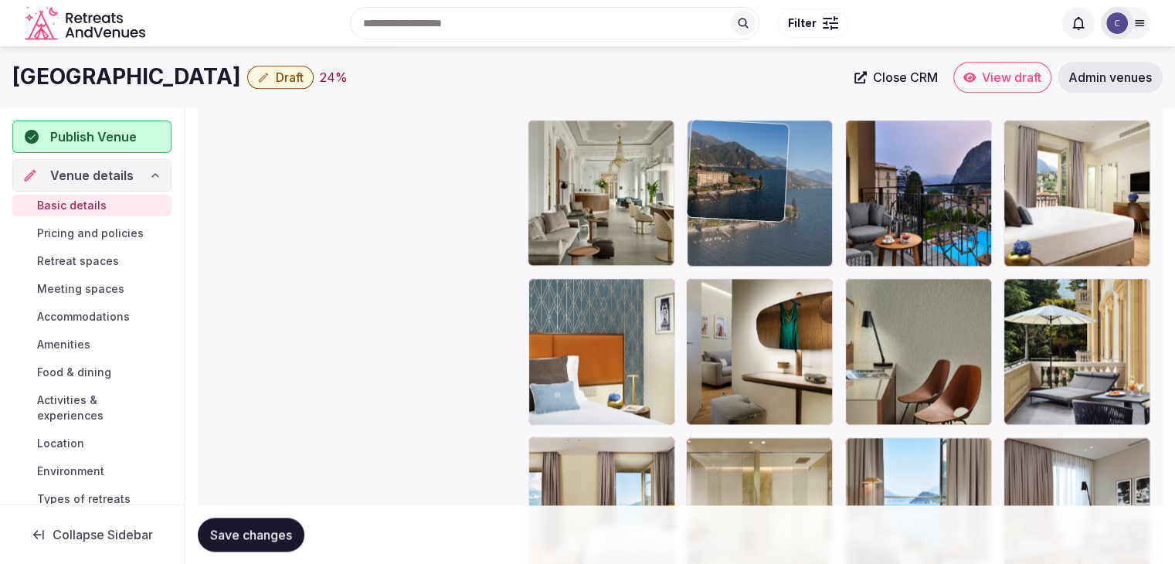
drag, startPoint x: 1014, startPoint y: 229, endPoint x: 710, endPoint y: 149, distance: 314.6
click at [710, 149] on body "**********" at bounding box center [587, 84] width 1175 height 4085
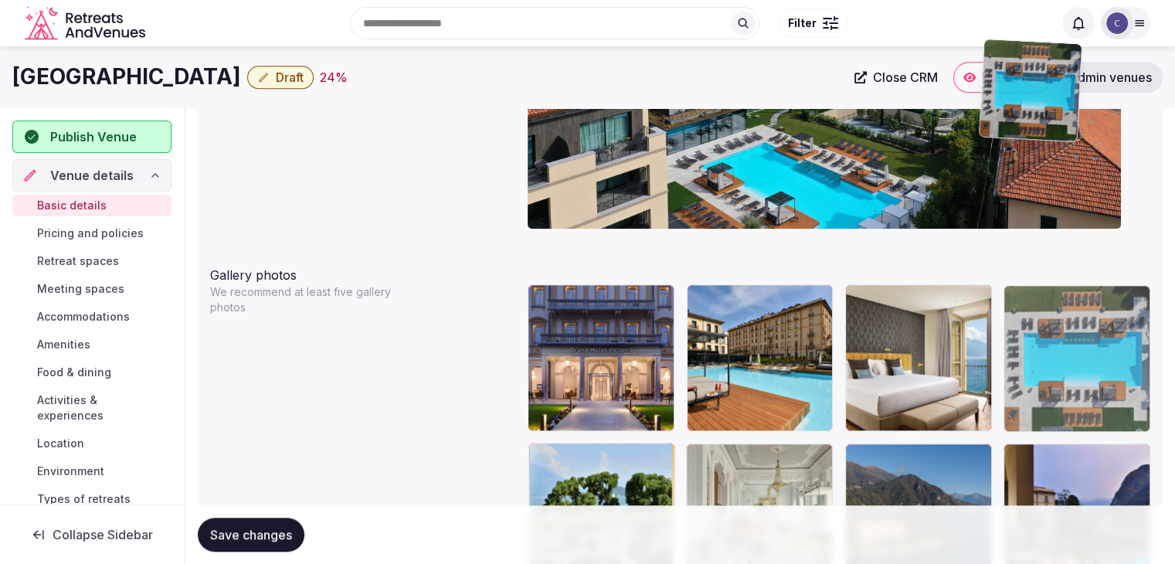
scroll to position [1625, 0]
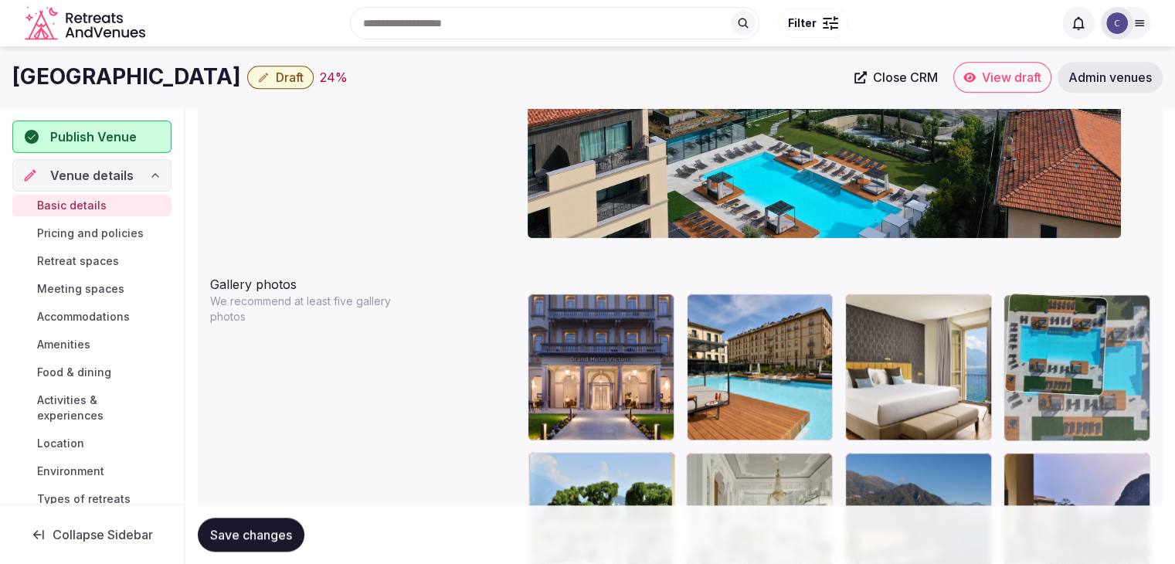
drag, startPoint x: 545, startPoint y: 234, endPoint x: 1026, endPoint y: 287, distance: 483.5
click at [1026, 287] on body "**********" at bounding box center [587, 417] width 1175 height 4085
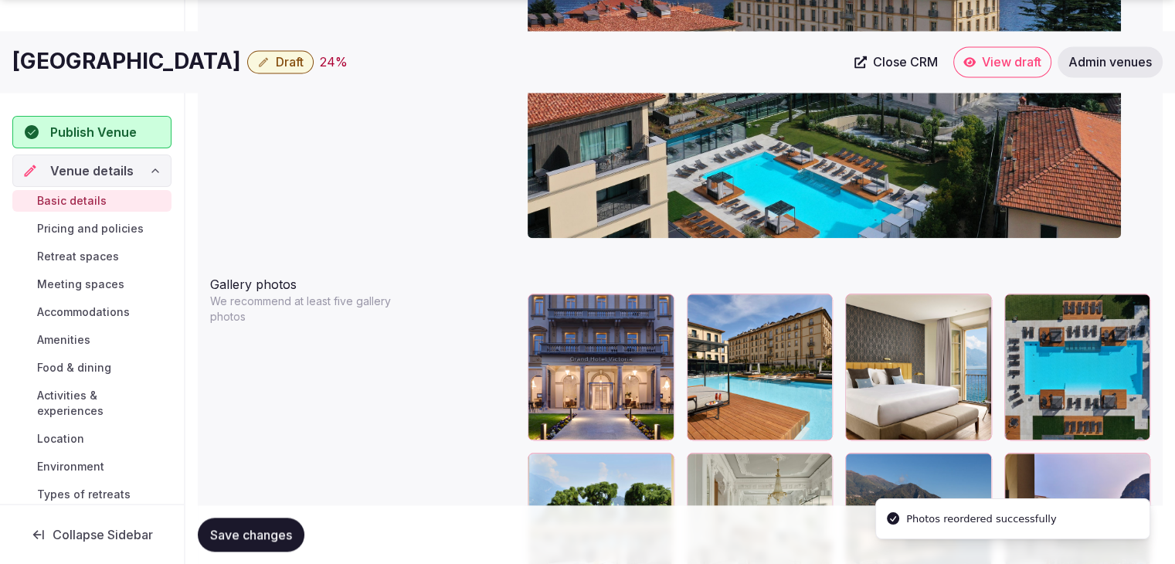
scroll to position [1857, 0]
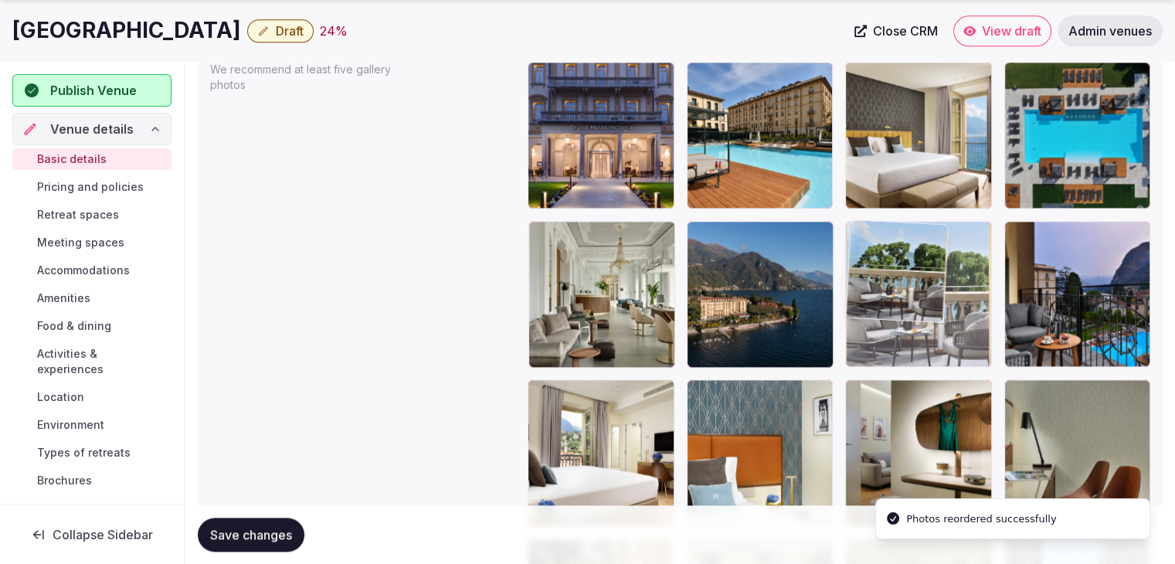
drag, startPoint x: 543, startPoint y: 225, endPoint x: 870, endPoint y: 242, distance: 327.2
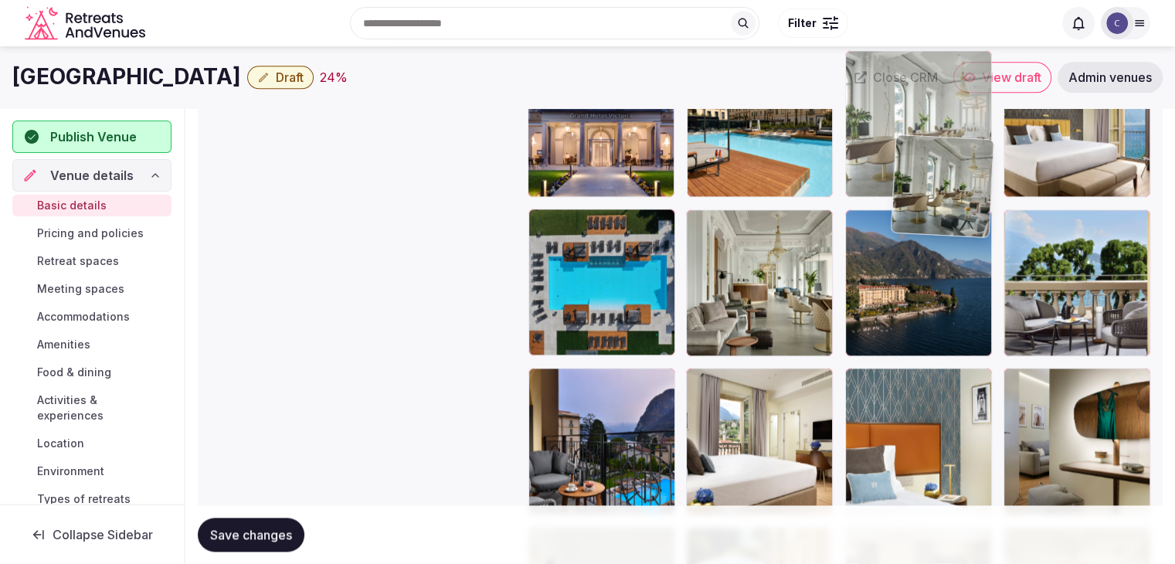
scroll to position [1863, 0]
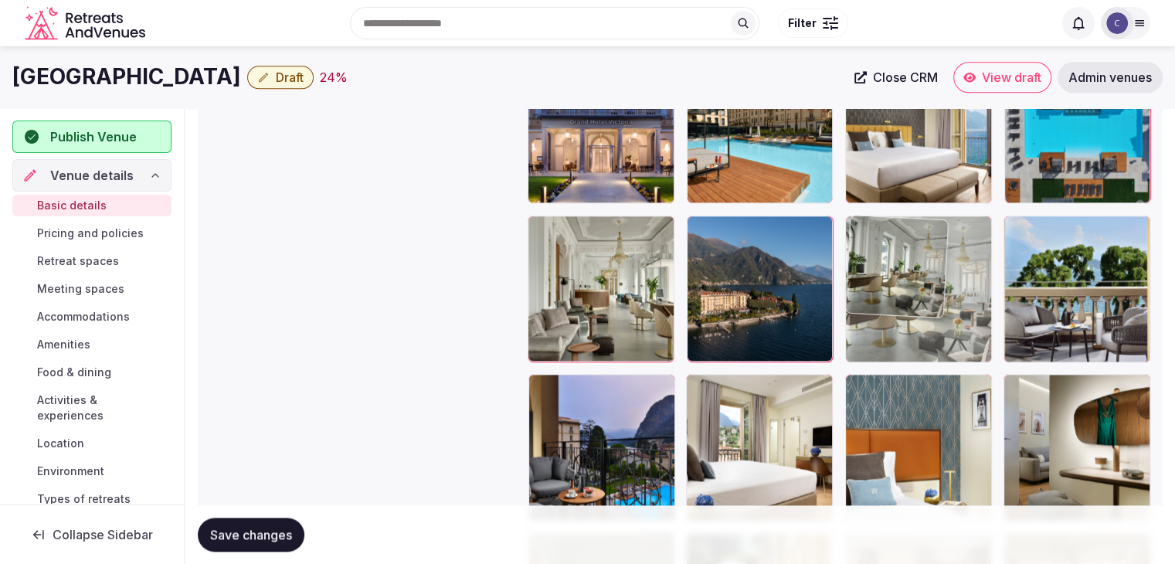
drag, startPoint x: 708, startPoint y: 223, endPoint x: 905, endPoint y: 244, distance: 198.1
click at [905, 244] on body "**********" at bounding box center [587, 179] width 1175 height 4085
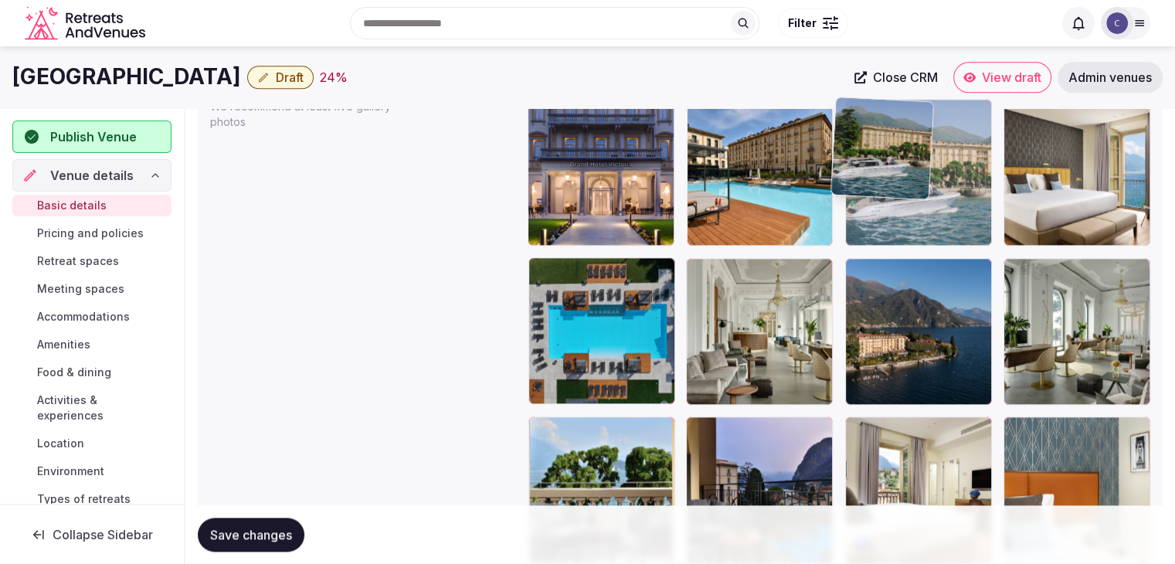
scroll to position [1812, 0]
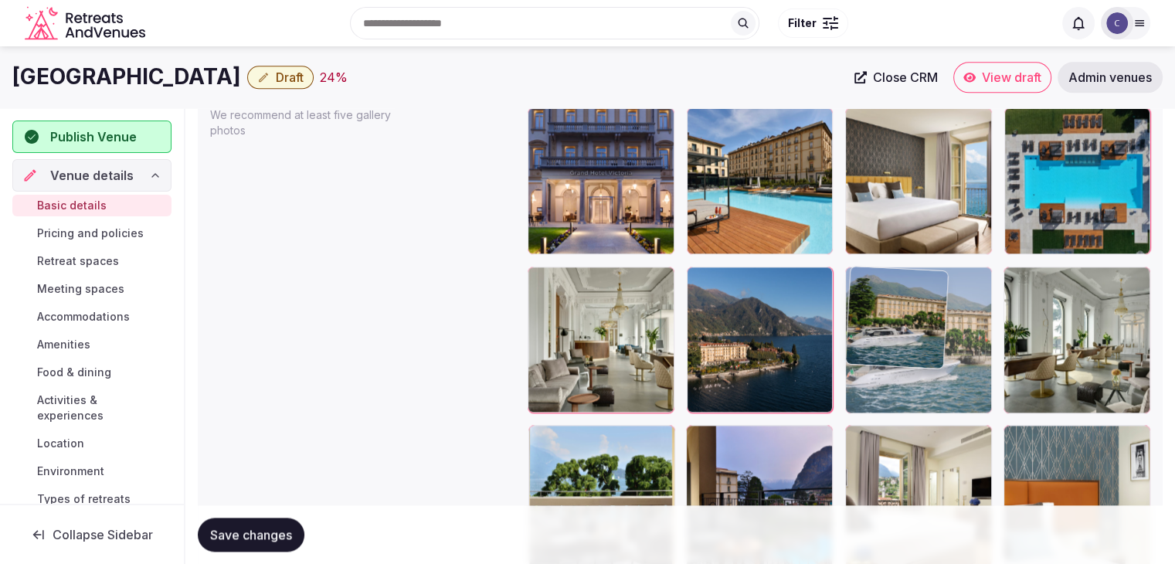
drag, startPoint x: 698, startPoint y: 355, endPoint x: 872, endPoint y: 253, distance: 201.5
click at [872, 253] on body "**********" at bounding box center [587, 230] width 1175 height 4085
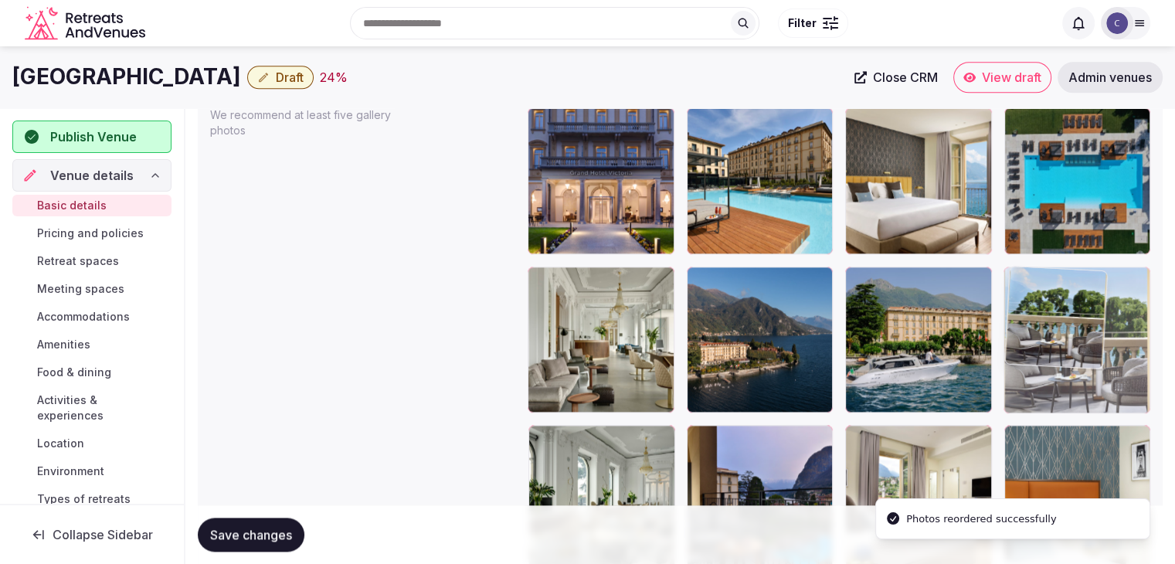
drag, startPoint x: 547, startPoint y: 440, endPoint x: 1014, endPoint y: 310, distance: 484.3
click at [1014, 310] on body "**********" at bounding box center [587, 230] width 1175 height 4085
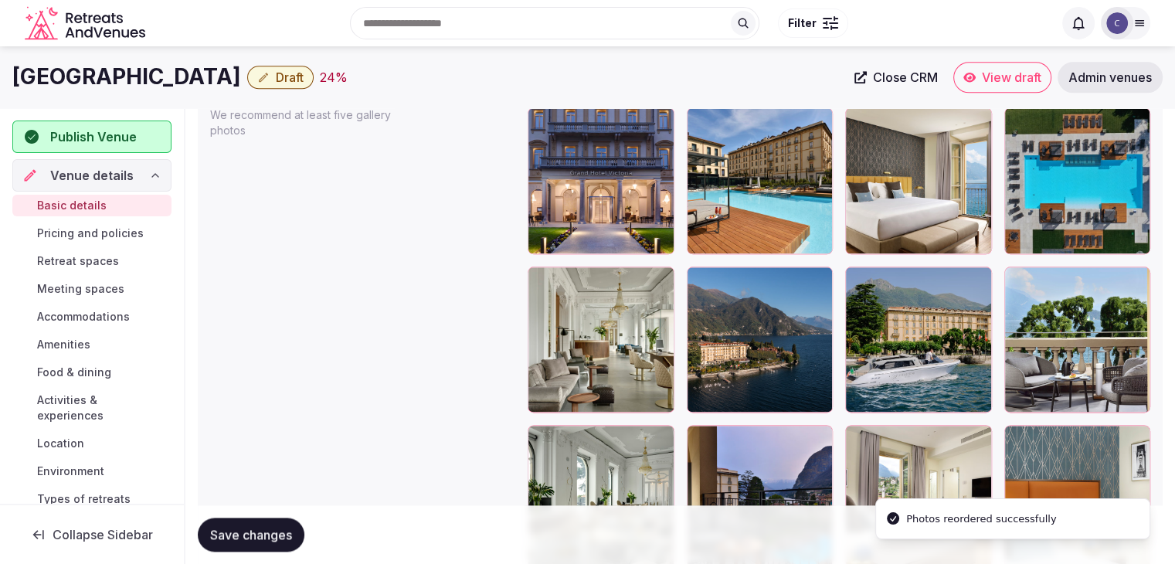
click at [268, 538] on span "Save changes" at bounding box center [251, 534] width 82 height 15
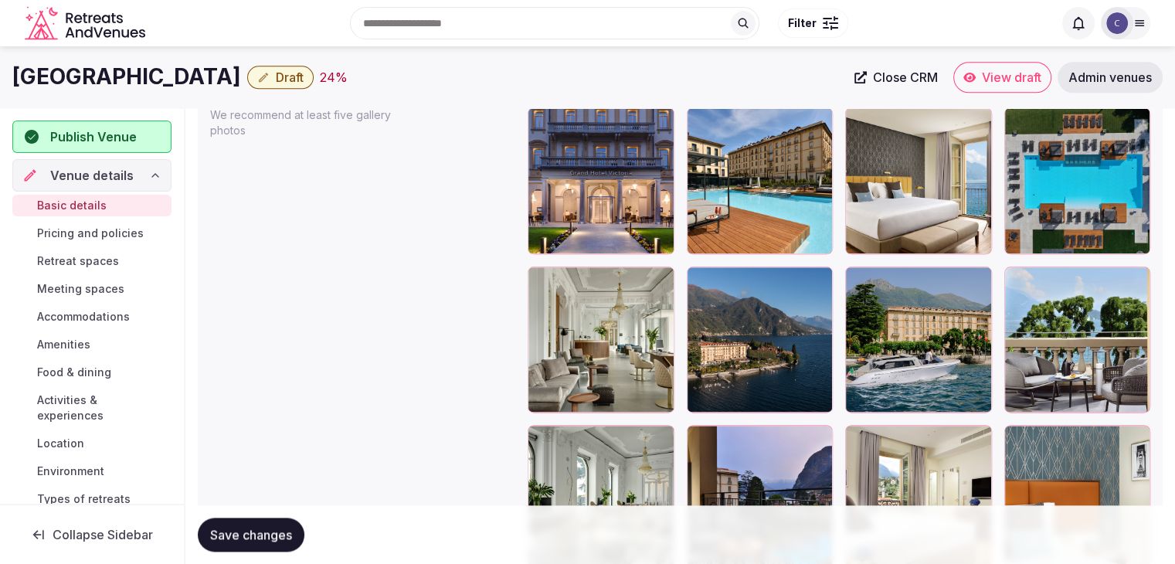
click at [170, 78] on h1 "[GEOGRAPHIC_DATA]" at bounding box center [126, 77] width 229 height 30
click at [170, 79] on h1 "[GEOGRAPHIC_DATA]" at bounding box center [126, 77] width 229 height 30
copy div "[GEOGRAPHIC_DATA]"
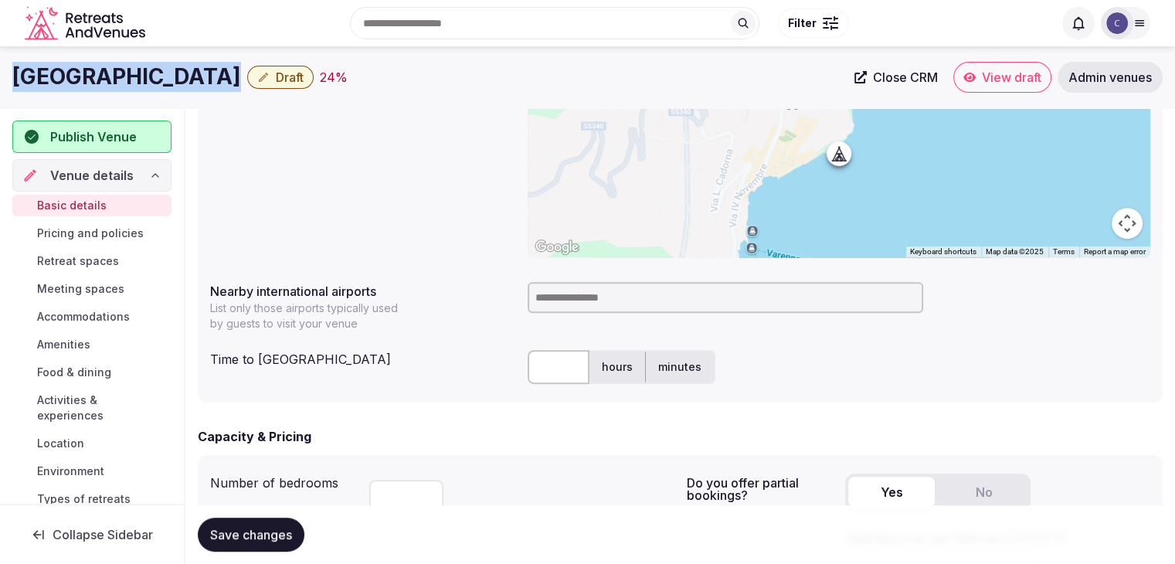
scroll to position [421, 0]
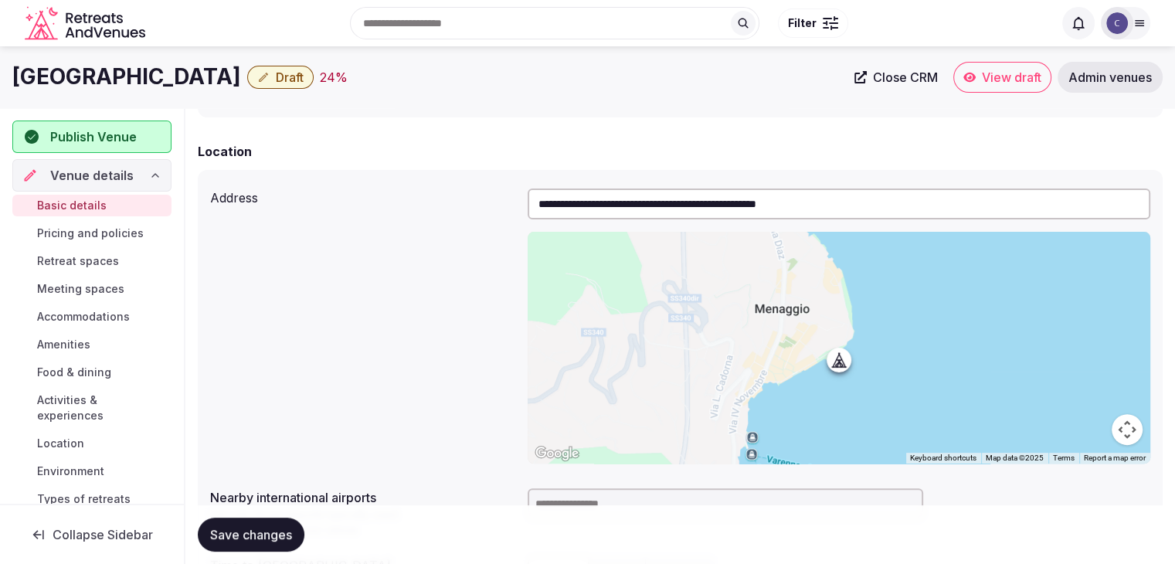
click at [591, 199] on input "**********" at bounding box center [839, 204] width 623 height 31
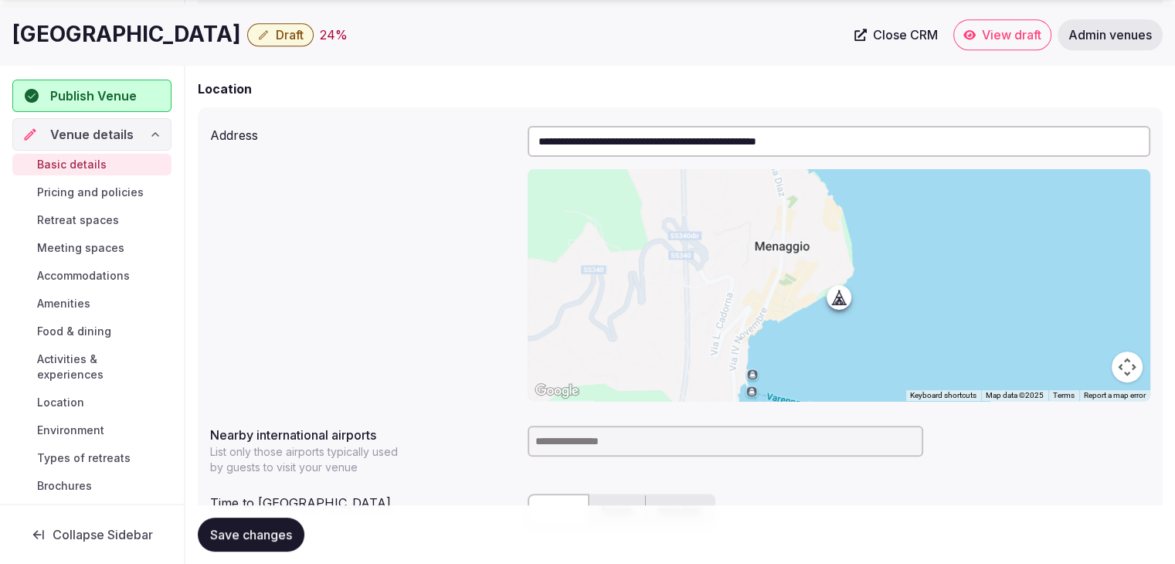
scroll to position [498, 0]
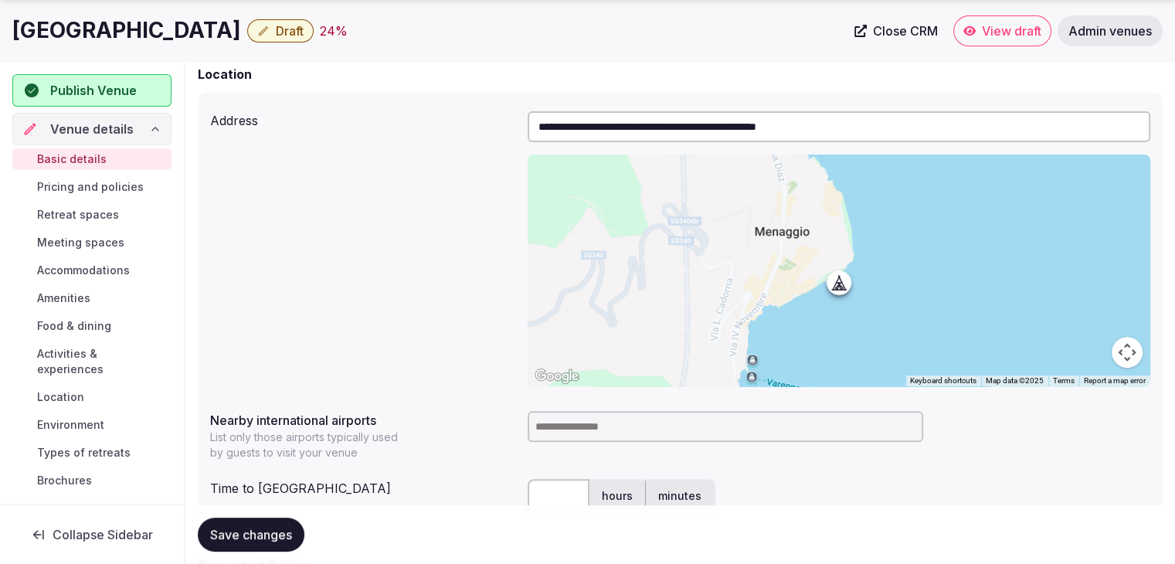
click at [584, 420] on input at bounding box center [726, 426] width 396 height 31
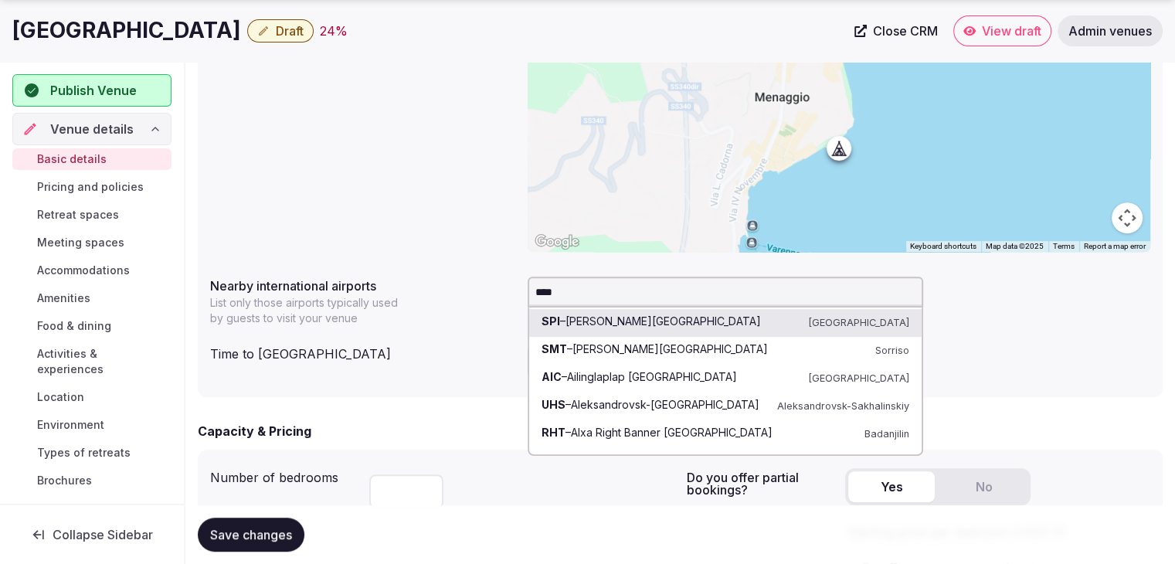
scroll to position [653, 0]
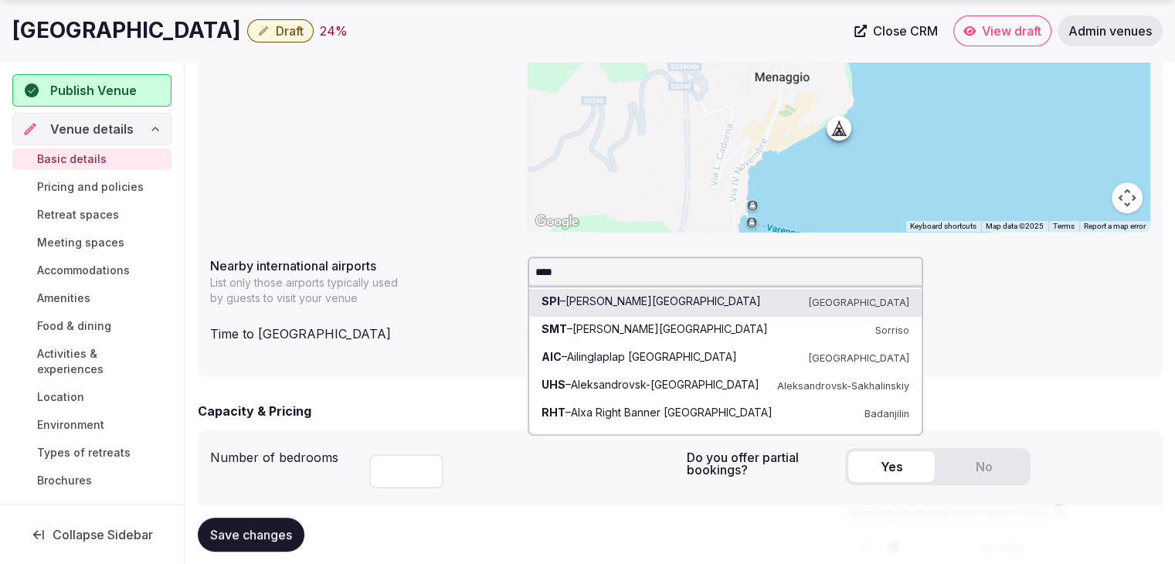
click at [602, 267] on input "***" at bounding box center [726, 271] width 396 height 31
click at [601, 267] on input "***" at bounding box center [726, 271] width 396 height 31
type input "*****"
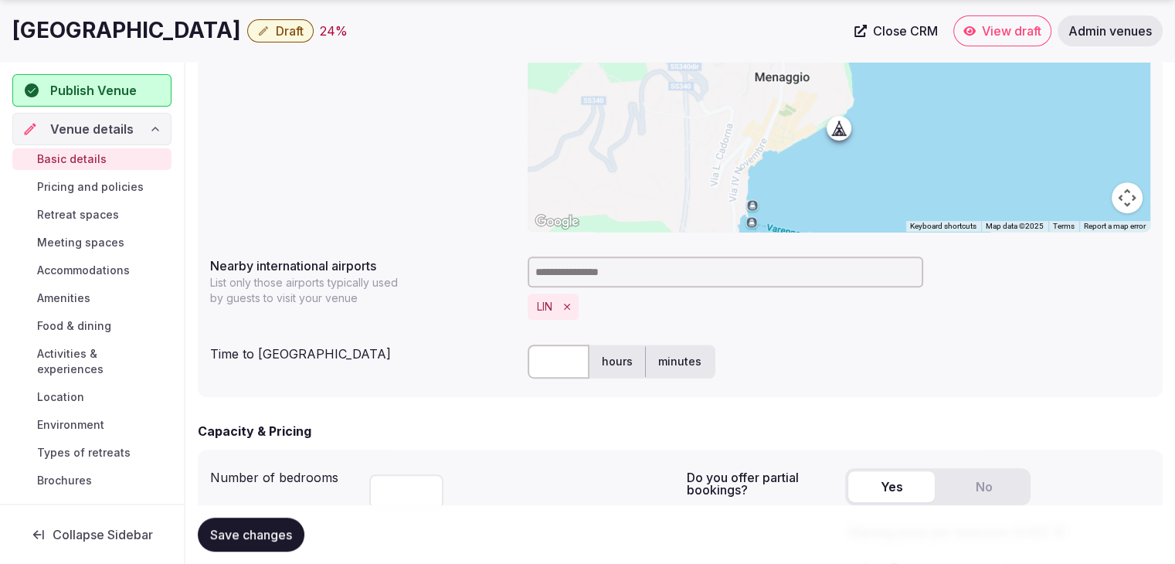
click at [536, 369] on input "text" at bounding box center [559, 362] width 62 height 34
type input "**"
click at [606, 492] on div "**" at bounding box center [521, 488] width 305 height 53
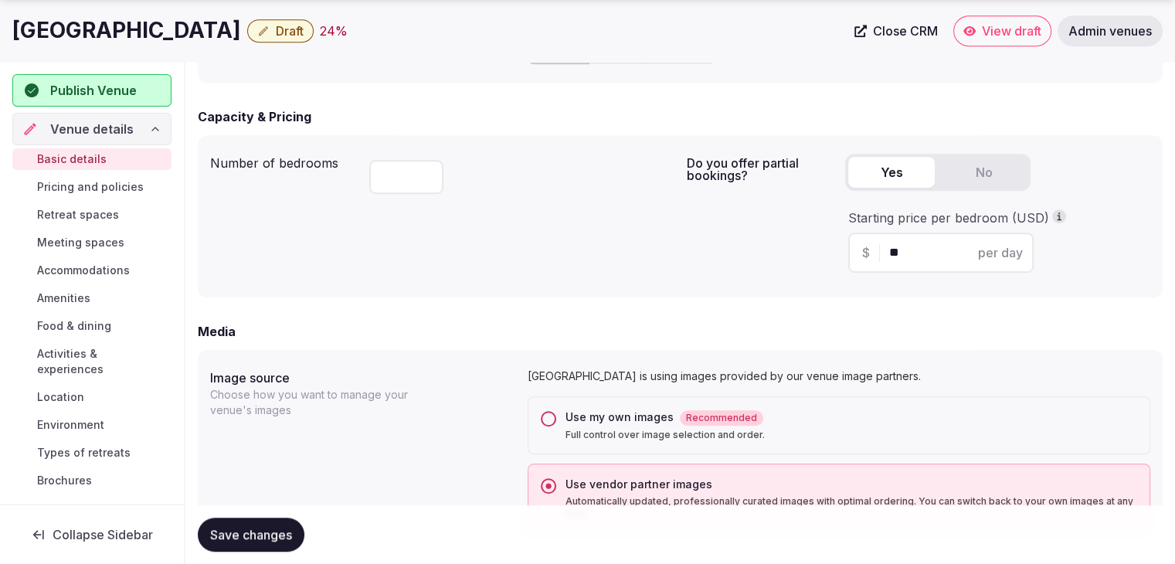
scroll to position [1194, 0]
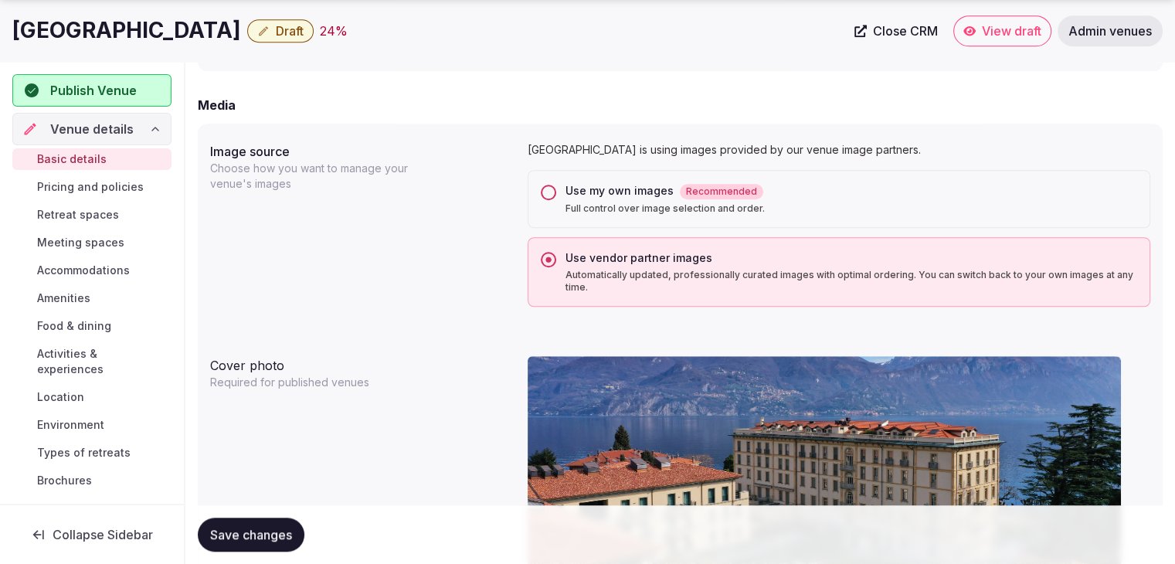
click at [292, 535] on span "Save changes" at bounding box center [251, 534] width 82 height 15
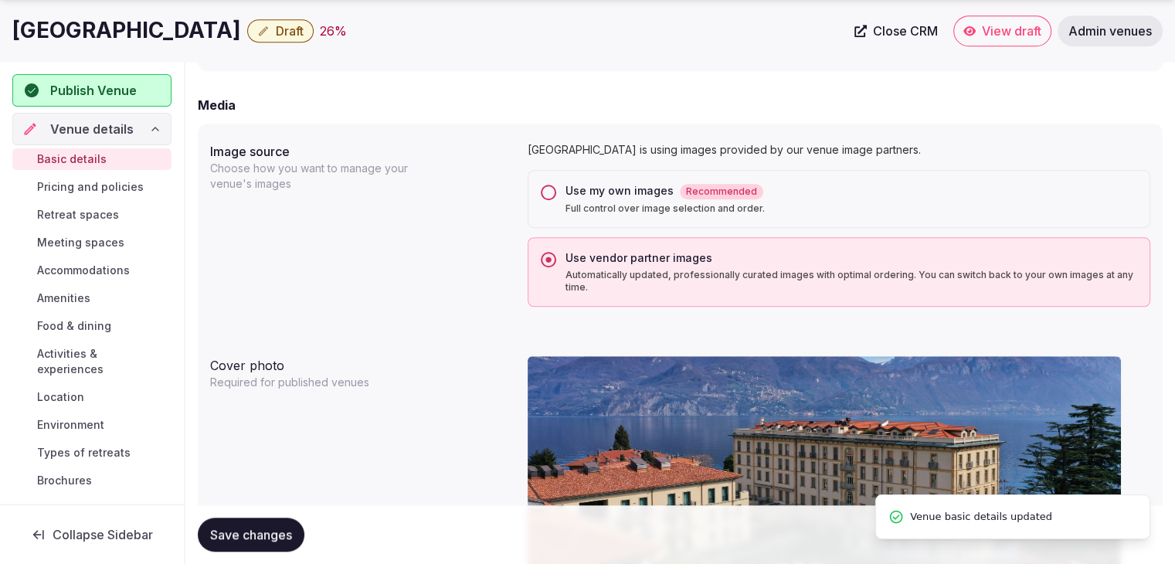
click at [276, 29] on span "Draft" at bounding box center [290, 30] width 28 height 15
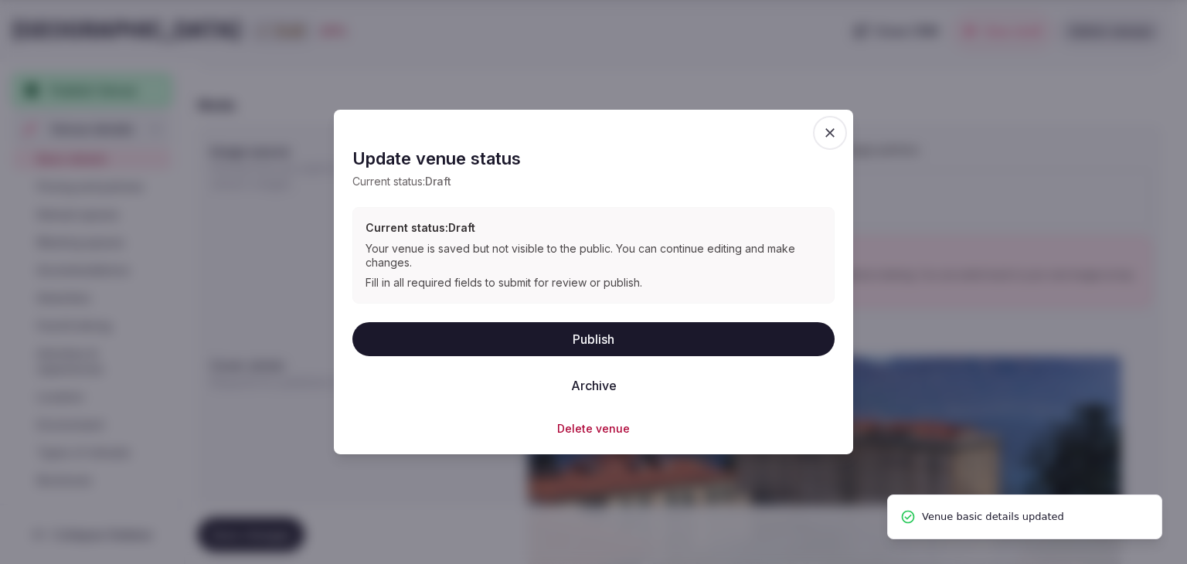
click at [461, 335] on button "Publish" at bounding box center [593, 338] width 482 height 34
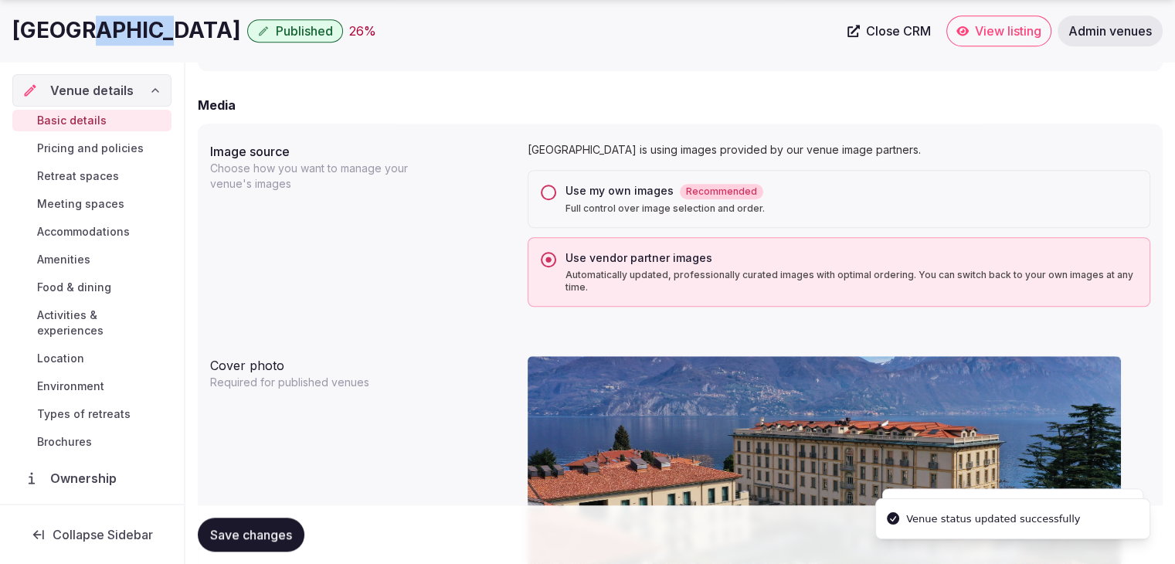
click at [130, 24] on h1 "Grand Hotel Victoria" at bounding box center [126, 30] width 229 height 30
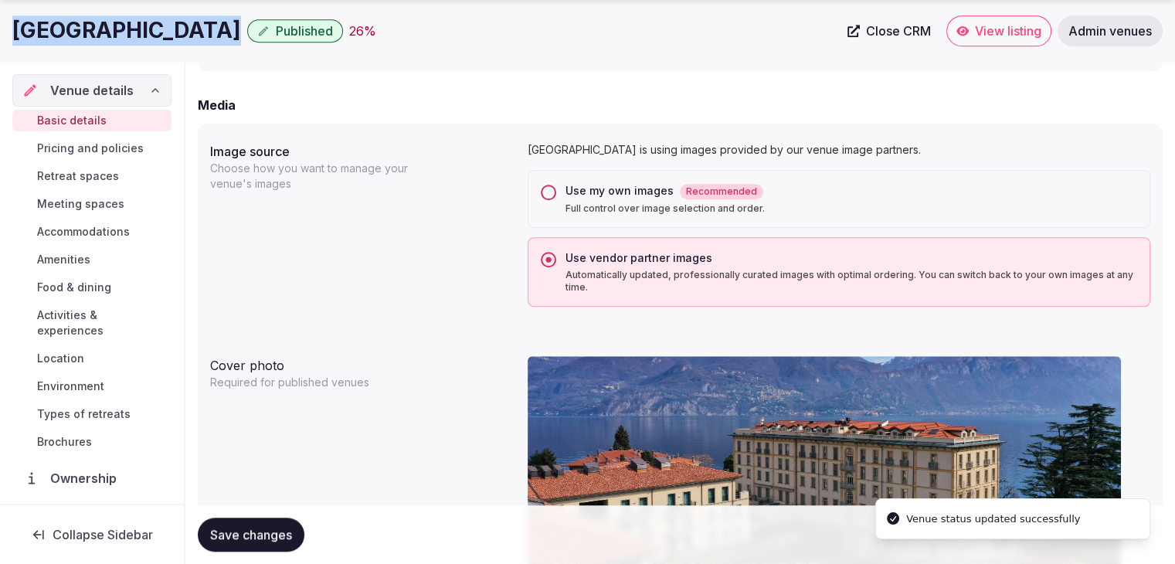
copy div "Grand Hotel Victoria"
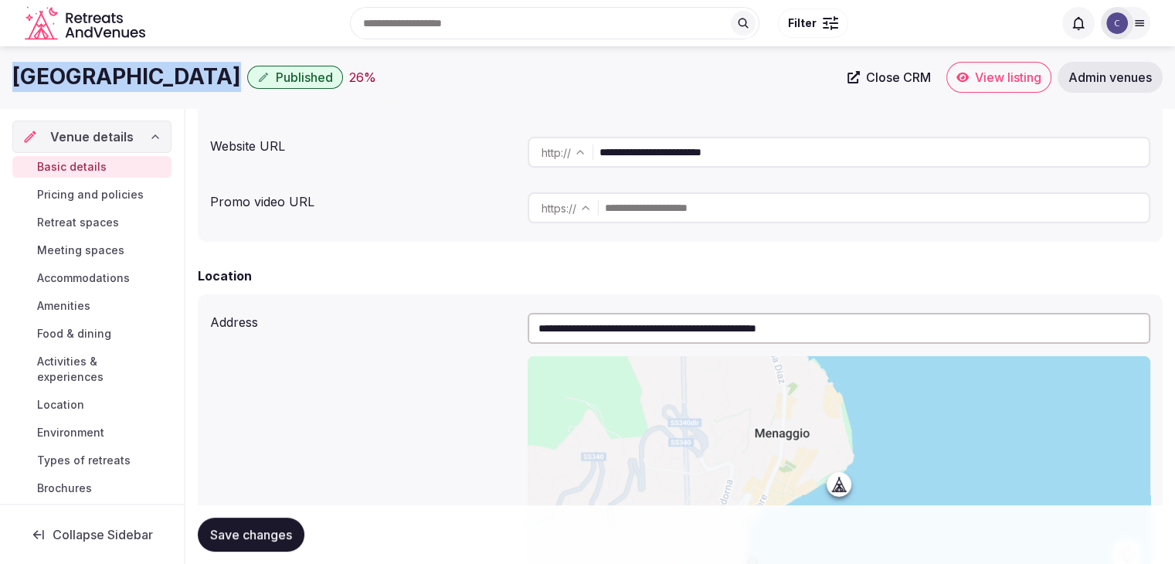
scroll to position [189, 0]
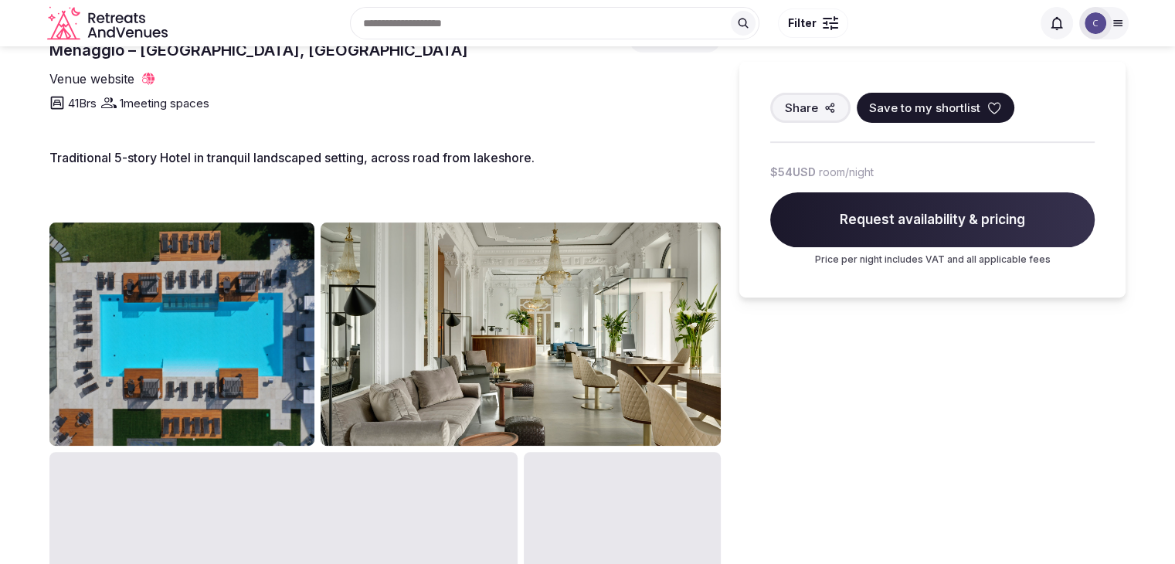
scroll to position [464, 0]
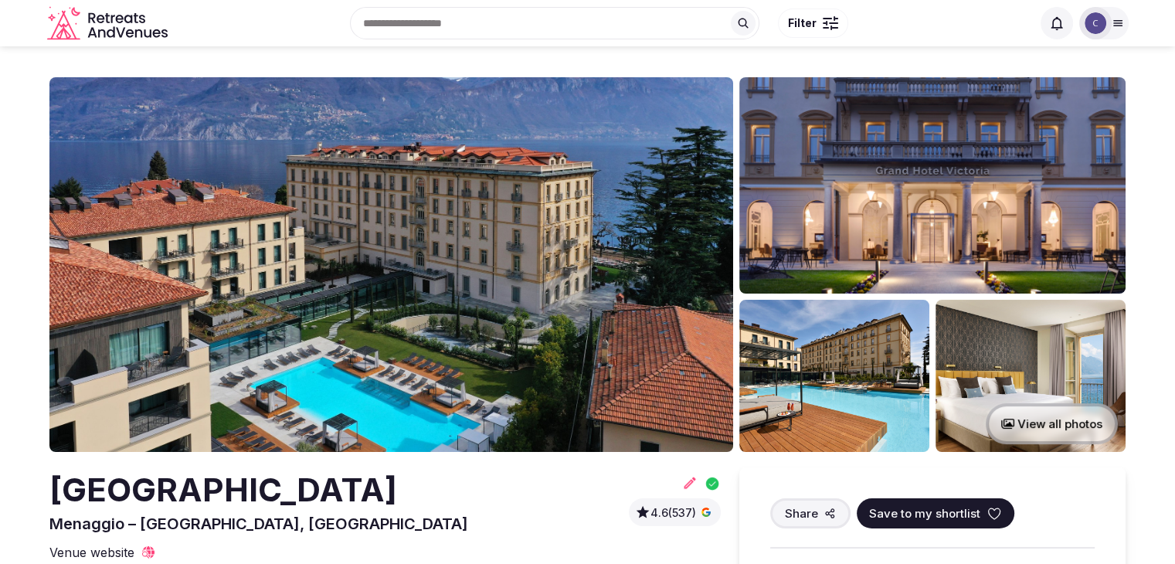
click at [267, 477] on h2 "[GEOGRAPHIC_DATA]" at bounding box center [258, 490] width 419 height 46
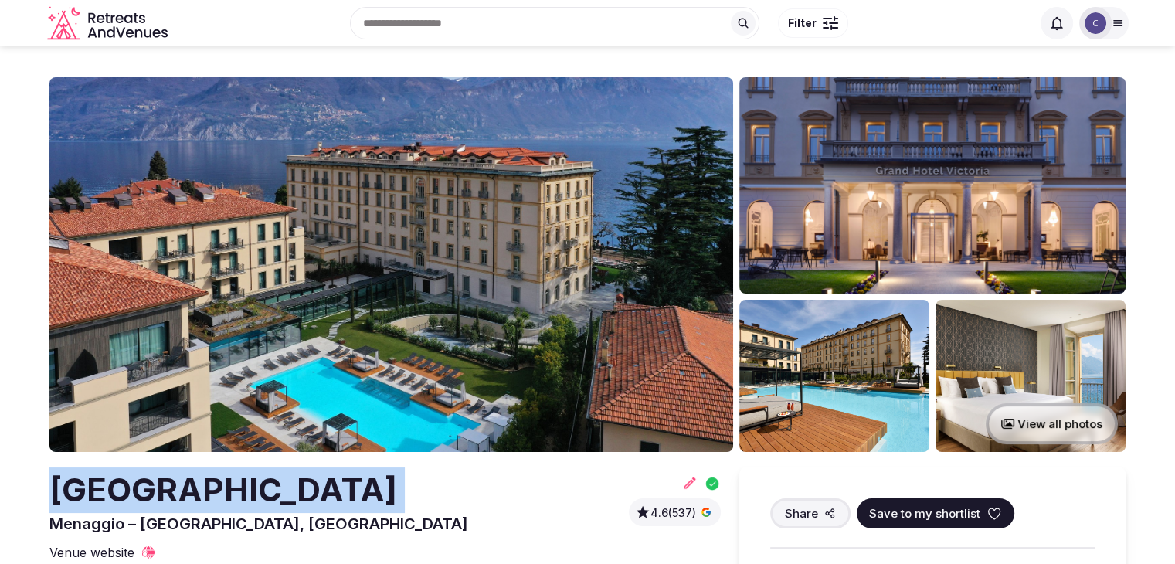
click at [267, 477] on h2 "[GEOGRAPHIC_DATA]" at bounding box center [258, 490] width 419 height 46
copy h2 "[GEOGRAPHIC_DATA]"
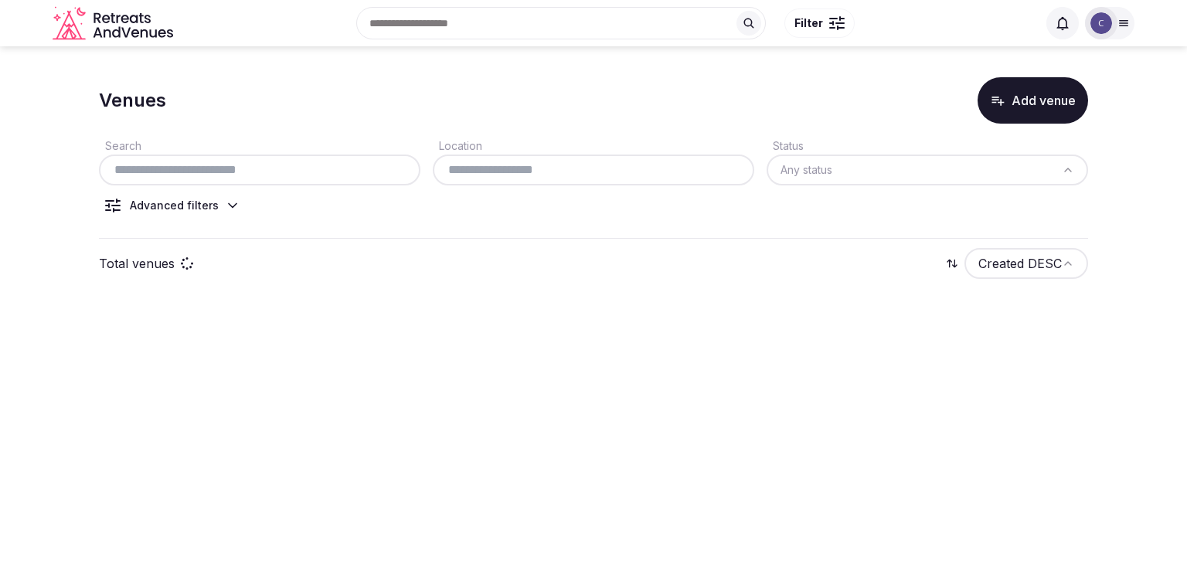
click at [266, 162] on input "text" at bounding box center [259, 170] width 309 height 19
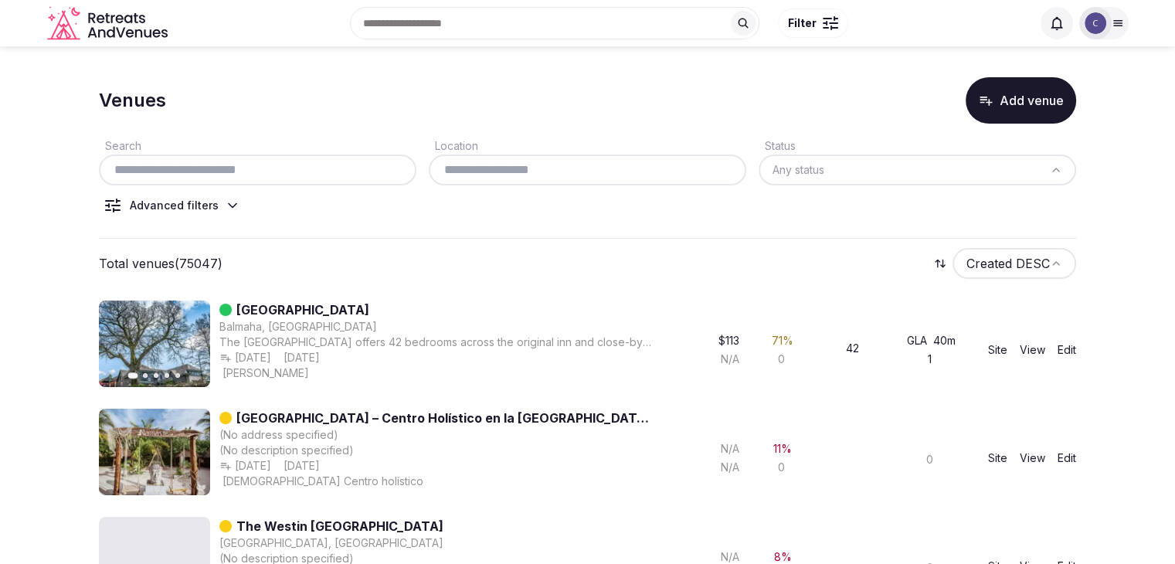
click at [263, 177] on input "text" at bounding box center [257, 170] width 305 height 19
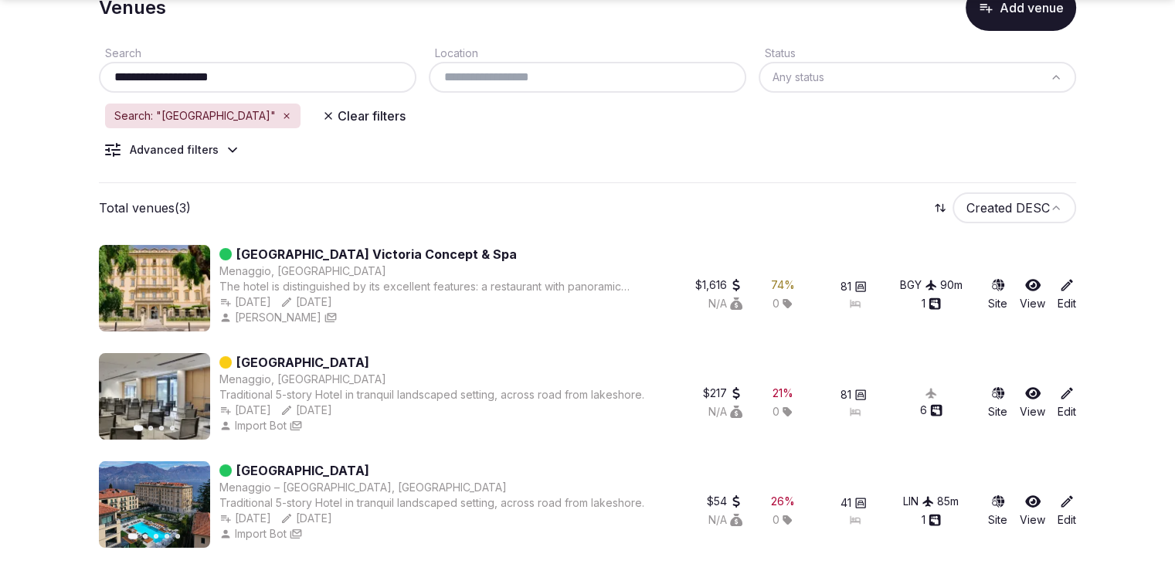
scroll to position [101, 0]
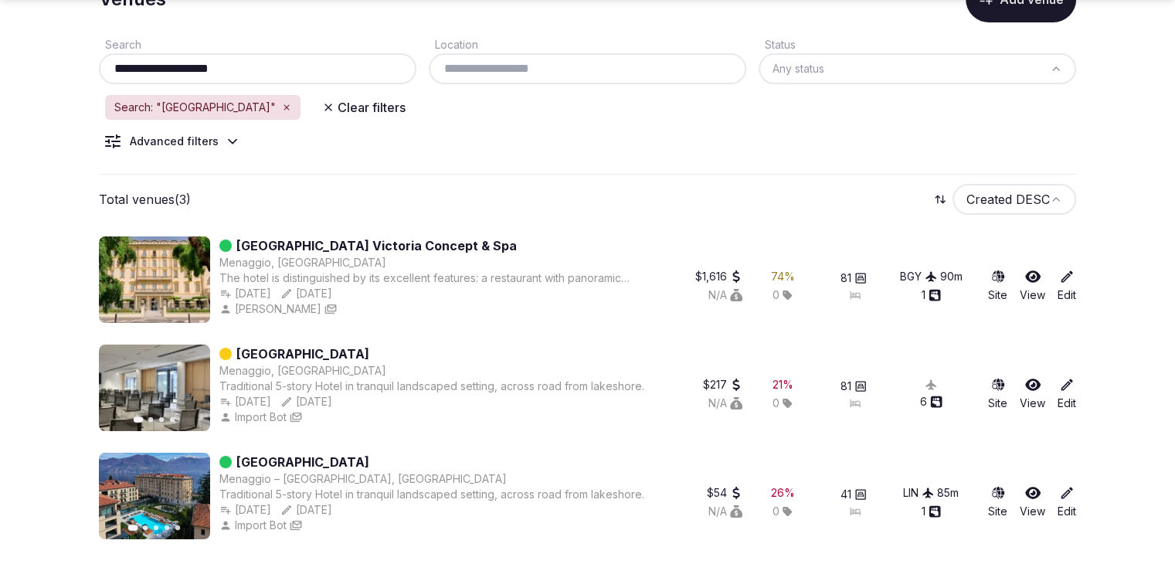
type input "**********"
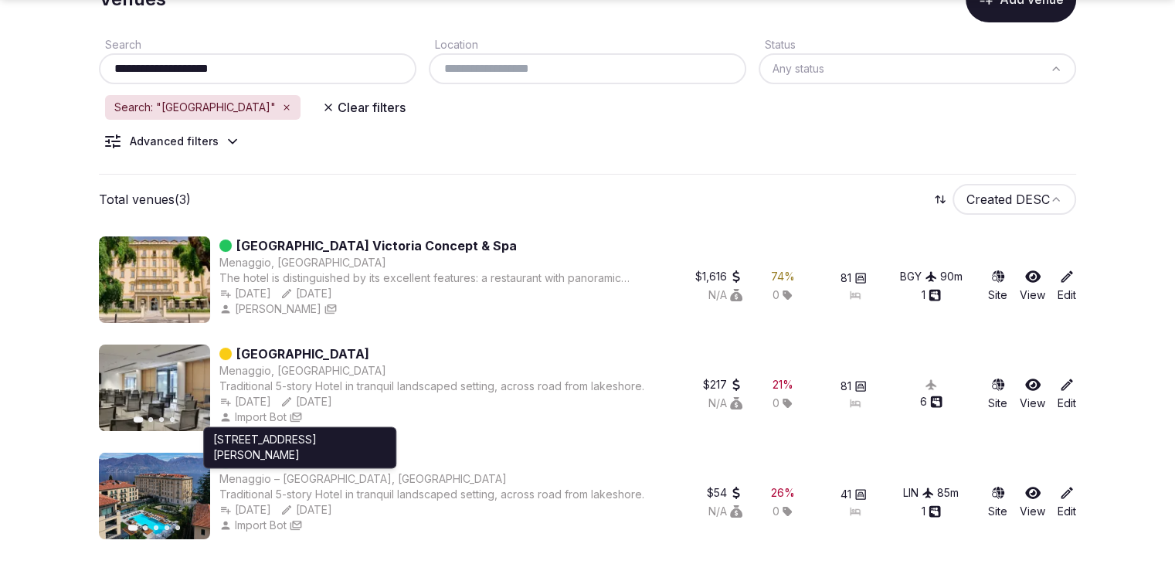
drag, startPoint x: 334, startPoint y: 457, endPoint x: 85, endPoint y: 460, distance: 248.8
click at [61, 461] on section "**********" at bounding box center [587, 254] width 1175 height 619
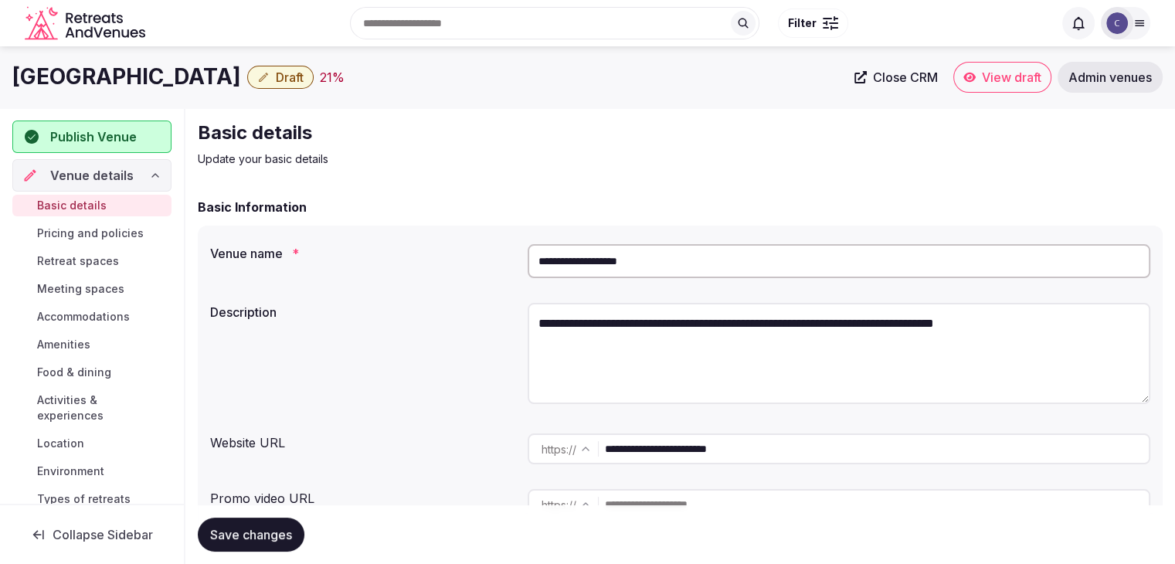
click at [280, 77] on span "Draft" at bounding box center [290, 77] width 28 height 15
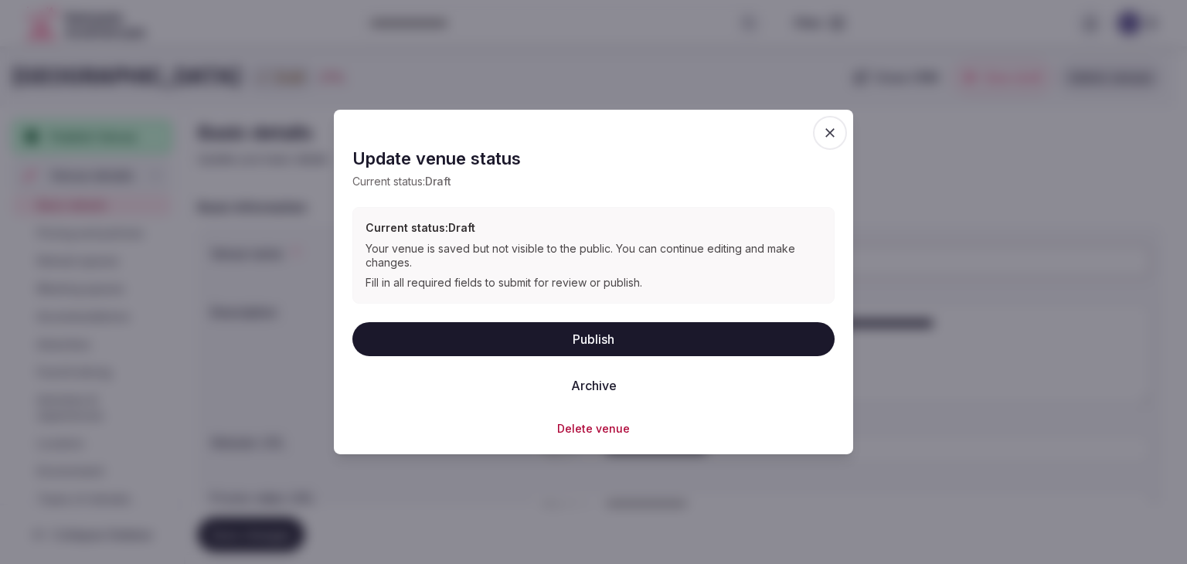
click at [584, 427] on button "Delete venue" at bounding box center [593, 427] width 73 height 15
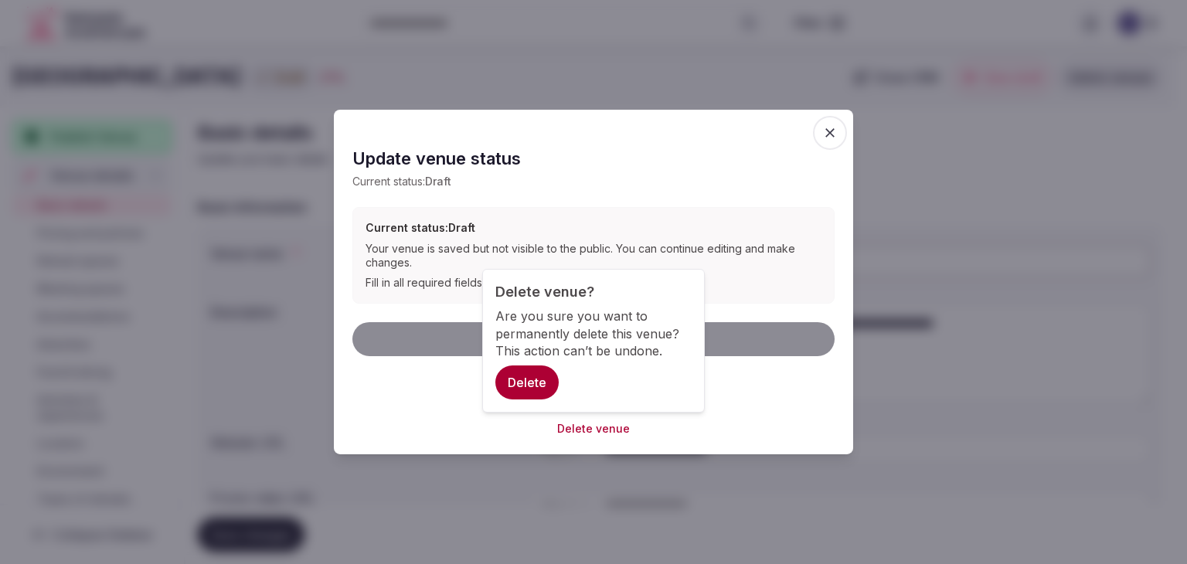
click at [527, 389] on button "Delete" at bounding box center [526, 382] width 63 height 34
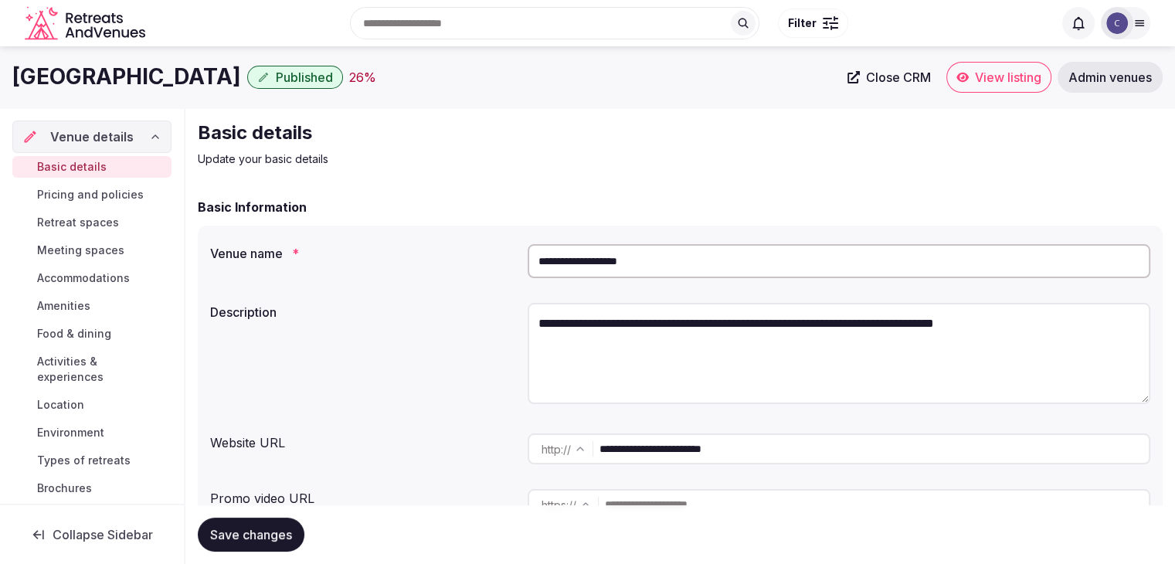
click at [276, 70] on span "Published" at bounding box center [304, 77] width 57 height 15
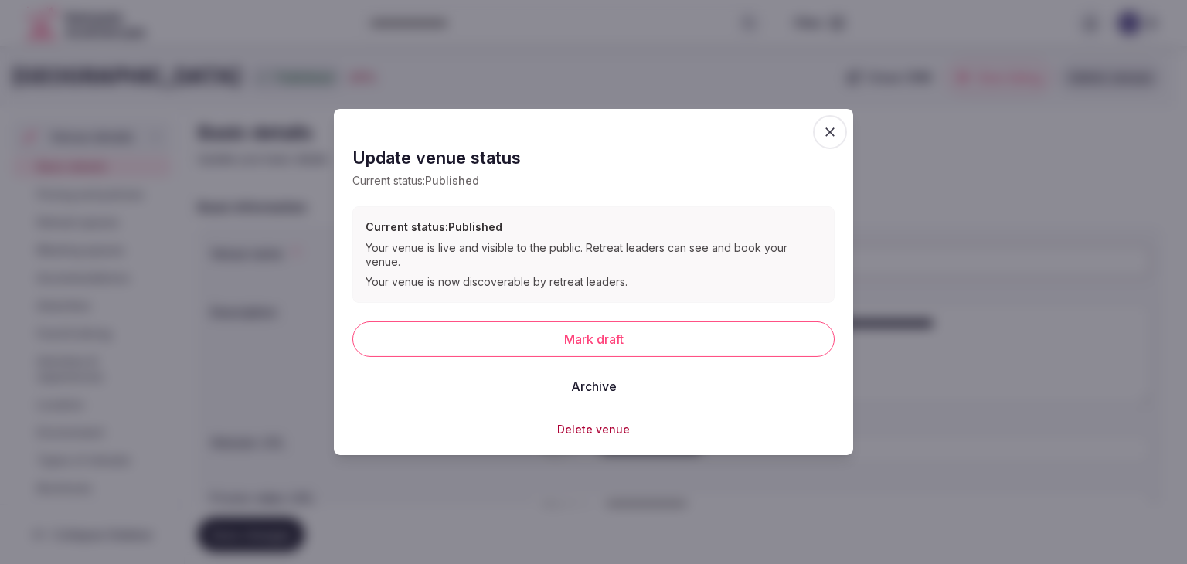
click at [598, 421] on button "Delete venue" at bounding box center [593, 428] width 73 height 15
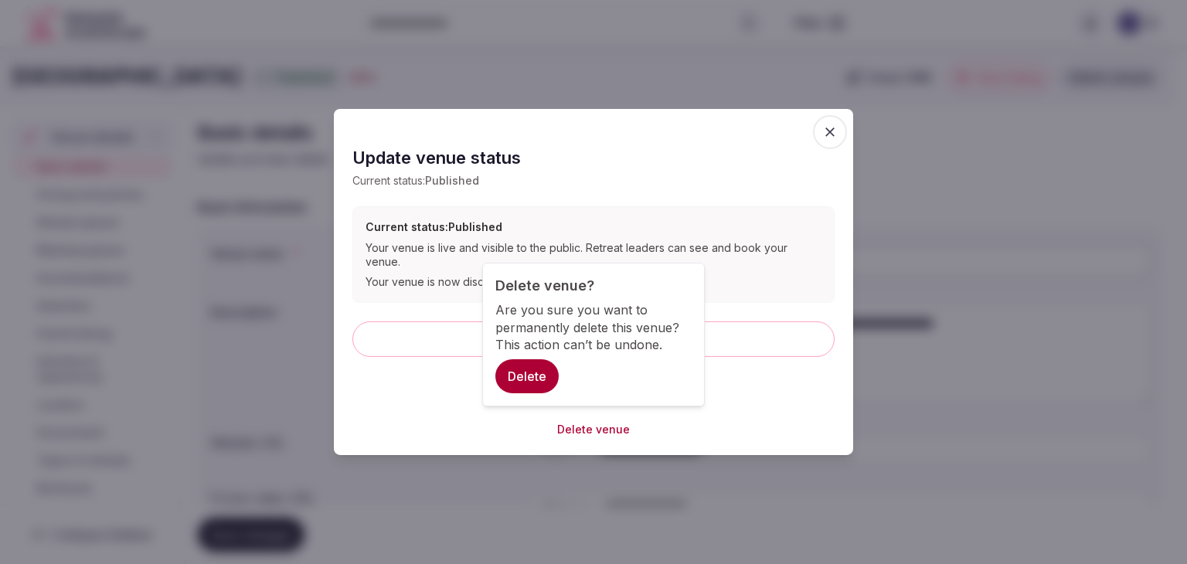
drag, startPoint x: 537, startPoint y: 379, endPoint x: 534, endPoint y: 389, distance: 10.5
click at [536, 379] on button "Delete" at bounding box center [526, 376] width 63 height 34
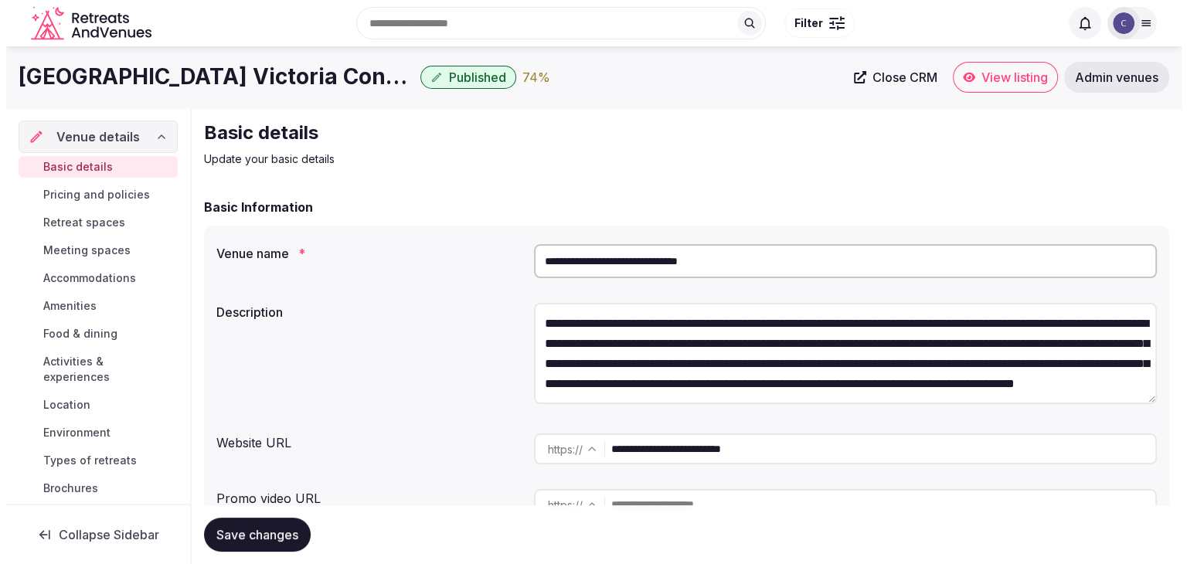
scroll to position [155, 0]
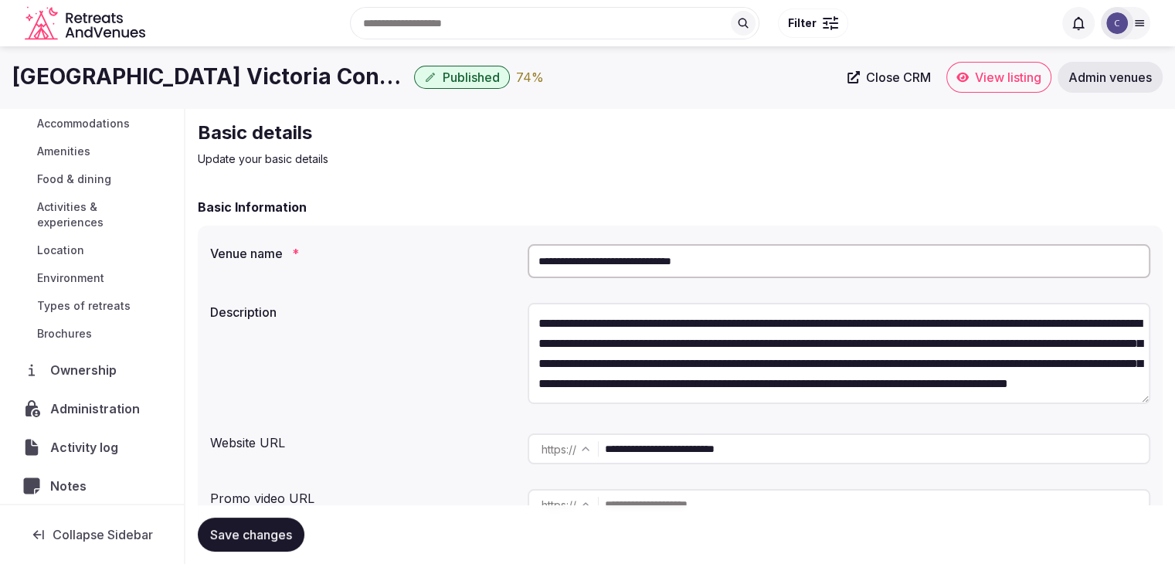
click at [98, 411] on span "Administration" at bounding box center [98, 408] width 96 height 19
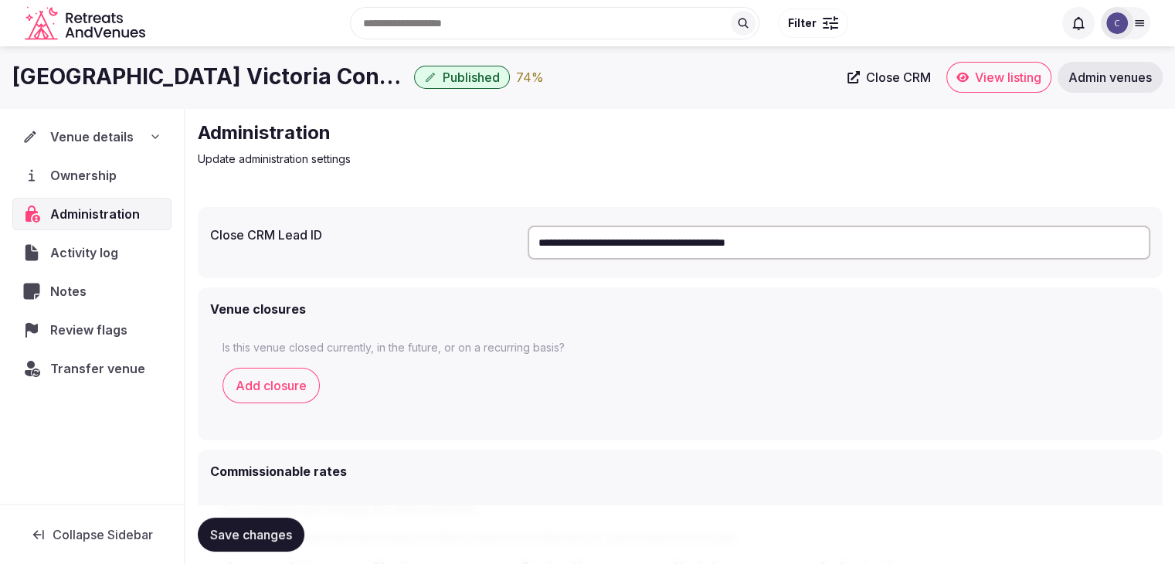
click at [959, 78] on icon at bounding box center [962, 77] width 12 height 12
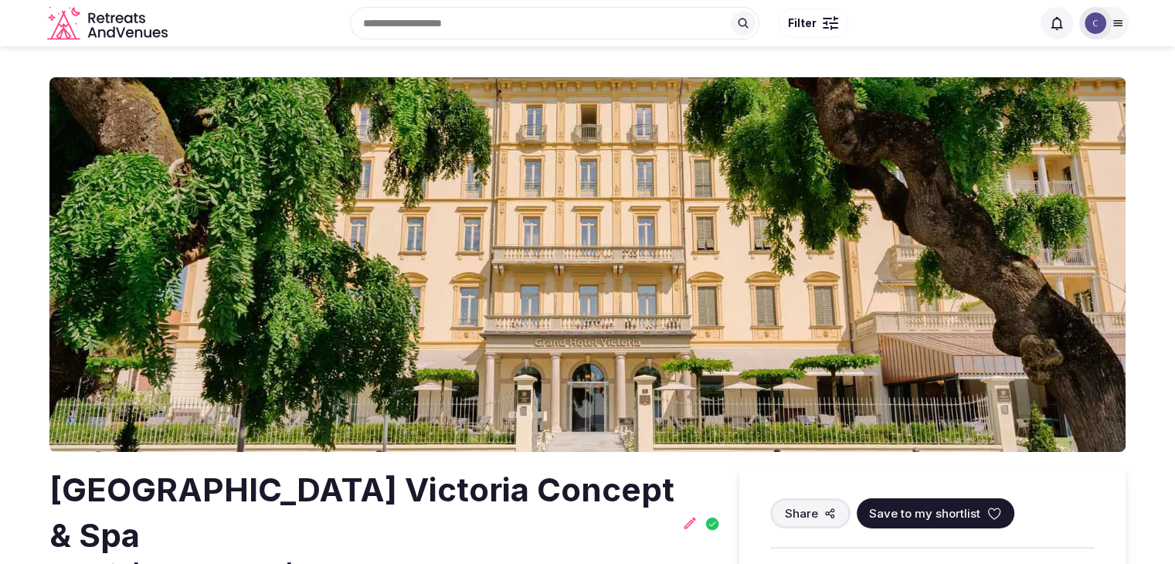
click at [685, 515] on icon at bounding box center [689, 522] width 15 height 15
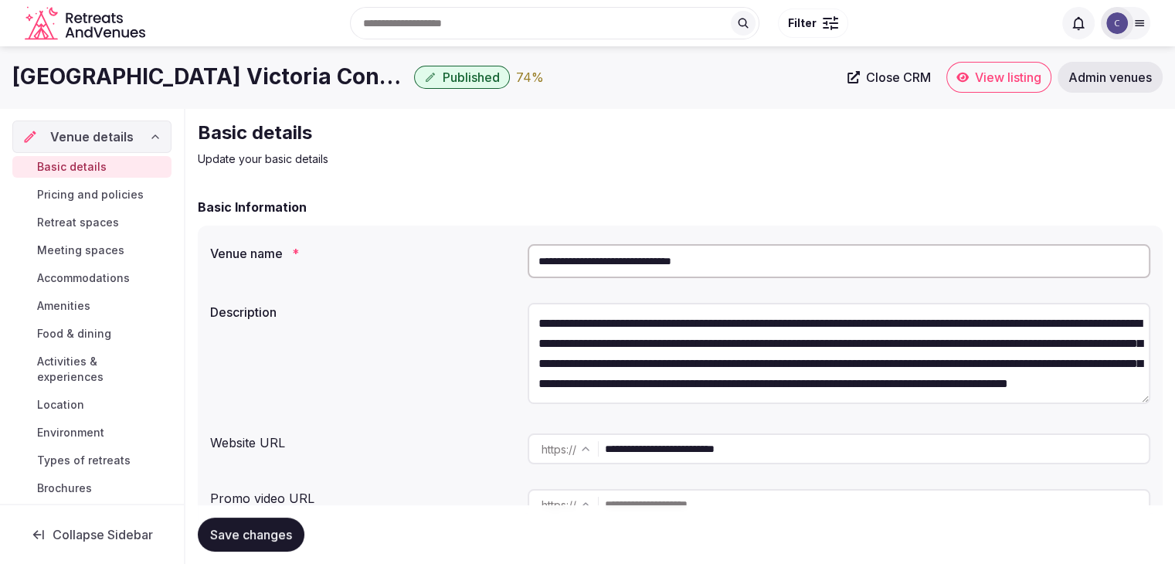
click at [766, 452] on input "**********" at bounding box center [877, 448] width 544 height 31
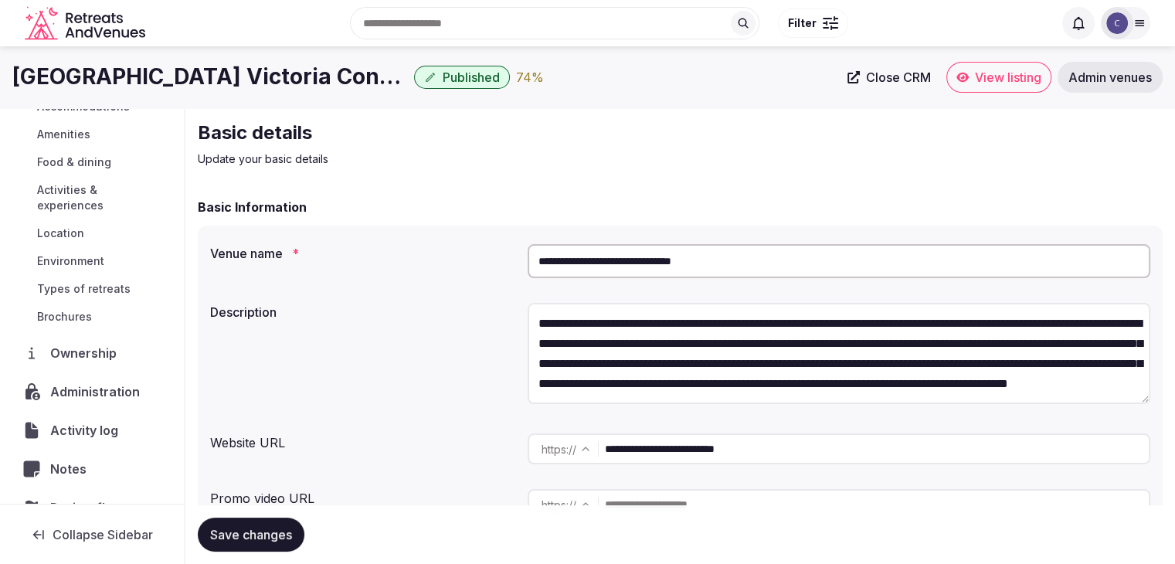
scroll to position [232, 0]
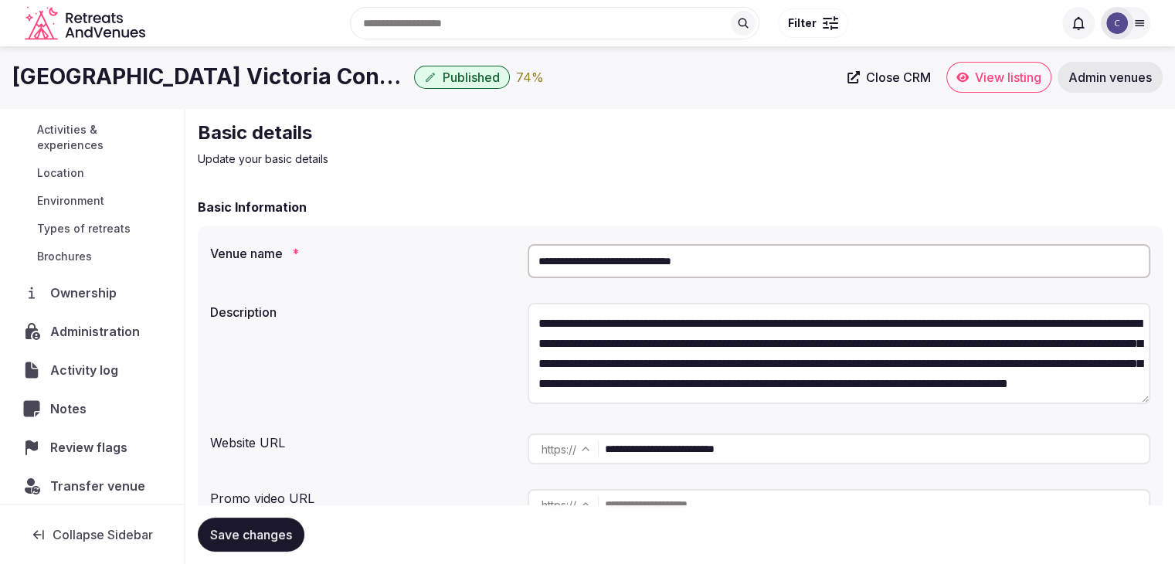
click at [116, 328] on span "Administration" at bounding box center [98, 331] width 96 height 19
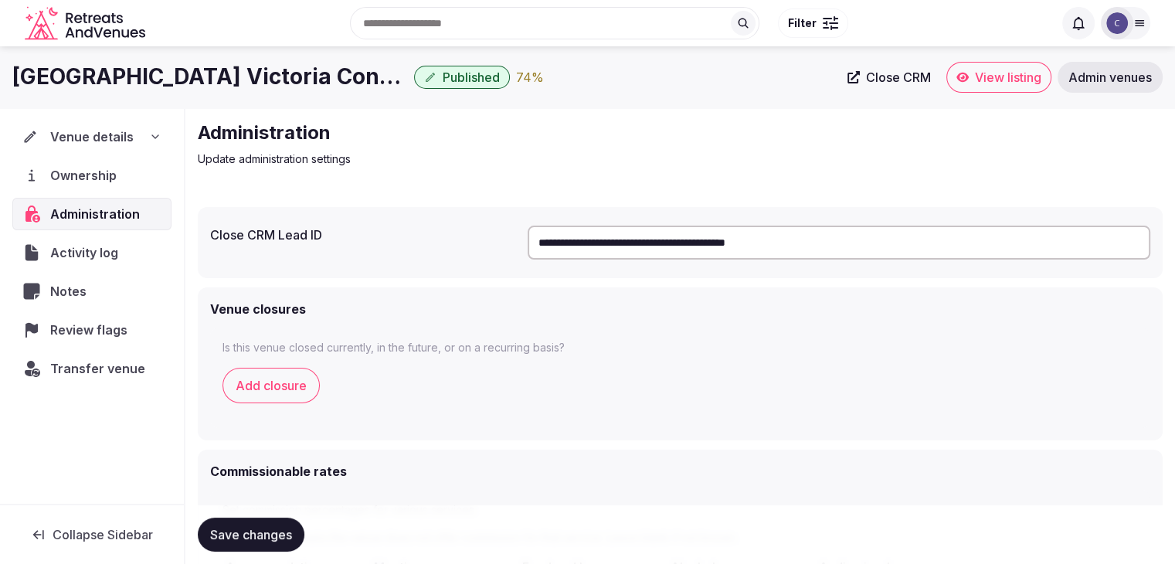
click at [789, 247] on input "**********" at bounding box center [839, 243] width 623 height 34
click at [113, 369] on span "Transfer venue" at bounding box center [97, 368] width 95 height 19
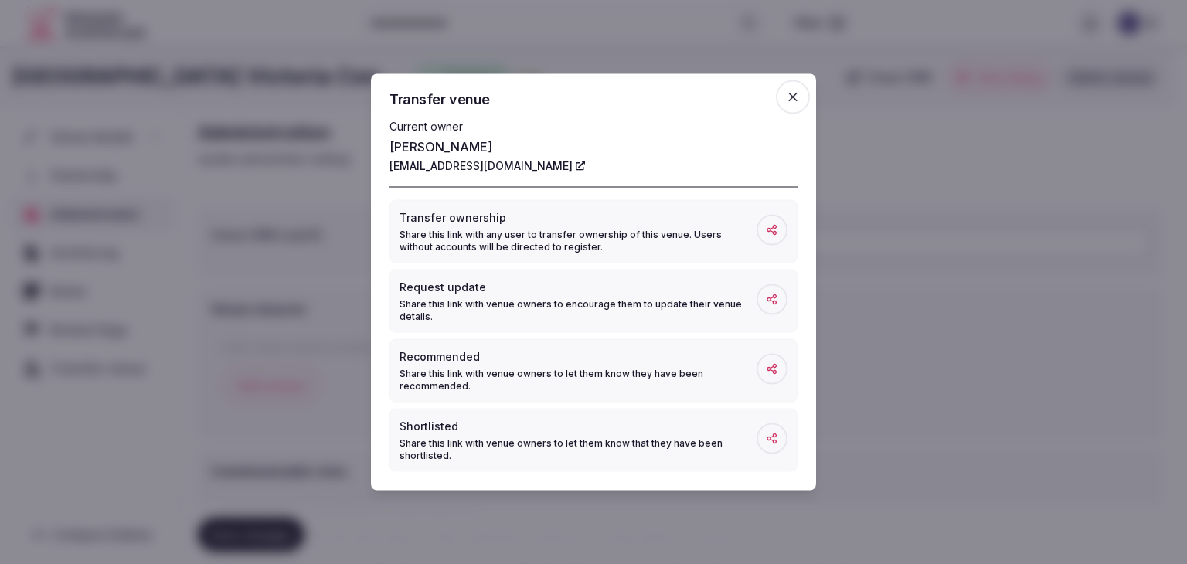
click at [792, 100] on icon "button" at bounding box center [792, 97] width 15 height 15
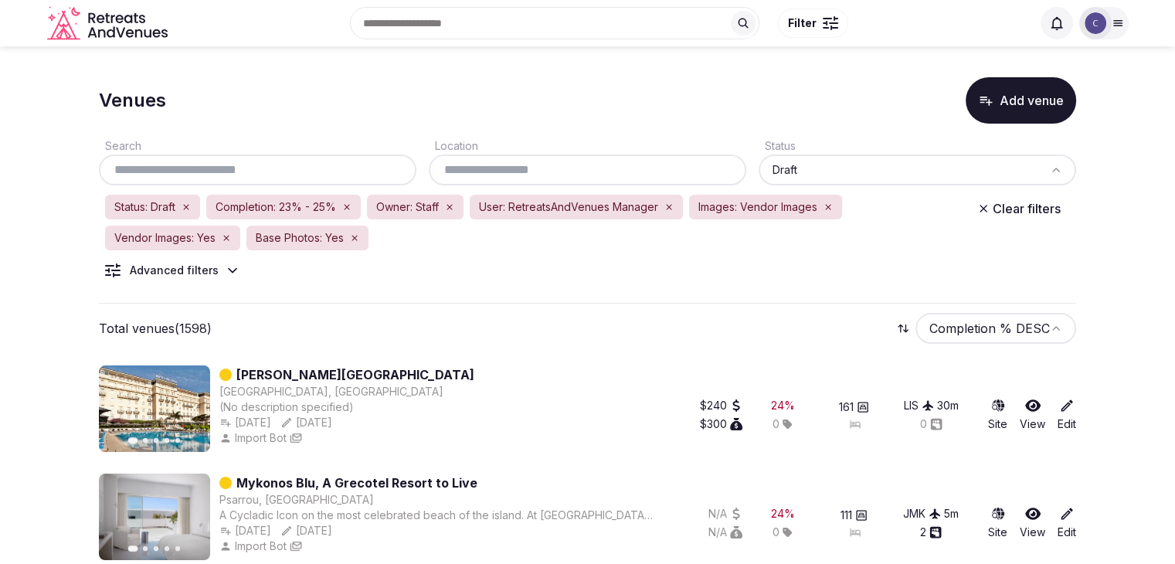
click at [581, 158] on div at bounding box center [588, 170] width 318 height 31
click at [584, 176] on input "text" at bounding box center [587, 170] width 305 height 19
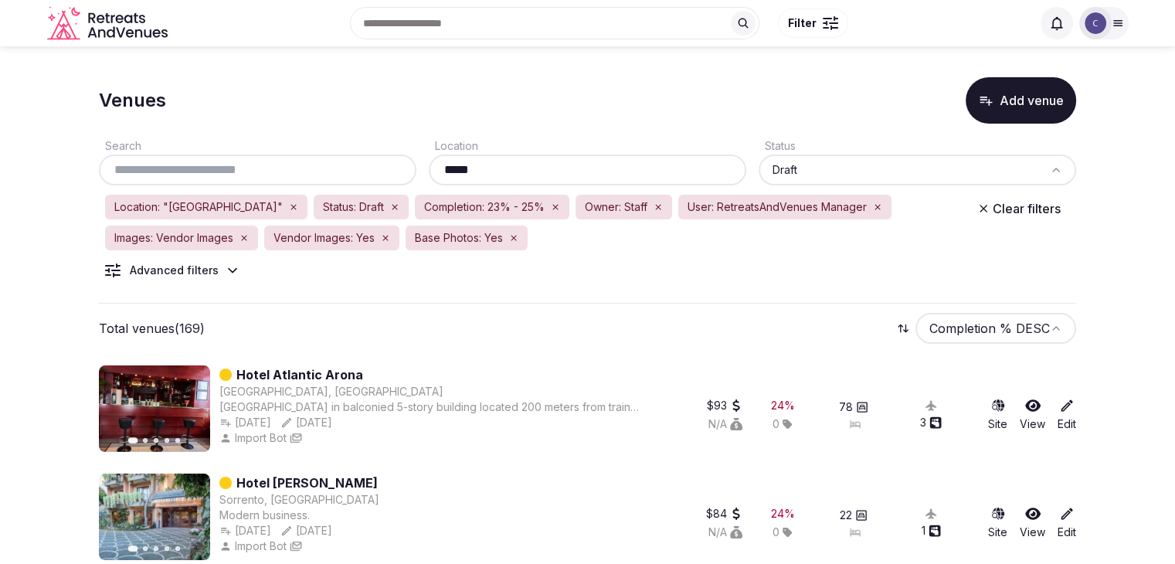
type input "*****"
click at [1023, 325] on html "Search Popular Destinations [GEOGRAPHIC_DATA], [GEOGRAPHIC_DATA] [GEOGRAPHIC_DA…" at bounding box center [587, 282] width 1175 height 564
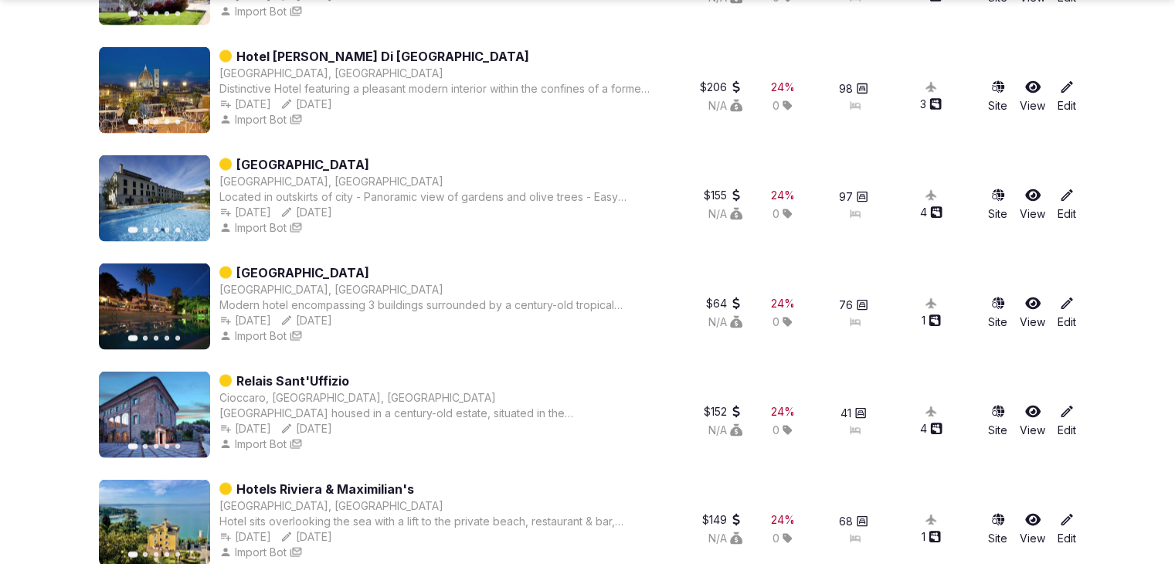
scroll to position [3049, 0]
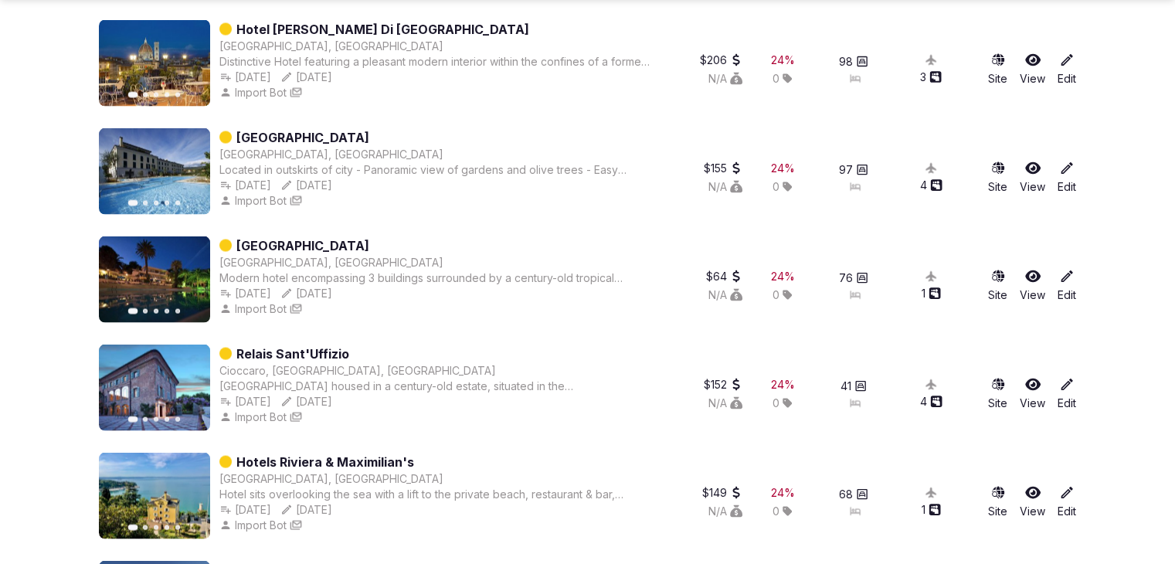
drag, startPoint x: 331, startPoint y: 350, endPoint x: 287, endPoint y: 458, distance: 116.5
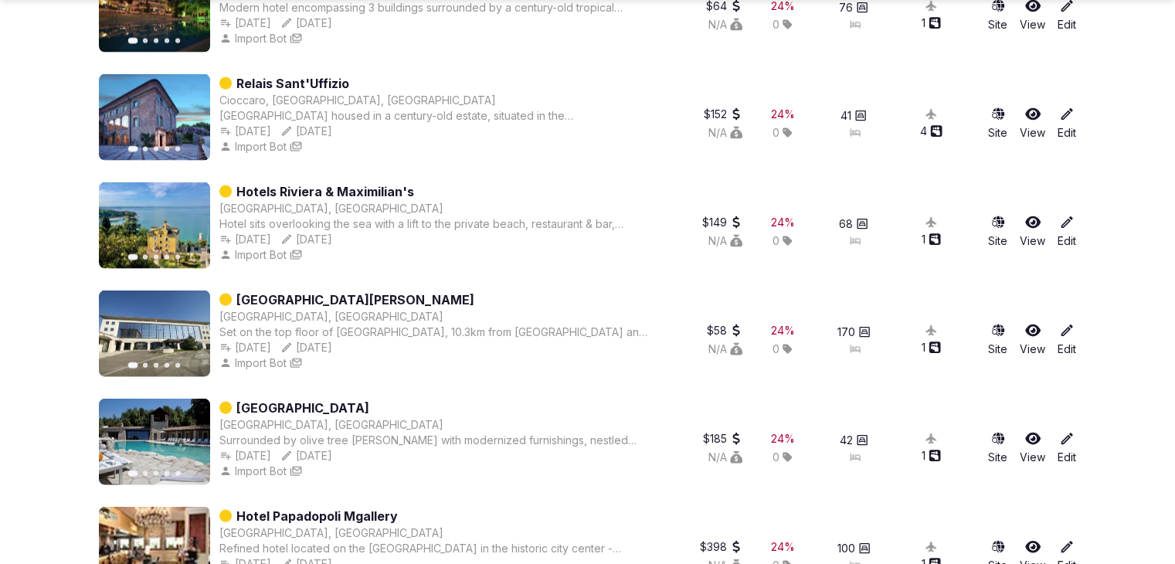
scroll to position [3358, 0]
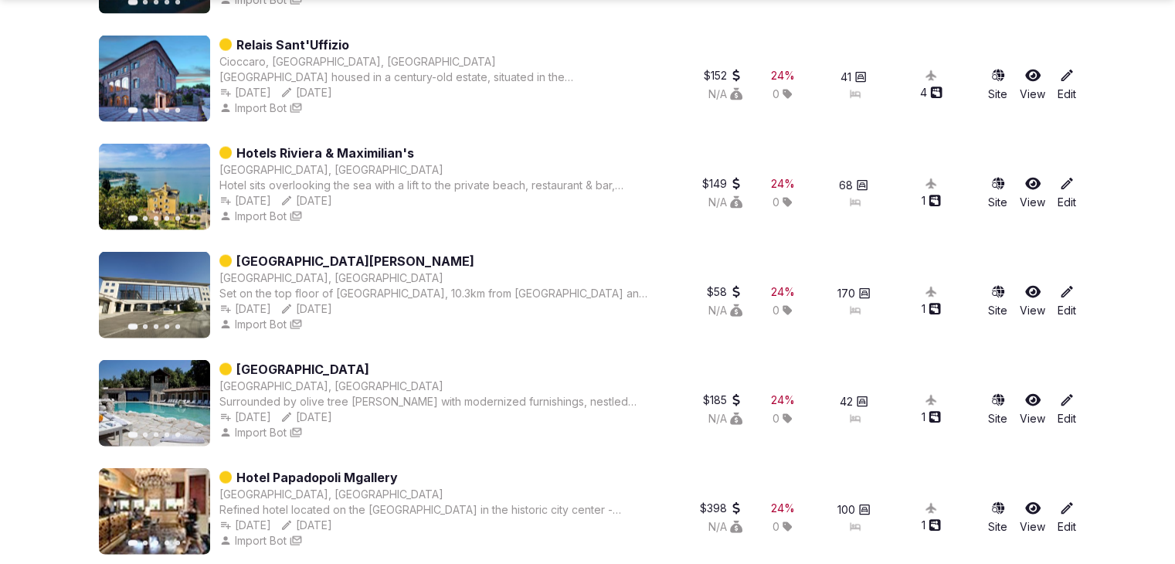
drag, startPoint x: 294, startPoint y: 369, endPoint x: 311, endPoint y: 378, distance: 20.0
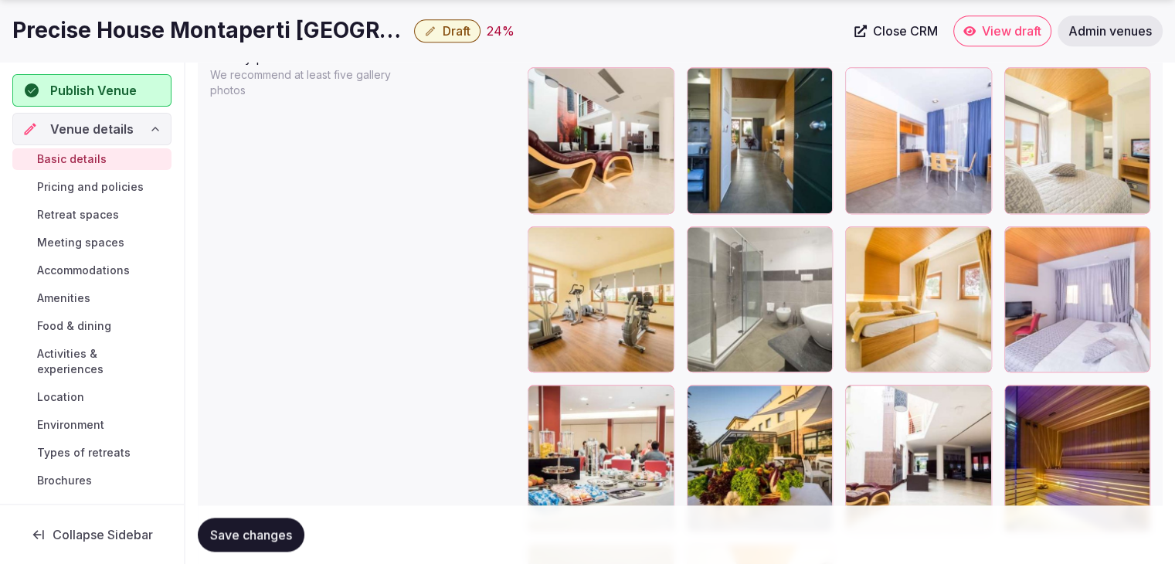
scroll to position [2016, 0]
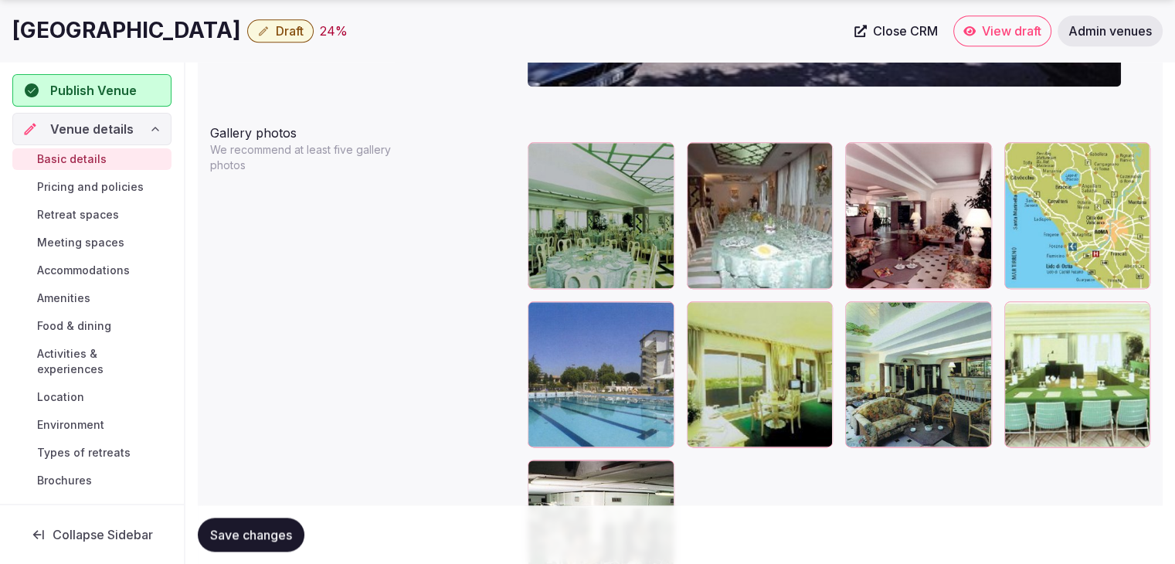
scroll to position [1933, 0]
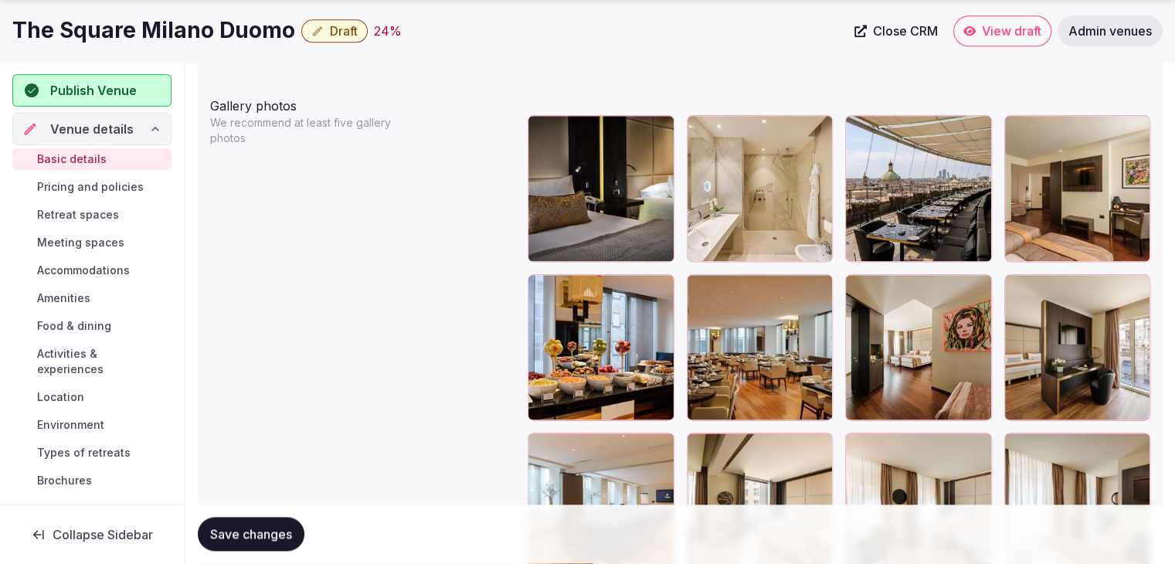
scroll to position [1854, 0]
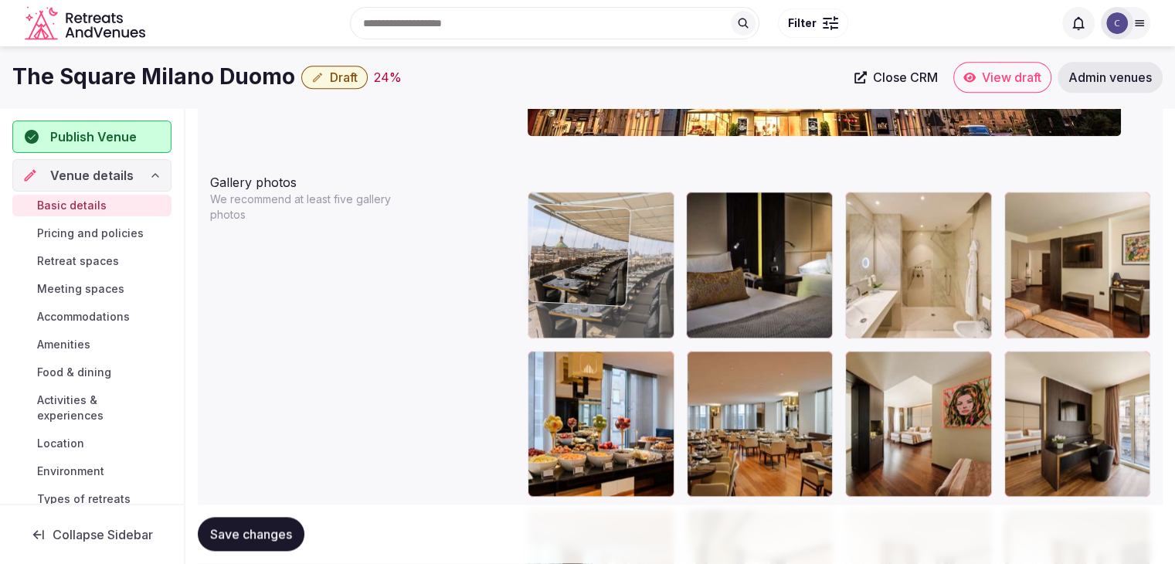
drag, startPoint x: 871, startPoint y: 73, endPoint x: 597, endPoint y: 217, distance: 310.0
click at [593, 81] on body "**********" at bounding box center [587, 236] width 1175 height 3926
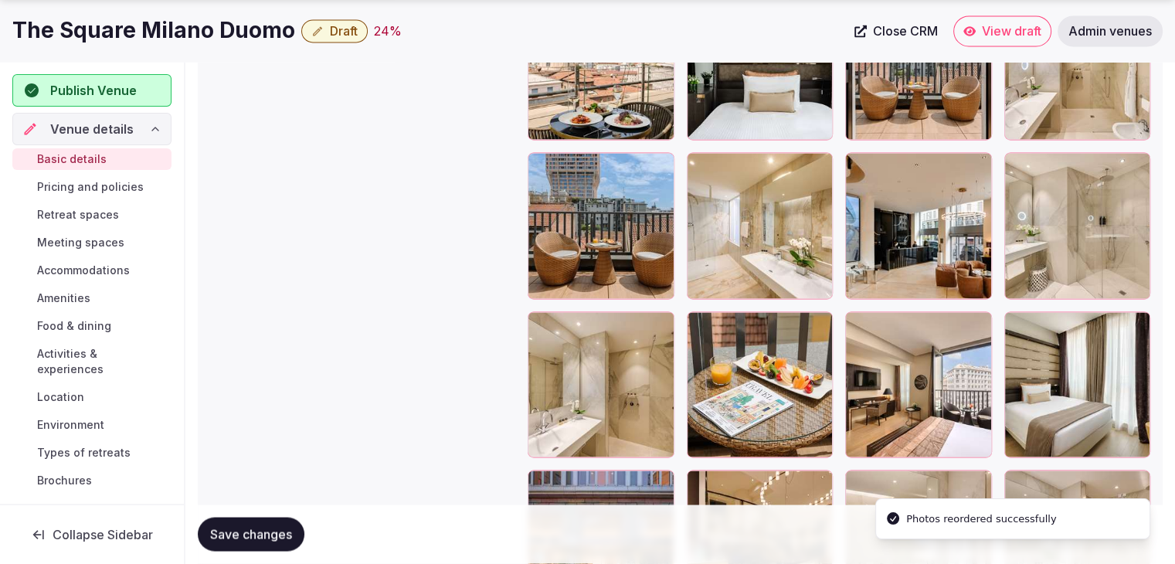
scroll to position [2951, 0]
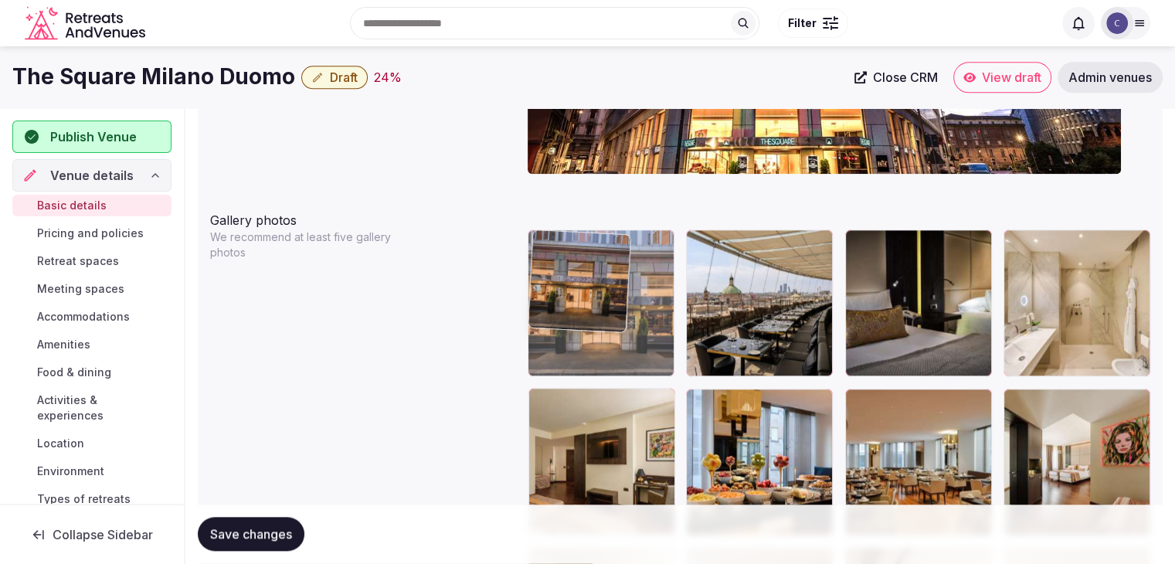
drag, startPoint x: 553, startPoint y: 248, endPoint x: 613, endPoint y: 263, distance: 61.5
click at [580, 226] on body "**********" at bounding box center [587, 273] width 1175 height 3926
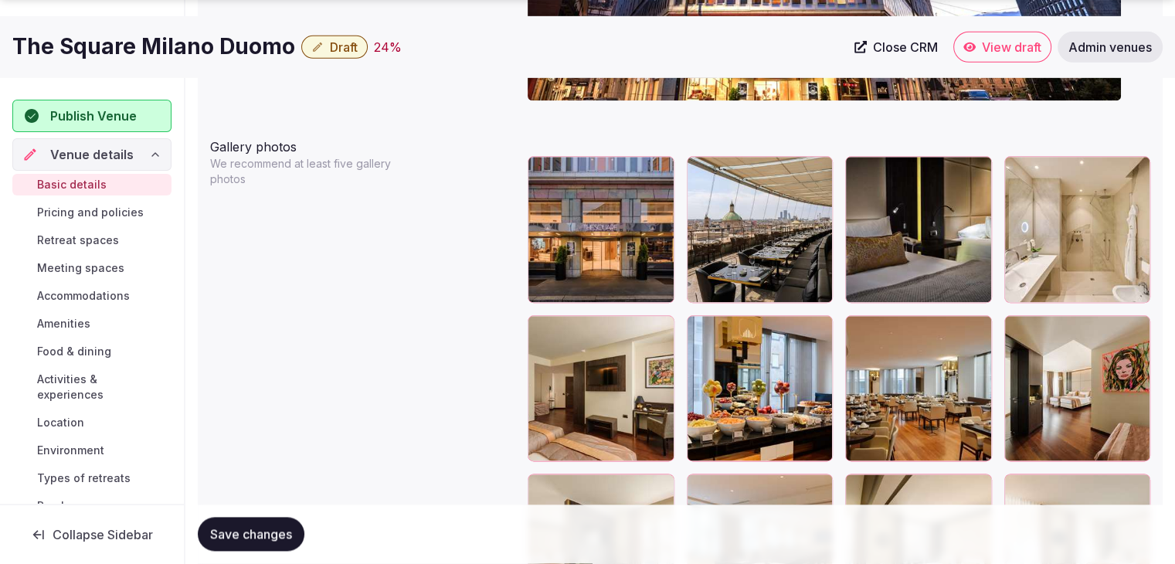
scroll to position [1921, 0]
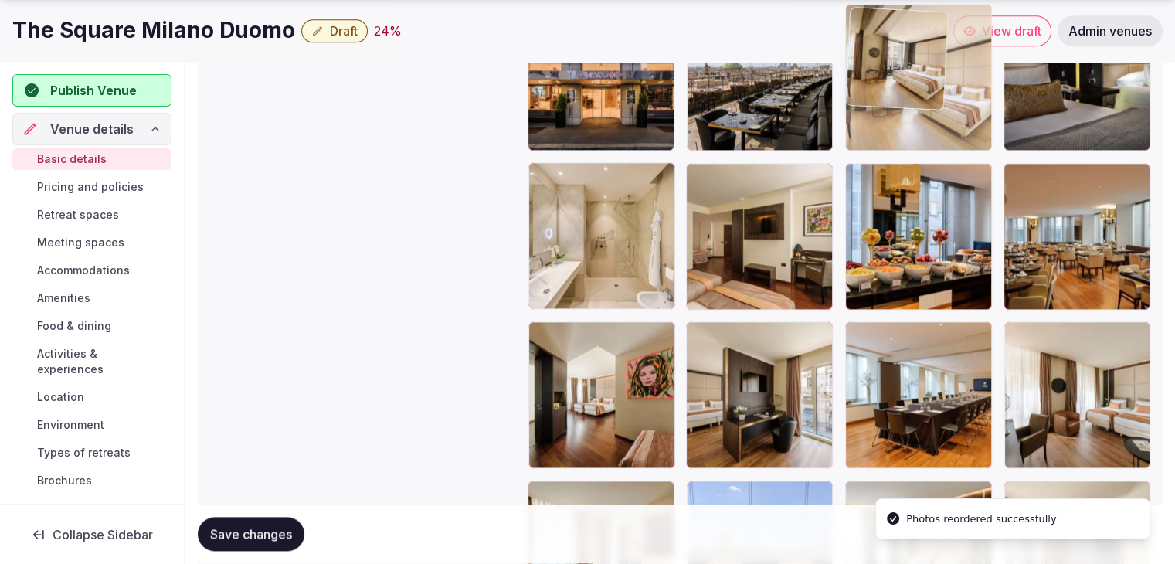
drag, startPoint x: 871, startPoint y: 328, endPoint x: 871, endPoint y: 107, distance: 221.0
click at [871, 107] on body "**********" at bounding box center [587, 48] width 1175 height 3926
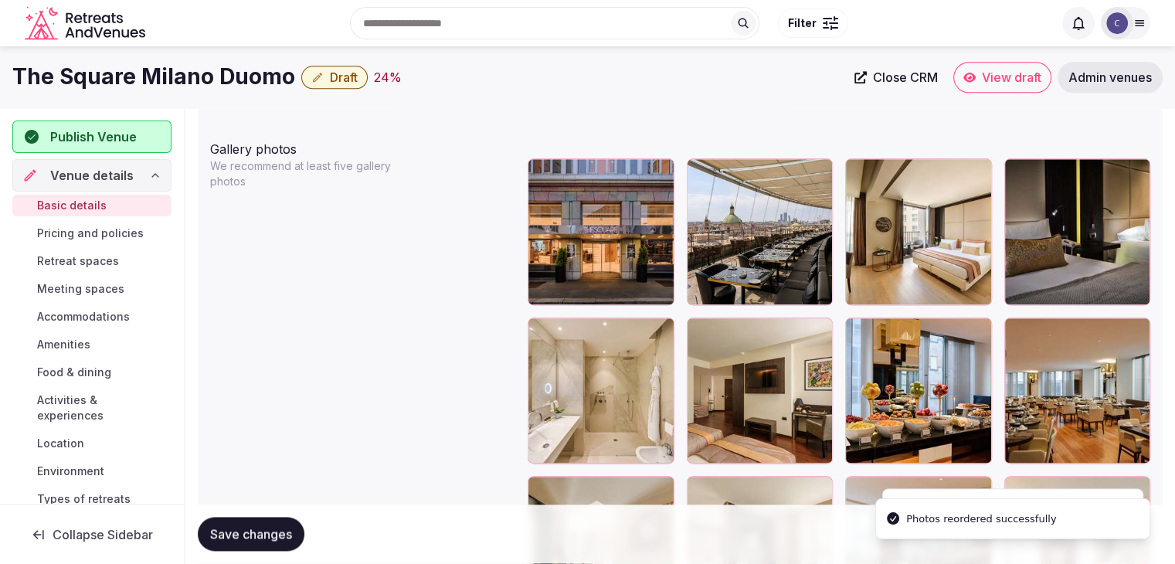
scroll to position [1758, 0]
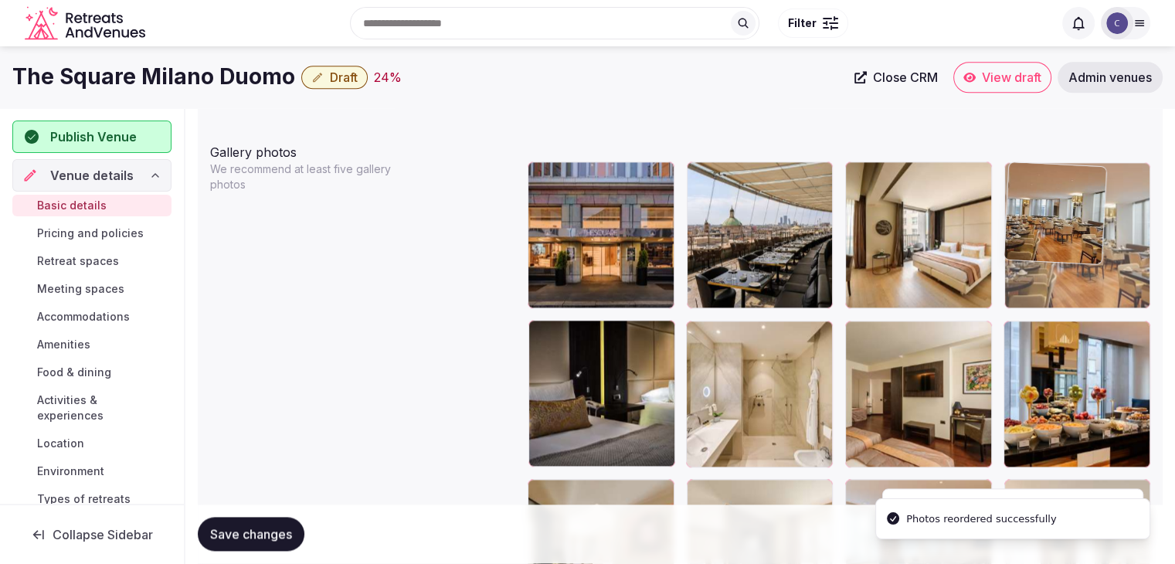
drag, startPoint x: 1021, startPoint y: 342, endPoint x: 1038, endPoint y: 230, distance: 113.2
click at [1038, 230] on body "**********" at bounding box center [587, 205] width 1175 height 3926
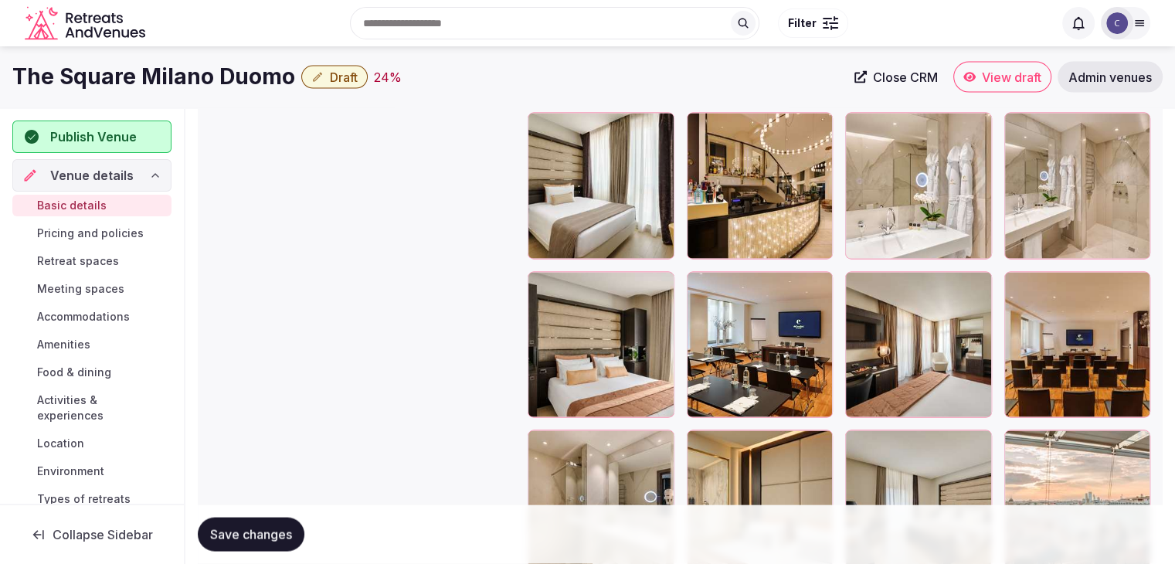
scroll to position [3071, 0]
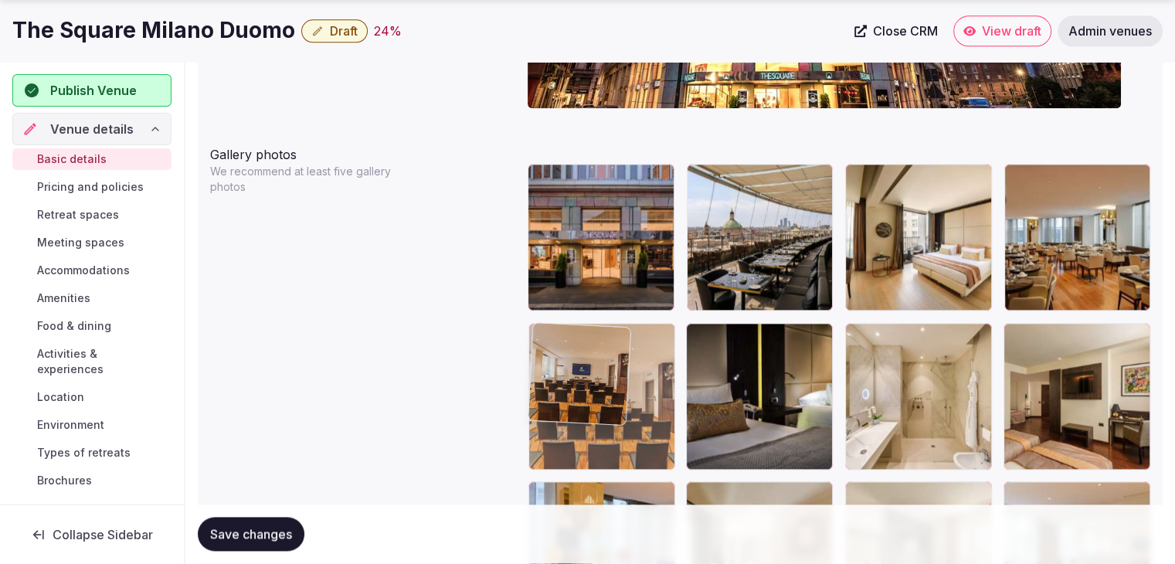
drag, startPoint x: 1011, startPoint y: 297, endPoint x: 534, endPoint y: 378, distance: 483.5
click at [534, 378] on body "**********" at bounding box center [587, 208] width 1175 height 3926
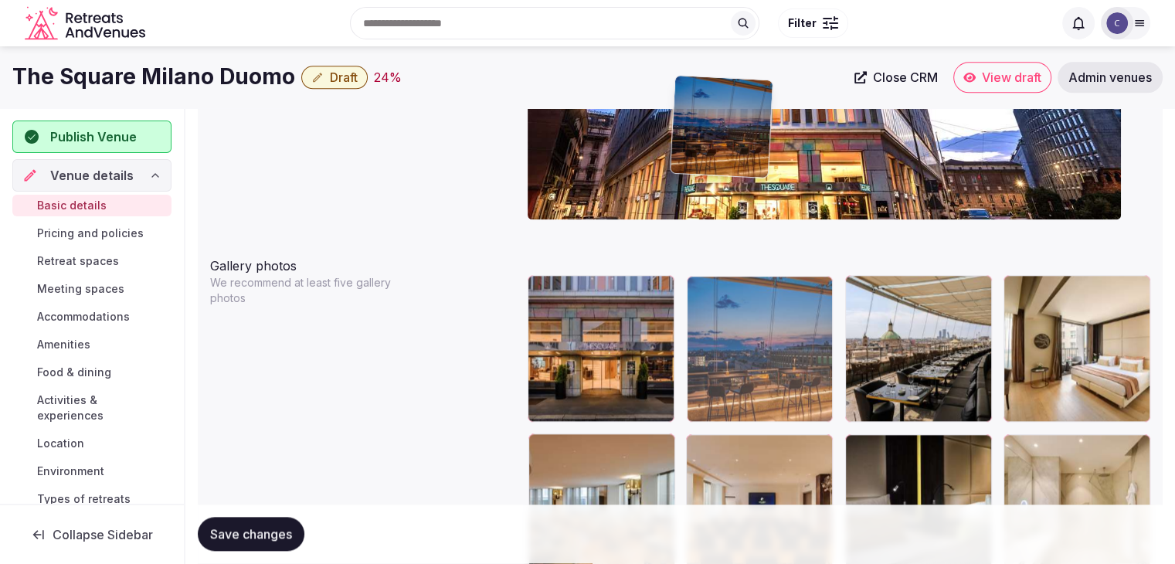
scroll to position [1644, 0]
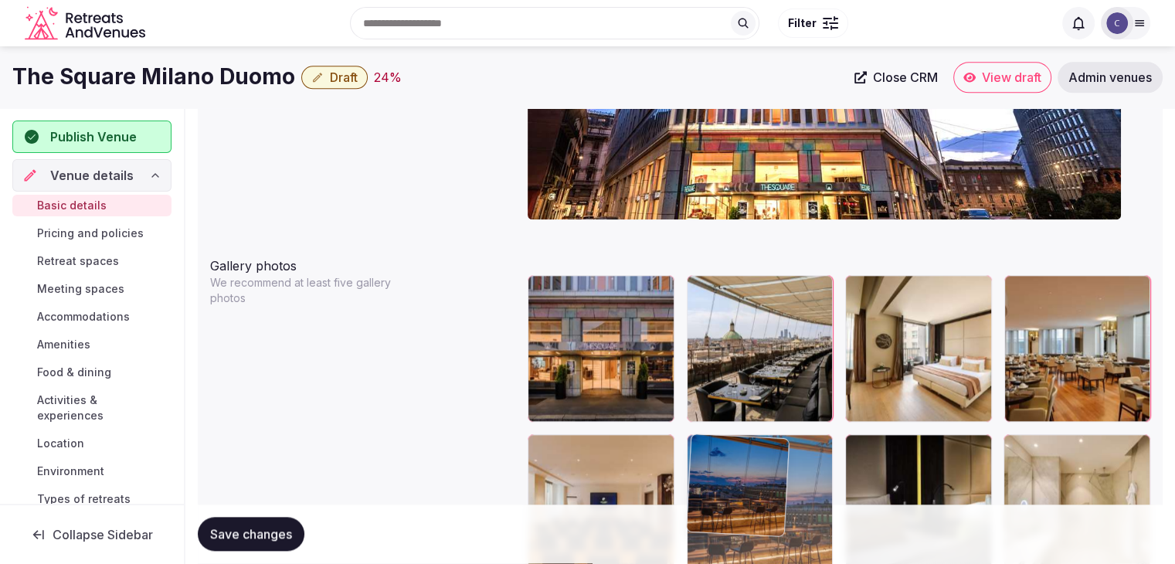
drag, startPoint x: 702, startPoint y: 273, endPoint x: 733, endPoint y: 412, distance: 142.5
click at [733, 412] on body "**********" at bounding box center [587, 319] width 1175 height 3926
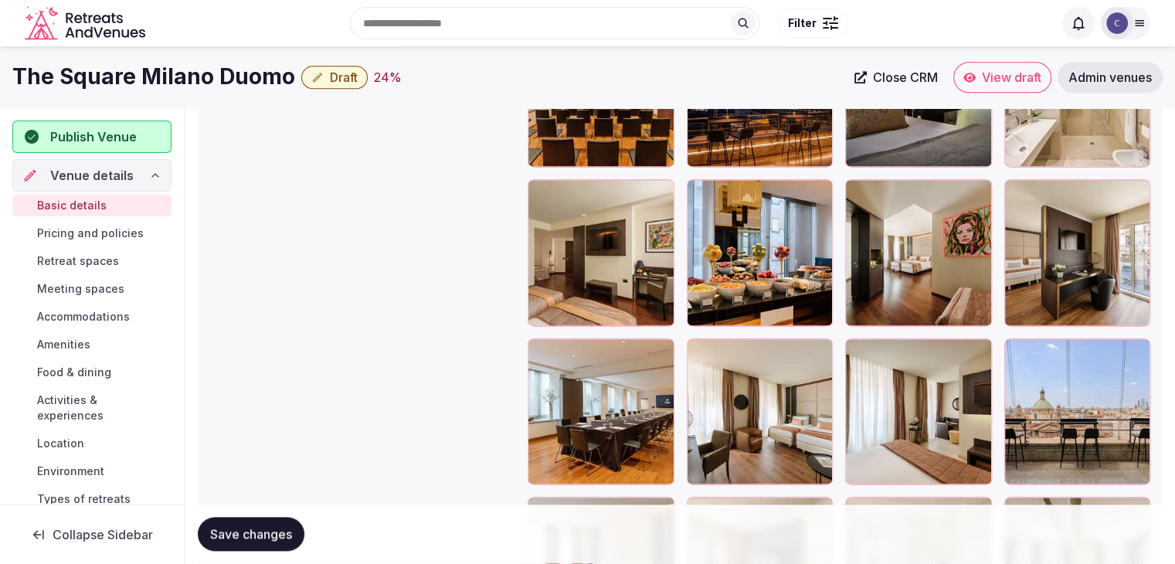
scroll to position [2030, 0]
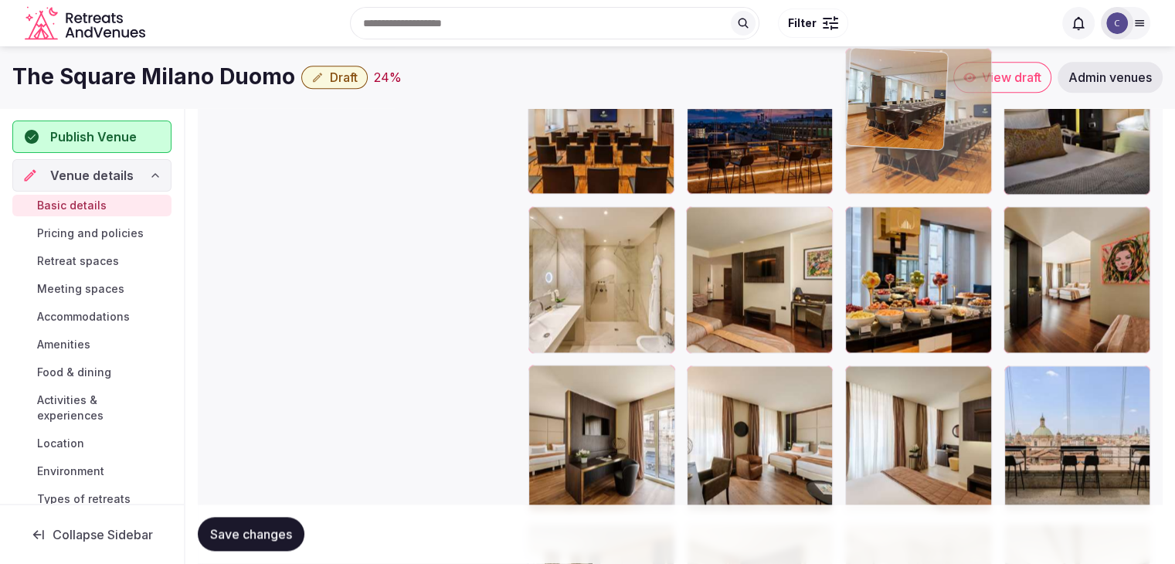
drag, startPoint x: 538, startPoint y: 379, endPoint x: 848, endPoint y: 137, distance: 393.5
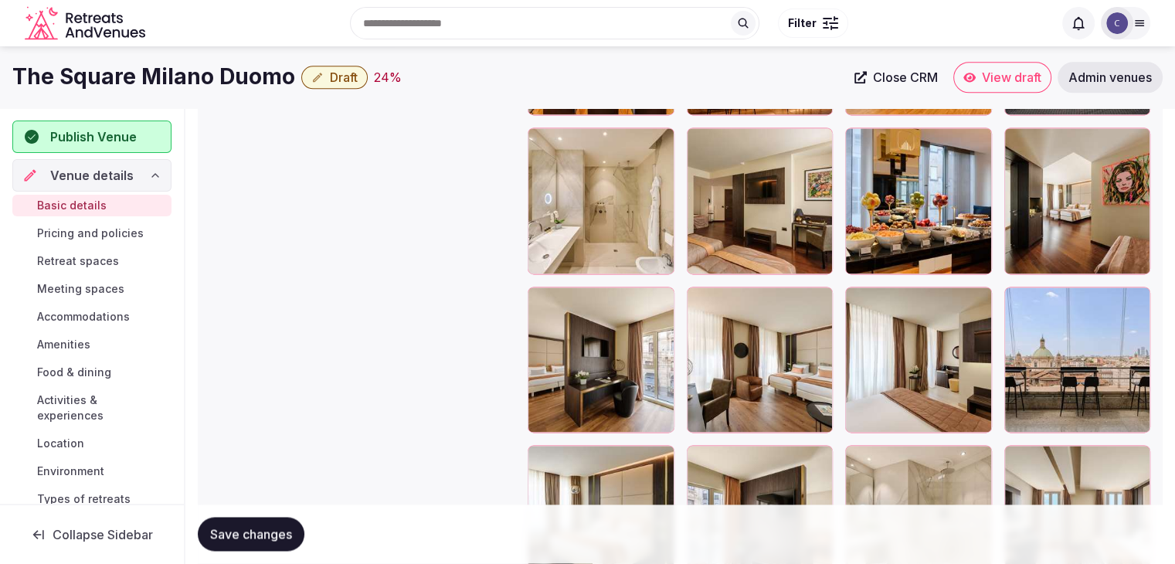
scroll to position [1972, 0]
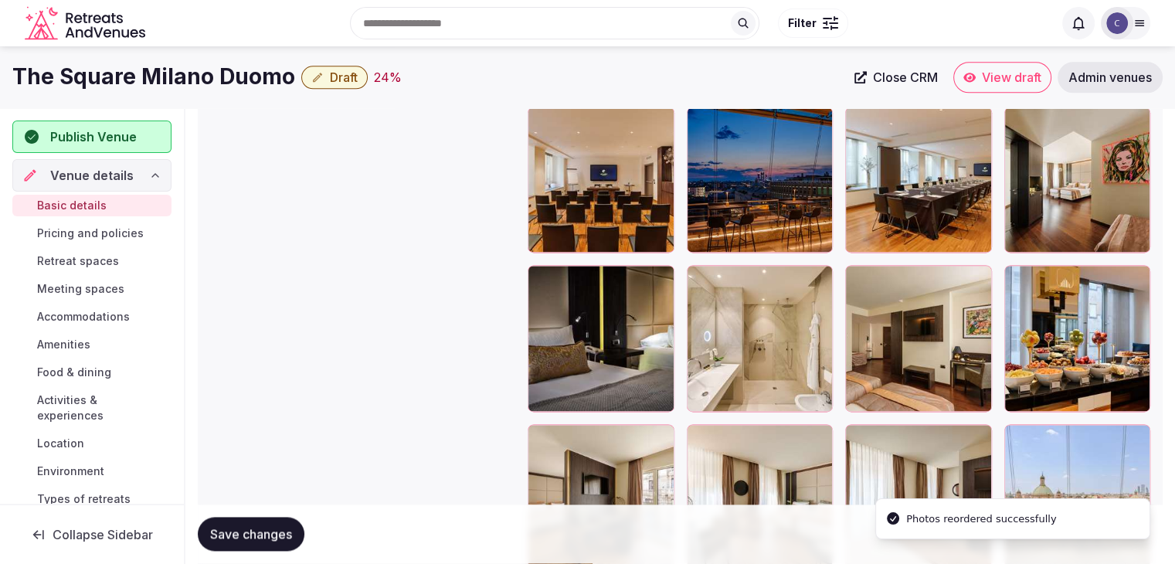
click at [256, 533] on span "Save changes" at bounding box center [251, 534] width 82 height 15
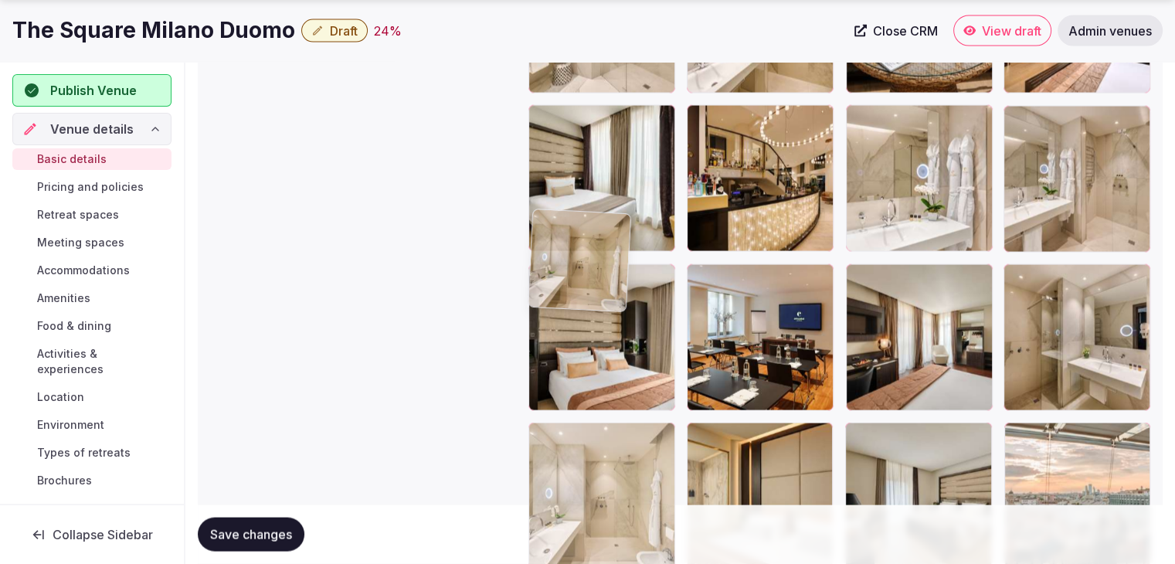
drag, startPoint x: 709, startPoint y: 275, endPoint x: 571, endPoint y: 409, distance: 192.9
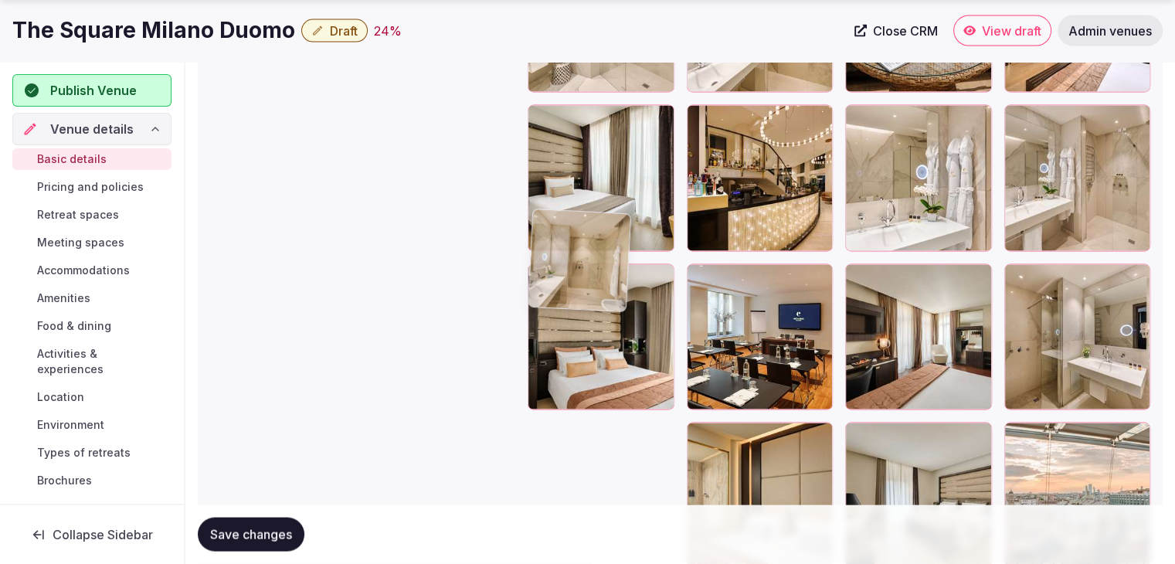
scroll to position [3297, 0]
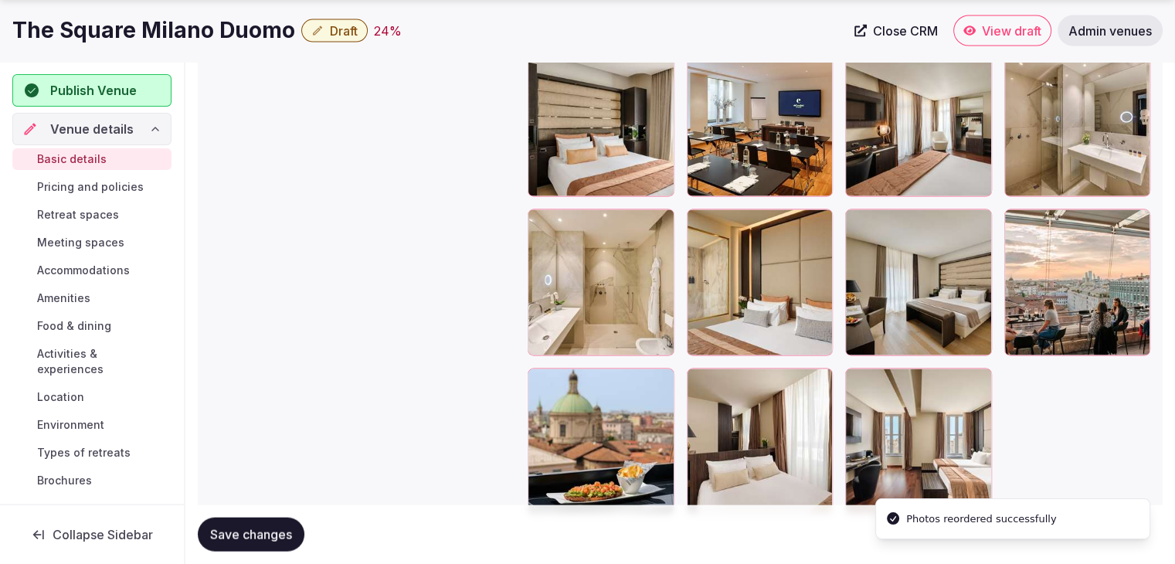
click at [276, 542] on button "Save changes" at bounding box center [251, 535] width 107 height 34
click at [183, 36] on h1 "The Square Milano Duomo" at bounding box center [153, 30] width 283 height 30
click at [182, 38] on h1 "The Square Milano Duomo" at bounding box center [153, 30] width 283 height 30
click at [182, 39] on h1 "The Square Milano Duomo" at bounding box center [153, 30] width 283 height 30
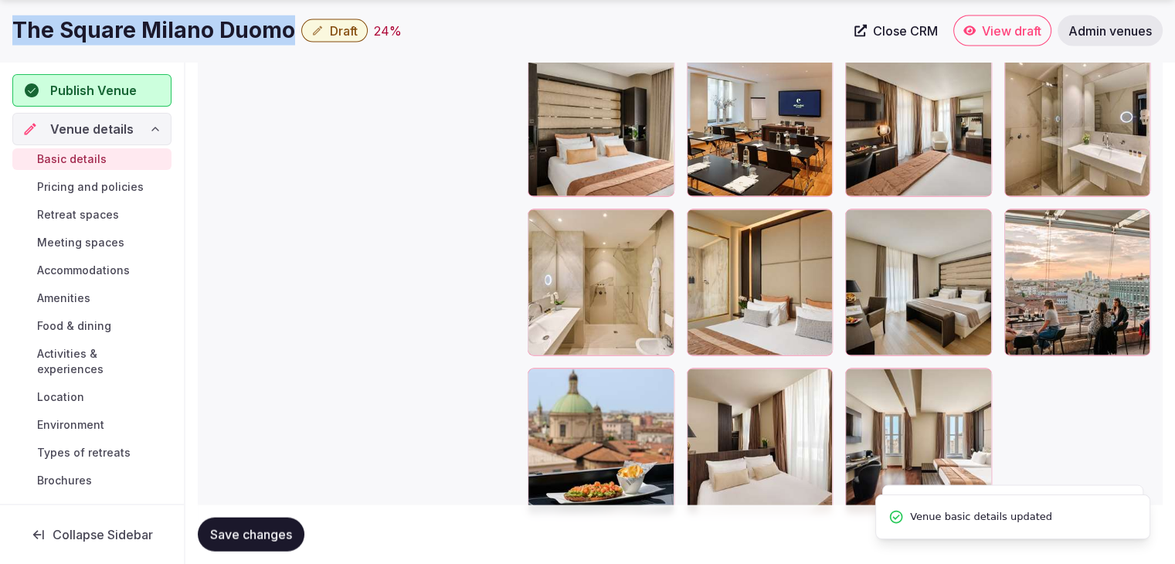
click at [182, 39] on h1 "The Square Milano Duomo" at bounding box center [153, 30] width 283 height 30
copy div "The Square Milano Duomo"
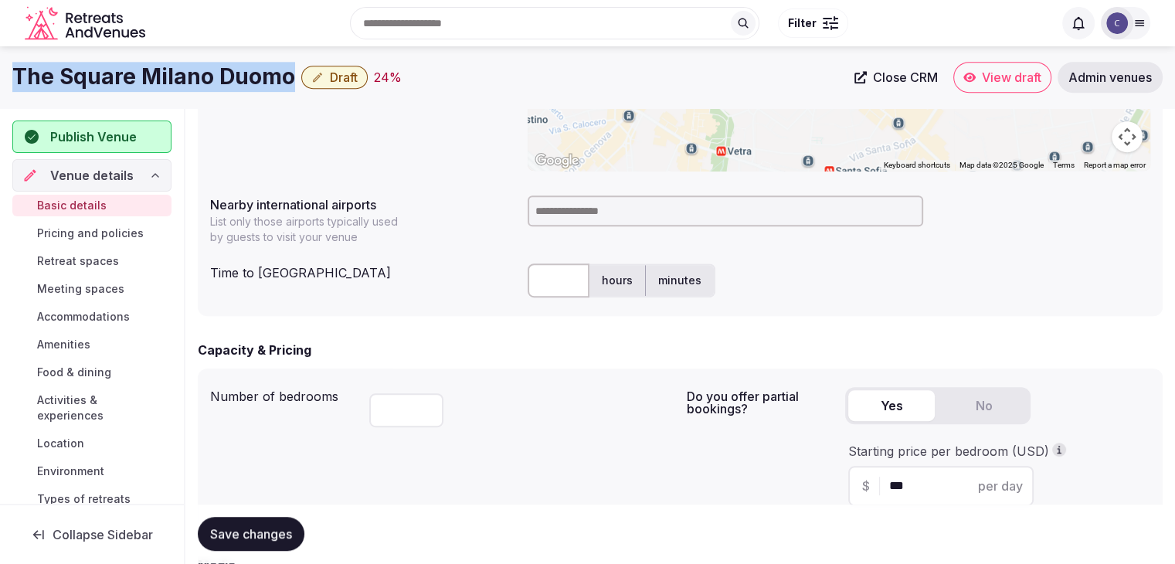
scroll to position [671, 0]
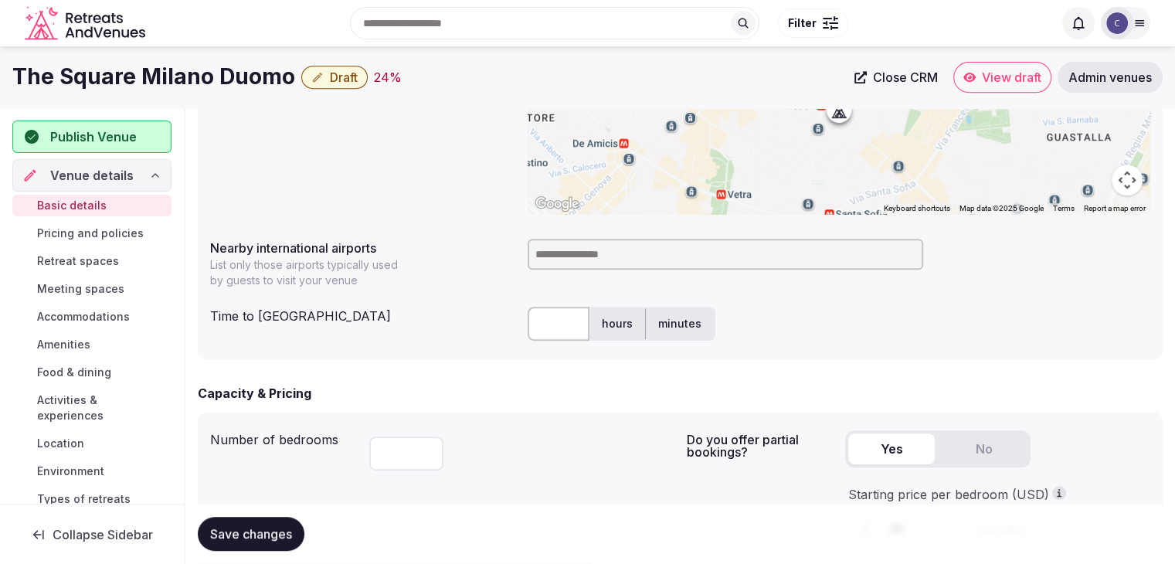
click at [581, 246] on input at bounding box center [726, 254] width 396 height 31
type input "****"
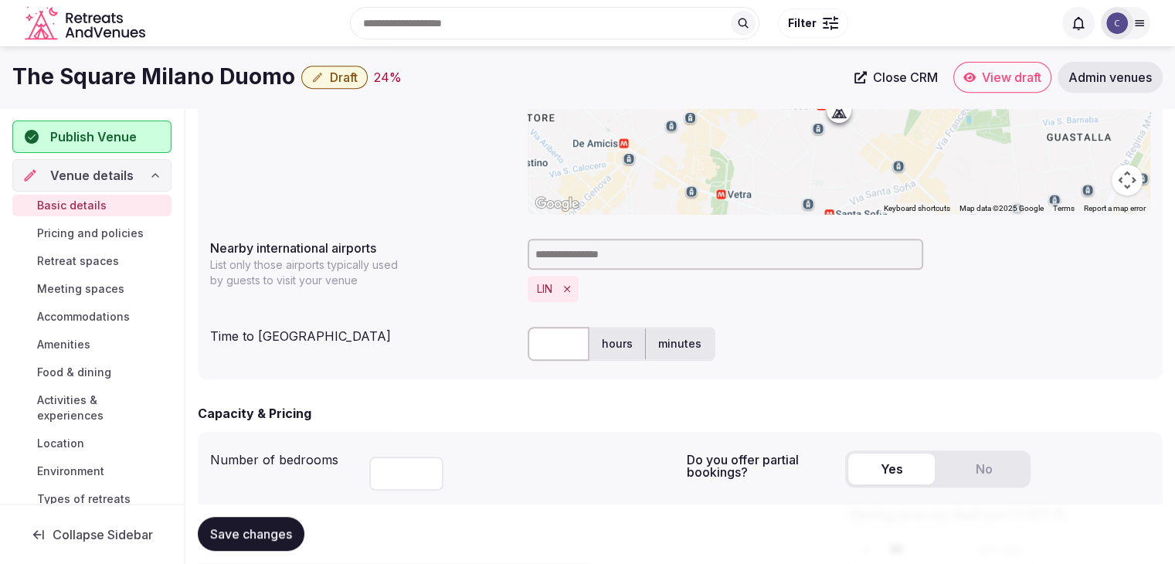
drag, startPoint x: 552, startPoint y: 344, endPoint x: 545, endPoint y: 349, distance: 8.2
click at [552, 344] on input "text" at bounding box center [559, 344] width 62 height 34
type input "**"
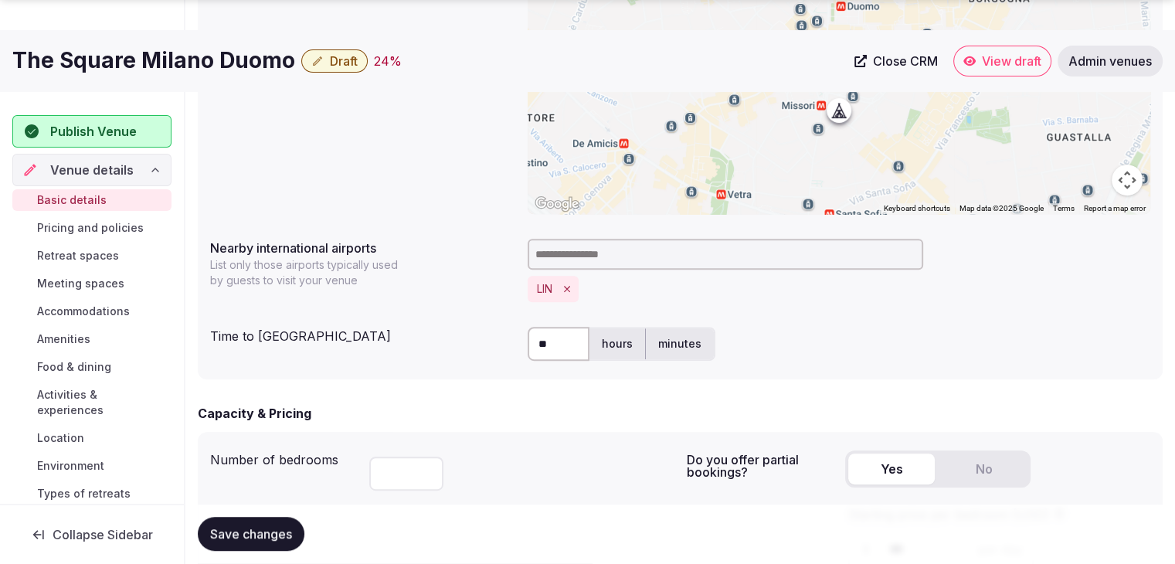
scroll to position [825, 0]
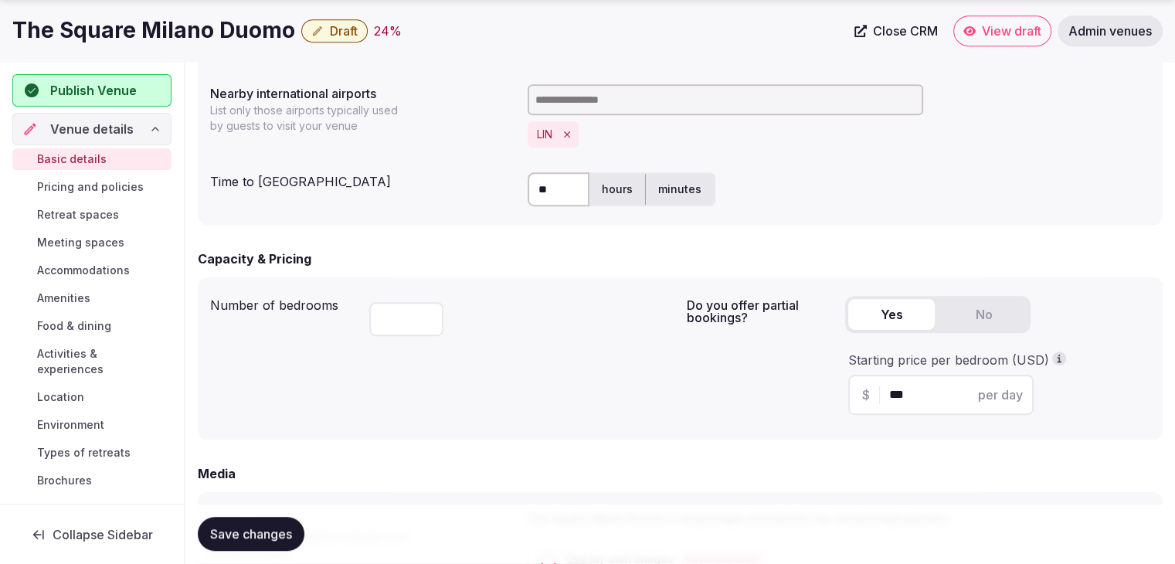
click at [267, 527] on span "Save changes" at bounding box center [251, 534] width 82 height 15
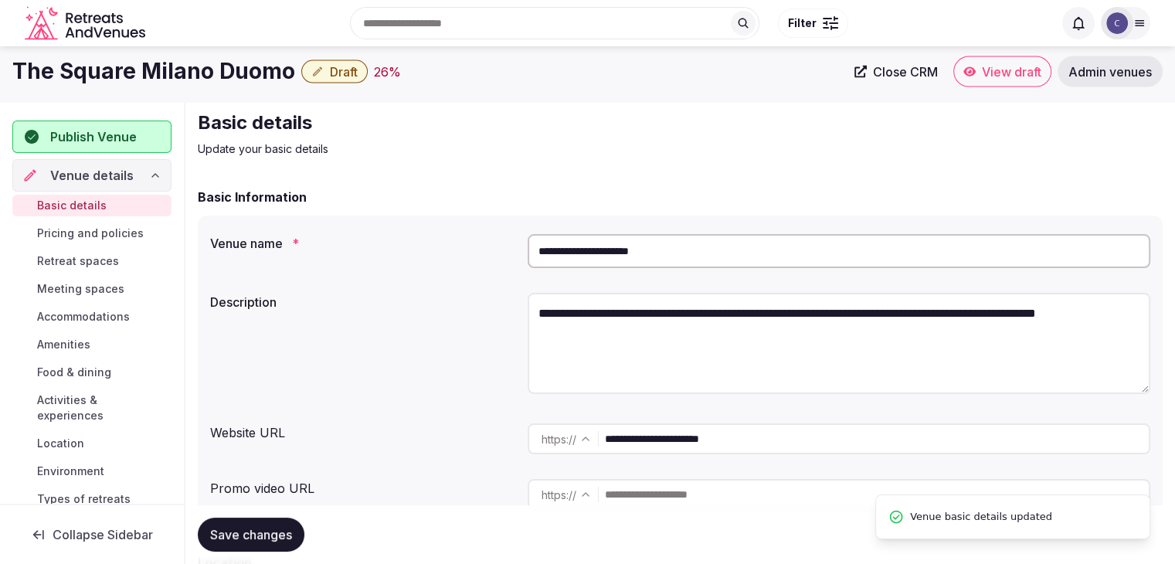
scroll to position [0, 0]
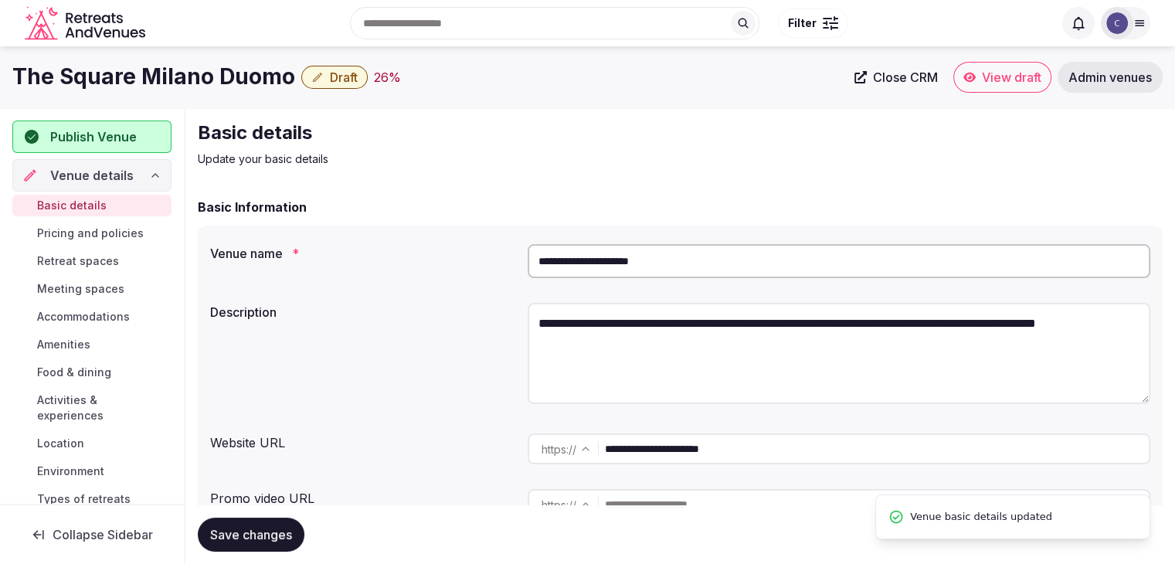
click at [600, 254] on input "**********" at bounding box center [839, 261] width 623 height 34
click at [597, 256] on input "**********" at bounding box center [839, 261] width 623 height 34
click at [596, 265] on input "**********" at bounding box center [839, 261] width 623 height 34
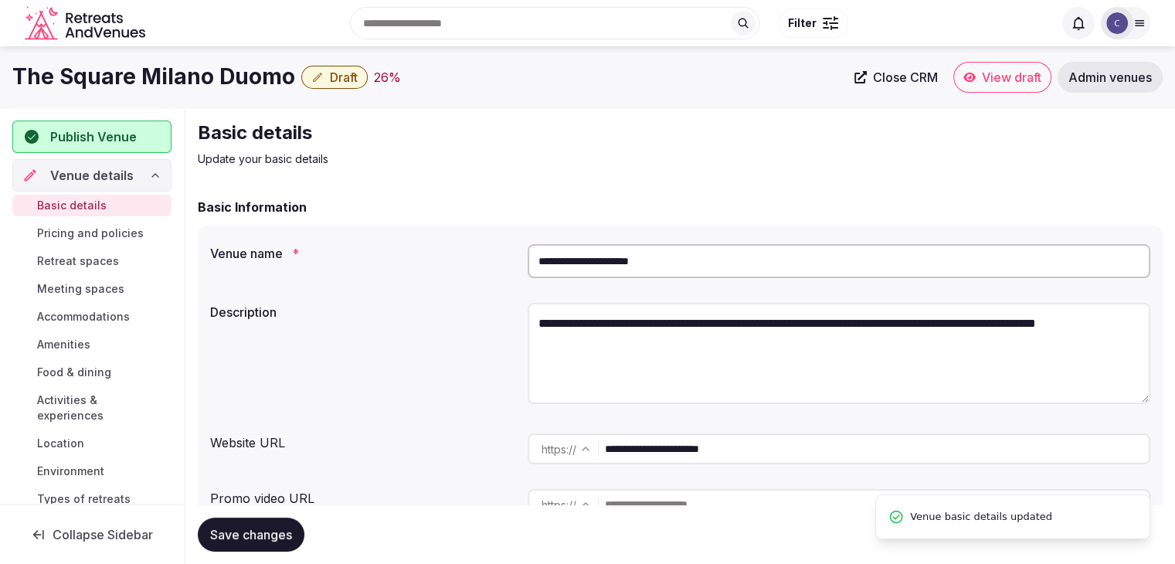
click at [634, 261] on input "**********" at bounding box center [839, 261] width 623 height 34
click at [769, 455] on input "**********" at bounding box center [877, 448] width 544 height 31
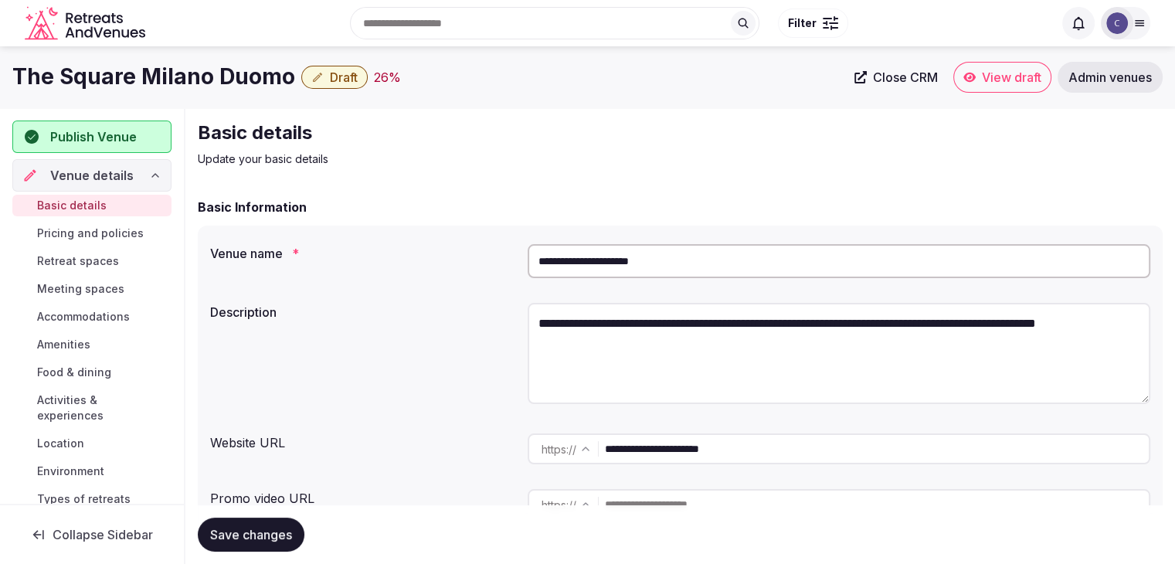
click at [769, 455] on input "**********" at bounding box center [877, 448] width 544 height 31
click at [634, 313] on textarea "**********" at bounding box center [839, 353] width 623 height 101
paste textarea "**********"
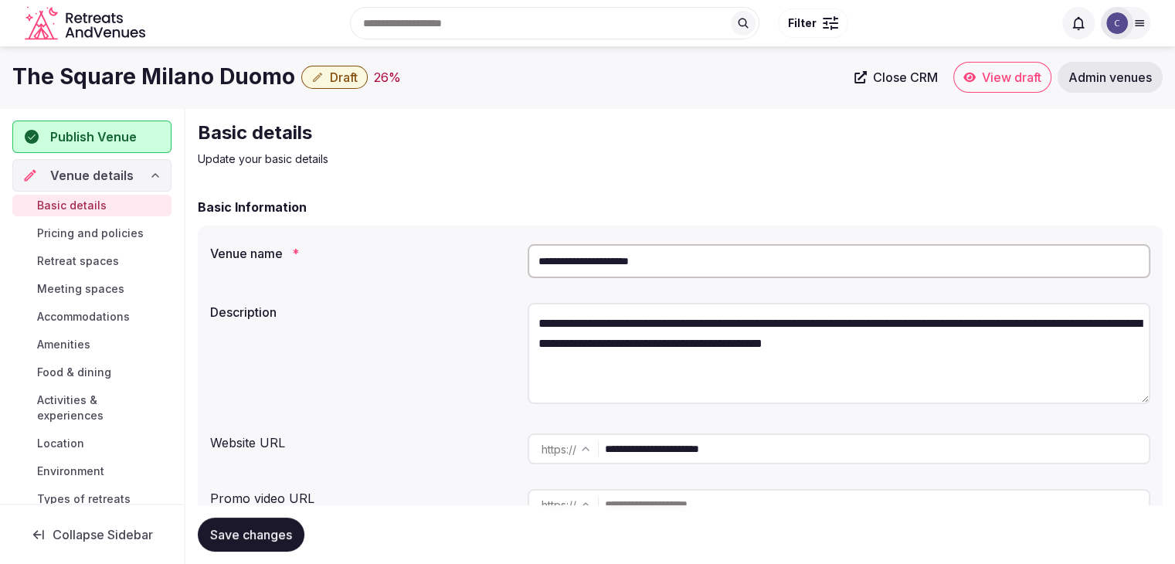
type textarea "**********"
click at [275, 532] on span "Save changes" at bounding box center [251, 534] width 82 height 15
click at [330, 81] on span "Draft" at bounding box center [344, 77] width 28 height 15
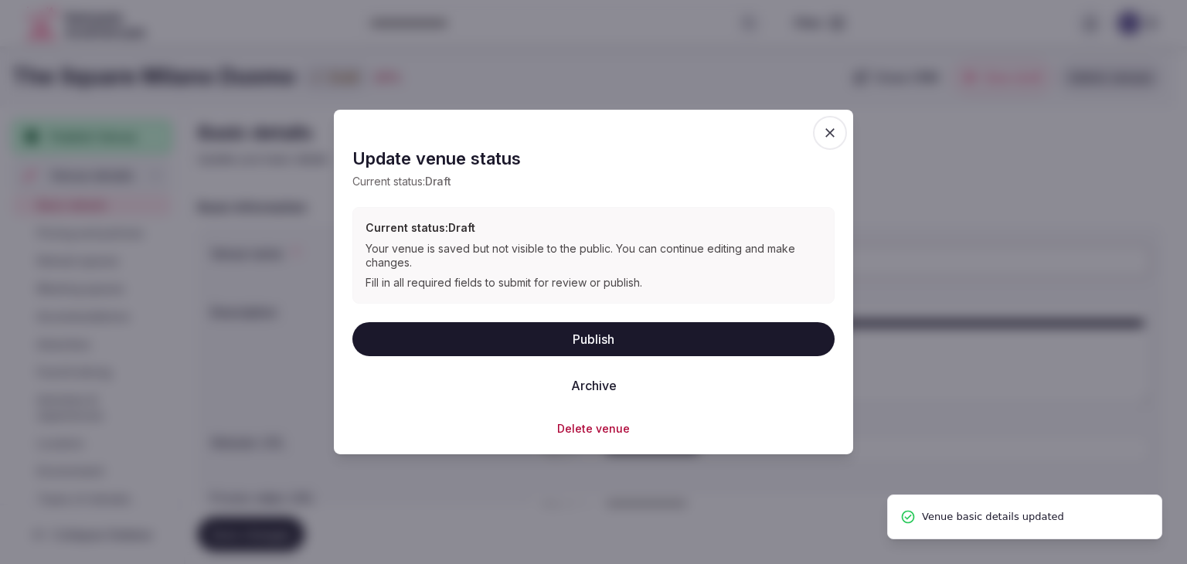
click at [535, 329] on button "Publish" at bounding box center [593, 338] width 482 height 34
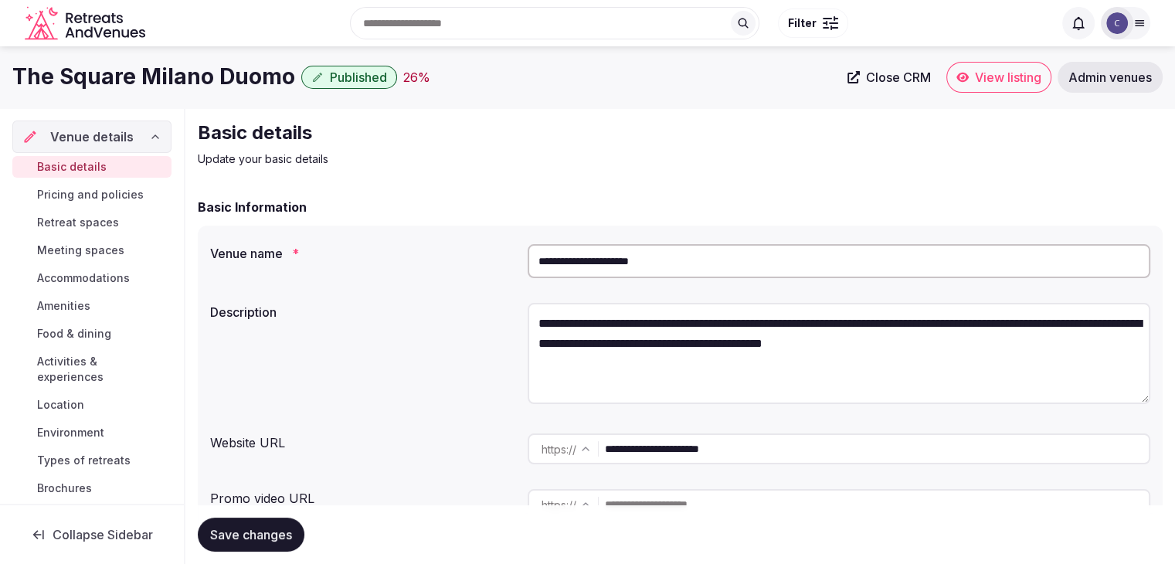
click at [138, 86] on h1 "The Square Milano Duomo" at bounding box center [153, 77] width 283 height 30
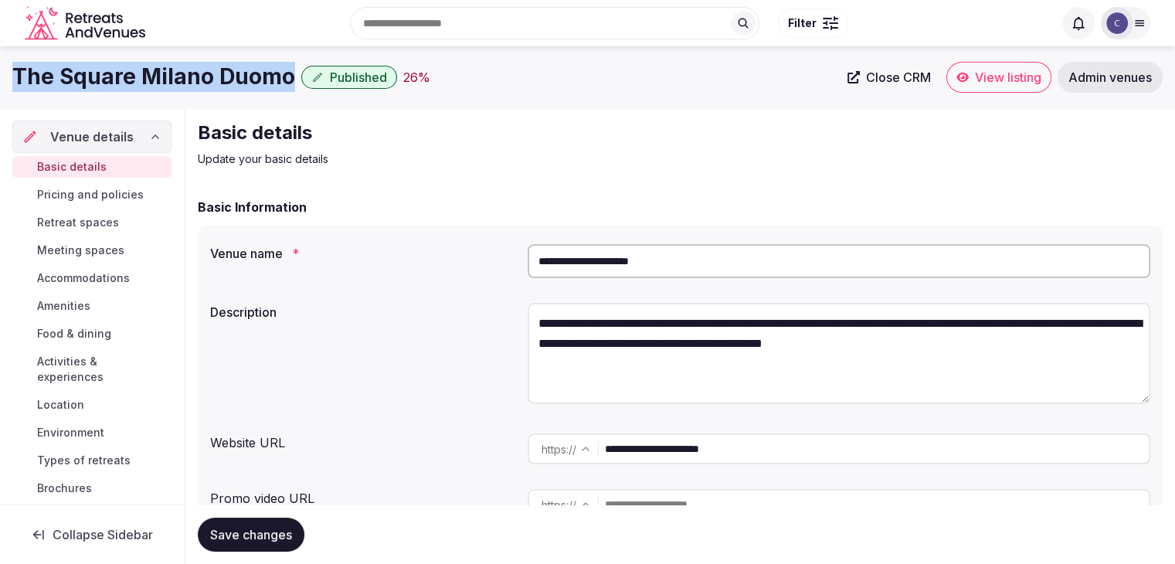
click at [138, 86] on h1 "The Square Milano Duomo" at bounding box center [153, 77] width 283 height 30
copy div "The Square Milano Duomo"
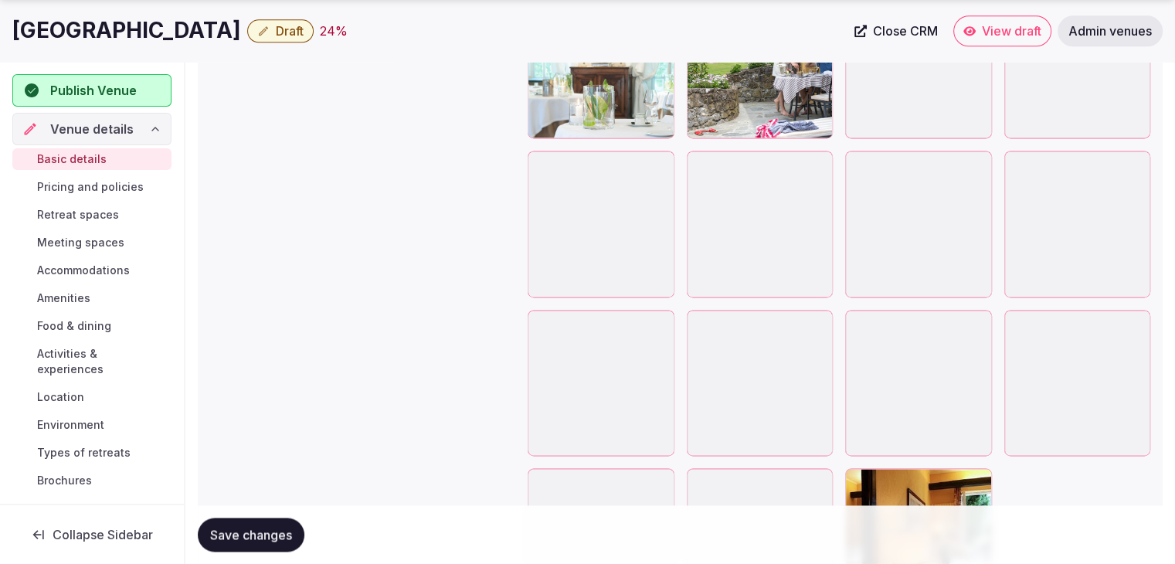
scroll to position [2250, 0]
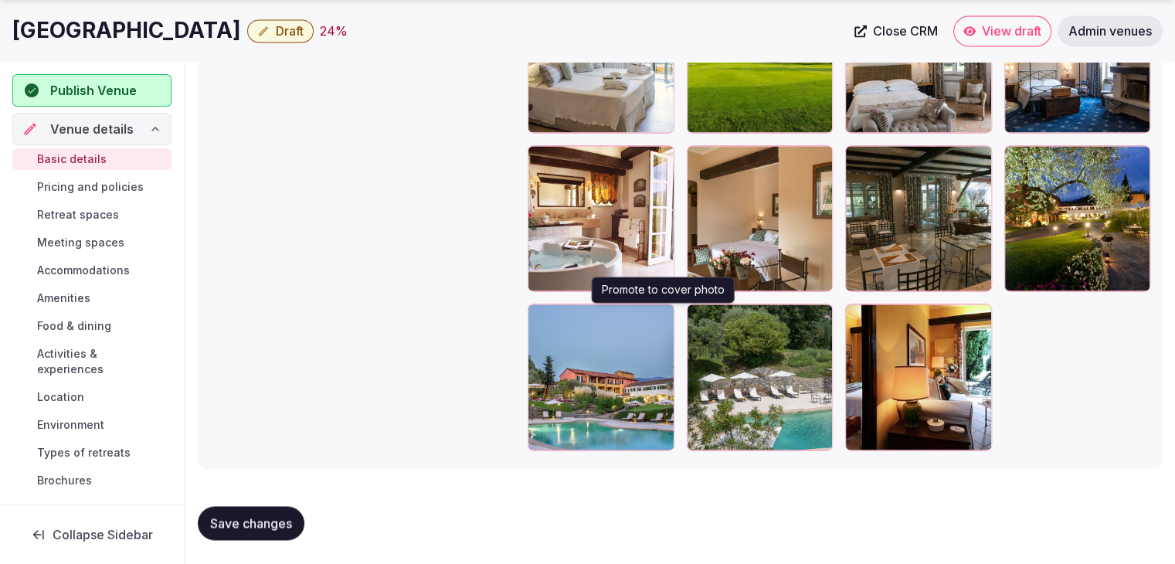
click at [660, 314] on icon "button" at bounding box center [658, 319] width 8 height 10
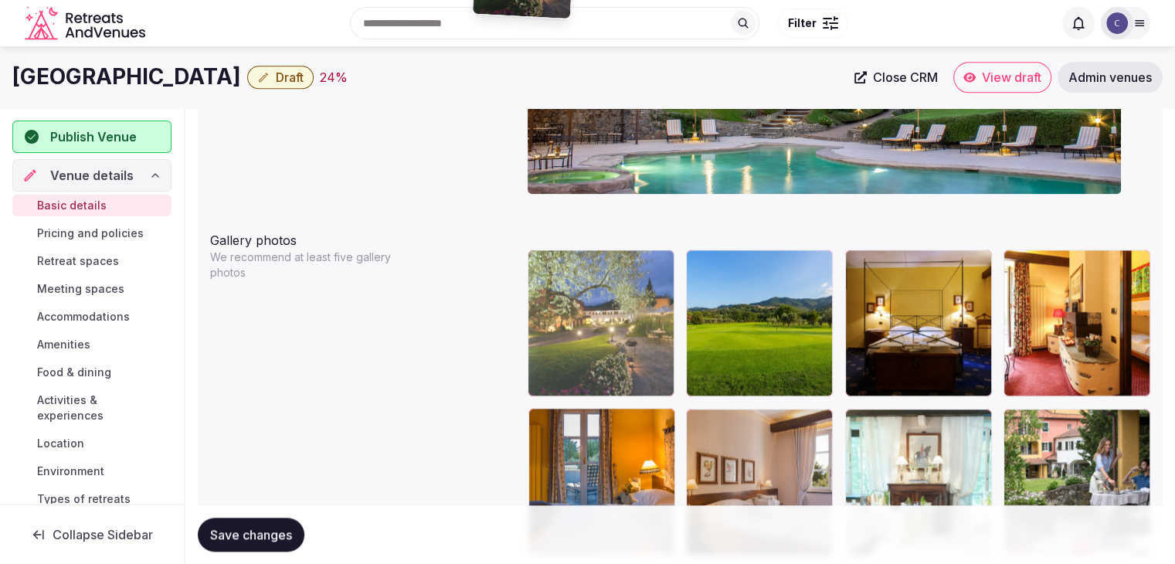
scroll to position [1657, 0]
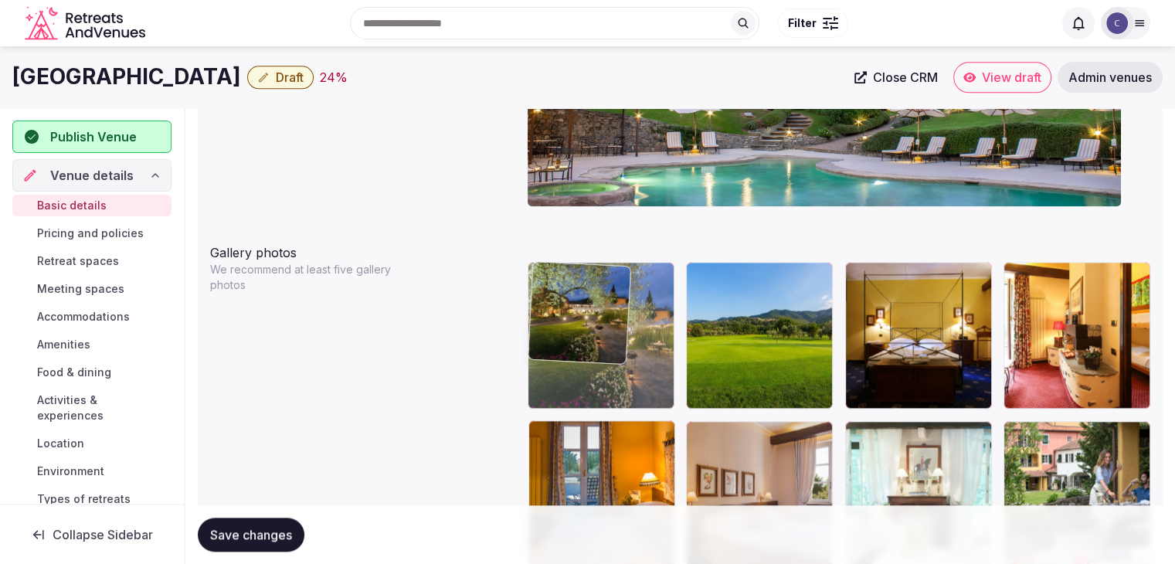
drag, startPoint x: 548, startPoint y: 318, endPoint x: 550, endPoint y: 270, distance: 47.2
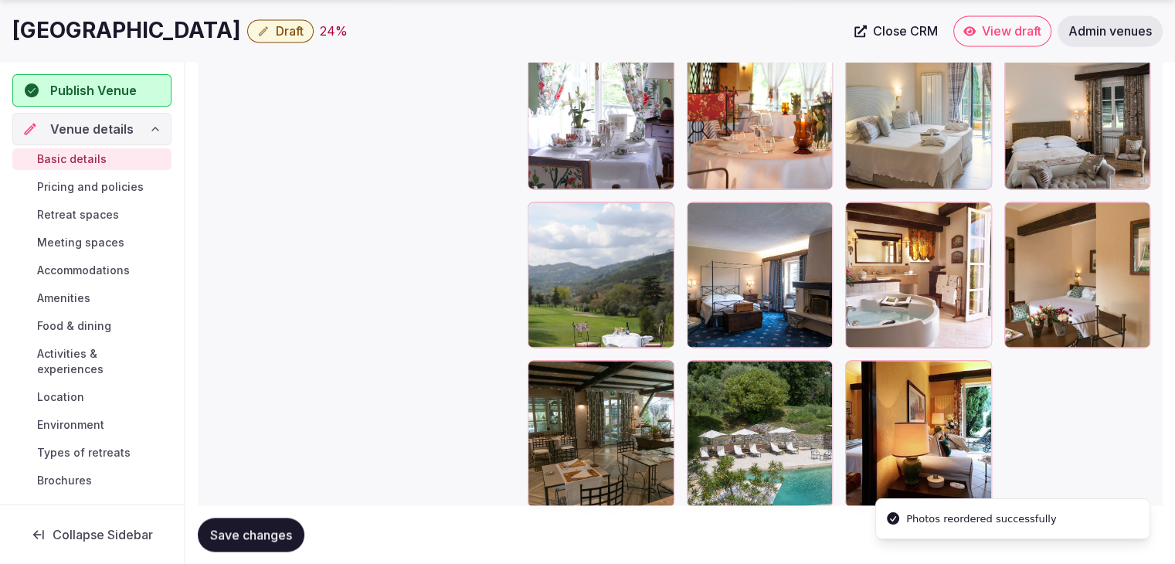
scroll to position [2250, 0]
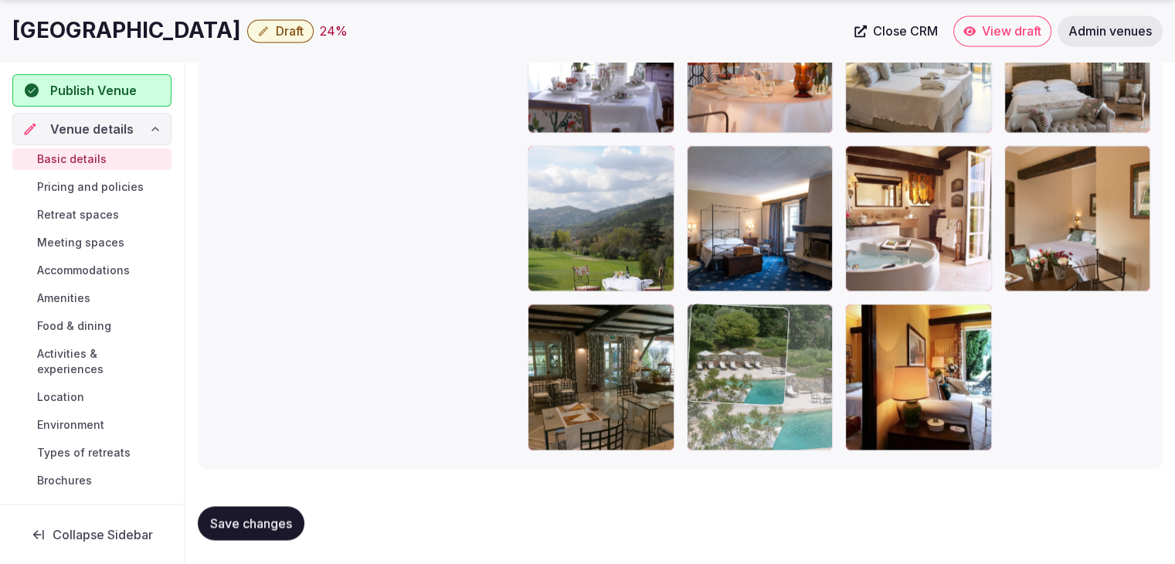
drag, startPoint x: 704, startPoint y: 314, endPoint x: 555, endPoint y: 326, distance: 148.8
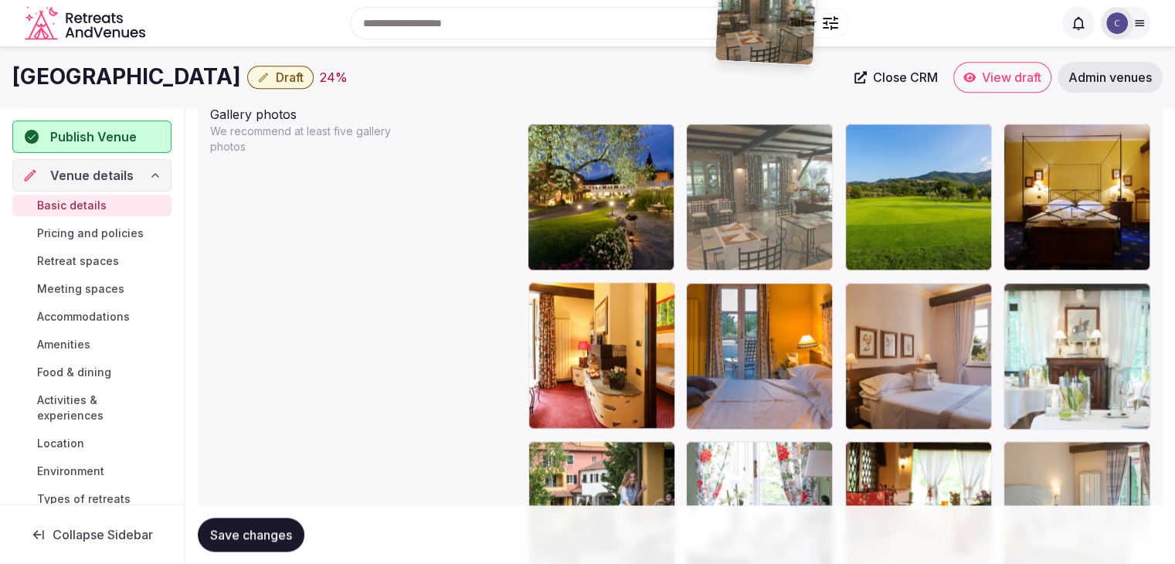
scroll to position [1684, 0]
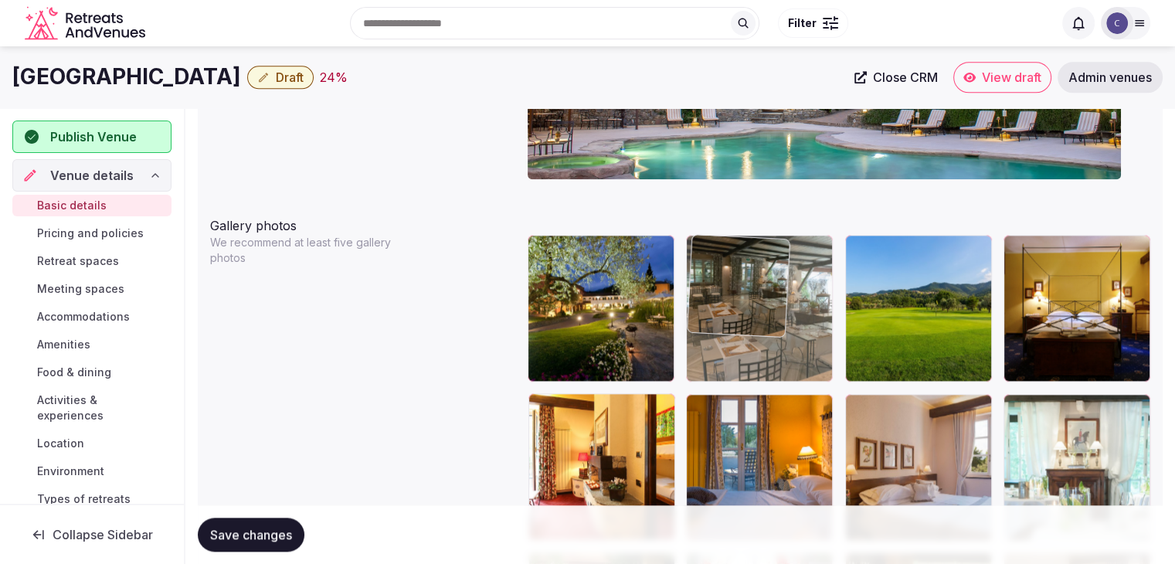
drag, startPoint x: 559, startPoint y: 292, endPoint x: 737, endPoint y: 279, distance: 178.2
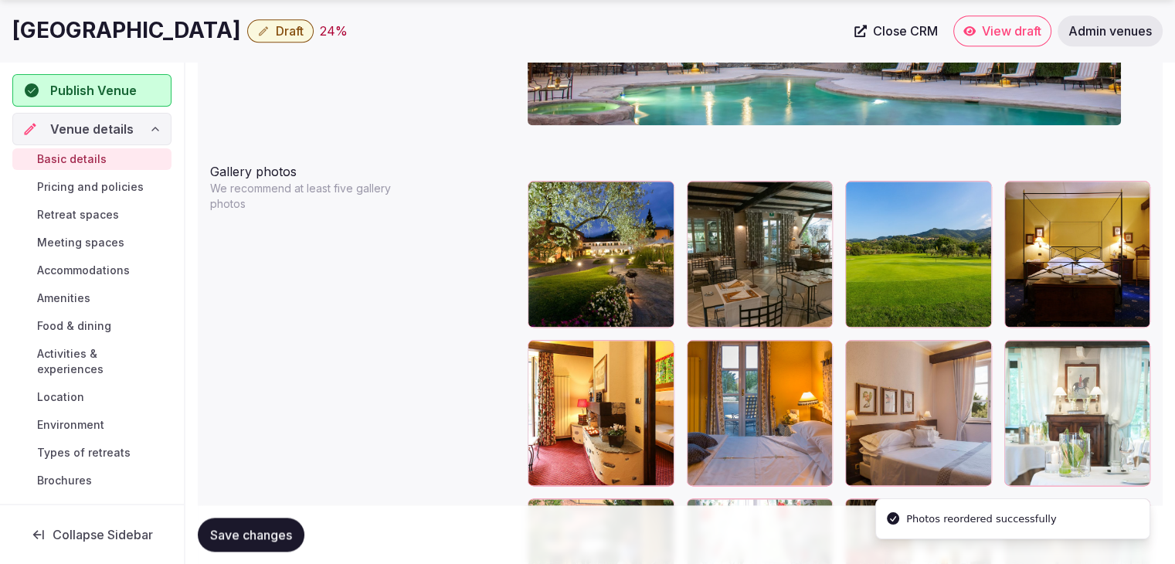
scroll to position [1839, 0]
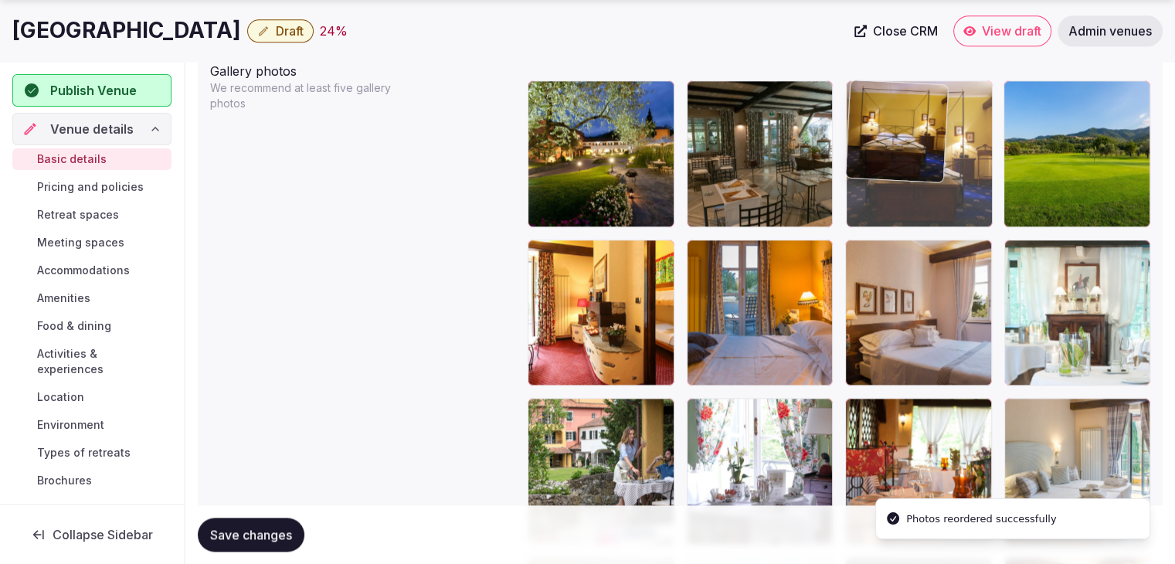
drag, startPoint x: 1023, startPoint y: 97, endPoint x: 909, endPoint y: 97, distance: 114.3
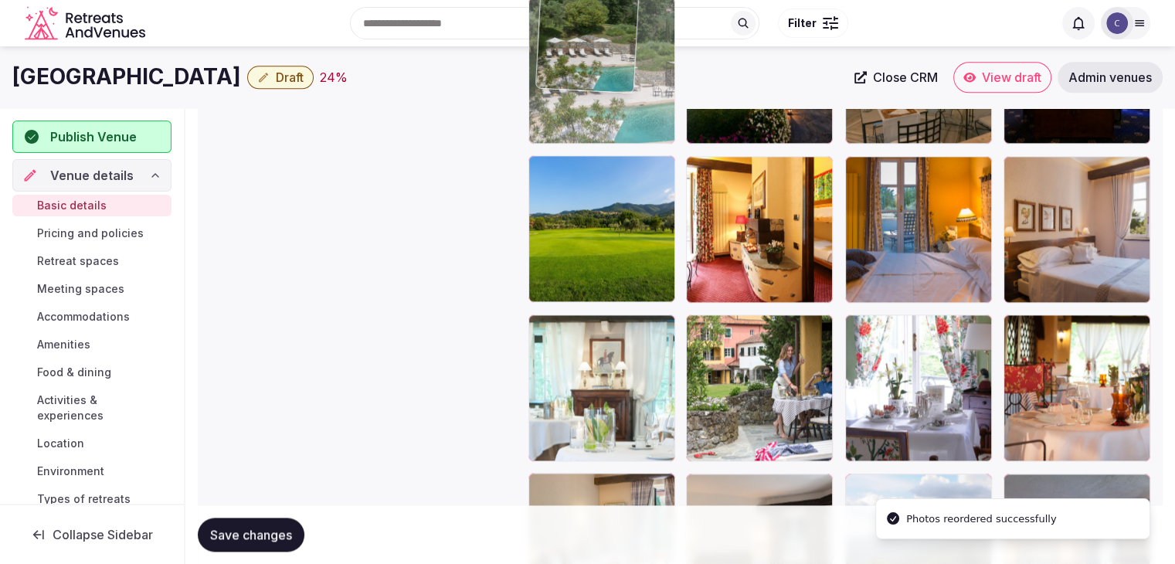
scroll to position [1874, 0]
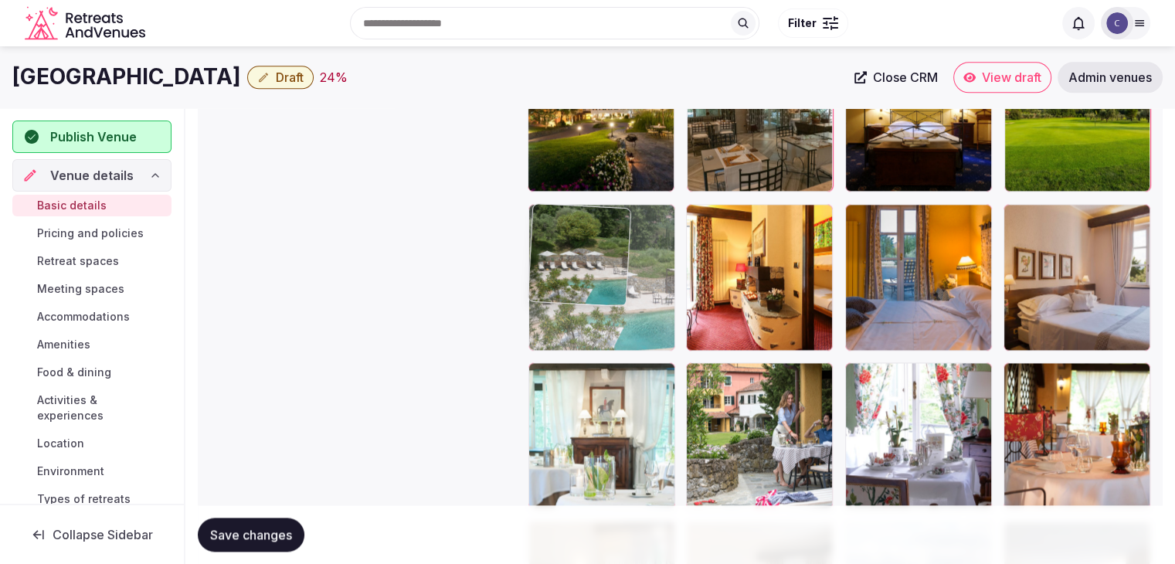
drag, startPoint x: 617, startPoint y: 179, endPoint x: 555, endPoint y: 216, distance: 71.7
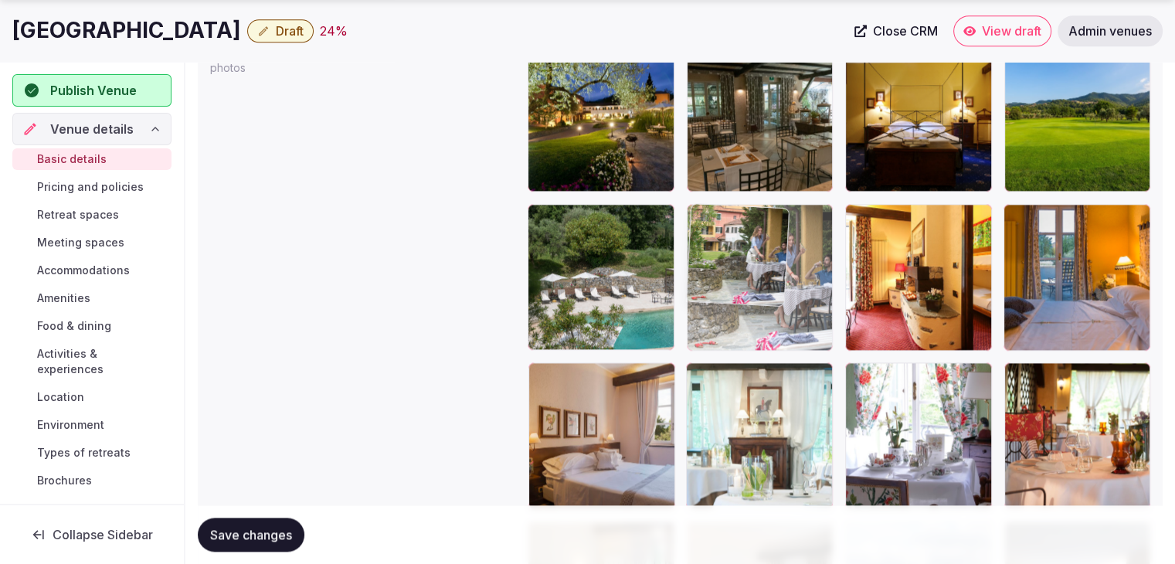
drag, startPoint x: 706, startPoint y: 369, endPoint x: 723, endPoint y: 270, distance: 99.6
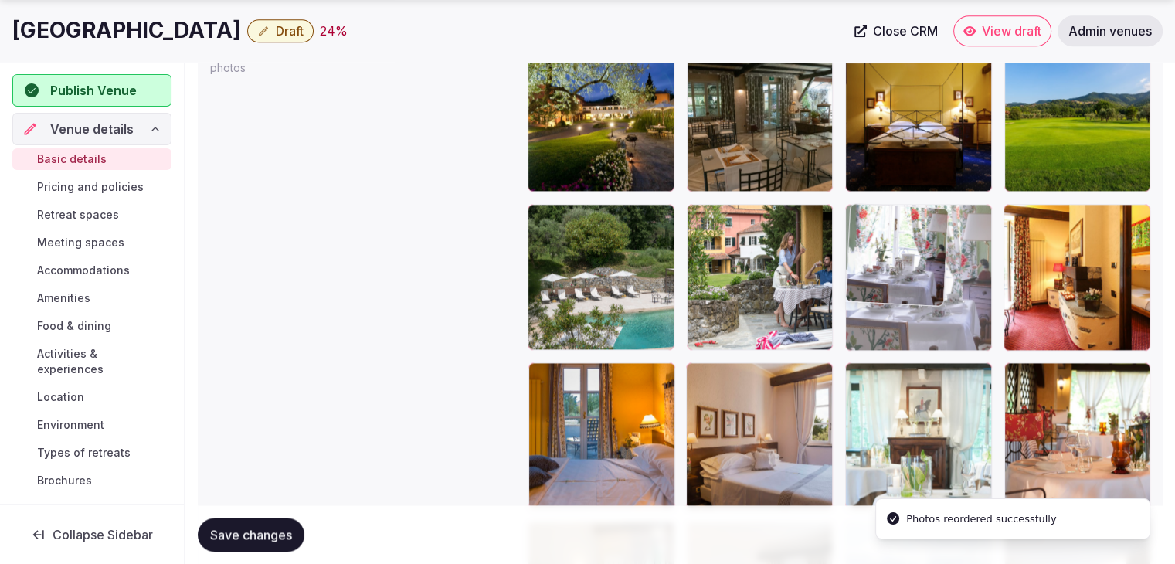
drag, startPoint x: 864, startPoint y: 365, endPoint x: 864, endPoint y: 256, distance: 108.9
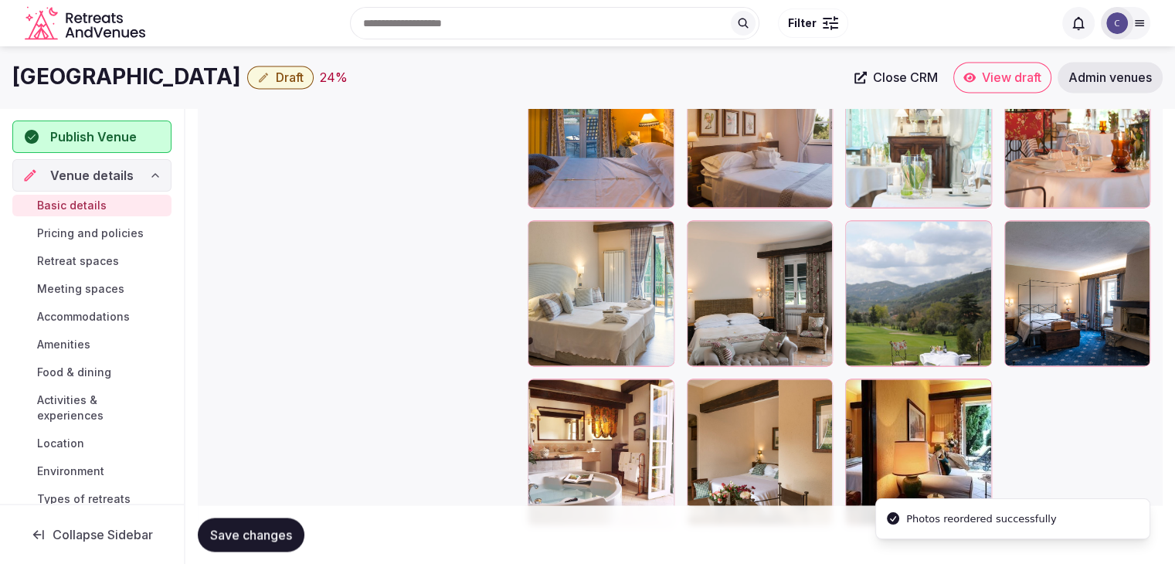
scroll to position [2019, 0]
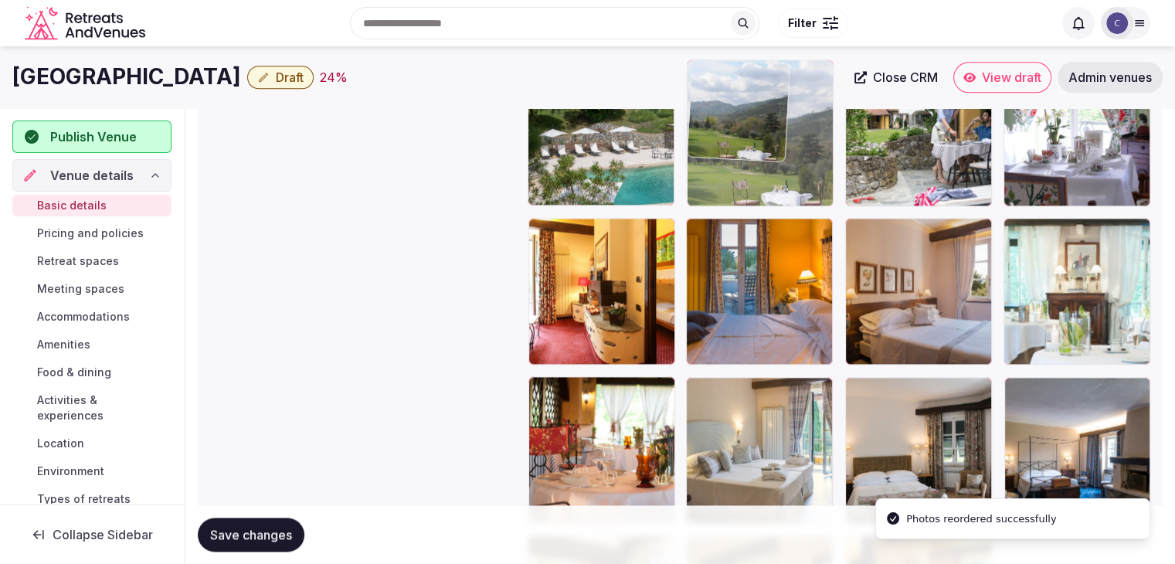
drag, startPoint x: 854, startPoint y: 379, endPoint x: 739, endPoint y: 124, distance: 280.0
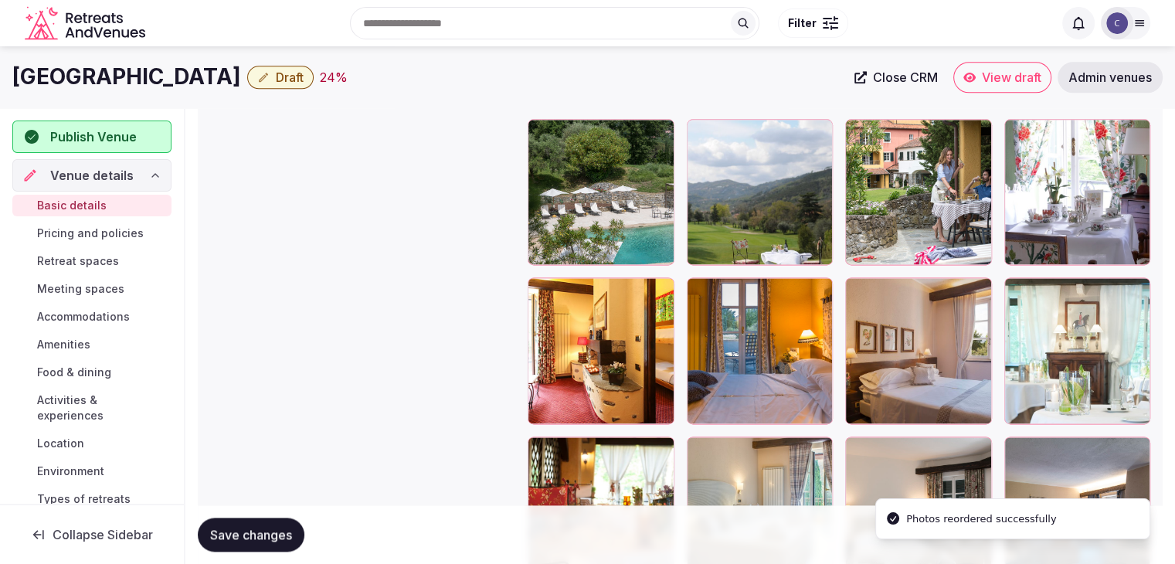
scroll to position [1941, 0]
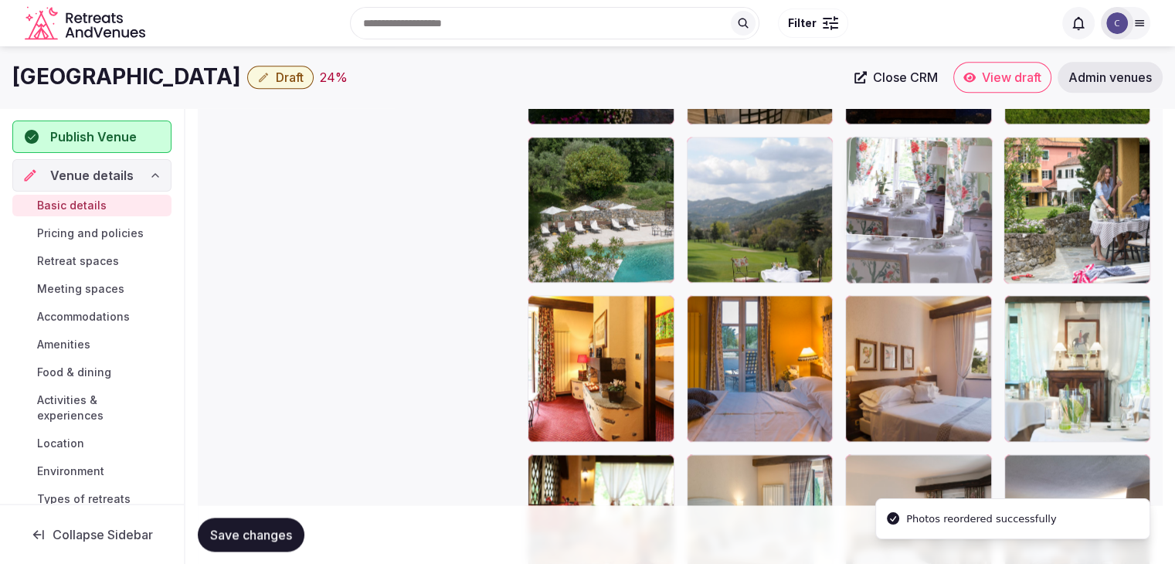
drag, startPoint x: 1017, startPoint y: 148, endPoint x: 899, endPoint y: 329, distance: 216.0
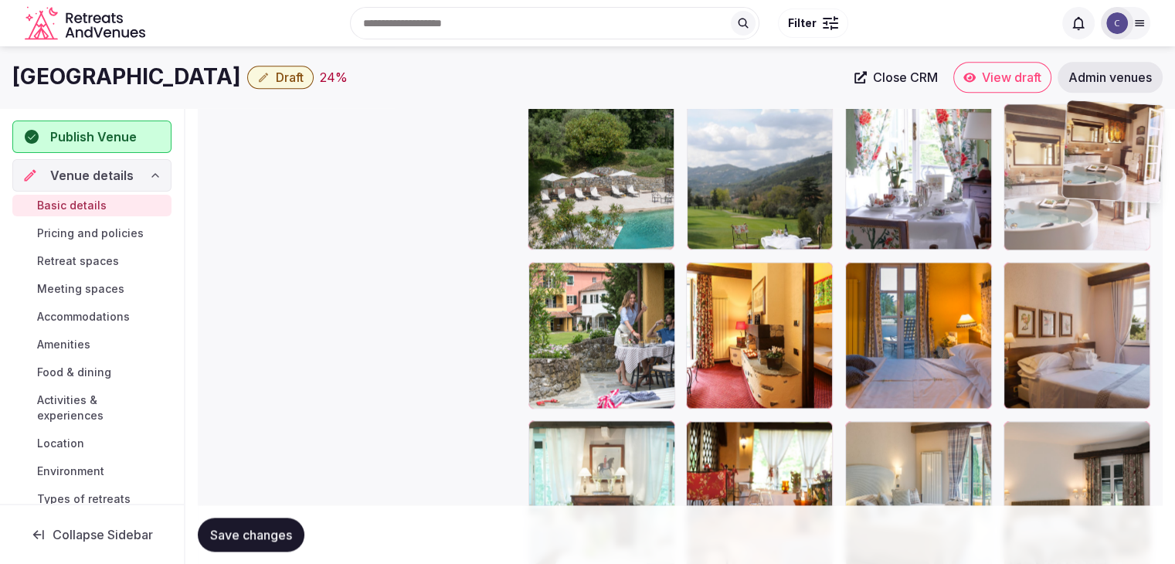
scroll to position [1974, 0]
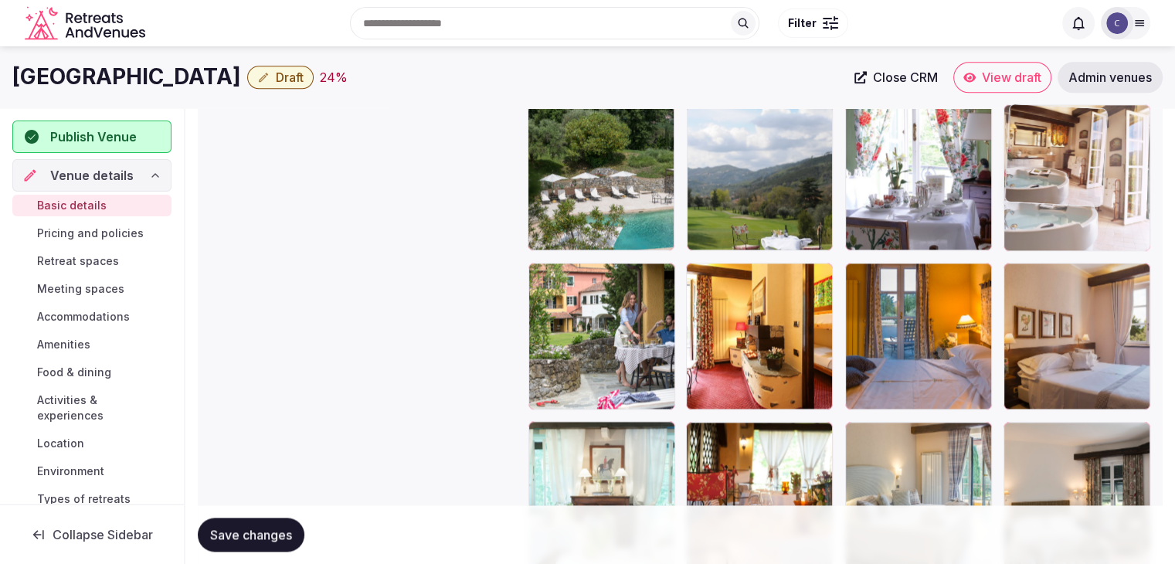
drag, startPoint x: 544, startPoint y: 314, endPoint x: 1079, endPoint y: 113, distance: 571.8
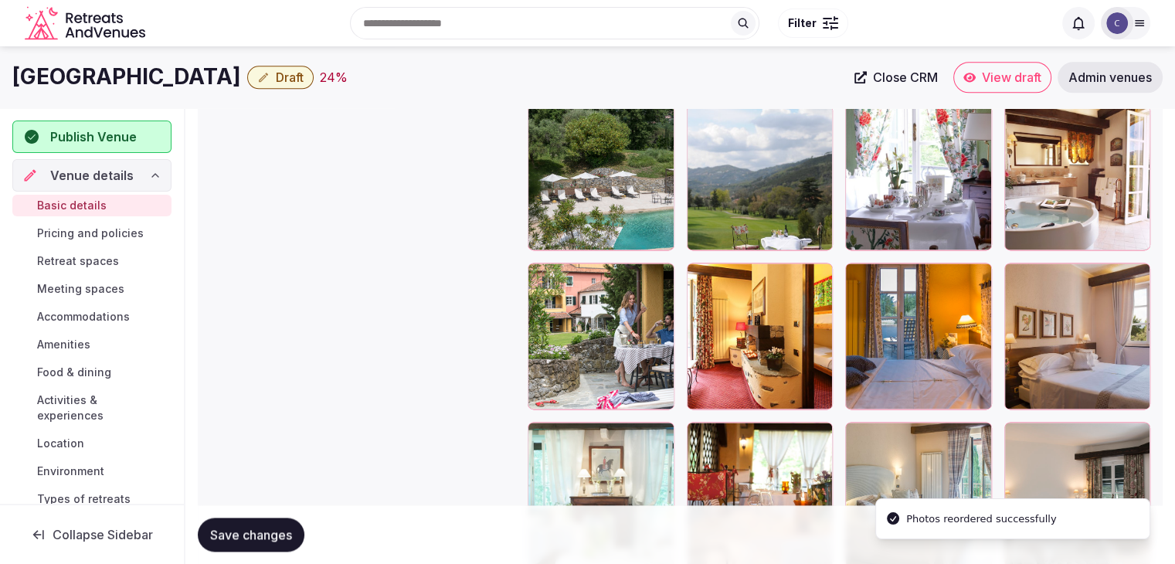
click at [279, 528] on span "Save changes" at bounding box center [251, 534] width 82 height 15
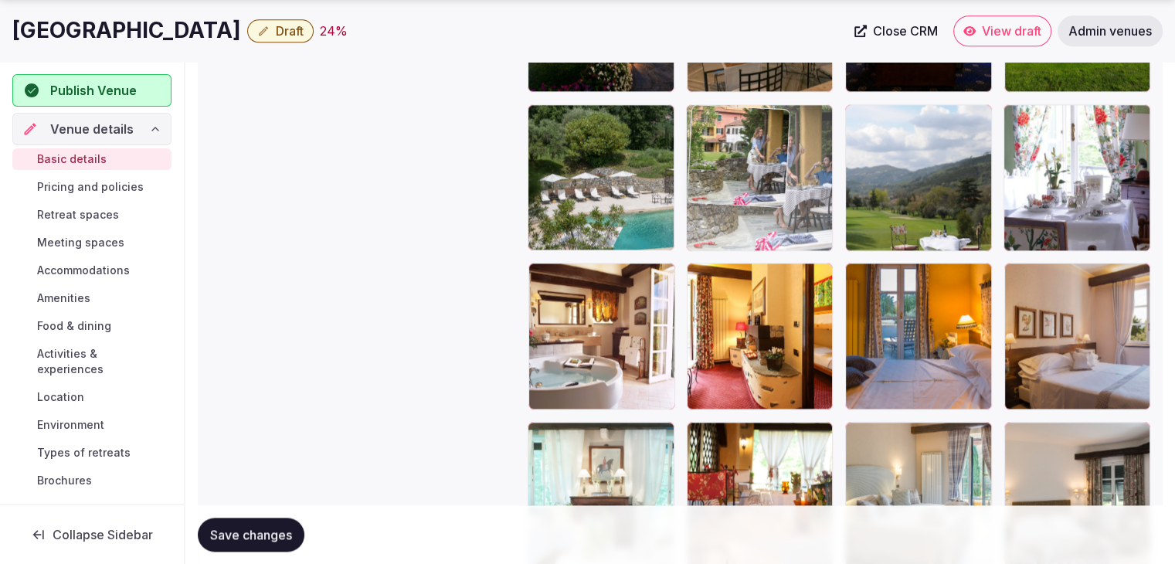
drag, startPoint x: 552, startPoint y: 281, endPoint x: 800, endPoint y: 154, distance: 278.8
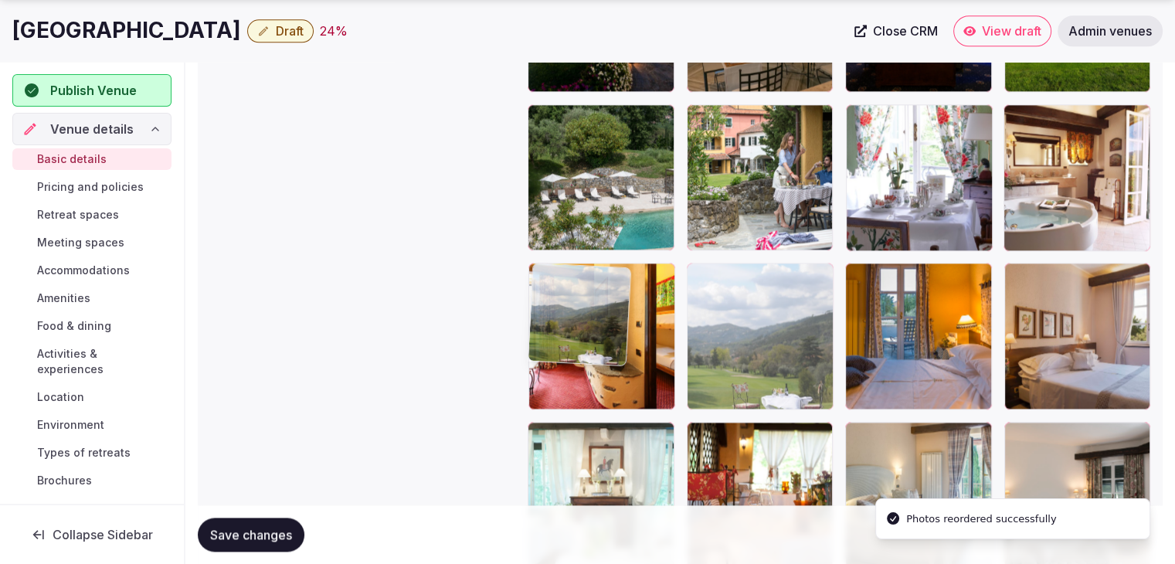
drag, startPoint x: 856, startPoint y: 107, endPoint x: 641, endPoint y: 255, distance: 261.0
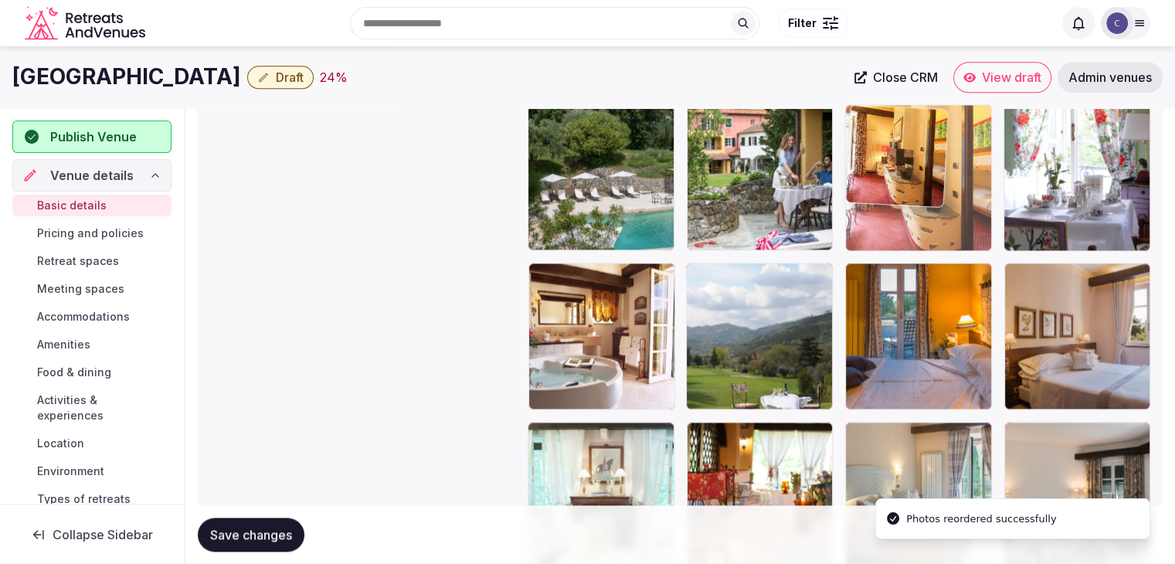
drag, startPoint x: 705, startPoint y: 282, endPoint x: 639, endPoint y: 248, distance: 73.9
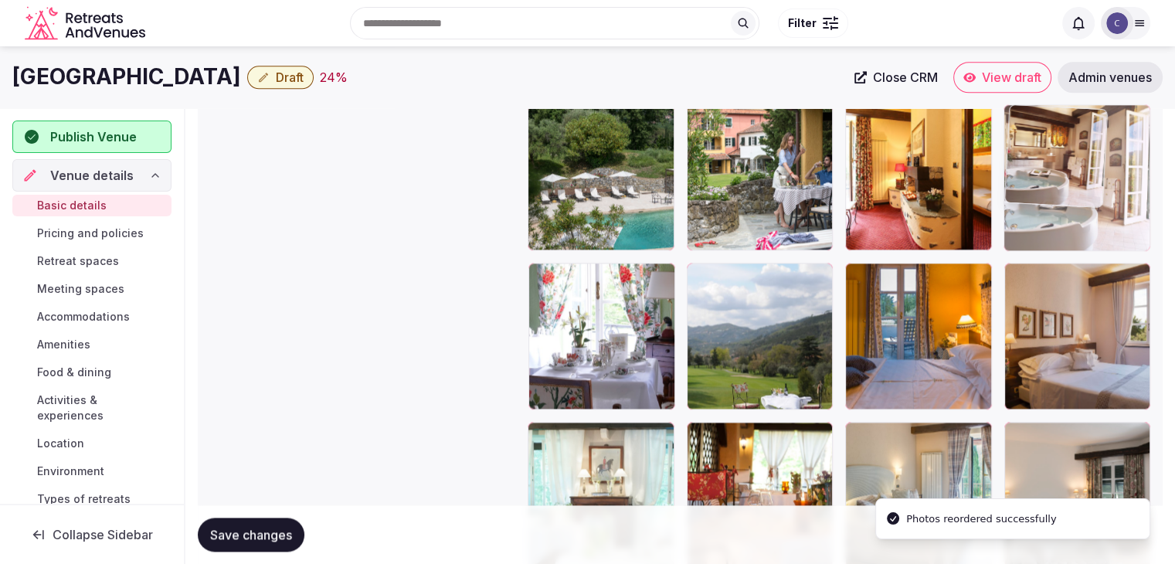
drag, startPoint x: 541, startPoint y: 272, endPoint x: 1009, endPoint y: 155, distance: 482.5
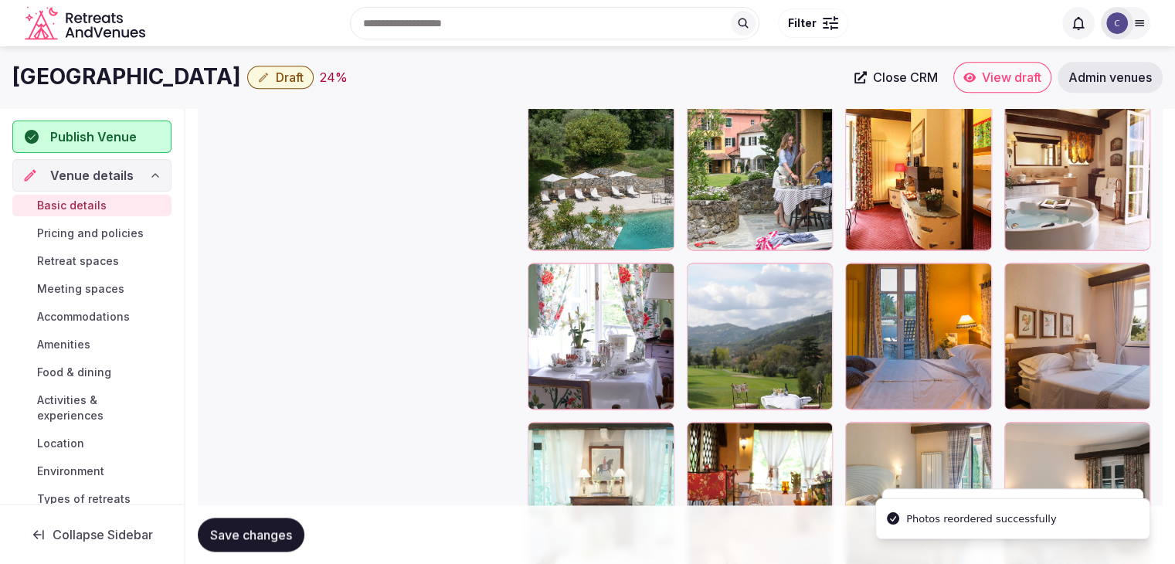
click at [279, 531] on span "Save changes" at bounding box center [251, 534] width 82 height 15
click at [241, 71] on h1 "La Meridiana Hotel & Golf Resort" at bounding box center [126, 77] width 229 height 30
click at [241, 70] on h1 "La Meridiana Hotel & Golf Resort" at bounding box center [126, 77] width 229 height 30
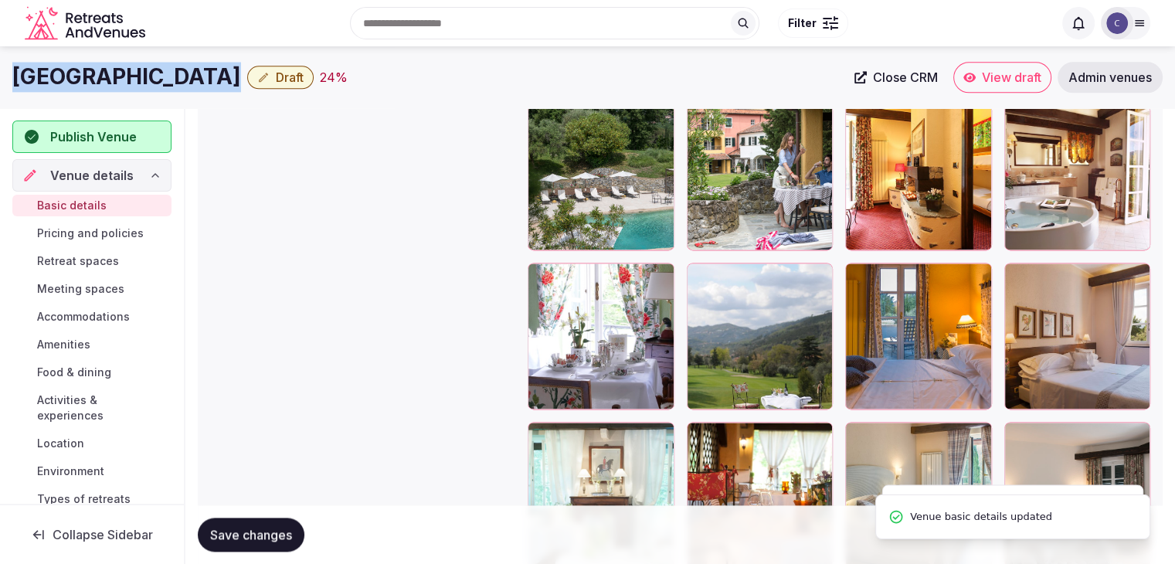
click at [241, 70] on h1 "La Meridiana Hotel & Golf Resort" at bounding box center [126, 77] width 229 height 30
copy div "La Meridiana Hotel & Golf Resort"
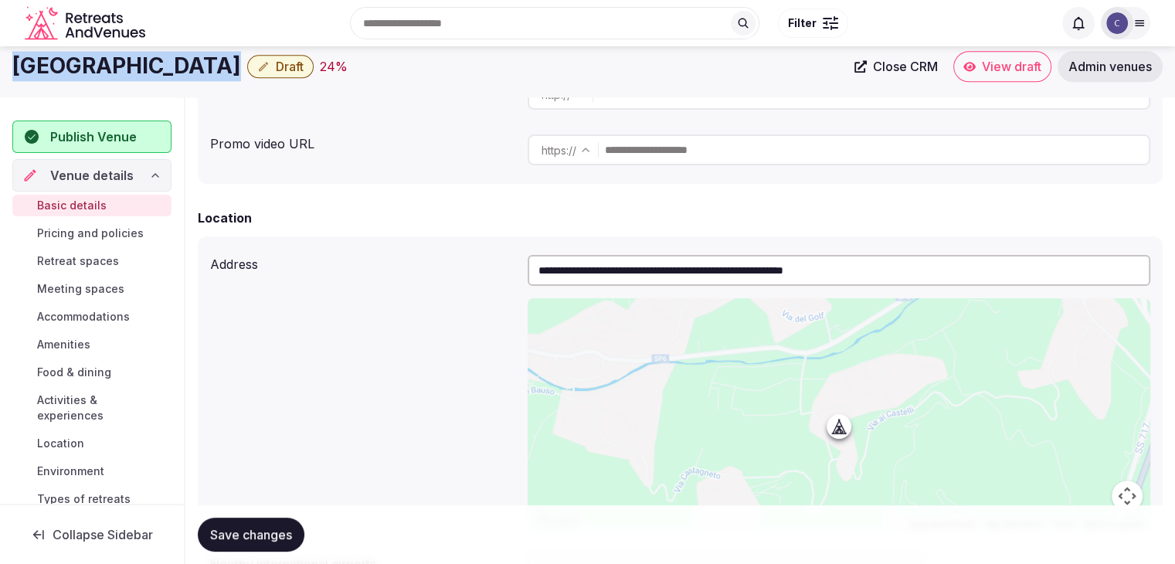
scroll to position [0, 0]
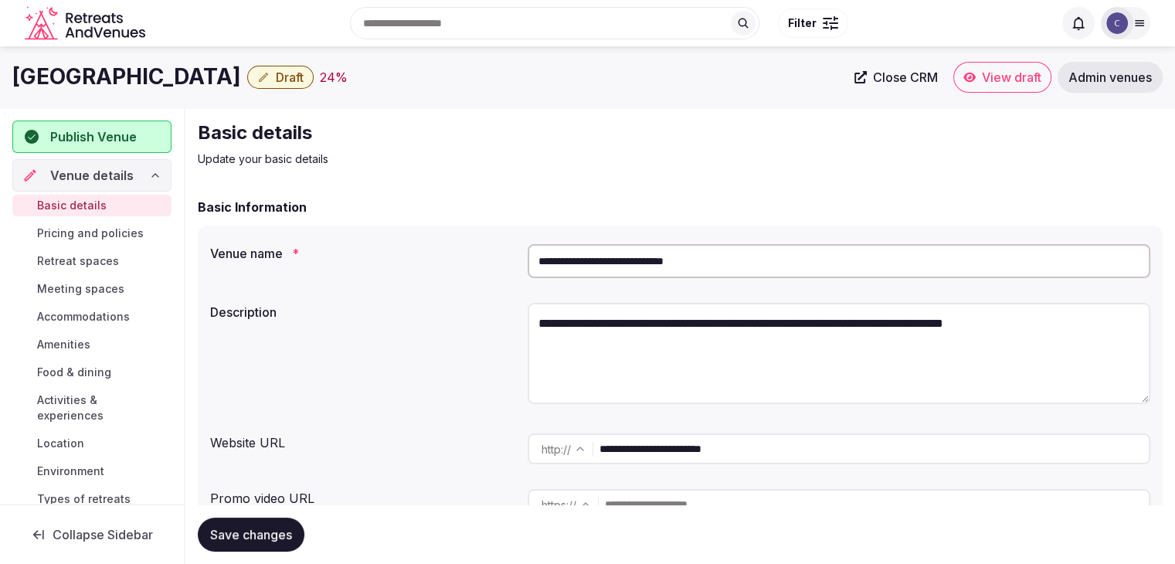
click at [623, 251] on input "**********" at bounding box center [839, 261] width 623 height 34
click at [627, 321] on textarea "**********" at bounding box center [839, 353] width 623 height 101
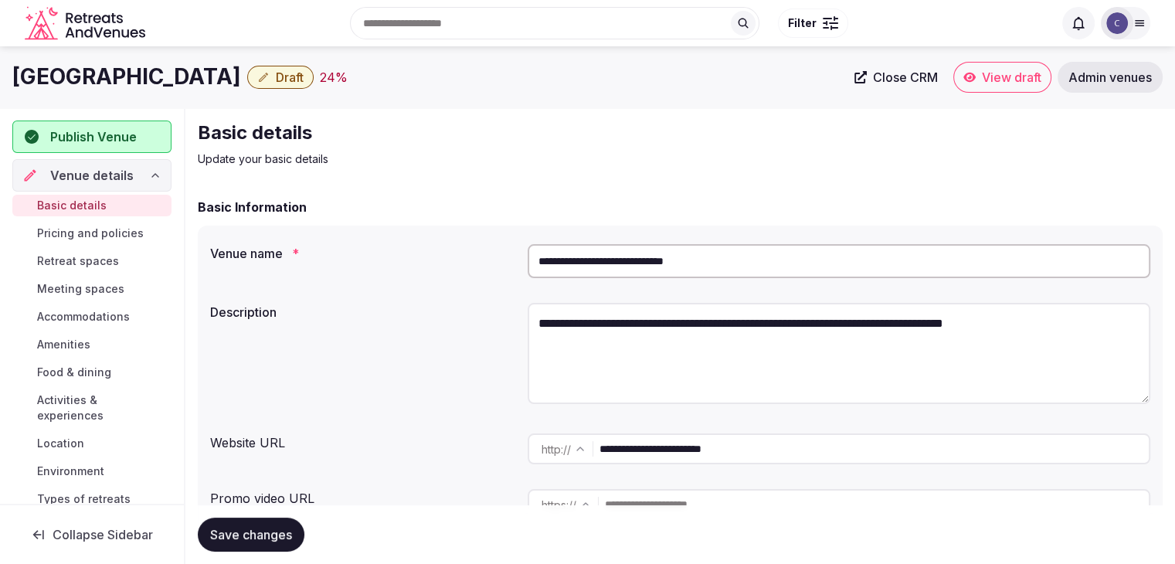
click at [627, 321] on textarea "**********" at bounding box center [839, 353] width 623 height 101
paste textarea "**********"
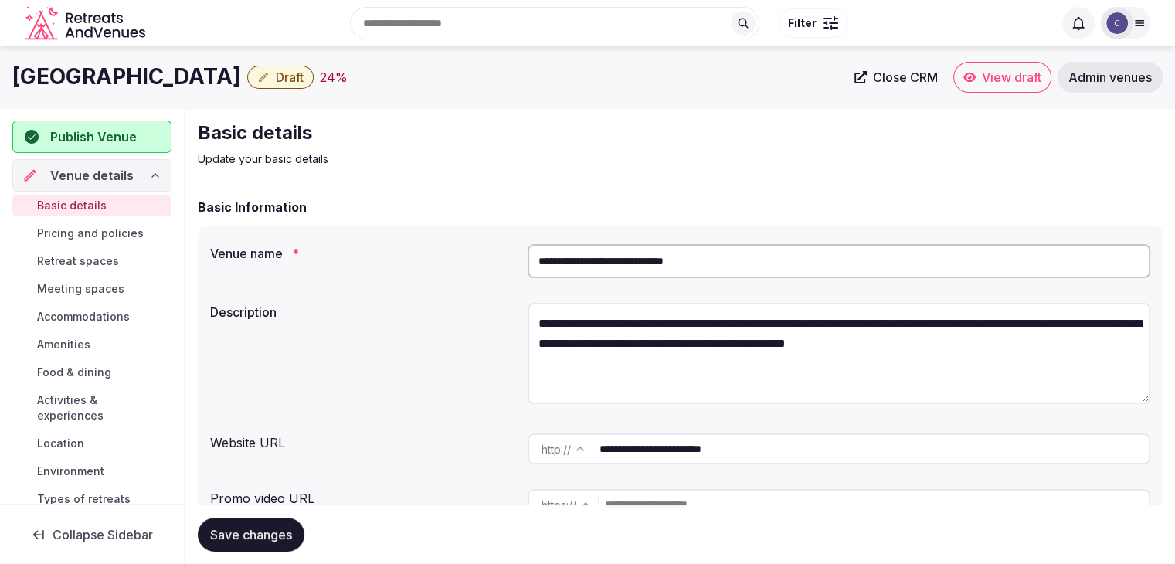
type textarea "**********"
click at [620, 251] on input "**********" at bounding box center [839, 261] width 623 height 34
paste input "text"
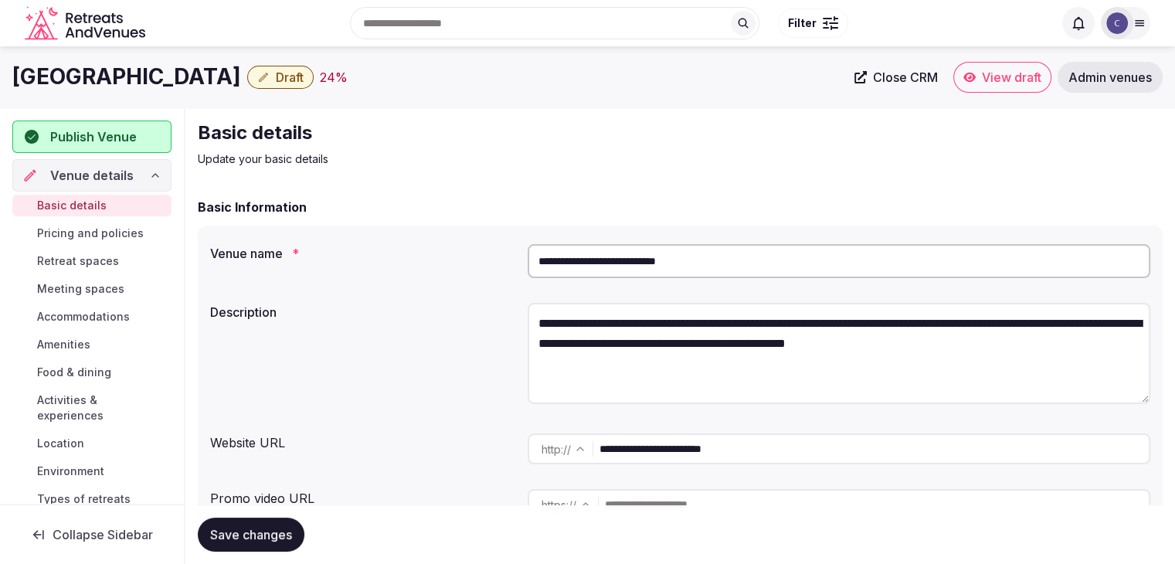
type input "**********"
click at [271, 532] on span "Save changes" at bounding box center [251, 534] width 82 height 15
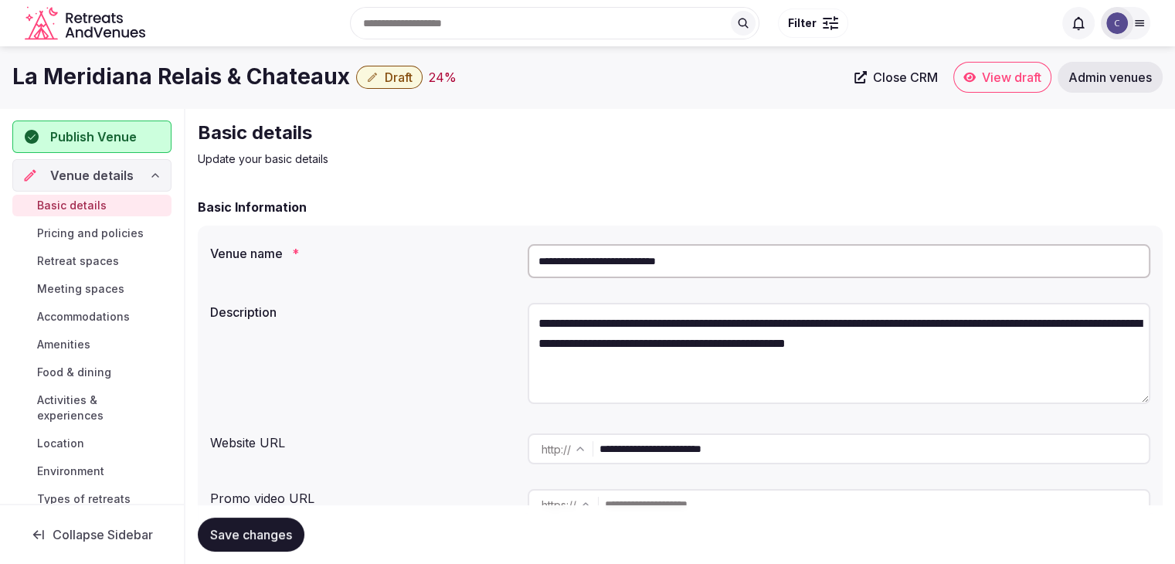
click at [637, 251] on input "**********" at bounding box center [839, 261] width 623 height 34
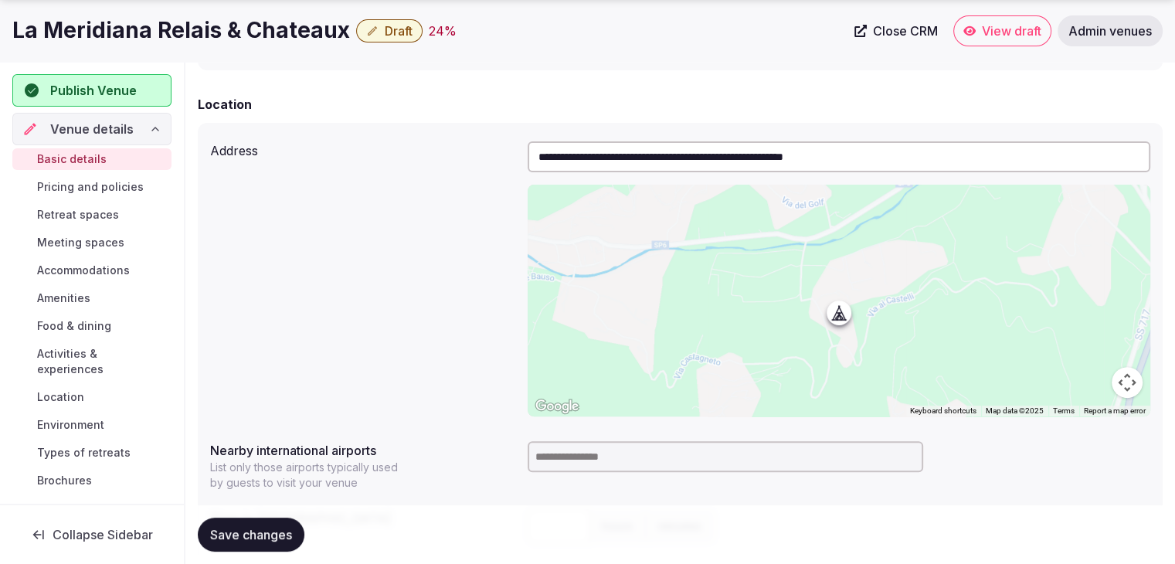
scroll to position [695, 0]
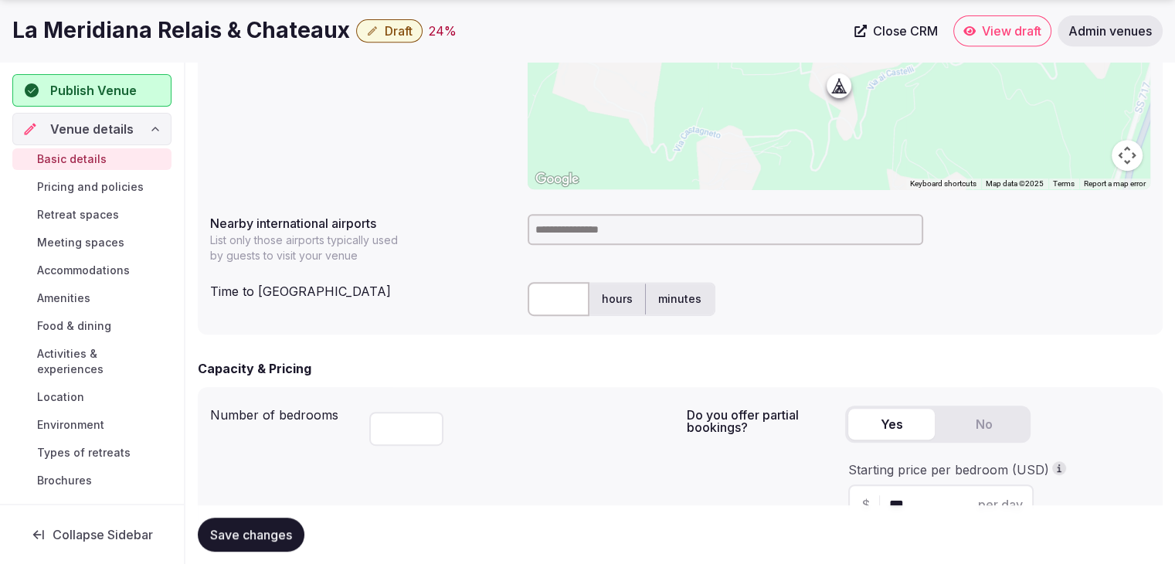
click at [599, 225] on input at bounding box center [726, 229] width 396 height 31
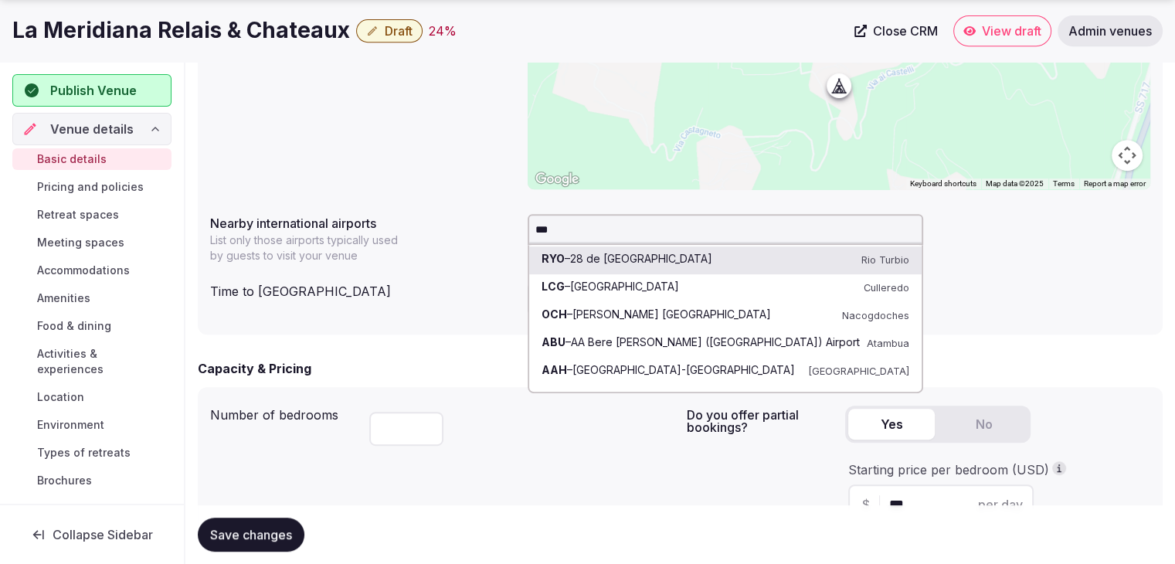
type input "****"
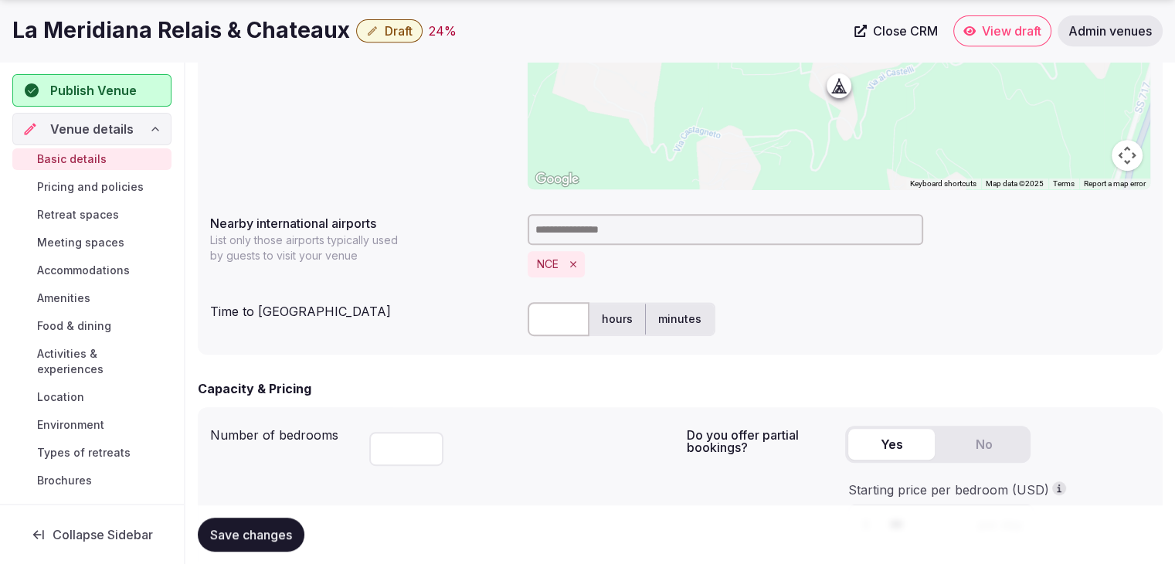
click at [552, 313] on input "text" at bounding box center [559, 319] width 62 height 34
type input "**"
click at [492, 386] on div "Capacity & Pricing" at bounding box center [680, 388] width 965 height 19
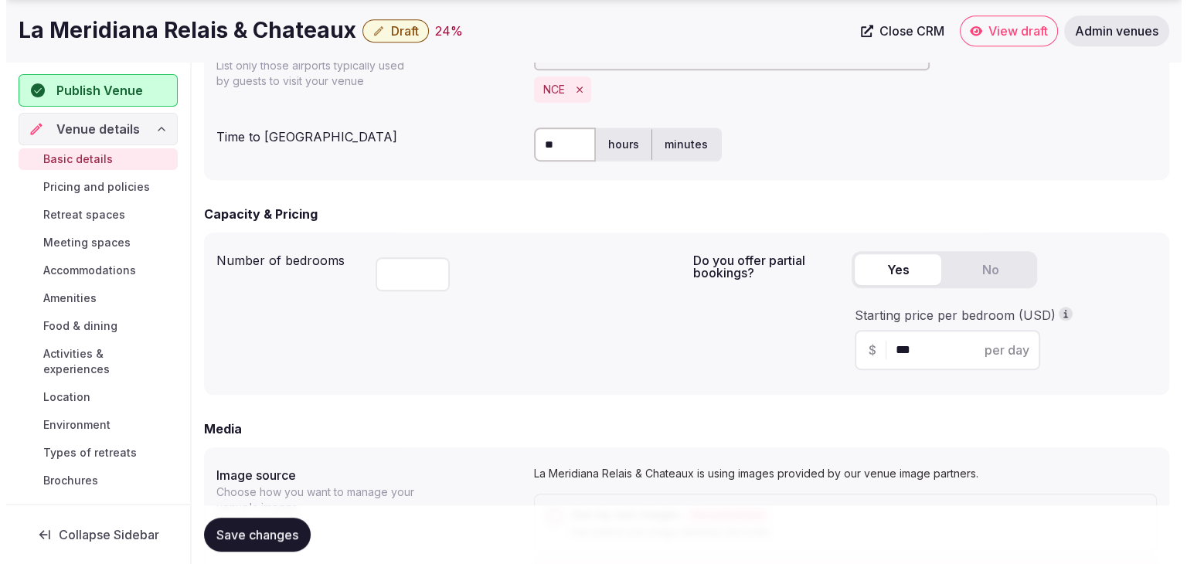
scroll to position [927, 0]
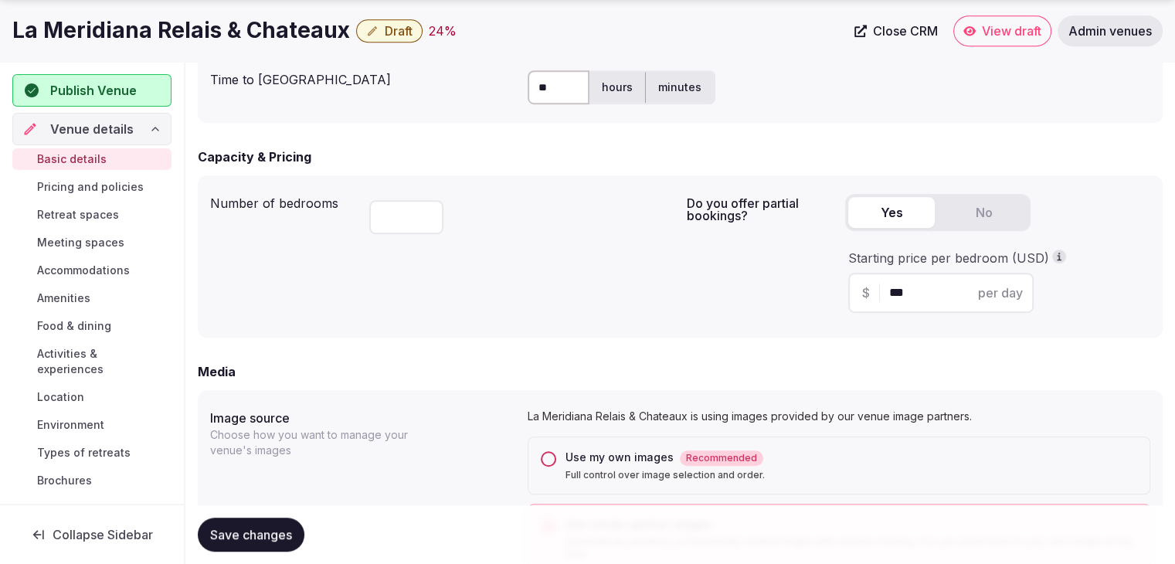
click at [260, 538] on span "Save changes" at bounding box center [251, 534] width 82 height 15
click at [406, 30] on span "Draft" at bounding box center [399, 30] width 28 height 15
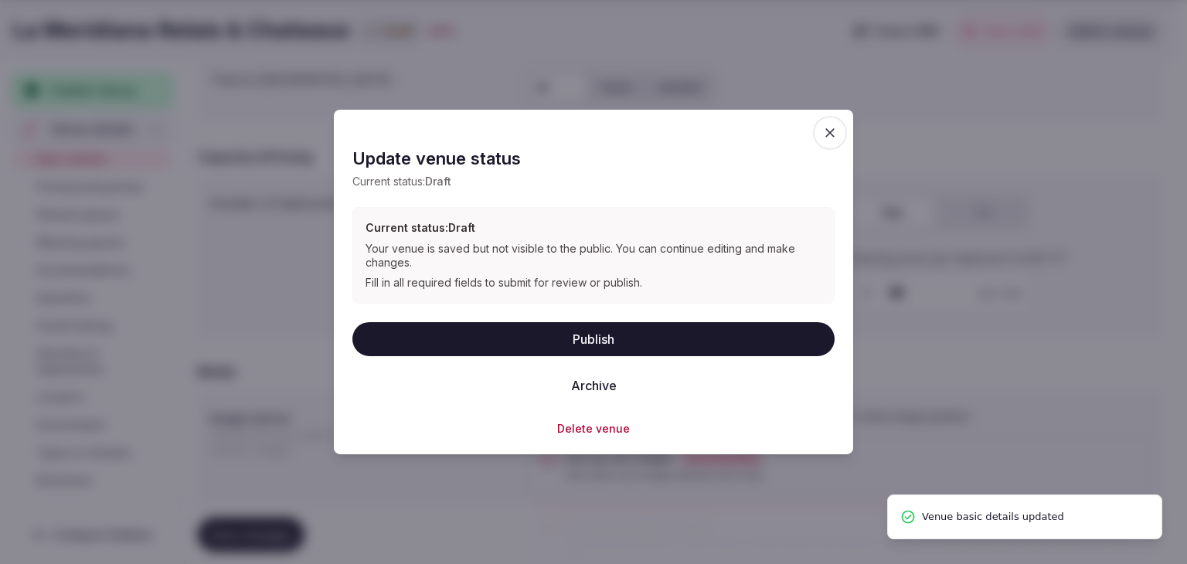
click at [620, 338] on button "Publish" at bounding box center [593, 338] width 482 height 34
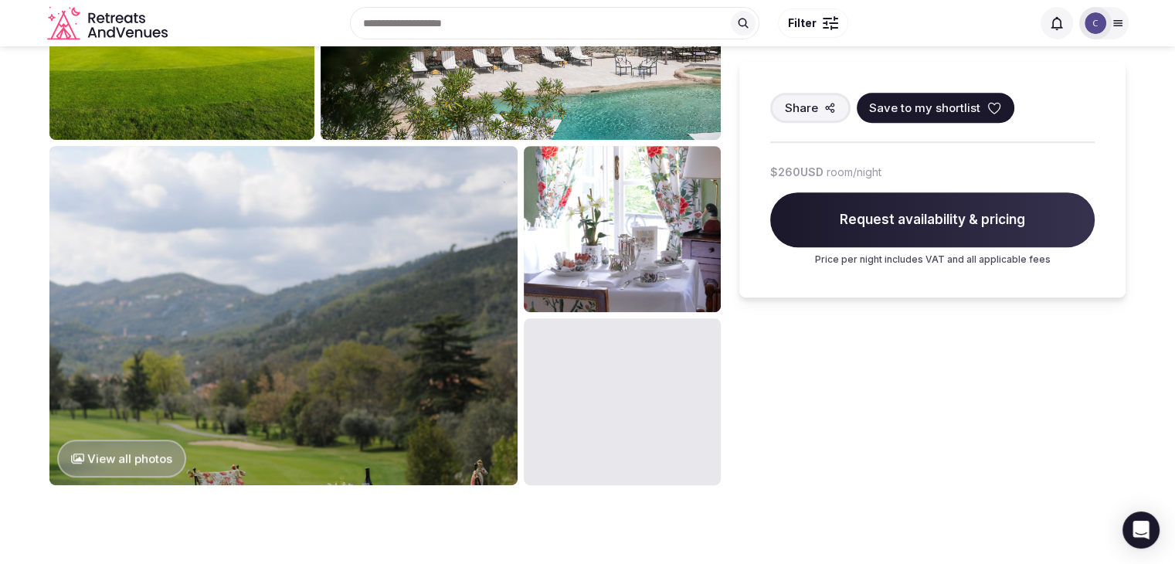
scroll to position [773, 0]
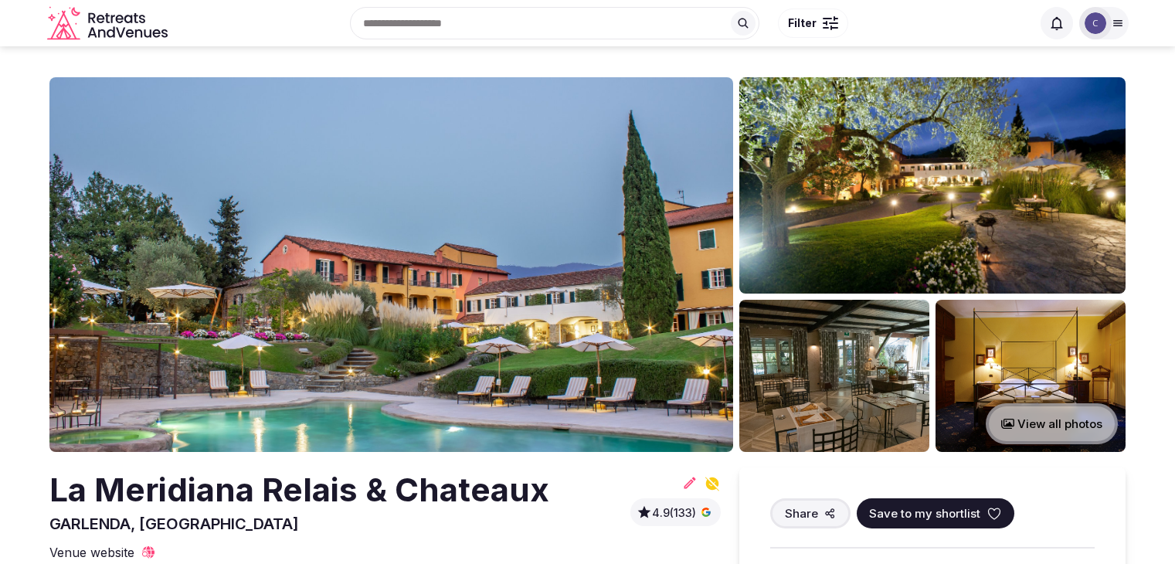
scroll to position [773, 0]
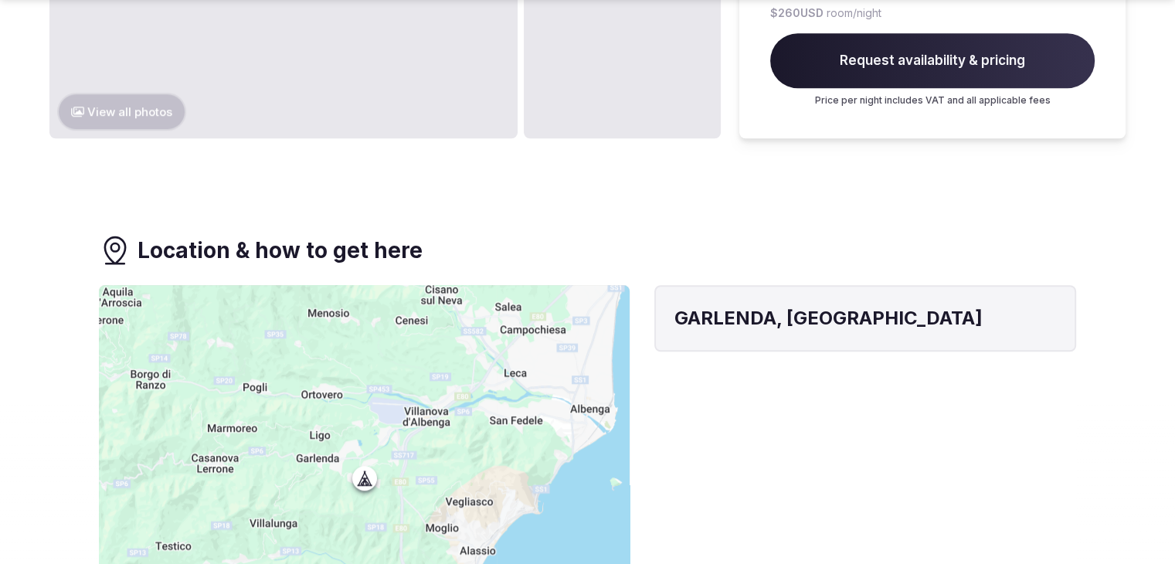
scroll to position [1236, 0]
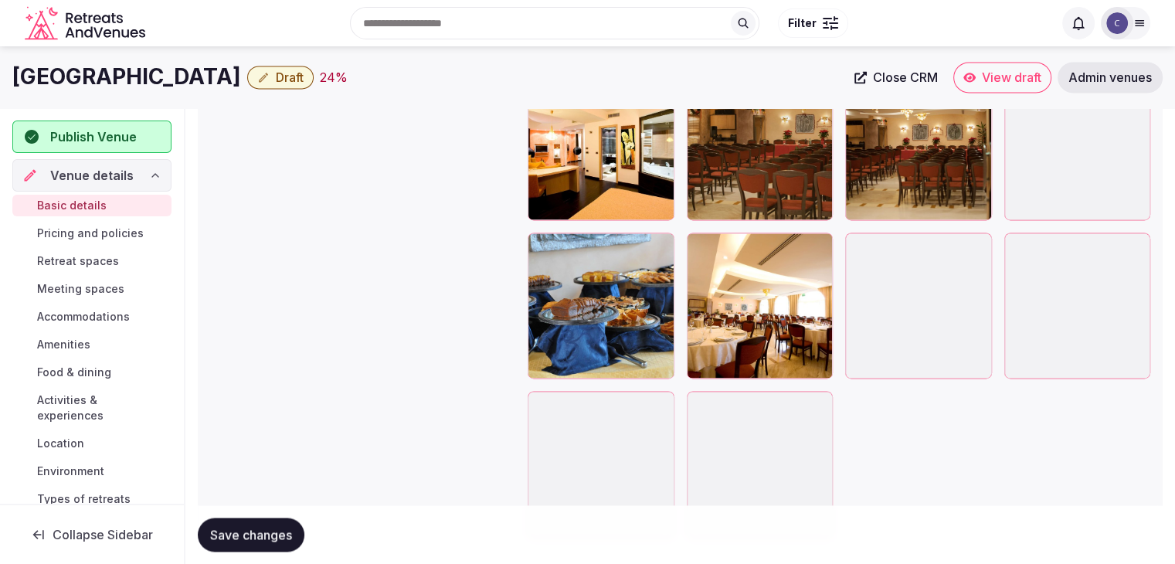
scroll to position [1931, 0]
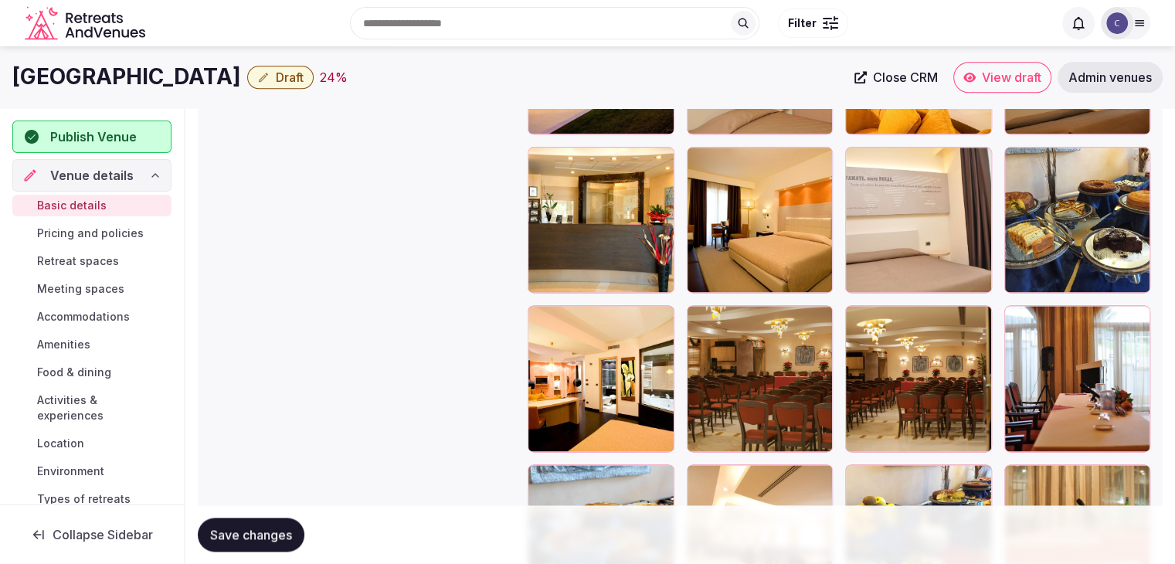
drag, startPoint x: 698, startPoint y: 476, endPoint x: 341, endPoint y: 355, distance: 376.0
click at [717, 131] on div at bounding box center [839, 379] width 623 height 782
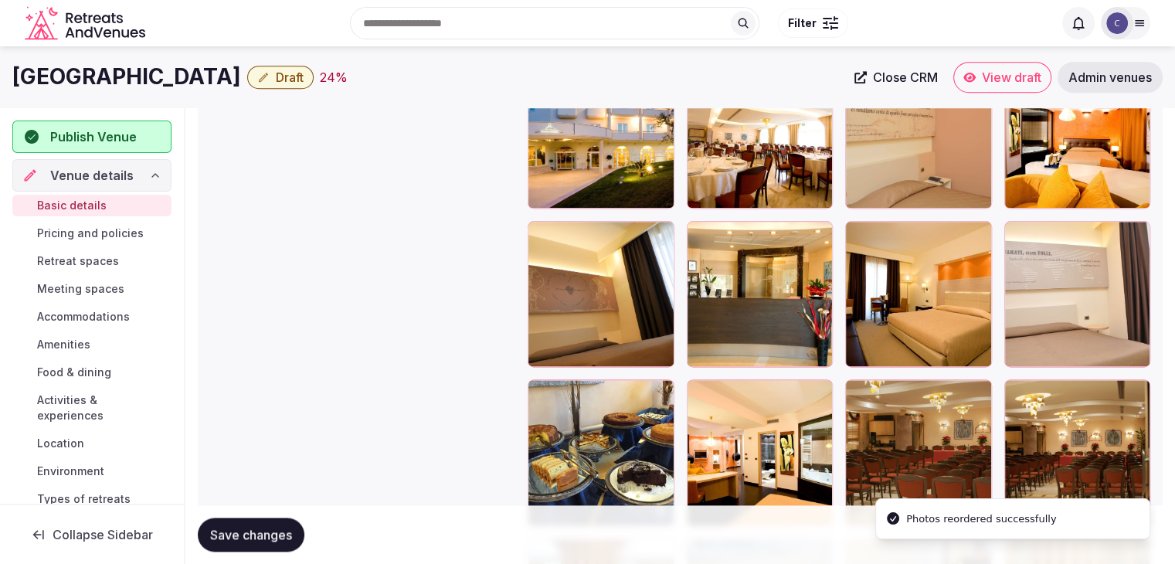
scroll to position [1777, 0]
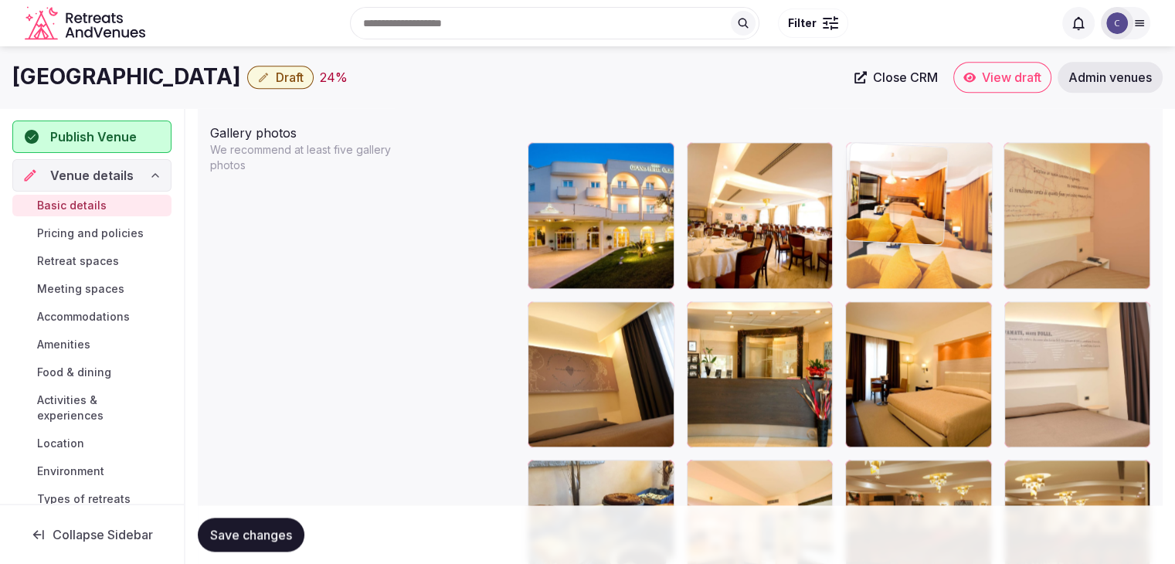
drag, startPoint x: 1013, startPoint y: 158, endPoint x: 884, endPoint y: 294, distance: 187.4
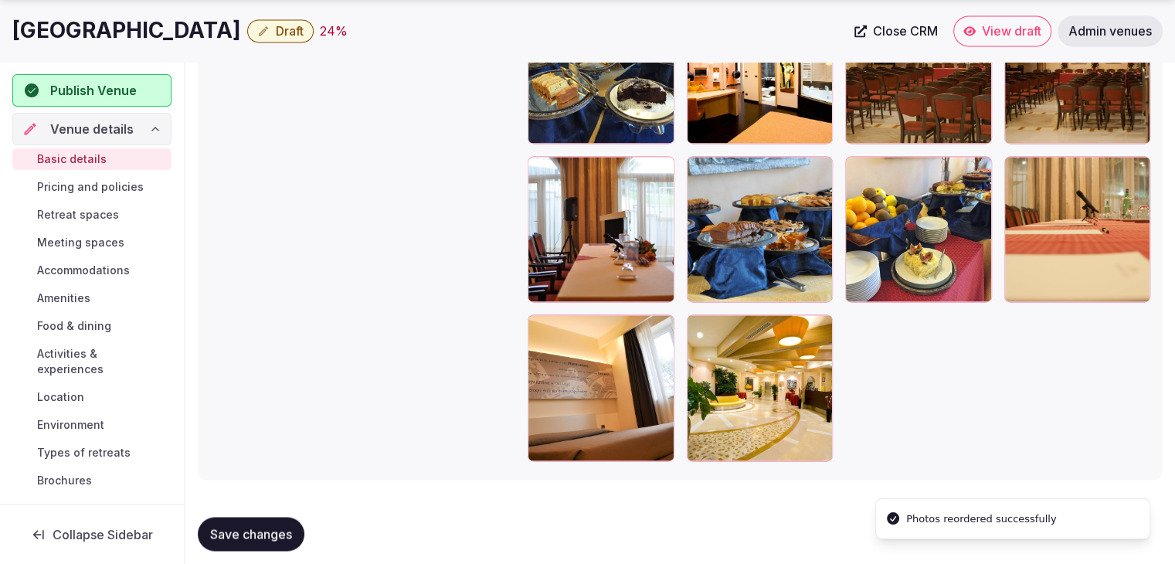
scroll to position [2240, 0]
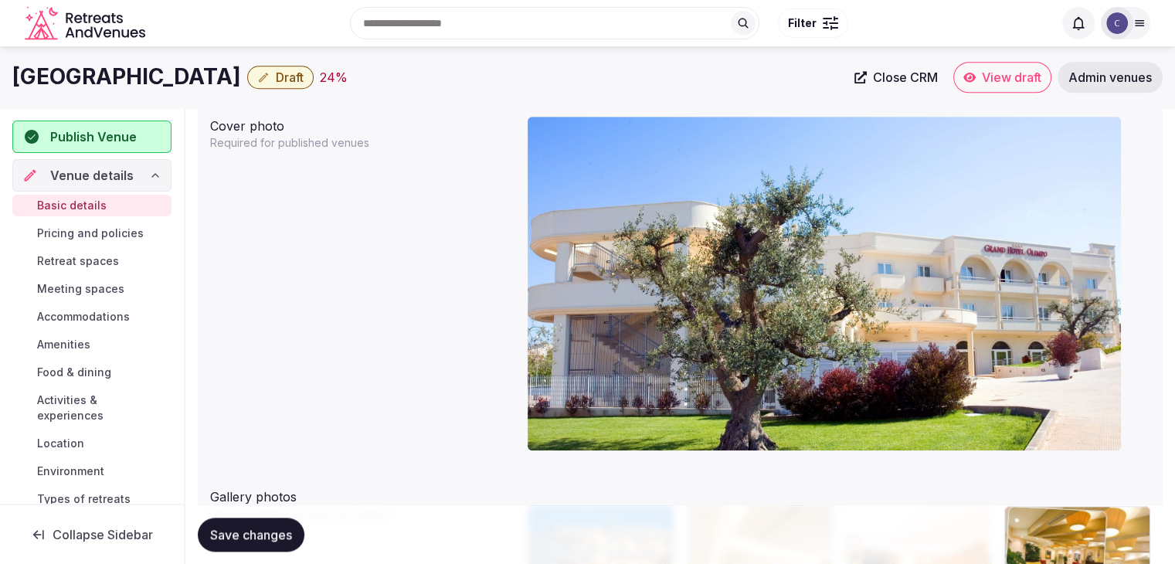
drag, startPoint x: 708, startPoint y: 324, endPoint x: 1062, endPoint y: 386, distance: 359.3
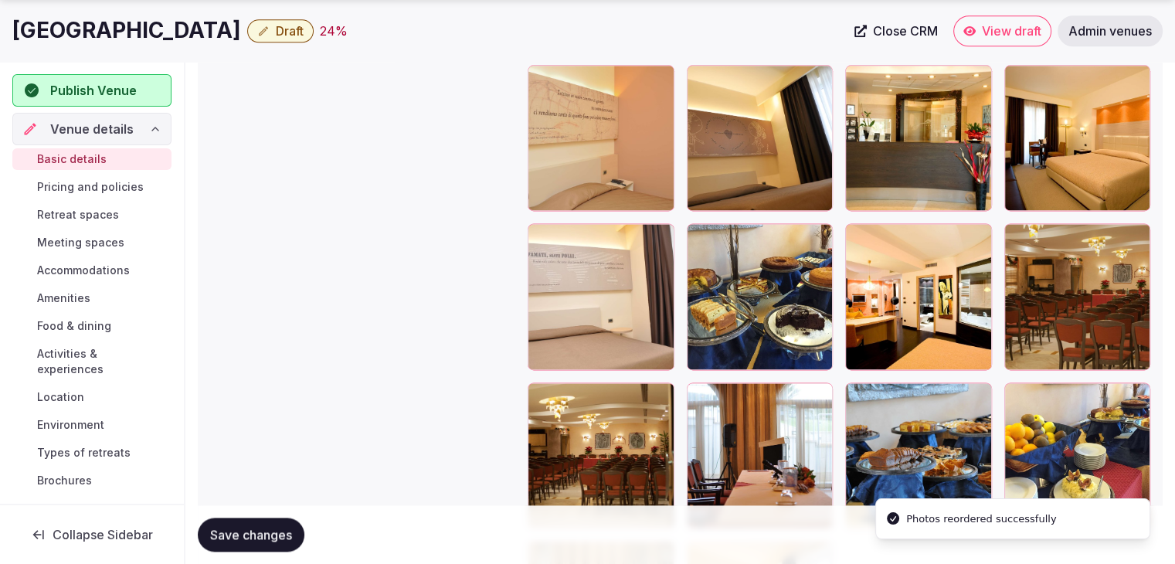
scroll to position [2108, 0]
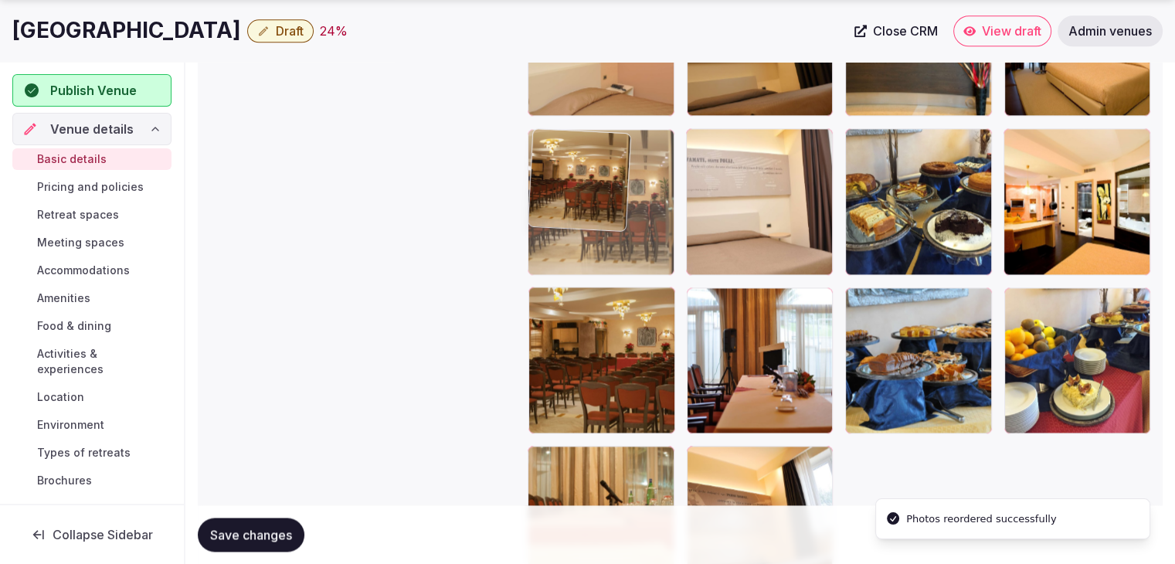
drag, startPoint x: 550, startPoint y: 306, endPoint x: 559, endPoint y: 214, distance: 92.3
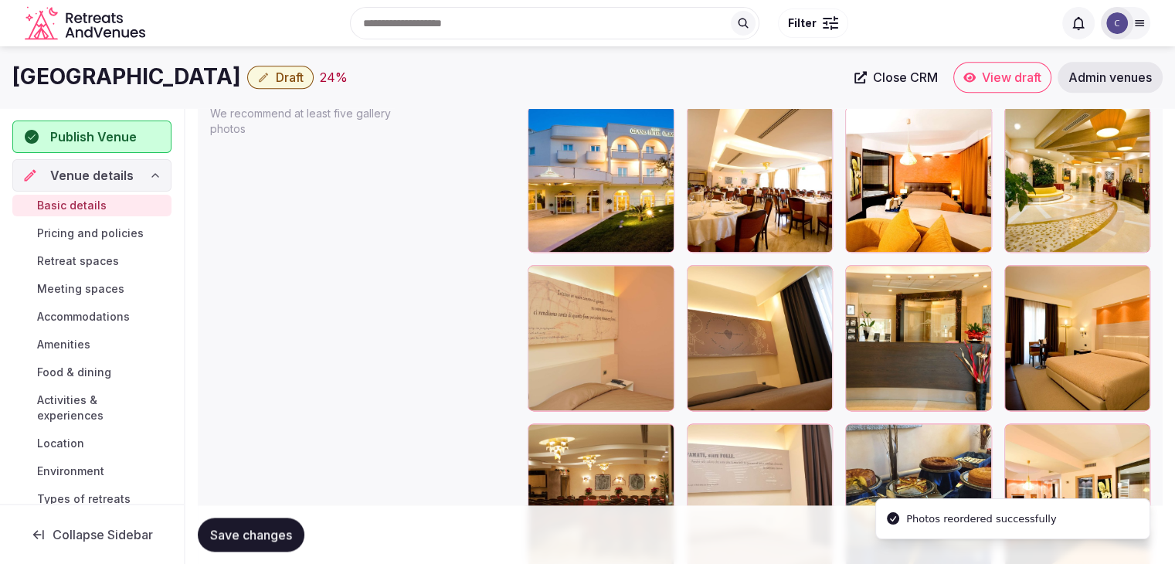
scroll to position [1787, 0]
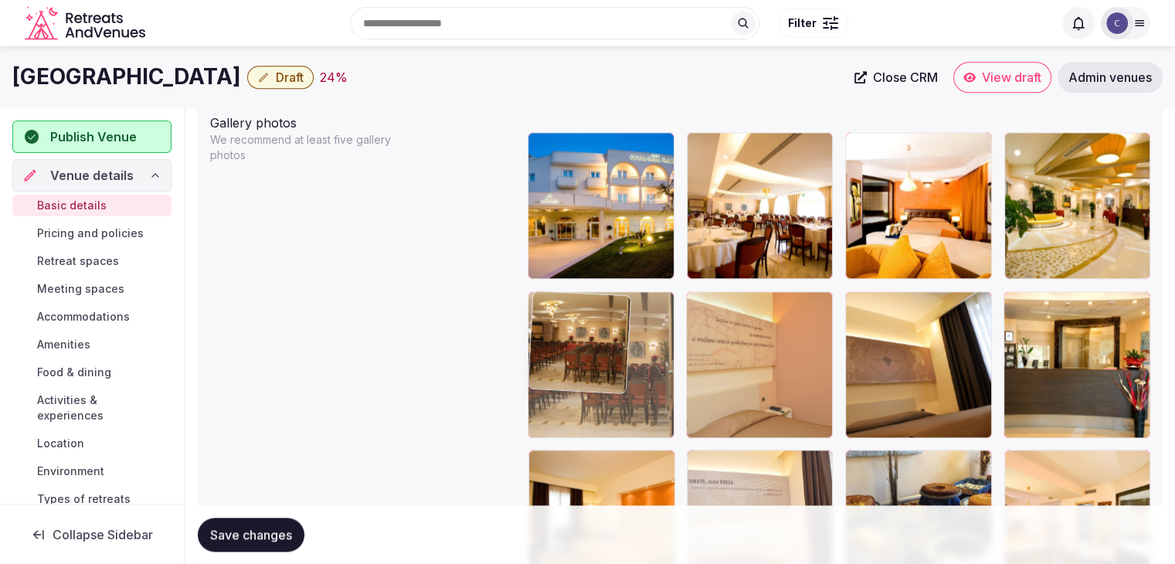
drag, startPoint x: 542, startPoint y: 461, endPoint x: 547, endPoint y: 381, distance: 80.5
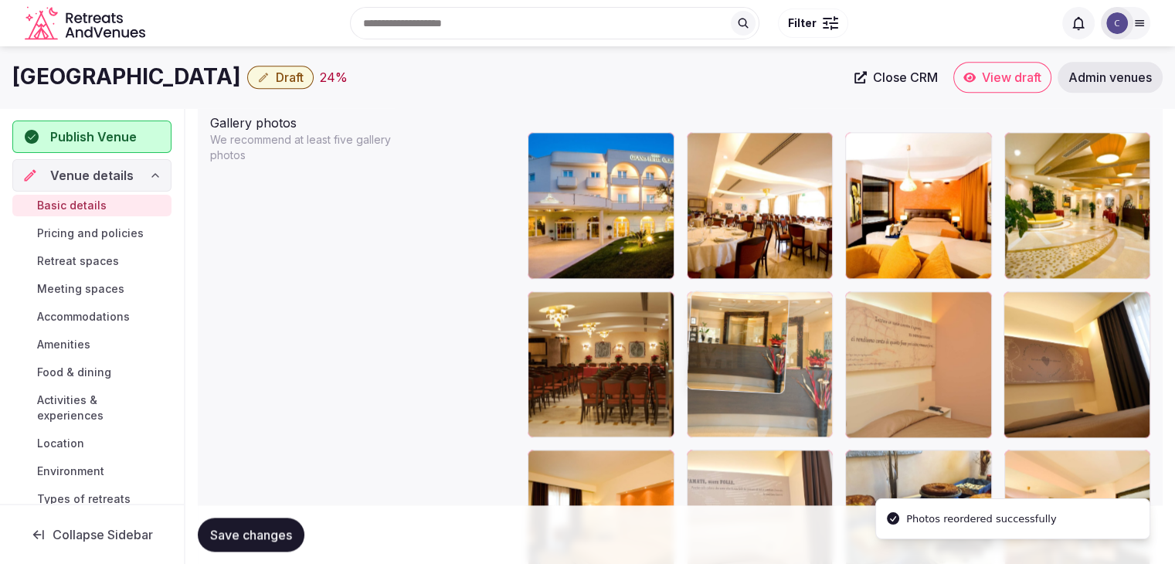
drag, startPoint x: 1020, startPoint y: 307, endPoint x: 776, endPoint y: 329, distance: 245.2
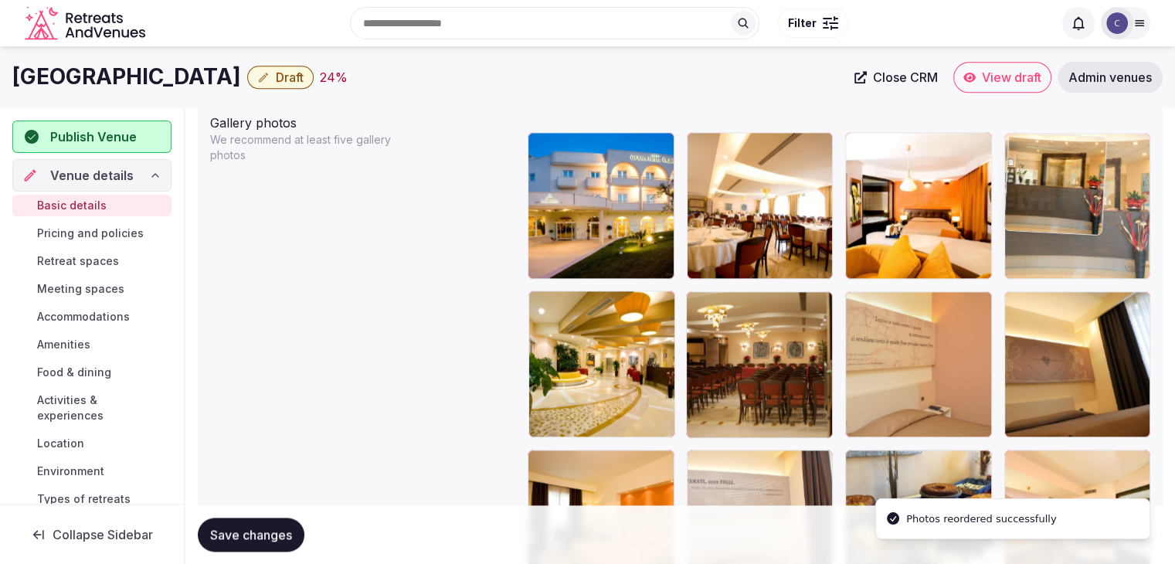
drag, startPoint x: 701, startPoint y: 304, endPoint x: 1042, endPoint y: 181, distance: 362.4
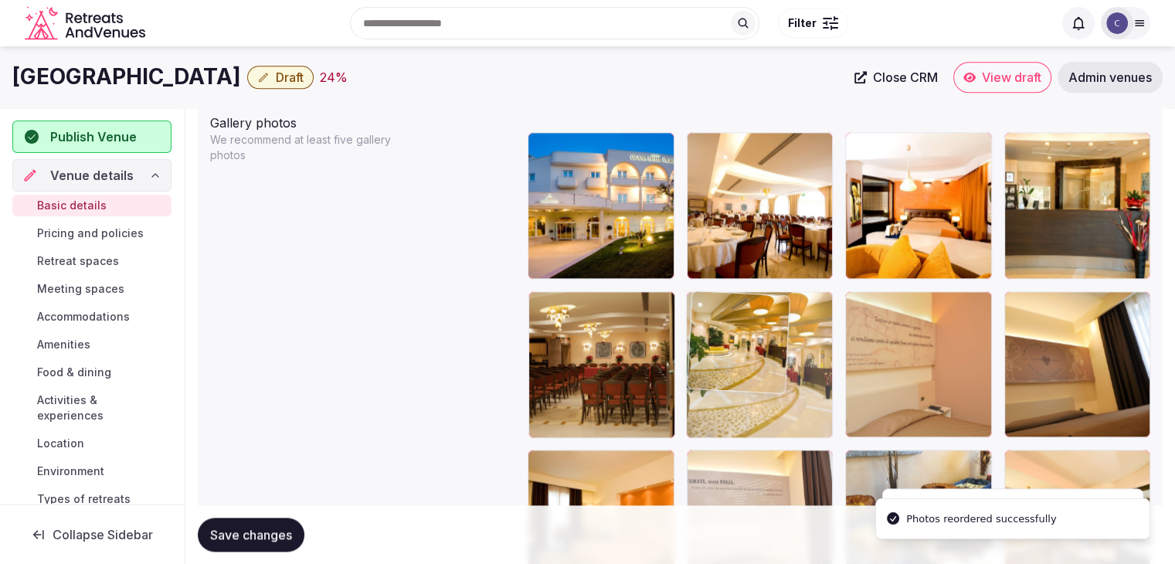
drag, startPoint x: 534, startPoint y: 310, endPoint x: 686, endPoint y: 372, distance: 164.6
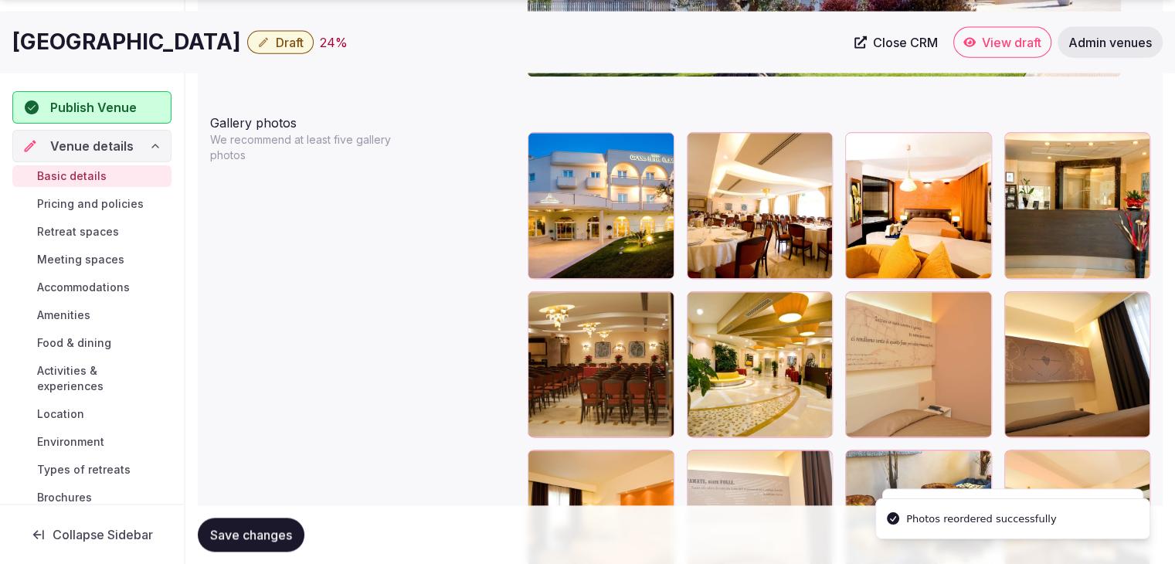
scroll to position [1941, 0]
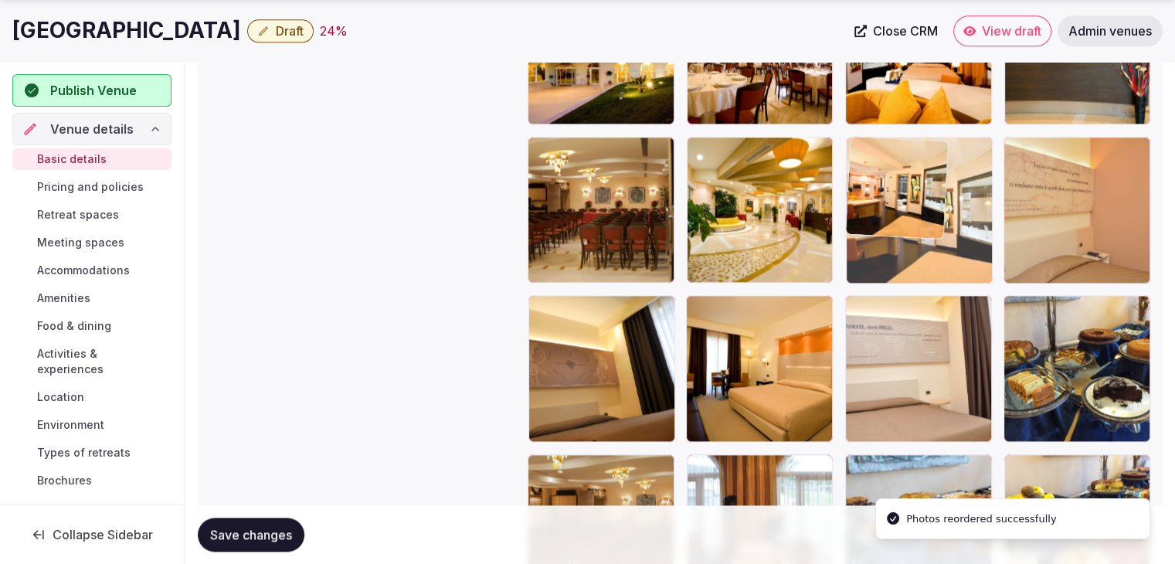
drag, startPoint x: 1021, startPoint y: 311, endPoint x: 835, endPoint y: 280, distance: 188.7
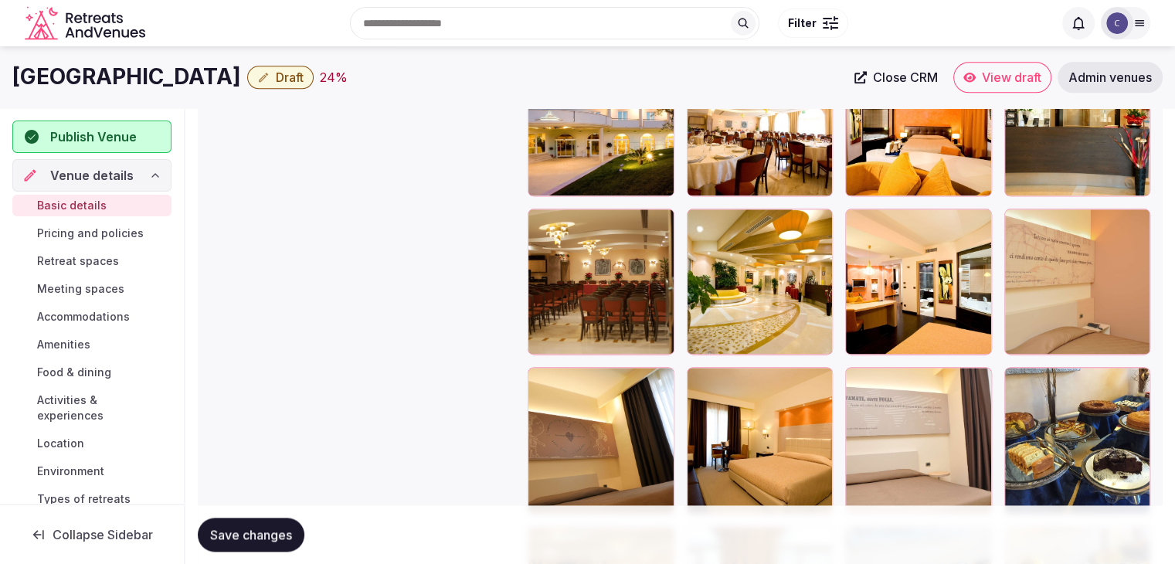
scroll to position [1864, 0]
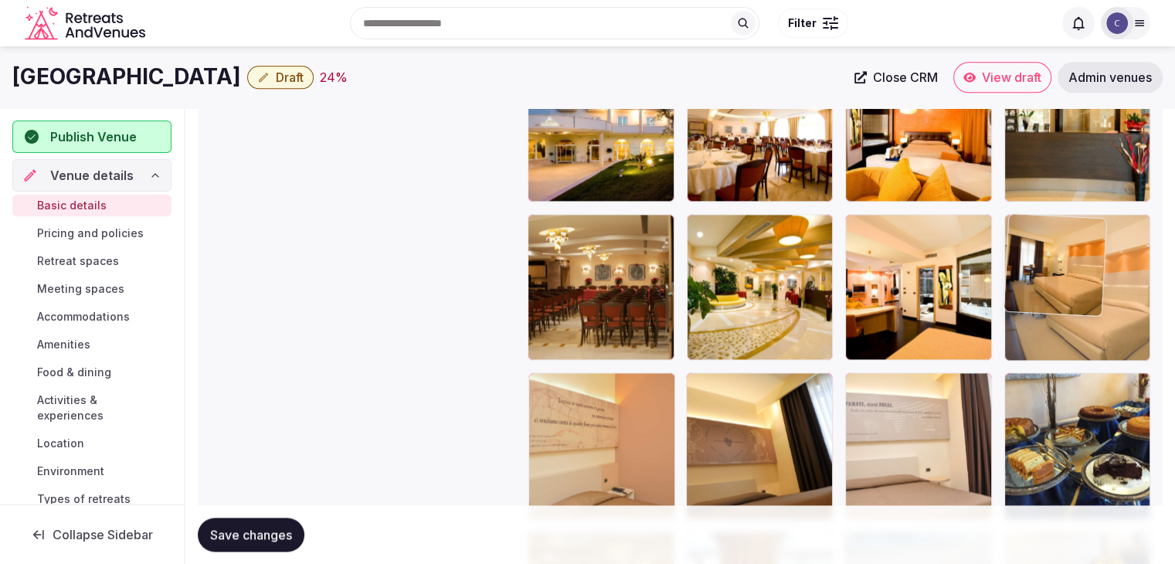
drag, startPoint x: 701, startPoint y: 396, endPoint x: 453, endPoint y: 538, distance: 286.5
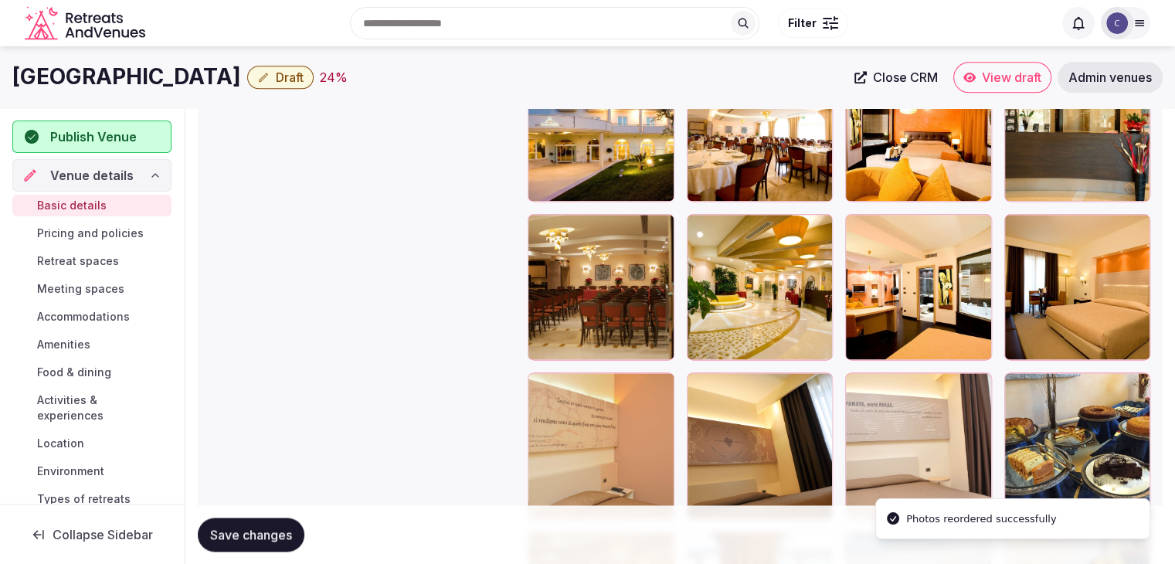
click at [262, 539] on span "Save changes" at bounding box center [251, 534] width 82 height 15
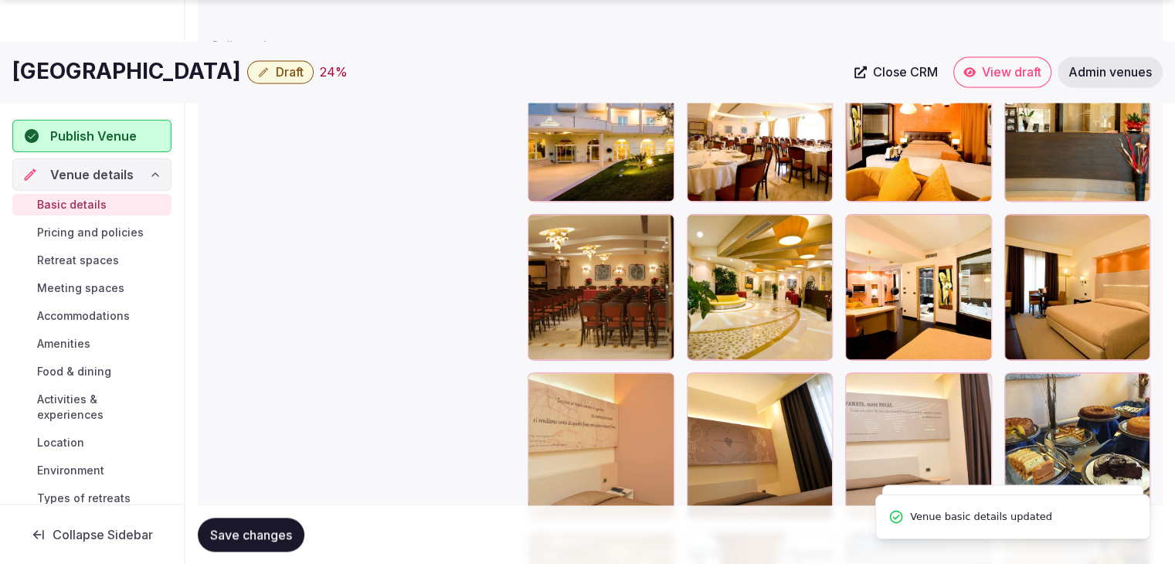
scroll to position [2096, 0]
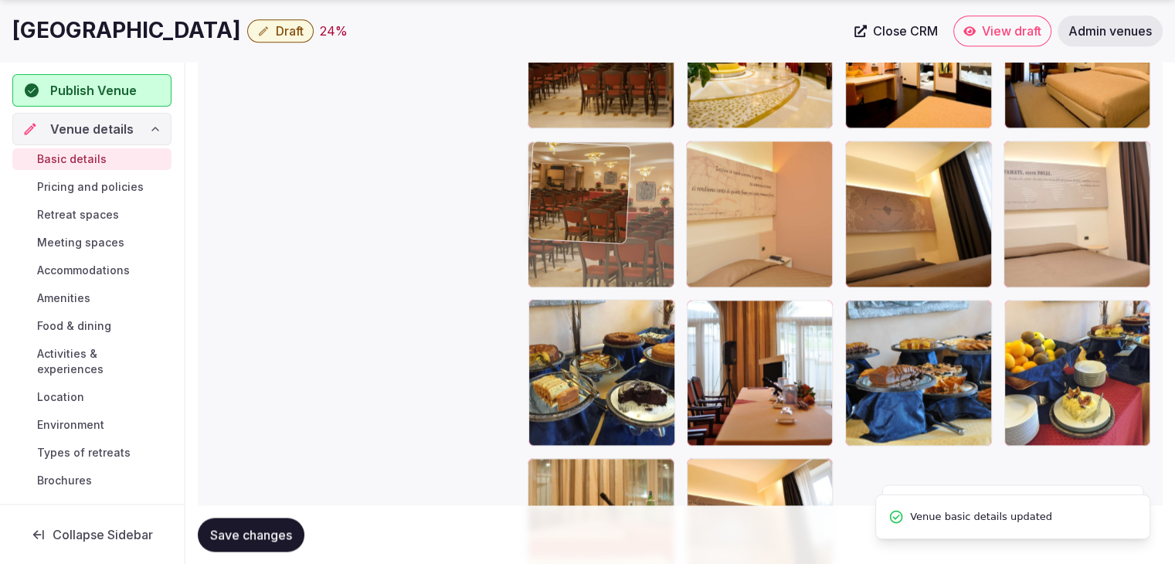
drag, startPoint x: 551, startPoint y: 314, endPoint x: 541, endPoint y: 202, distance: 111.7
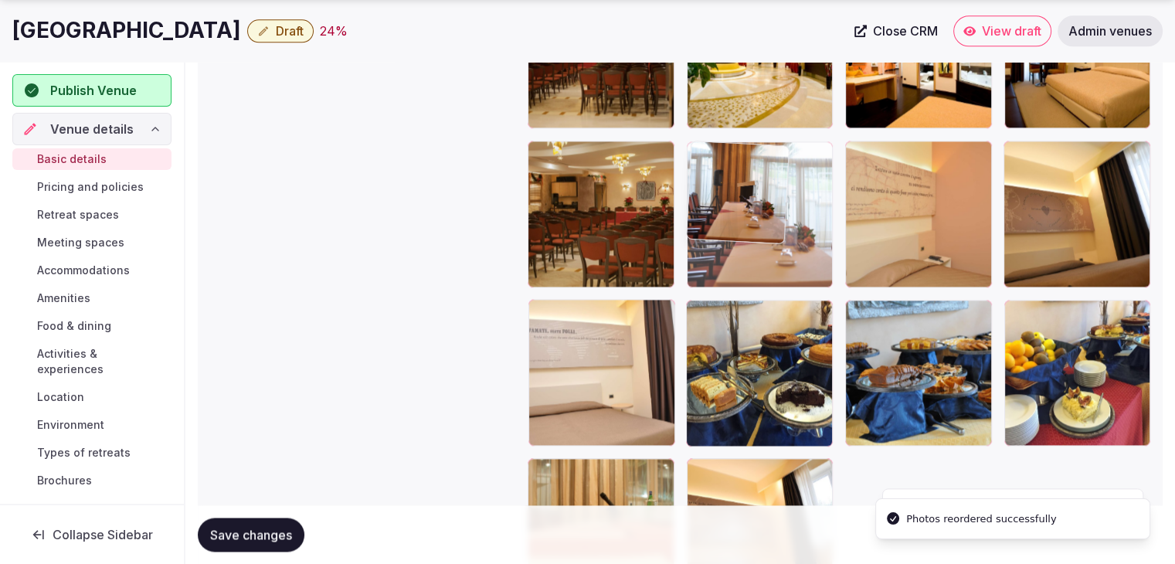
drag, startPoint x: 701, startPoint y: 307, endPoint x: 704, endPoint y: 234, distance: 72.7
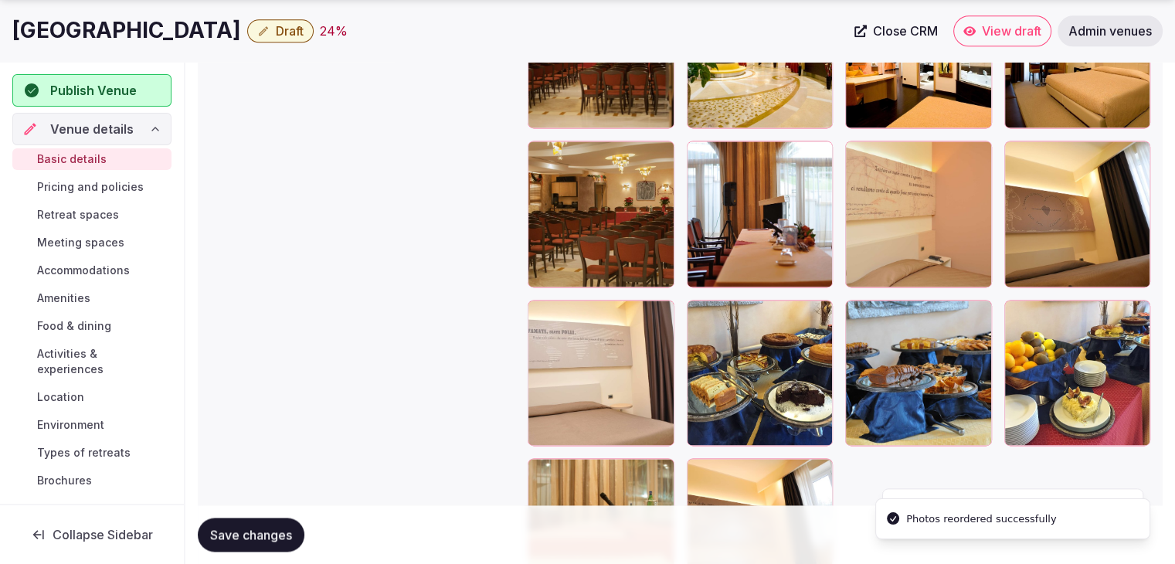
click at [244, 538] on span "Save changes" at bounding box center [251, 534] width 82 height 15
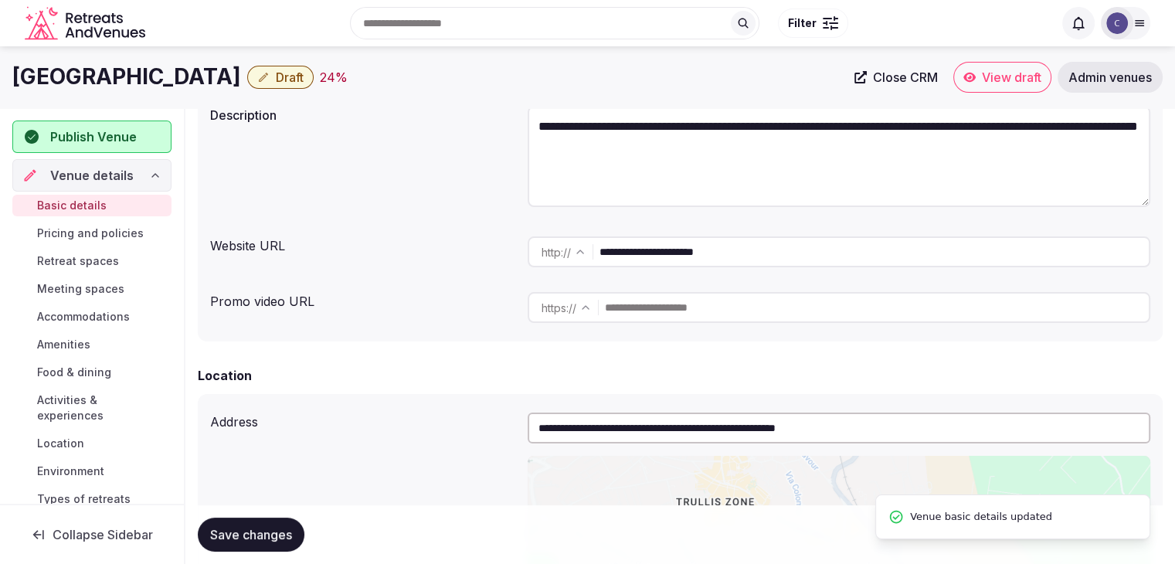
scroll to position [87, 0]
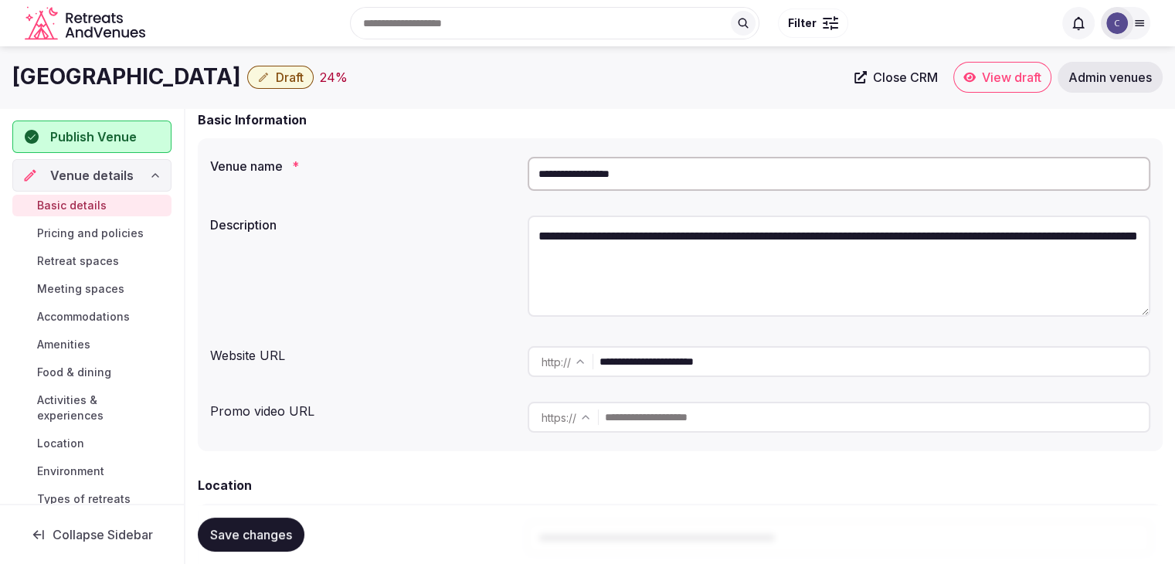
click at [160, 70] on h1 "[GEOGRAPHIC_DATA]" at bounding box center [126, 77] width 229 height 30
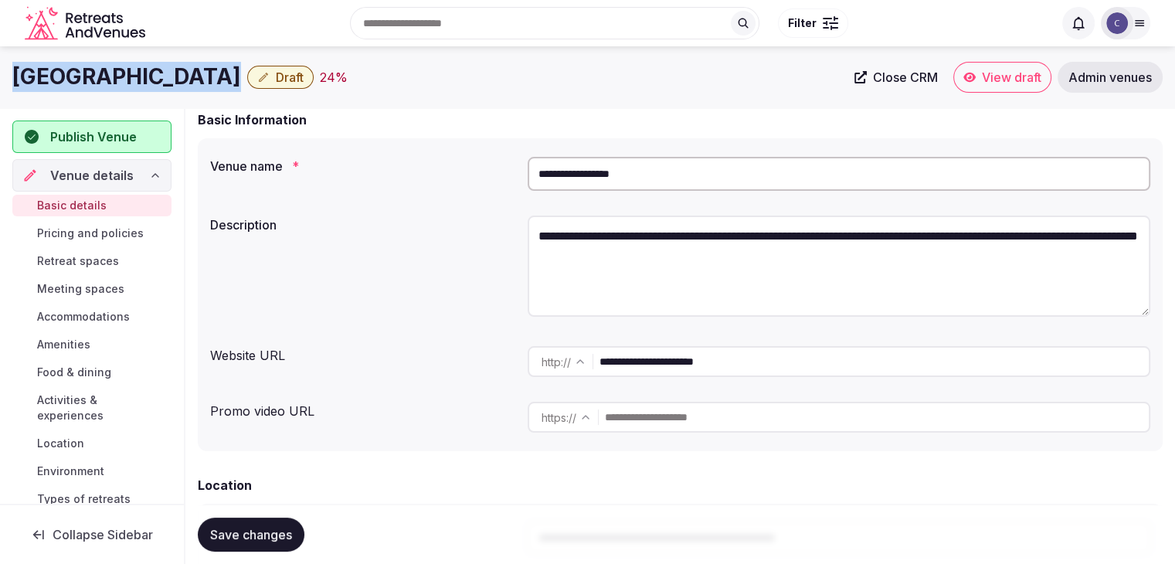
copy div "[GEOGRAPHIC_DATA]"
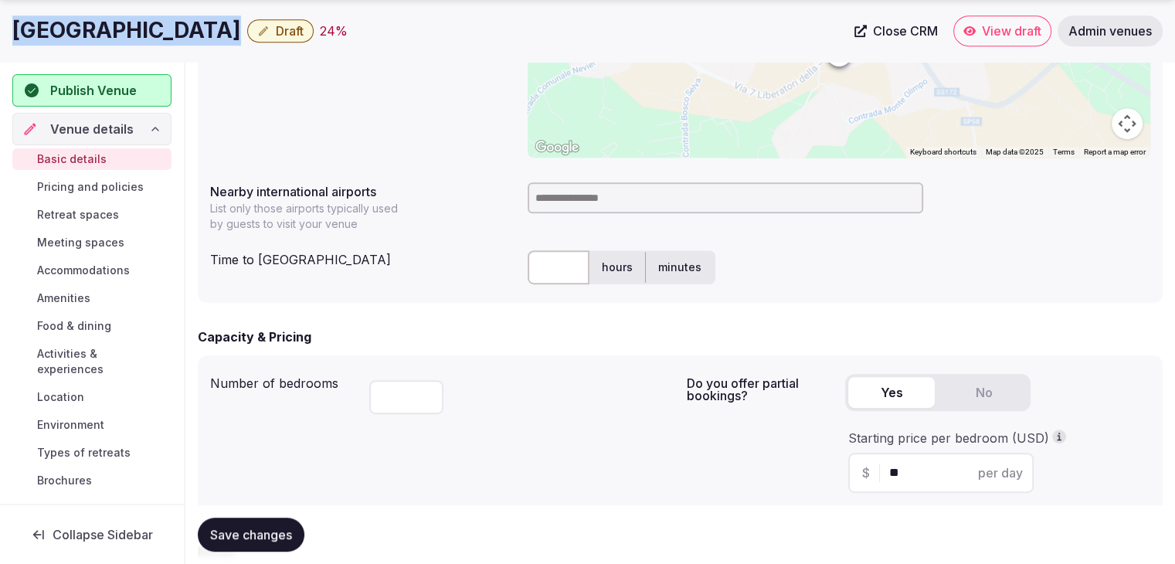
scroll to position [783, 0]
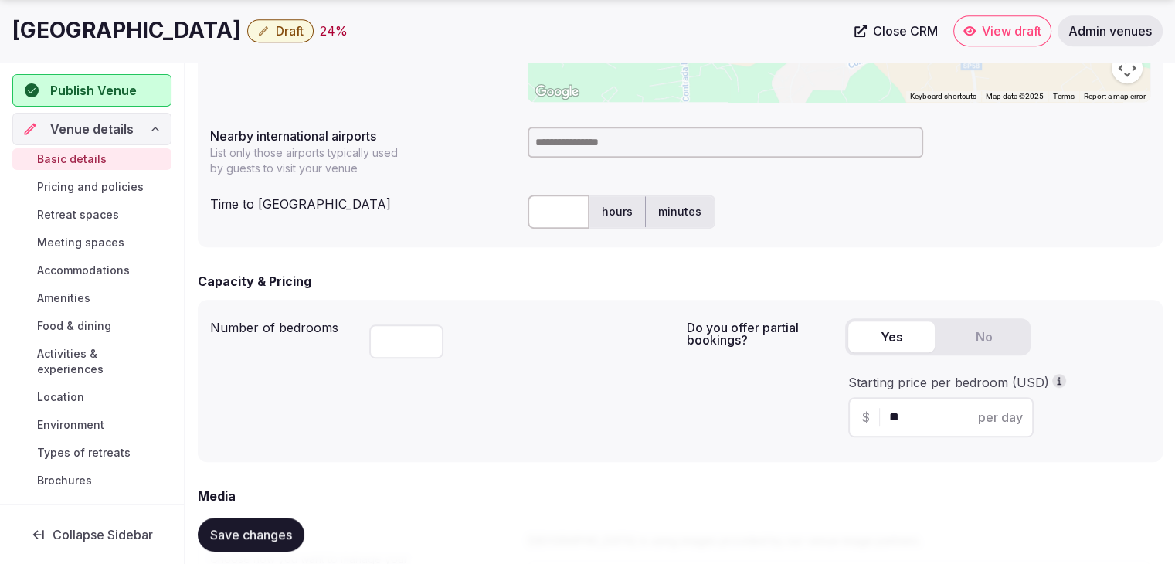
click at [596, 138] on input at bounding box center [726, 142] width 396 height 31
type input "***"
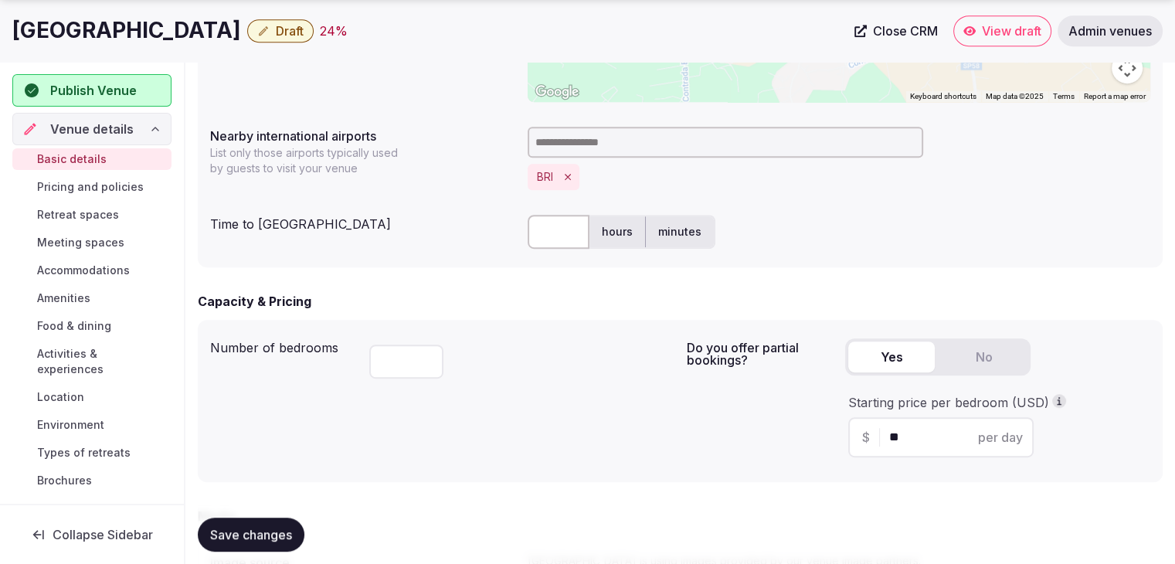
click at [606, 379] on div "**" at bounding box center [521, 358] width 305 height 53
click at [544, 219] on input "text" at bounding box center [559, 232] width 62 height 34
type input "**"
click at [528, 316] on div "Capacity & Pricing Number of bedrooms ** Do you offer partial bookings? Yes No …" at bounding box center [680, 387] width 965 height 190
drag, startPoint x: 275, startPoint y: 528, endPoint x: 178, endPoint y: 284, distance: 263.3
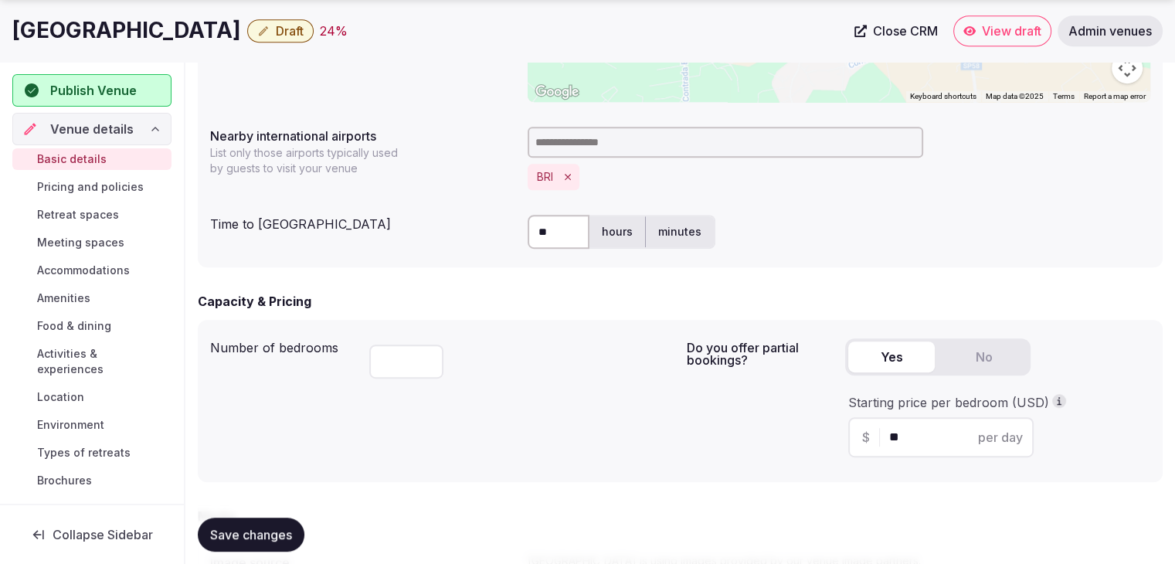
click at [275, 529] on span "Save changes" at bounding box center [251, 534] width 82 height 15
click at [146, 30] on h1 "Grand Hotel Olimpo" at bounding box center [126, 30] width 229 height 30
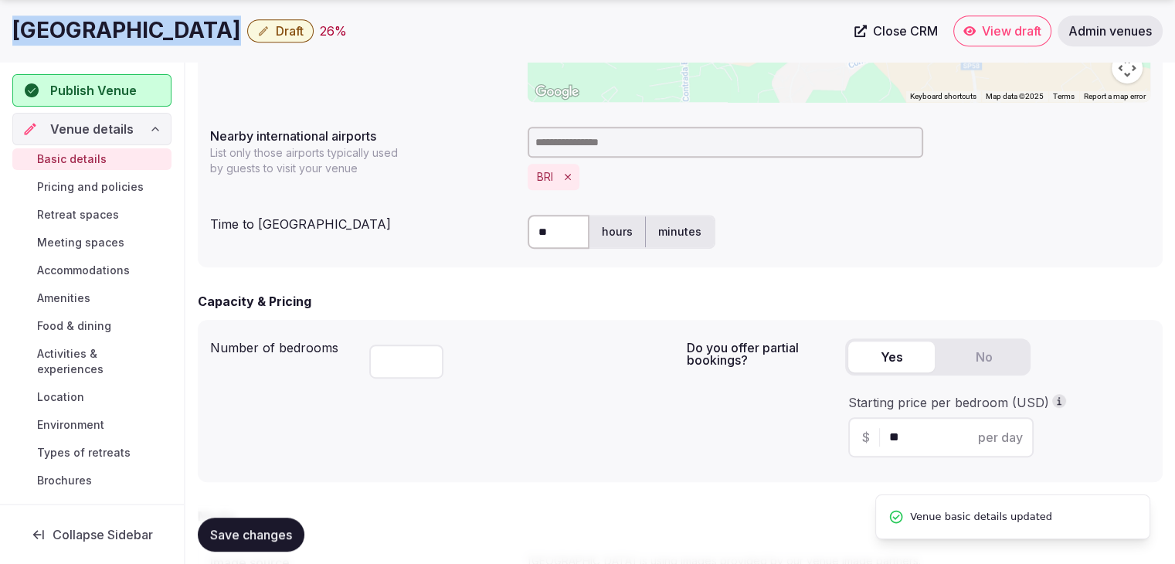
click at [146, 30] on h1 "Grand Hotel Olimpo" at bounding box center [126, 30] width 229 height 30
copy div "Grand Hotel Olimpo"
drag, startPoint x: 1004, startPoint y: 26, endPoint x: 263, endPoint y: 19, distance: 740.9
click at [263, 19] on button "Draft" at bounding box center [280, 30] width 66 height 23
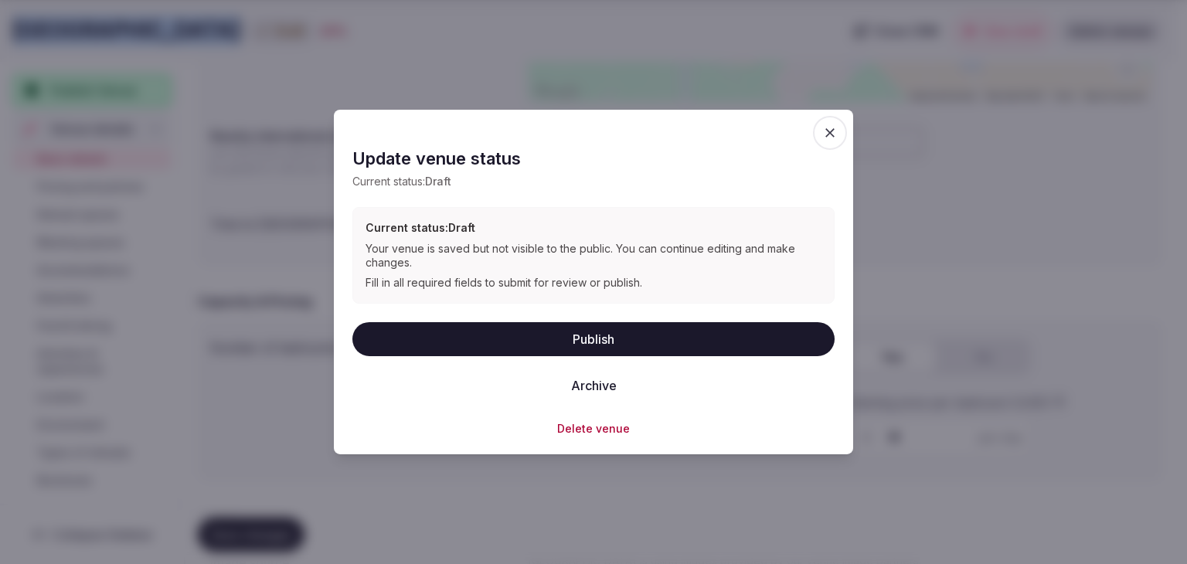
click at [620, 345] on button "Publish" at bounding box center [593, 338] width 482 height 34
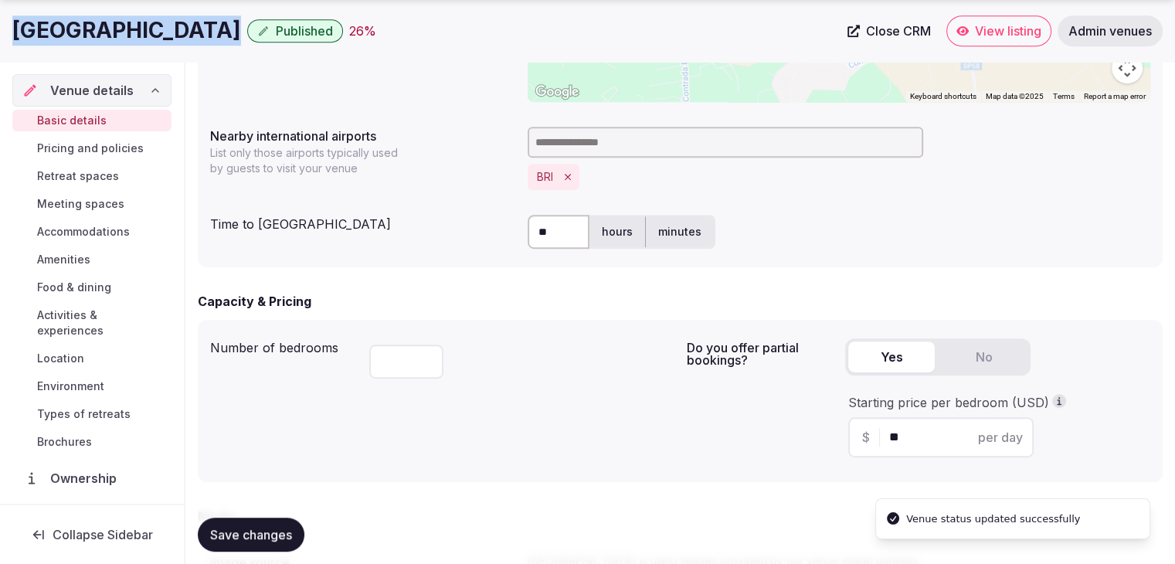
click at [155, 19] on h1 "Grand Hotel Olimpo" at bounding box center [126, 30] width 229 height 30
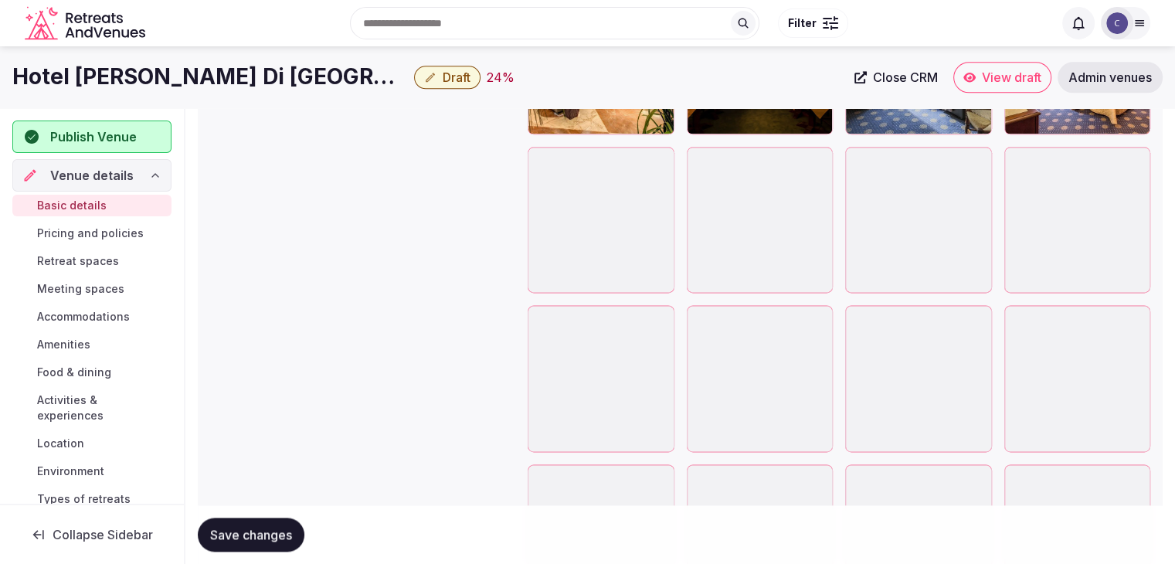
scroll to position [1931, 0]
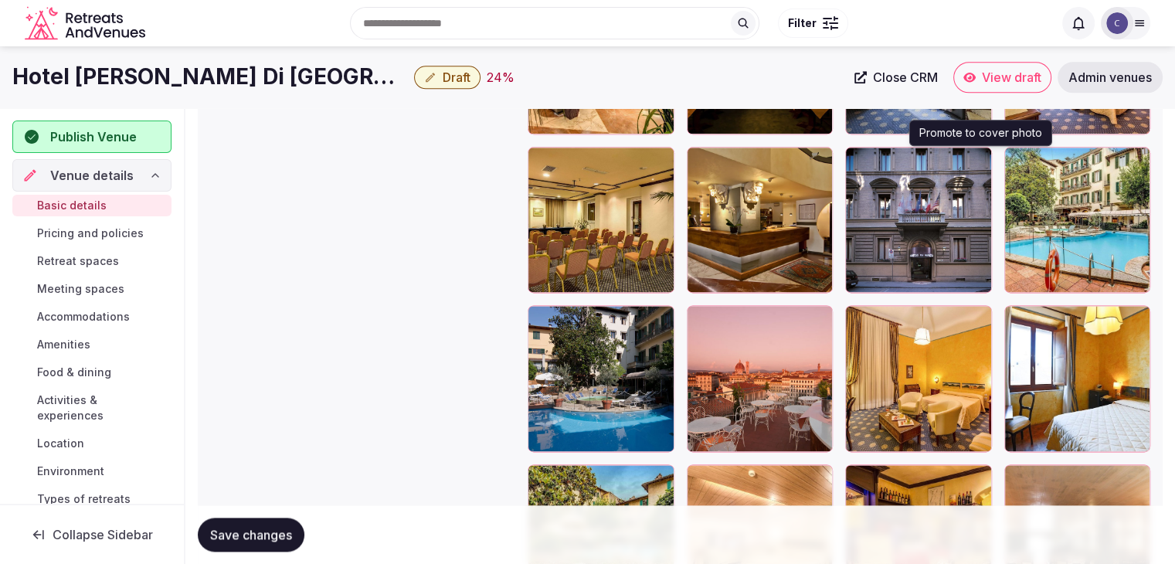
click at [977, 161] on icon "button" at bounding box center [976, 162] width 12 height 12
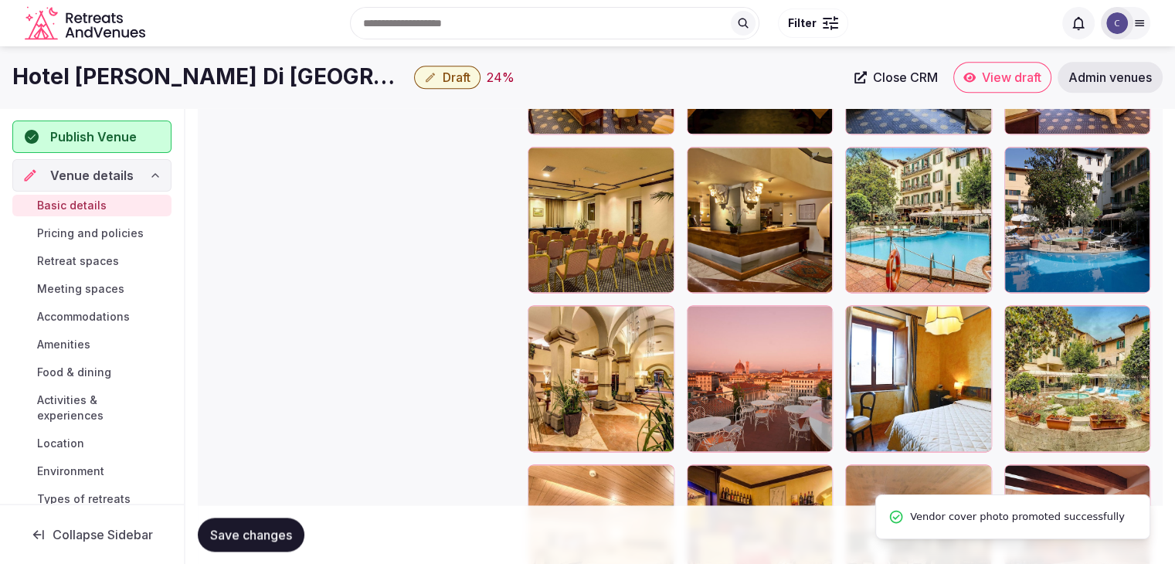
scroll to position [1777, 0]
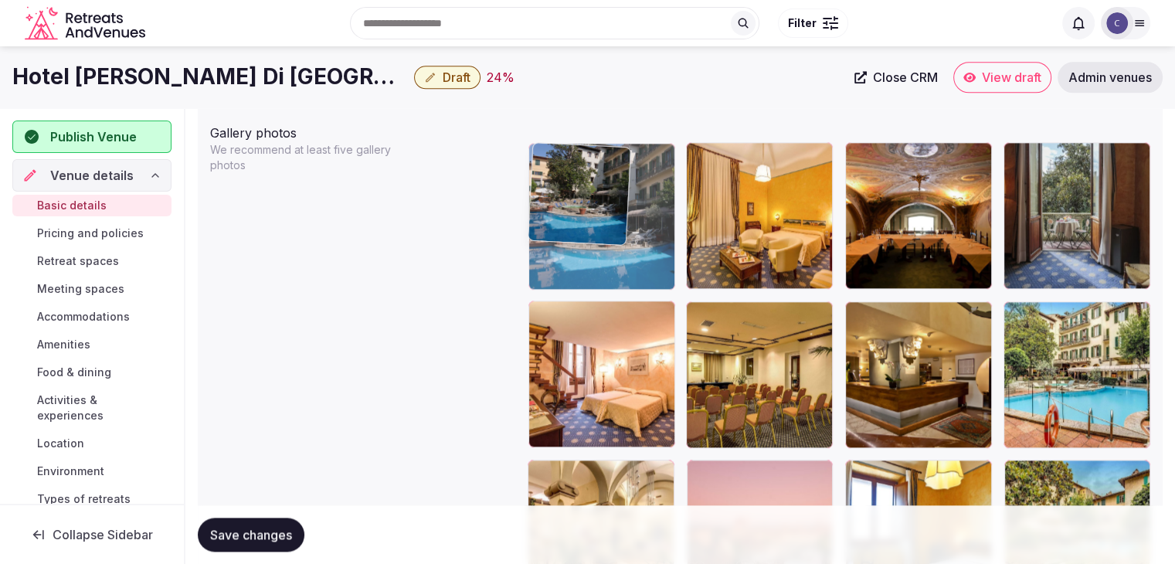
drag, startPoint x: 1015, startPoint y: 307, endPoint x: 732, endPoint y: 192, distance: 306.0
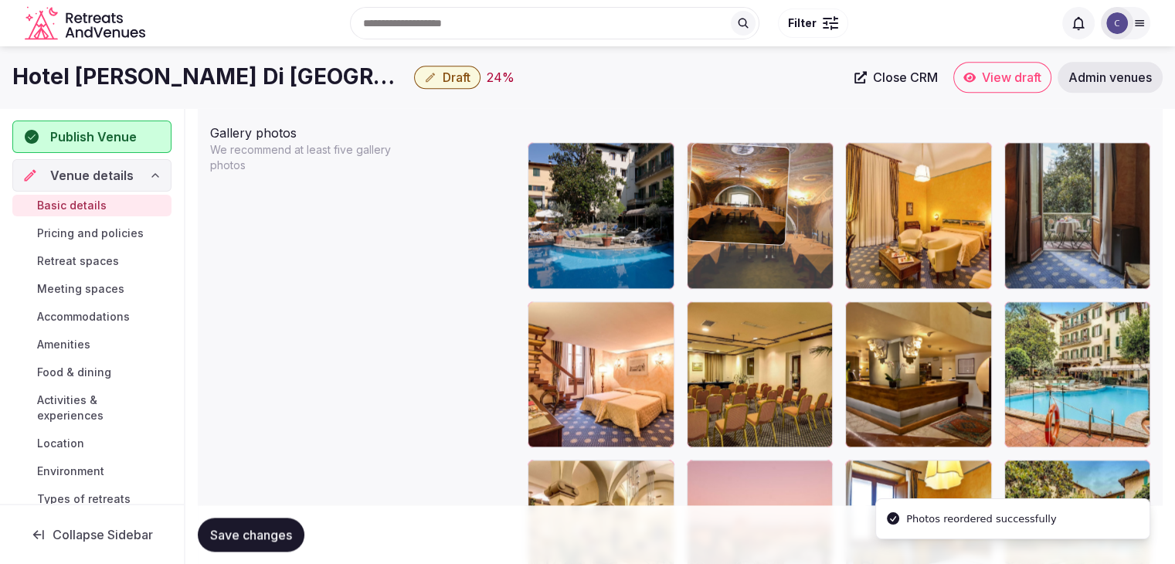
drag, startPoint x: 881, startPoint y: 149, endPoint x: 758, endPoint y: 149, distance: 123.6
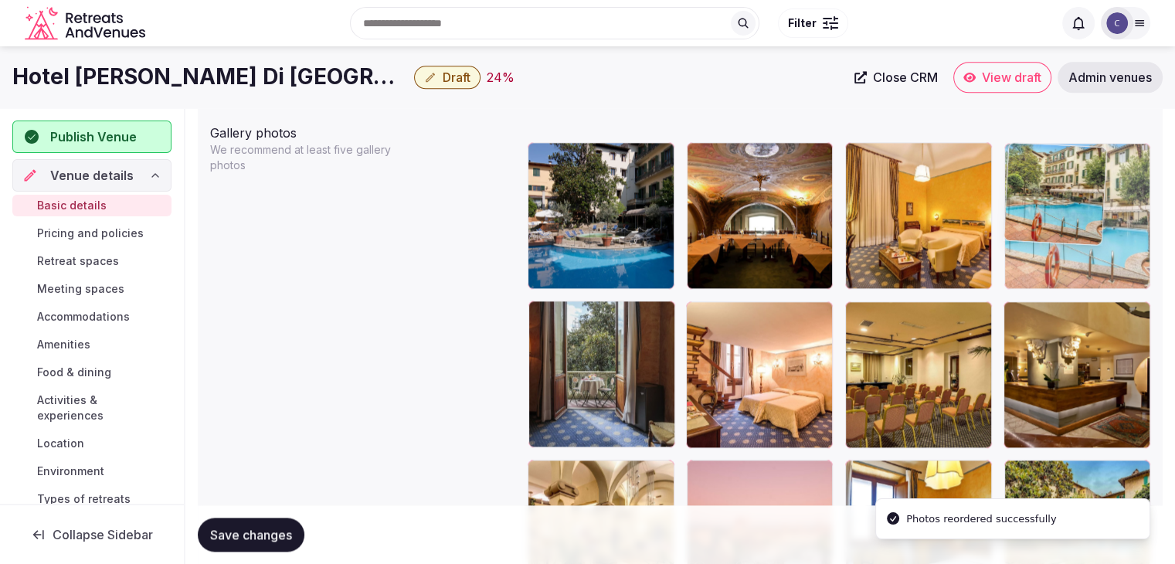
drag, startPoint x: 1021, startPoint y: 304, endPoint x: 1040, endPoint y: 196, distance: 109.9
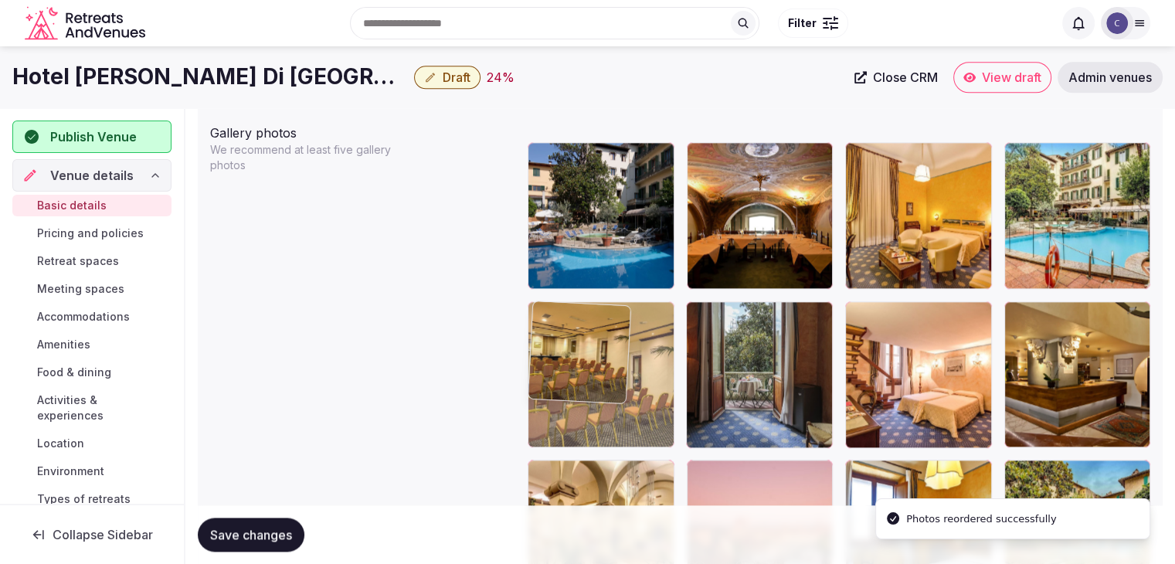
drag, startPoint x: 856, startPoint y: 314, endPoint x: 707, endPoint y: 369, distance: 158.9
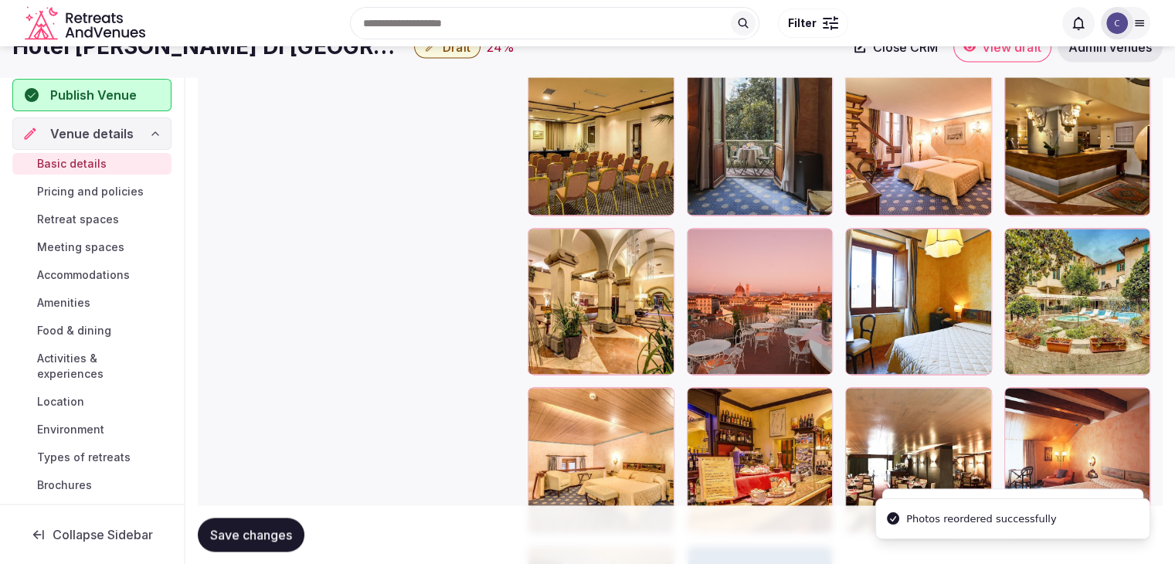
scroll to position [1854, 0]
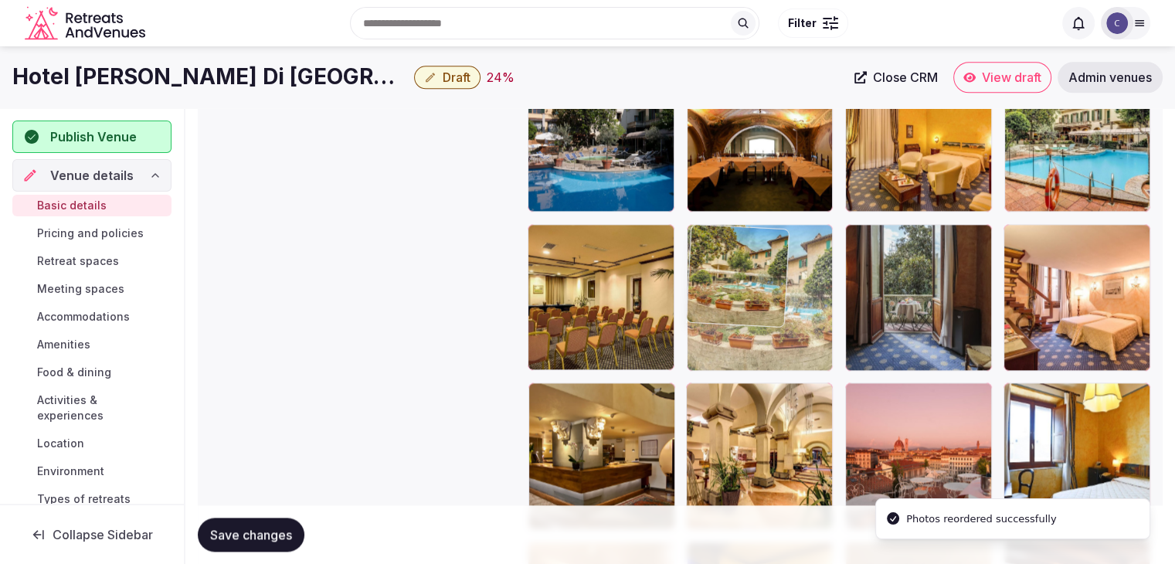
drag, startPoint x: 1032, startPoint y: 391, endPoint x: 757, endPoint y: 275, distance: 298.4
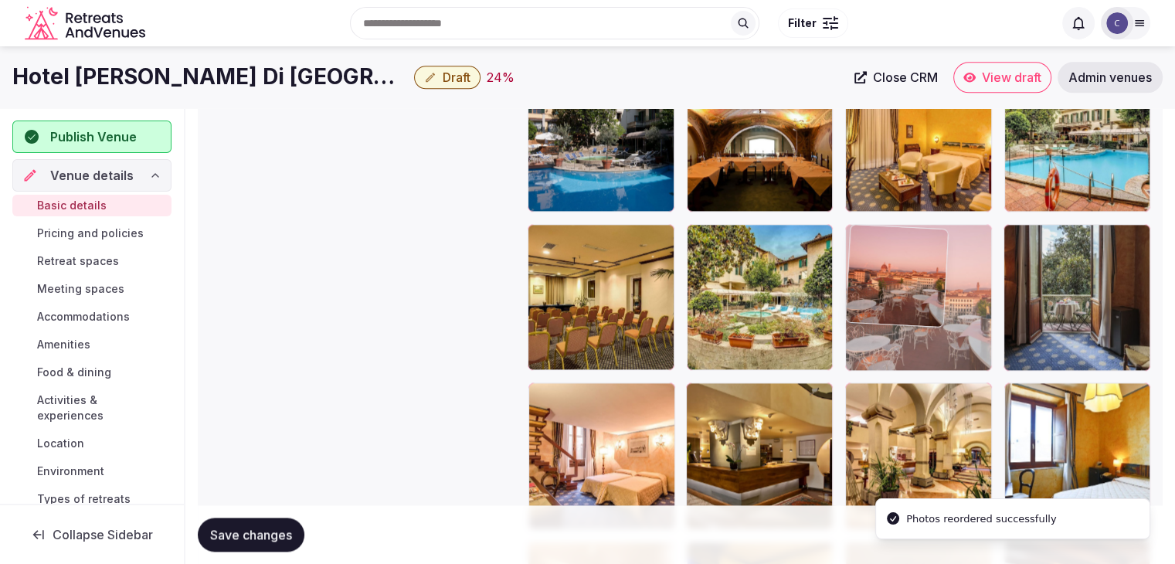
drag, startPoint x: 864, startPoint y: 388, endPoint x: 915, endPoint y: 368, distance: 54.1
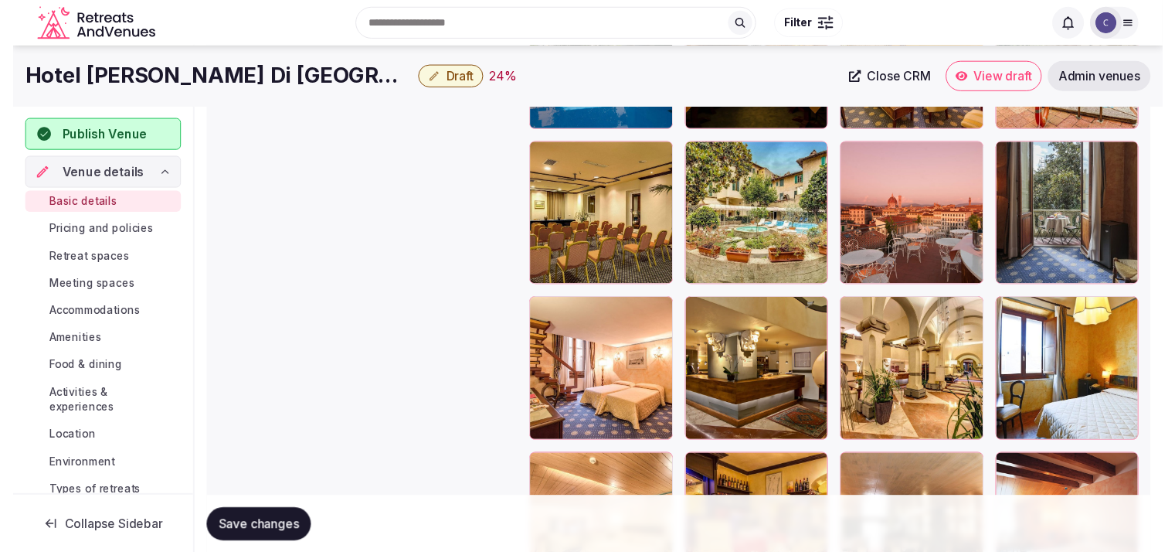
scroll to position [1864, 0]
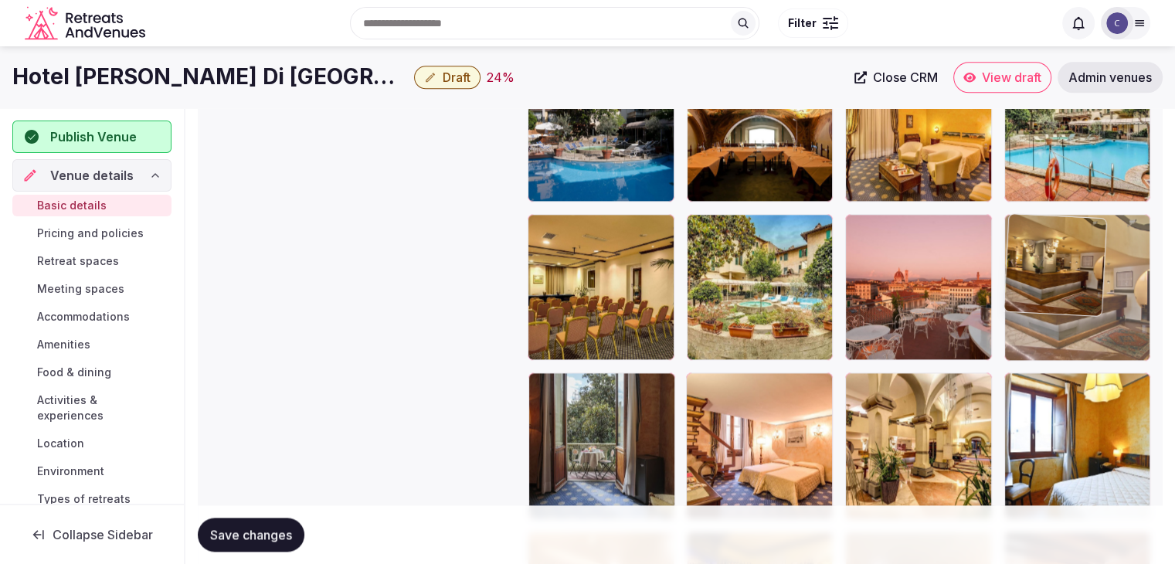
drag, startPoint x: 711, startPoint y: 384, endPoint x: 1032, endPoint y: 269, distance: 341.4
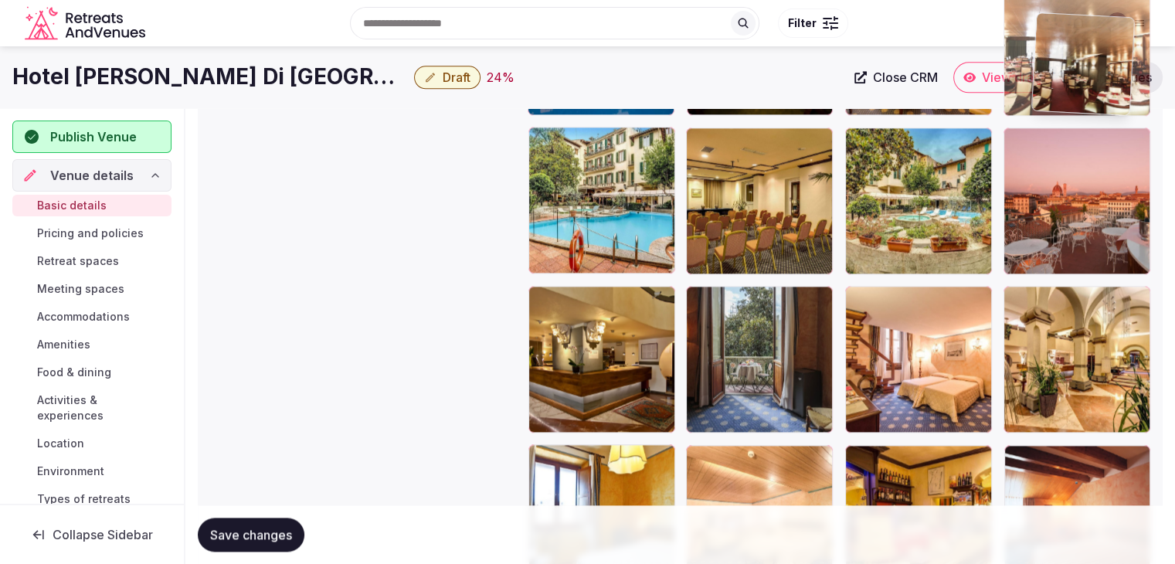
scroll to position [1935, 0]
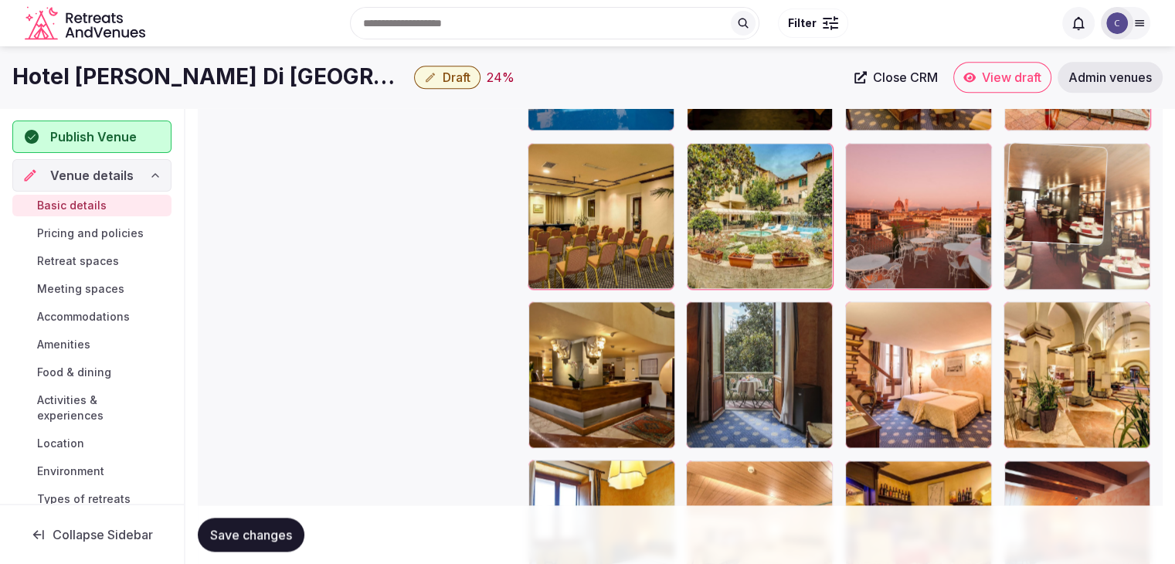
drag, startPoint x: 862, startPoint y: 313, endPoint x: 1052, endPoint y: 244, distance: 202.1
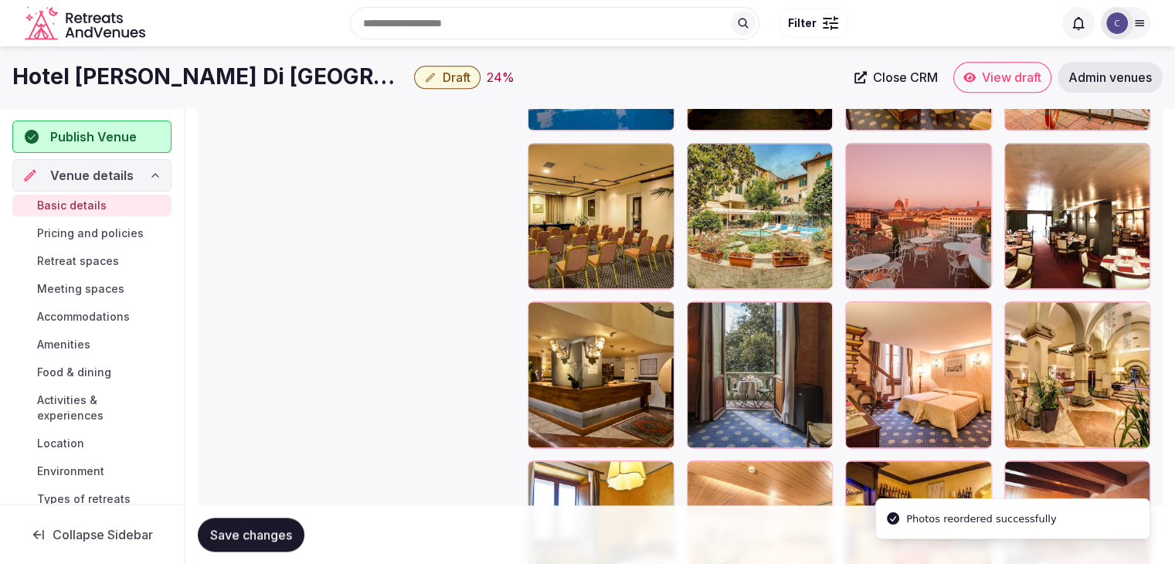
click at [263, 521] on button "Save changes" at bounding box center [251, 535] width 107 height 34
click at [172, 74] on h1 "Hotel Croce Di Malta" at bounding box center [210, 77] width 396 height 30
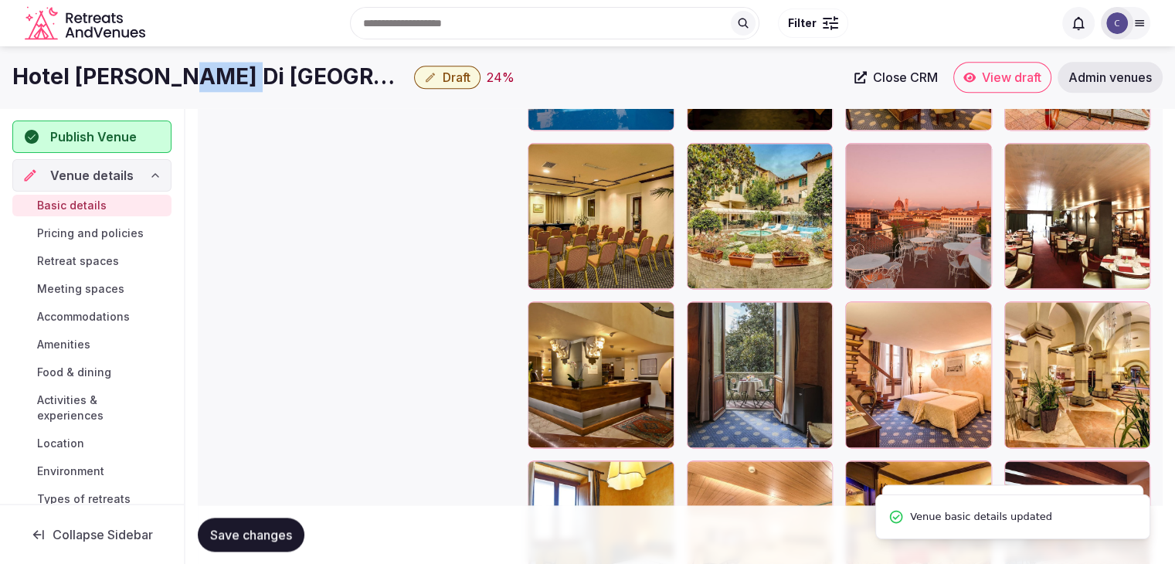
click at [172, 74] on h1 "Hotel Croce Di Malta" at bounding box center [210, 77] width 396 height 30
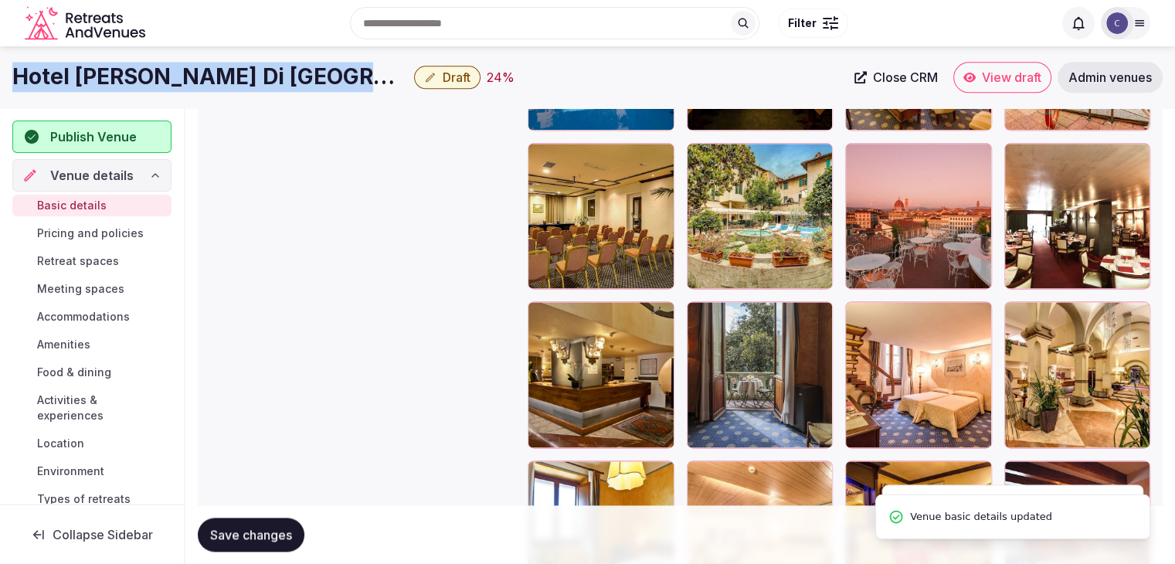
click at [172, 74] on h1 "Hotel Croce Di Malta" at bounding box center [210, 77] width 396 height 30
copy div "Hotel Croce Di Malta"
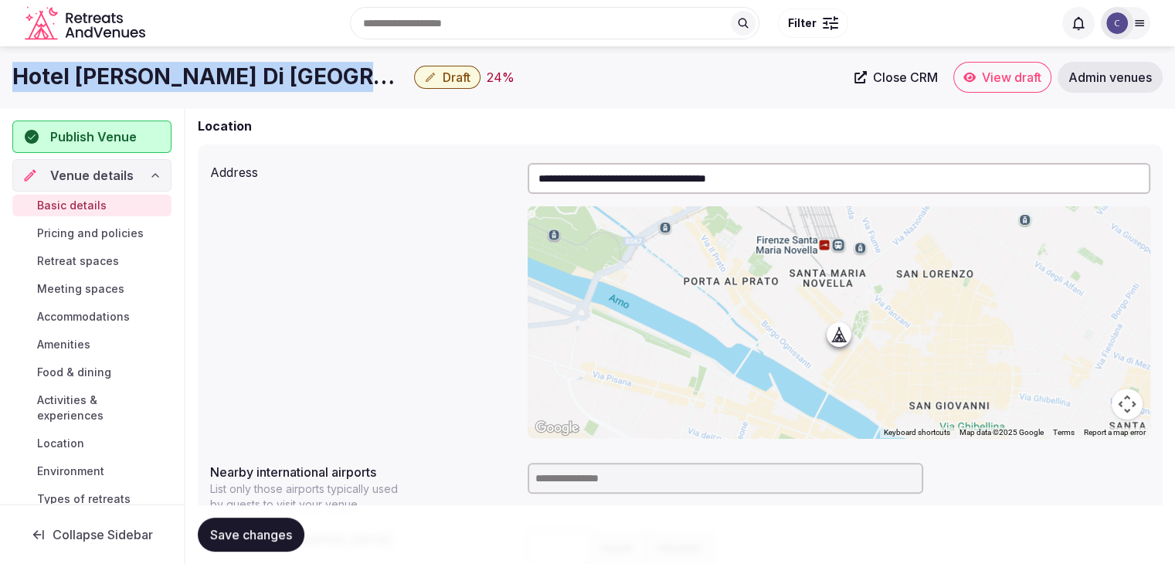
scroll to position [313, 0]
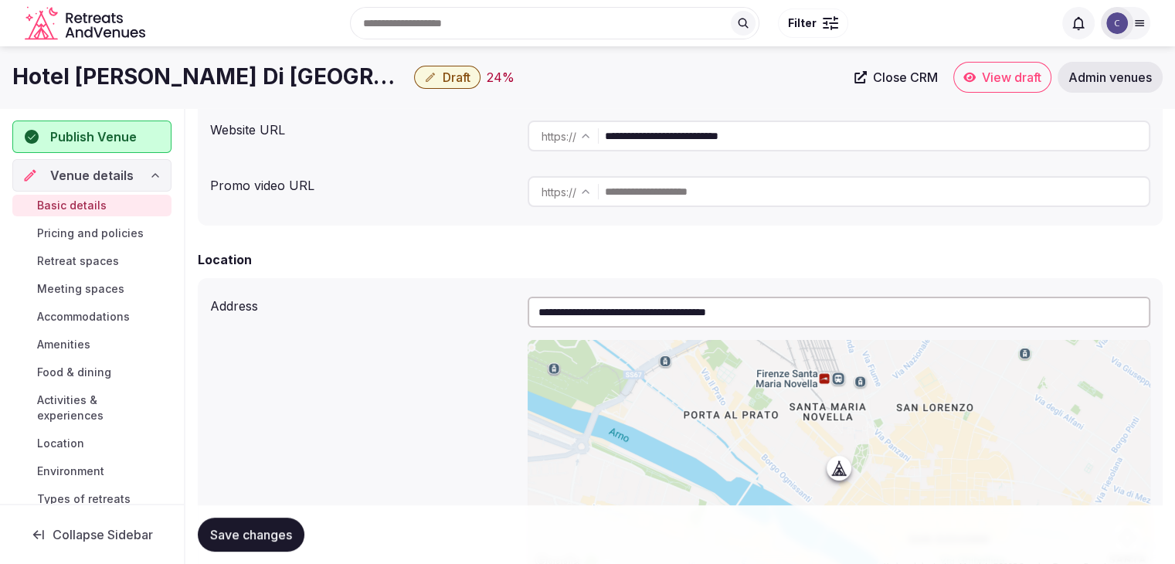
click at [621, 319] on input "**********" at bounding box center [839, 312] width 623 height 31
click at [148, 64] on h1 "Hotel Croce Di Malta" at bounding box center [210, 77] width 396 height 30
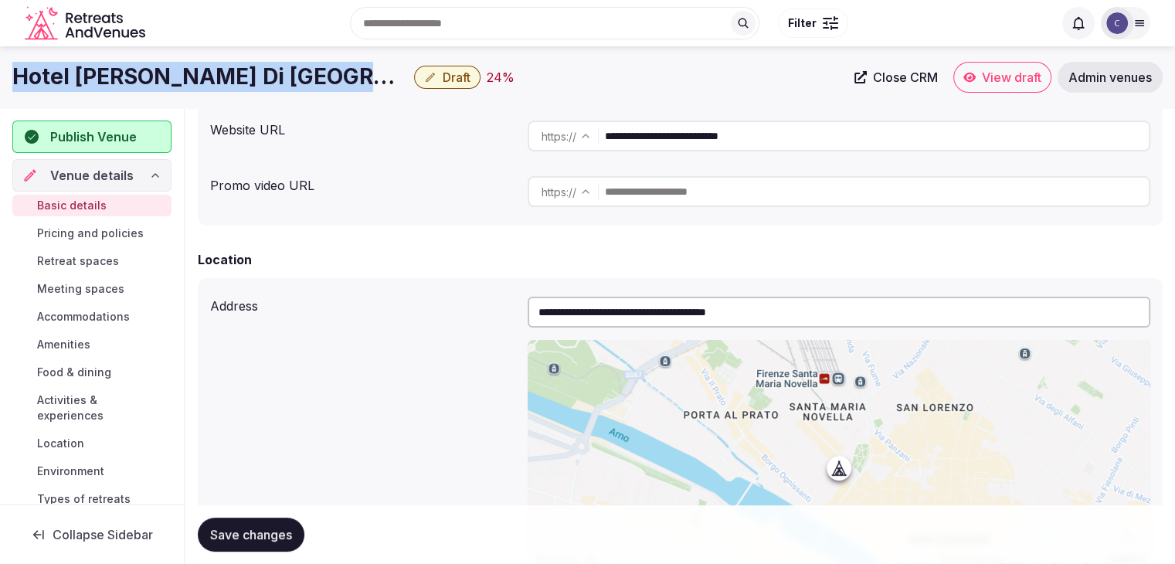
click at [148, 64] on h1 "Hotel Croce Di Malta" at bounding box center [210, 77] width 396 height 30
copy div "Hotel Croce Di Malta"
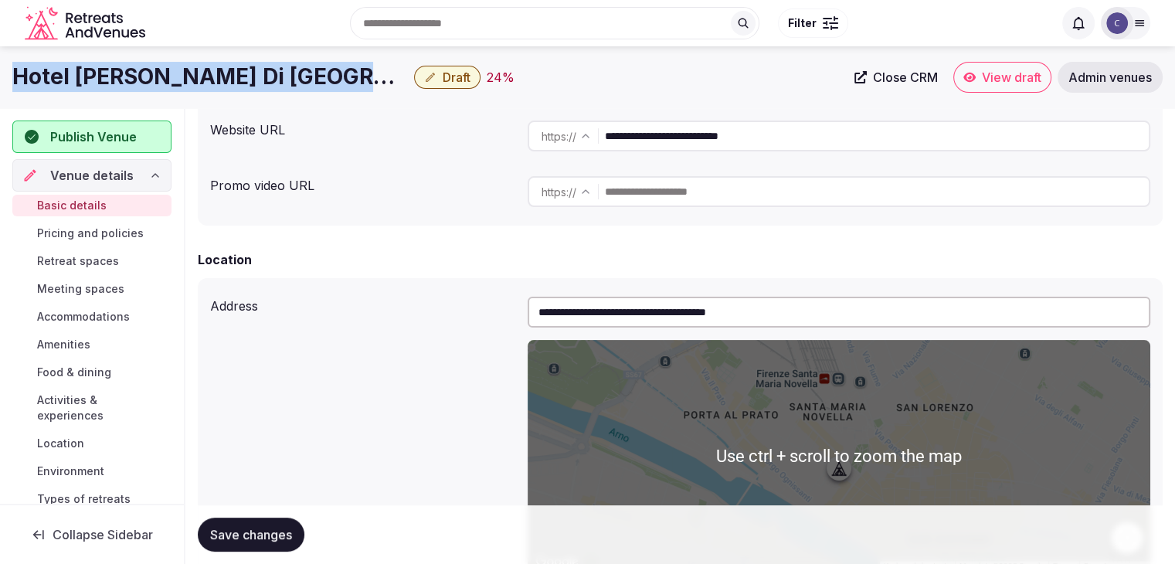
scroll to position [236, 0]
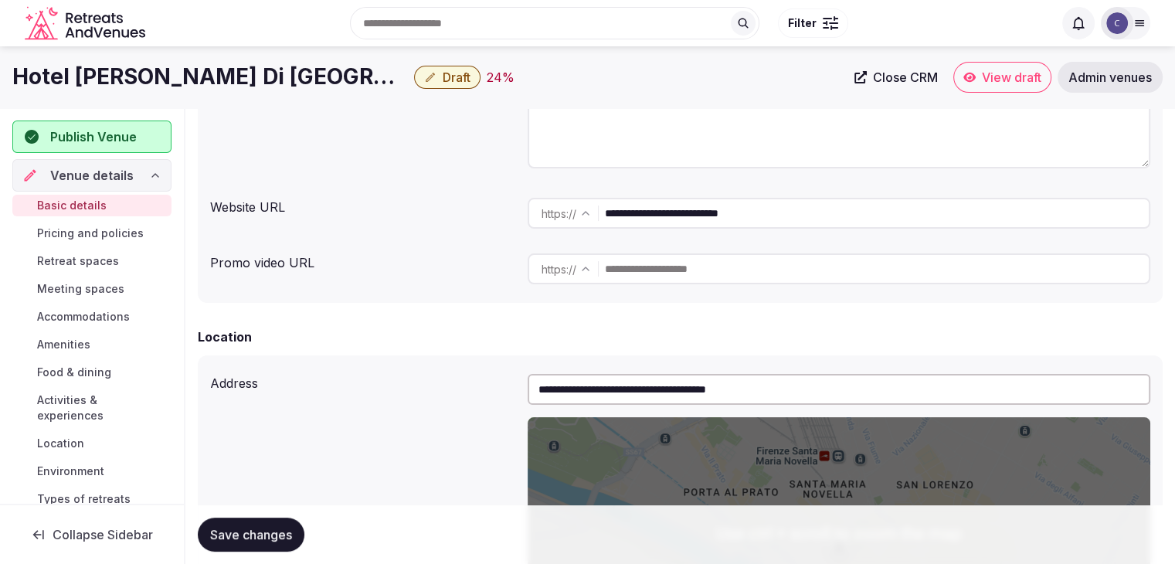
click at [671, 212] on input "**********" at bounding box center [877, 213] width 544 height 31
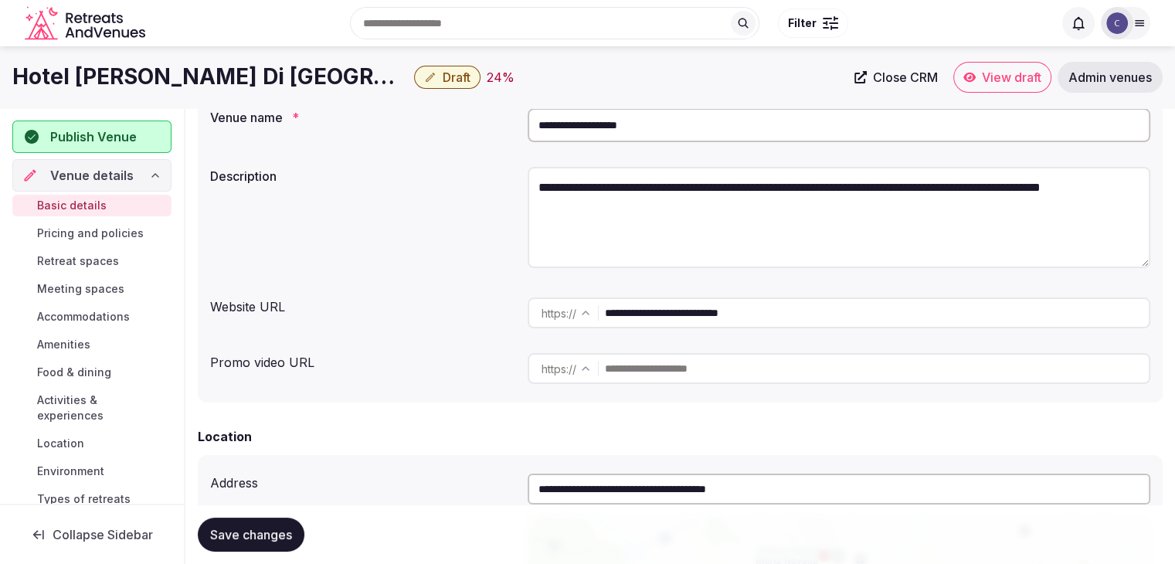
scroll to position [4, 0]
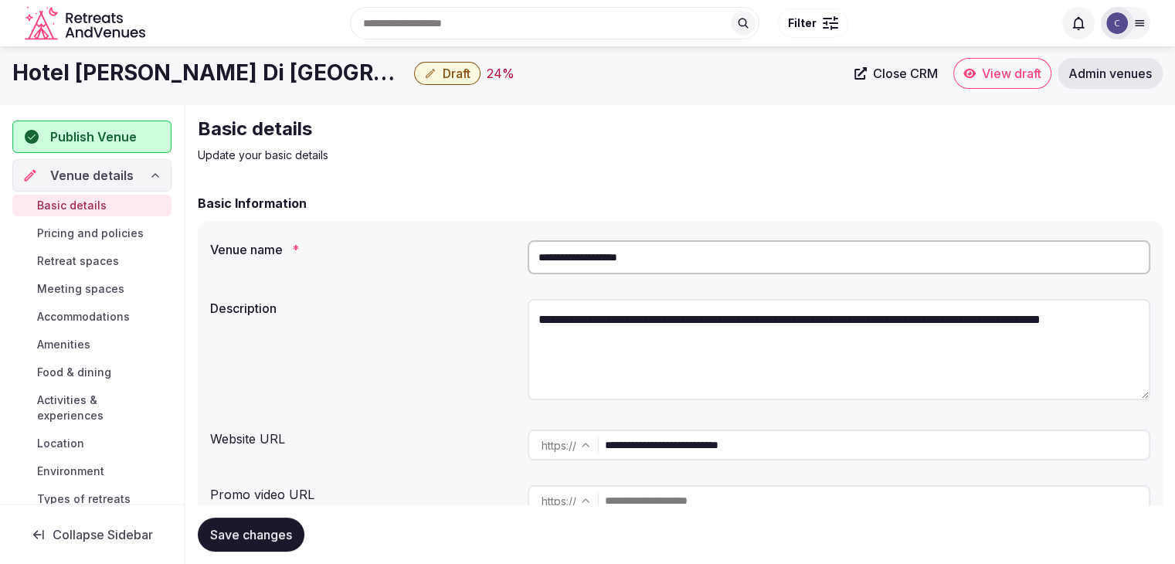
click at [676, 251] on input "**********" at bounding box center [839, 257] width 623 height 34
paste input "*********"
type input "**********"
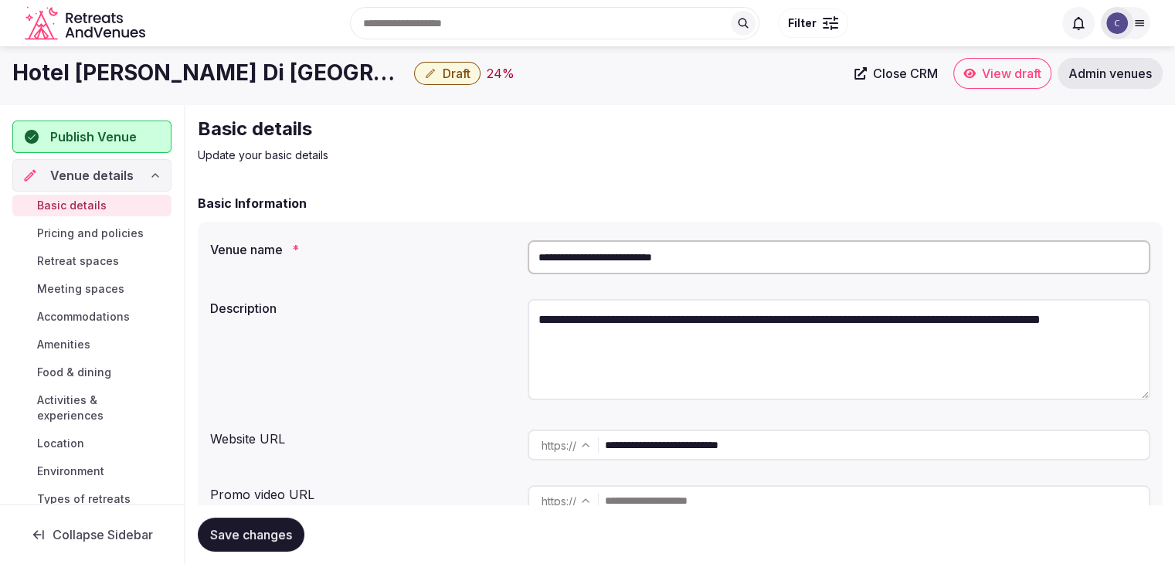
click at [273, 528] on span "Save changes" at bounding box center [251, 534] width 82 height 15
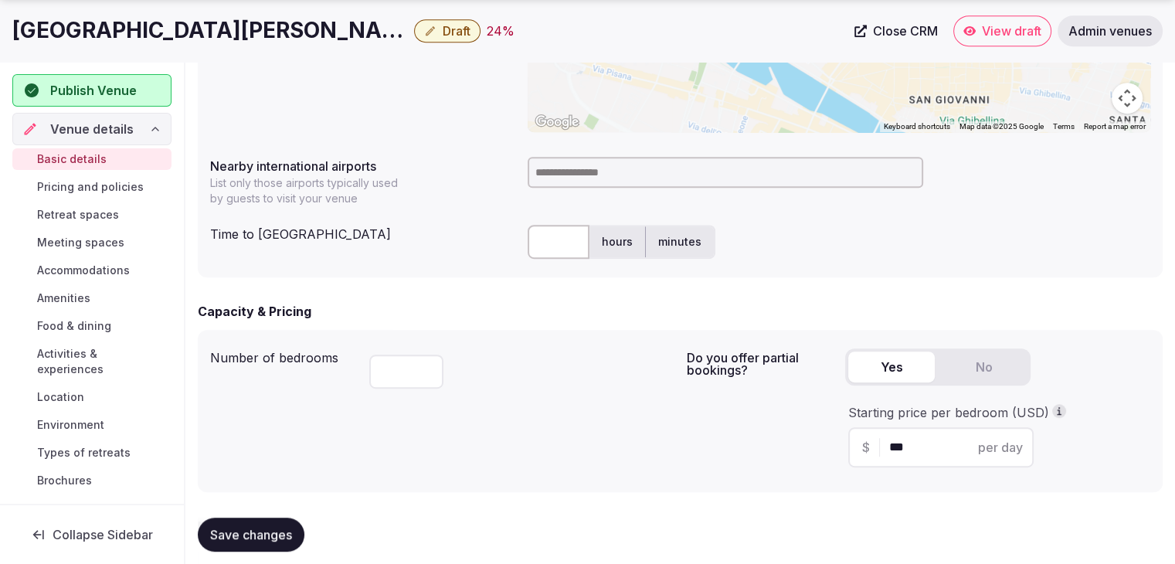
scroll to position [776, 0]
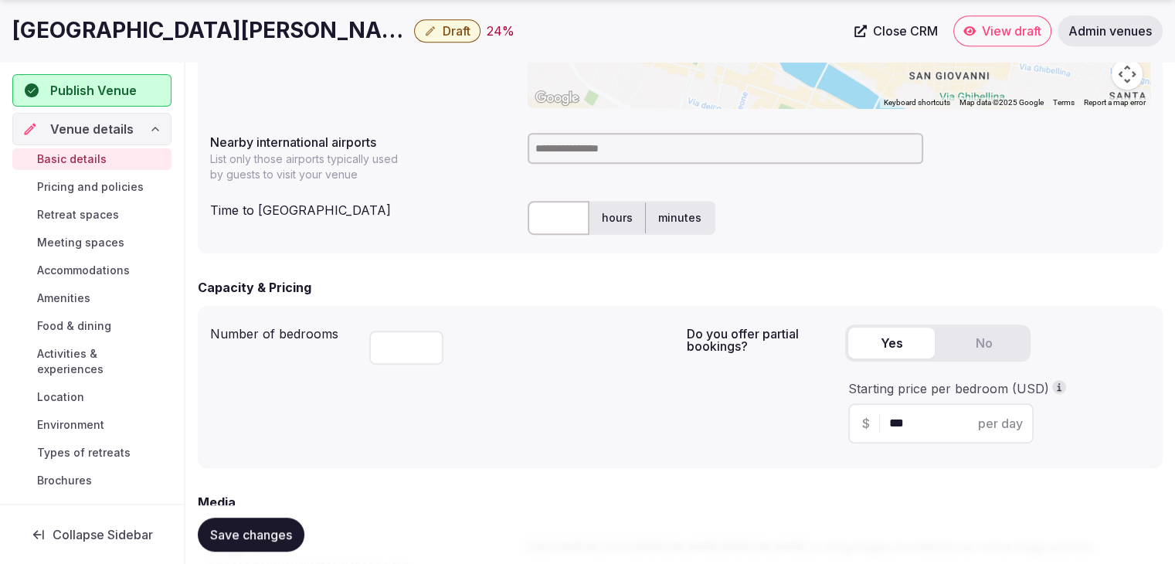
click at [551, 155] on input at bounding box center [726, 148] width 396 height 31
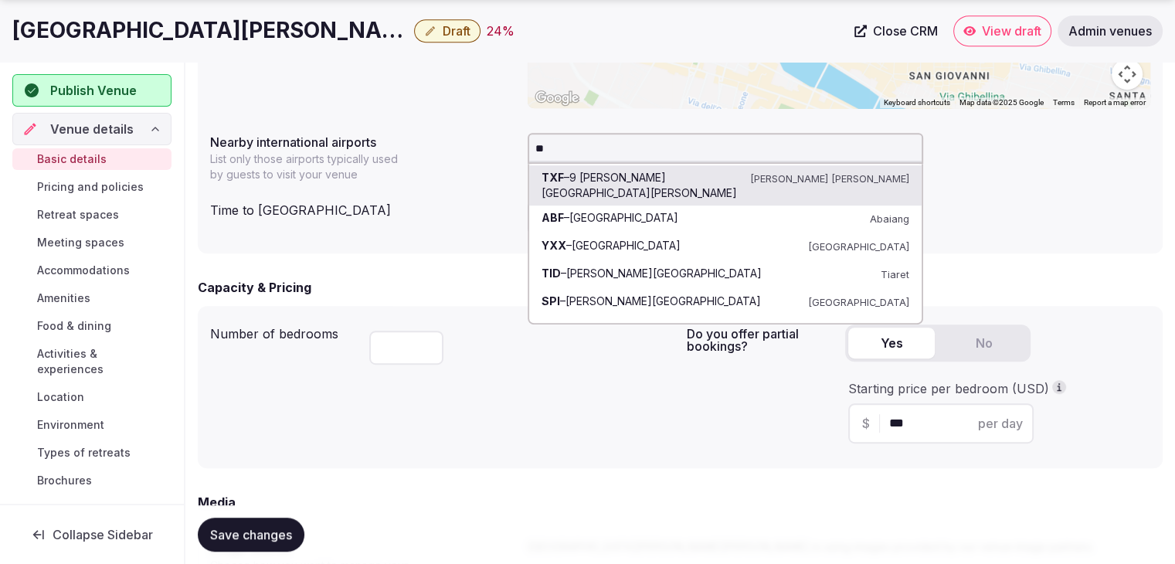
type input "***"
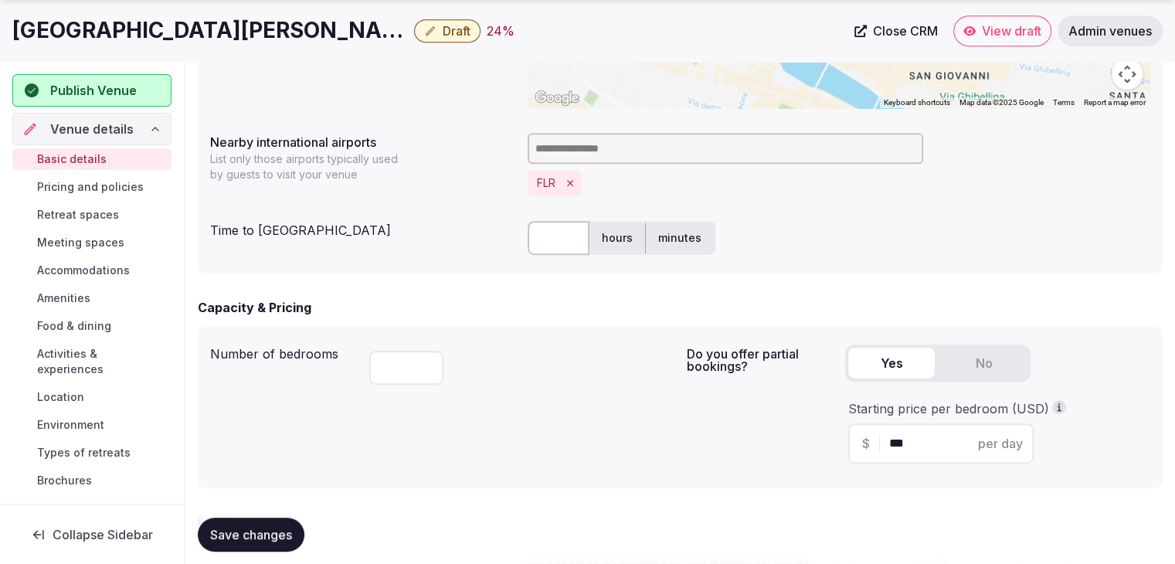
click at [561, 226] on input "text" at bounding box center [559, 238] width 62 height 34
type input "**"
click at [208, 532] on button "Save changes" at bounding box center [251, 535] width 107 height 34
click at [414, 21] on button "Draft" at bounding box center [447, 30] width 66 height 23
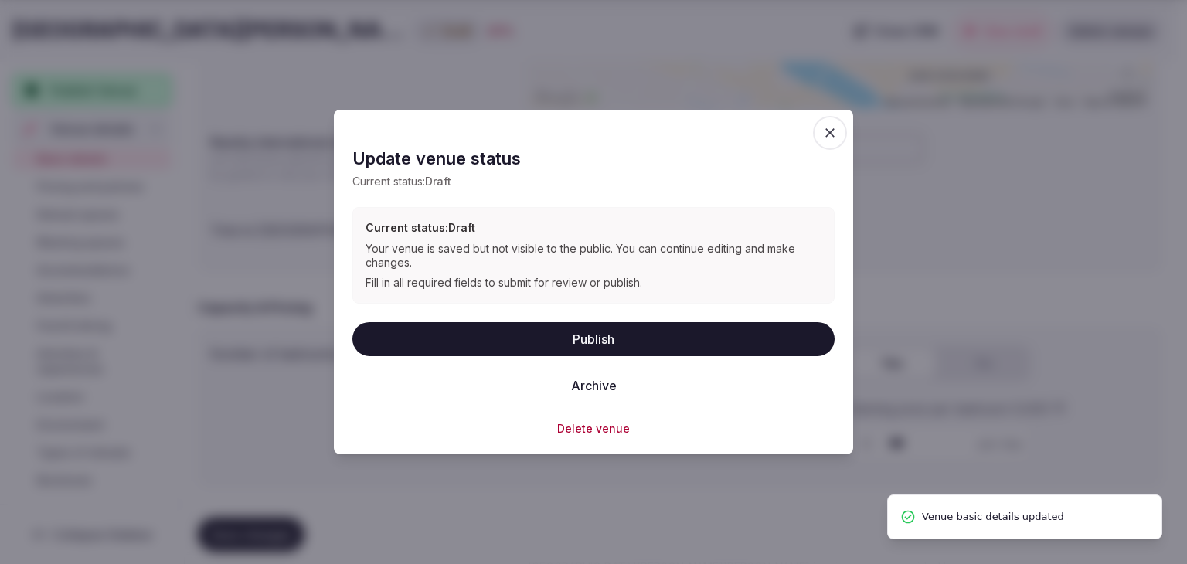
click at [572, 338] on button "Publish" at bounding box center [593, 338] width 482 height 34
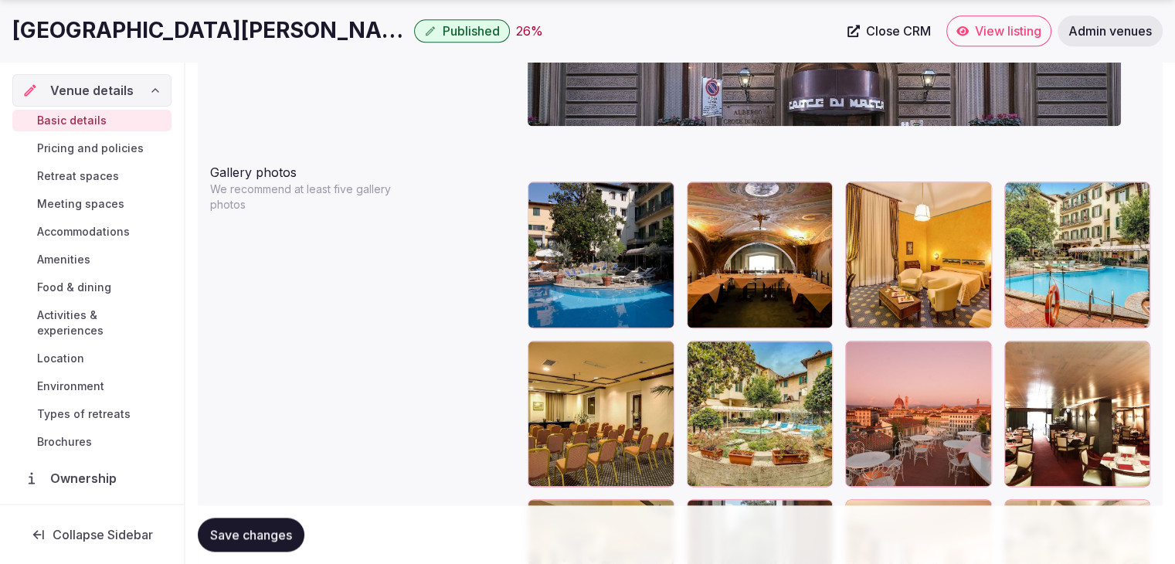
scroll to position [1854, 0]
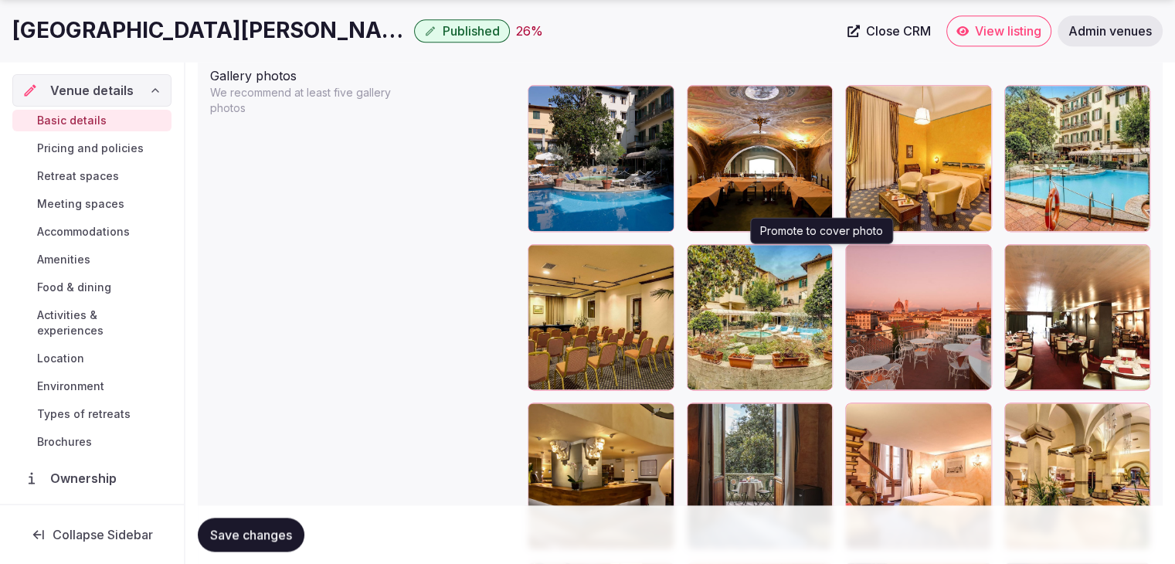
click at [819, 256] on icon "button" at bounding box center [817, 259] width 12 height 12
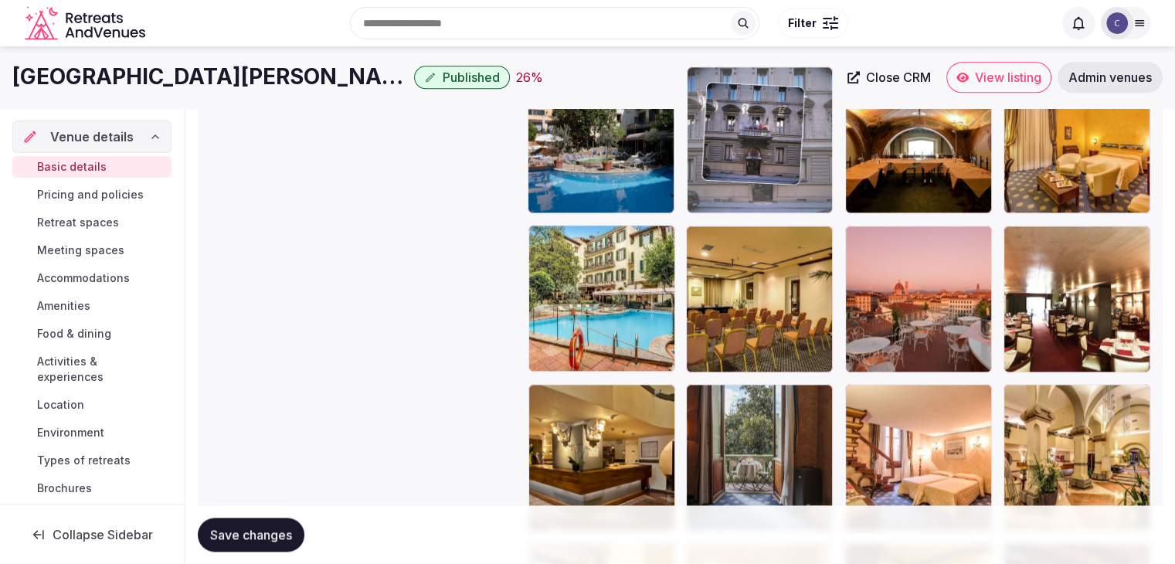
scroll to position [1863, 0]
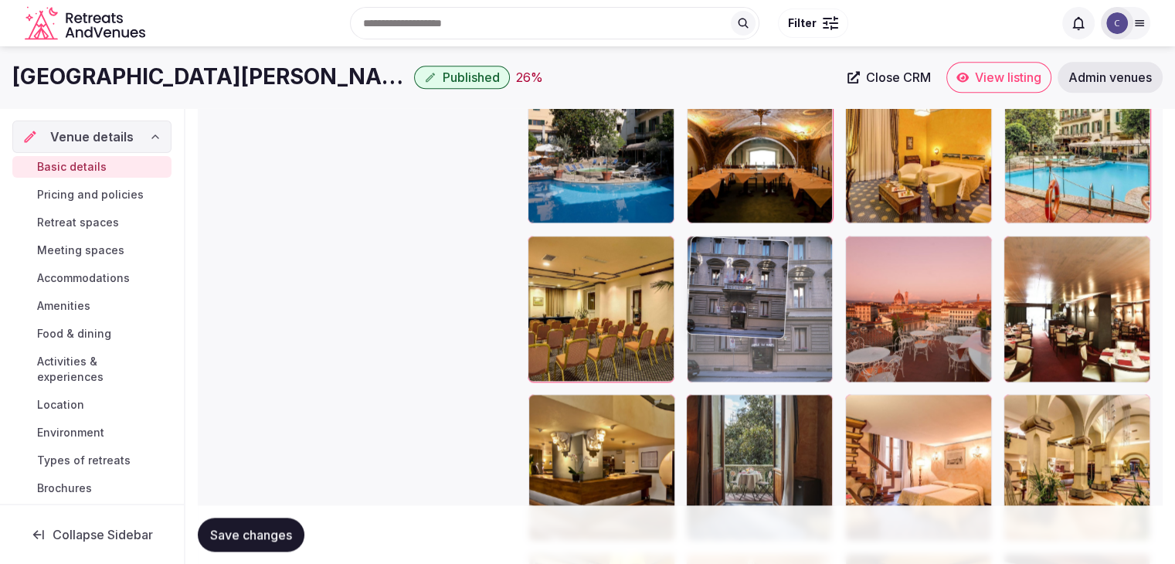
drag, startPoint x: 697, startPoint y: 319, endPoint x: 717, endPoint y: 262, distance: 60.6
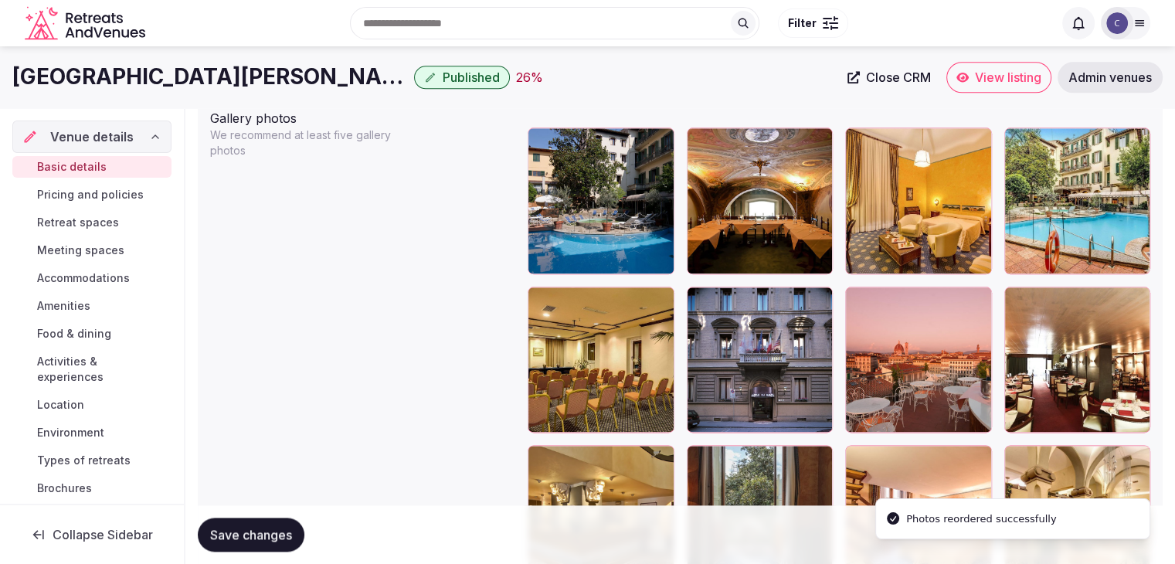
scroll to position [1785, 0]
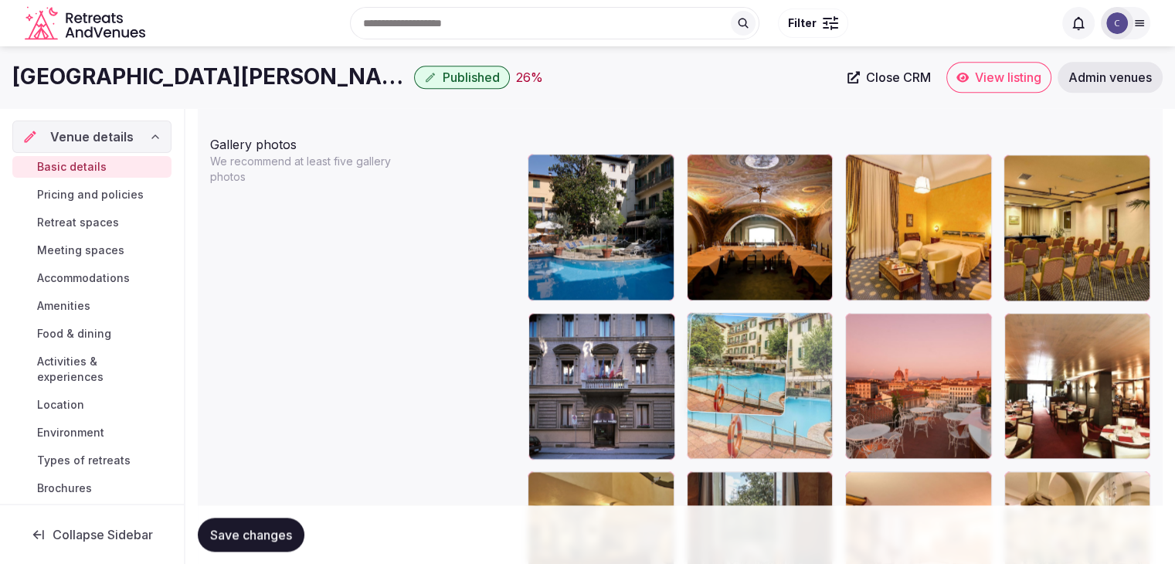
drag, startPoint x: 1011, startPoint y: 177, endPoint x: 692, endPoint y: 407, distance: 392.8
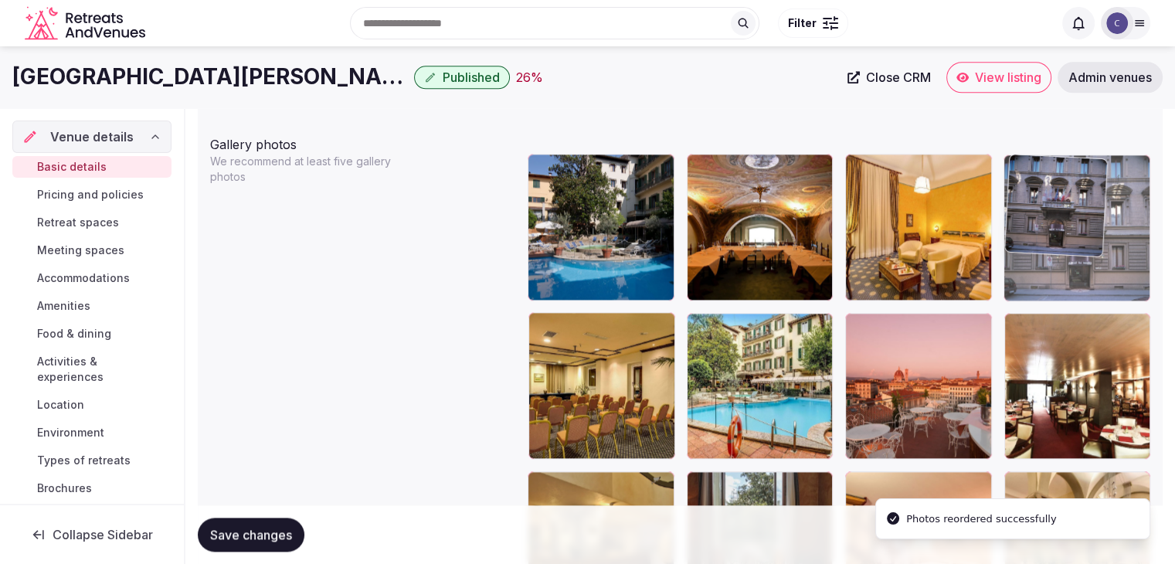
drag, startPoint x: 541, startPoint y: 330, endPoint x: 1106, endPoint y: 227, distance: 574.8
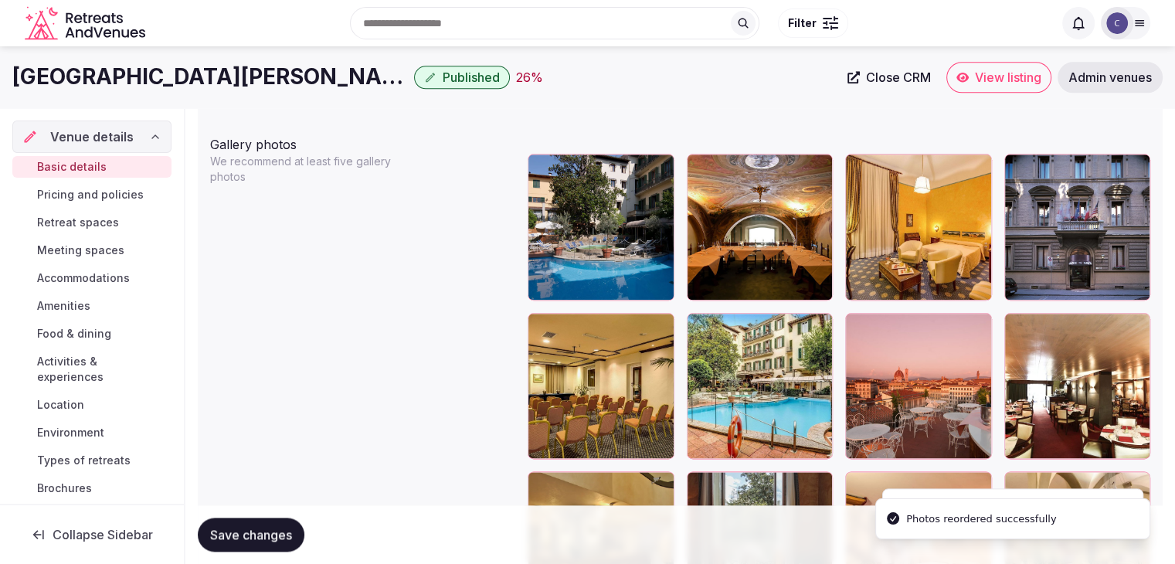
click at [256, 533] on span "Save changes" at bounding box center [251, 534] width 82 height 15
click at [253, 80] on h1 "Hotel Croce di Malta Florence" at bounding box center [210, 77] width 396 height 30
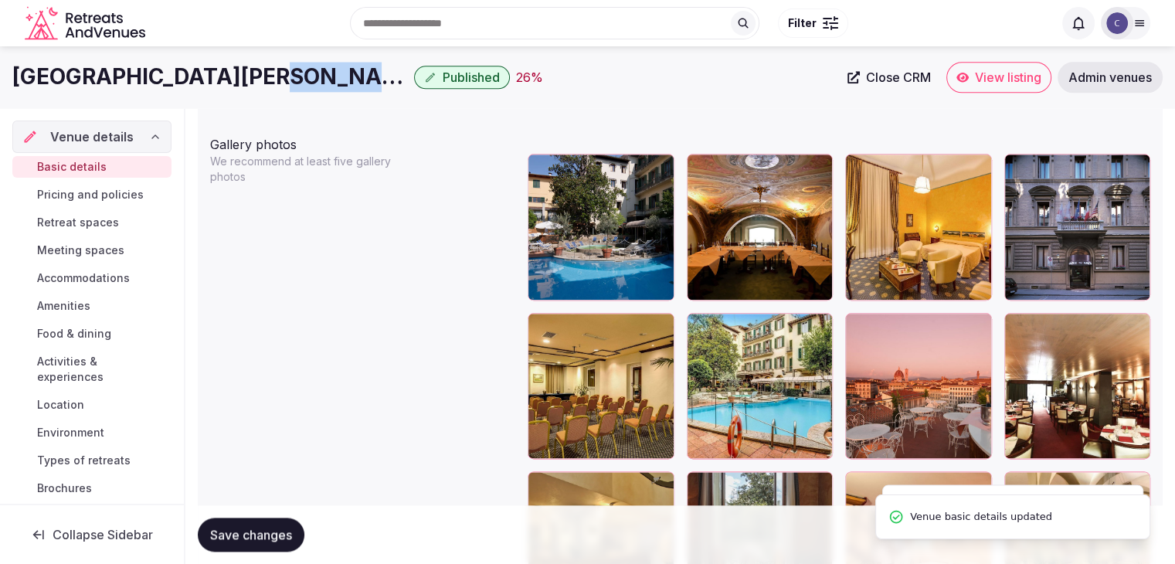
click at [253, 80] on h1 "Hotel Croce di Malta Florence" at bounding box center [210, 77] width 396 height 30
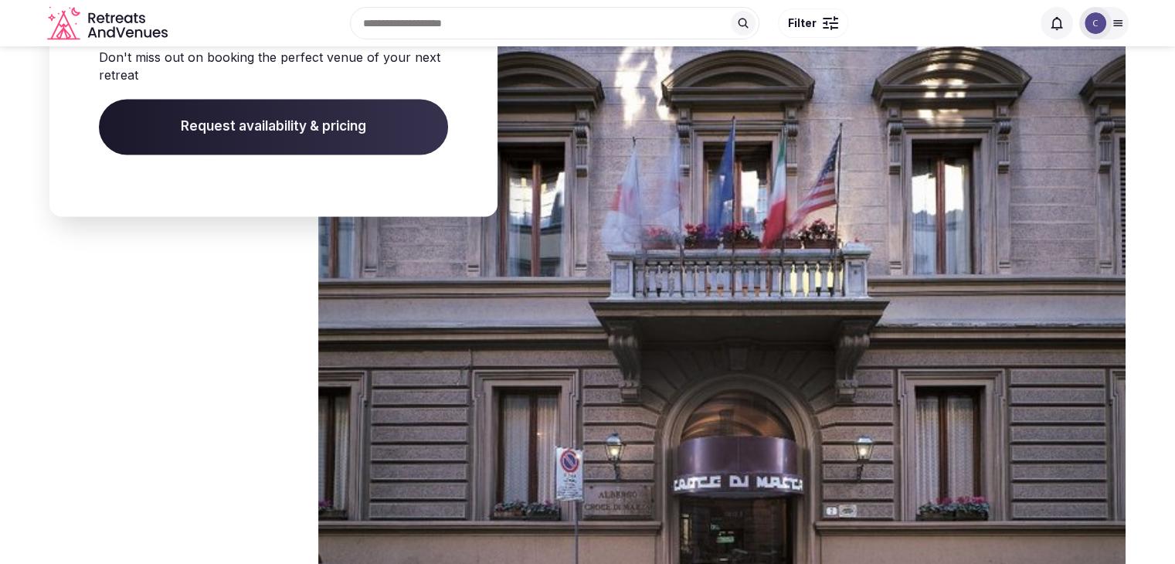
scroll to position [2086, 0]
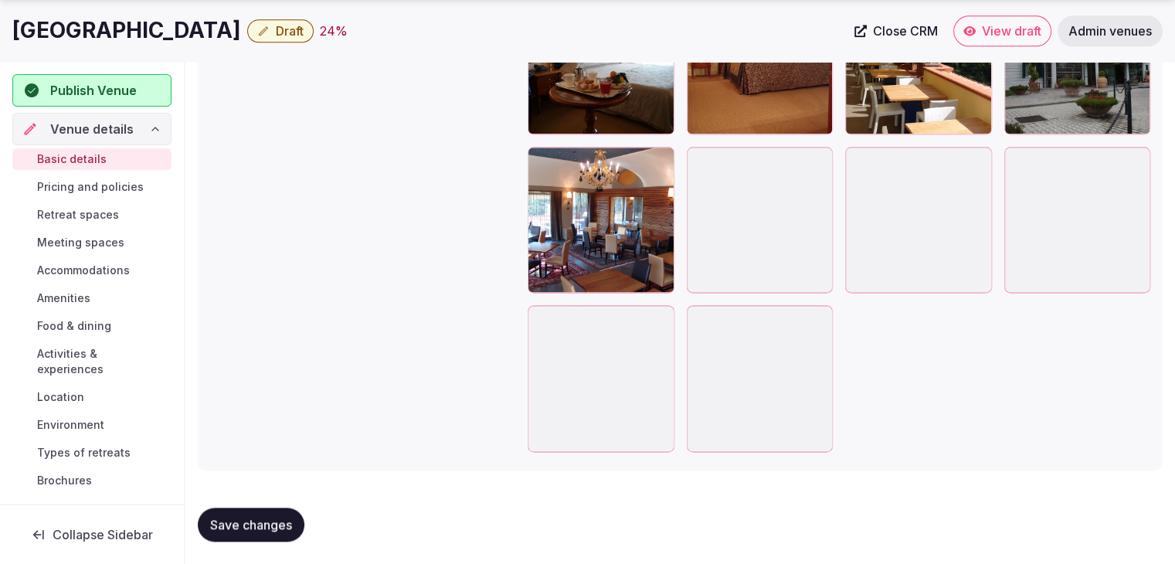
scroll to position [1933, 0]
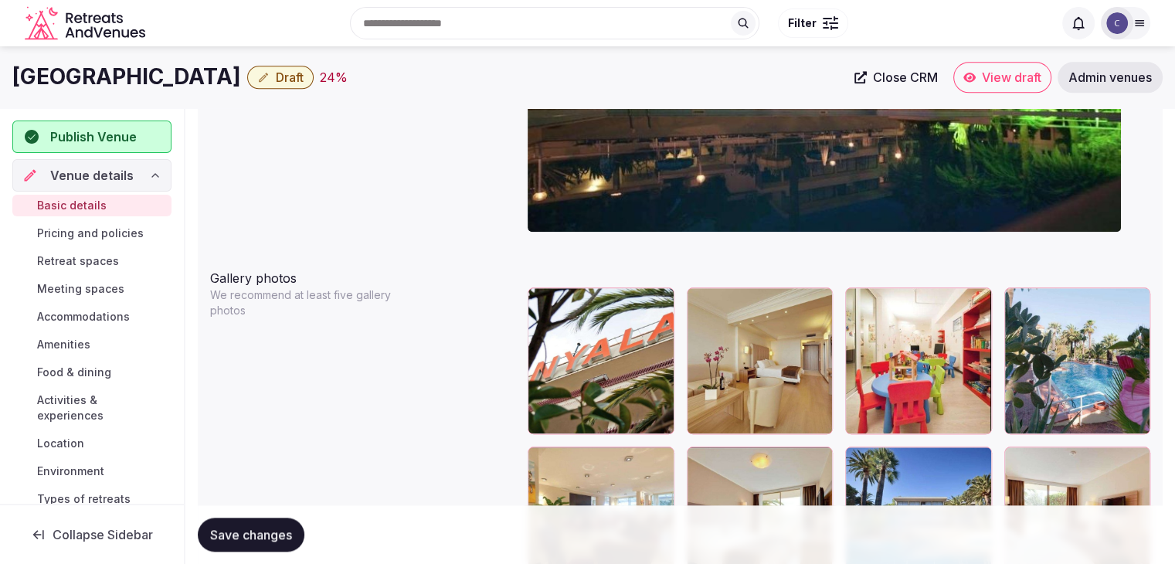
scroll to position [1555, 0]
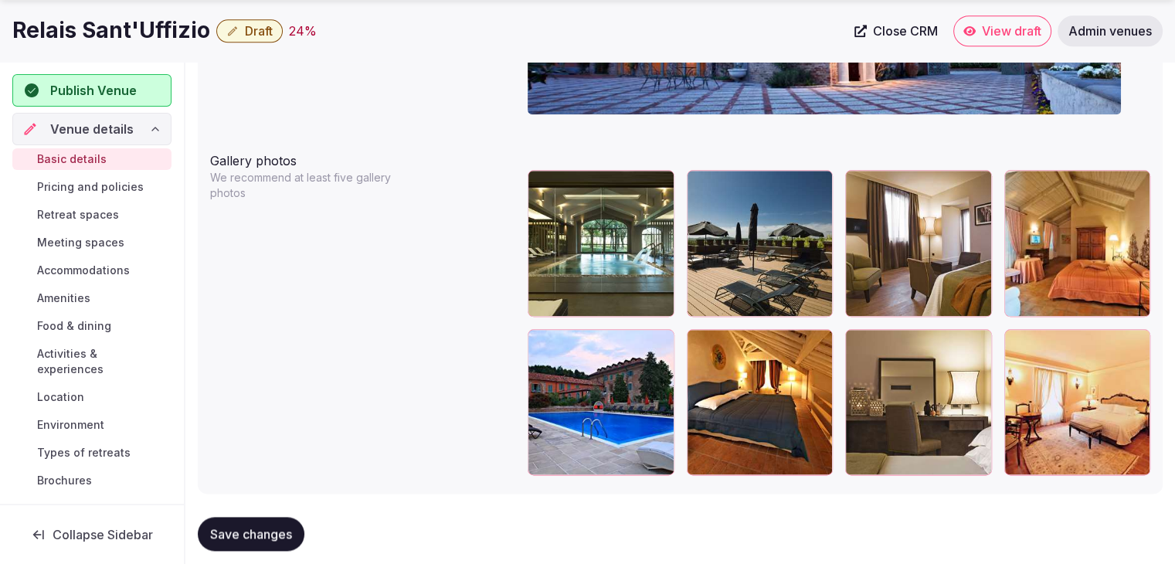
scroll to position [1774, 0]
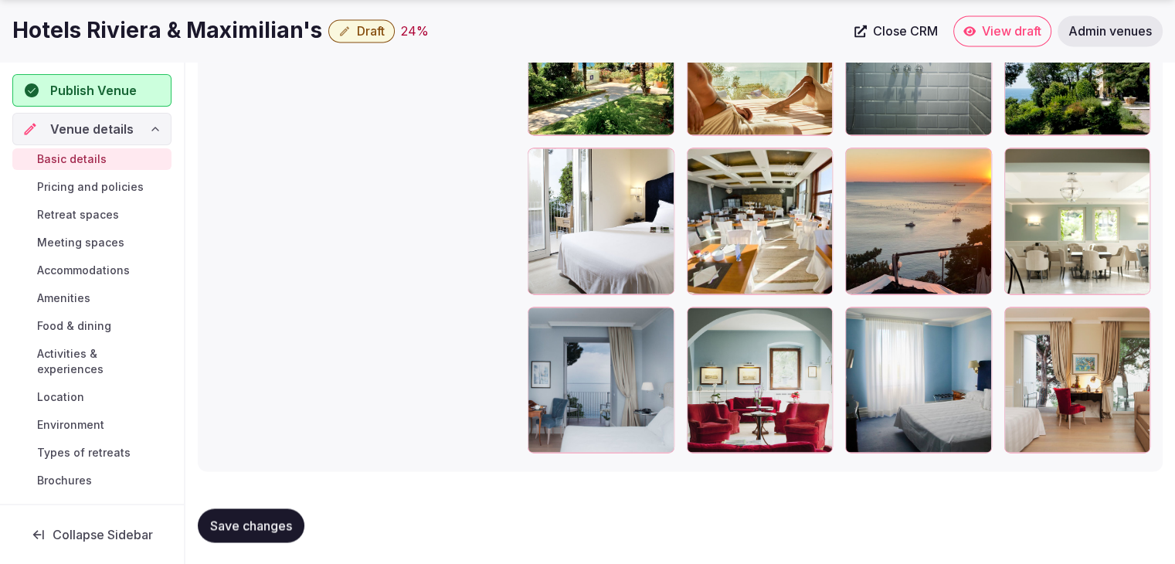
scroll to position [2410, 0]
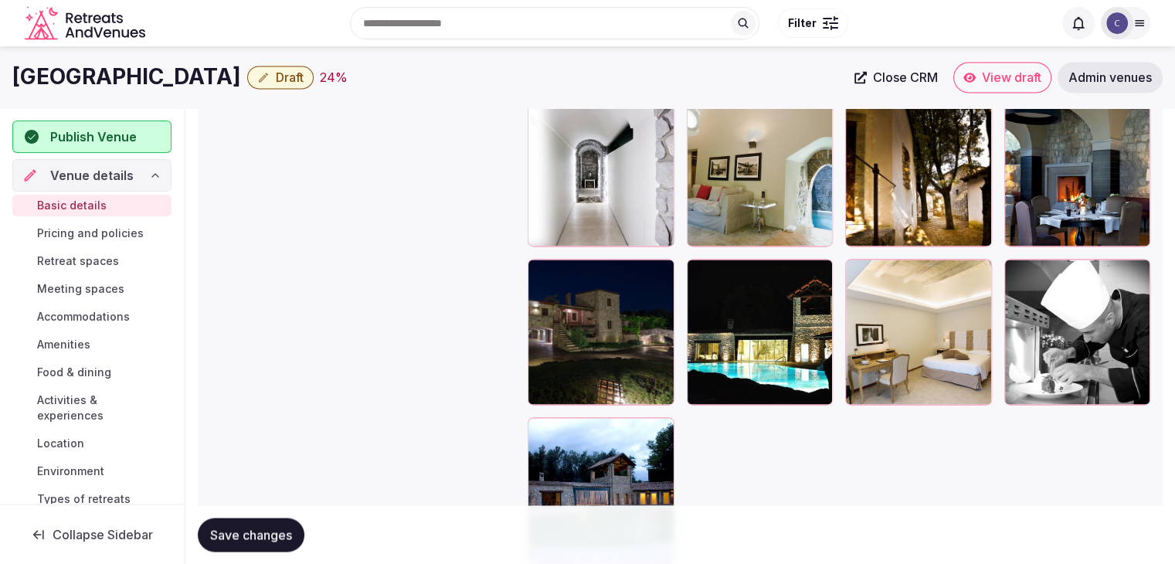
scroll to position [2413, 0]
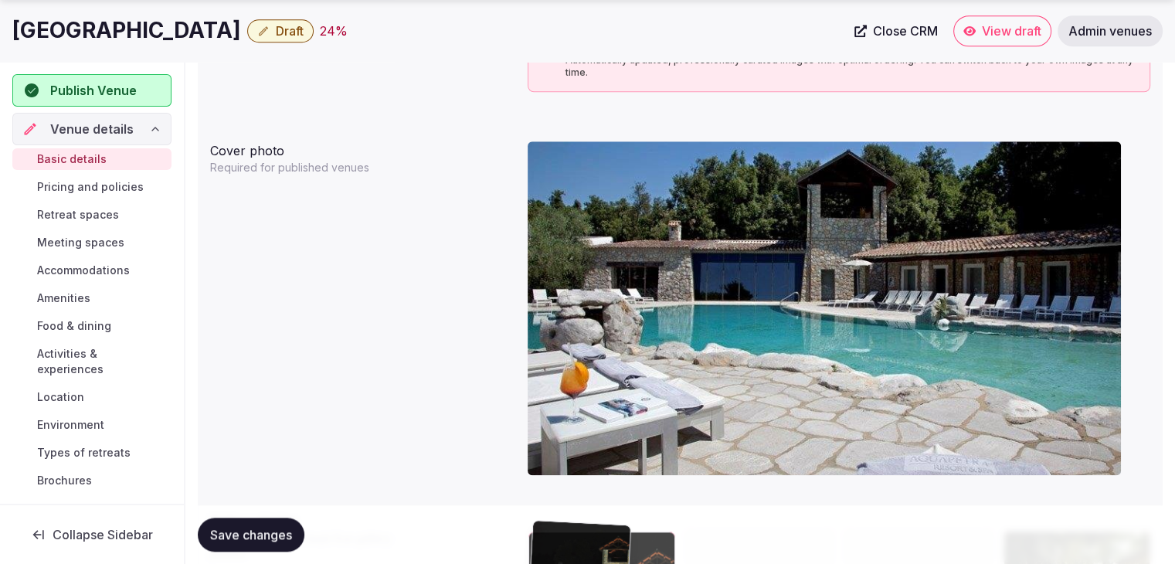
drag, startPoint x: 643, startPoint y: 178, endPoint x: 532, endPoint y: 520, distance: 359.6
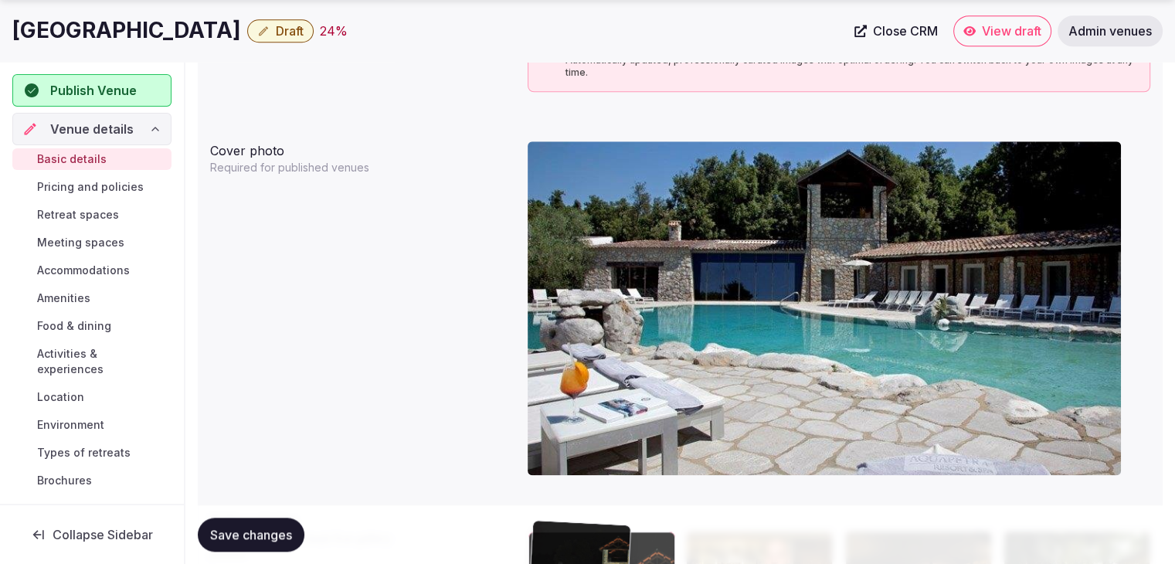
click at [532, 526] on body "**********" at bounding box center [587, 178] width 1175 height 3133
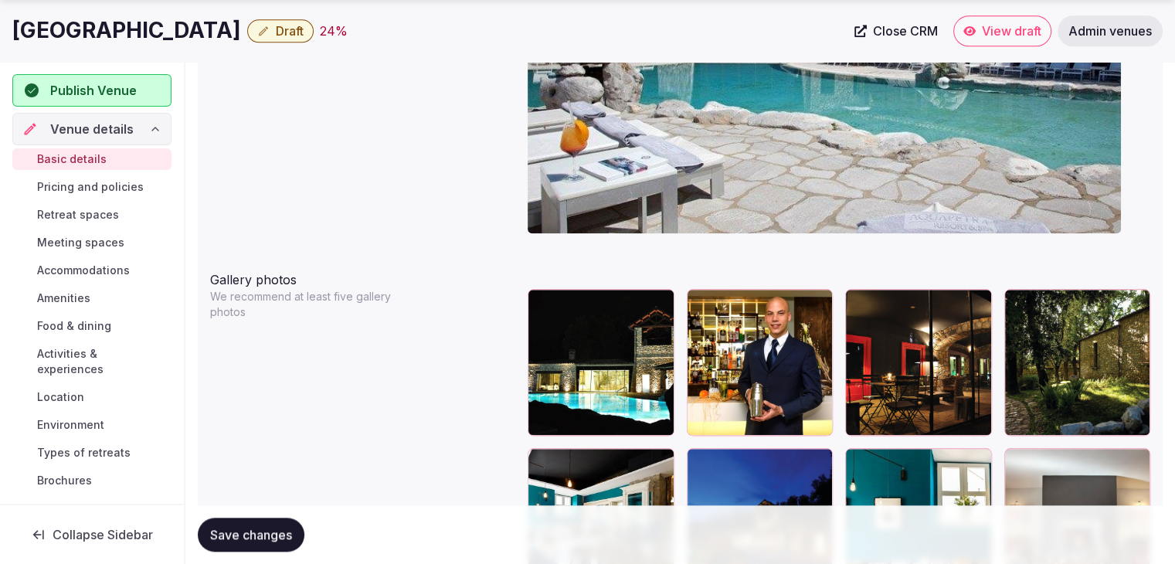
scroll to position [1785, 0]
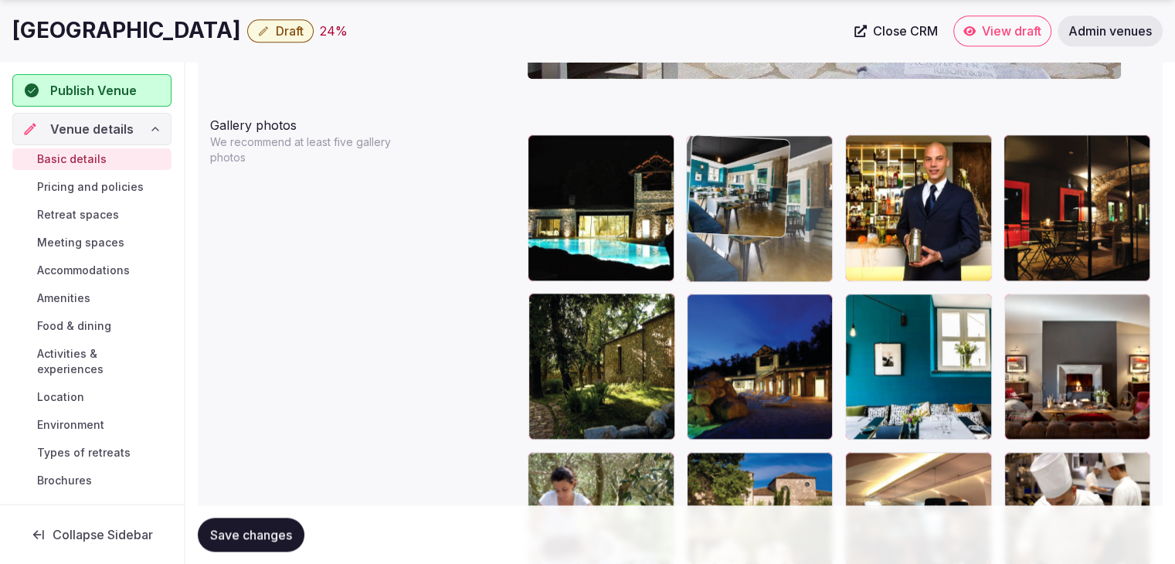
drag, startPoint x: 543, startPoint y: 311, endPoint x: 725, endPoint y: 217, distance: 204.2
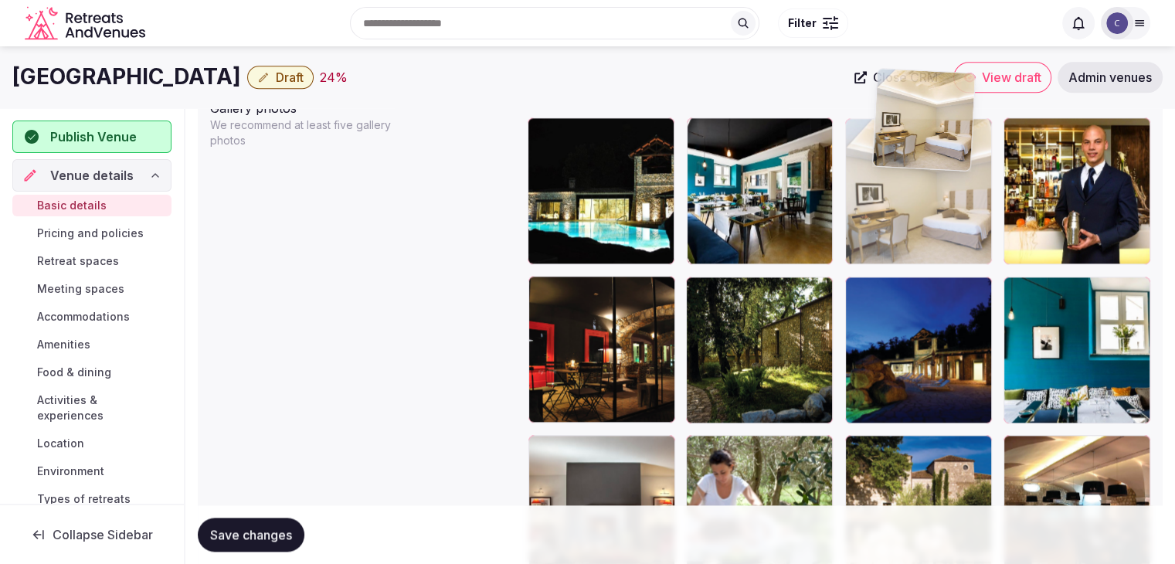
scroll to position [1797, 0]
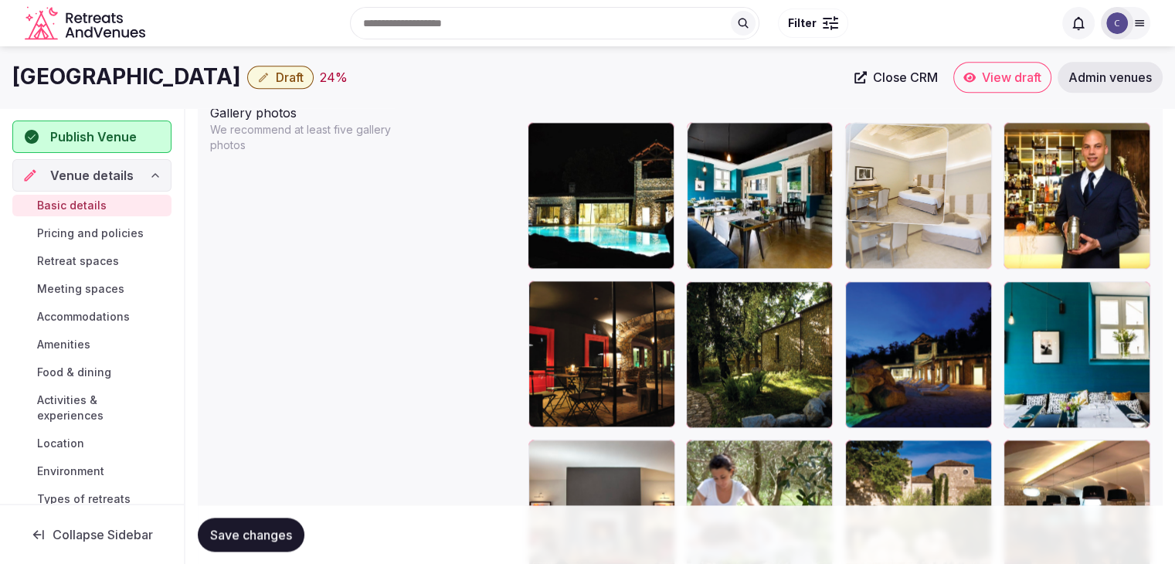
drag, startPoint x: 862, startPoint y: 241, endPoint x: 884, endPoint y: 135, distance: 108.0
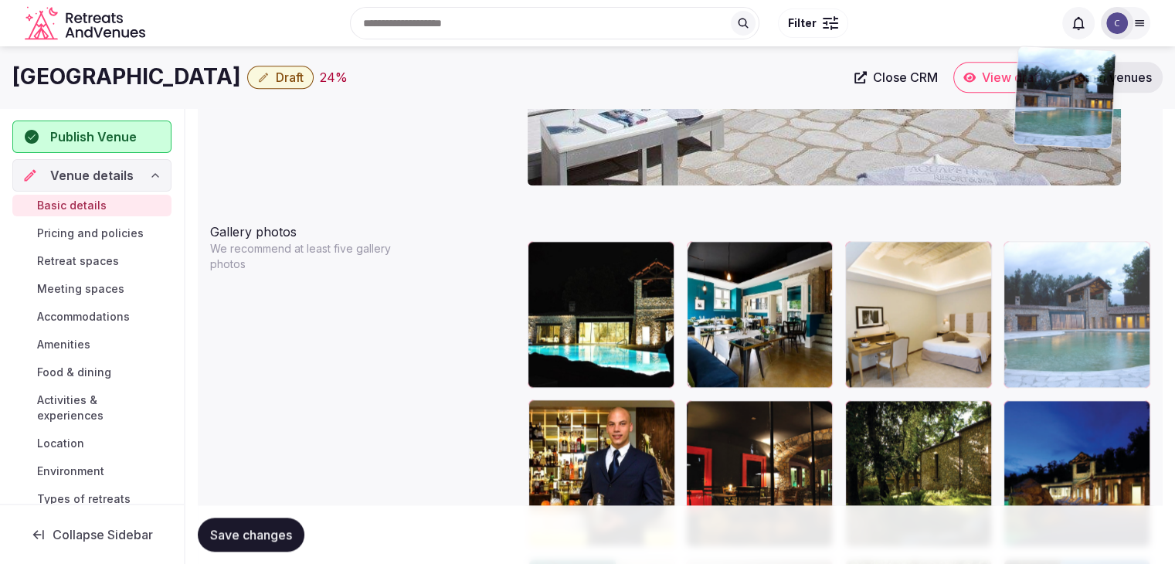
scroll to position [1648, 0]
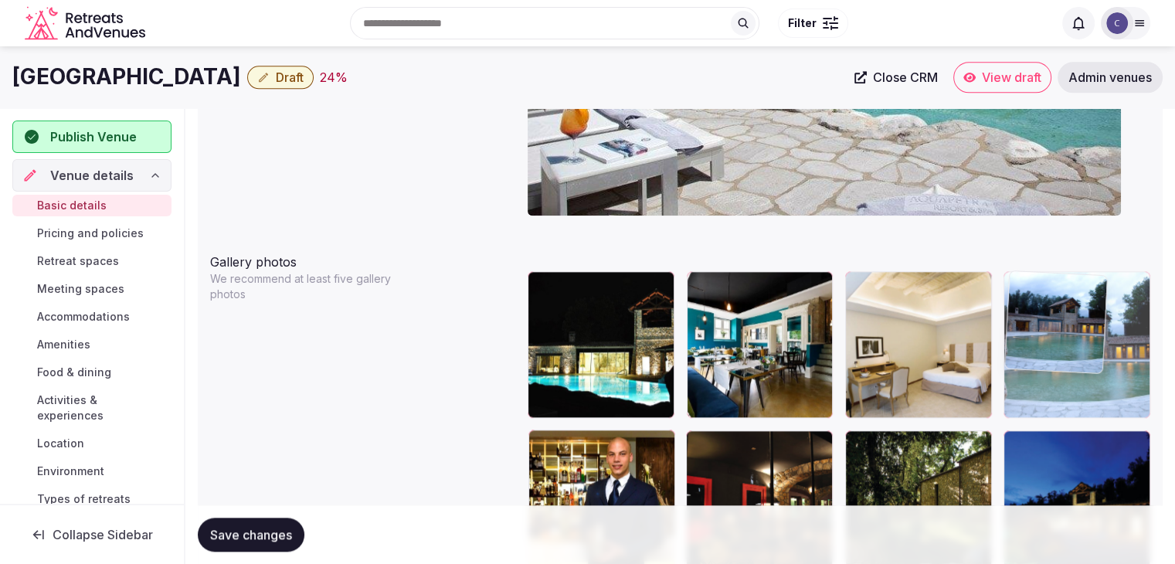
drag, startPoint x: 552, startPoint y: 393, endPoint x: 1066, endPoint y: 279, distance: 526.3
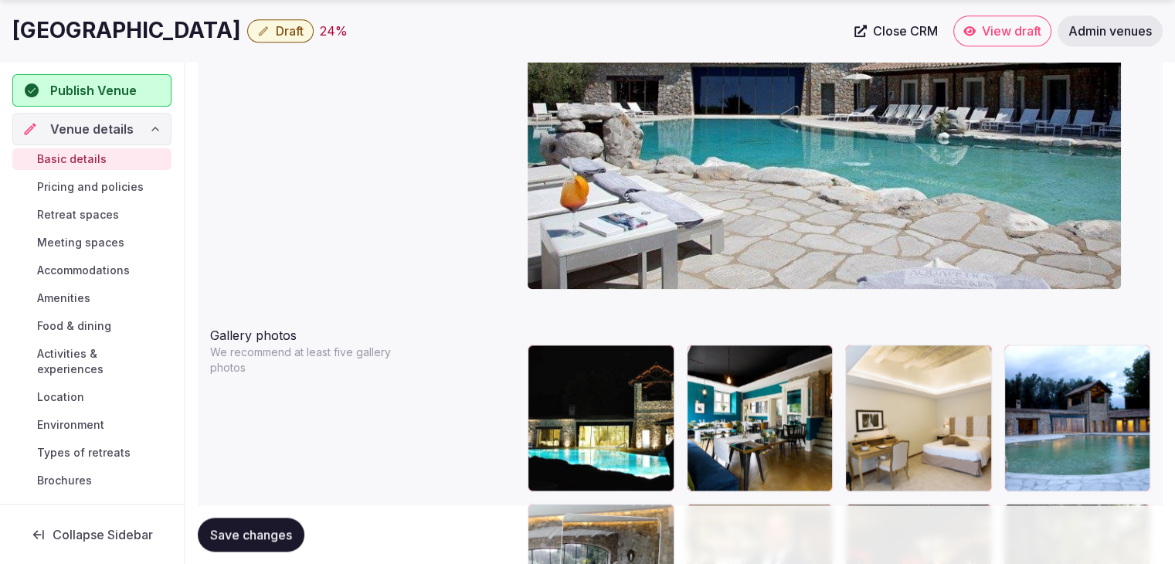
scroll to position [1669, 0]
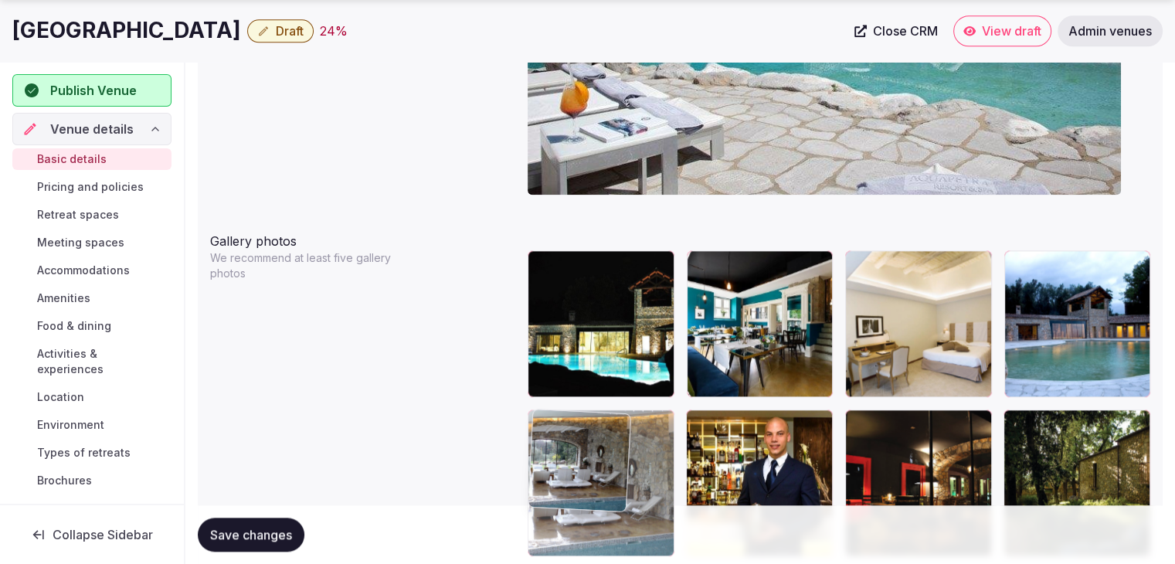
drag, startPoint x: 553, startPoint y: 224, endPoint x: 609, endPoint y: 481, distance: 263.2
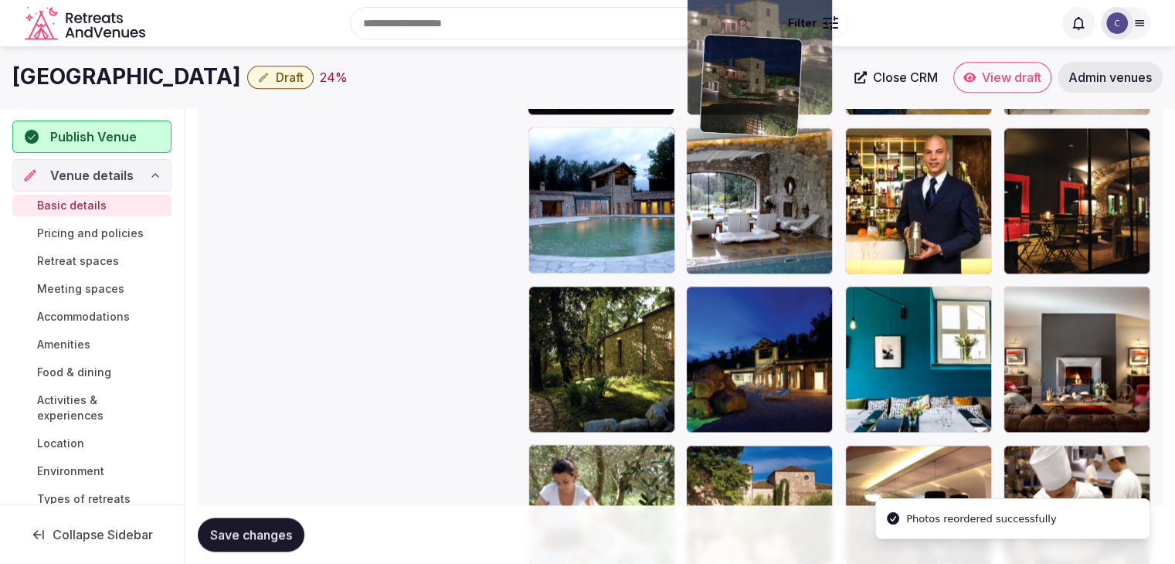
scroll to position [1930, 0]
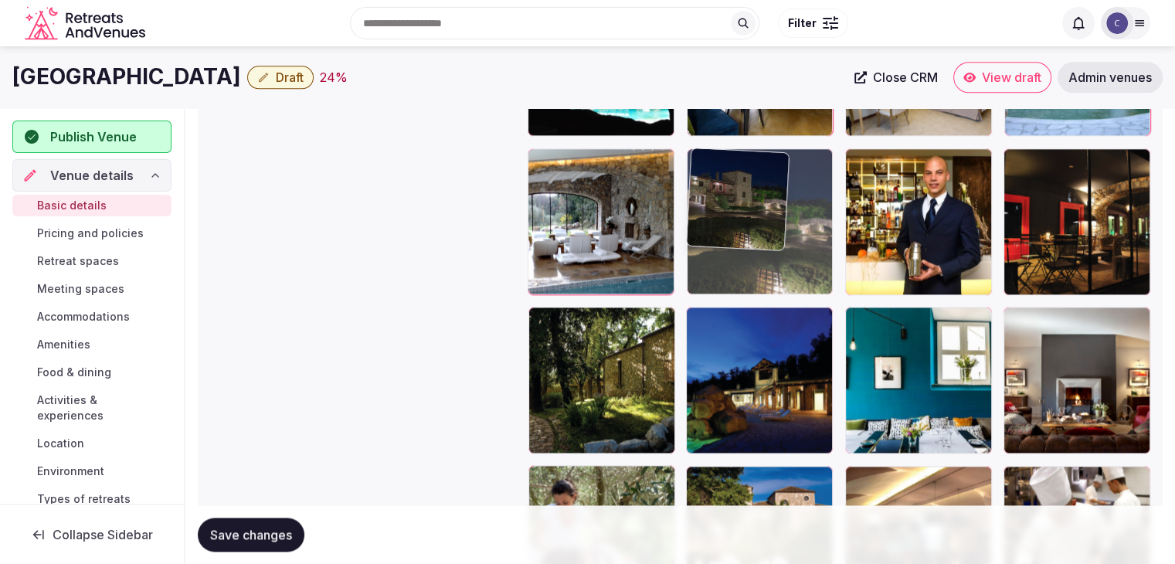
drag, startPoint x: 1011, startPoint y: 314, endPoint x: 697, endPoint y: 210, distance: 330.3
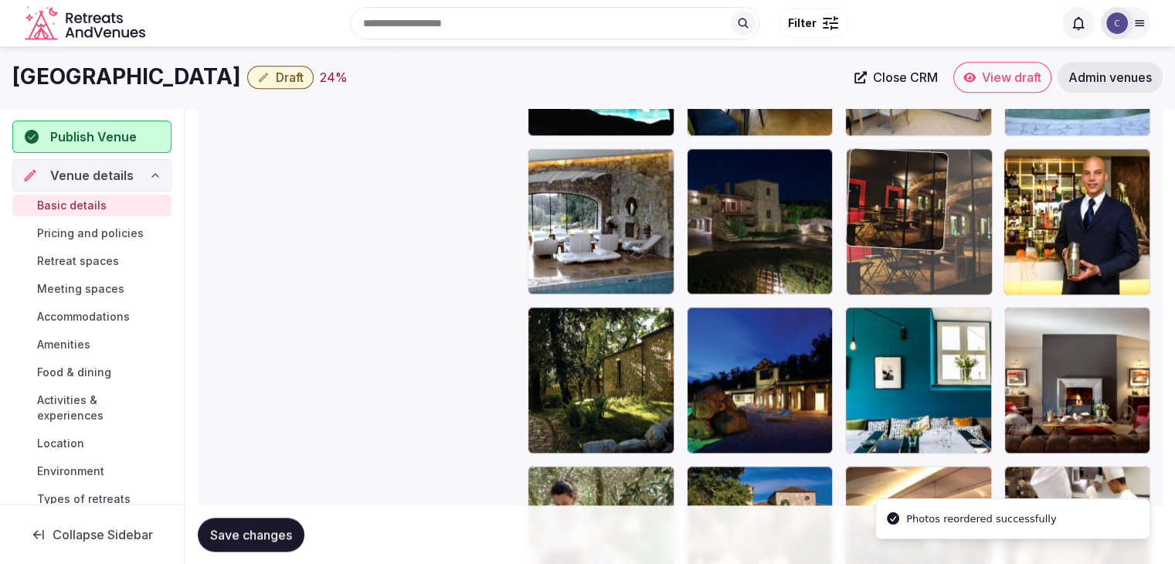
drag, startPoint x: 1016, startPoint y: 155, endPoint x: 994, endPoint y: 305, distance: 151.4
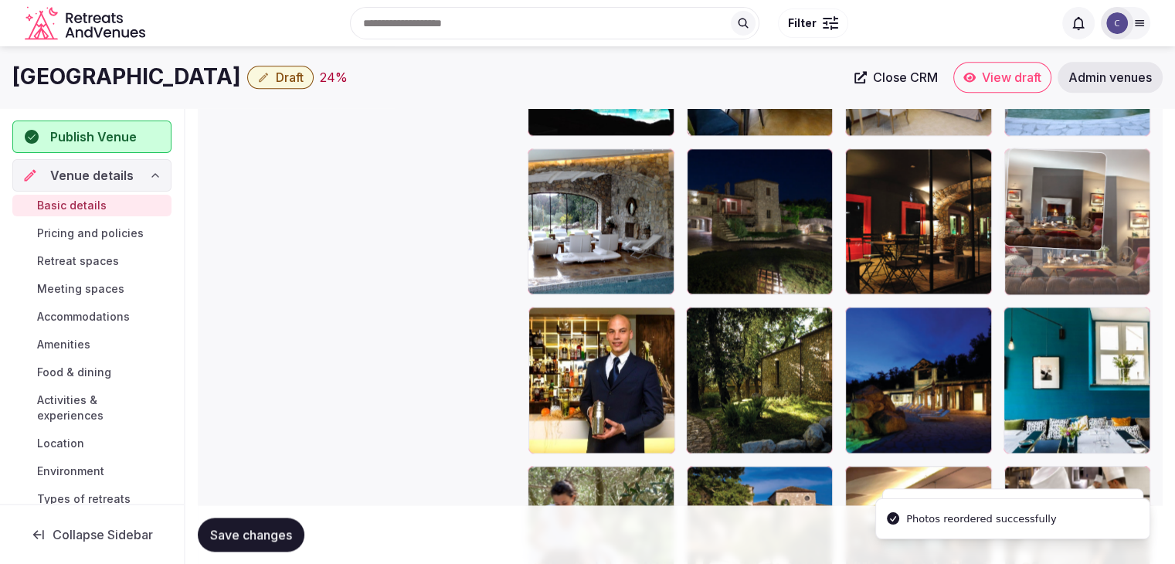
drag, startPoint x: 1020, startPoint y: 311, endPoint x: 1001, endPoint y: 230, distance: 83.2
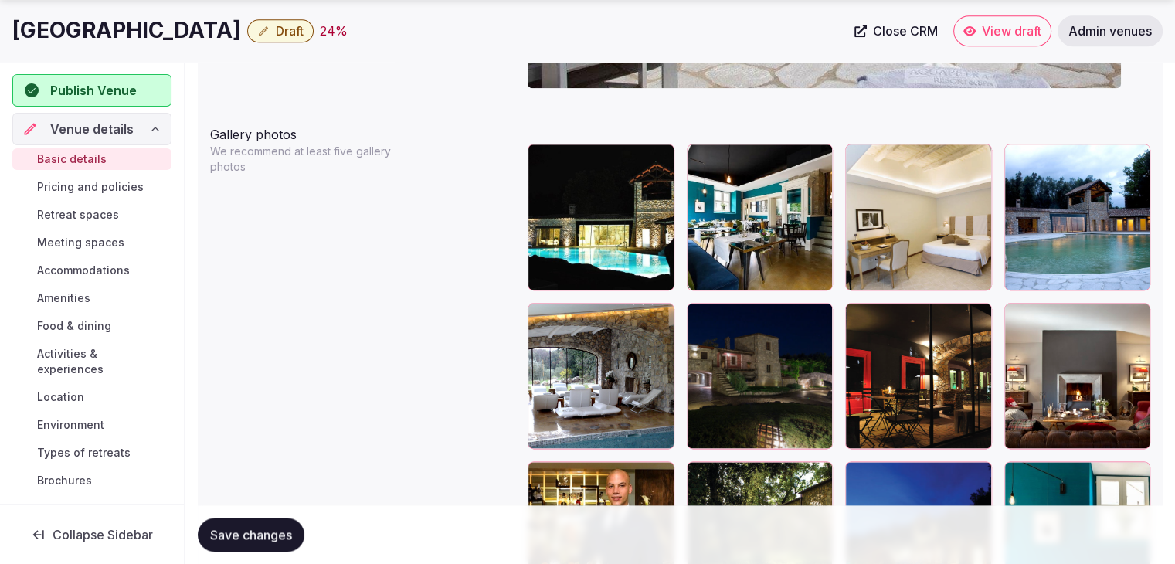
scroll to position [2007, 0]
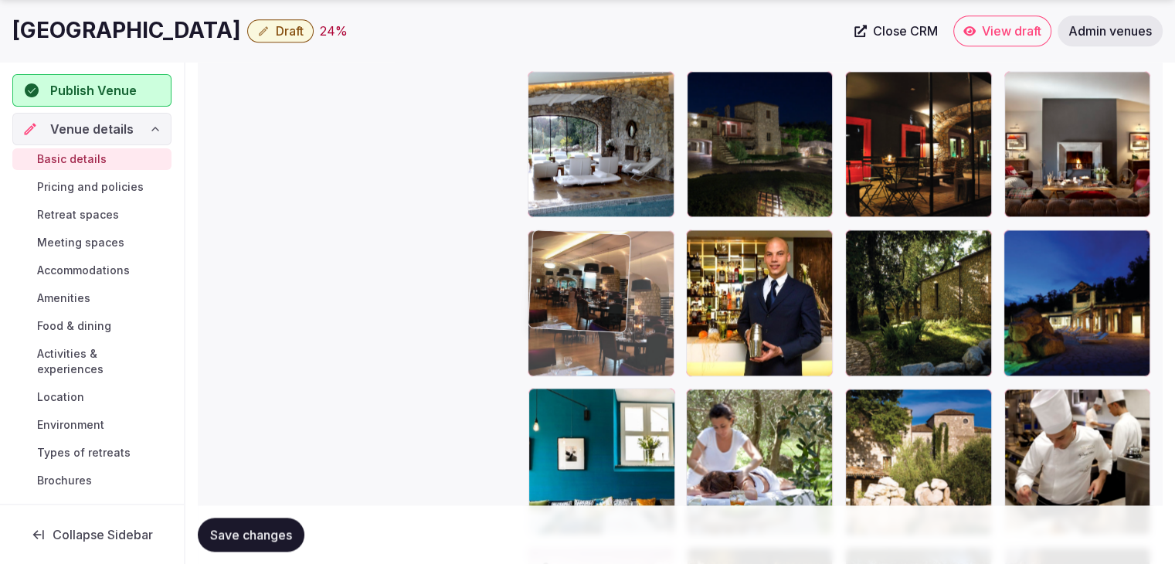
drag, startPoint x: 864, startPoint y: 402, endPoint x: 596, endPoint y: 276, distance: 296.2
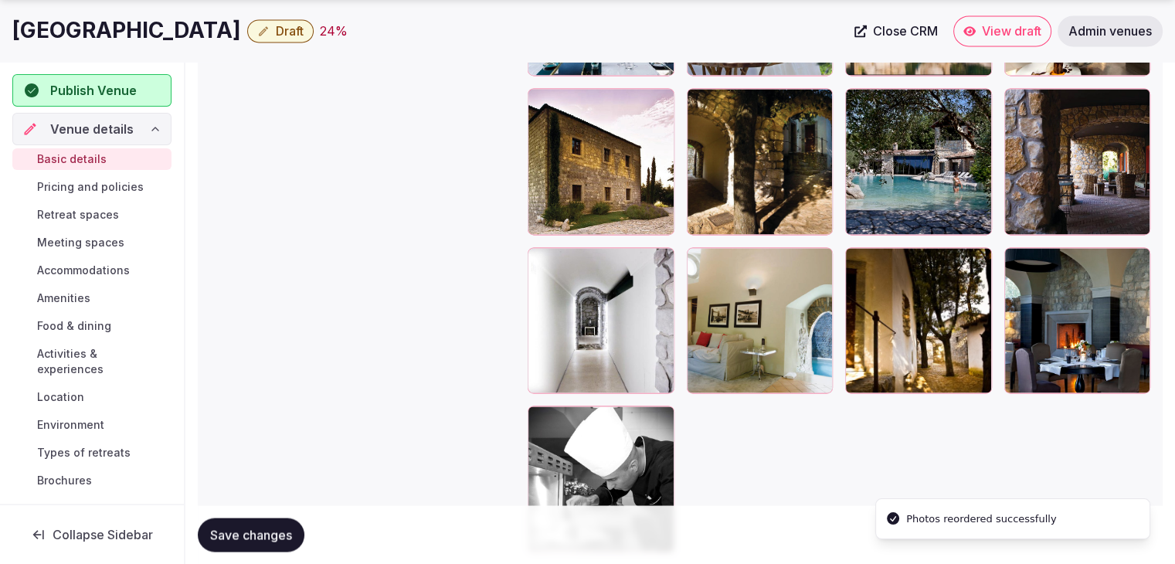
scroll to position [2471, 0]
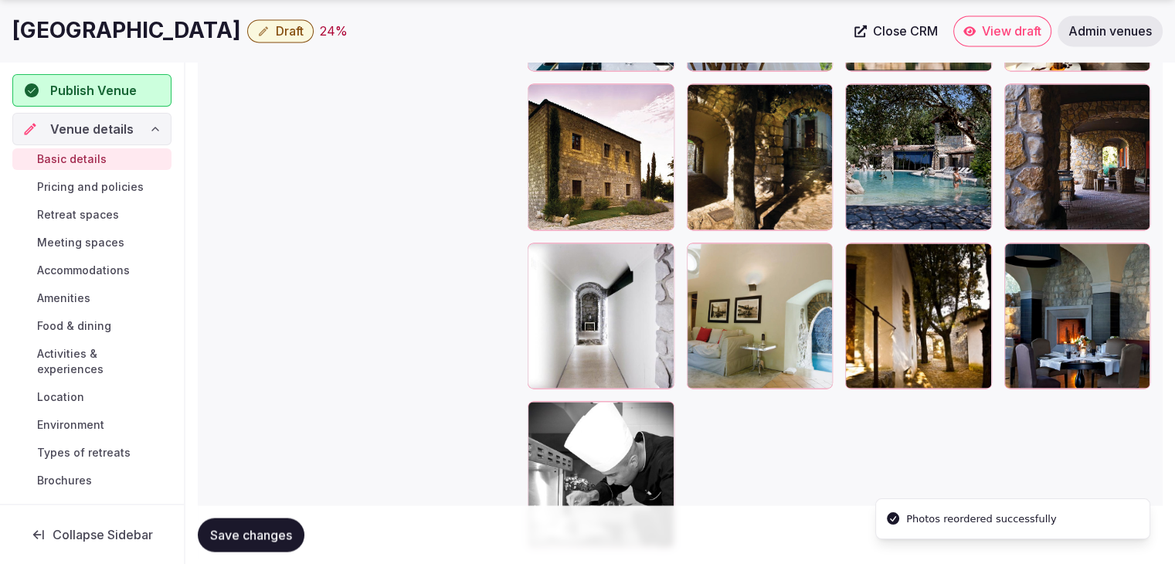
click at [239, 529] on span "Save changes" at bounding box center [251, 534] width 82 height 15
click at [167, 19] on h1 "[GEOGRAPHIC_DATA]" at bounding box center [126, 30] width 229 height 30
click at [168, 22] on h1 "[GEOGRAPHIC_DATA]" at bounding box center [126, 30] width 229 height 30
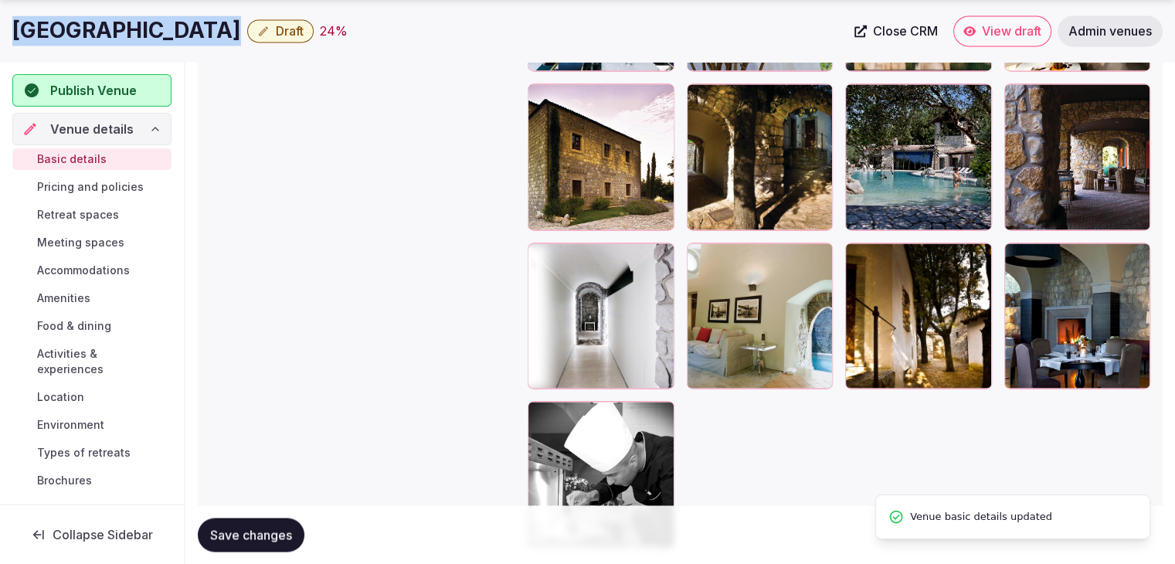
copy div "[GEOGRAPHIC_DATA]"
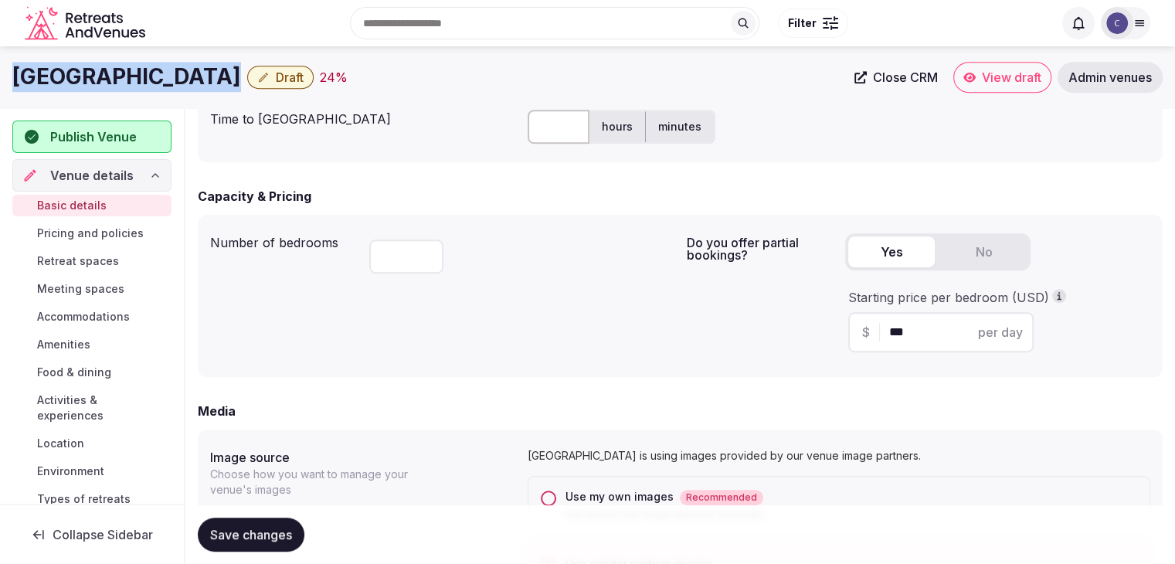
scroll to position [771, 0]
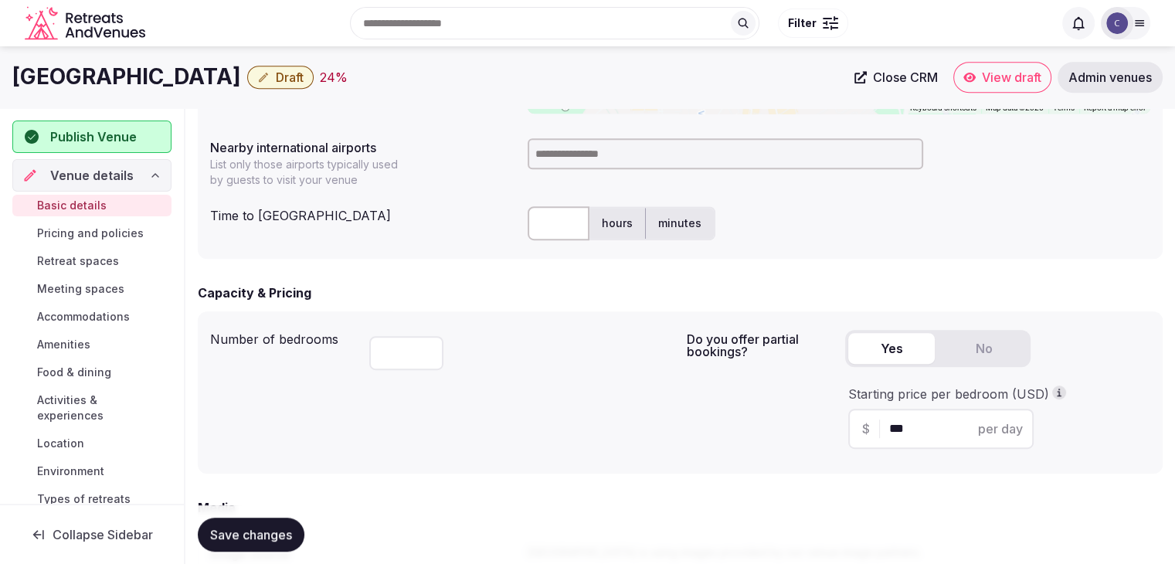
click at [545, 156] on input at bounding box center [726, 153] width 396 height 31
type input "*****"
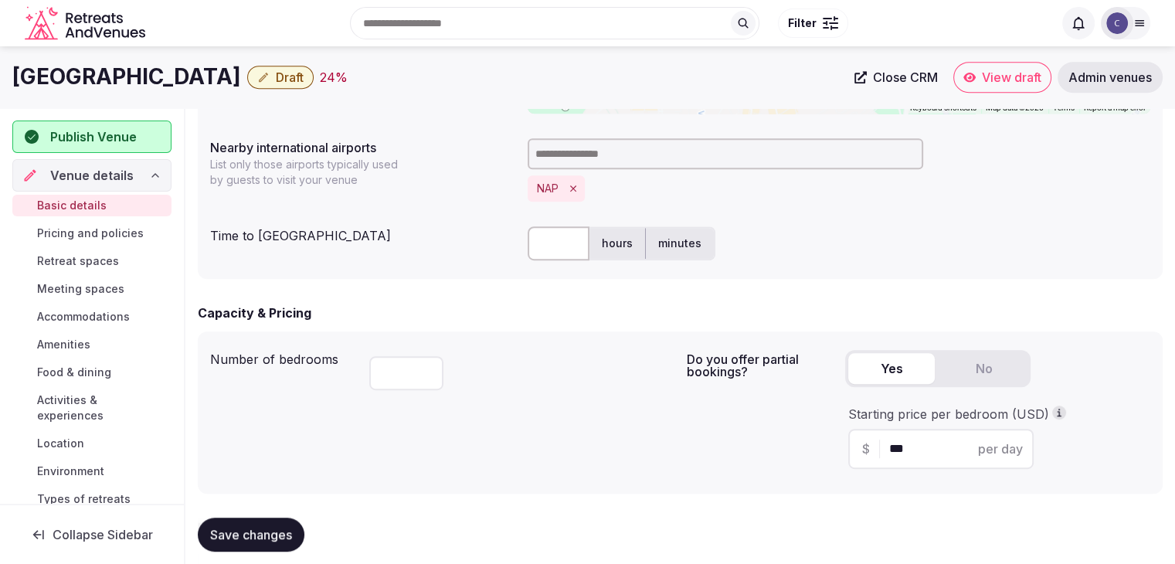
click at [559, 239] on input "text" at bounding box center [559, 243] width 62 height 34
type input "**"
click at [583, 345] on div "**" at bounding box center [521, 370] width 305 height 53
click at [414, 307] on div "Capacity & Pricing" at bounding box center [680, 313] width 965 height 19
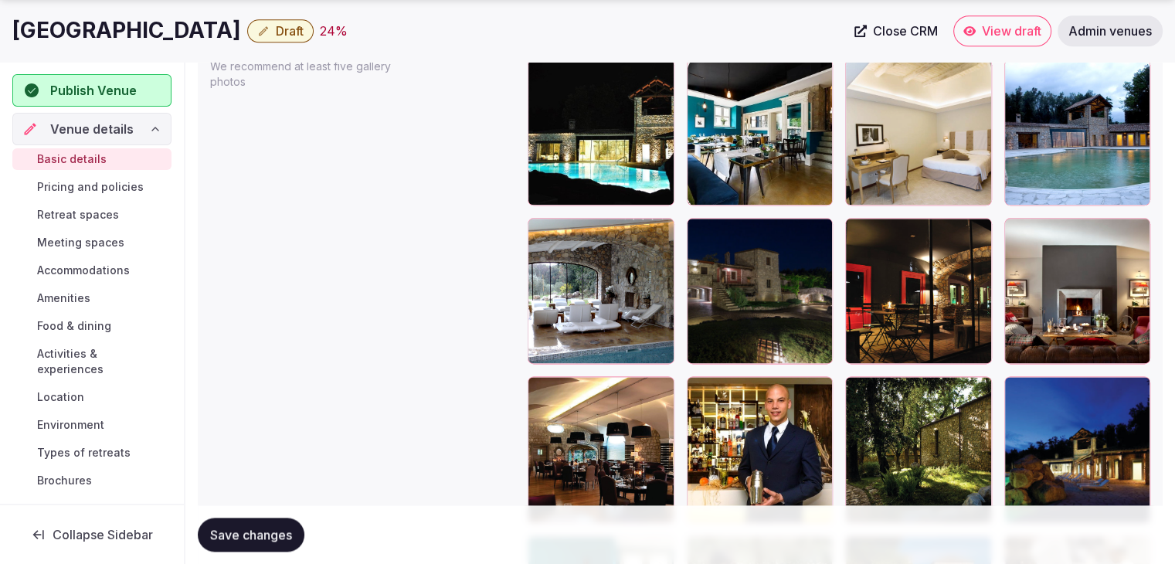
scroll to position [1931, 0]
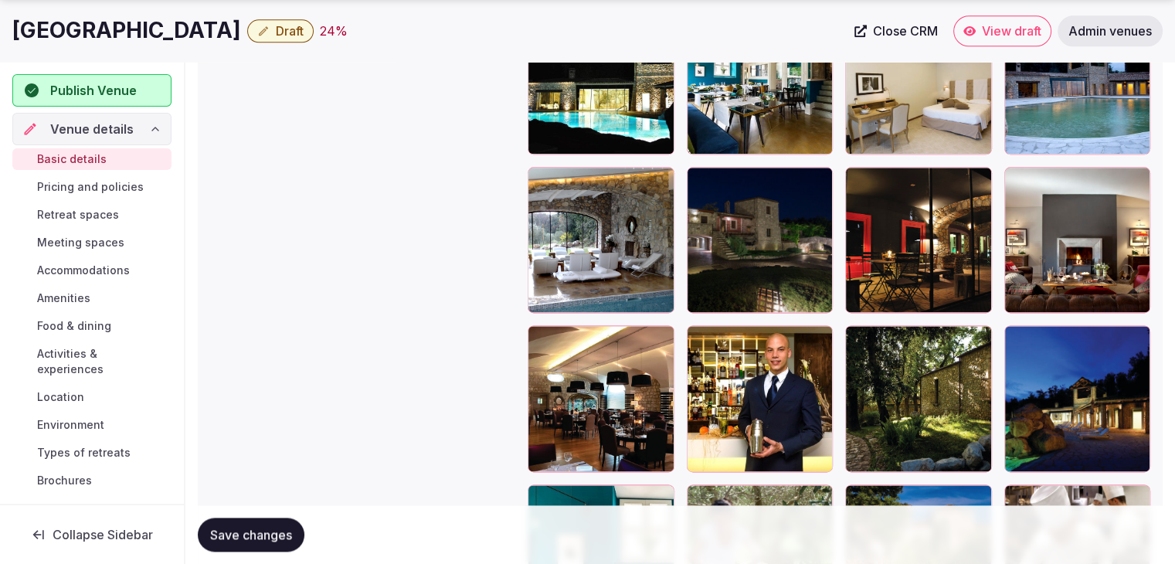
click at [291, 538] on span "Save changes" at bounding box center [251, 534] width 82 height 15
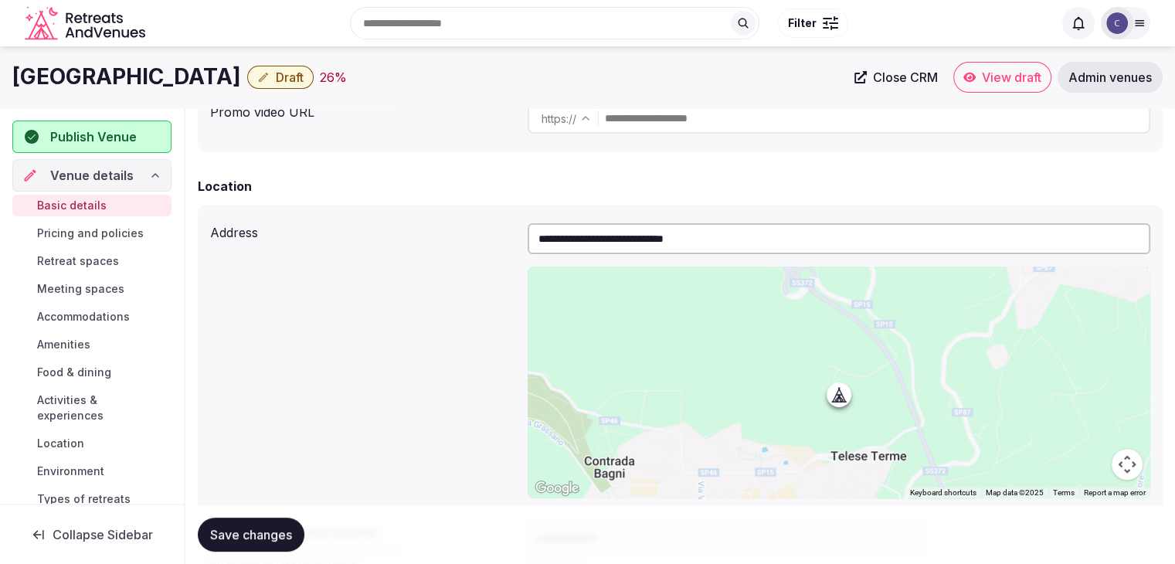
scroll to position [155, 0]
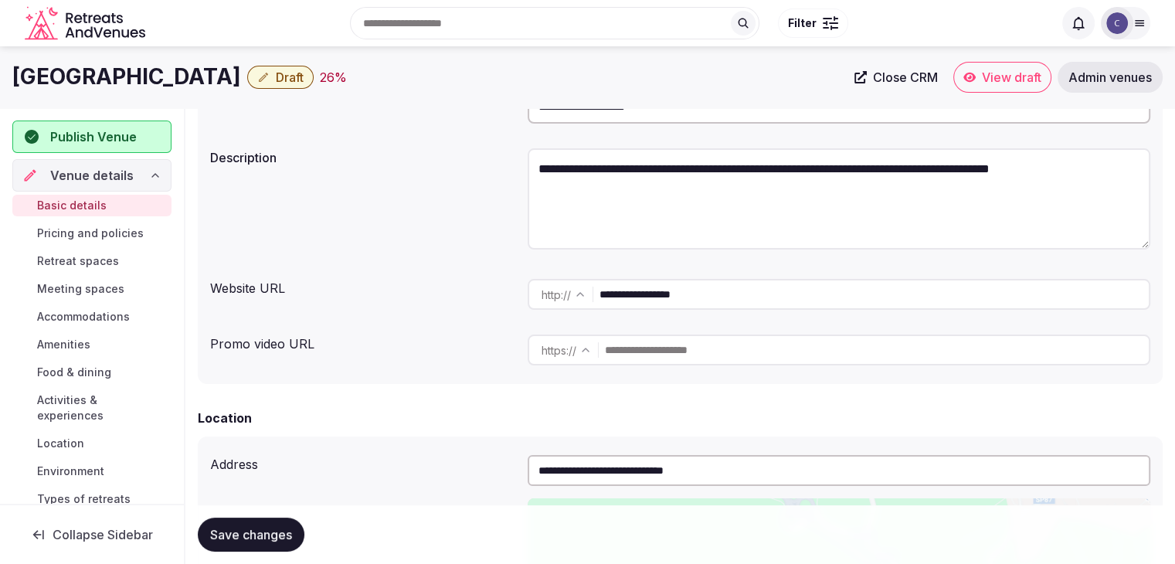
click at [655, 172] on textarea "**********" at bounding box center [839, 198] width 623 height 101
paste textarea "**********"
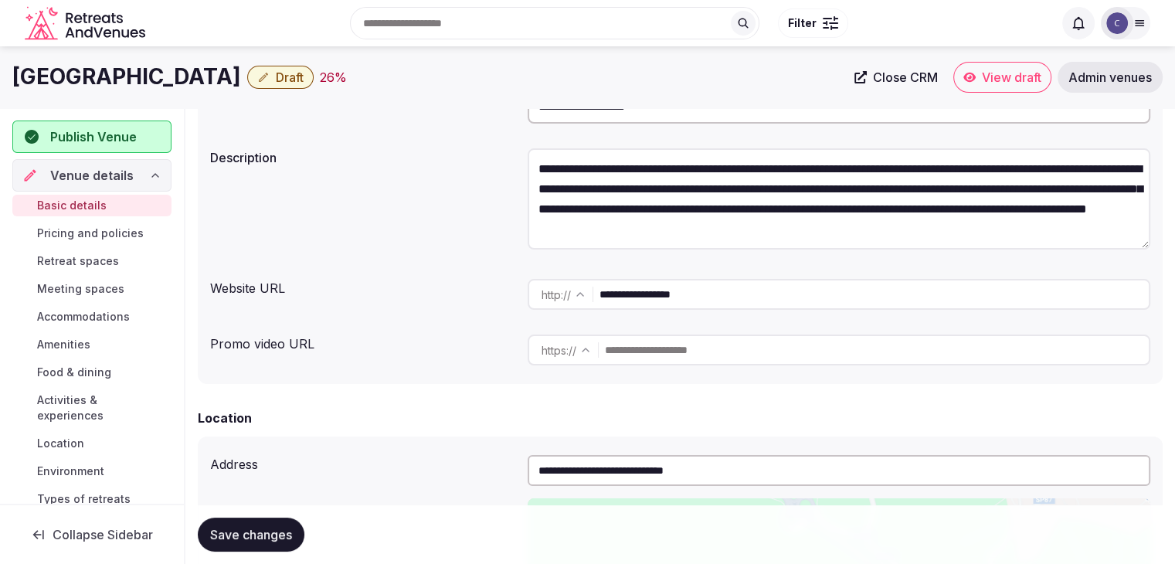
scroll to position [28, 0]
type textarea "**********"
click at [297, 528] on button "Save changes" at bounding box center [251, 535] width 107 height 34
click at [304, 75] on span "Draft" at bounding box center [290, 77] width 28 height 15
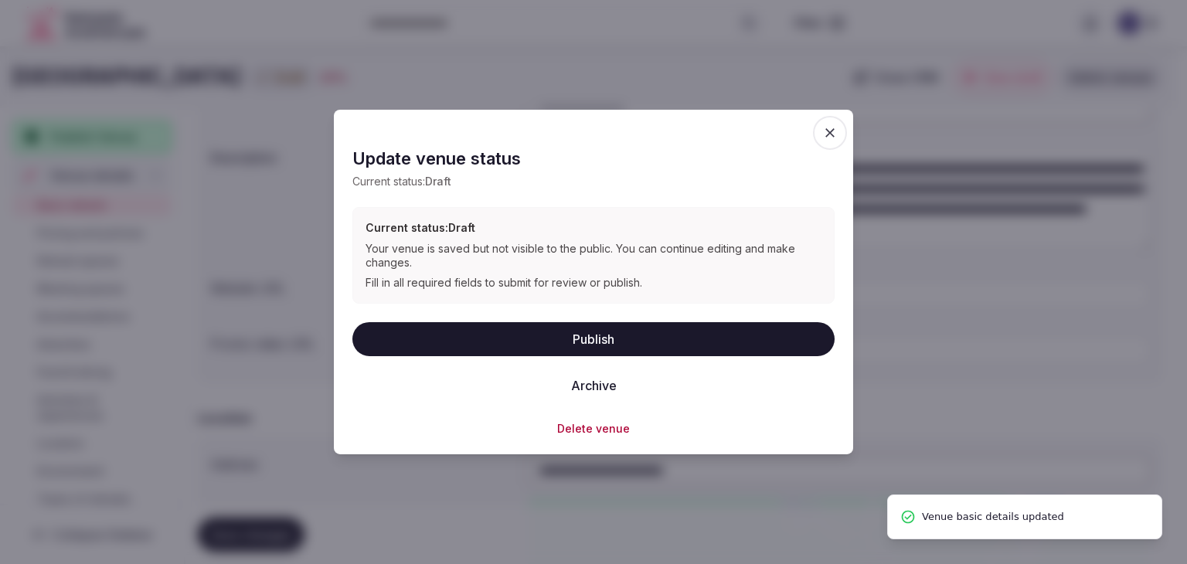
click at [596, 331] on button "Publish" at bounding box center [593, 338] width 482 height 34
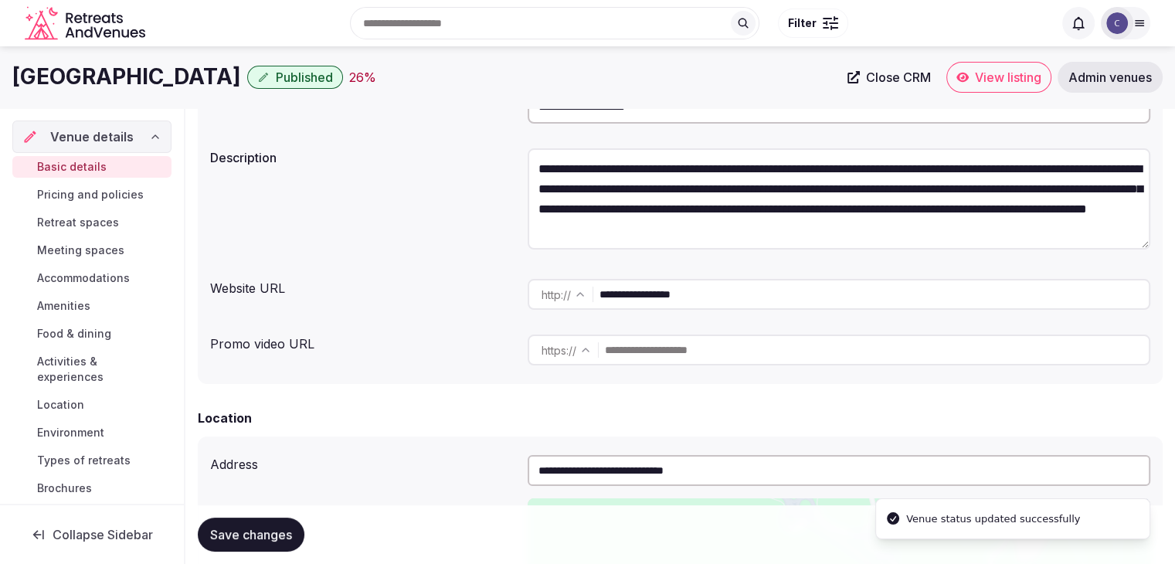
click at [219, 87] on h1 "[GEOGRAPHIC_DATA]" at bounding box center [126, 77] width 229 height 30
copy div "[GEOGRAPHIC_DATA]"
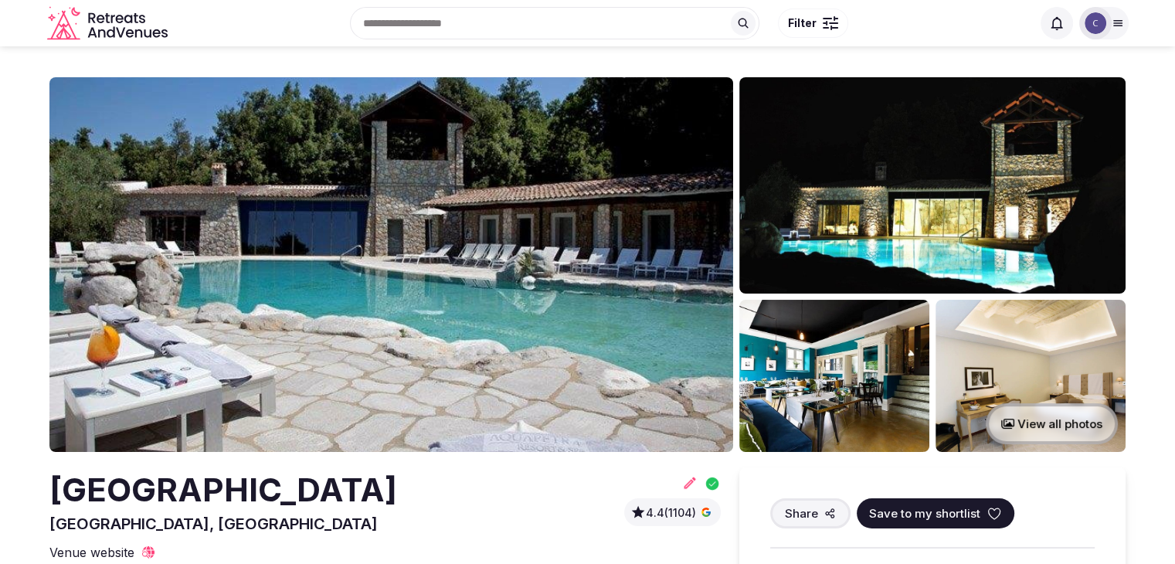
click at [248, 491] on h2 "[GEOGRAPHIC_DATA]" at bounding box center [223, 490] width 348 height 46
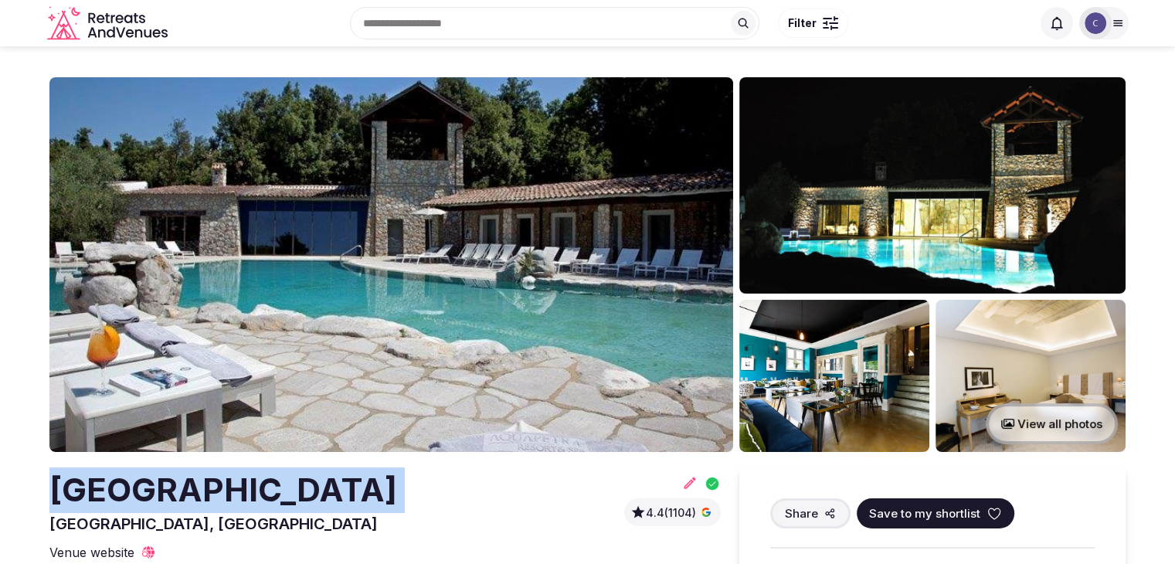
click at [248, 491] on h2 "[GEOGRAPHIC_DATA]" at bounding box center [223, 490] width 348 height 46
copy h2 "[GEOGRAPHIC_DATA]"
